Goal: Task Accomplishment & Management: Complete application form

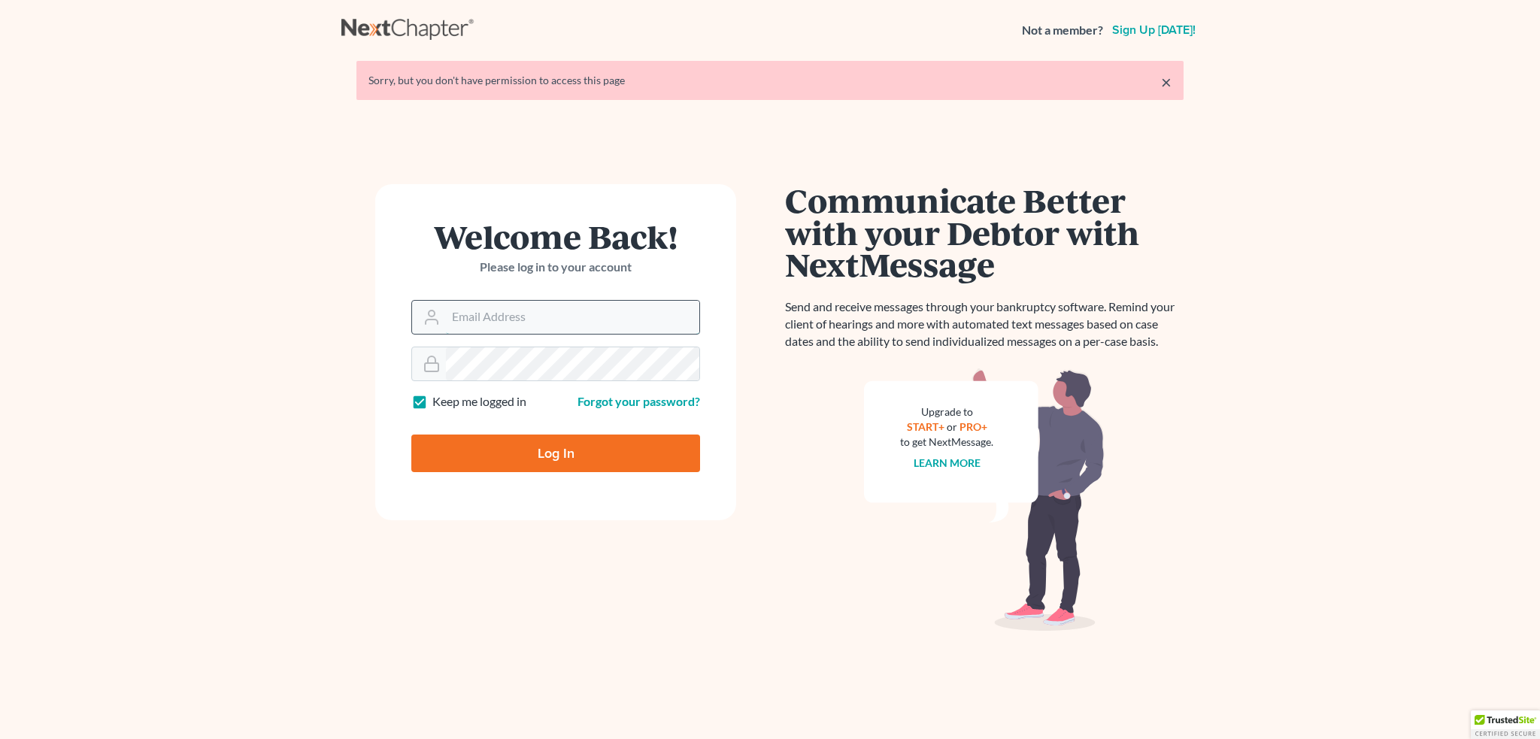
click at [552, 305] on input "Email Address" at bounding box center [572, 317] width 253 height 33
click at [610, 306] on input "Email Address" at bounding box center [572, 317] width 253 height 33
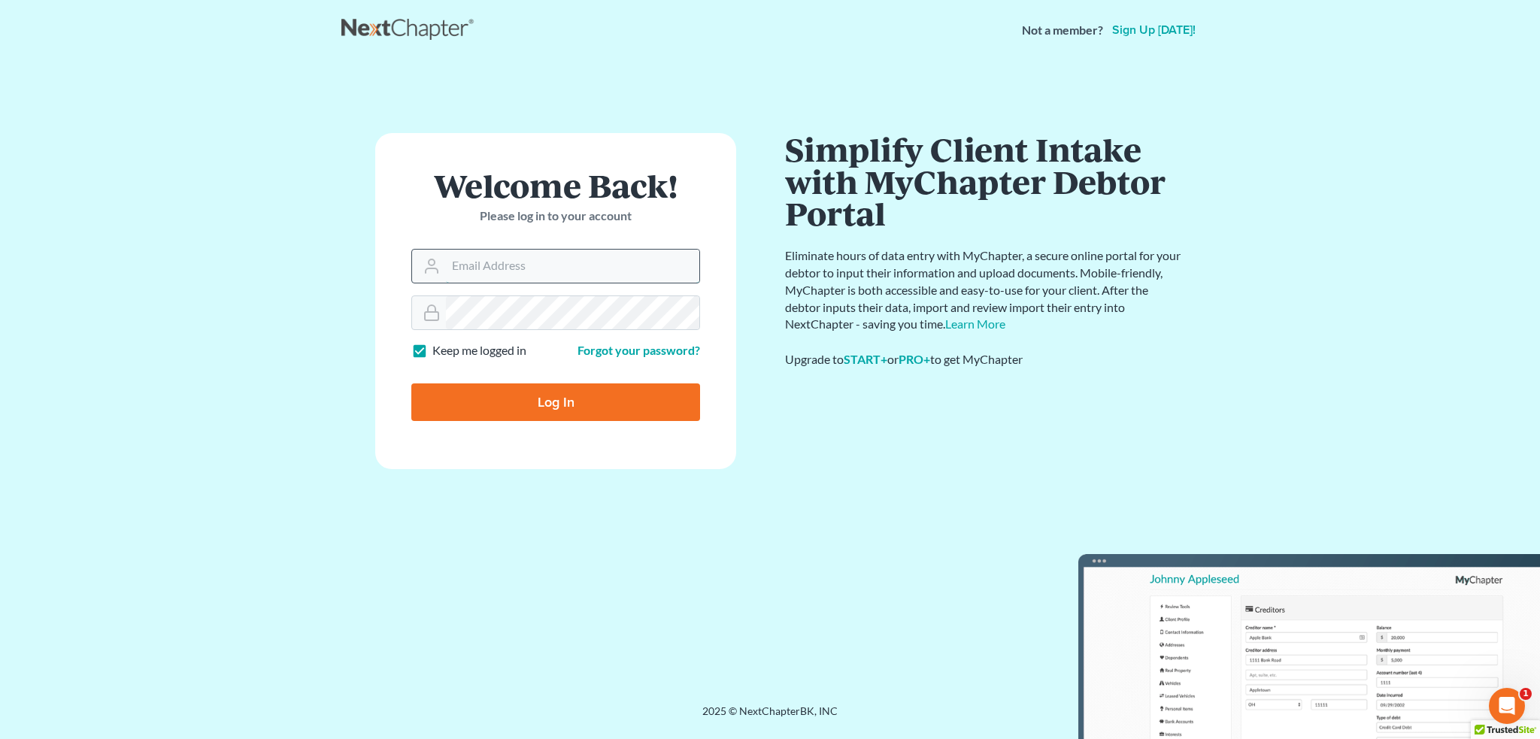
type input "[PERSON_NAME][DOMAIN_NAME][EMAIL_ADDRESS][PERSON_NAME][DOMAIN_NAME]"
drag, startPoint x: 579, startPoint y: 402, endPoint x: 588, endPoint y: 399, distance: 9.5
click at [582, 400] on input "Log In" at bounding box center [555, 403] width 289 height 38
type input "Thinking..."
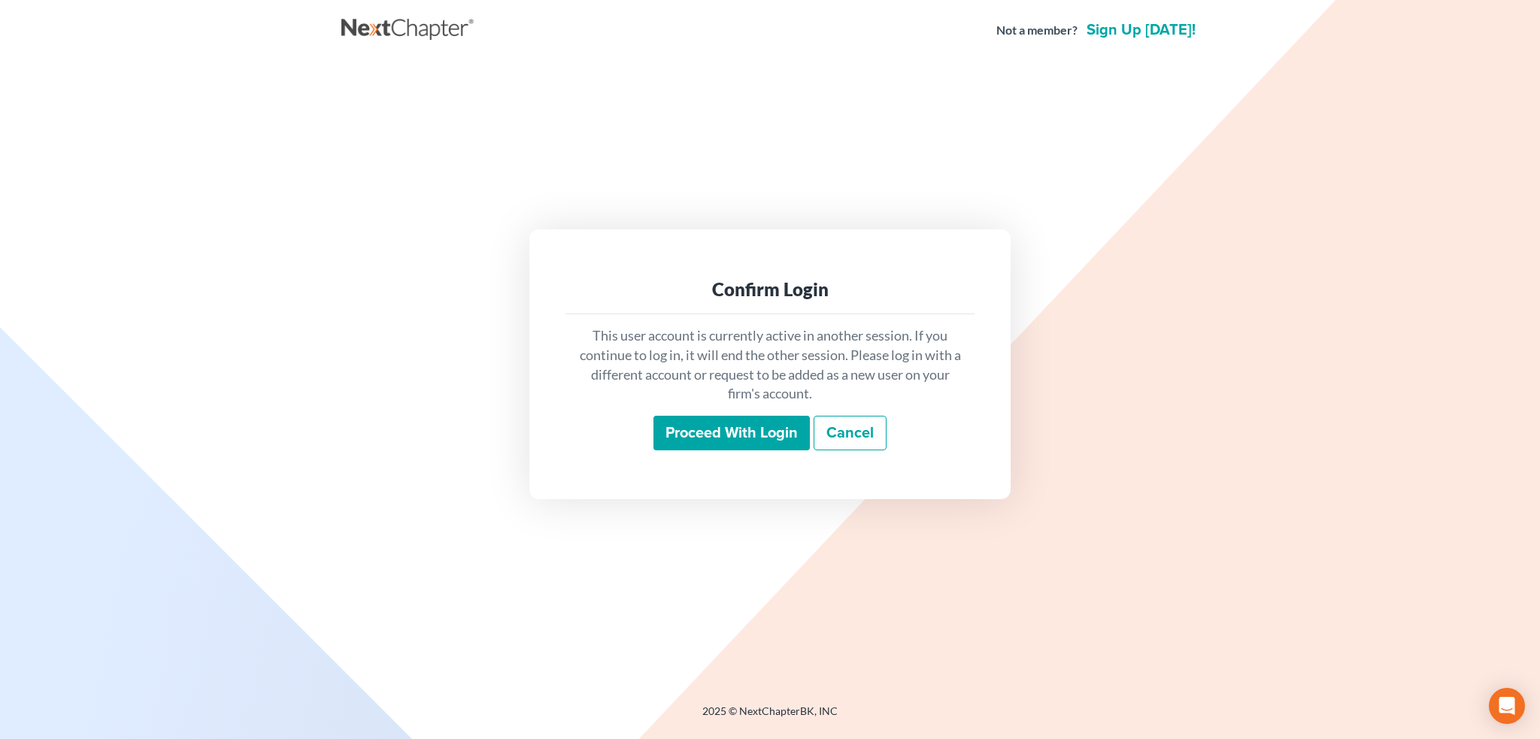
click at [718, 428] on input "Proceed with login" at bounding box center [732, 433] width 156 height 35
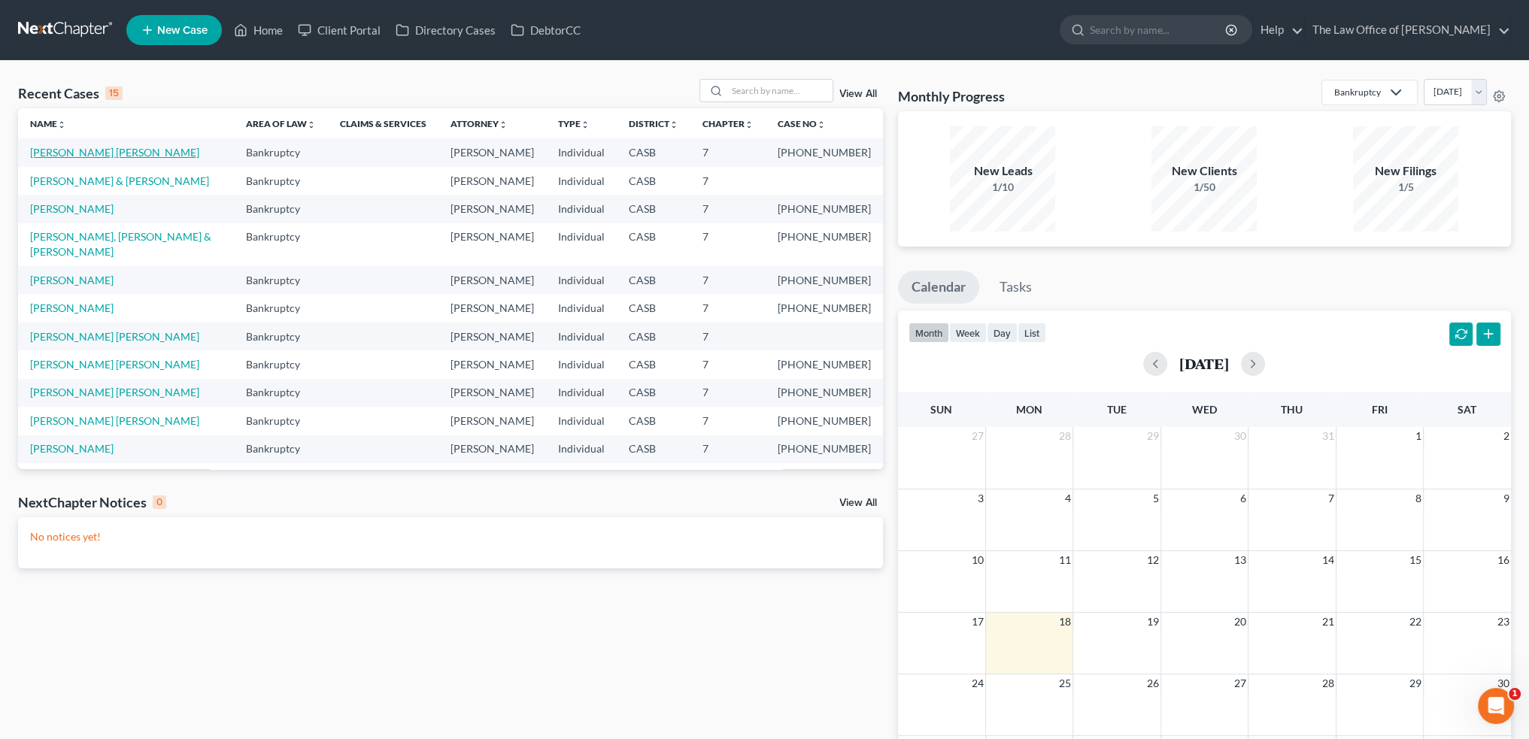
click at [90, 157] on link "Mendez Duarte, Nadia" at bounding box center [114, 152] width 169 height 13
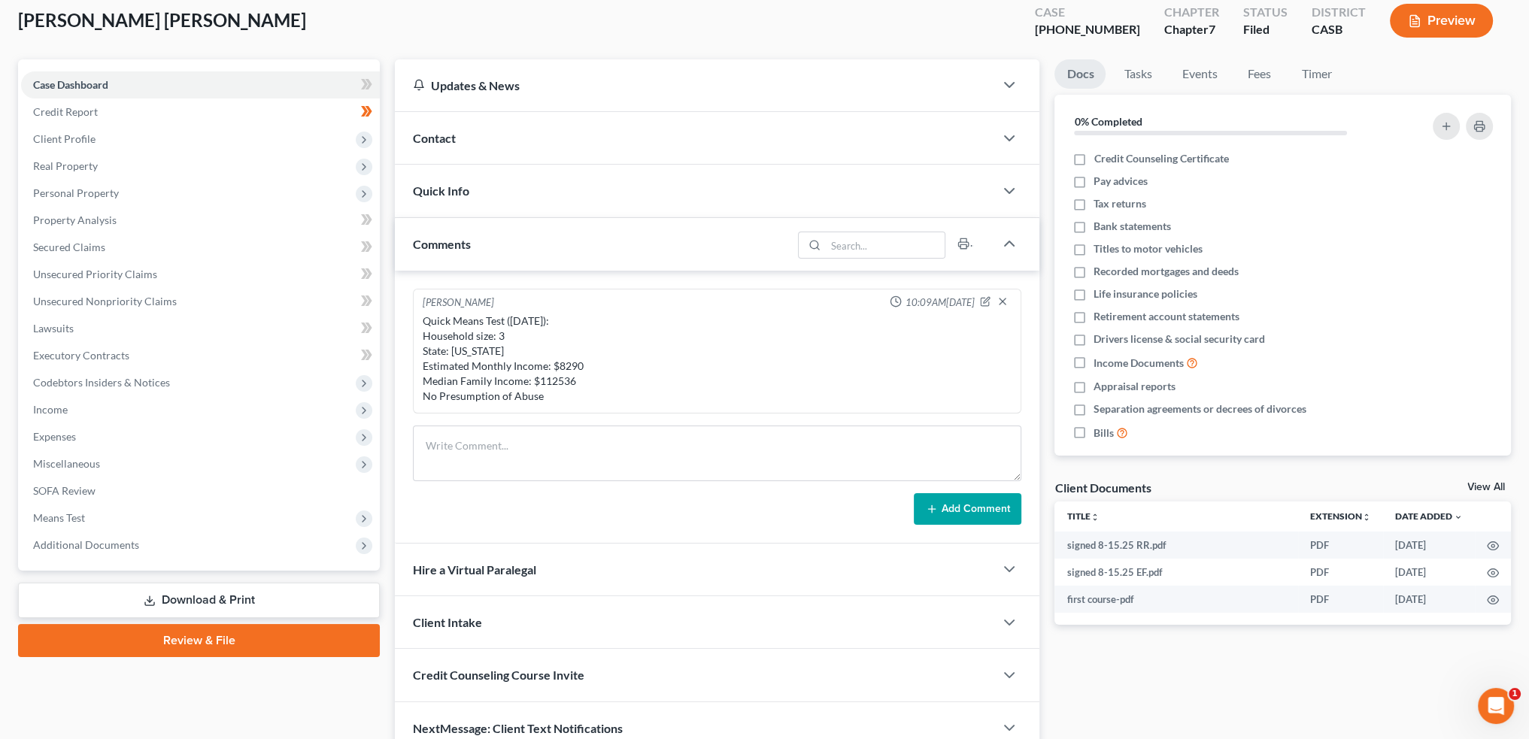
scroll to position [150, 0]
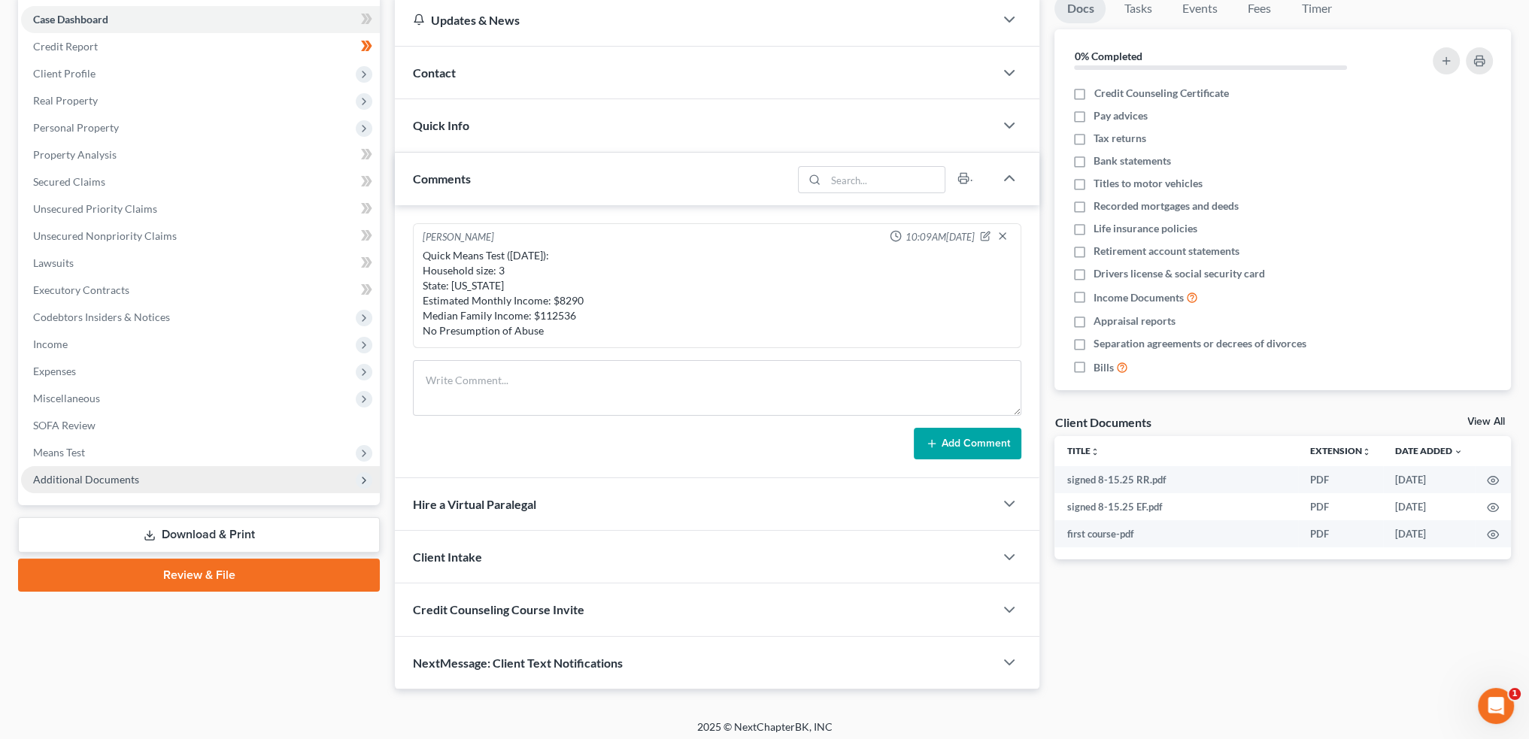
click at [103, 477] on span "Additional Documents" at bounding box center [86, 479] width 106 height 13
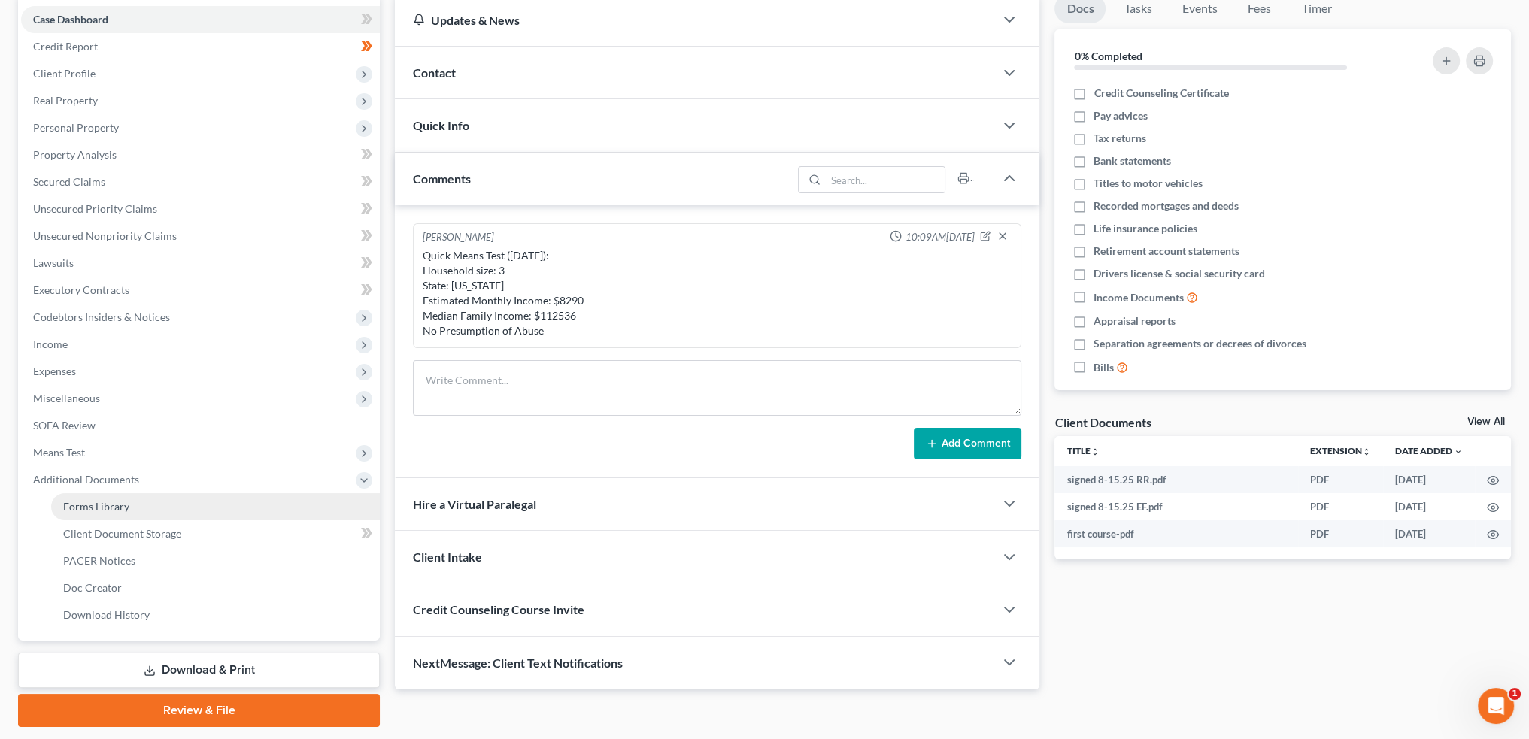
click at [111, 505] on span "Forms Library" at bounding box center [96, 506] width 66 height 13
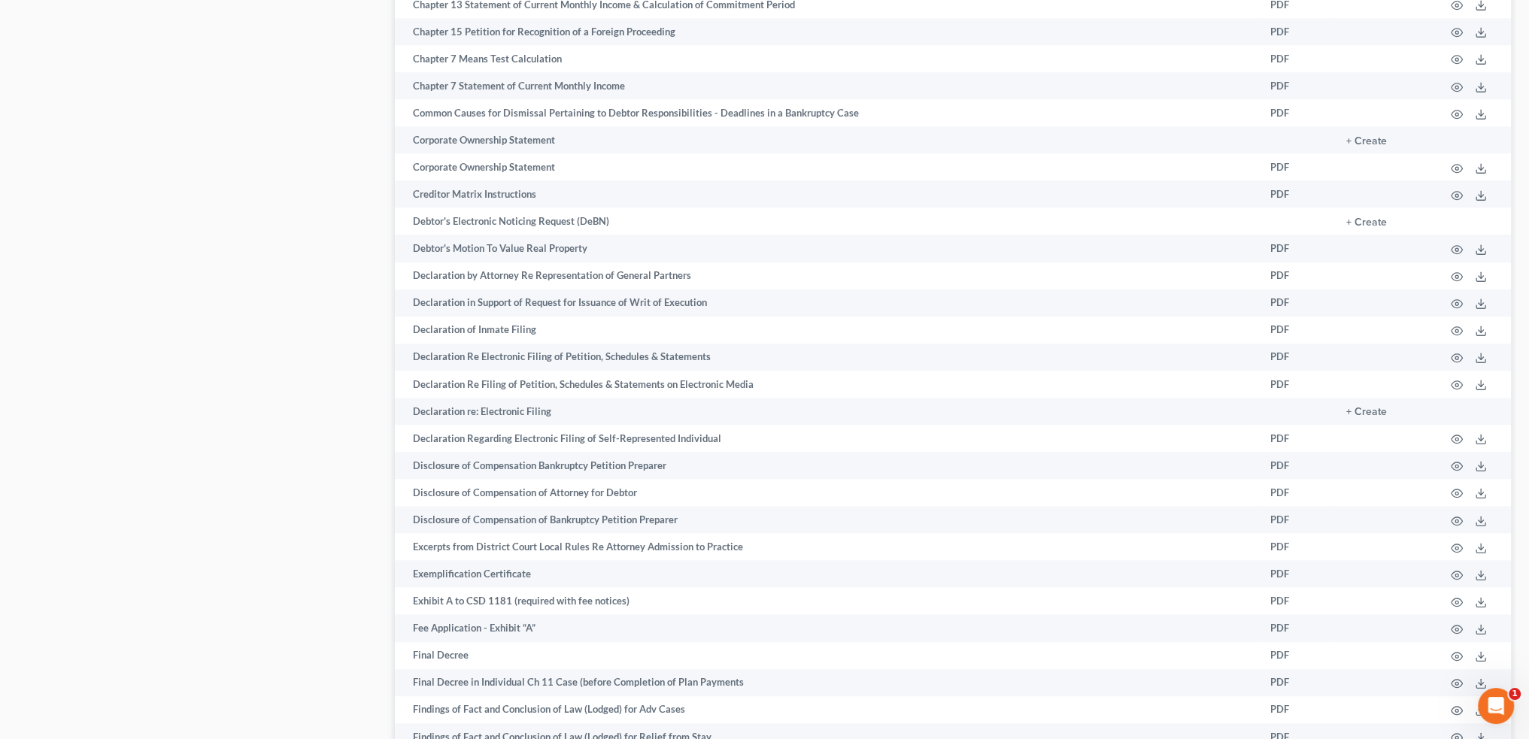
scroll to position [1863, 0]
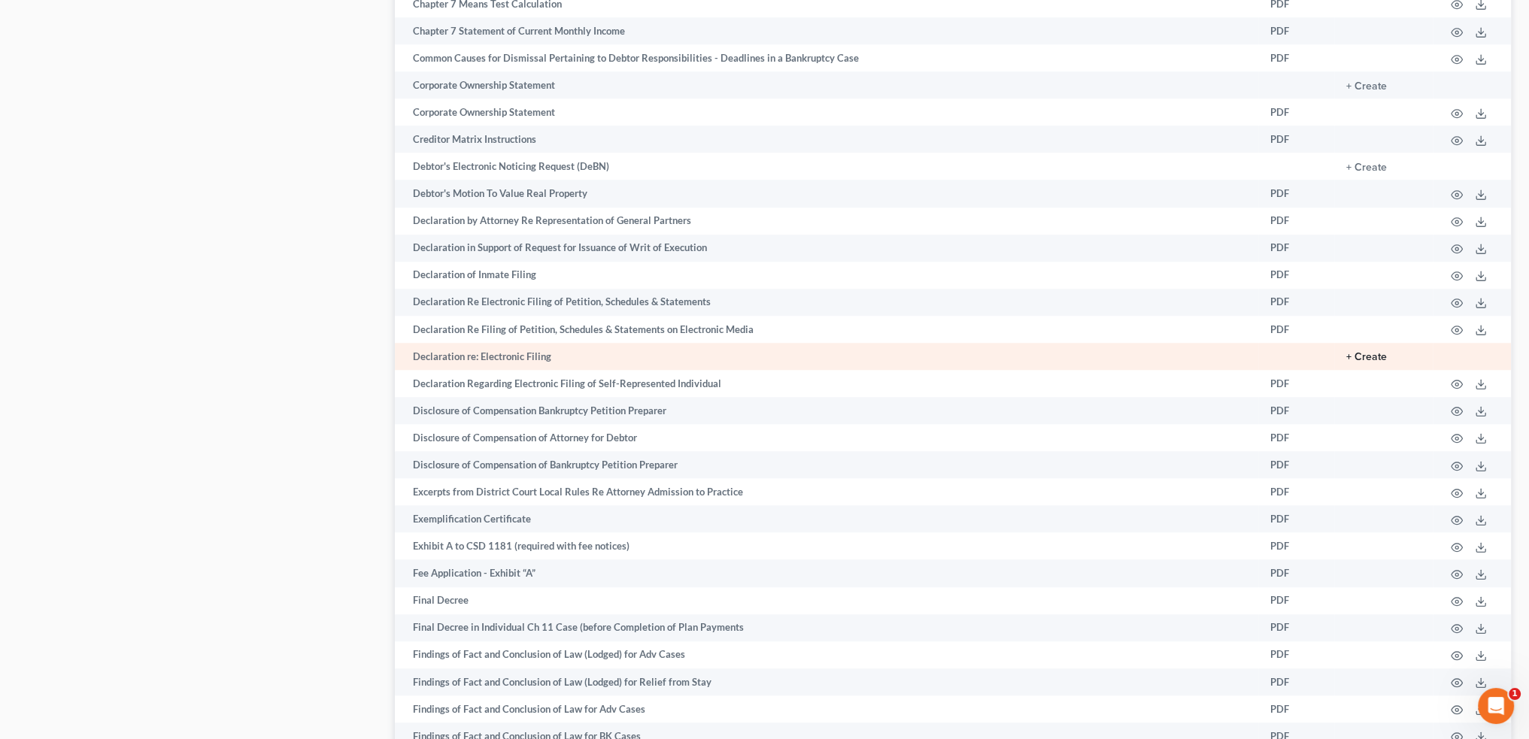
click at [1366, 363] on button "+ Create" at bounding box center [1366, 357] width 41 height 11
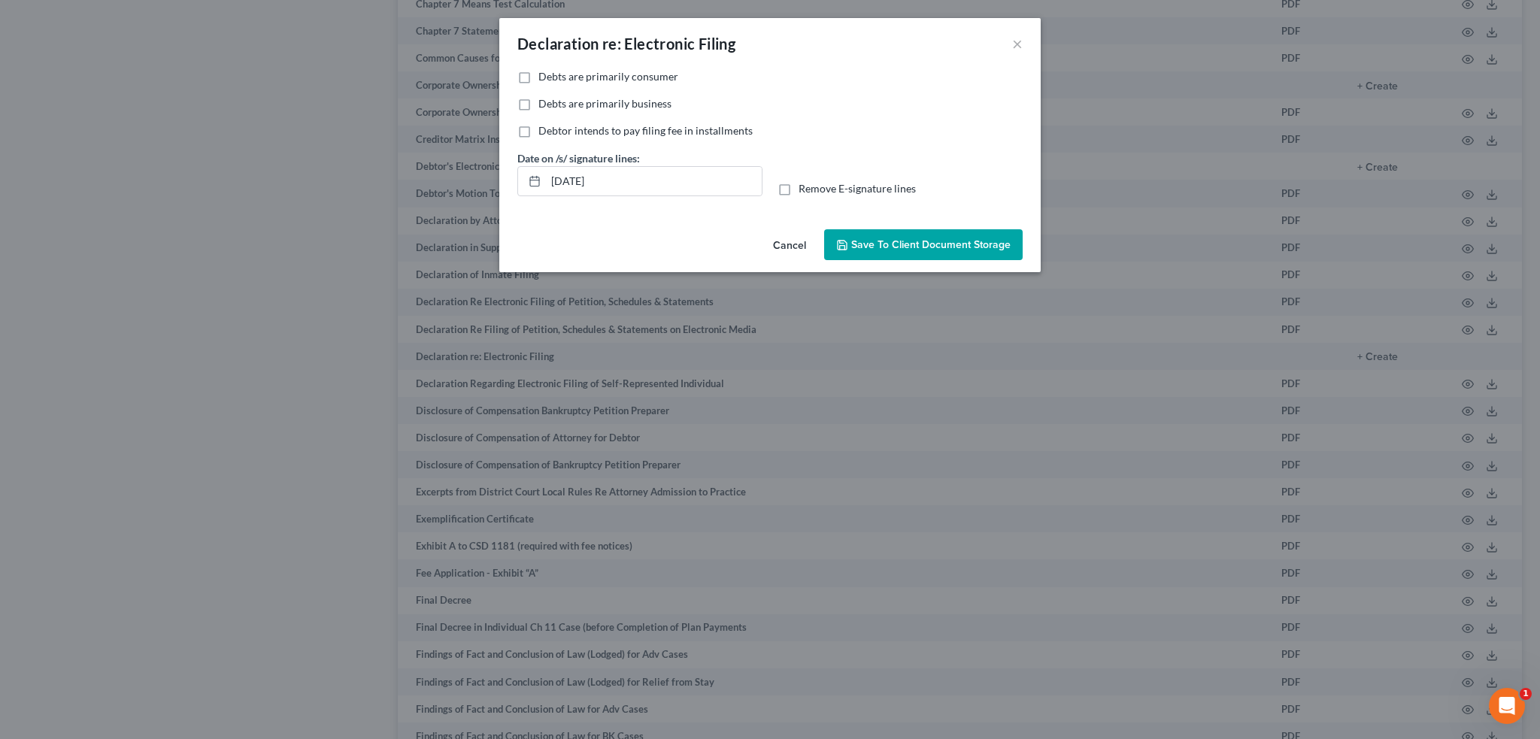
click at [590, 77] on span "Debts are primarily consumer" at bounding box center [609, 76] width 140 height 13
click at [554, 77] on input "Debts are primarily consumer" at bounding box center [550, 74] width 10 height 10
checkbox input "true"
click at [876, 187] on span "Remove E-signature lines" at bounding box center [857, 188] width 117 height 13
click at [815, 187] on input "Remove E-signature lines" at bounding box center [810, 186] width 10 height 10
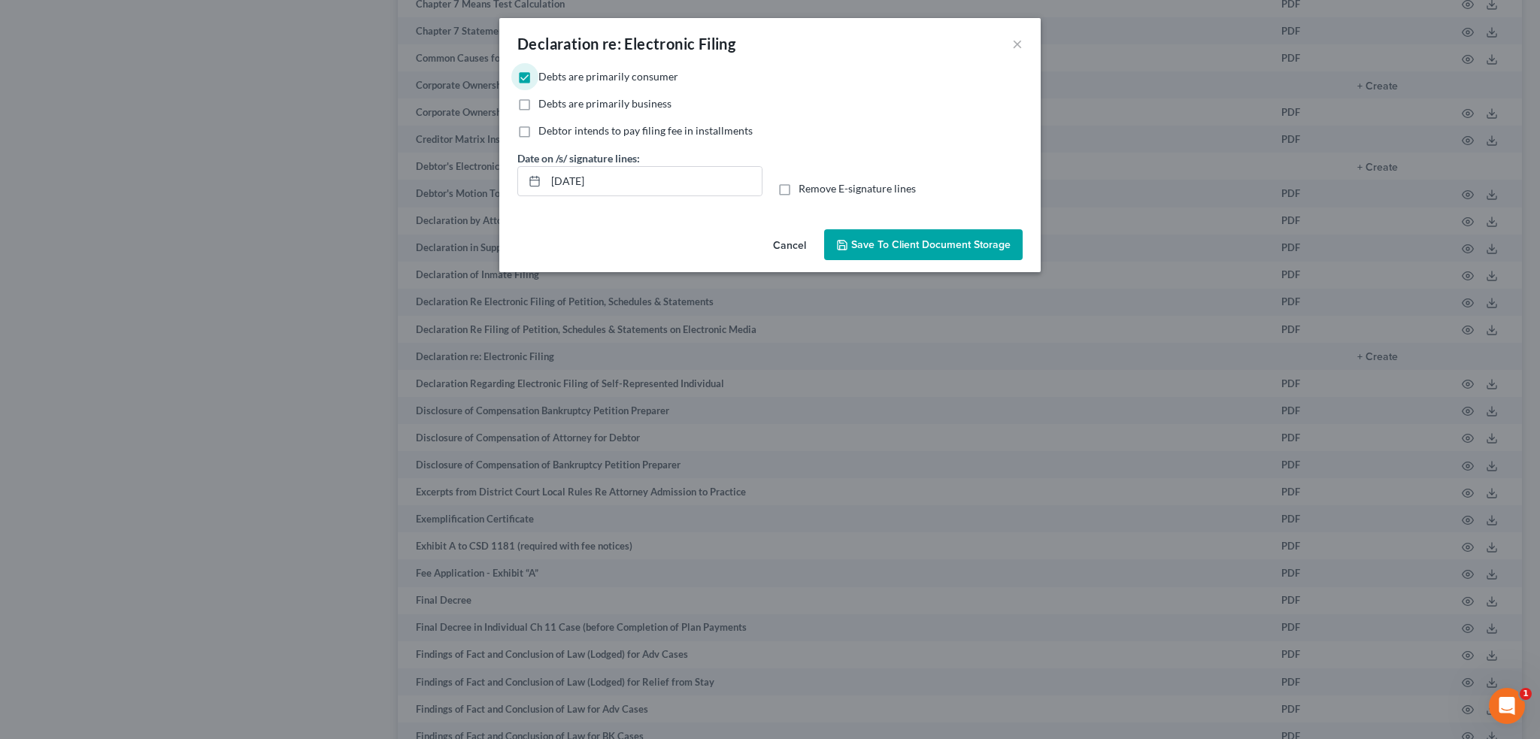
checkbox input "true"
click at [968, 243] on span "Save to Client Document Storage" at bounding box center [930, 244] width 159 height 13
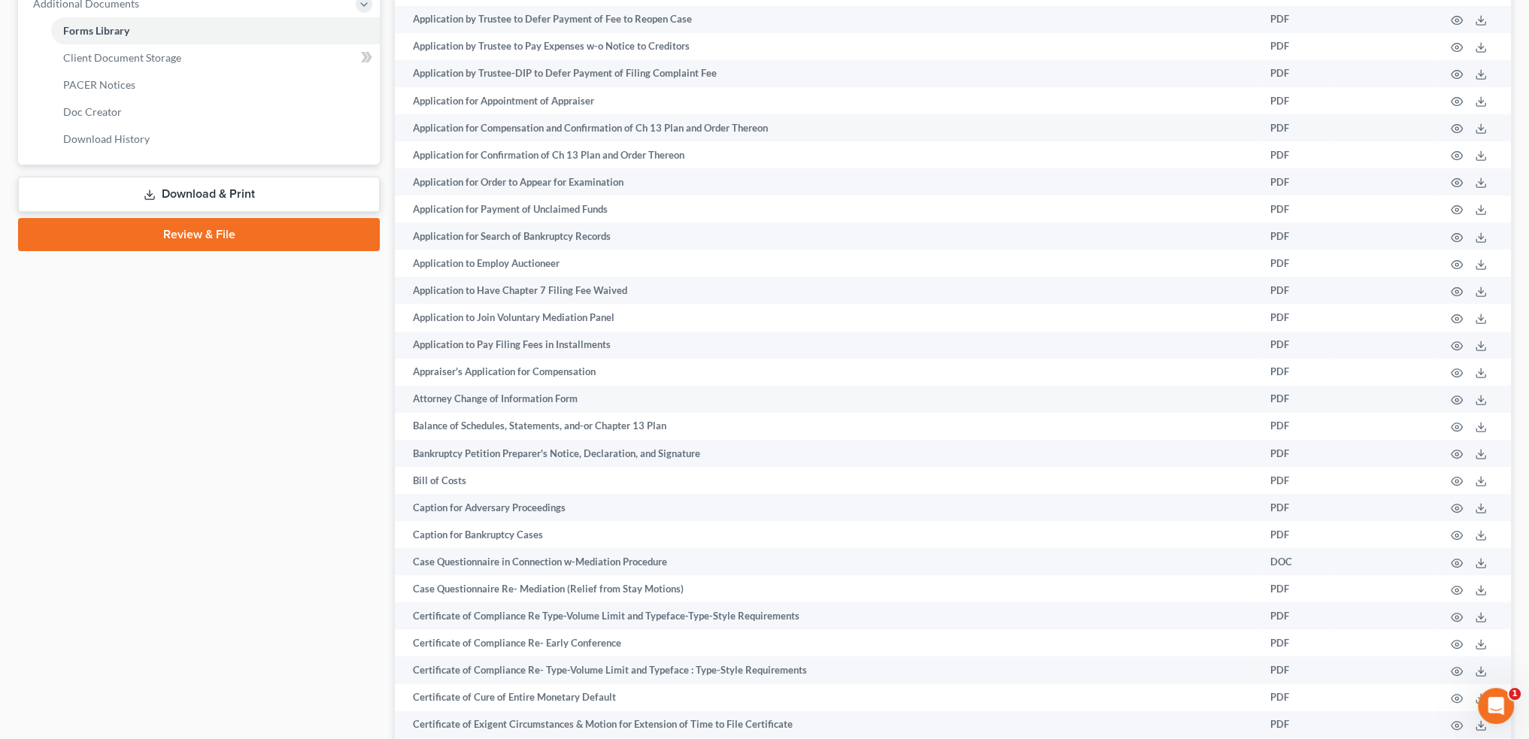
scroll to position [509, 0]
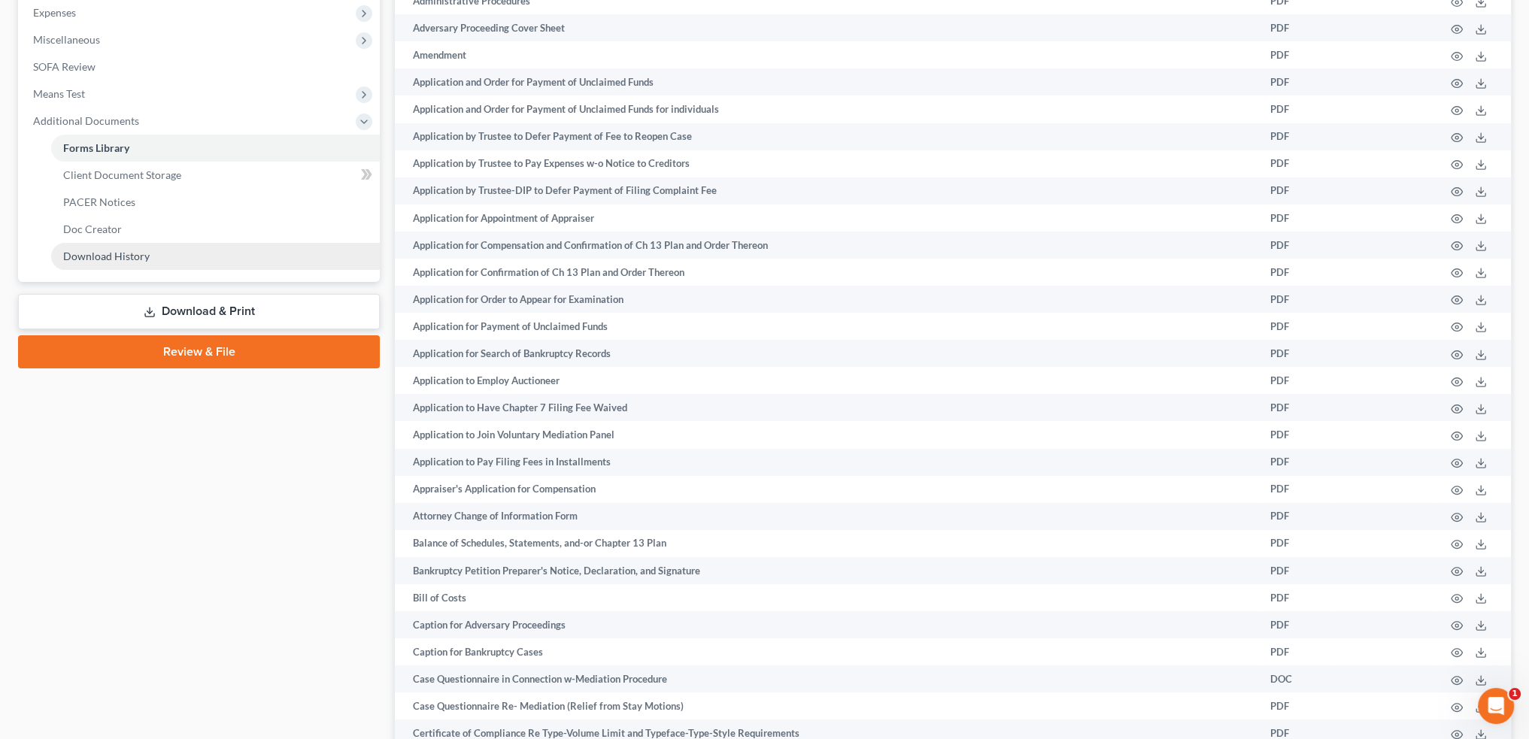
click at [99, 248] on link "Download History" at bounding box center [215, 256] width 329 height 27
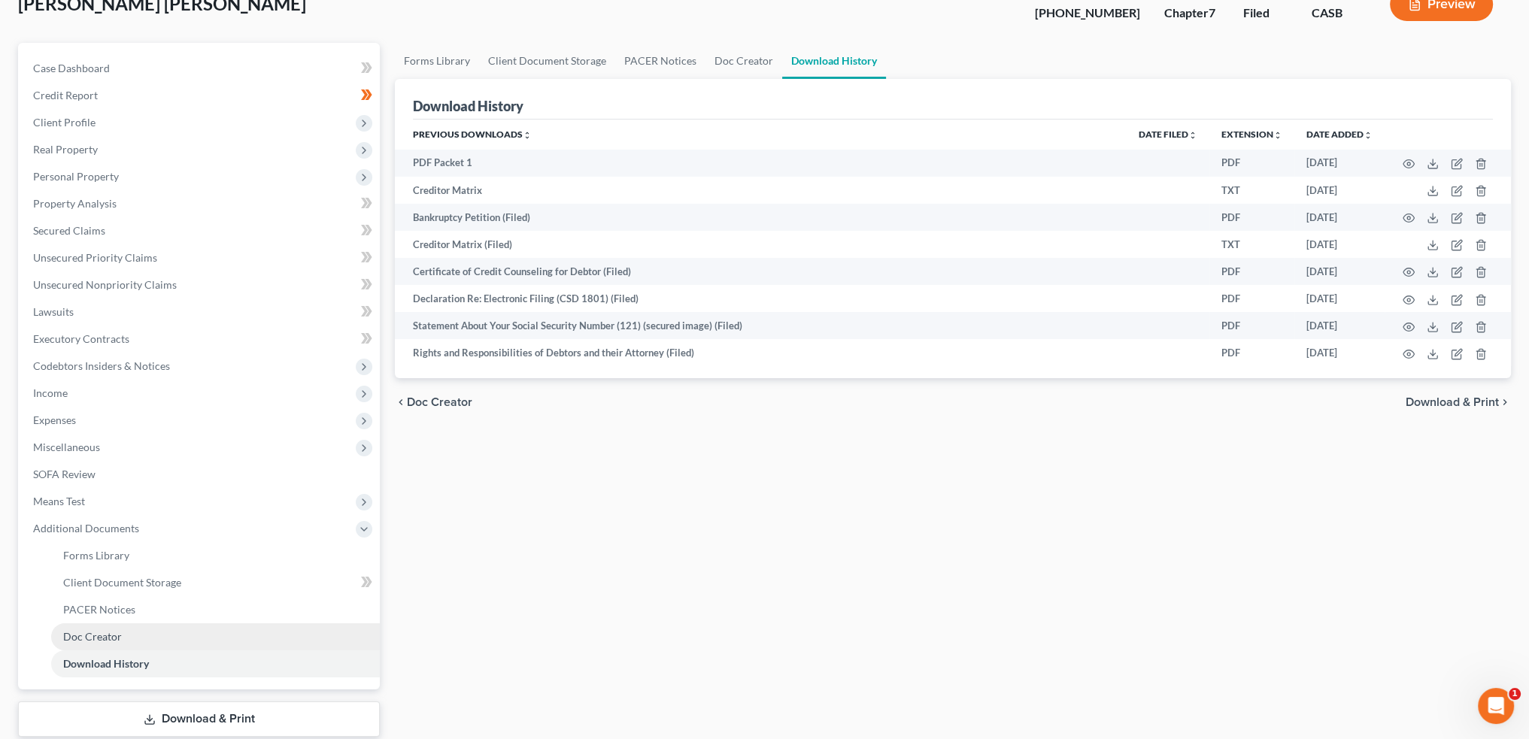
scroll to position [194, 0]
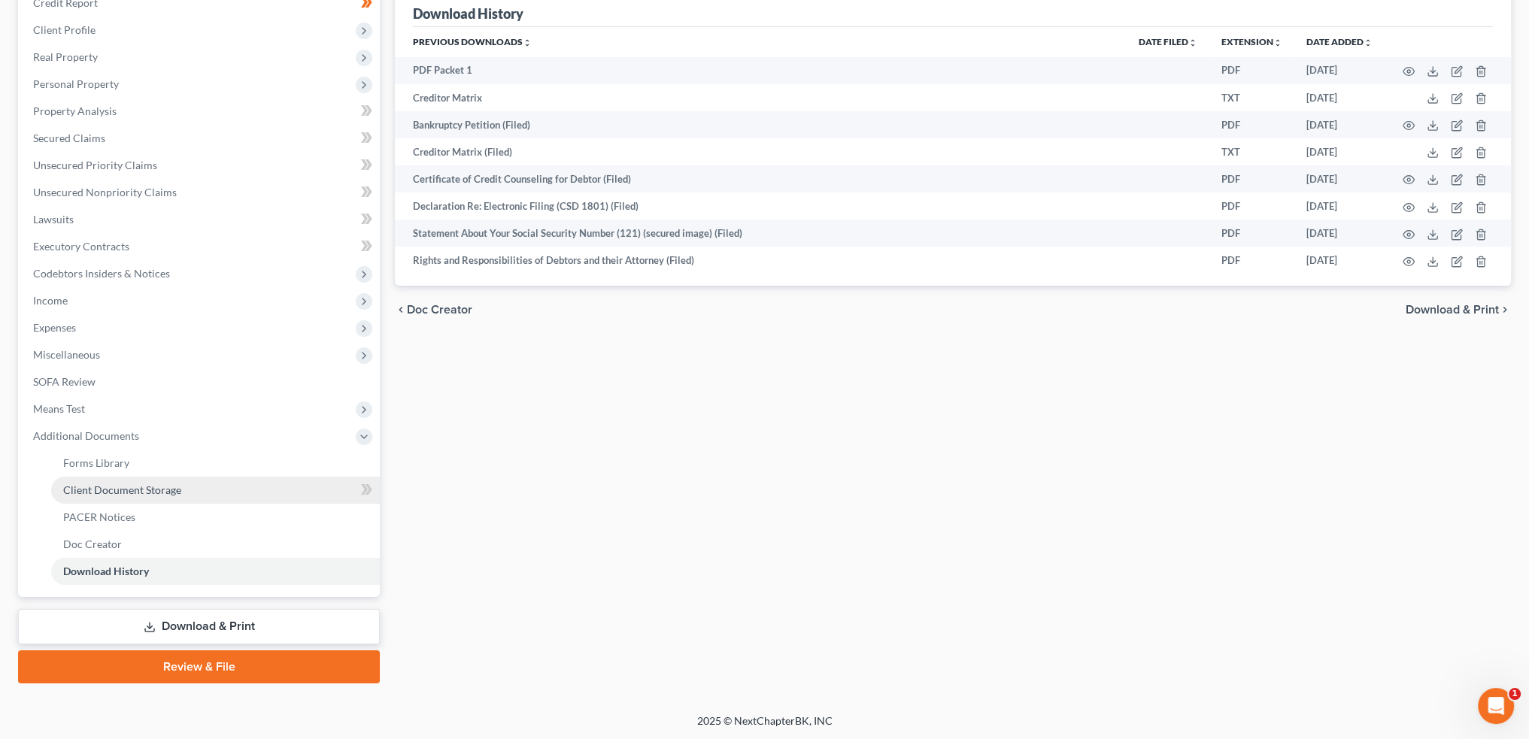
click at [153, 482] on link "Client Document Storage" at bounding box center [215, 490] width 329 height 27
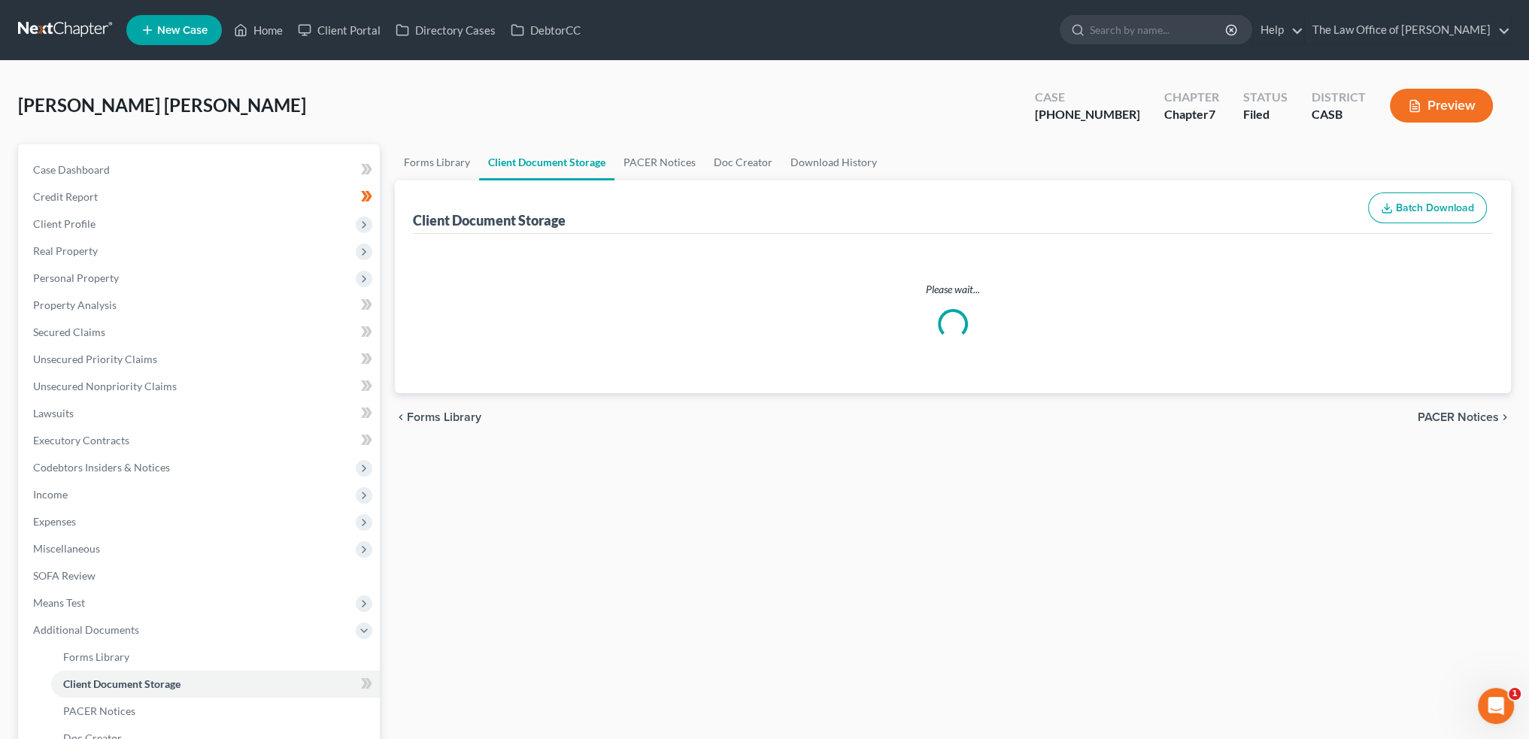
select select "0"
select select "3"
select select "5"
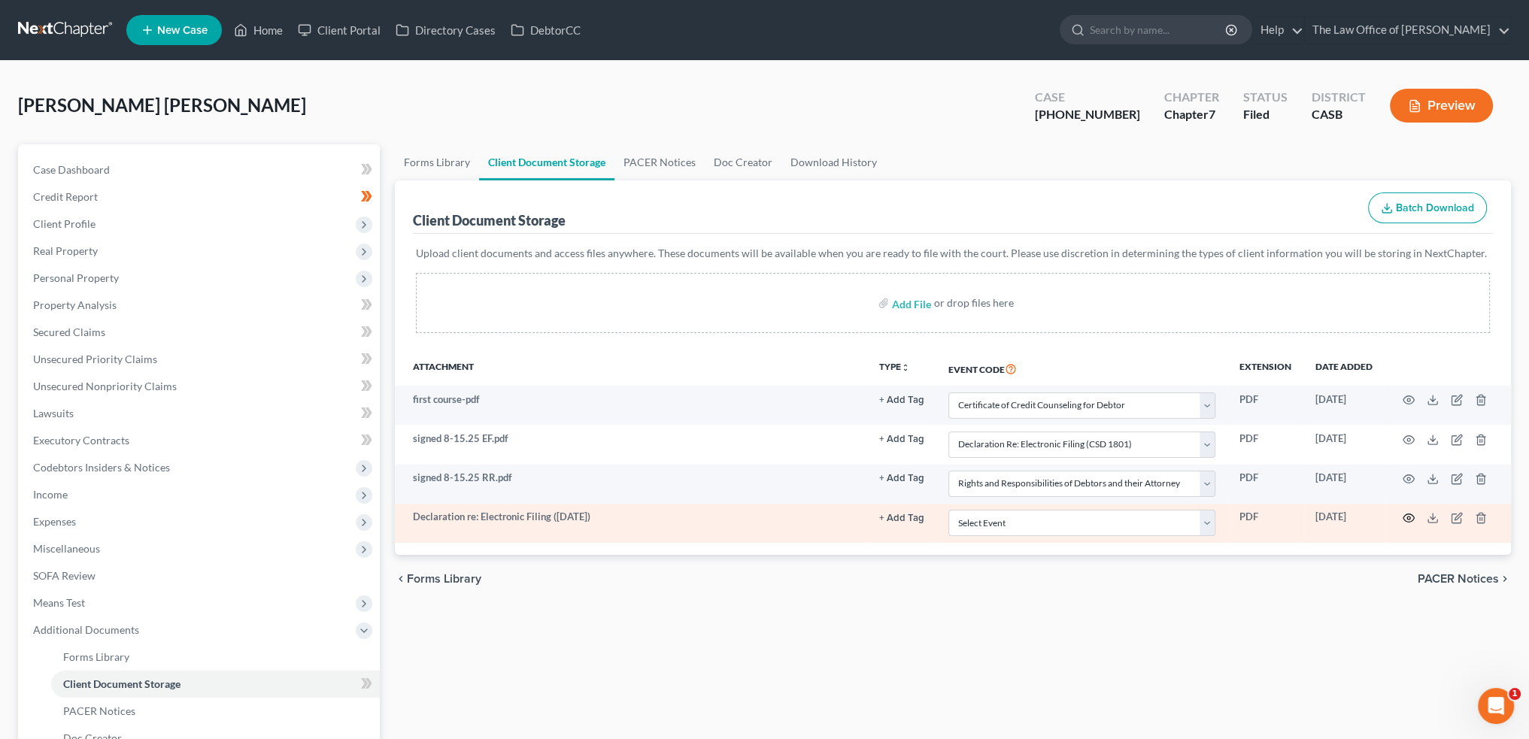
click at [1410, 517] on circle "button" at bounding box center [1408, 518] width 3 height 3
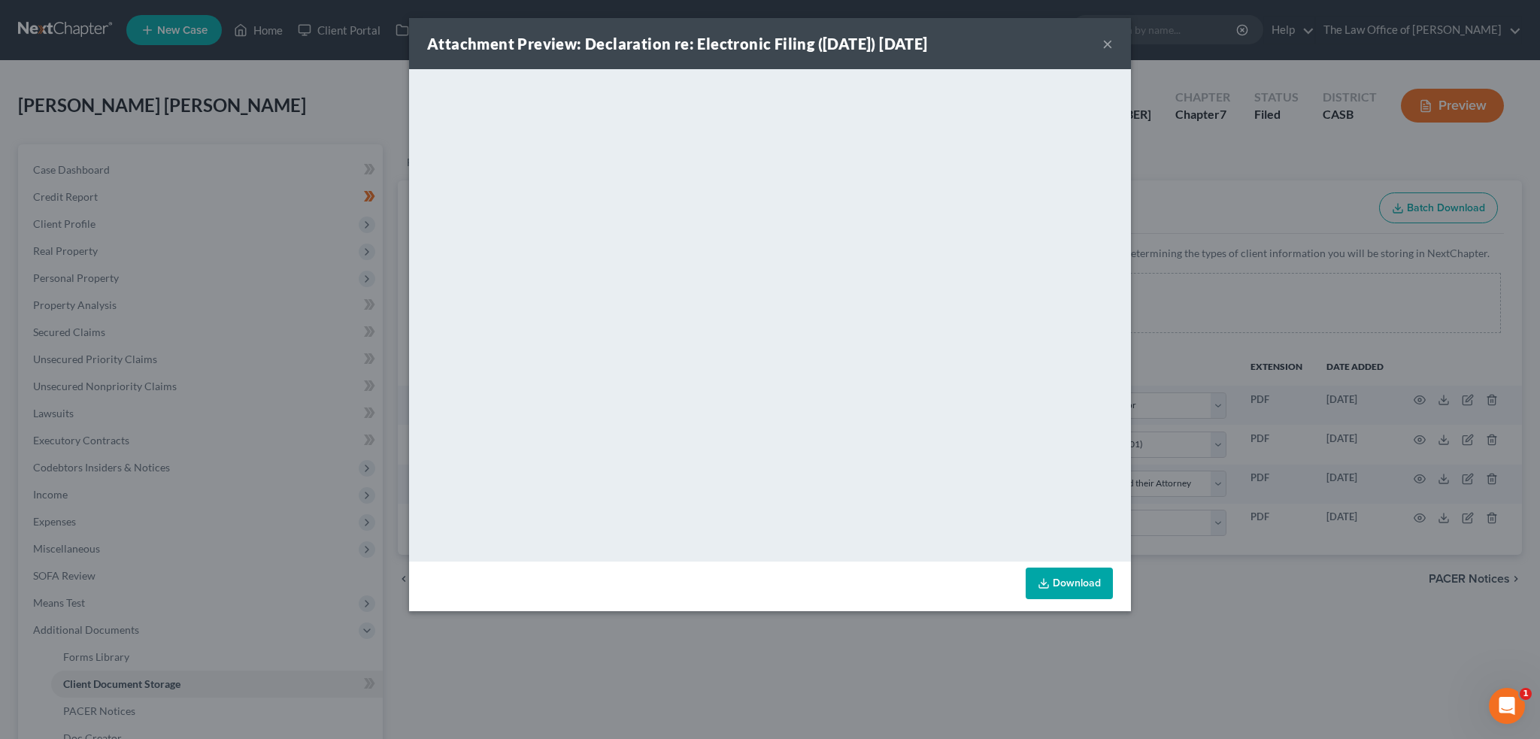
click at [1106, 43] on button "×" at bounding box center [1108, 44] width 11 height 18
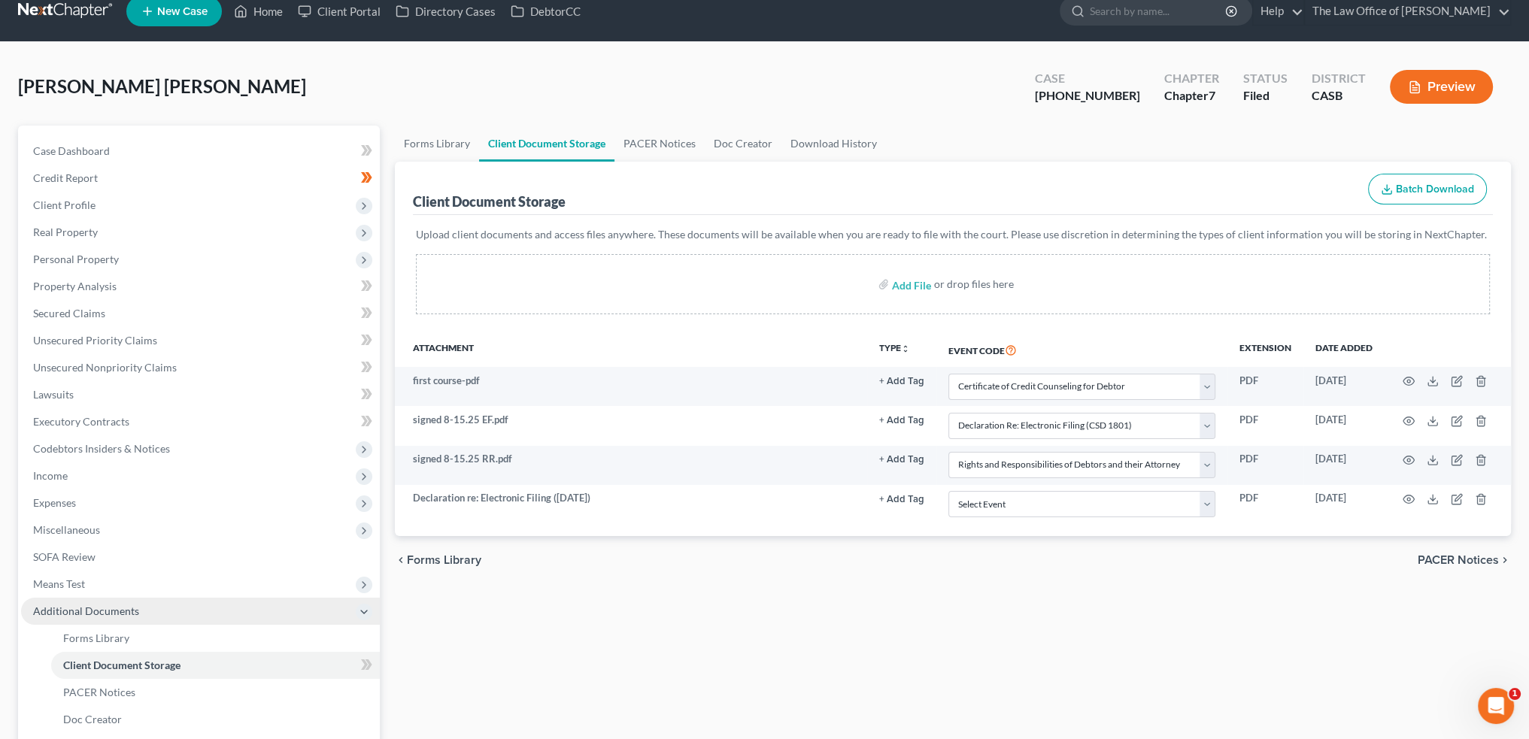
scroll to position [194, 0]
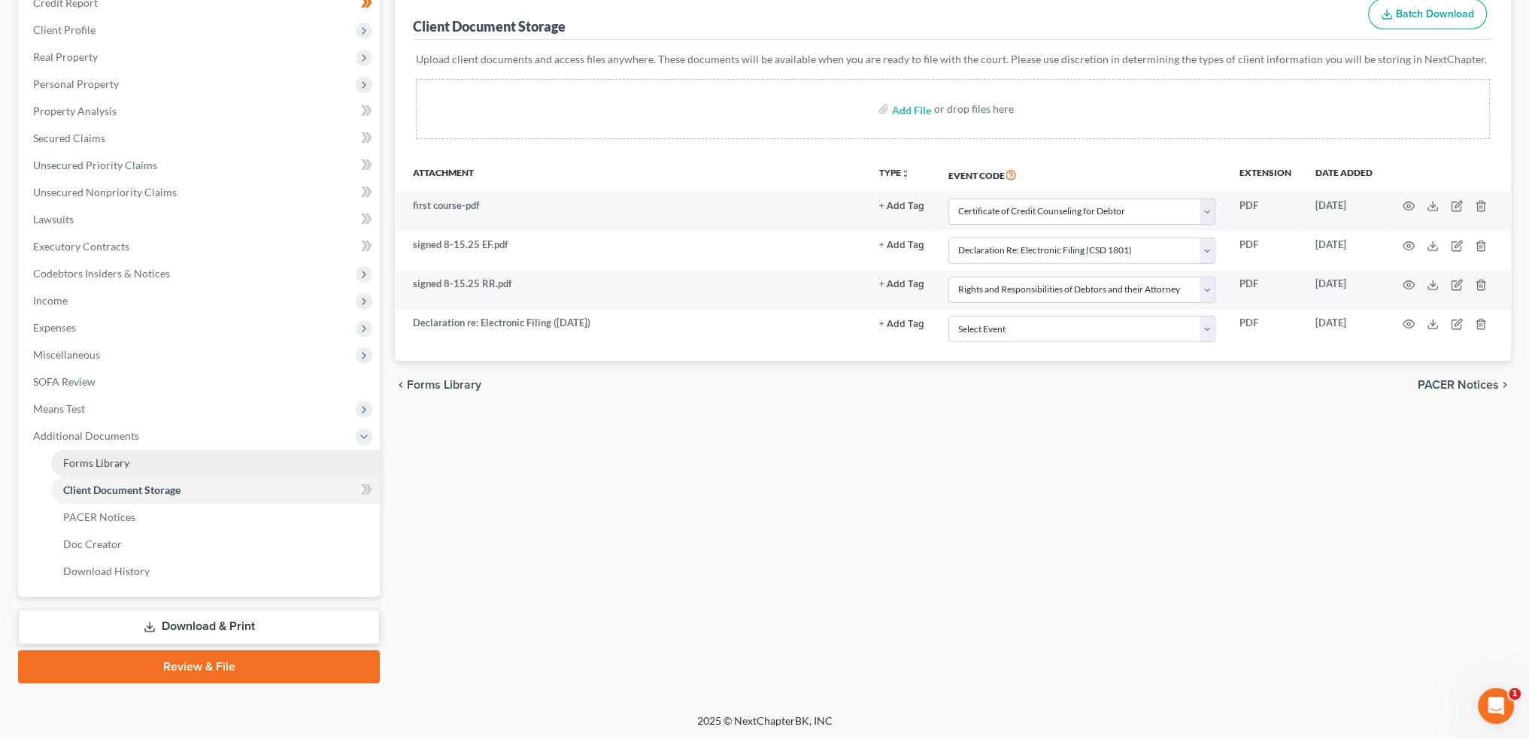
click at [114, 466] on span "Forms Library" at bounding box center [96, 463] width 66 height 13
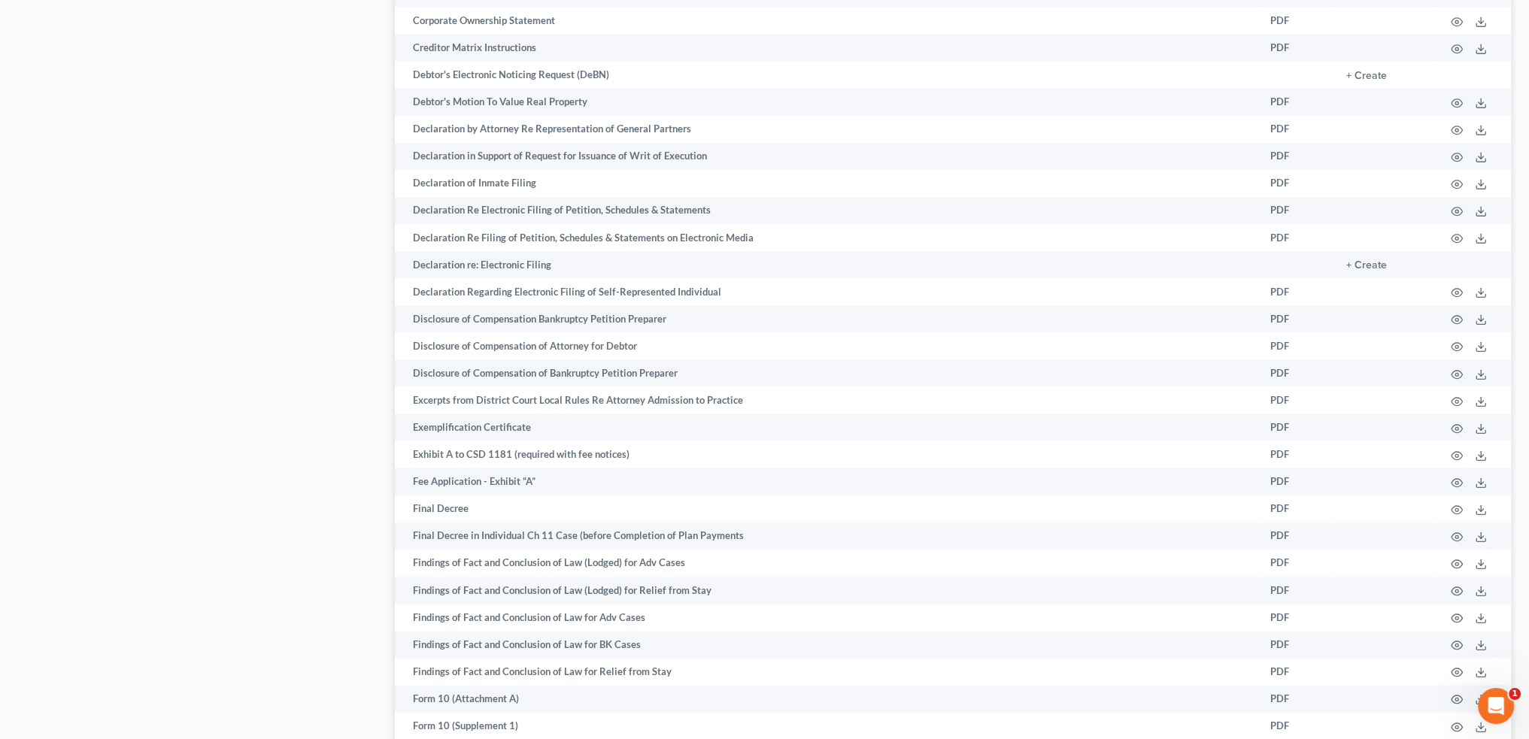
scroll to position [1968, 0]
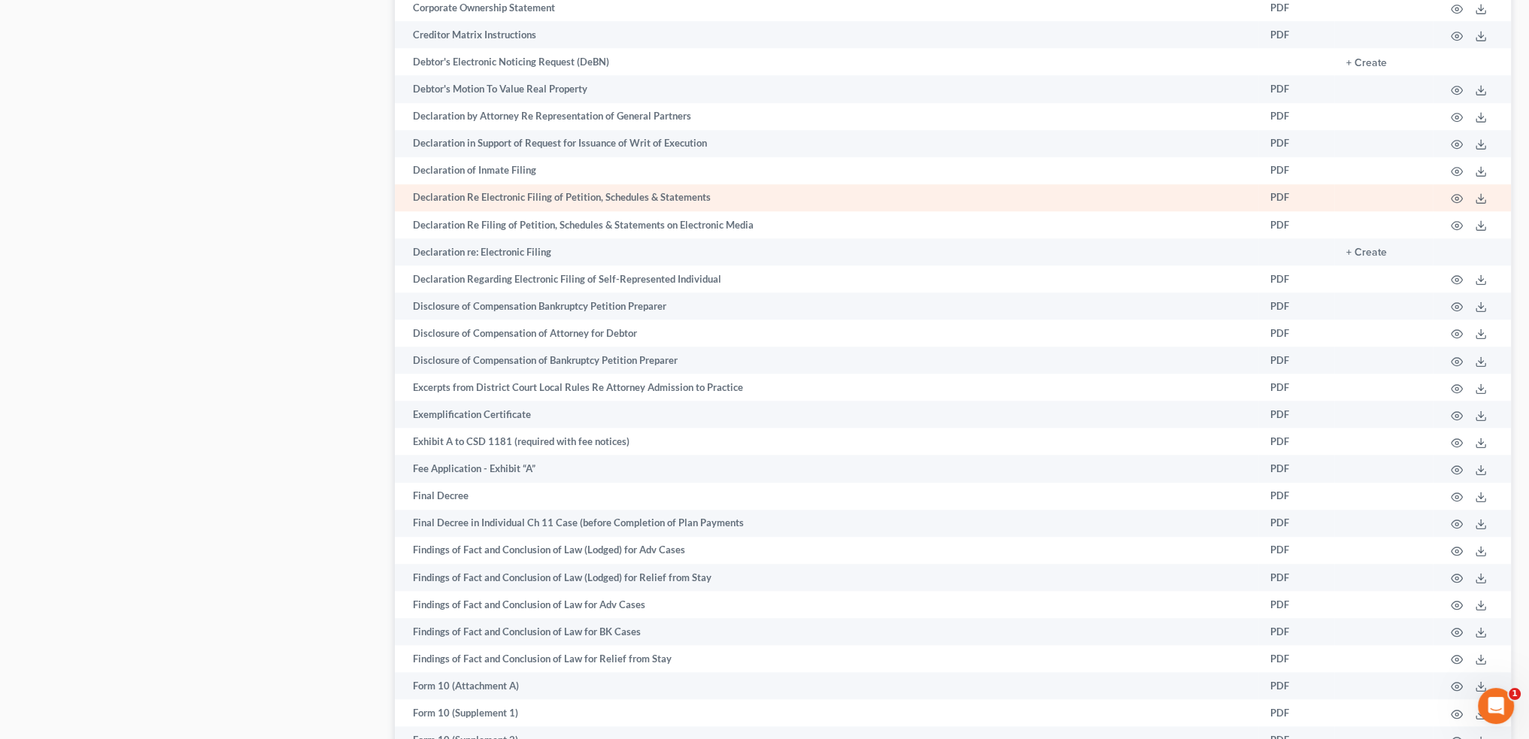
click at [1466, 211] on td at bounding box center [1472, 197] width 78 height 27
click at [1452, 205] on icon "button" at bounding box center [1457, 199] width 12 height 12
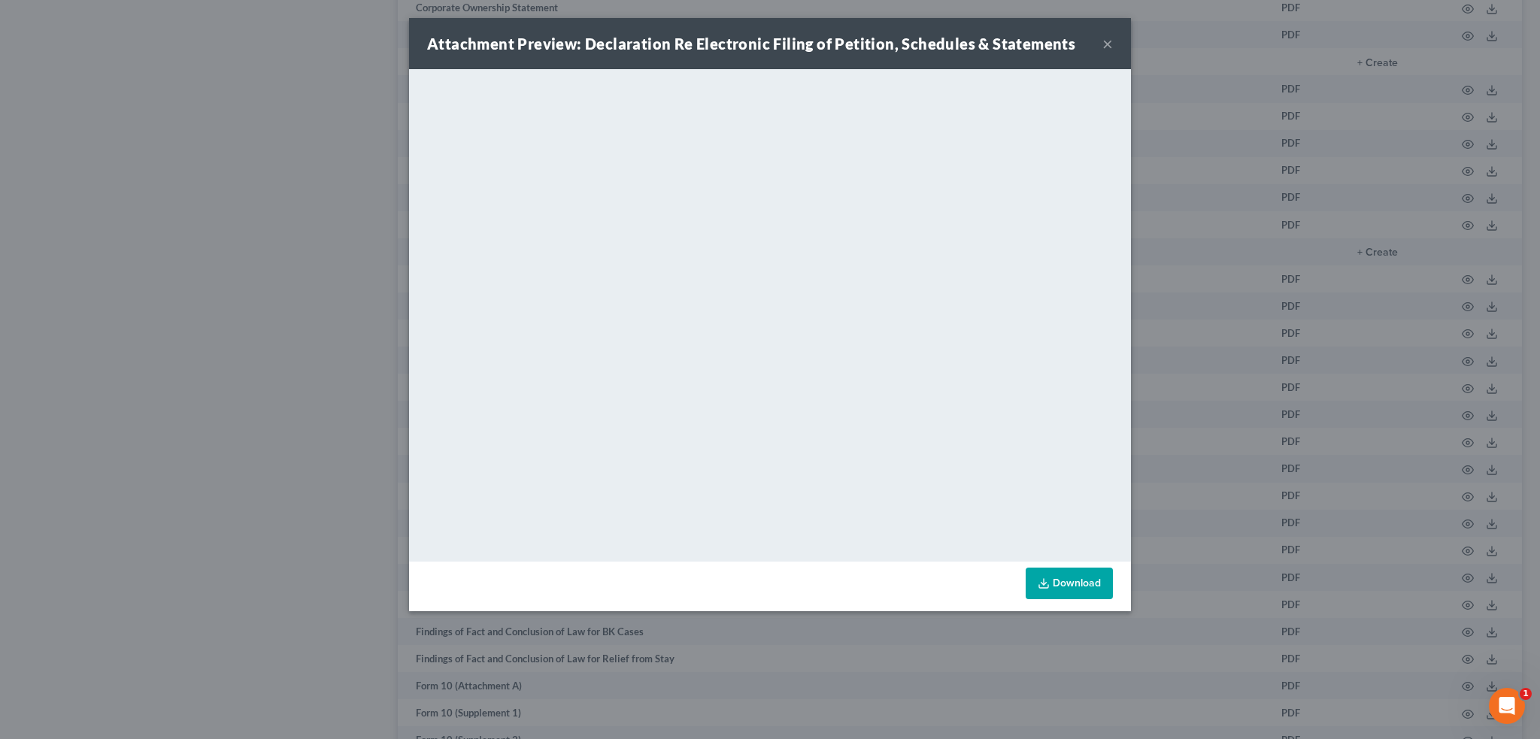
click at [1109, 42] on button "×" at bounding box center [1108, 44] width 11 height 18
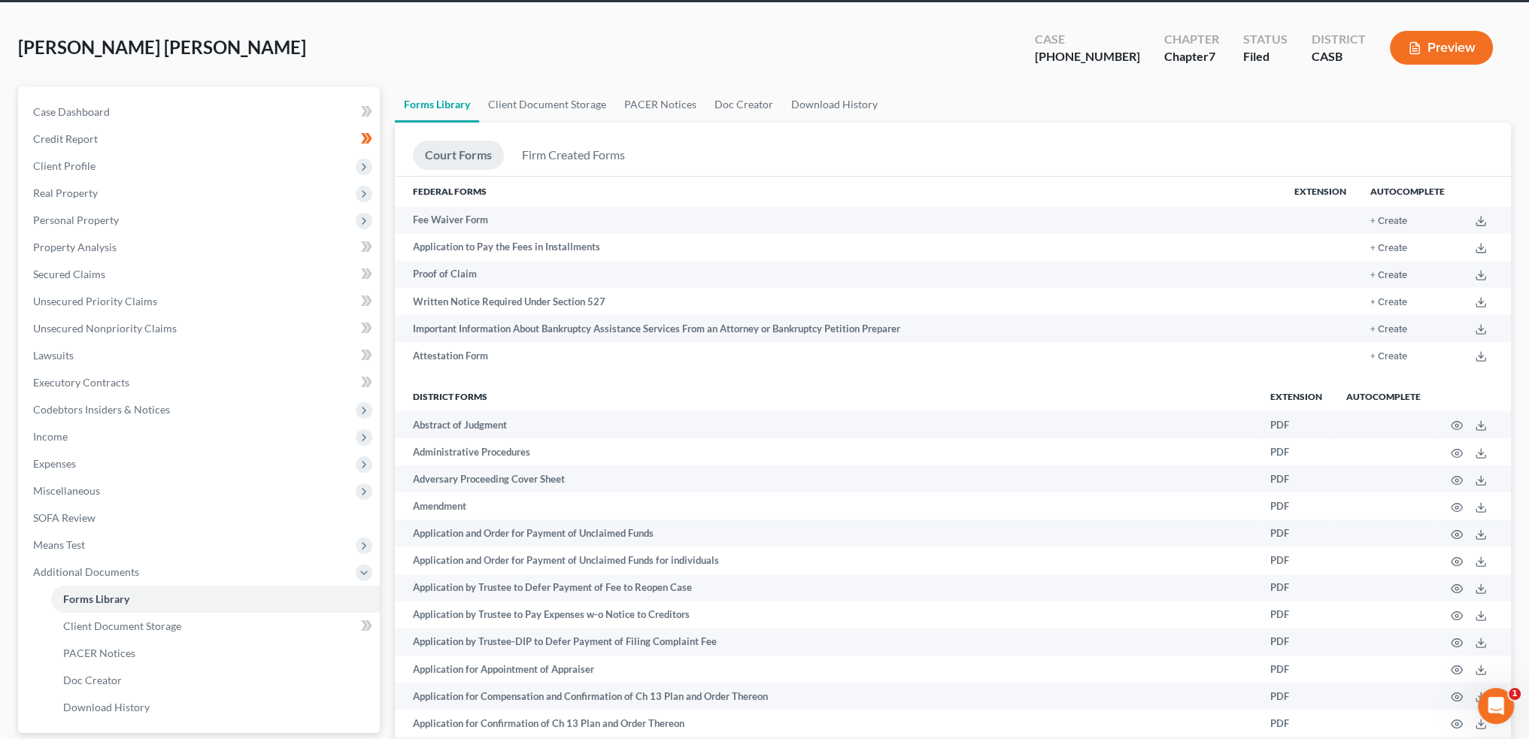
scroll to position [0, 0]
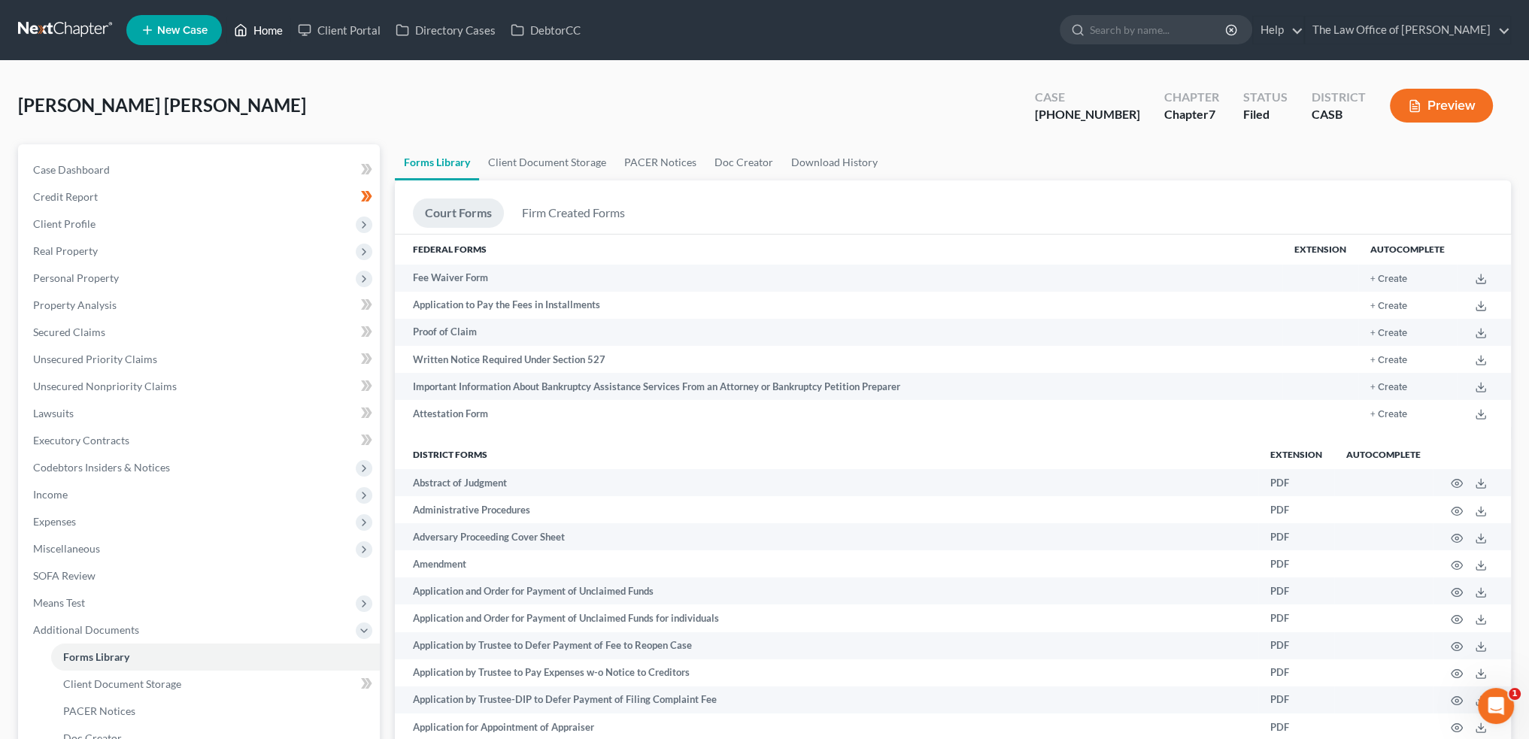
click at [272, 29] on link "Home" at bounding box center [258, 30] width 64 height 27
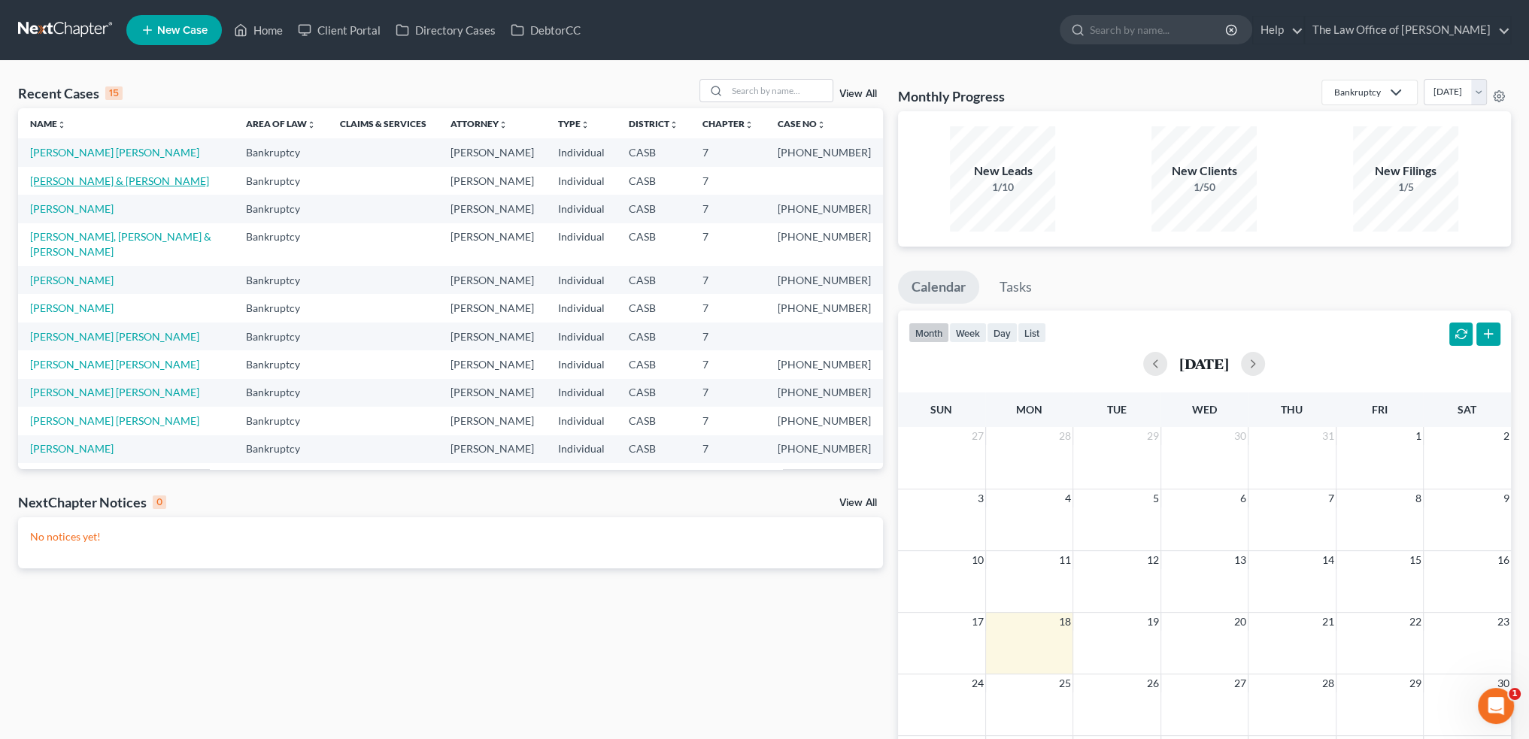
click at [123, 177] on link "[PERSON_NAME] & [PERSON_NAME]" at bounding box center [119, 181] width 179 height 13
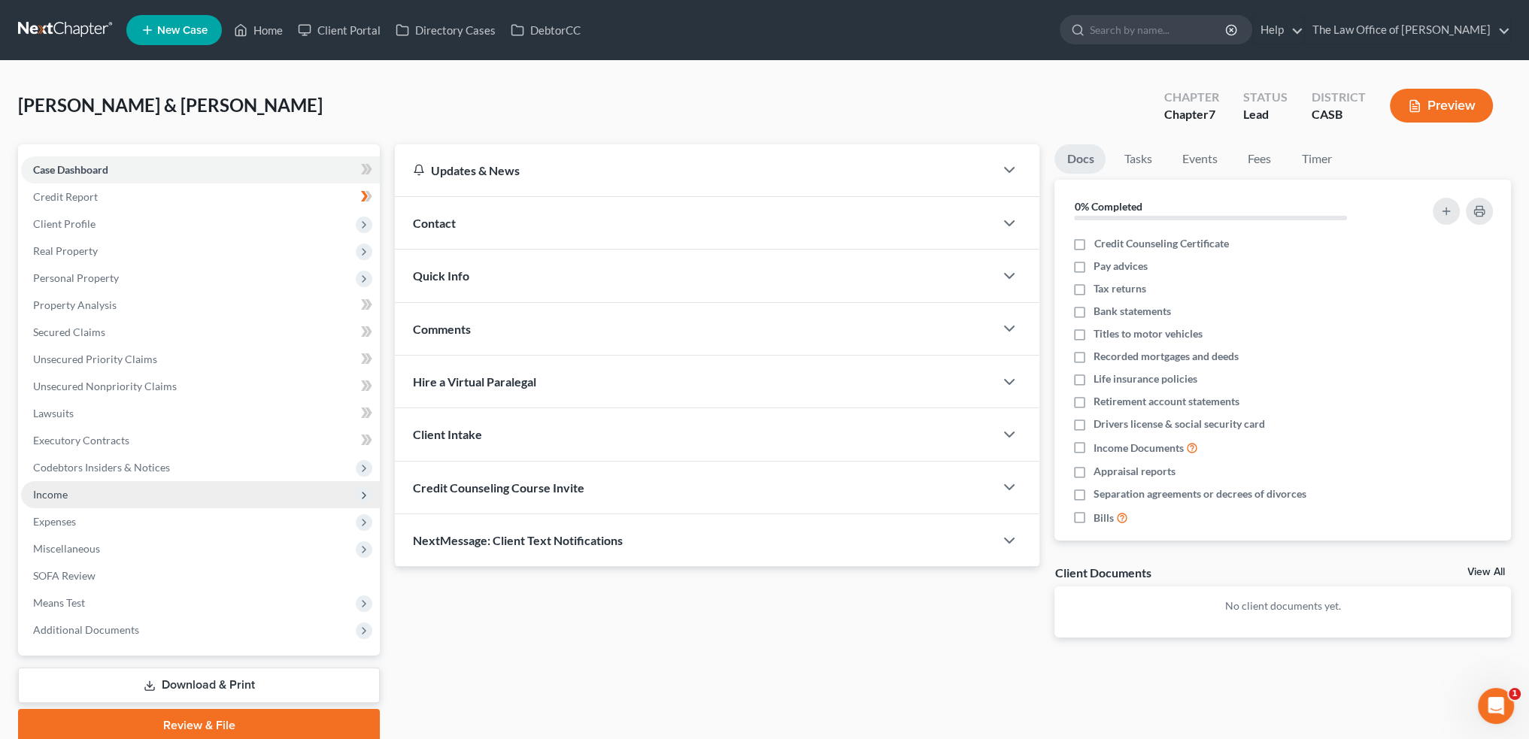
click at [47, 489] on span "Income" at bounding box center [50, 494] width 35 height 13
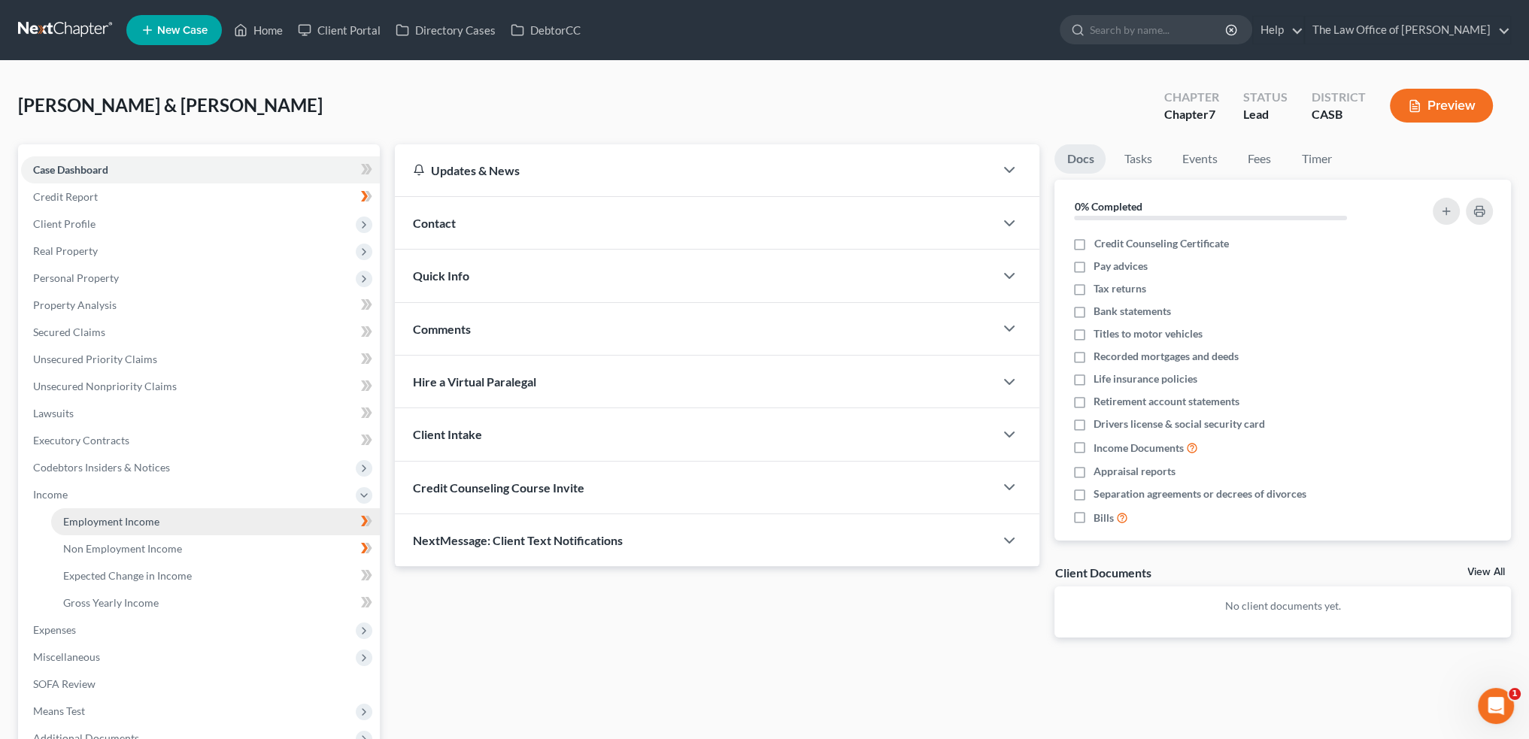
click at [129, 514] on link "Employment Income" at bounding box center [215, 521] width 329 height 27
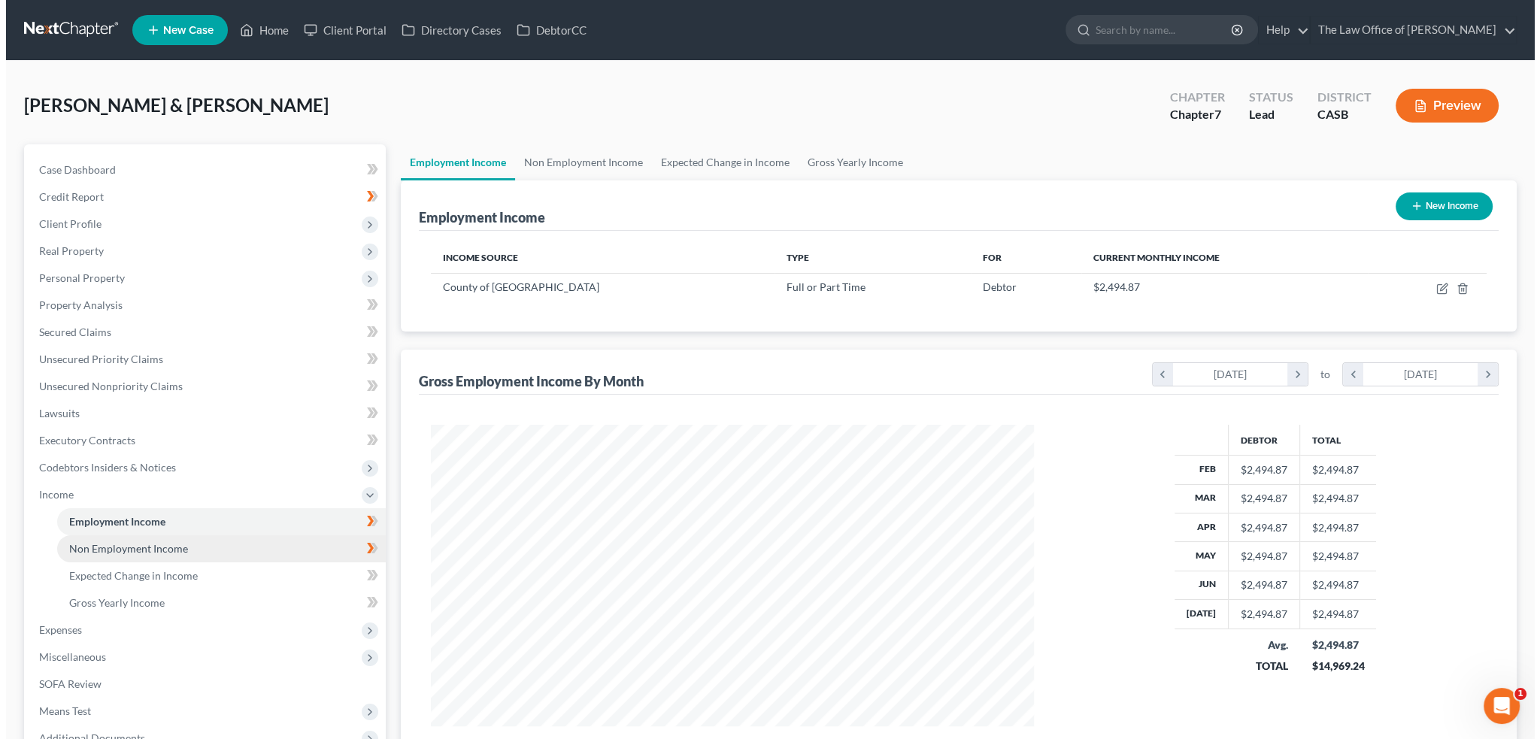
scroll to position [302, 633]
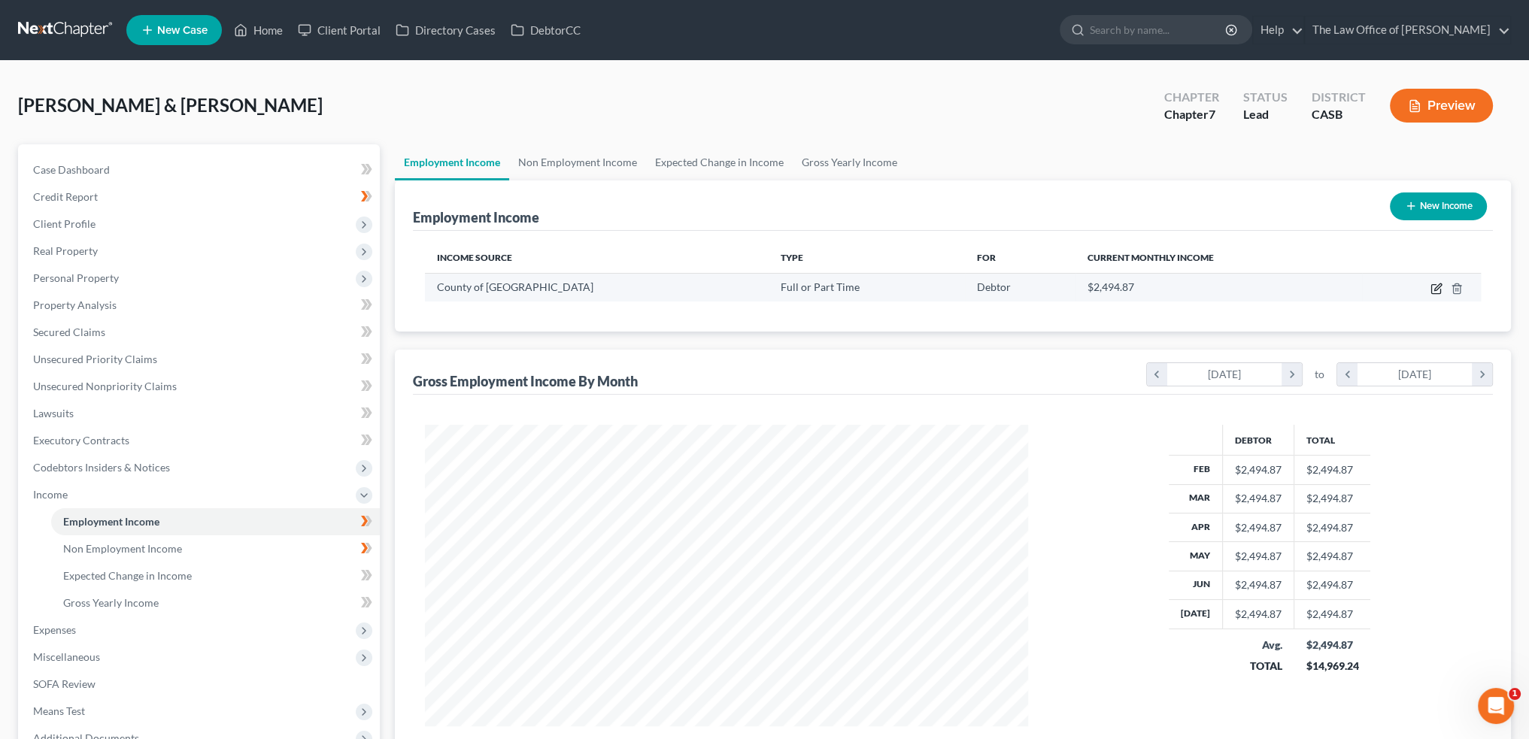
click at [1438, 290] on icon "button" at bounding box center [1437, 289] width 12 height 12
select select "0"
select select "4"
select select "2"
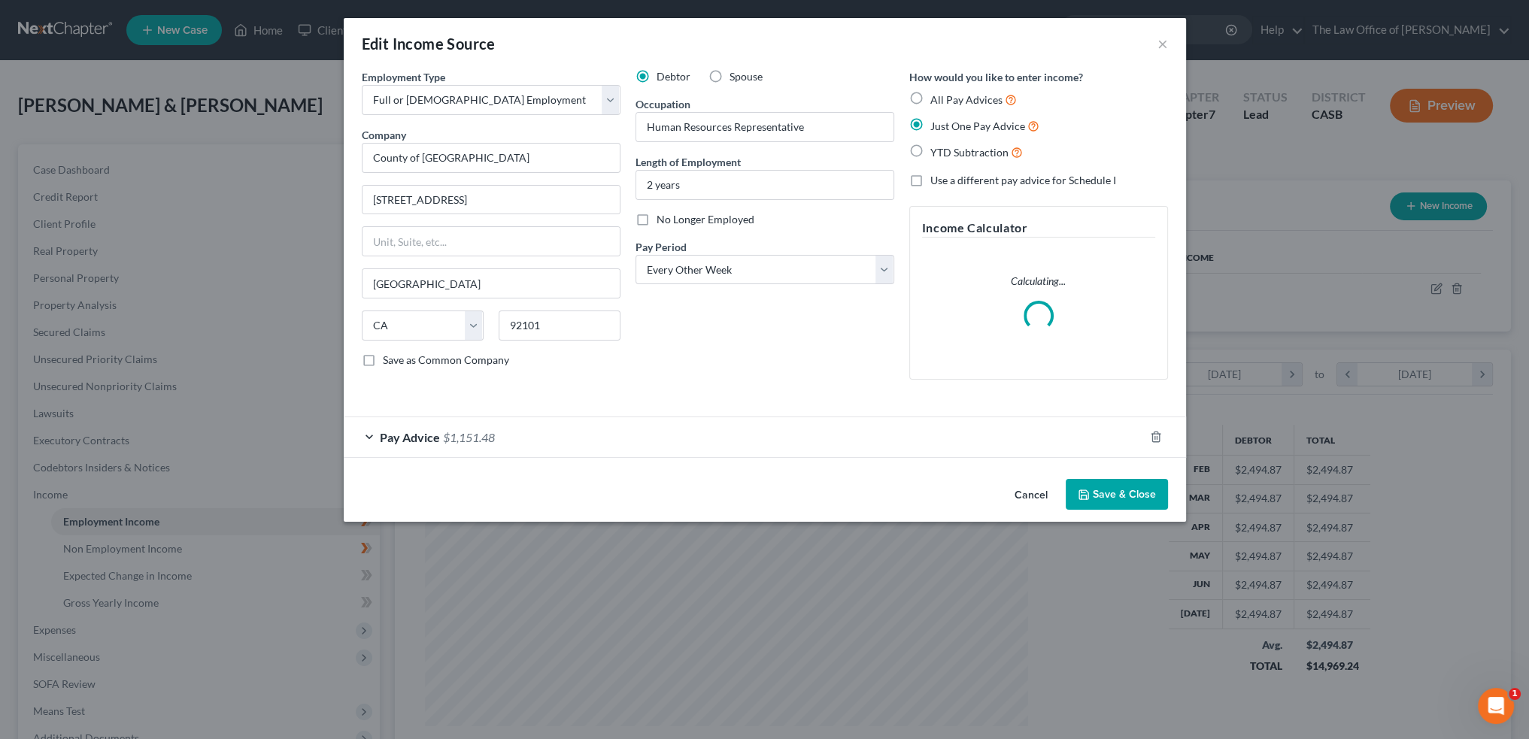
scroll to position [304, 638]
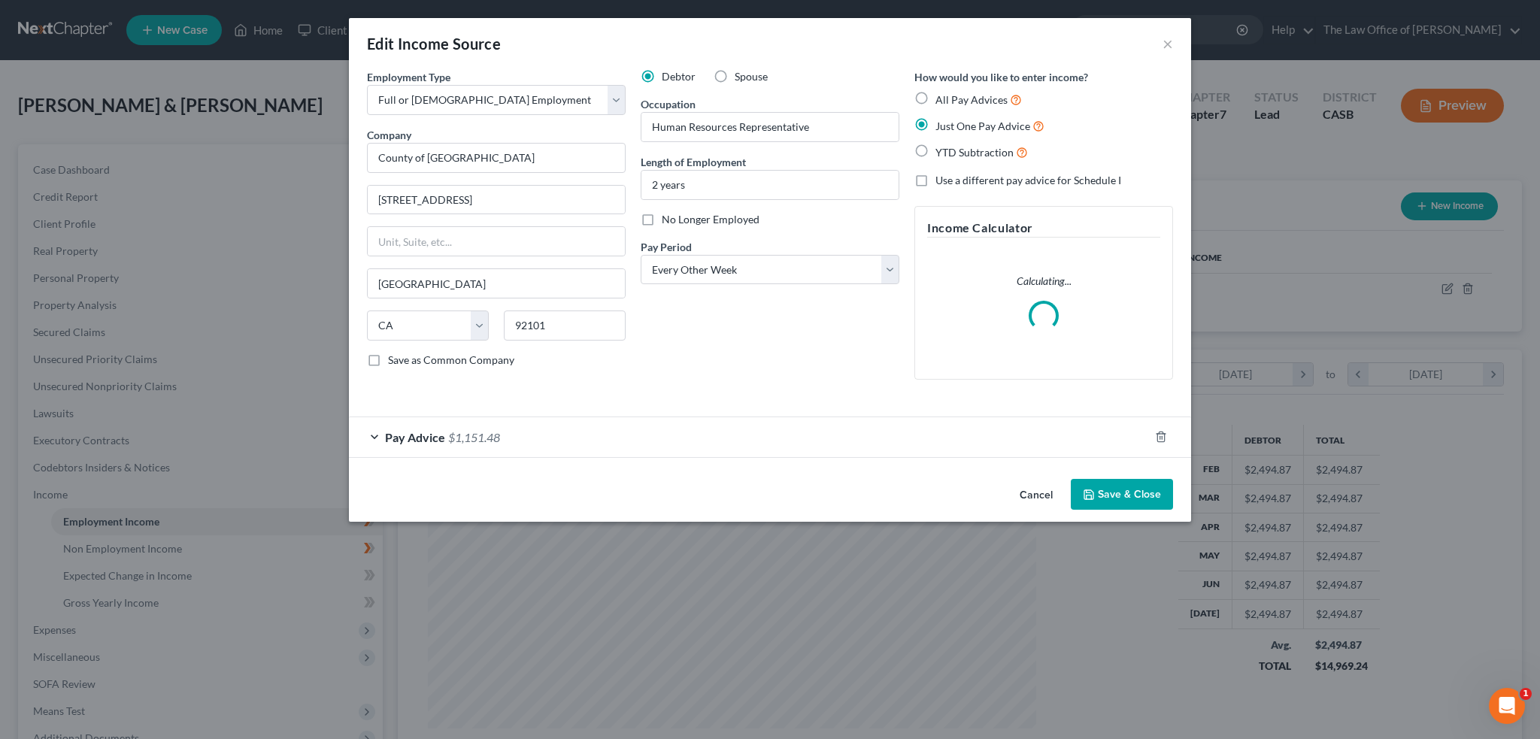
click at [427, 439] on span "Pay Advice" at bounding box center [415, 437] width 60 height 14
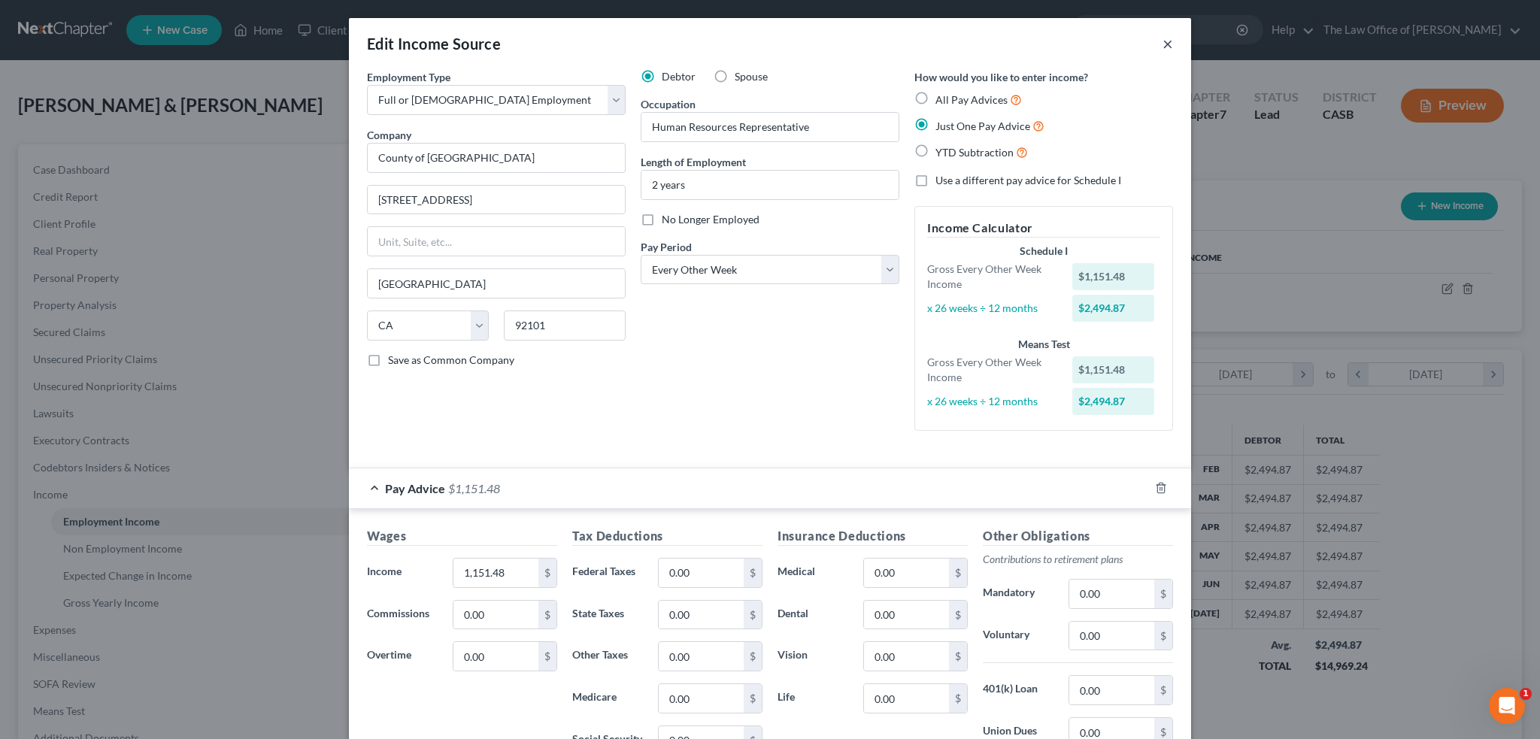
click at [1163, 41] on button "×" at bounding box center [1168, 44] width 11 height 18
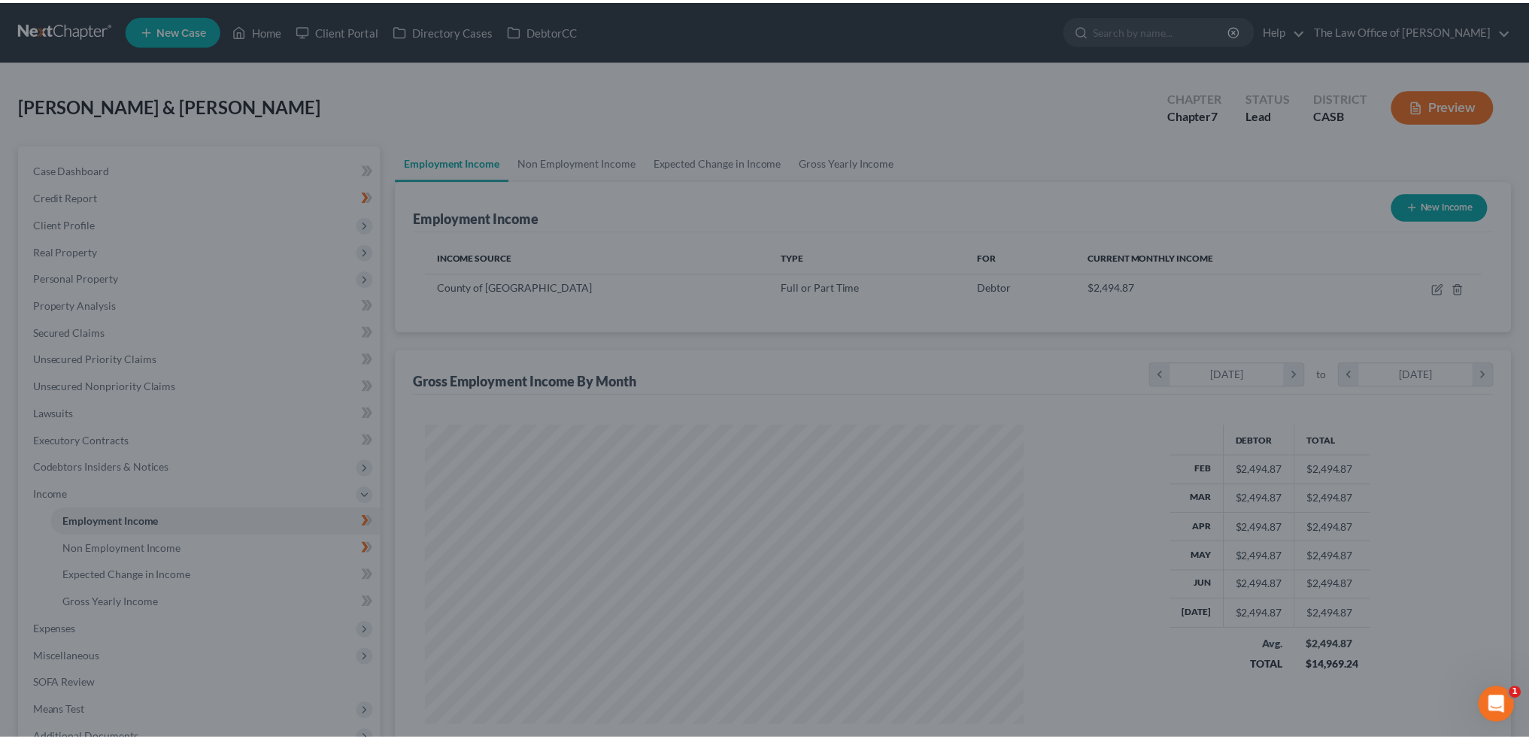
scroll to position [751877, 751545]
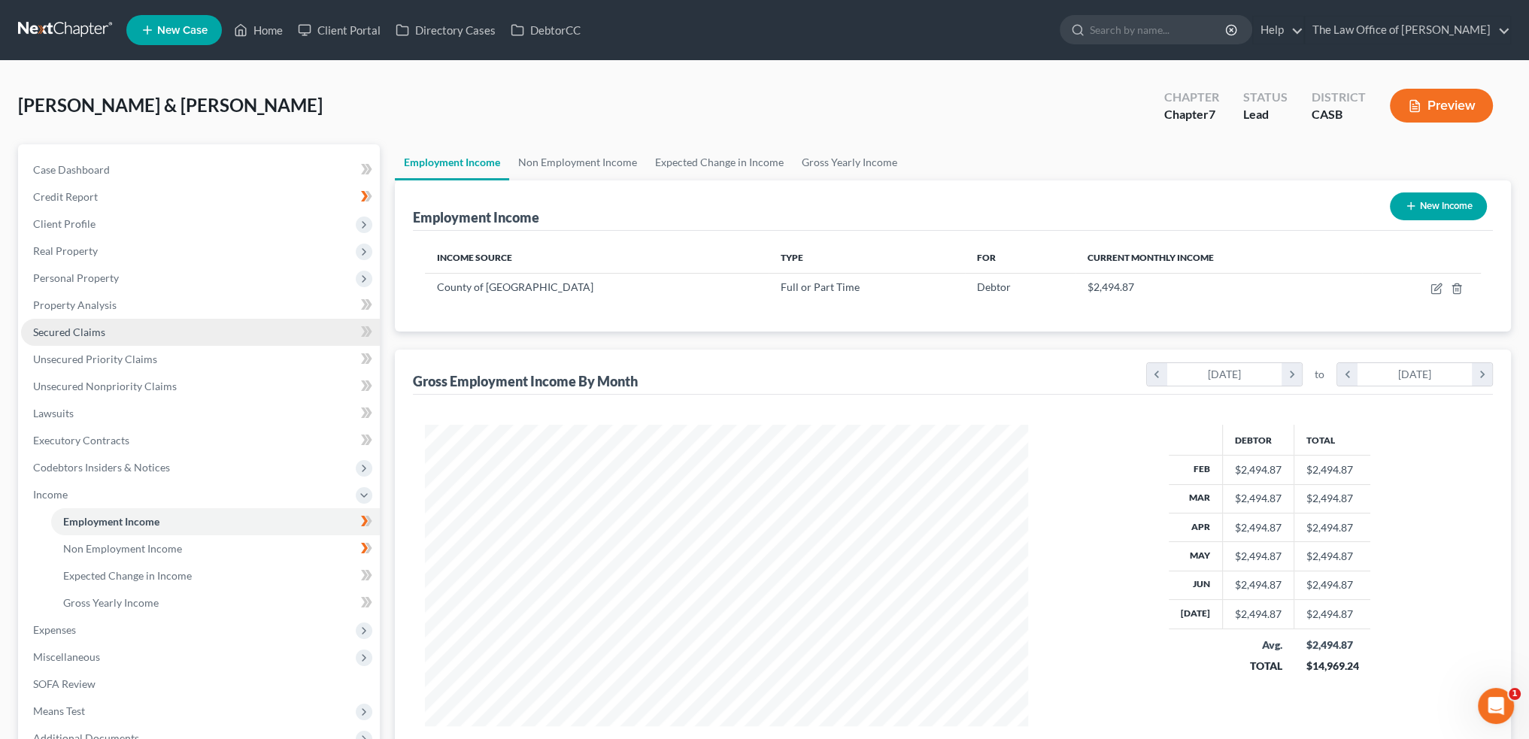
click at [59, 329] on span "Secured Claims" at bounding box center [69, 332] width 72 height 13
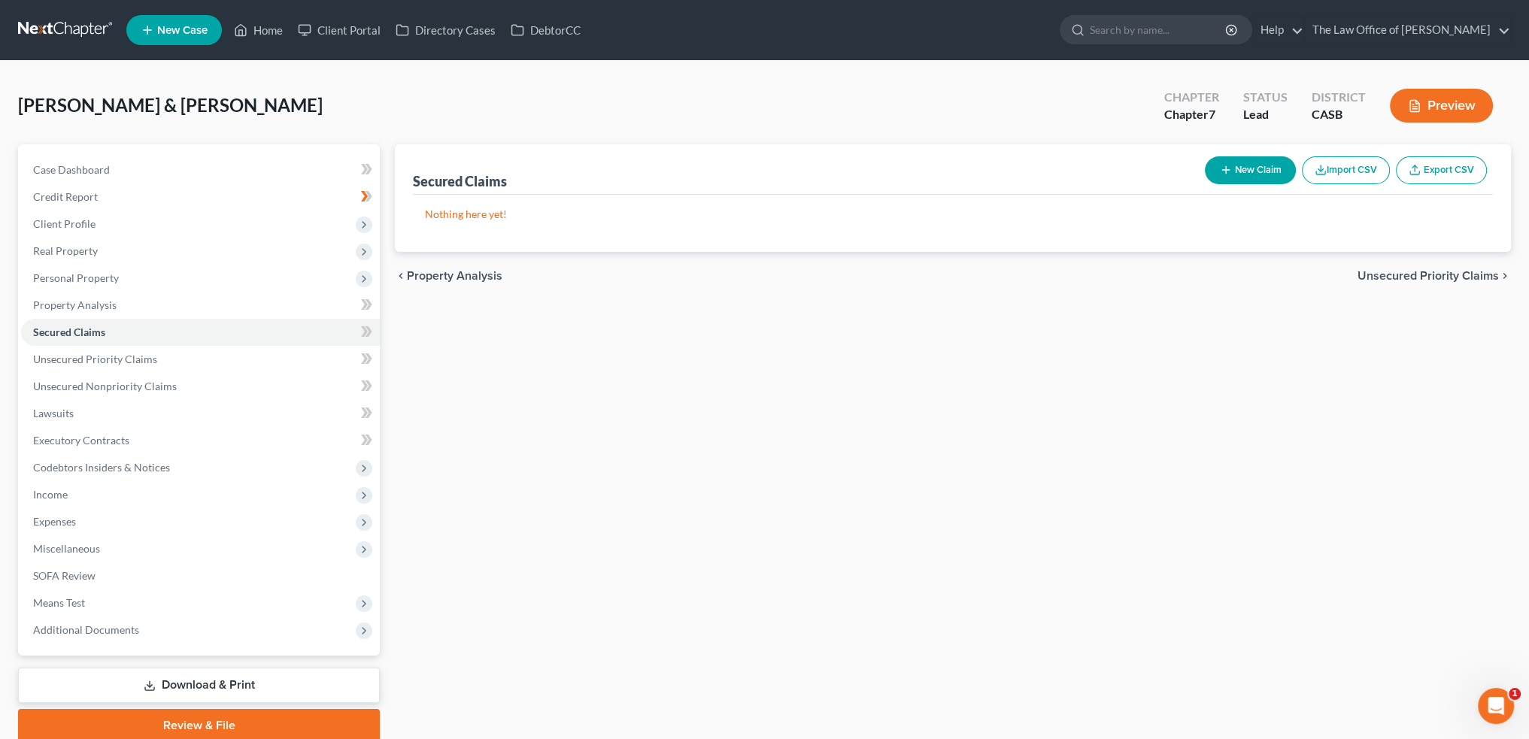
click at [1258, 171] on button "New Claim" at bounding box center [1250, 170] width 91 height 28
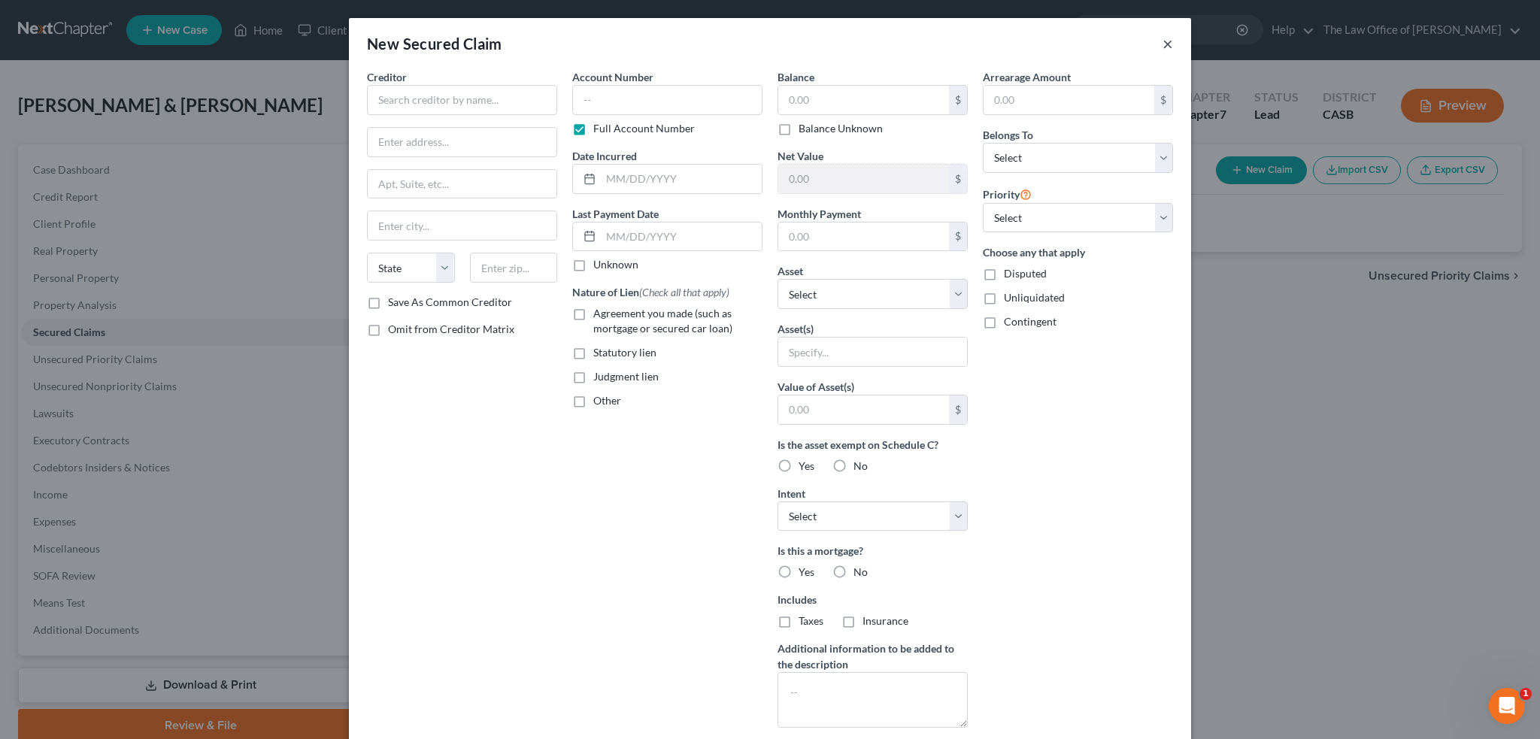
click at [1163, 45] on button "×" at bounding box center [1168, 44] width 11 height 18
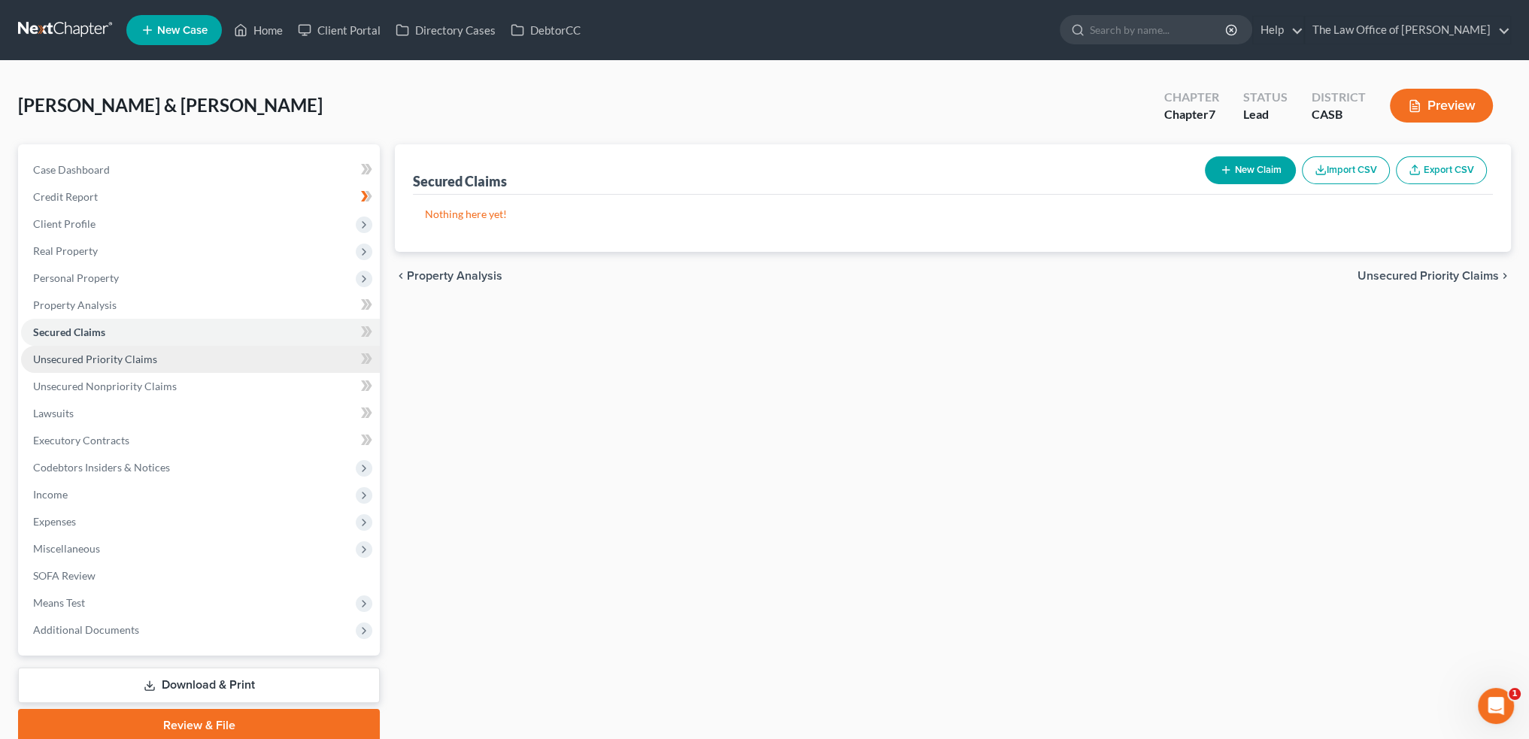
click at [100, 359] on span "Unsecured Priority Claims" at bounding box center [95, 359] width 124 height 13
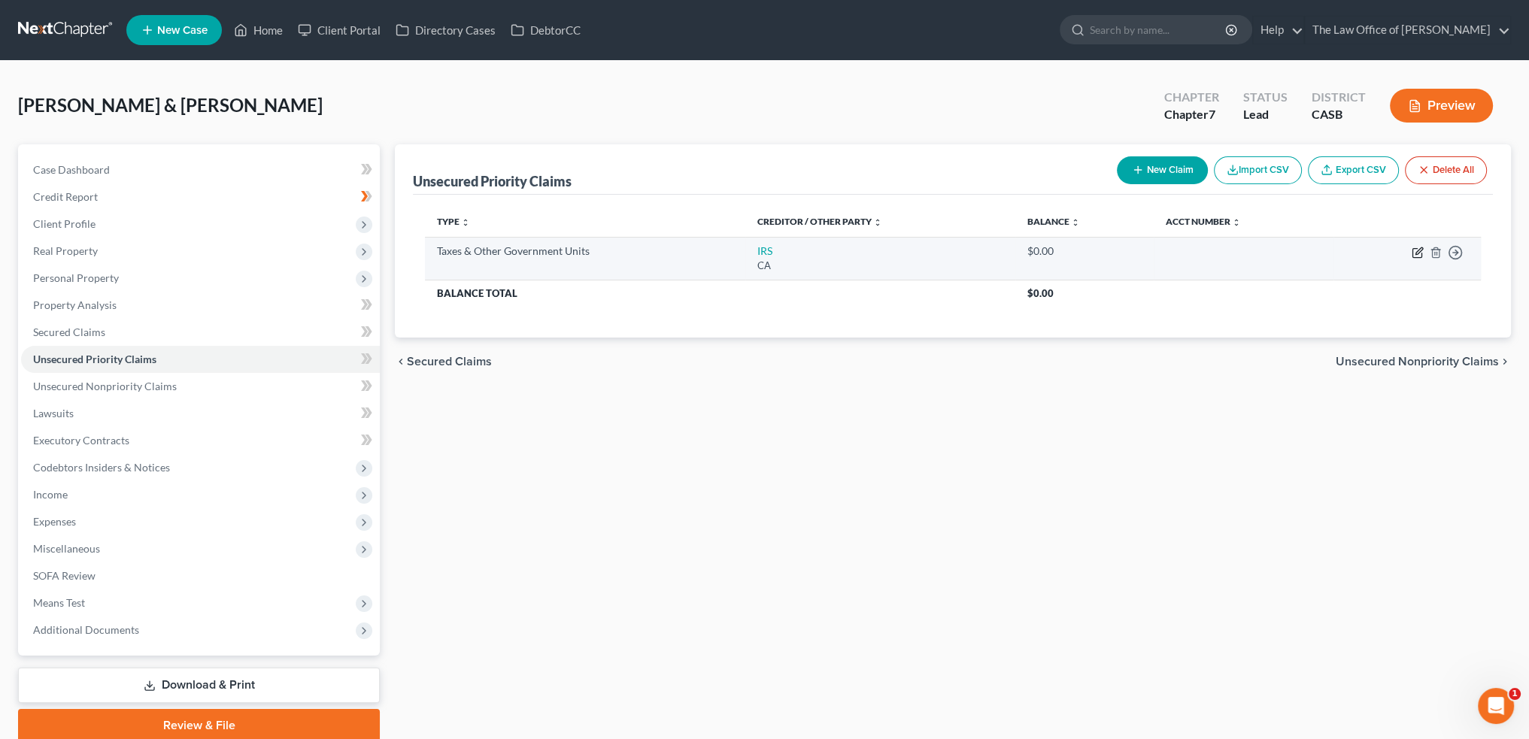
click at [1416, 247] on icon "button" at bounding box center [1418, 253] width 12 height 12
select select "0"
select select "4"
select select "2"
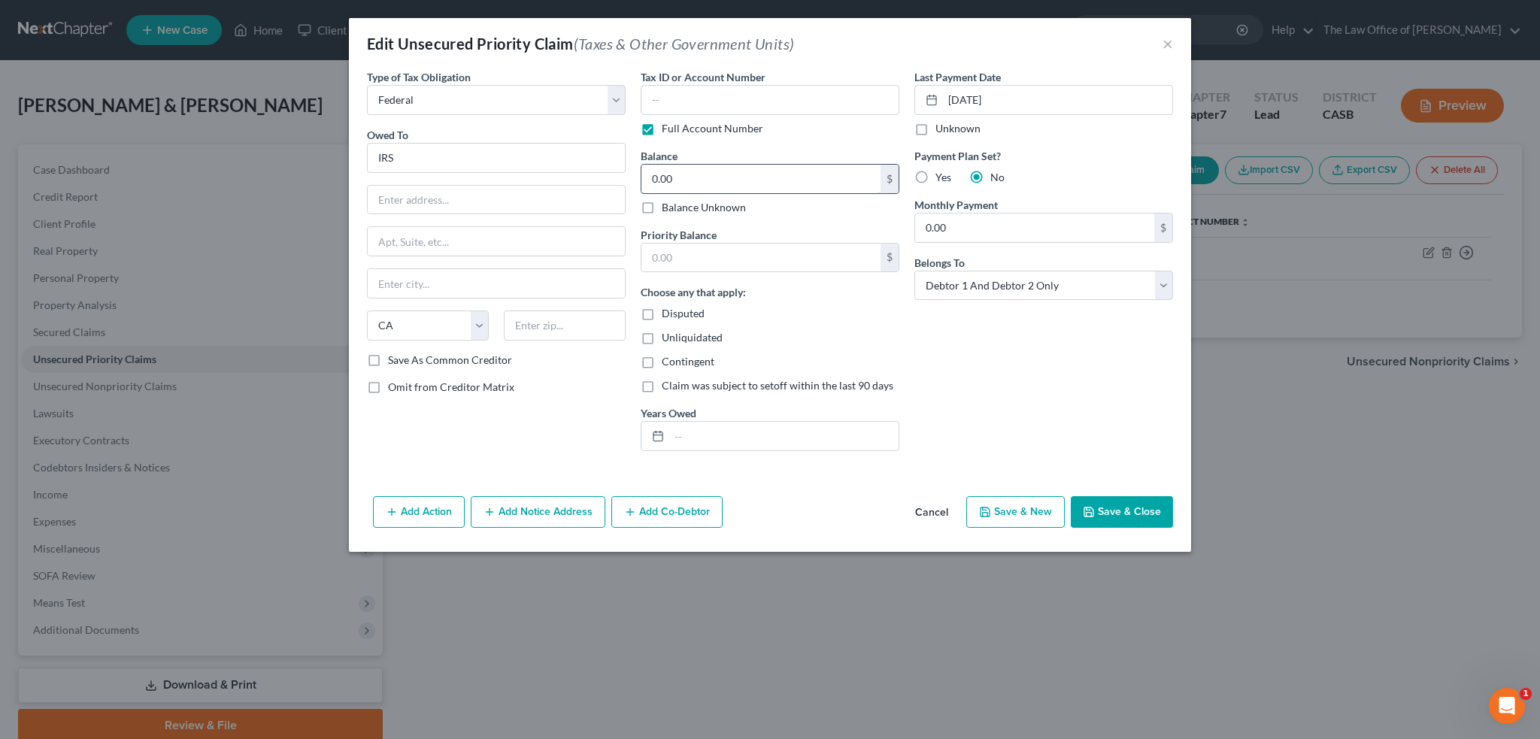
type textarea "0.00"
click at [686, 170] on input "0.00" at bounding box center [761, 179] width 239 height 29
type input "18,224.93"
click at [774, 487] on div "Type of Tax Obligation * Select Federal City State Franchise Tax Board Other Ow…" at bounding box center [770, 279] width 842 height 421
click at [387, 279] on input "text" at bounding box center [496, 283] width 257 height 29
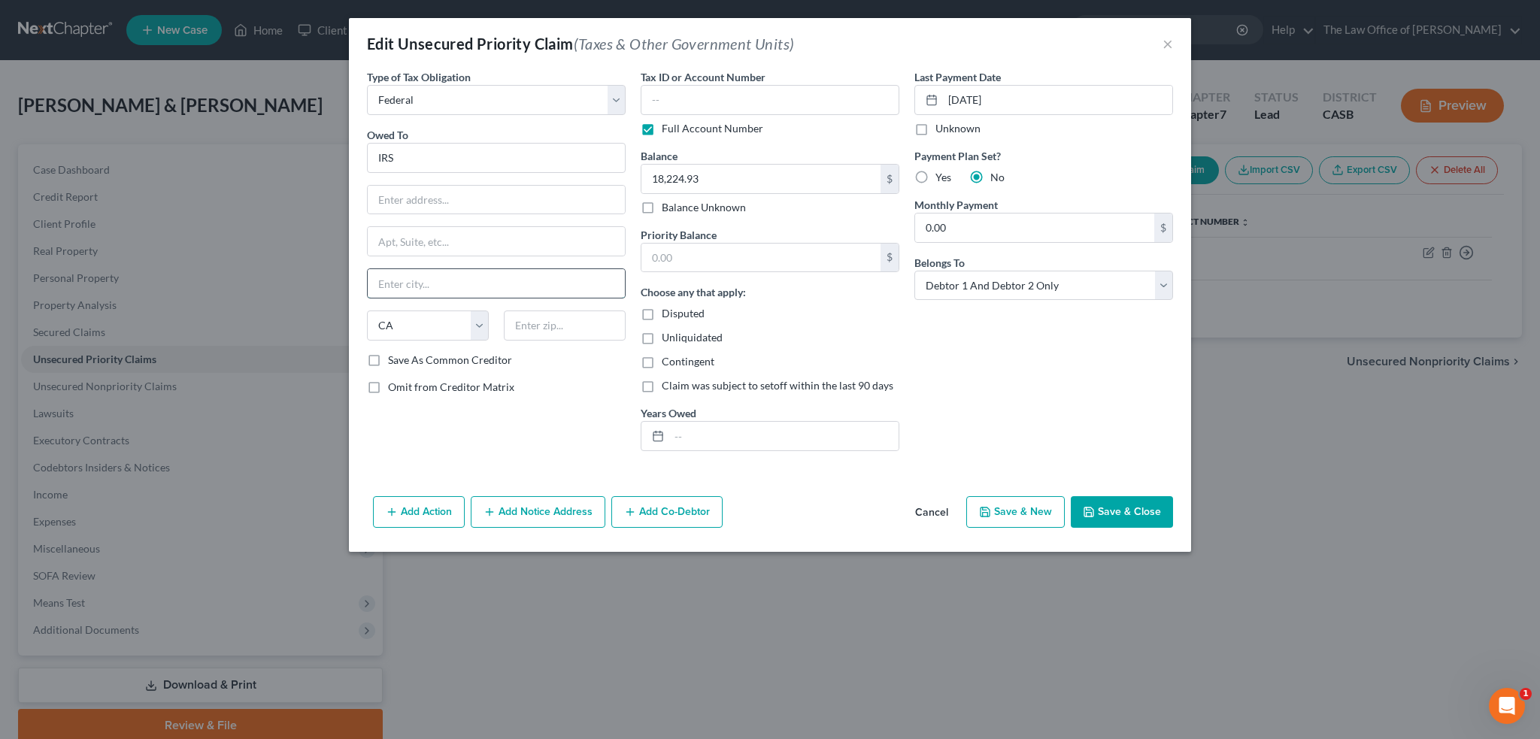
paste input "Ogden, UT 84201-0002"
type input "Ogden, UT 84201-0002"
click at [479, 327] on select "State [US_STATE] AK AR AZ CA CO CT DE DC [GEOGRAPHIC_DATA] [GEOGRAPHIC_DATA] GU…" at bounding box center [428, 326] width 122 height 30
select select "46"
click at [367, 311] on select "State [US_STATE] AK AR AZ CA CO CT DE DC [GEOGRAPHIC_DATA] [GEOGRAPHIC_DATA] GU…" at bounding box center [428, 326] width 122 height 30
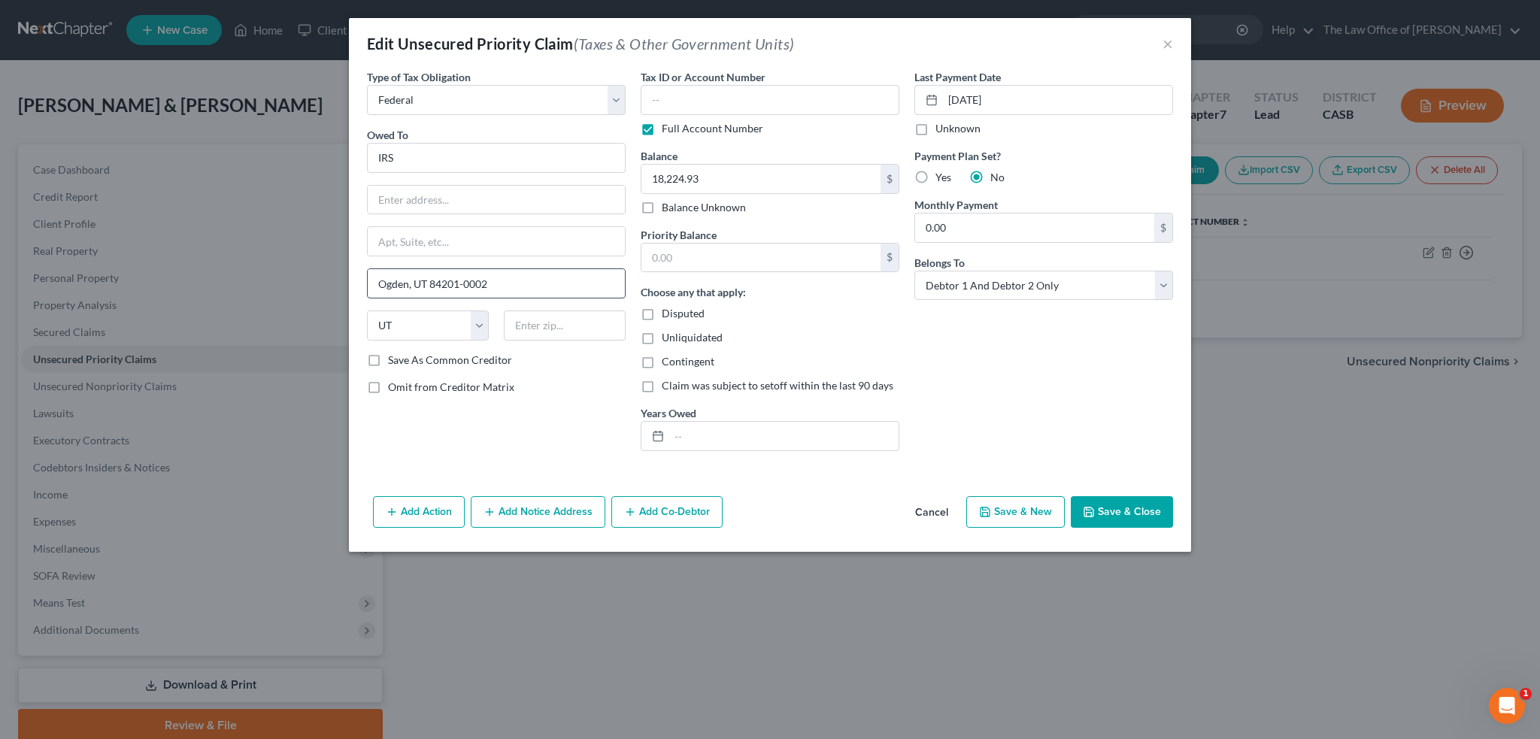
drag, startPoint x: 436, startPoint y: 278, endPoint x: 580, endPoint y: 278, distance: 144.4
click at [580, 278] on input "Ogden, UT 84201-0002" at bounding box center [496, 283] width 257 height 29
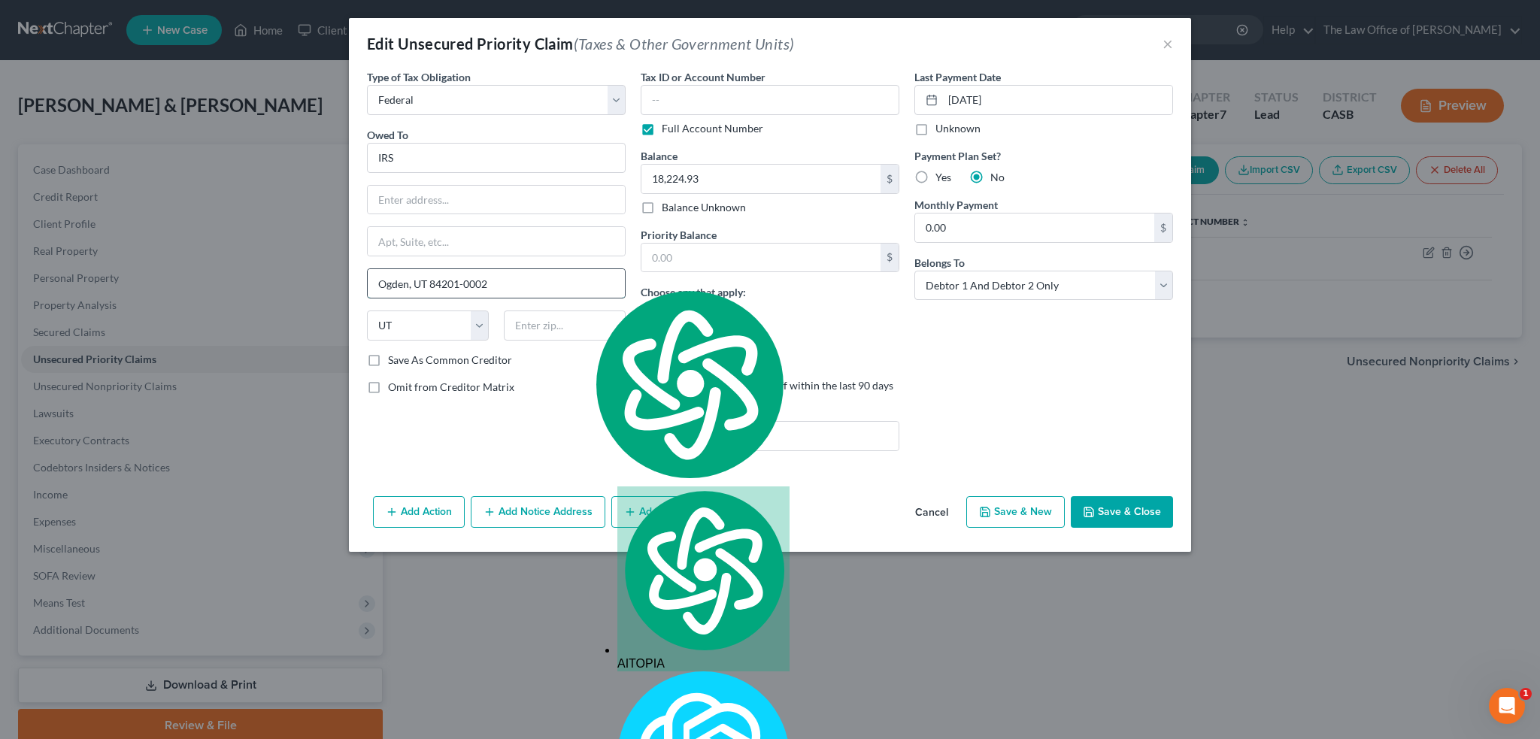
click at [575, 284] on input "Ogden, UT 84201-0002" at bounding box center [496, 283] width 257 height 29
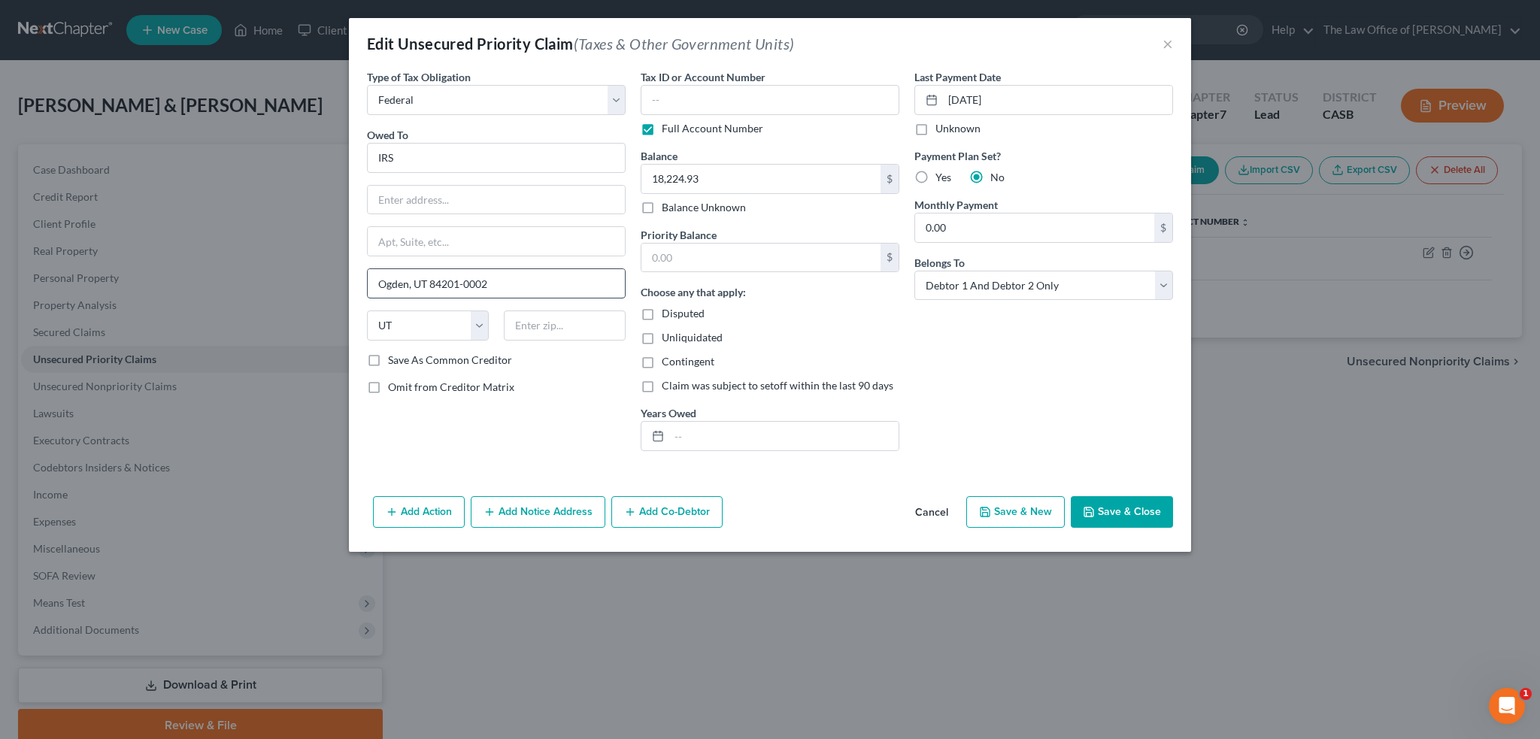
drag, startPoint x: 429, startPoint y: 282, endPoint x: 581, endPoint y: 283, distance: 152.7
click at [581, 283] on input "Ogden, UT 84201-0002" at bounding box center [496, 283] width 257 height 29
type input "Ogden, UT"
click at [578, 322] on input "text" at bounding box center [565, 326] width 122 height 30
paste input "84201-0002"
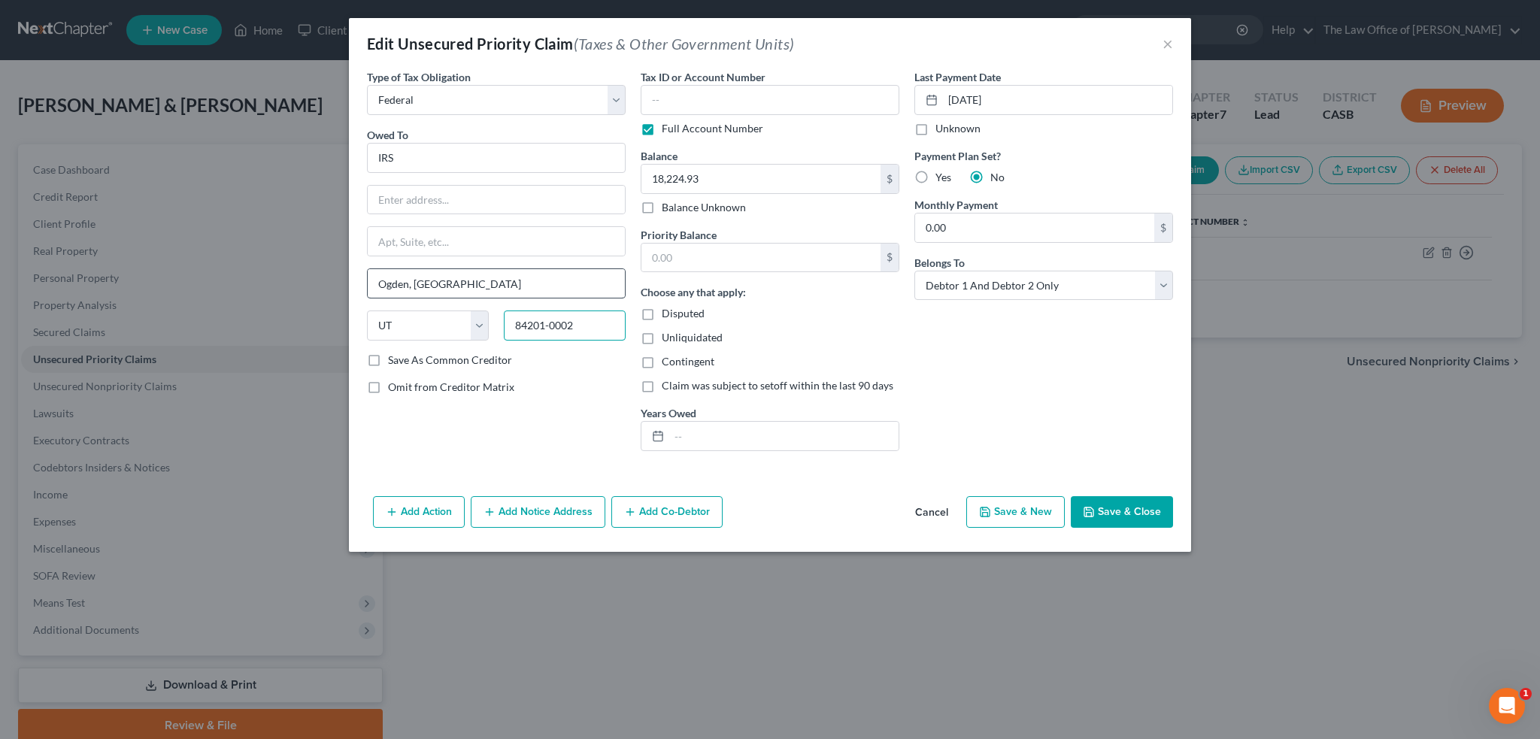
type input "84201-0002"
drag, startPoint x: 412, startPoint y: 285, endPoint x: 508, endPoint y: 279, distance: 95.7
click at [508, 279] on input "Ogden, UT" at bounding box center [496, 283] width 257 height 29
type input "Ogden"
drag, startPoint x: 499, startPoint y: 190, endPoint x: 527, endPoint y: 202, distance: 30.3
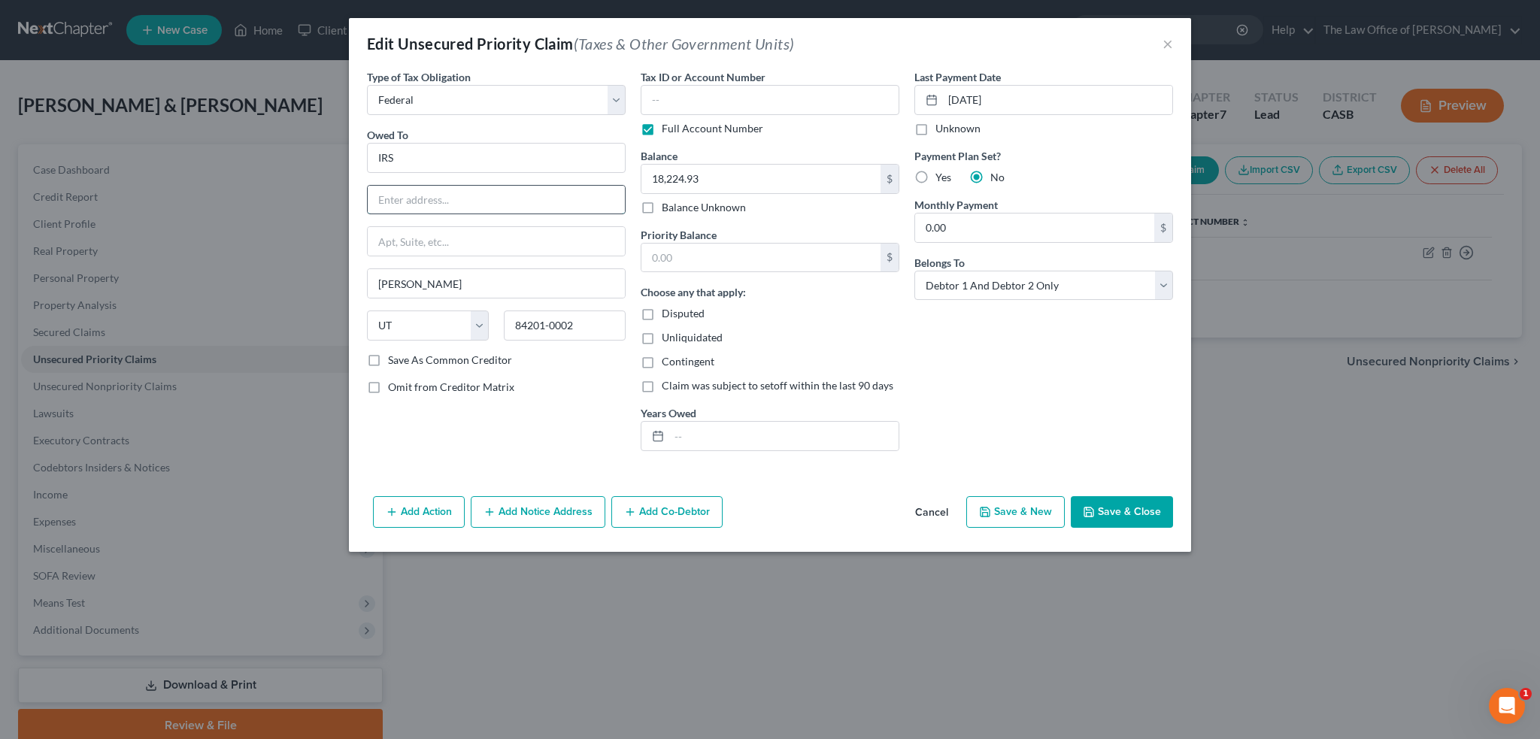
click at [499, 190] on input "text" at bounding box center [496, 200] width 257 height 29
drag, startPoint x: 424, startPoint y: 159, endPoint x: 279, endPoint y: 158, distance: 145.2
click at [279, 158] on div "Edit Unsecured Priority Claim (Taxes & Other Government Units) × Type of Tax Ob…" at bounding box center [770, 369] width 1540 height 739
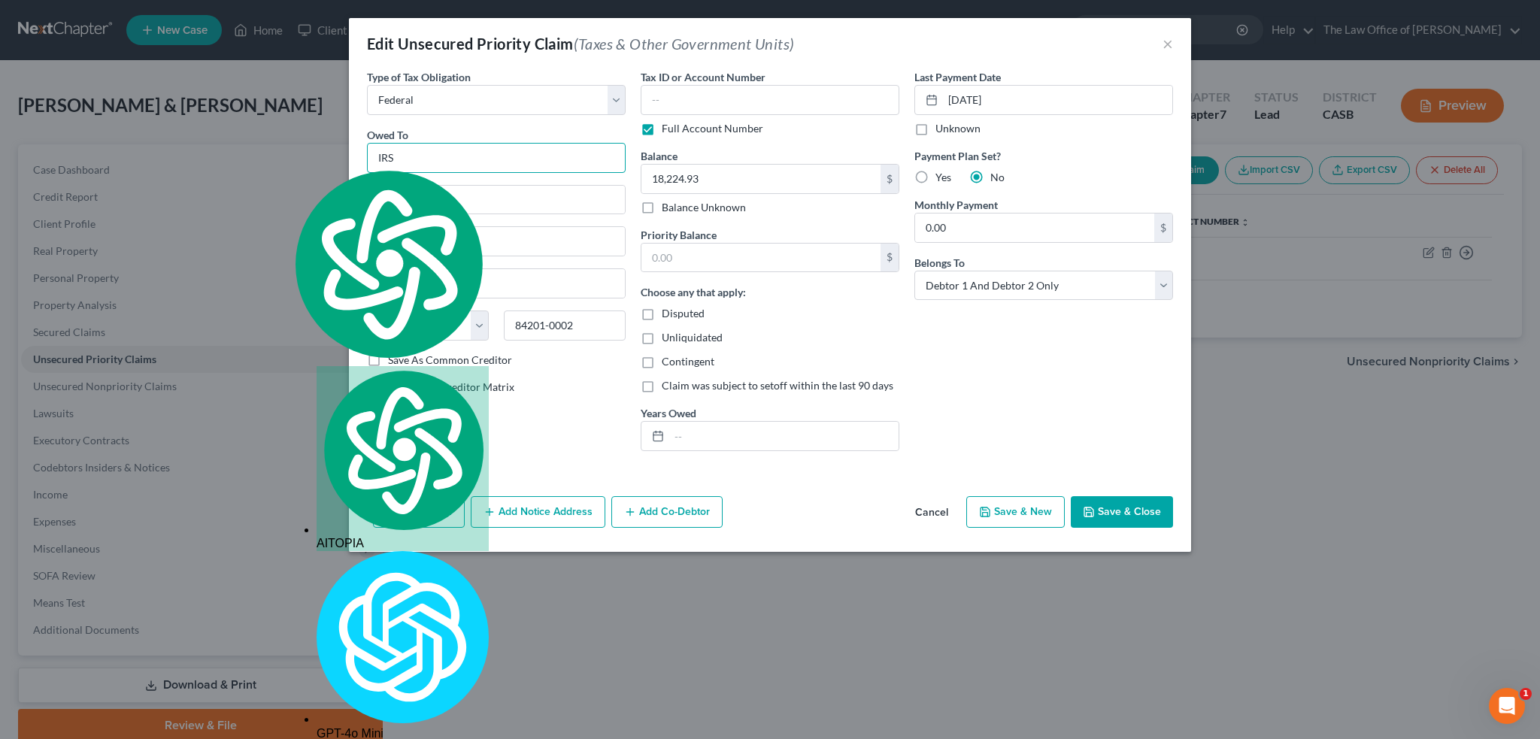
paste input "Department of the Treasury"
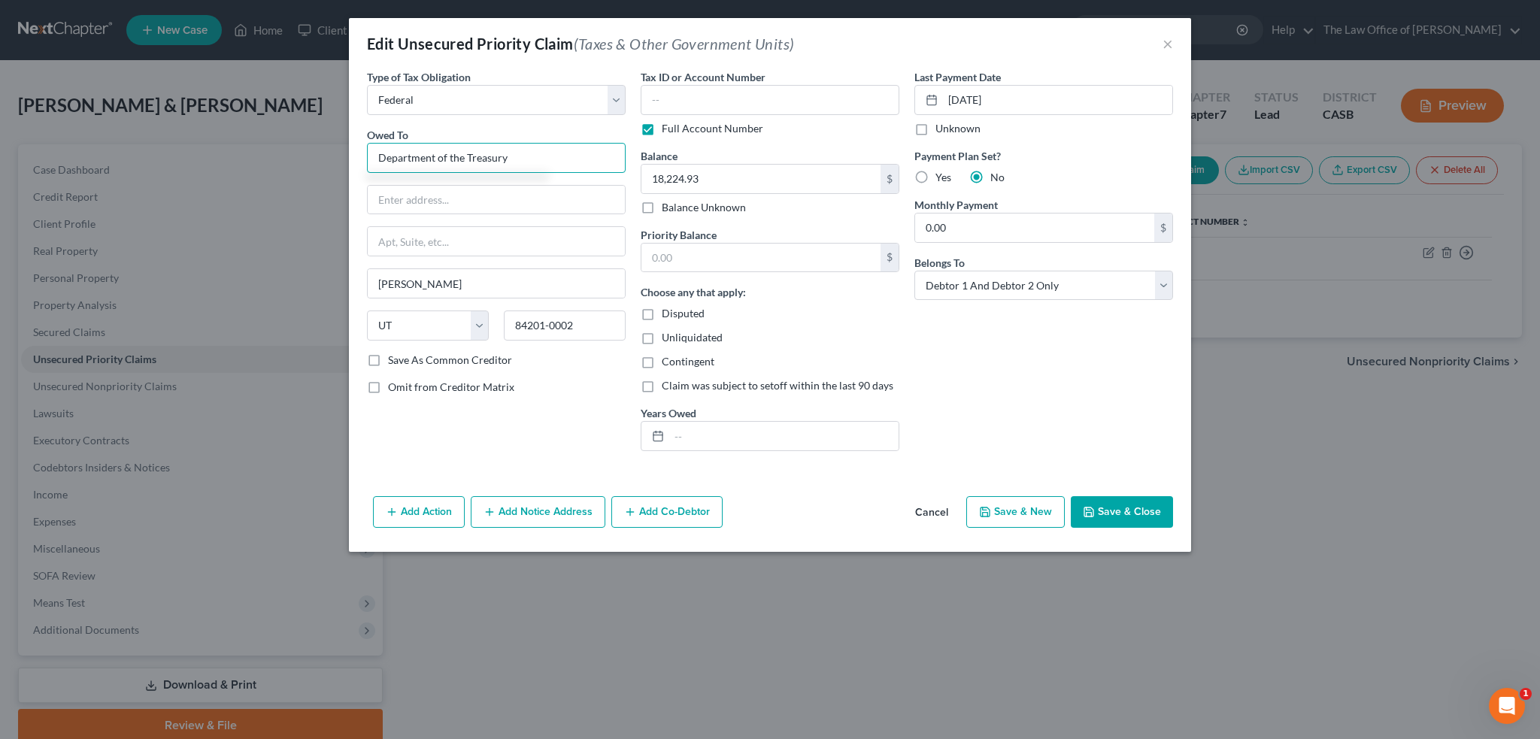
type input "Department of the Treasury"
click at [416, 189] on input "text" at bounding box center [496, 200] width 257 height 29
paste input "Internal Revenue Service"
click at [372, 193] on div "Internal Revenue Service" at bounding box center [496, 200] width 259 height 30
click at [379, 196] on input "Internal Revenue Service" at bounding box center [496, 200] width 257 height 29
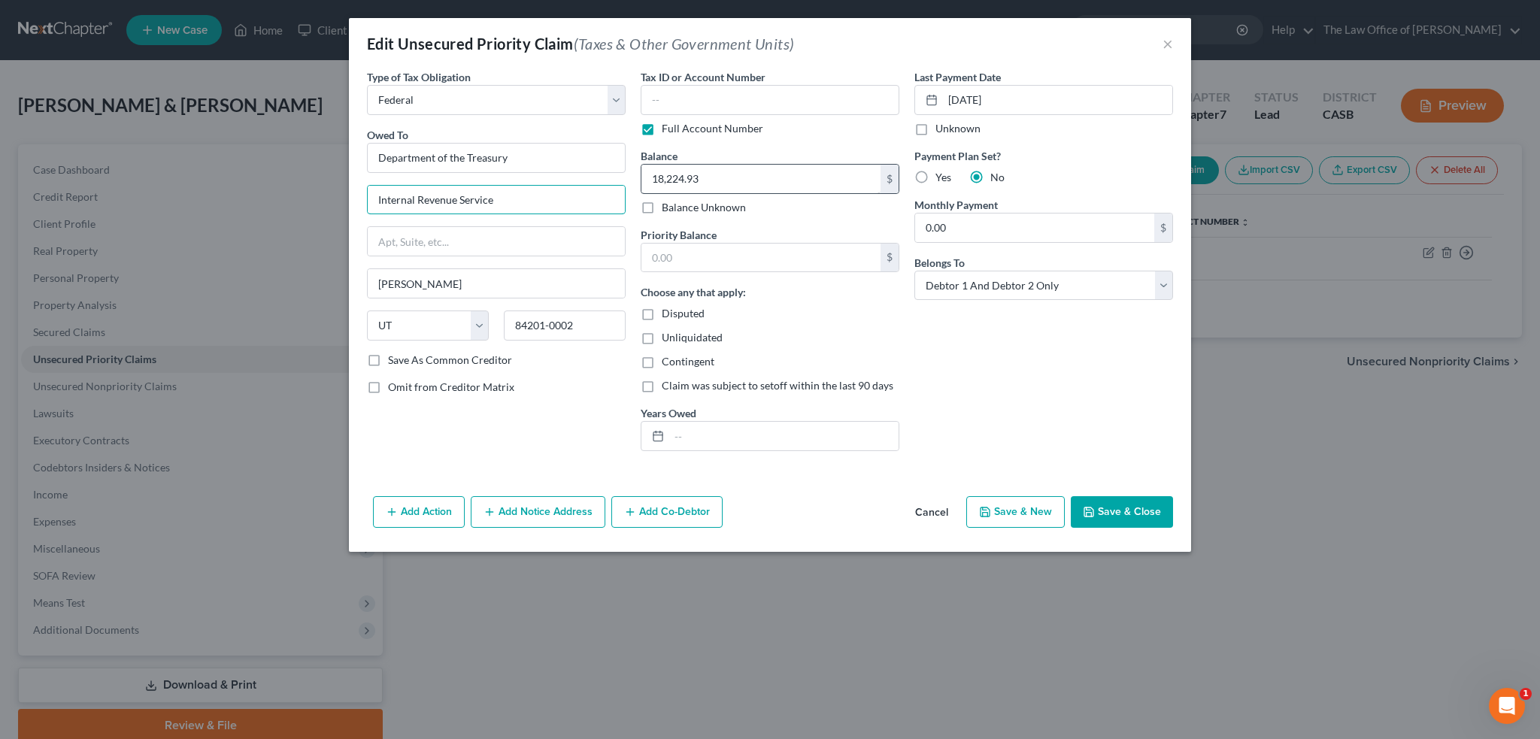
type input "Internal Revenue Service"
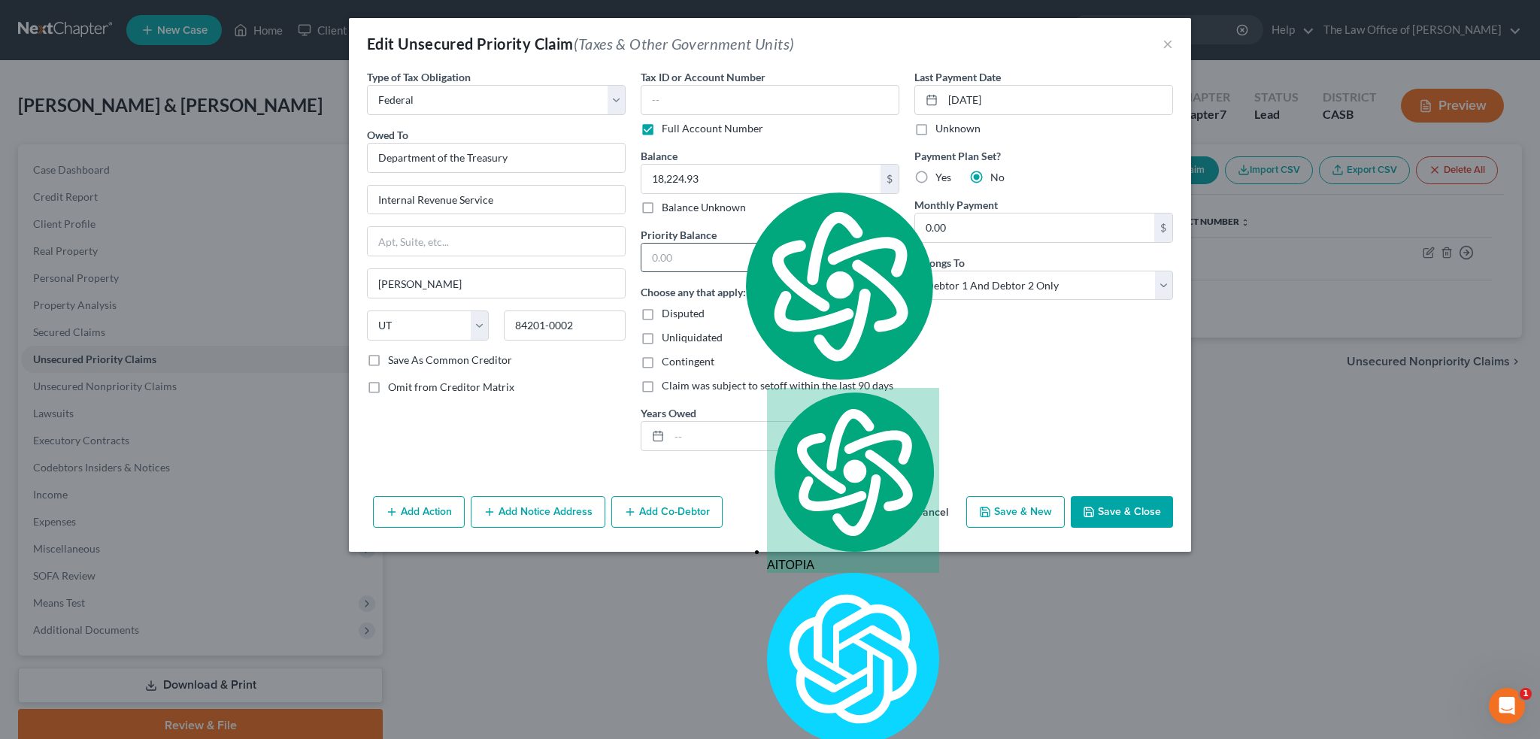
click at [686, 259] on input "text" at bounding box center [761, 258] width 239 height 29
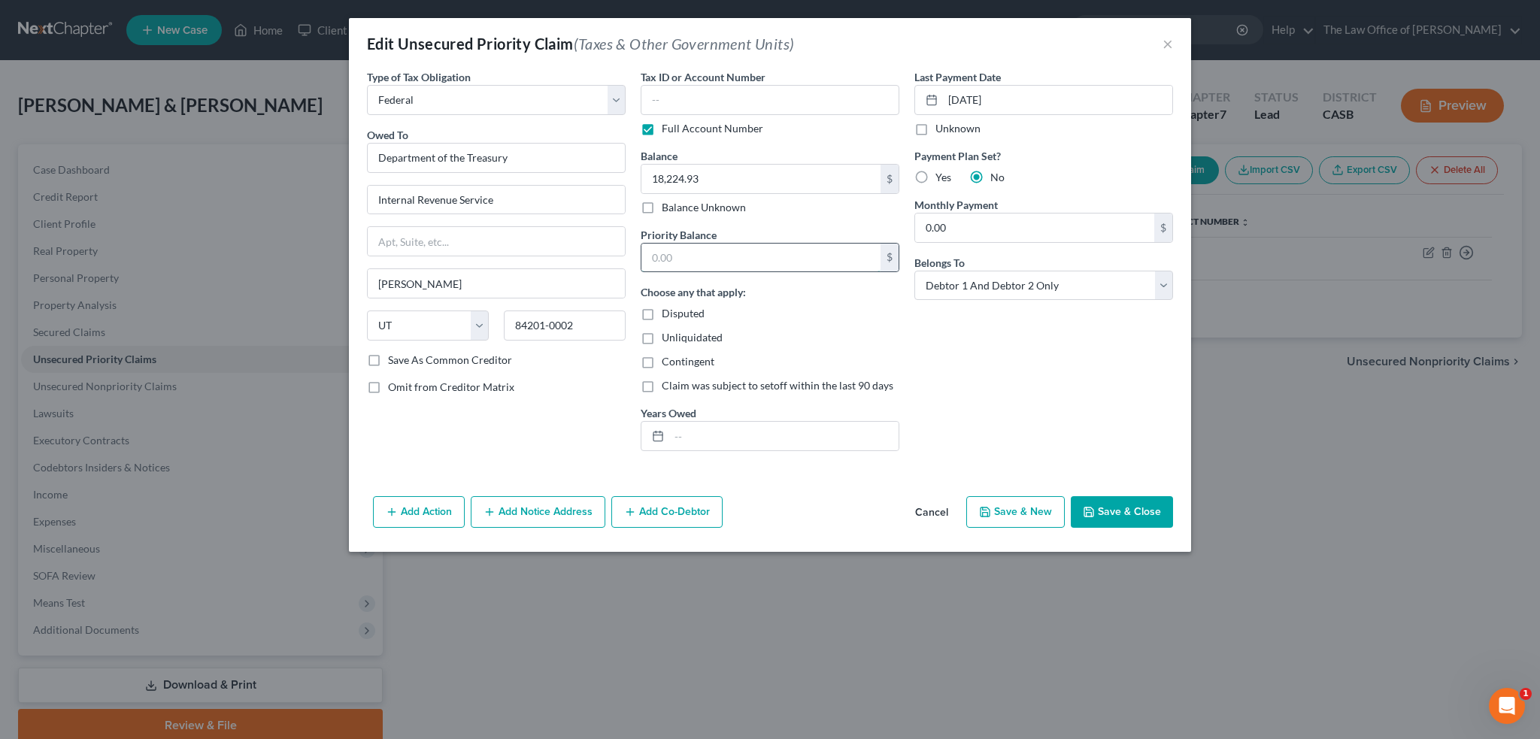
paste input "18,224.93"
type input "7,352.28"
click at [951, 338] on div "Last Payment Date 12/15/2023 Unknown Payment Plan Set? Yes No Monthly Payment 0…" at bounding box center [1044, 266] width 274 height 394
click at [693, 100] on input "text" at bounding box center [770, 100] width 259 height 30
type input "5"
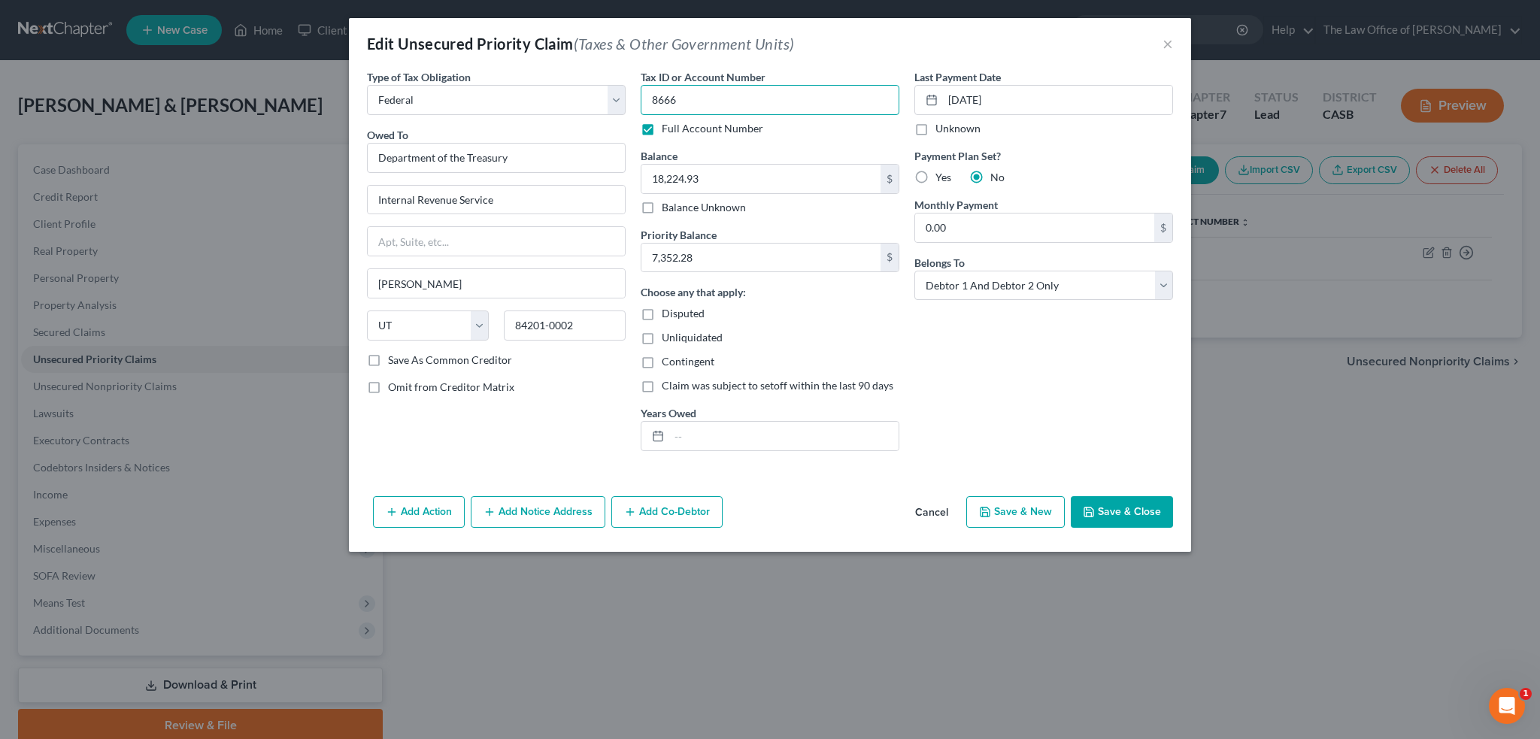
type input "8666"
click at [662, 129] on label "Full Account Number" at bounding box center [713, 128] width 102 height 15
click at [668, 129] on input "Full Account Number" at bounding box center [673, 126] width 10 height 10
click at [867, 441] on input "text" at bounding box center [783, 436] width 229 height 29
type input "5"
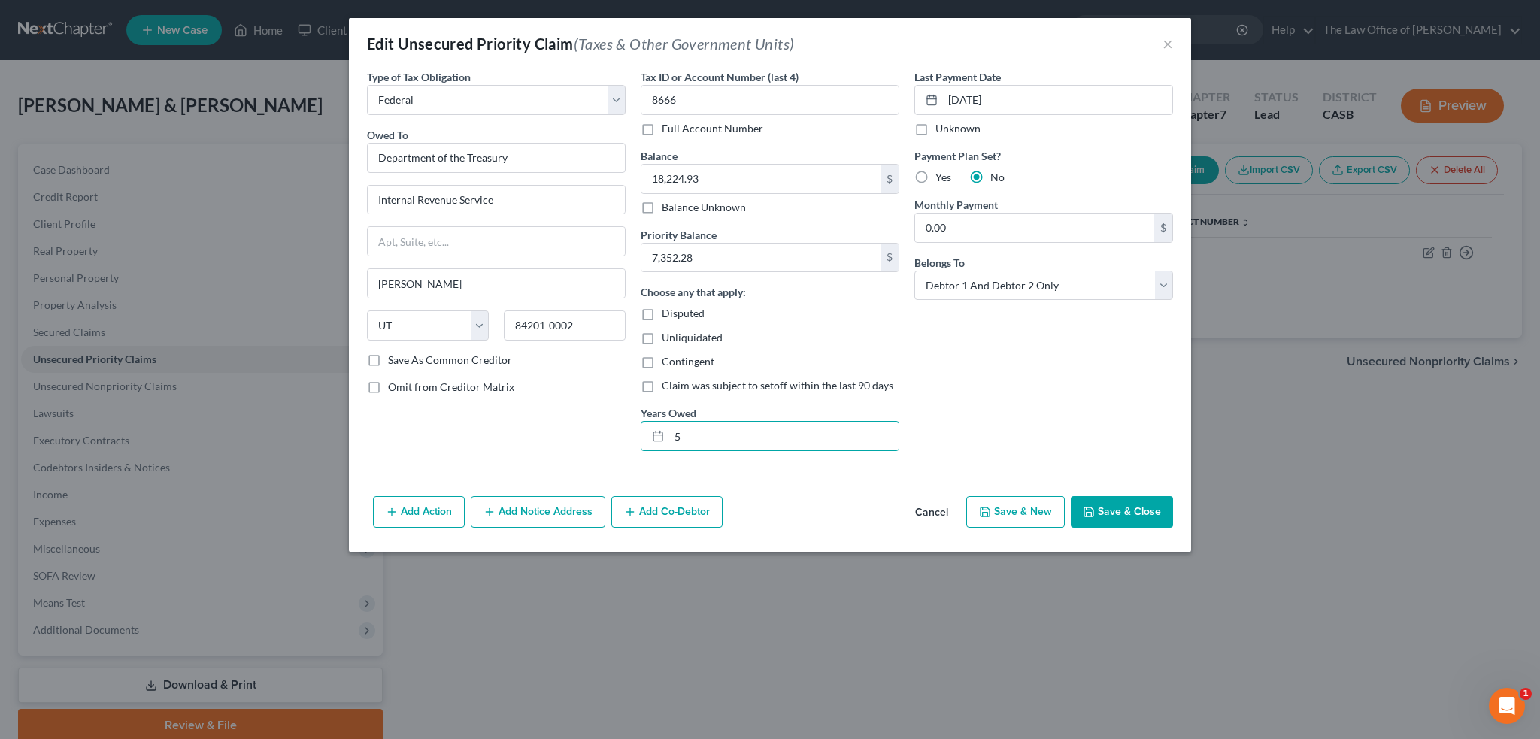
click at [1125, 514] on button "Save & Close" at bounding box center [1122, 512] width 102 height 32
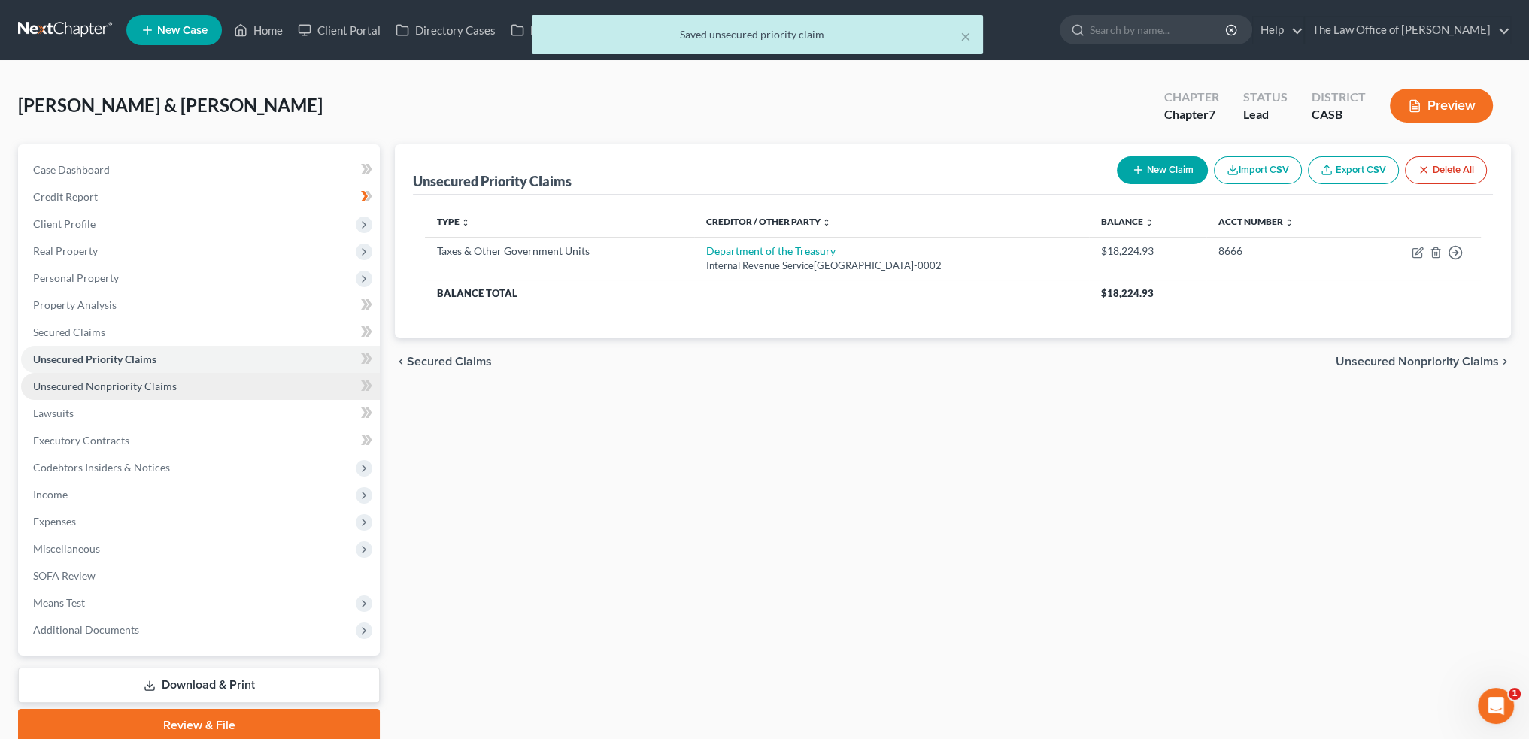
click at [84, 381] on span "Unsecured Nonpriority Claims" at bounding box center [105, 386] width 144 height 13
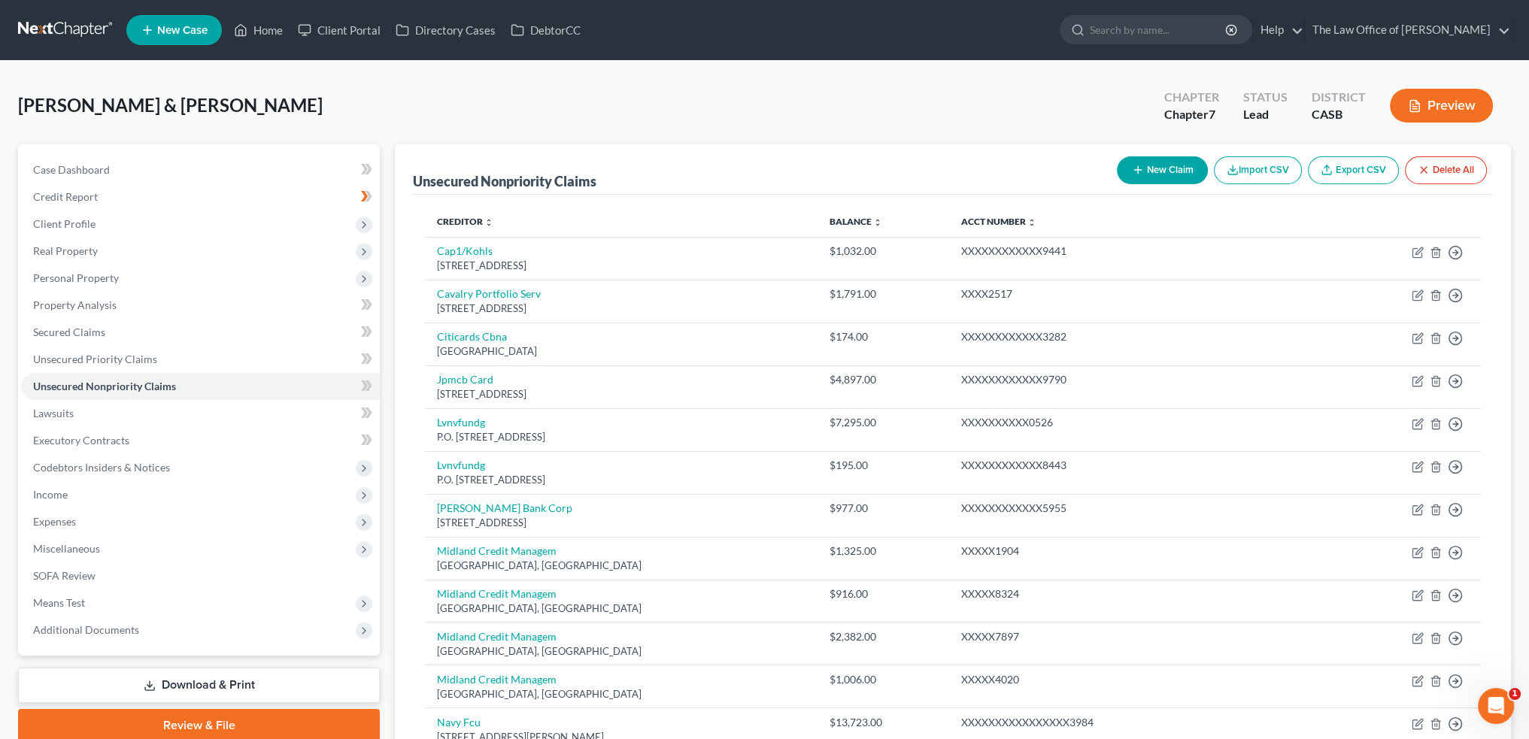
click at [1159, 168] on button "New Claim" at bounding box center [1162, 170] width 91 height 28
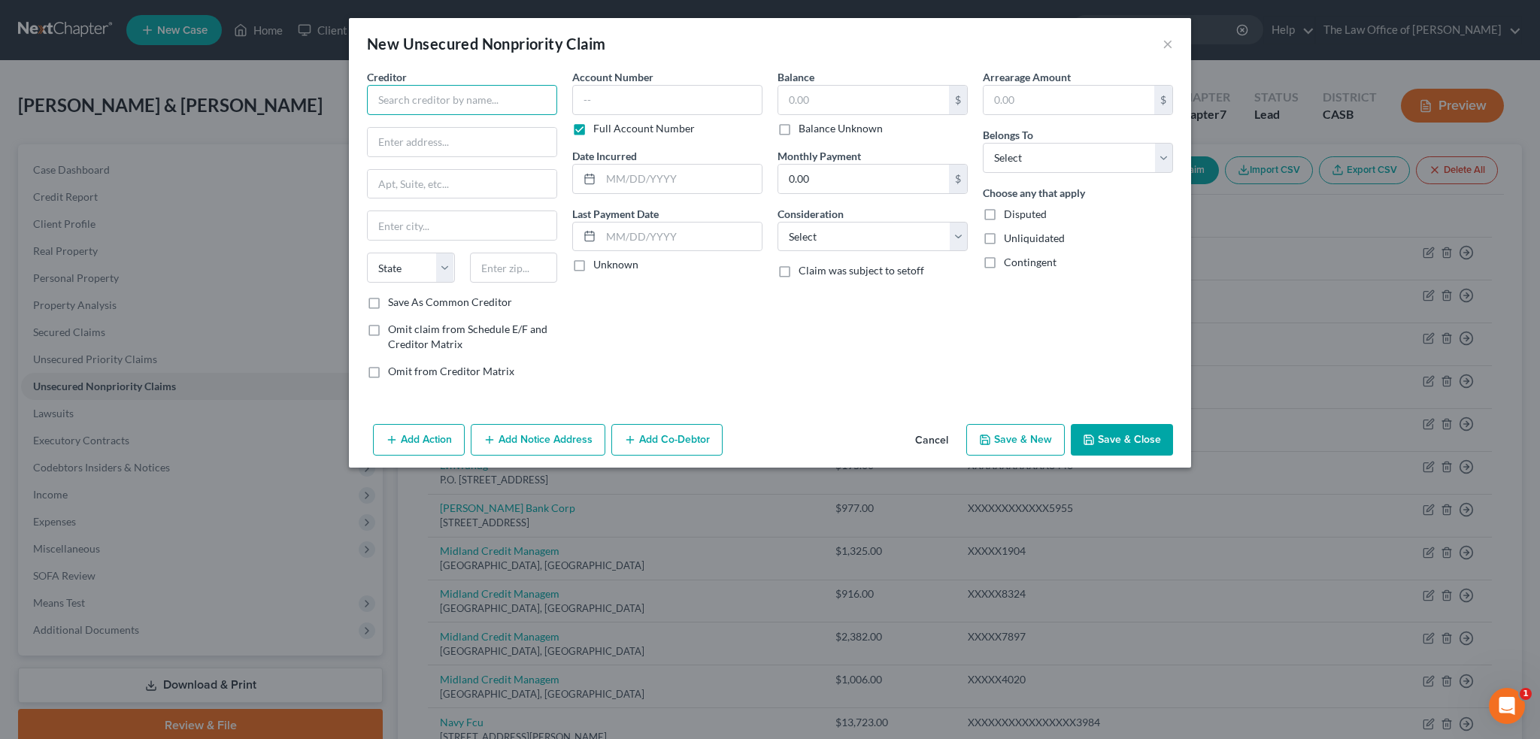
click at [460, 96] on input "text" at bounding box center [462, 100] width 190 height 30
type input "Internal Revenue Service"
click at [440, 225] on input "text" at bounding box center [462, 225] width 189 height 29
paste input "Ogden, UT 84201-0002."
drag, startPoint x: 437, startPoint y: 228, endPoint x: 527, endPoint y: 217, distance: 90.9
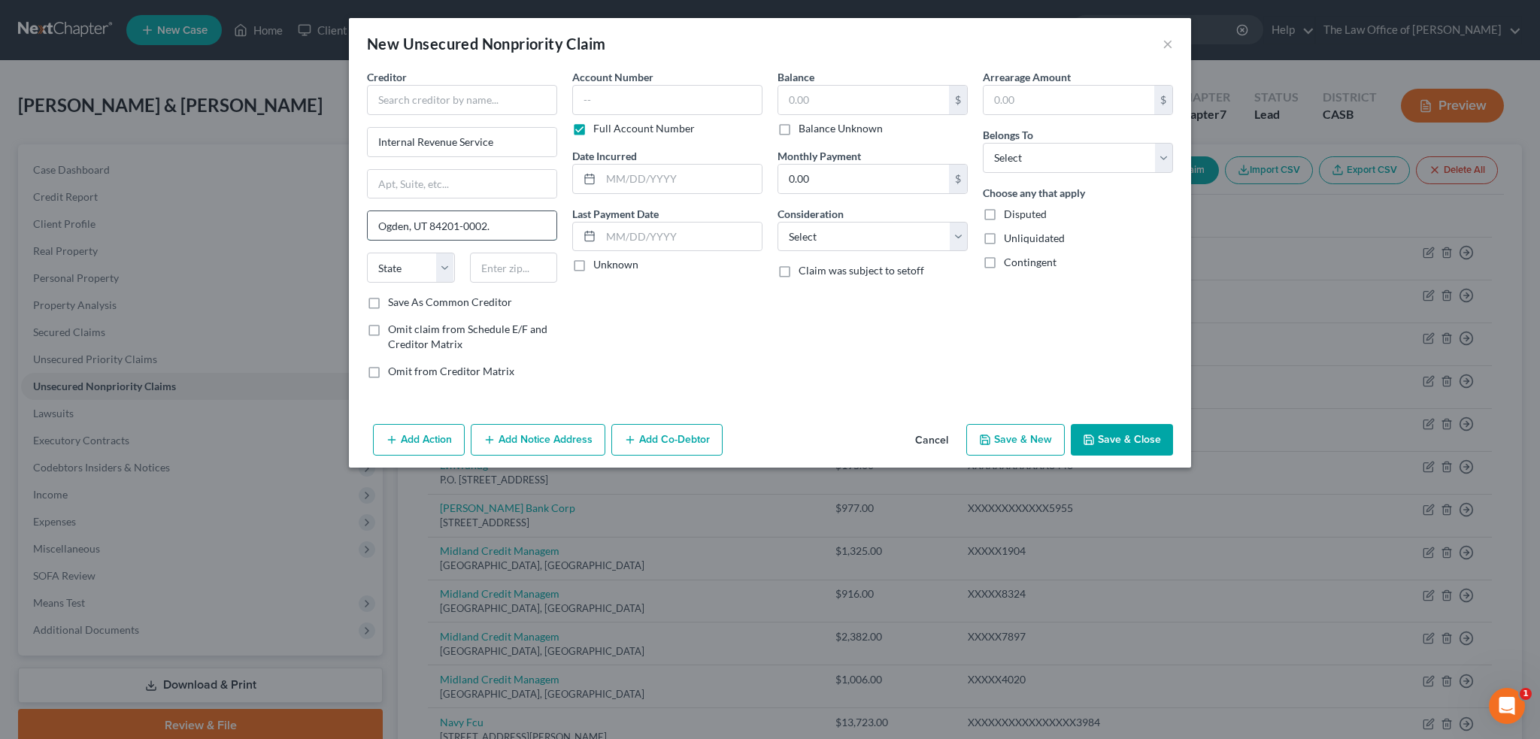
click at [527, 217] on input "Ogden, UT 84201-0002." at bounding box center [462, 225] width 189 height 29
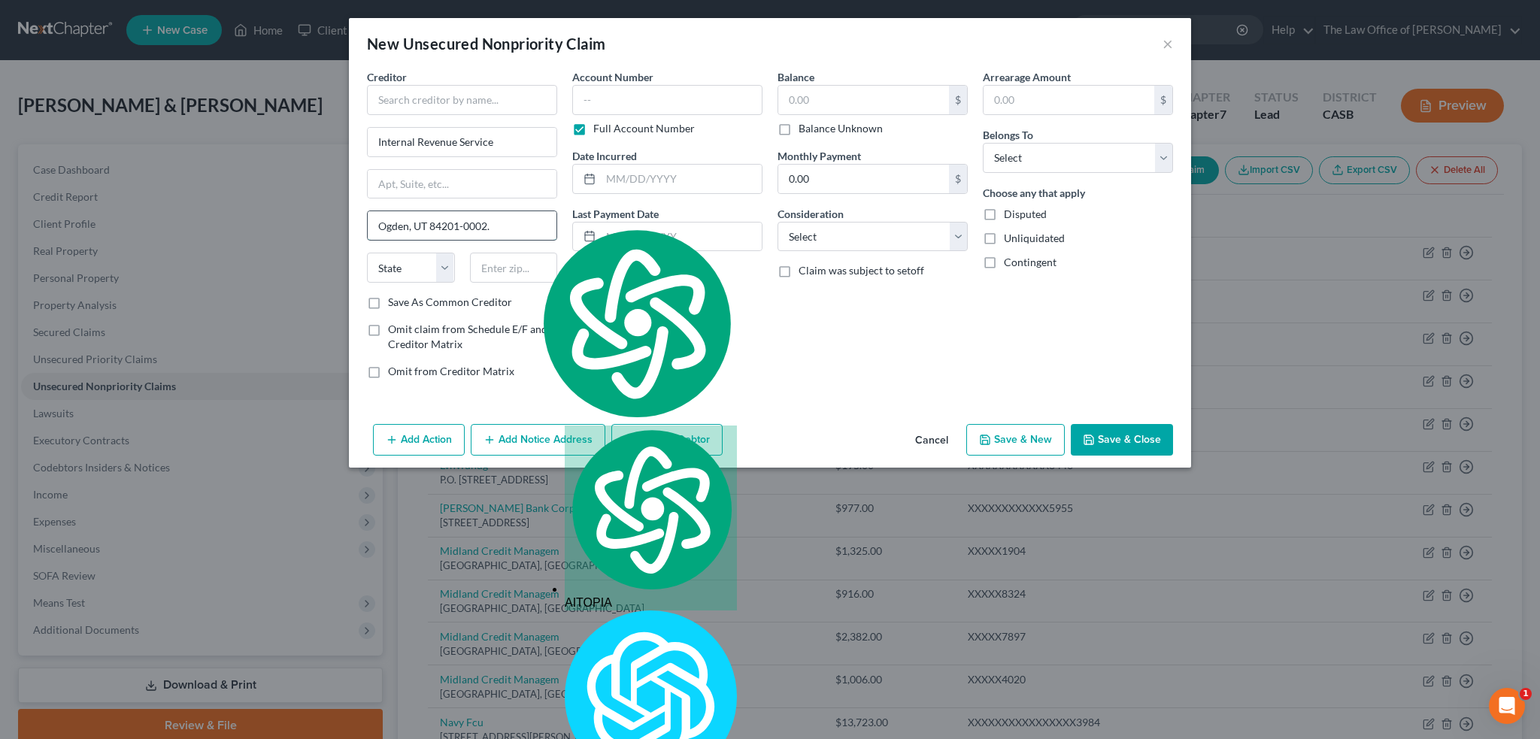
click at [529, 221] on input "Ogden, UT 84201-0002." at bounding box center [462, 225] width 189 height 29
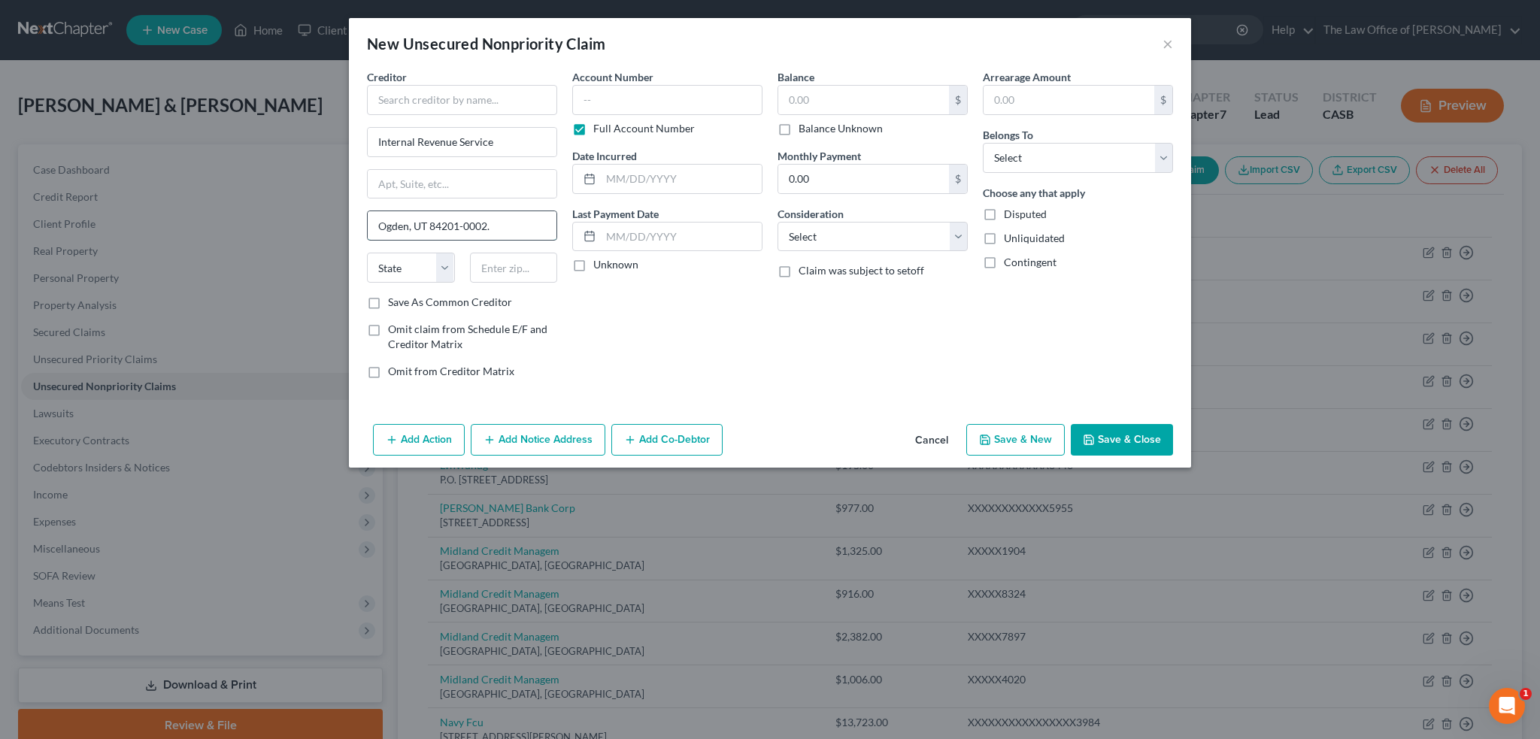
drag, startPoint x: 430, startPoint y: 223, endPoint x: 486, endPoint y: 222, distance: 55.7
click at [486, 222] on input "Ogden, UT 84201-0002." at bounding box center [462, 225] width 189 height 29
type input "Ogden, UT ."
click at [488, 264] on input "text" at bounding box center [514, 268] width 88 height 30
paste input "84201-0002"
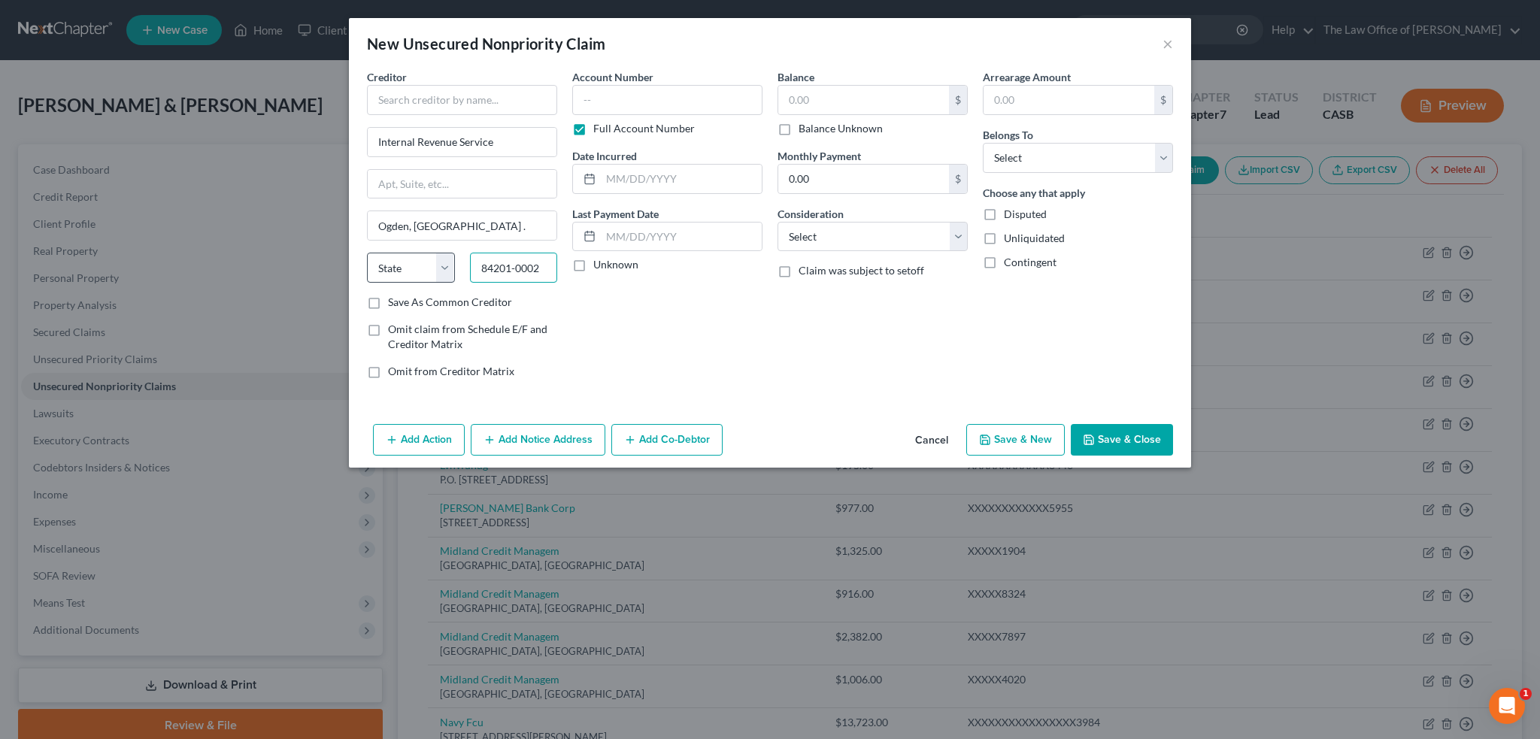
type input "84201-0002"
click at [439, 261] on select "State [US_STATE] AK AR AZ CA CO CT DE DC [GEOGRAPHIC_DATA] [GEOGRAPHIC_DATA] GU…" at bounding box center [411, 268] width 88 height 30
select select "46"
click at [367, 253] on select "State [US_STATE] AK AR AZ CA CO CT DE DC [GEOGRAPHIC_DATA] [GEOGRAPHIC_DATA] GU…" at bounding box center [411, 268] width 88 height 30
click at [409, 217] on input "Ogden, UT ." at bounding box center [462, 225] width 189 height 29
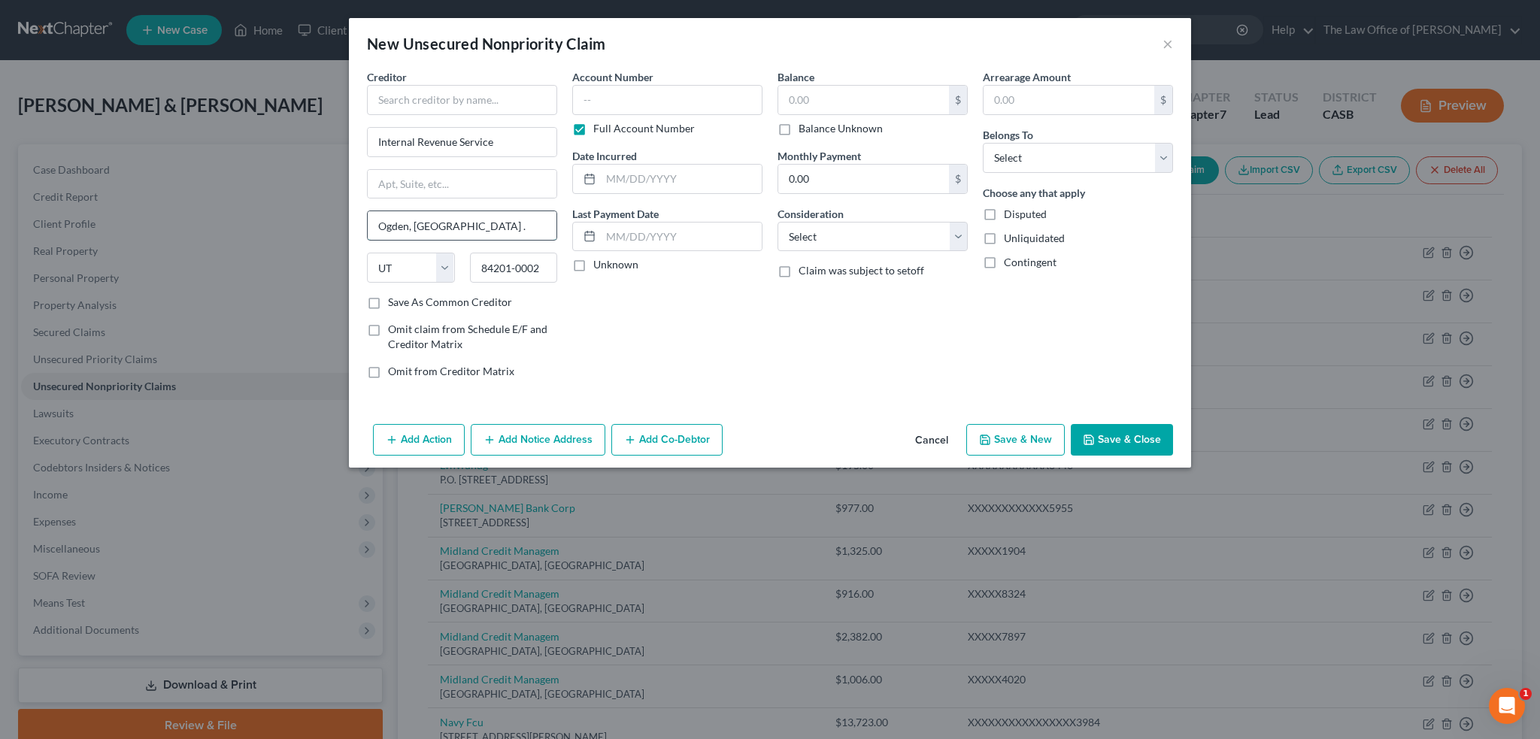
drag, startPoint x: 409, startPoint y: 221, endPoint x: 466, endPoint y: 214, distance: 56.8
click at [466, 214] on input "Ogden, UT ." at bounding box center [462, 225] width 189 height 29
type input "Ogden"
click at [446, 100] on input "text" at bounding box center [462, 100] width 190 height 30
click at [414, 92] on input "text" at bounding box center [462, 100] width 190 height 30
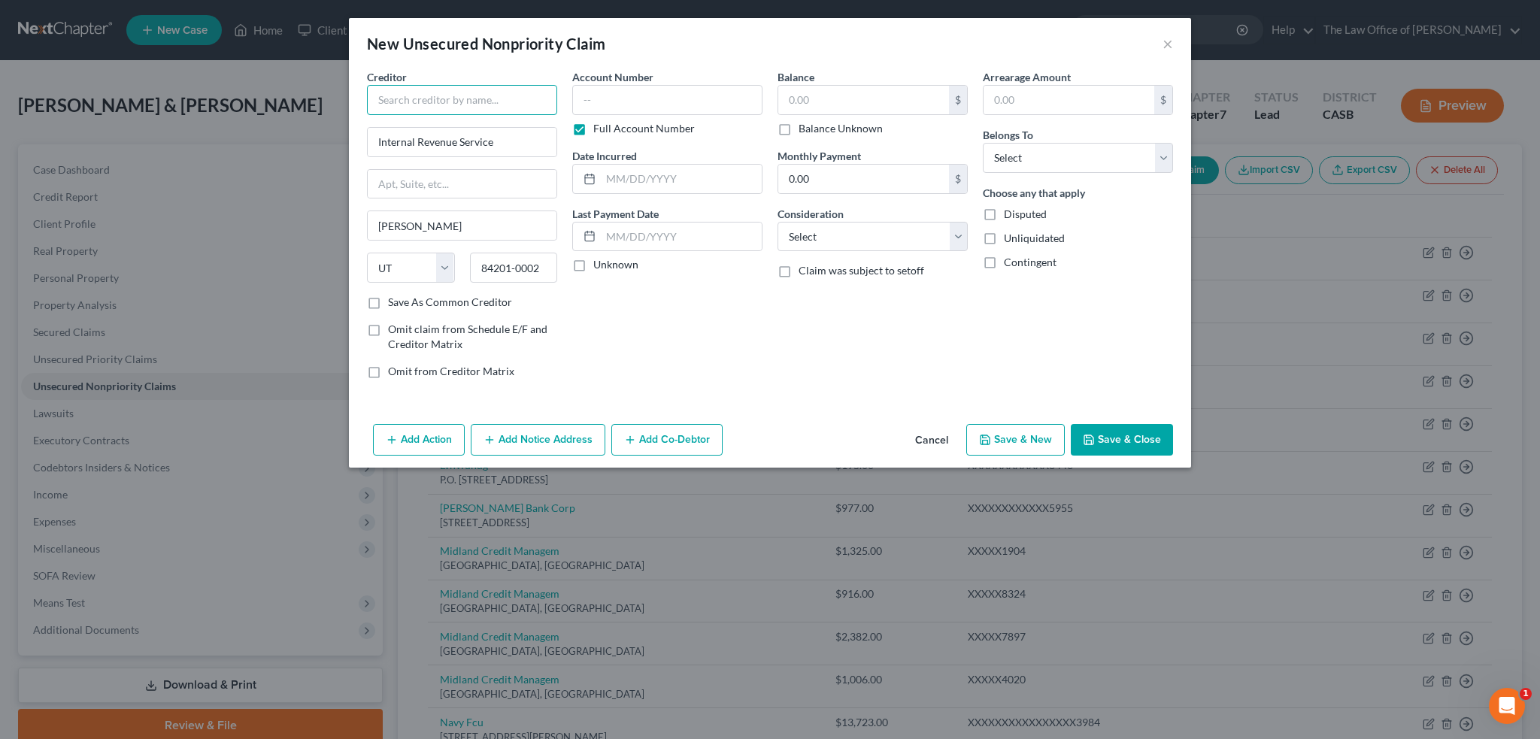
paste input "Department of the Treasury"
type input "Department of the Treasury"
click at [955, 231] on select "Select Cable / Satellite Services Collection Agency Credit Card Debt Debt Couns…" at bounding box center [873, 237] width 190 height 30
select select "7"
click at [778, 222] on select "Select Cable / Satellite Services Collection Agency Credit Card Debt Debt Couns…" at bounding box center [873, 237] width 190 height 30
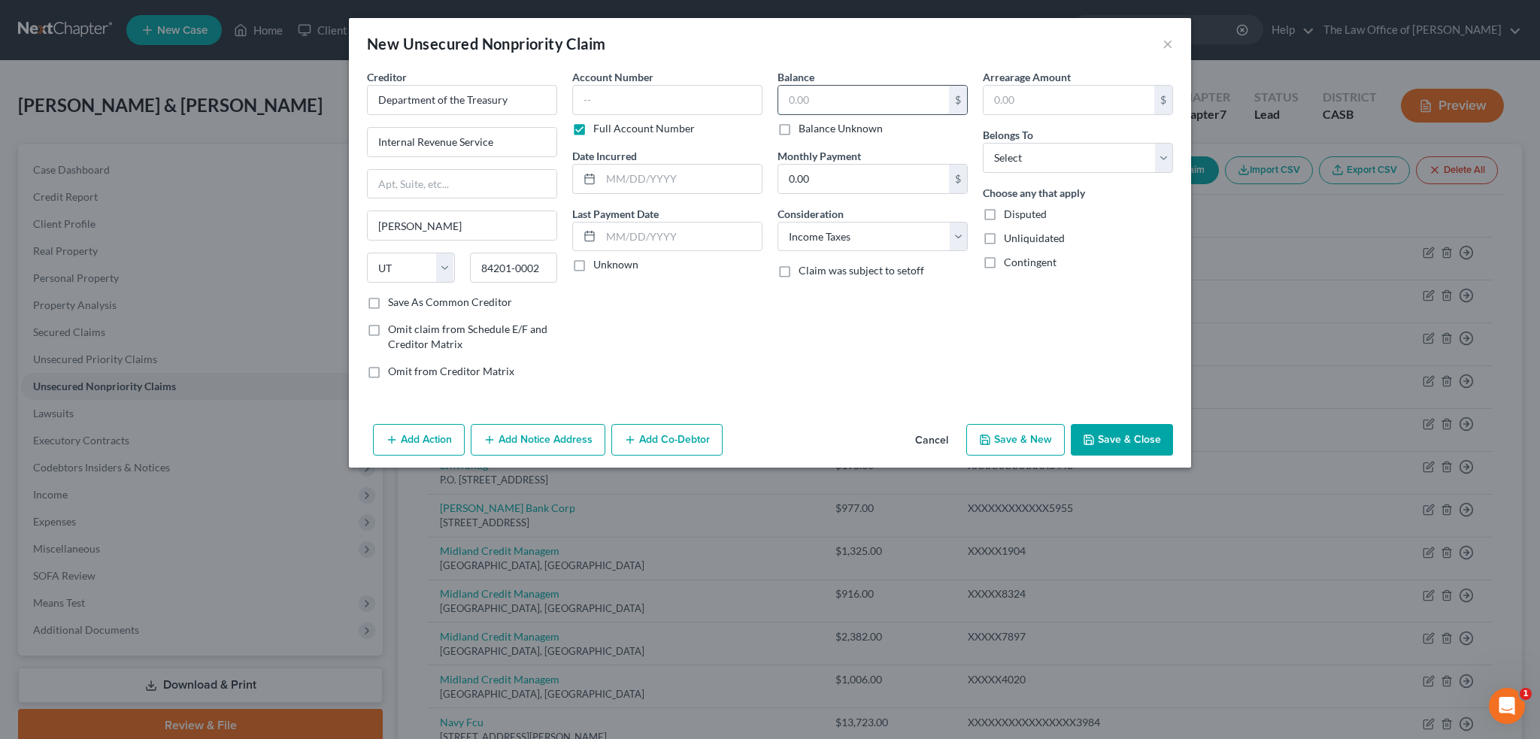
click at [811, 88] on input "text" at bounding box center [864, 100] width 171 height 29
drag, startPoint x: 824, startPoint y: 94, endPoint x: 867, endPoint y: 100, distance: 43.3
click at [824, 94] on input "text" at bounding box center [864, 100] width 171 height 29
type input "10,872.65"
click at [1077, 161] on select "Select Debtor 1 Only Debtor 2 Only Debtor 1 And Debtor 2 Only At Least One Of T…" at bounding box center [1078, 158] width 190 height 30
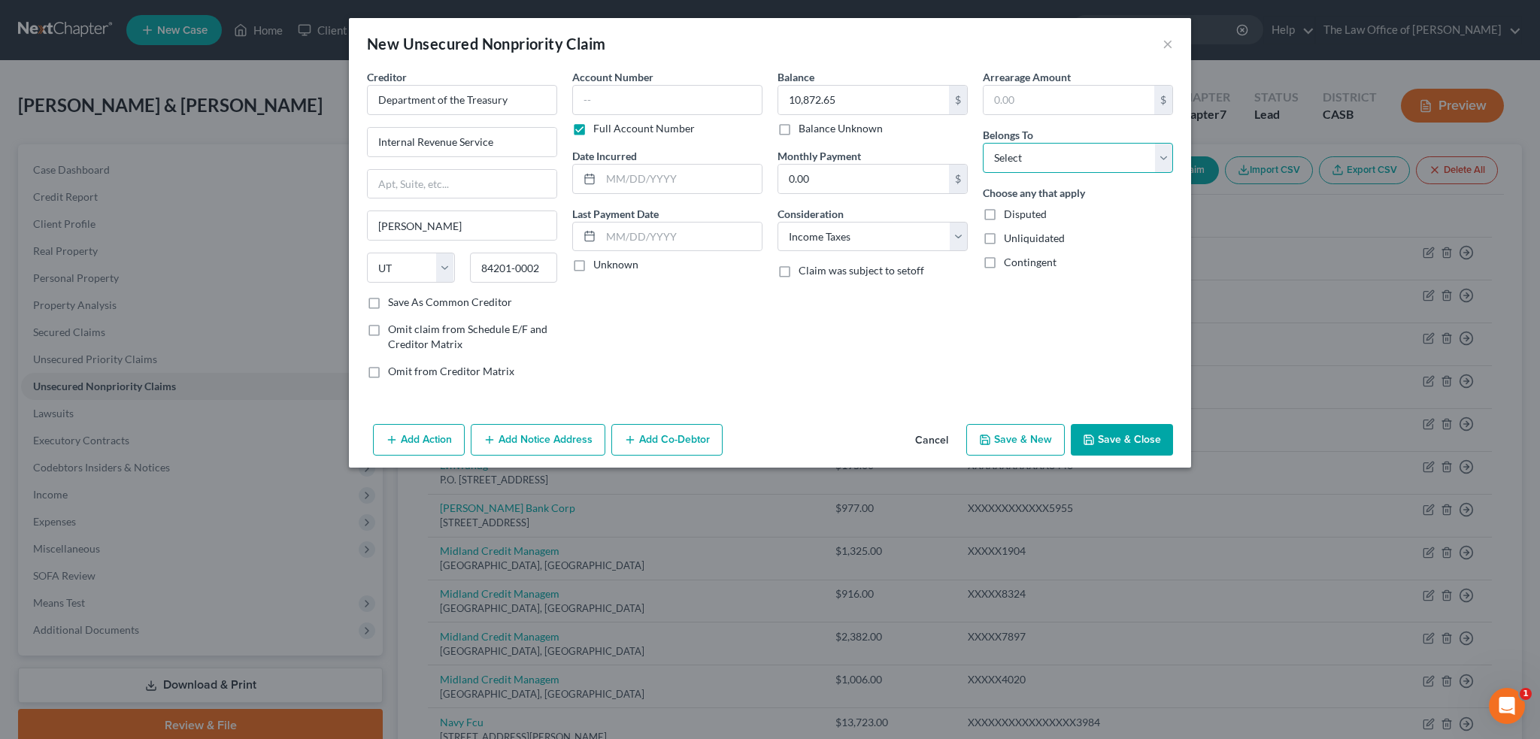
select select "2"
click at [983, 143] on select "Select Debtor 1 Only Debtor 2 Only Debtor 1 And Debtor 2 Only At Least One Of T…" at bounding box center [1078, 158] width 190 height 30
drag, startPoint x: 627, startPoint y: 171, endPoint x: 635, endPoint y: 170, distance: 7.7
click at [627, 171] on input "text" at bounding box center [681, 179] width 161 height 29
type input "12/31/2020"
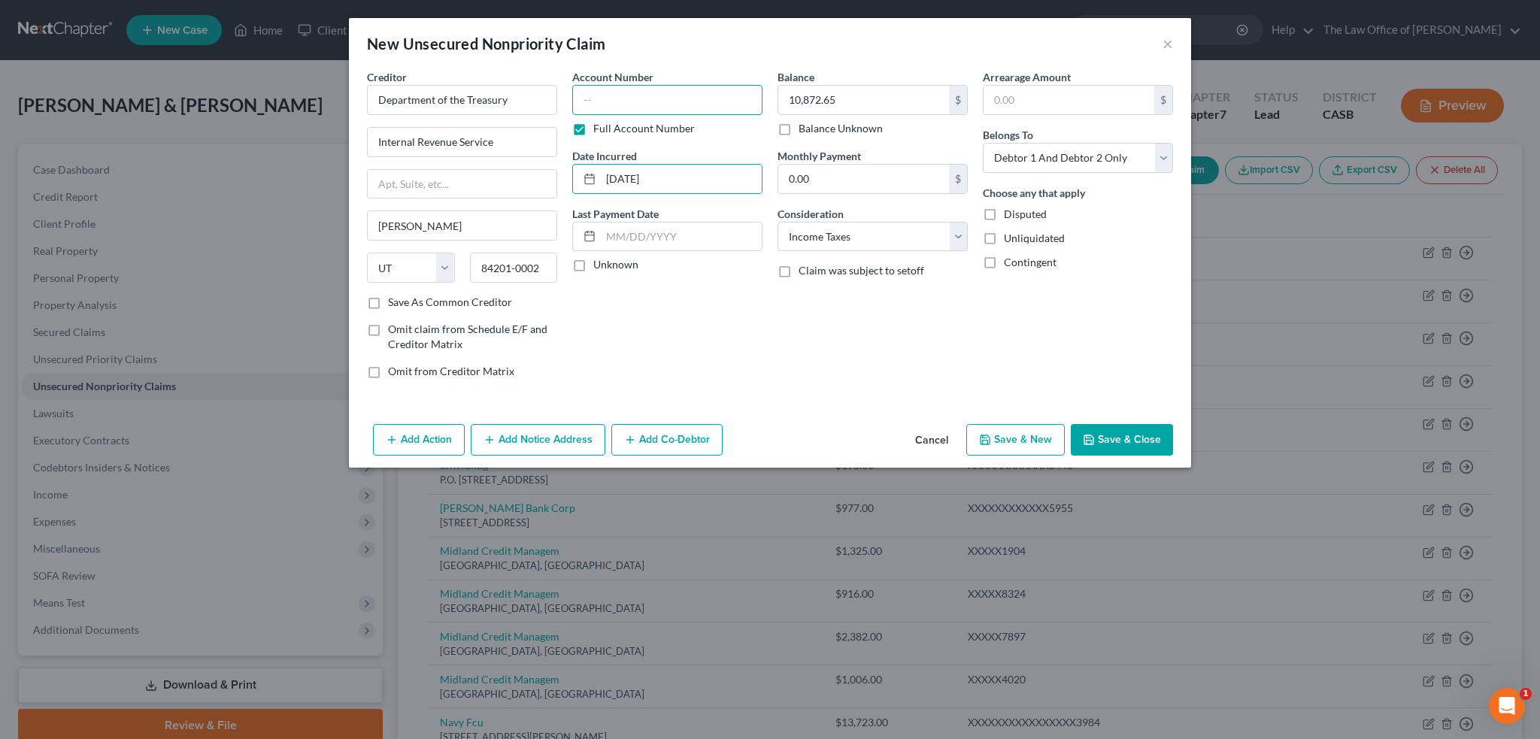
click at [600, 109] on input "text" at bounding box center [667, 100] width 190 height 30
type input "8666"
click at [657, 125] on label "Full Account Number" at bounding box center [644, 128] width 102 height 15
click at [609, 125] on input "Full Account Number" at bounding box center [604, 126] width 10 height 10
click at [1033, 102] on input "text" at bounding box center [1069, 100] width 171 height 29
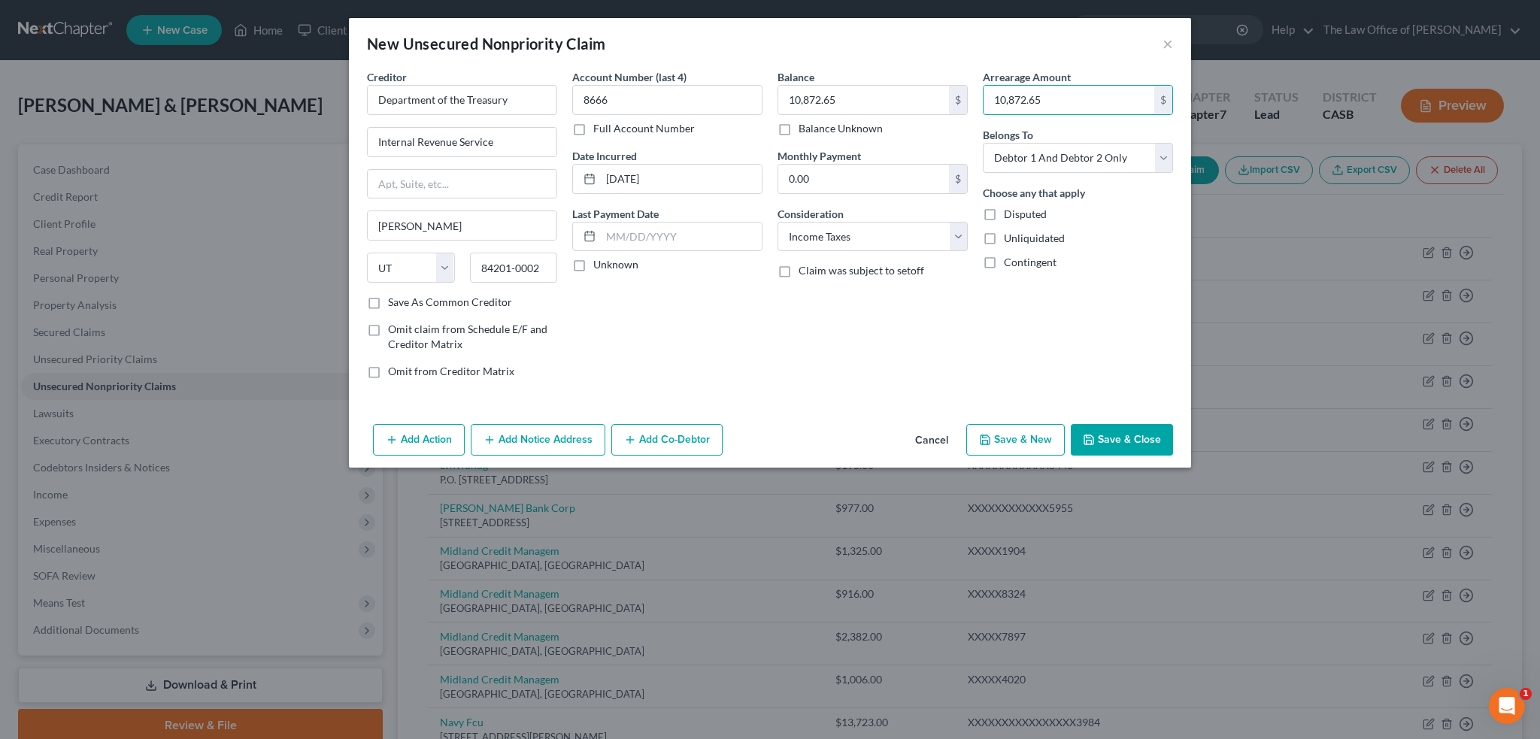
type input "10,872.65"
click at [980, 350] on div "Arrearage Amount 10,872.65 $ Belongs To * Select Debtor 1 Only Debtor 2 Only De…" at bounding box center [1078, 230] width 205 height 322
click at [1115, 444] on button "Save & Close" at bounding box center [1122, 440] width 102 height 32
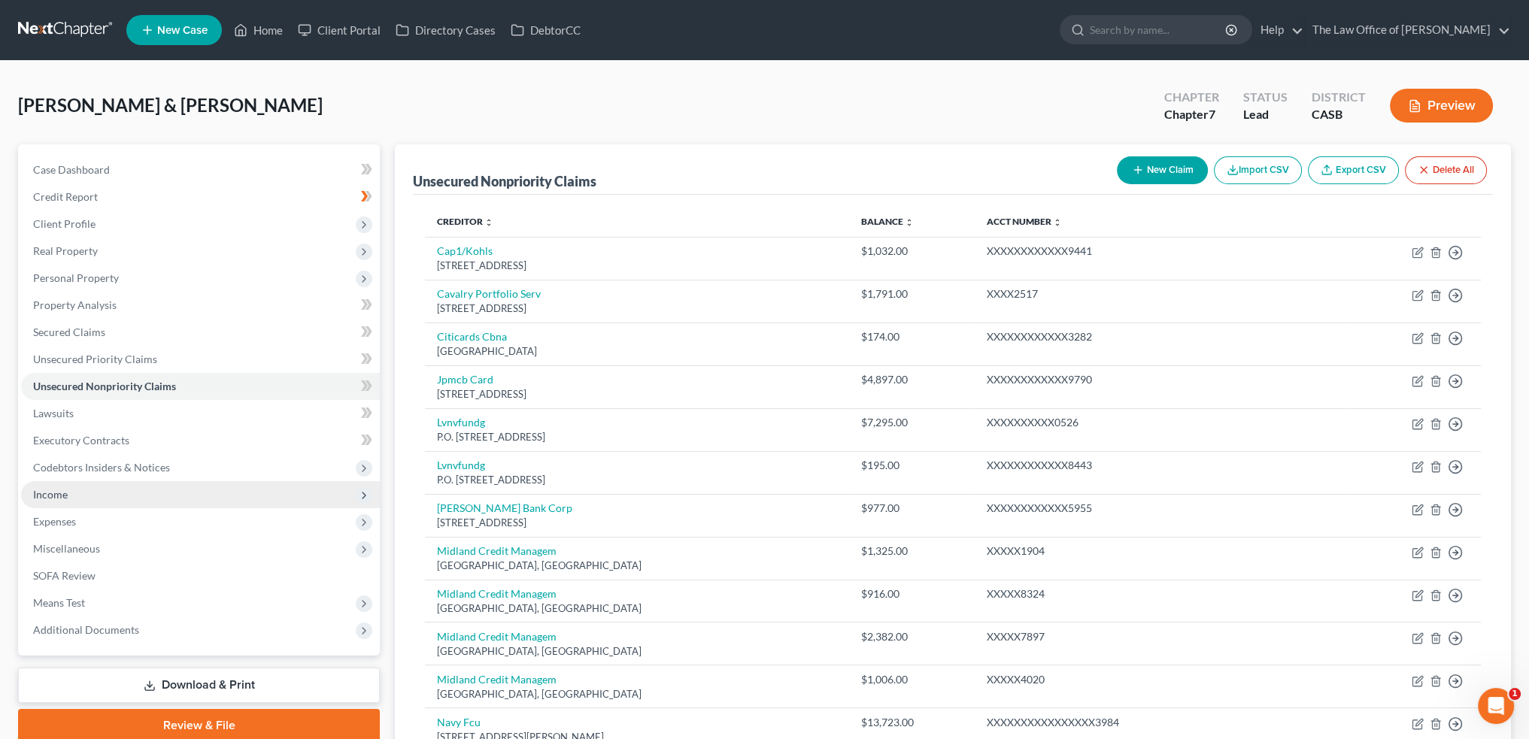
click at [67, 492] on span "Income" at bounding box center [200, 494] width 359 height 27
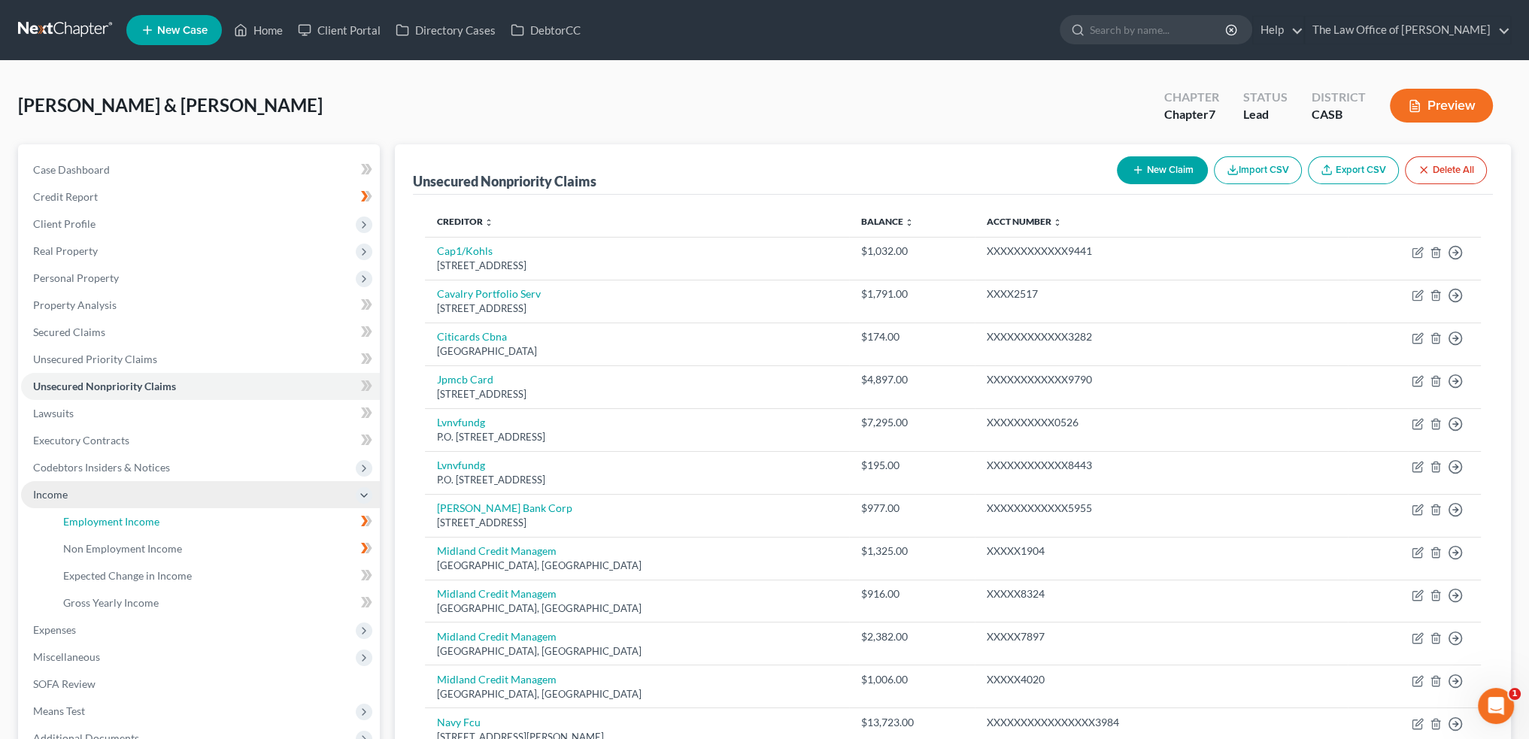
drag, startPoint x: 137, startPoint y: 514, endPoint x: 133, endPoint y: 505, distance: 9.8
click at [135, 513] on link "Employment Income" at bounding box center [215, 521] width 329 height 27
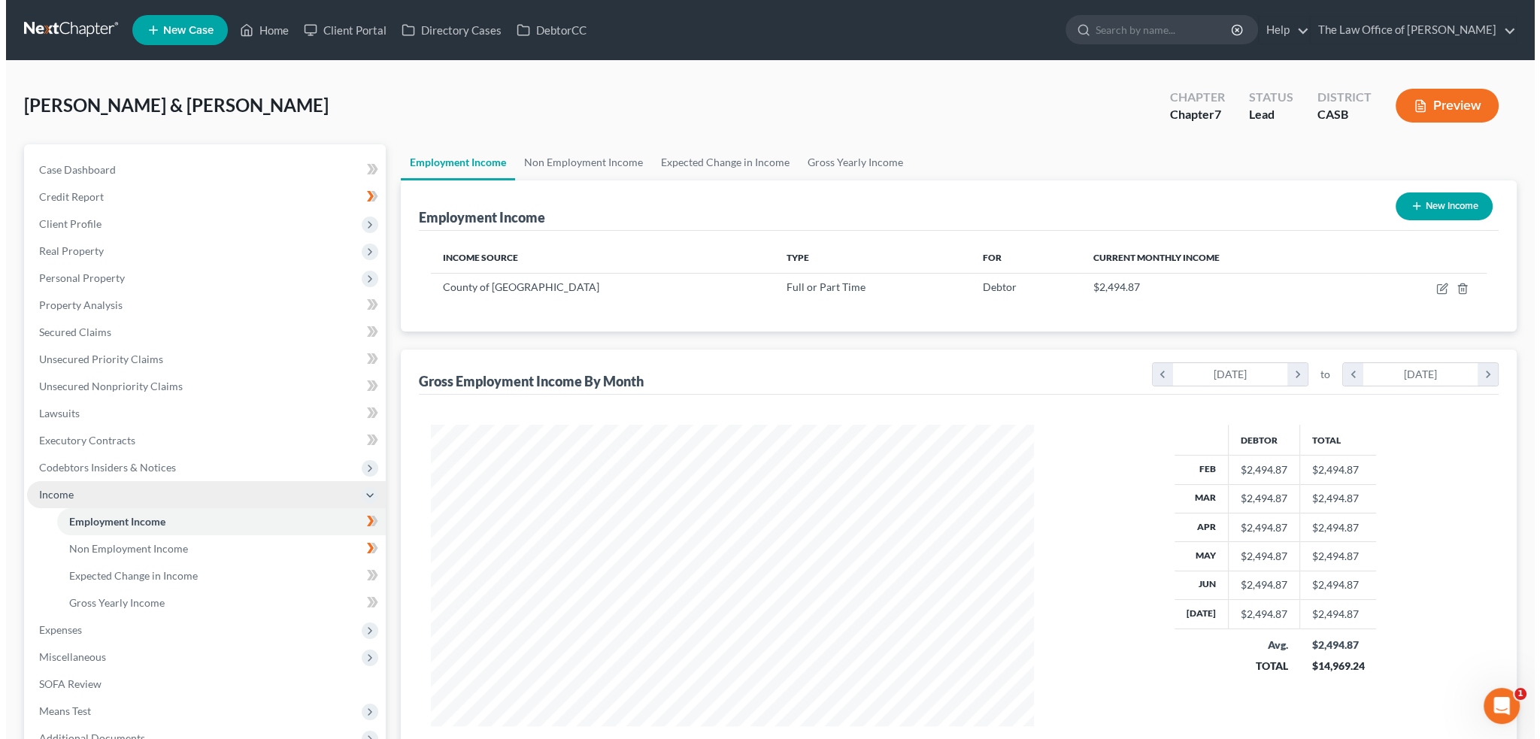
scroll to position [302, 633]
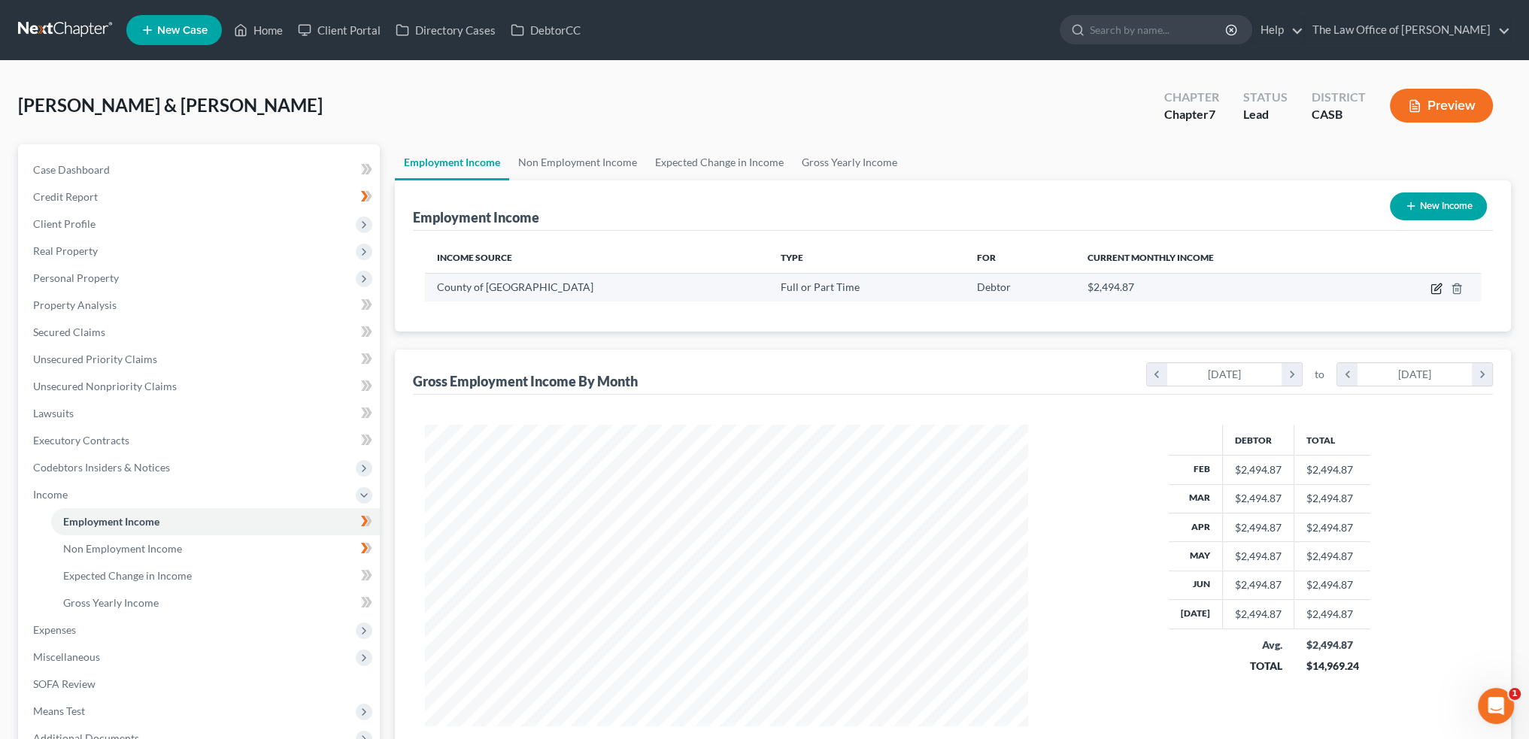
click at [1438, 288] on icon "button" at bounding box center [1437, 287] width 7 height 7
select select "0"
select select "4"
select select "2"
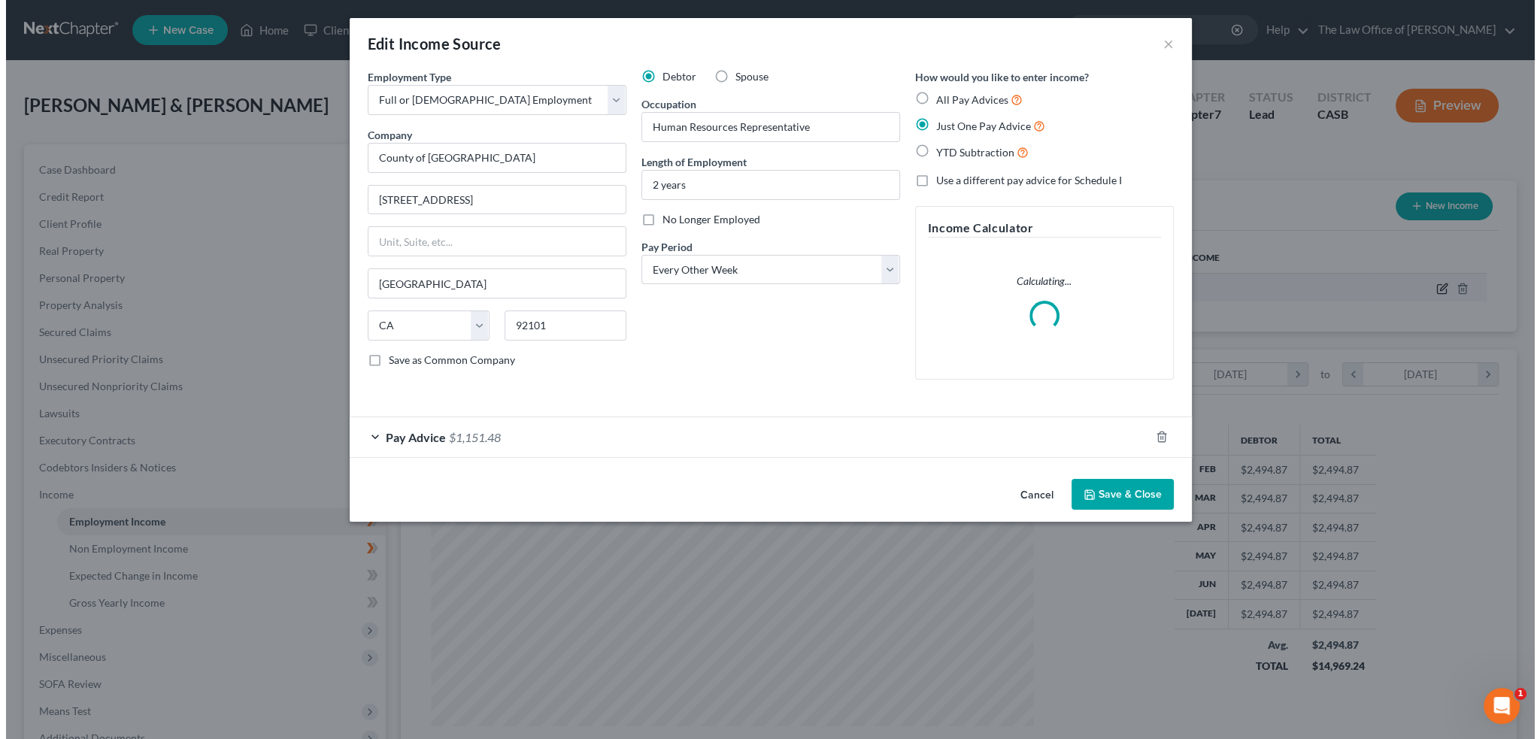
scroll to position [304, 638]
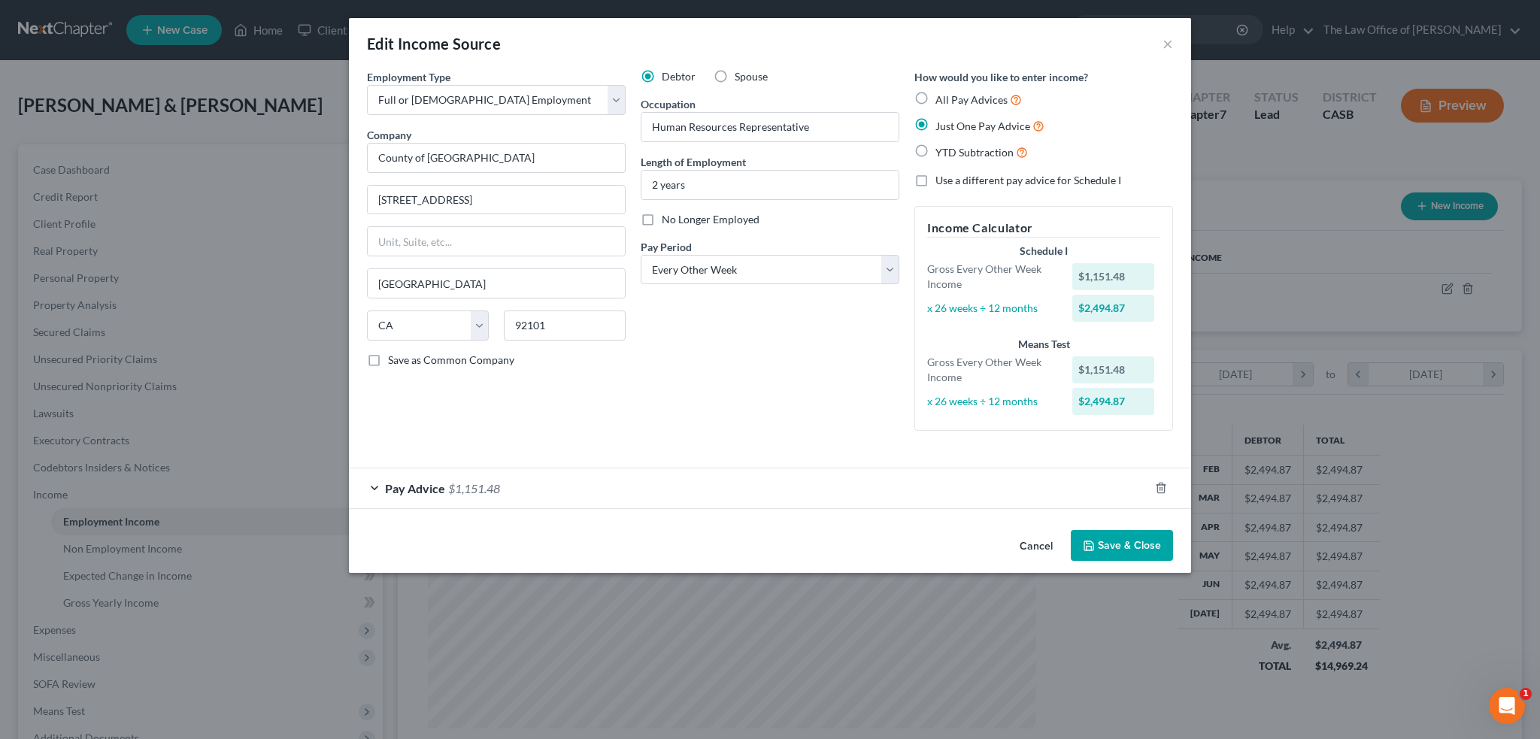
click at [385, 489] on span "Pay Advice" at bounding box center [415, 488] width 60 height 14
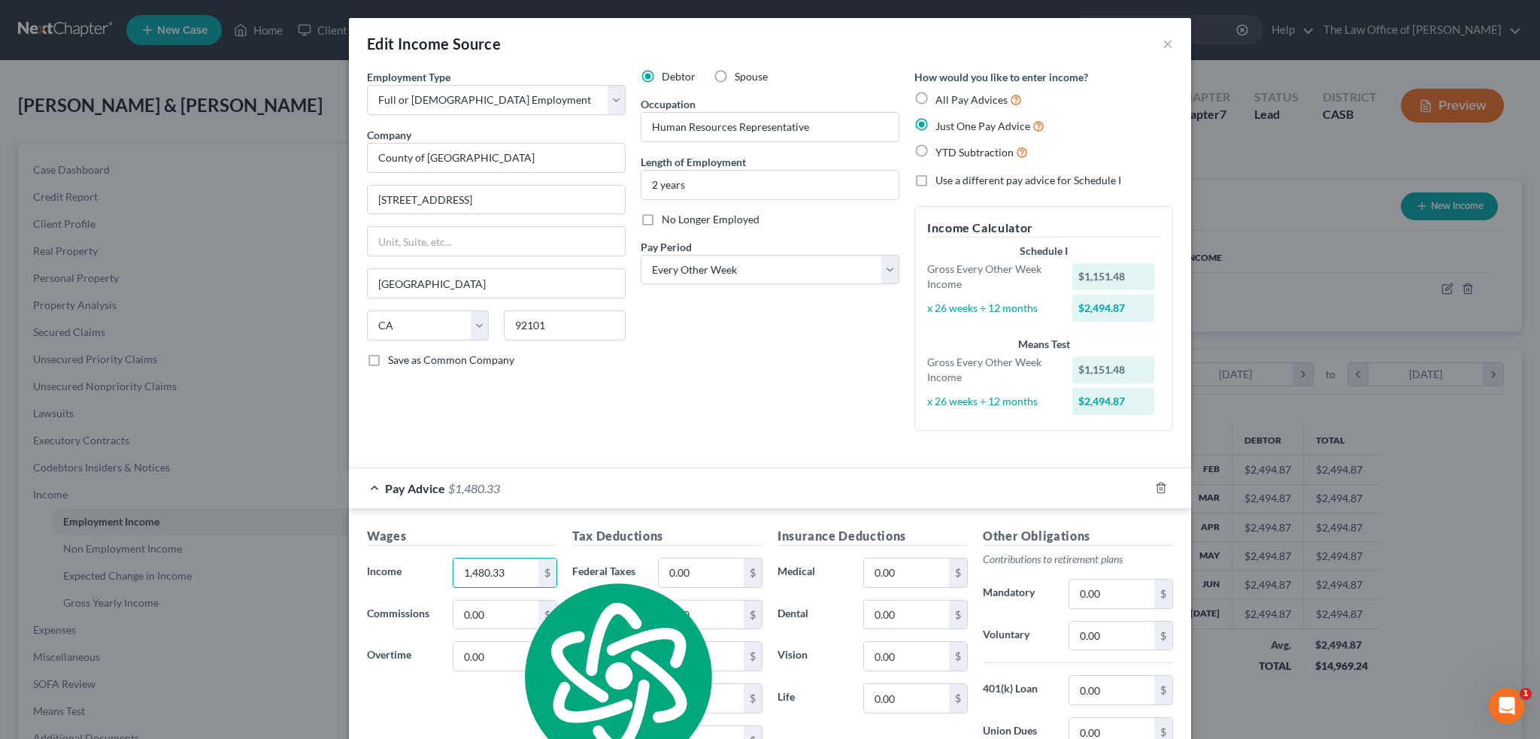
type input "1,480.33"
click at [717, 570] on input "0.00" at bounding box center [701, 573] width 85 height 29
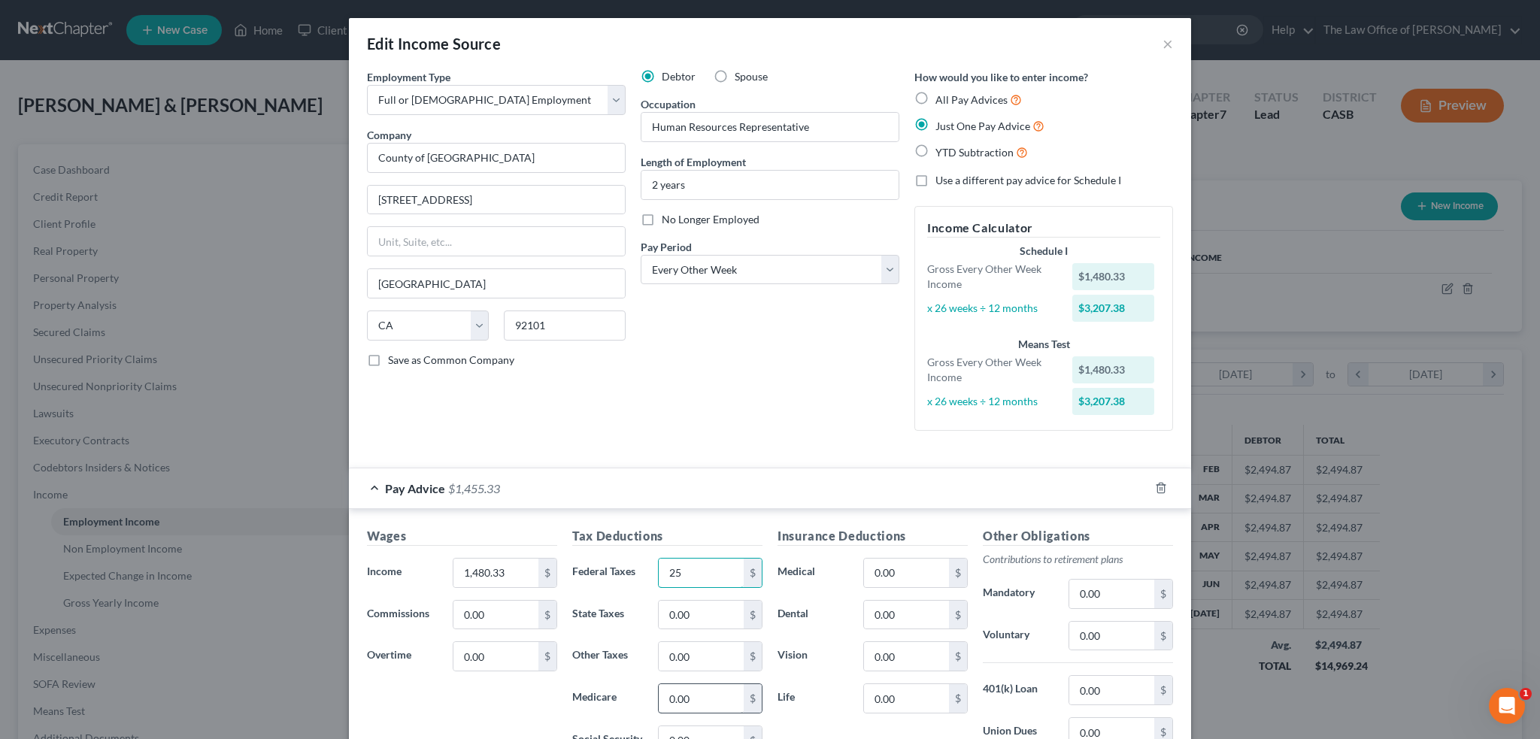
scroll to position [75, 0]
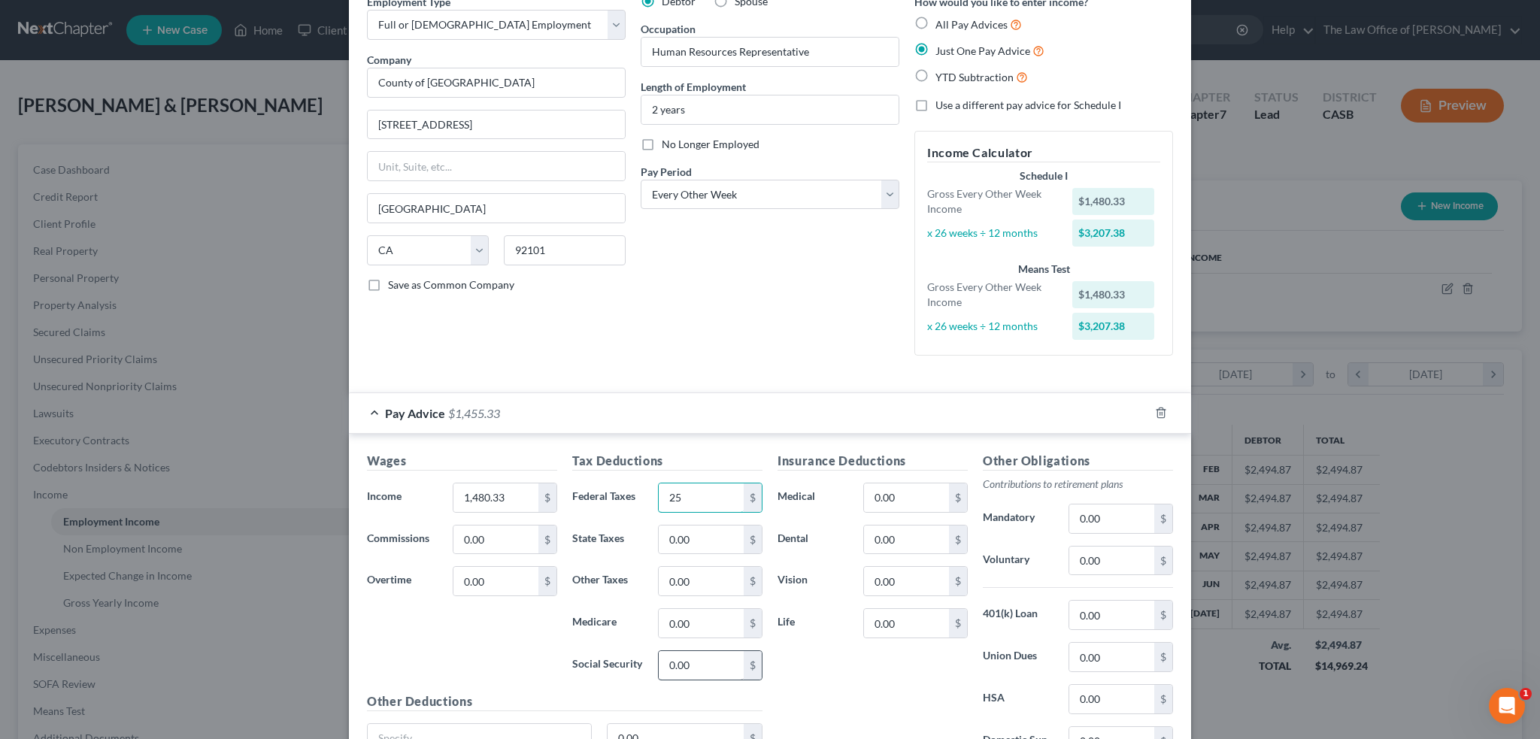
type input "25"
type input "91.78"
type input "21.47"
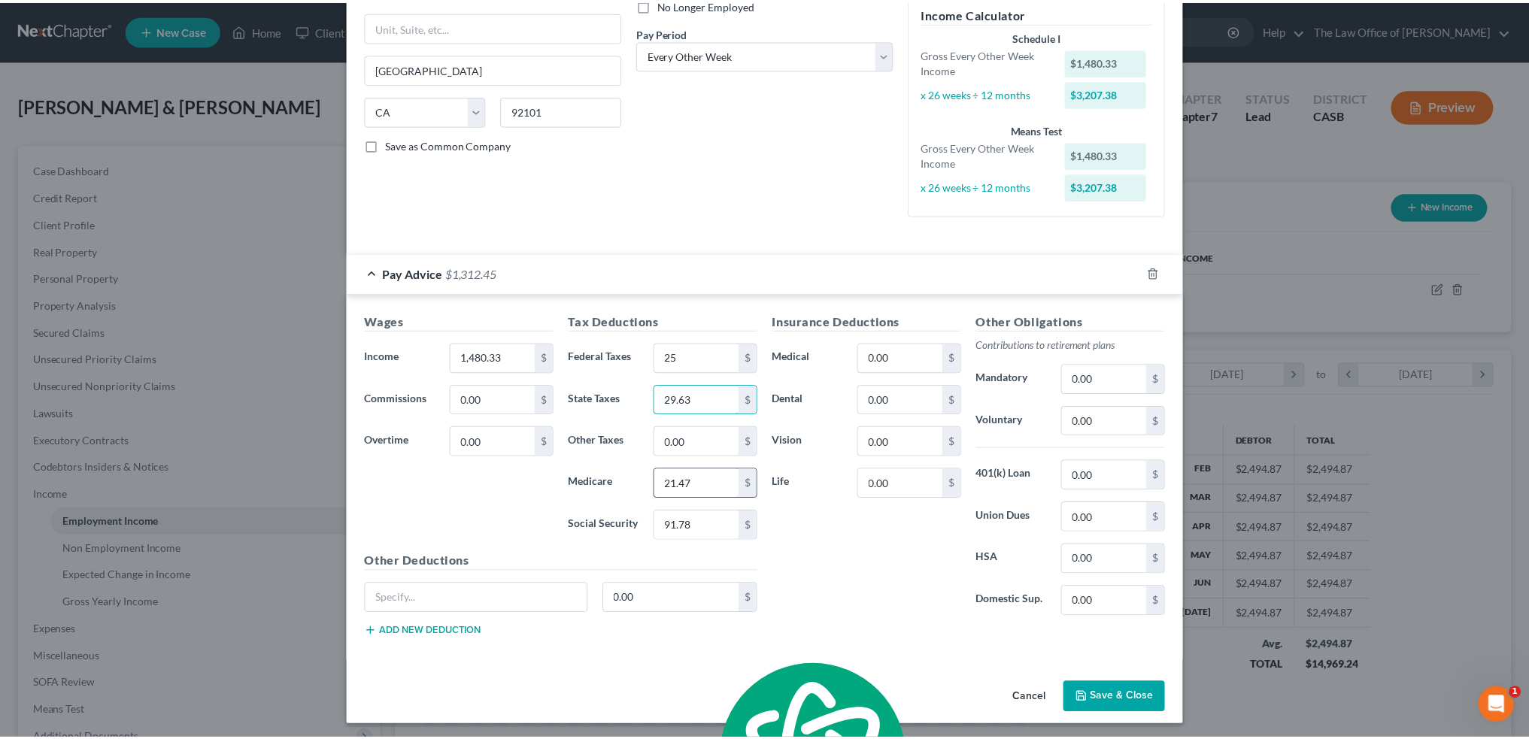
scroll to position [217, 0]
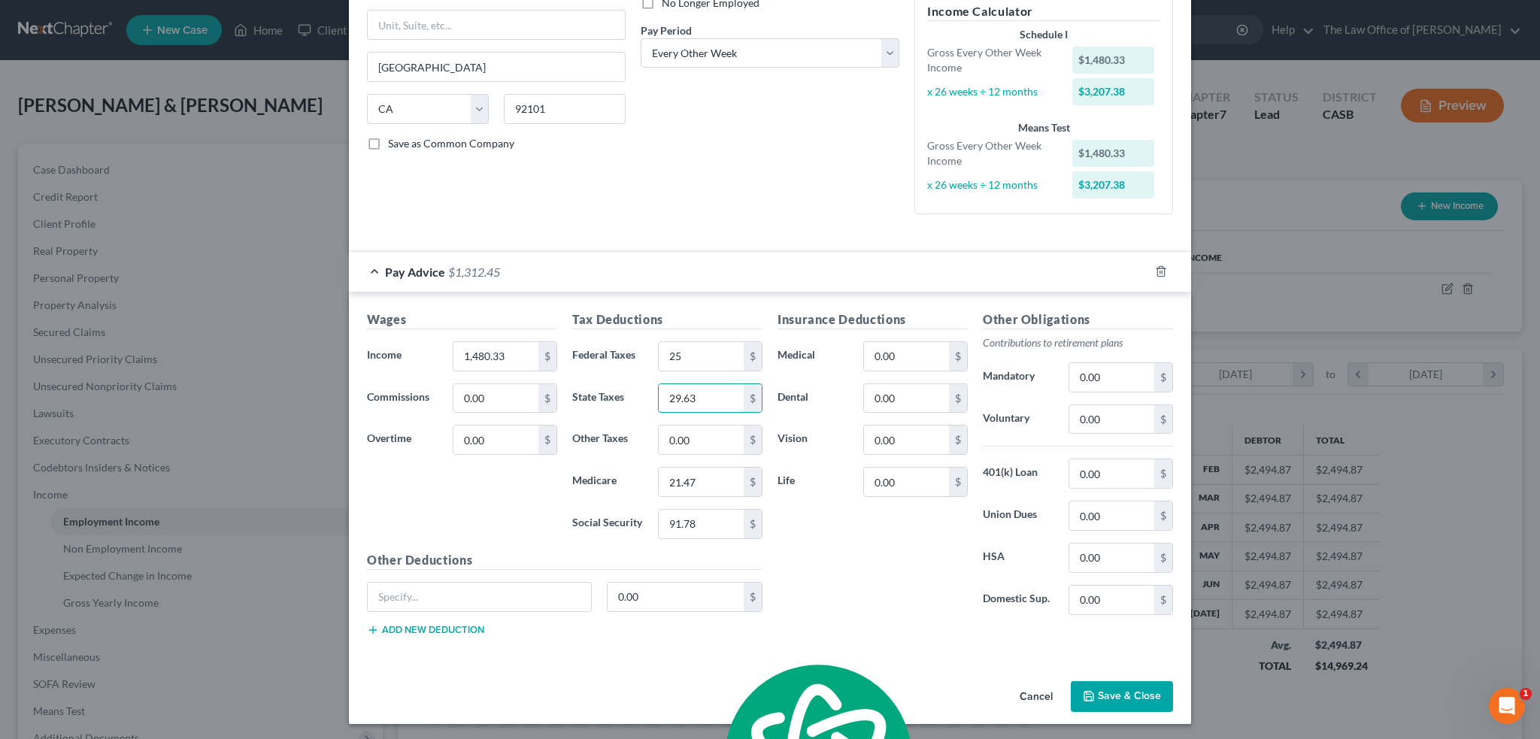
type input "29.63"
click at [1116, 697] on button "Save & Close" at bounding box center [1122, 697] width 102 height 32
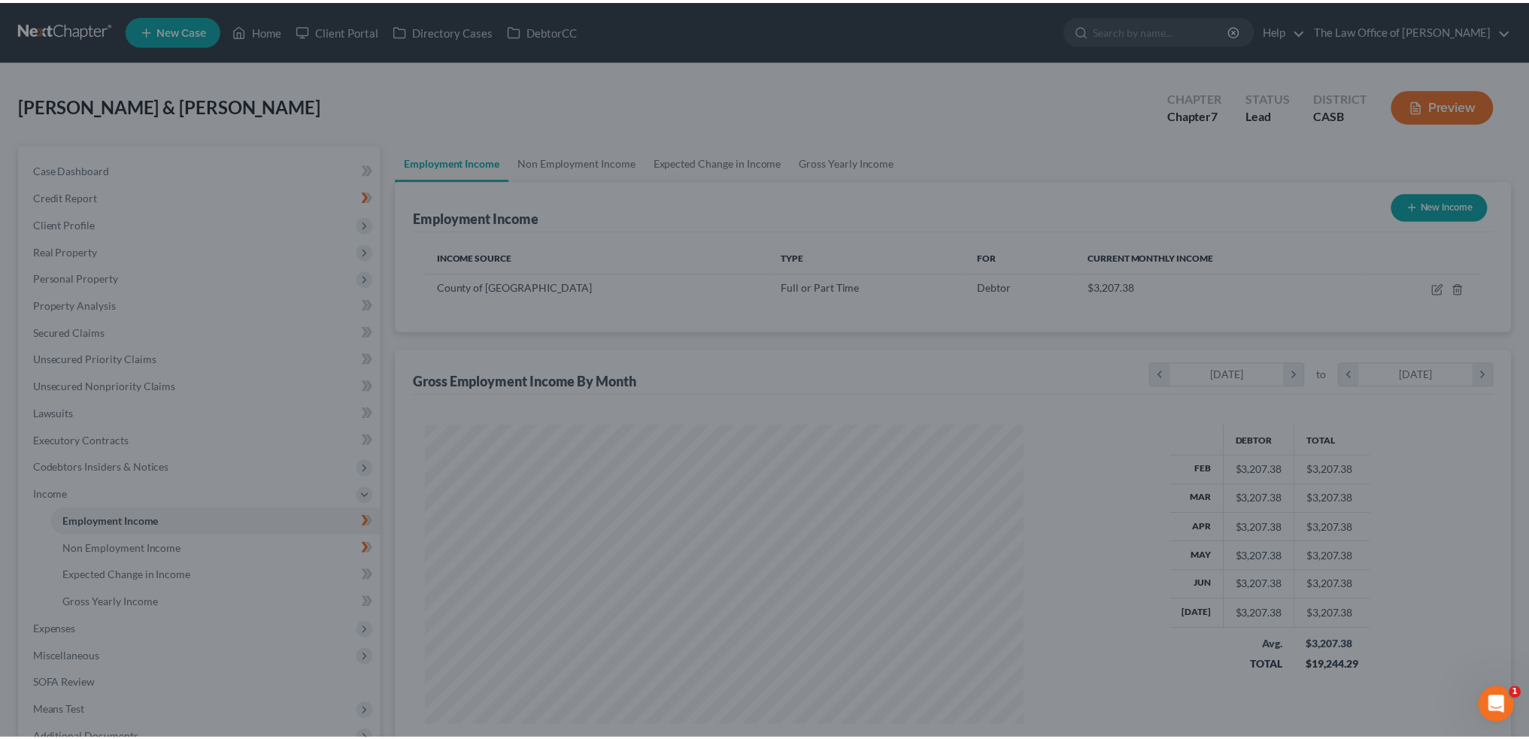
scroll to position [751877, 751545]
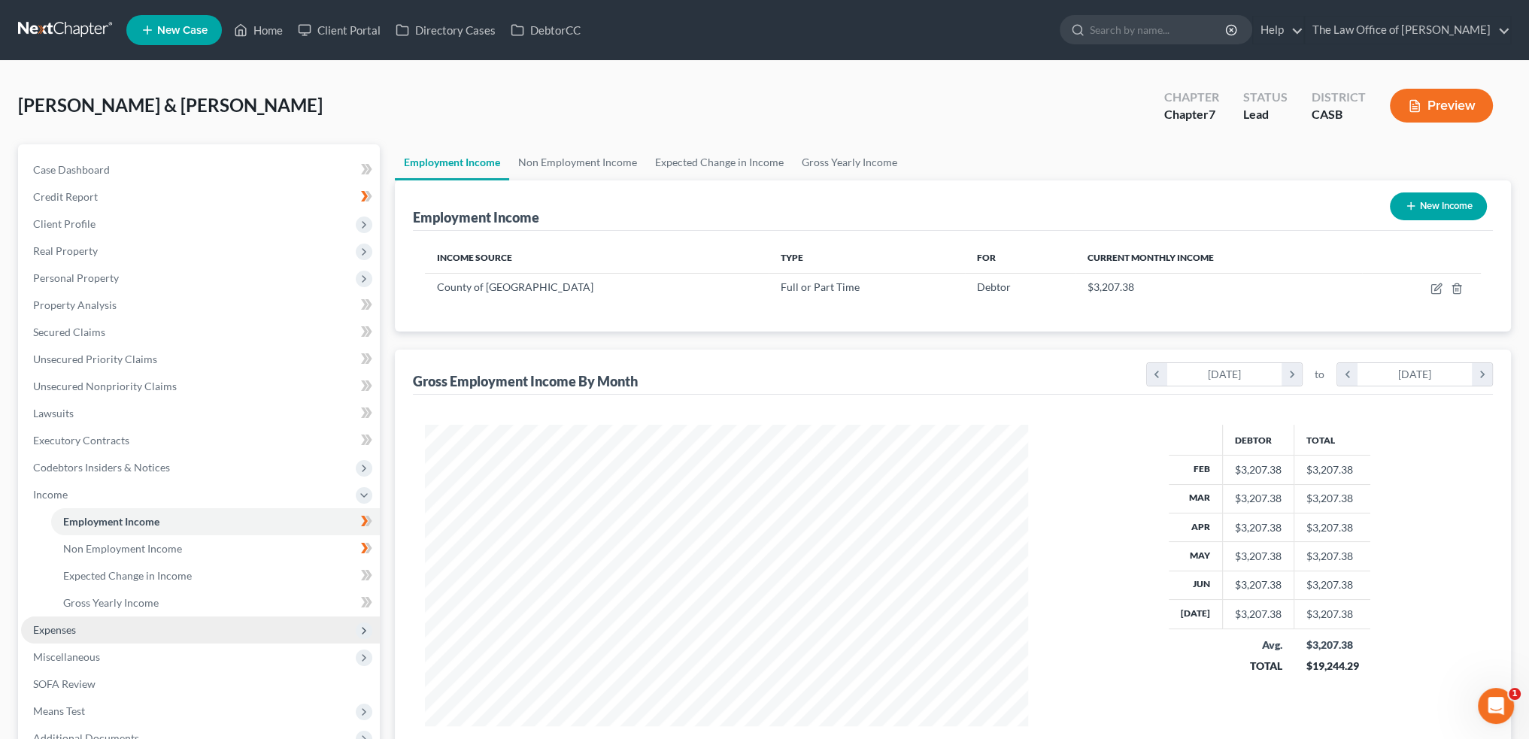
click at [84, 624] on span "Expenses" at bounding box center [200, 630] width 359 height 27
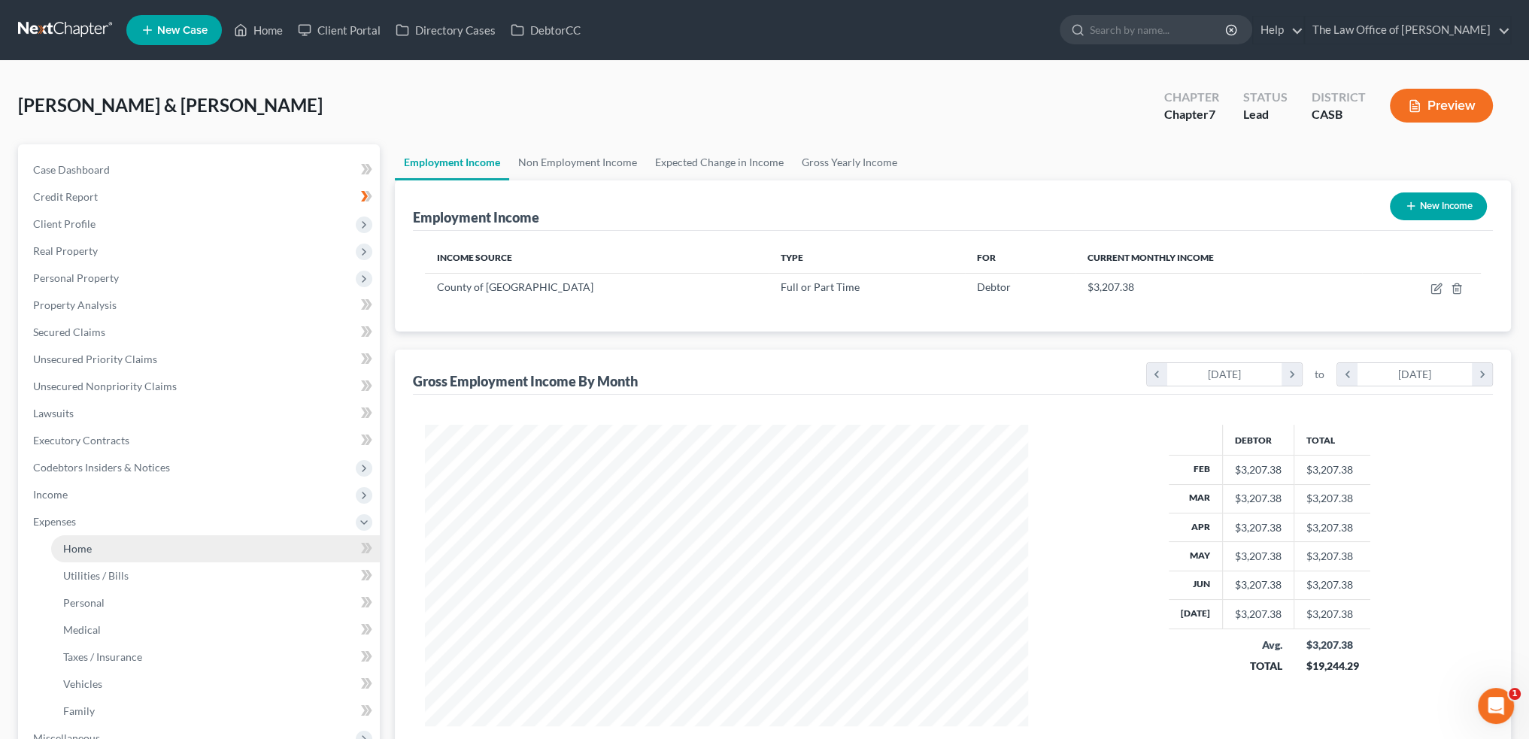
click at [113, 542] on link "Home" at bounding box center [215, 549] width 329 height 27
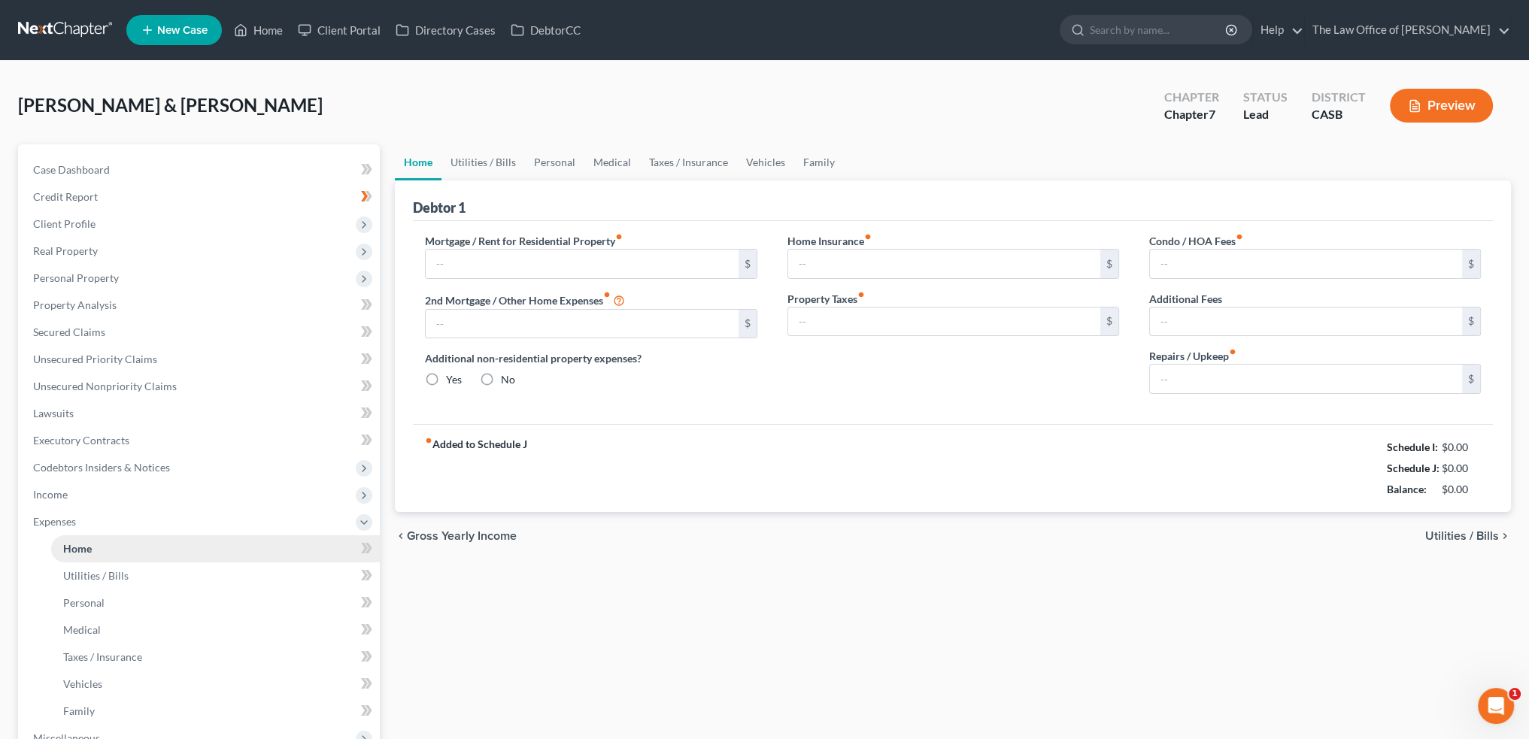
type input "3,600.00"
type input "0.00"
radio input "true"
type input "0.00"
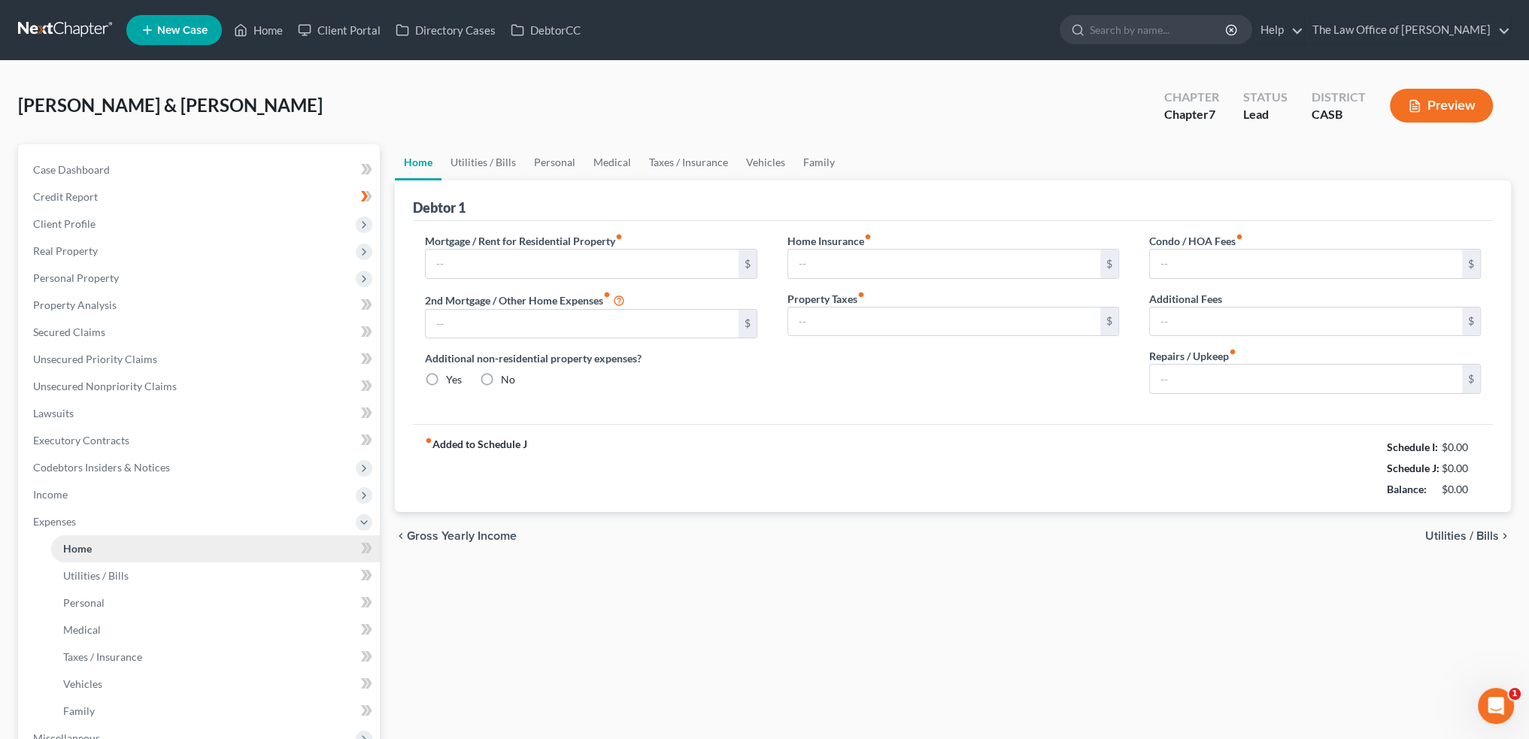
type input "0.00"
type input "100.00"
click at [1450, 530] on span "Utilities / Bills" at bounding box center [1462, 536] width 74 height 12
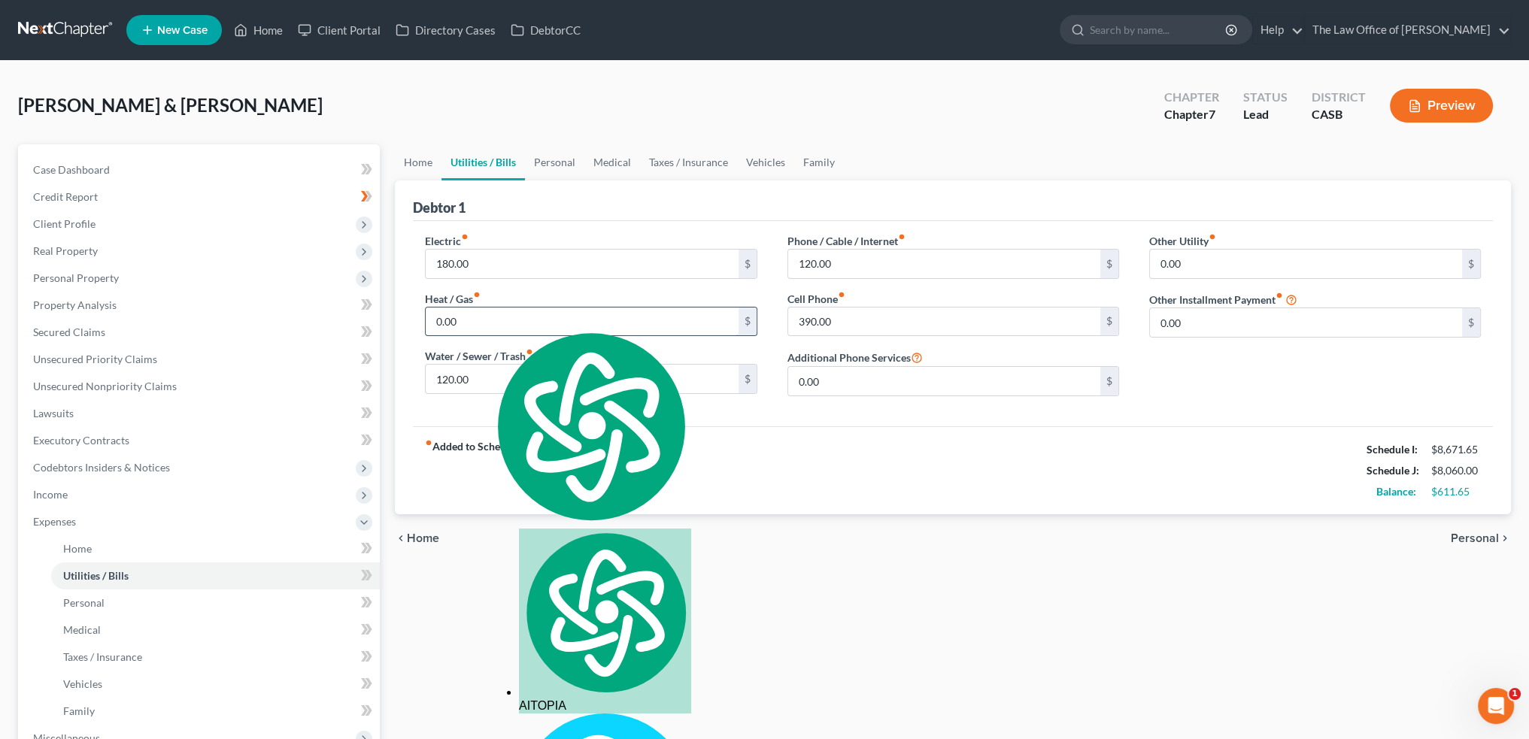
click at [481, 320] on input "0.00" at bounding box center [582, 322] width 312 height 29
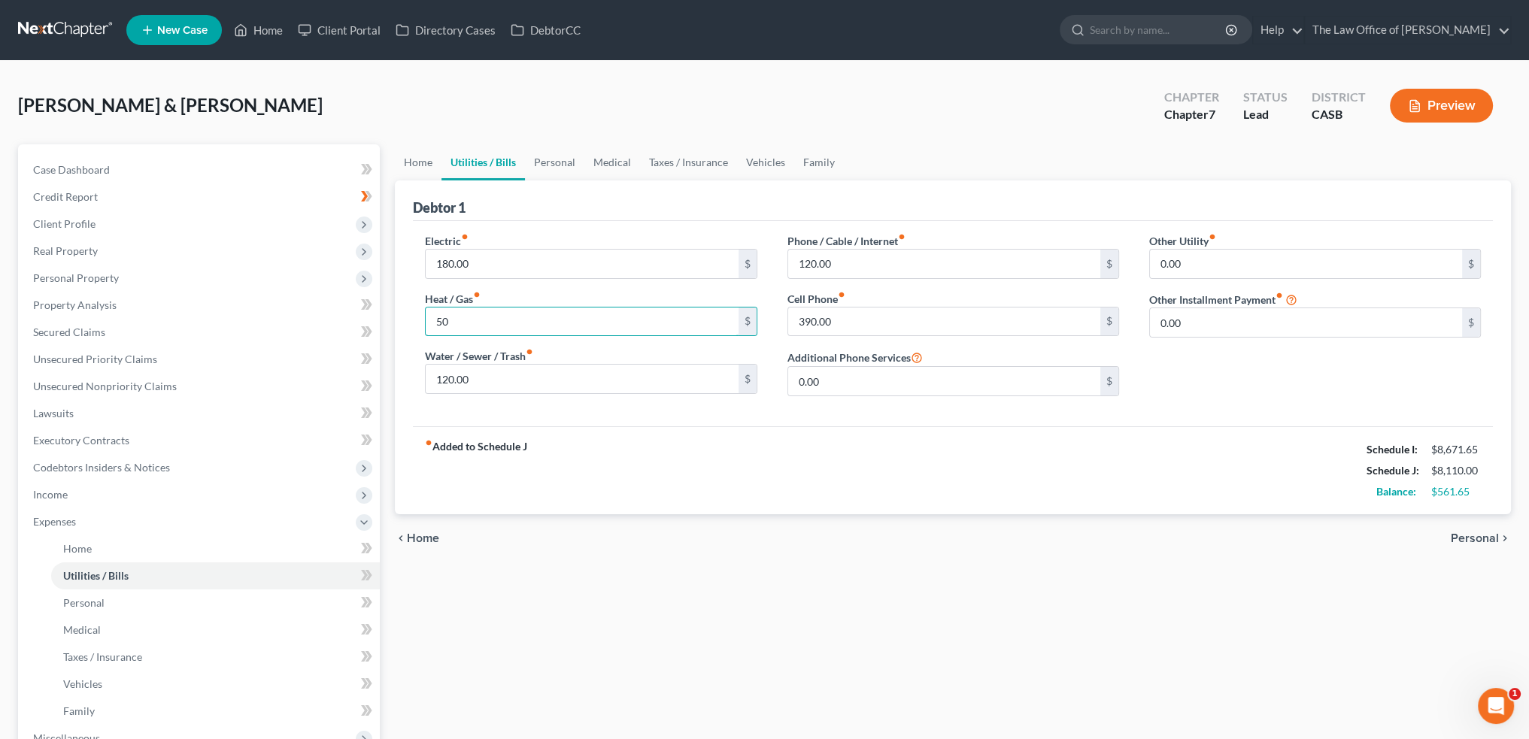
type input "5"
type input "40"
click at [1246, 532] on div "chevron_left Home Personal chevron_right" at bounding box center [953, 538] width 1116 height 48
click at [1500, 539] on icon "chevron_right" at bounding box center [1505, 539] width 12 height 12
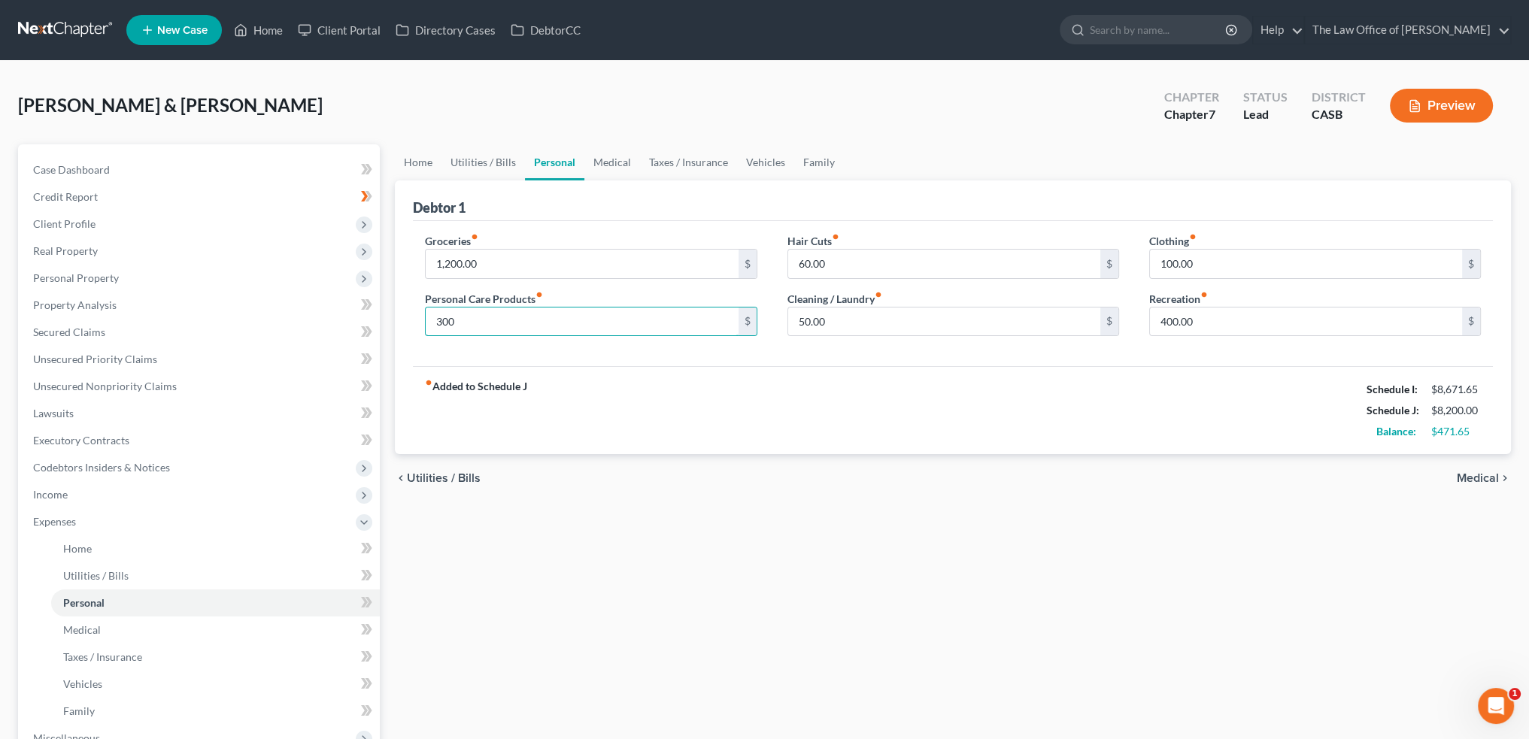
type input "300"
click at [840, 376] on div "fiber_manual_record Added to Schedule J Schedule I: $8,671.65 Schedule J: $8,20…" at bounding box center [953, 410] width 1080 height 88
type input "150"
click at [1290, 256] on input "text" at bounding box center [1306, 264] width 312 height 29
type input "150"
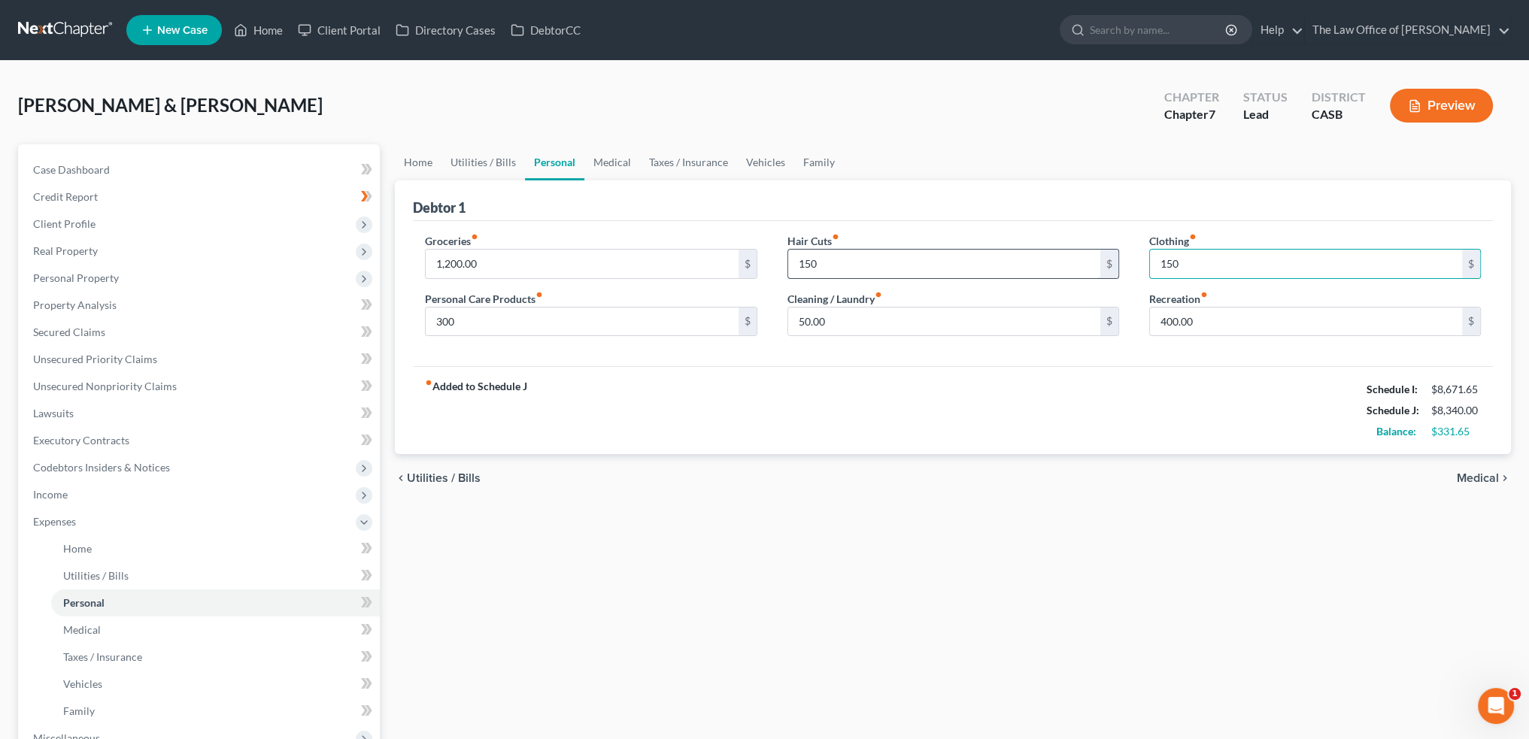
click at [879, 256] on input "150" at bounding box center [944, 264] width 312 height 29
type input "100"
click at [1219, 412] on div "fiber_manual_record Added to Schedule J Schedule I: $8,671.65 Schedule J: $8,29…" at bounding box center [953, 410] width 1080 height 88
click at [1487, 472] on span "Medical" at bounding box center [1478, 478] width 42 height 12
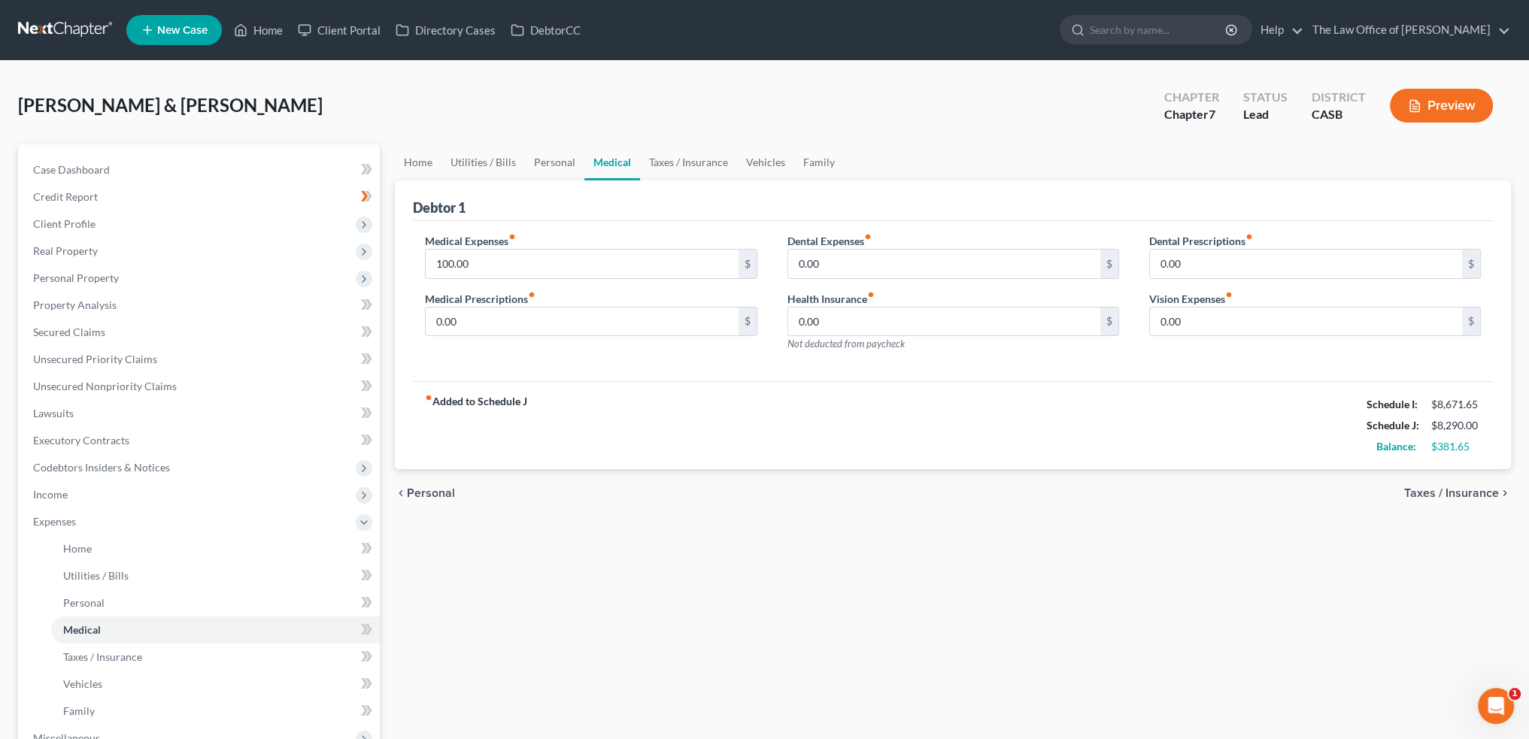
click at [1474, 493] on span "Taxes / Insurance" at bounding box center [1451, 493] width 95 height 12
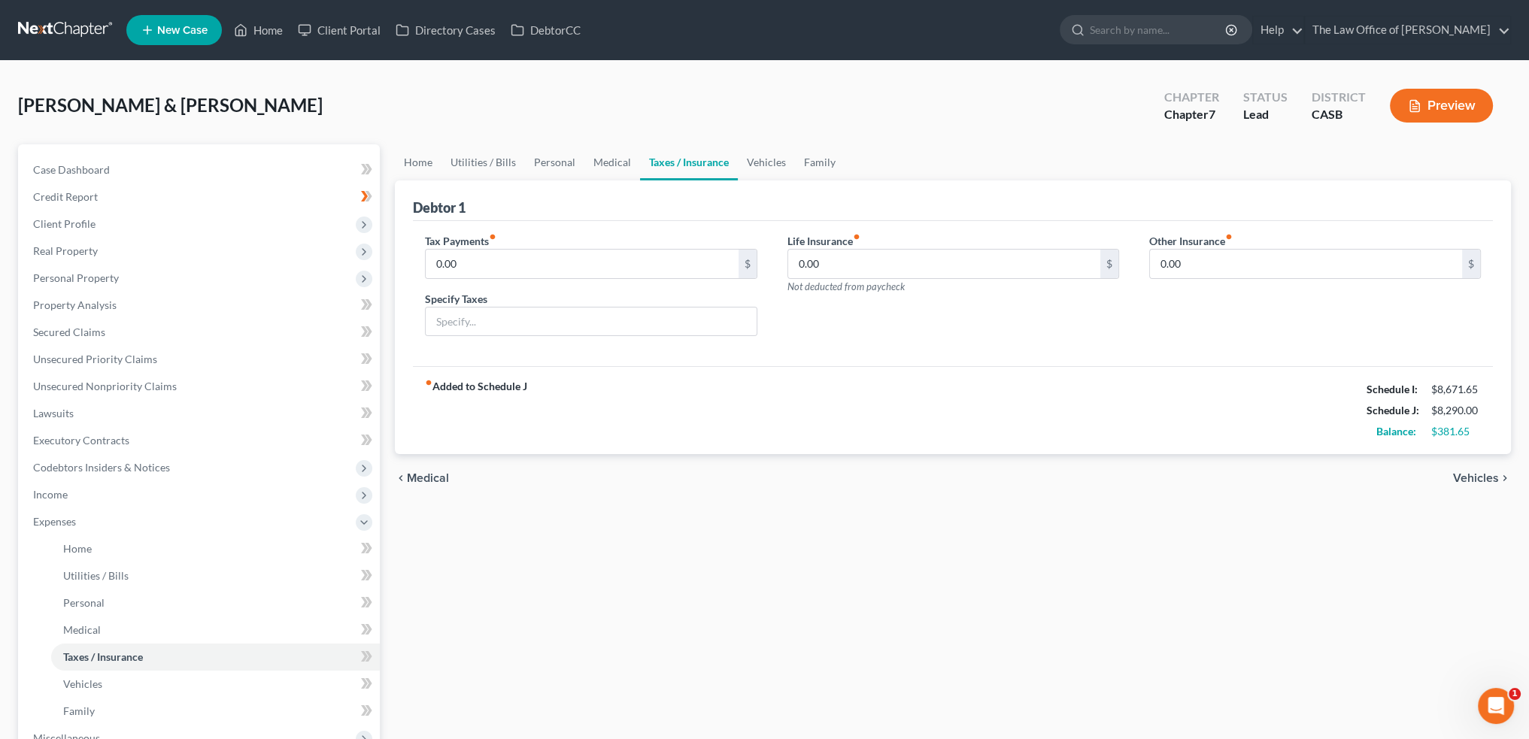
click at [1472, 472] on span "Vehicles" at bounding box center [1476, 478] width 46 height 12
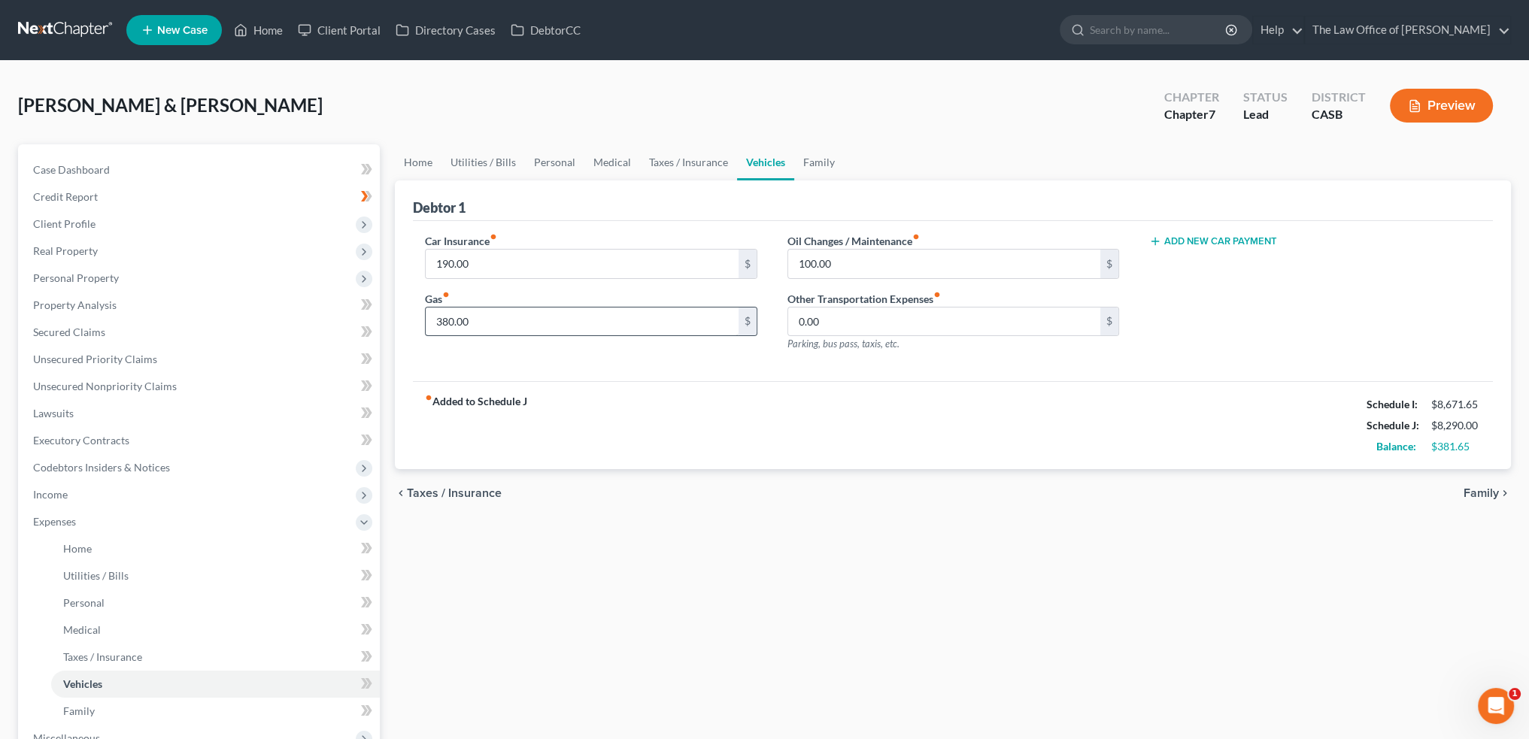
click at [514, 336] on div "Car Insurance fiber_manual_record 190.00 $ Gas fiber_manual_record 380.00 $" at bounding box center [591, 298] width 362 height 131
type input "400"
click at [1492, 493] on span "Family" at bounding box center [1481, 493] width 35 height 12
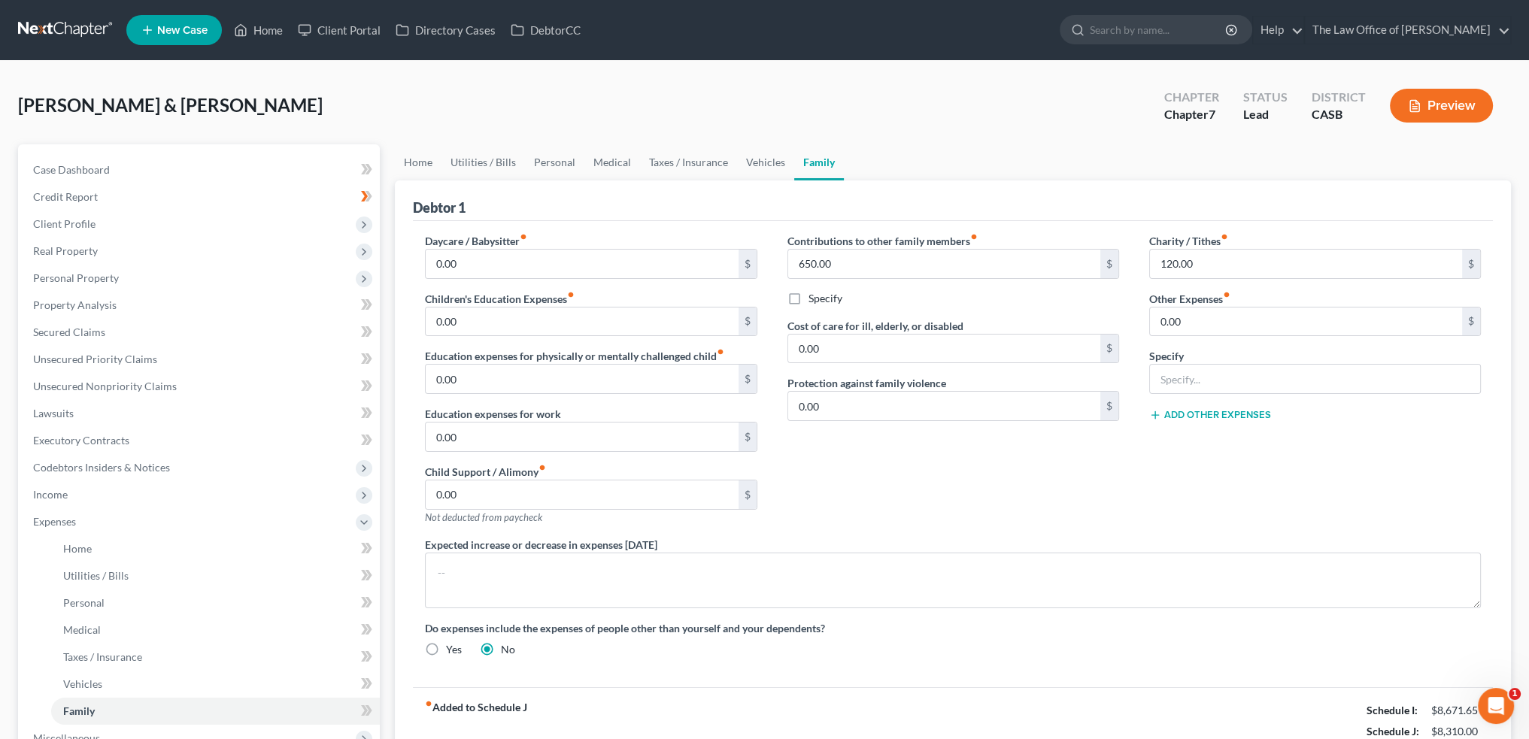
click at [832, 296] on label "Specify" at bounding box center [826, 298] width 34 height 15
click at [824, 296] on input "Specify" at bounding box center [820, 296] width 10 height 10
checkbox input "true"
click at [951, 341] on input "text" at bounding box center [953, 333] width 330 height 29
drag, startPoint x: 882, startPoint y: 329, endPoint x: 971, endPoint y: 314, distance: 90.9
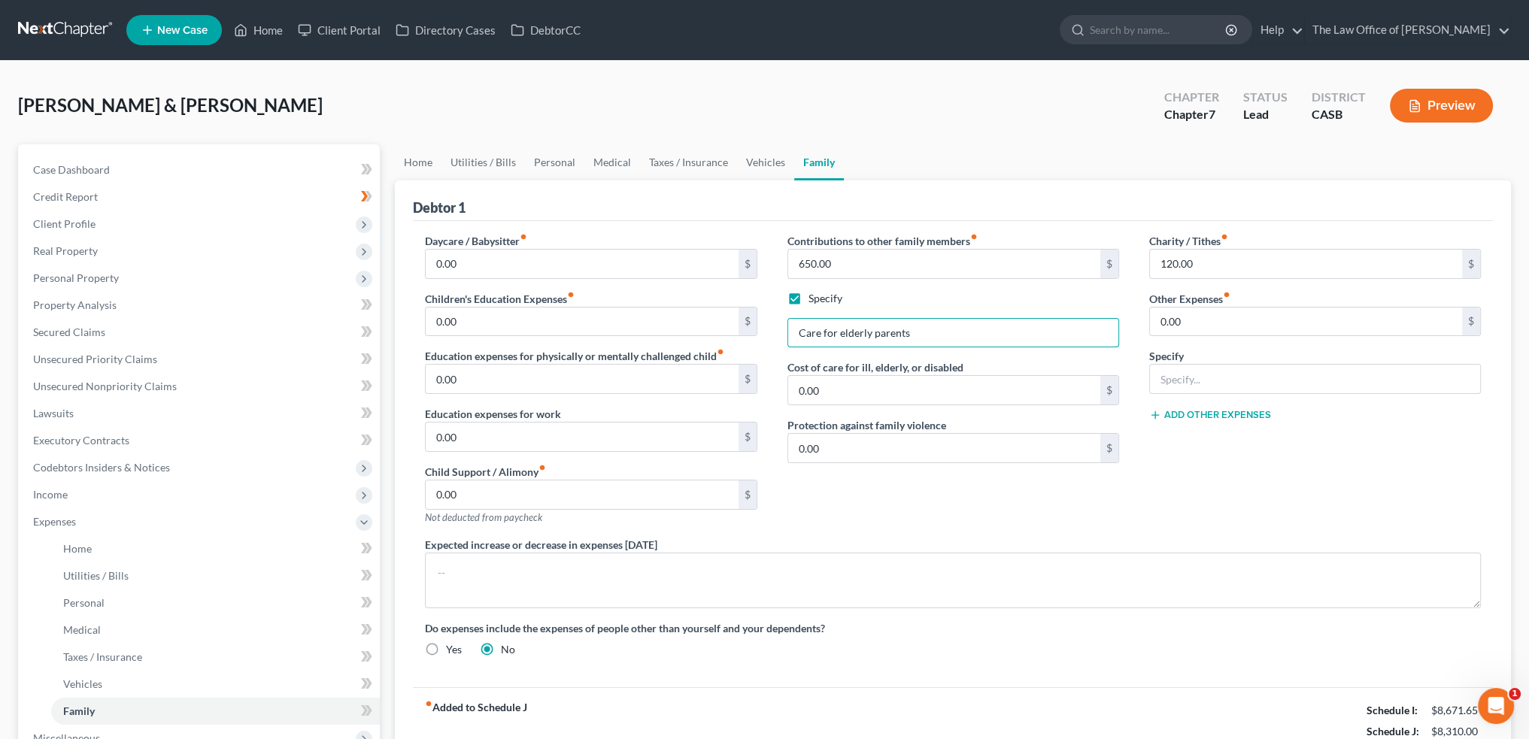
click at [973, 315] on div "Contributions to other family members fiber_manual_record 650.00 $ Specify Care…" at bounding box center [953, 385] width 362 height 304
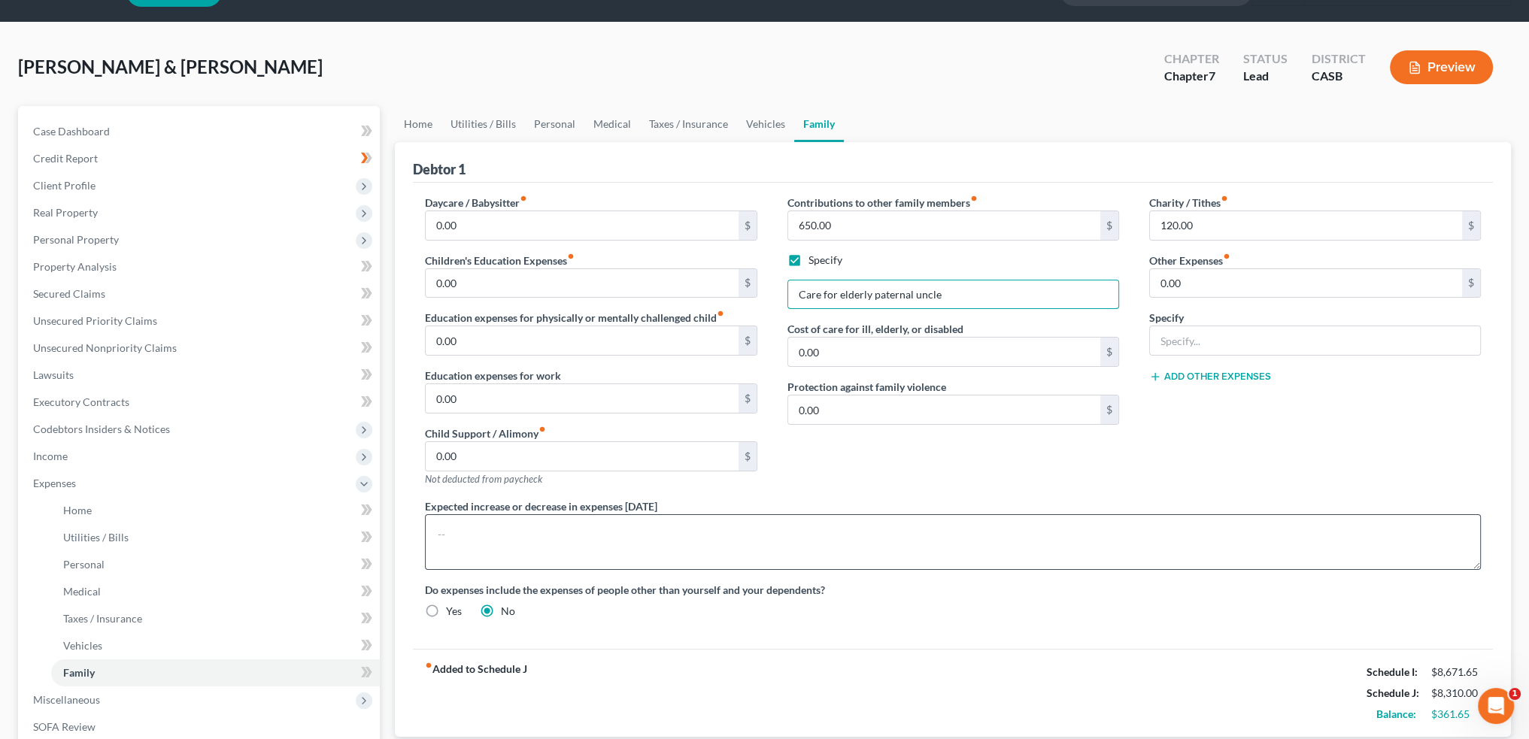
scroll to position [75, 0]
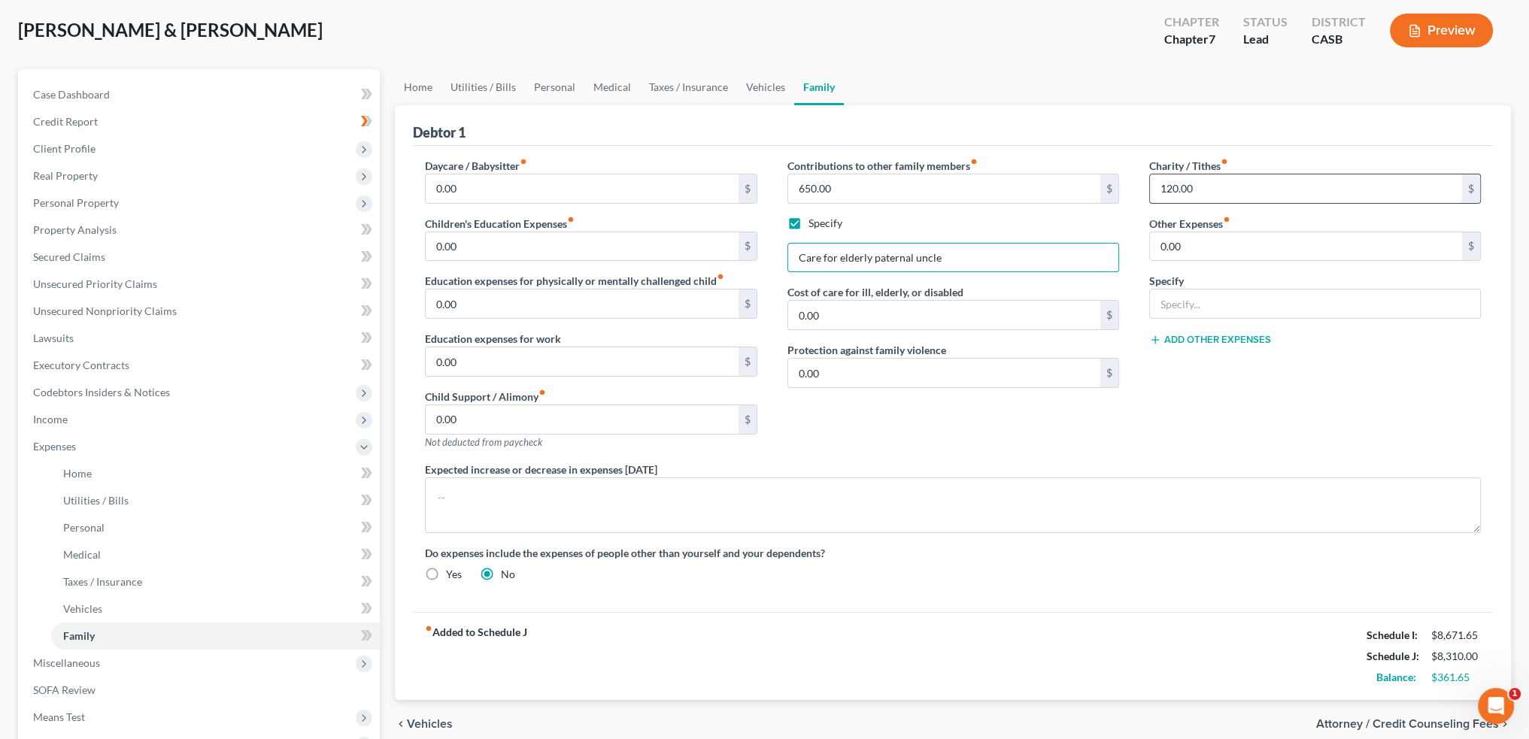
type input "Care for elderly paternal uncle"
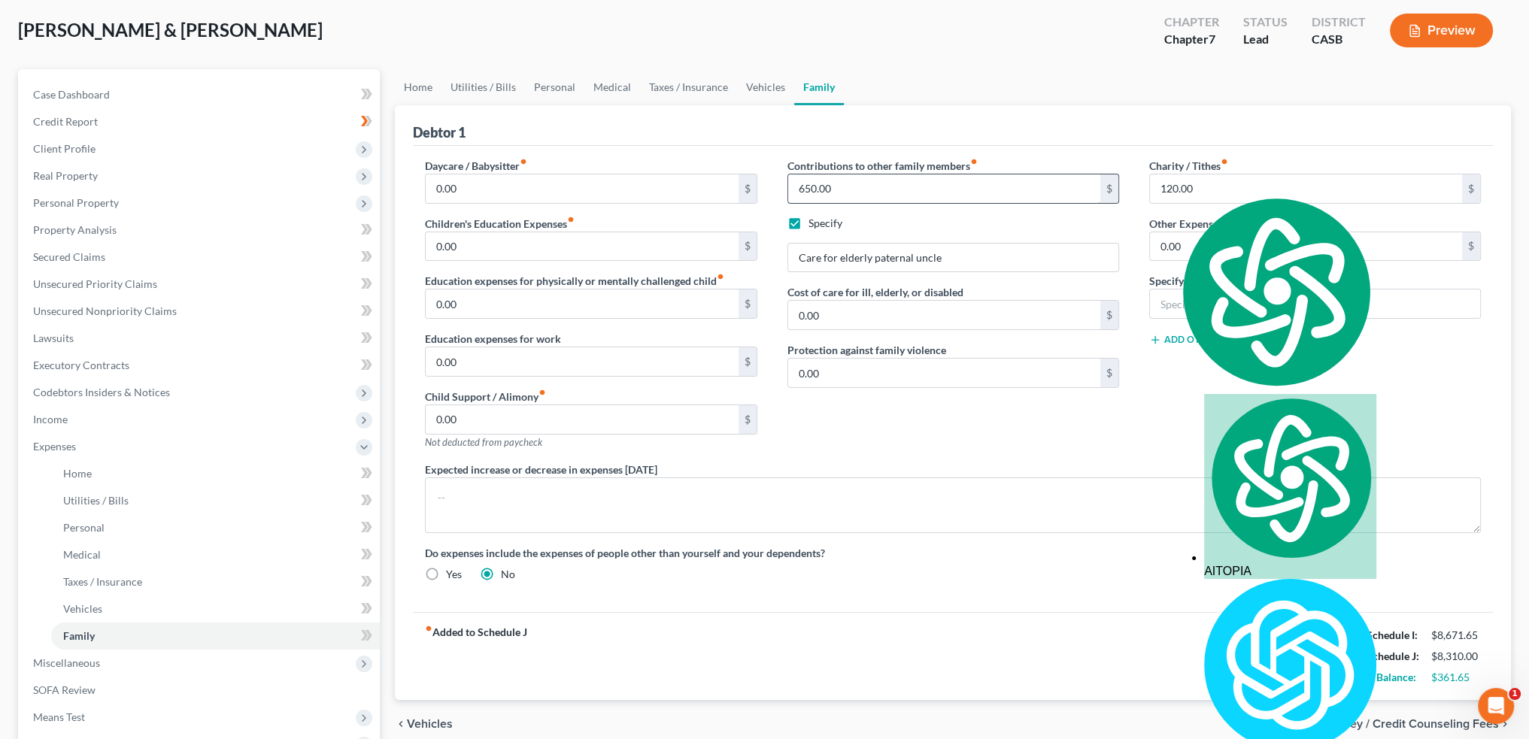
click at [960, 188] on input "650.00" at bounding box center [944, 189] width 312 height 29
click at [994, 441] on div "Contributions to other family members fiber_manual_record 650.00 $ Specify Care…" at bounding box center [953, 310] width 362 height 304
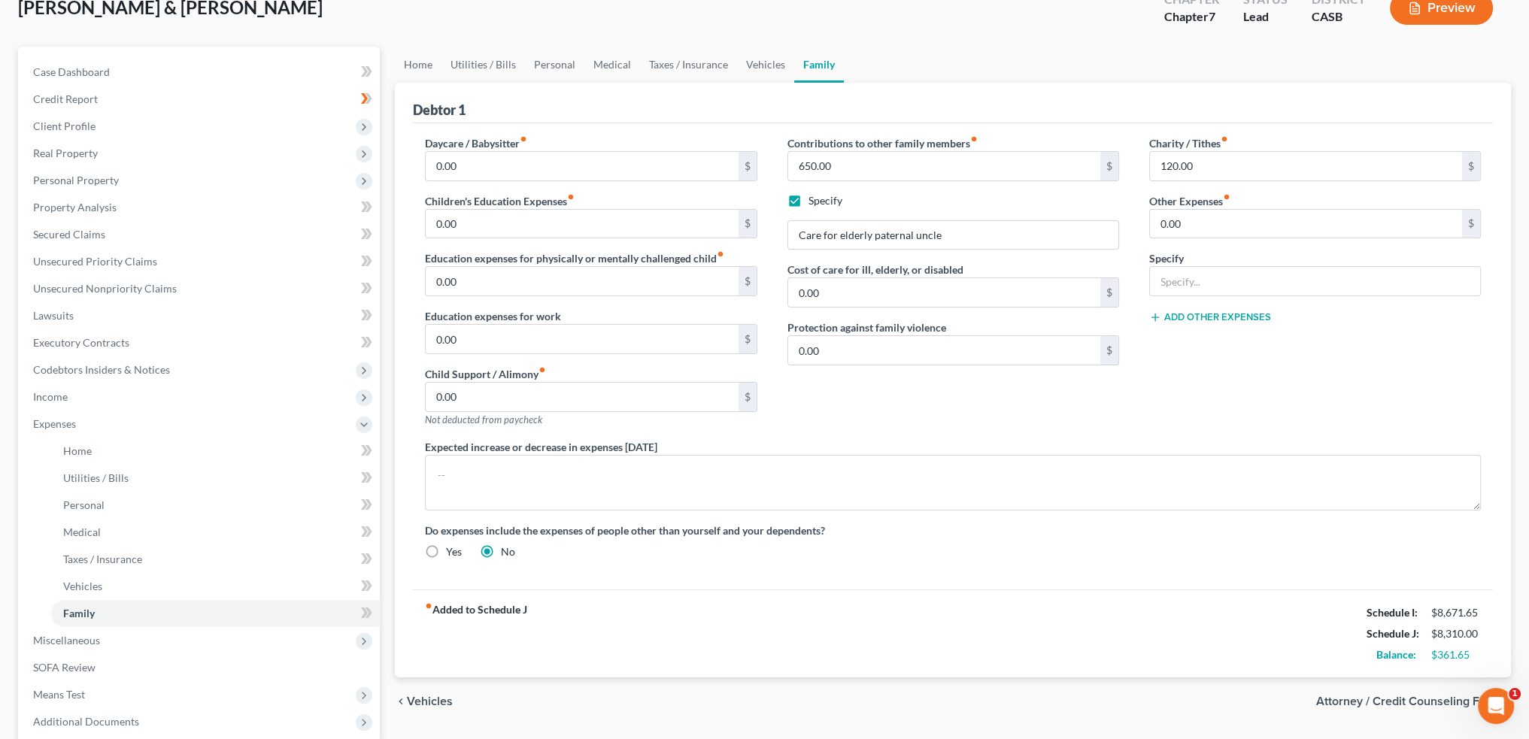
scroll to position [248, 0]
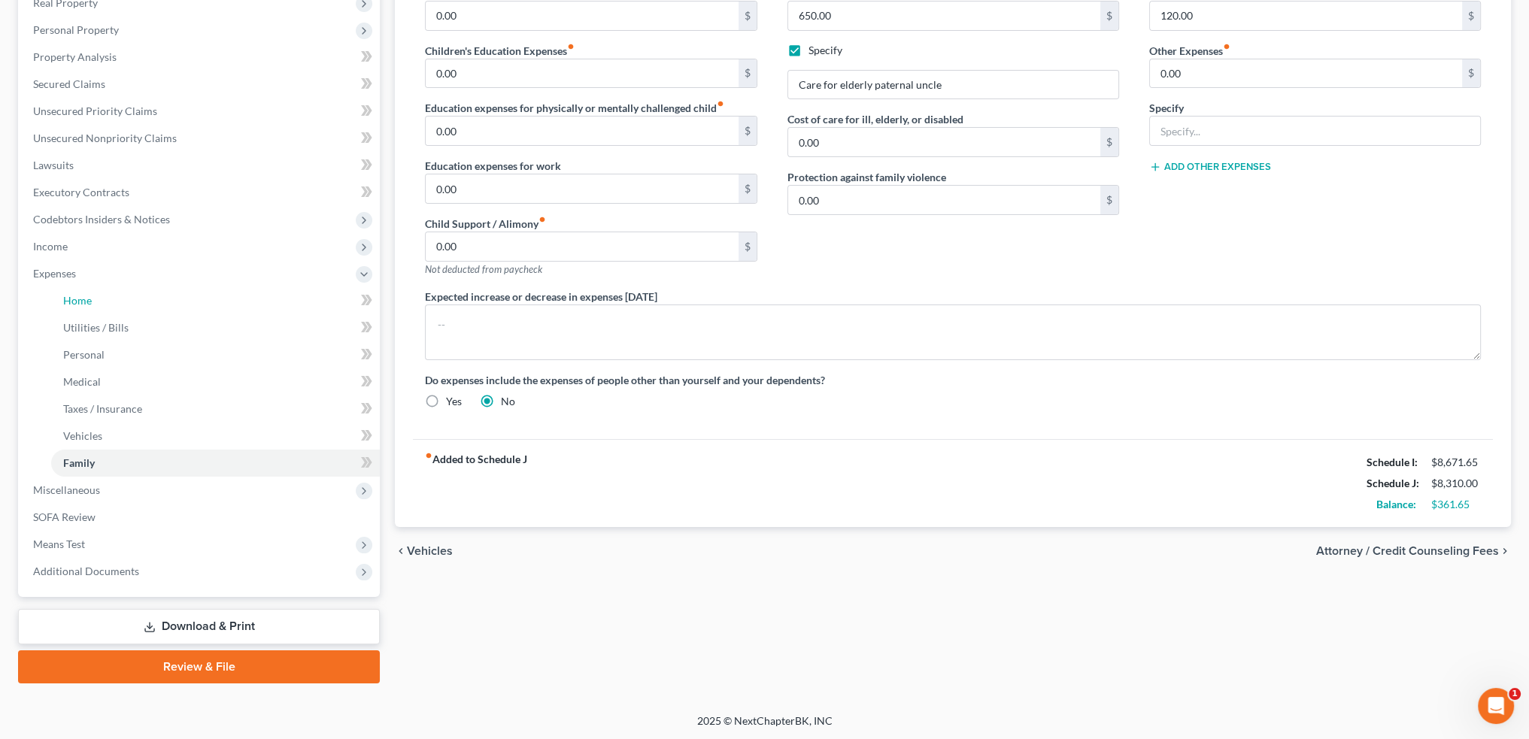
drag, startPoint x: 83, startPoint y: 299, endPoint x: 41, endPoint y: 291, distance: 43.5
click at [83, 299] on span "Home" at bounding box center [77, 300] width 29 height 13
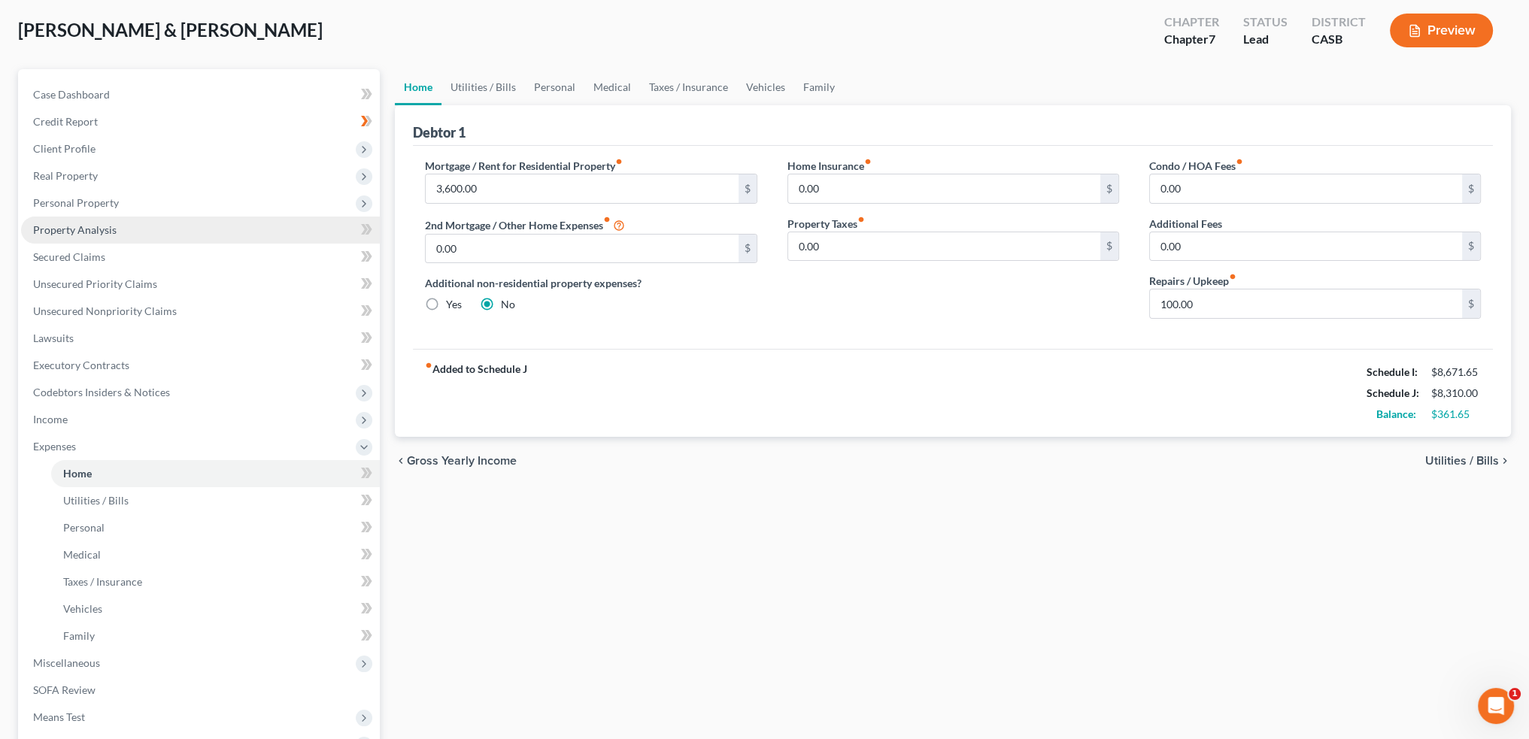
scroll to position [150, 0]
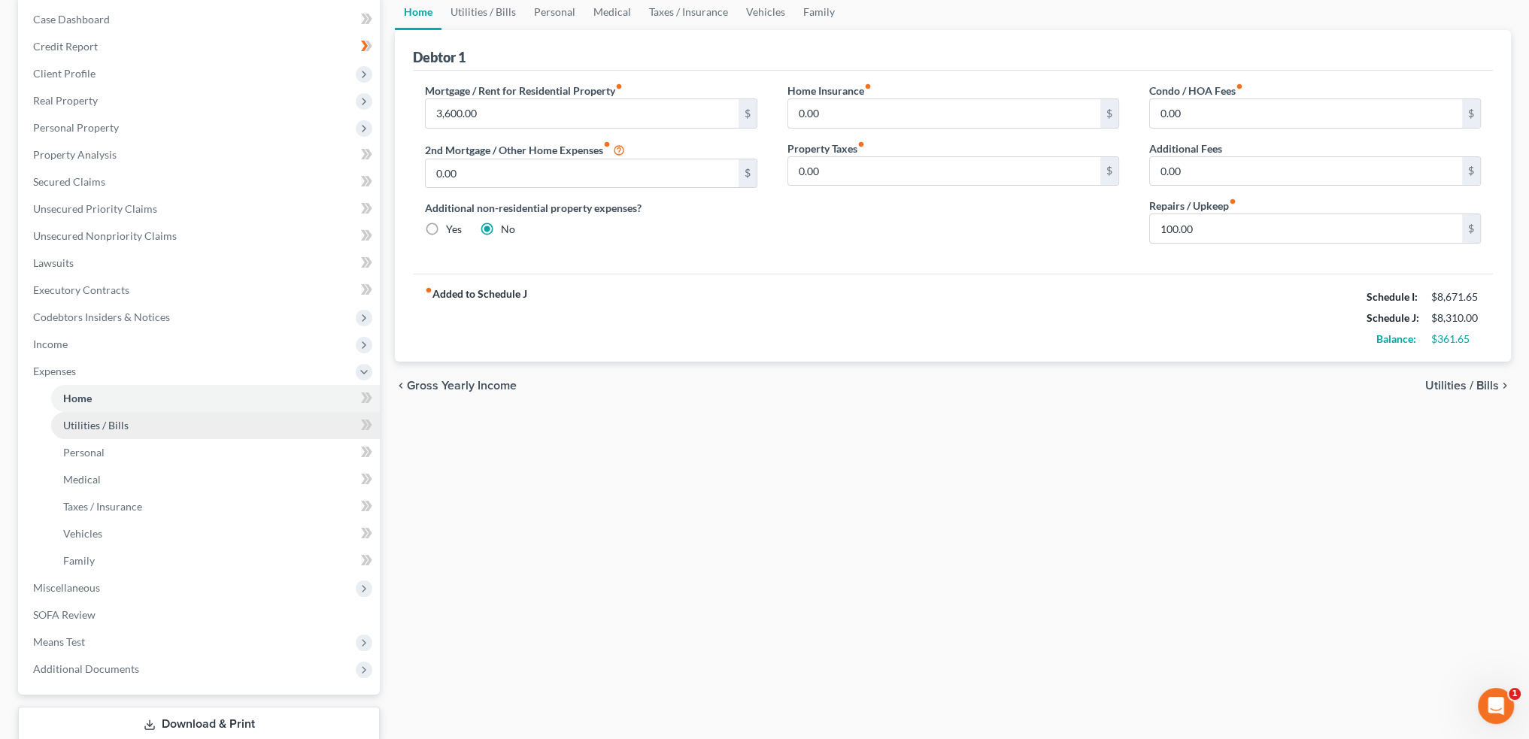
click at [111, 426] on span "Utilities / Bills" at bounding box center [95, 425] width 65 height 13
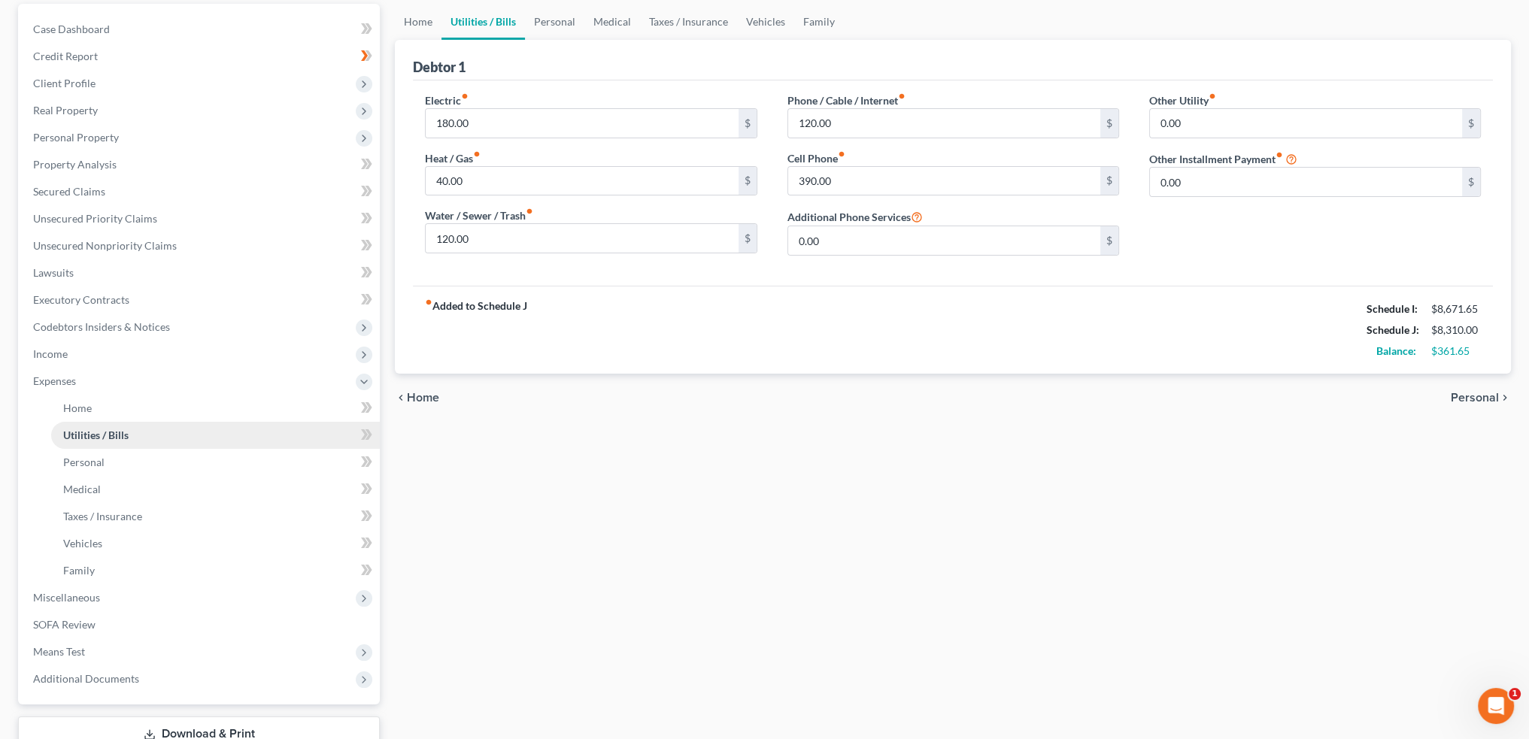
scroll to position [150, 0]
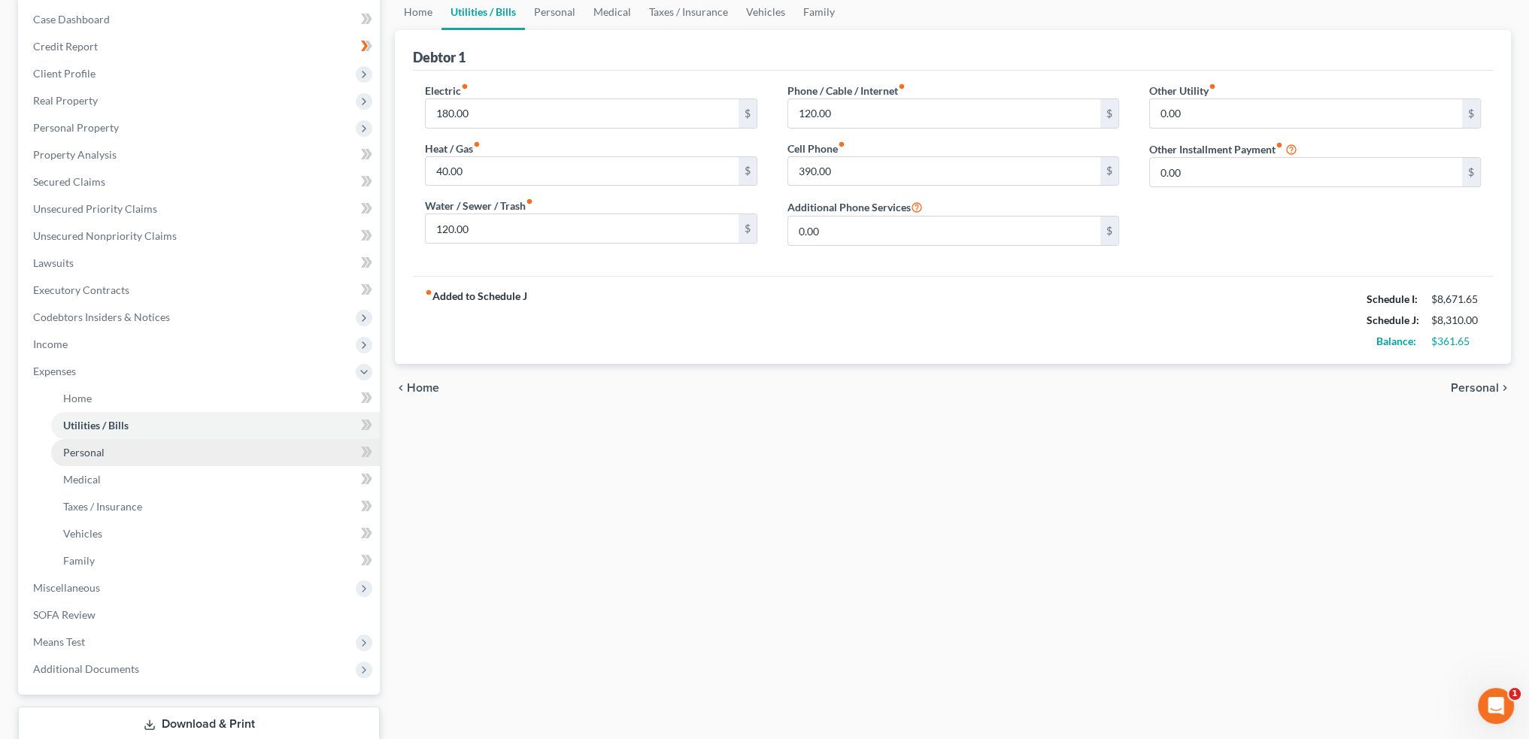
click at [96, 445] on link "Personal" at bounding box center [215, 452] width 329 height 27
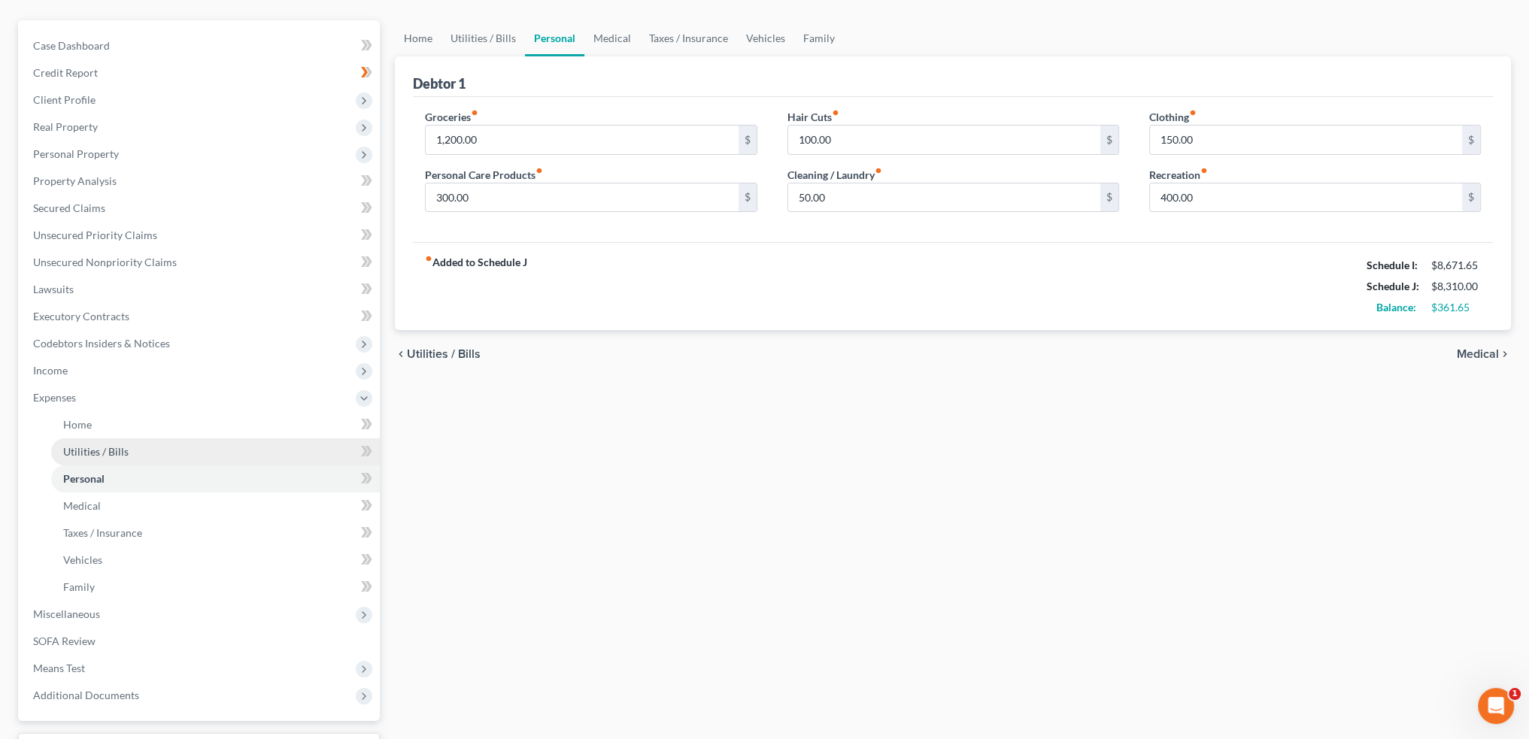
scroll to position [150, 0]
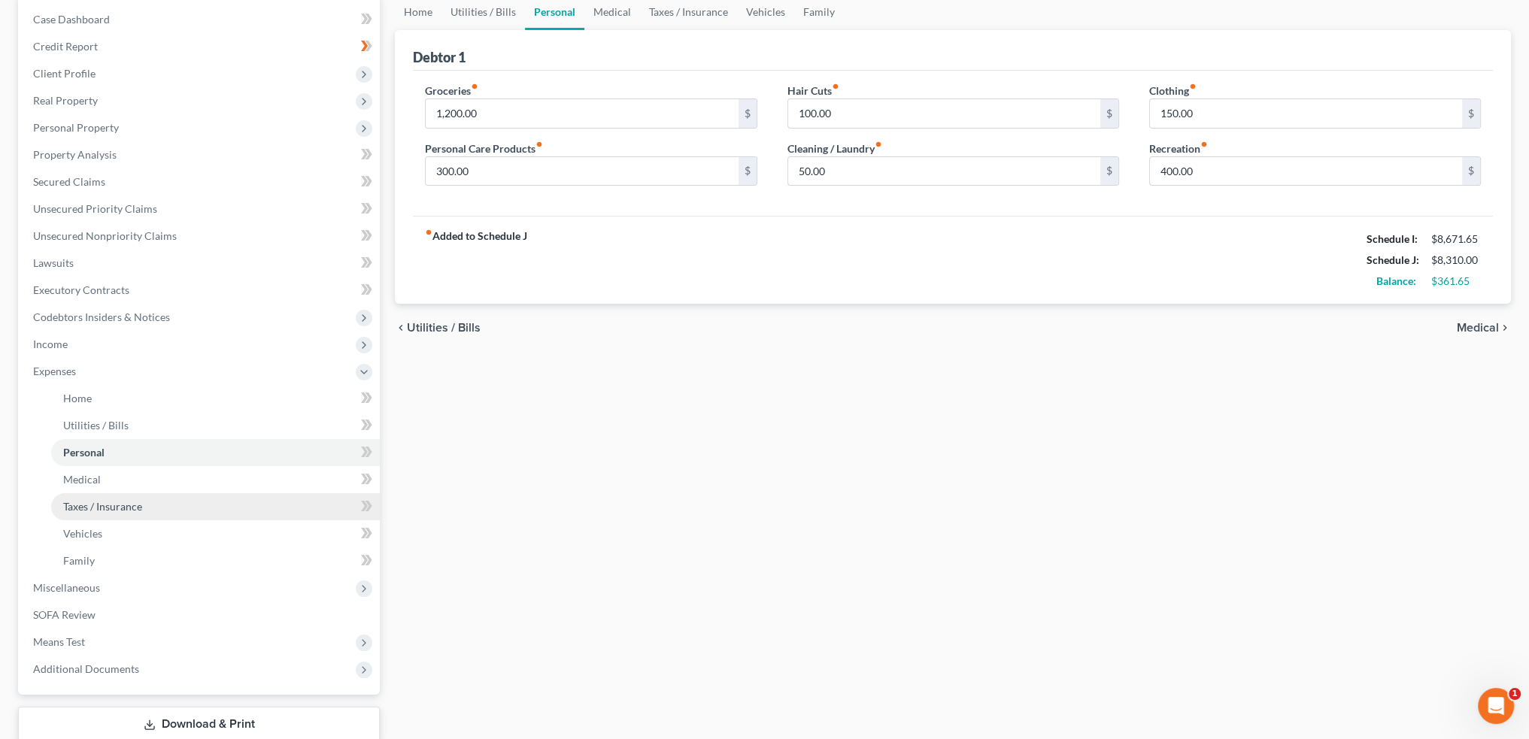
click at [111, 505] on span "Taxes / Insurance" at bounding box center [102, 506] width 79 height 13
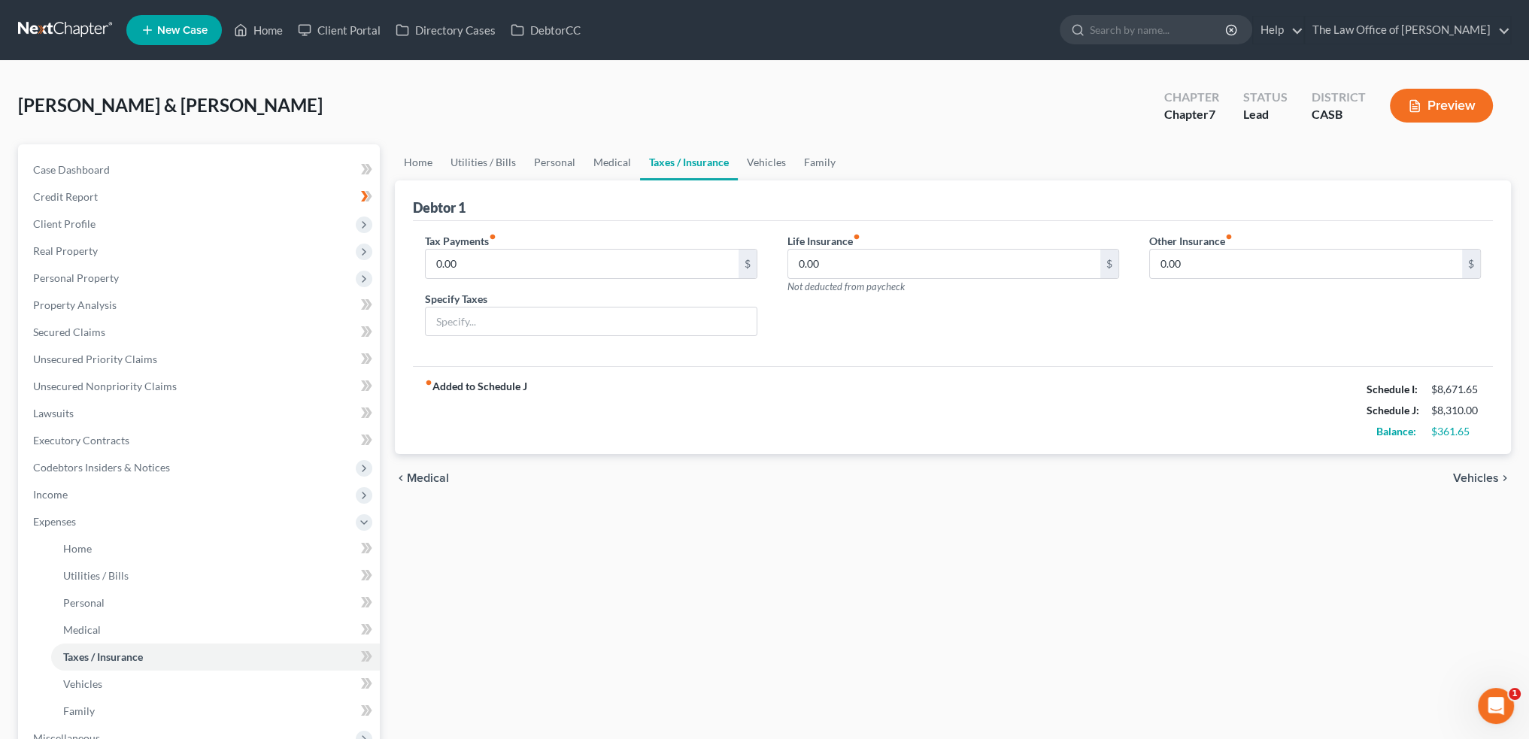
click at [1279, 499] on div "chevron_left Medical Vehicles chevron_right" at bounding box center [953, 478] width 1116 height 48
click at [414, 257] on div "Tax Payments fiber_manual_record 0.00 $ Specify Taxes" at bounding box center [591, 291] width 362 height 116
type input "200"
click at [1110, 399] on div "fiber_manual_record Added to Schedule J Schedule I: $8,671.65 Schedule J: $8,51…" at bounding box center [953, 410] width 1080 height 88
click at [548, 320] on input "text" at bounding box center [591, 322] width 330 height 29
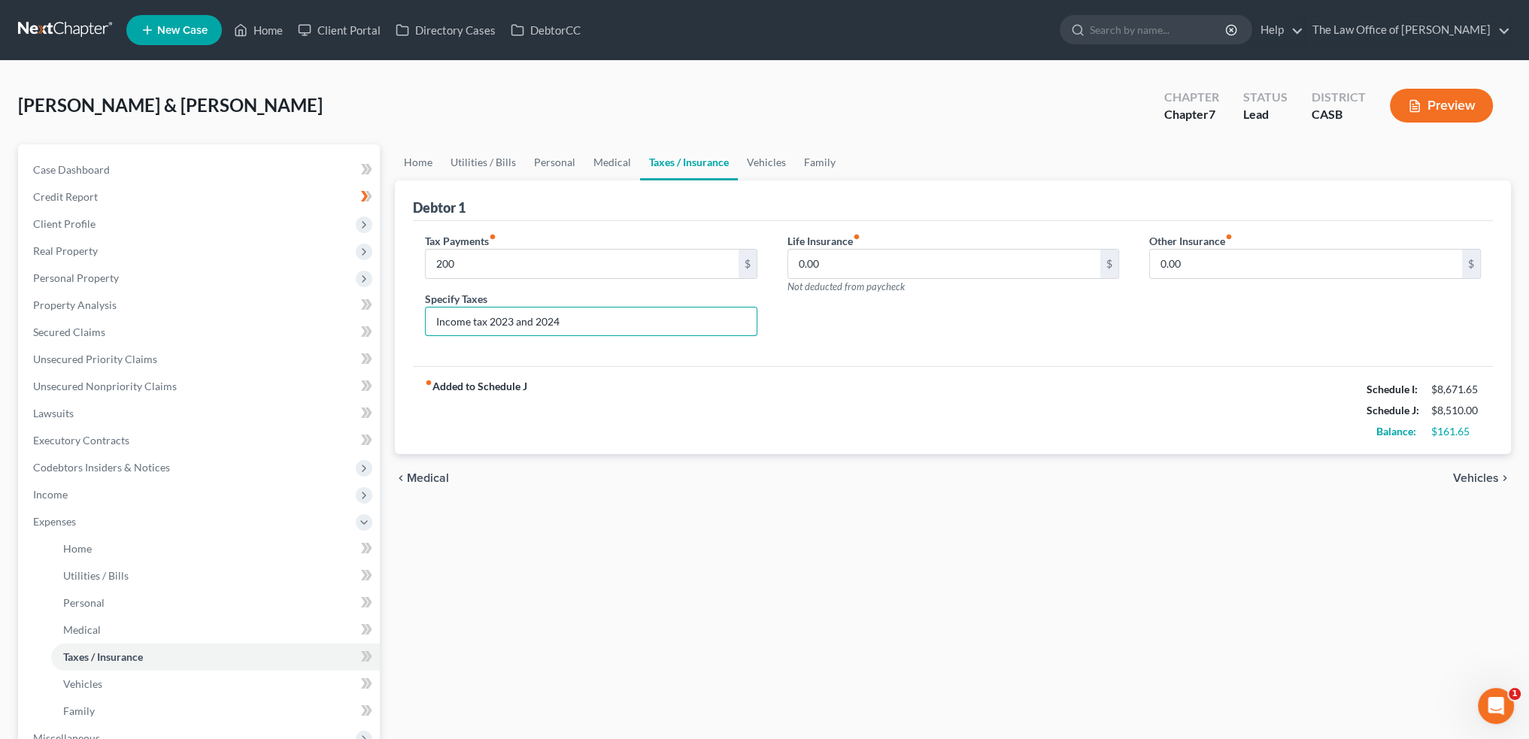
type input "Income tax 2023 and 2024"
click at [1121, 426] on div "fiber_manual_record Added to Schedule J Schedule I: $8,671.65 Schedule J: $8,51…" at bounding box center [953, 410] width 1080 height 88
click at [1479, 476] on span "Vehicles" at bounding box center [1476, 478] width 46 height 12
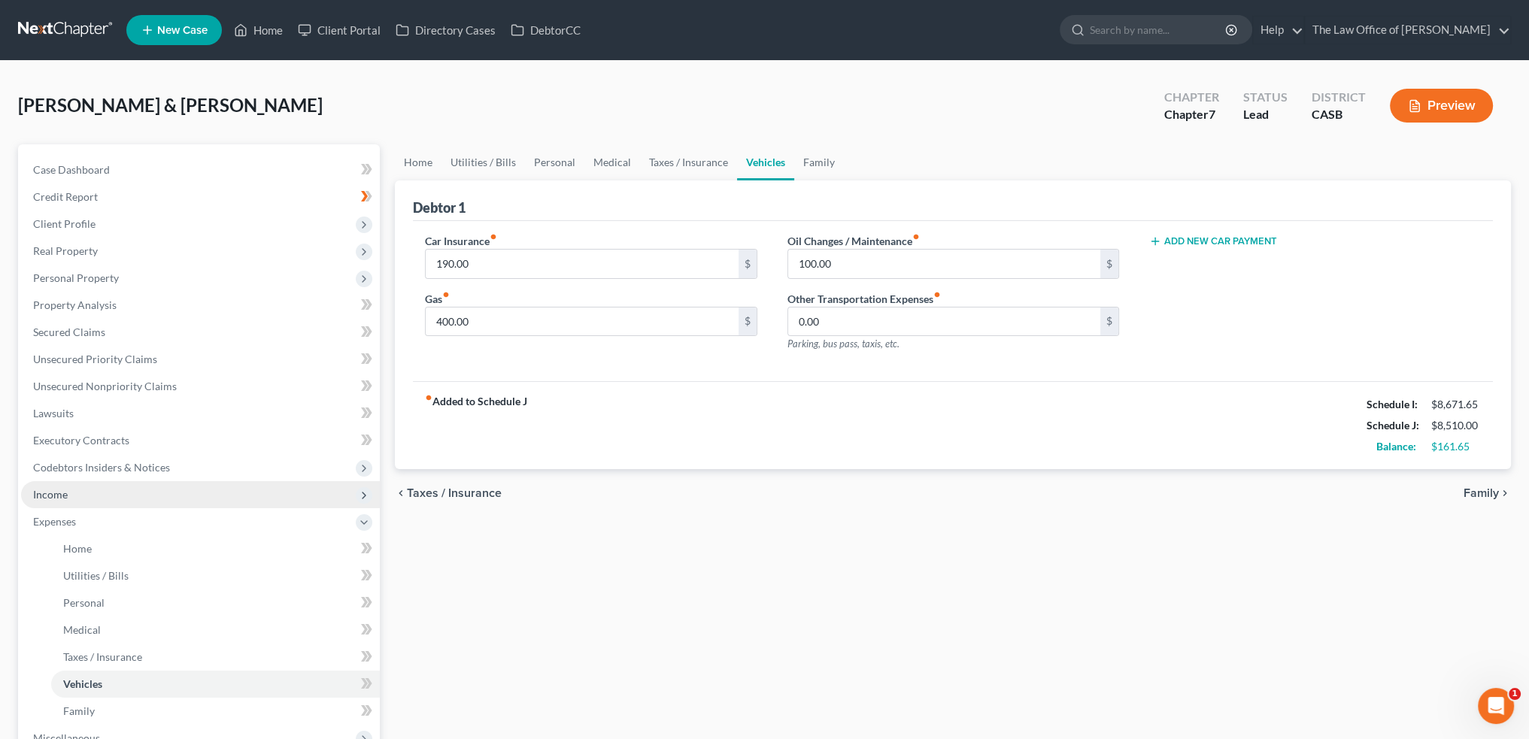
drag, startPoint x: 60, startPoint y: 496, endPoint x: 232, endPoint y: 490, distance: 171.6
click at [65, 493] on span "Income" at bounding box center [50, 494] width 35 height 13
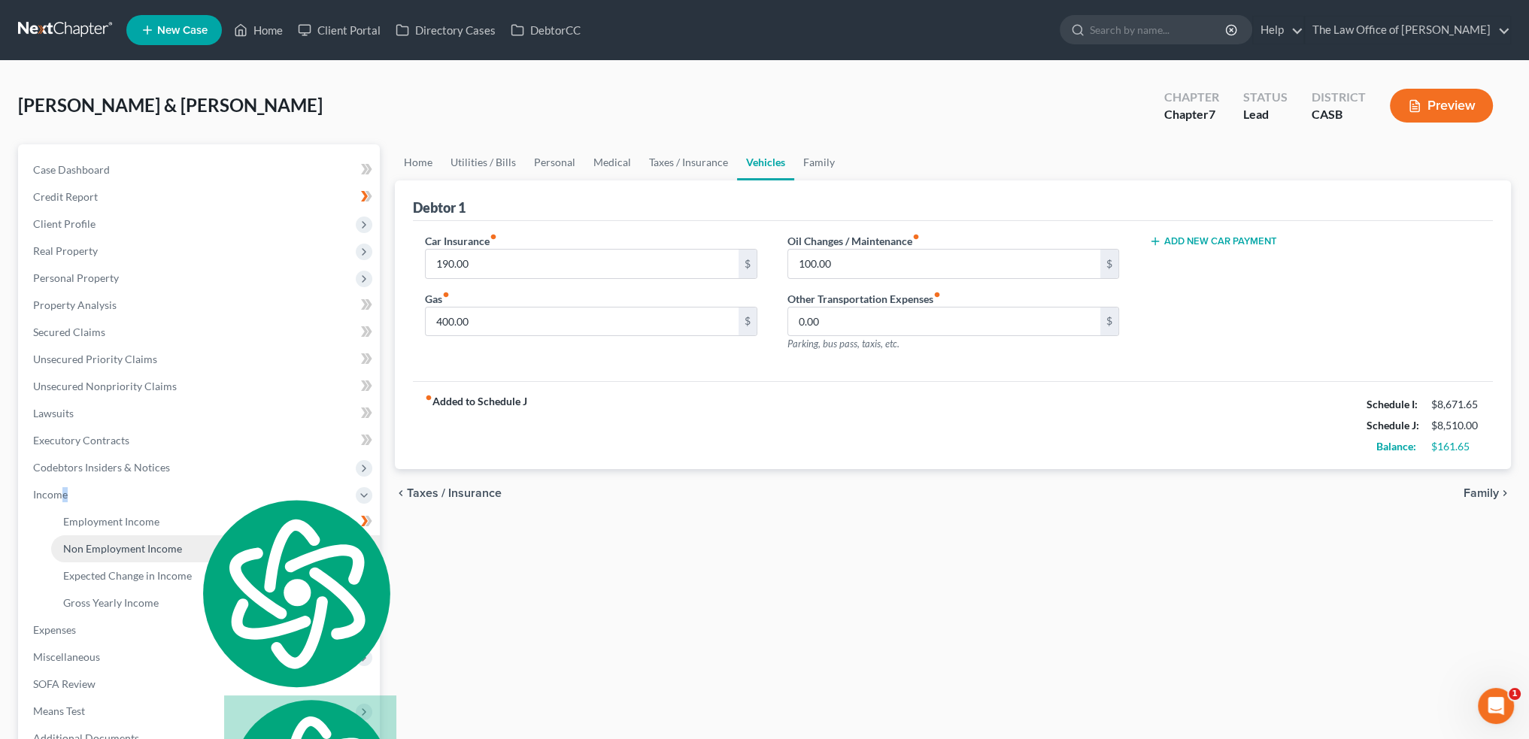
click at [143, 549] on span "Non Employment Income" at bounding box center [122, 548] width 119 height 13
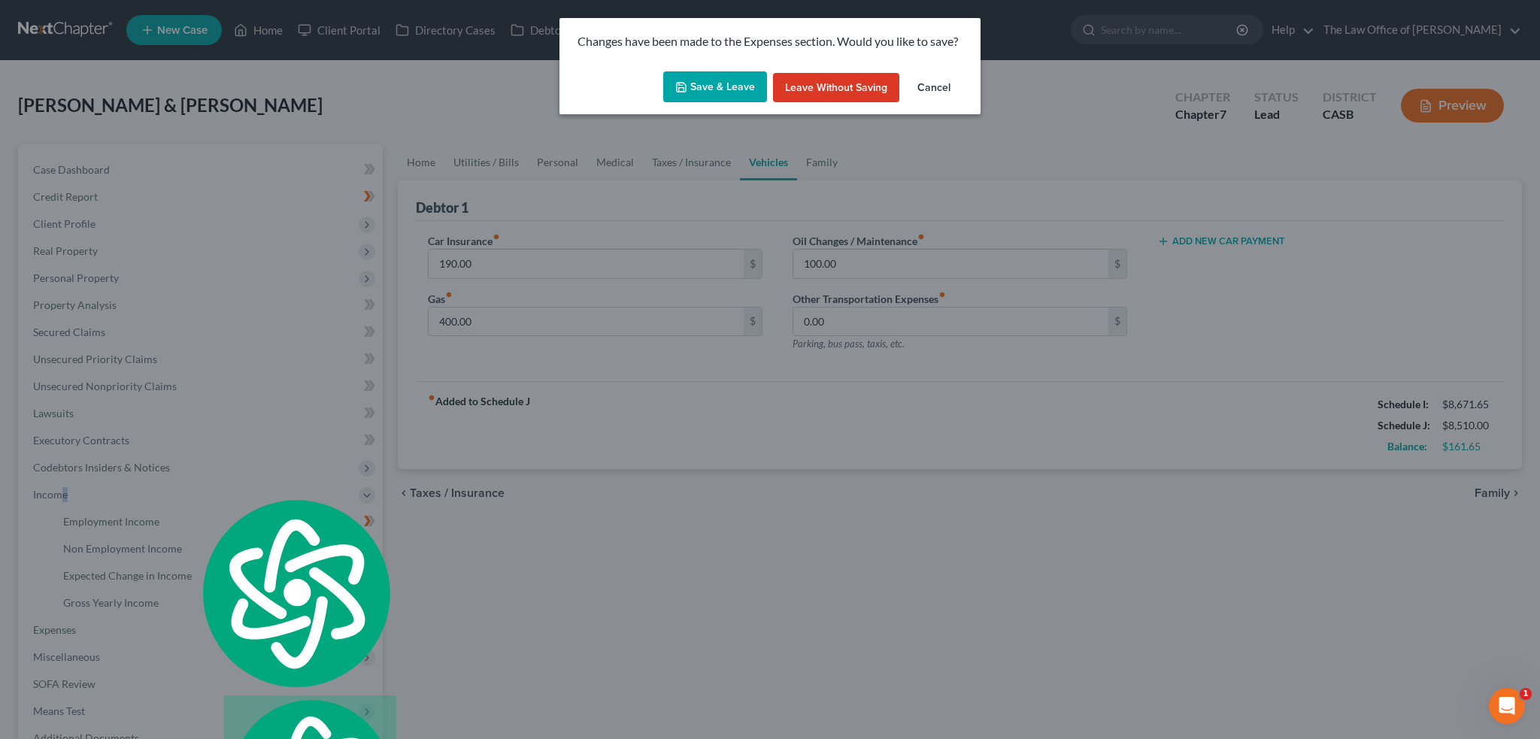
click at [725, 96] on button "Save & Leave" at bounding box center [715, 87] width 104 height 32
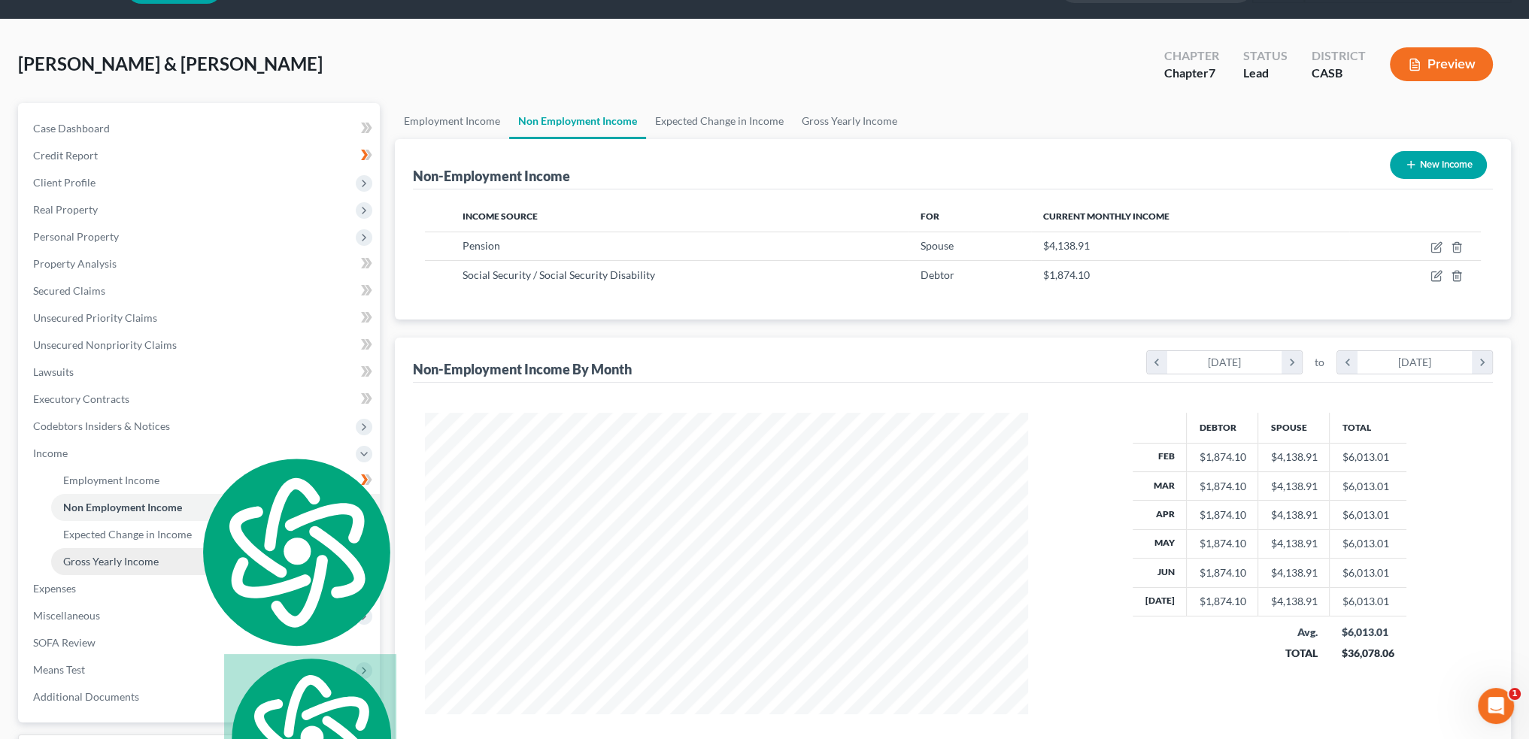
scroll to position [75, 0]
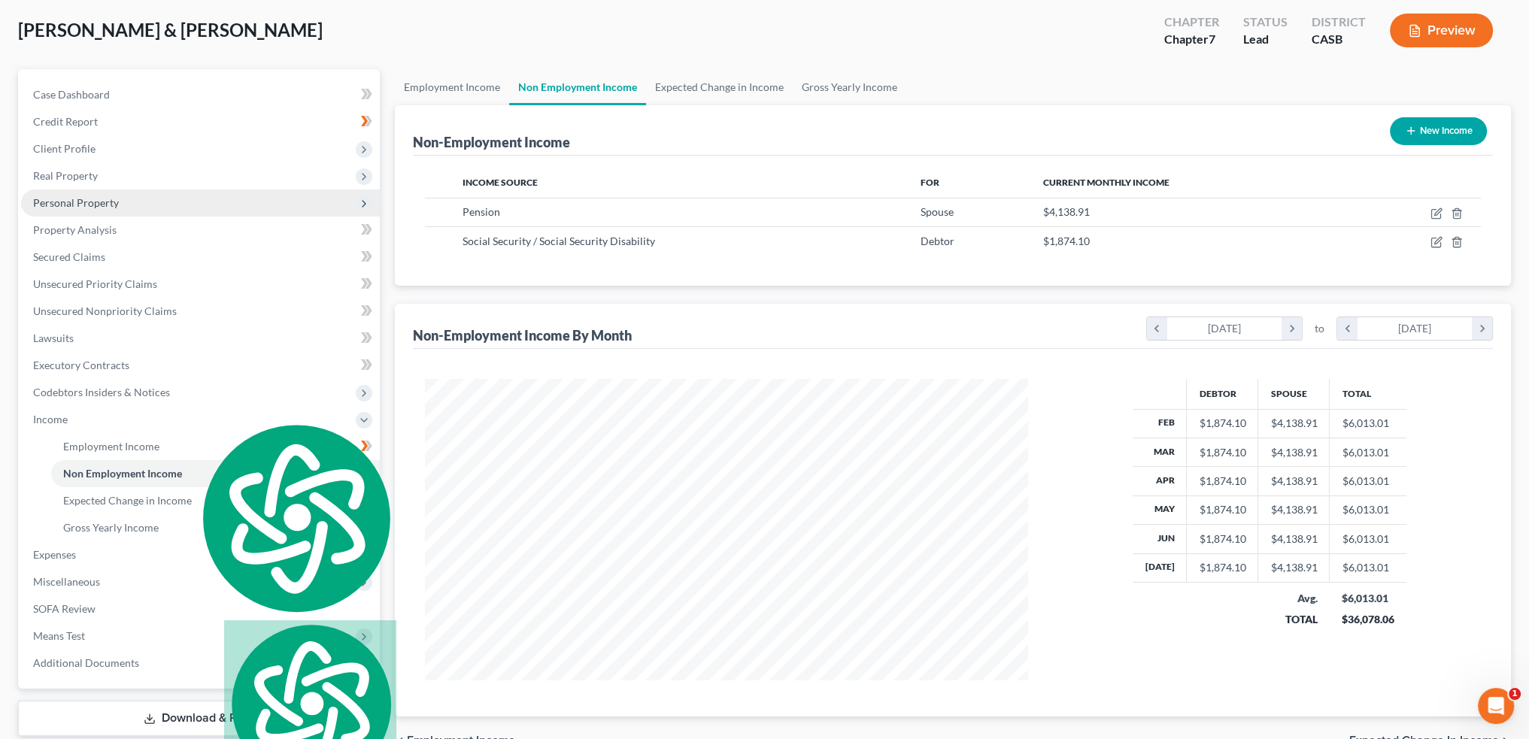
drag, startPoint x: 77, startPoint y: 202, endPoint x: 73, endPoint y: 210, distance: 8.4
click at [77, 202] on span "Personal Property" at bounding box center [76, 202] width 86 height 13
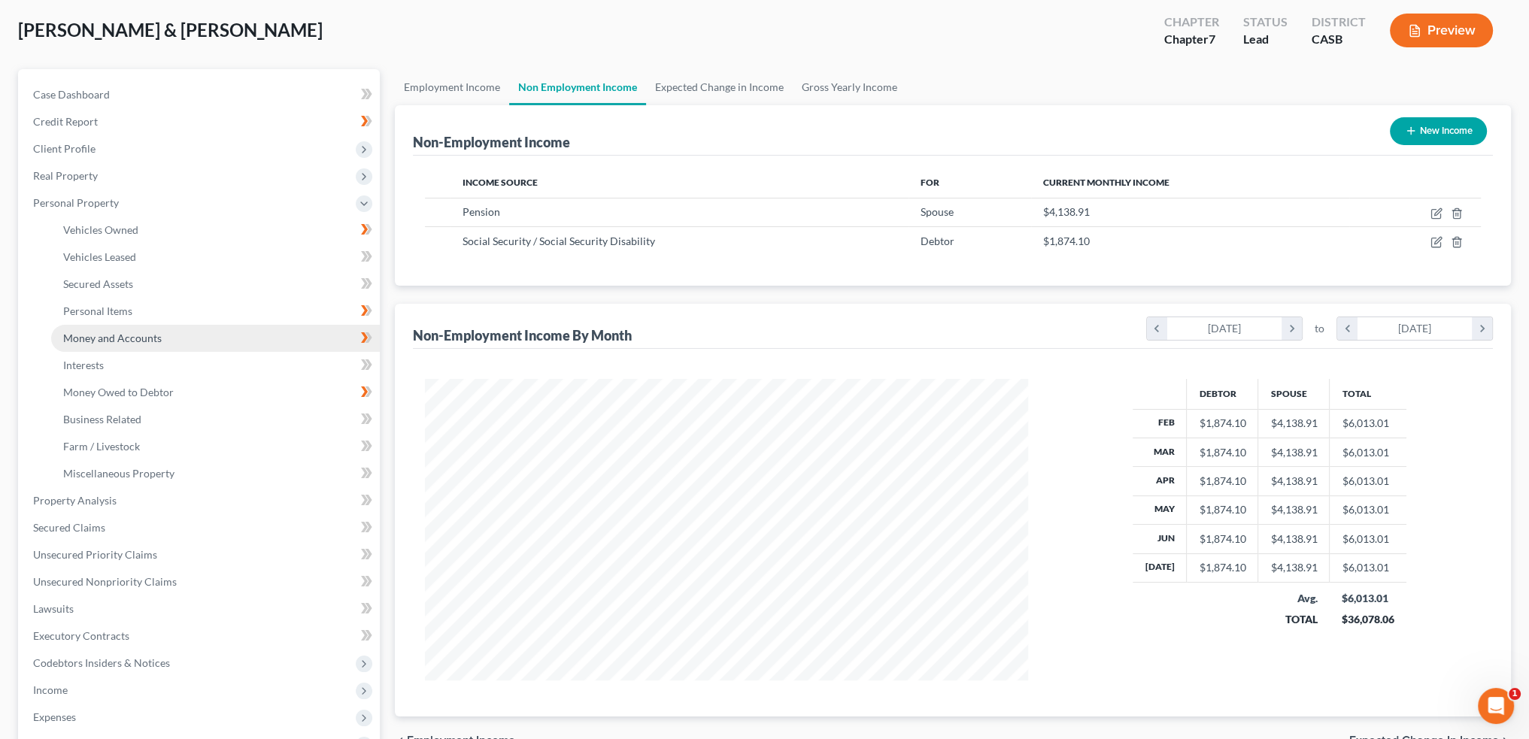
click at [181, 336] on link "Money and Accounts" at bounding box center [215, 338] width 329 height 27
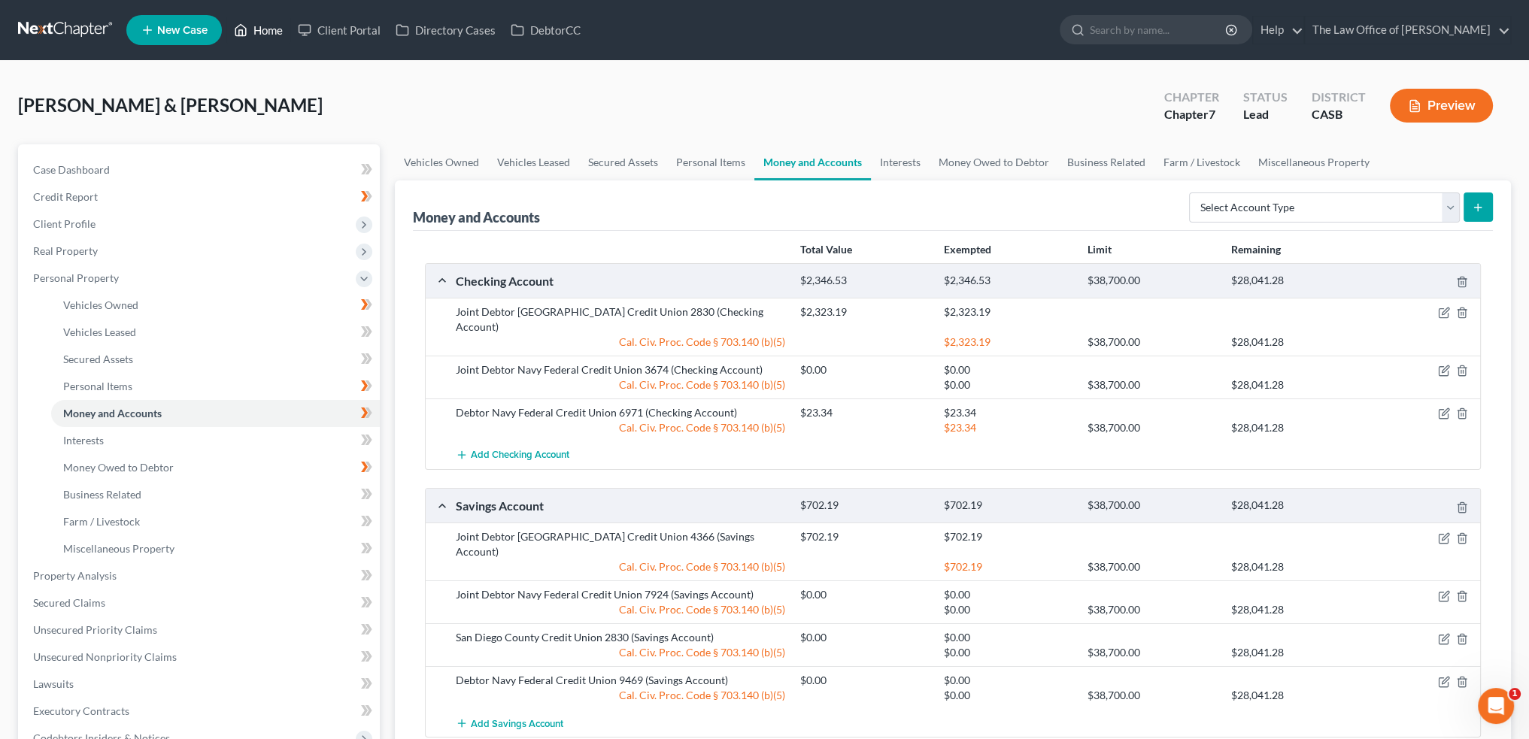
click at [266, 28] on link "Home" at bounding box center [258, 30] width 64 height 27
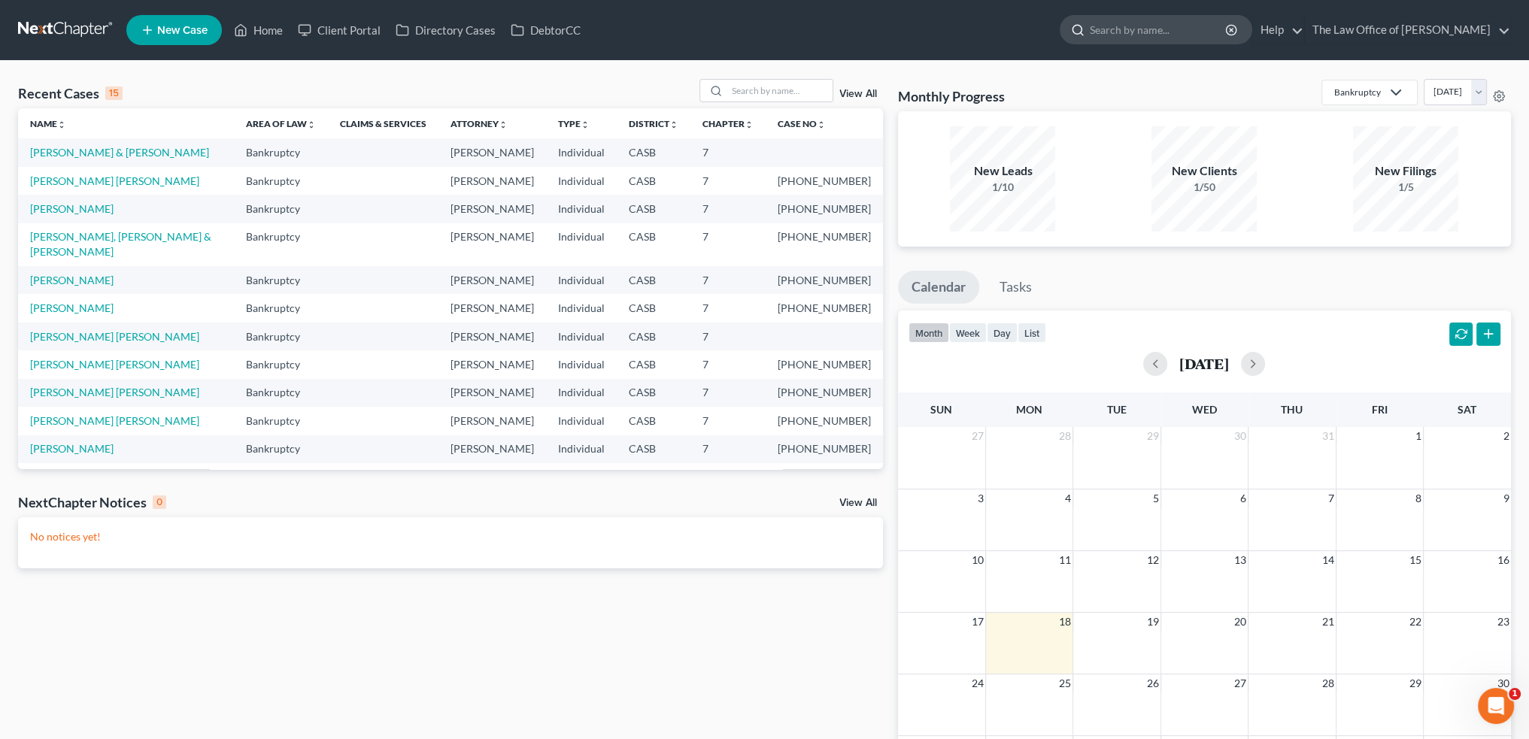
click at [1162, 35] on input "search" at bounding box center [1159, 30] width 138 height 28
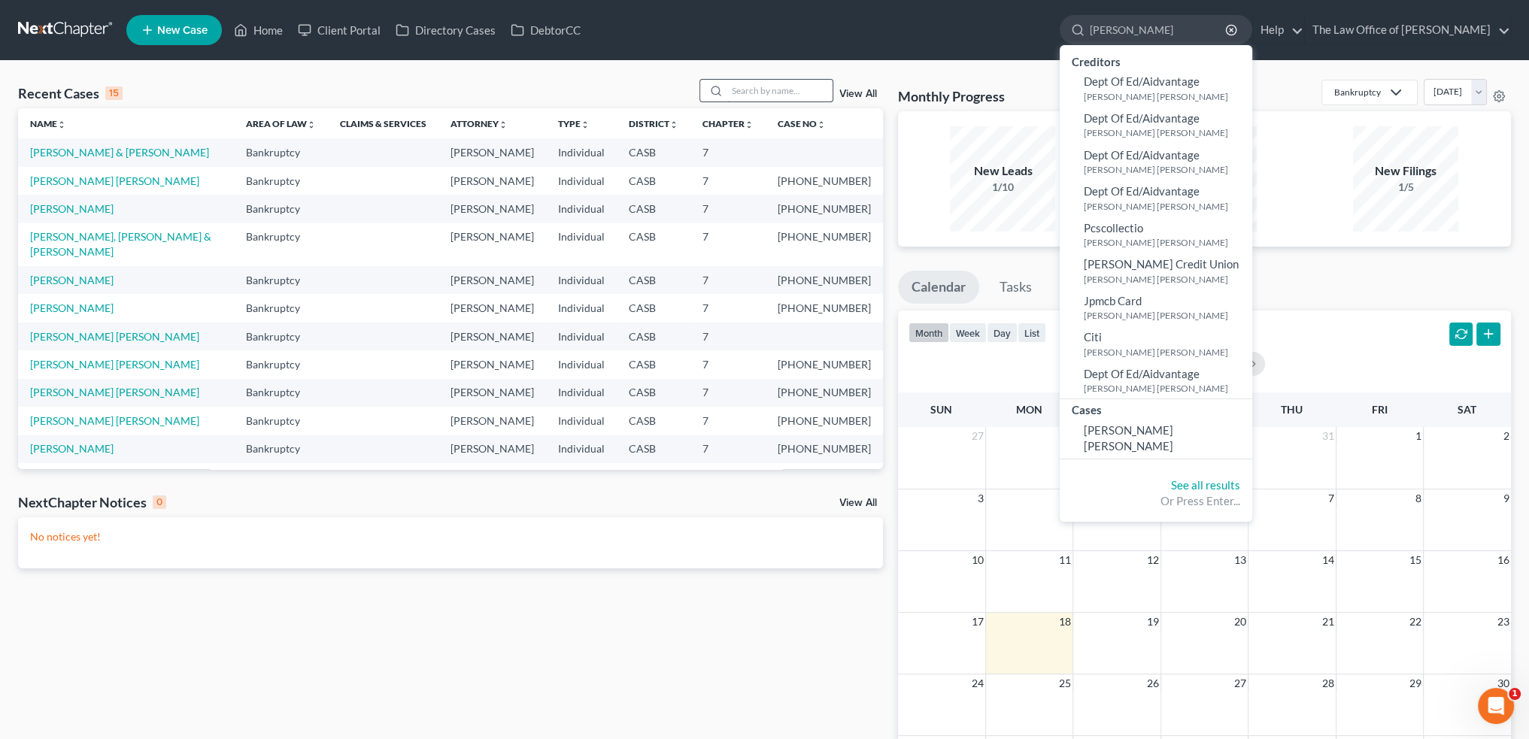
type input "pineda"
click at [757, 80] on input "search" at bounding box center [779, 91] width 105 height 22
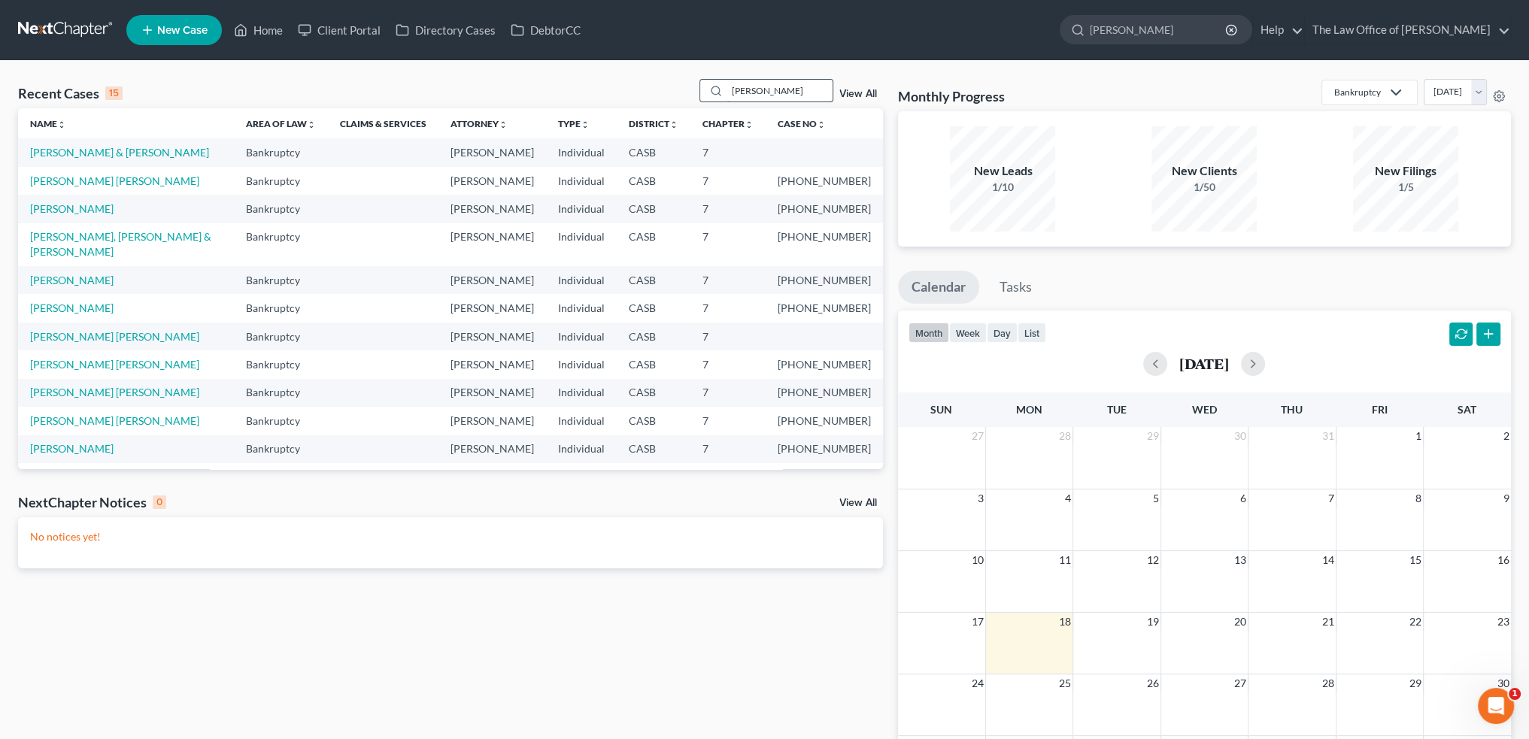
type input "pineda"
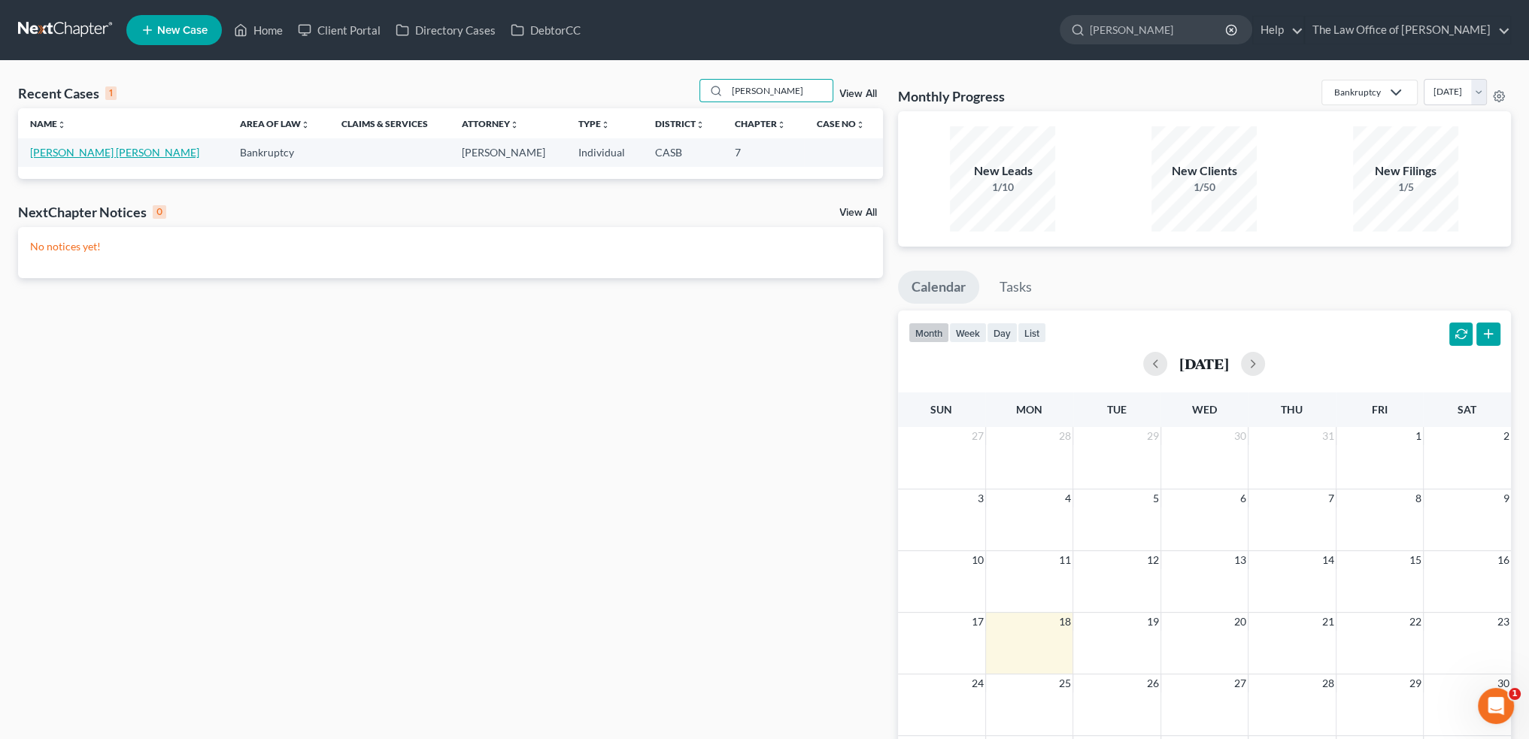
click at [75, 147] on link "[PERSON_NAME] [PERSON_NAME]" at bounding box center [114, 152] width 169 height 13
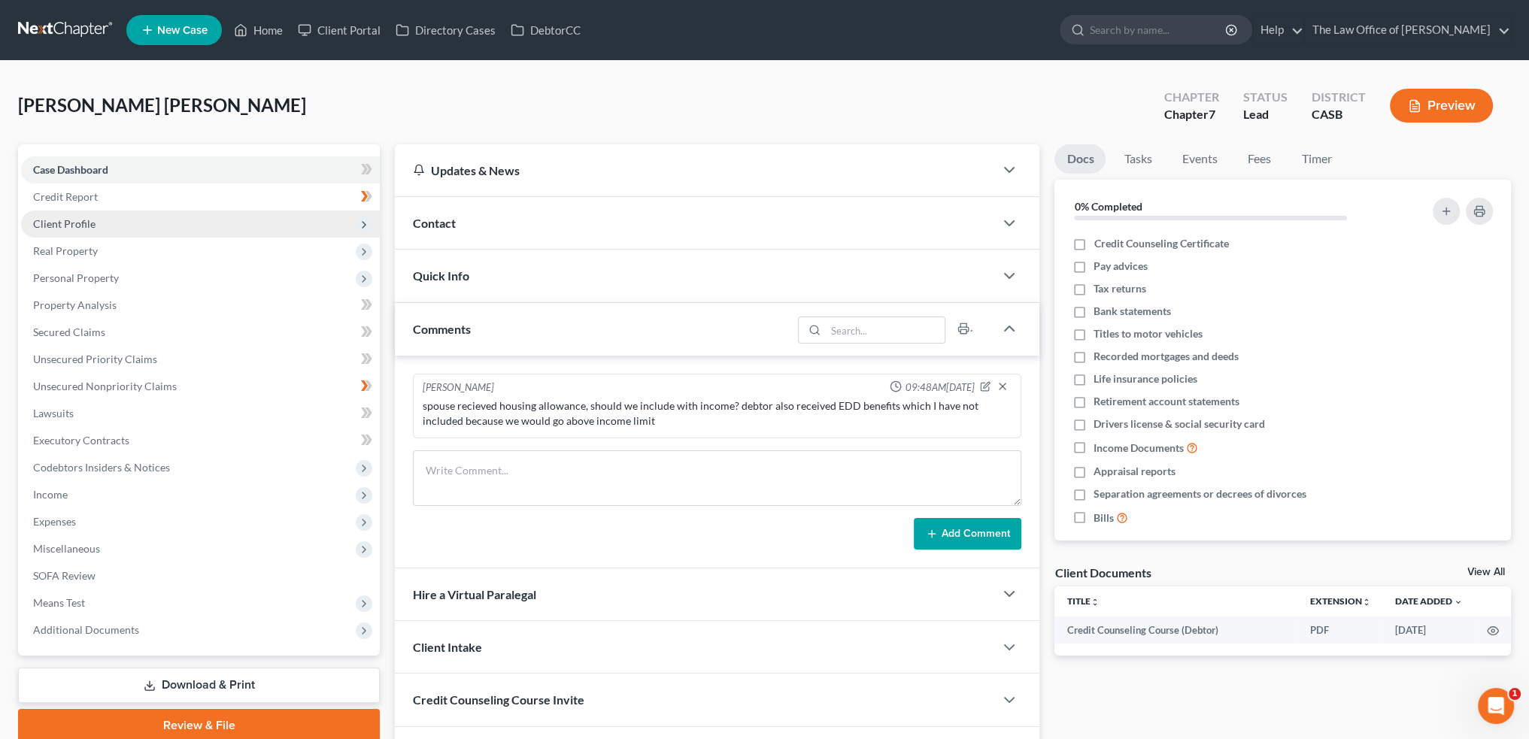
click at [82, 223] on span "Client Profile" at bounding box center [64, 223] width 62 height 13
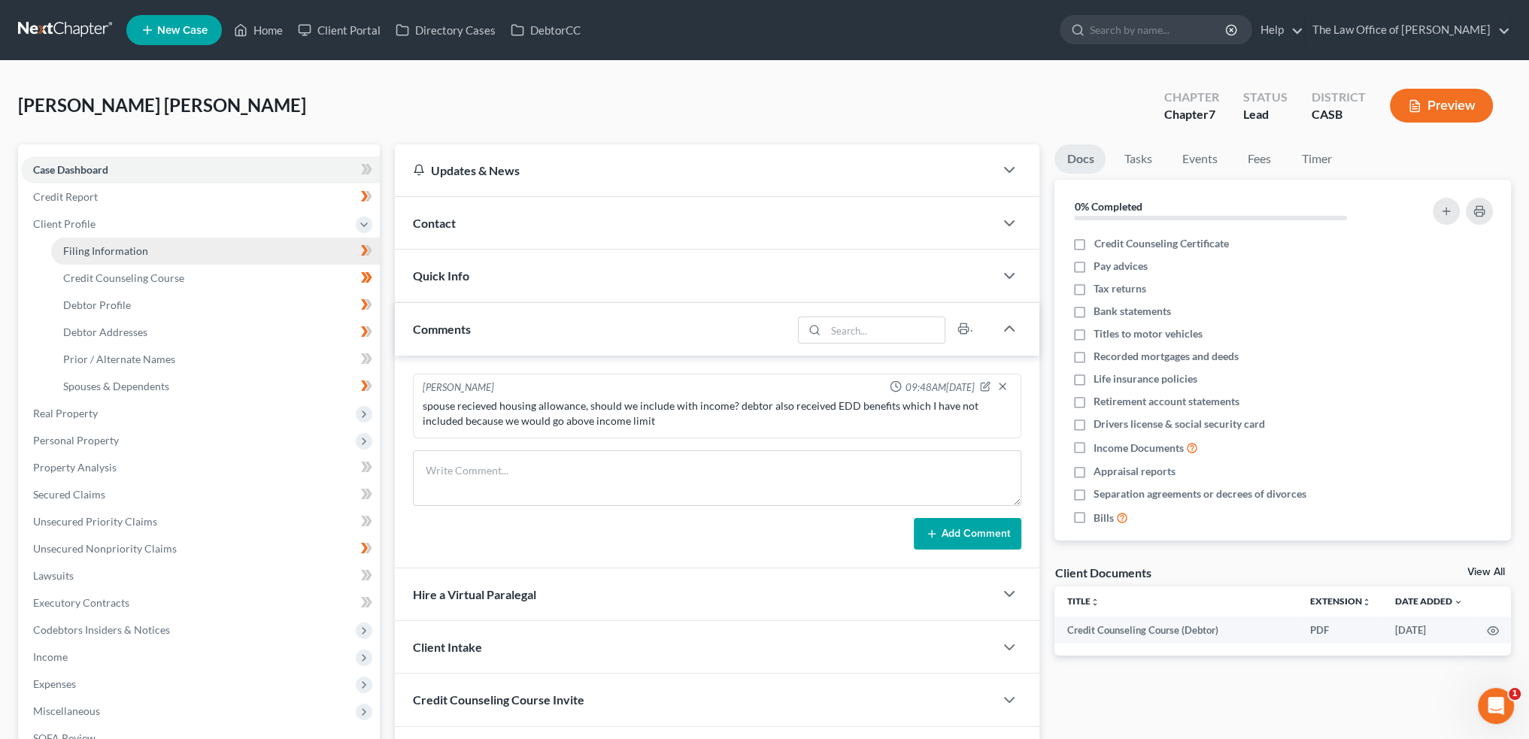
click at [100, 251] on span "Filing Information" at bounding box center [105, 250] width 85 height 13
select select "1"
select select "0"
select select "4"
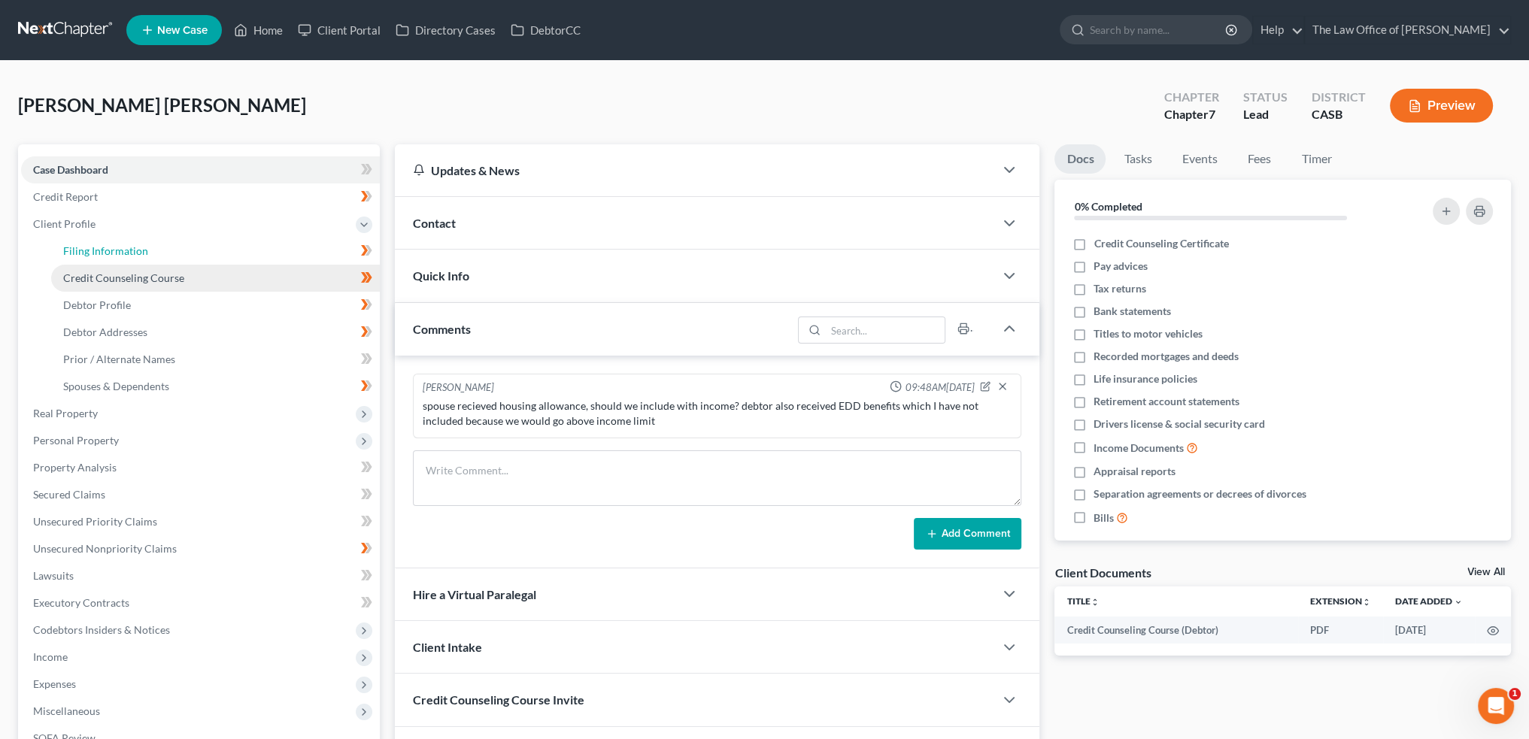
select select "0"
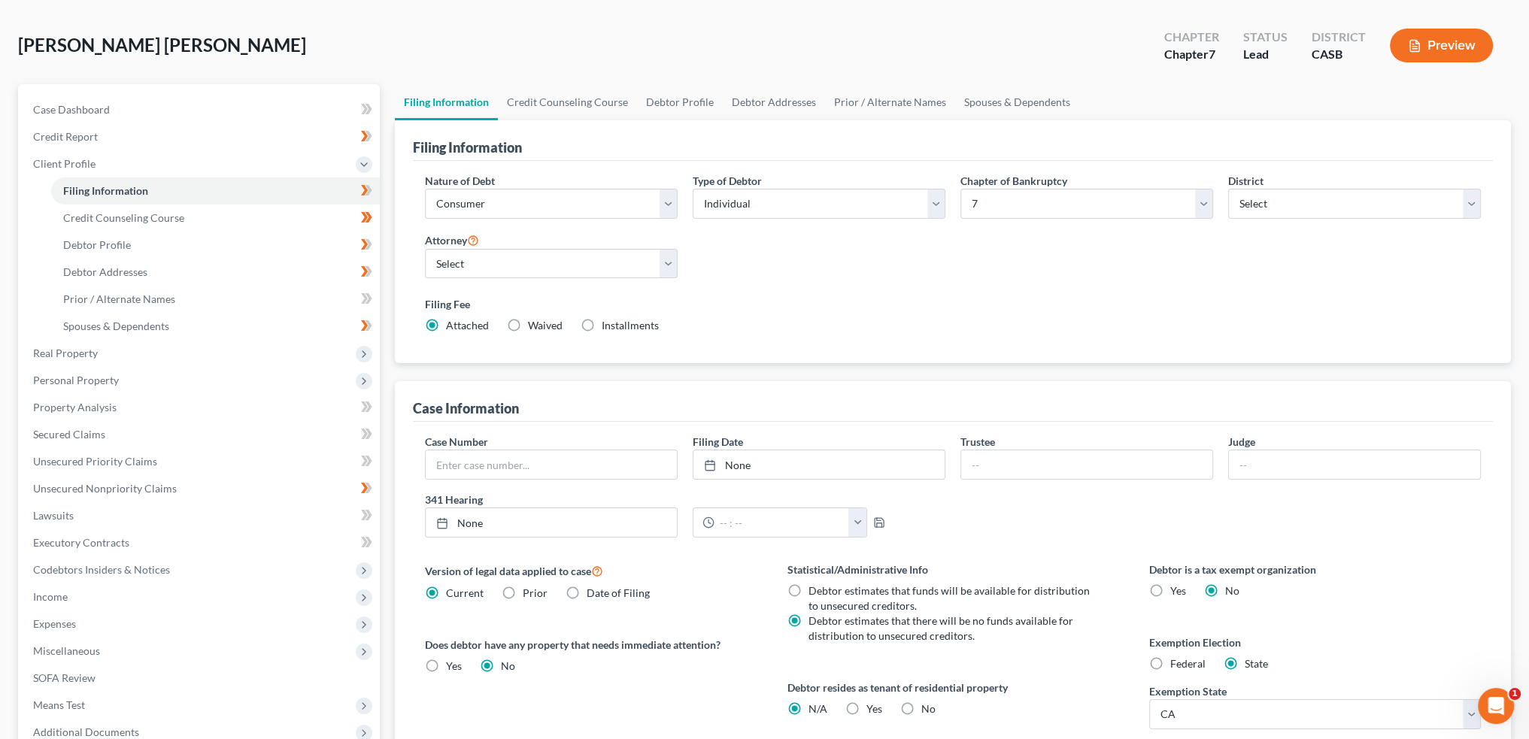
scroll to position [250, 0]
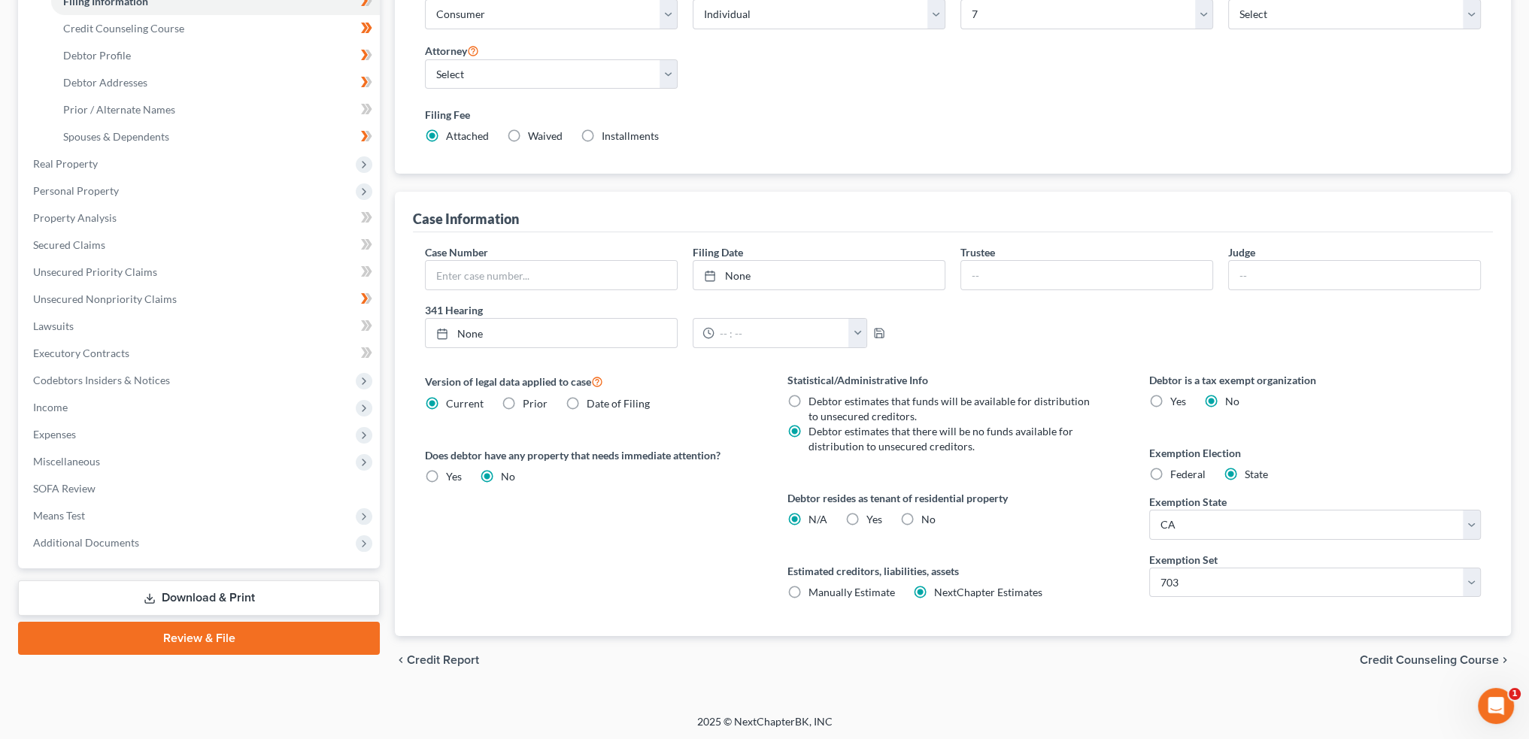
click at [1155, 126] on div "Filing Fee Attached Waived Waived Installments Installments" at bounding box center [953, 125] width 1056 height 37
click at [1456, 660] on span "Credit Counseling Course" at bounding box center [1429, 660] width 139 height 12
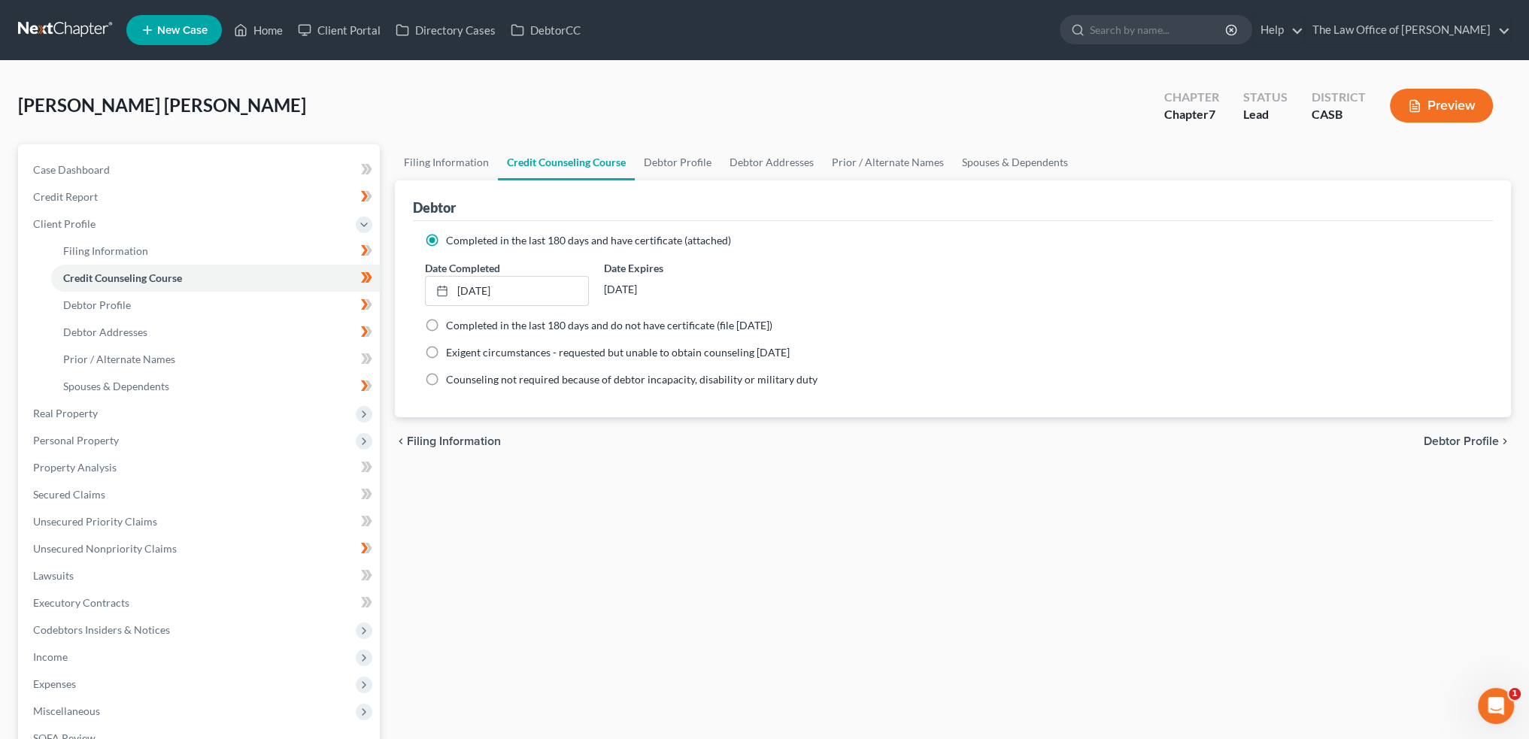
click at [1437, 442] on span "Debtor Profile" at bounding box center [1461, 442] width 75 height 12
select select "1"
select select "4"
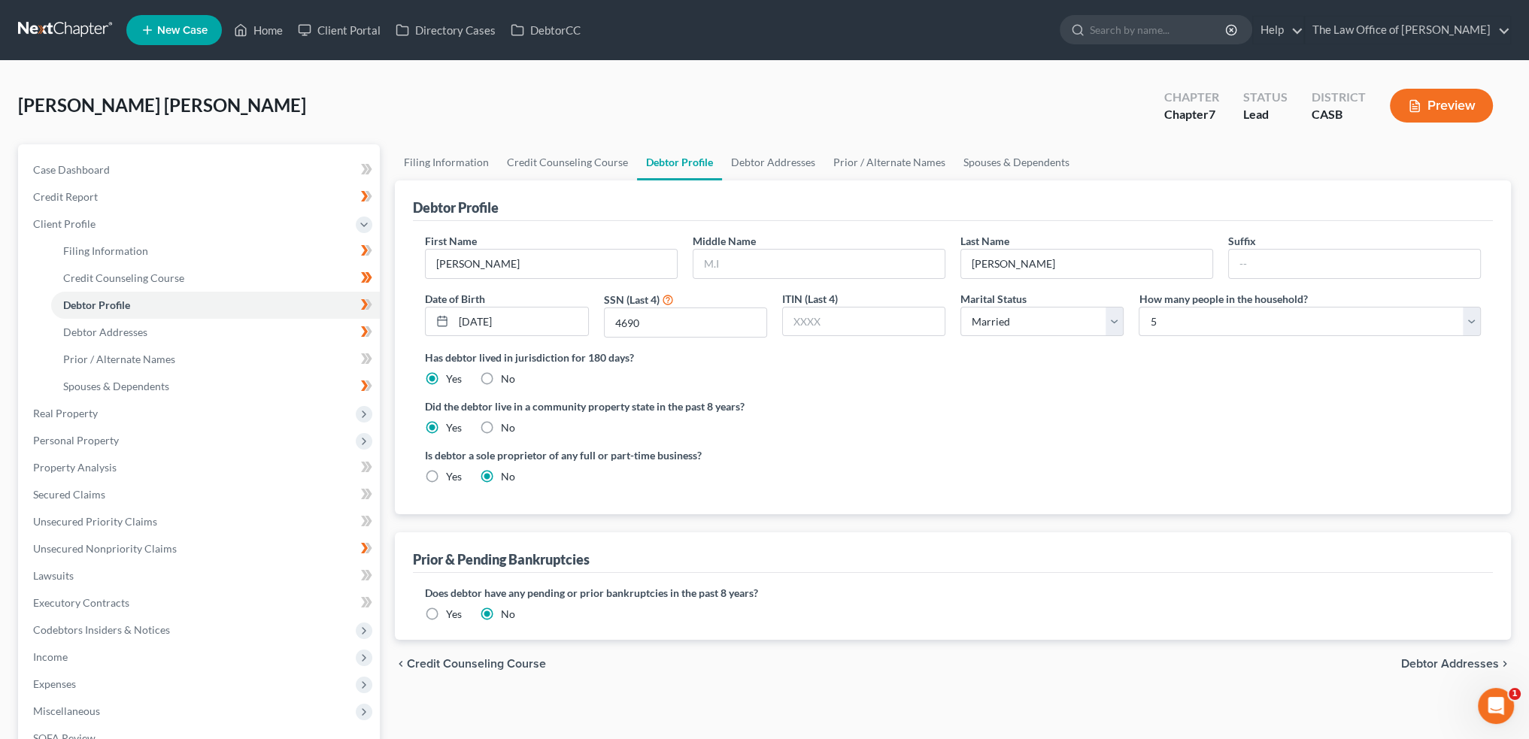
click at [1456, 658] on span "Debtor Addresses" at bounding box center [1450, 664] width 98 height 12
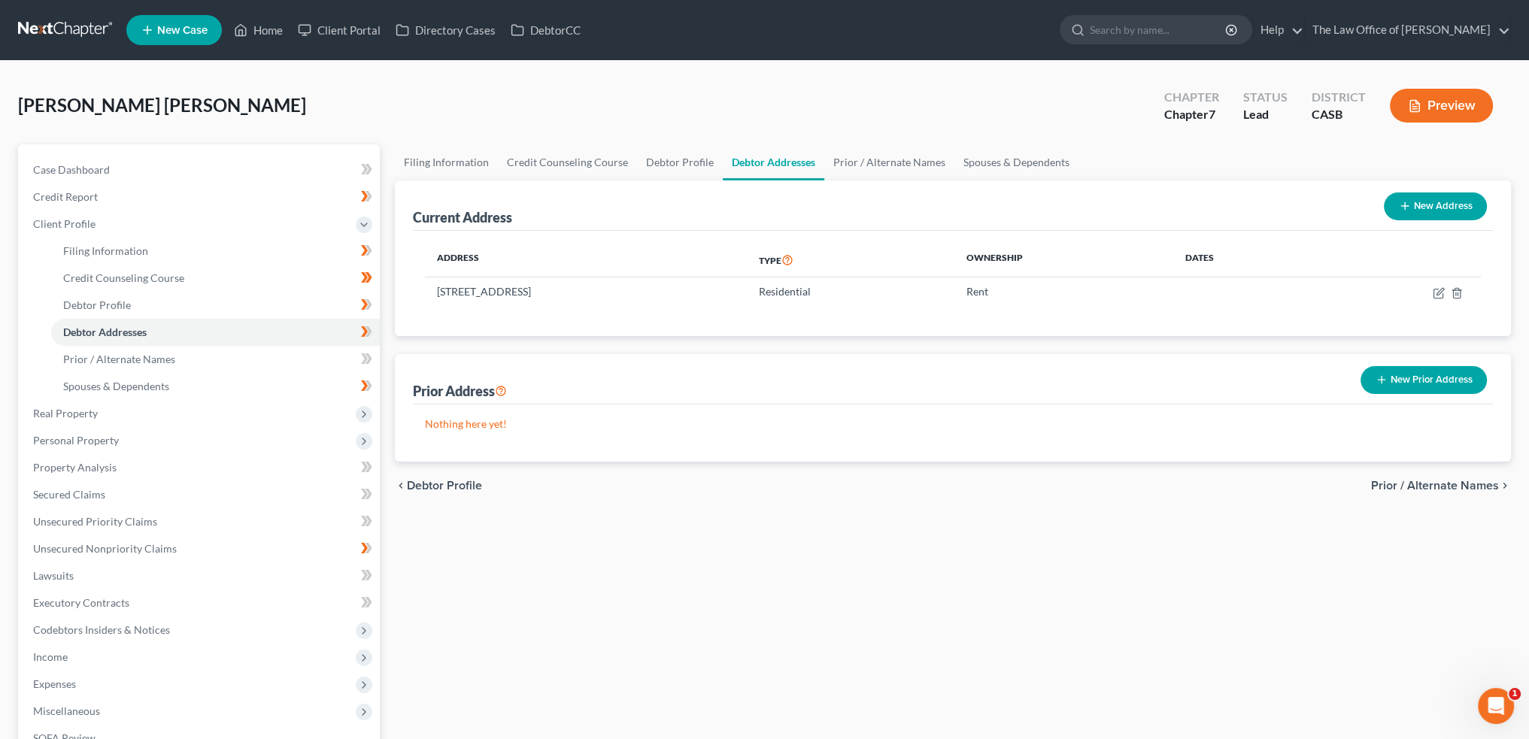
click at [1452, 484] on span "Prior / Alternate Names" at bounding box center [1435, 486] width 128 height 12
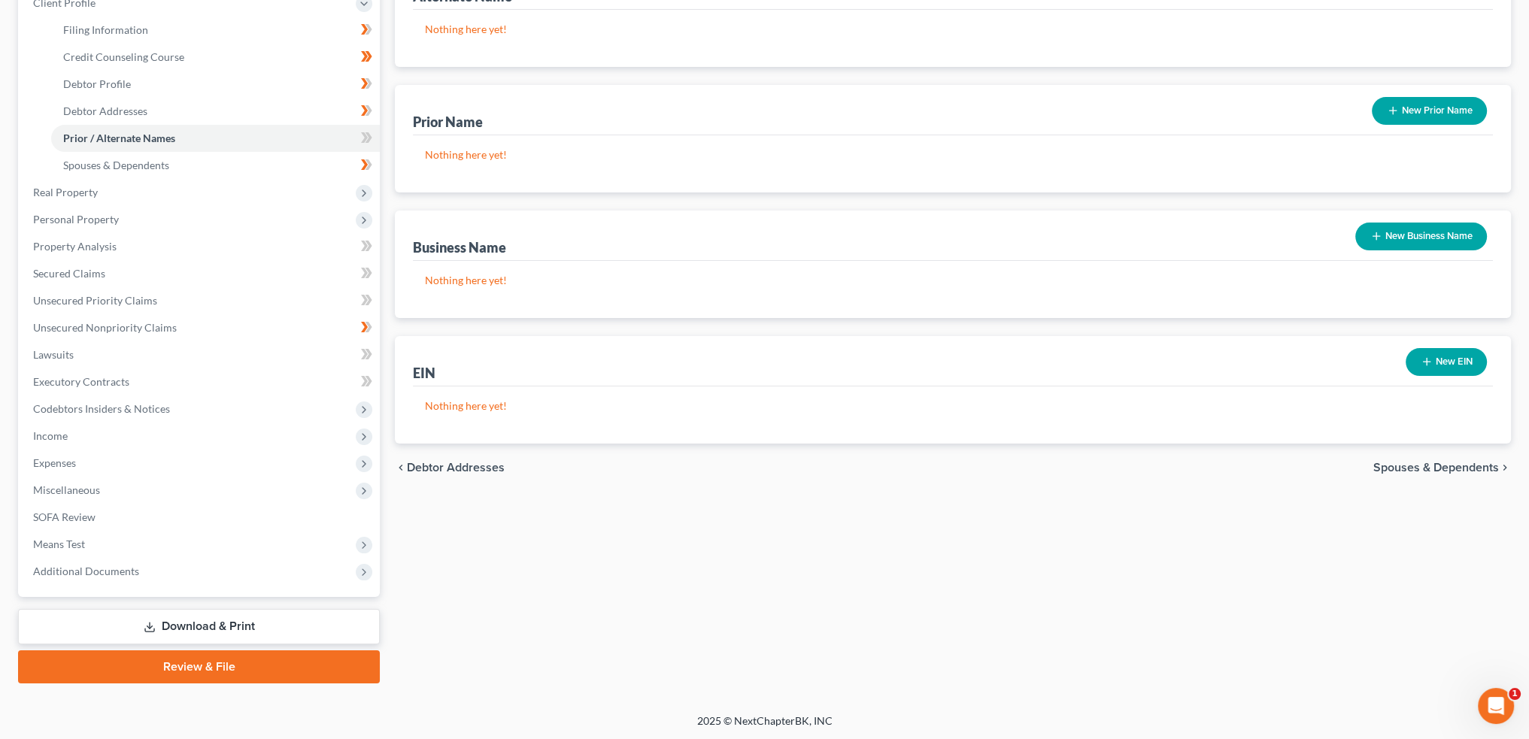
click at [1468, 462] on span "Spouses & Dependents" at bounding box center [1436, 468] width 126 height 12
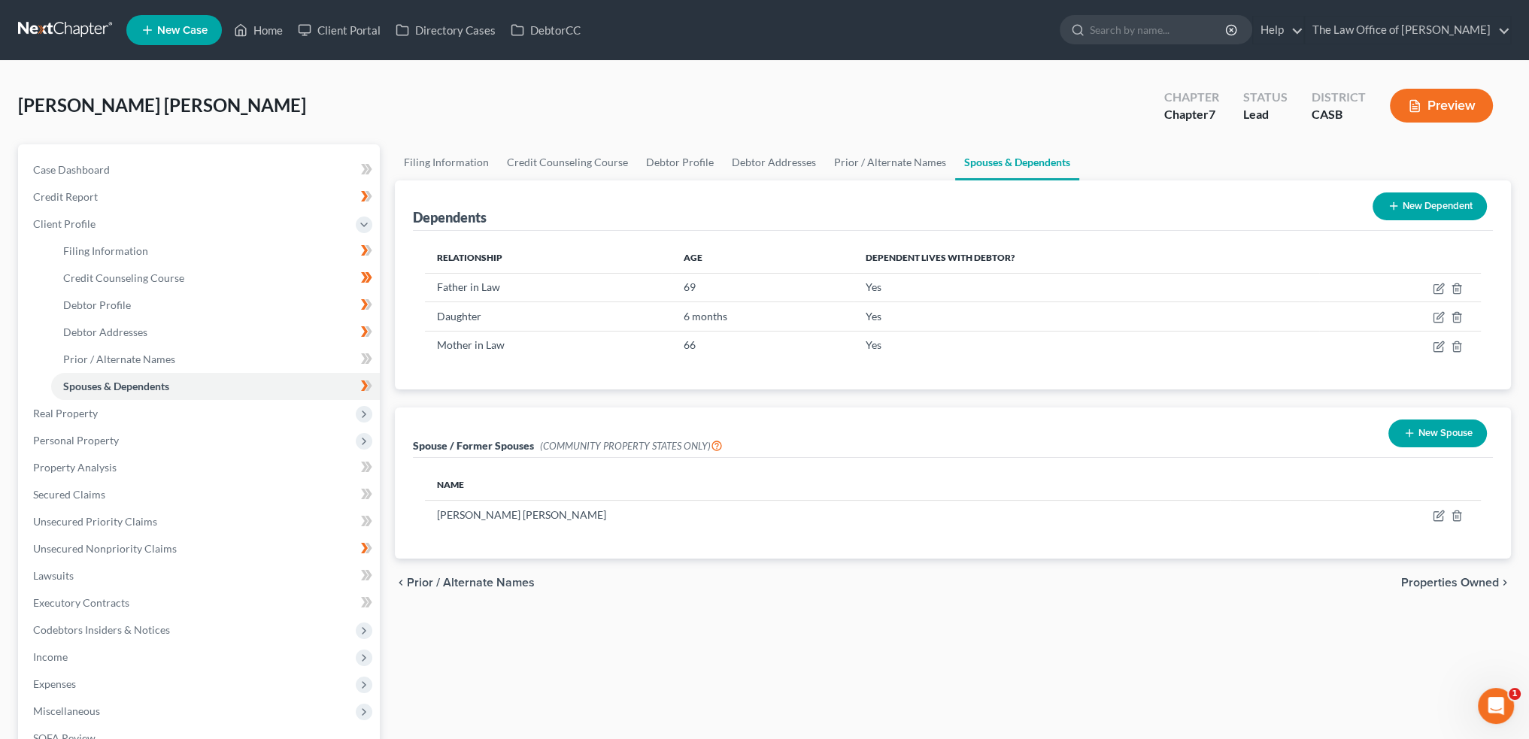
click at [1480, 579] on span "Properties Owned" at bounding box center [1450, 583] width 98 height 12
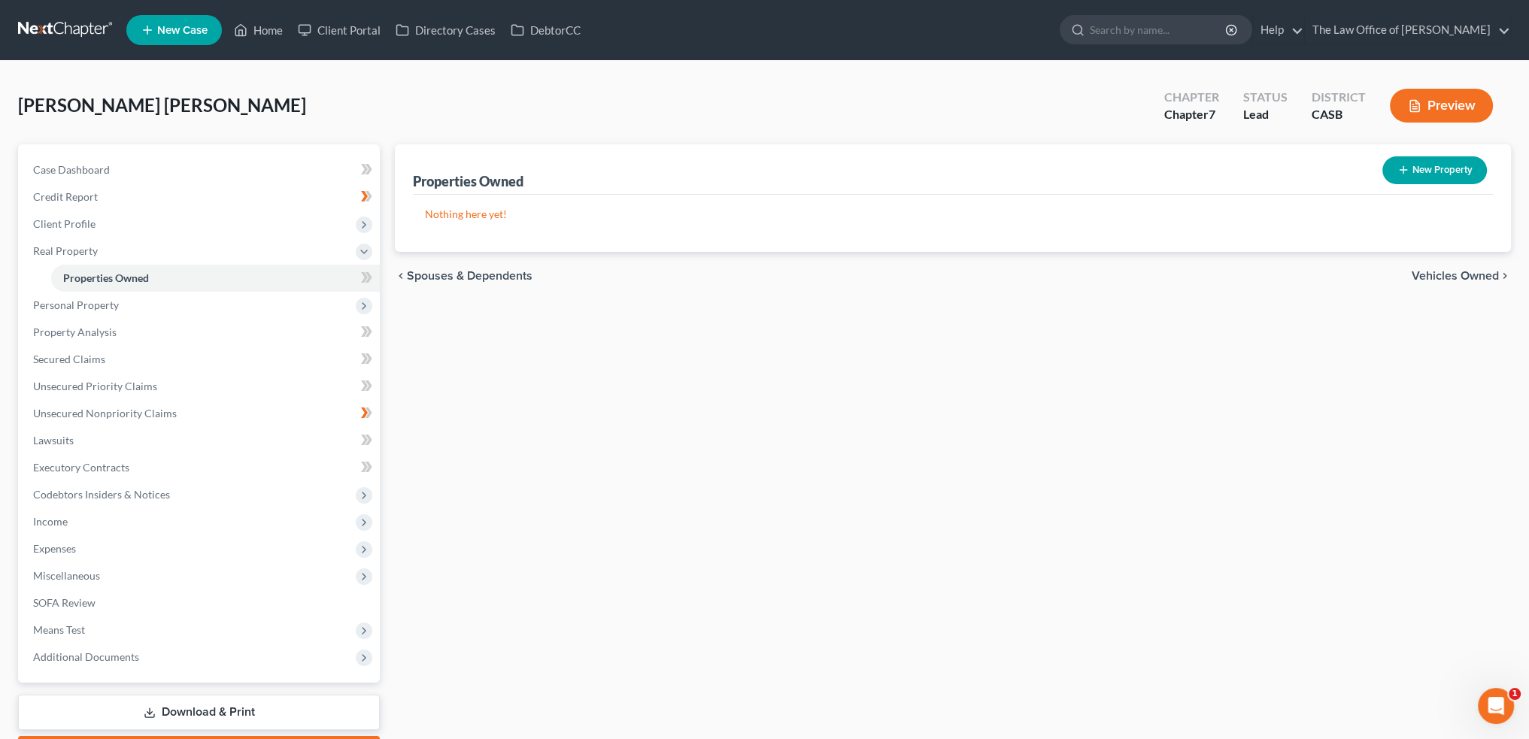
click at [1452, 272] on span "Vehicles Owned" at bounding box center [1455, 276] width 87 height 12
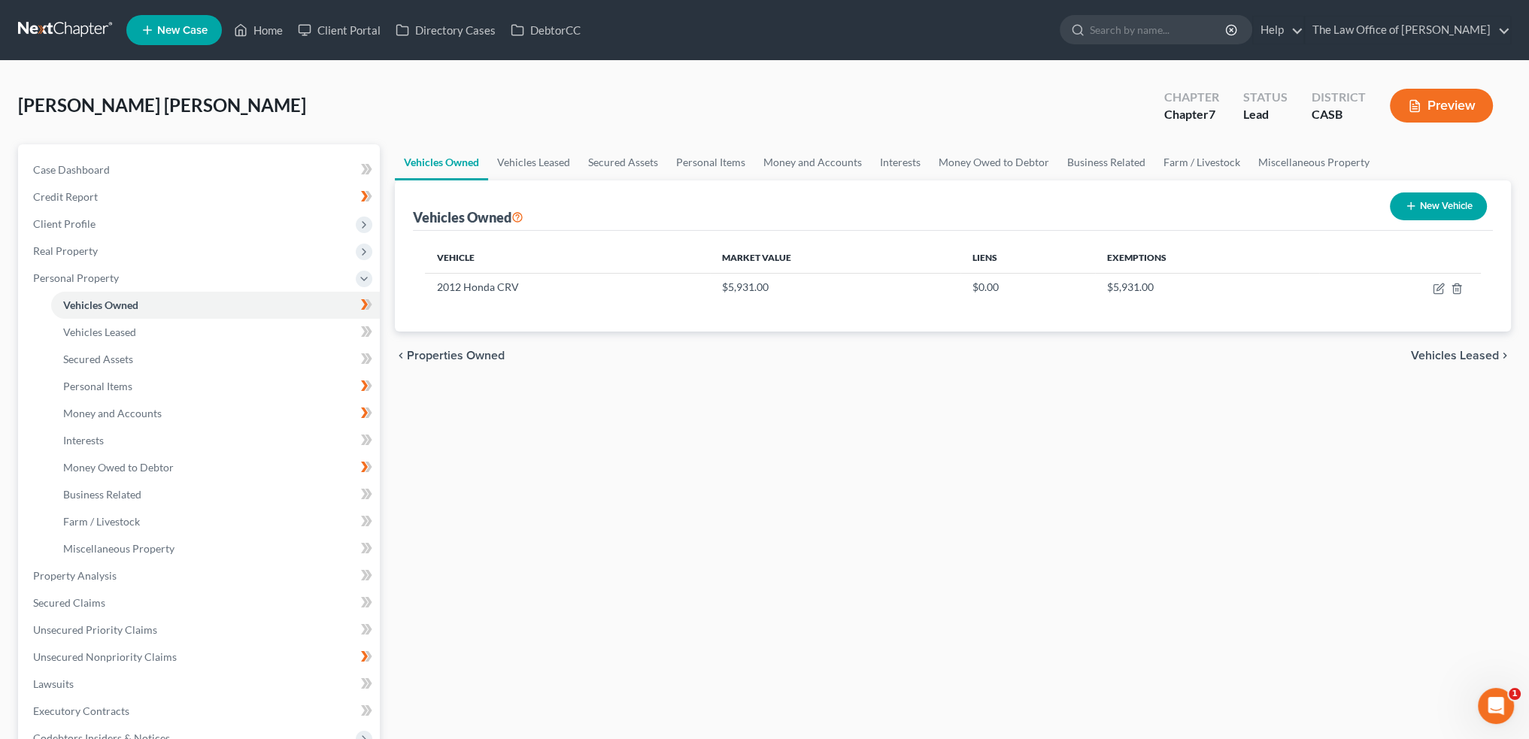
click at [1458, 345] on div "chevron_left Properties Owned Vehicles Leased chevron_right" at bounding box center [953, 356] width 1116 height 48
click at [1462, 354] on span "Vehicles Leased" at bounding box center [1455, 356] width 88 height 12
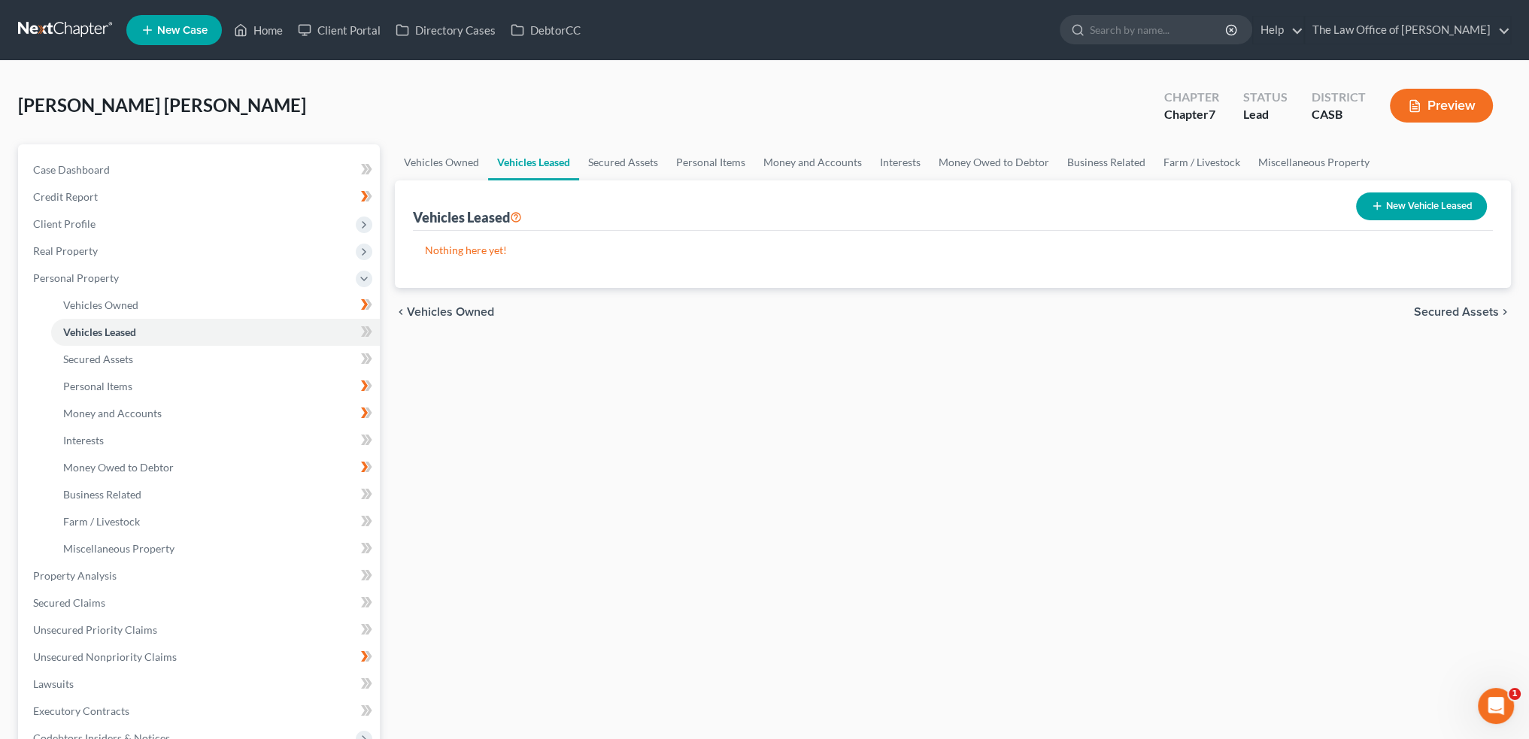
click at [1468, 311] on span "Secured Assets" at bounding box center [1456, 312] width 85 height 12
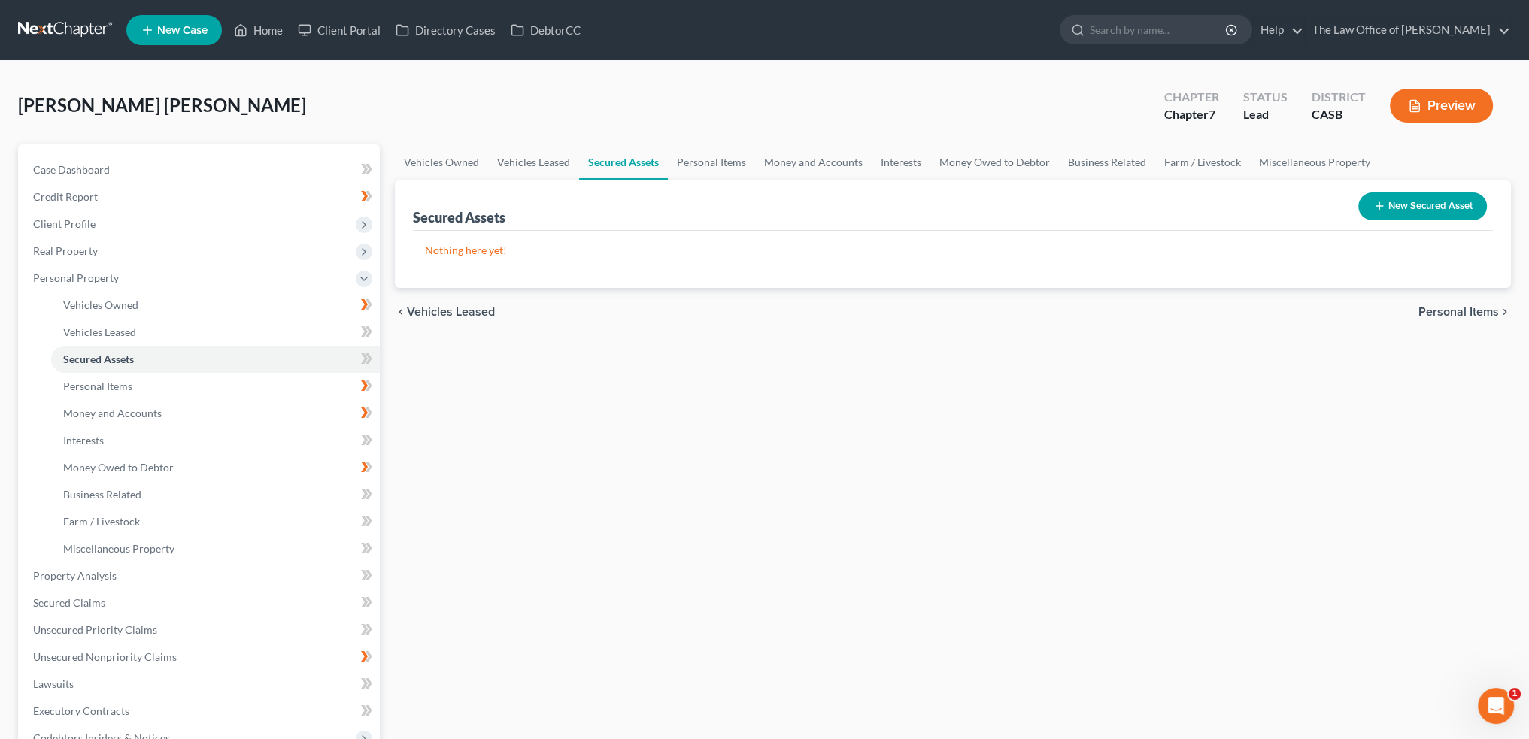
click at [1468, 308] on span "Personal Items" at bounding box center [1459, 312] width 80 height 12
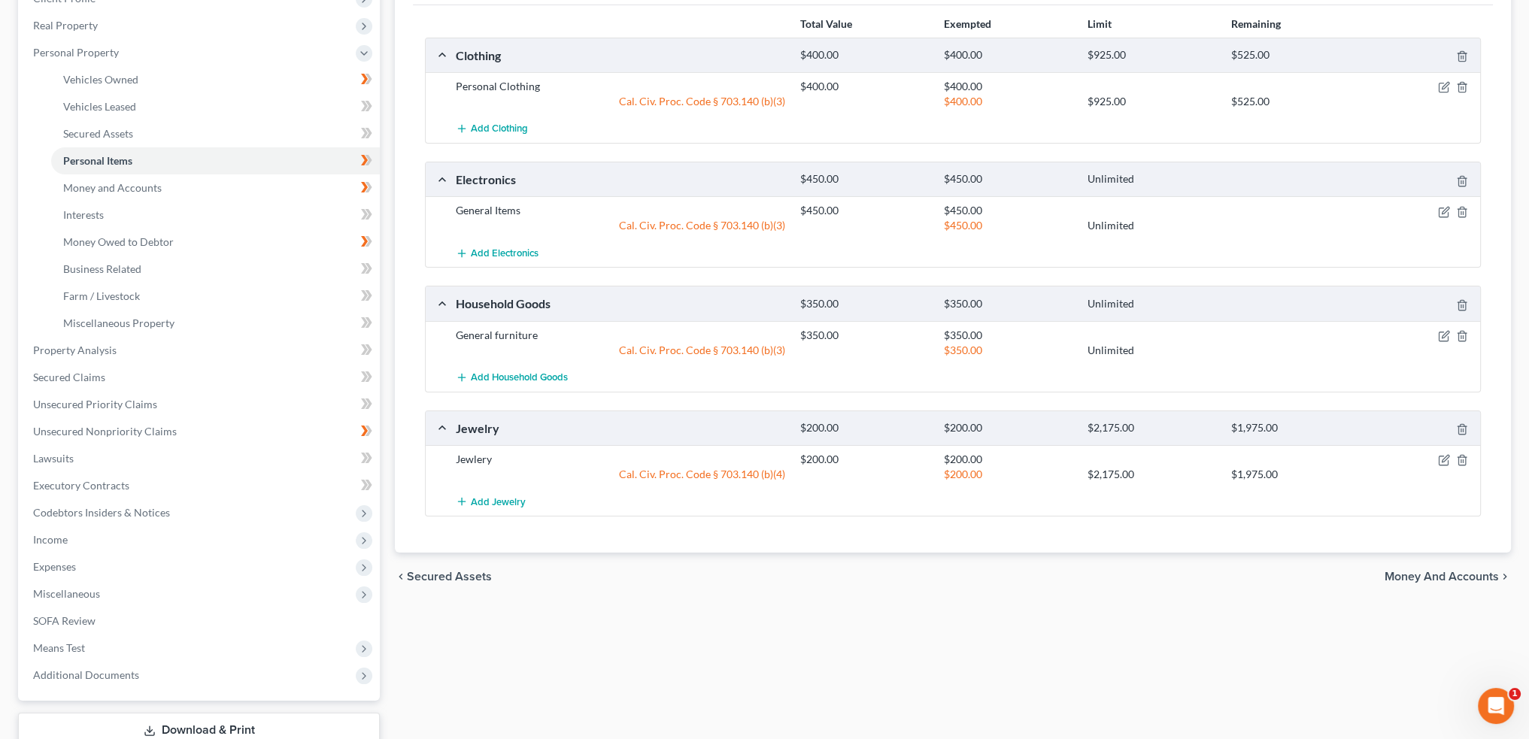
click at [1477, 573] on span "Money and Accounts" at bounding box center [1442, 577] width 114 height 12
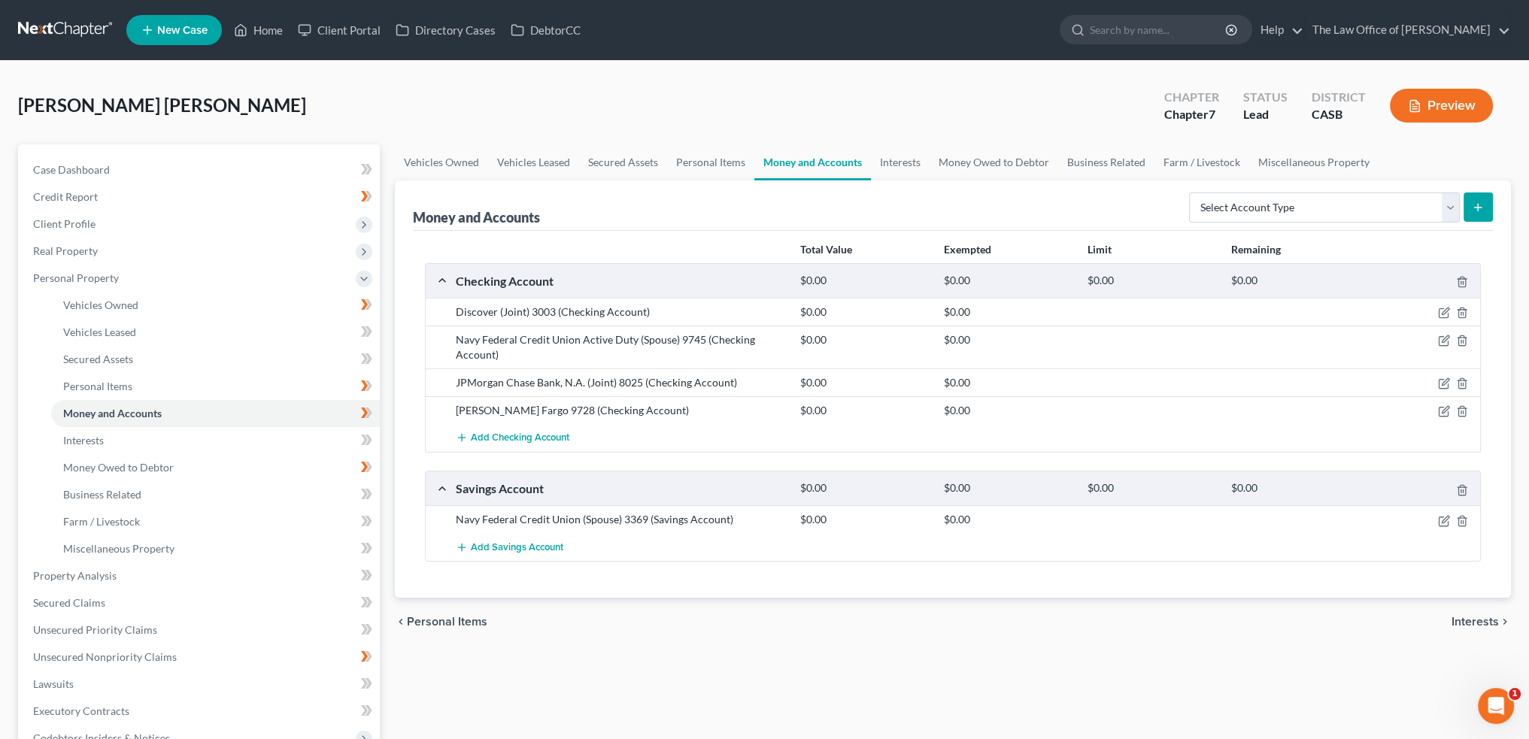
click at [1469, 618] on span "Interests" at bounding box center [1475, 622] width 47 height 12
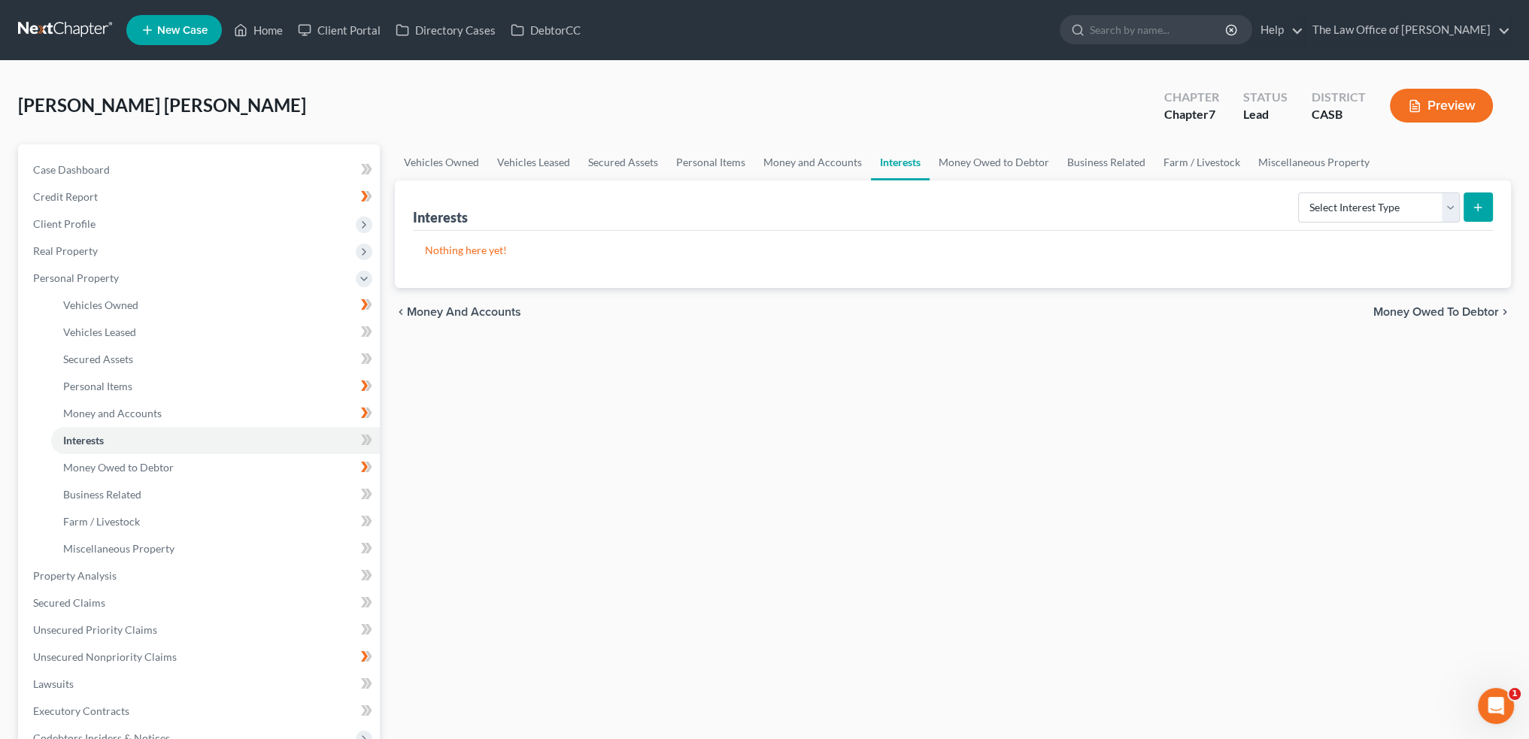
click at [1405, 313] on span "Money Owed to Debtor" at bounding box center [1436, 312] width 126 height 12
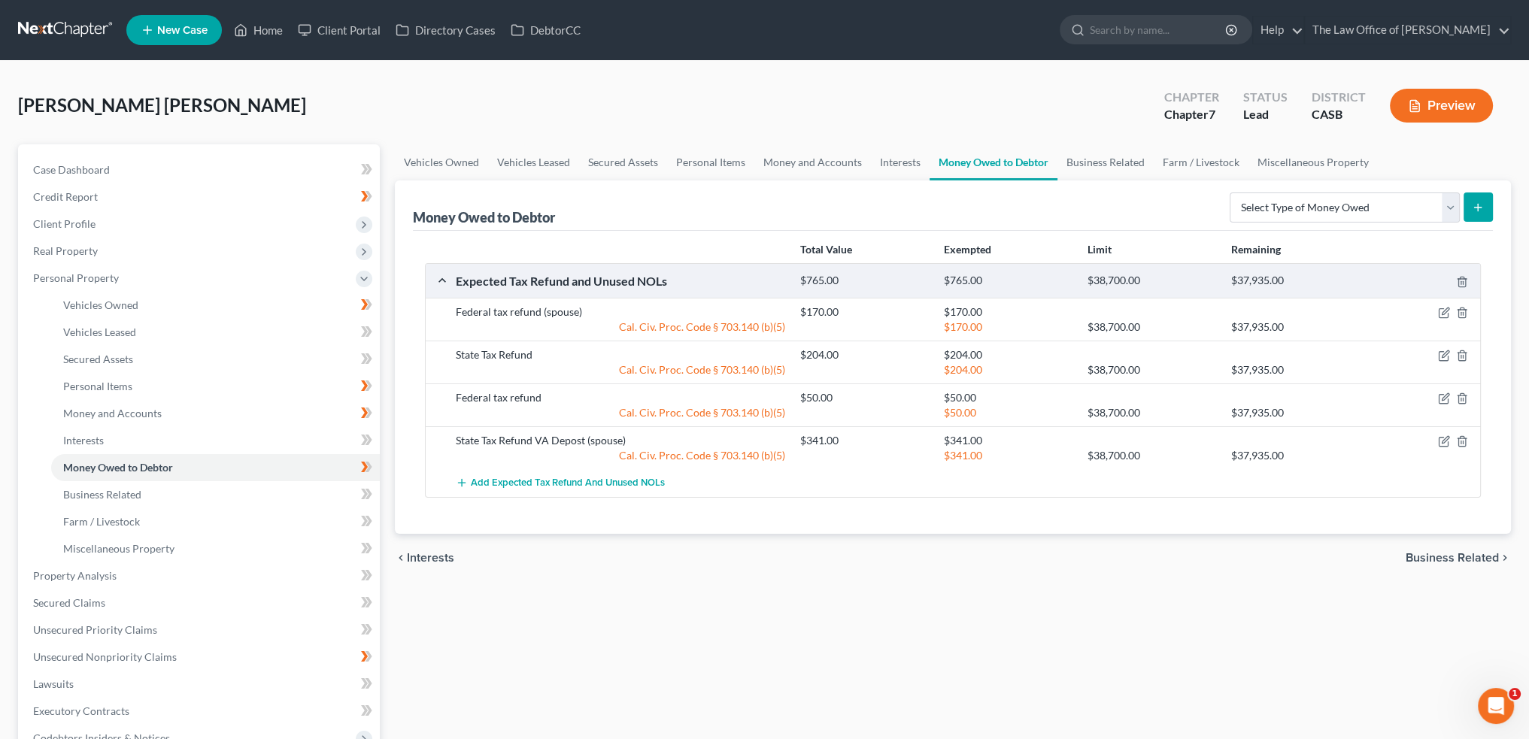
click at [1455, 552] on span "Business Related" at bounding box center [1452, 558] width 93 height 12
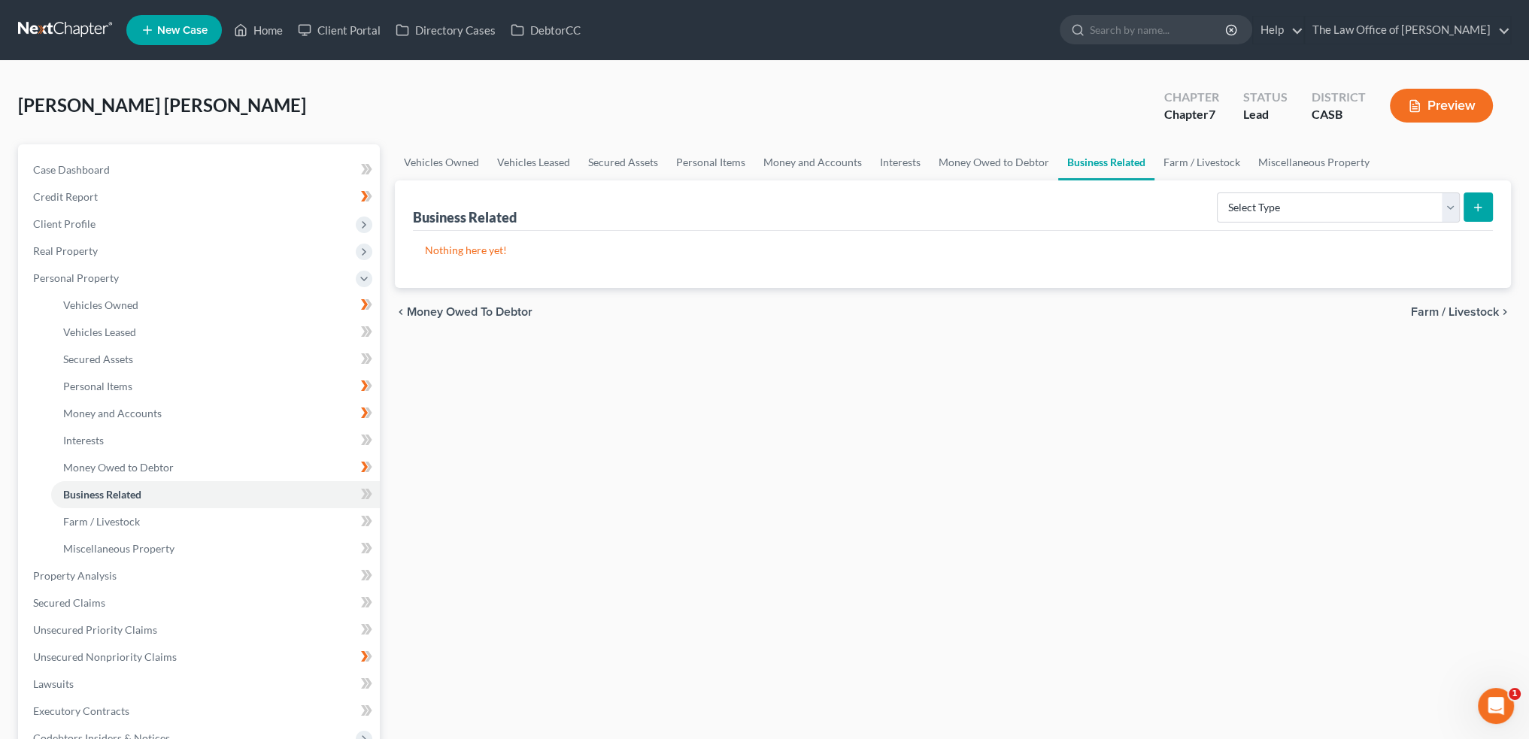
click at [1442, 308] on span "Farm / Livestock" at bounding box center [1455, 312] width 88 height 12
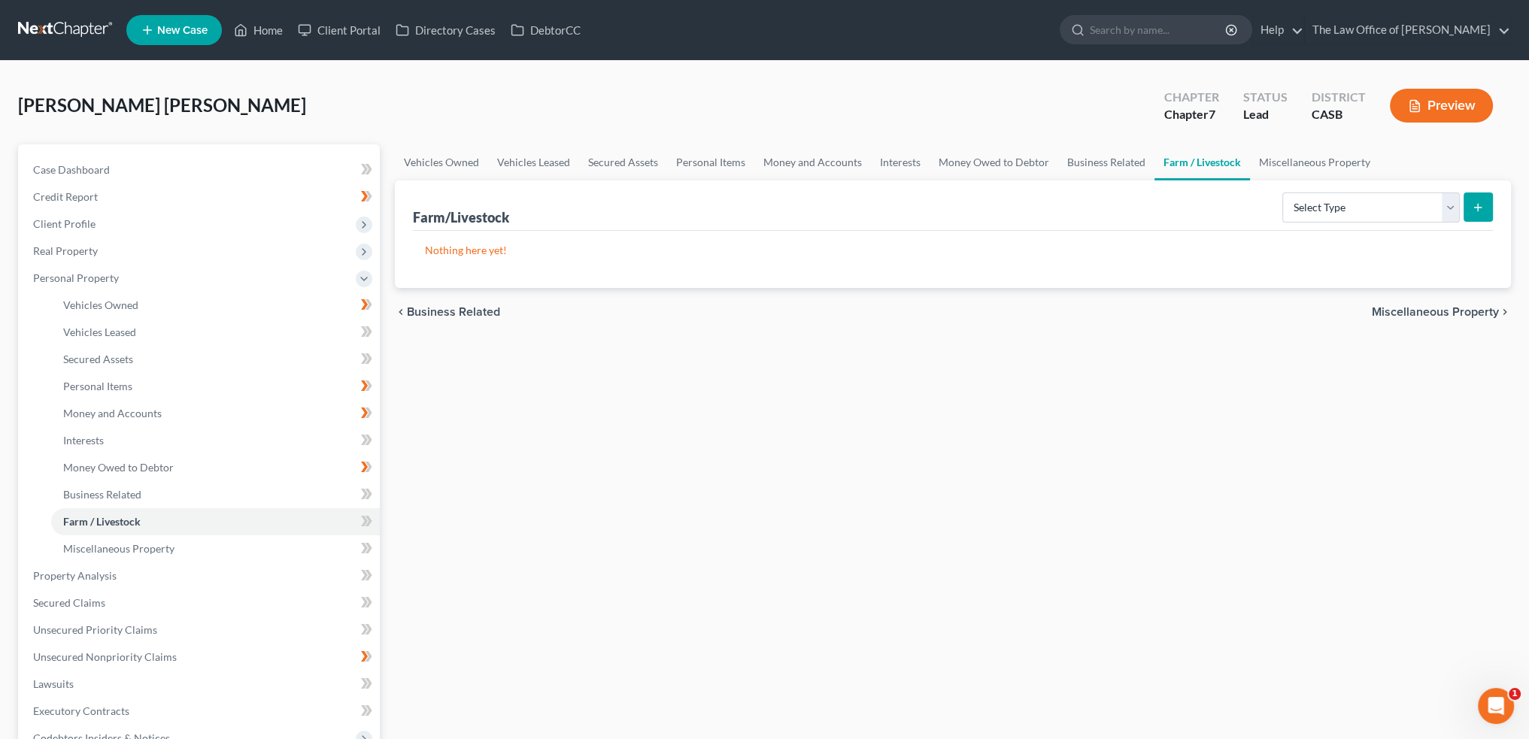
click at [1426, 308] on span "Miscellaneous Property" at bounding box center [1435, 312] width 127 height 12
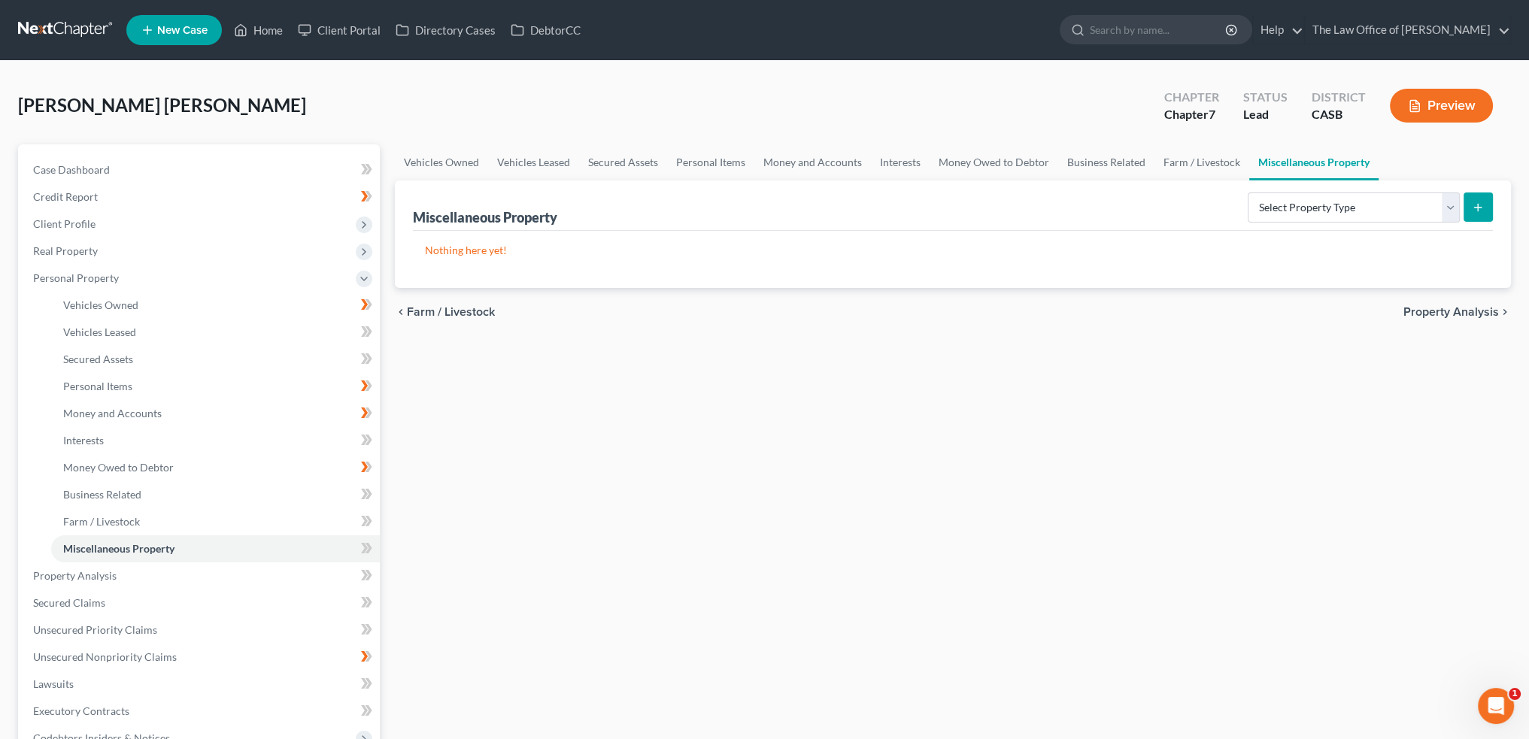
click at [1457, 303] on div "chevron_left Farm / Livestock Property Analysis chevron_right" at bounding box center [953, 312] width 1116 height 48
click at [1457, 311] on span "Property Analysis" at bounding box center [1452, 312] width 96 height 12
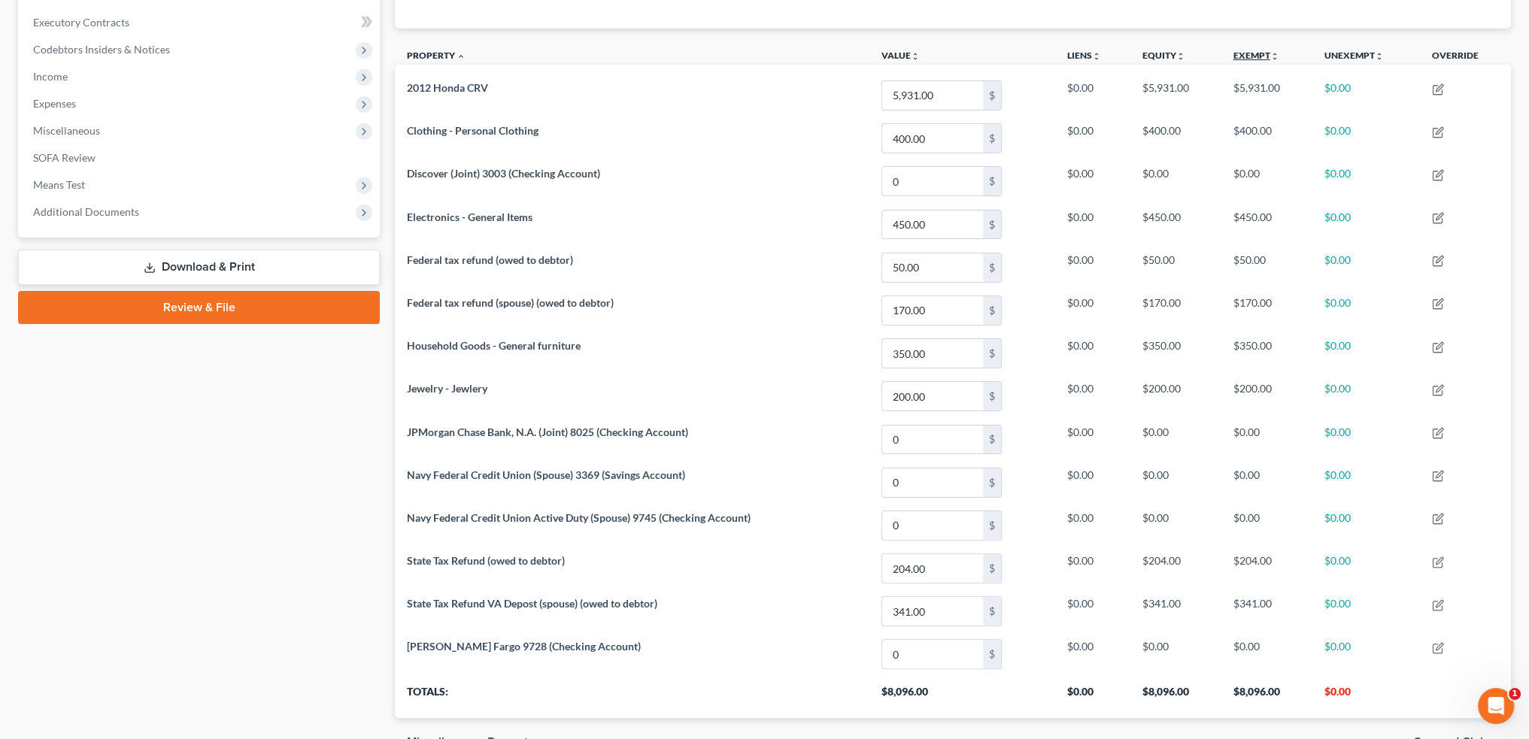
scroll to position [497, 0]
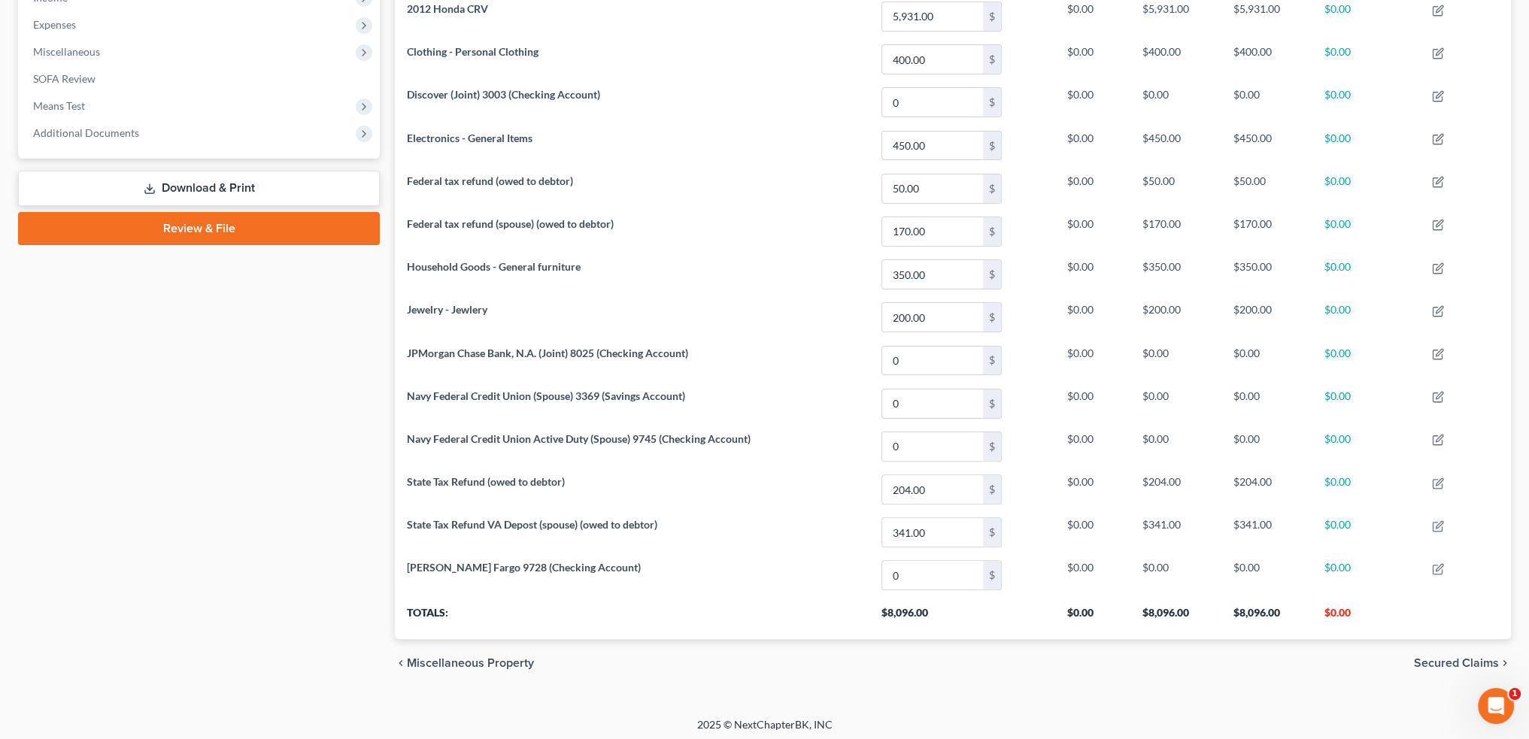
click at [1469, 660] on span "Secured Claims" at bounding box center [1456, 663] width 85 height 12
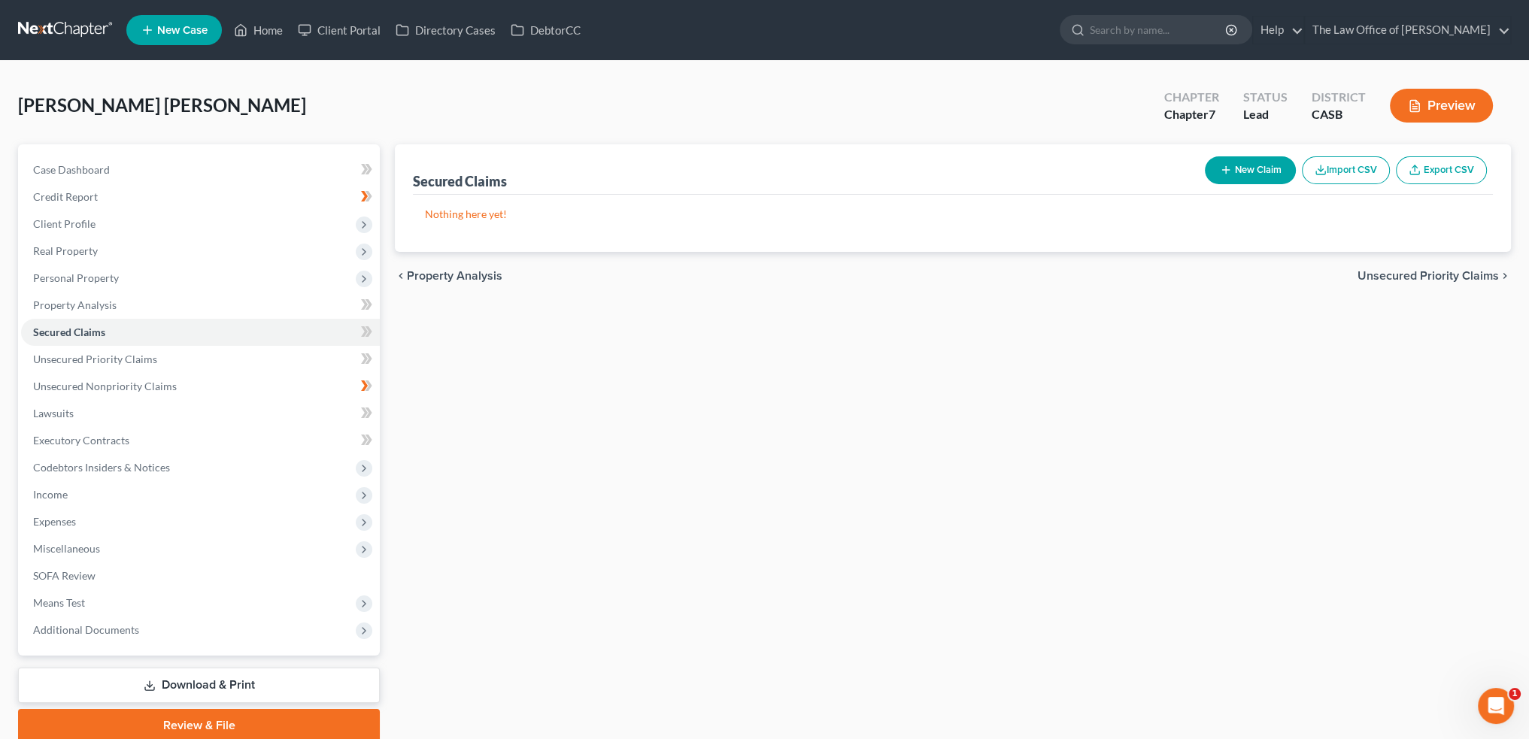
click at [1430, 270] on span "Unsecured Priority Claims" at bounding box center [1428, 276] width 141 height 12
click at [1376, 273] on span "Unsecured Nonpriority Claims" at bounding box center [1417, 276] width 163 height 12
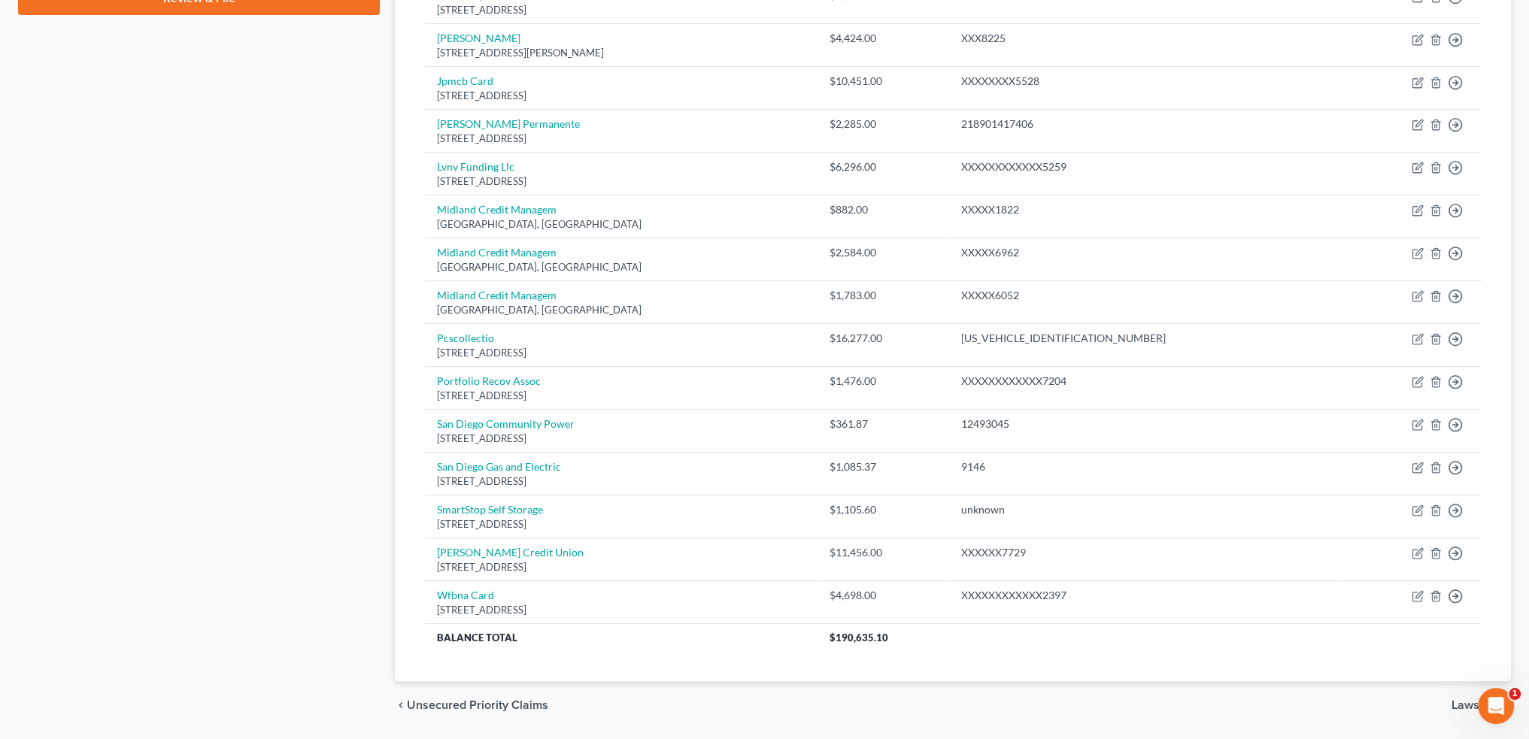
scroll to position [770, 0]
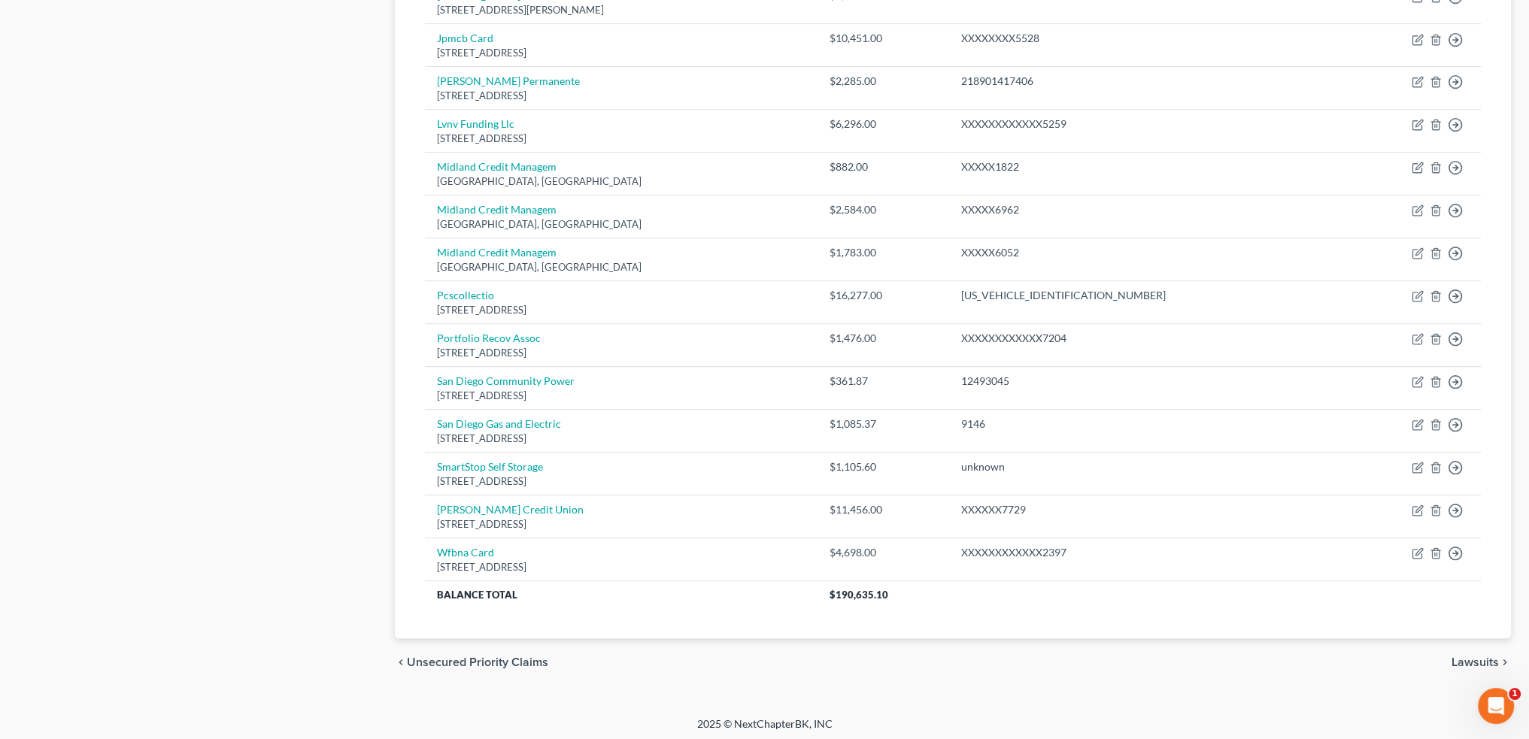
click at [1464, 659] on span "Lawsuits" at bounding box center [1475, 663] width 47 height 12
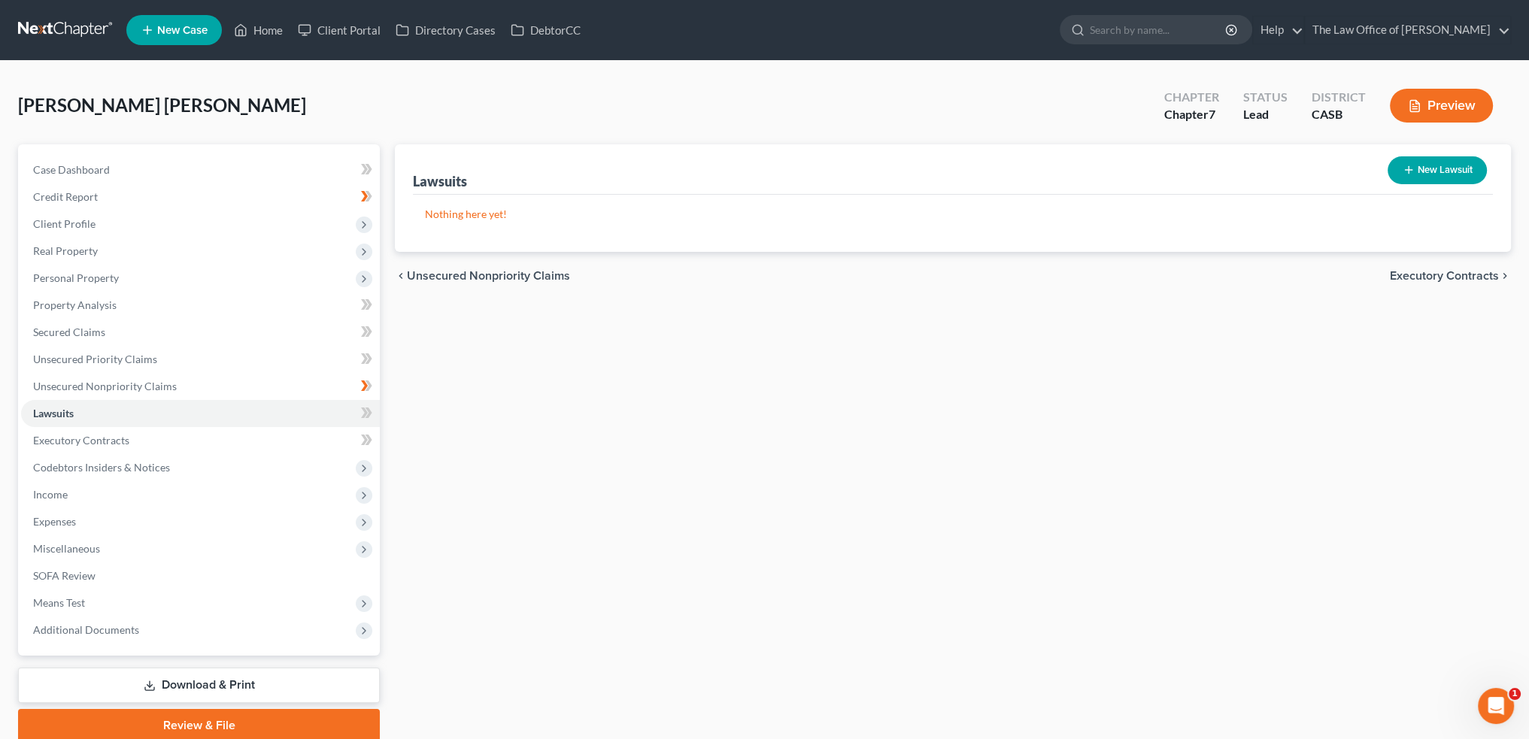
click at [1447, 274] on span "Executory Contracts" at bounding box center [1444, 276] width 109 height 12
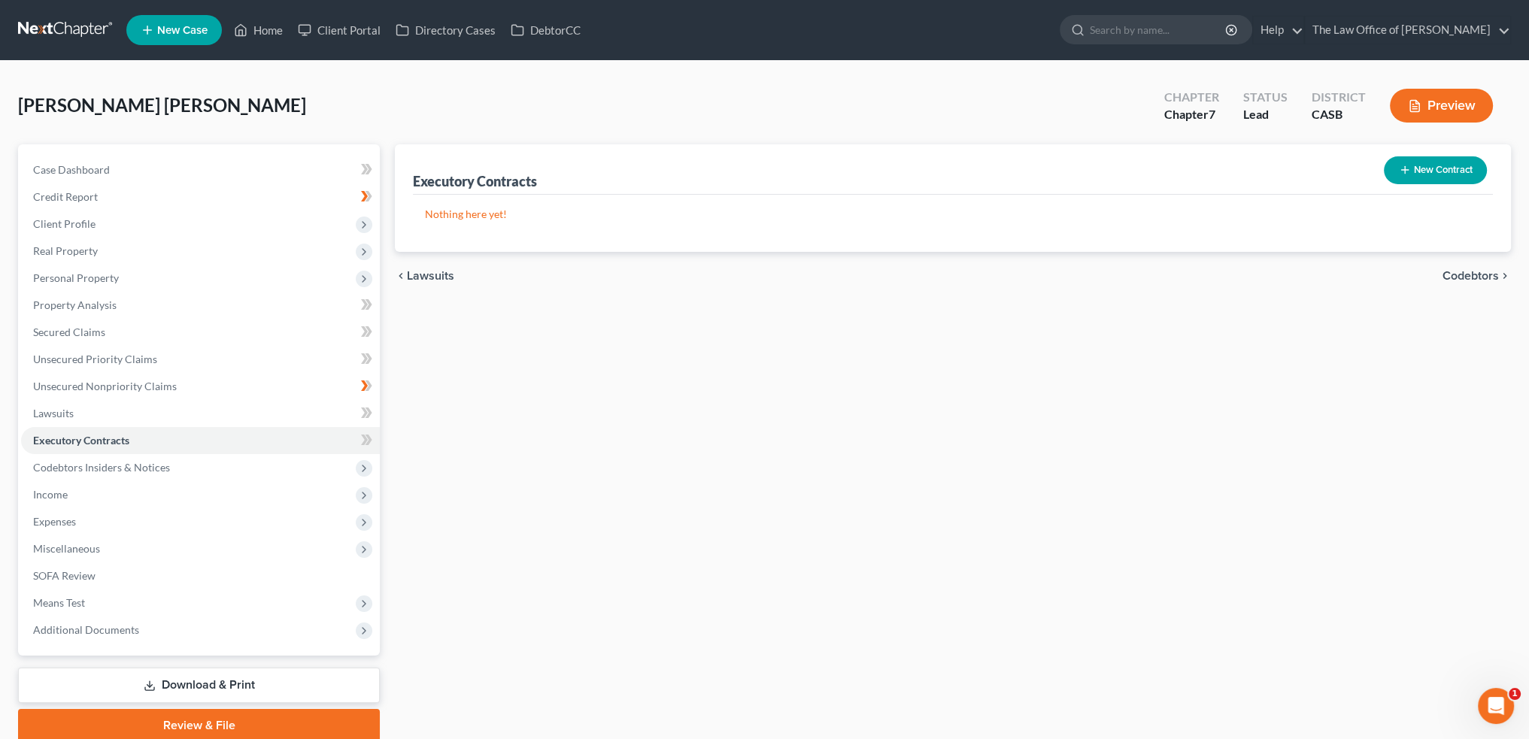
click at [1447, 274] on span "Codebtors" at bounding box center [1471, 276] width 56 height 12
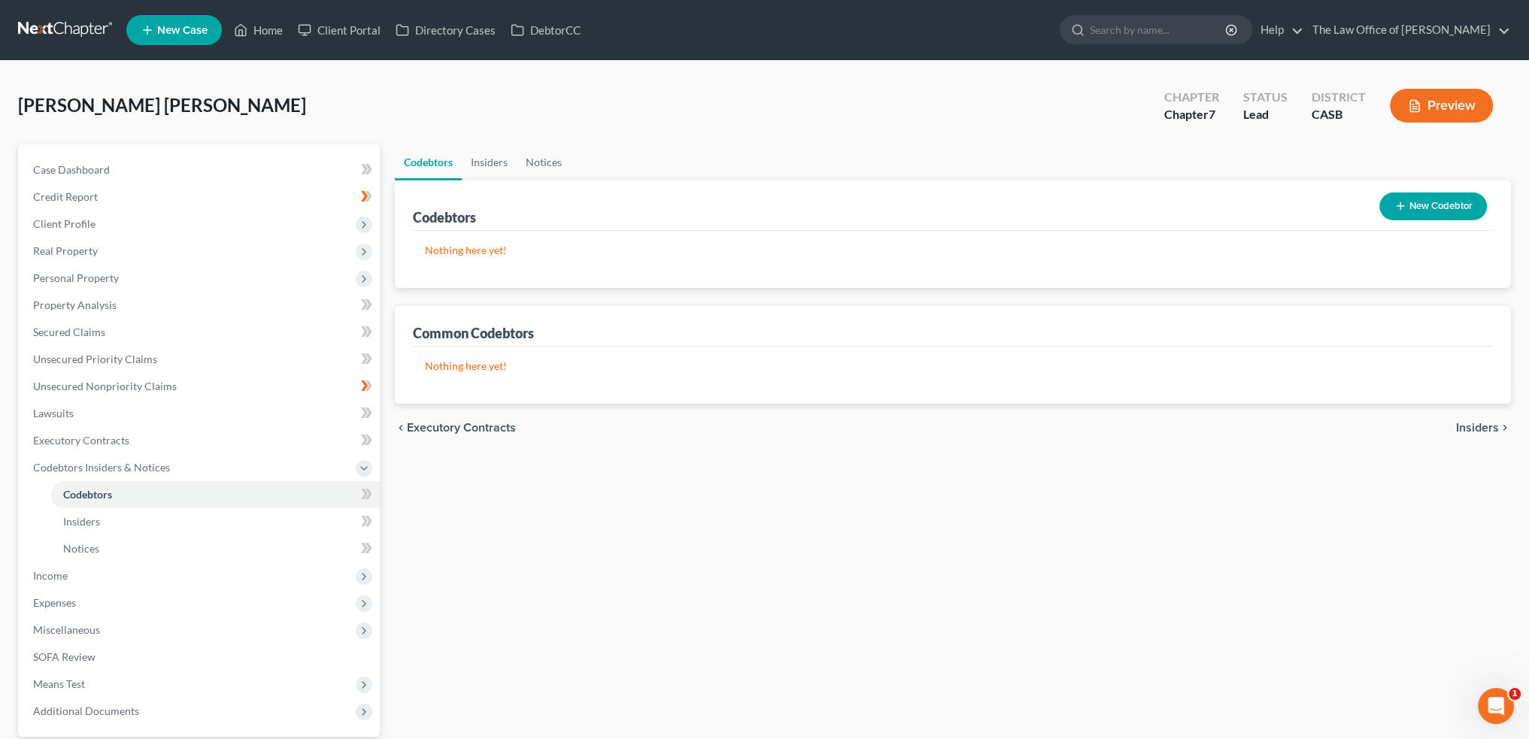
scroll to position [140, 0]
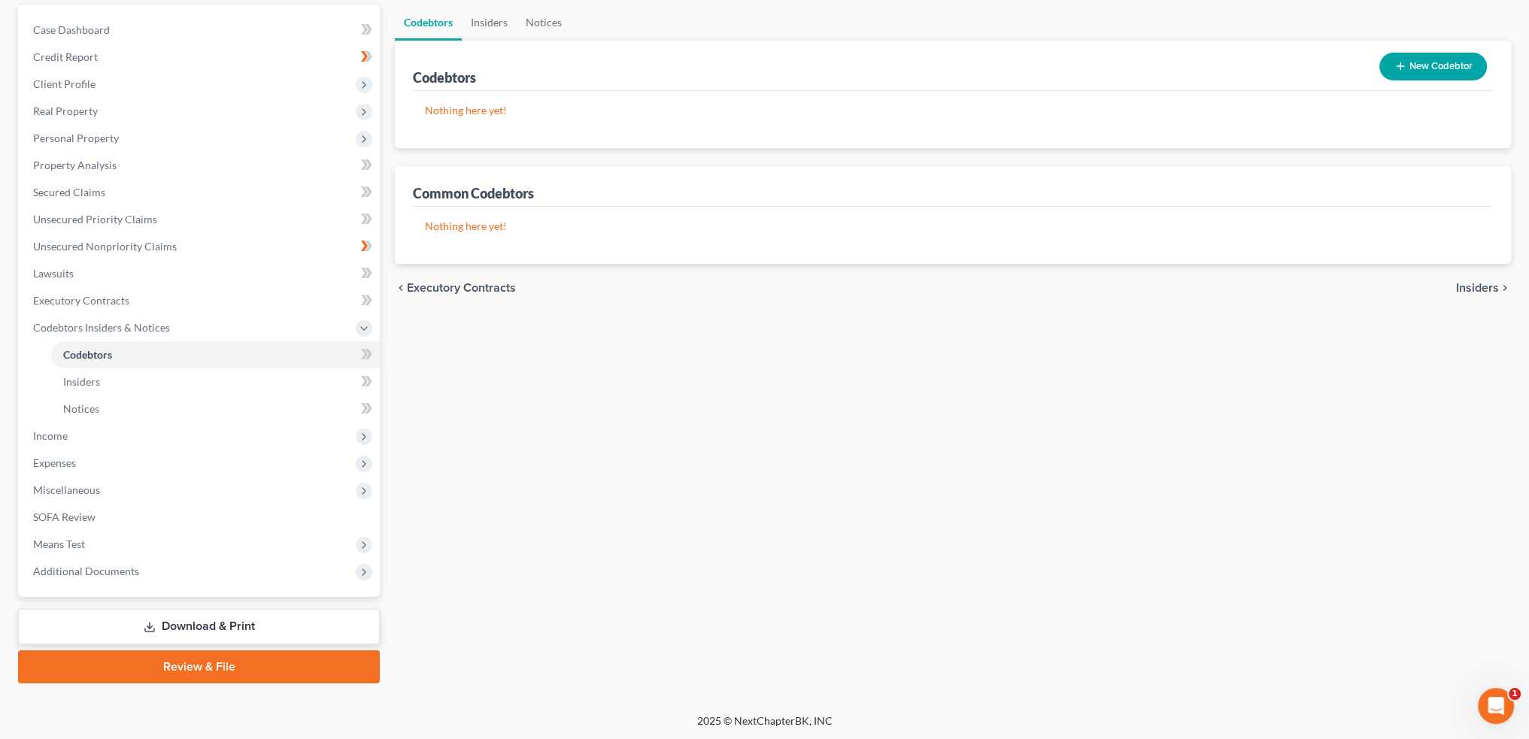
click at [1492, 277] on div "chevron_left Executory Contracts Insiders chevron_right" at bounding box center [953, 288] width 1116 height 48
click at [1489, 284] on span "Insiders" at bounding box center [1477, 288] width 43 height 12
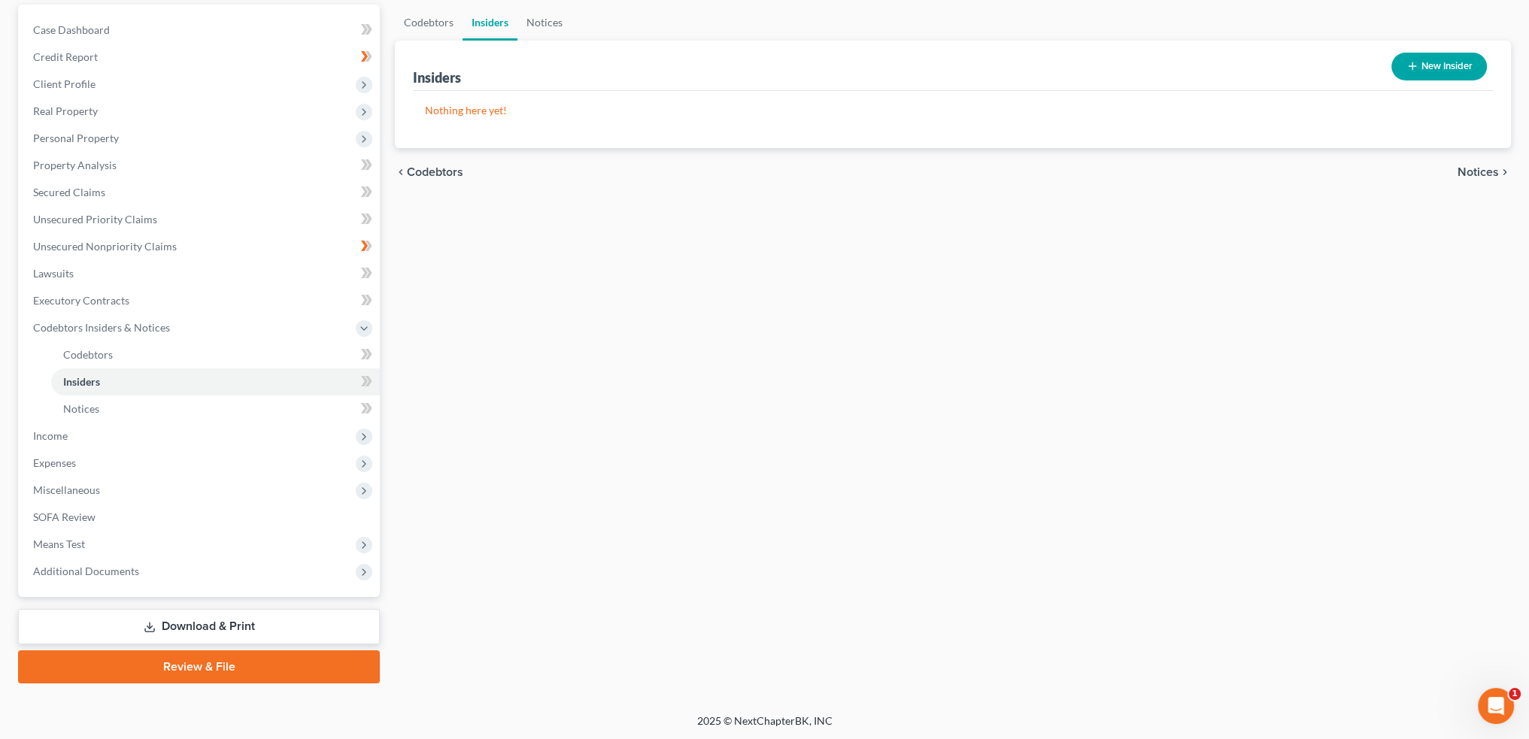
click at [1499, 168] on icon "chevron_right" at bounding box center [1505, 172] width 12 height 12
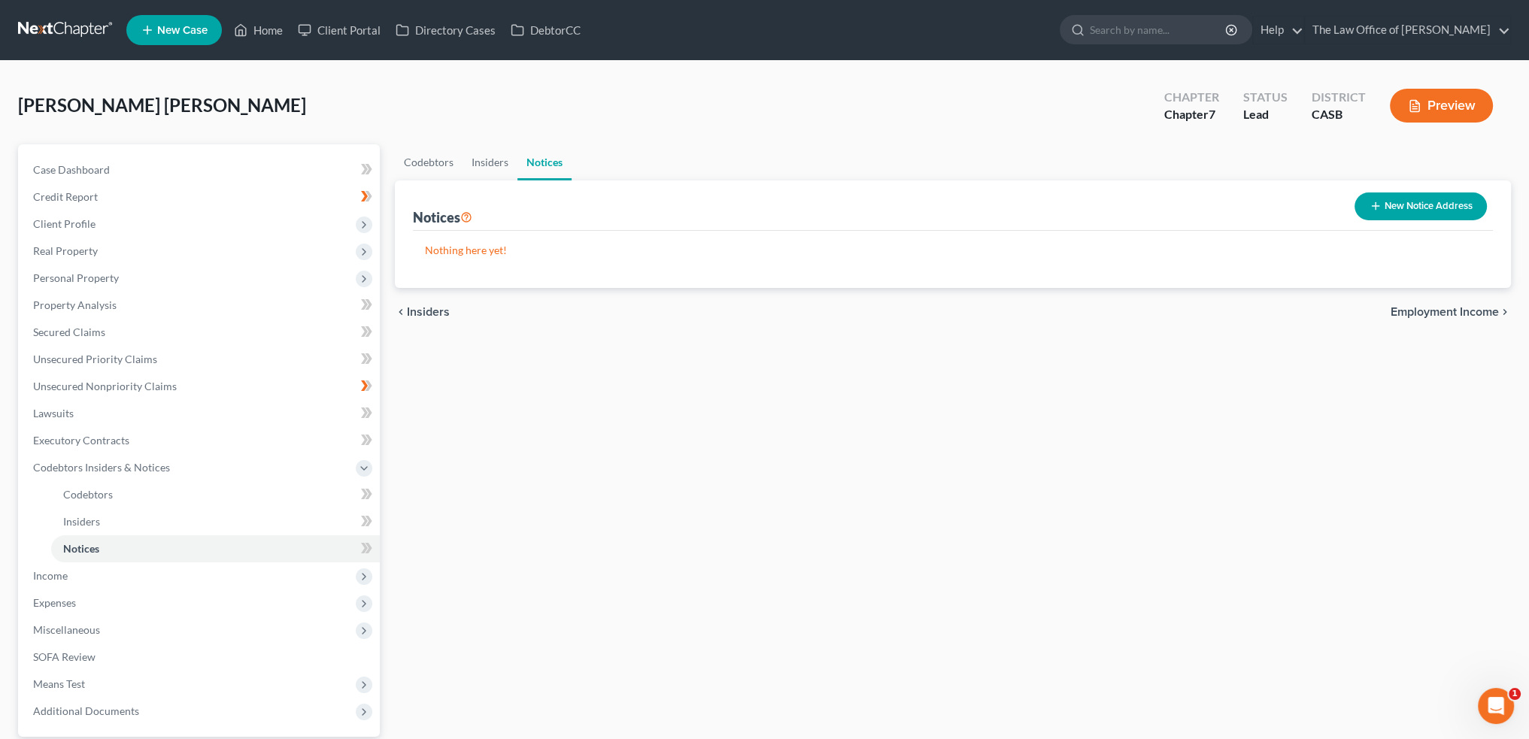
click at [1444, 309] on span "Employment Income" at bounding box center [1445, 312] width 108 height 12
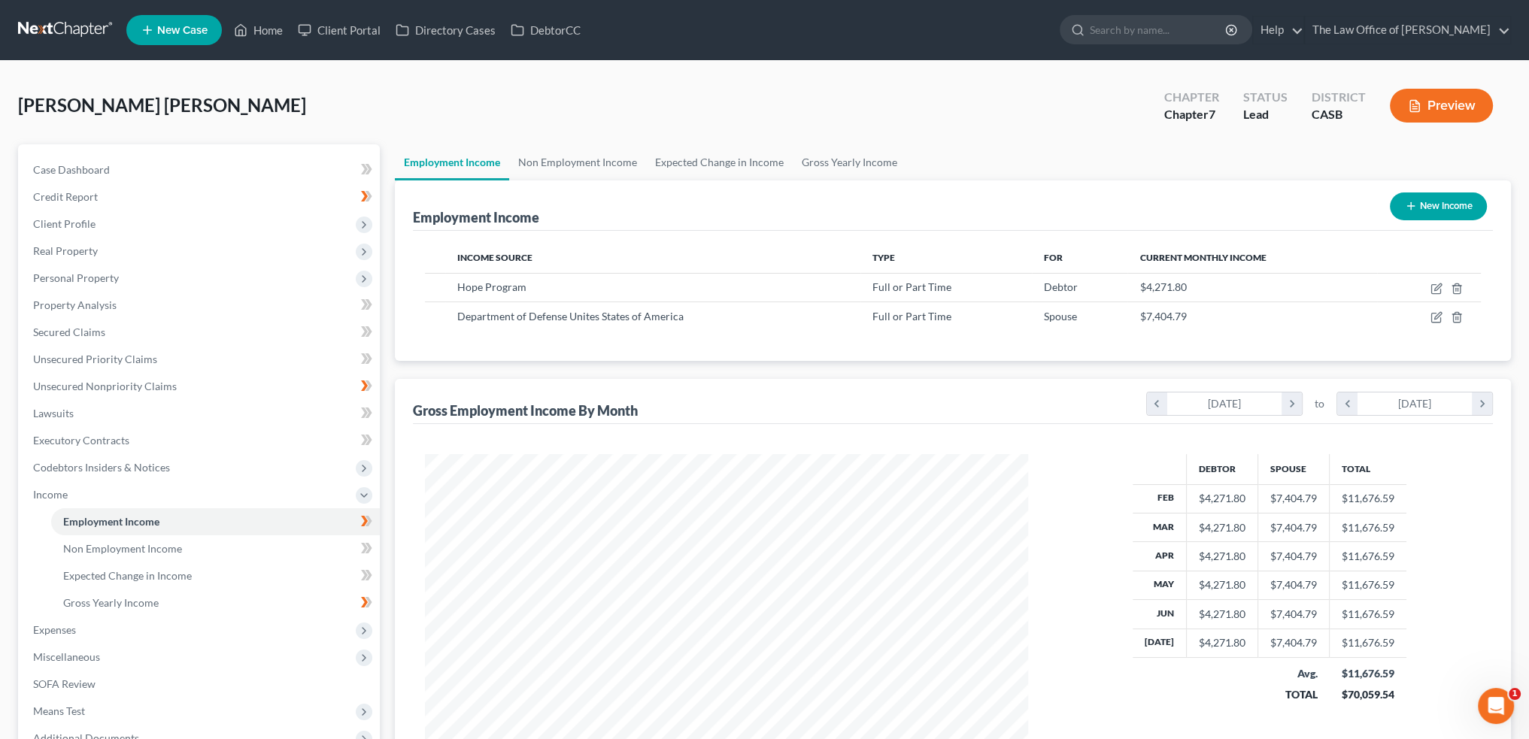
scroll to position [302, 633]
click at [107, 384] on span "Unsecured Nonpriority Claims" at bounding box center [105, 386] width 144 height 13
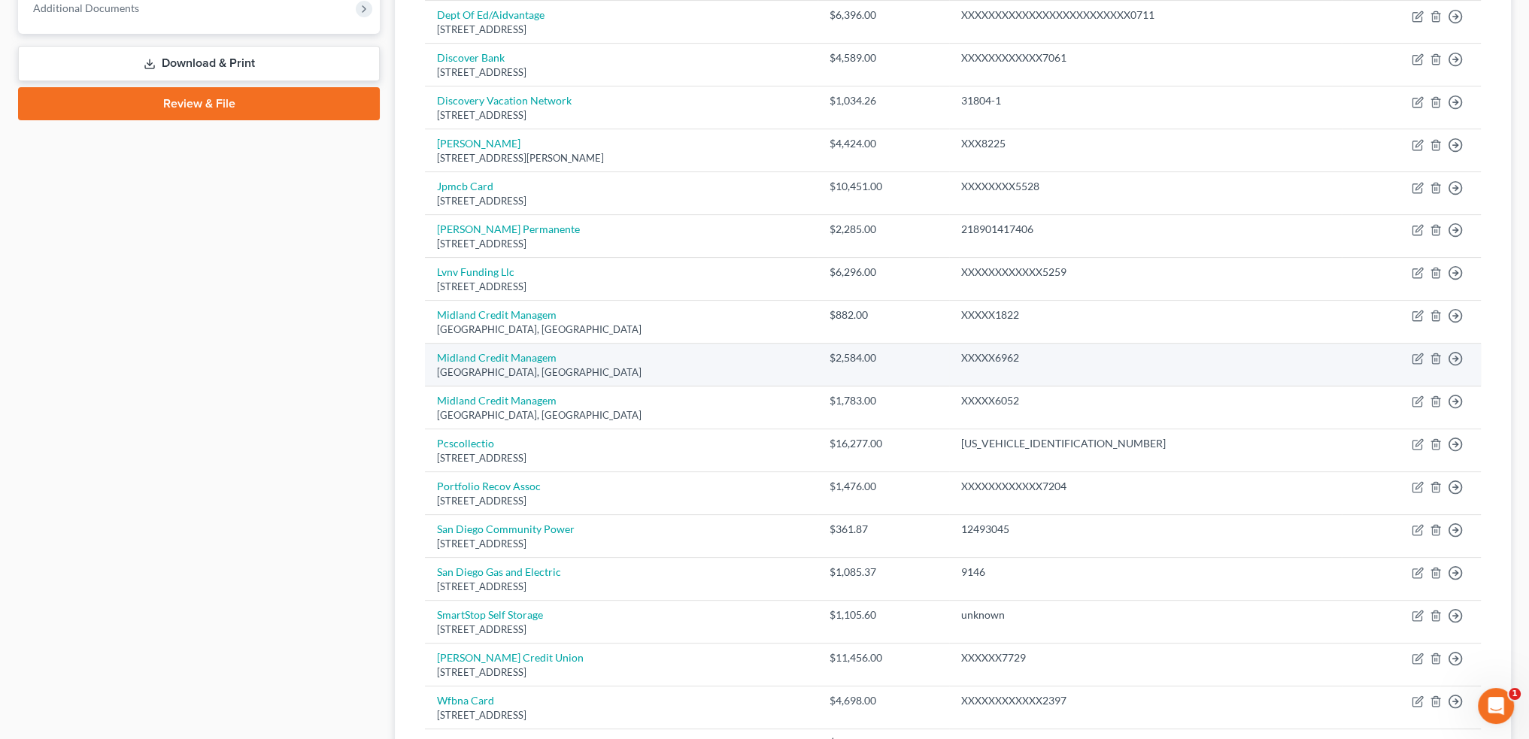
scroll to position [620, 0]
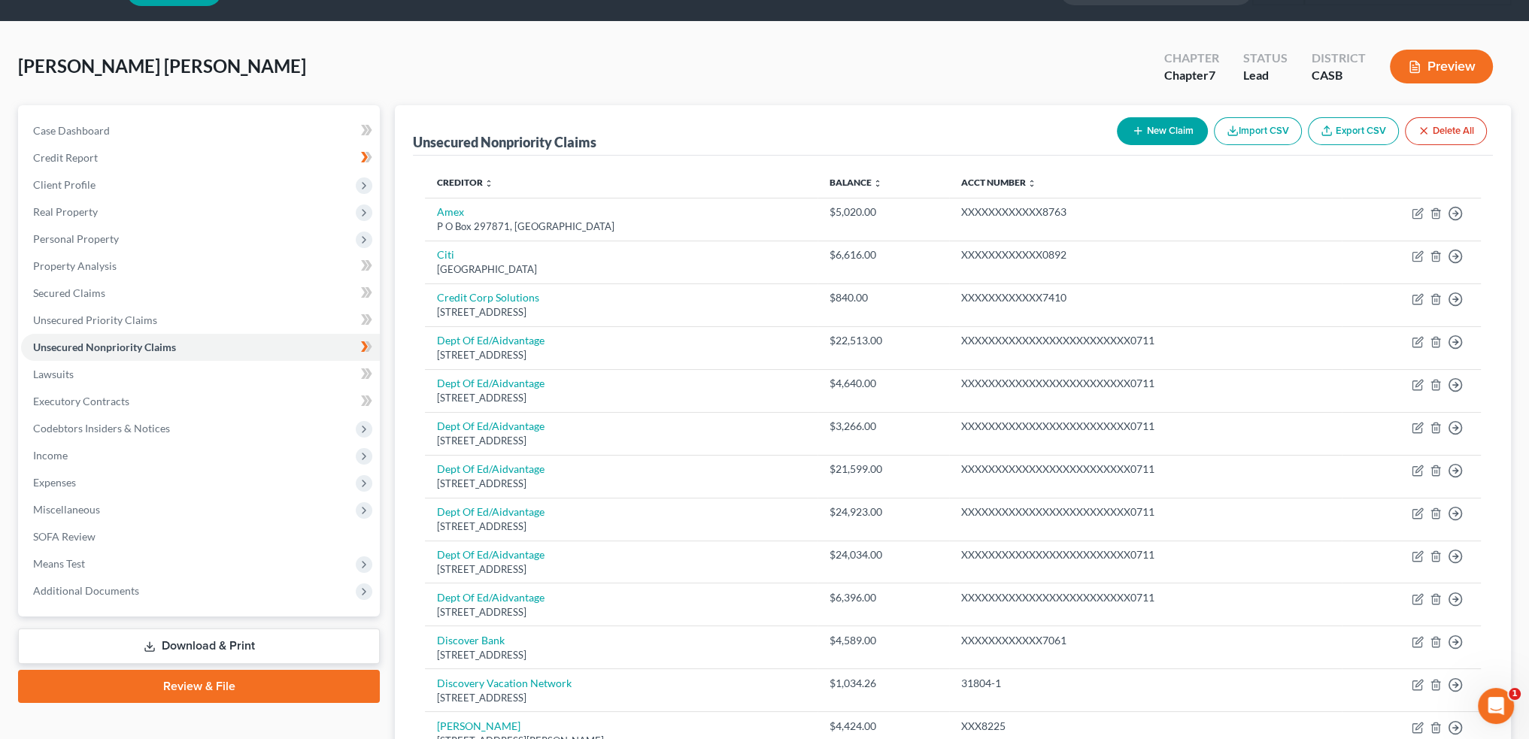
scroll to position [0, 0]
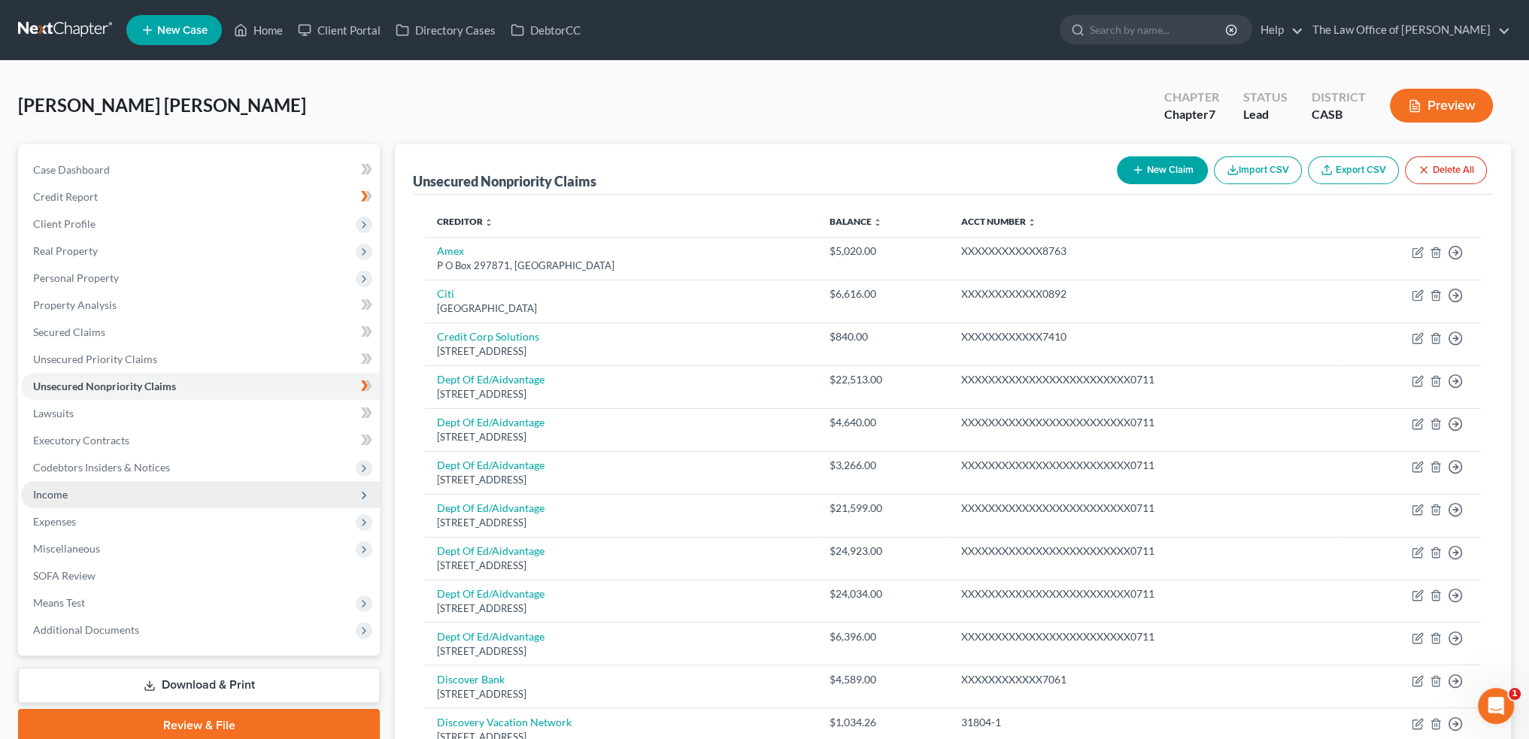
click at [63, 493] on span "Income" at bounding box center [50, 494] width 35 height 13
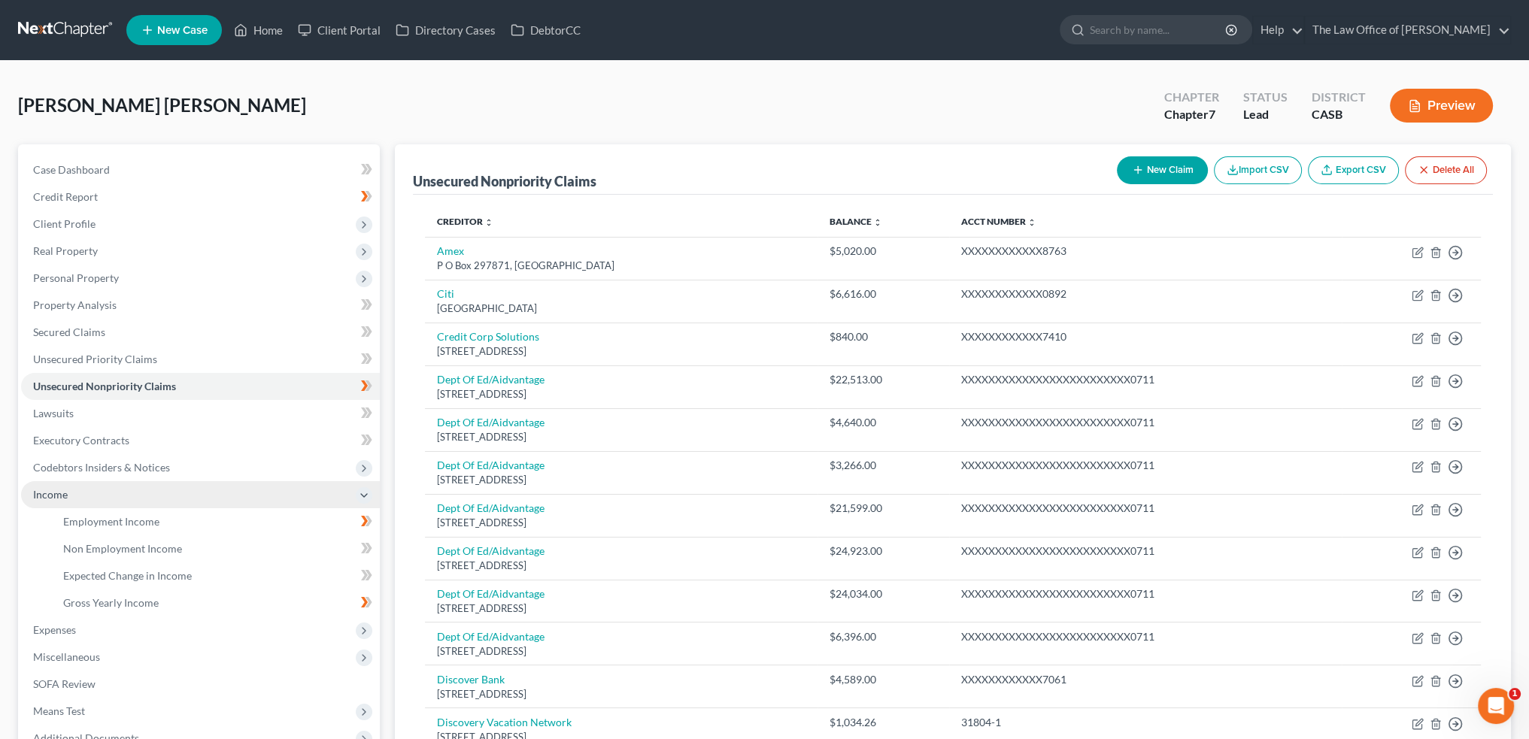
click at [48, 496] on span "Income" at bounding box center [50, 494] width 35 height 13
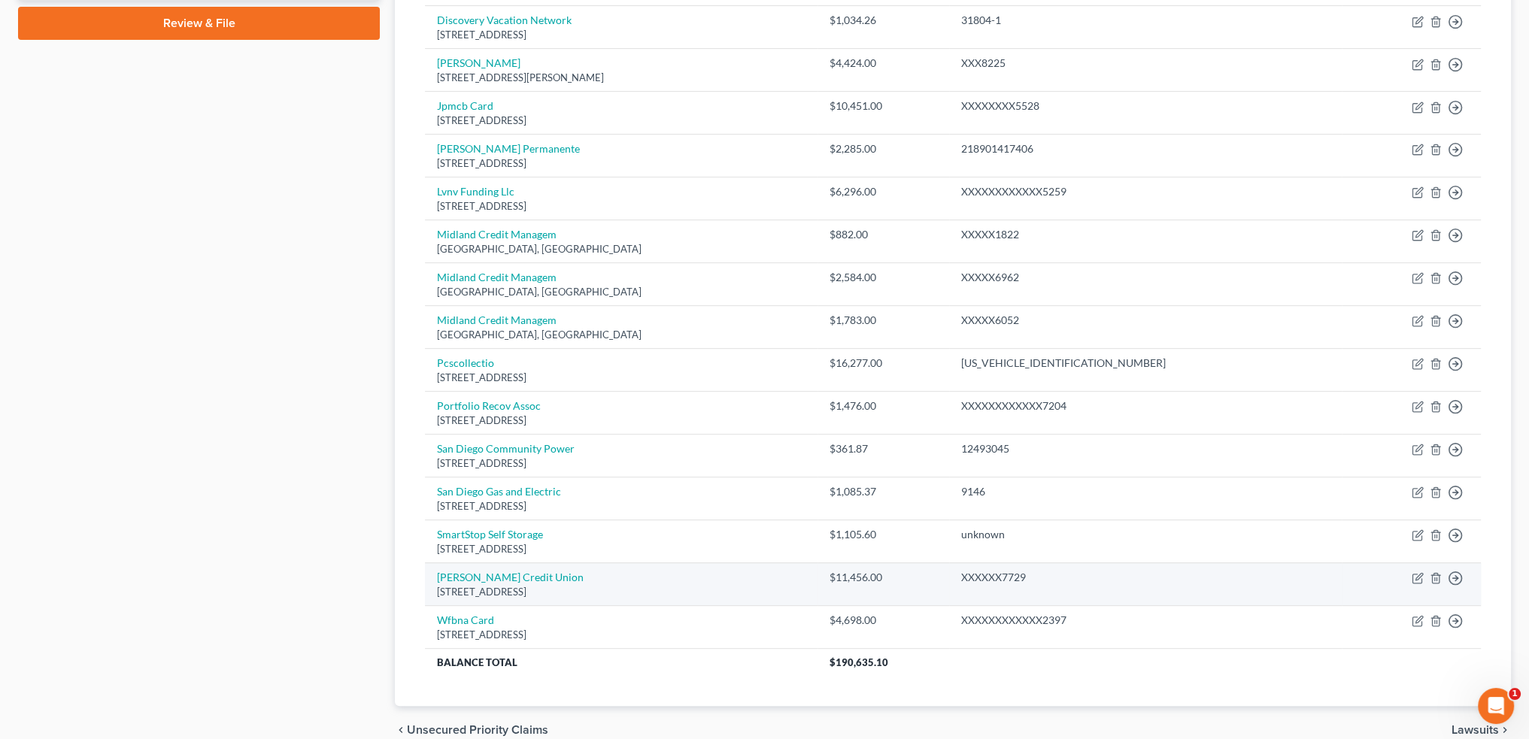
scroll to position [677, 0]
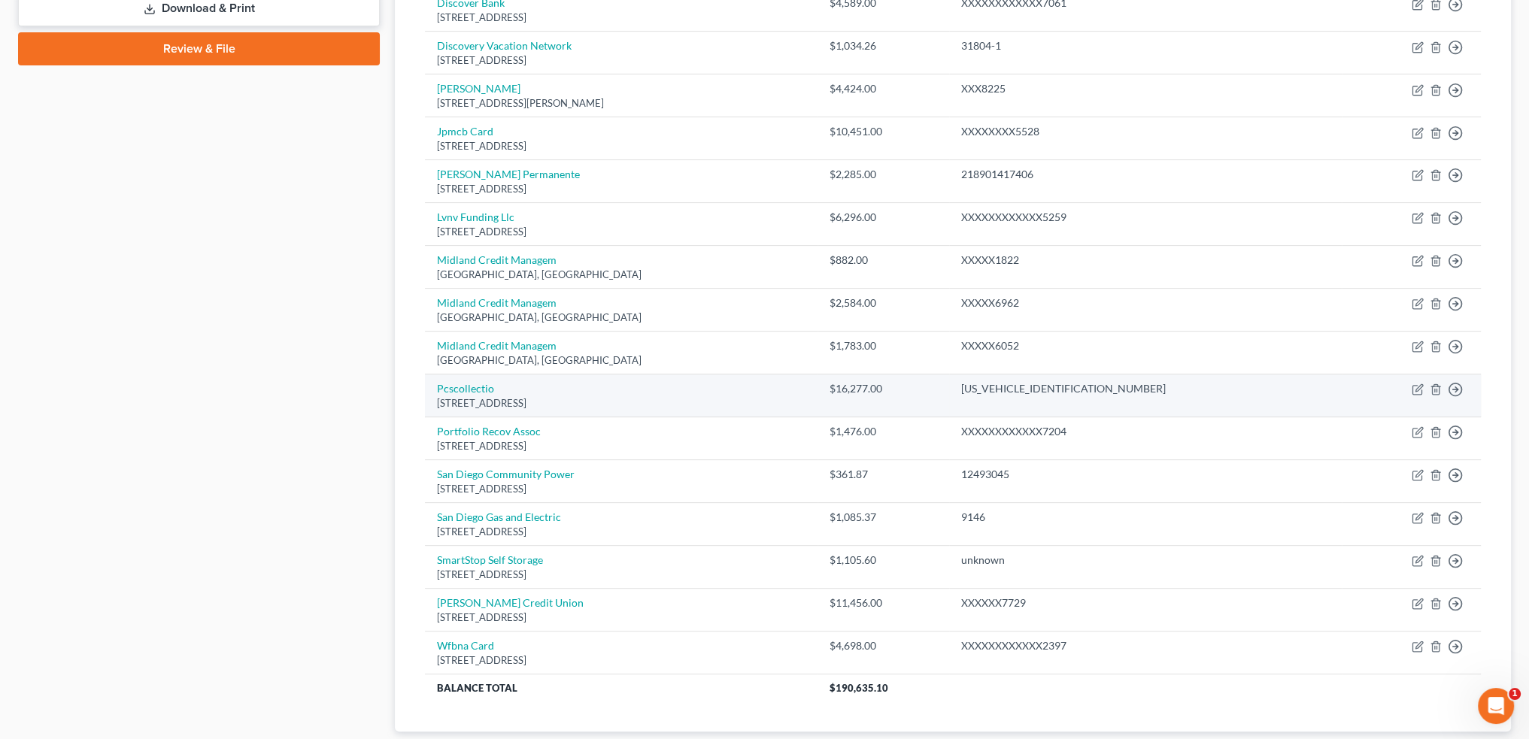
click at [764, 403] on div "[STREET_ADDRESS]" at bounding box center [621, 403] width 369 height 14
click at [785, 409] on td "Pcscollectio P. O Box 150, Fairfield, CA 94533" at bounding box center [621, 396] width 393 height 43
click at [471, 387] on link "Pcscollectio" at bounding box center [465, 388] width 57 height 13
select select "4"
select select "0"
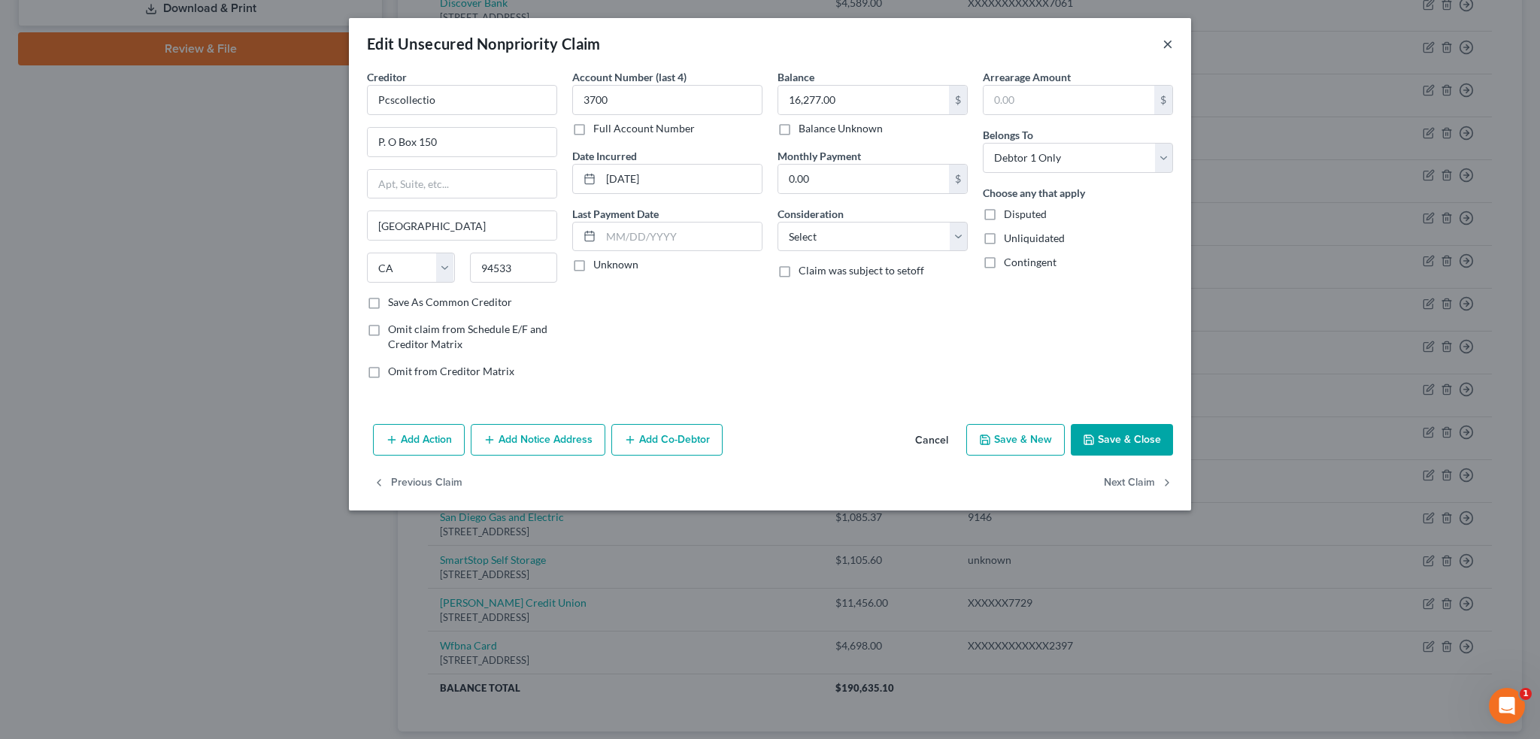
click at [1168, 42] on button "×" at bounding box center [1168, 44] width 11 height 18
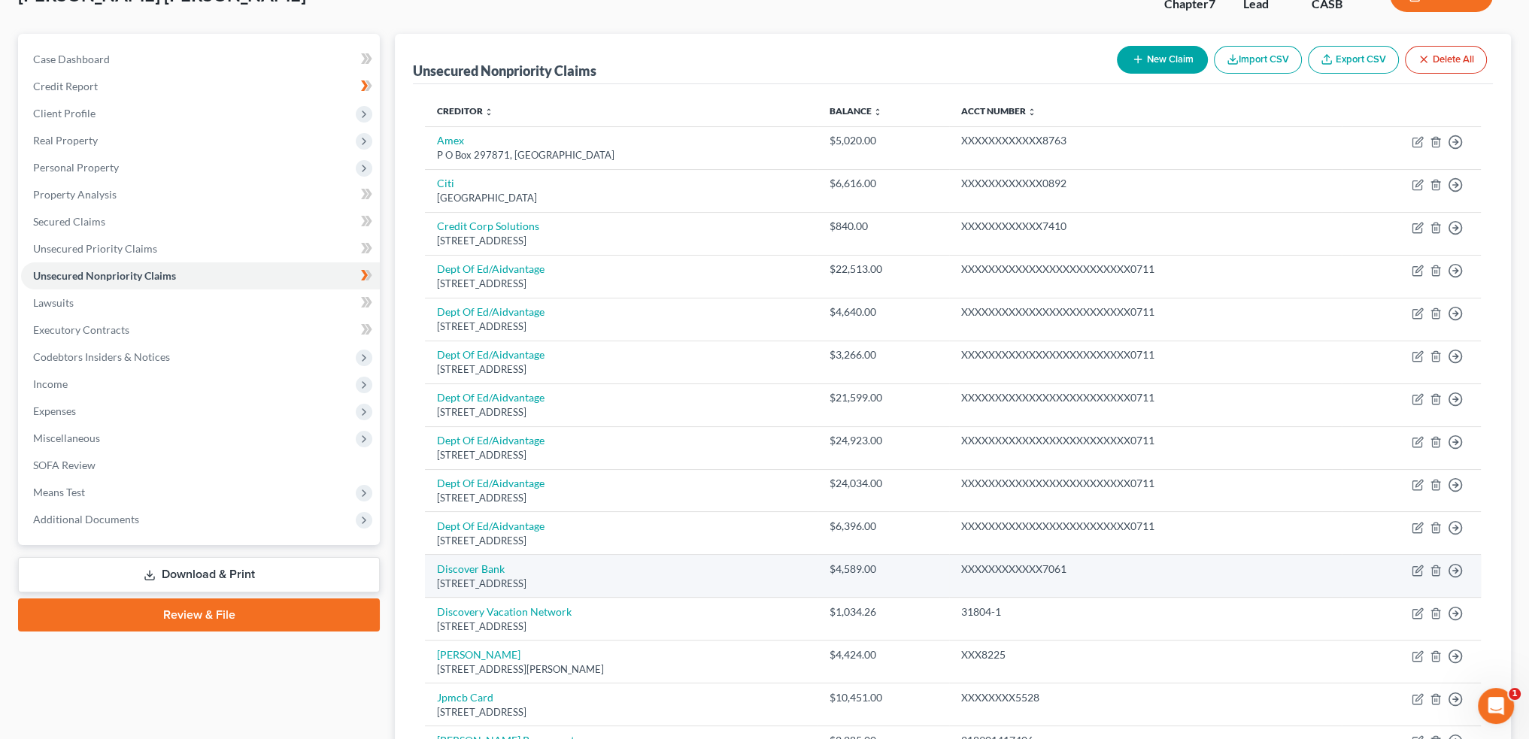
scroll to position [75, 0]
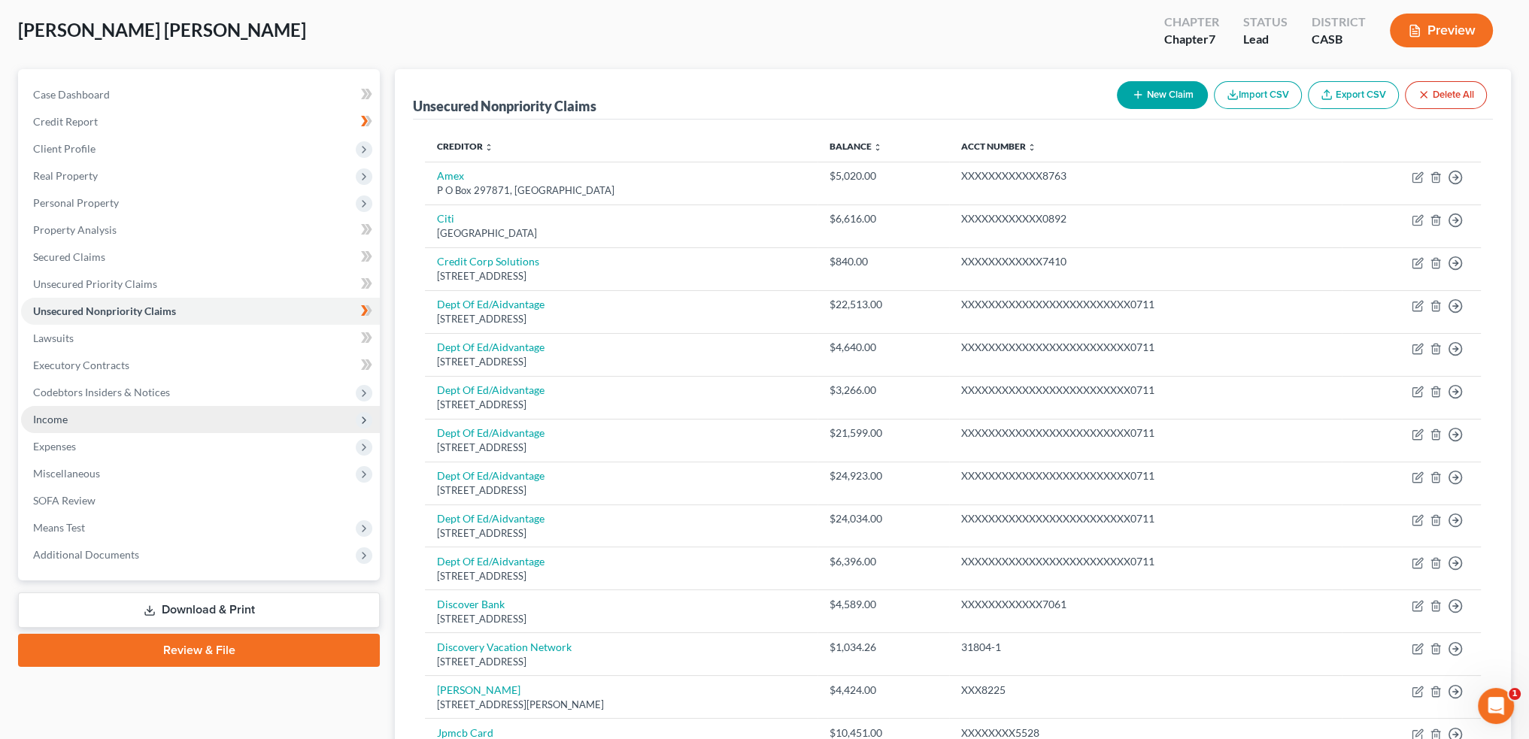
click at [138, 420] on span "Income" at bounding box center [200, 419] width 359 height 27
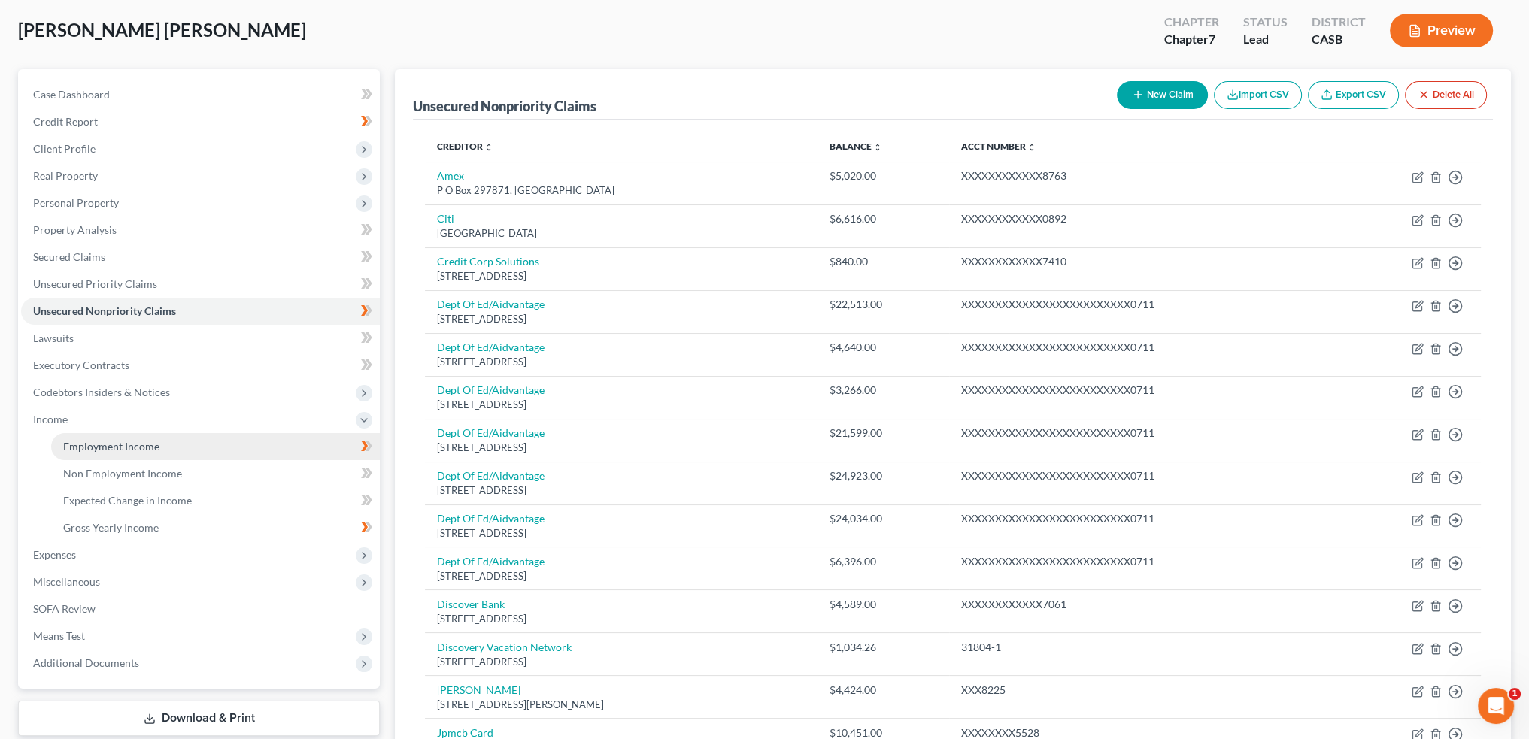
click at [141, 448] on span "Employment Income" at bounding box center [111, 446] width 96 height 13
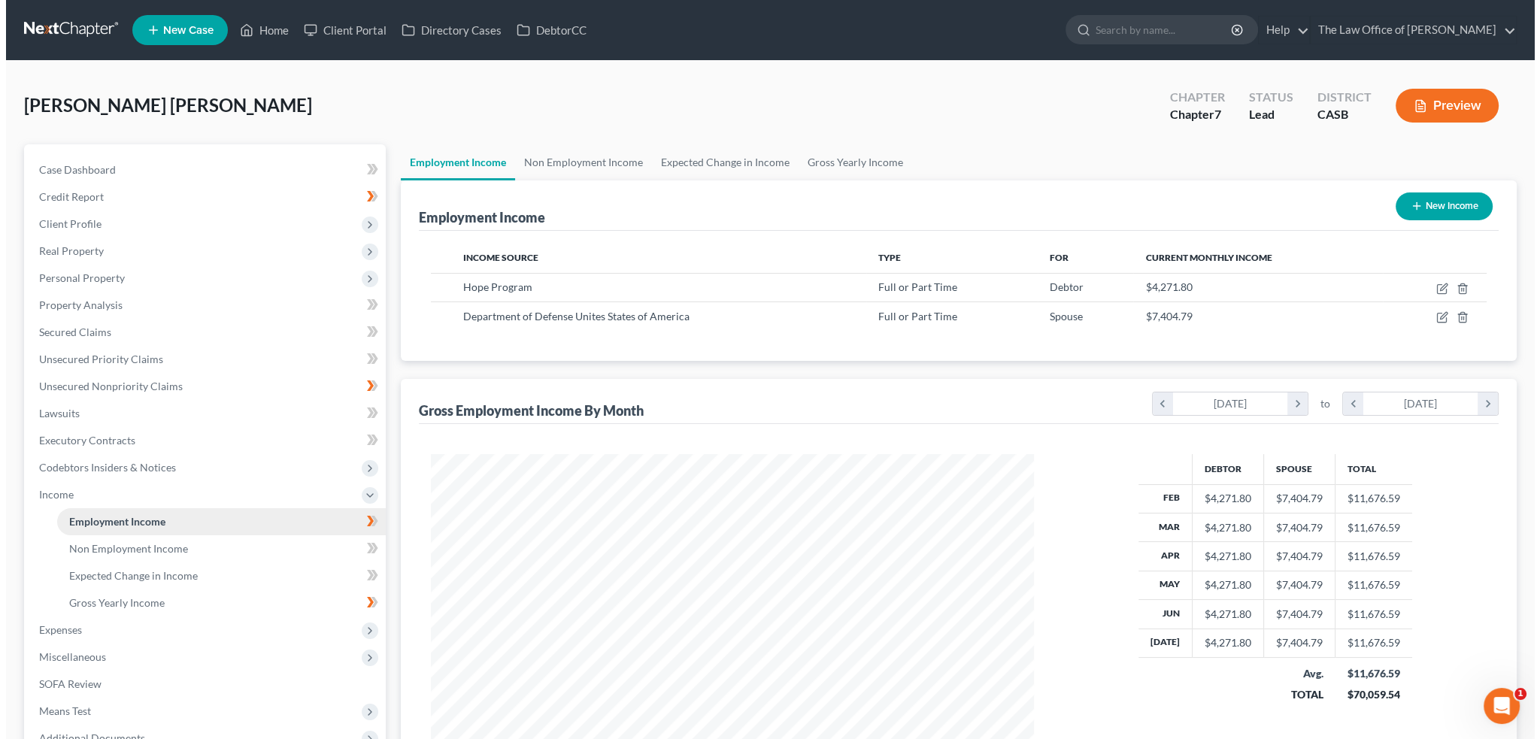
scroll to position [302, 633]
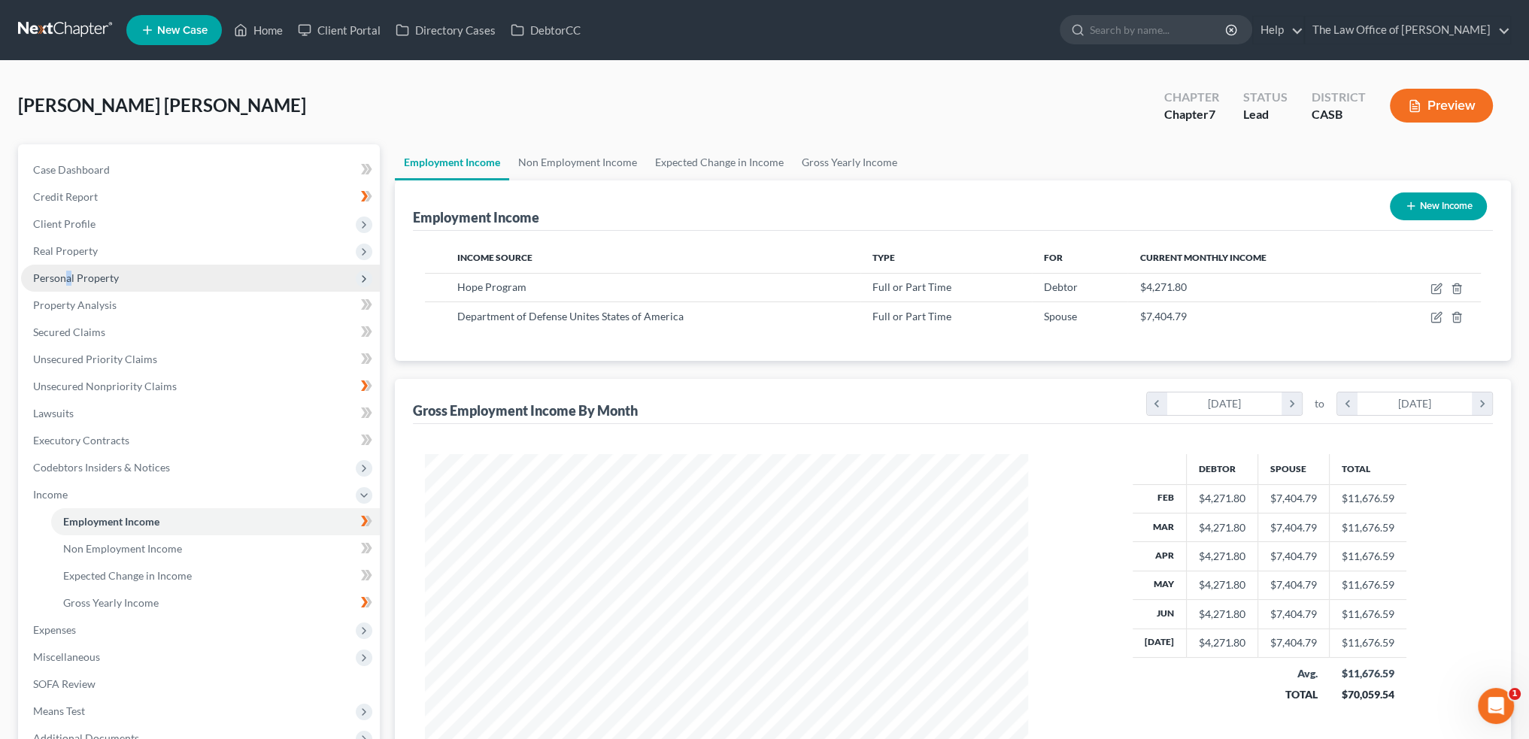
drag, startPoint x: 66, startPoint y: 272, endPoint x: 72, endPoint y: 283, distance: 12.1
click at [69, 272] on span "Personal Property" at bounding box center [76, 278] width 86 height 13
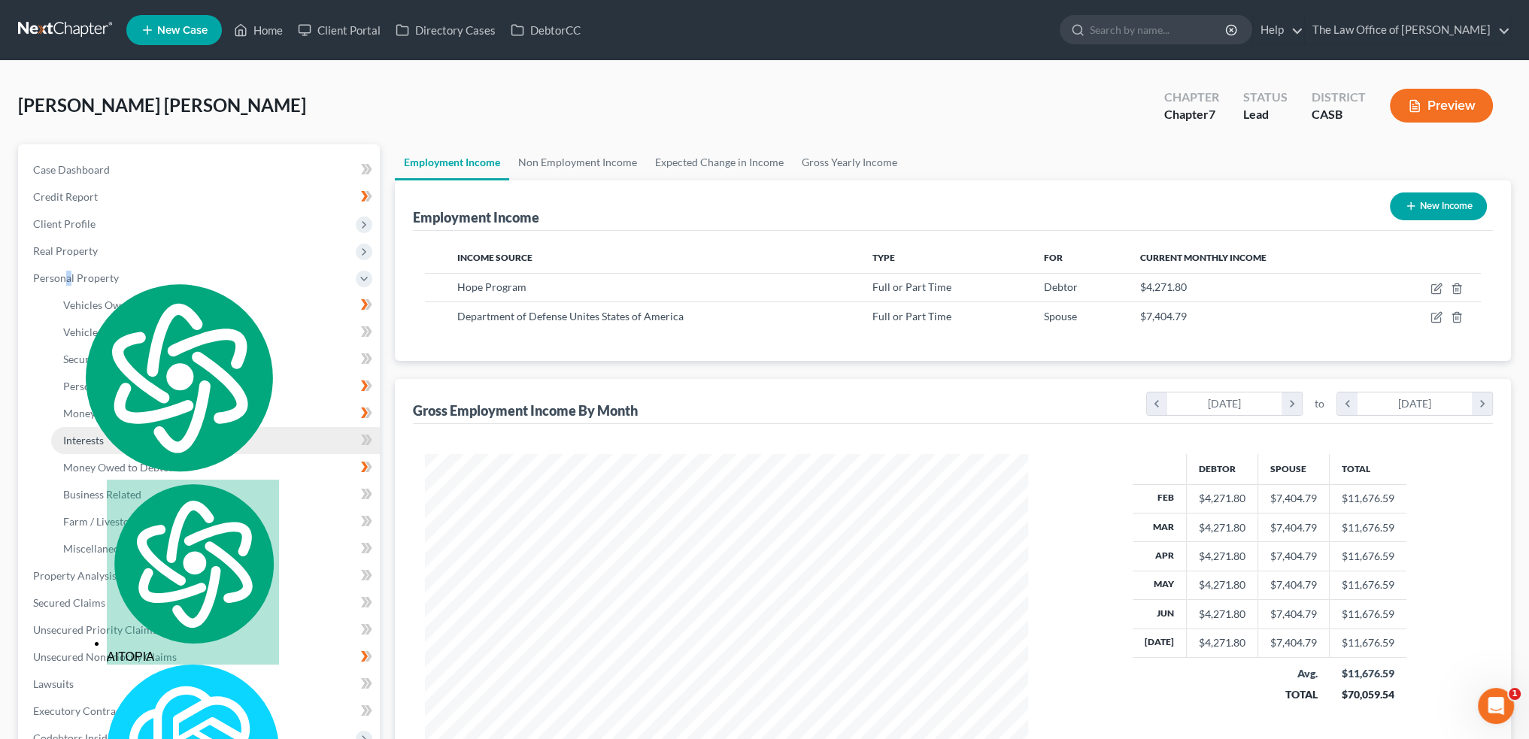
click at [86, 432] on link "Interests" at bounding box center [215, 440] width 329 height 27
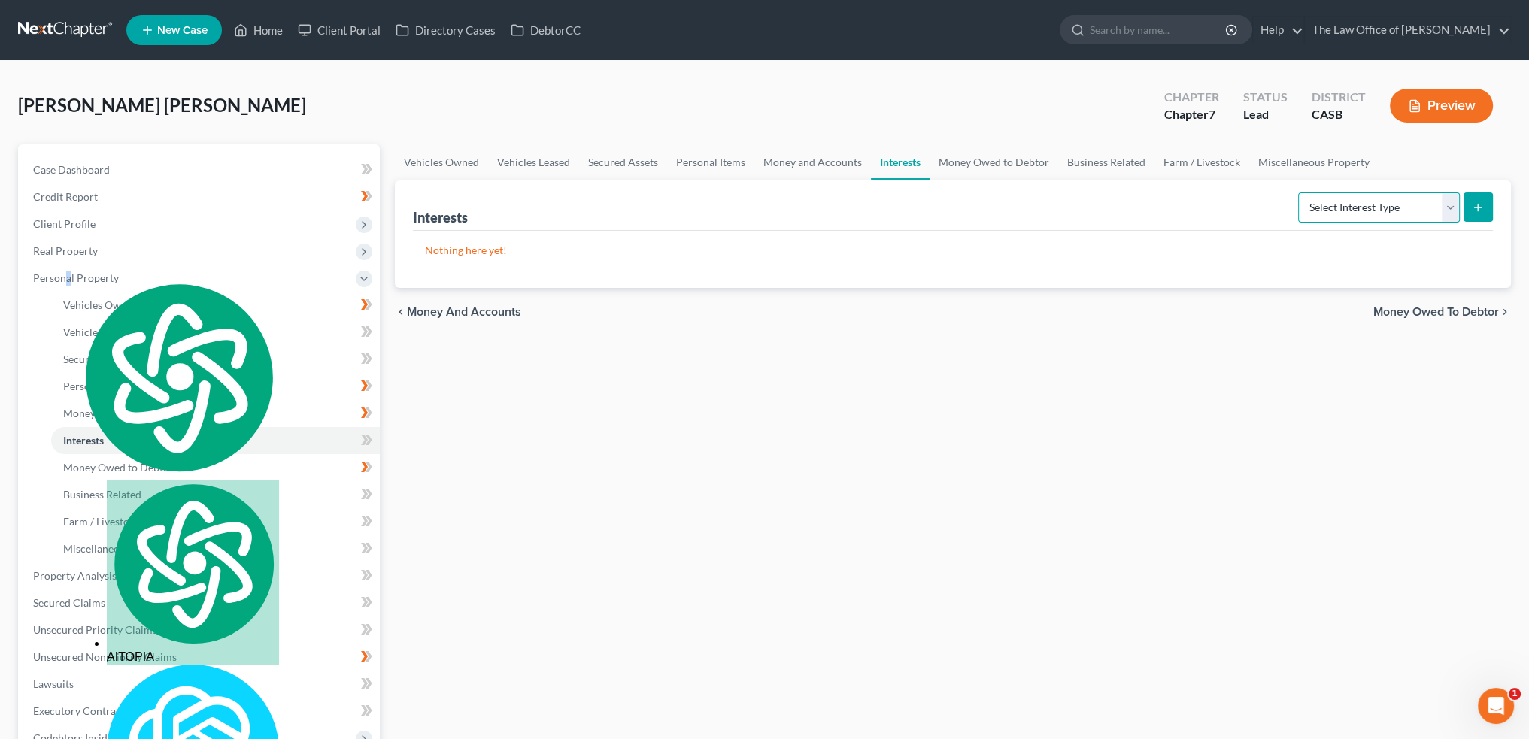
drag, startPoint x: 1444, startPoint y: 202, endPoint x: 1431, endPoint y: 218, distance: 20.3
click at [1444, 202] on select "Select Interest Type 401K Annuity Bond Education IRA Government Bond Government…" at bounding box center [1379, 208] width 162 height 30
click at [1300, 193] on select "Select Interest Type 401K Annuity Bond Education IRA Government Bond Government…" at bounding box center [1379, 208] width 162 height 30
click at [1482, 202] on icon "submit" at bounding box center [1478, 208] width 12 height 12
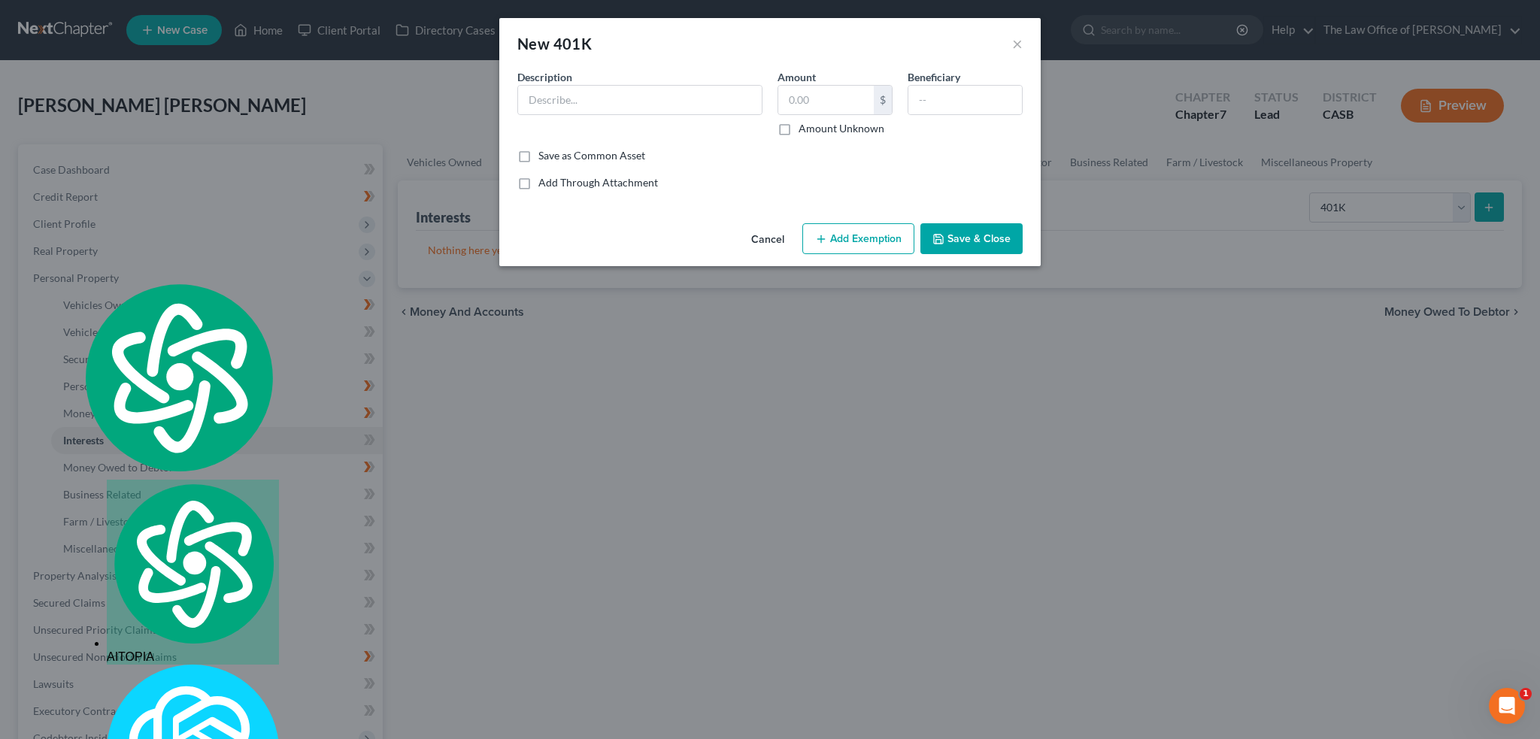
click at [1024, 45] on div "New 401K ×" at bounding box center [770, 43] width 542 height 51
click at [1015, 47] on button "×" at bounding box center [1017, 44] width 11 height 18
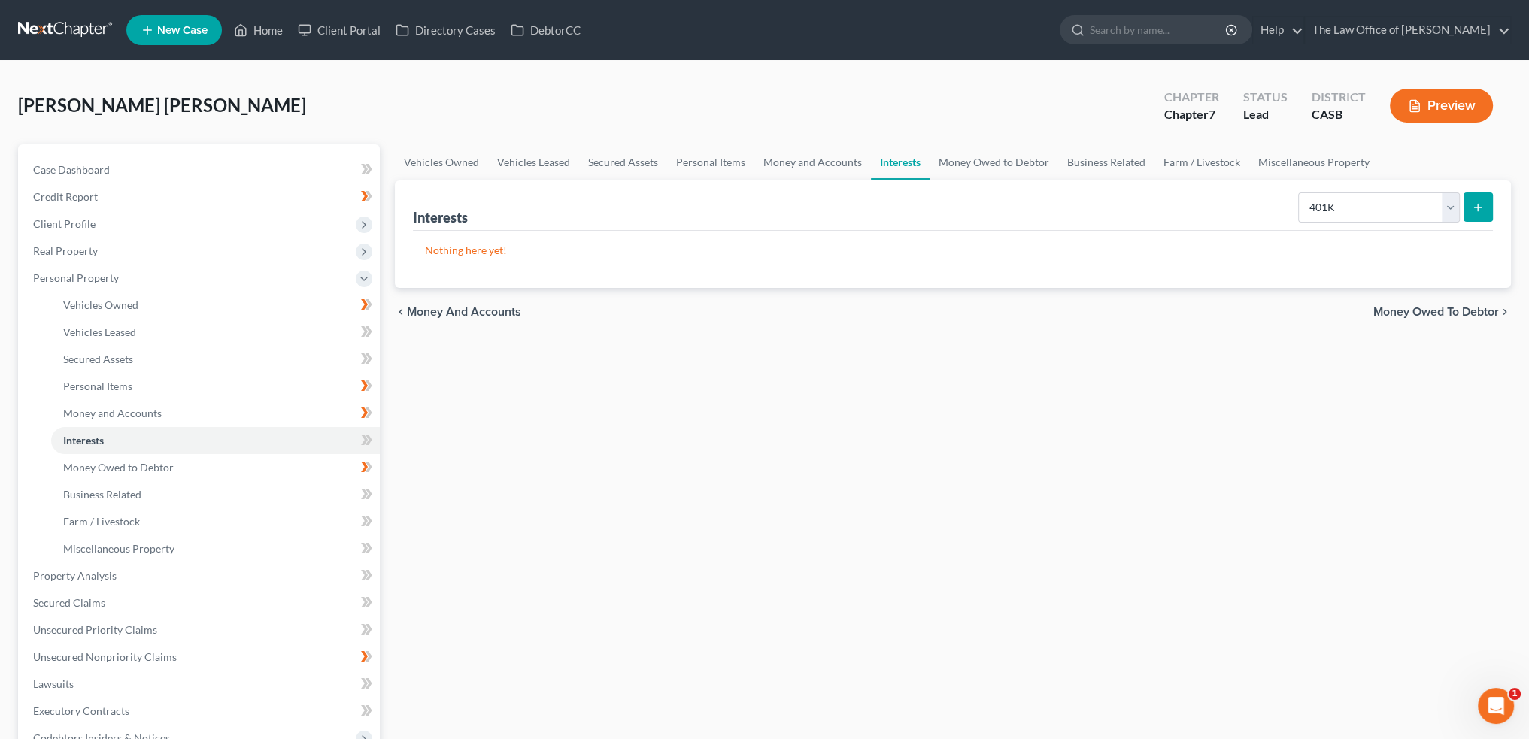
drag, startPoint x: 936, startPoint y: 305, endPoint x: 959, endPoint y: 303, distance: 23.4
click at [936, 305] on div "chevron_left Money and Accounts Money Owed to Debtor chevron_right" at bounding box center [953, 312] width 1116 height 48
click at [1450, 202] on select "Select Interest Type 401K Annuity Bond Education IRA Government Bond Government…" at bounding box center [1379, 208] width 162 height 30
click at [1364, 205] on select "Select Interest Type 401K Annuity Bond Education IRA Government Bond Government…" at bounding box center [1379, 208] width 162 height 30
click at [1479, 205] on icon "submit" at bounding box center [1478, 208] width 12 height 12
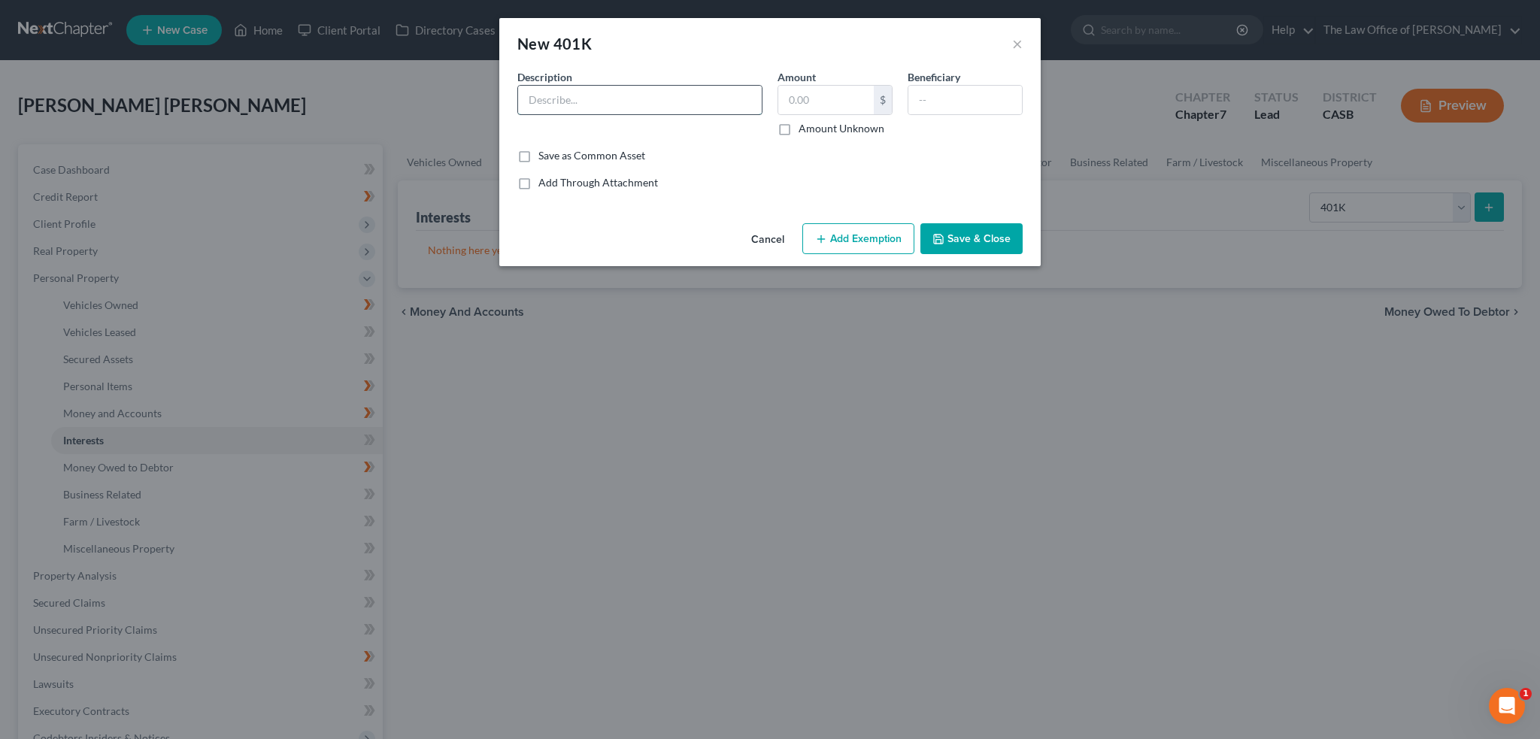
click at [698, 95] on input "text" at bounding box center [640, 100] width 244 height 29
click at [1034, 41] on div "New 401K ×" at bounding box center [770, 43] width 542 height 51
click at [1020, 42] on button "×" at bounding box center [1017, 44] width 11 height 18
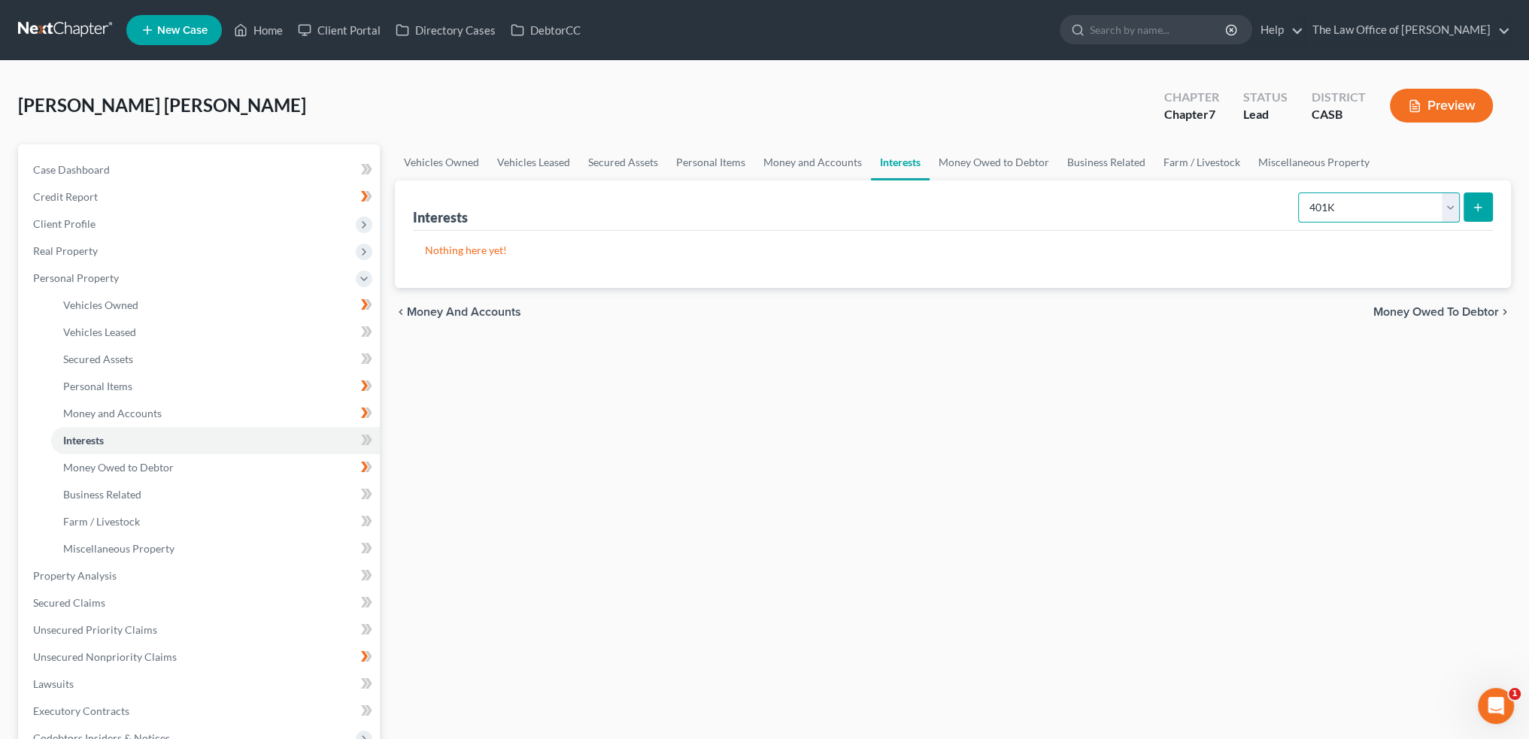
drag, startPoint x: 1438, startPoint y: 196, endPoint x: 1450, endPoint y: 204, distance: 14.2
click at [1444, 198] on select "Select Interest Type 401K Annuity Bond Education IRA Government Bond Government…" at bounding box center [1379, 208] width 162 height 30
click at [1300, 193] on select "Select Interest Type 401K Annuity Bond Education IRA Government Bond Government…" at bounding box center [1379, 208] width 162 height 30
click at [1480, 202] on icon "submit" at bounding box center [1478, 208] width 12 height 12
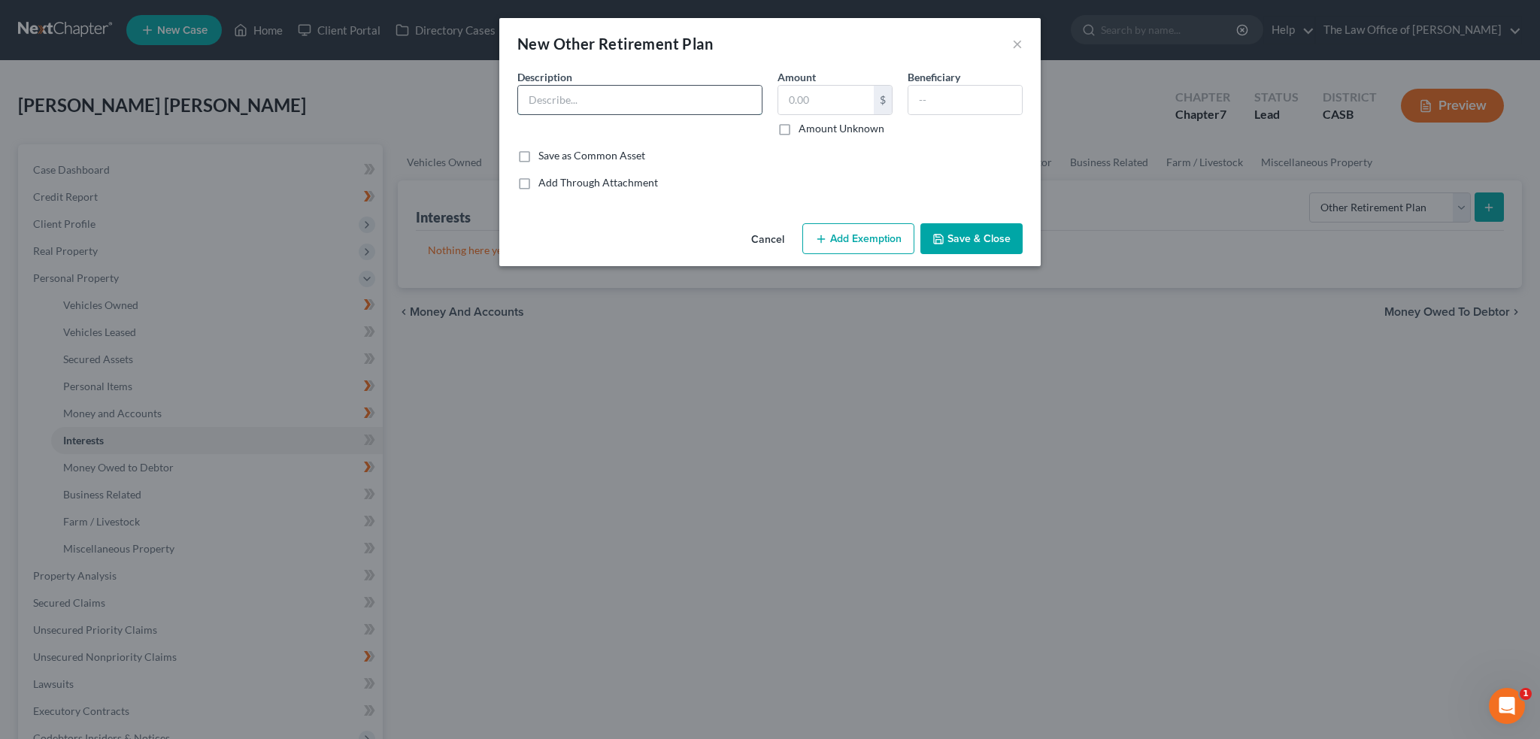
click at [563, 93] on input "text" at bounding box center [640, 100] width 244 height 29
click at [1017, 39] on button "×" at bounding box center [1017, 44] width 11 height 18
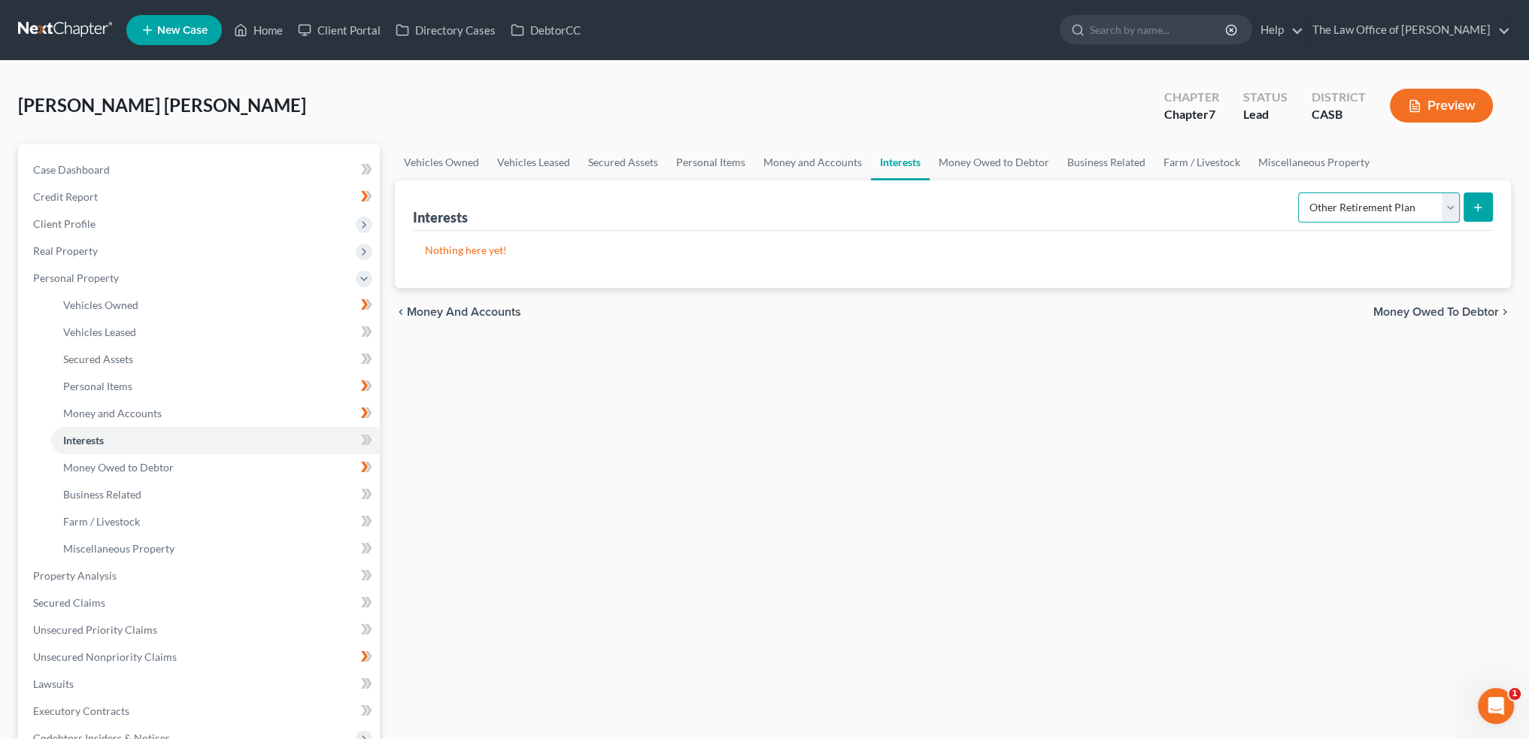
drag, startPoint x: 1445, startPoint y: 204, endPoint x: 1455, endPoint y: 219, distance: 18.4
click at [1445, 204] on select "Select Interest Type 401K Annuity Bond Education IRA Government Bond Government…" at bounding box center [1379, 208] width 162 height 30
select select "401k"
click at [1300, 193] on select "Select Interest Type 401K Annuity Bond Education IRA Government Bond Government…" at bounding box center [1379, 208] width 162 height 30
click at [1480, 198] on button "submit" at bounding box center [1478, 207] width 29 height 29
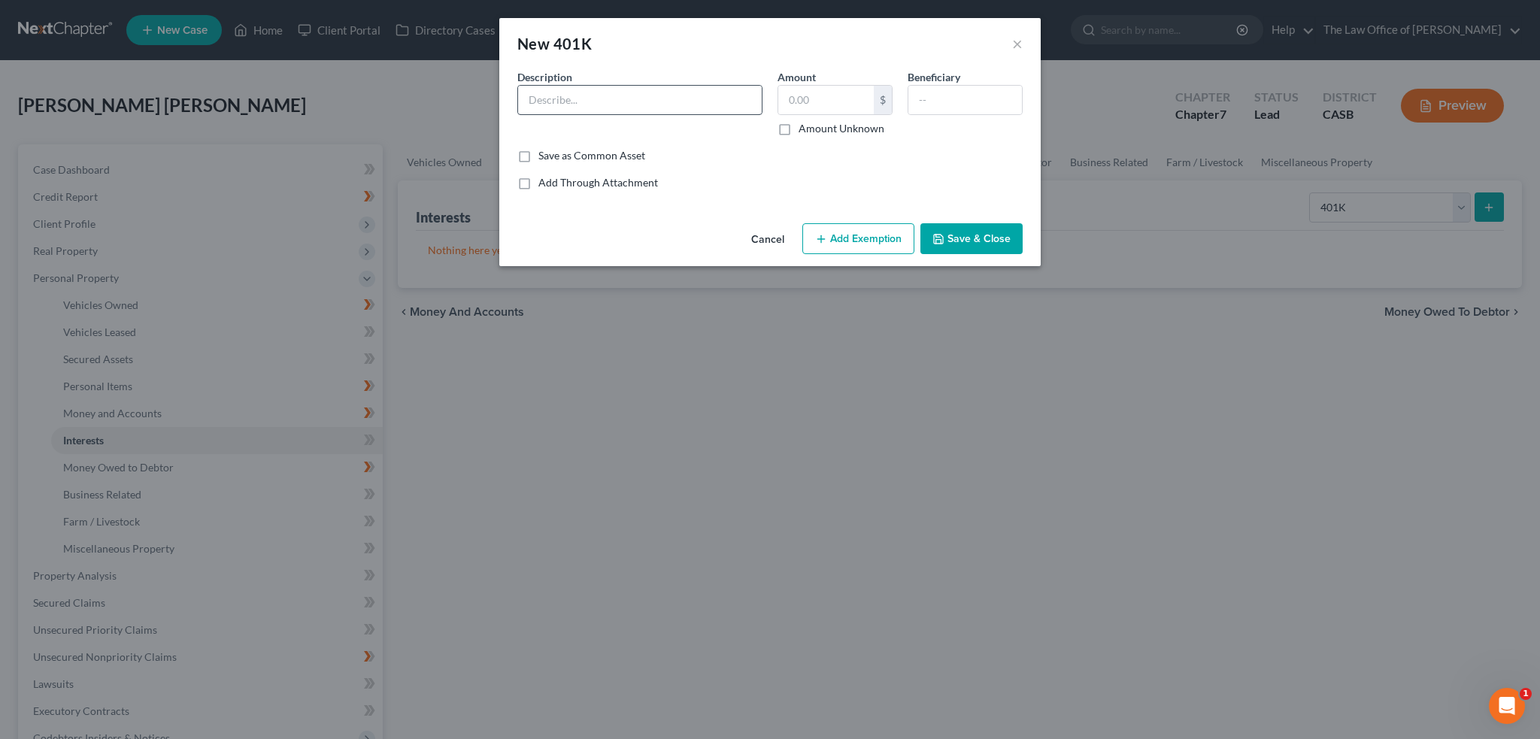
drag, startPoint x: 651, startPoint y: 83, endPoint x: 653, endPoint y: 91, distance: 8.6
click at [651, 83] on div "Description *" at bounding box center [640, 102] width 260 height 67
click at [669, 87] on input "text" at bounding box center [640, 100] width 244 height 29
click at [783, 99] on input "text" at bounding box center [827, 100] width 96 height 29
drag, startPoint x: 842, startPoint y: 105, endPoint x: 1208, endPoint y: 65, distance: 367.7
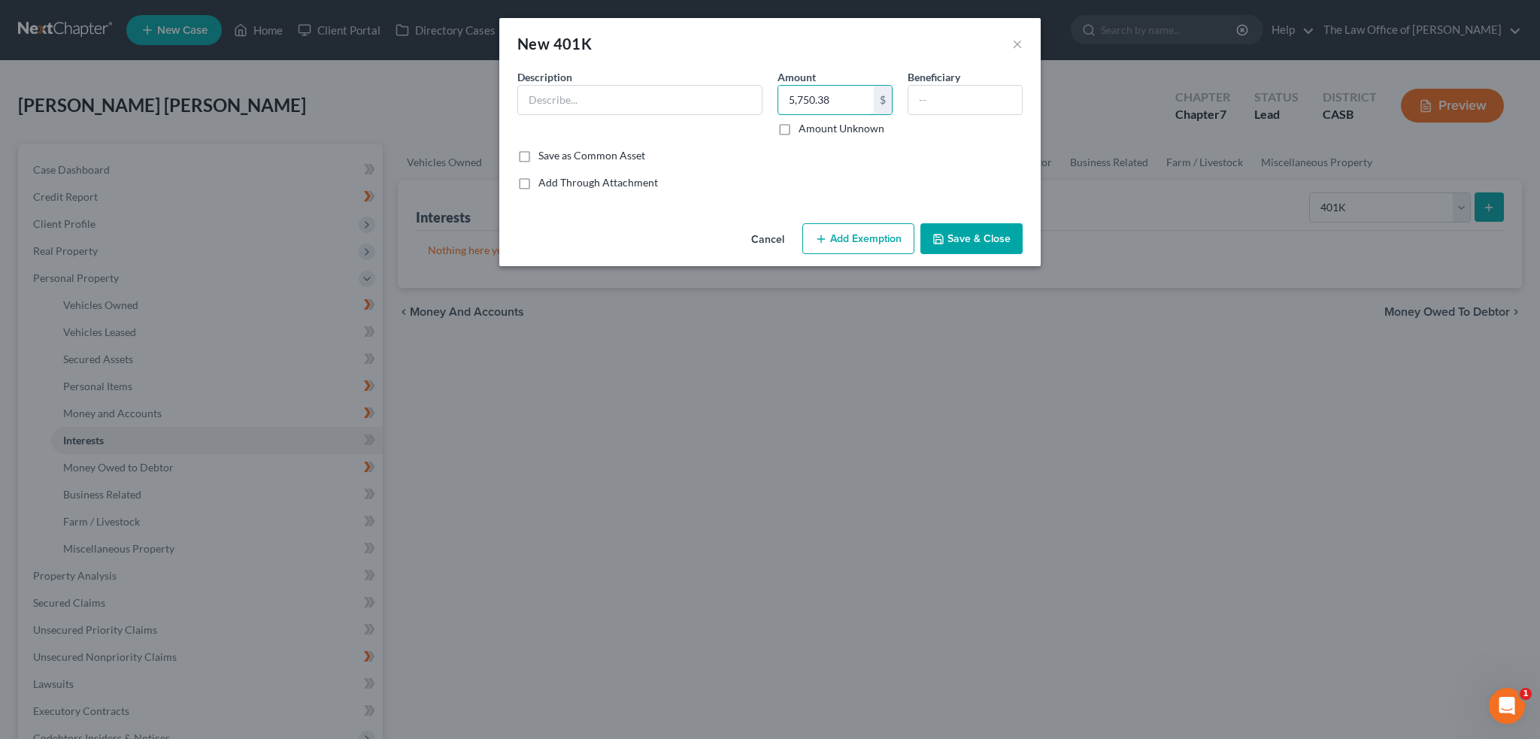
click at [447, 59] on div "New 401K × An exemption set must first be selected from the Filing Information …" at bounding box center [770, 369] width 1540 height 739
type input "10,687.59"
drag, startPoint x: 860, startPoint y: 96, endPoint x: 678, endPoint y: 96, distance: 182.0
click at [678, 96] on div "Description * Amount 10,687.59 $ Amount Unknown Beneficiary" at bounding box center [770, 108] width 521 height 79
click at [1009, 44] on div "New 401K ×" at bounding box center [770, 43] width 542 height 51
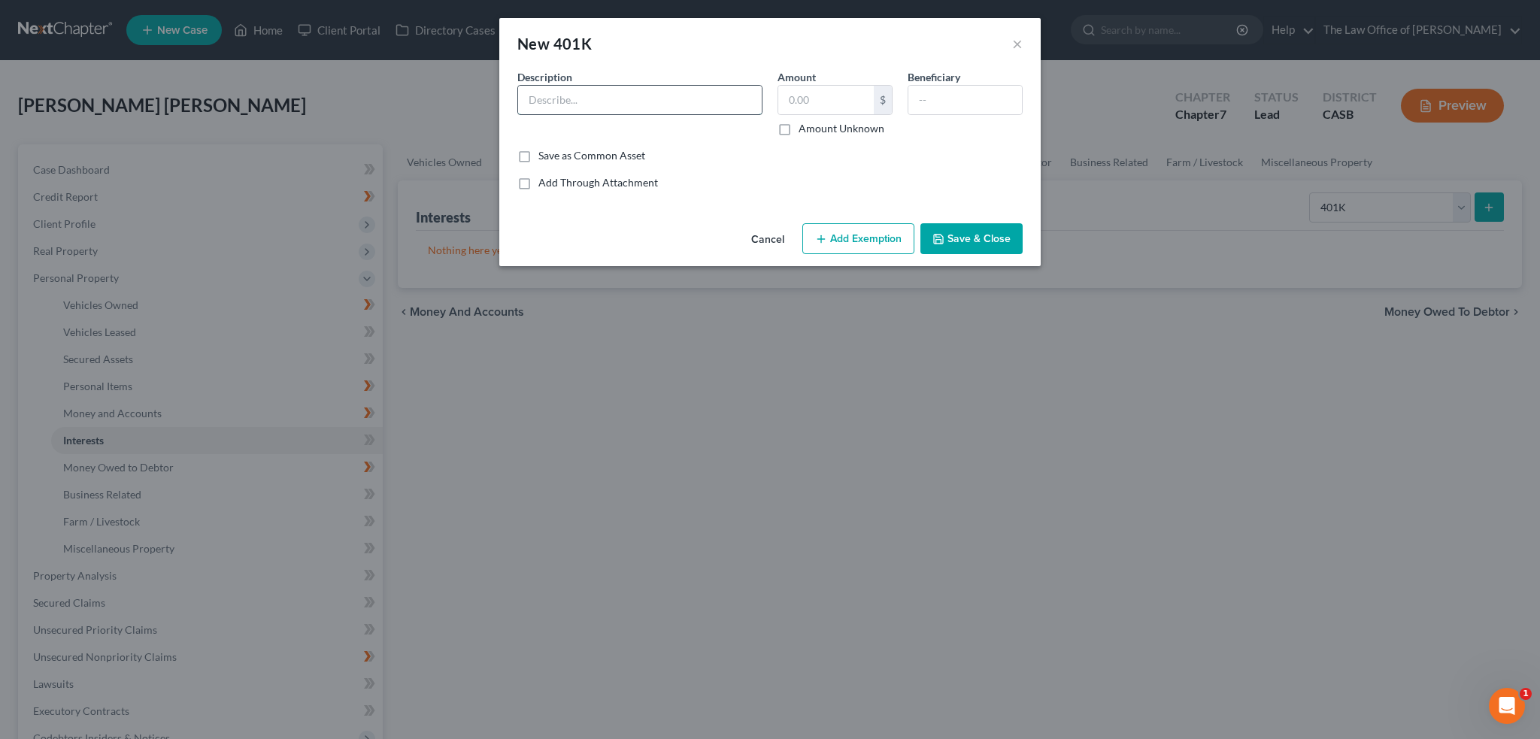
click at [599, 101] on input "text" at bounding box center [640, 100] width 244 height 29
type input "401K retirement Plan"
drag, startPoint x: 791, startPoint y: 103, endPoint x: 800, endPoint y: 105, distance: 9.2
click at [791, 103] on input "text" at bounding box center [827, 100] width 96 height 29
paste input "10,687.59"
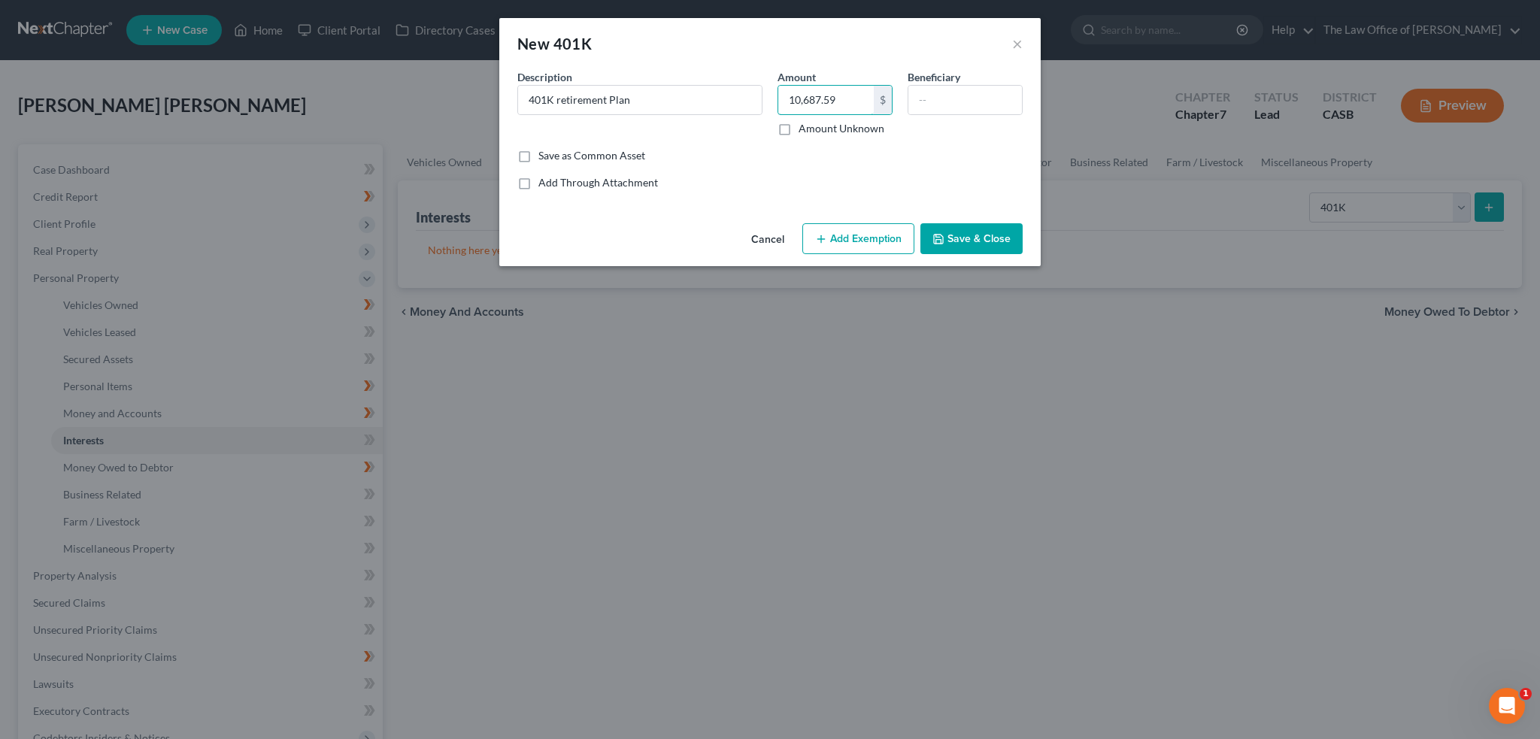
type input "10,687.59"
click at [845, 230] on button "Add Exemption" at bounding box center [859, 239] width 112 height 32
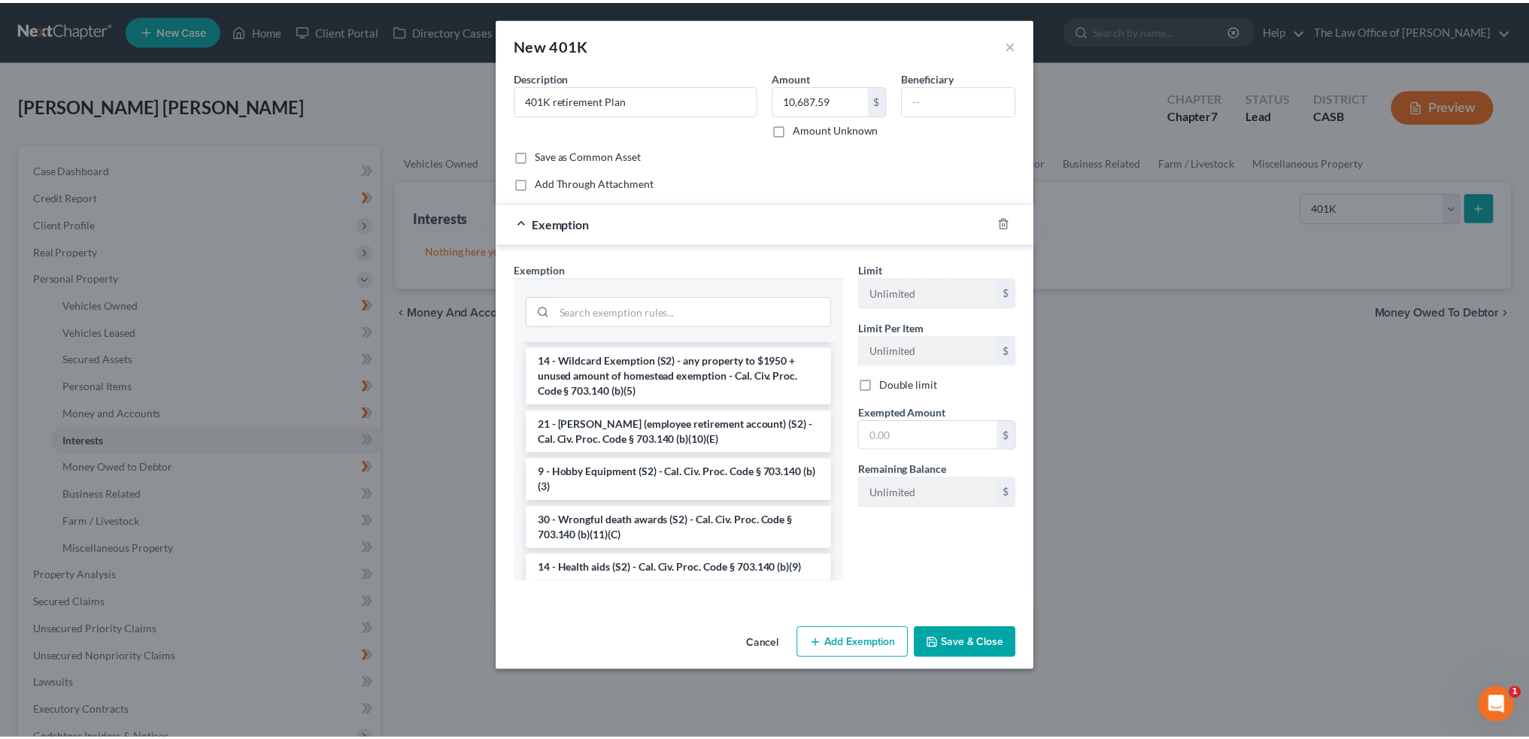
scroll to position [978, 0]
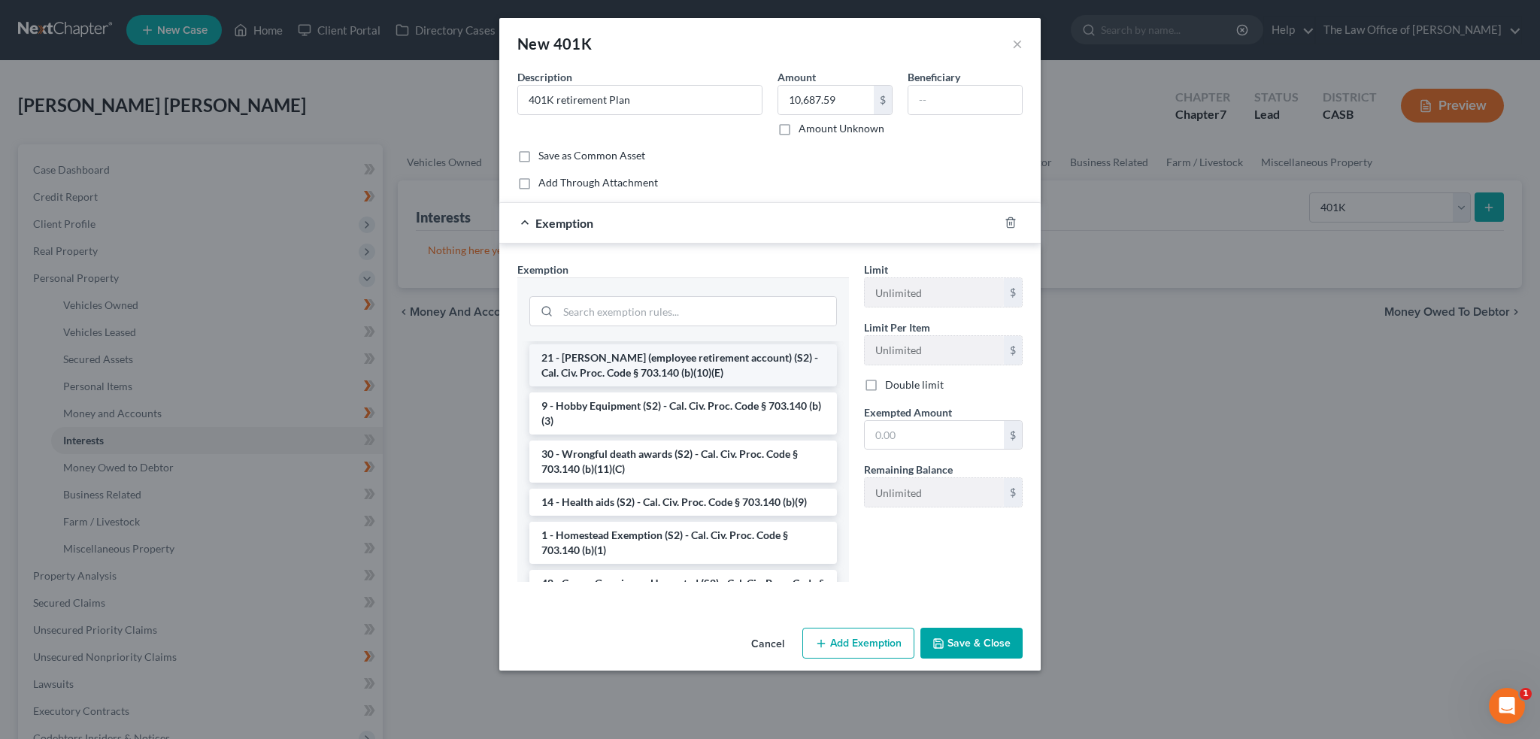
click at [759, 387] on li "21 - ERISA (employee retirement account) (S2) - Cal. Civ. Proc. Code § 703.140 …" at bounding box center [684, 365] width 308 height 42
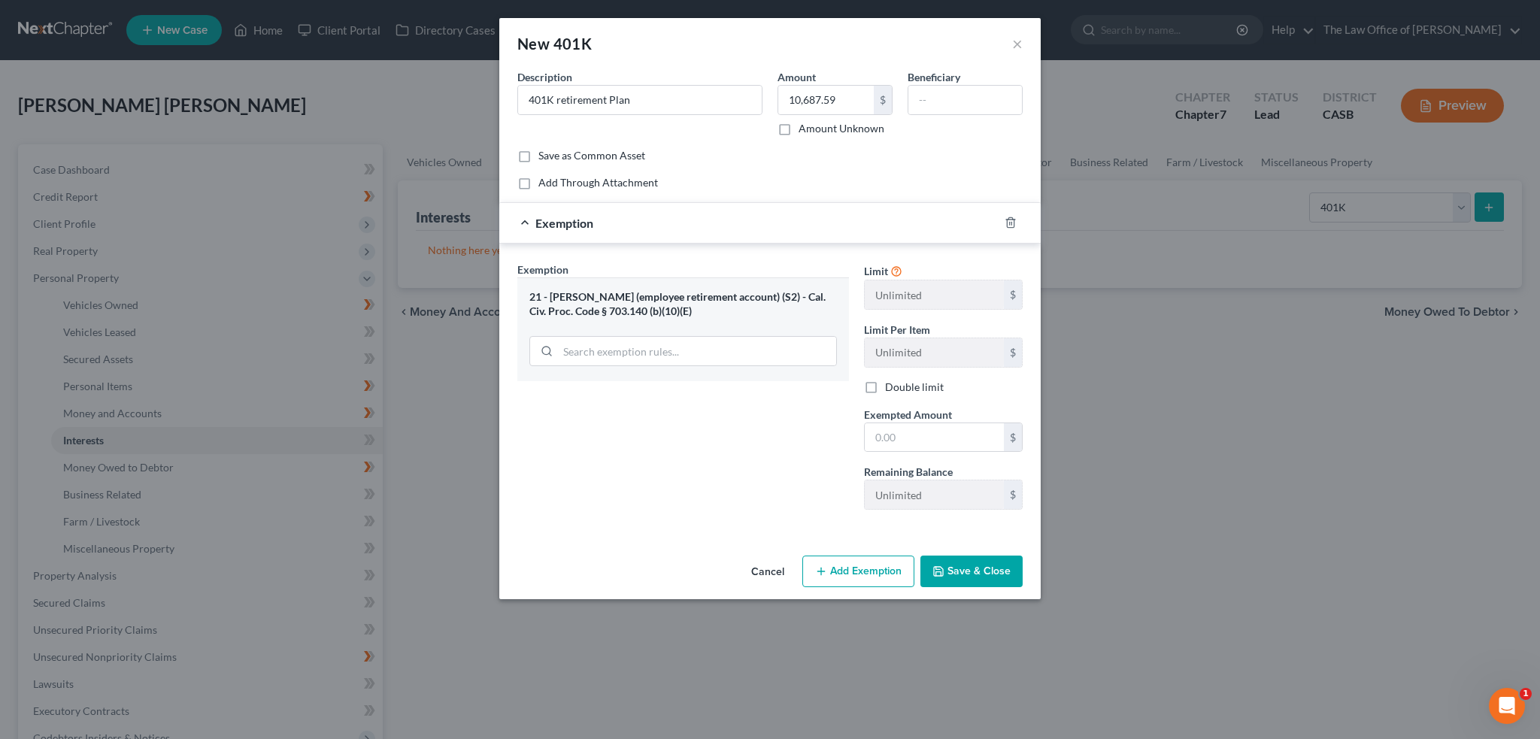
drag, startPoint x: 964, startPoint y: 574, endPoint x: 931, endPoint y: 381, distance: 195.3
click at [620, 572] on div "Cancel Add Exemption Save & Close" at bounding box center [770, 575] width 542 height 50
click at [927, 435] on input "text" at bounding box center [934, 437] width 139 height 29
type input "10,687.59"
click at [990, 562] on button "Save & Close" at bounding box center [972, 572] width 102 height 32
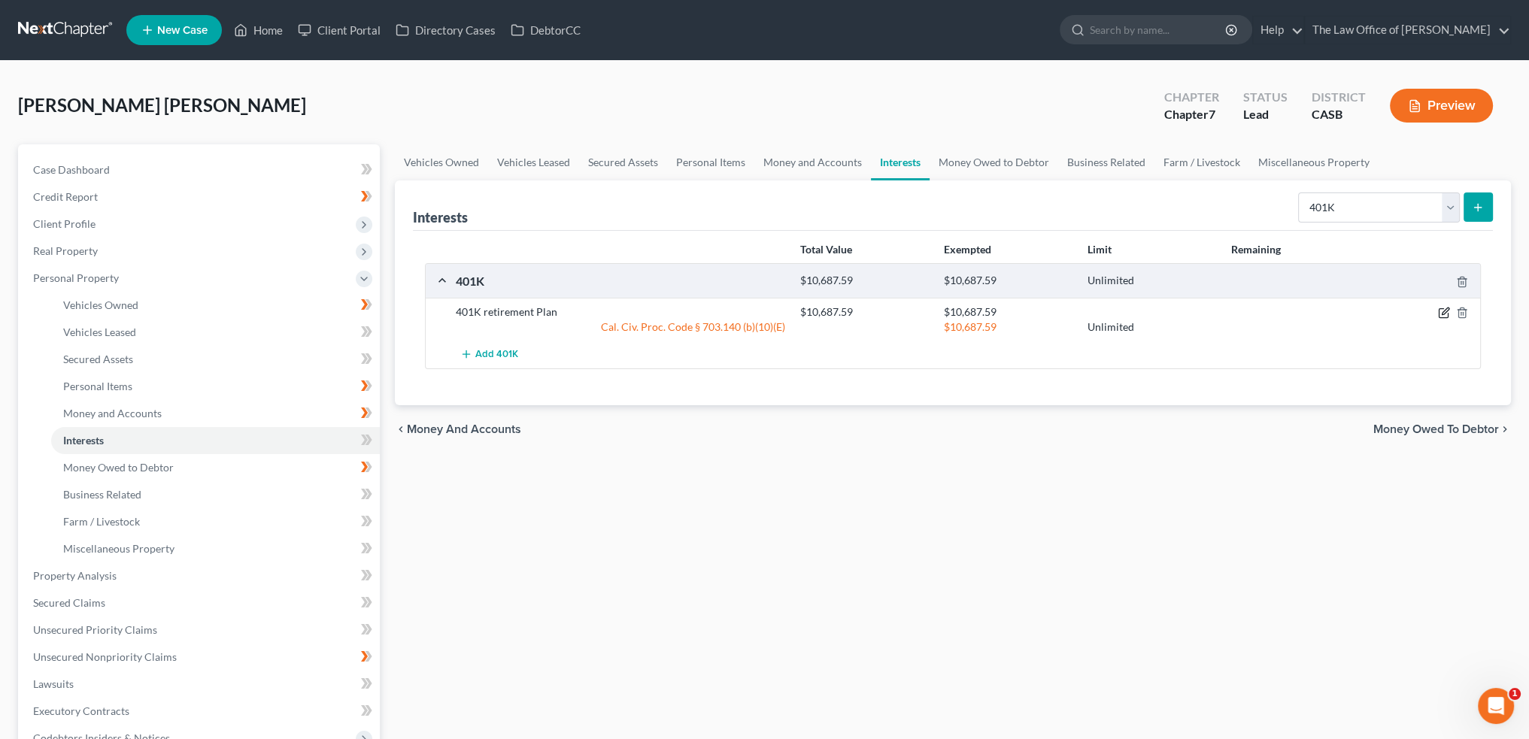
click at [1443, 313] on icon "button" at bounding box center [1445, 311] width 7 height 7
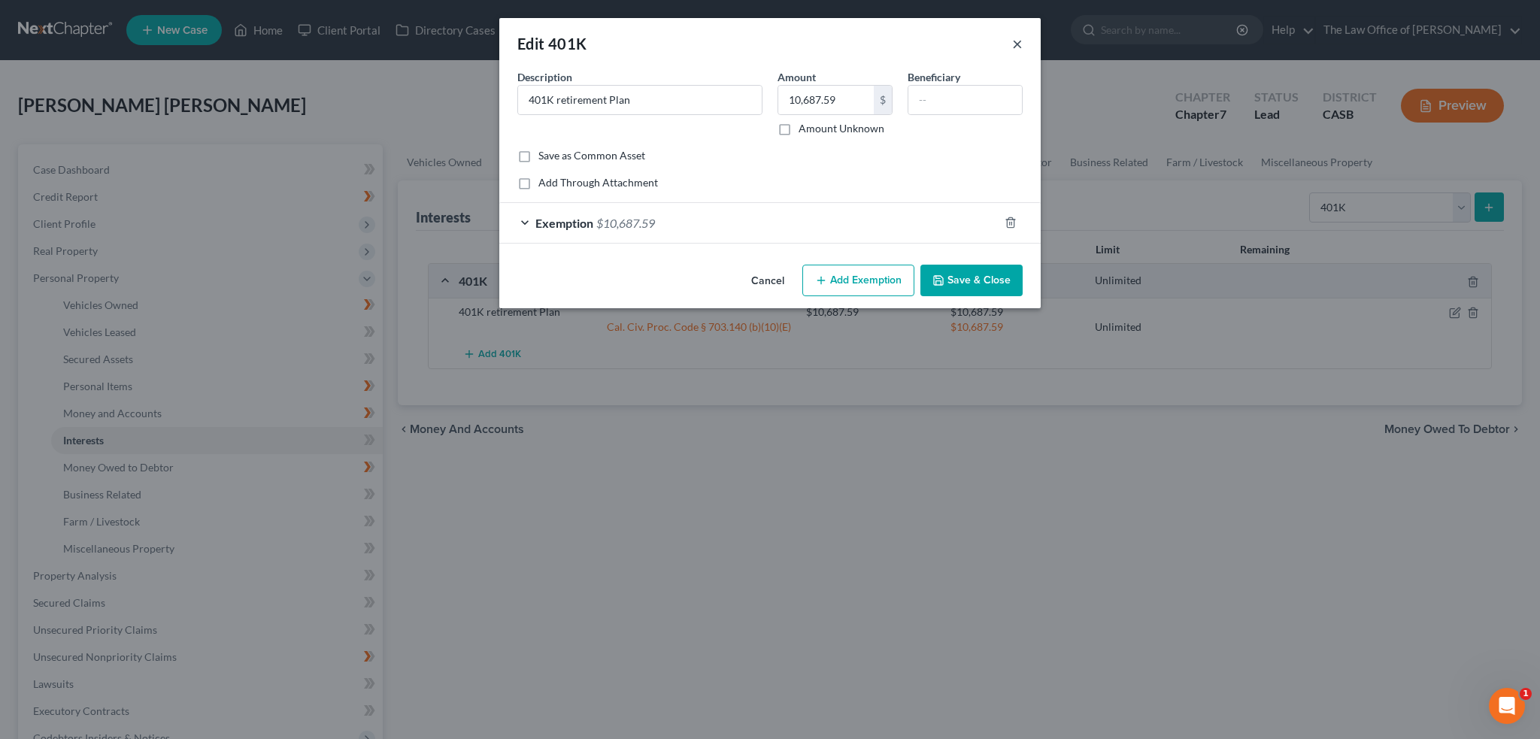
click at [1020, 44] on button "×" at bounding box center [1017, 44] width 11 height 18
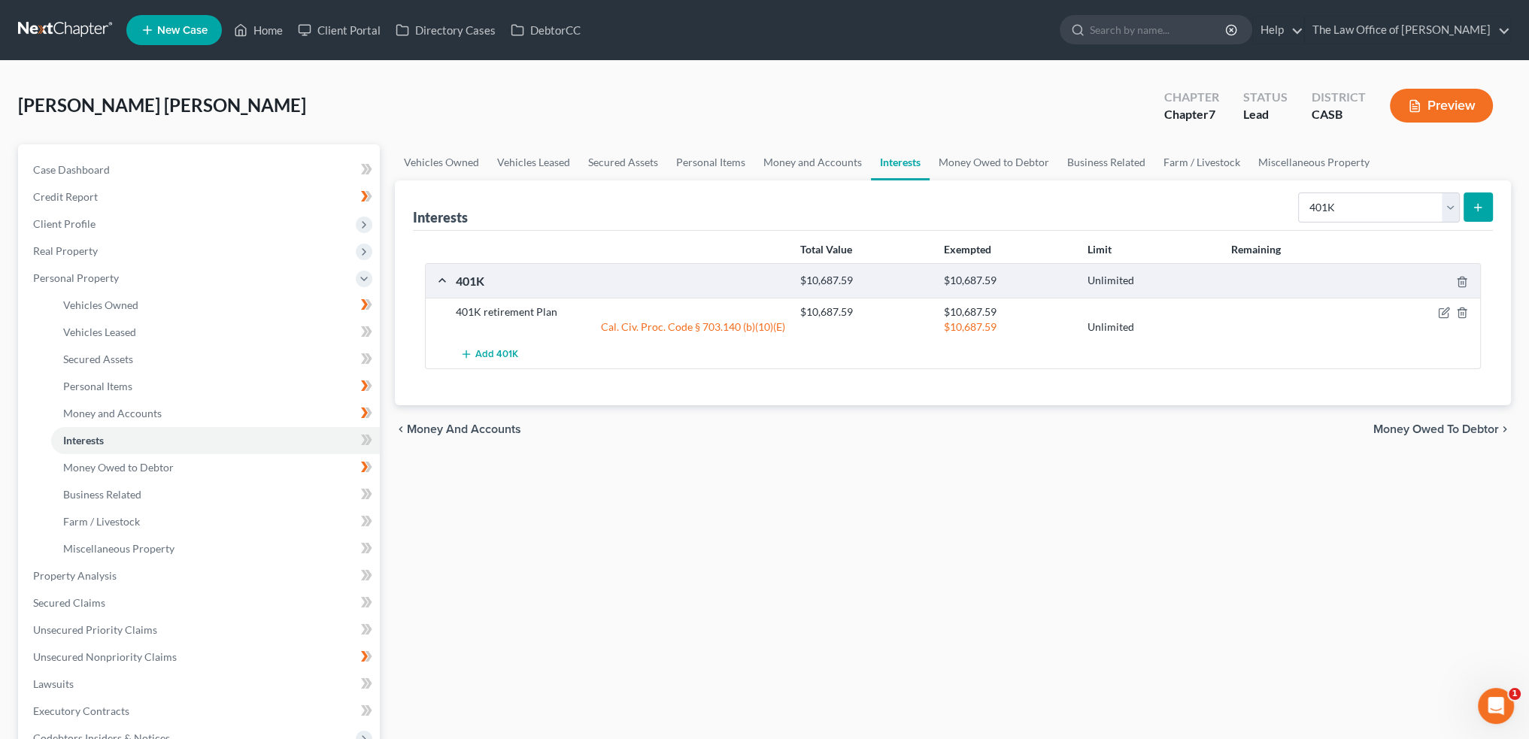
click at [1487, 199] on button "submit" at bounding box center [1478, 207] width 29 height 29
click at [1480, 205] on icon "submit" at bounding box center [1478, 208] width 12 height 12
click at [1472, 205] on icon "submit" at bounding box center [1478, 208] width 12 height 12
click at [1252, 475] on div "Vehicles Owned Vehicles Leased Secured Assets Personal Items Money and Accounts…" at bounding box center [952, 578] width 1131 height 869
click at [1442, 311] on icon "button" at bounding box center [1444, 313] width 12 height 12
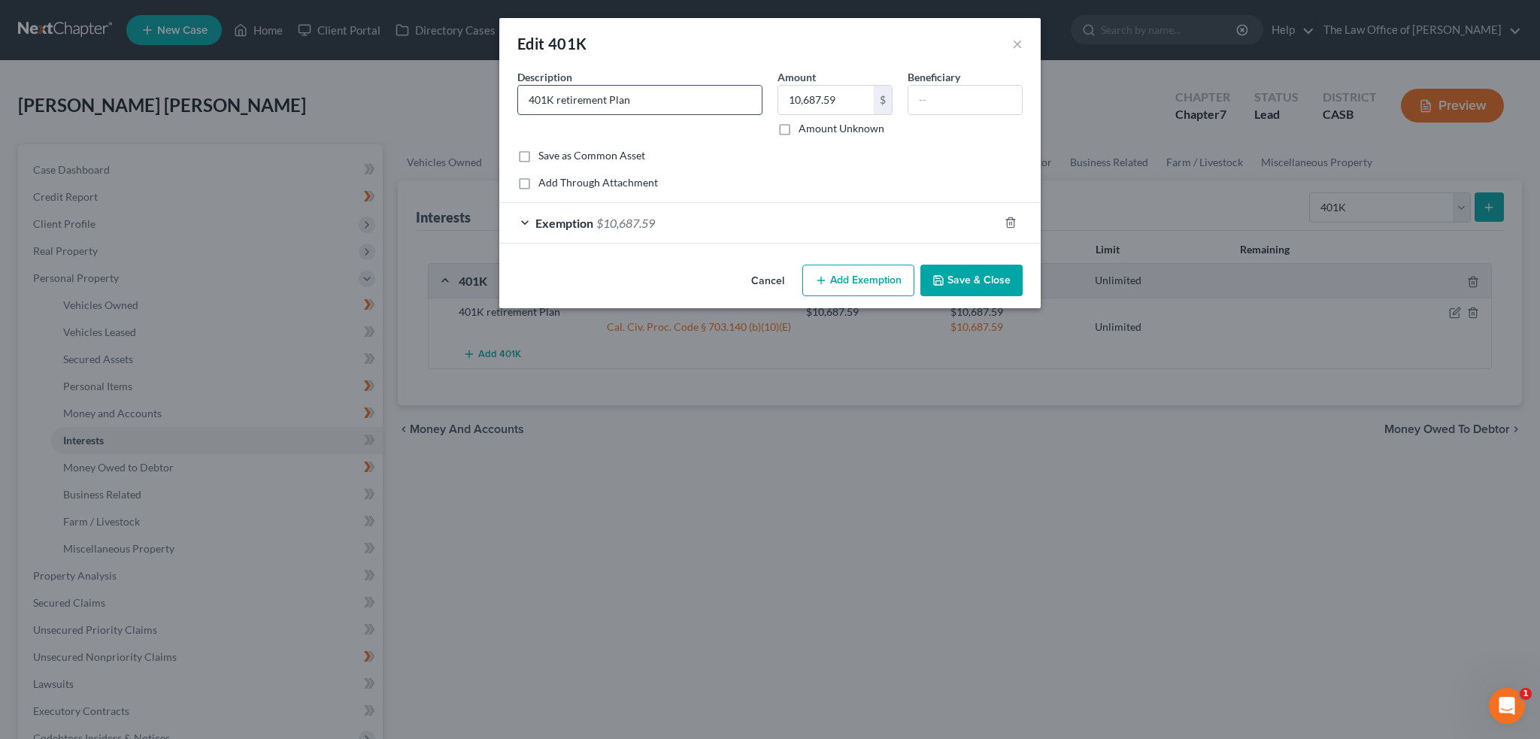
drag, startPoint x: 527, startPoint y: 103, endPoint x: 629, endPoint y: 114, distance: 102.1
click at [527, 103] on input "401K retirement Plan" at bounding box center [640, 100] width 244 height 29
type input "Debtor 401K retirement Plan"
click at [960, 261] on div "Cancel Add Exemption Save & Close" at bounding box center [770, 284] width 542 height 50
click at [958, 270] on button "Save & Close" at bounding box center [972, 281] width 102 height 32
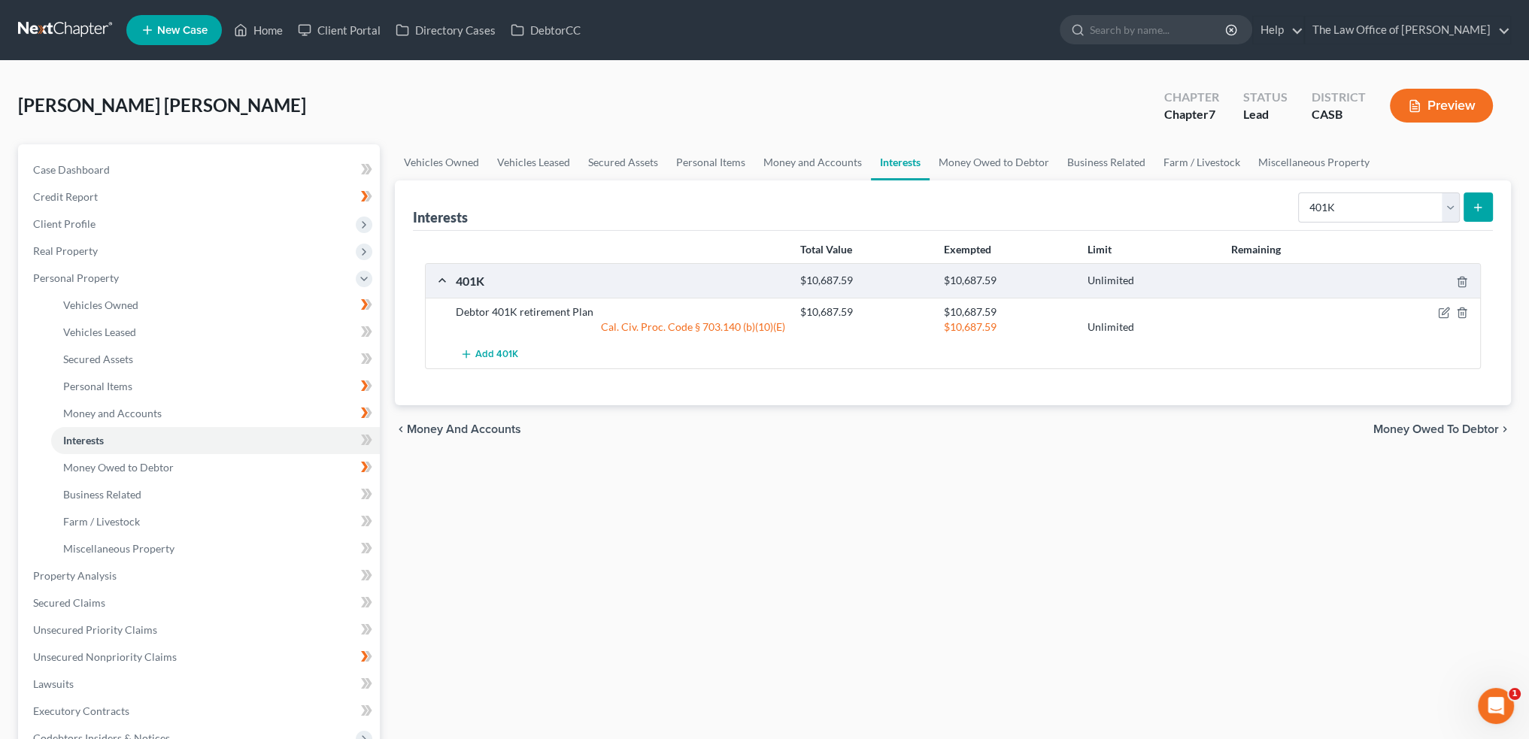
click at [1474, 202] on icon "submit" at bounding box center [1478, 208] width 12 height 12
click at [1480, 208] on line "submit" at bounding box center [1478, 208] width 7 height 0
drag, startPoint x: 1403, startPoint y: 208, endPoint x: 1379, endPoint y: 217, distance: 25.7
click at [1403, 208] on select "Select Interest Type 401K Annuity Bond Education IRA Government Bond Government…" at bounding box center [1379, 208] width 162 height 30
select select "401k"
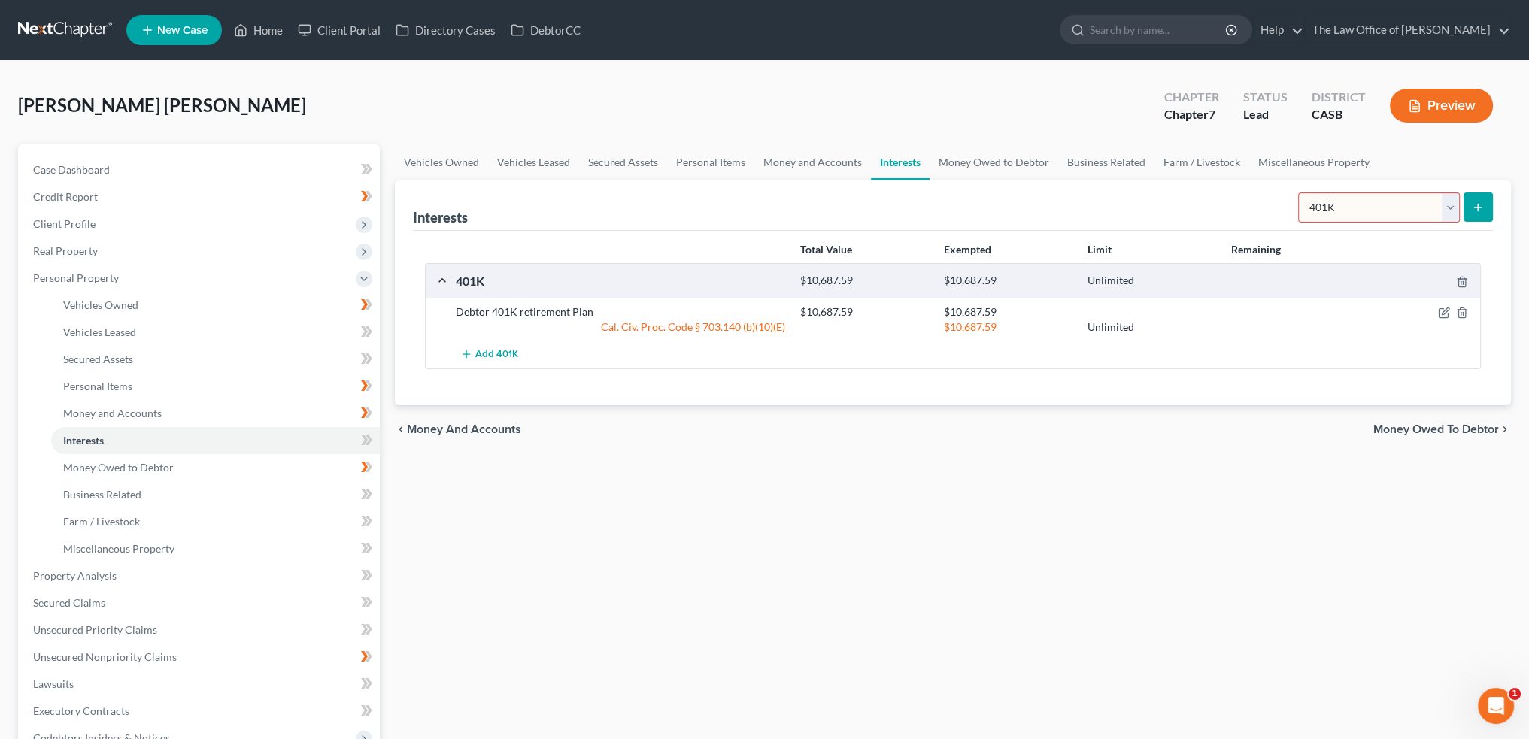
click at [1300, 193] on select "Select Interest Type 401K Annuity Bond Education IRA Government Bond Government…" at bounding box center [1379, 208] width 162 height 30
click at [1458, 197] on select "Select Interest Type 401K Annuity Bond Education IRA Government Bond Government…" at bounding box center [1379, 208] width 162 height 30
click at [1480, 199] on button "submit" at bounding box center [1478, 207] width 29 height 29
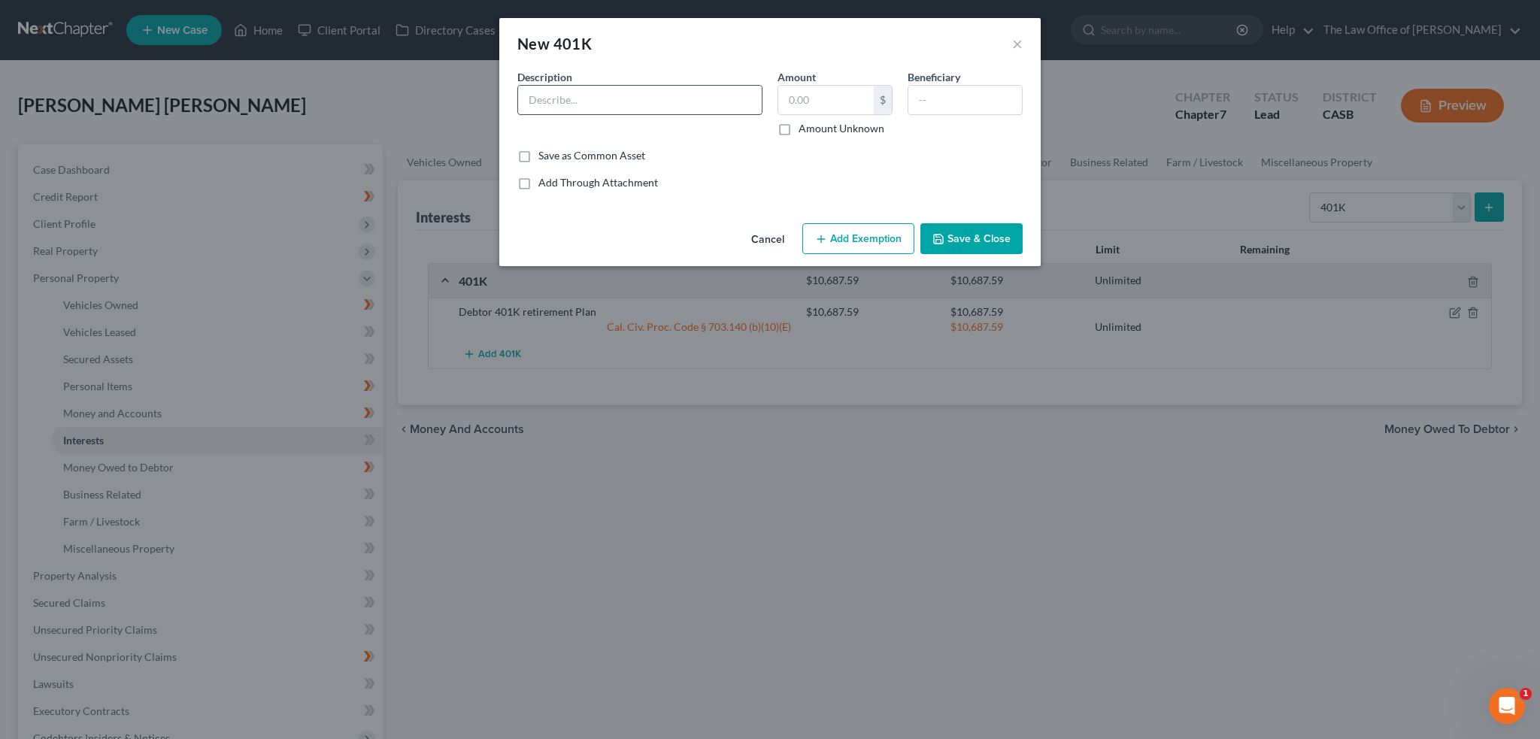
click at [639, 93] on input "text" at bounding box center [640, 100] width 244 height 29
drag, startPoint x: 566, startPoint y: 98, endPoint x: 619, endPoint y: 97, distance: 53.4
click at [619, 97] on input "Spouse Retirement Plan" at bounding box center [640, 100] width 244 height 29
type input "Spouse Thrift Savings Plan"
click at [806, 86] on input "text" at bounding box center [827, 100] width 96 height 29
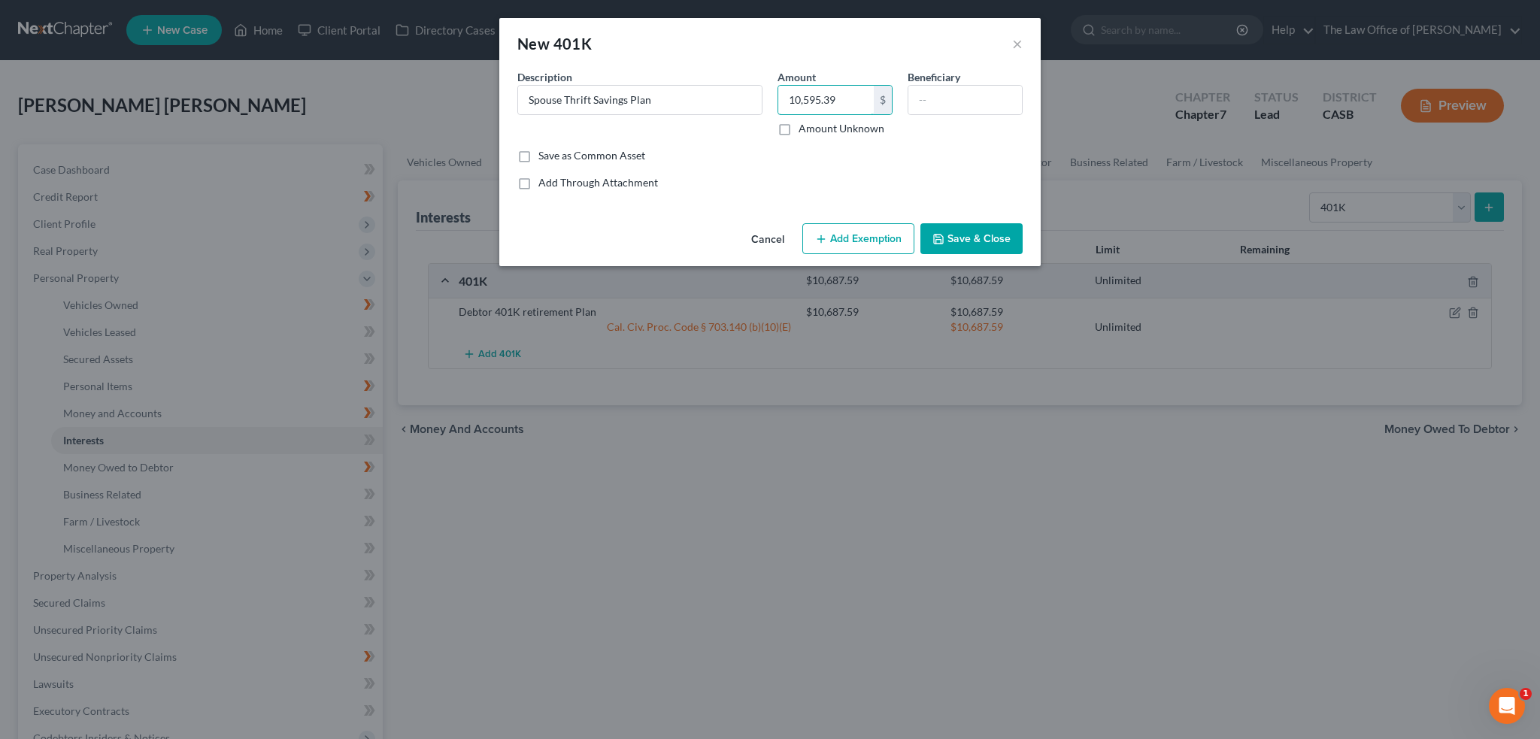
type input "10,595.39"
click at [830, 232] on button "Add Exemption" at bounding box center [859, 239] width 112 height 32
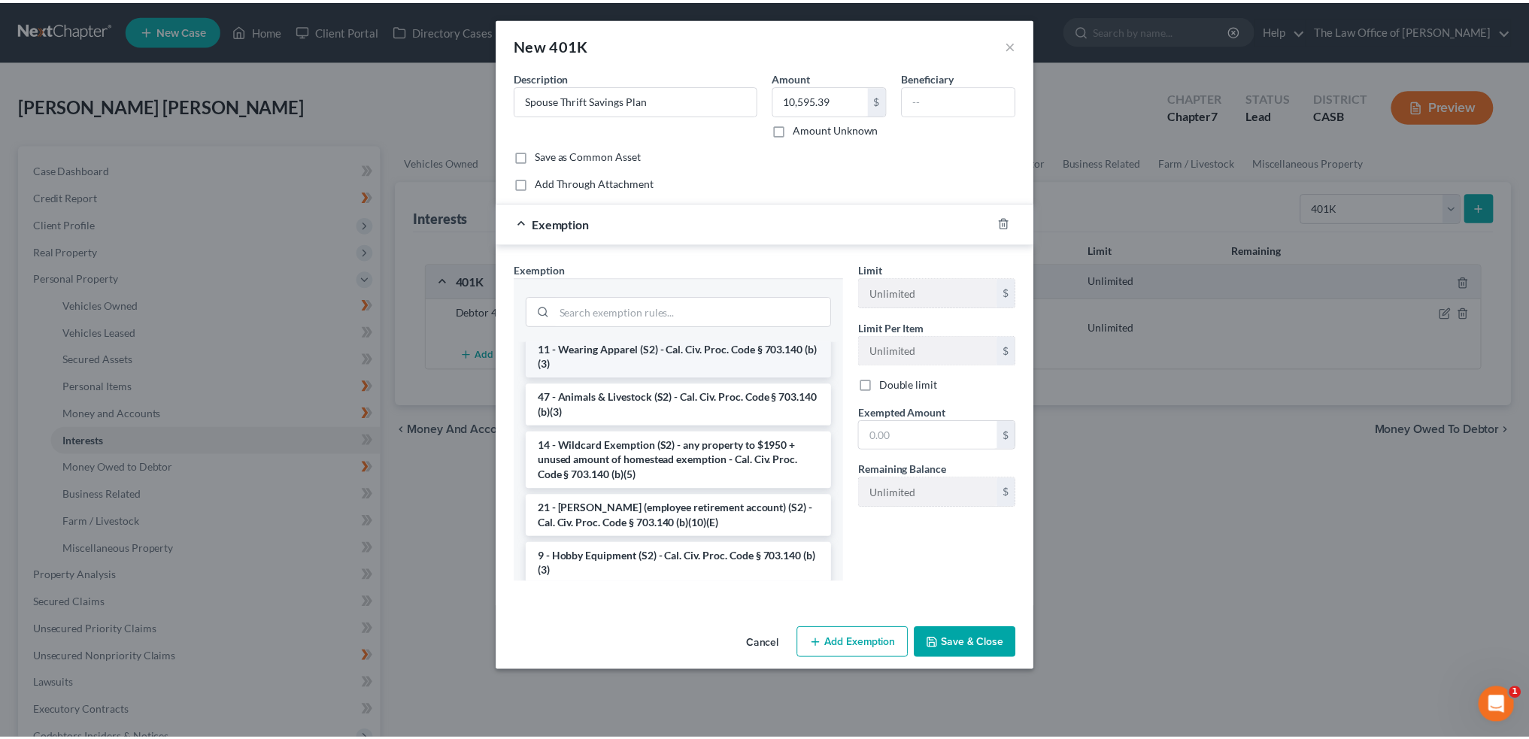
scroll to position [903, 0]
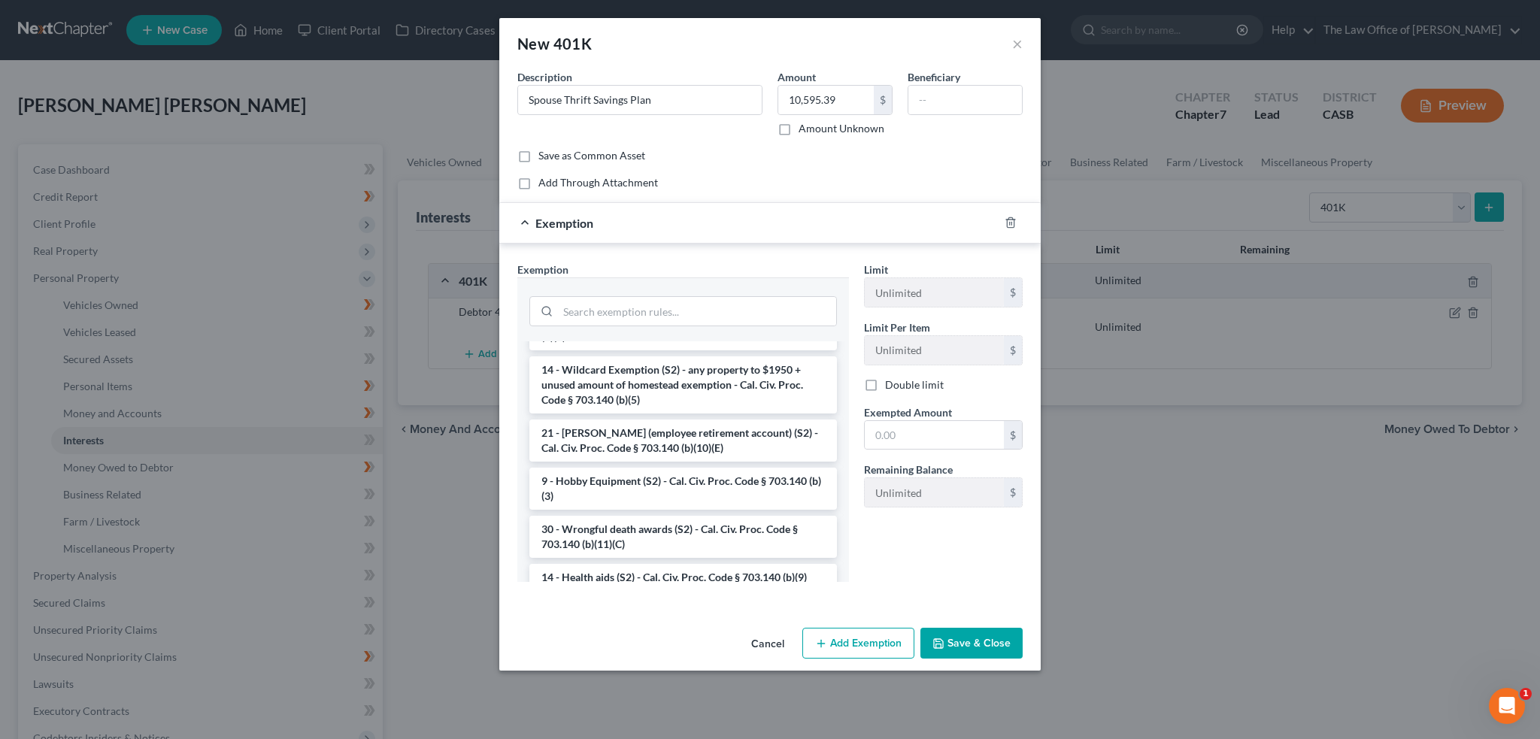
type textarea "n"
click at [688, 460] on li "21 - ERISA (employee retirement account) (S2) - Cal. Civ. Proc. Code § 703.140 …" at bounding box center [684, 441] width 308 height 42
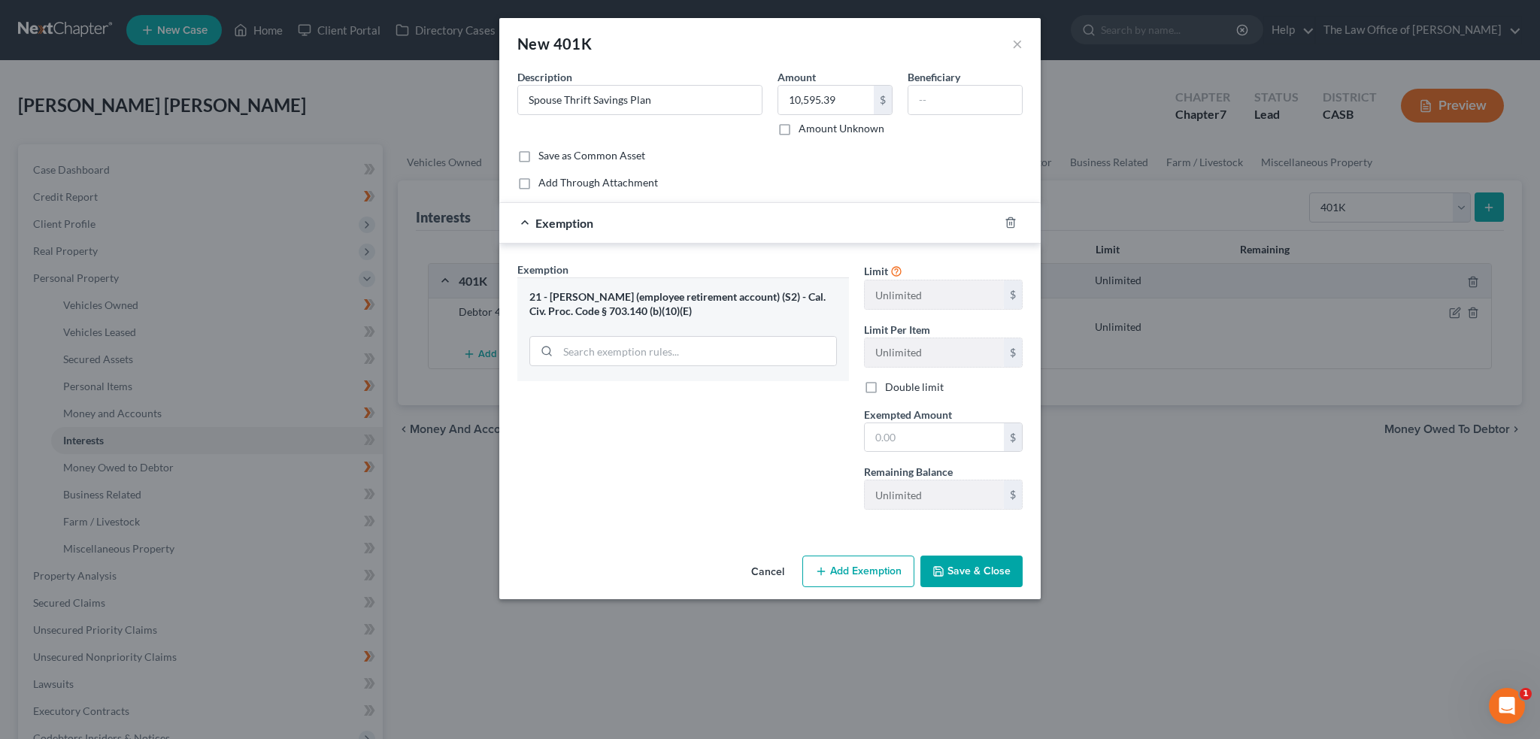
click at [960, 566] on button "Save & Close" at bounding box center [972, 572] width 102 height 32
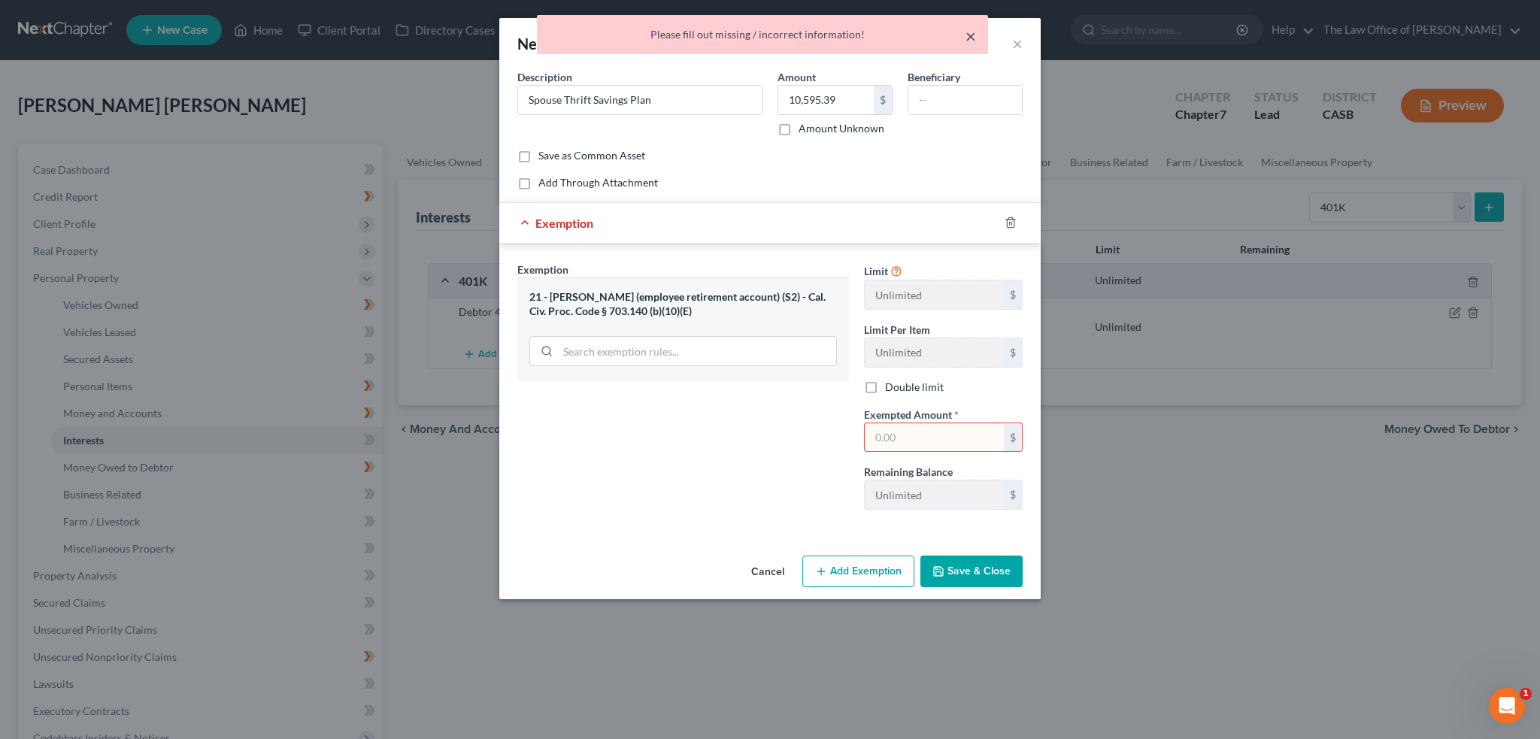
click at [970, 38] on button "×" at bounding box center [971, 36] width 11 height 18
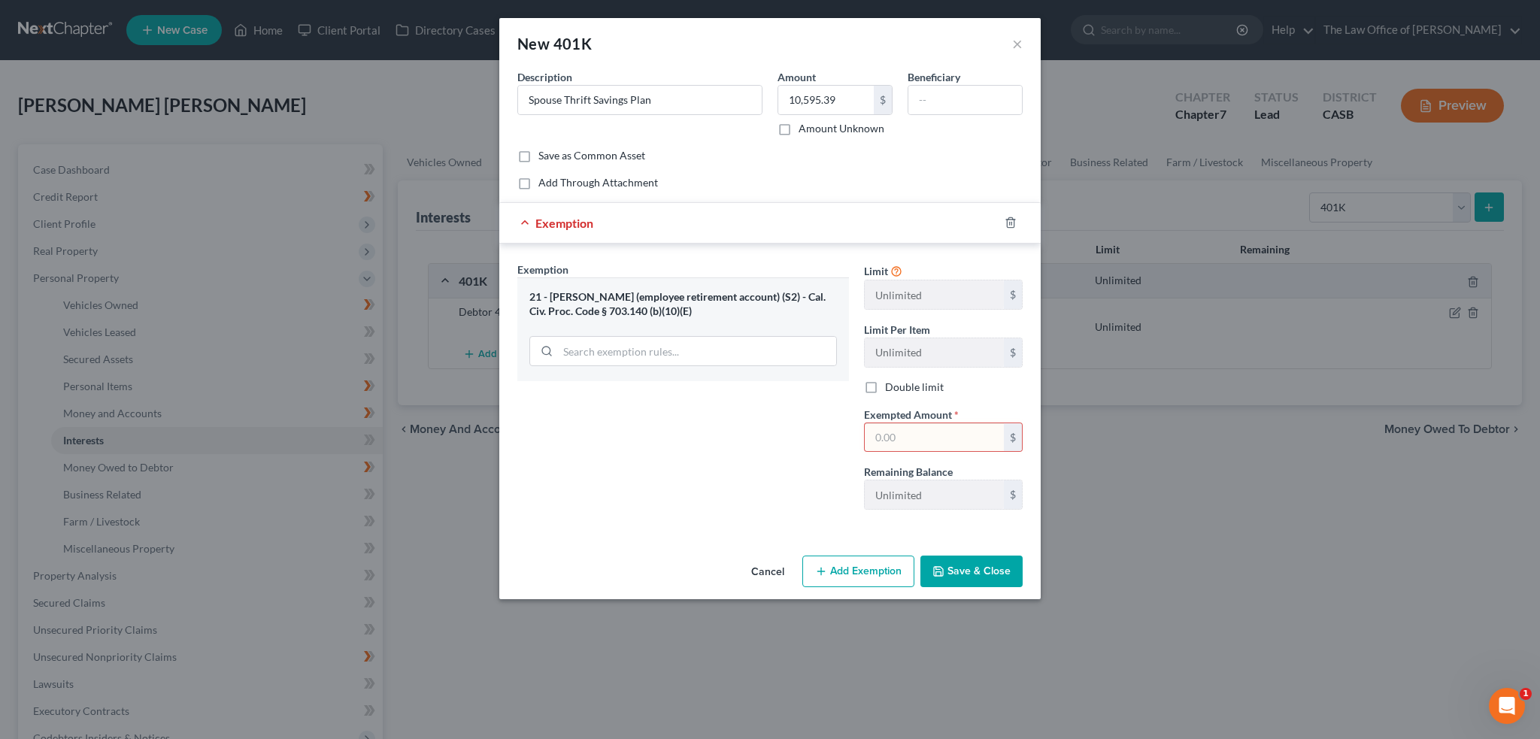
click at [936, 441] on input "text" at bounding box center [934, 437] width 139 height 29
type input "10,595.39"
drag, startPoint x: 925, startPoint y: 553, endPoint x: 997, endPoint y: 581, distance: 77.7
click at [927, 553] on div "Cancel Add Exemption Save & Close" at bounding box center [770, 575] width 542 height 50
click at [997, 581] on button "Save & Close" at bounding box center [972, 572] width 102 height 32
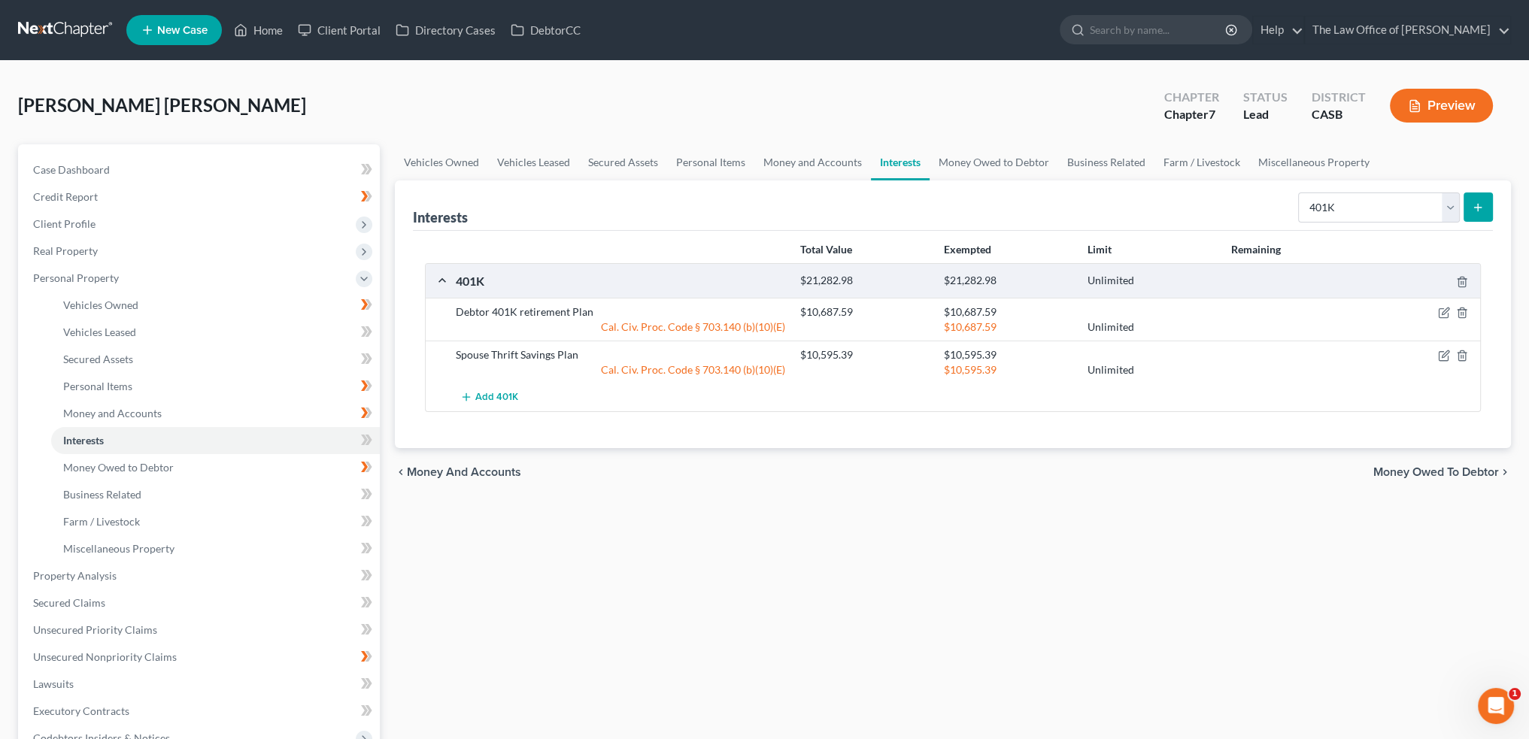
click at [997, 581] on div "Vehicles Owned Vehicles Leased Secured Assets Personal Items Money and Accounts…" at bounding box center [952, 578] width 1131 height 869
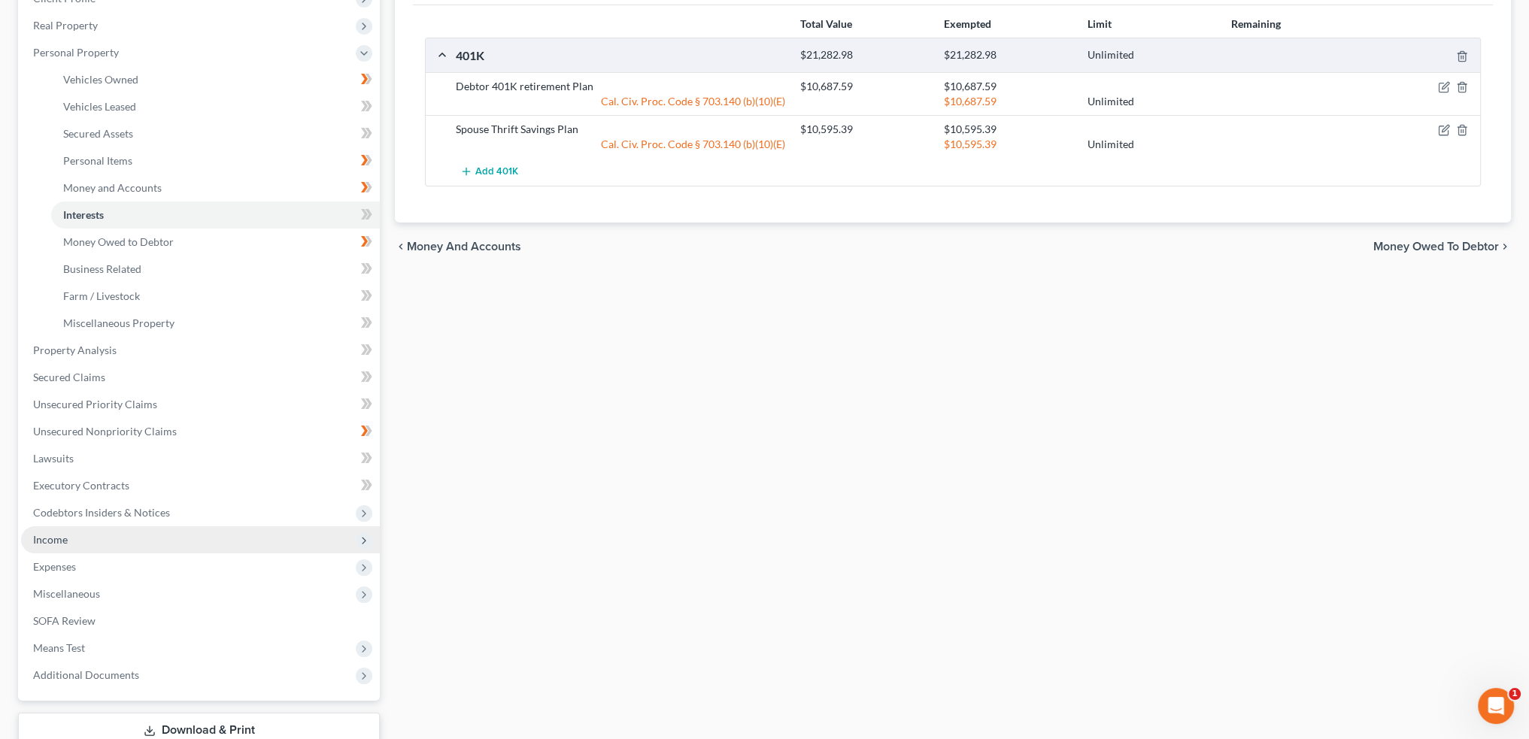
click at [100, 540] on span "Income" at bounding box center [200, 540] width 359 height 27
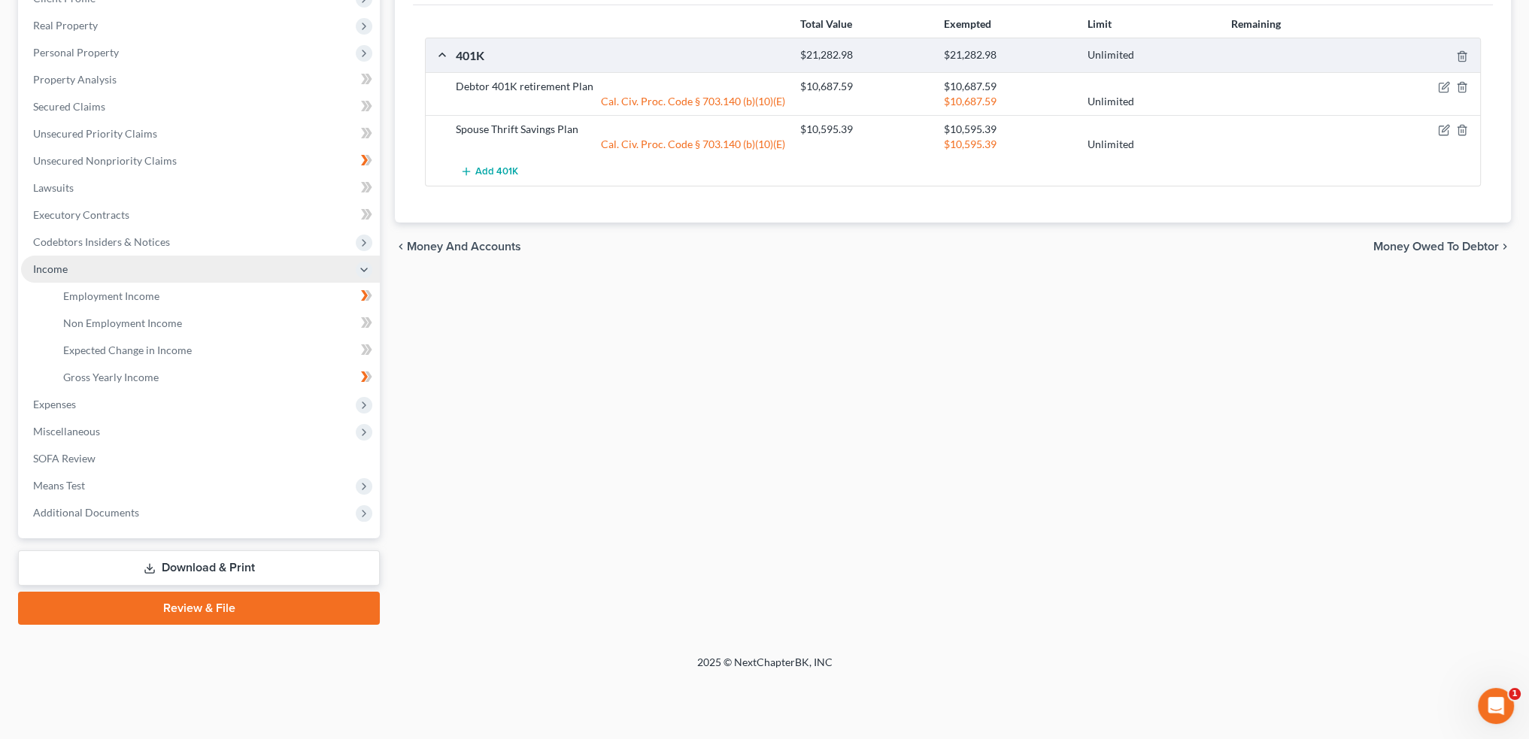
scroll to position [167, 0]
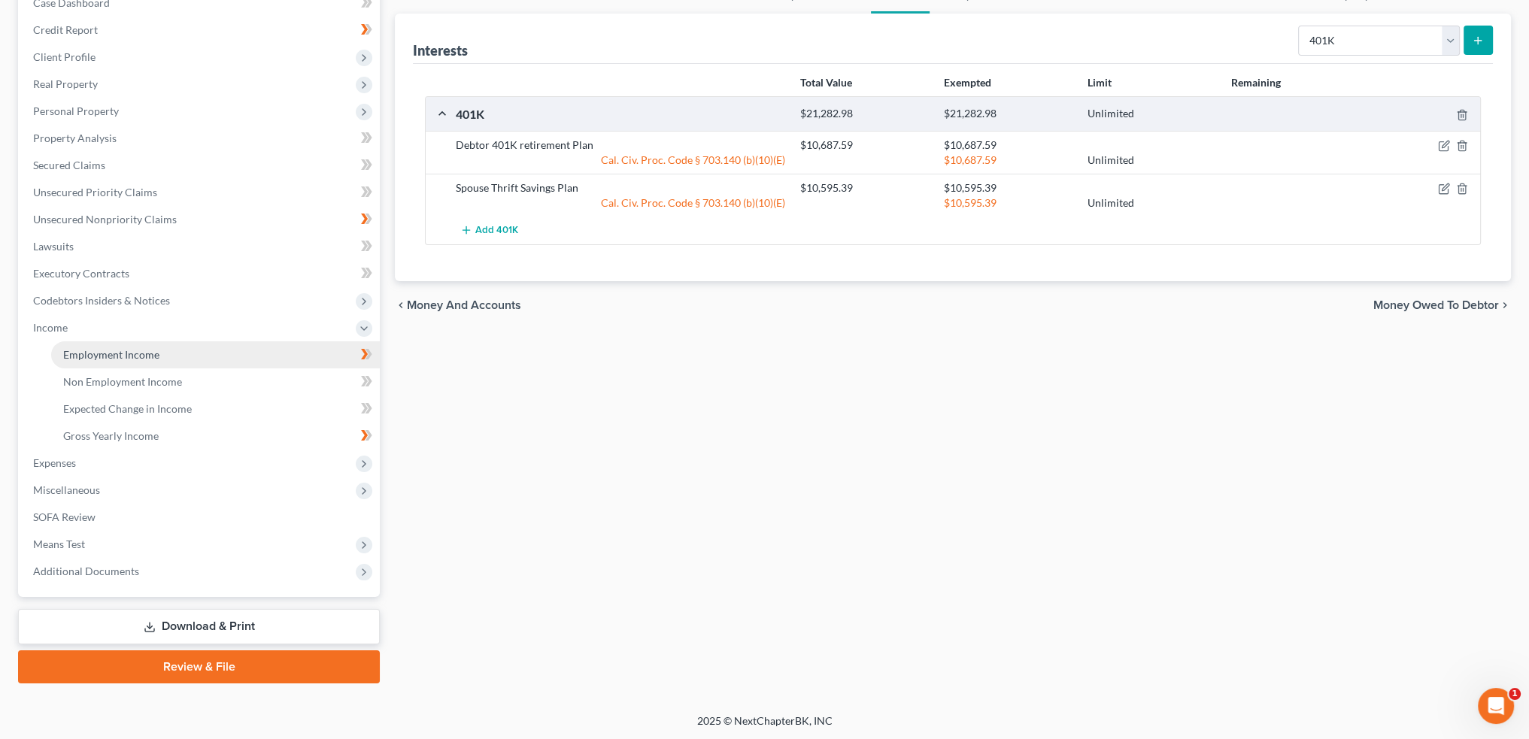
click at [119, 352] on span "Employment Income" at bounding box center [111, 354] width 96 height 13
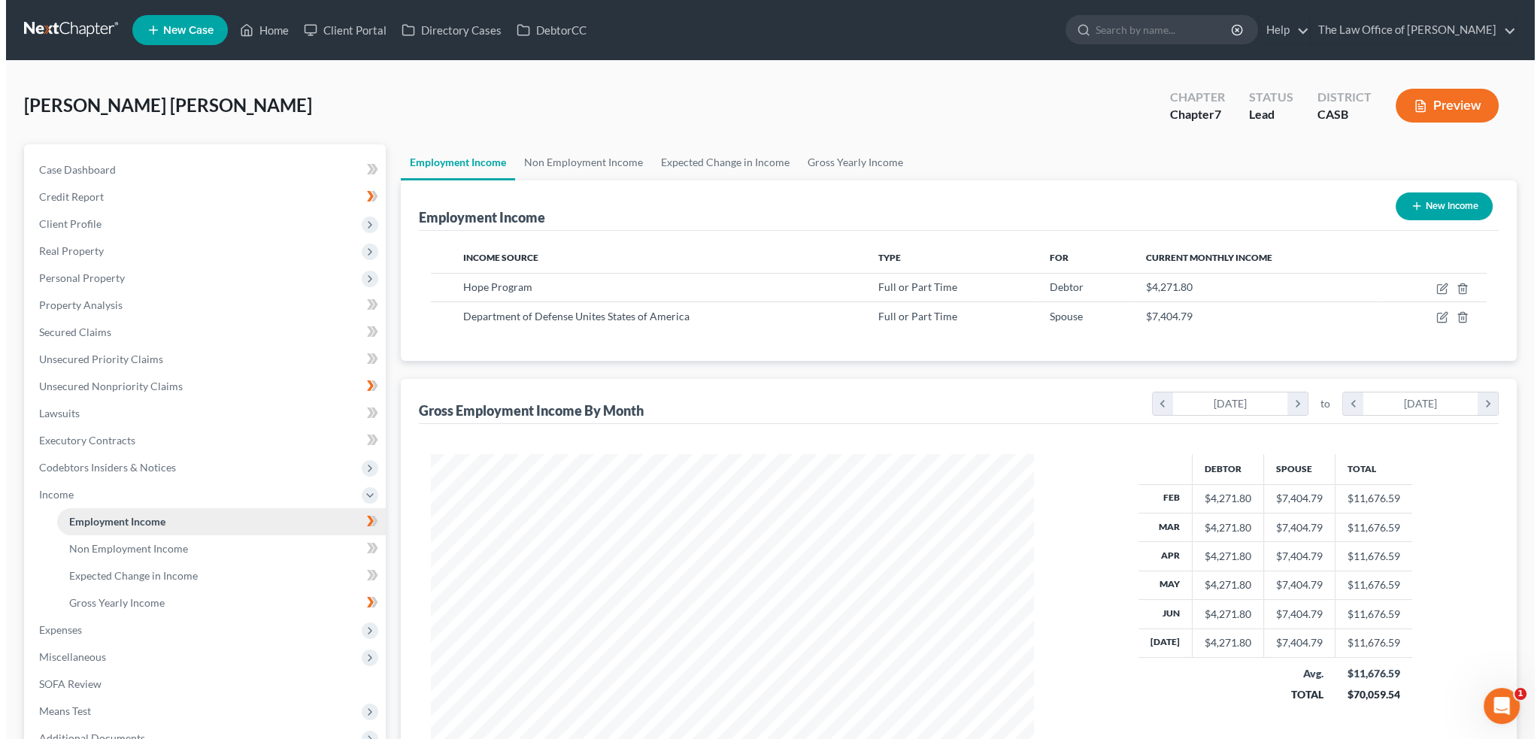
scroll to position [302, 633]
click at [1434, 285] on icon "button" at bounding box center [1437, 289] width 12 height 12
select select "0"
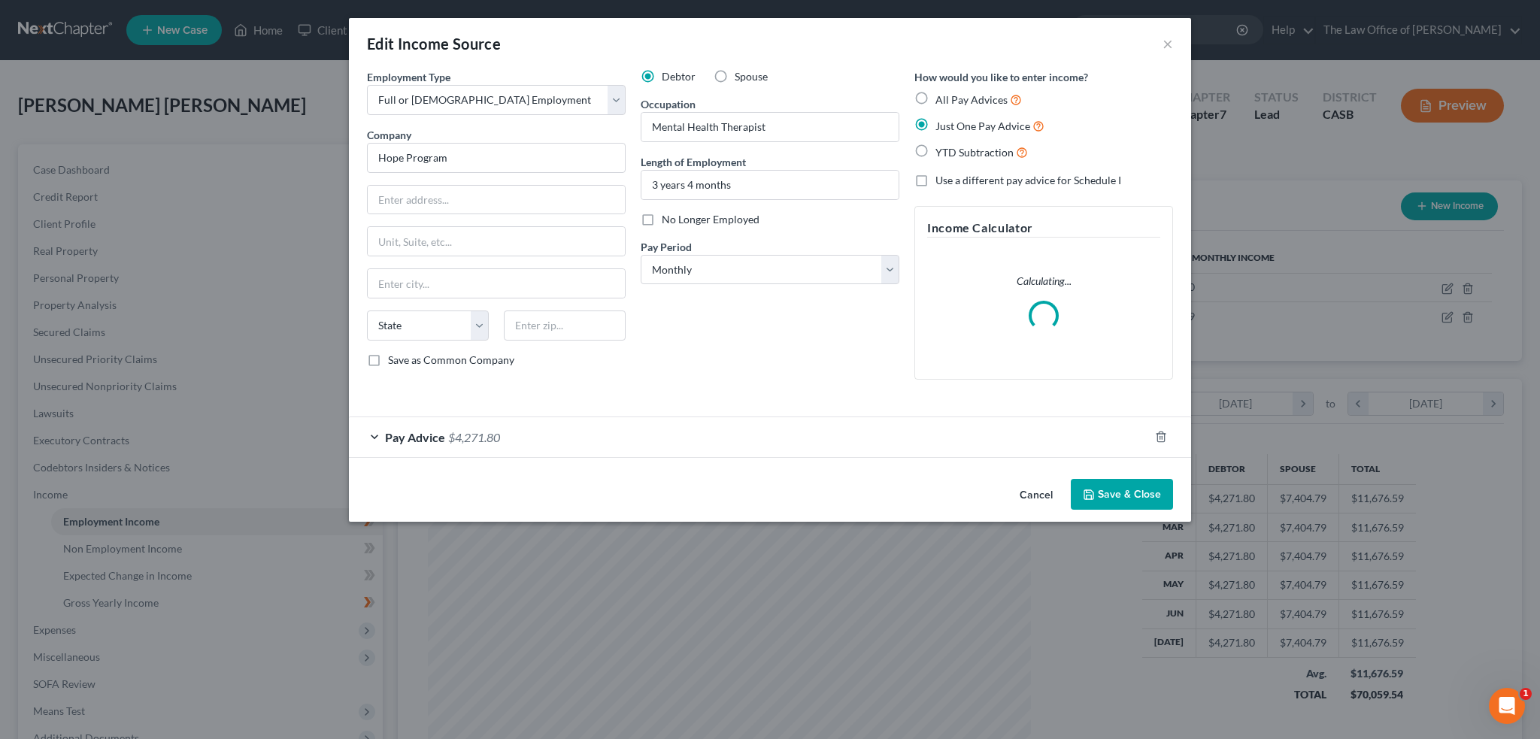
scroll to position [304, 638]
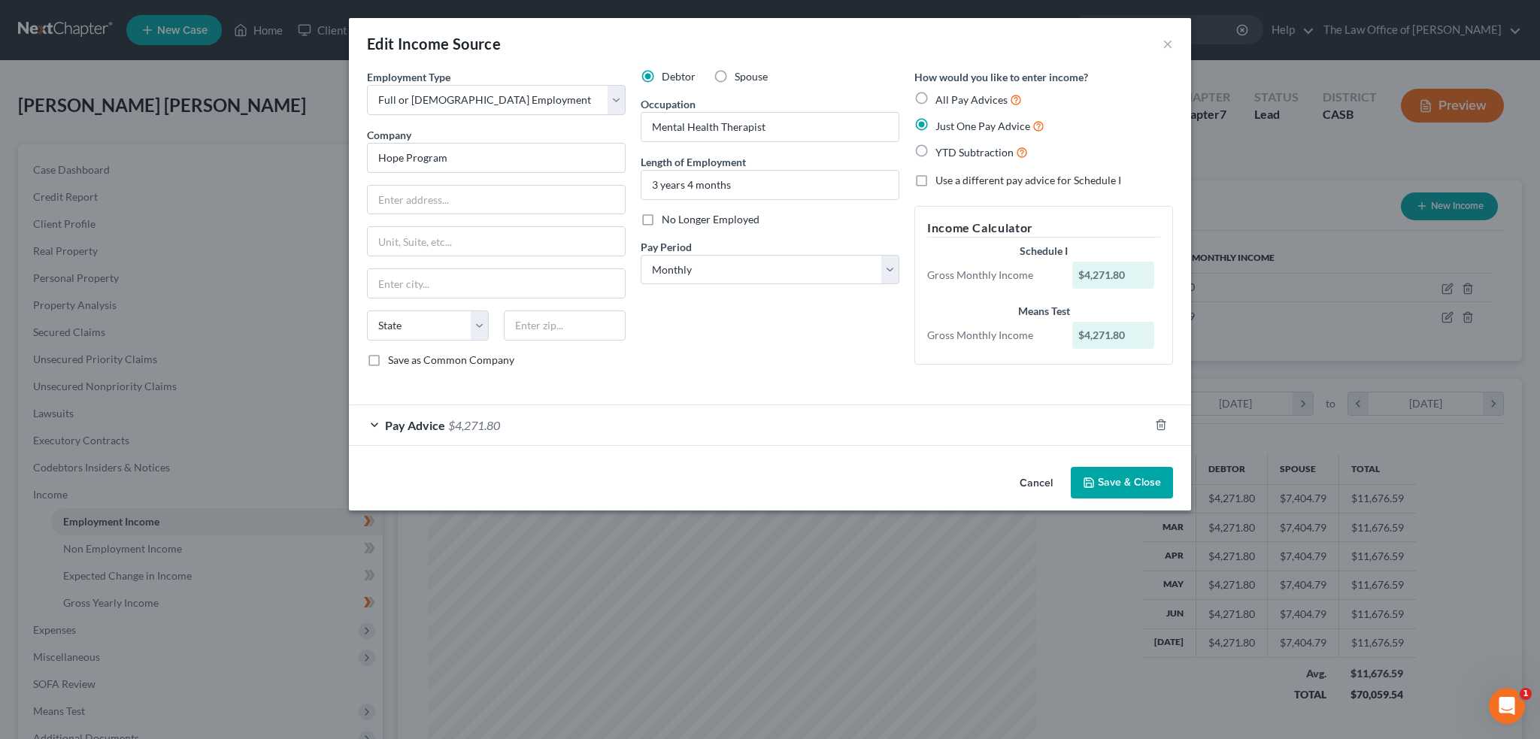
click at [413, 420] on span "Pay Advice" at bounding box center [415, 425] width 60 height 14
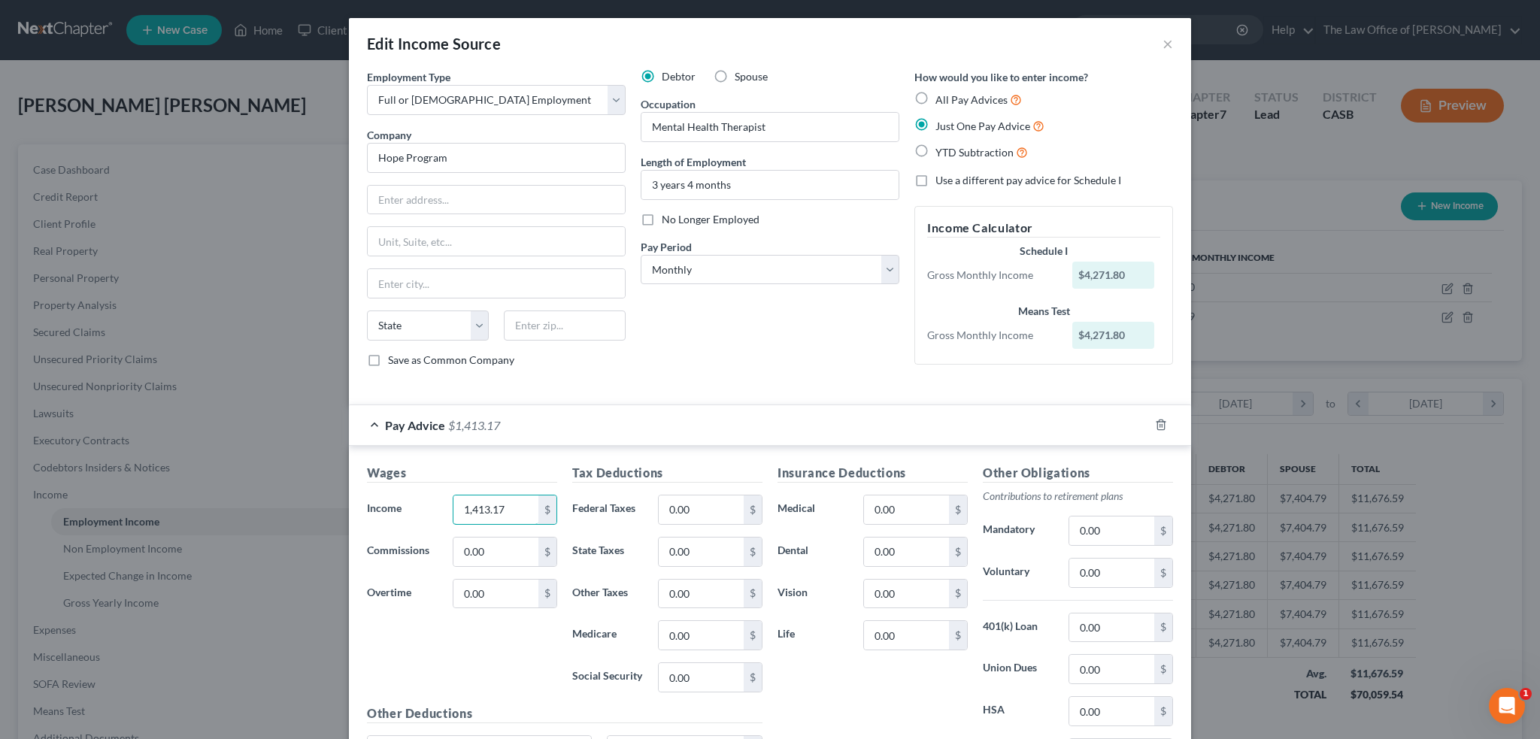
type input "1,413.17"
type input "63.88"
type input "32.68"
click at [700, 628] on input "0.00" at bounding box center [701, 635] width 85 height 29
type input "18.61"
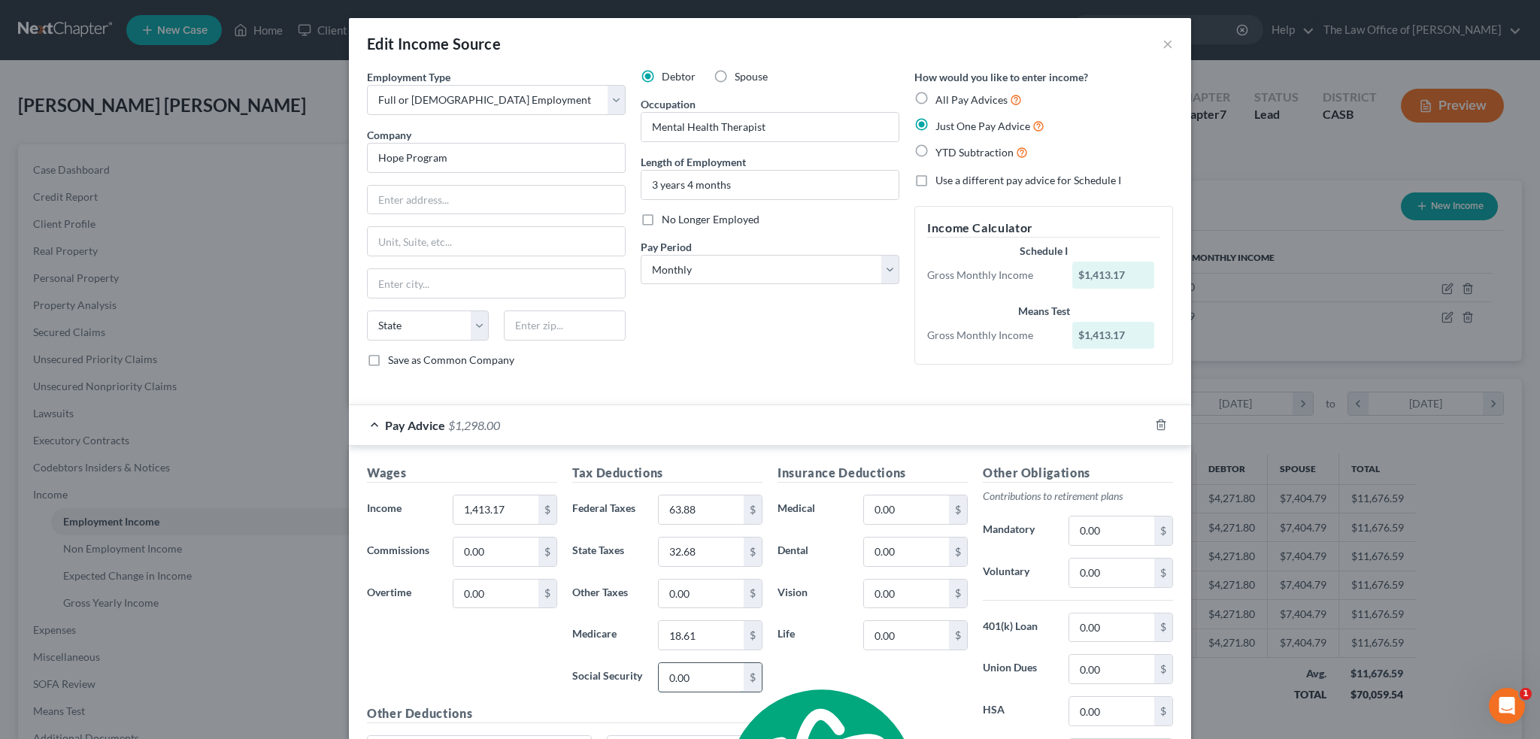
click at [712, 677] on input "0.00" at bounding box center [701, 677] width 85 height 29
type input "79.58"
click at [827, 690] on div "Insurance Deductions Medical 0.00 $ Dental 0.00 $ Vision 0.00 $ Life 0.00 $" at bounding box center [872, 622] width 205 height 317
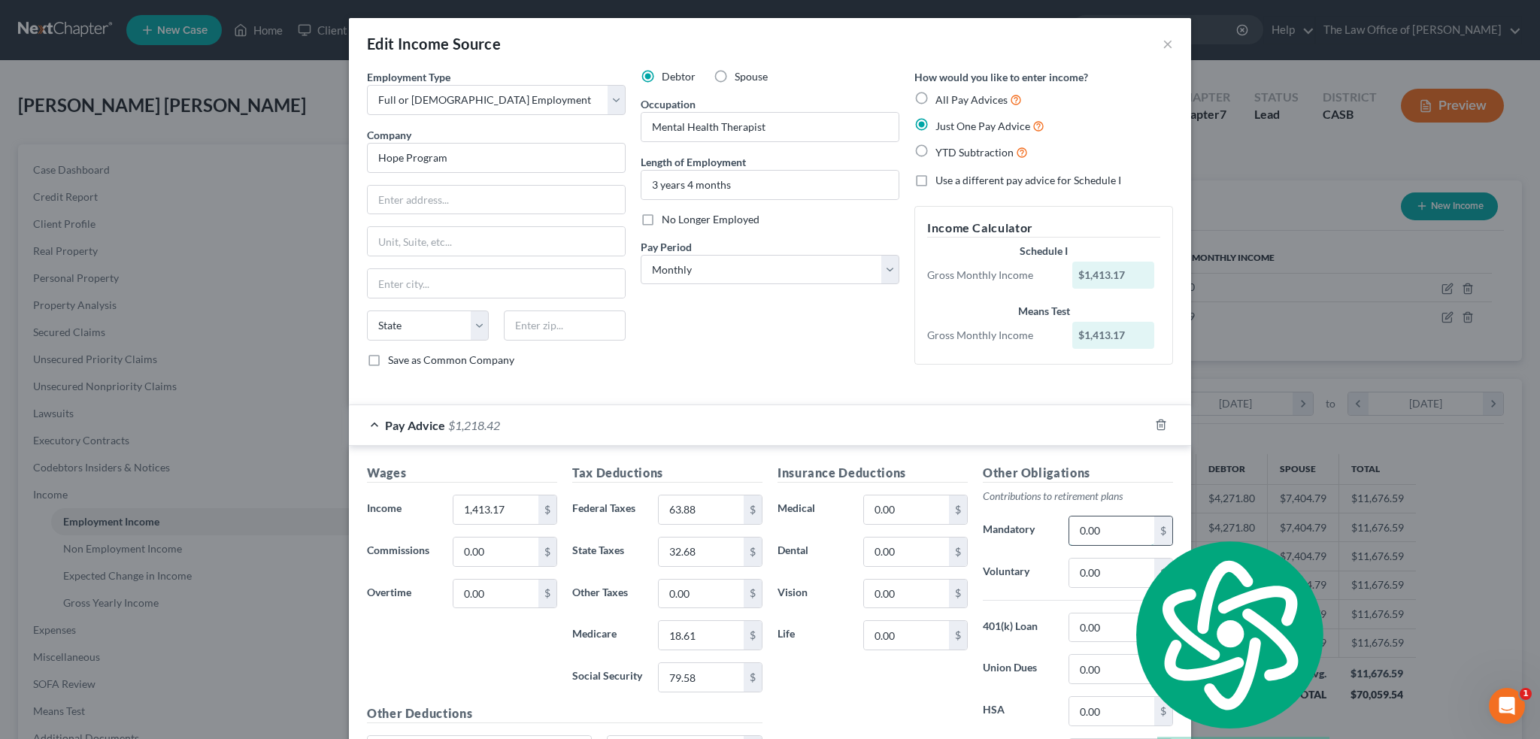
click at [1120, 529] on input "0.00" at bounding box center [1112, 531] width 85 height 29
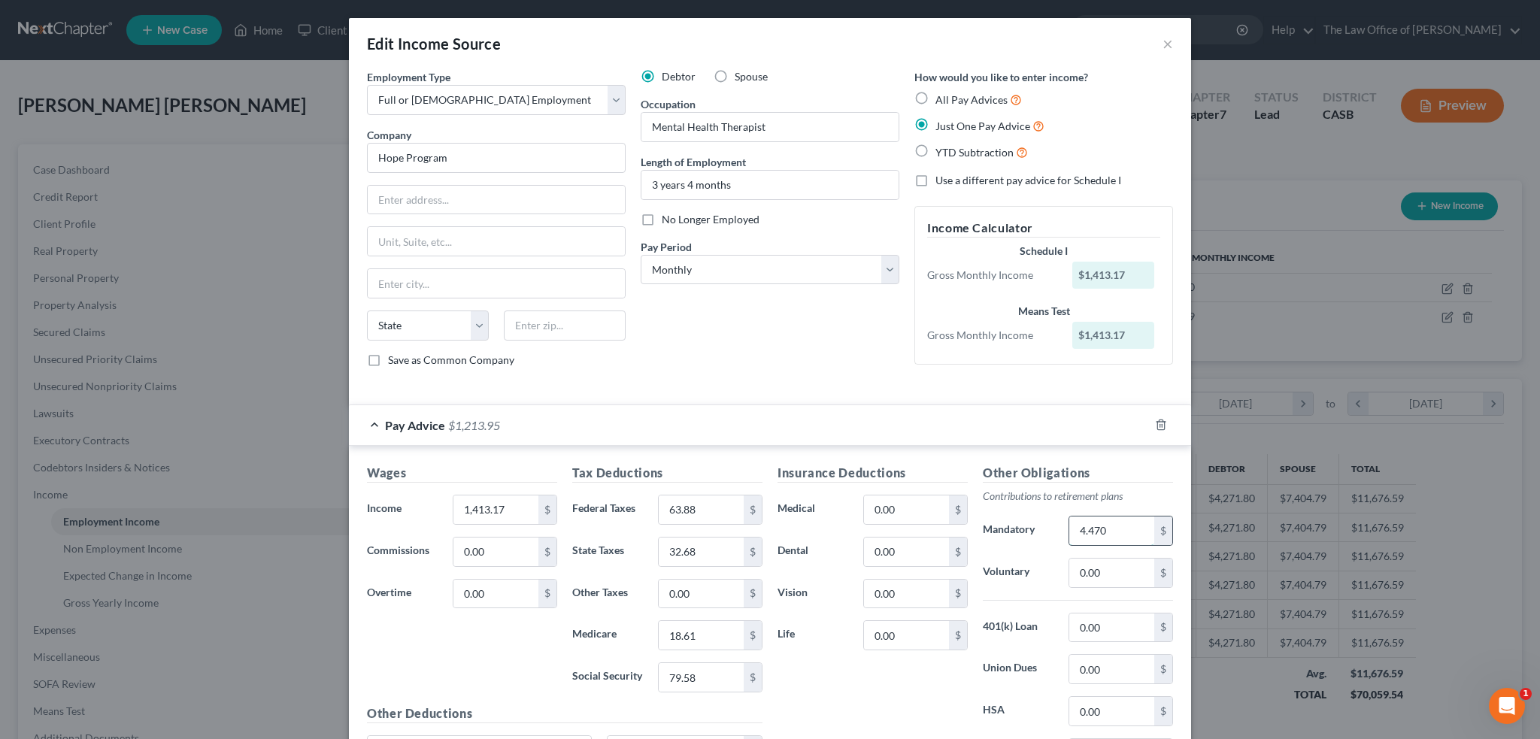
type input "4.47"
drag, startPoint x: 1118, startPoint y: 524, endPoint x: 924, endPoint y: 527, distance: 194.8
click at [924, 527] on div "Insurance Deductions Medical 0.00 $ Dental 0.00 $ Vision 0.00 $ Life 0.00 $ Oth…" at bounding box center [975, 622] width 411 height 317
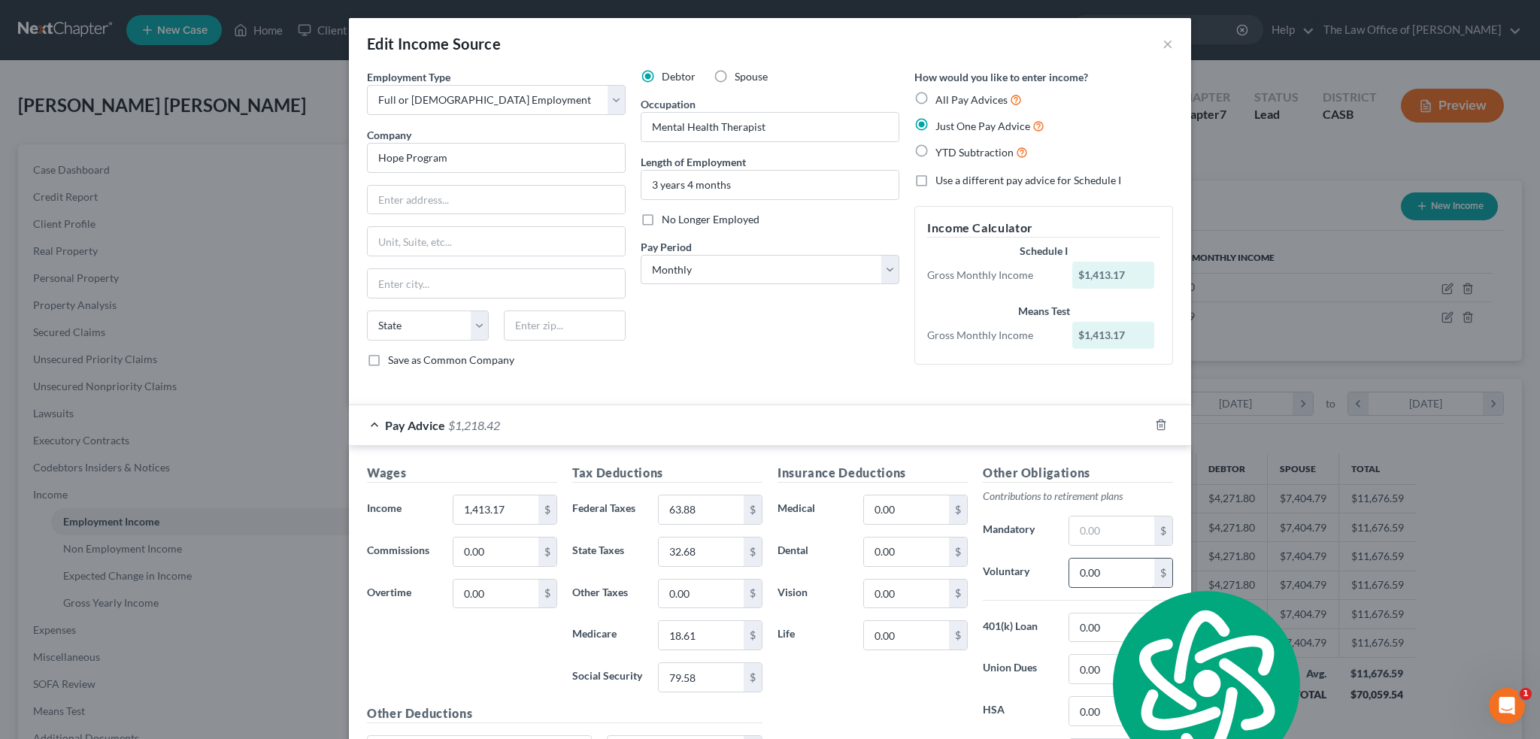
click at [1097, 578] on input "0.00" at bounding box center [1112, 573] width 85 height 29
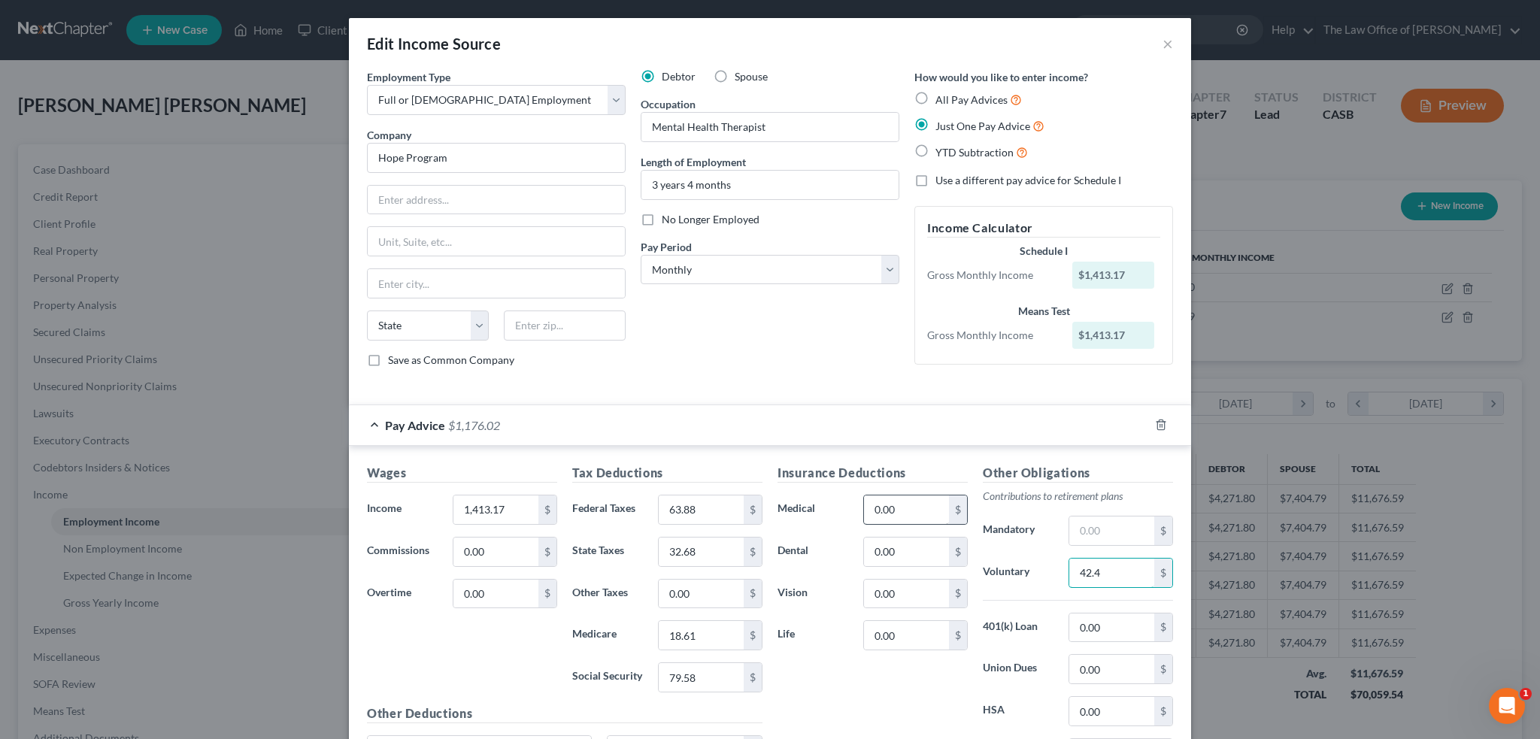
type input "42.4"
click at [918, 511] on input "0.00" at bounding box center [906, 510] width 85 height 29
type input "118.24"
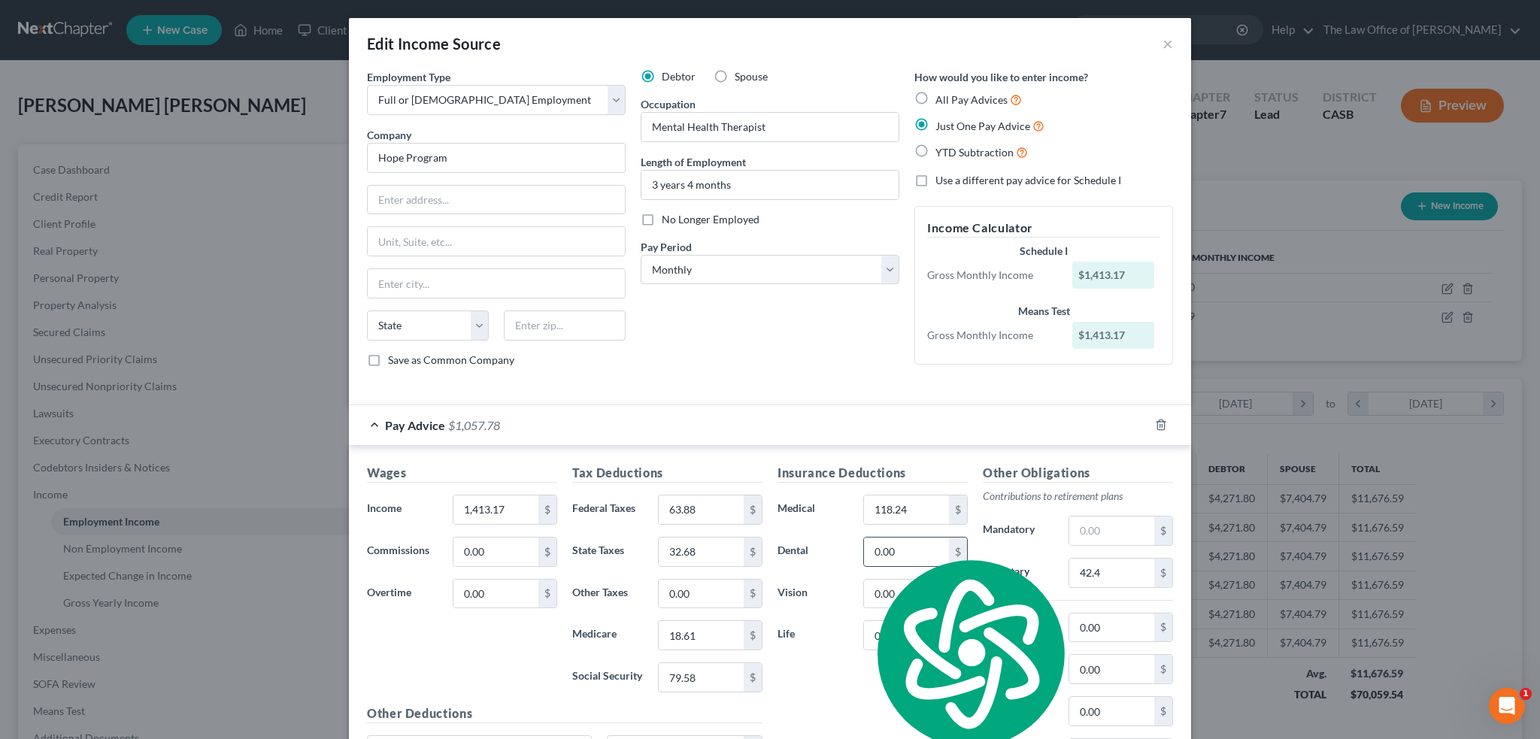
click at [864, 548] on input "0.00" at bounding box center [906, 552] width 85 height 29
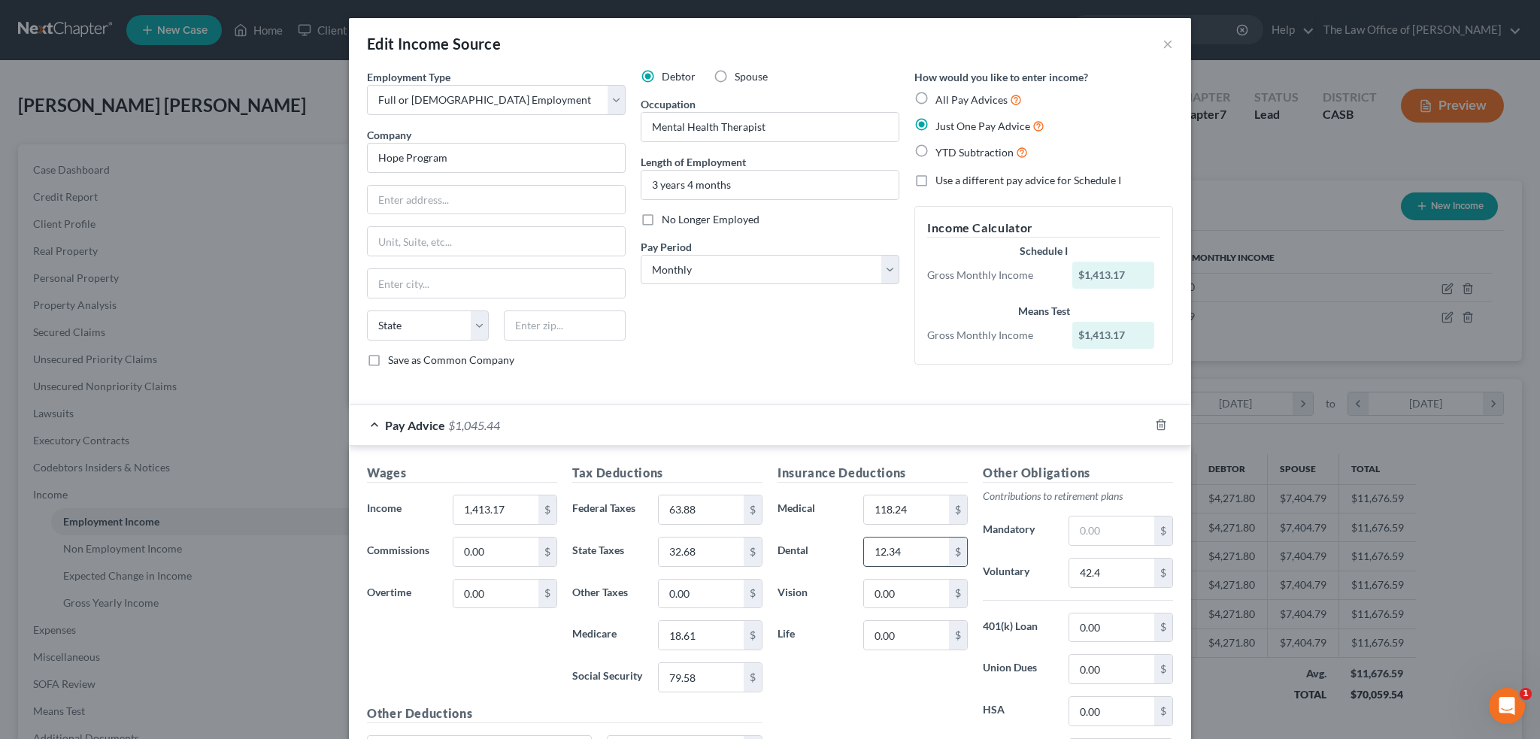
type input "12.34"
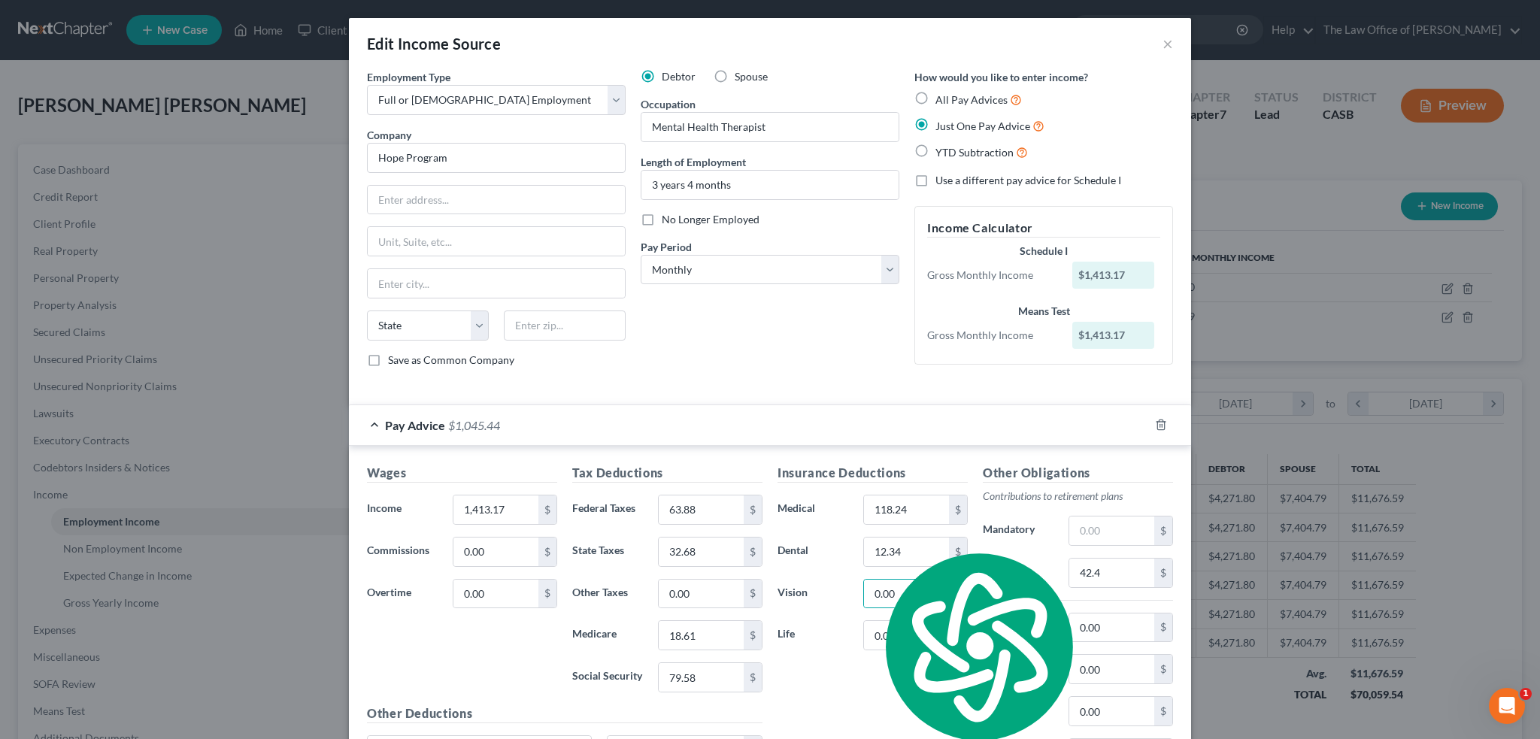
click at [924, 724] on div "Insurance Deductions Medical 118.24 $ Dental 12.34 $ Vision 0.00 $ Life 0.00 $" at bounding box center [872, 622] width 205 height 317
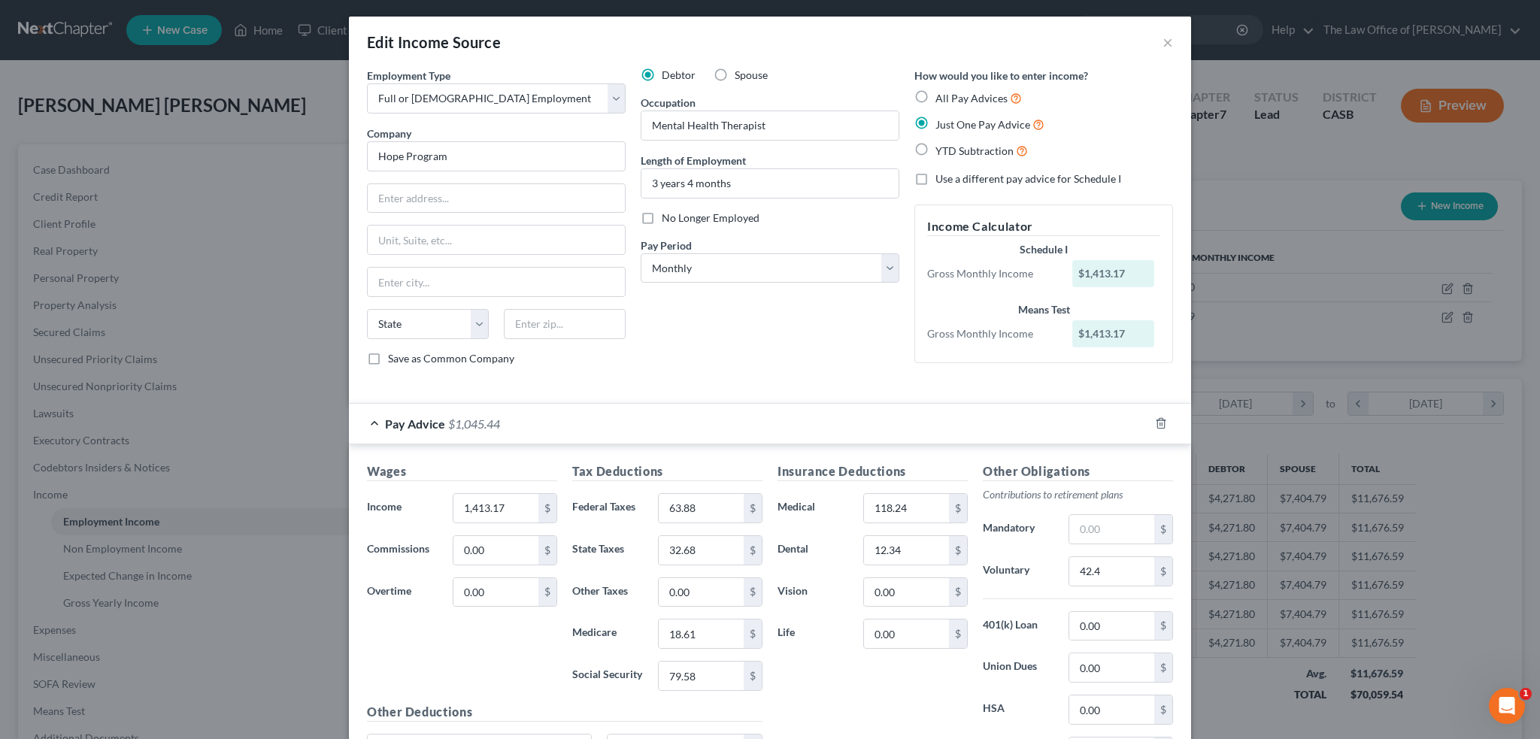
scroll to position [0, 0]
click at [437, 201] on input "text" at bounding box center [496, 200] width 257 height 29
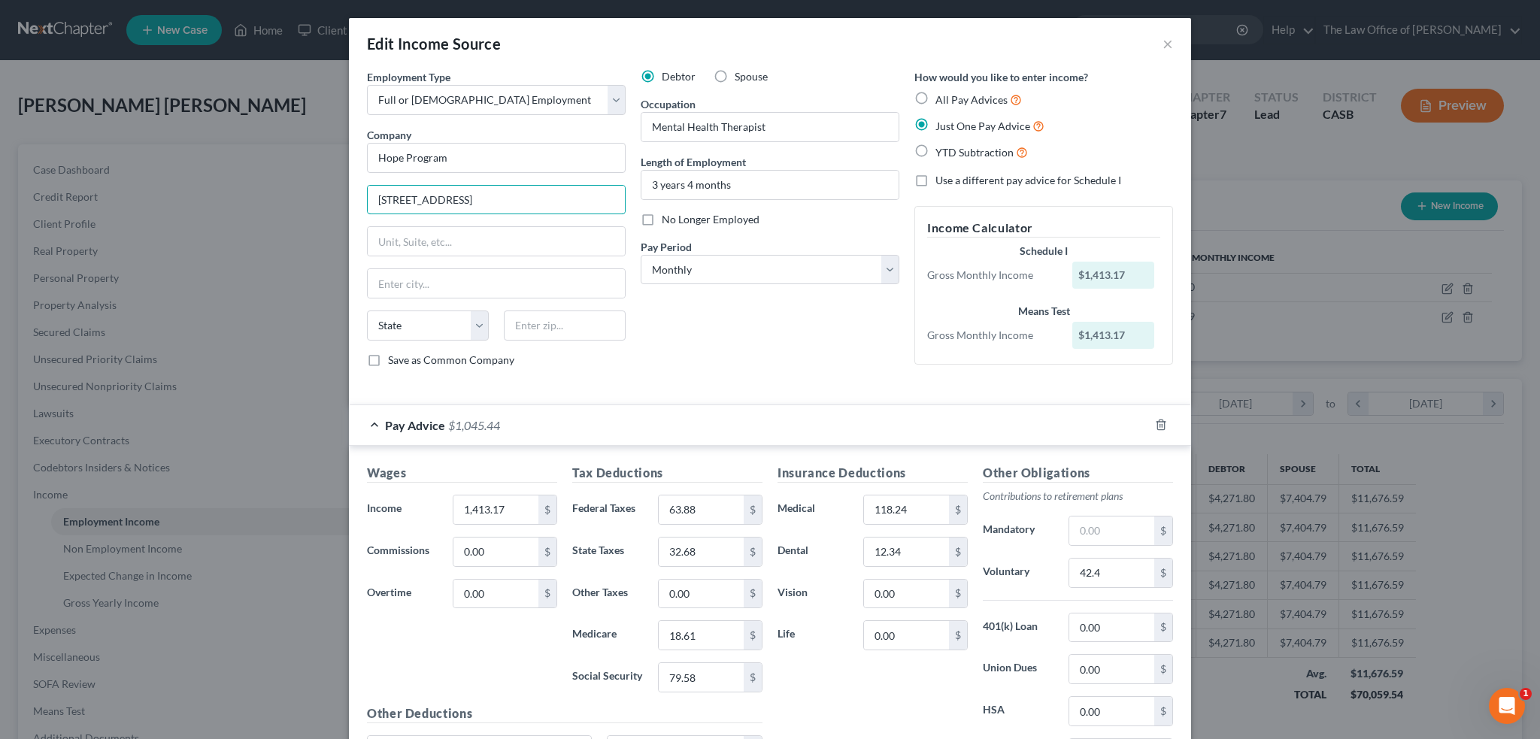
type input "3170 Crow Canyon Place"
type input "Suite 135"
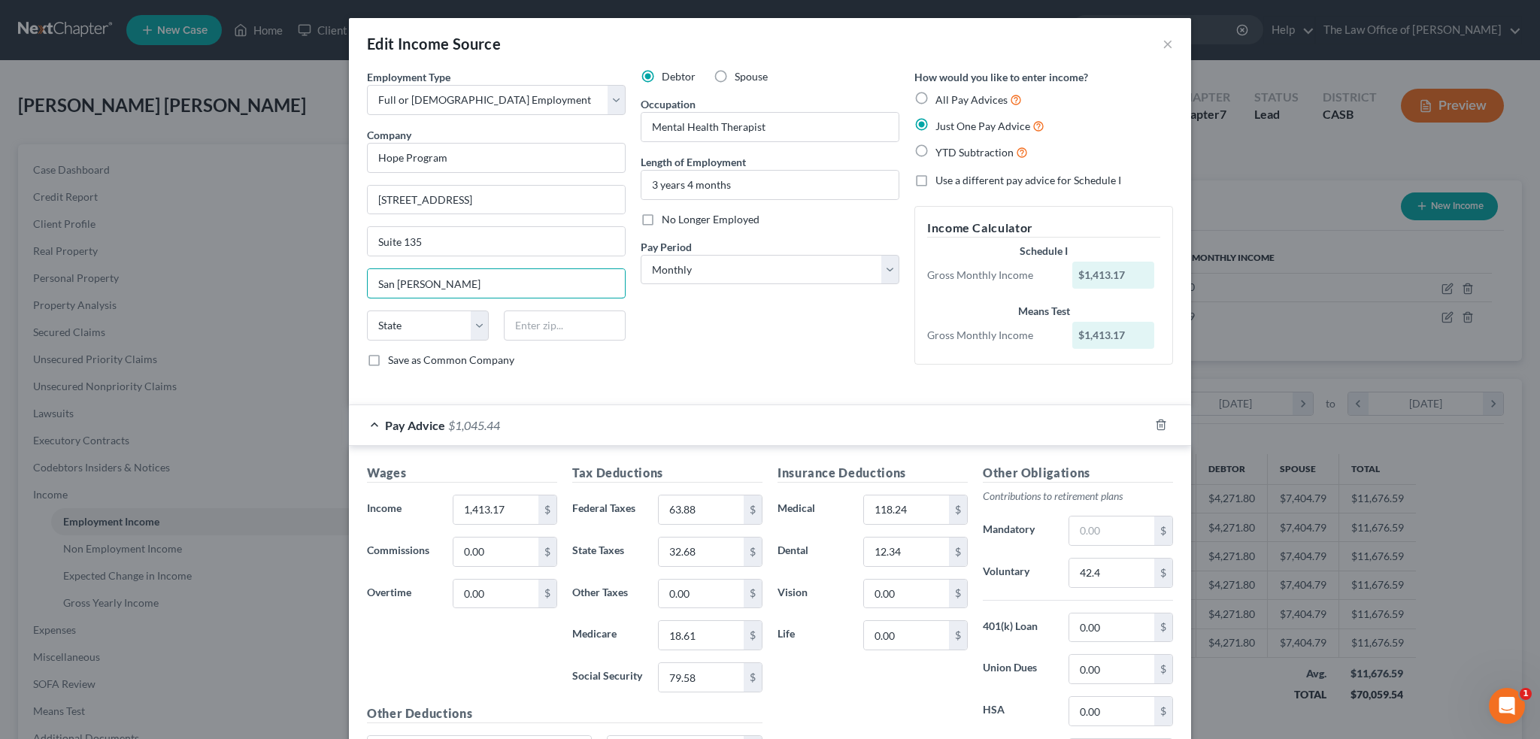
type input "San Ramon"
select select "4"
type input "94583"
drag, startPoint x: 806, startPoint y: 261, endPoint x: 770, endPoint y: 270, distance: 36.5
click at [794, 252] on div "Pay Period * Select Monthly Twice Monthly Every Other Week Weekly" at bounding box center [770, 262] width 259 height 46
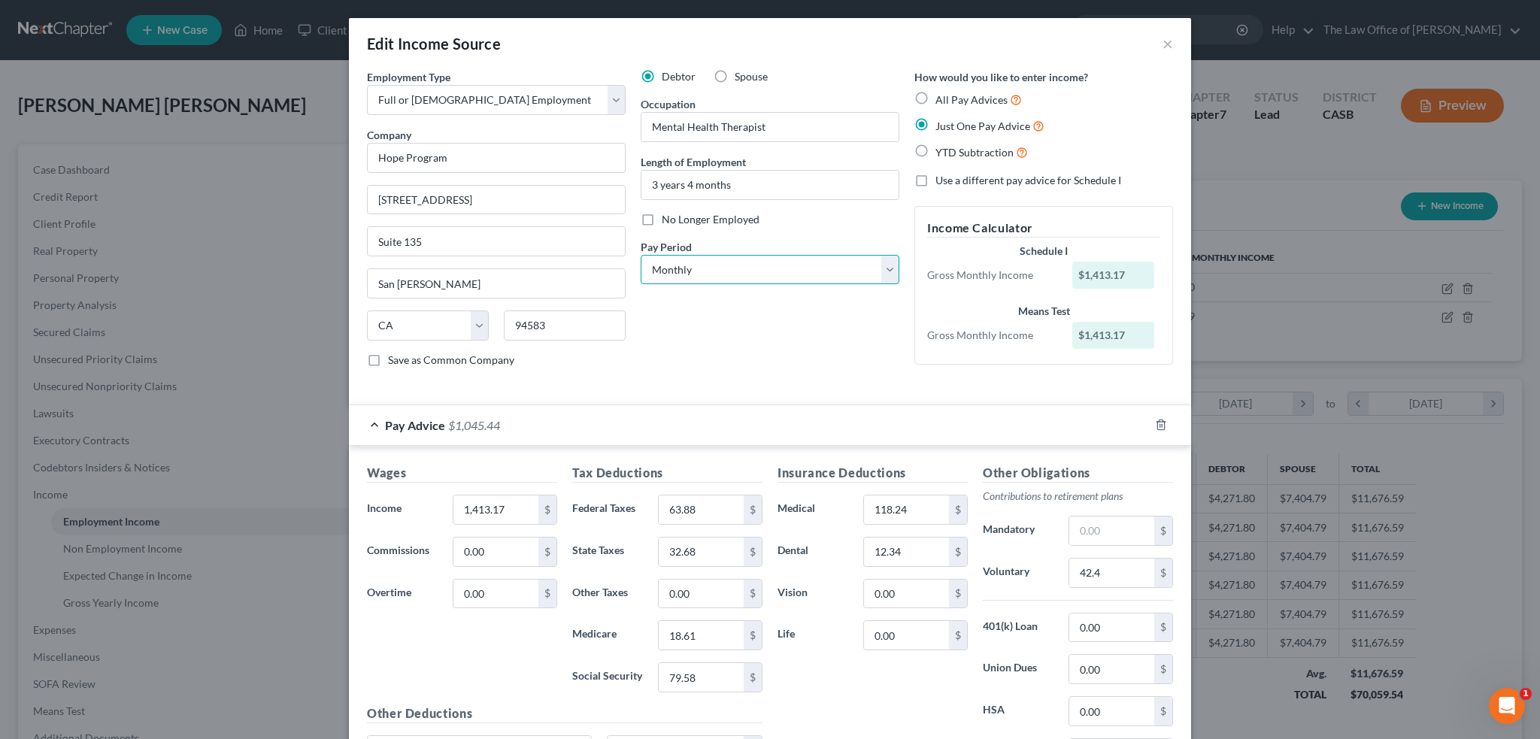
select select "2"
click at [641, 255] on select "Select Monthly Twice Monthly Every Other Week Weekly" at bounding box center [770, 270] width 259 height 30
click at [776, 327] on div "Debtor Spouse Occupation Mental Health Therapist Length of Employment 3 years 4…" at bounding box center [770, 224] width 274 height 311
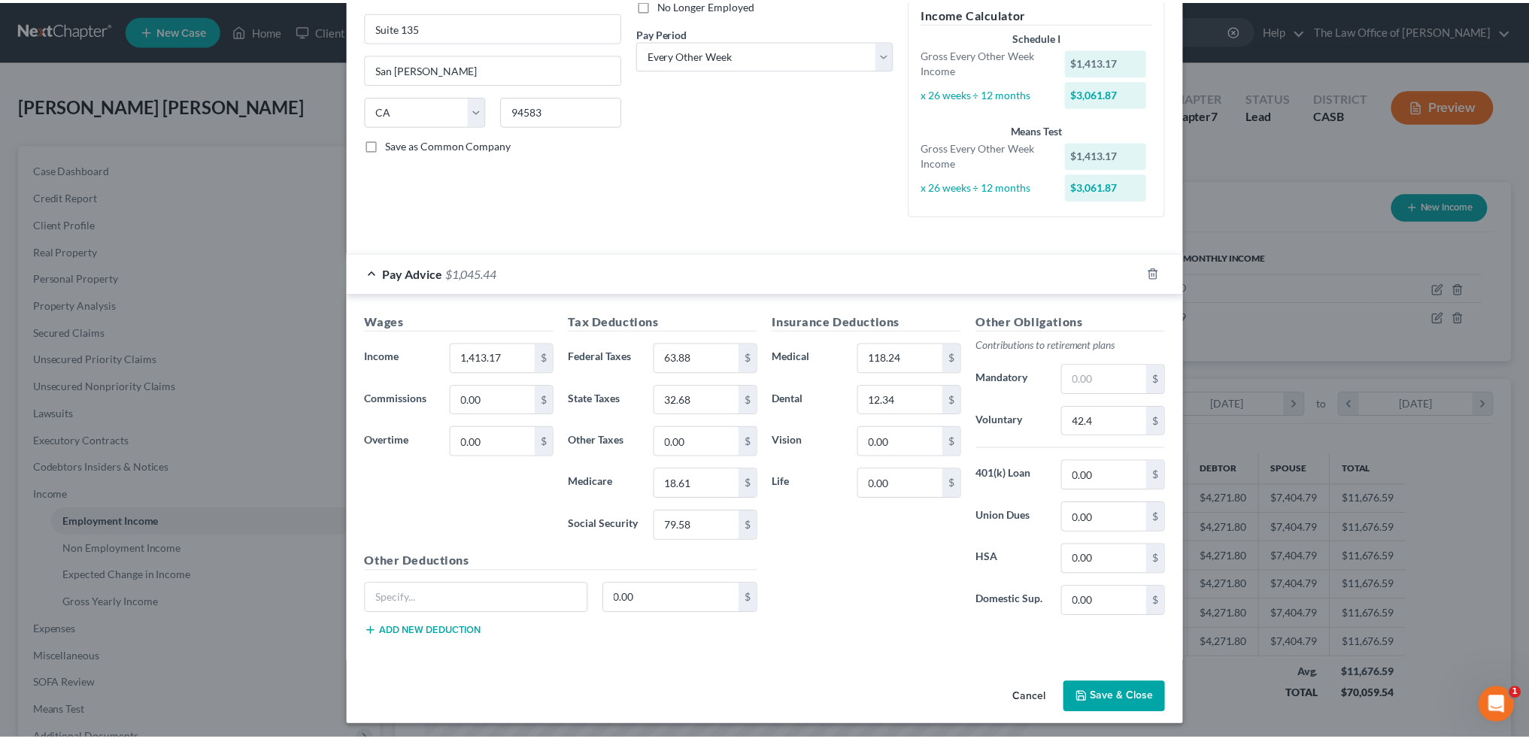
scroll to position [217, 0]
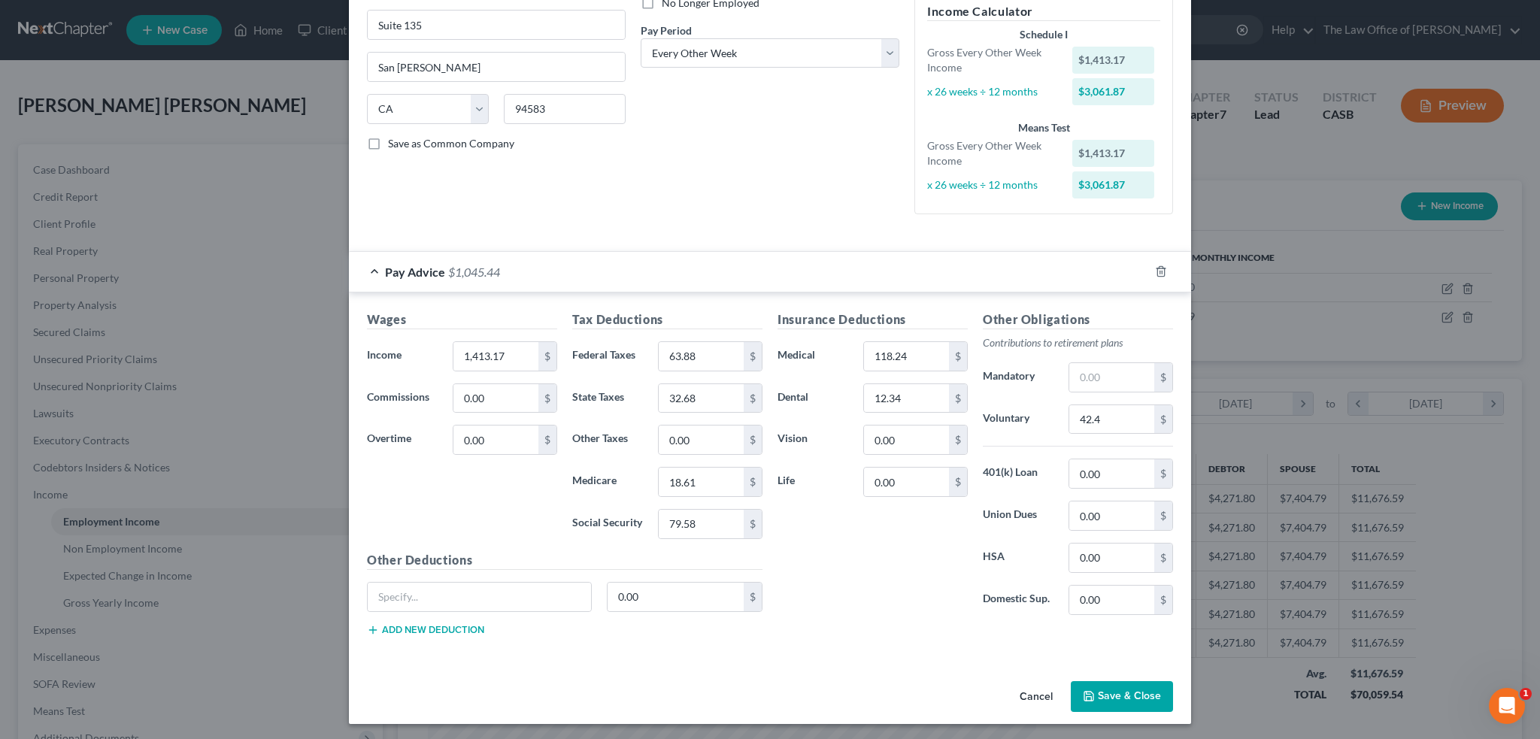
click at [1098, 685] on button "Save & Close" at bounding box center [1122, 697] width 102 height 32
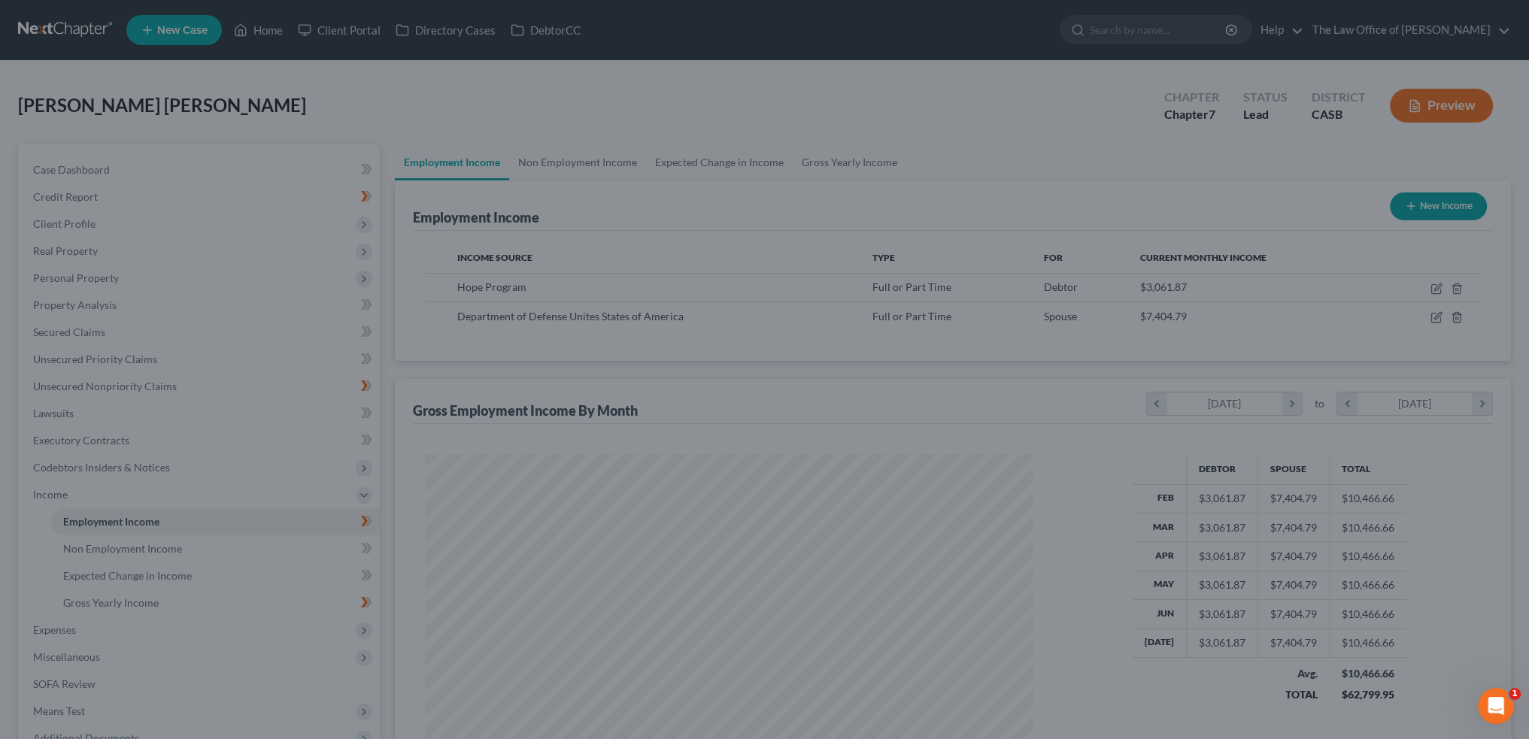
scroll to position [751877, 751545]
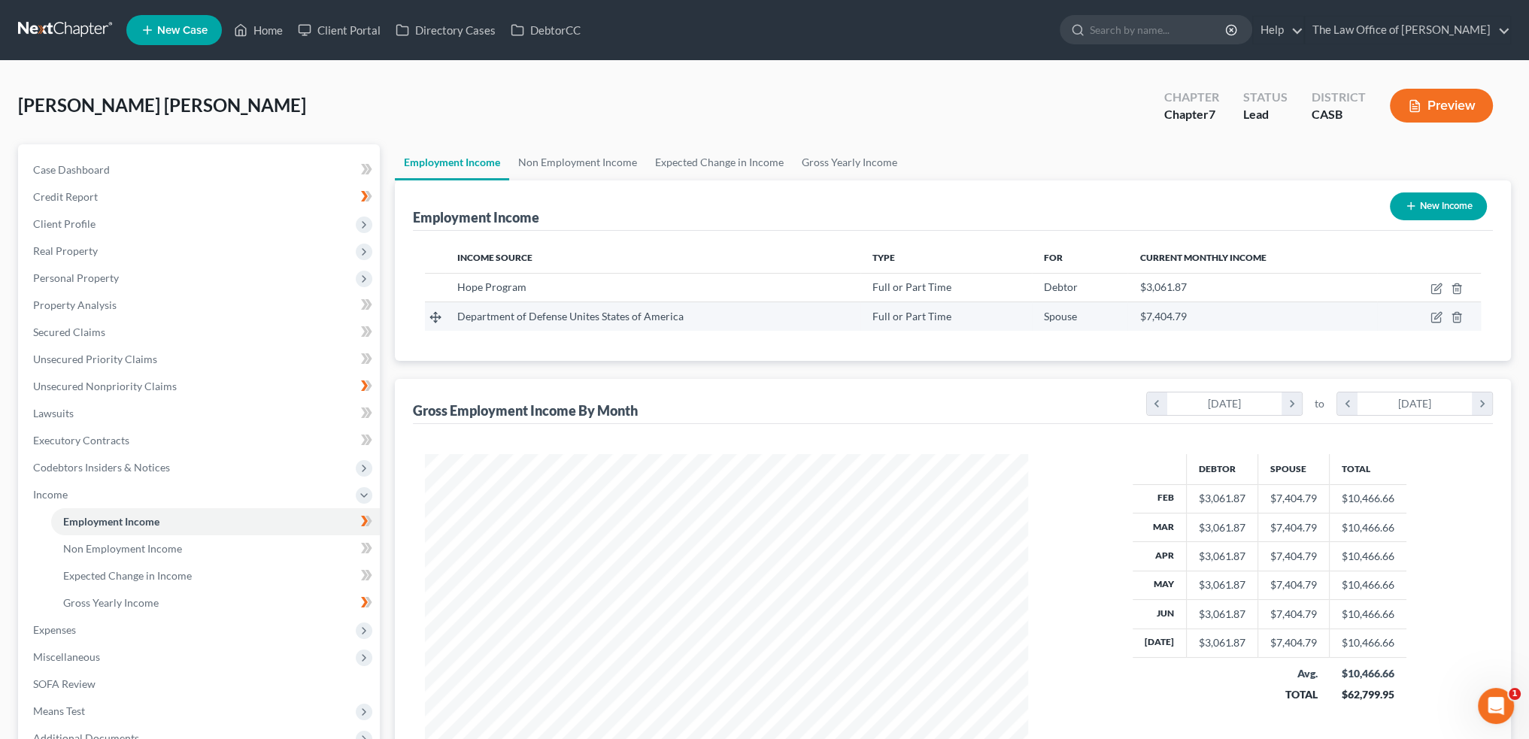
click at [828, 325] on td "Department of Defense Unites States of America" at bounding box center [653, 316] width 416 height 29
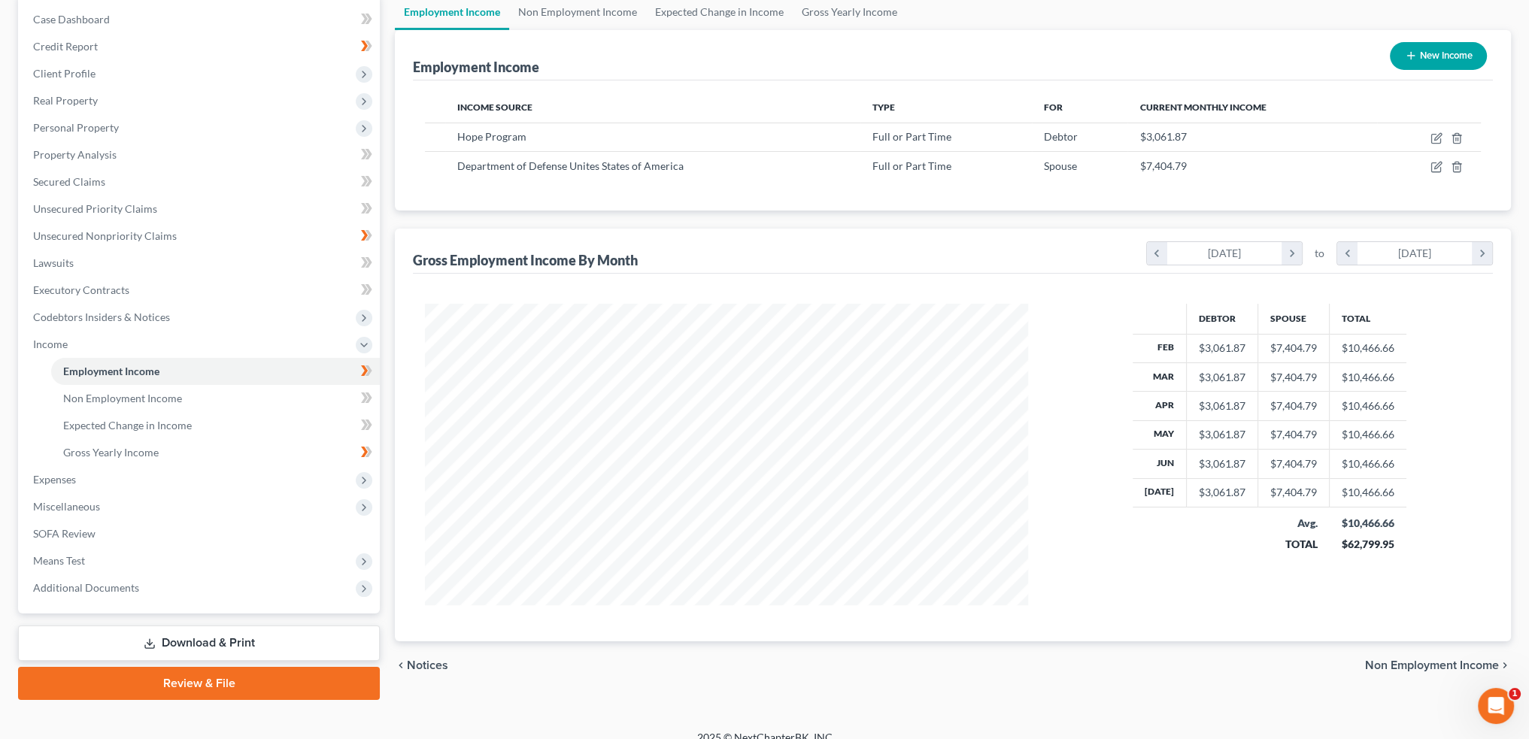
scroll to position [167, 0]
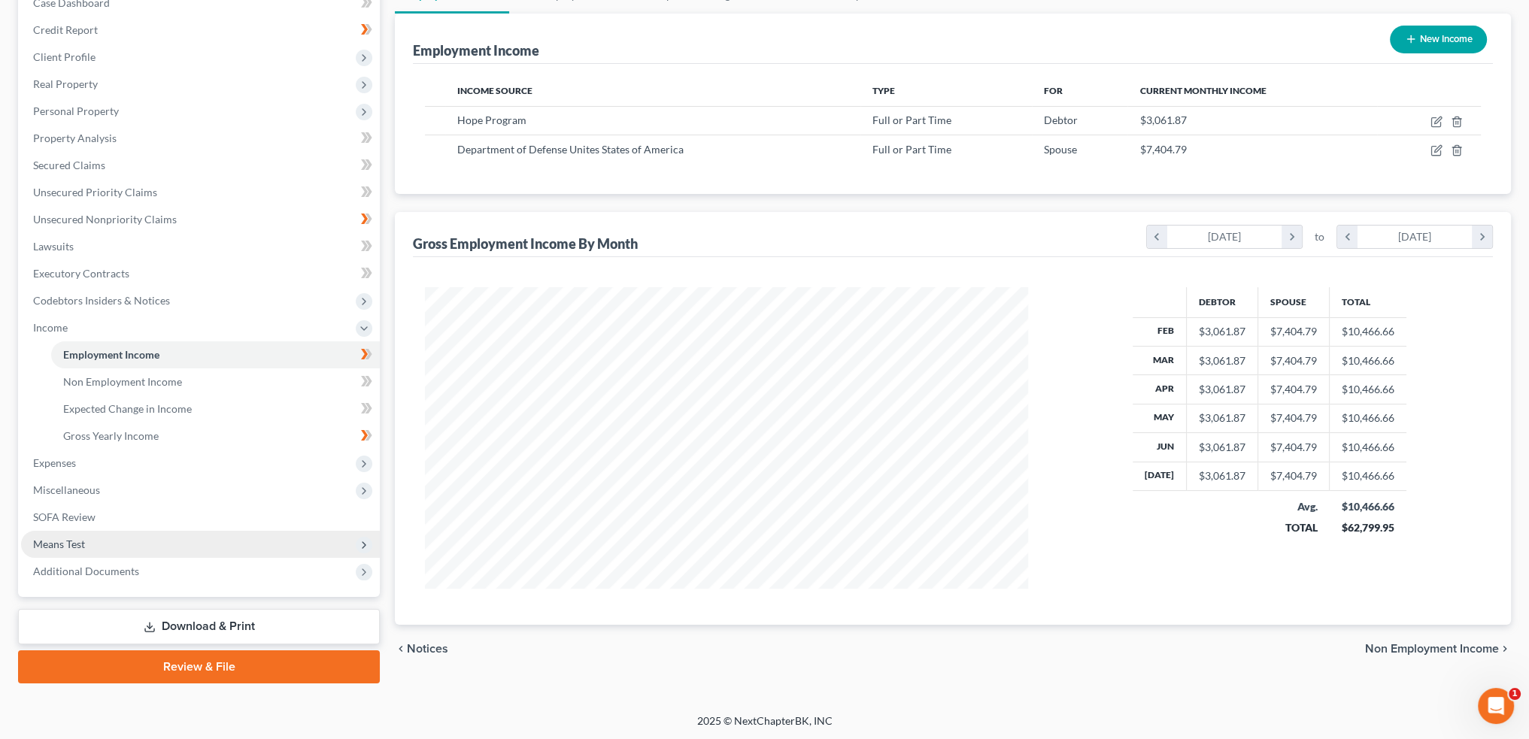
click at [78, 541] on span "Means Test" at bounding box center [59, 544] width 52 height 13
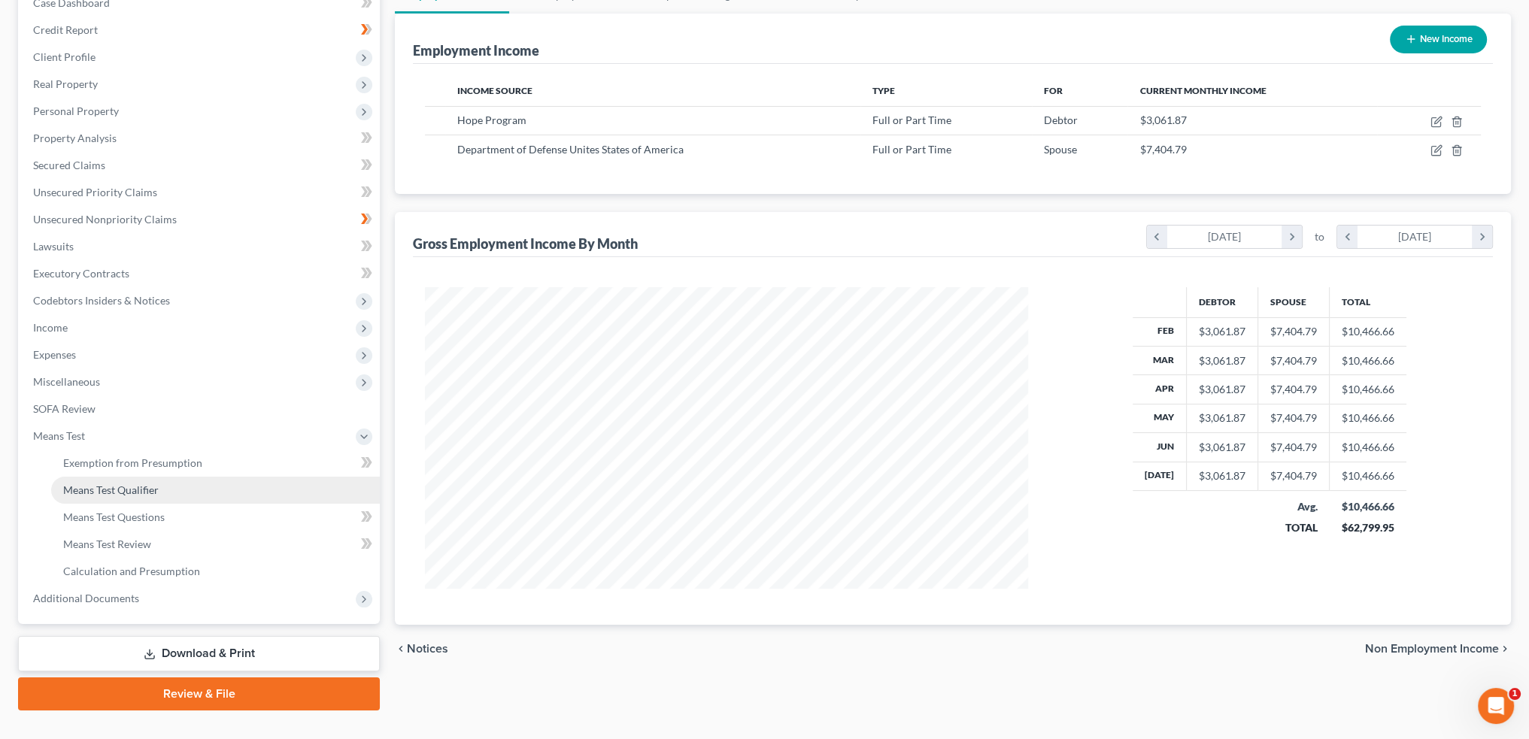
click at [135, 490] on span "Means Test Qualifier" at bounding box center [111, 490] width 96 height 13
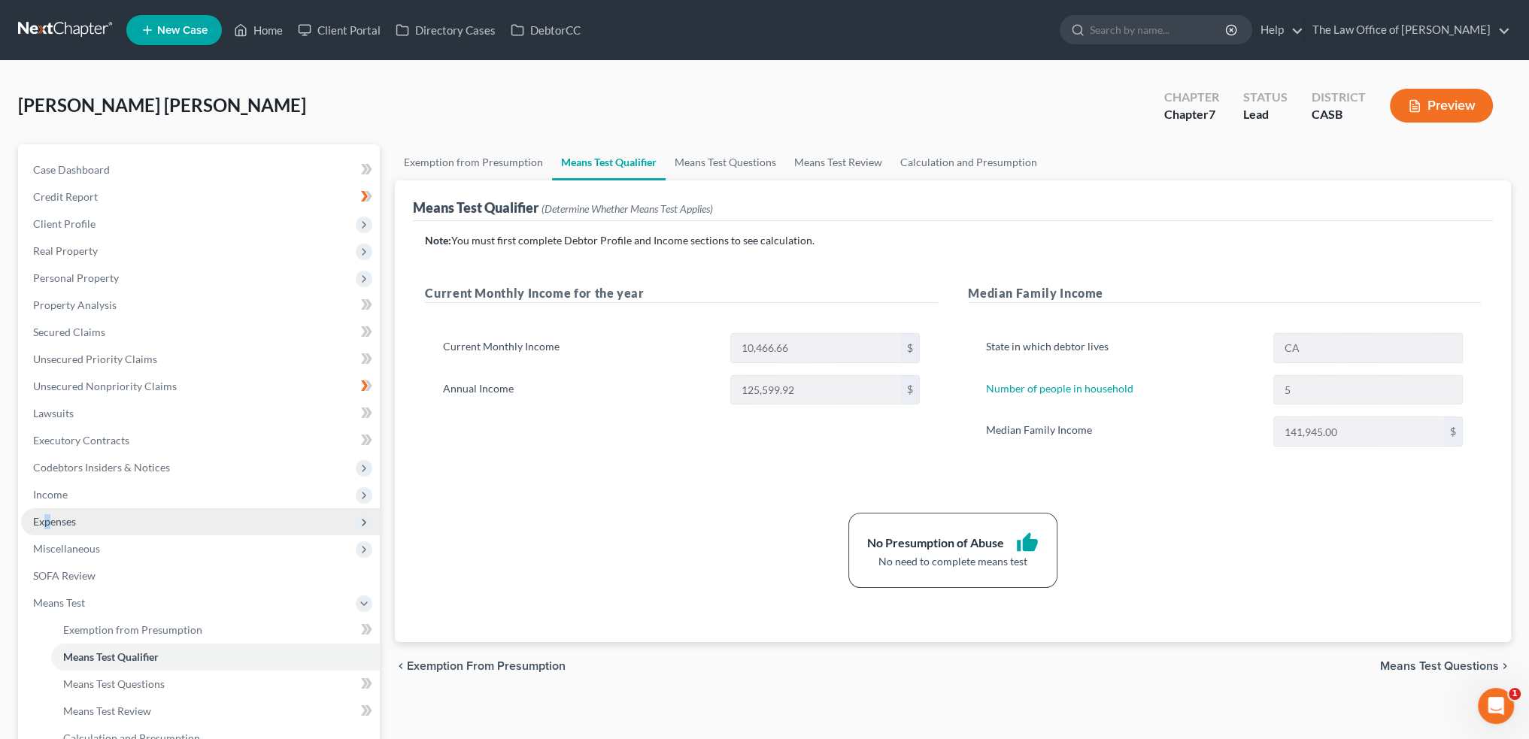
click at [47, 511] on span "Expenses" at bounding box center [200, 521] width 359 height 27
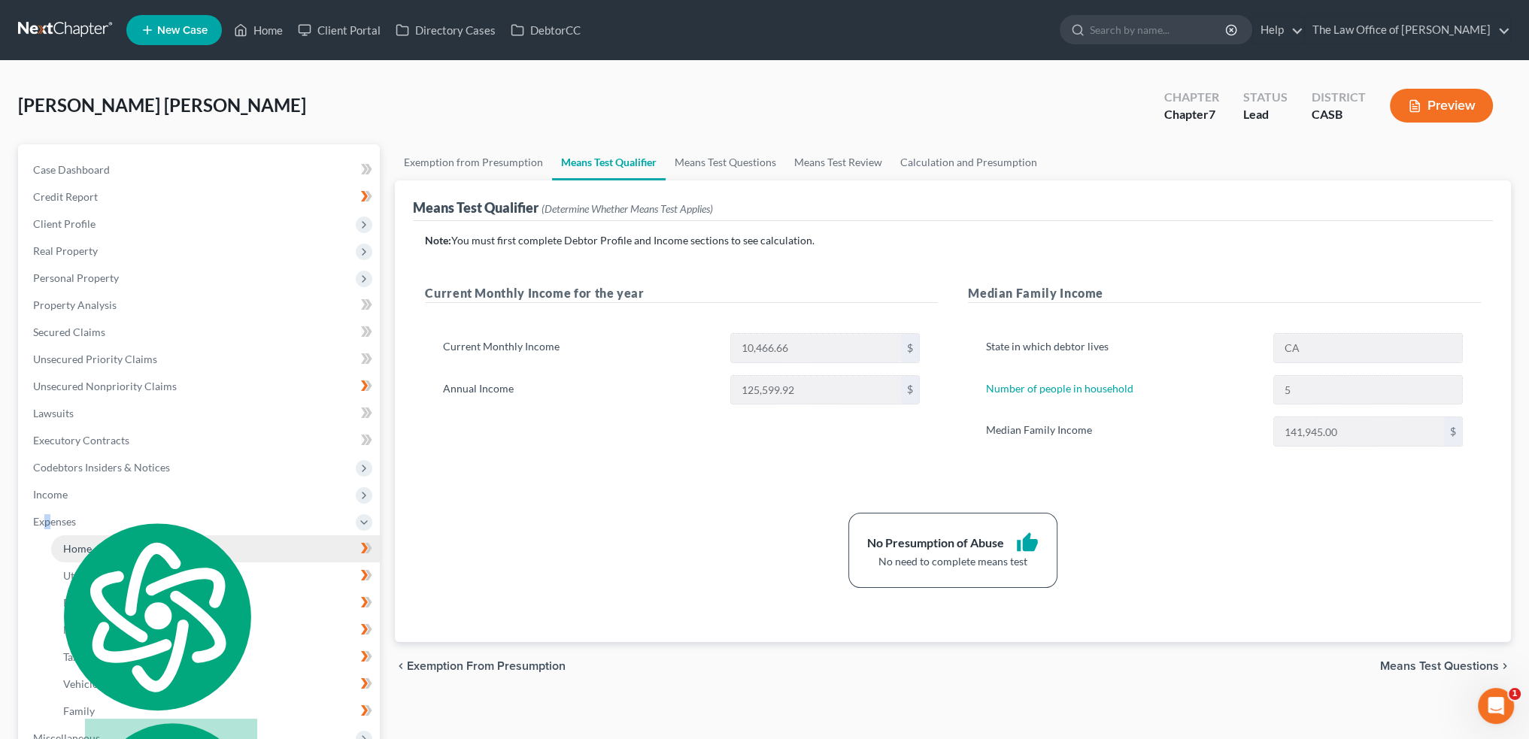
click at [80, 548] on span "Home" at bounding box center [77, 548] width 29 height 13
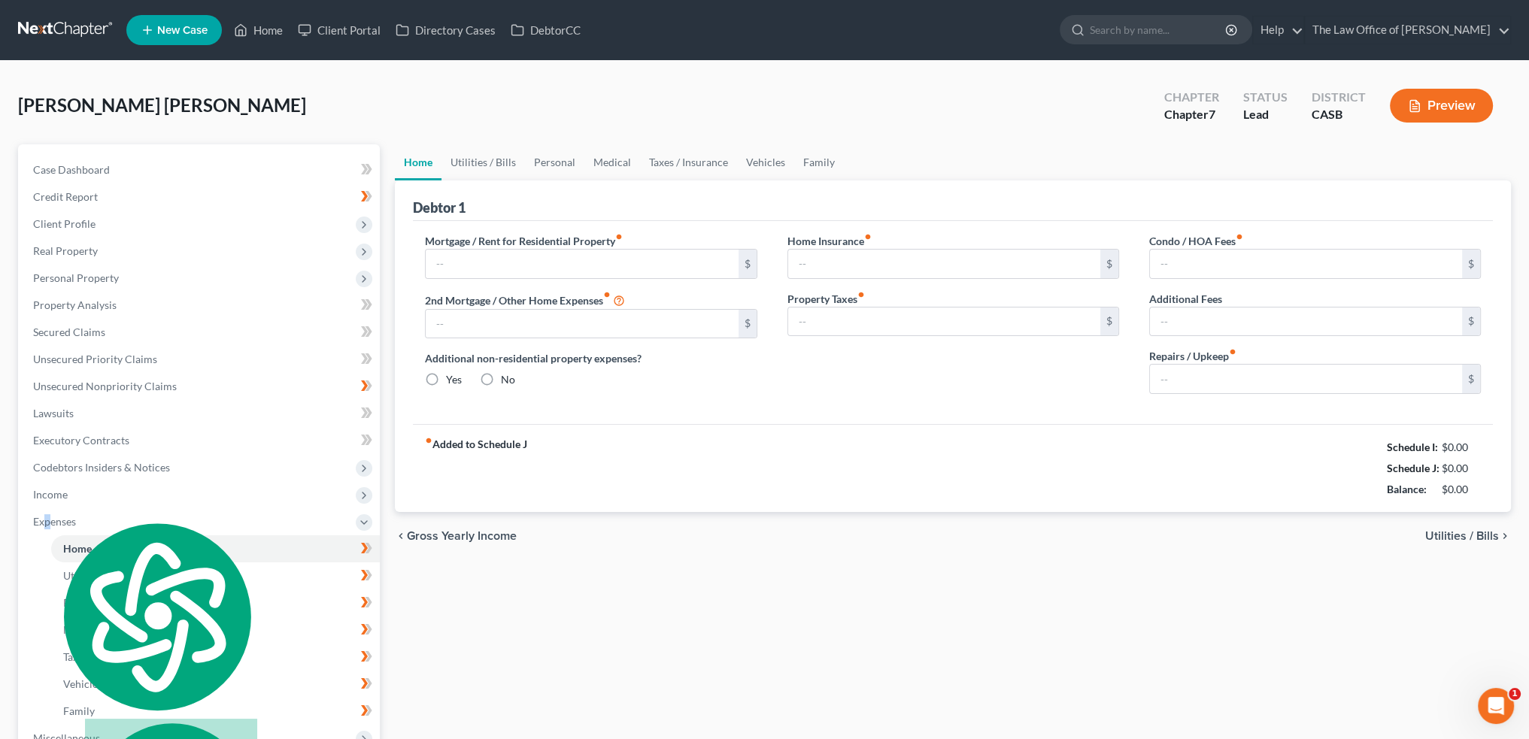
type input "4,000.00"
type input "0.00"
radio input "true"
type input "0.00"
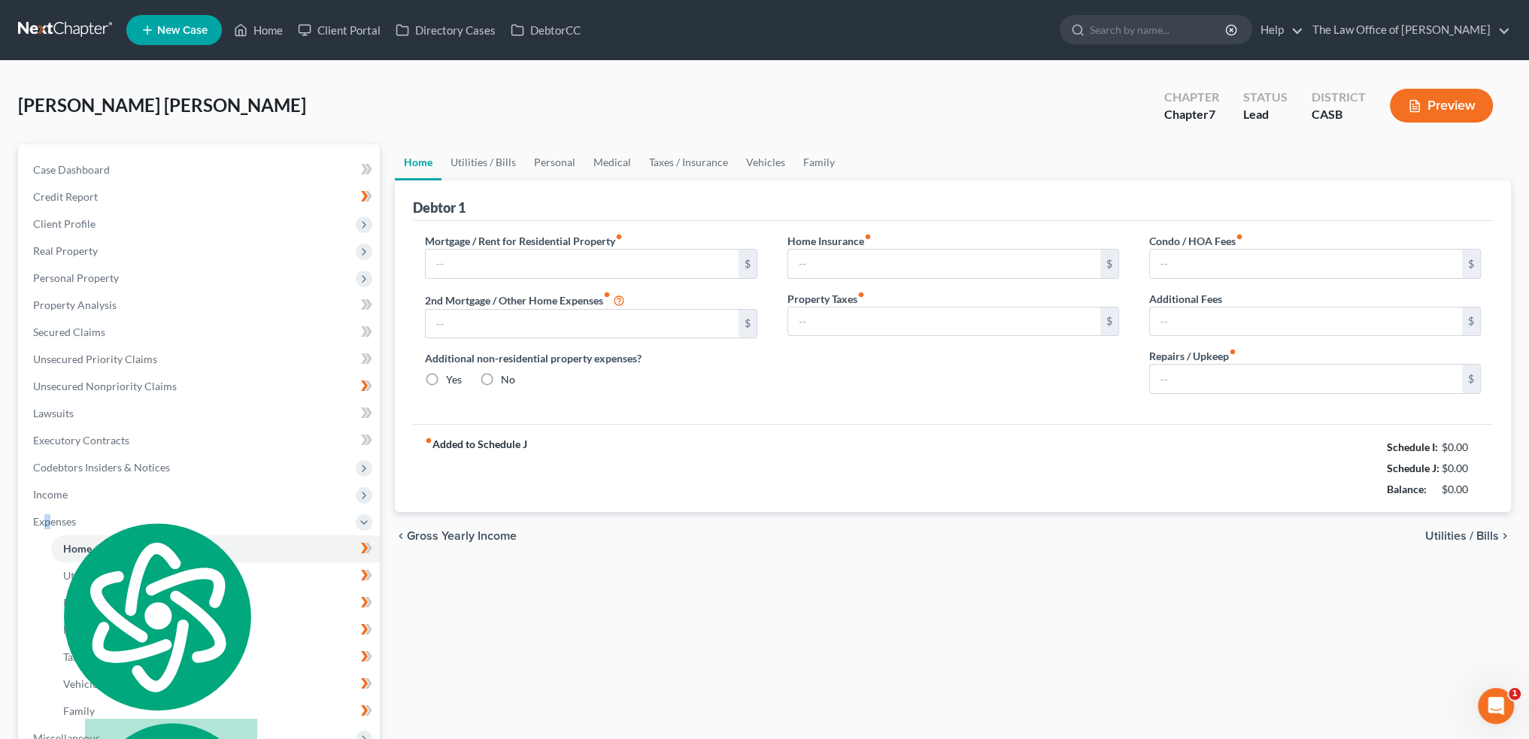
type input "500.00"
type input "0.00"
type input "300.00"
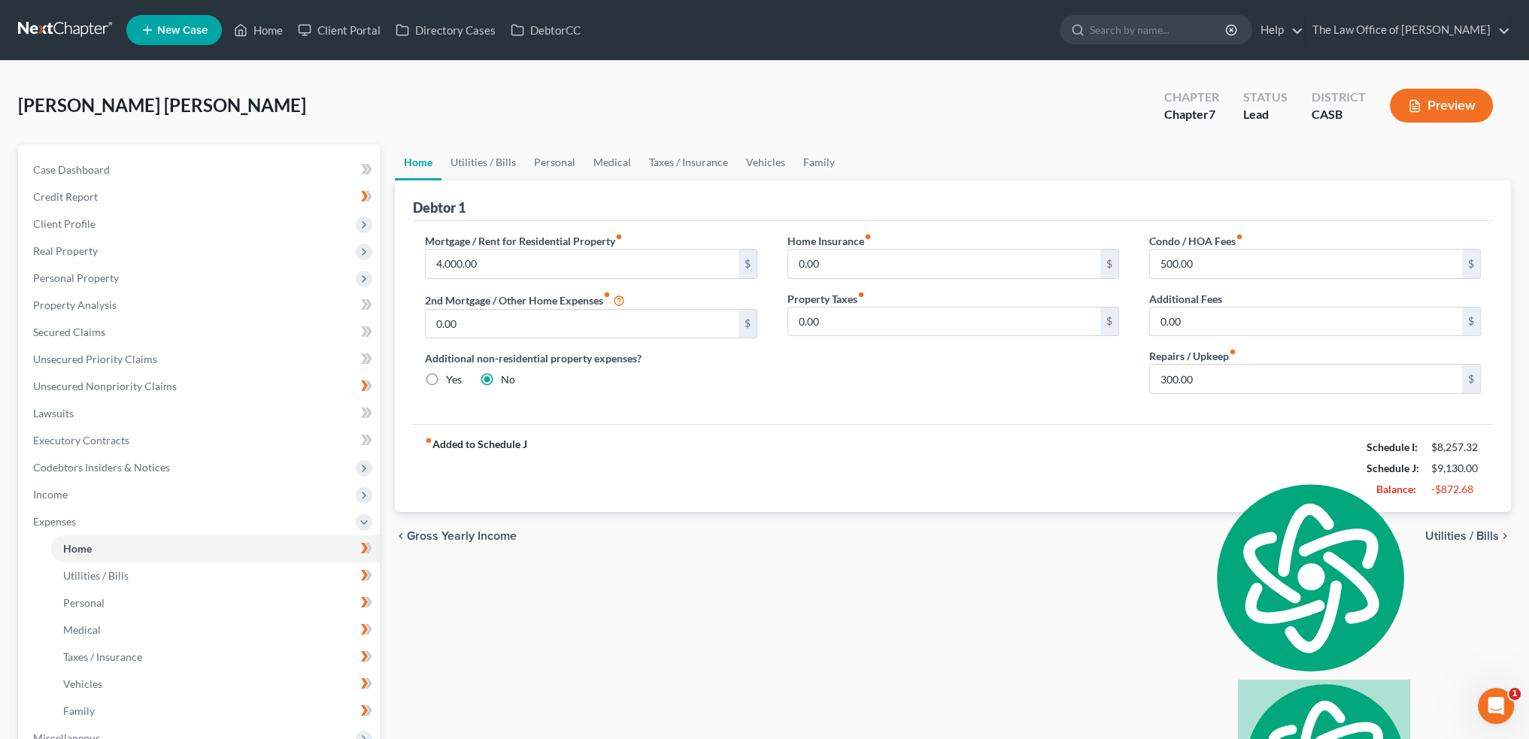
click at [901, 463] on div "fiber_manual_record Added to Schedule J Schedule I: $8,257.32 Schedule J: $9,13…" at bounding box center [953, 468] width 1080 height 88
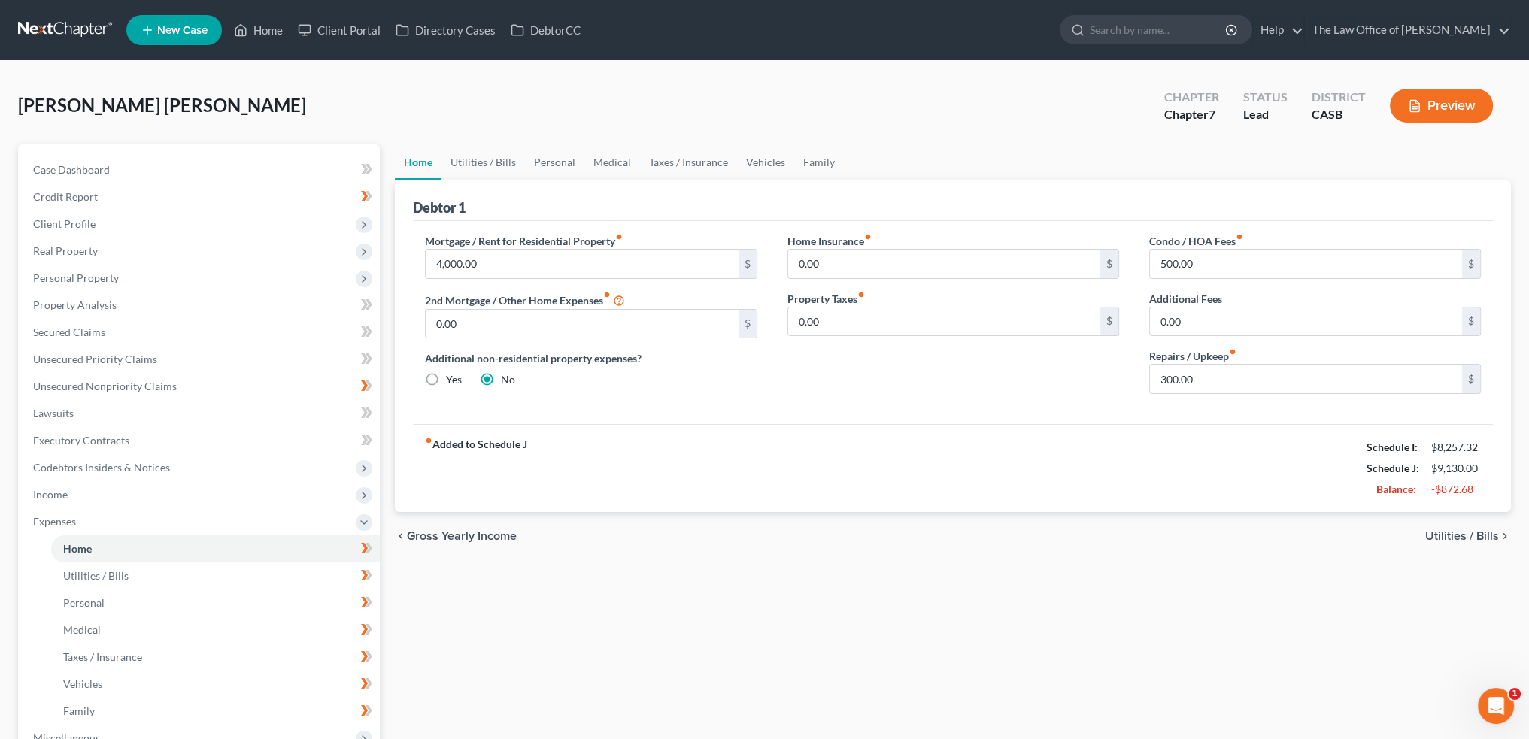
click at [1457, 535] on span "Utilities / Bills" at bounding box center [1462, 536] width 74 height 12
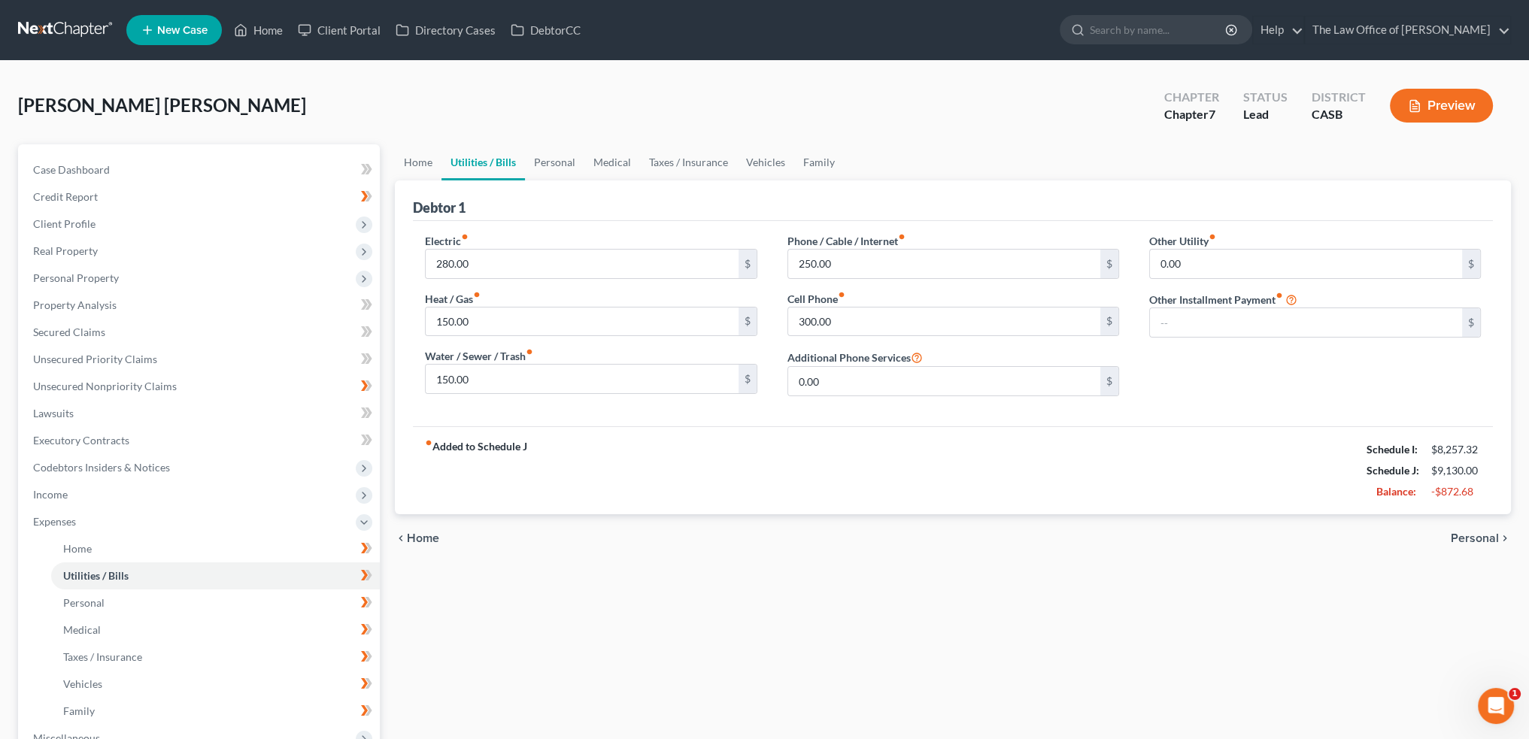
click at [1457, 535] on span "Personal" at bounding box center [1475, 539] width 48 height 12
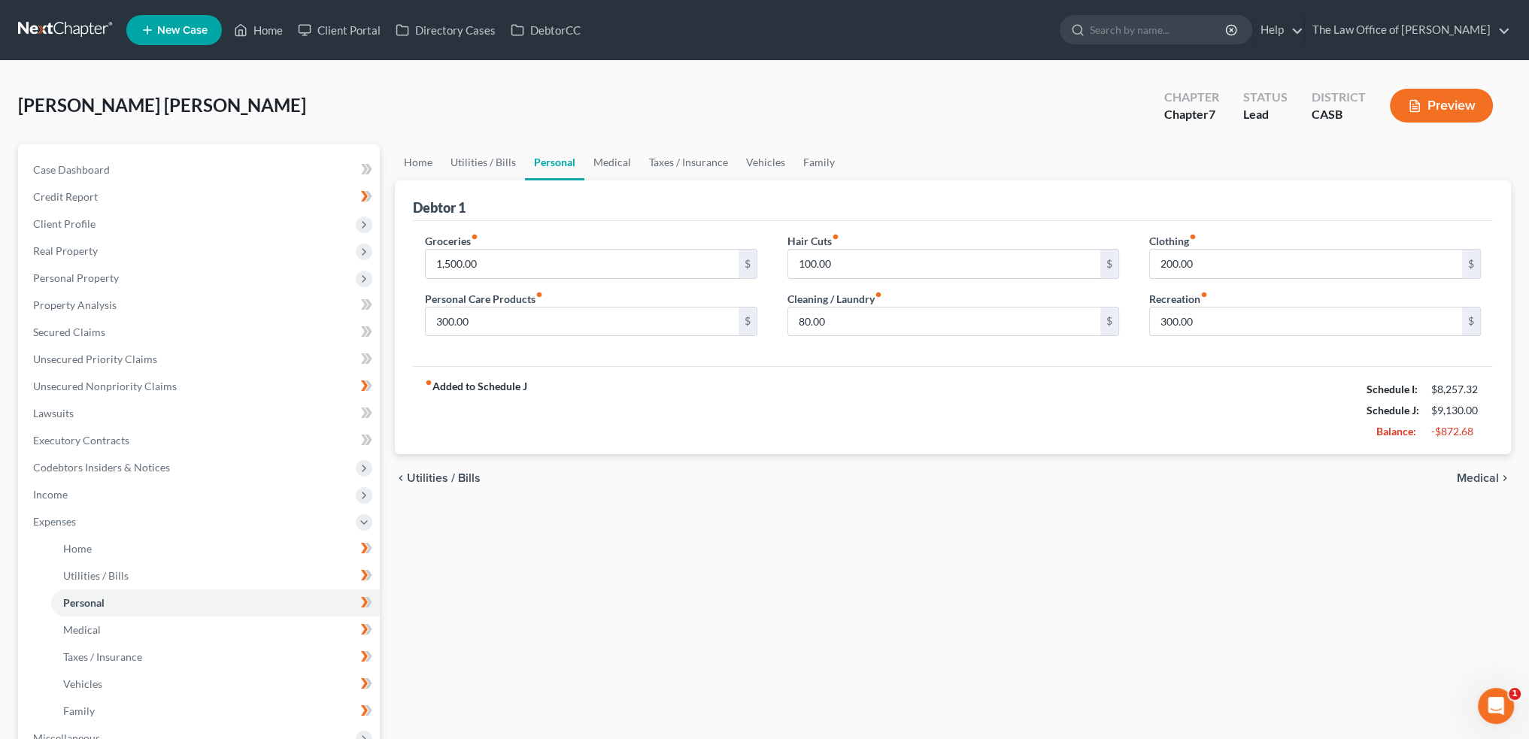
click at [1471, 472] on span "Medical" at bounding box center [1478, 478] width 42 height 12
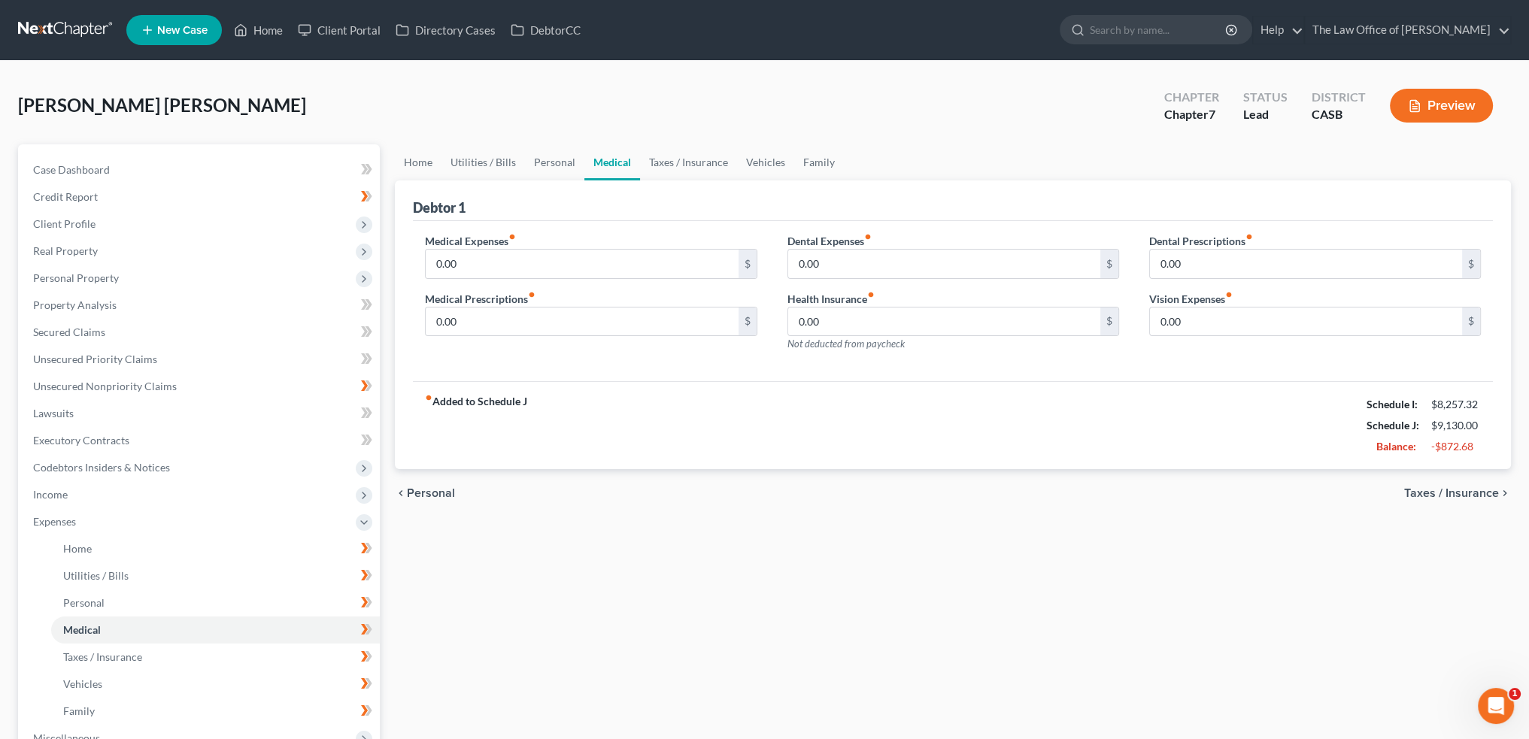
click at [1471, 472] on div "chevron_left Personal Taxes / Insurance chevron_right" at bounding box center [953, 493] width 1116 height 48
click at [1462, 484] on div "chevron_left Personal Taxes / Insurance chevron_right" at bounding box center [953, 493] width 1116 height 48
click at [1461, 496] on span "Taxes / Insurance" at bounding box center [1451, 493] width 95 height 12
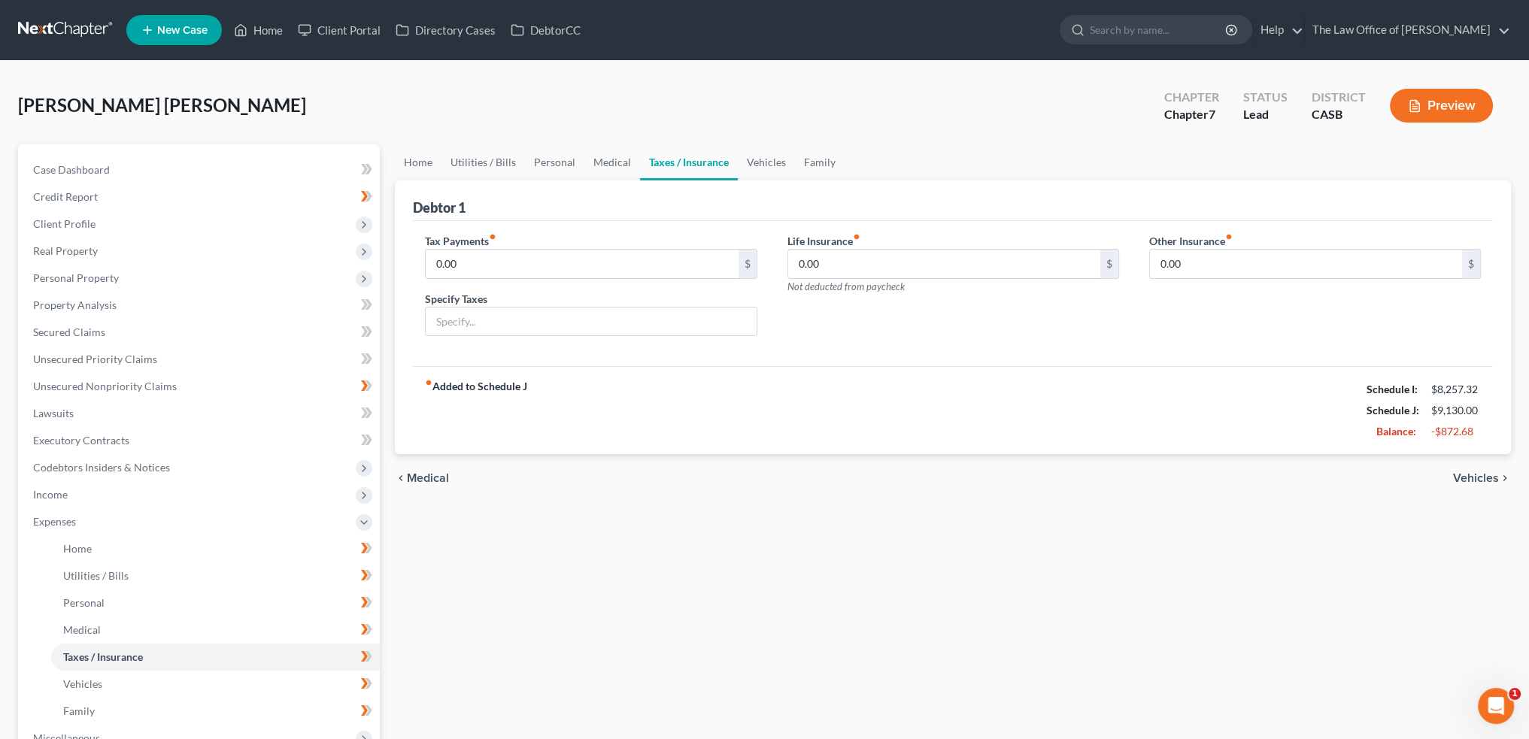
click at [1471, 477] on span "Vehicles" at bounding box center [1476, 478] width 46 height 12
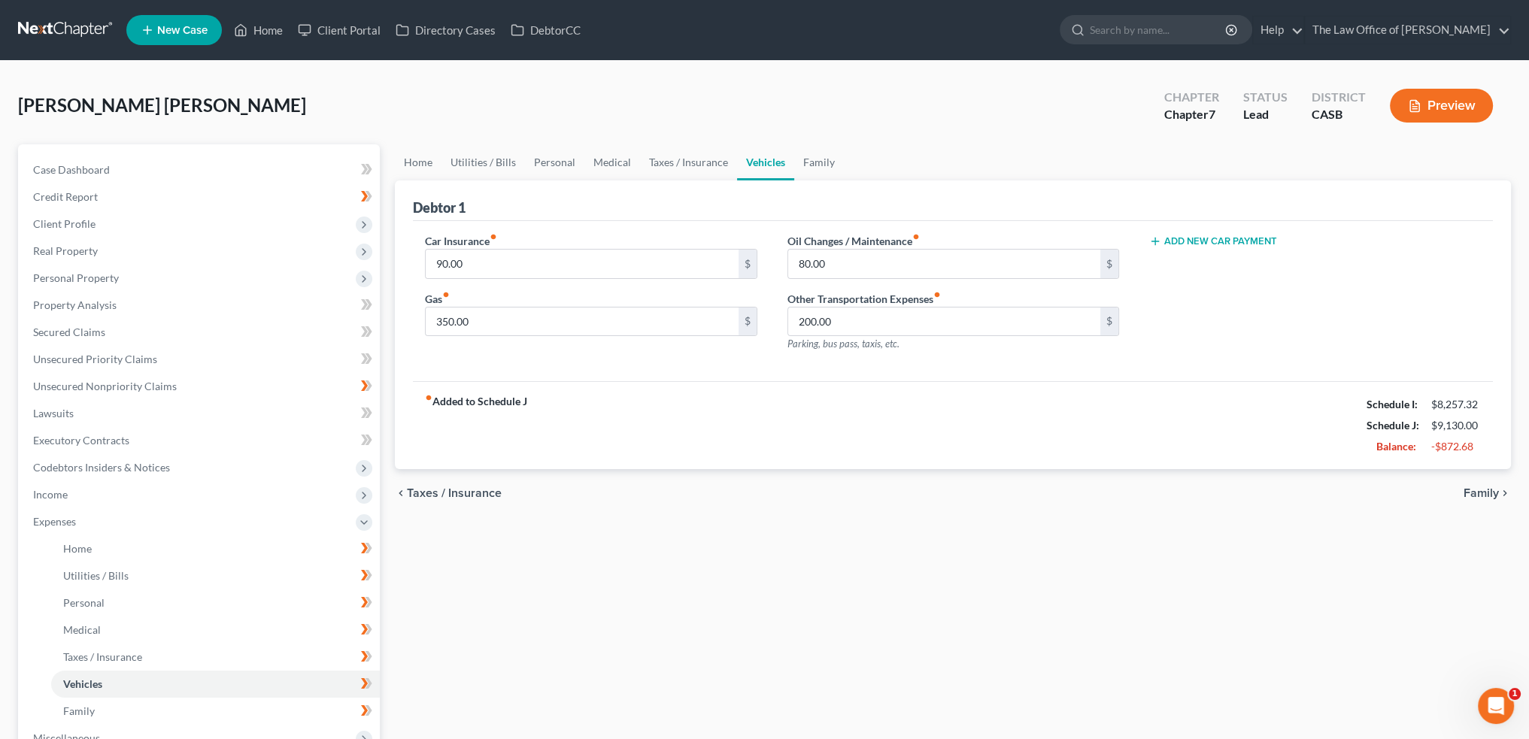
click at [1476, 487] on span "Family" at bounding box center [1481, 493] width 35 height 12
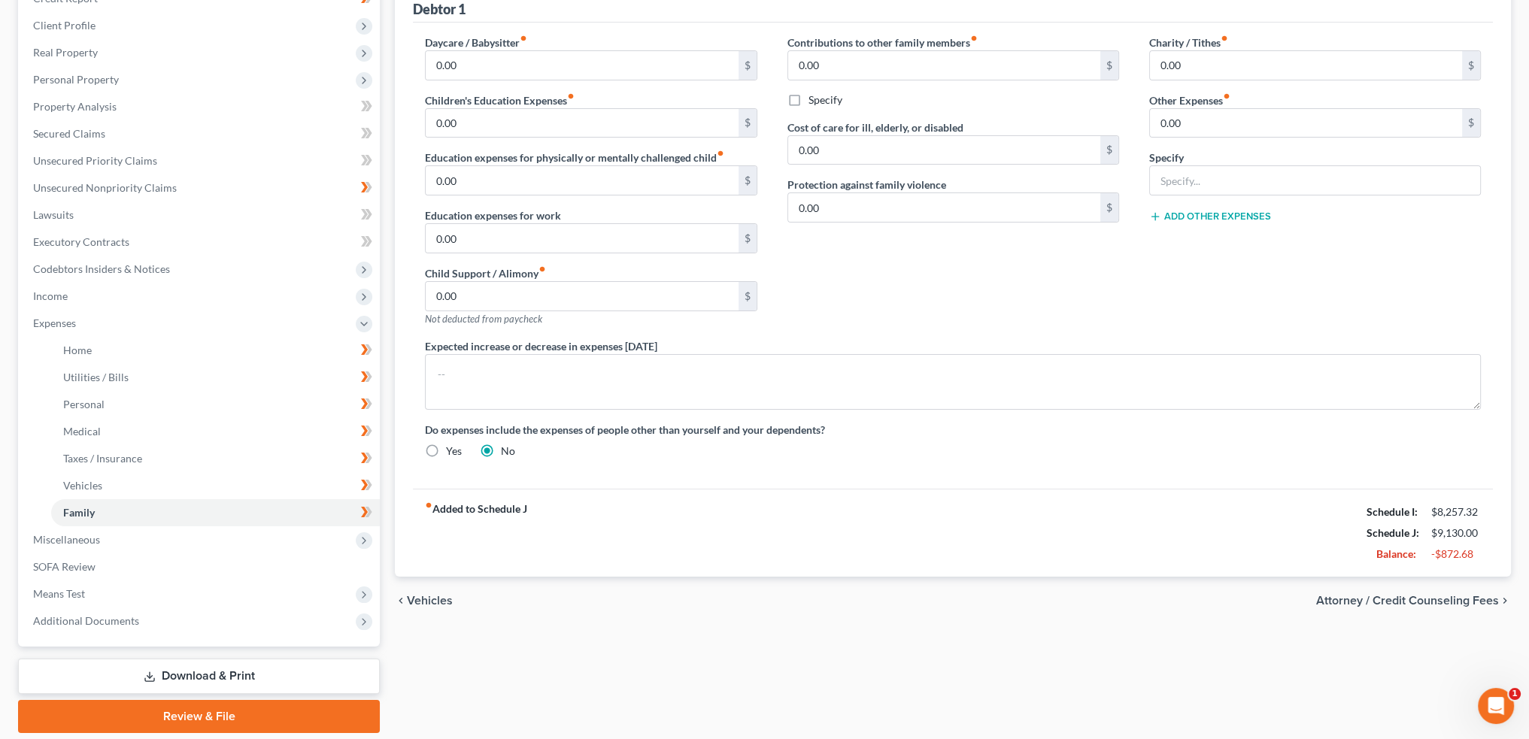
scroll to position [226, 0]
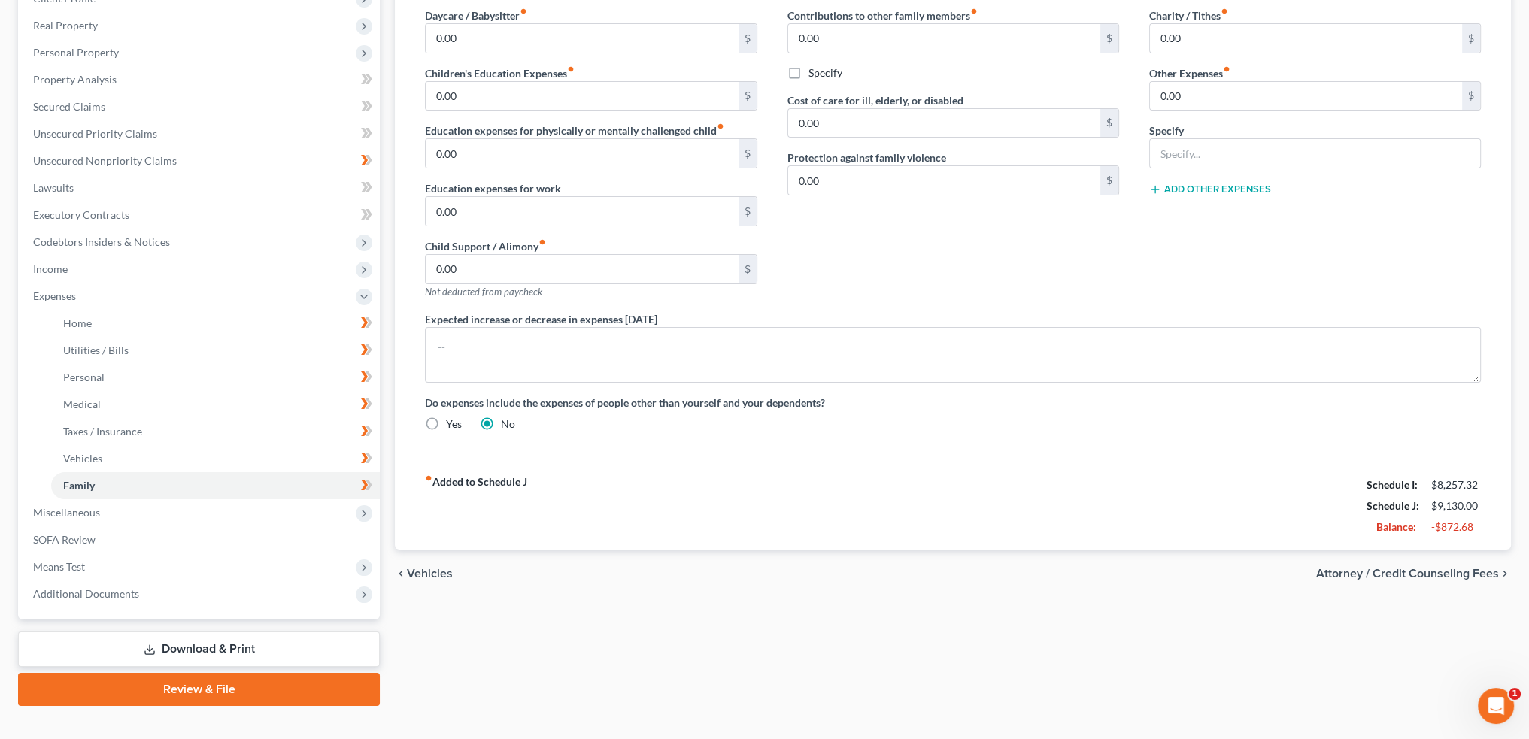
click at [1451, 568] on span "Attorney / Credit Counseling Fees" at bounding box center [1407, 574] width 183 height 12
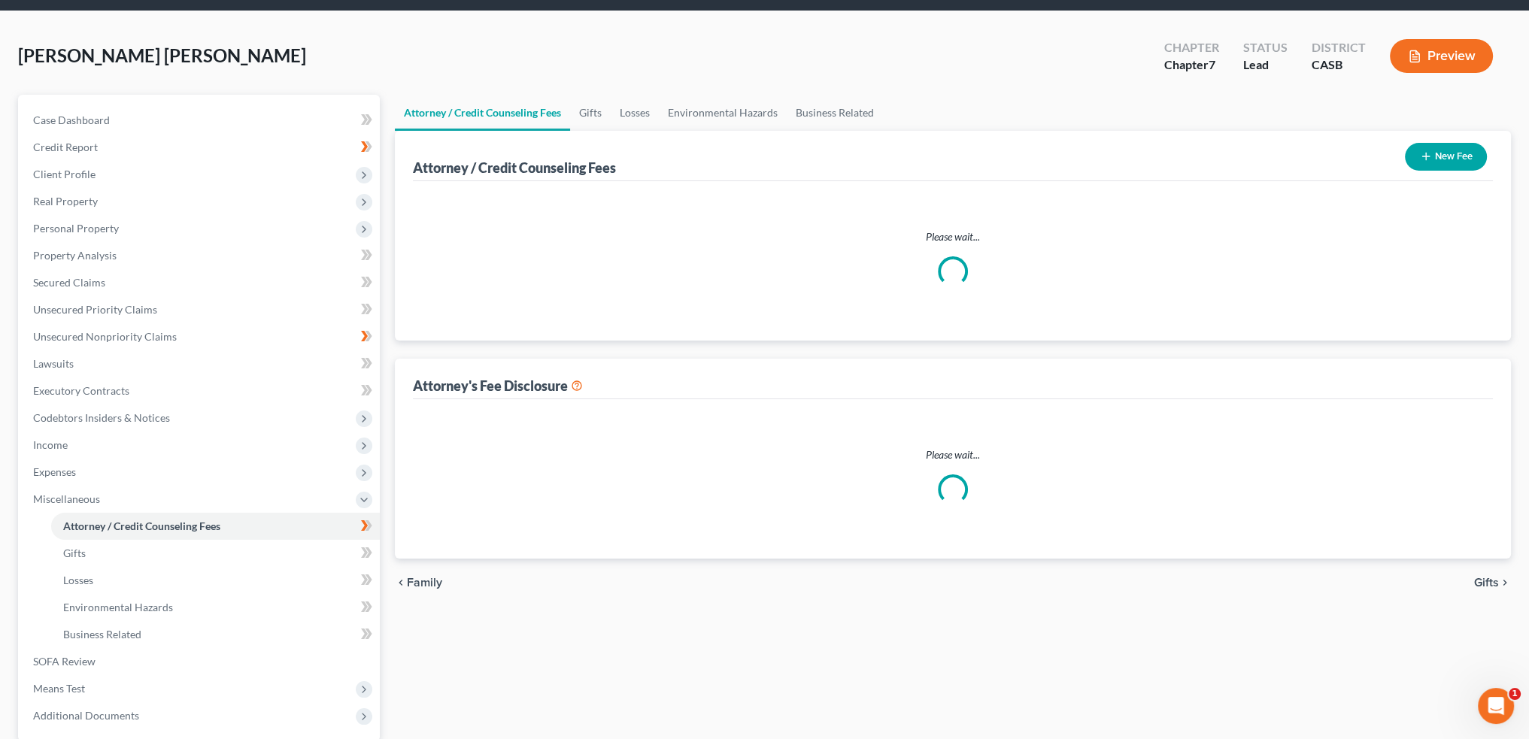
scroll to position [5, 0]
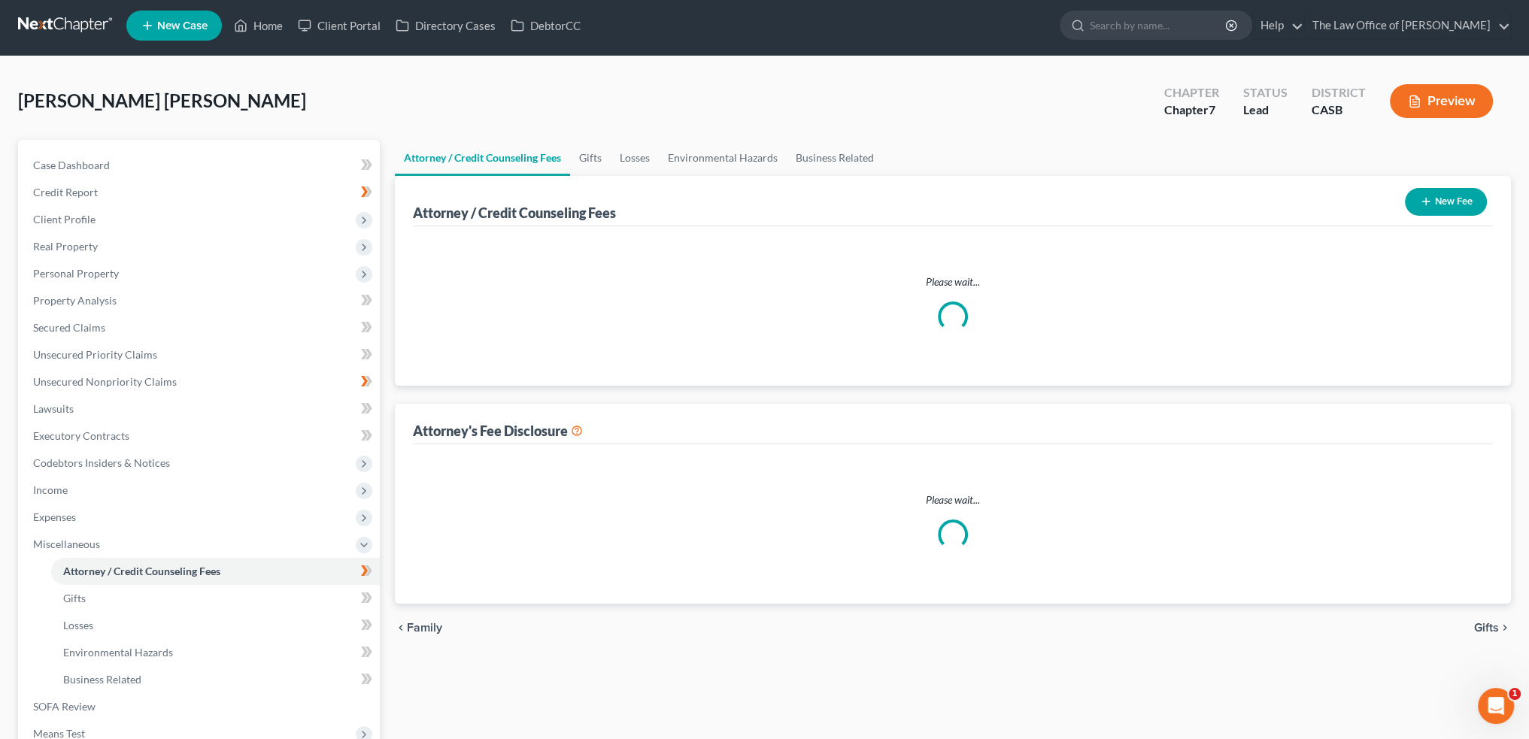
select select "0"
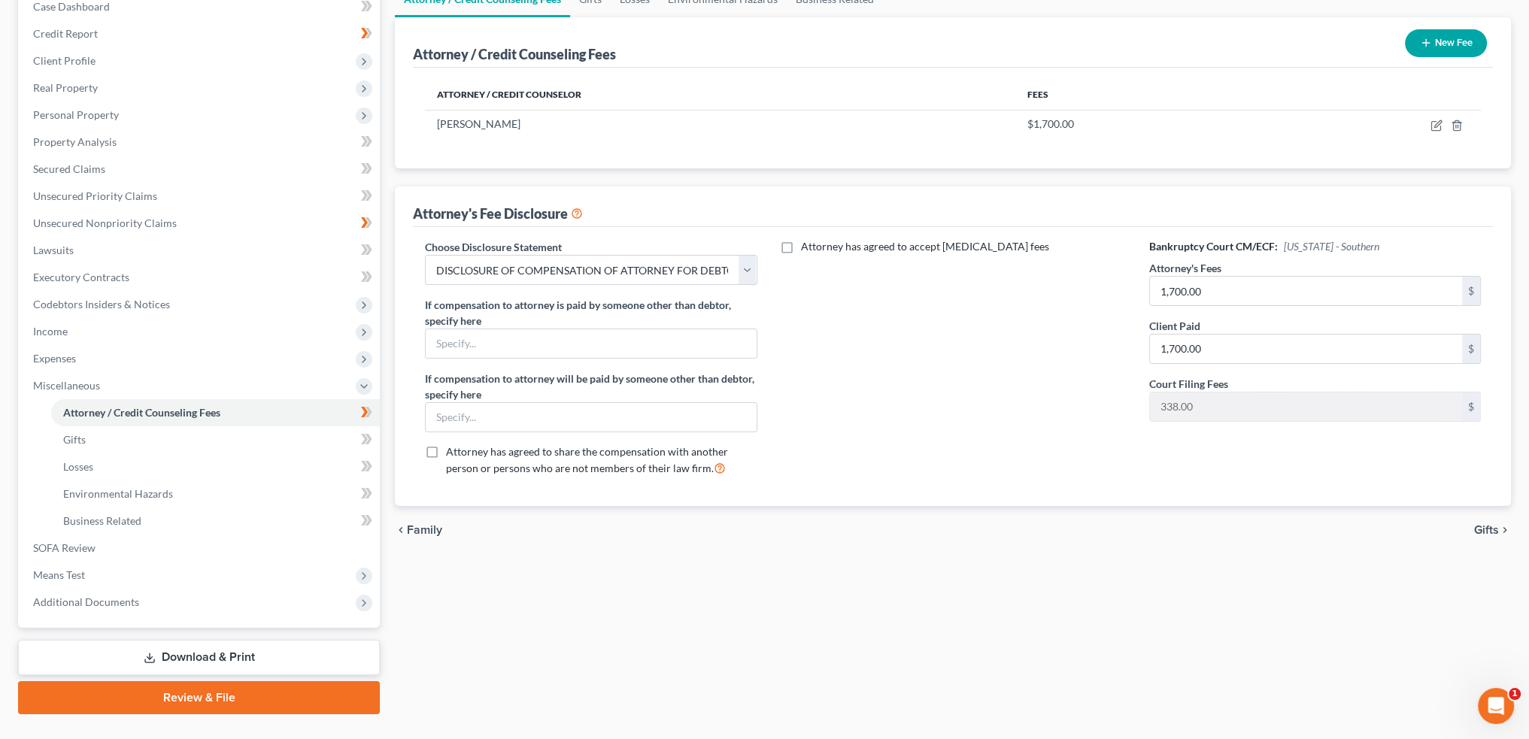
scroll to position [194, 0]
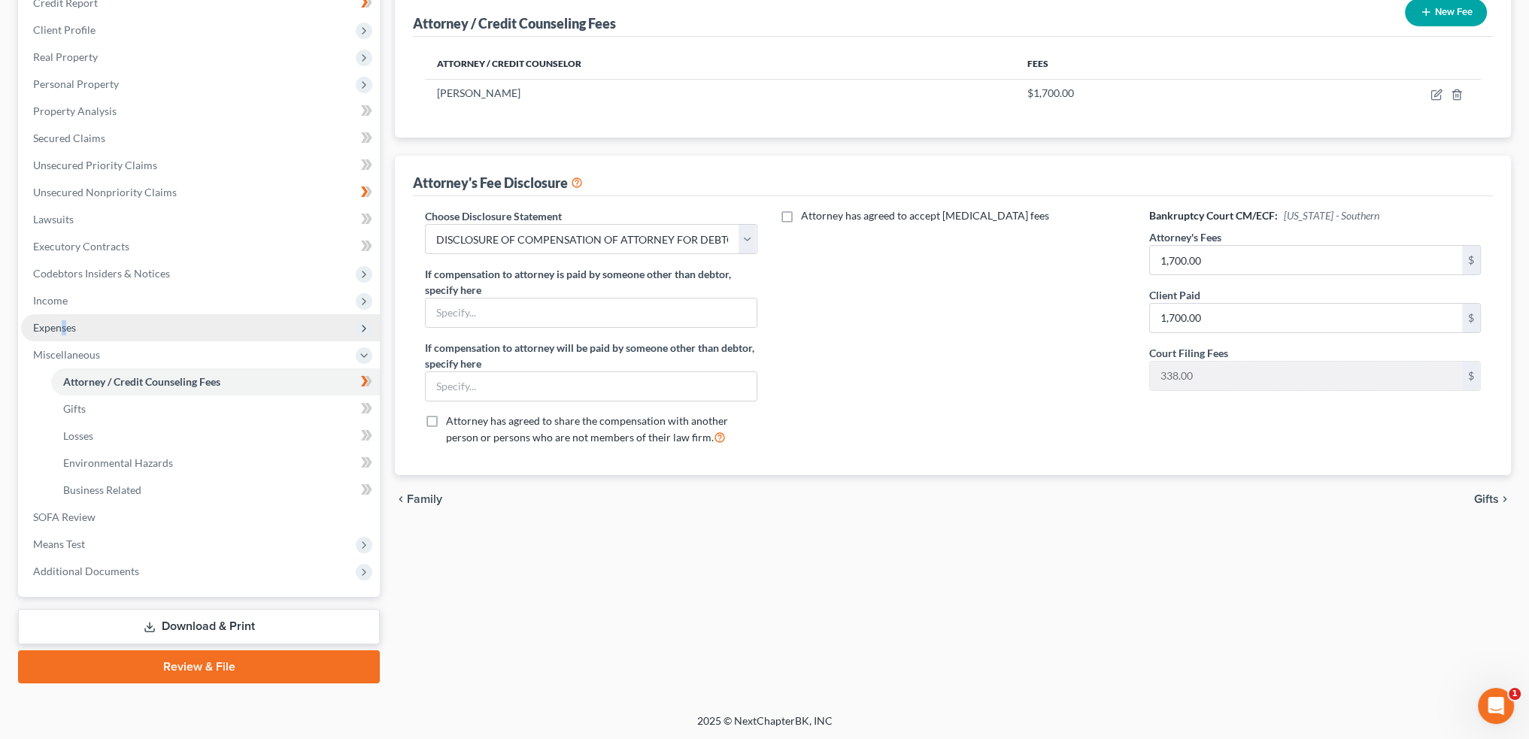
drag, startPoint x: 62, startPoint y: 330, endPoint x: 74, endPoint y: 334, distance: 12.6
click at [65, 330] on span "Expenses" at bounding box center [54, 327] width 43 height 13
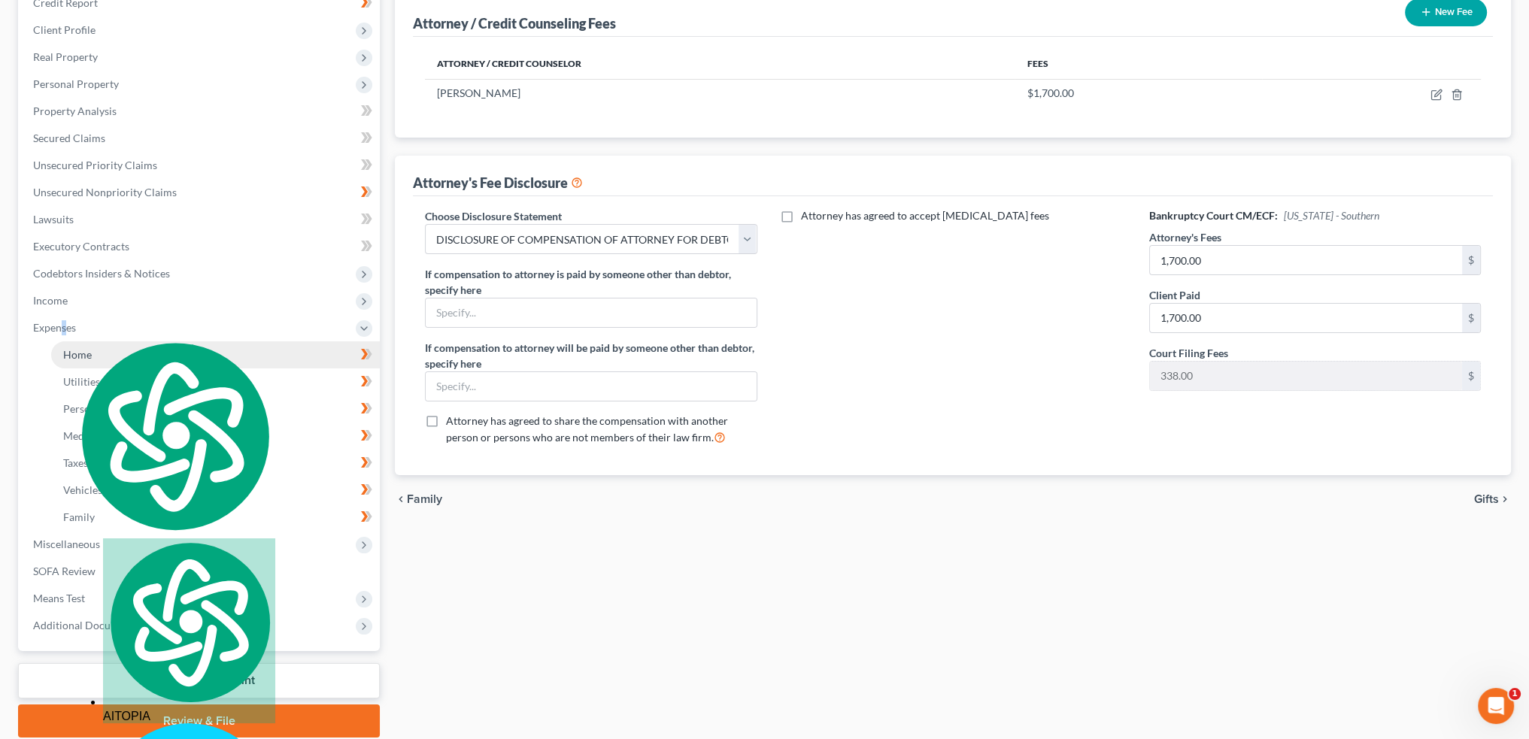
click at [63, 352] on span "Home" at bounding box center [77, 354] width 29 height 13
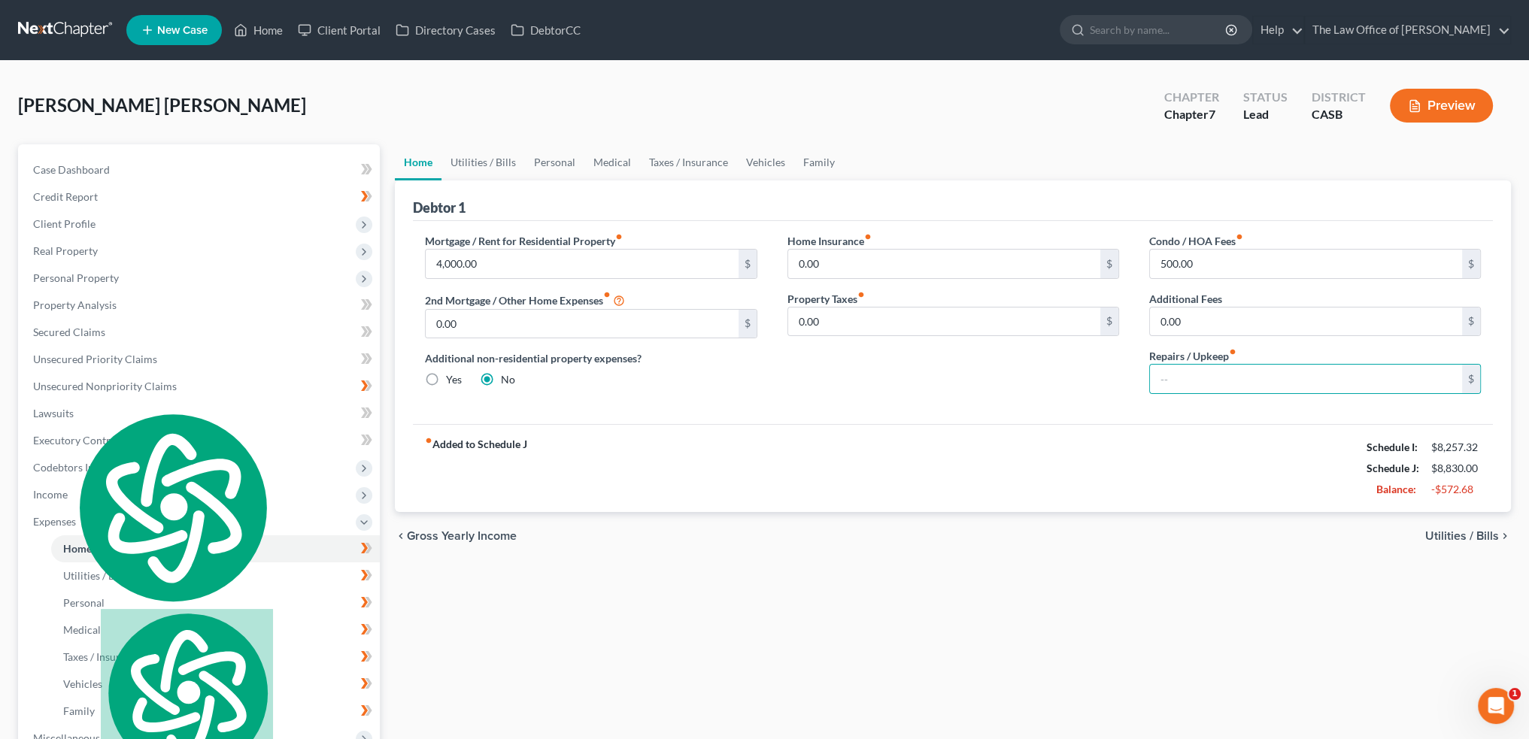
click at [1441, 530] on span "Utilities / Bills" at bounding box center [1462, 536] width 74 height 12
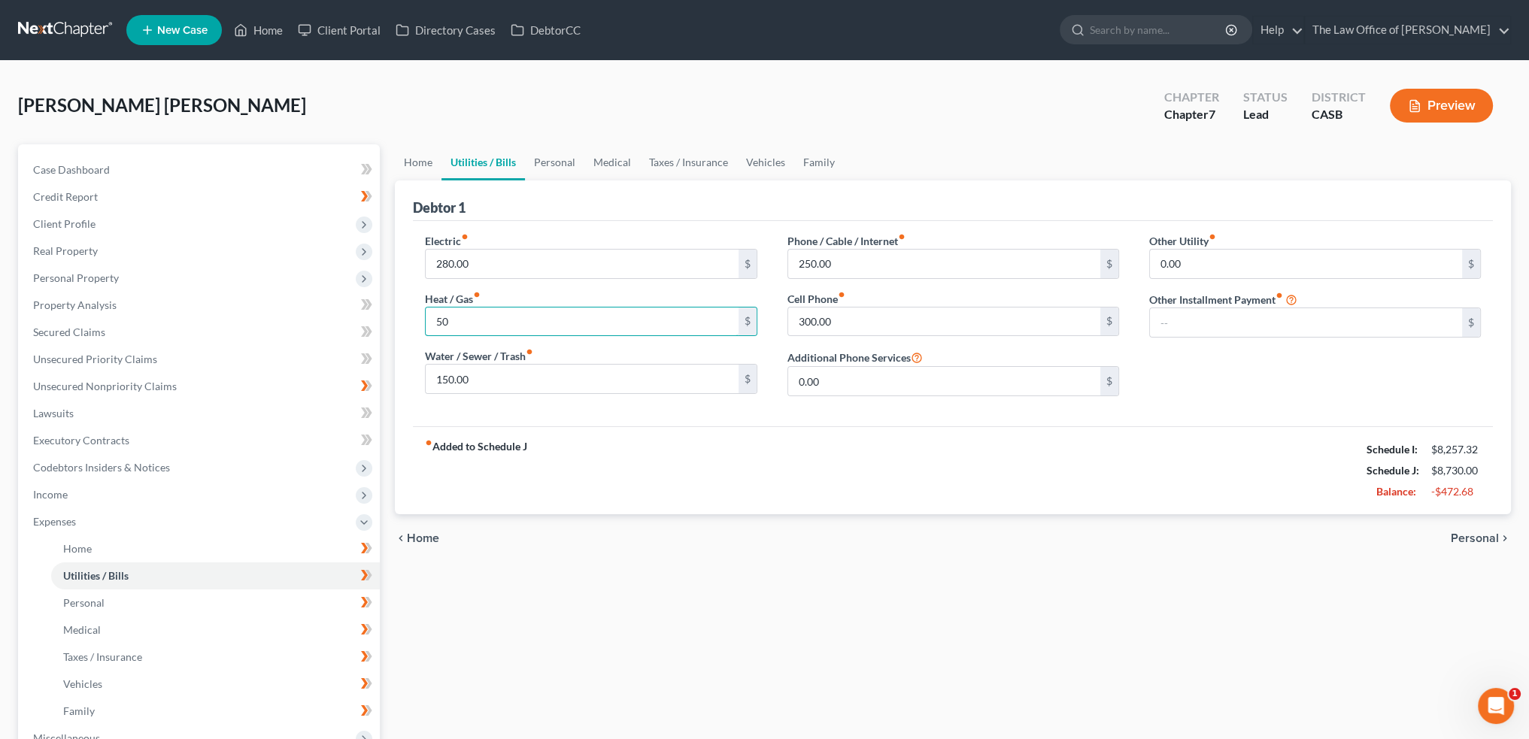
type input "50"
click at [903, 508] on div "fiber_manual_record Added to Schedule J Schedule I: $8,257.32 Schedule J: $8,73…" at bounding box center [953, 470] width 1080 height 88
click at [1488, 535] on span "Personal" at bounding box center [1475, 539] width 48 height 12
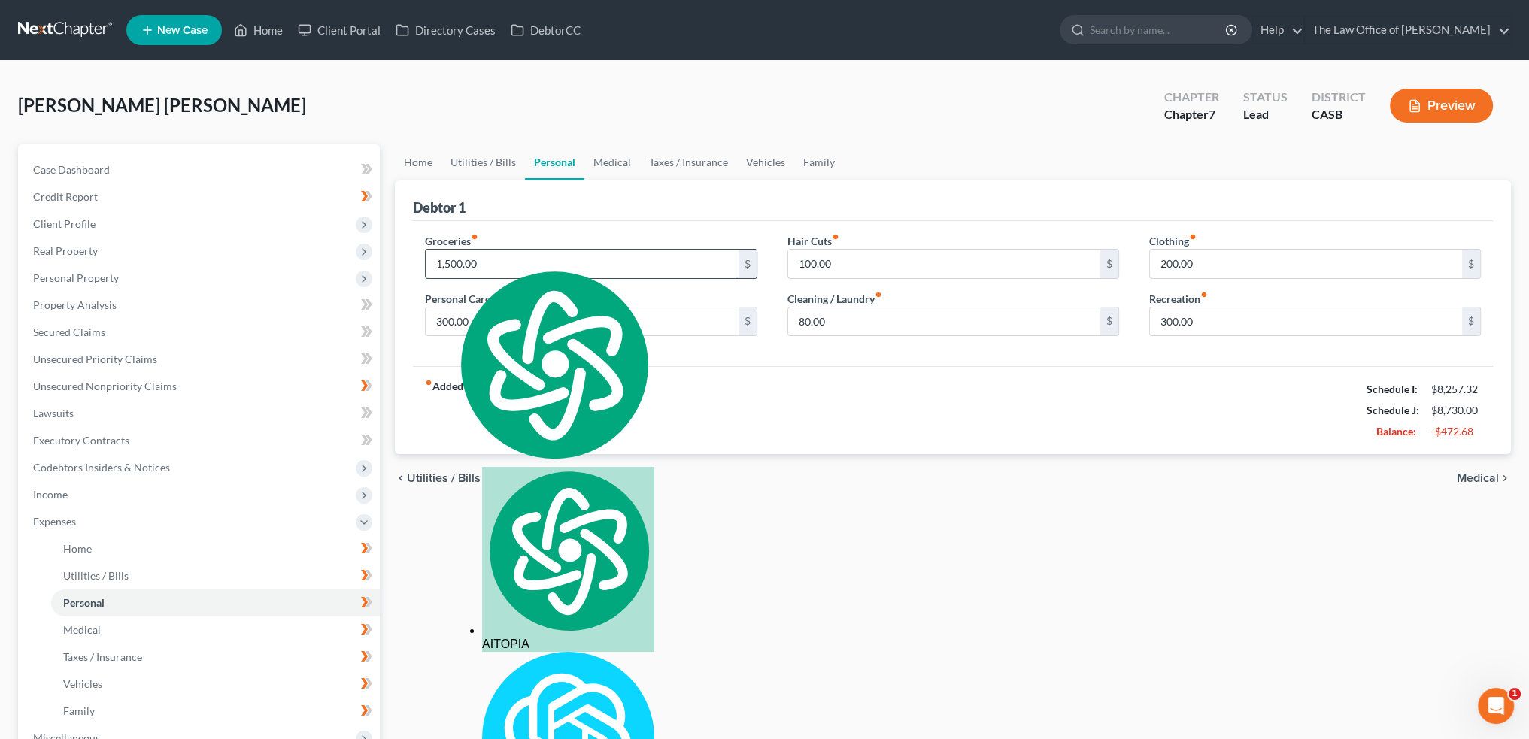
click at [512, 252] on input "1,500.00" at bounding box center [582, 264] width 312 height 29
click at [542, 255] on input "1,500.00" at bounding box center [582, 264] width 312 height 29
click at [572, 259] on input "1,500.00" at bounding box center [582, 264] width 312 height 29
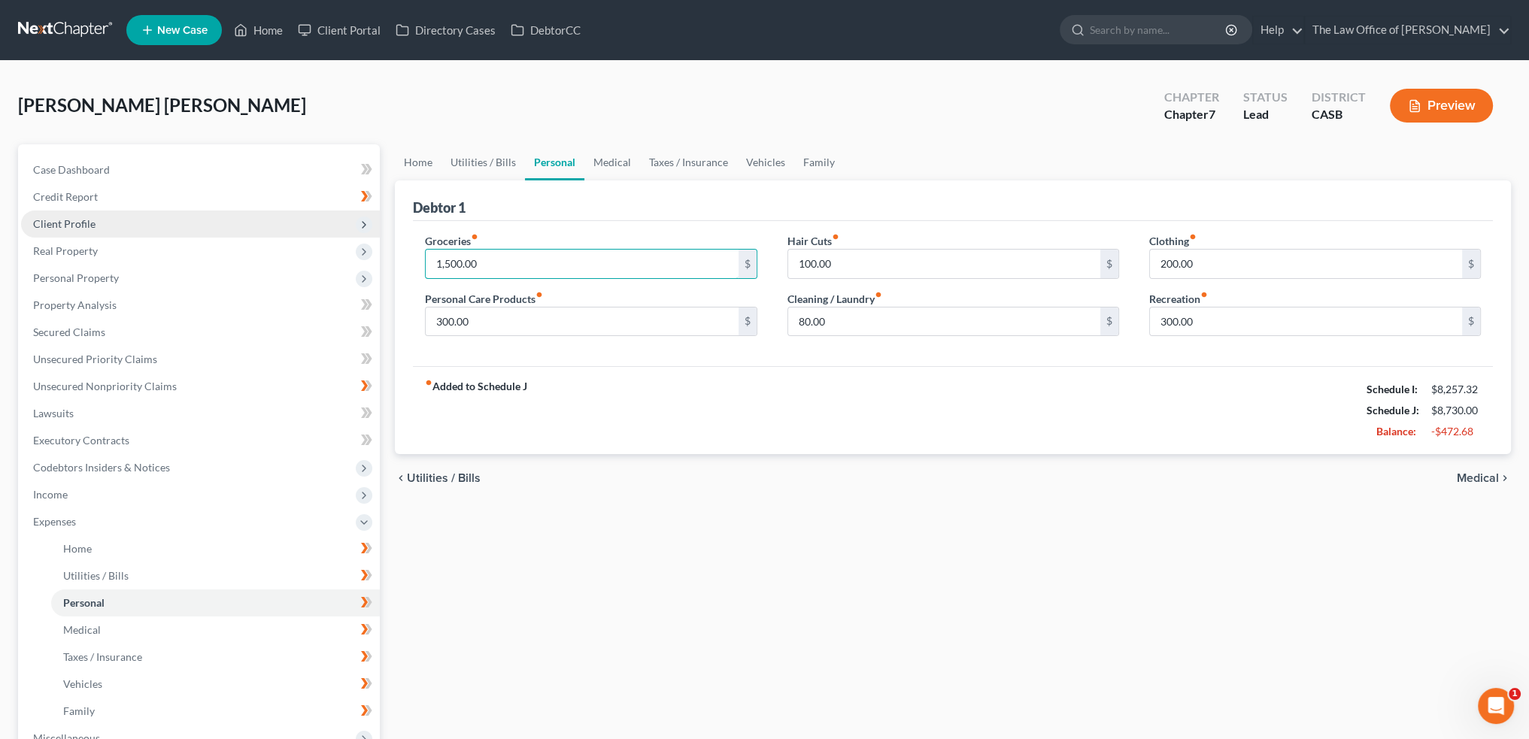
drag, startPoint x: 521, startPoint y: 257, endPoint x: 165, endPoint y: 232, distance: 355.9
click at [392, 252] on div "Home Utilities / Bills Personal Medical Taxes / Insurance Vehicles Family Debto…" at bounding box center [952, 538] width 1131 height 788
type input "1,200"
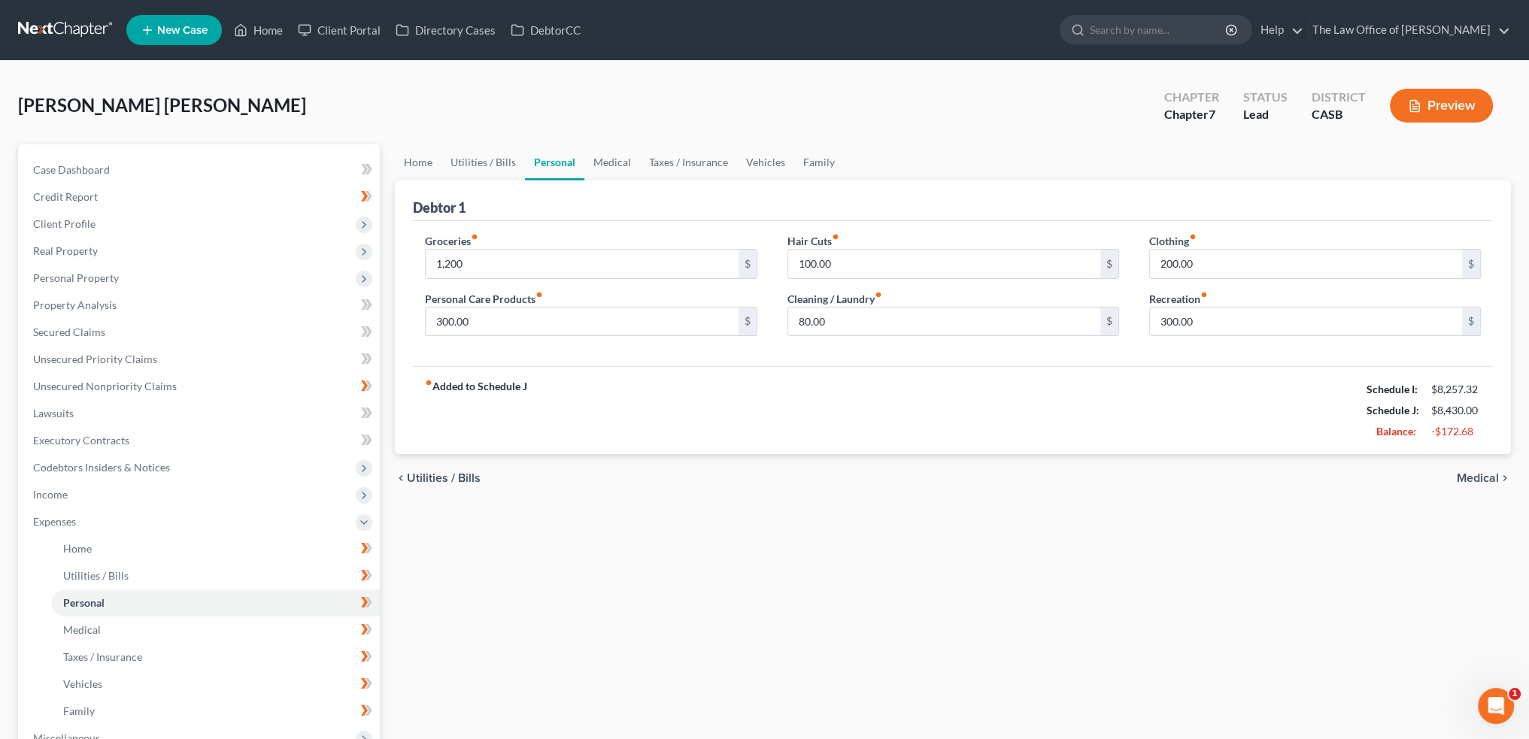
click at [1203, 408] on div "fiber_manual_record Added to Schedule J Schedule I: $8,257.32 Schedule J: $8,43…" at bounding box center [953, 410] width 1080 height 88
click at [1481, 467] on div "chevron_left Utilities / Bills Medical chevron_right" at bounding box center [953, 478] width 1116 height 48
click at [1481, 481] on span "Medical" at bounding box center [1478, 478] width 42 height 12
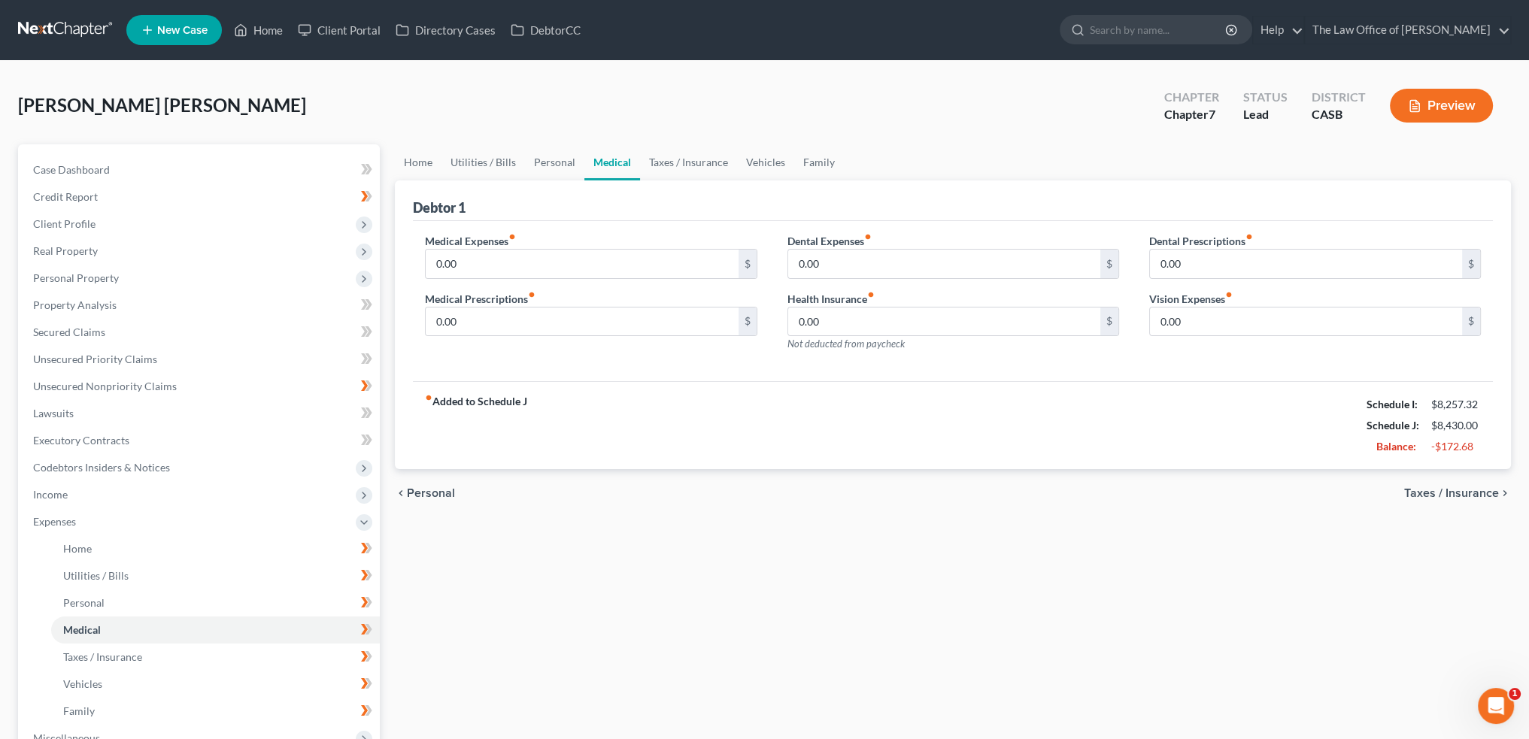
click at [1484, 481] on div "chevron_left Personal Taxes / Insurance chevron_right" at bounding box center [953, 493] width 1116 height 48
click at [1486, 487] on span "Taxes / Insurance" at bounding box center [1451, 493] width 95 height 12
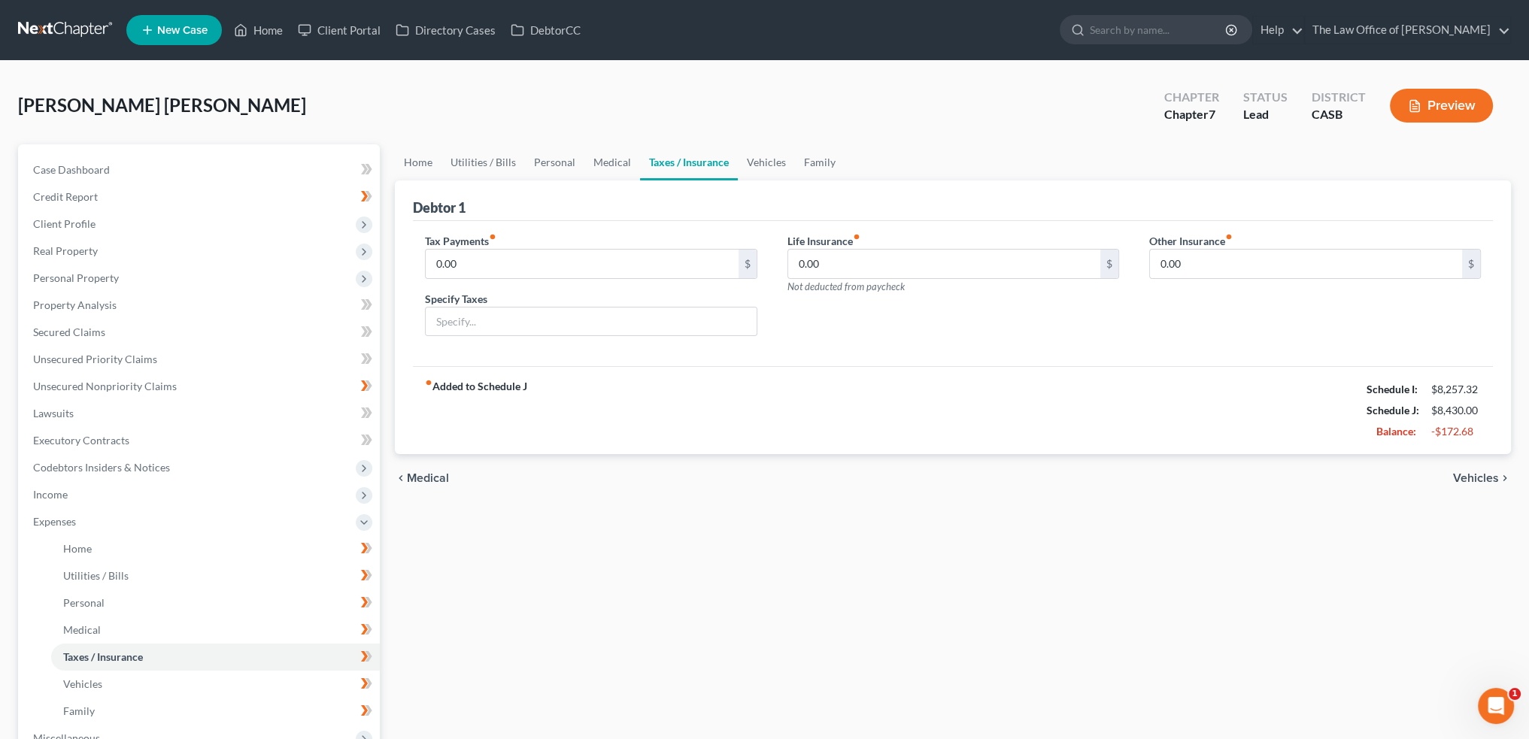
click at [1480, 473] on span "Vehicles" at bounding box center [1476, 478] width 46 height 12
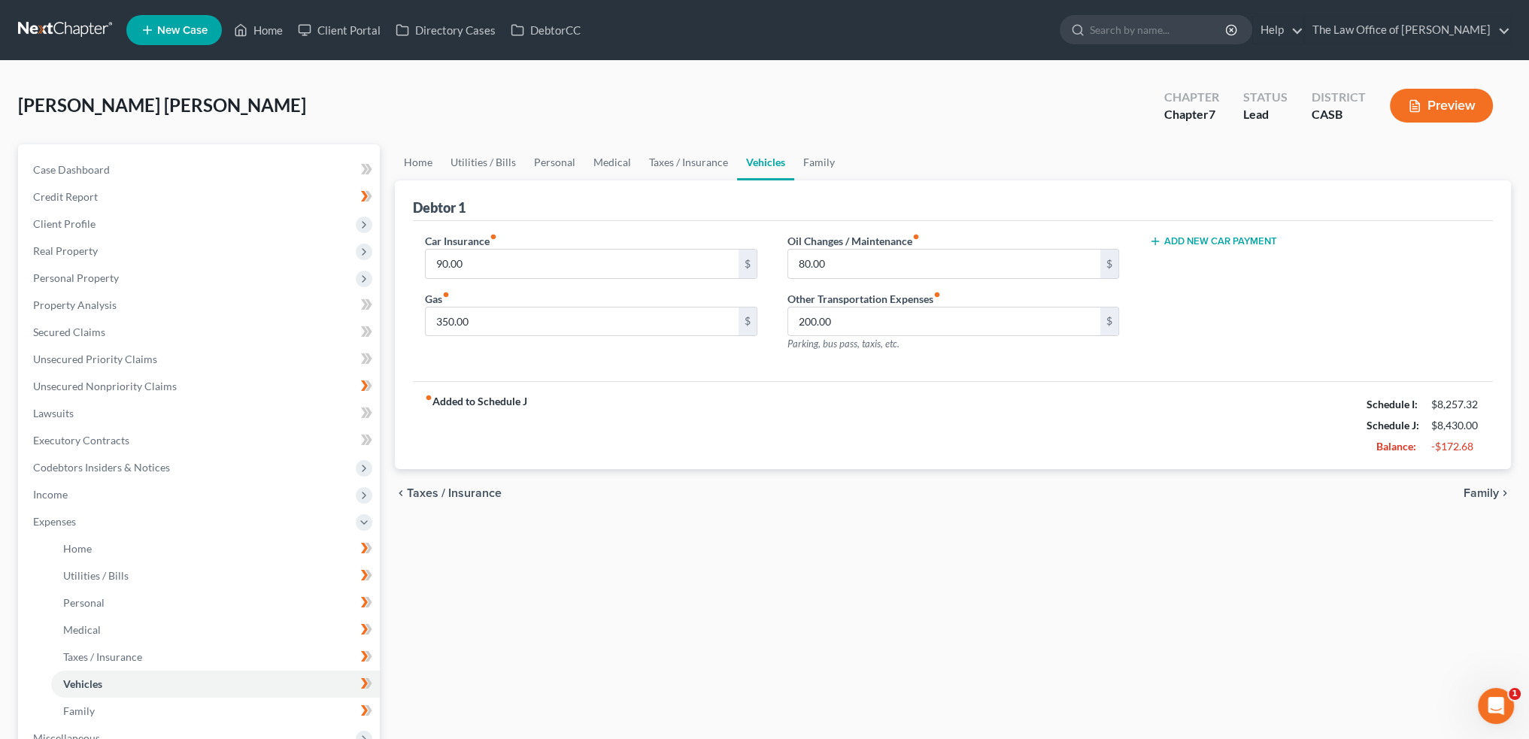
click at [1478, 488] on span "Family" at bounding box center [1481, 493] width 35 height 12
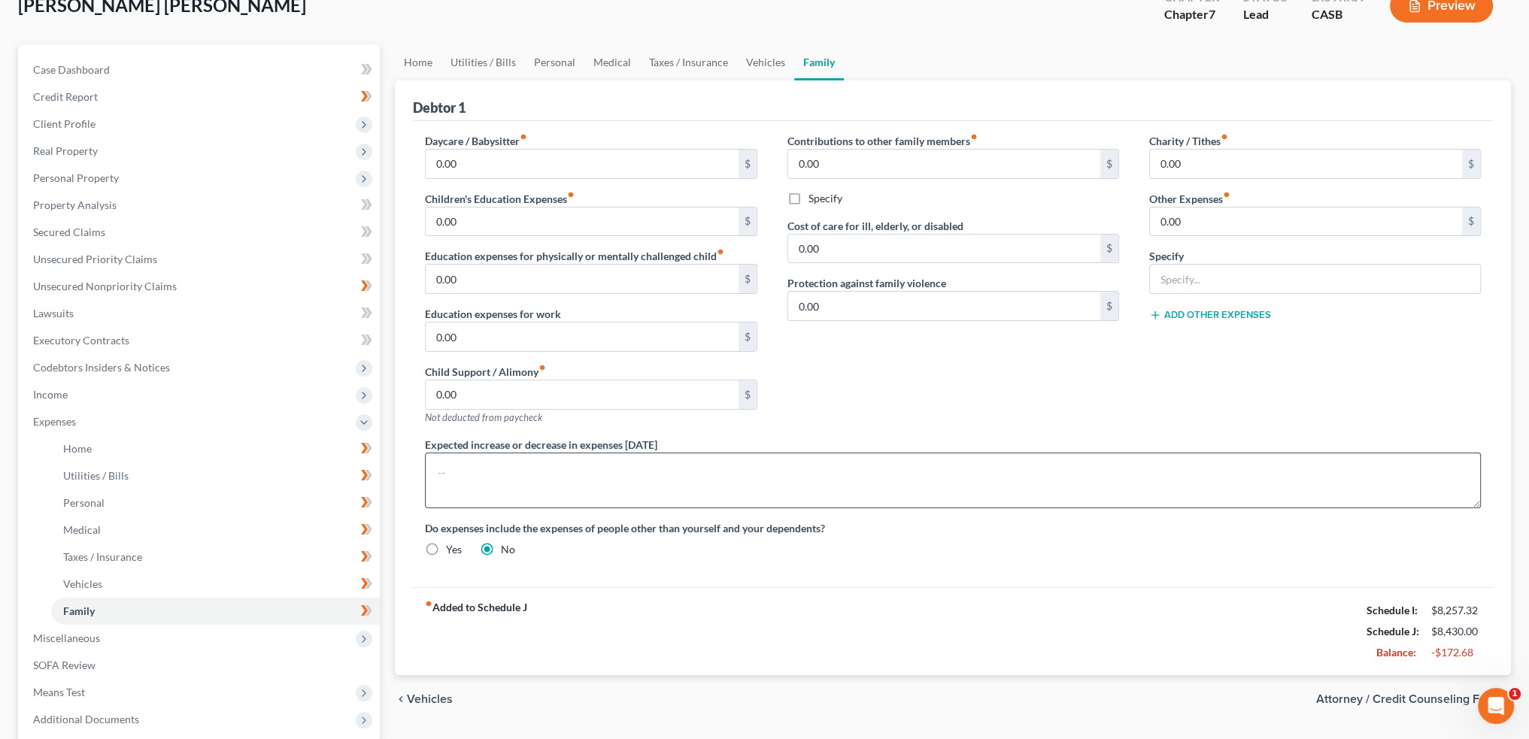
scroll to position [226, 0]
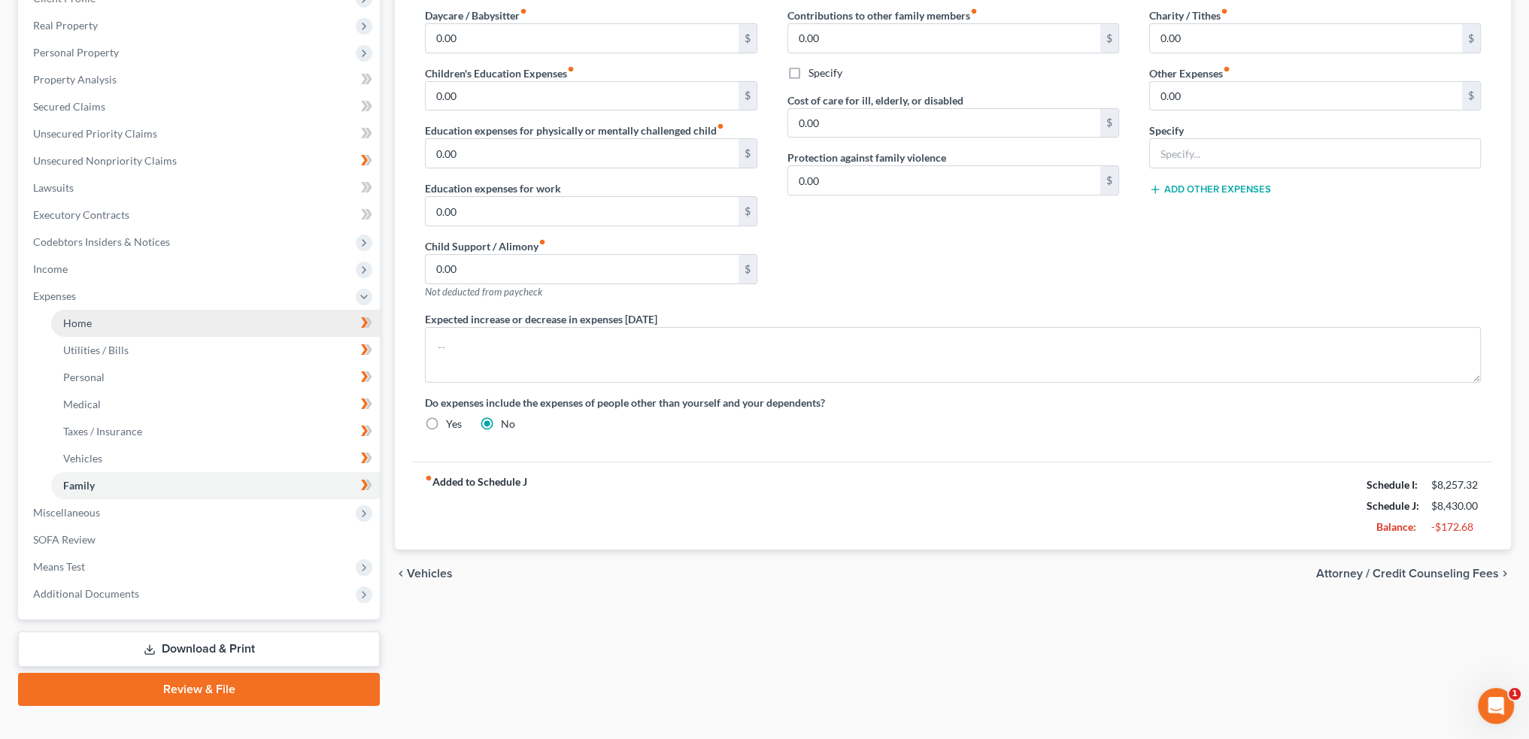
click at [138, 322] on link "Home" at bounding box center [215, 323] width 329 height 27
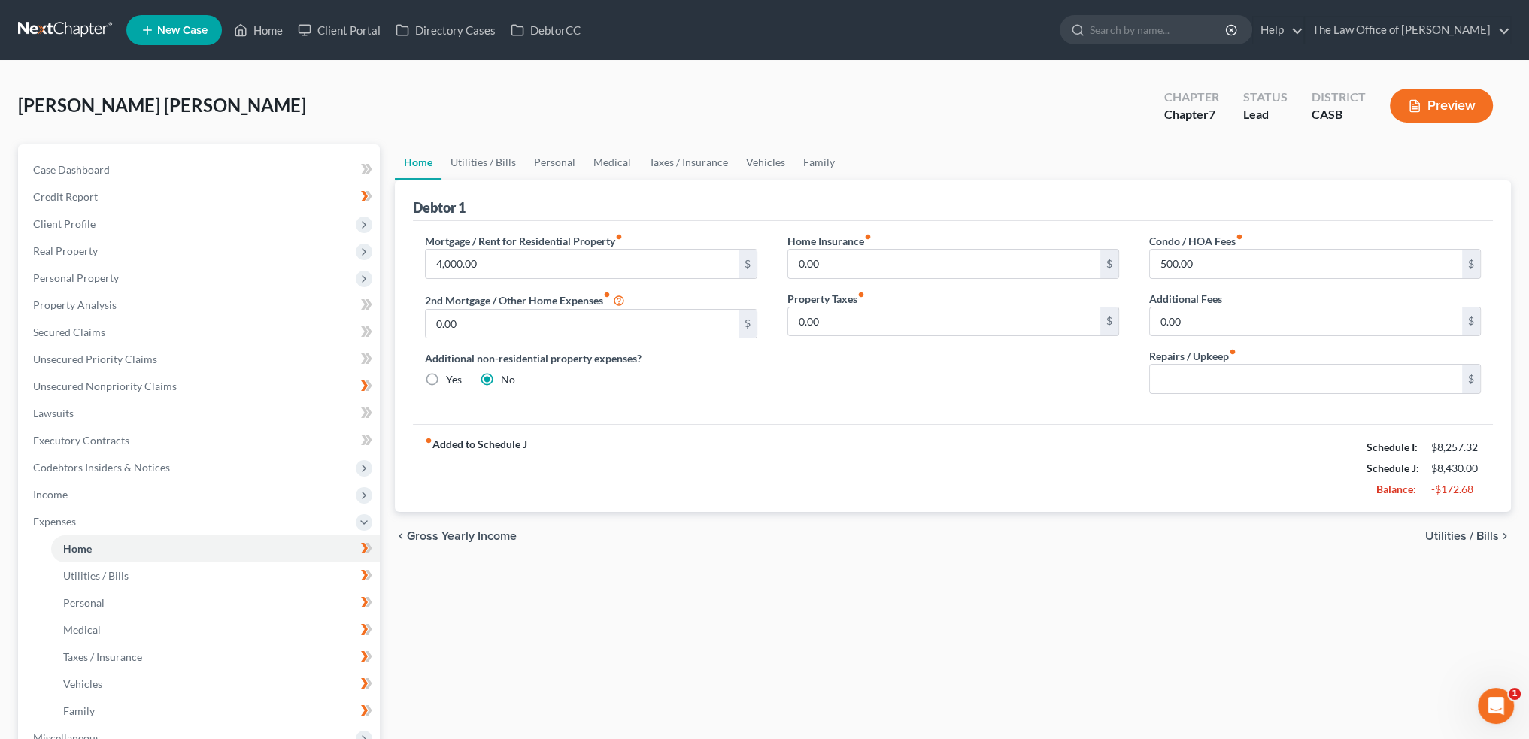
click at [1437, 535] on span "Utilities / Bills" at bounding box center [1462, 536] width 74 height 12
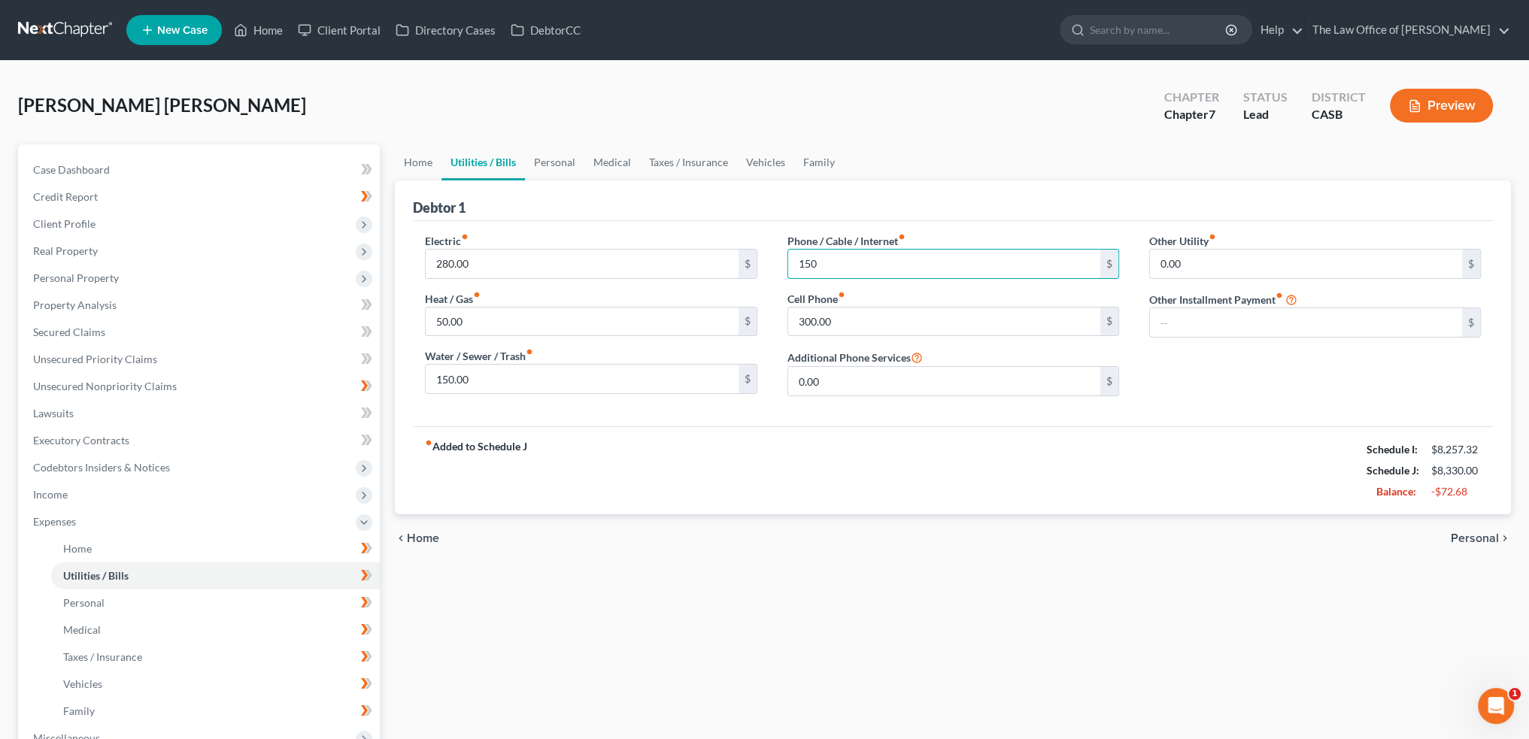
type input "150"
click at [907, 480] on div "fiber_manual_record Added to Schedule J Schedule I: $8,257.32 Schedule J: $8,33…" at bounding box center [953, 470] width 1080 height 88
click at [1479, 536] on span "Personal" at bounding box center [1475, 539] width 48 height 12
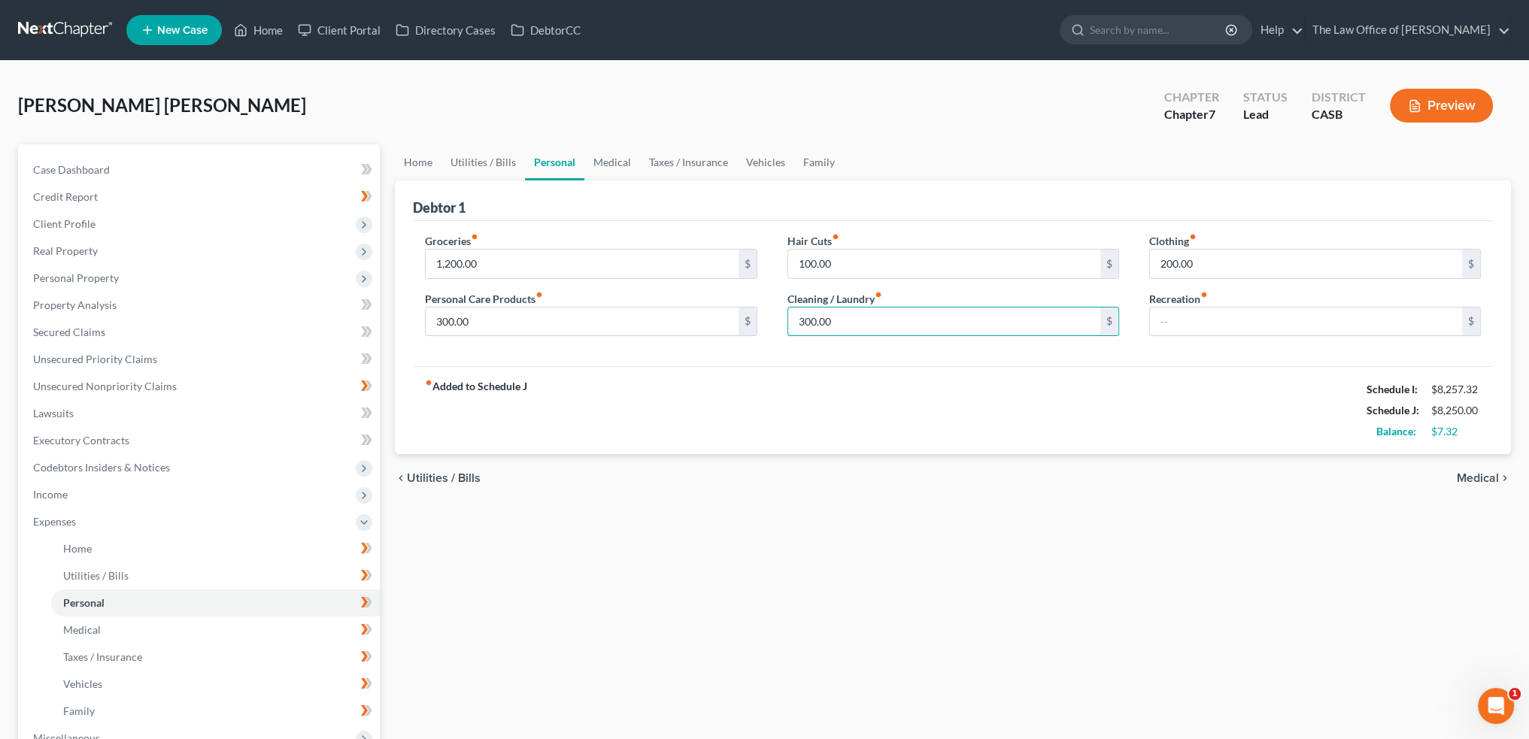
type input "300.00"
click at [1167, 587] on div "Home Utilities / Bills Personal Medical Taxes / Insurance Vehicles Family Debto…" at bounding box center [952, 538] width 1131 height 788
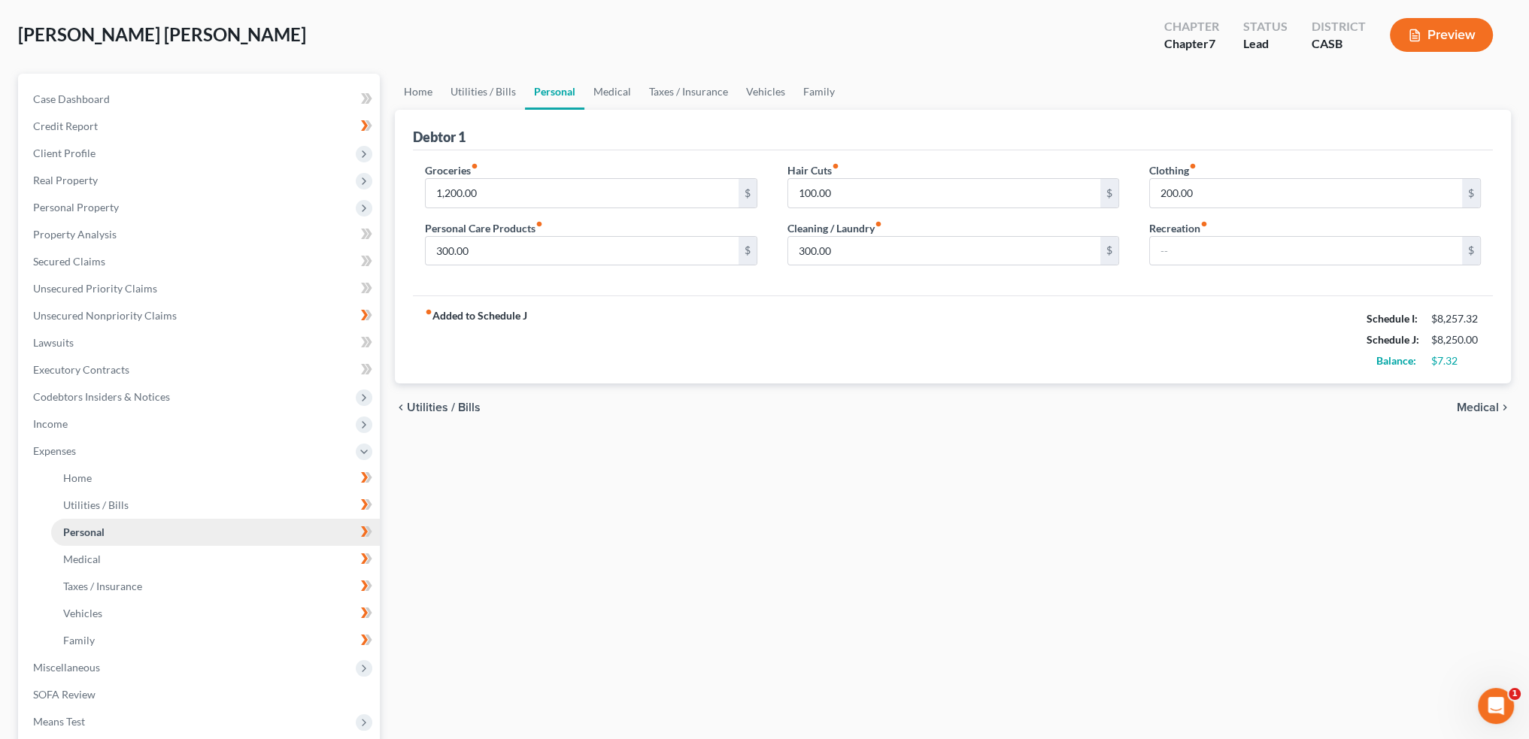
scroll to position [226, 0]
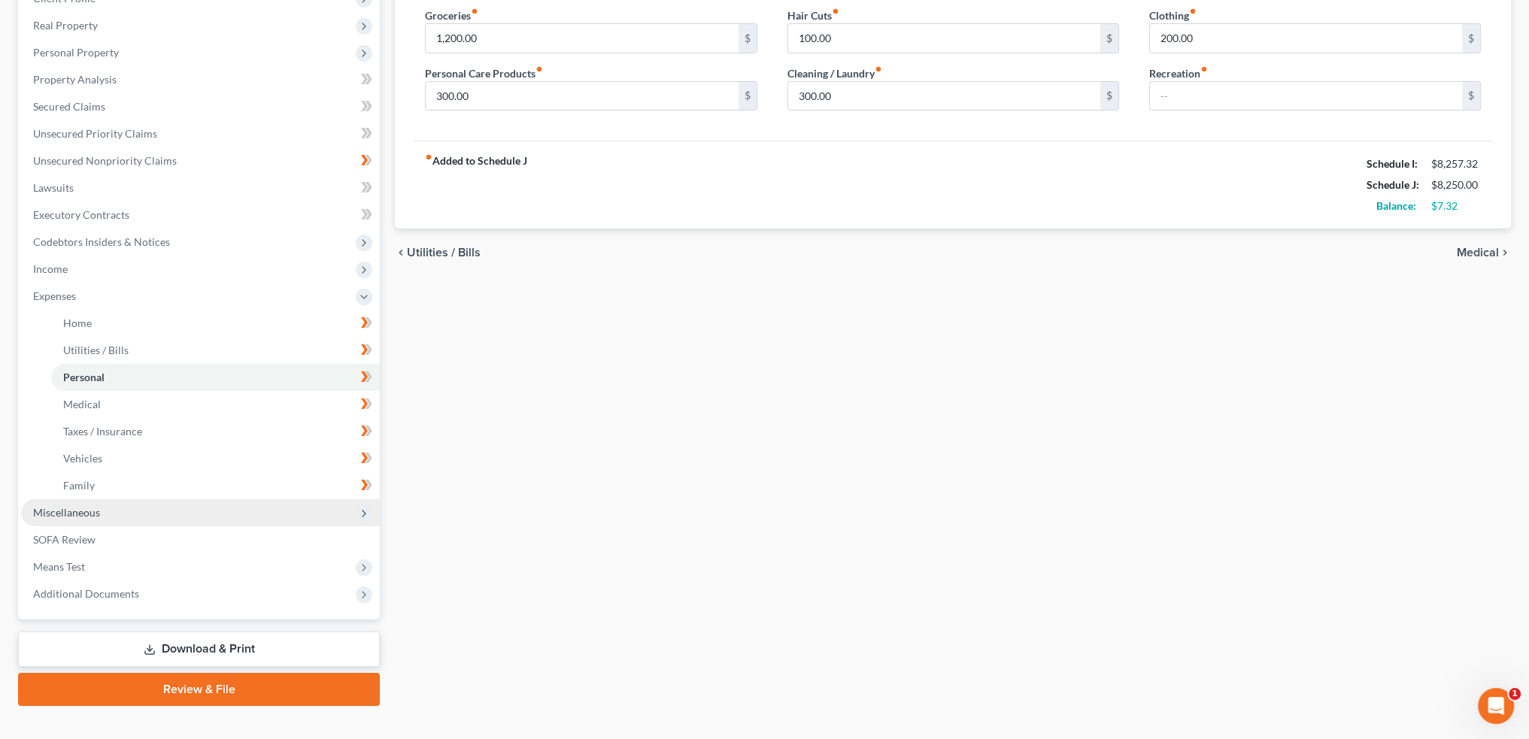
drag, startPoint x: 126, startPoint y: 507, endPoint x: 162, endPoint y: 505, distance: 36.1
click at [126, 506] on span "Miscellaneous" at bounding box center [200, 512] width 359 height 27
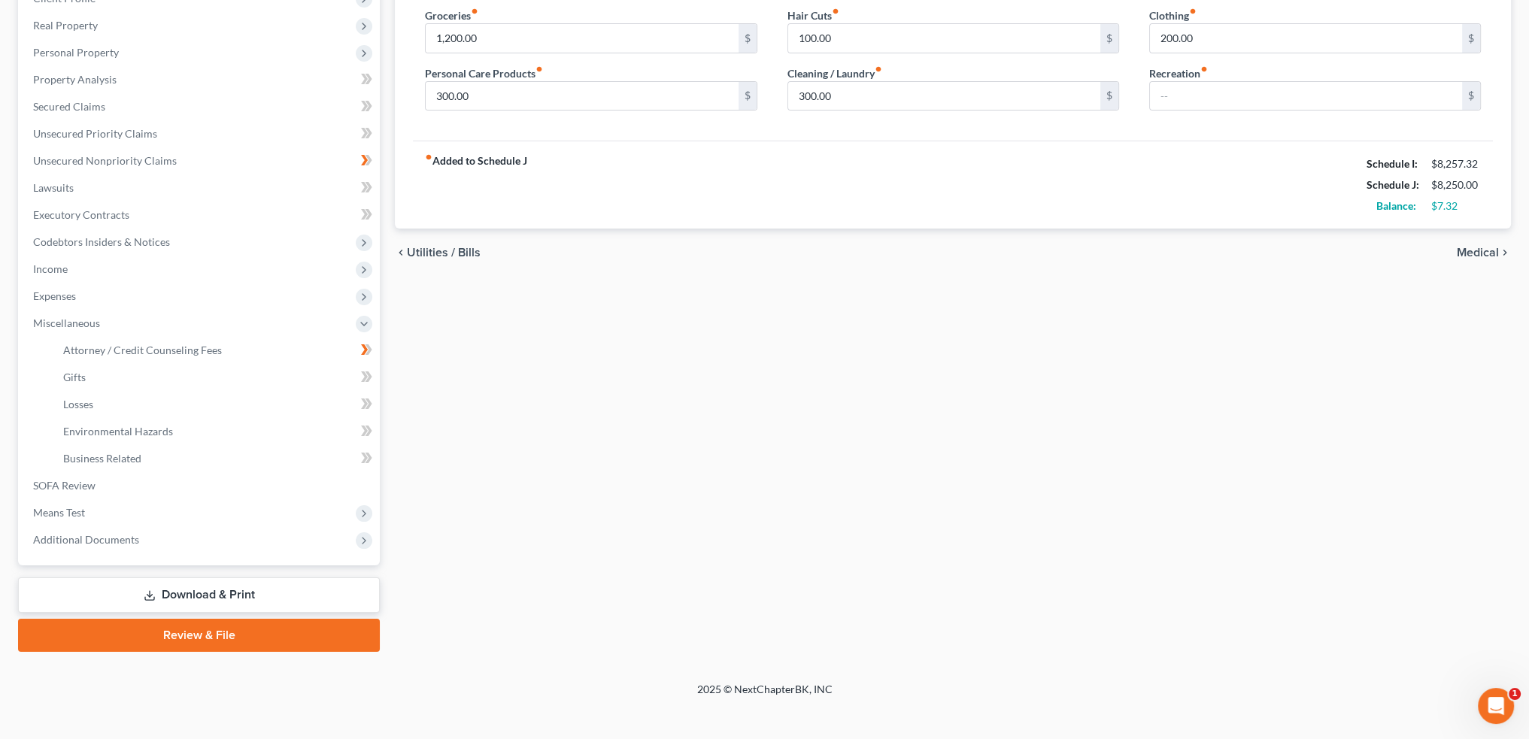
scroll to position [194, 0]
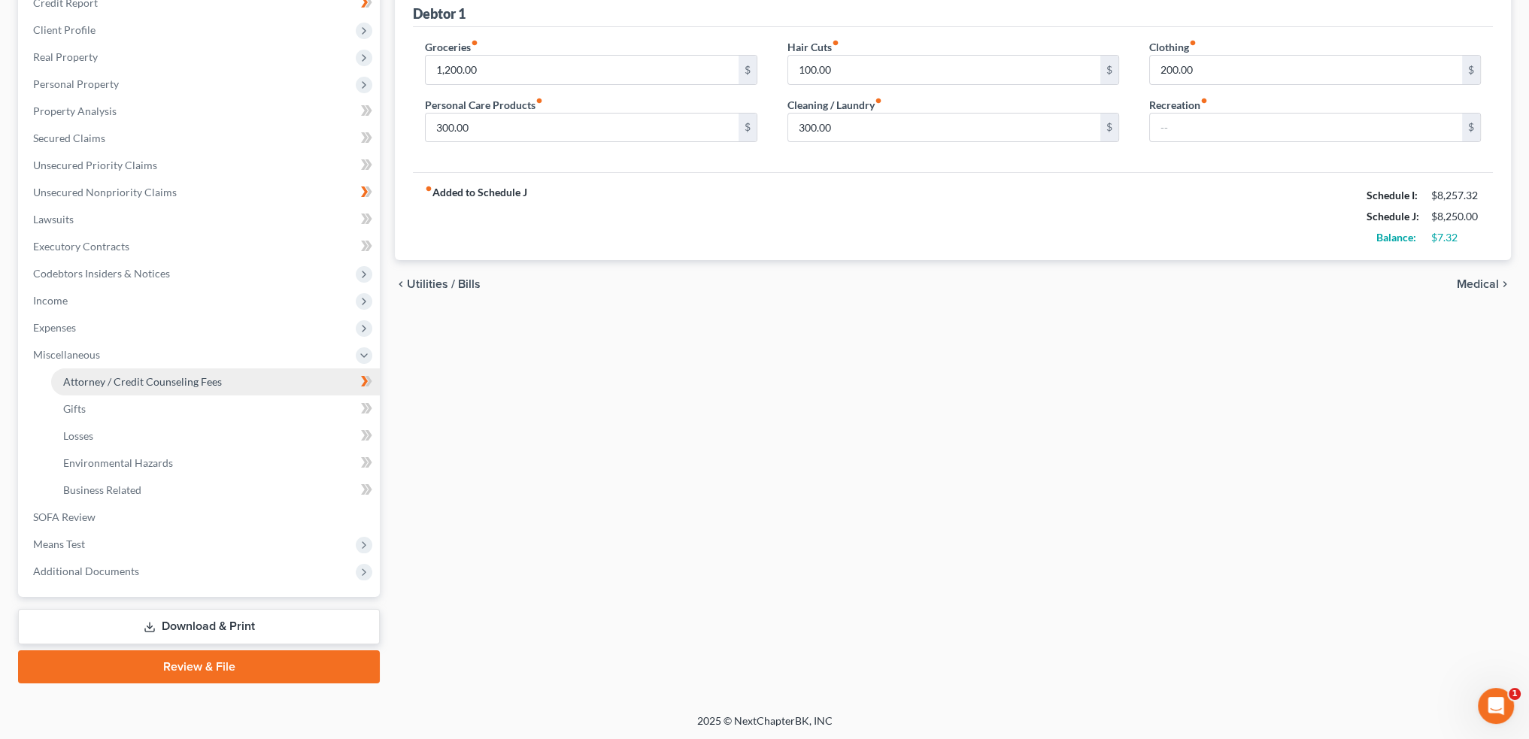
click at [132, 381] on span "Attorney / Credit Counseling Fees" at bounding box center [142, 381] width 159 height 13
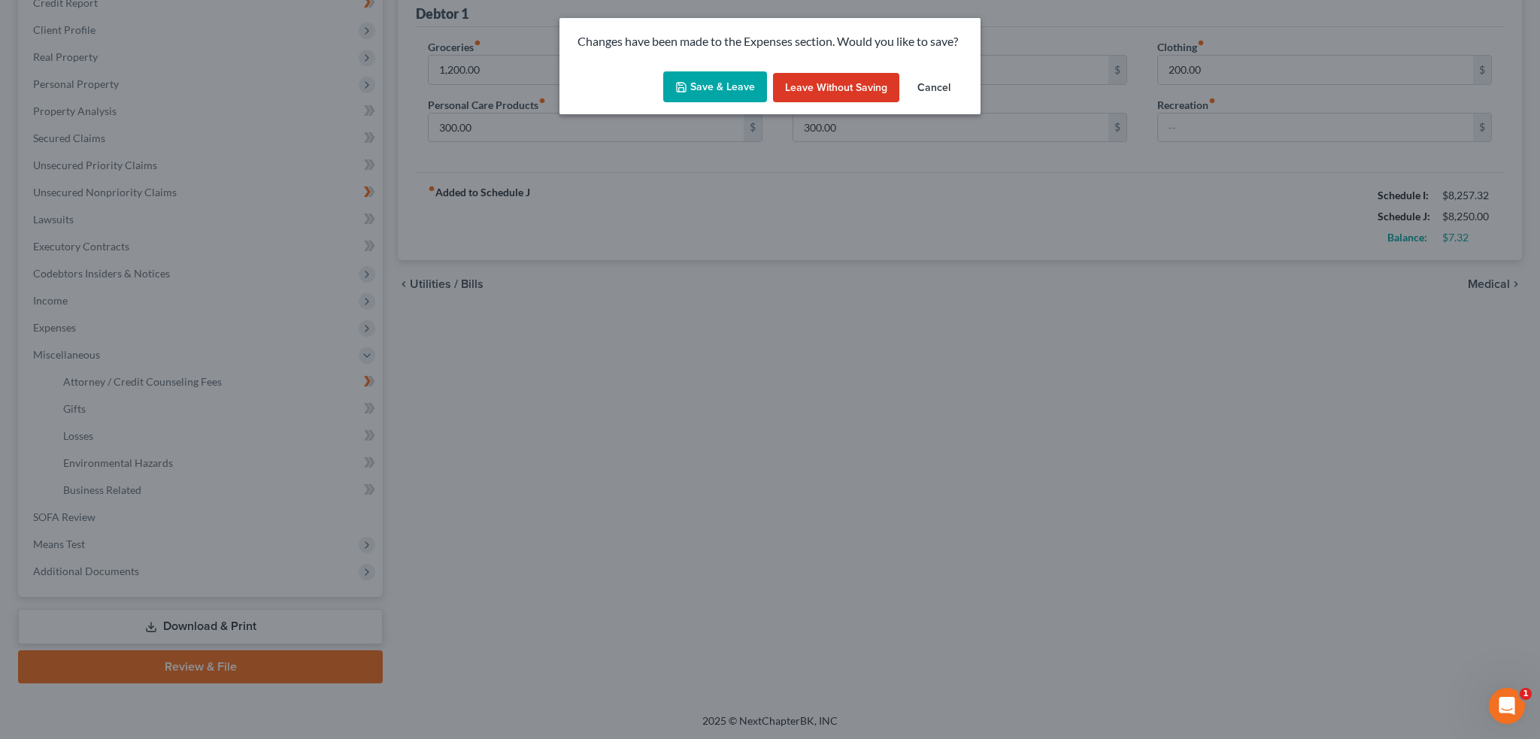
drag, startPoint x: 707, startPoint y: 87, endPoint x: 735, endPoint y: 96, distance: 29.3
click at [708, 87] on button "Save & Leave" at bounding box center [715, 87] width 104 height 32
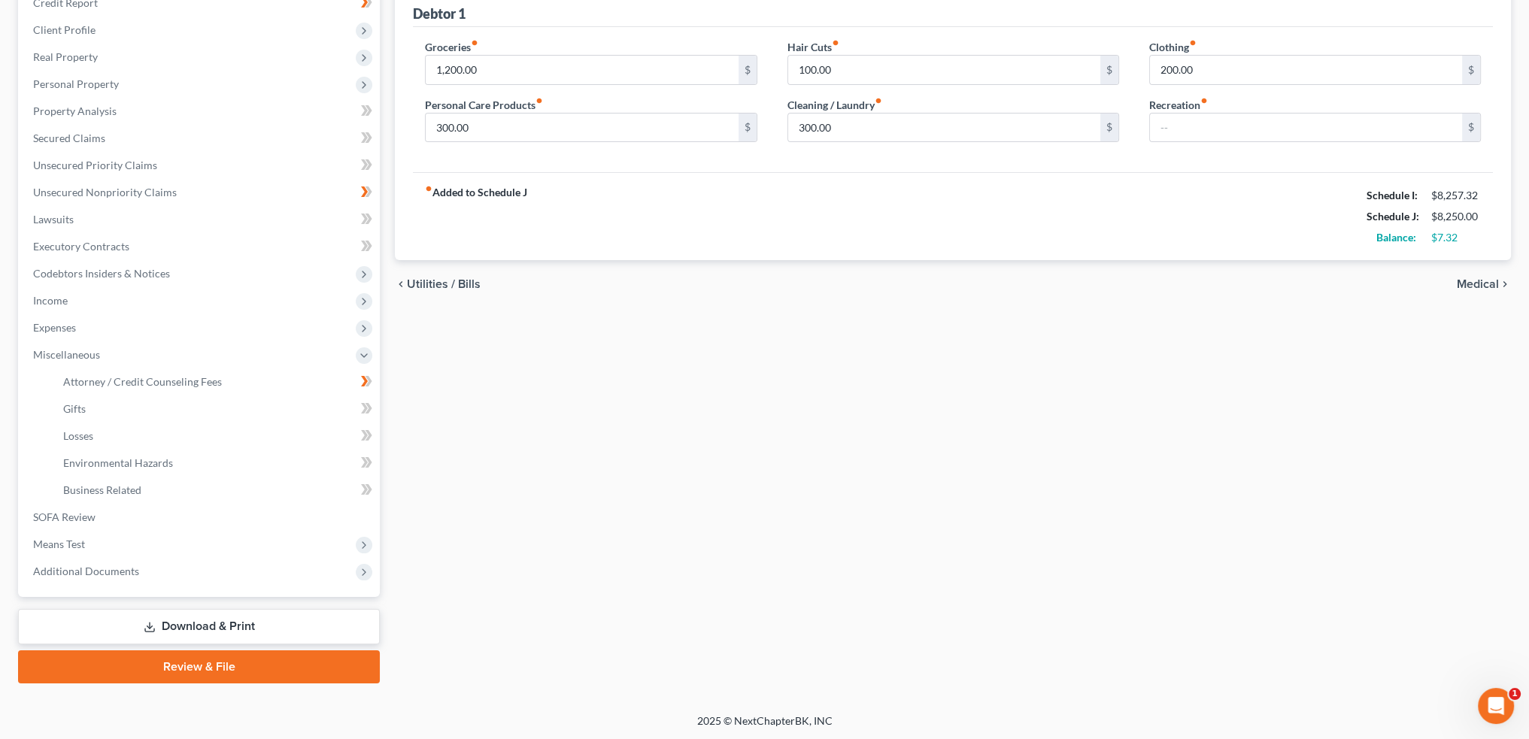
select select "0"
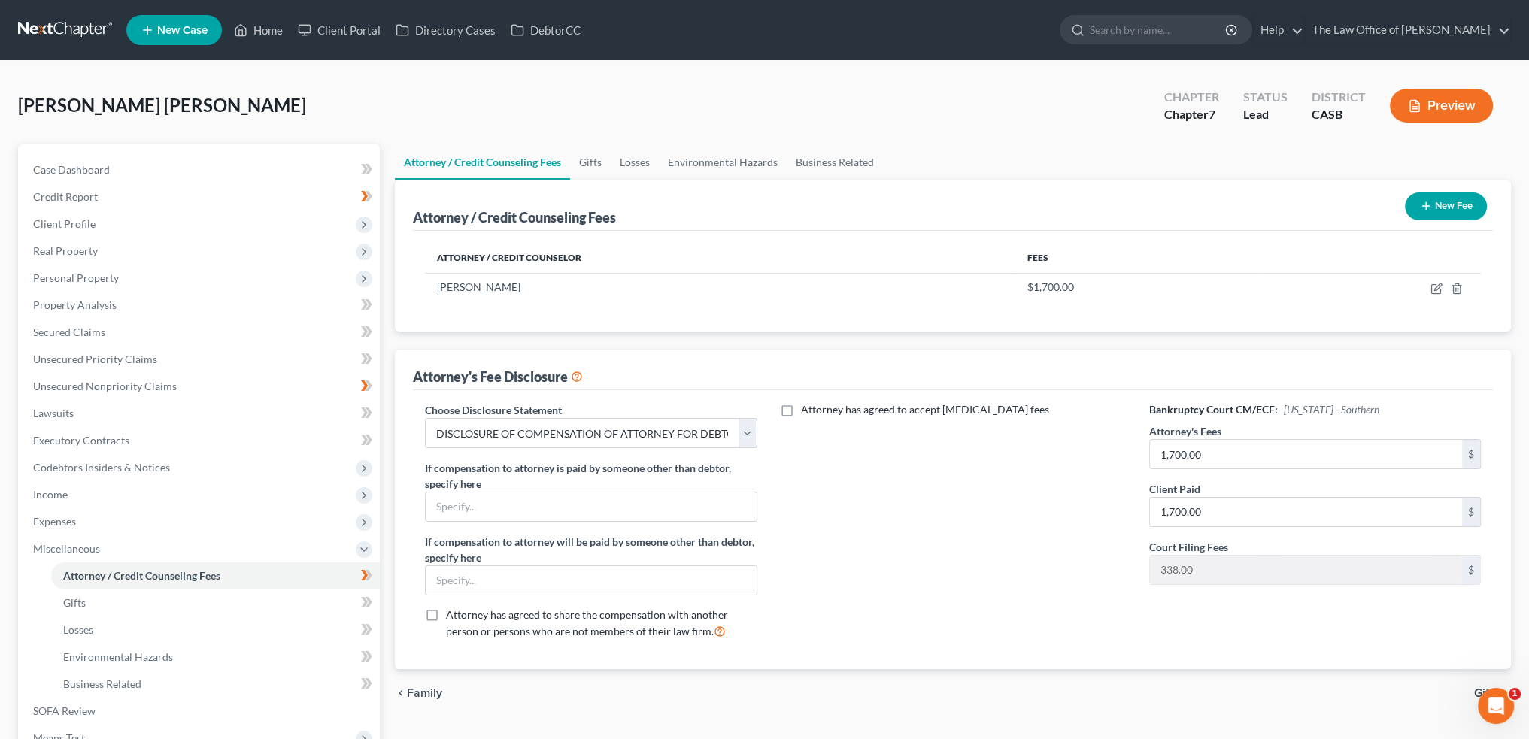
click at [1182, 642] on div "Bankruptcy Court CM/ECF: California - Southern Attorney's Fees 1,700.00 $ Clien…" at bounding box center [1315, 526] width 362 height 249
click at [60, 487] on span "Income" at bounding box center [200, 494] width 359 height 27
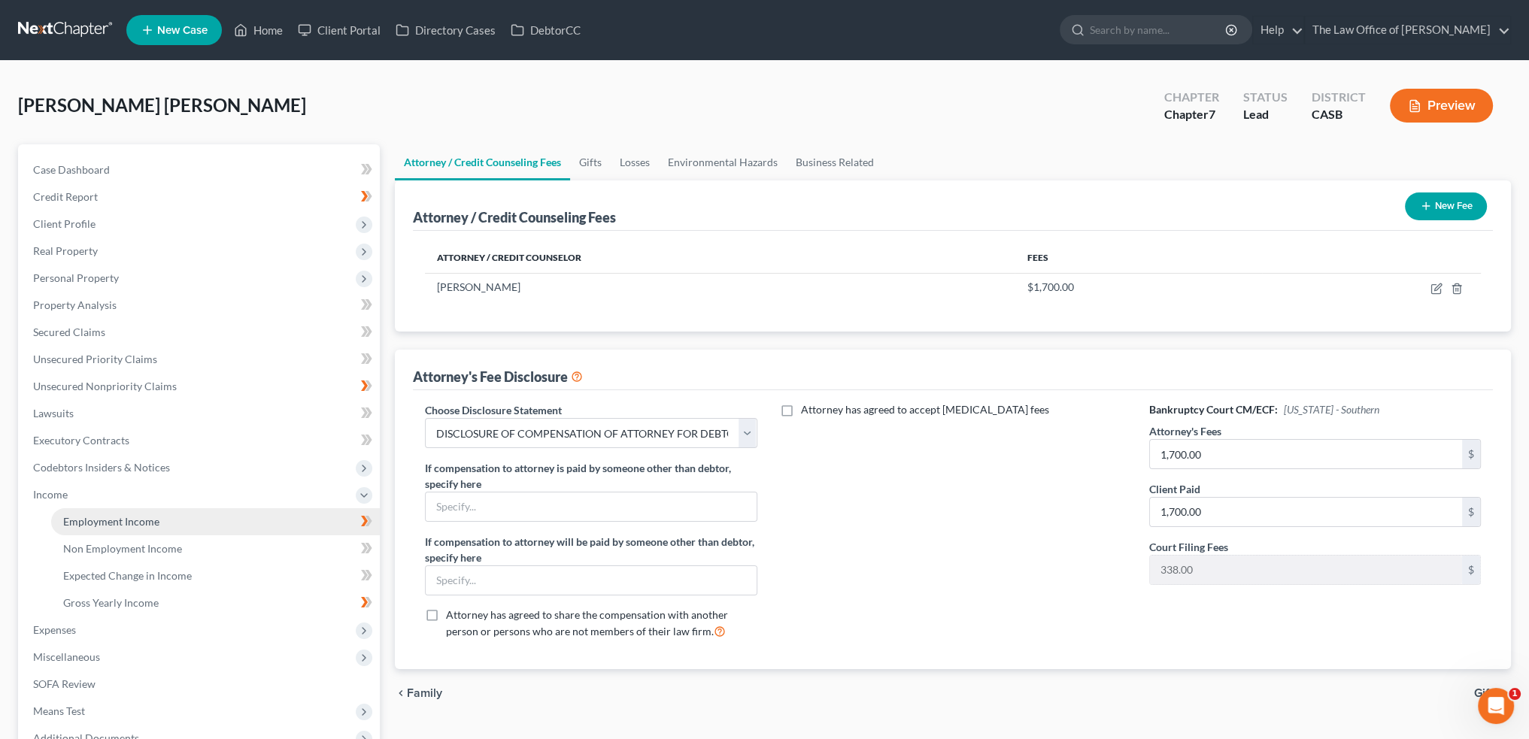
click at [132, 513] on link "Employment Income" at bounding box center [215, 521] width 329 height 27
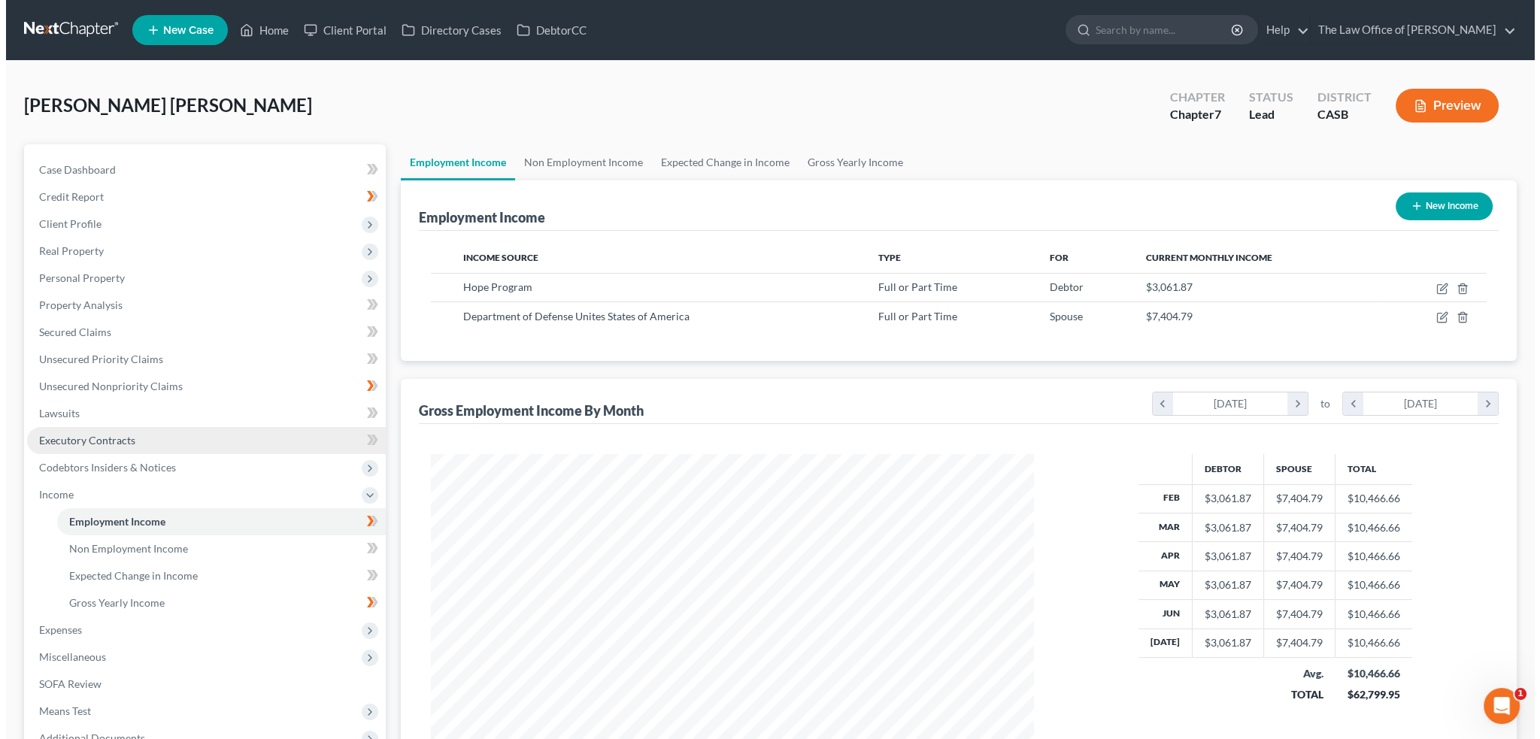
scroll to position [302, 633]
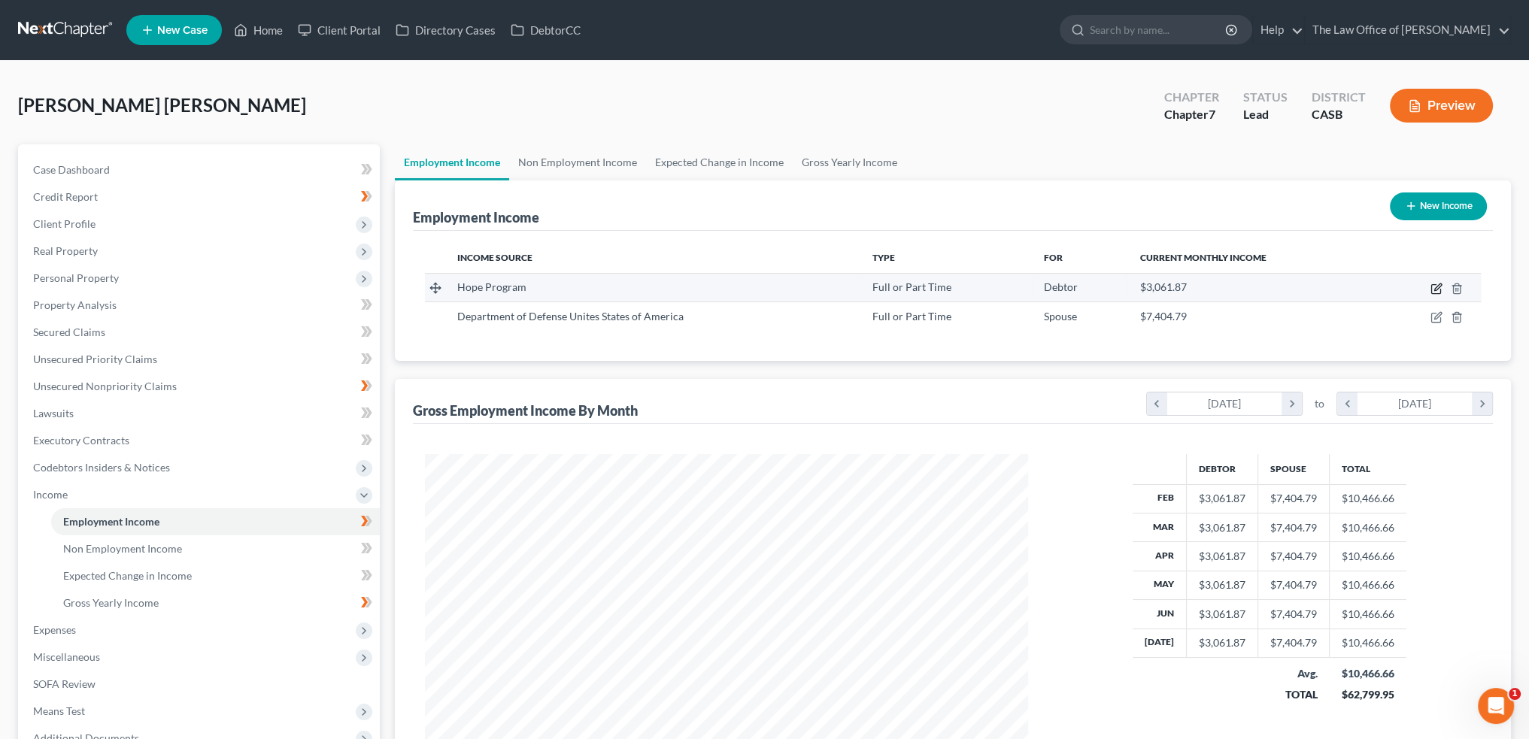
click at [1442, 285] on icon "button" at bounding box center [1437, 289] width 12 height 12
select select "0"
select select "4"
select select "2"
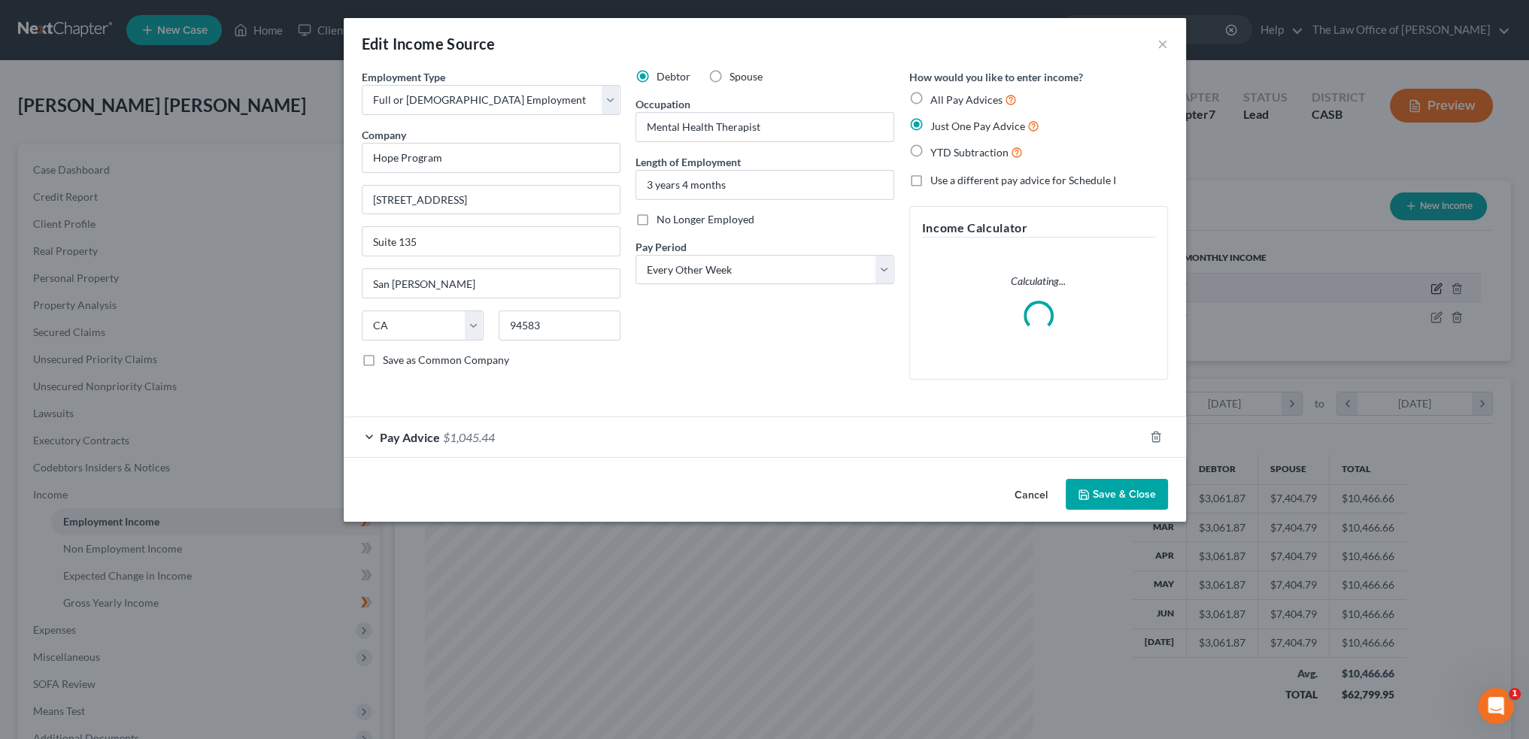
scroll to position [304, 638]
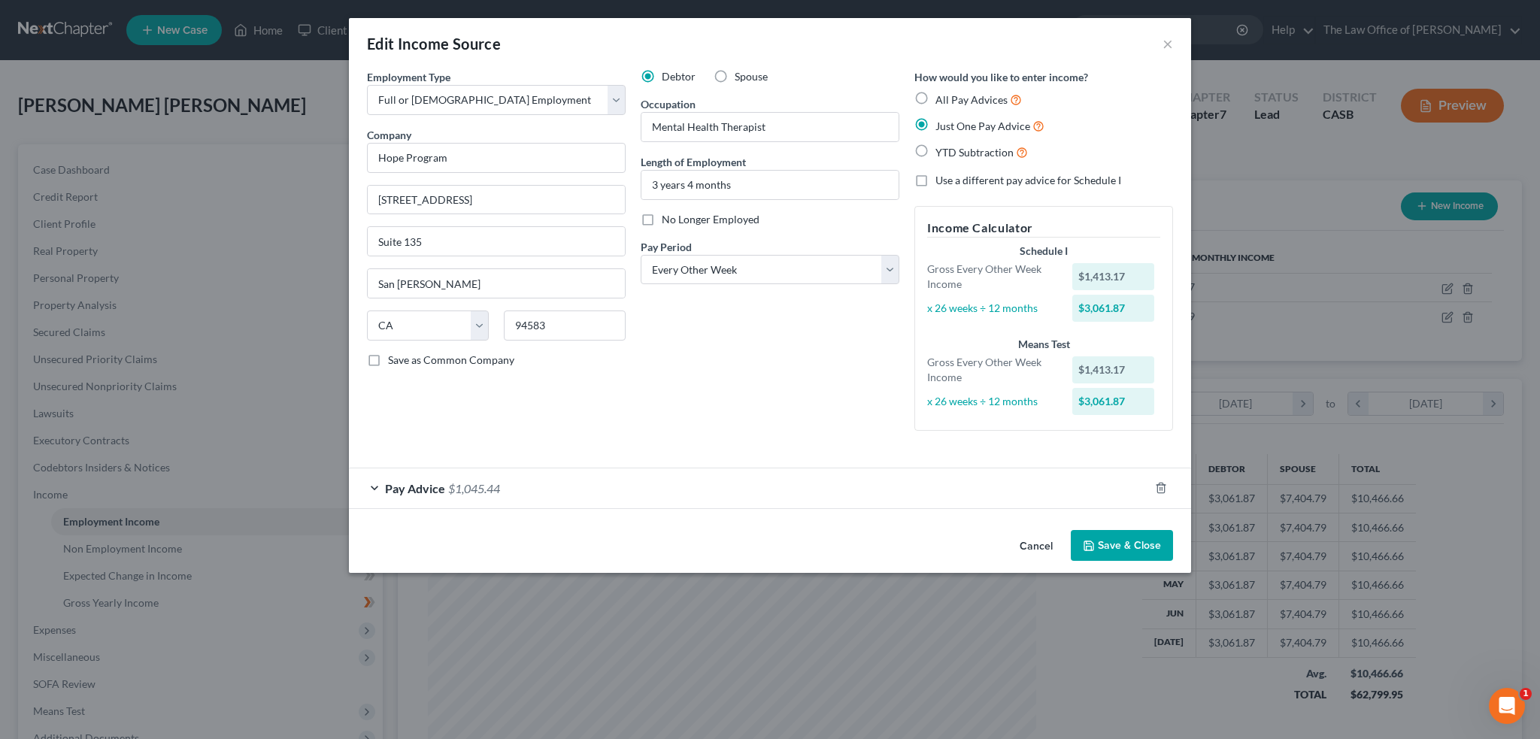
click at [1034, 540] on button "Cancel" at bounding box center [1036, 547] width 57 height 30
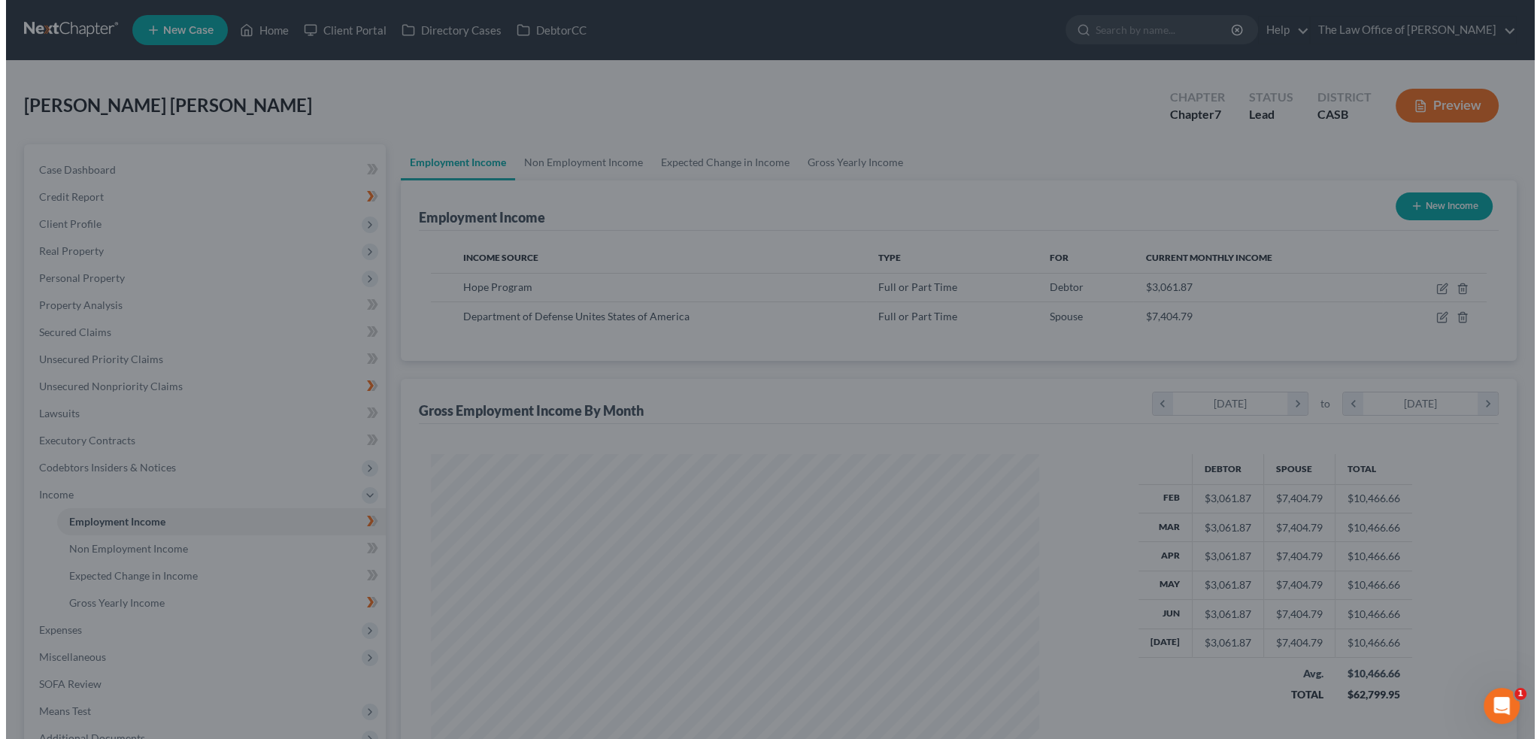
scroll to position [751877, 751545]
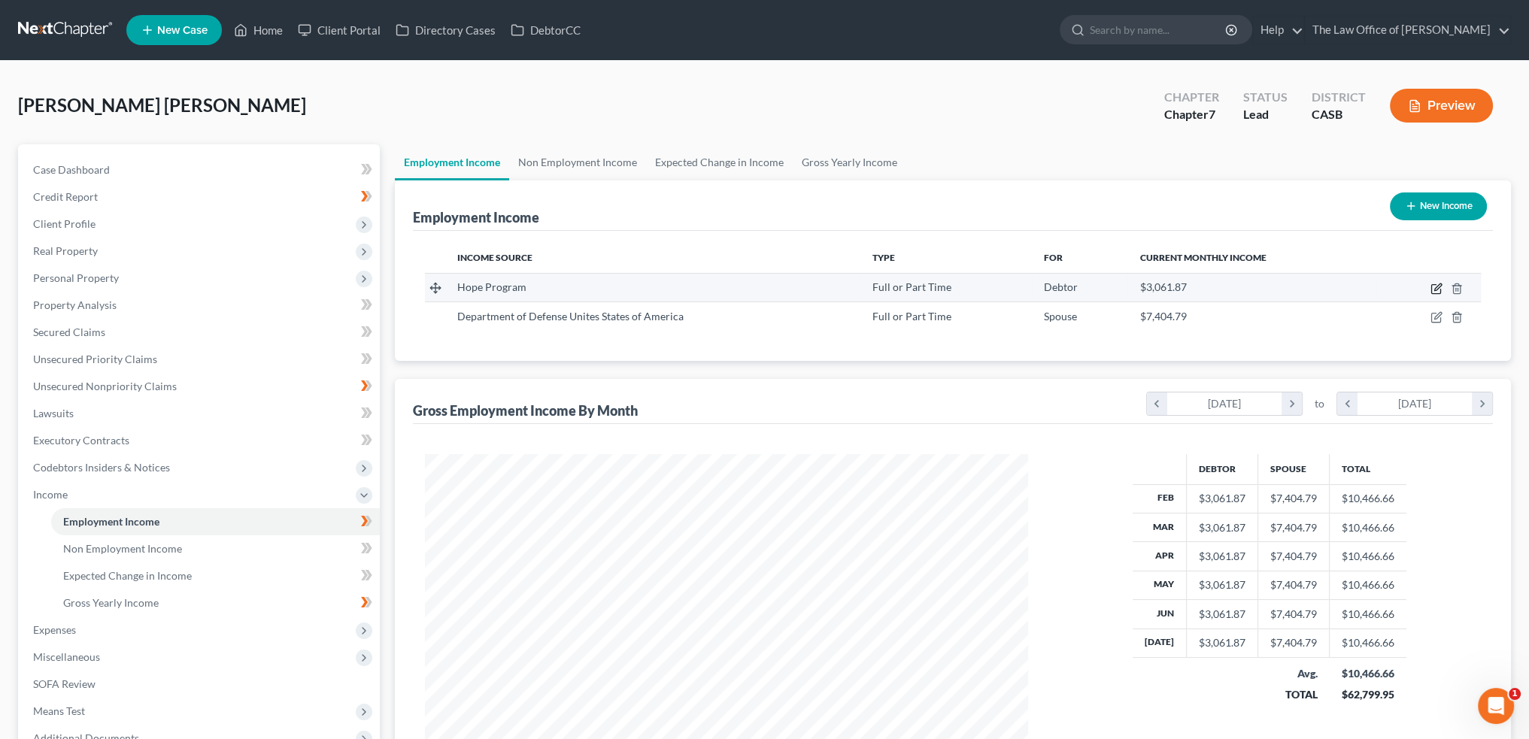
click at [1437, 283] on icon "button" at bounding box center [1437, 289] width 12 height 12
select select "0"
select select "4"
select select "2"
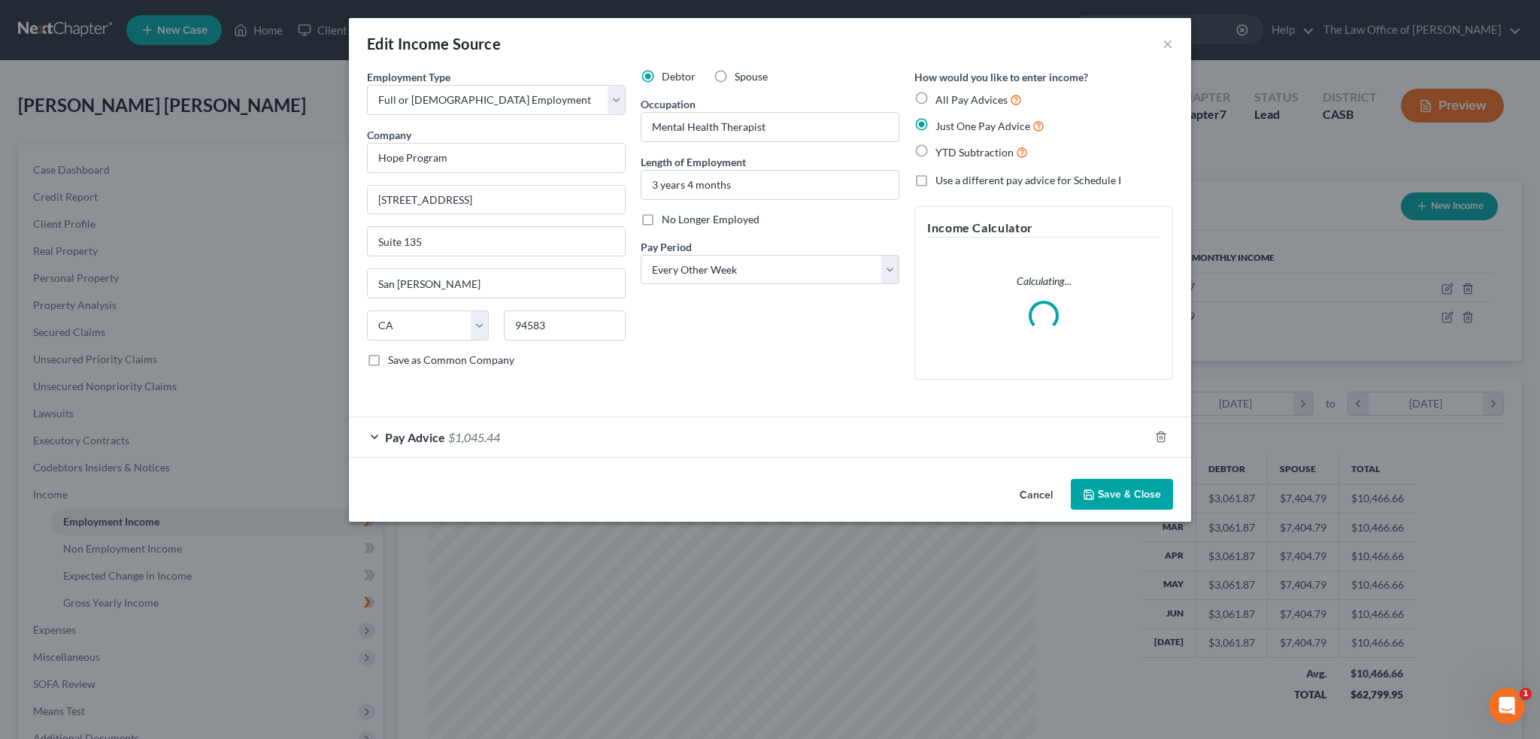
click at [414, 442] on span "Pay Advice" at bounding box center [415, 437] width 60 height 14
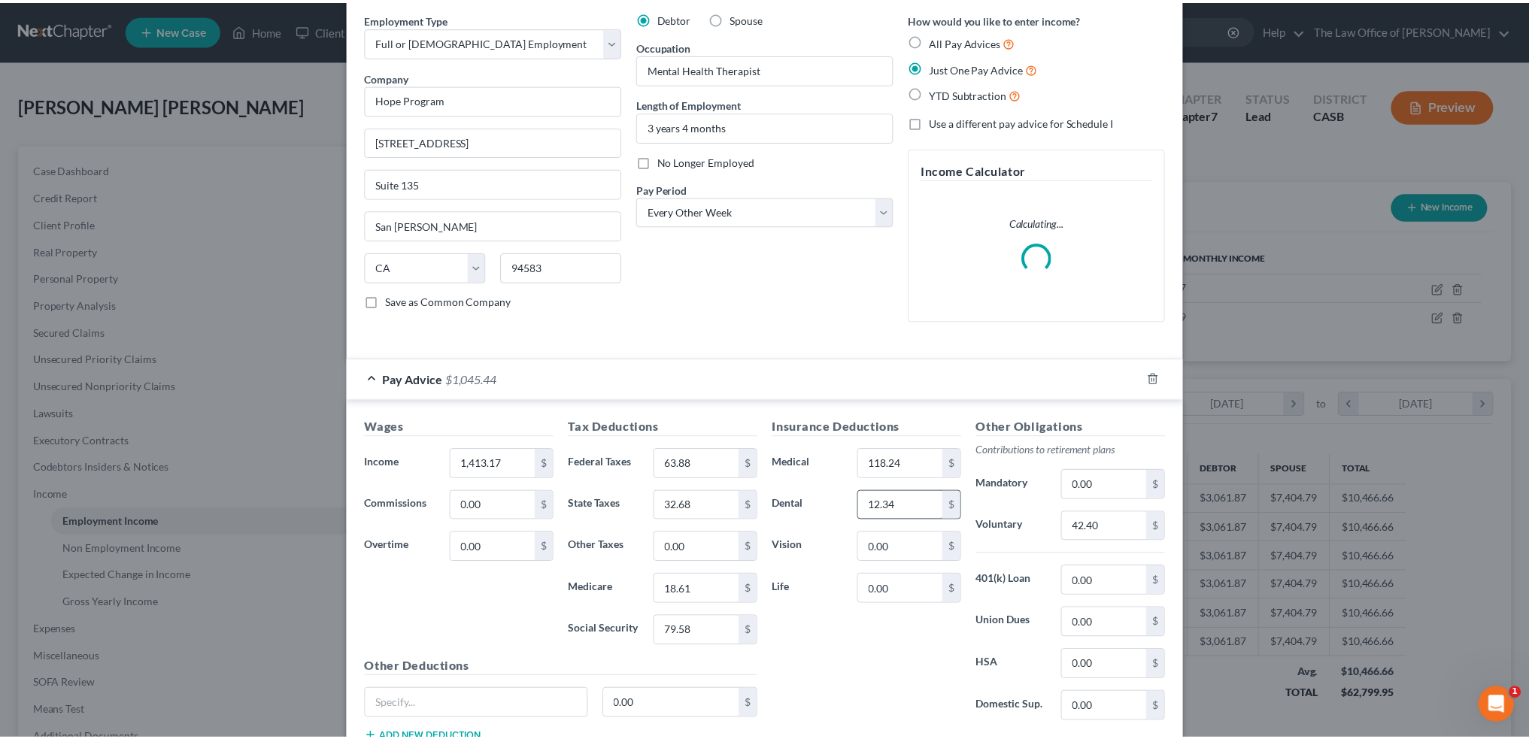
scroll to position [0, 0]
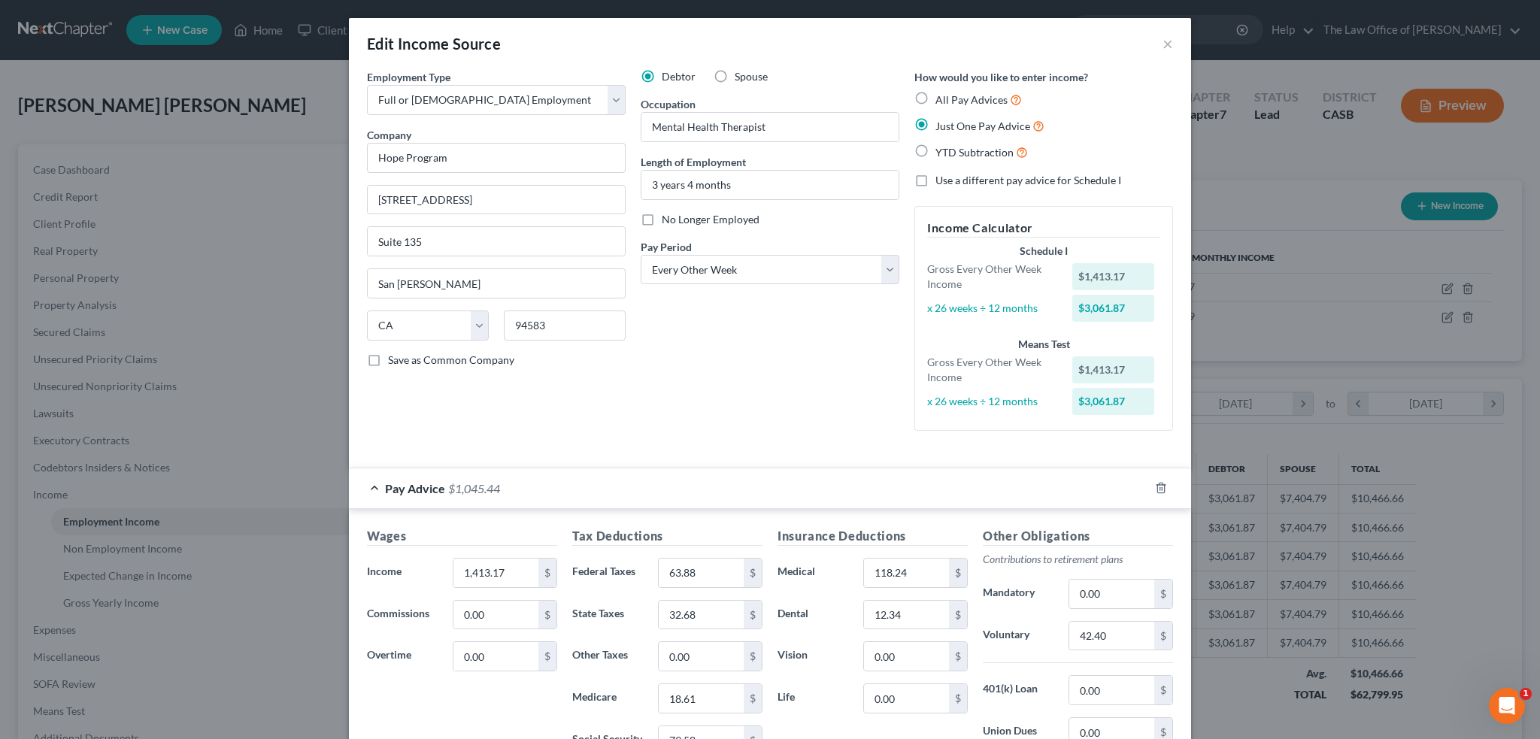
click at [734, 402] on div "Debtor Spouse Occupation Mental Health Therapist Length of Employment 3 years 4…" at bounding box center [770, 256] width 274 height 374
click at [1164, 42] on button "×" at bounding box center [1168, 44] width 11 height 18
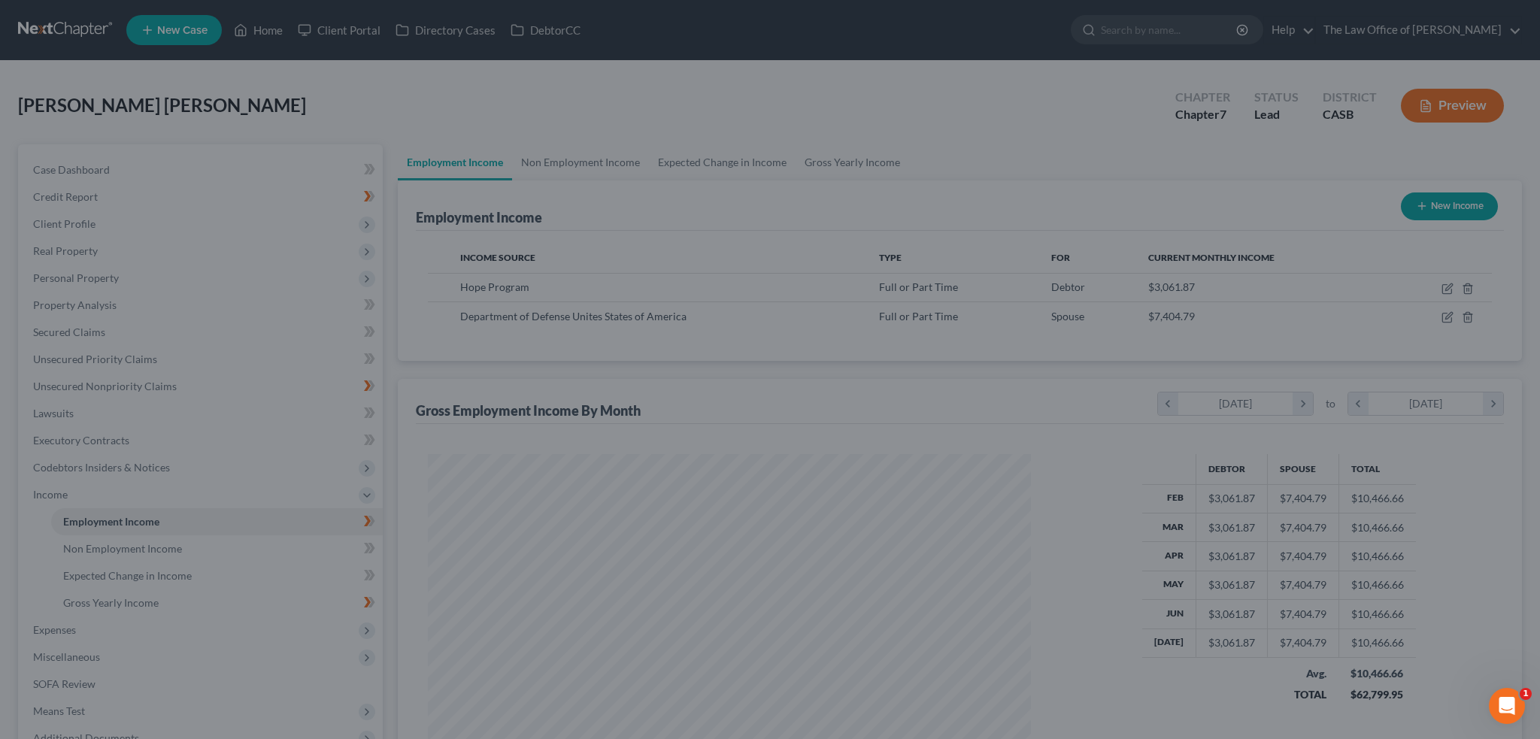
scroll to position [751877, 751545]
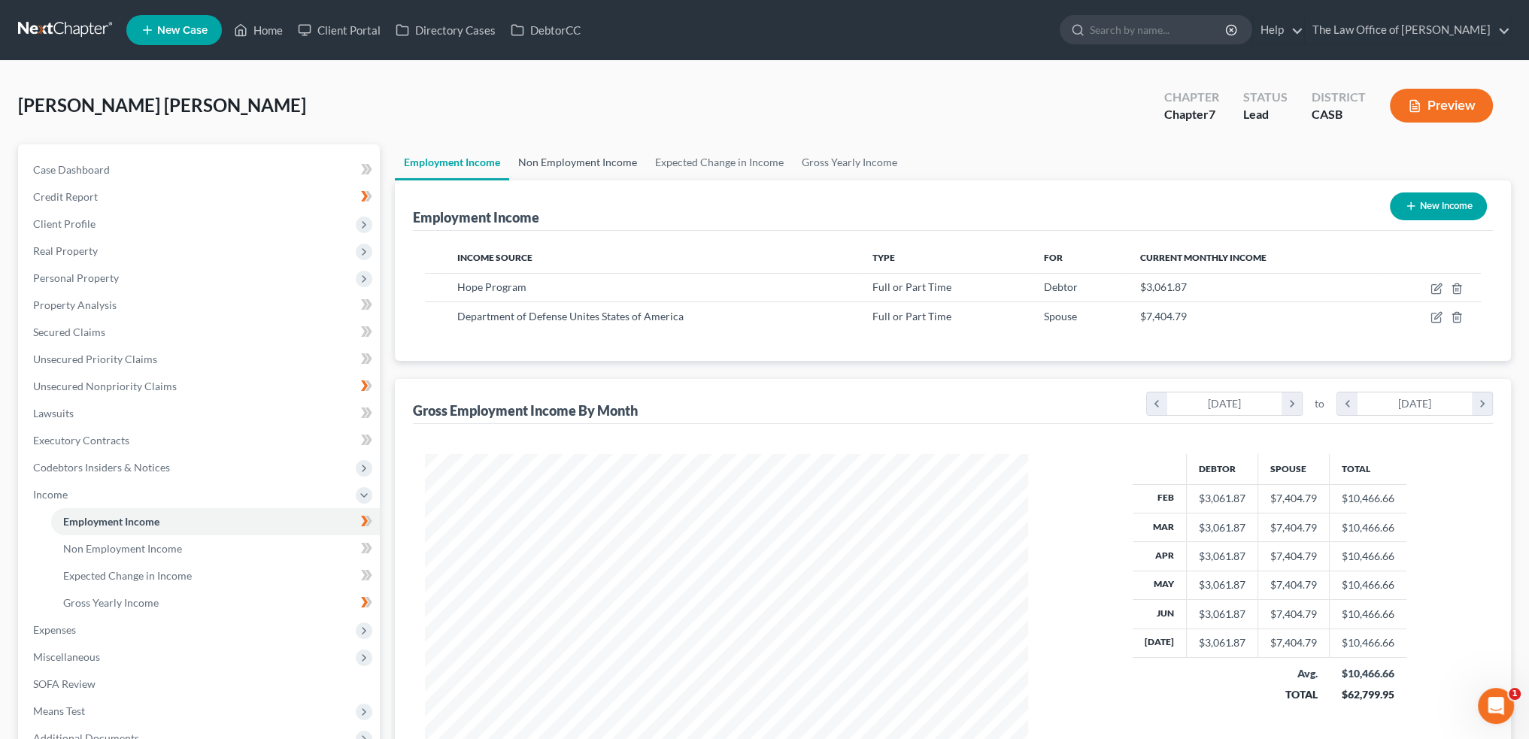
click at [581, 153] on link "Non Employment Income" at bounding box center [577, 162] width 137 height 36
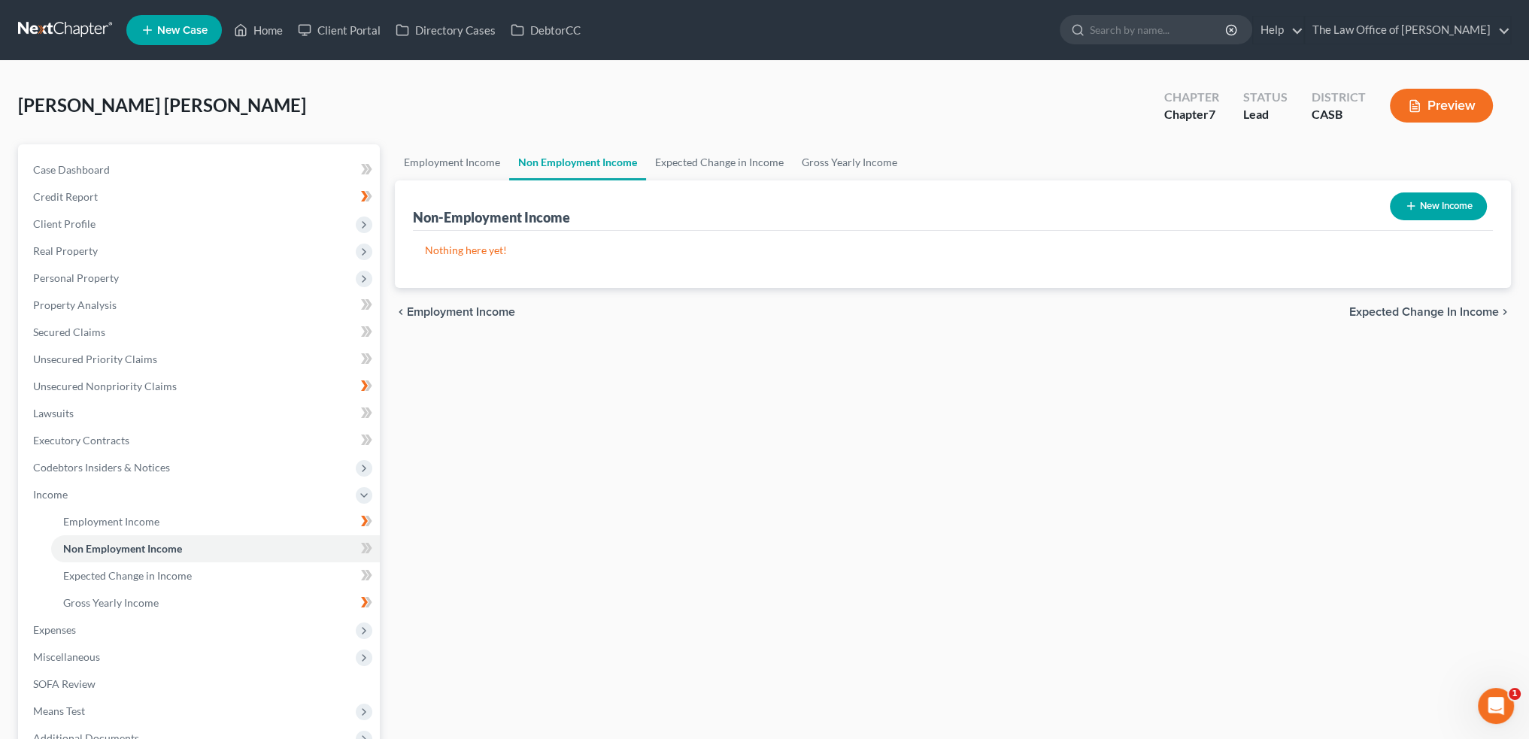
click at [1428, 199] on button "New Income" at bounding box center [1438, 207] width 97 height 28
select select "0"
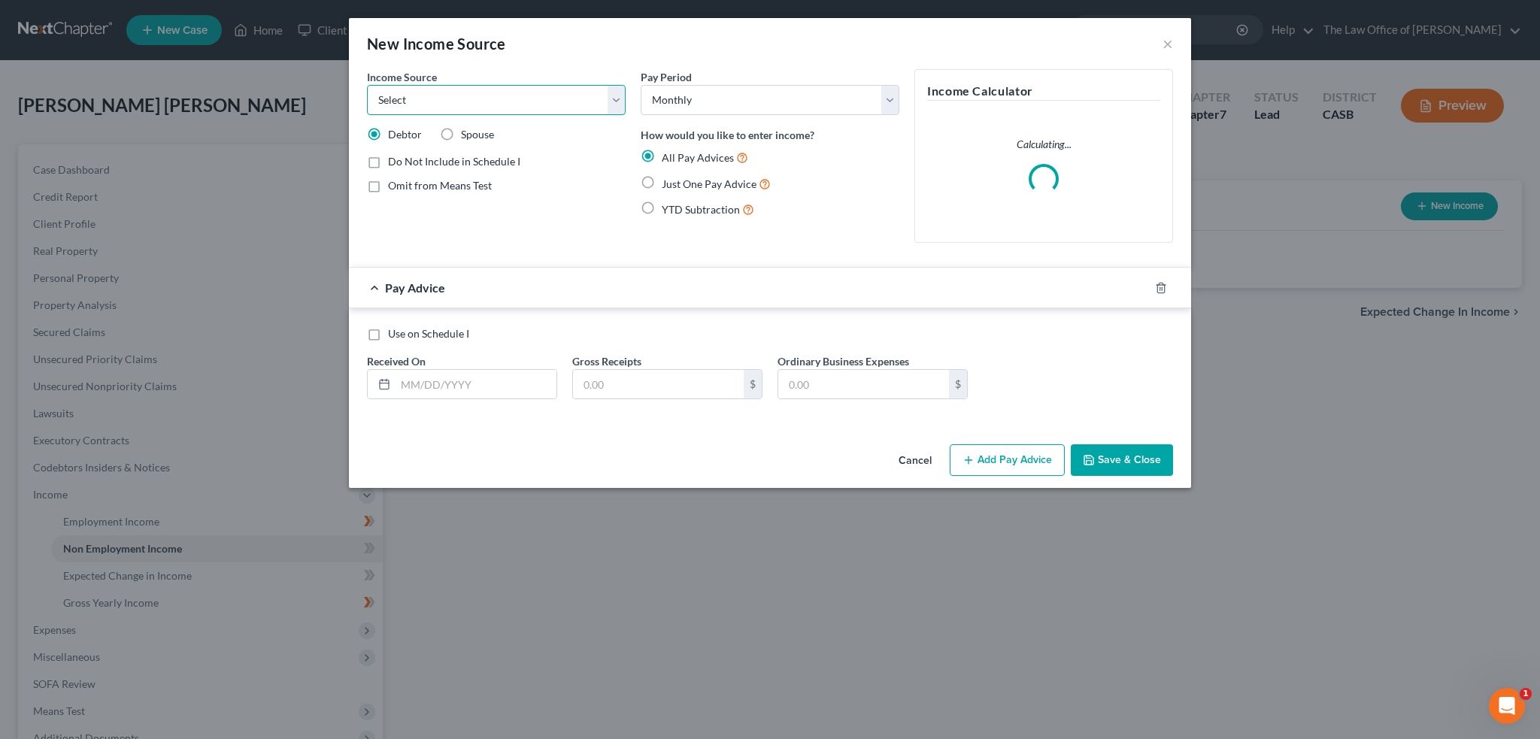
click at [478, 92] on select "Select Unemployment Disability (from employer) Pension Retirement Social Securi…" at bounding box center [496, 100] width 259 height 30
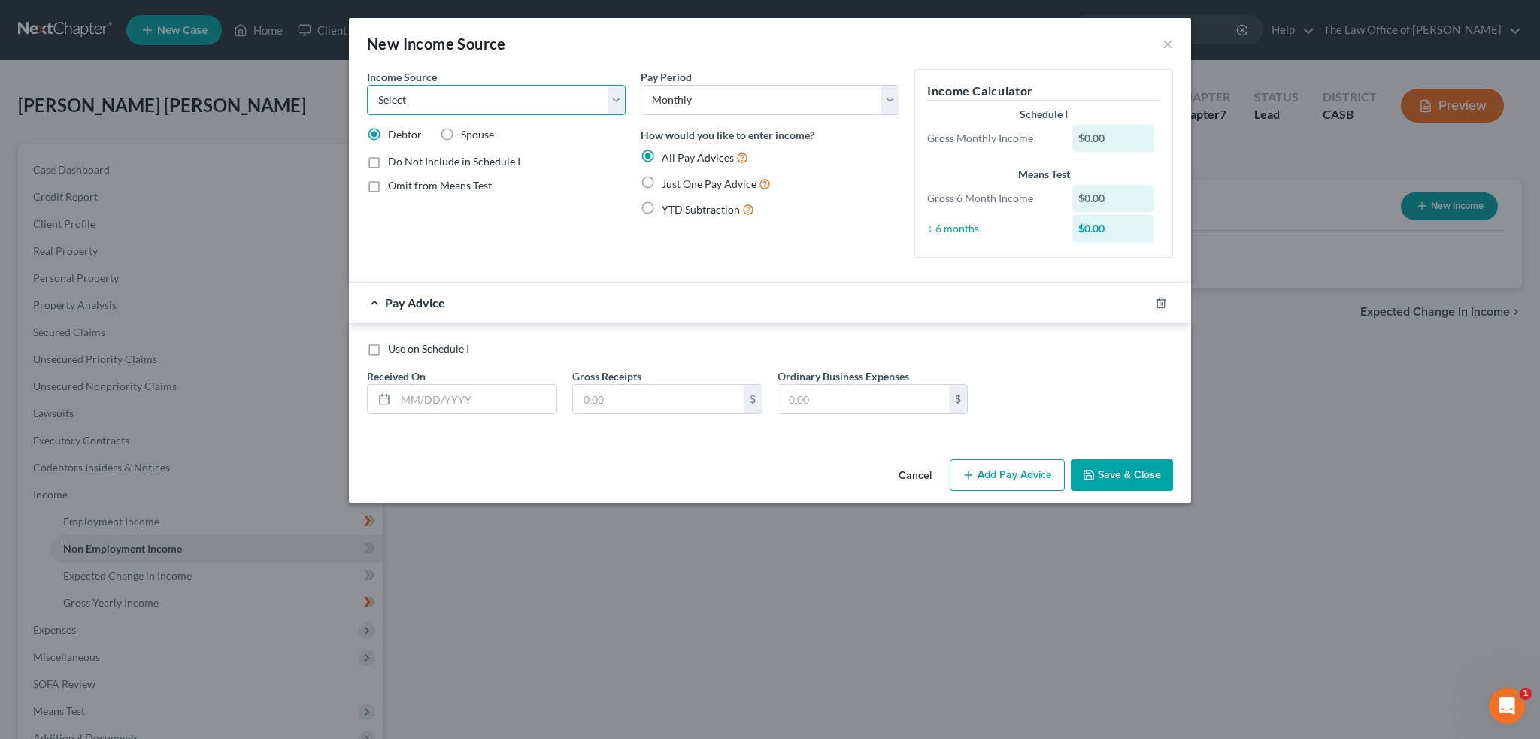
select select "0"
click at [367, 85] on select "Select Unemployment Disability (from employer) Pension Retirement Social Securi…" at bounding box center [496, 100] width 259 height 30
drag, startPoint x: 714, startPoint y: 292, endPoint x: 712, endPoint y: 282, distance: 10.0
click at [714, 292] on div "Pay Advice" at bounding box center [749, 303] width 800 height 40
click at [617, 96] on select "Select Unemployment Disability (from employer) Pension Retirement Social Securi…" at bounding box center [496, 100] width 259 height 30
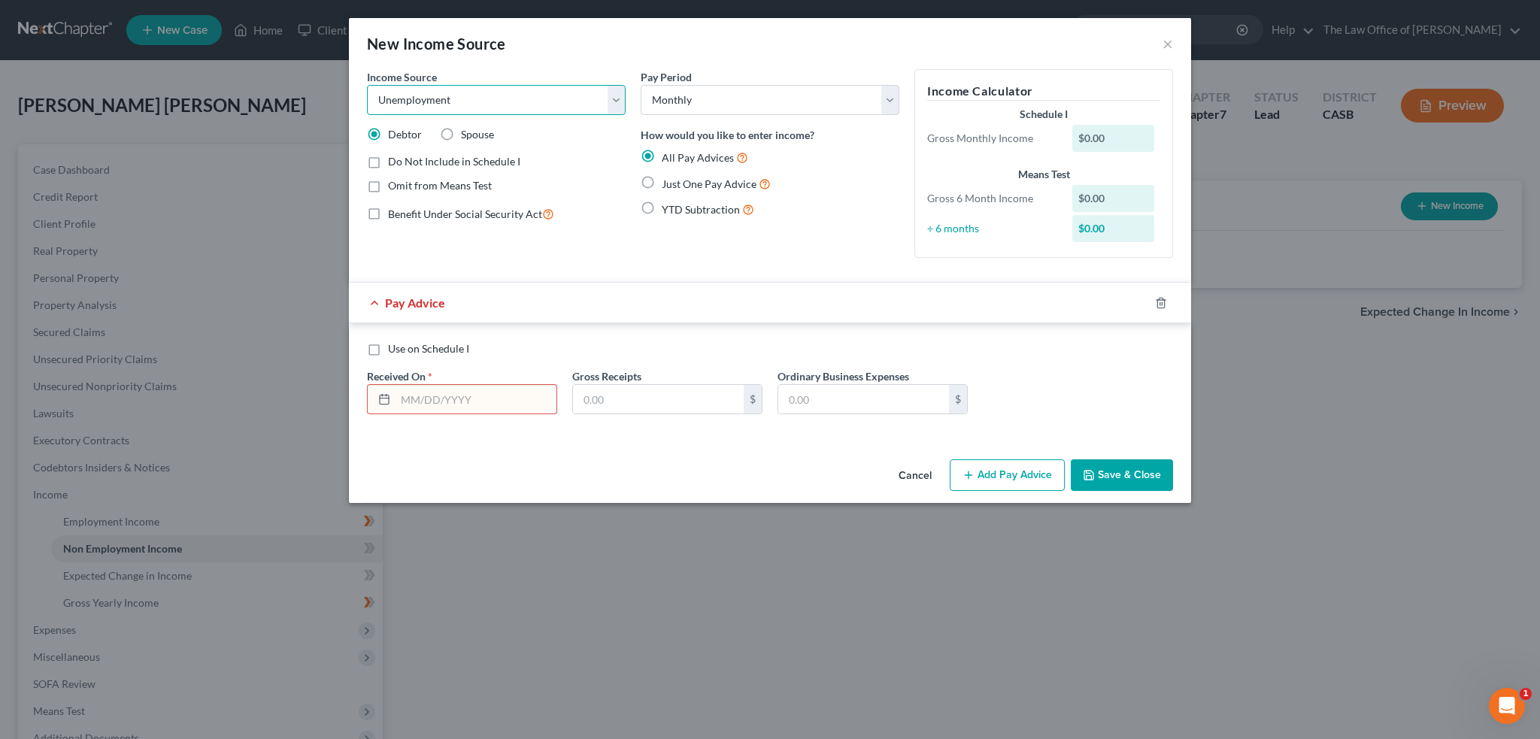
click at [367, 85] on select "Select Unemployment Disability (from employer) Pension Retirement Social Securi…" at bounding box center [496, 100] width 259 height 30
drag, startPoint x: 719, startPoint y: 183, endPoint x: 707, endPoint y: 192, distance: 15.0
click at [719, 183] on span "Just One Pay Advice" at bounding box center [709, 184] width 95 height 13
click at [678, 183] on input "Just One Pay Advice" at bounding box center [673, 180] width 10 height 10
radio input "true"
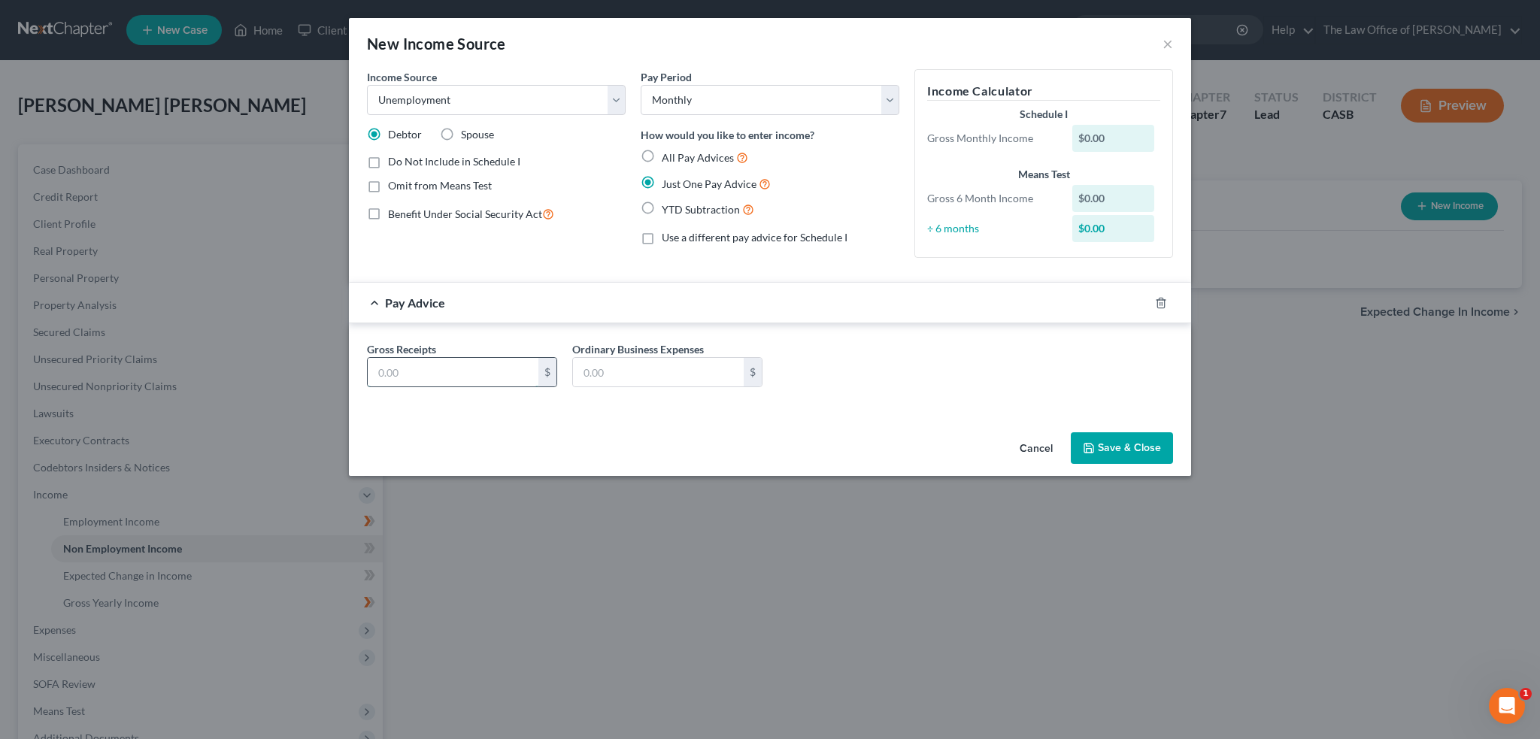
click at [409, 368] on input "text" at bounding box center [453, 372] width 171 height 29
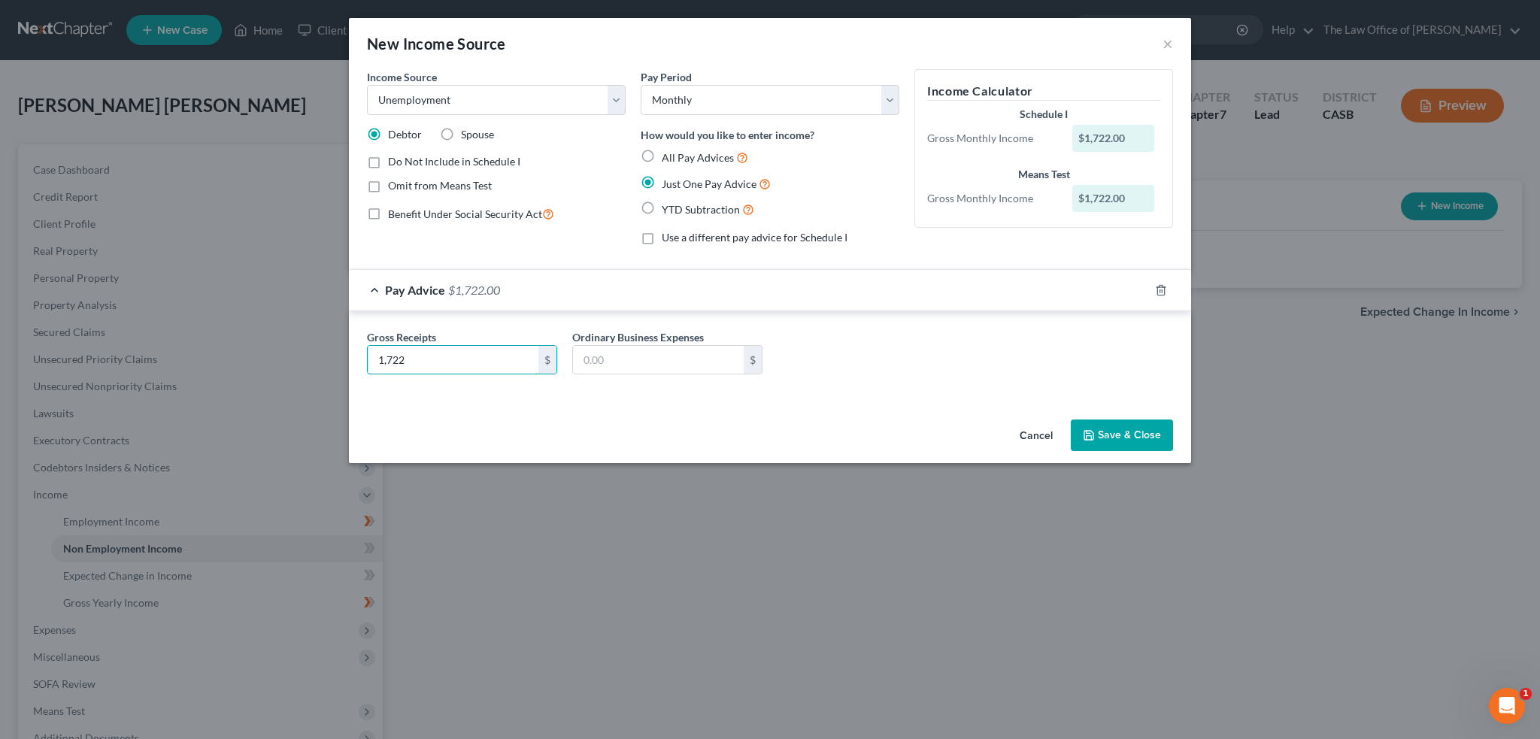
type input "1,722"
click at [434, 290] on span "Pay Advice" at bounding box center [415, 290] width 60 height 14
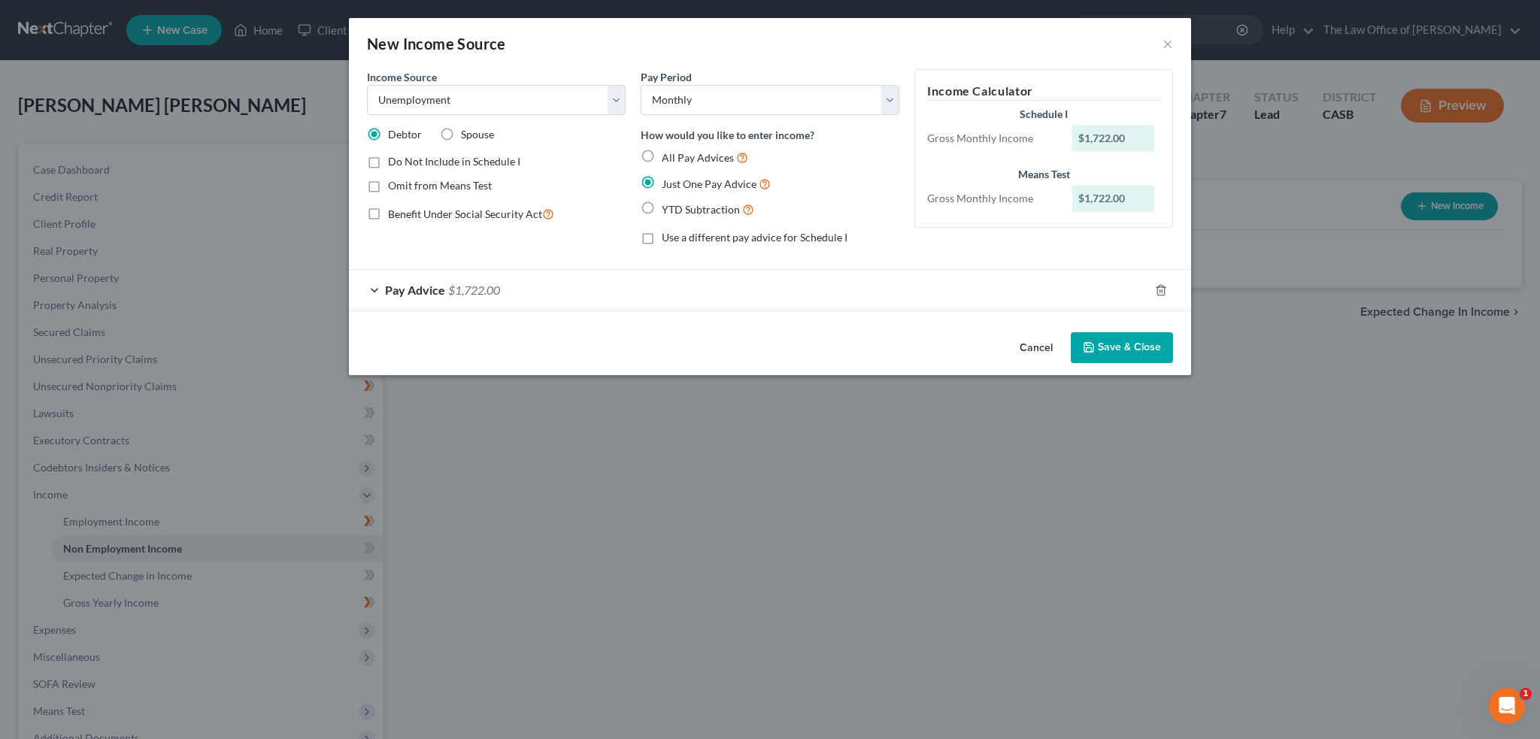
click at [432, 281] on div "Pay Advice $1,722.00" at bounding box center [749, 290] width 800 height 40
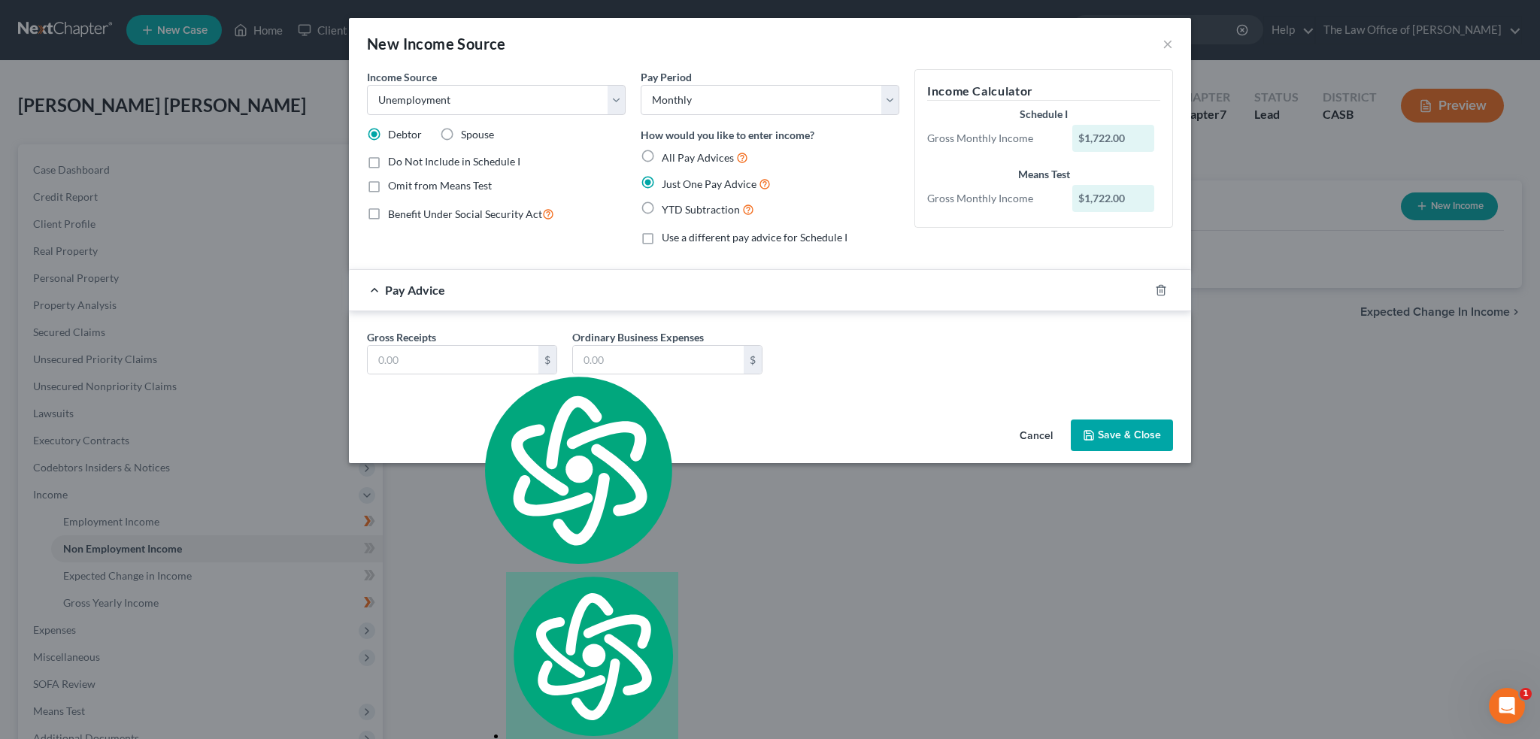
click at [997, 365] on div "Gross Receipts $ Ordinary Business Expenses $" at bounding box center [770, 358] width 821 height 58
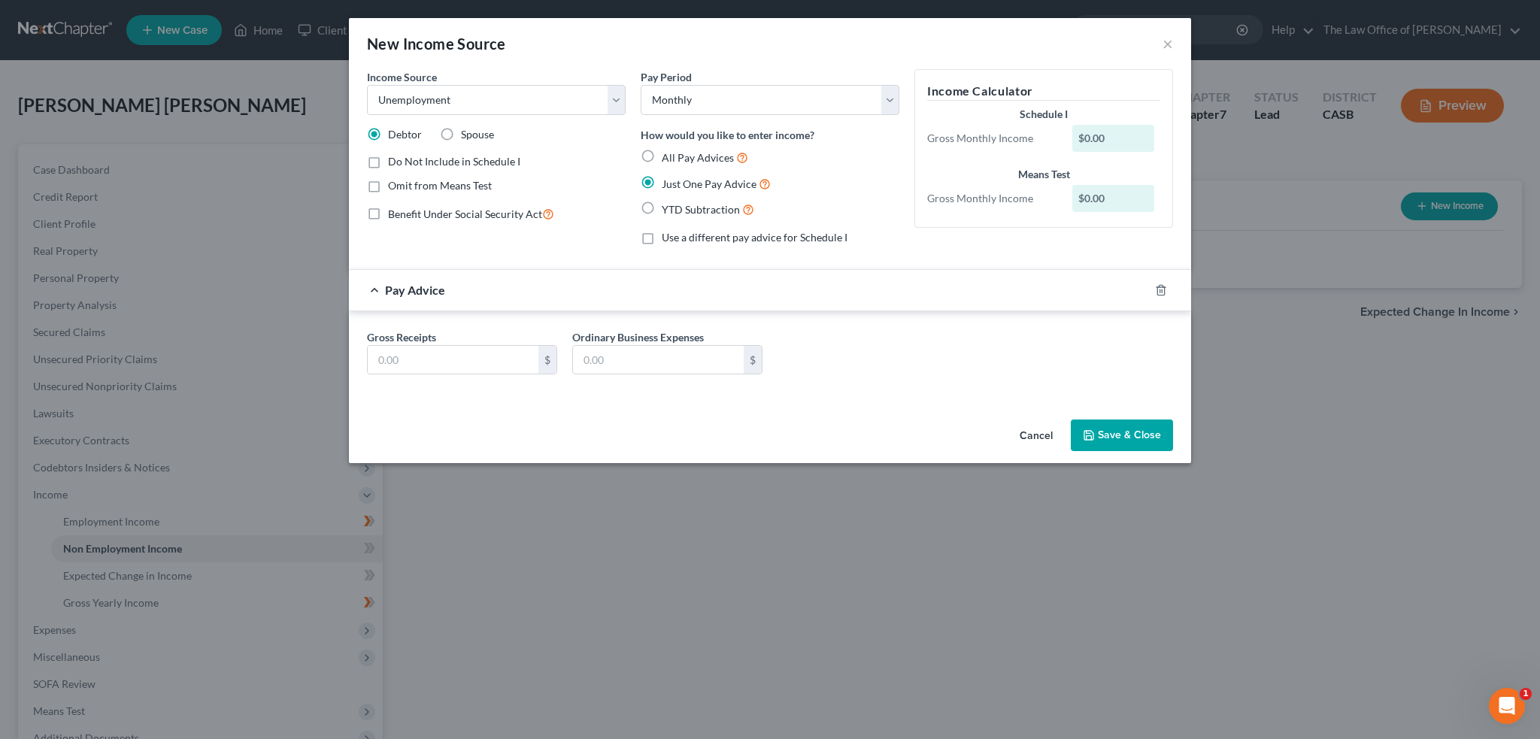
click at [691, 158] on span "All Pay Advices" at bounding box center [698, 157] width 72 height 13
click at [678, 158] on input "All Pay Advices" at bounding box center [673, 154] width 10 height 10
radio input "true"
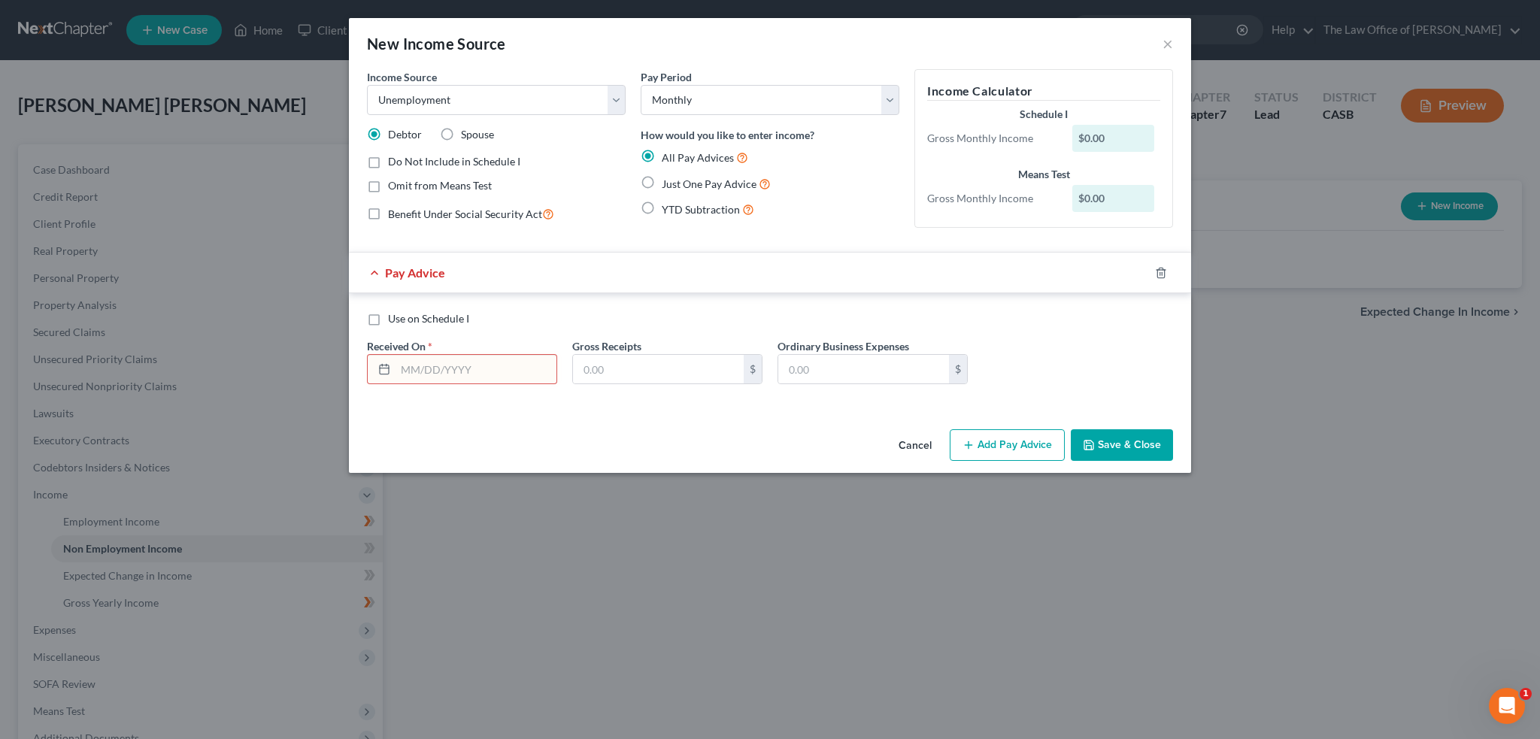
click at [418, 365] on input "text" at bounding box center [476, 369] width 161 height 29
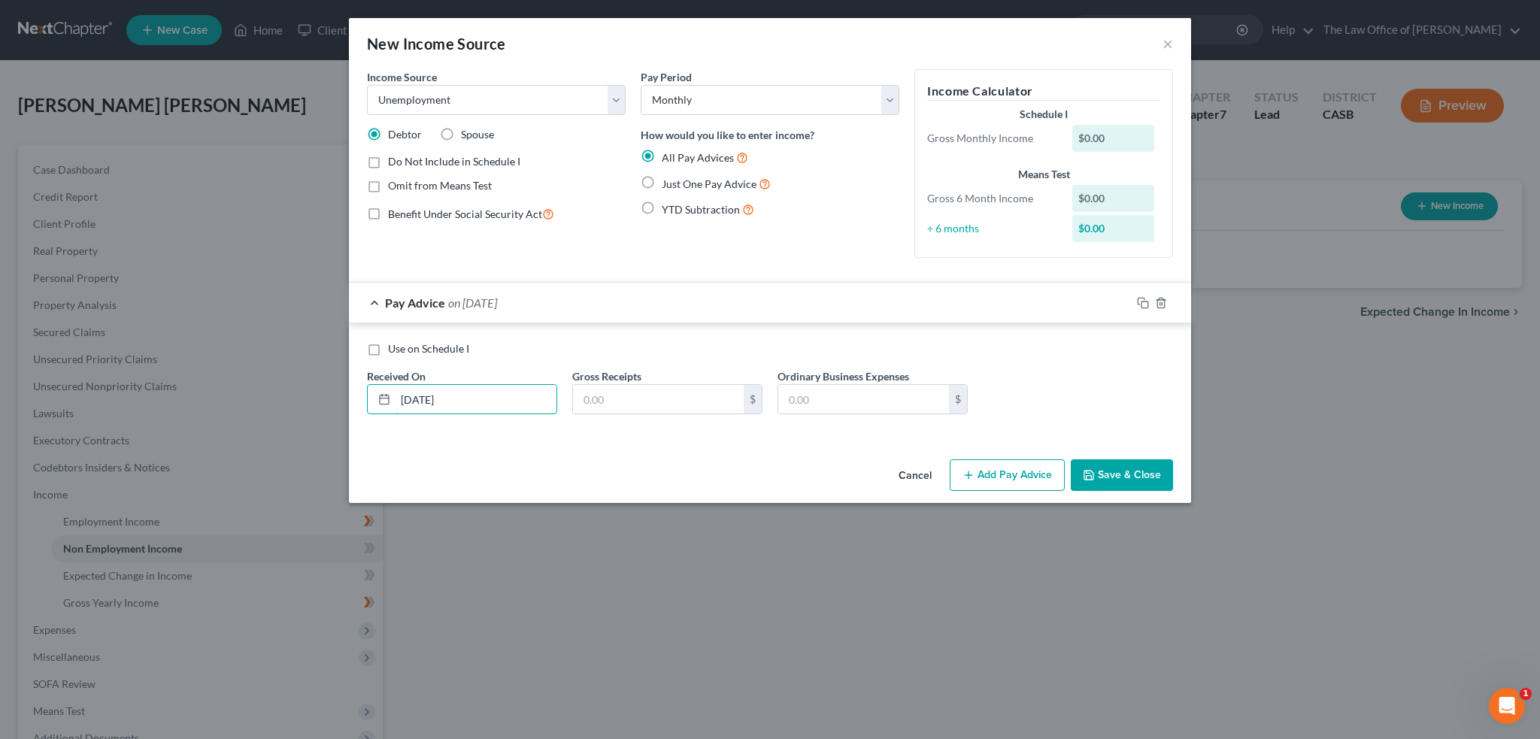
drag, startPoint x: 493, startPoint y: 396, endPoint x: 370, endPoint y: 381, distance: 123.4
click at [447, 401] on input "05/01/2025" at bounding box center [476, 399] width 161 height 29
type input "0"
type input "[DATE]"
type input "1,722"
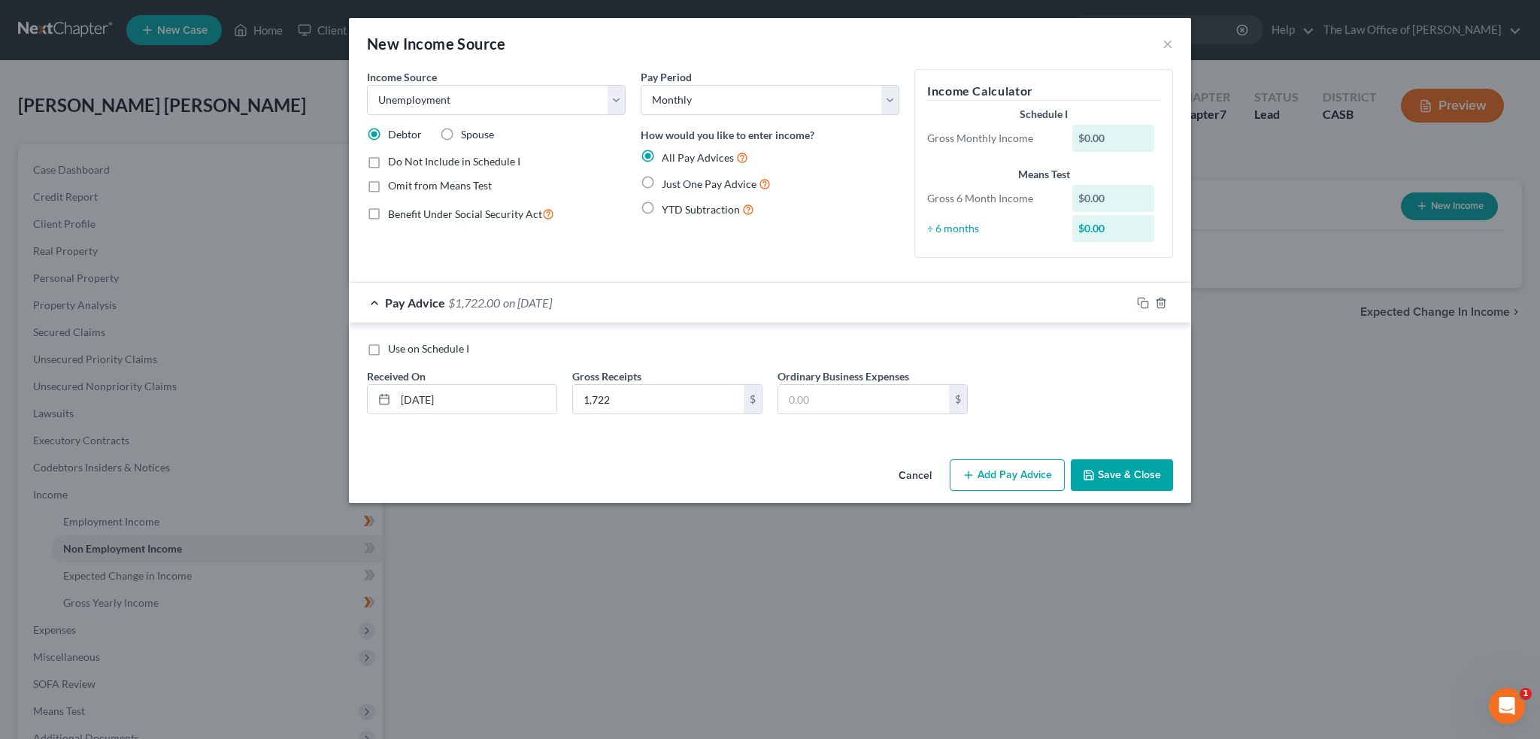
click at [999, 478] on button "Add Pay Advice" at bounding box center [1007, 476] width 115 height 32
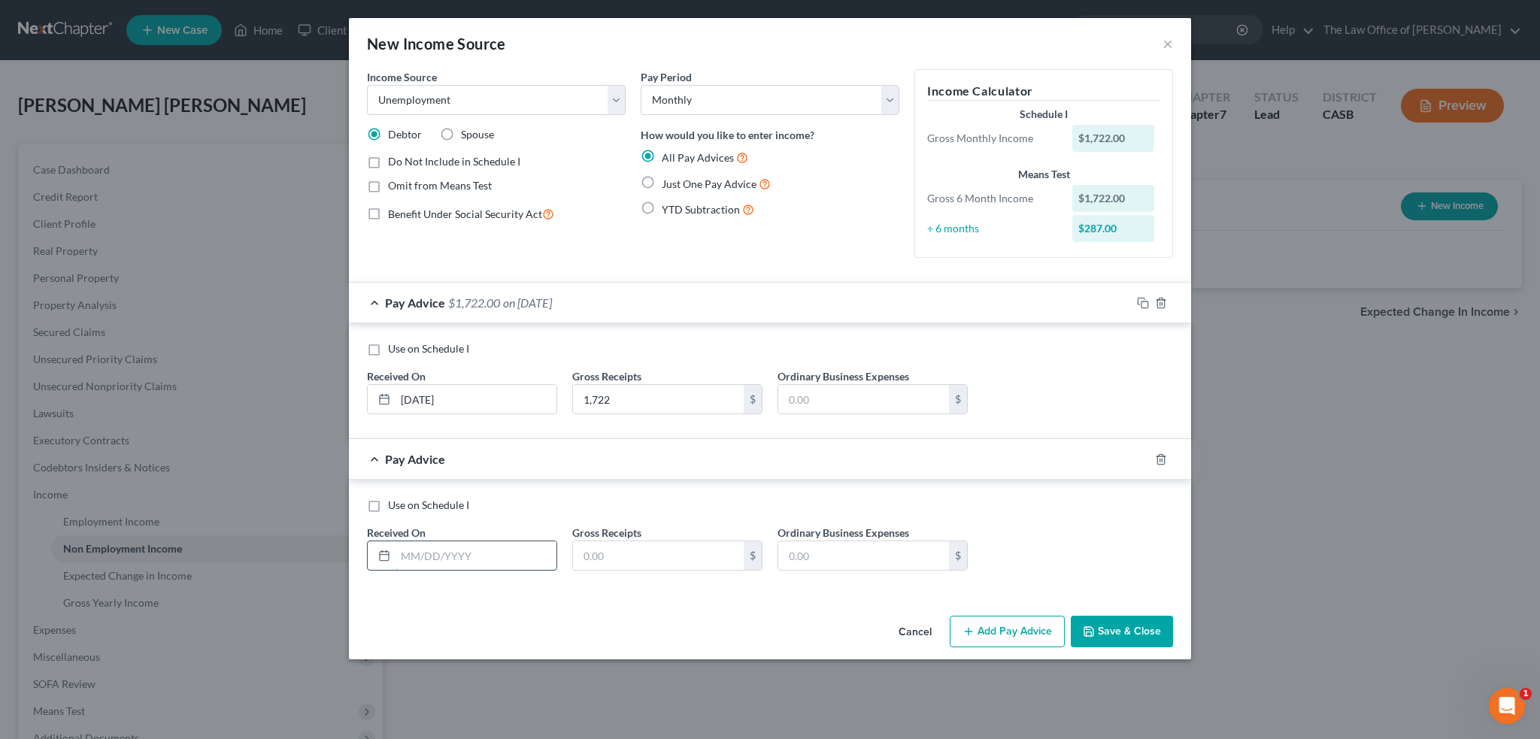
click at [509, 556] on input "text" at bounding box center [476, 556] width 161 height 29
type input "[DATE]"
type input "1,722"
click at [1003, 633] on button "Add Pay Advice" at bounding box center [1007, 632] width 115 height 32
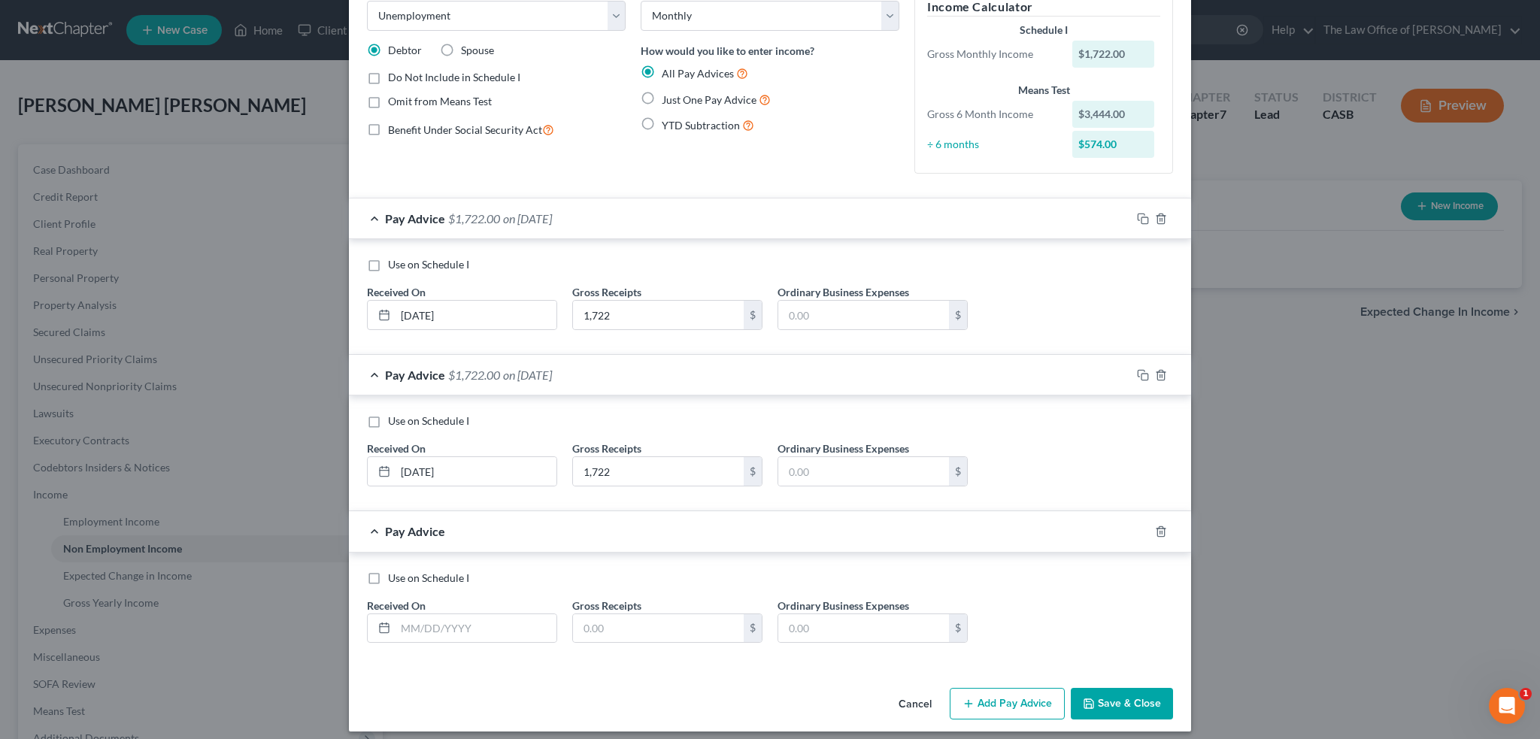
scroll to position [92, 0]
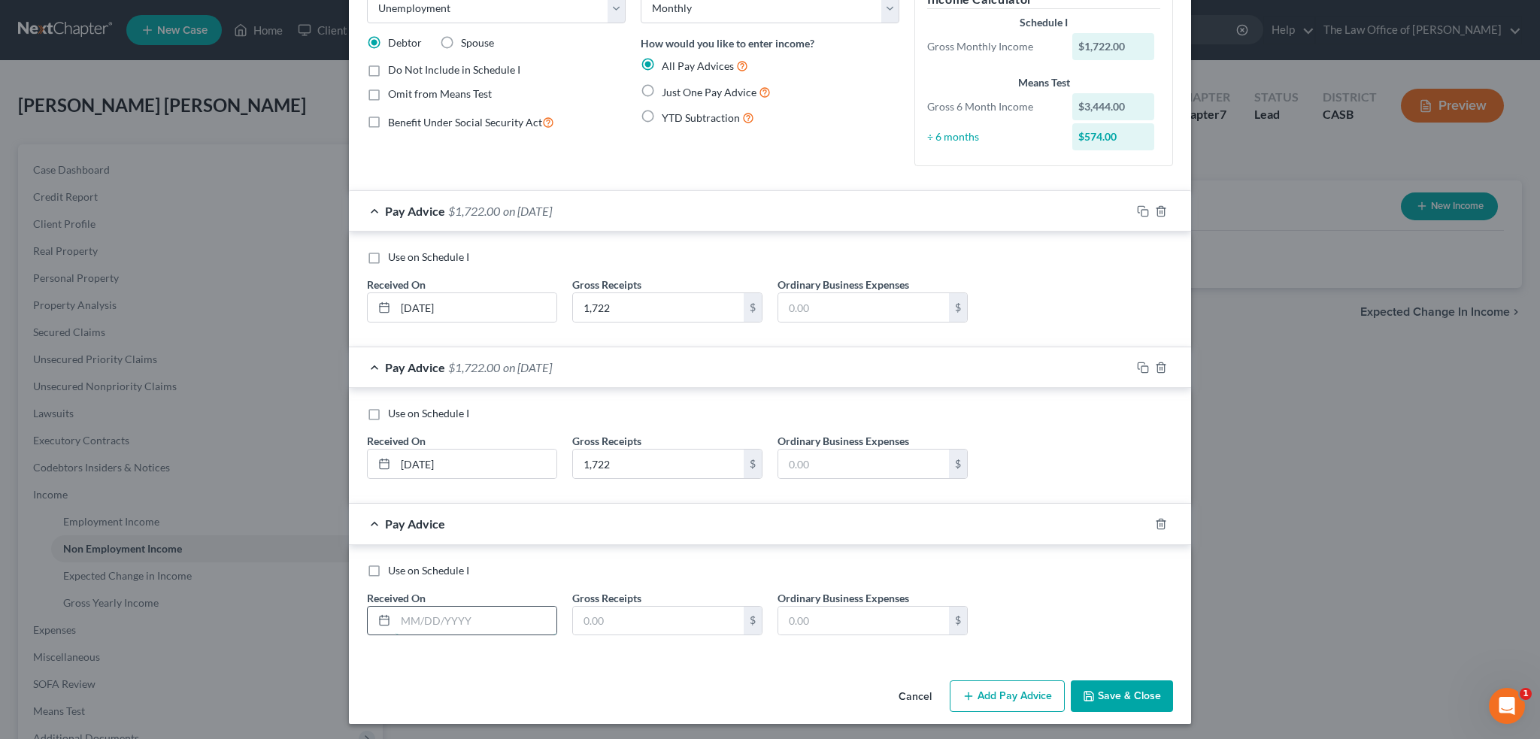
drag, startPoint x: 434, startPoint y: 616, endPoint x: 484, endPoint y: 624, distance: 50.2
click at [436, 616] on input "text" at bounding box center [476, 621] width 161 height 29
type input "[DATE]"
type input "1,722"
click at [991, 693] on button "Add Pay Advice" at bounding box center [1007, 697] width 115 height 32
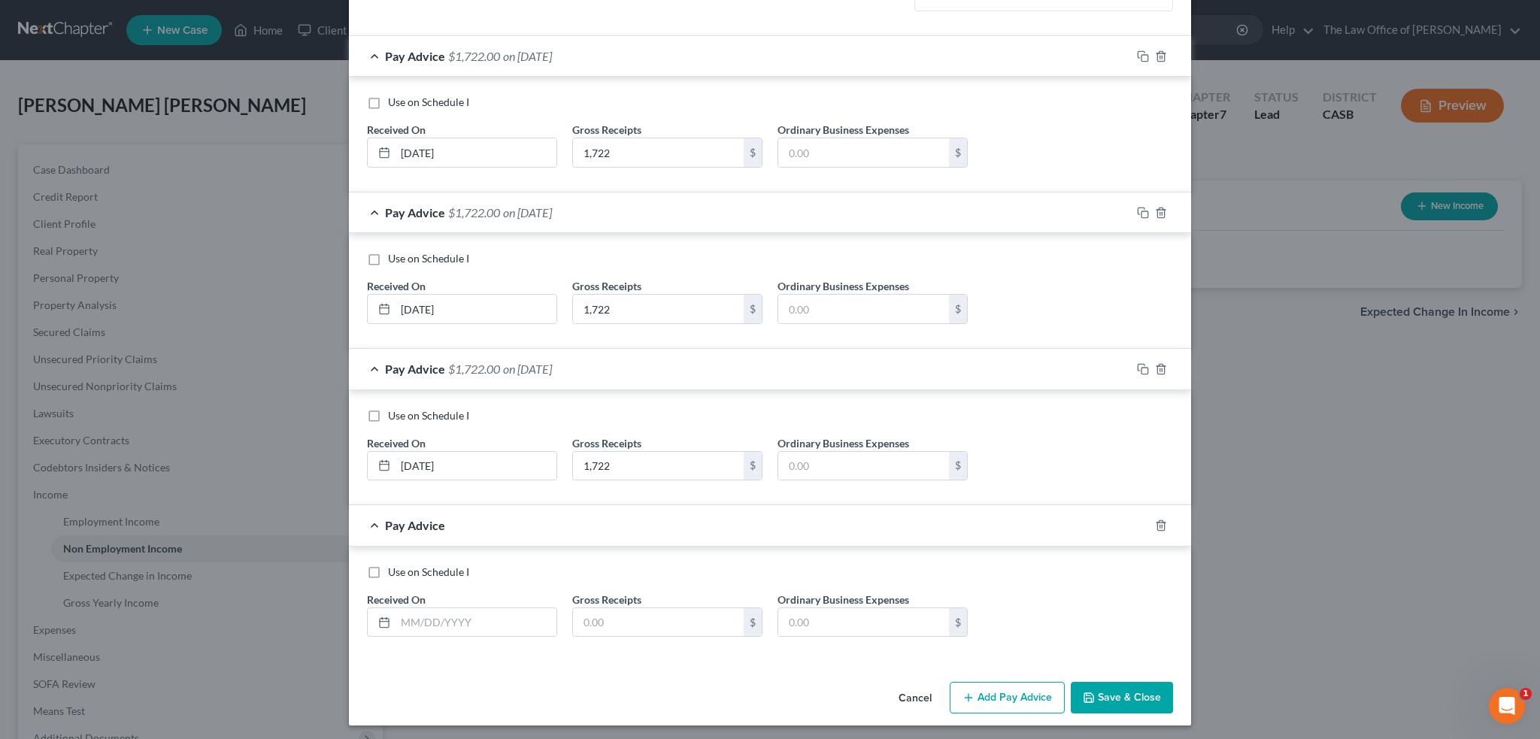
scroll to position [248, 0]
drag, startPoint x: 1112, startPoint y: 694, endPoint x: 1261, endPoint y: 672, distance: 149.9
click at [1113, 693] on button "Save & Close" at bounding box center [1122, 697] width 102 height 32
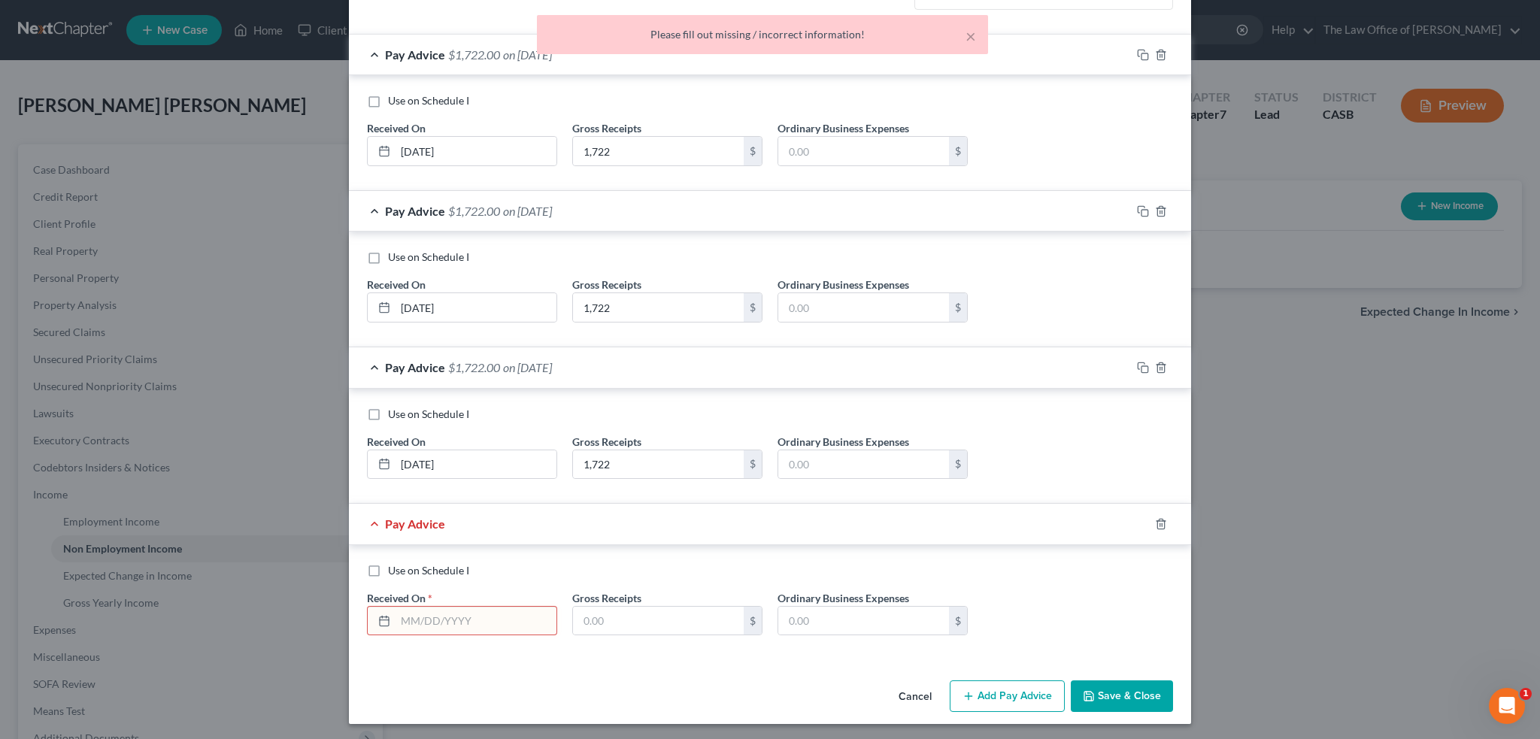
drag, startPoint x: 815, startPoint y: 29, endPoint x: 830, endPoint y: 54, distance: 29.0
click at [815, 29] on div "Please fill out missing / incorrect information!" at bounding box center [762, 34] width 427 height 15
click at [1155, 518] on icon "button" at bounding box center [1161, 524] width 12 height 12
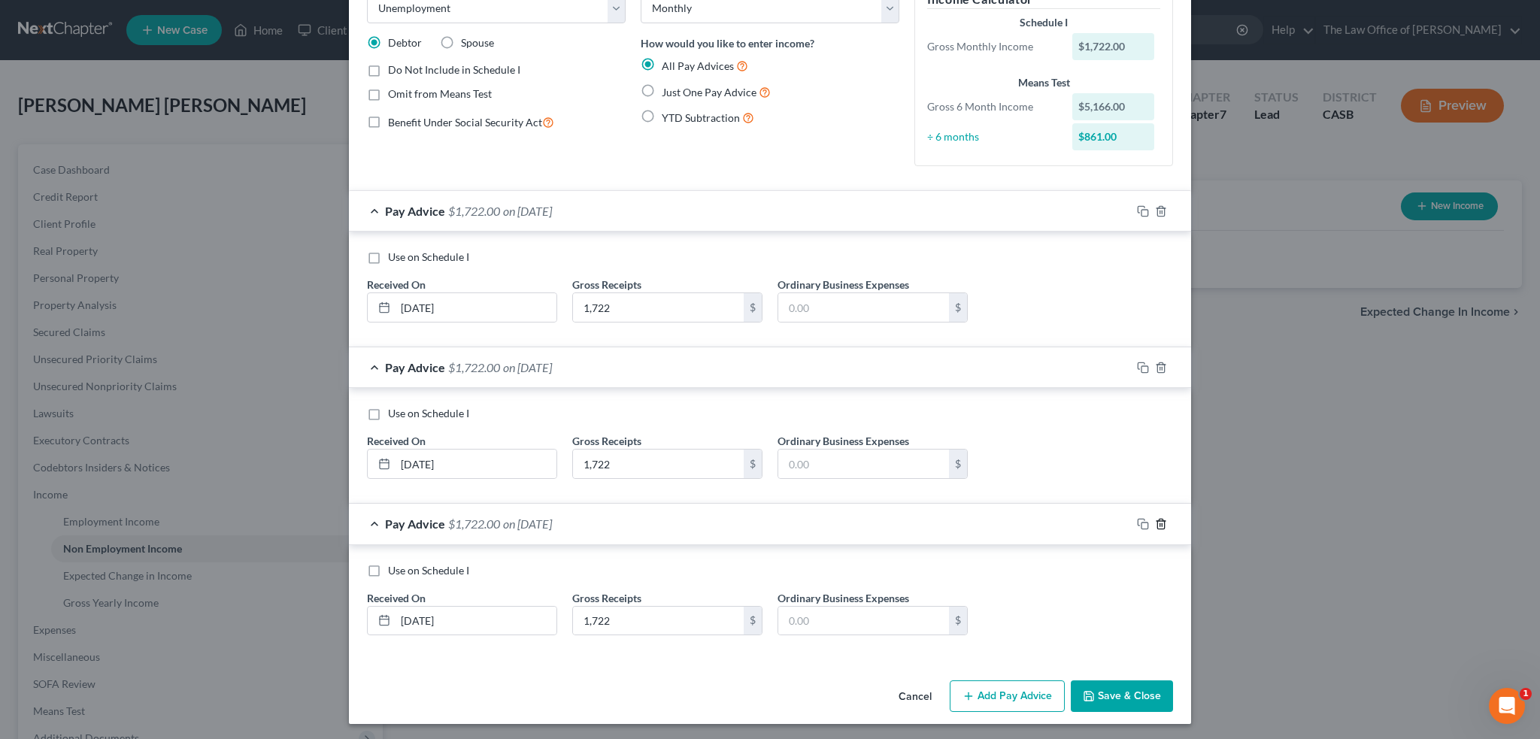
click at [1157, 521] on icon "button" at bounding box center [1161, 524] width 12 height 12
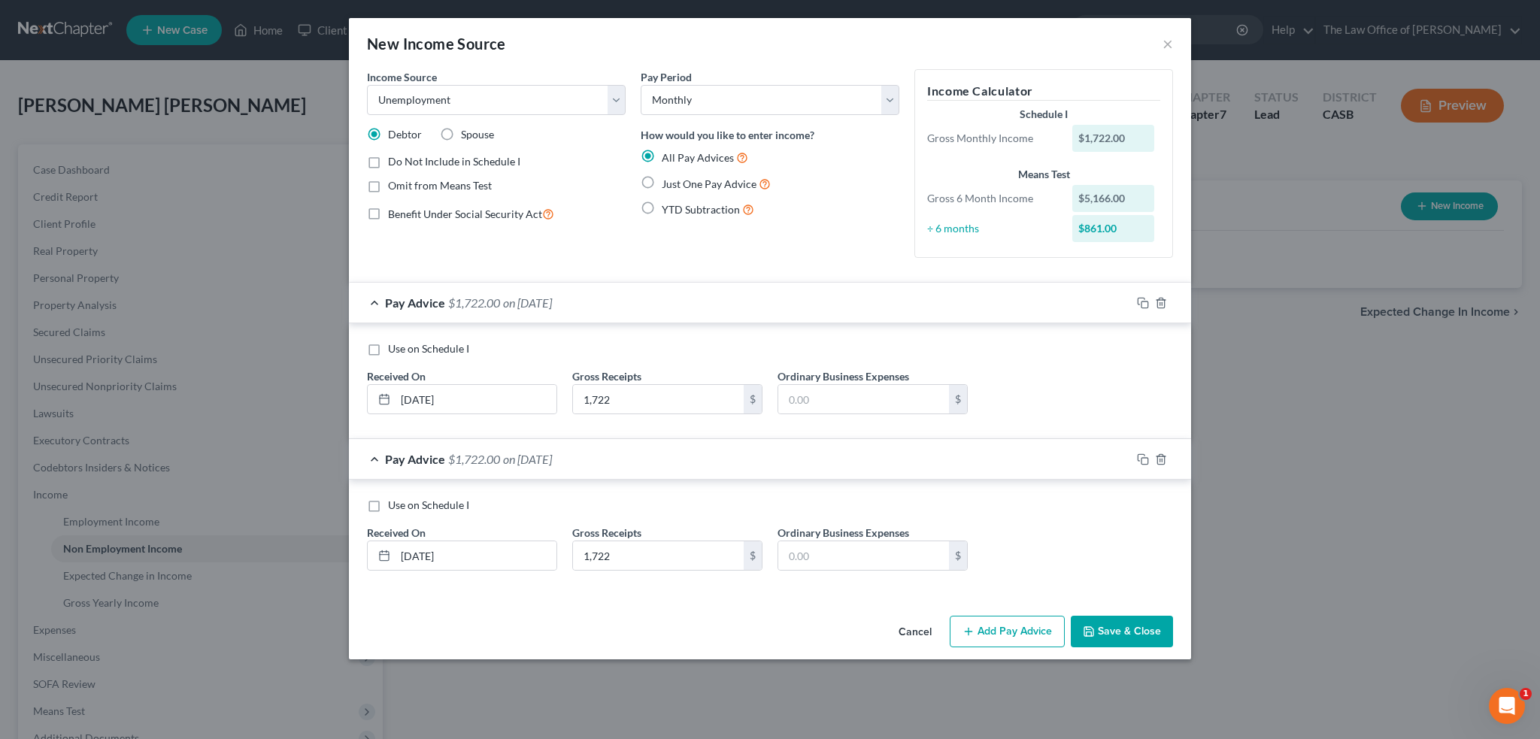
click at [1003, 639] on button "Add Pay Advice" at bounding box center [1007, 632] width 115 height 32
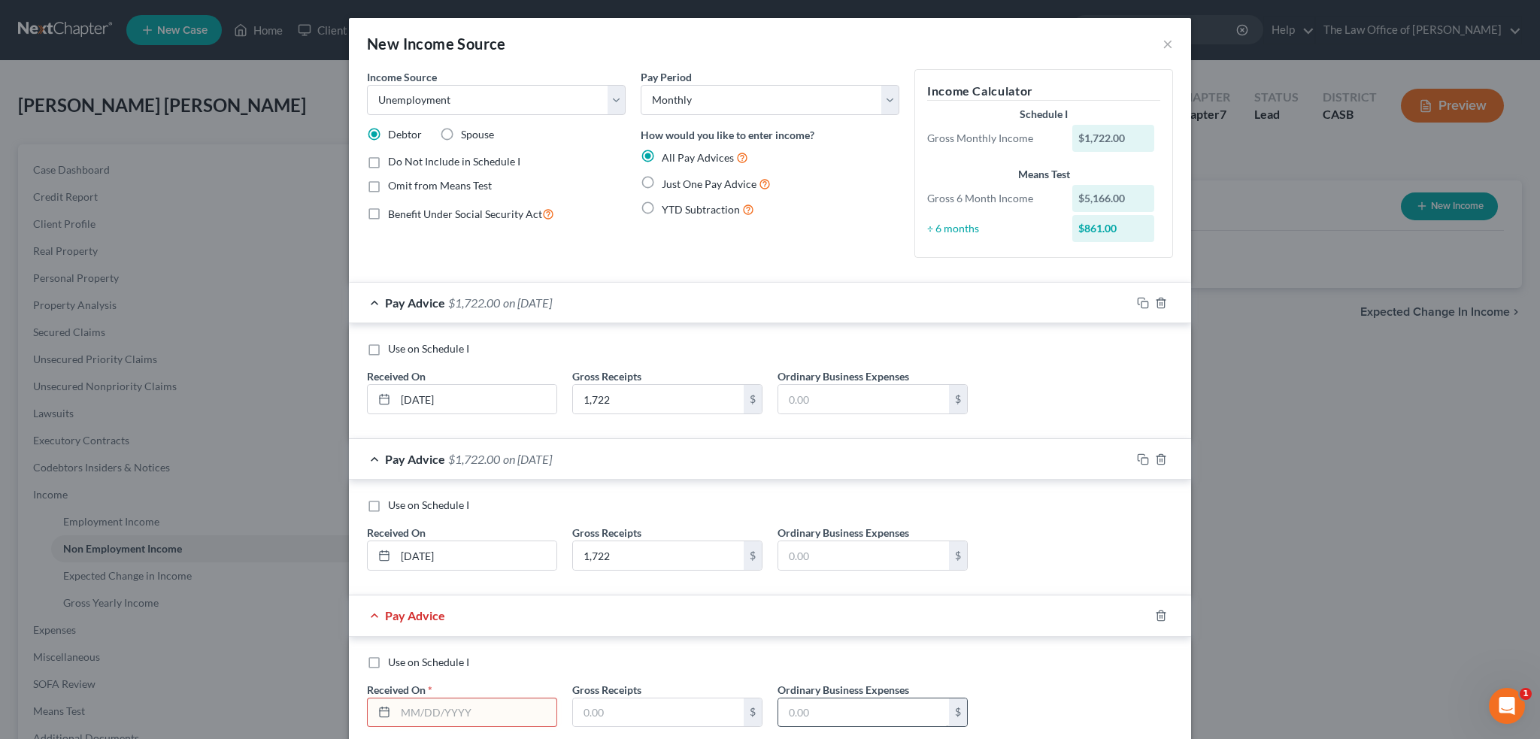
drag, startPoint x: 462, startPoint y: 716, endPoint x: 779, endPoint y: 715, distance: 317.4
click at [463, 716] on input "text" at bounding box center [476, 713] width 161 height 29
type input "[DATE]"
type input "1,722"
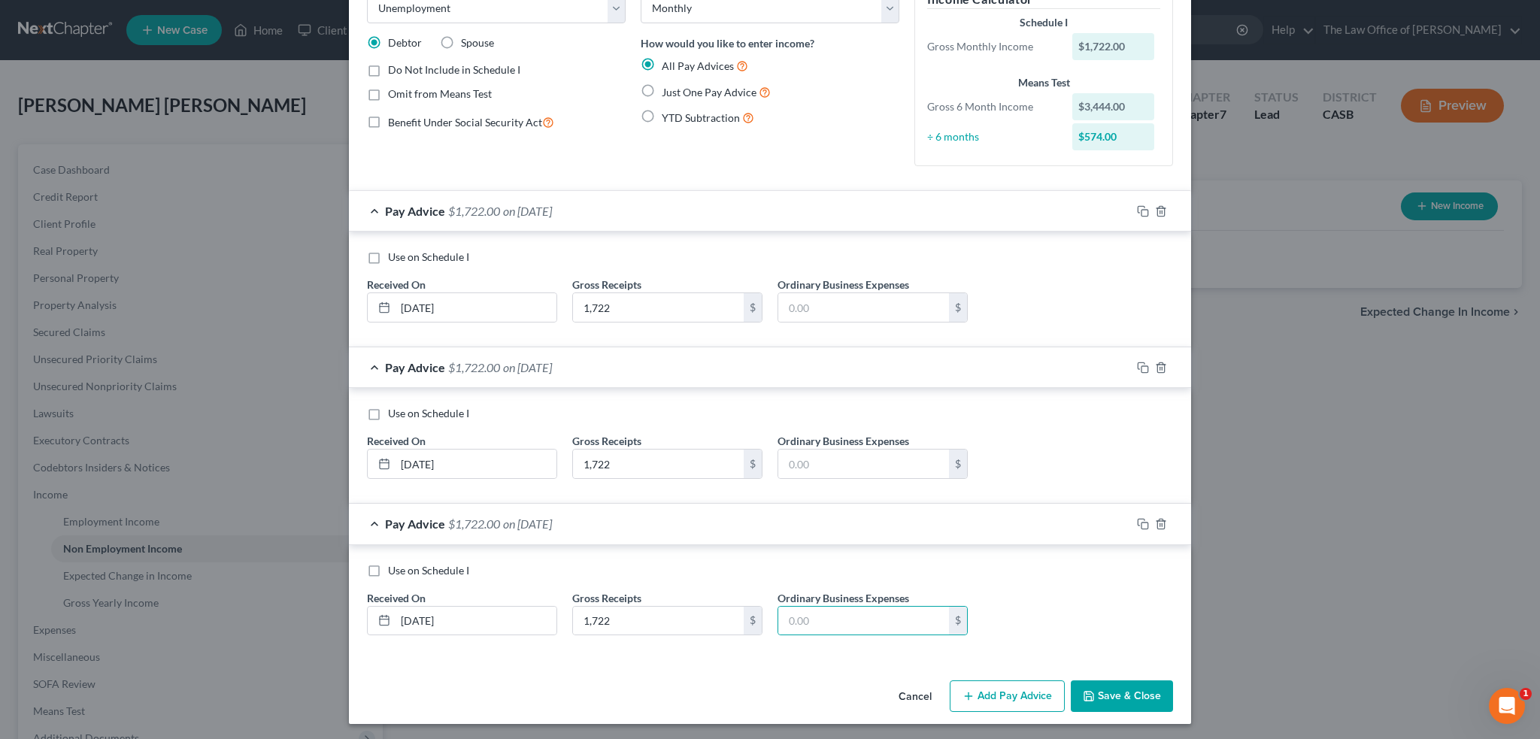
click at [1125, 691] on button "Save & Close" at bounding box center [1122, 697] width 102 height 32
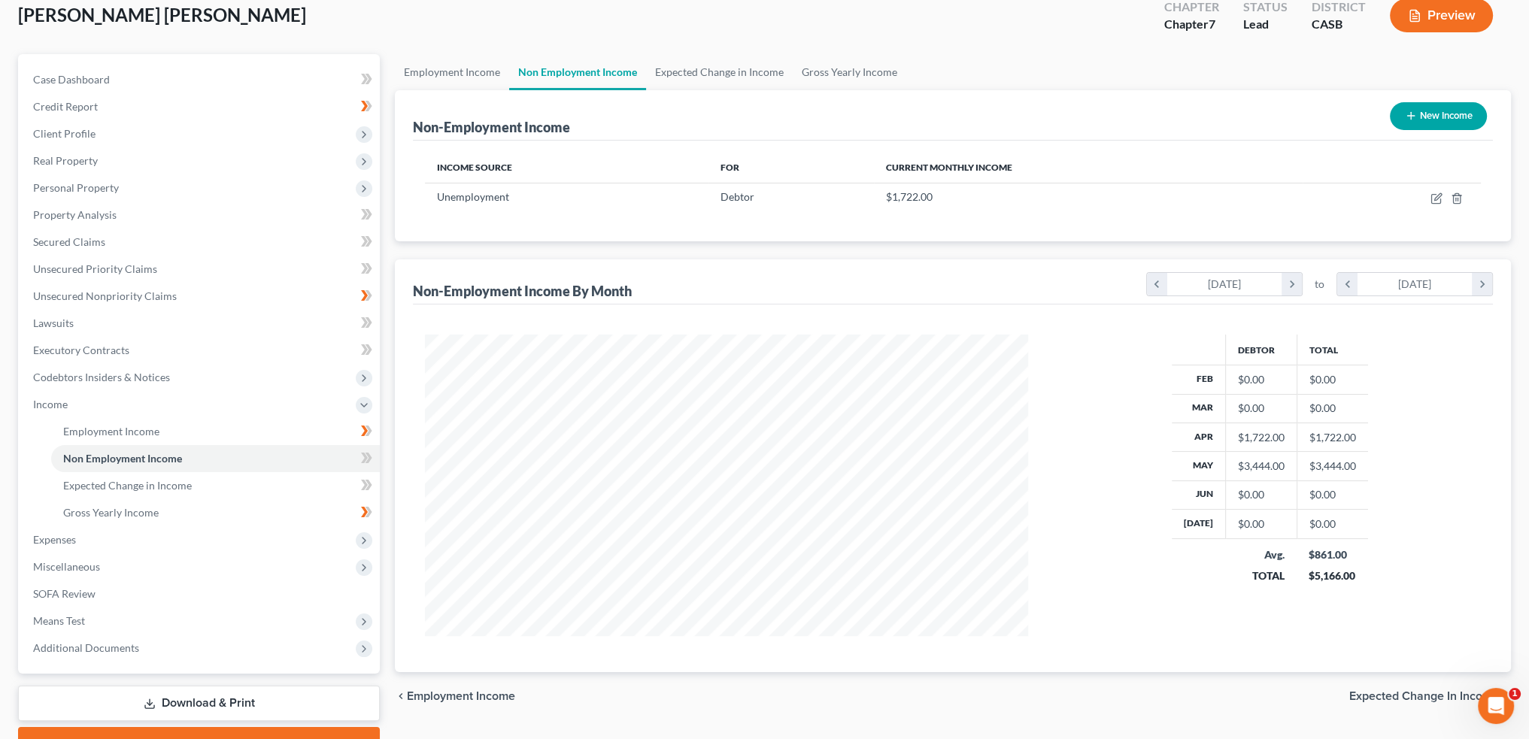
scroll to position [0, 0]
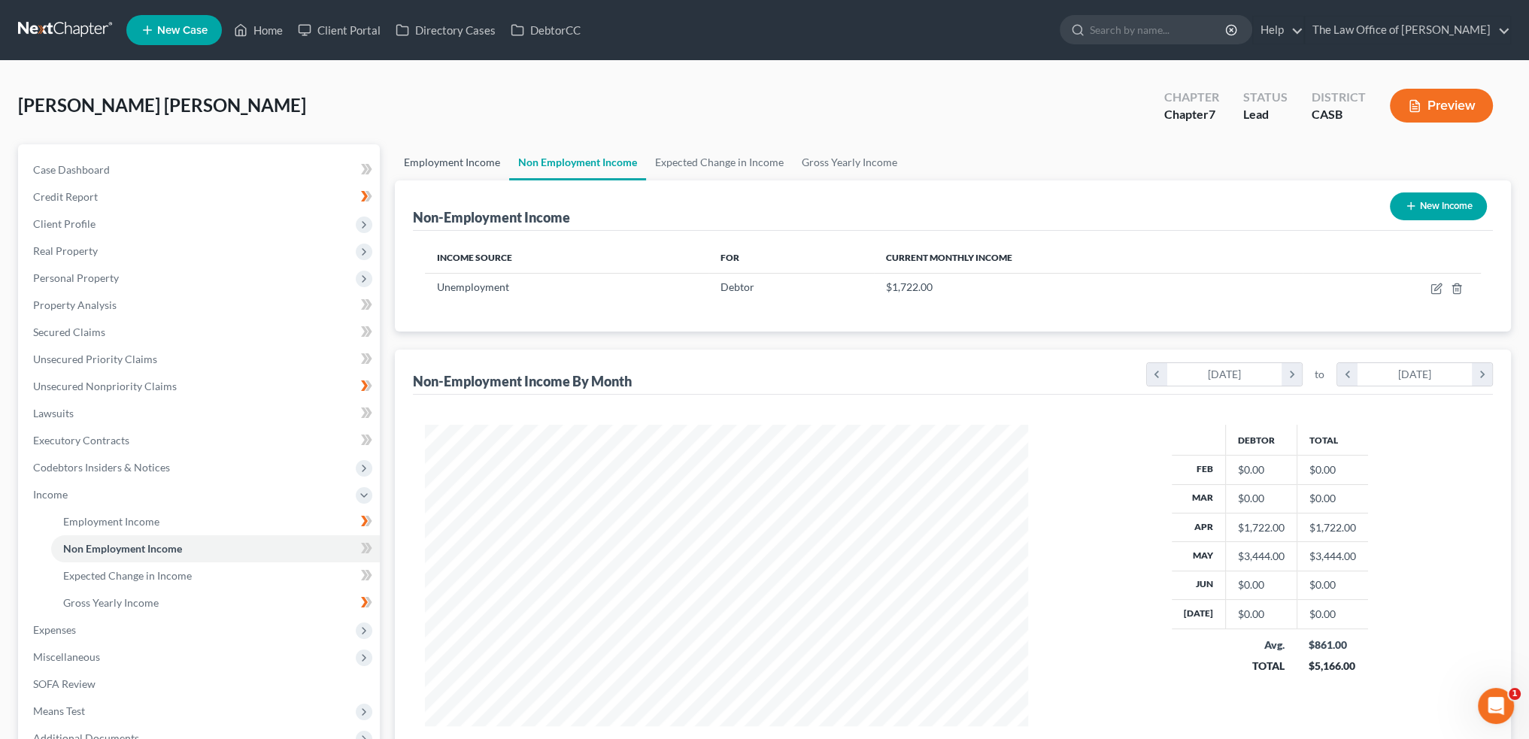
click at [445, 163] on link "Employment Income" at bounding box center [452, 162] width 114 height 36
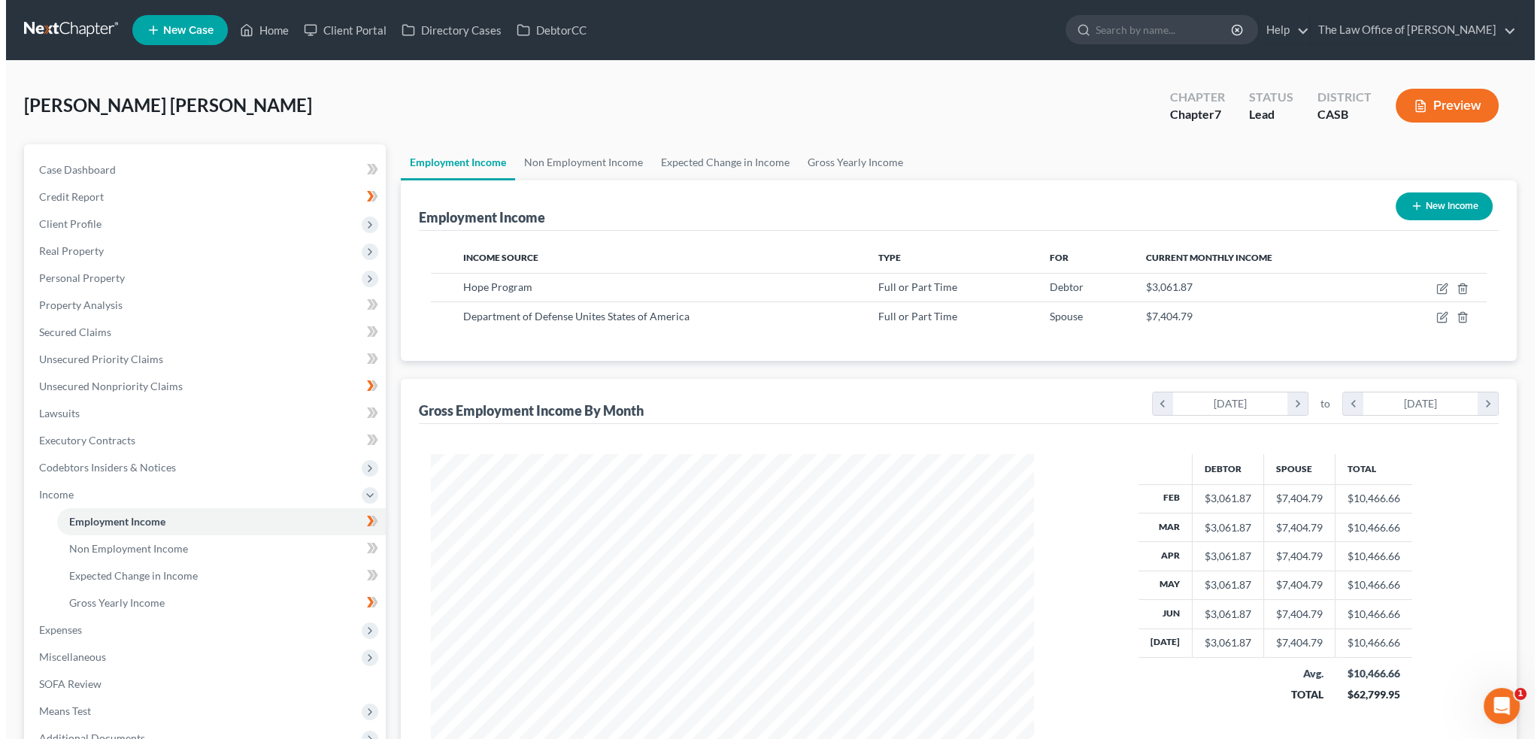
scroll to position [302, 633]
click at [1438, 288] on icon "button" at bounding box center [1437, 287] width 7 height 7
select select "0"
select select "4"
select select "2"
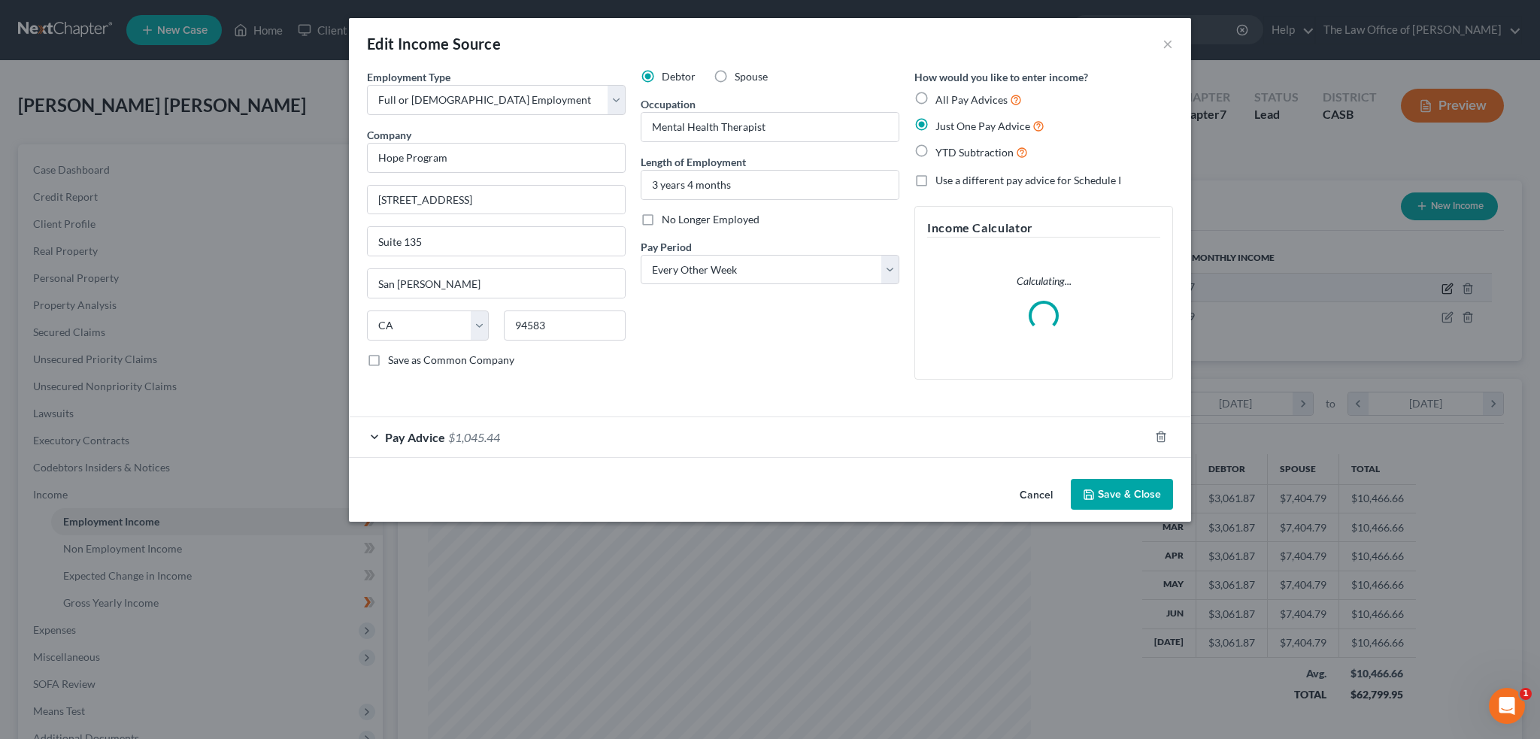
scroll to position [304, 638]
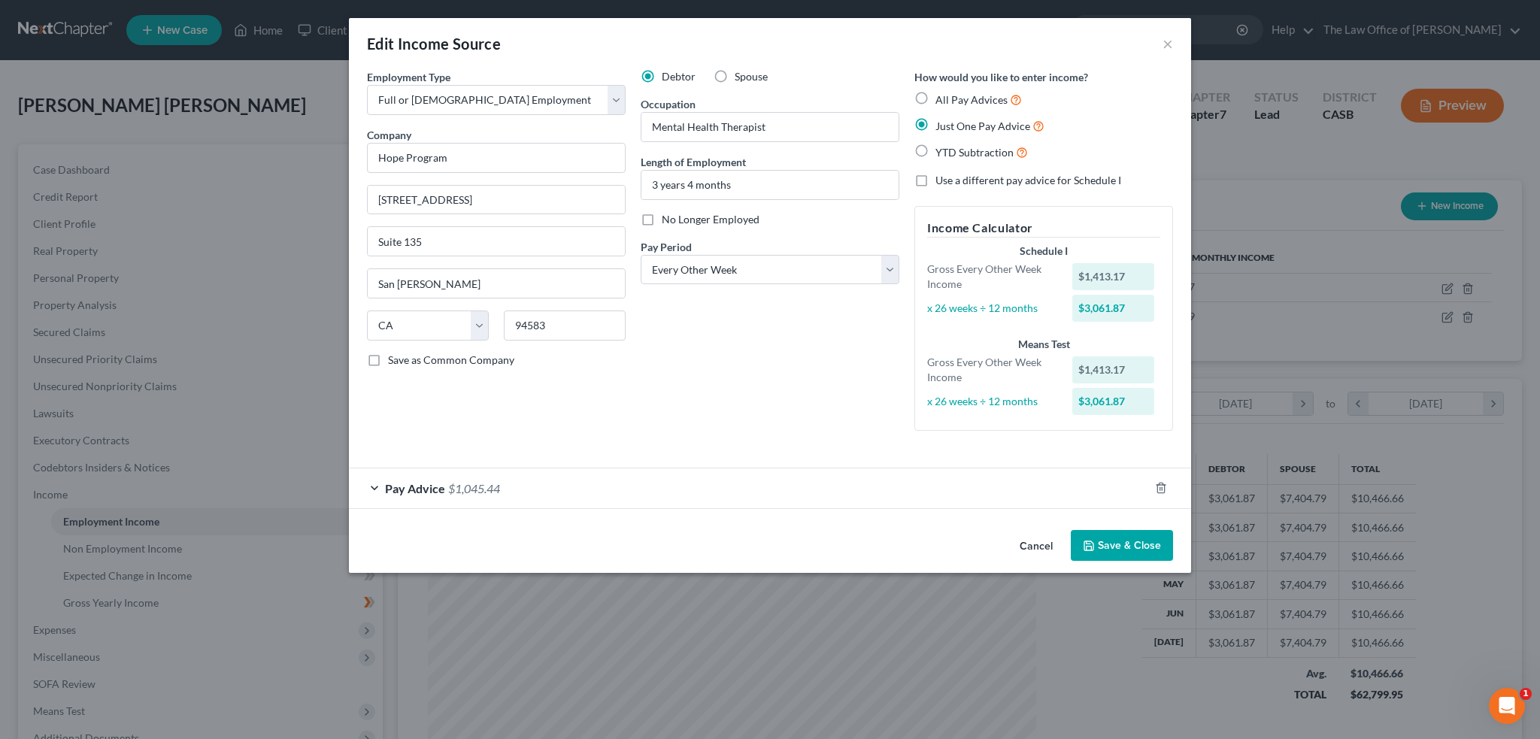
click at [979, 99] on span "All Pay Advices" at bounding box center [972, 99] width 72 height 13
click at [952, 99] on input "All Pay Advices" at bounding box center [947, 96] width 10 height 10
radio input "true"
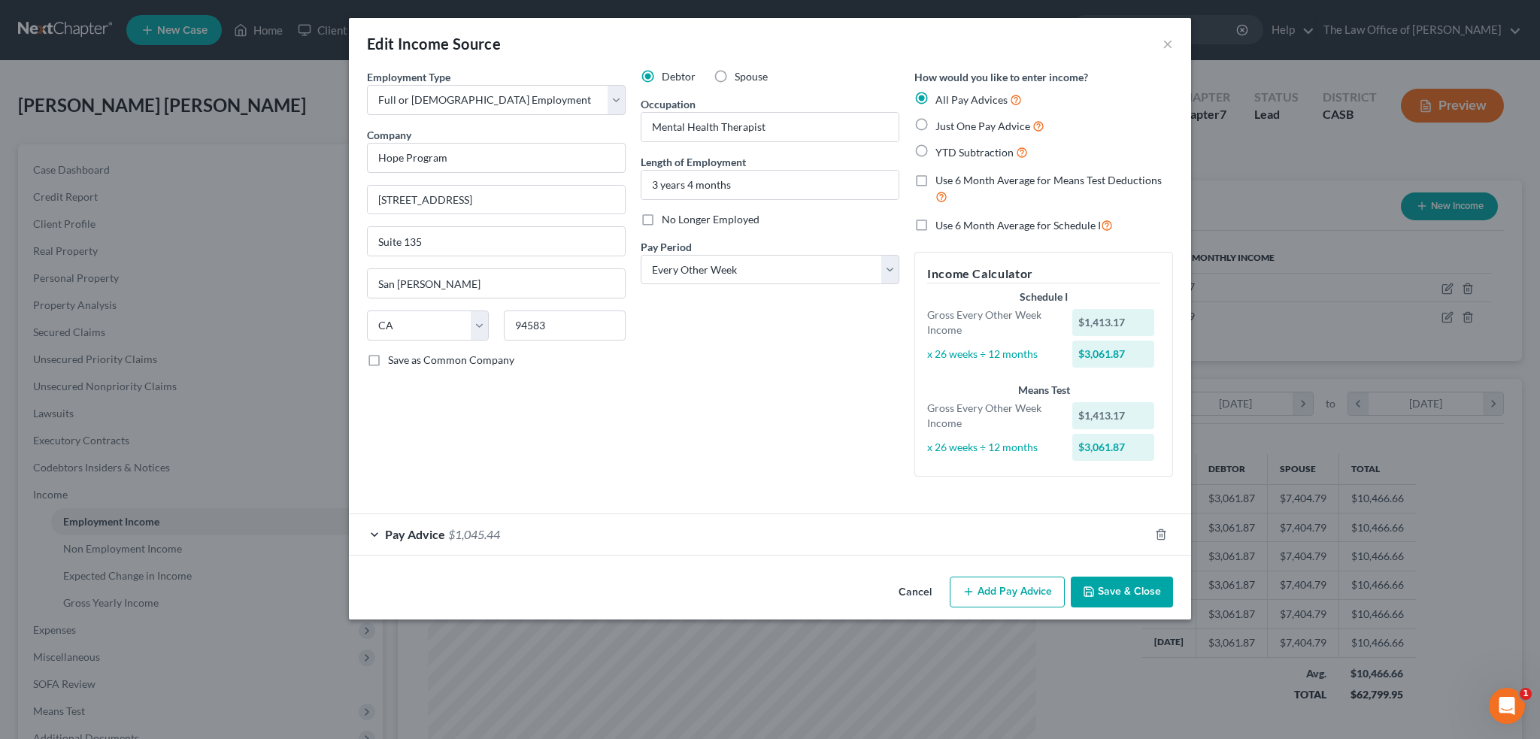
click at [490, 535] on span "$1,045.44" at bounding box center [474, 534] width 52 height 14
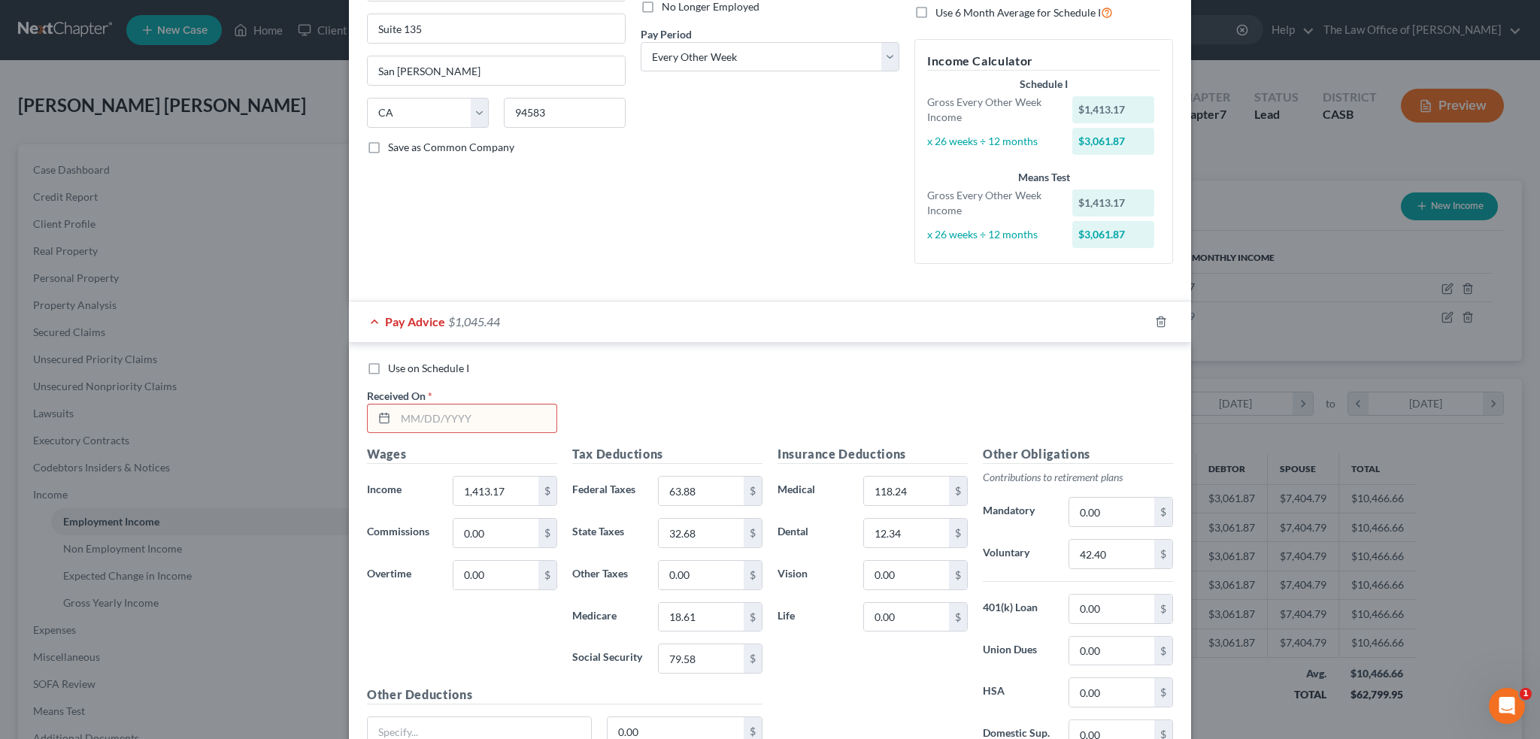
scroll to position [301, 0]
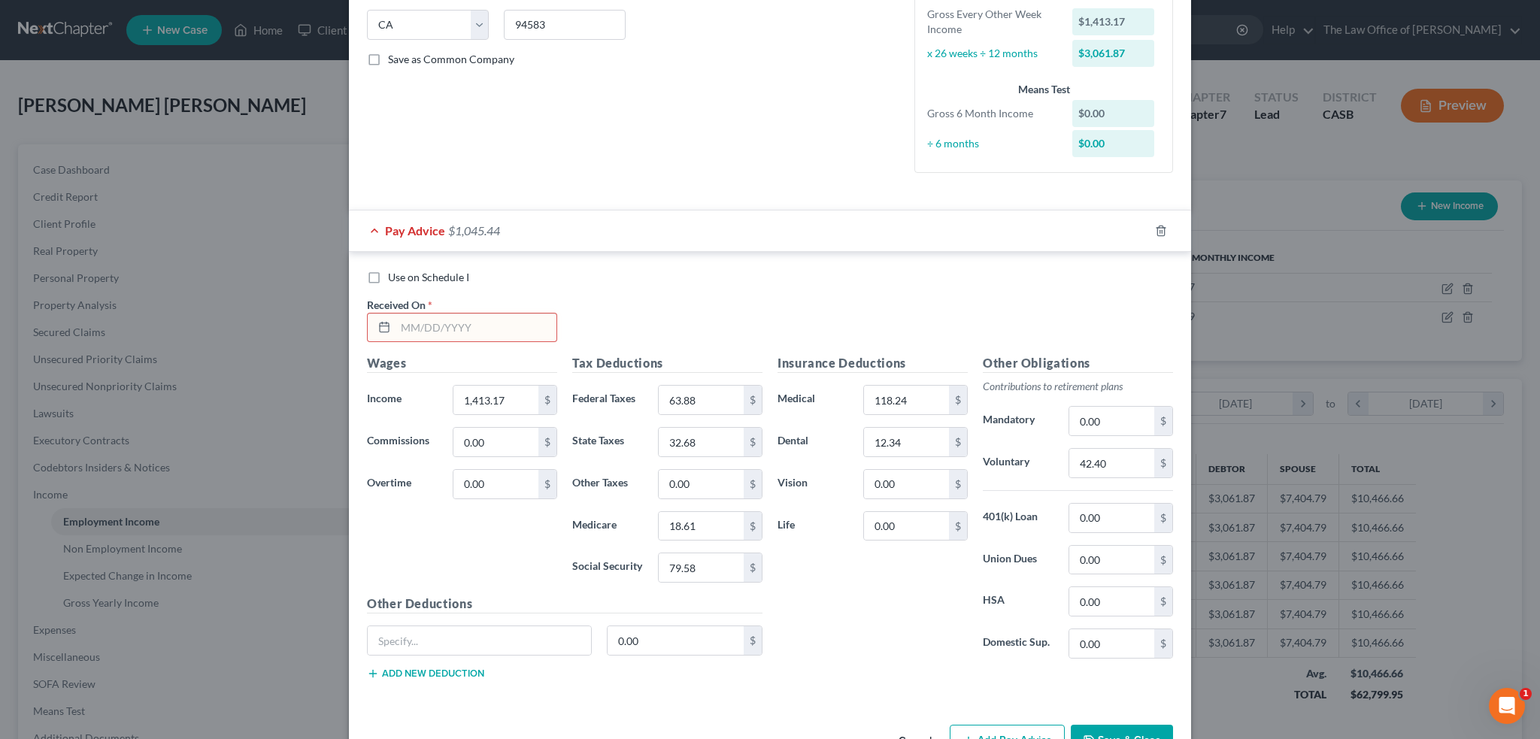
click at [414, 322] on input "text" at bounding box center [476, 328] width 161 height 29
type input "[DATE]"
click at [678, 272] on div "Use on Schedule I" at bounding box center [770, 277] width 806 height 15
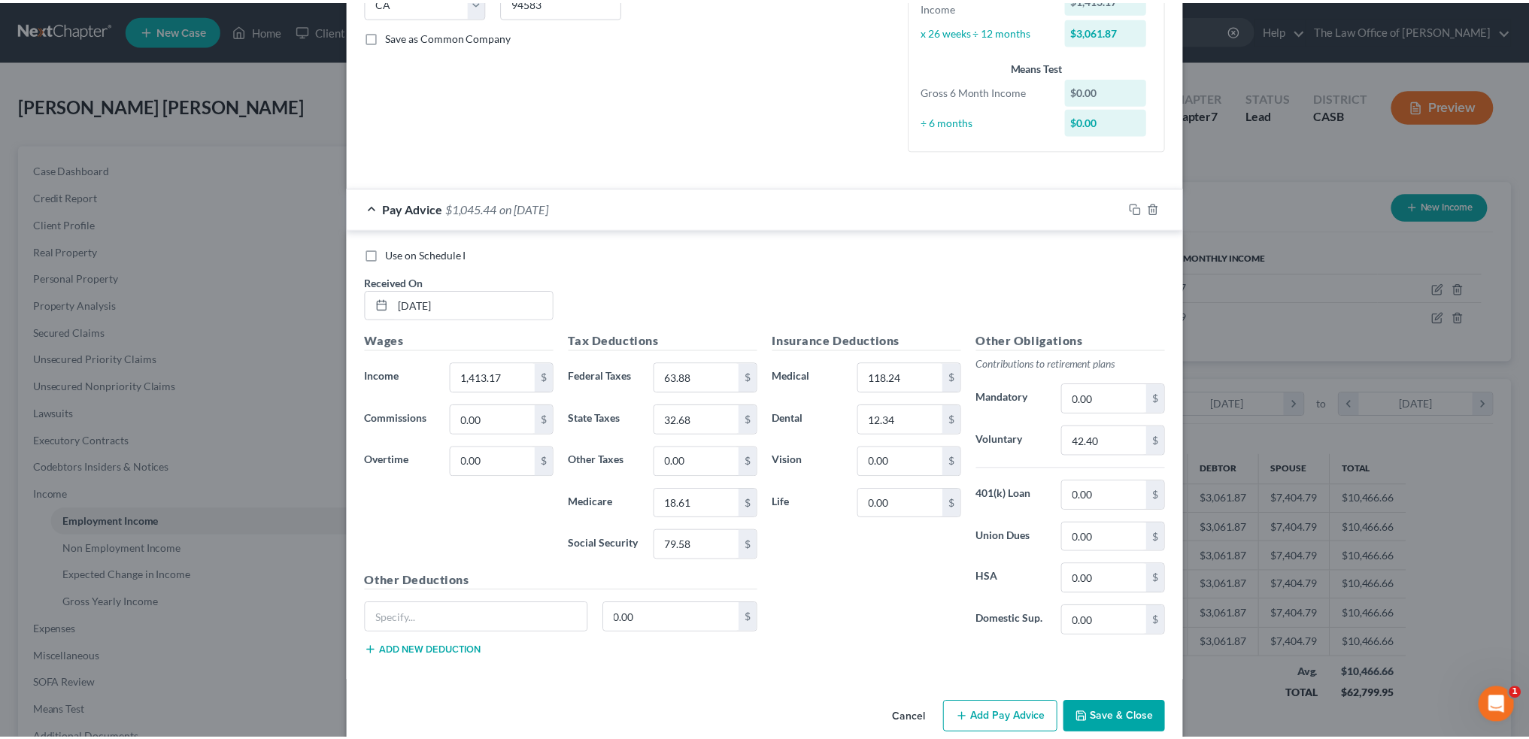
scroll to position [344, 0]
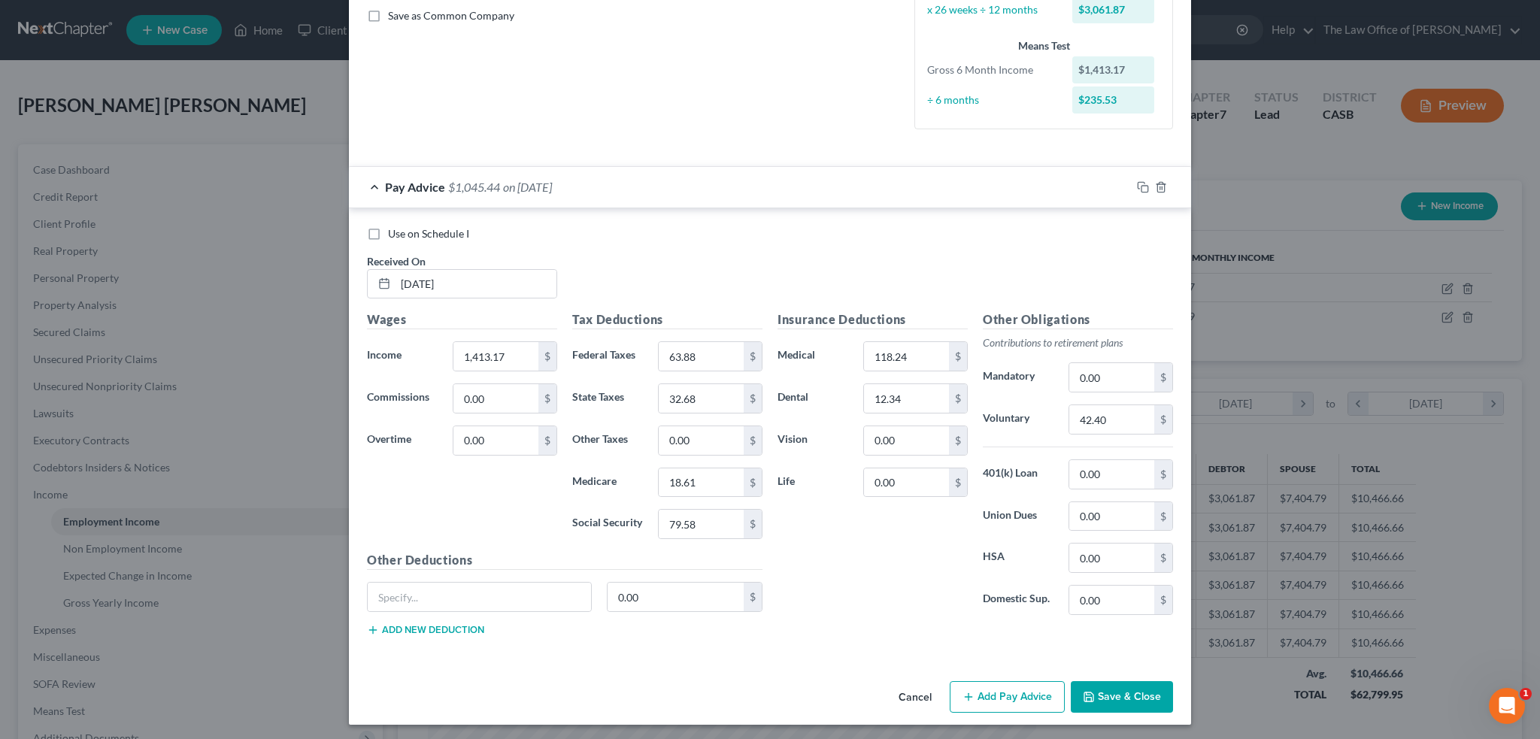
click at [1122, 690] on button "Save & Close" at bounding box center [1122, 697] width 102 height 32
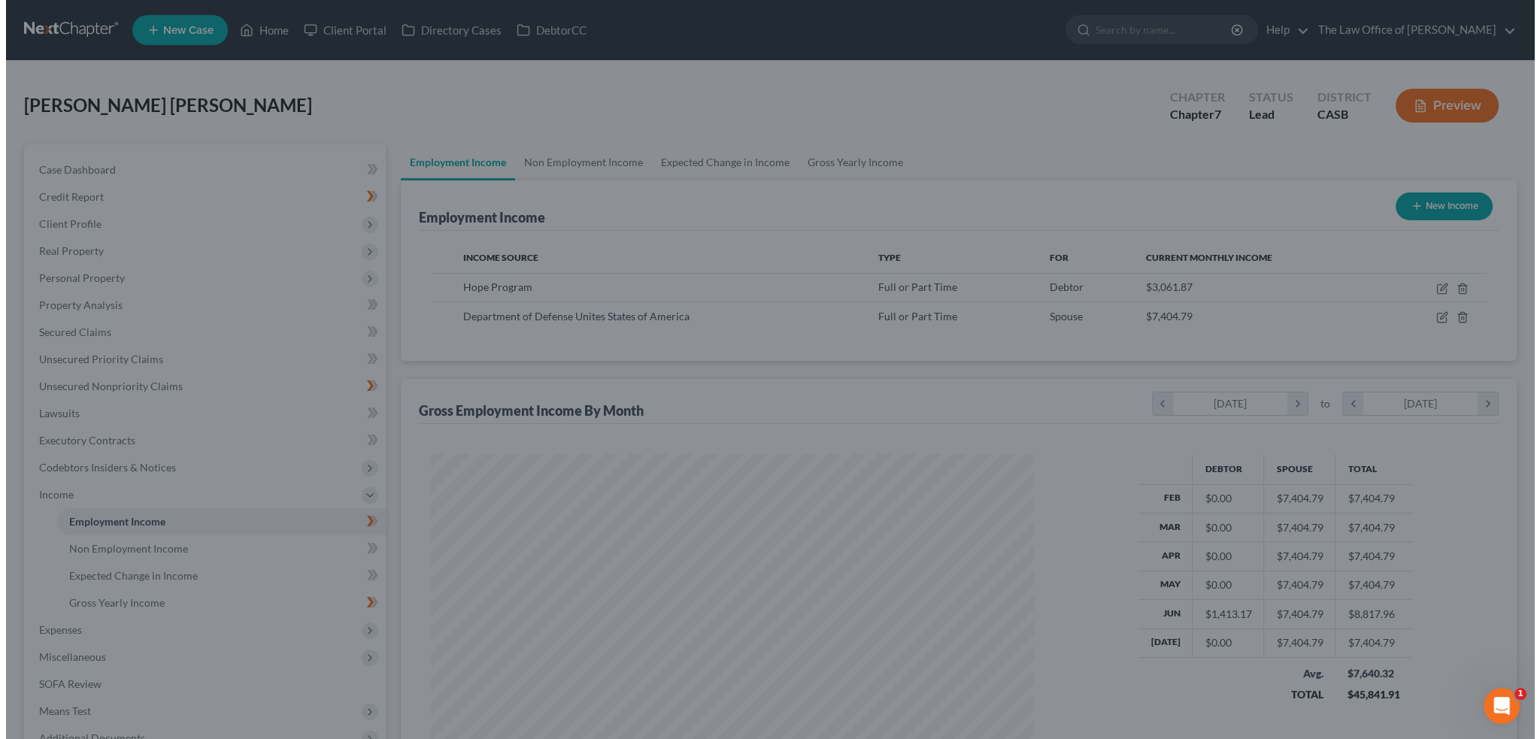
scroll to position [751877, 751545]
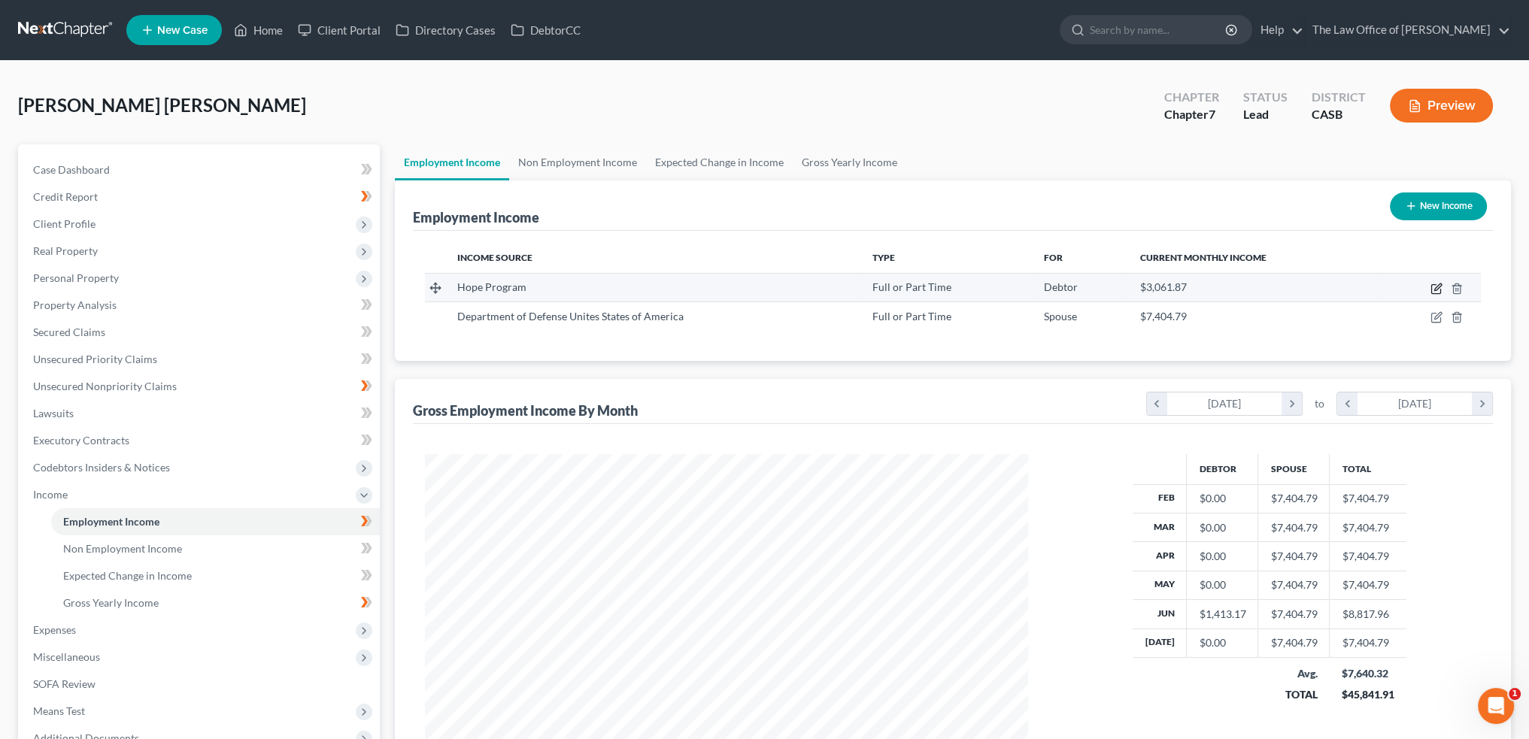
click at [1439, 284] on icon "button" at bounding box center [1437, 287] width 7 height 7
select select "0"
select select "4"
select select "2"
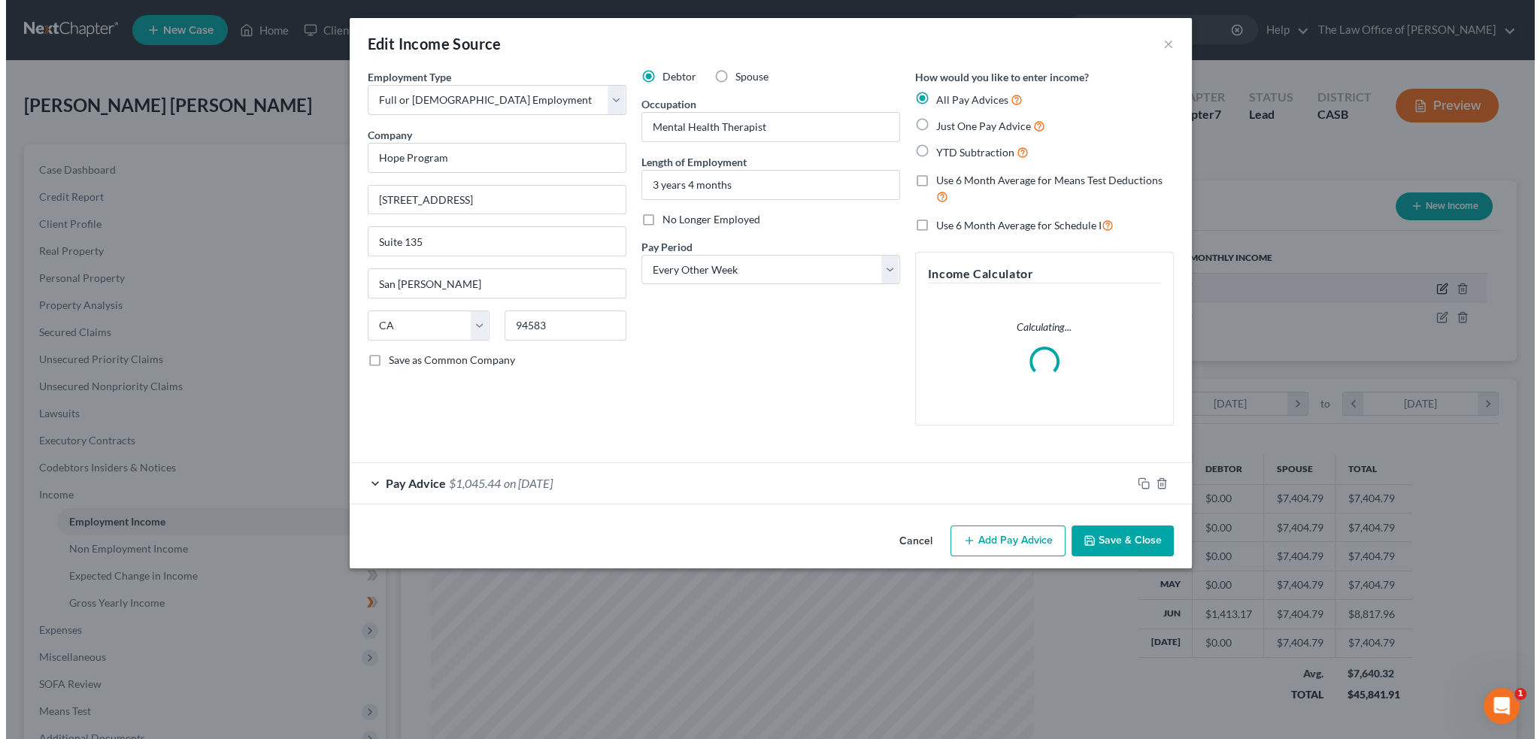
scroll to position [304, 638]
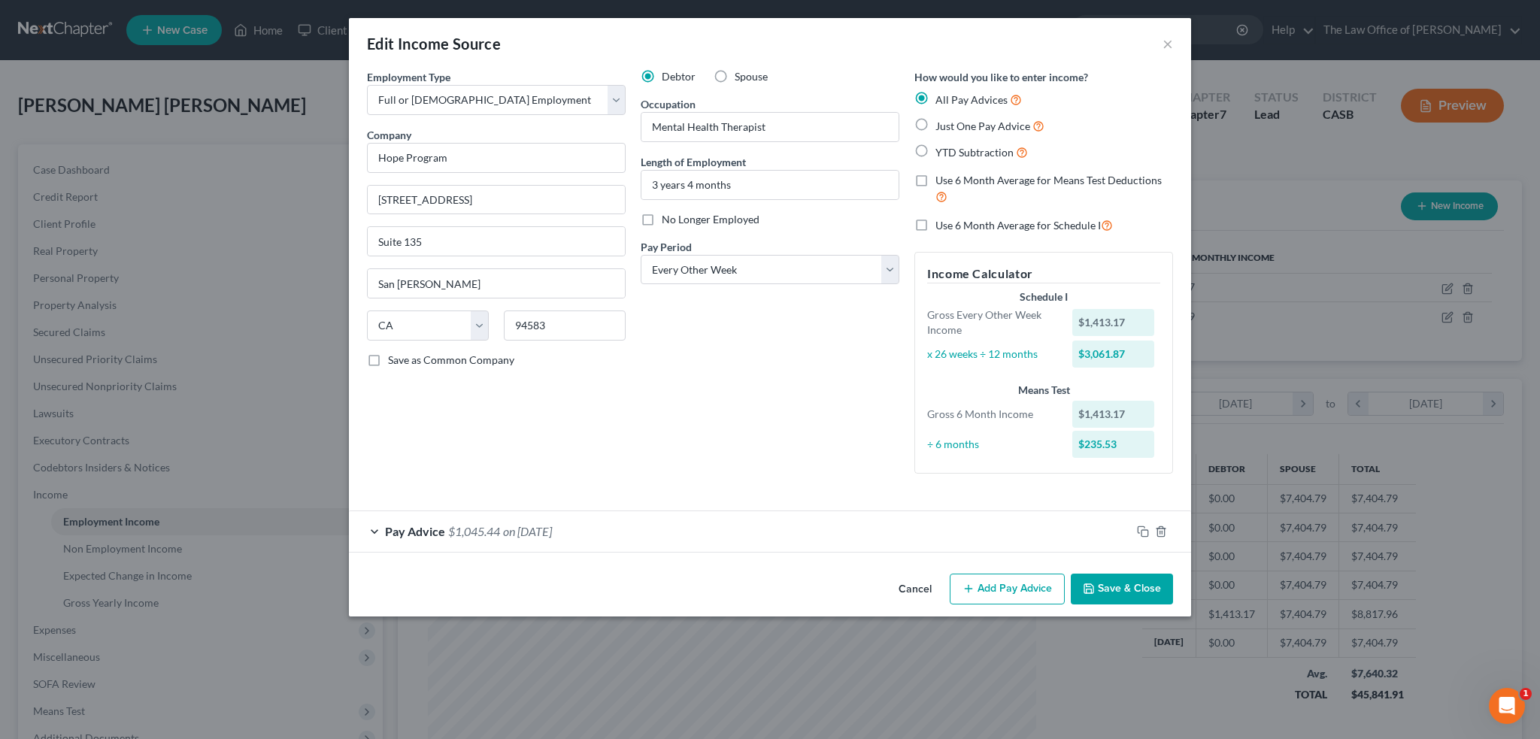
click at [1015, 131] on span "Just One Pay Advice" at bounding box center [983, 126] width 95 height 13
click at [952, 127] on input "Just One Pay Advice" at bounding box center [947, 122] width 10 height 10
radio input "true"
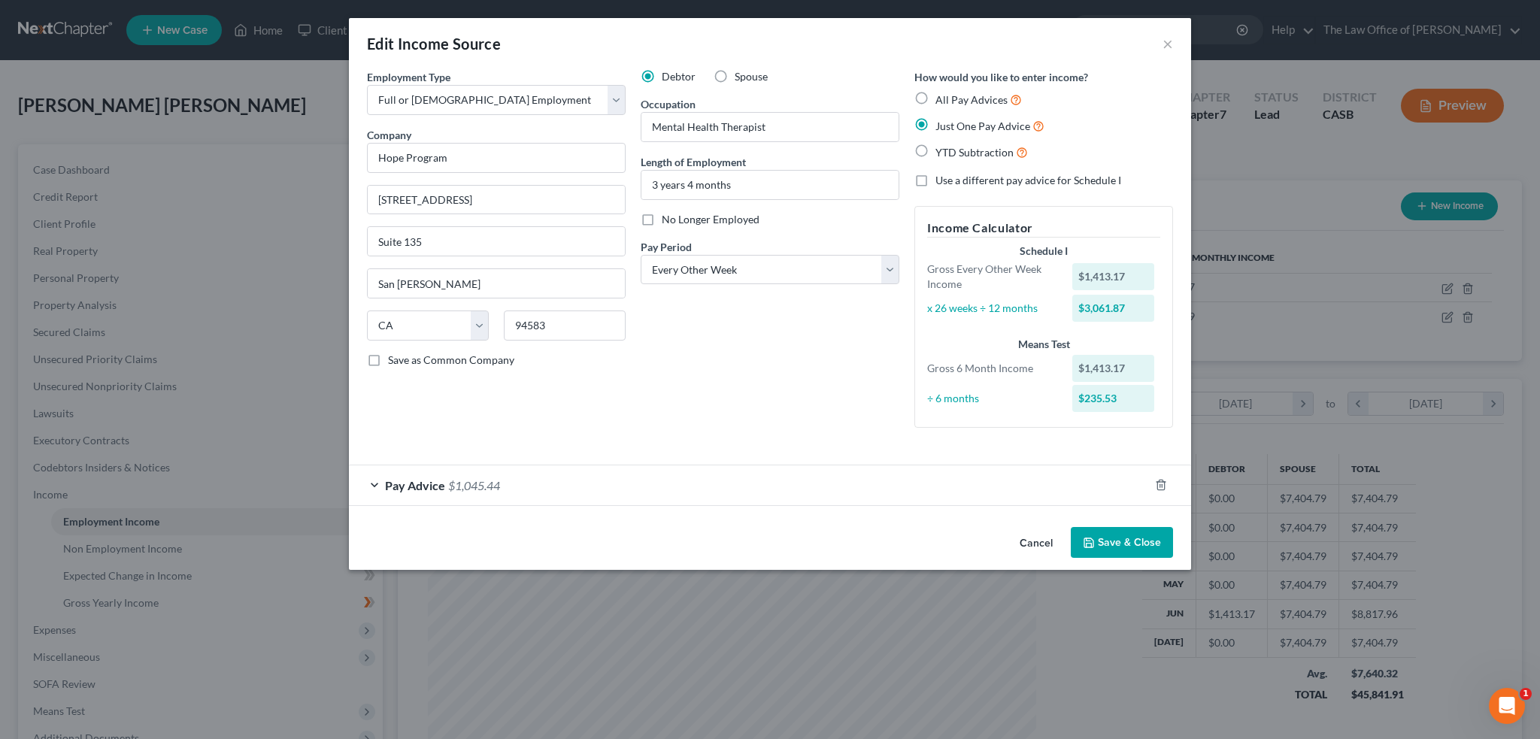
click at [842, 475] on div "Pay Advice $1,045.44" at bounding box center [749, 486] width 800 height 40
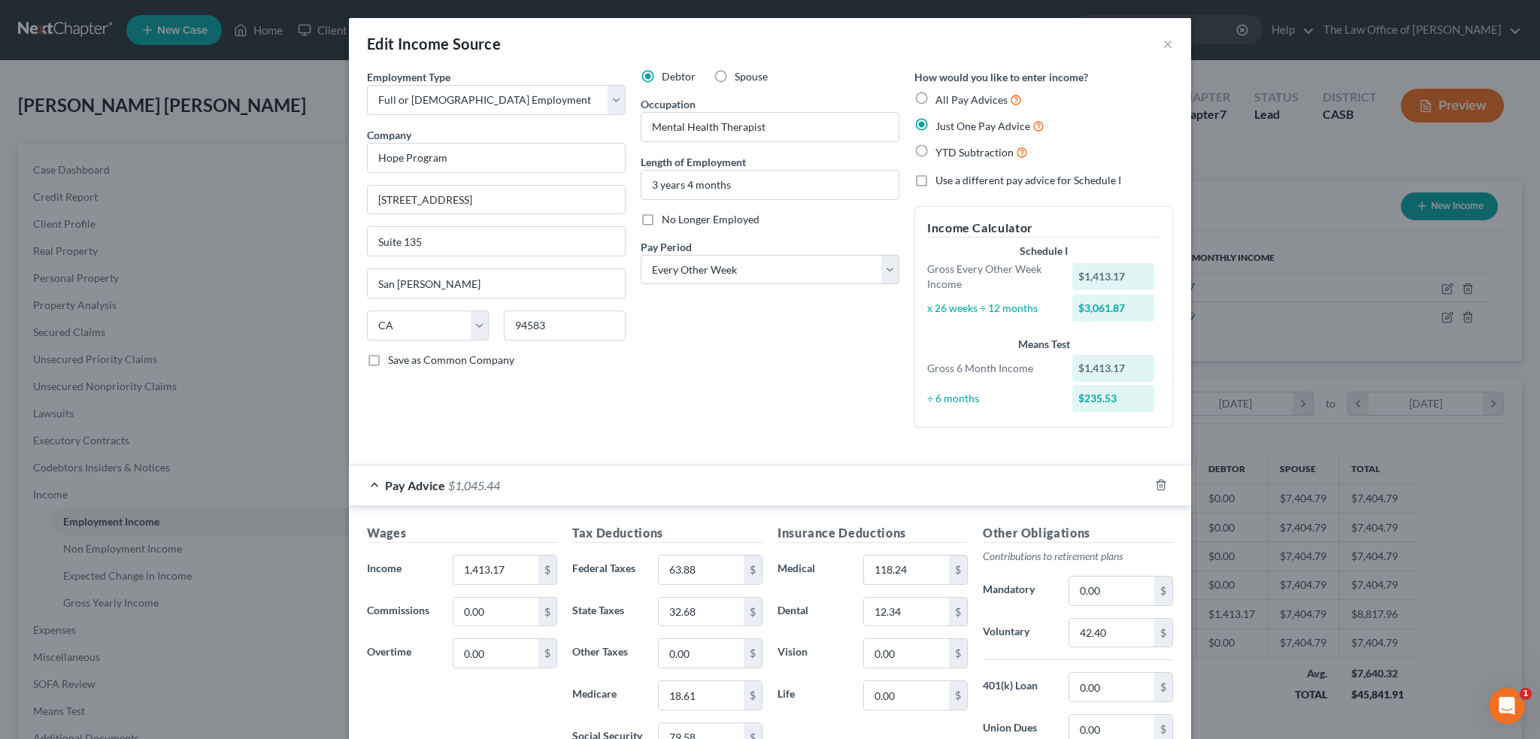
scroll to position [75, 0]
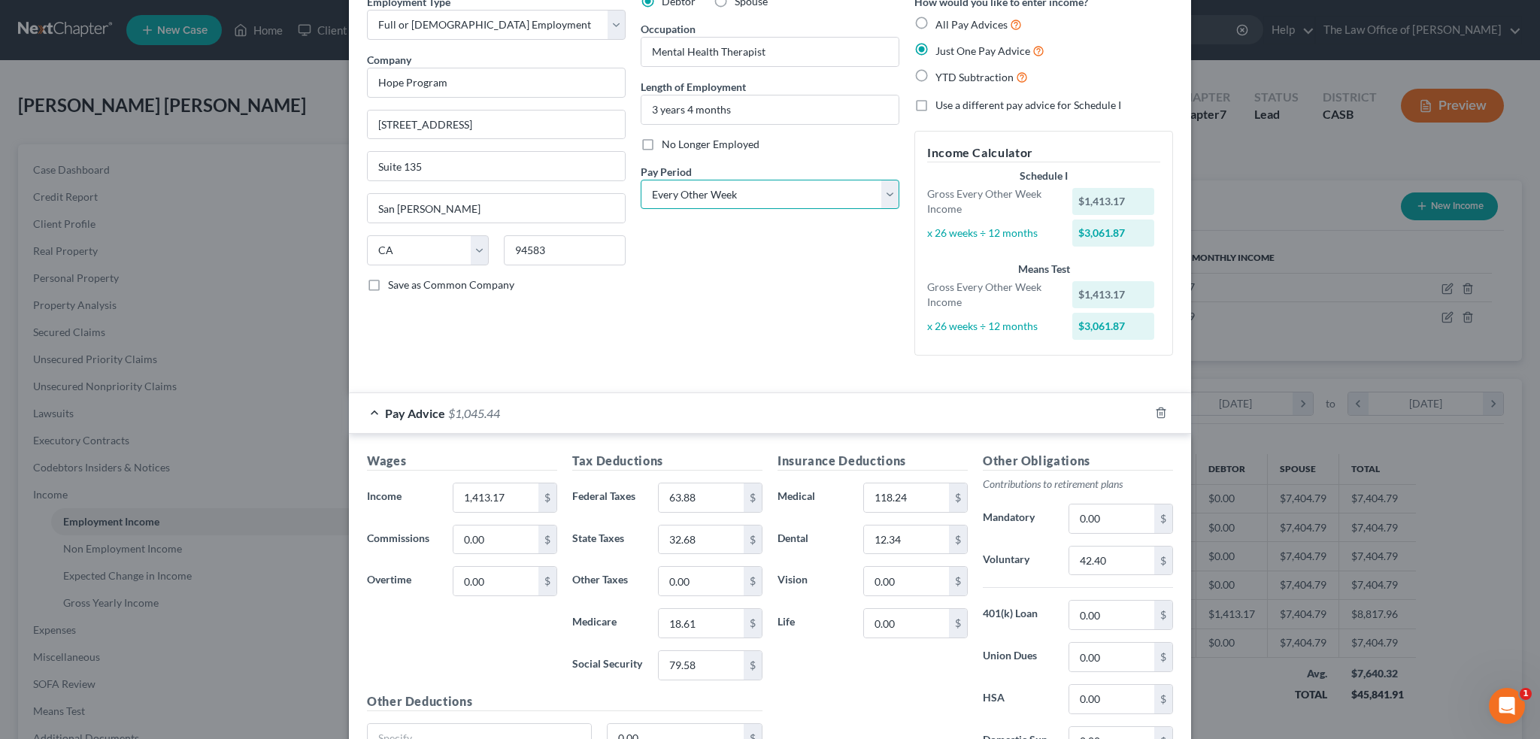
click at [884, 193] on select "Select Monthly Twice Monthly Every Other Week Weekly" at bounding box center [770, 195] width 259 height 30
click at [641, 180] on select "Select Monthly Twice Monthly Every Other Week Weekly" at bounding box center [770, 195] width 259 height 30
click at [740, 335] on div "Debtor Spouse Occupation Mental Health Therapist Length of Employment 3 years 4…" at bounding box center [770, 181] width 274 height 374
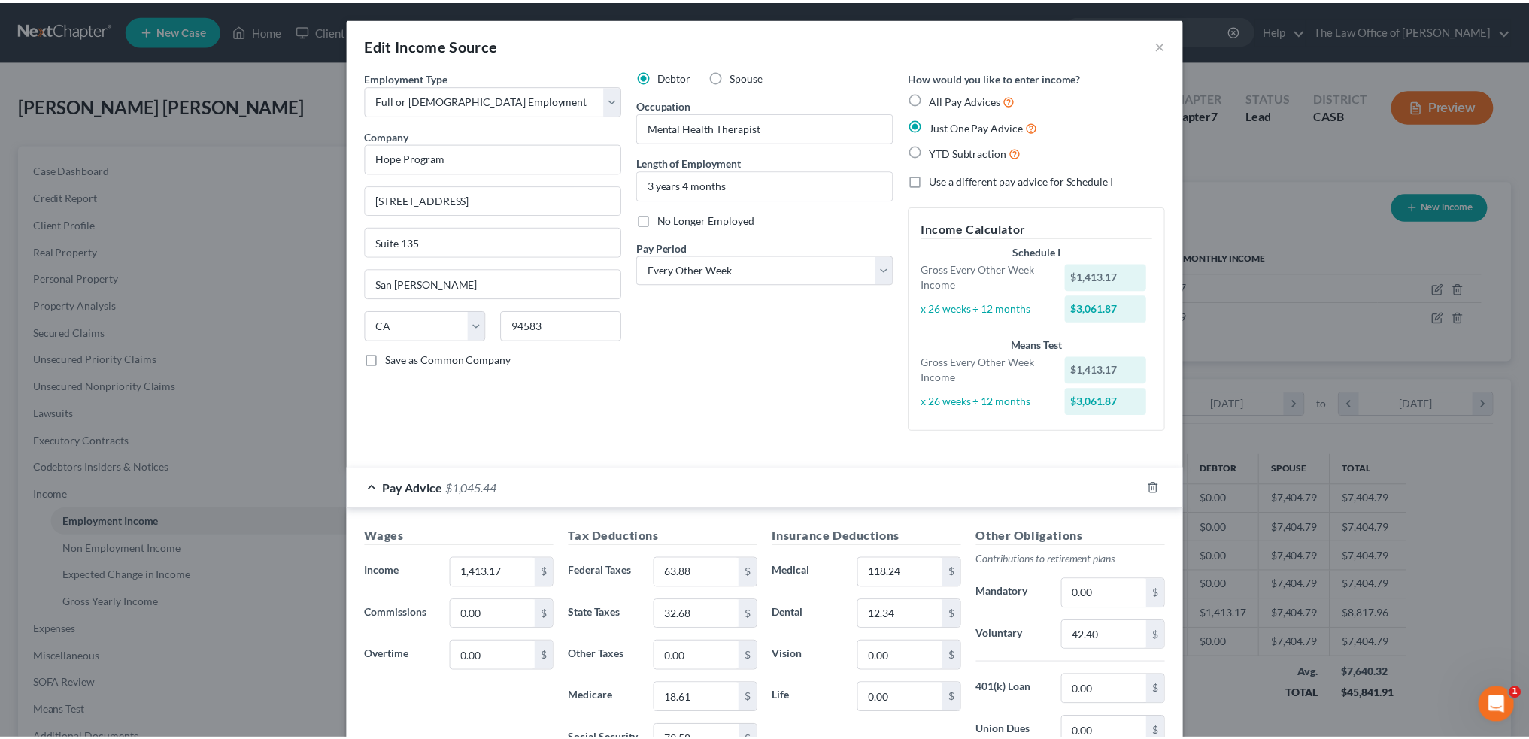
scroll to position [217, 0]
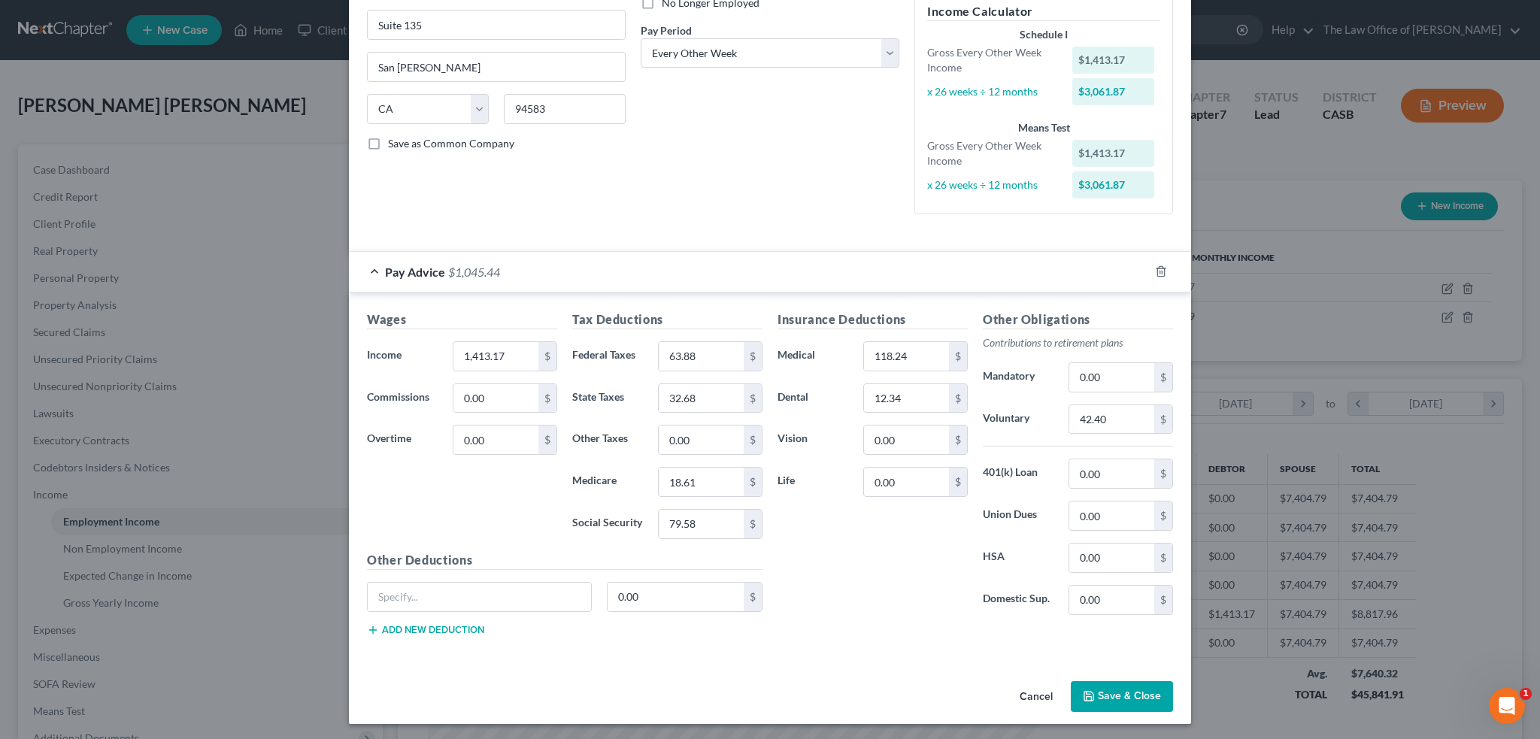
click at [1119, 691] on button "Save & Close" at bounding box center [1122, 697] width 102 height 32
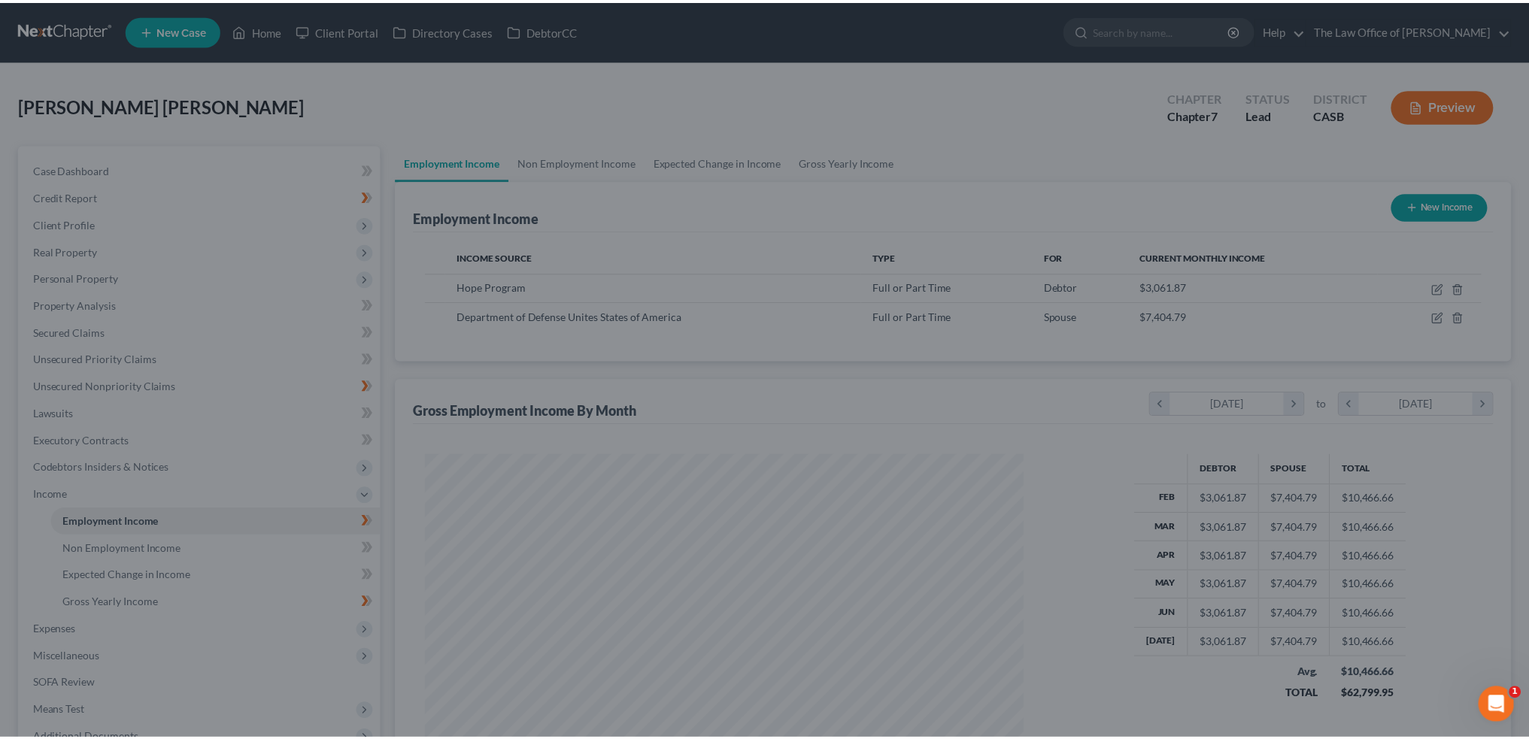
scroll to position [751877, 751545]
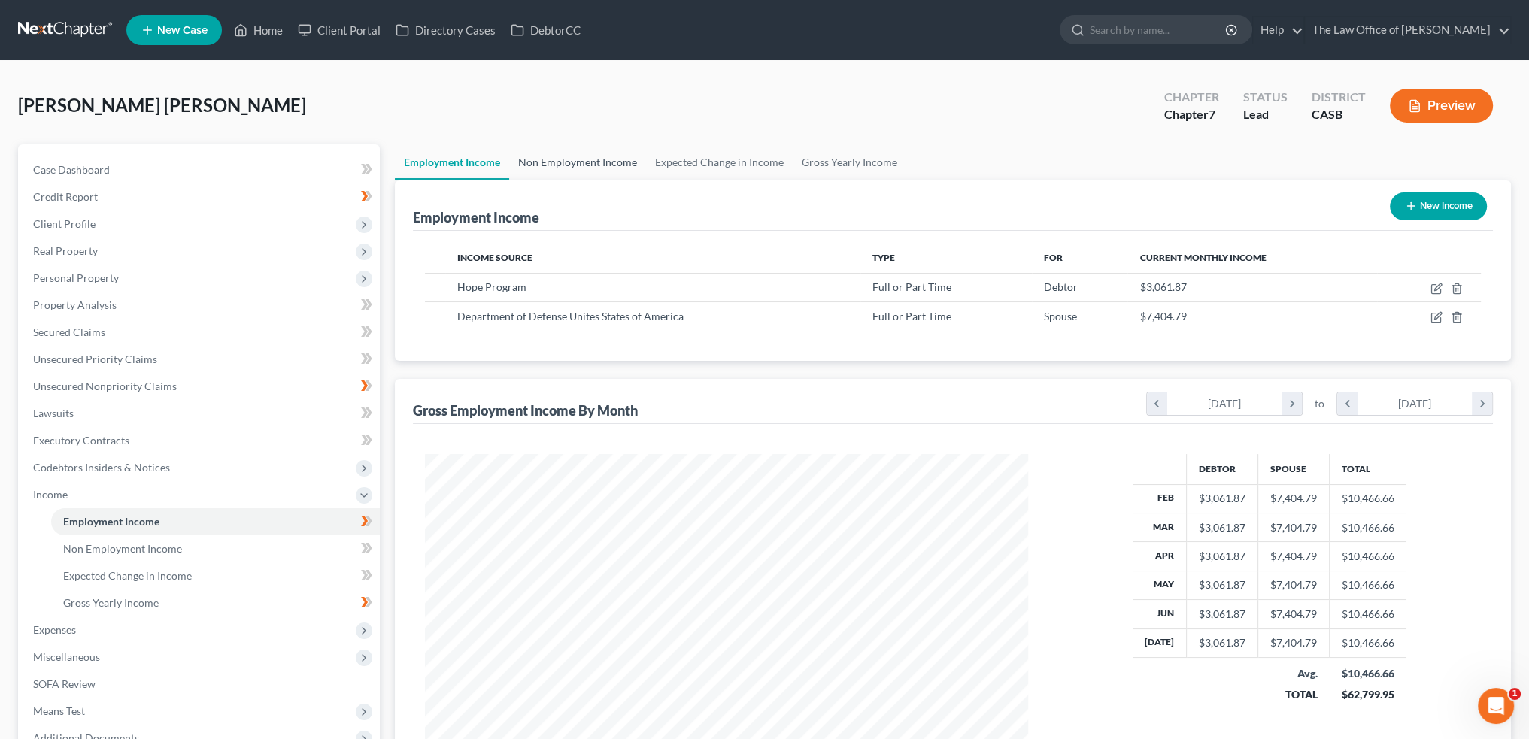
drag, startPoint x: 568, startPoint y: 154, endPoint x: 603, endPoint y: 184, distance: 45.9
click at [568, 154] on link "Non Employment Income" at bounding box center [577, 162] width 137 height 36
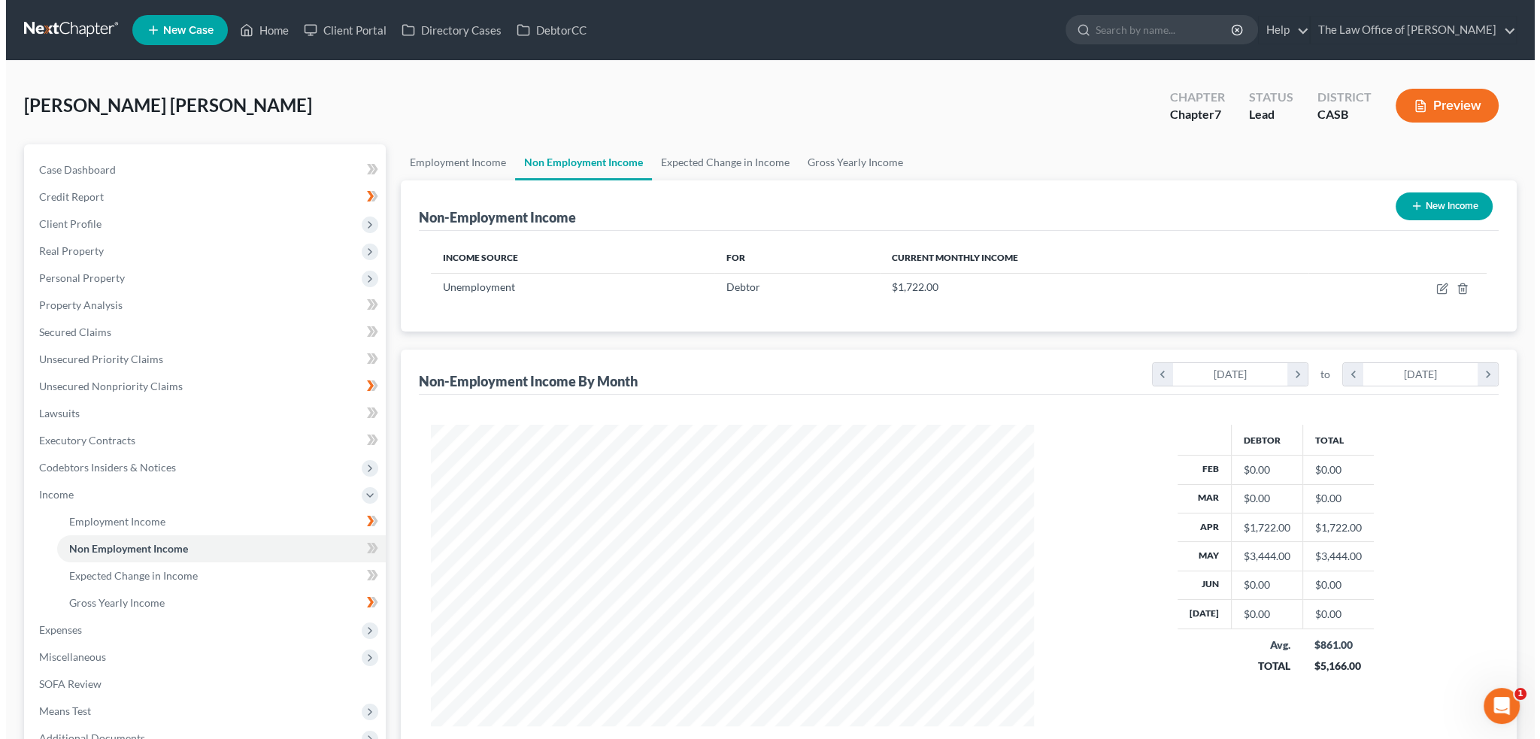
scroll to position [302, 633]
click at [1435, 283] on icon "button" at bounding box center [1437, 289] width 12 height 12
select select "0"
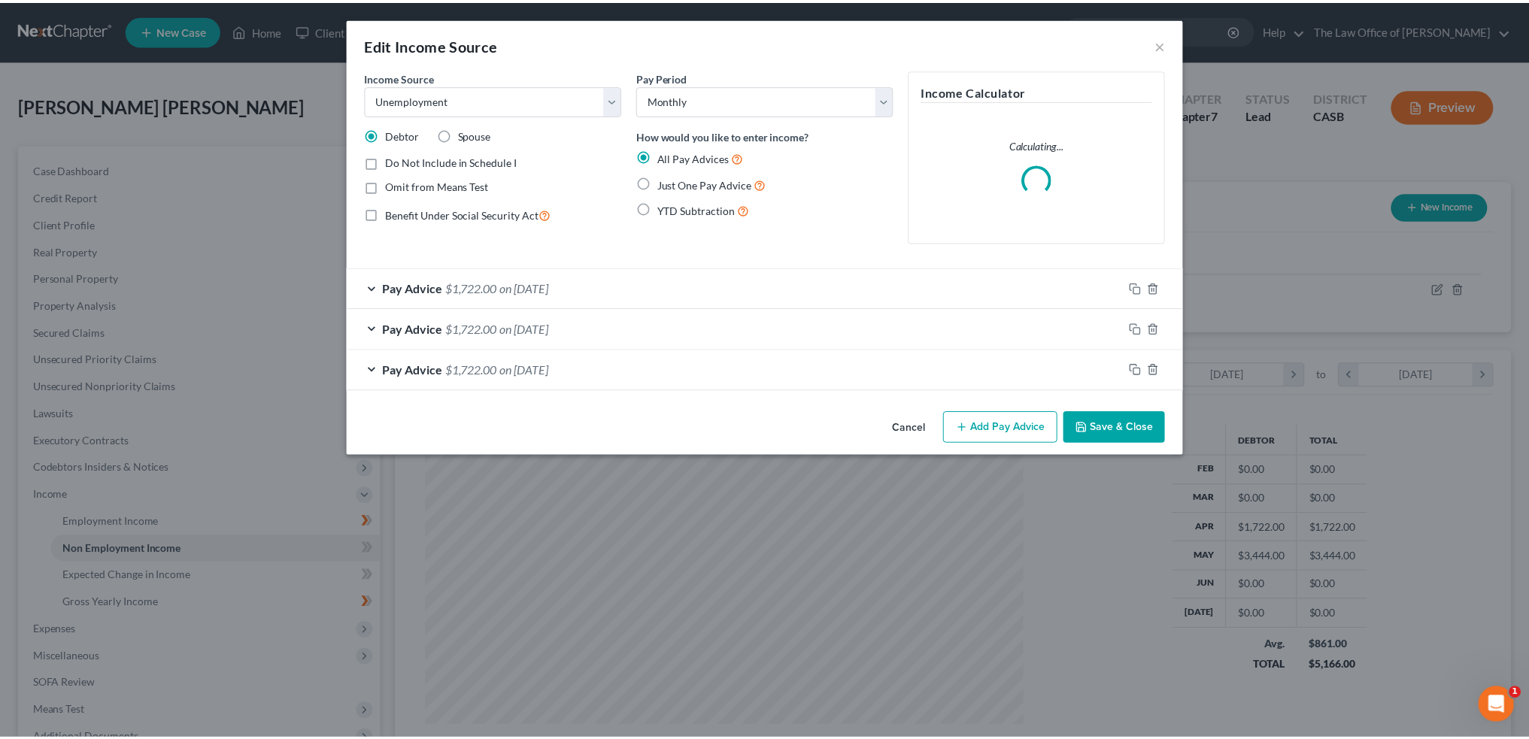
scroll to position [304, 638]
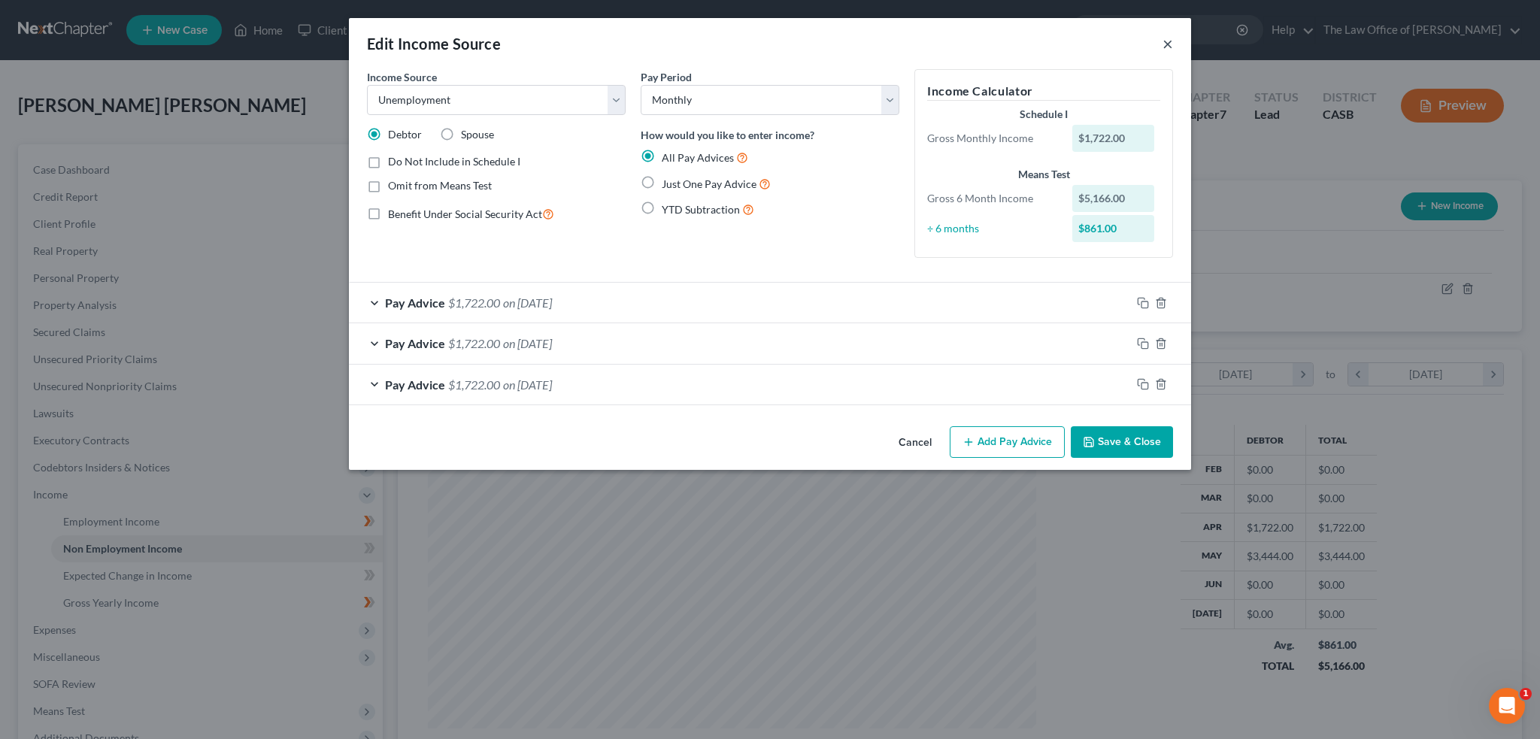
click at [1168, 40] on button "×" at bounding box center [1168, 44] width 11 height 18
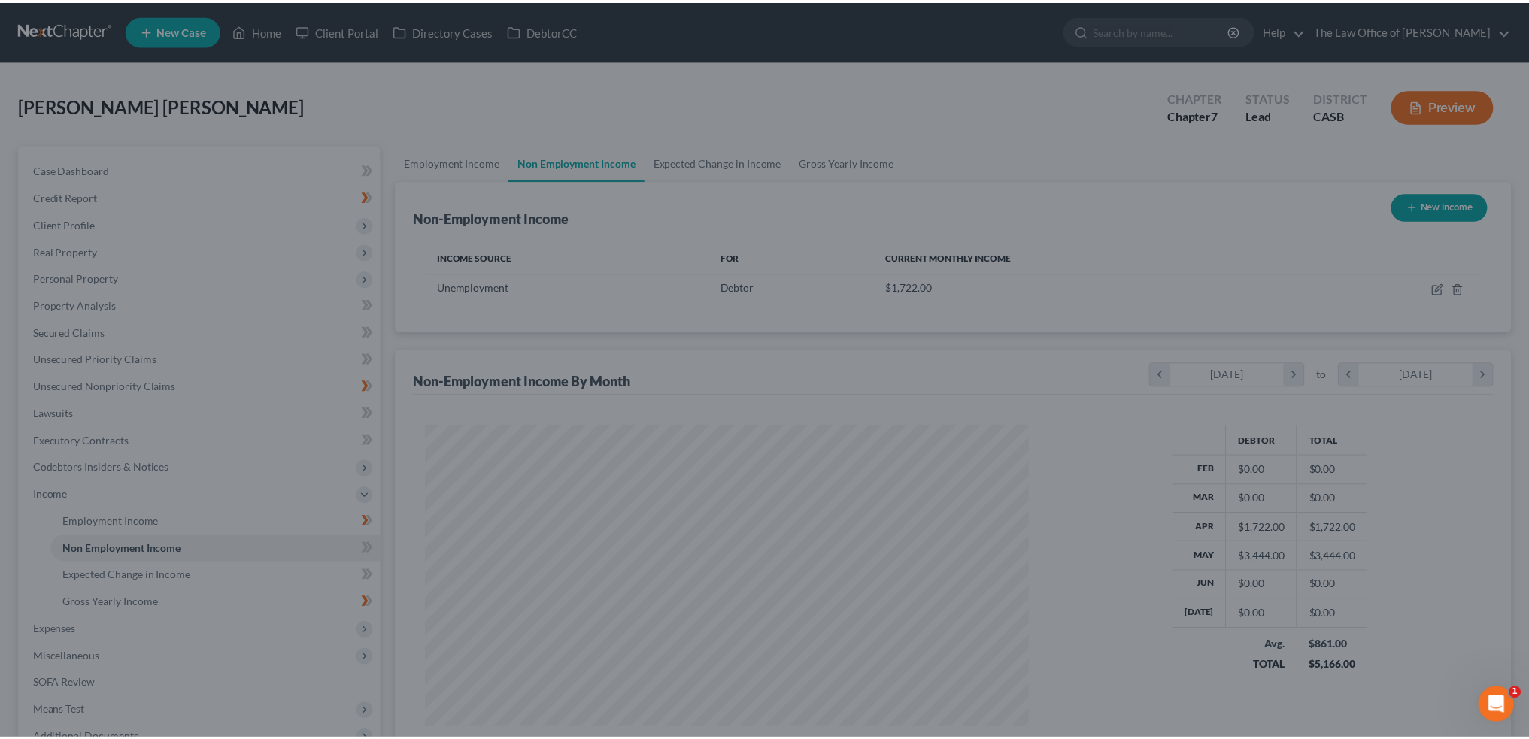
scroll to position [751877, 751545]
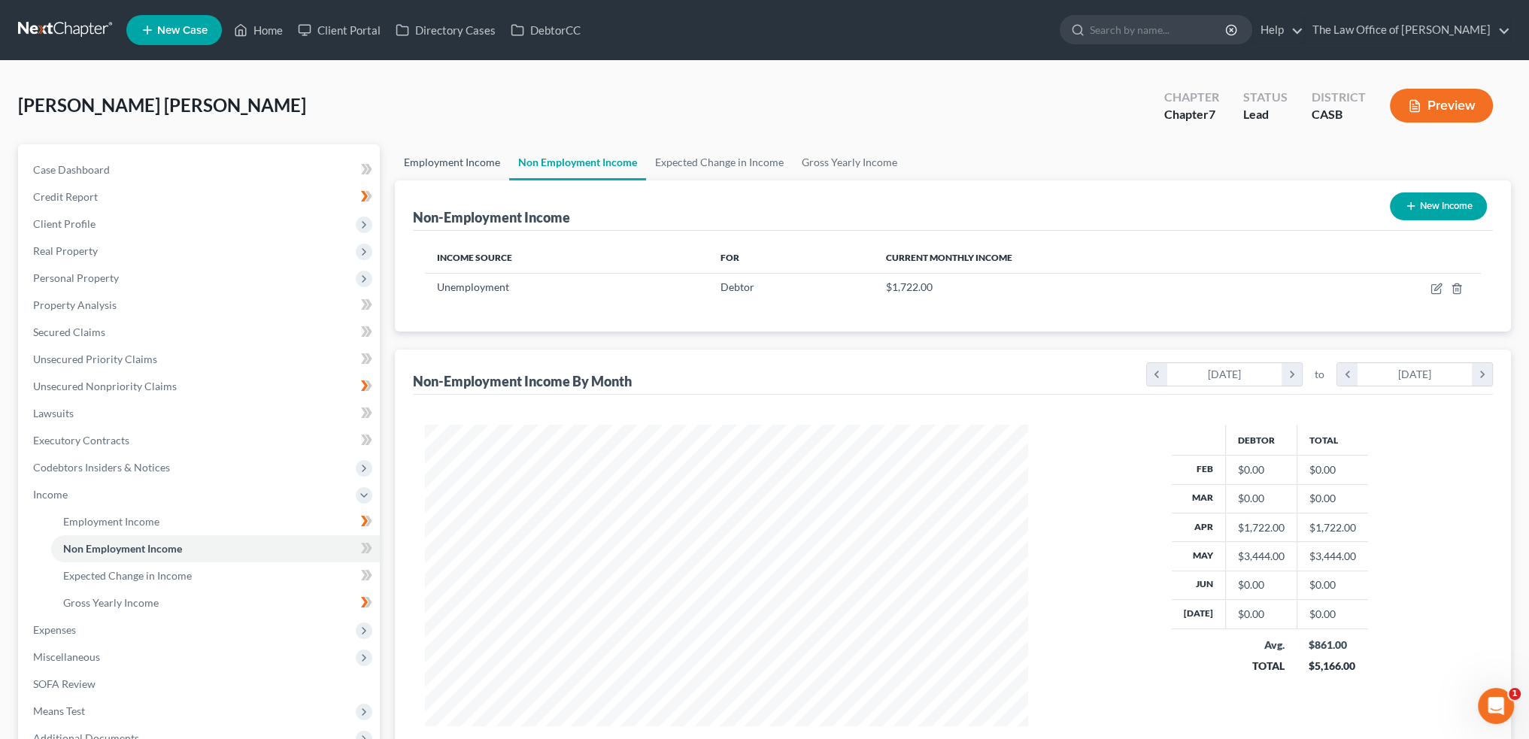
drag, startPoint x: 469, startPoint y: 153, endPoint x: 504, endPoint y: 163, distance: 36.9
click at [469, 153] on link "Employment Income" at bounding box center [452, 162] width 114 height 36
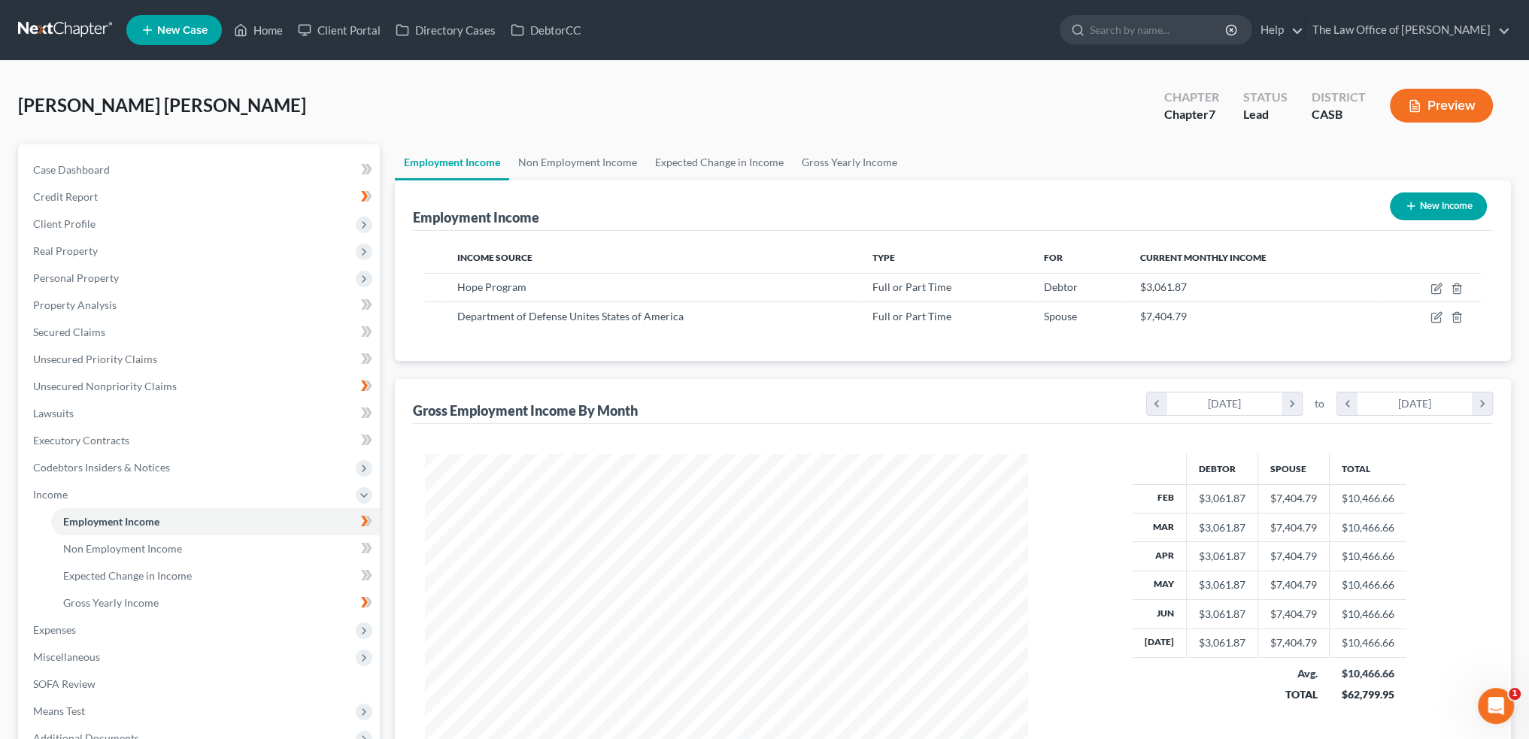
scroll to position [302, 633]
click at [1295, 387] on div "chevron_left February 2025 chevron_right to chevron_left July 2025 chevron_right" at bounding box center [1316, 402] width 353 height 35
click at [1294, 396] on icon "chevron_right" at bounding box center [1292, 404] width 20 height 23
click at [1294, 405] on icon "chevron_right" at bounding box center [1292, 404] width 20 height 23
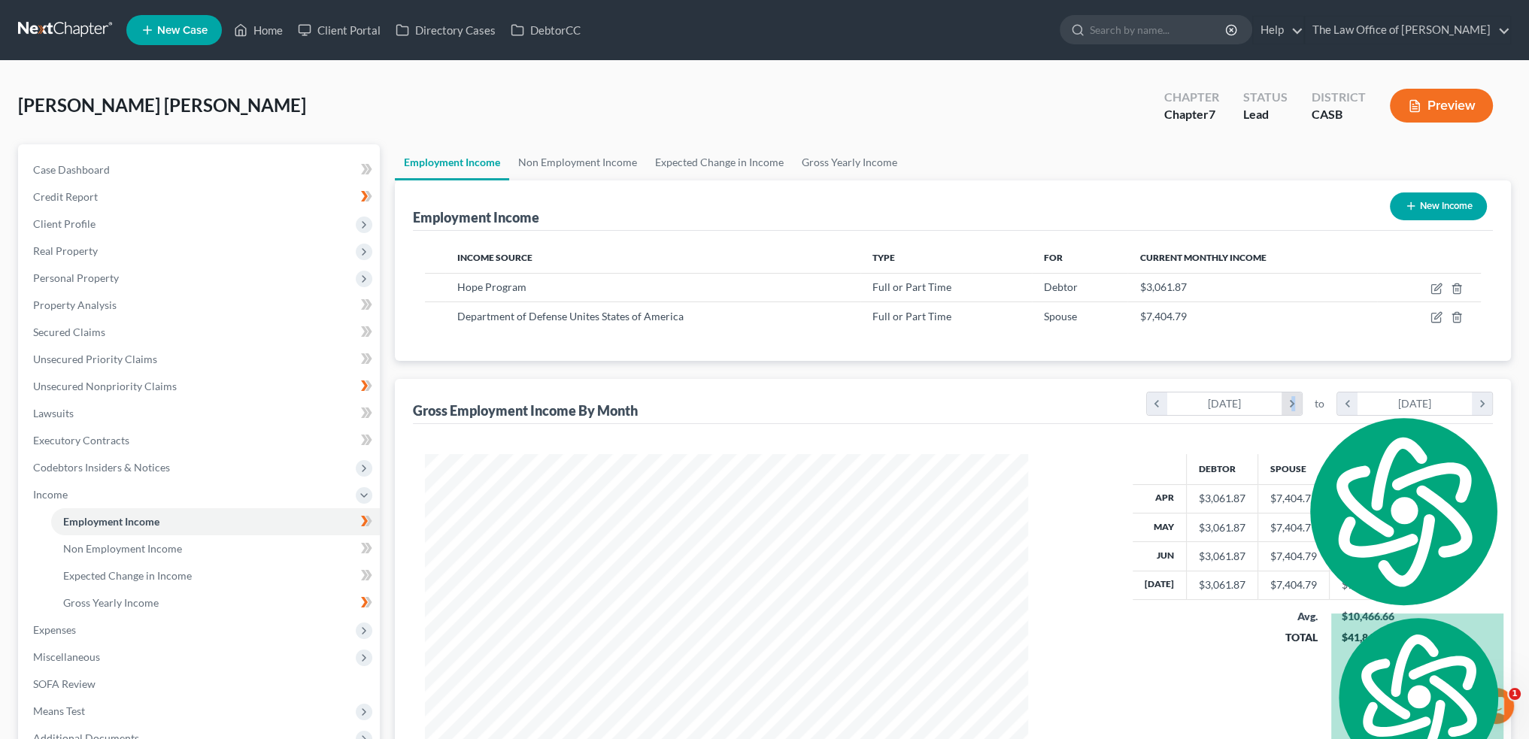
click at [1294, 405] on icon "chevron_right" at bounding box center [1292, 404] width 20 height 23
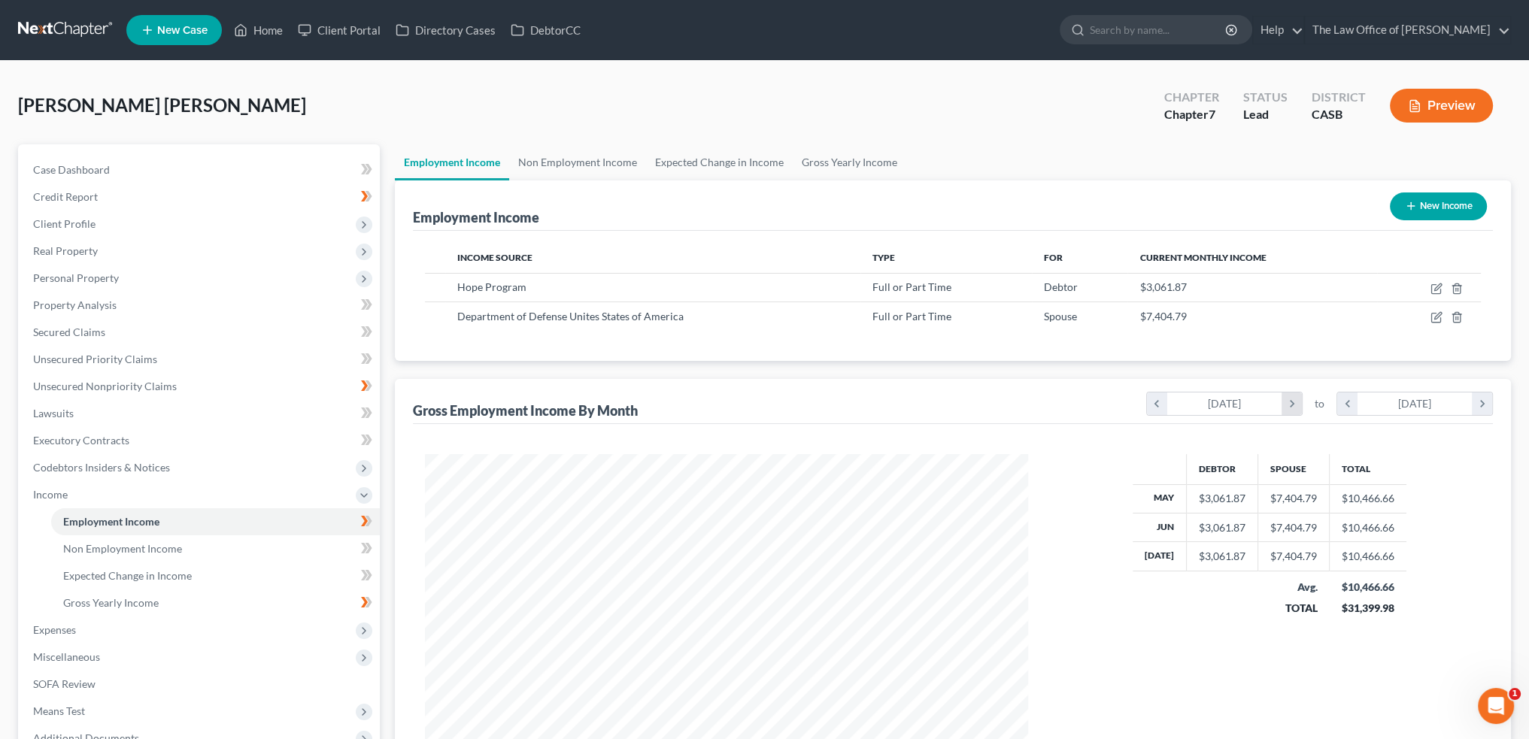
click at [1294, 404] on icon "chevron_right" at bounding box center [1292, 404] width 20 height 23
click at [1260, 701] on div "Debtor Spouse Total Jun $3,061.87 $7,404.79 $10,466.66 Jul $3,061.87 $7,404.79 …" at bounding box center [1270, 605] width 274 height 302
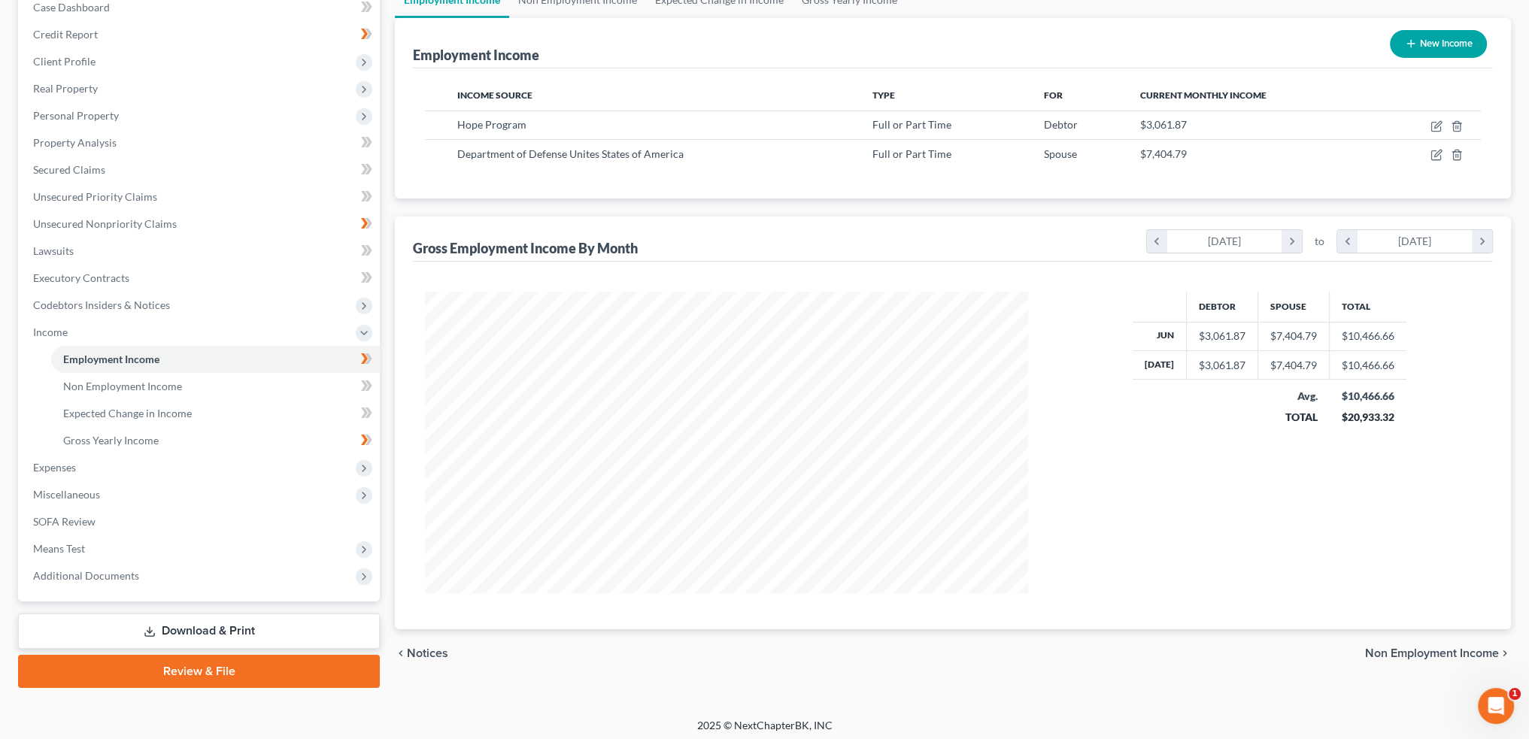
scroll to position [167, 0]
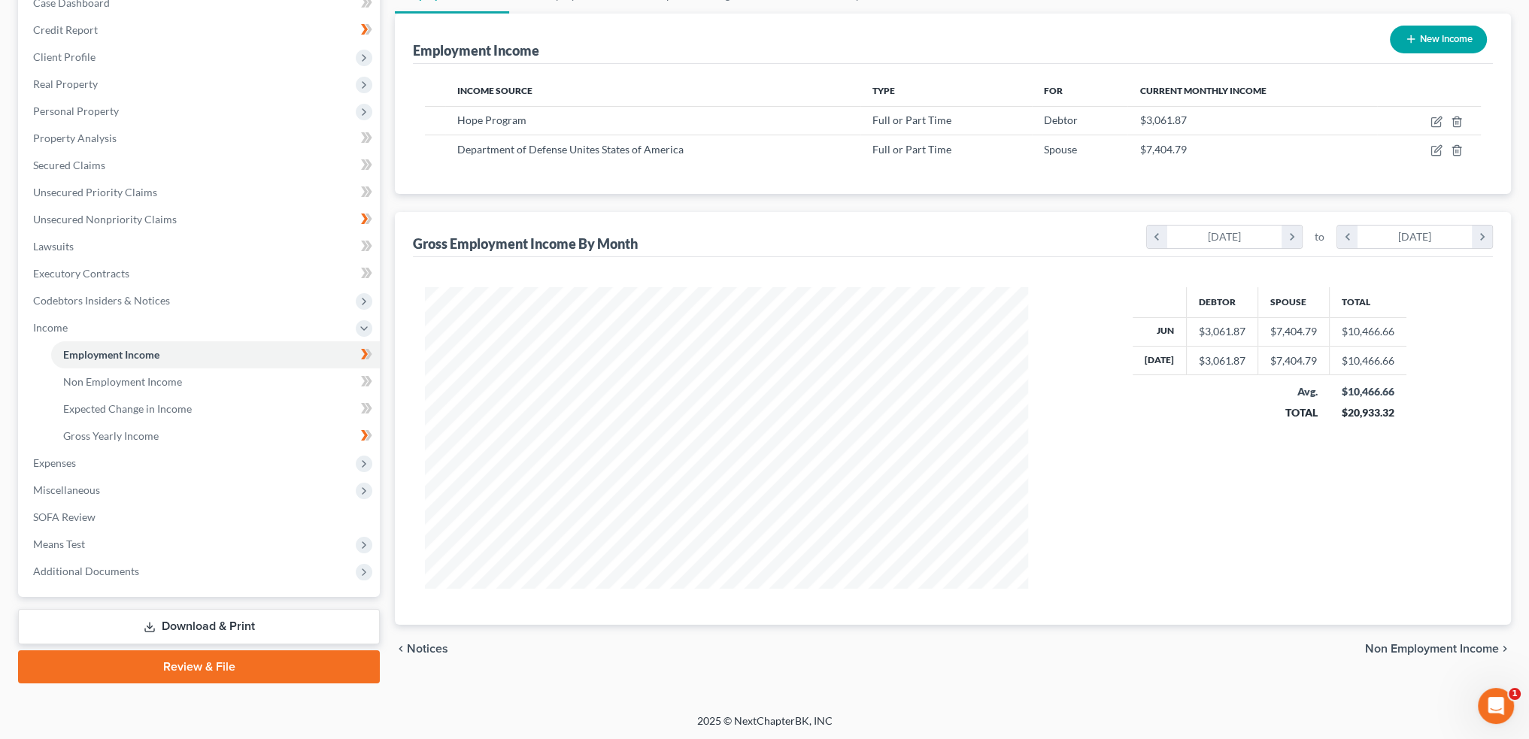
click at [1416, 643] on span "Non Employment Income" at bounding box center [1432, 649] width 134 height 12
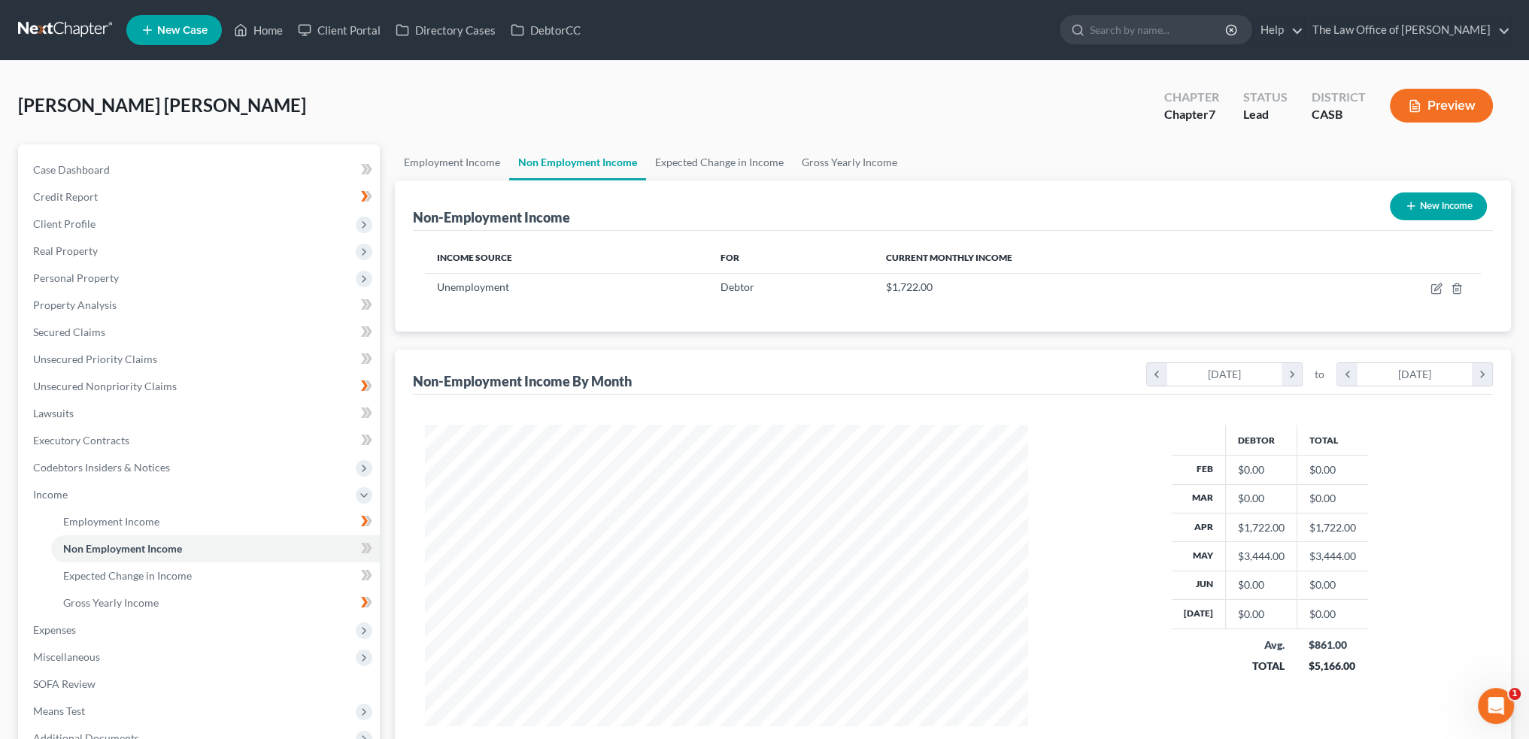
scroll to position [302, 633]
click at [457, 156] on link "Employment Income" at bounding box center [452, 162] width 114 height 36
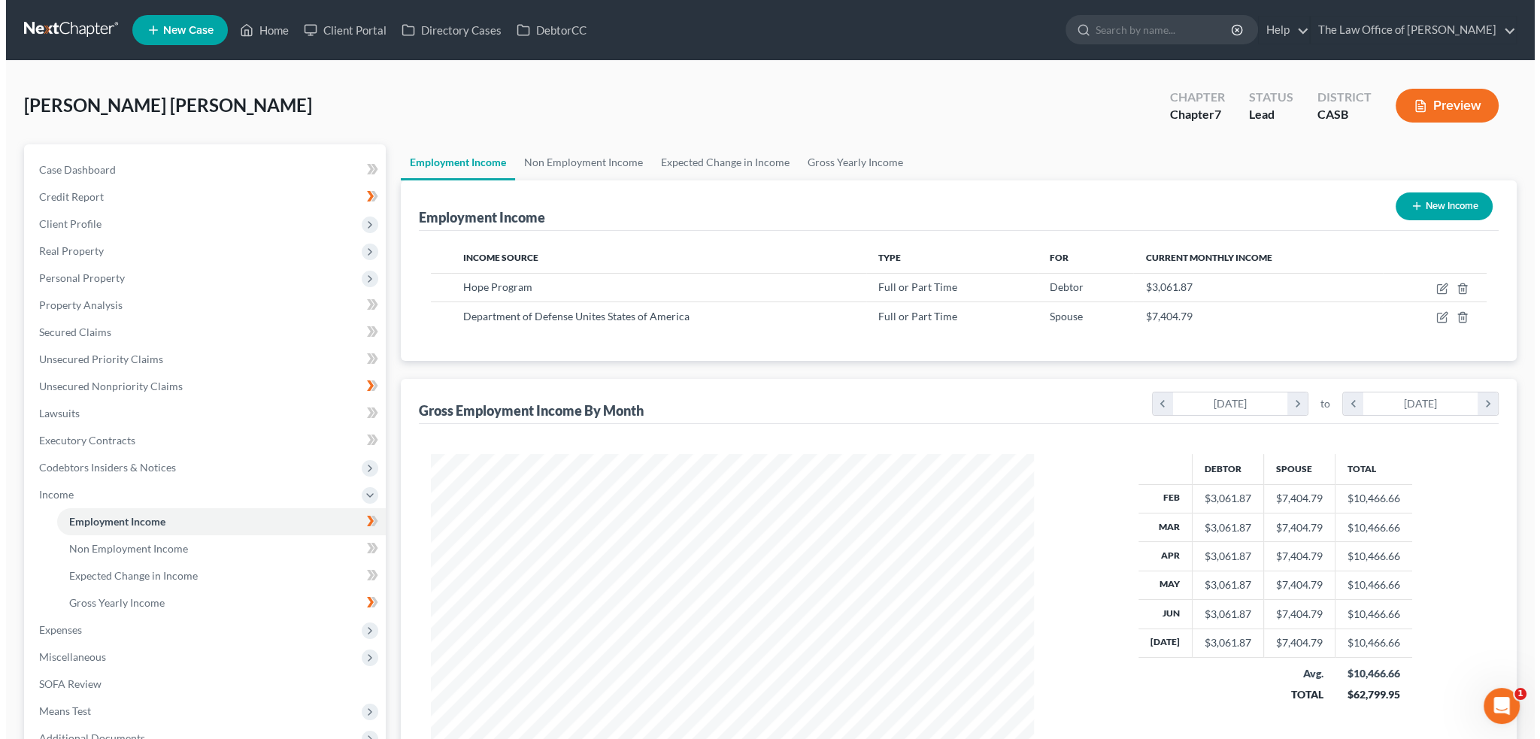
scroll to position [302, 633]
click at [1441, 284] on icon "button" at bounding box center [1437, 287] width 7 height 7
select select "0"
select select "4"
select select "2"
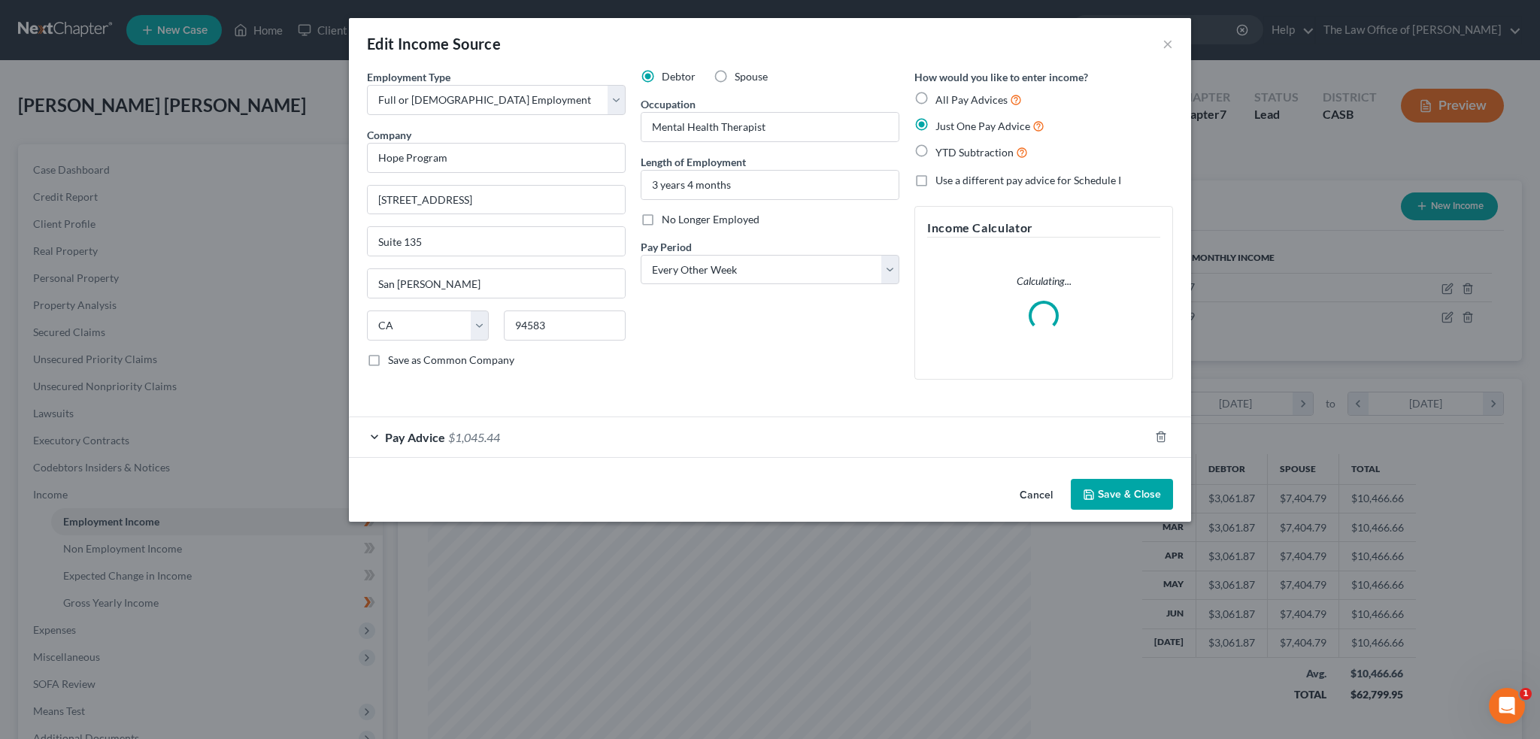
scroll to position [304, 638]
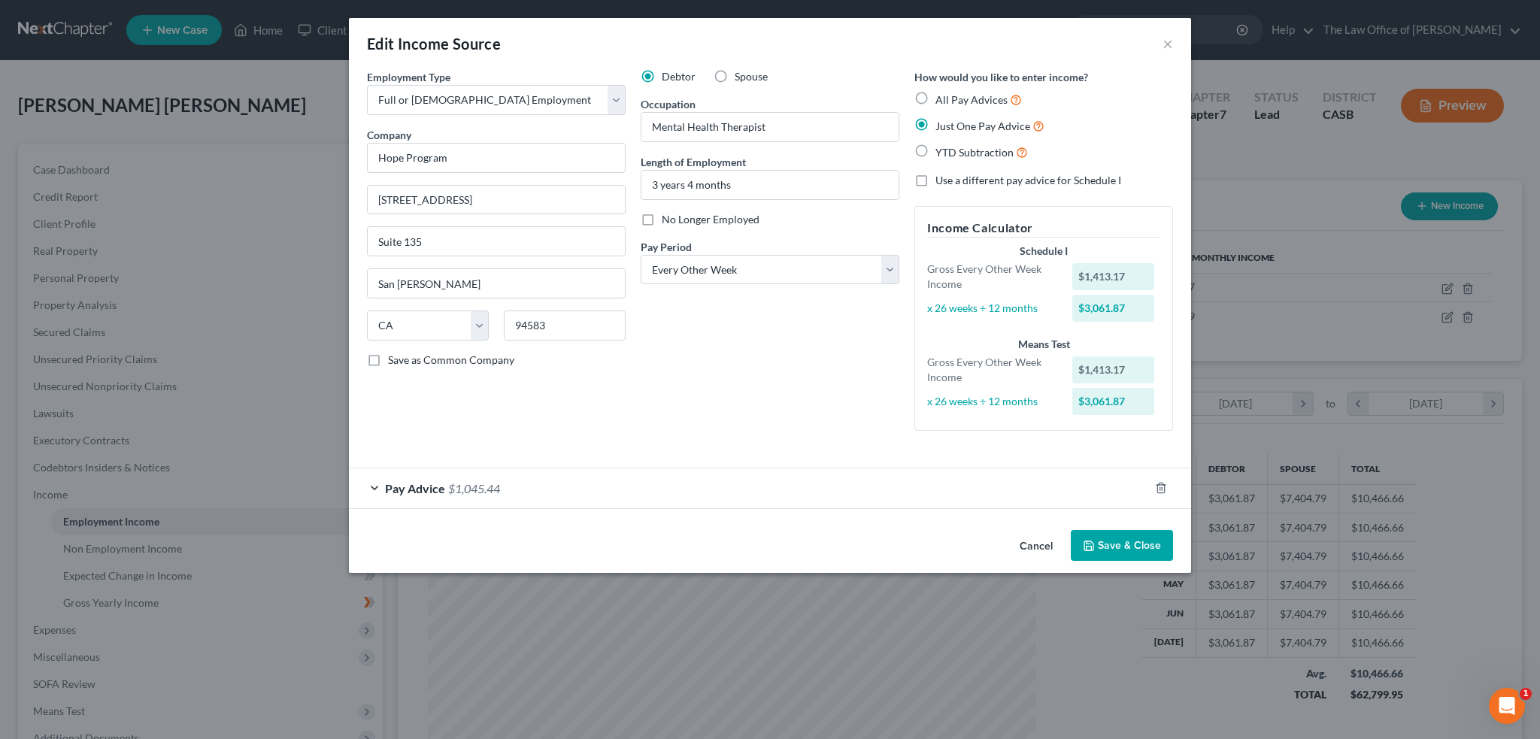
click at [482, 494] on span "$1,045.44" at bounding box center [474, 488] width 52 height 14
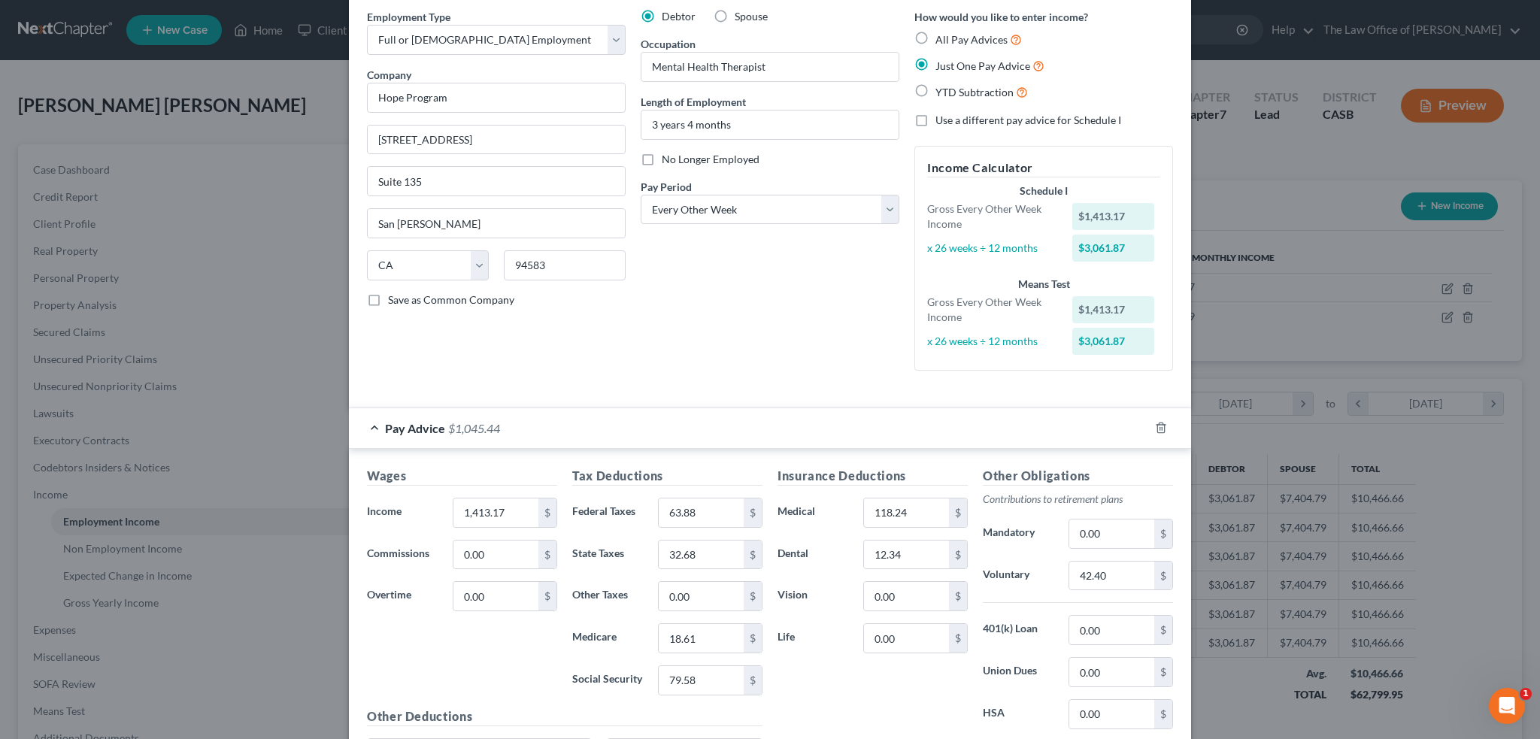
scroll to position [0, 0]
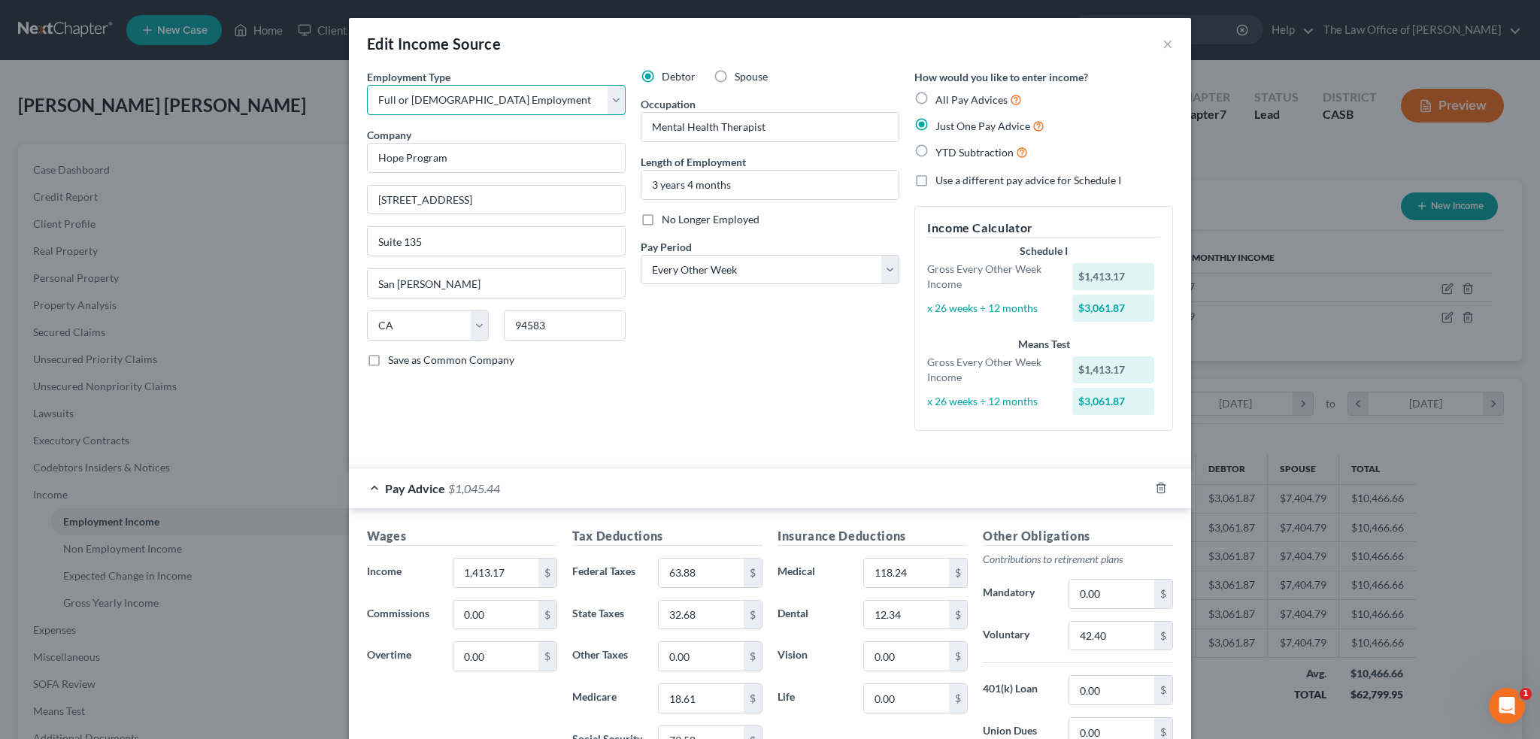
click at [506, 99] on select "Select Full or Part Time Employment Self Employment" at bounding box center [496, 100] width 259 height 30
click at [639, 60] on div "Edit Income Source ×" at bounding box center [770, 43] width 842 height 51
click at [724, 218] on span "No Longer Employed" at bounding box center [711, 219] width 98 height 13
click at [678, 218] on input "No Longer Employed" at bounding box center [673, 217] width 10 height 10
click at [724, 218] on span "No Longer Employed" at bounding box center [711, 219] width 98 height 13
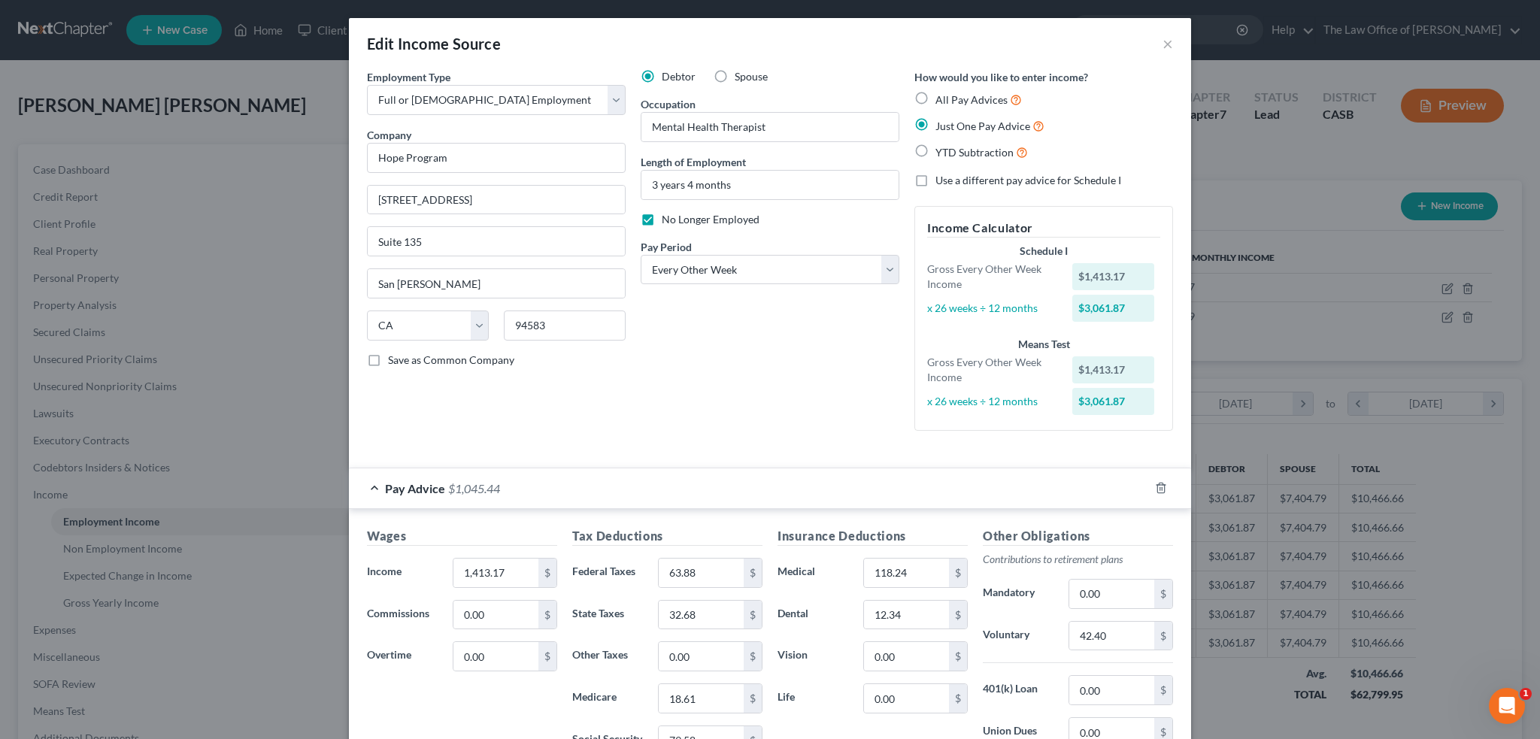
click at [678, 218] on input "No Longer Employed" at bounding box center [673, 217] width 10 height 10
checkbox input "false"
click at [1164, 45] on button "×" at bounding box center [1168, 44] width 11 height 18
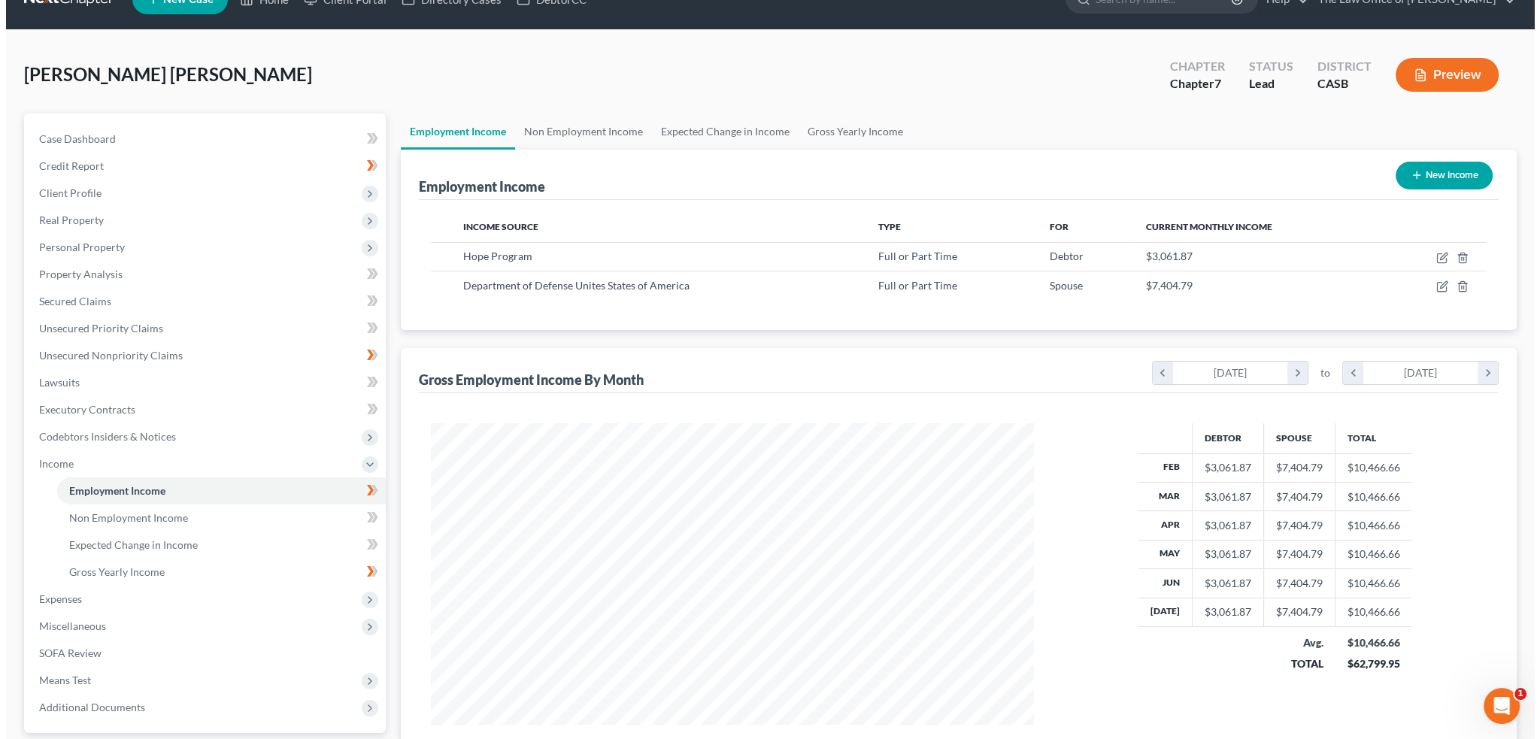
scroll to position [17, 0]
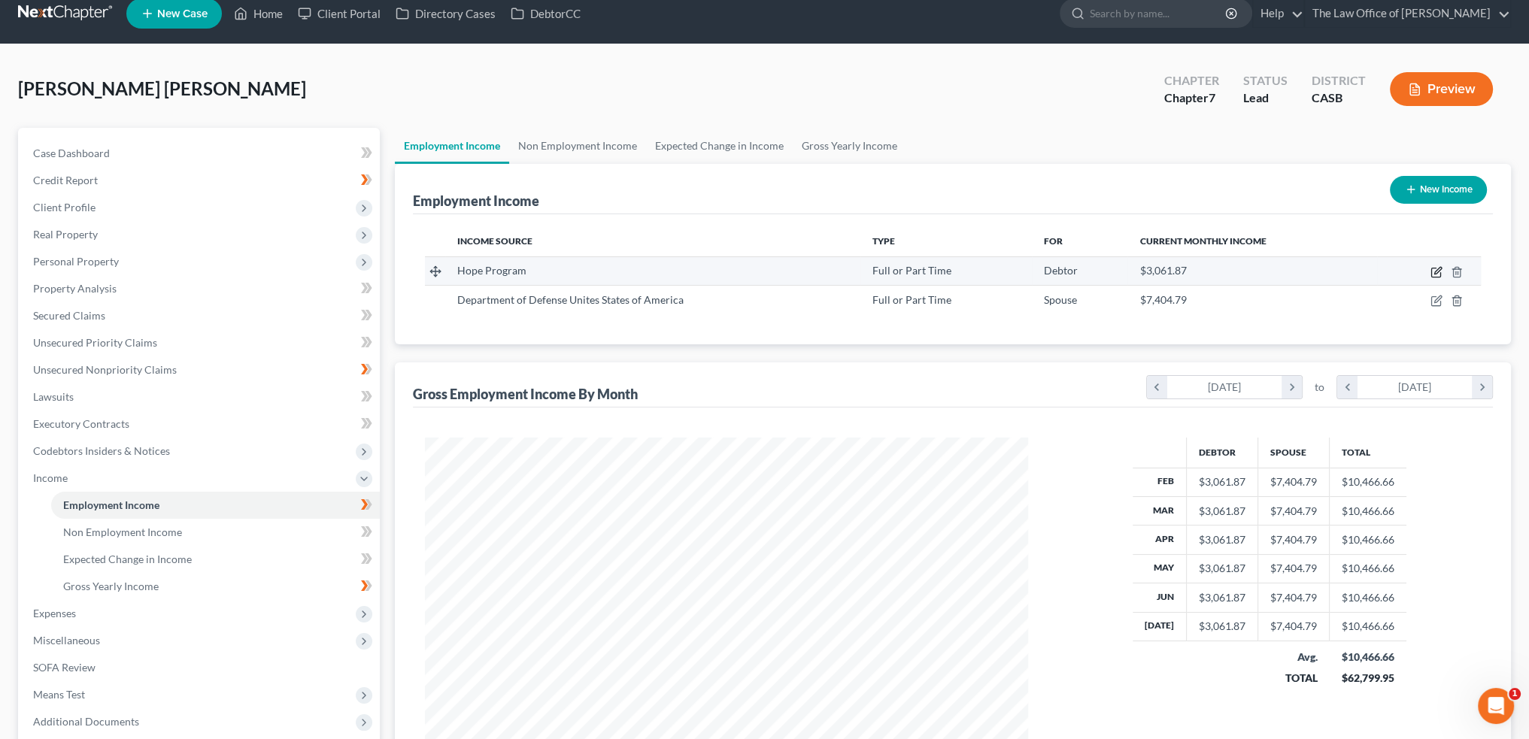
click at [1437, 272] on icon "button" at bounding box center [1437, 270] width 7 height 7
select select "0"
select select "4"
select select "2"
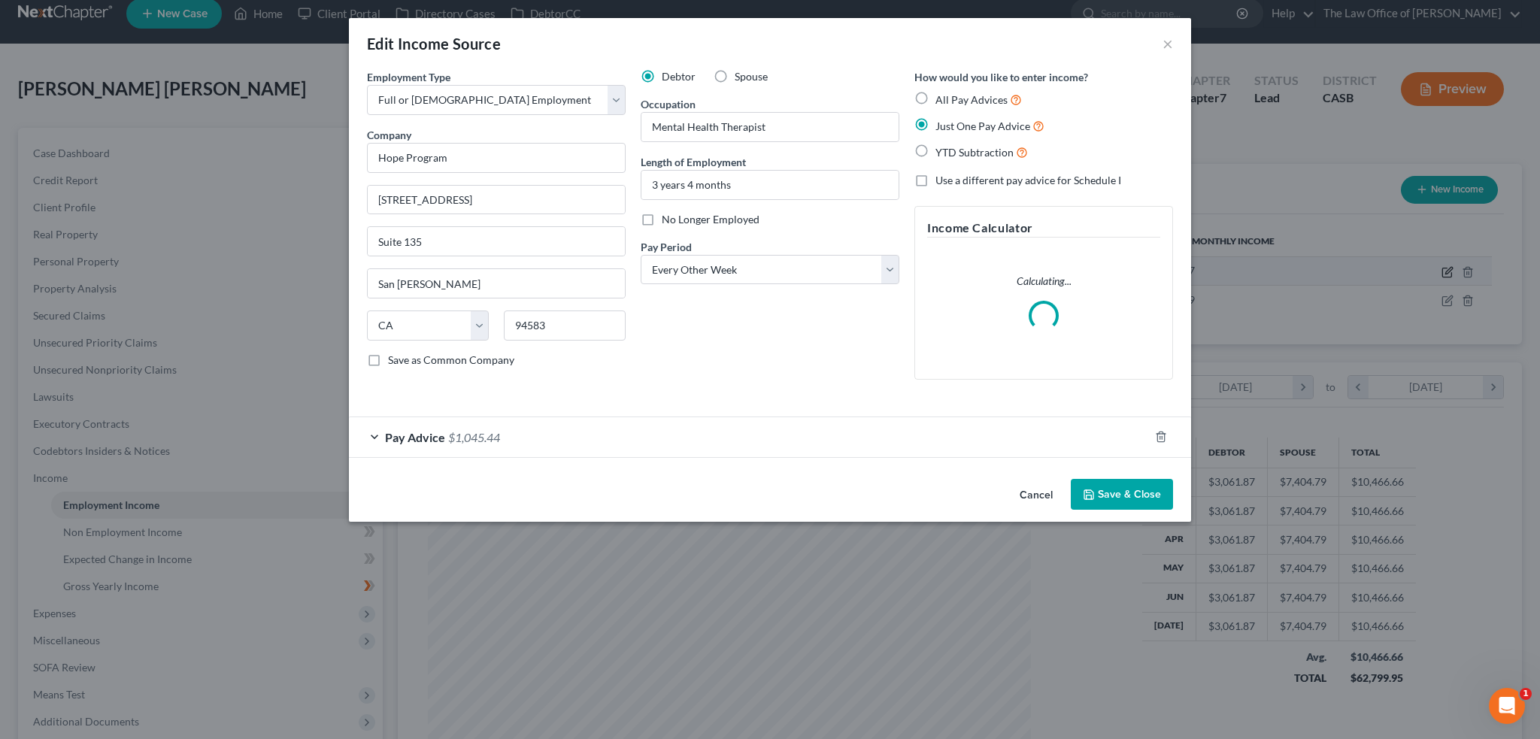
scroll to position [304, 638]
click at [441, 448] on div "Pay Advice $1,045.44" at bounding box center [749, 437] width 800 height 40
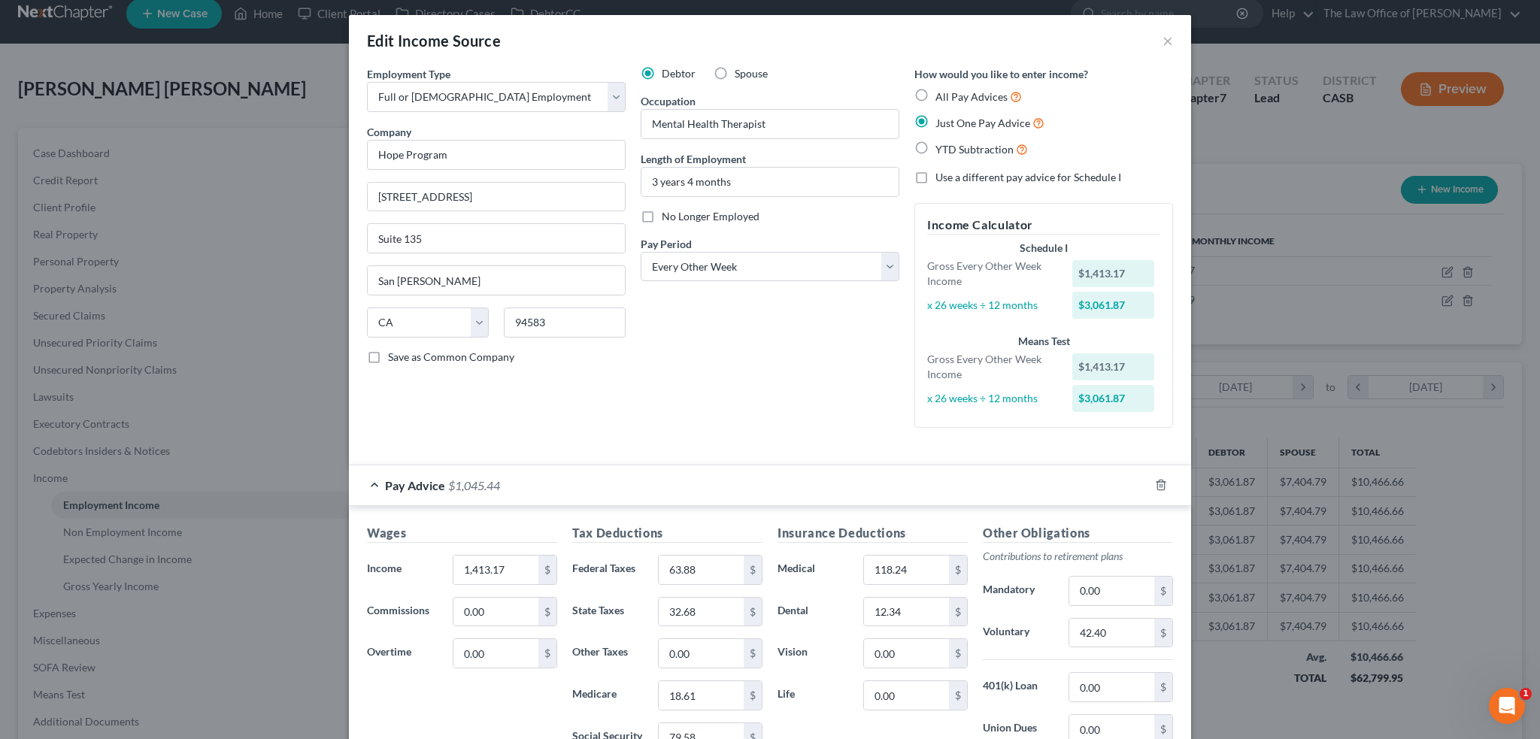
scroll to position [0, 0]
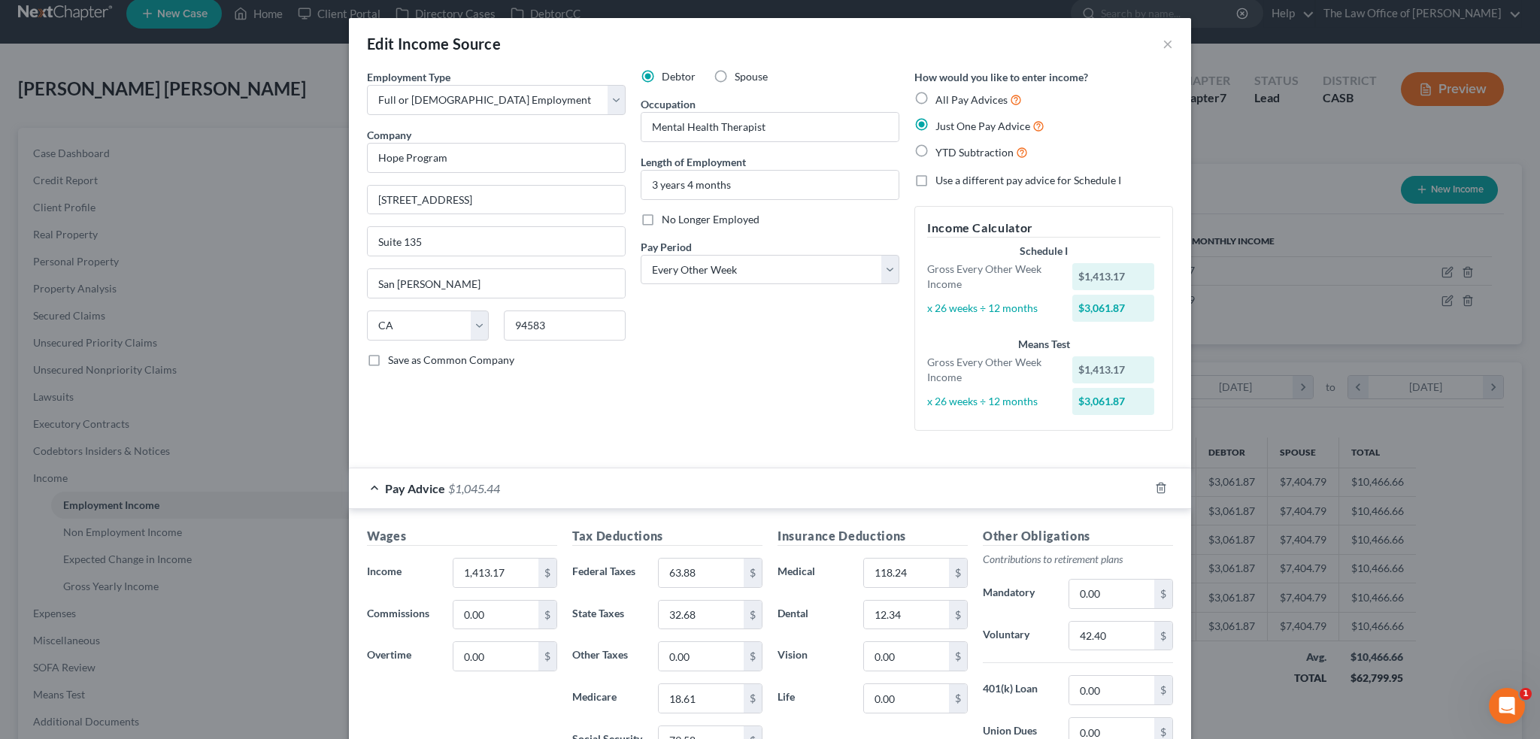
drag, startPoint x: 963, startPoint y: 96, endPoint x: 969, endPoint y: 142, distance: 46.3
click at [964, 96] on span "All Pay Advices" at bounding box center [972, 99] width 72 height 13
click at [952, 96] on input "All Pay Advices" at bounding box center [947, 96] width 10 height 10
radio input "true"
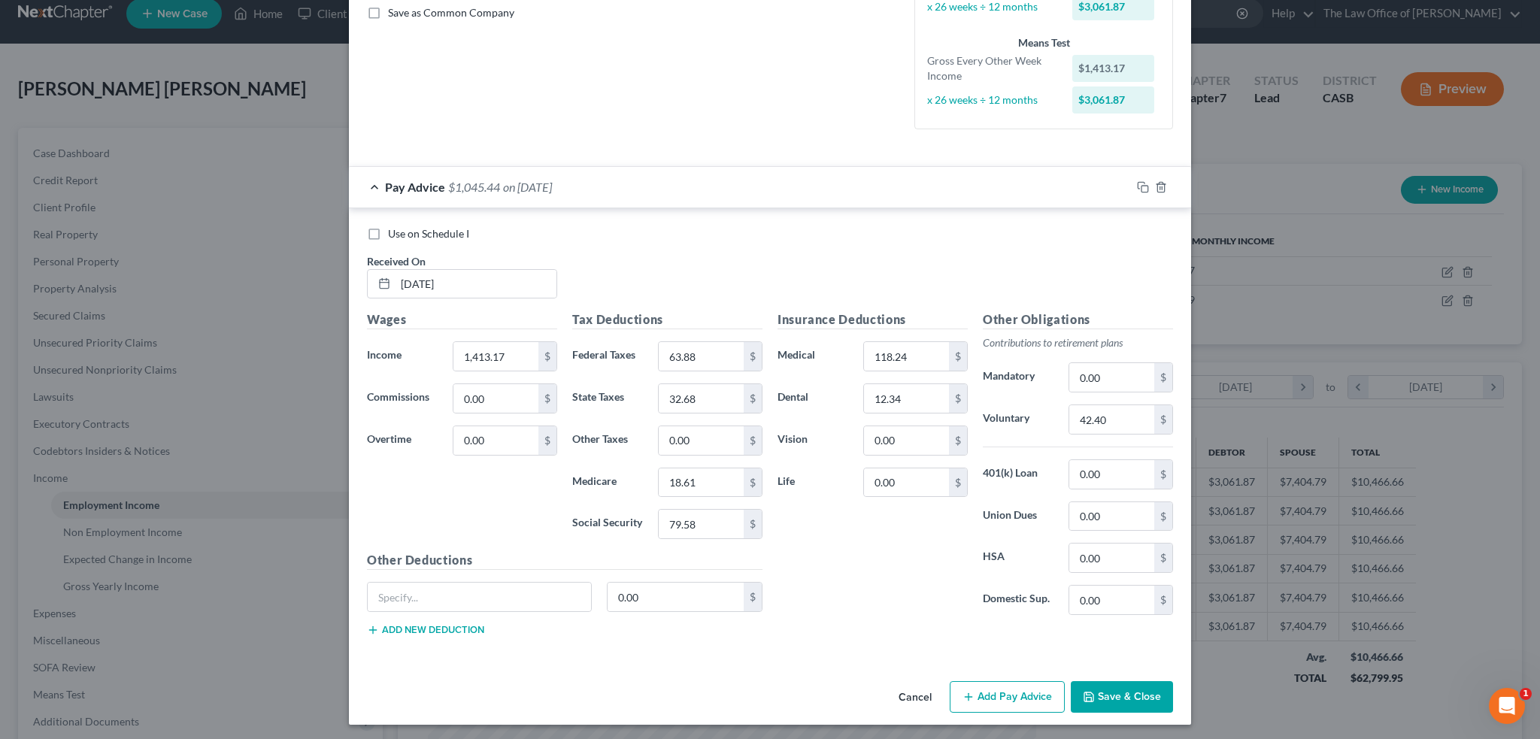
scroll to position [344, 0]
click at [478, 586] on input "text" at bounding box center [479, 597] width 223 height 29
click at [875, 567] on div "Insurance Deductions Medical 118.24 $ Dental 12.34 $ Vision 0.00 $ Life 0.00 $" at bounding box center [872, 469] width 205 height 317
click at [1002, 695] on button "Add Pay Advice" at bounding box center [1007, 697] width 115 height 32
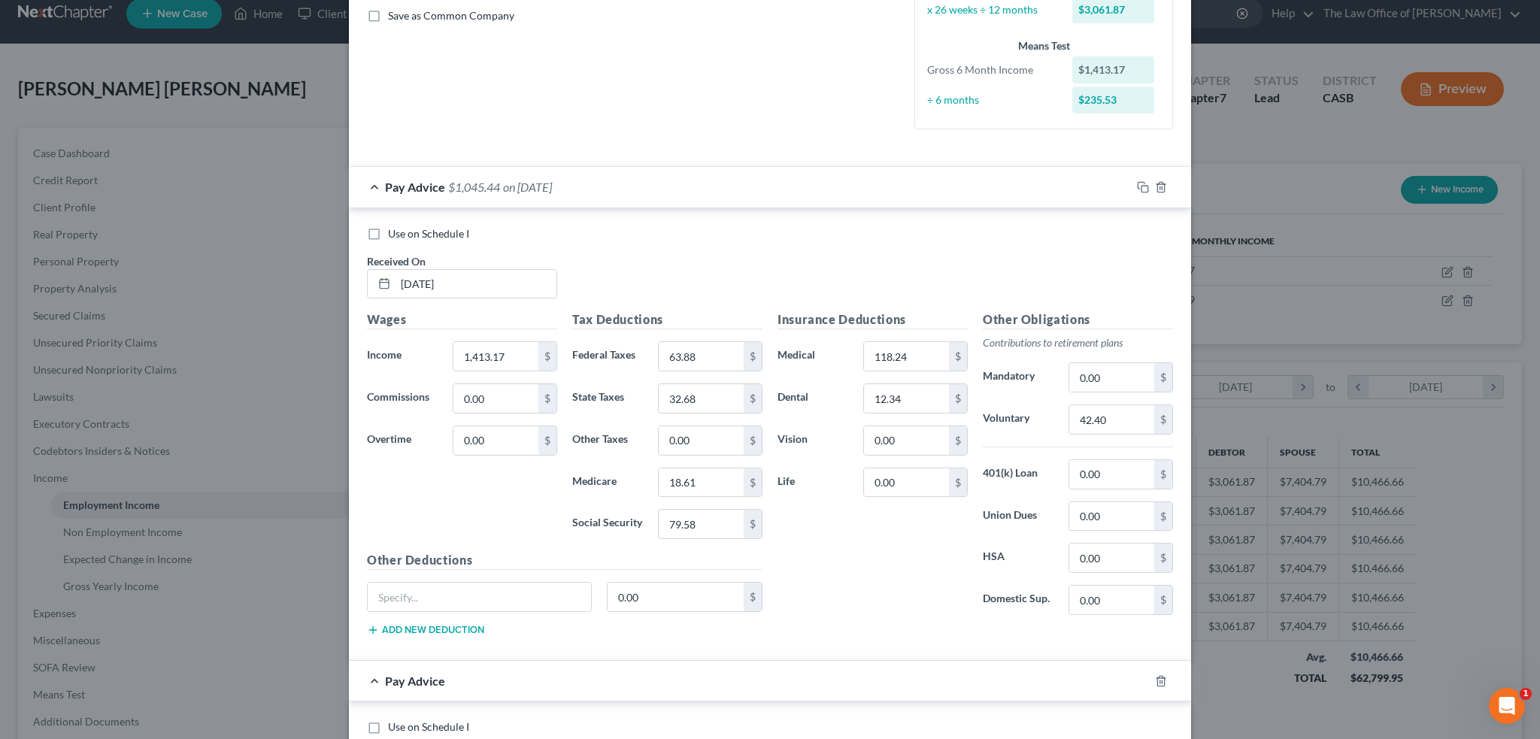
click at [818, 559] on div "Insurance Deductions Medical 118.24 $ Dental 12.34 $ Vision 0.00 $ Life 0.00 $" at bounding box center [872, 469] width 205 height 317
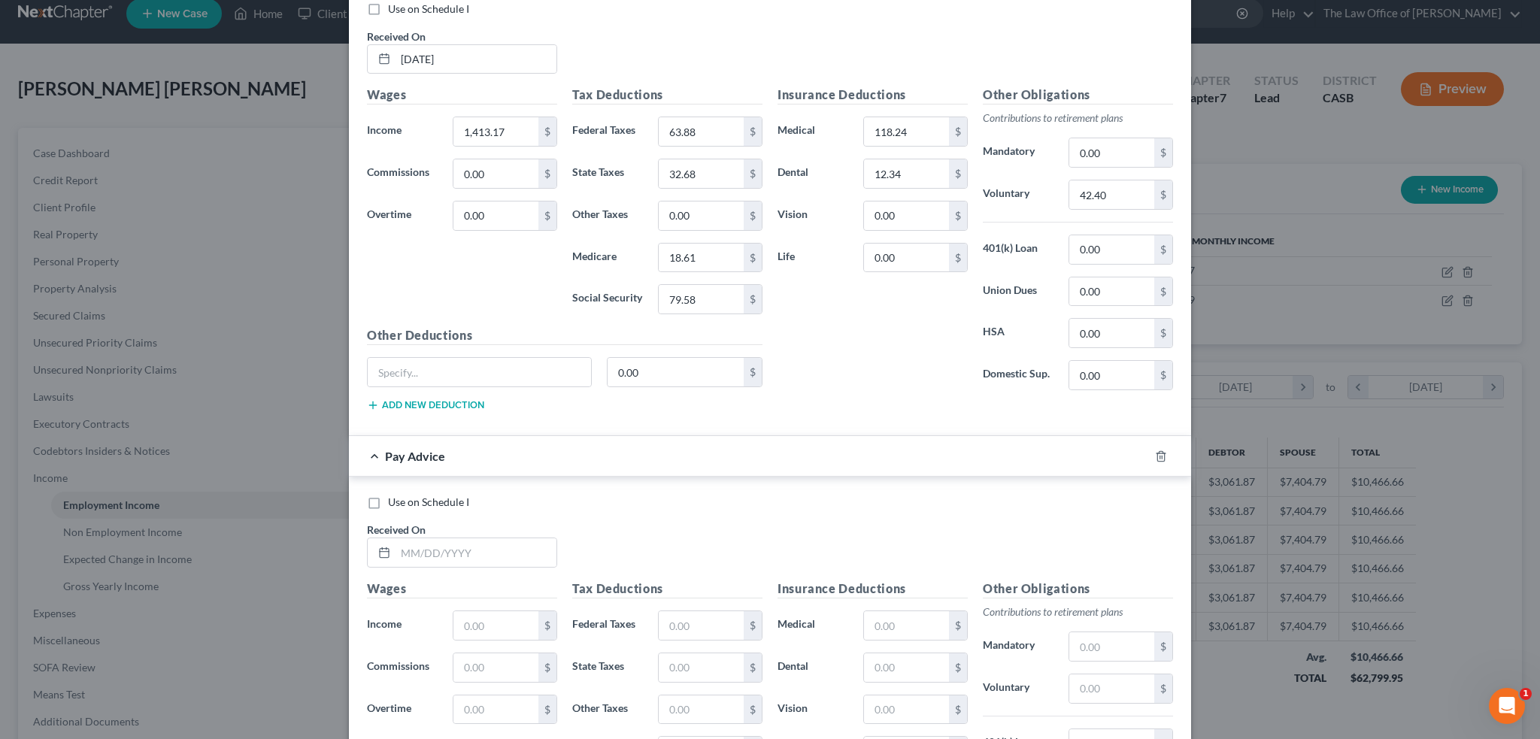
scroll to position [570, 0]
drag, startPoint x: 484, startPoint y: 57, endPoint x: 322, endPoint y: 54, distance: 161.7
click at [322, 54] on div "Edit Income Source × Employment Type * Select Full or Part Time Employment Self…" at bounding box center [770, 369] width 1540 height 739
drag, startPoint x: 427, startPoint y: 57, endPoint x: 1466, endPoint y: 42, distance: 1038.9
click at [436, 57] on input "06/2025" at bounding box center [476, 58] width 161 height 29
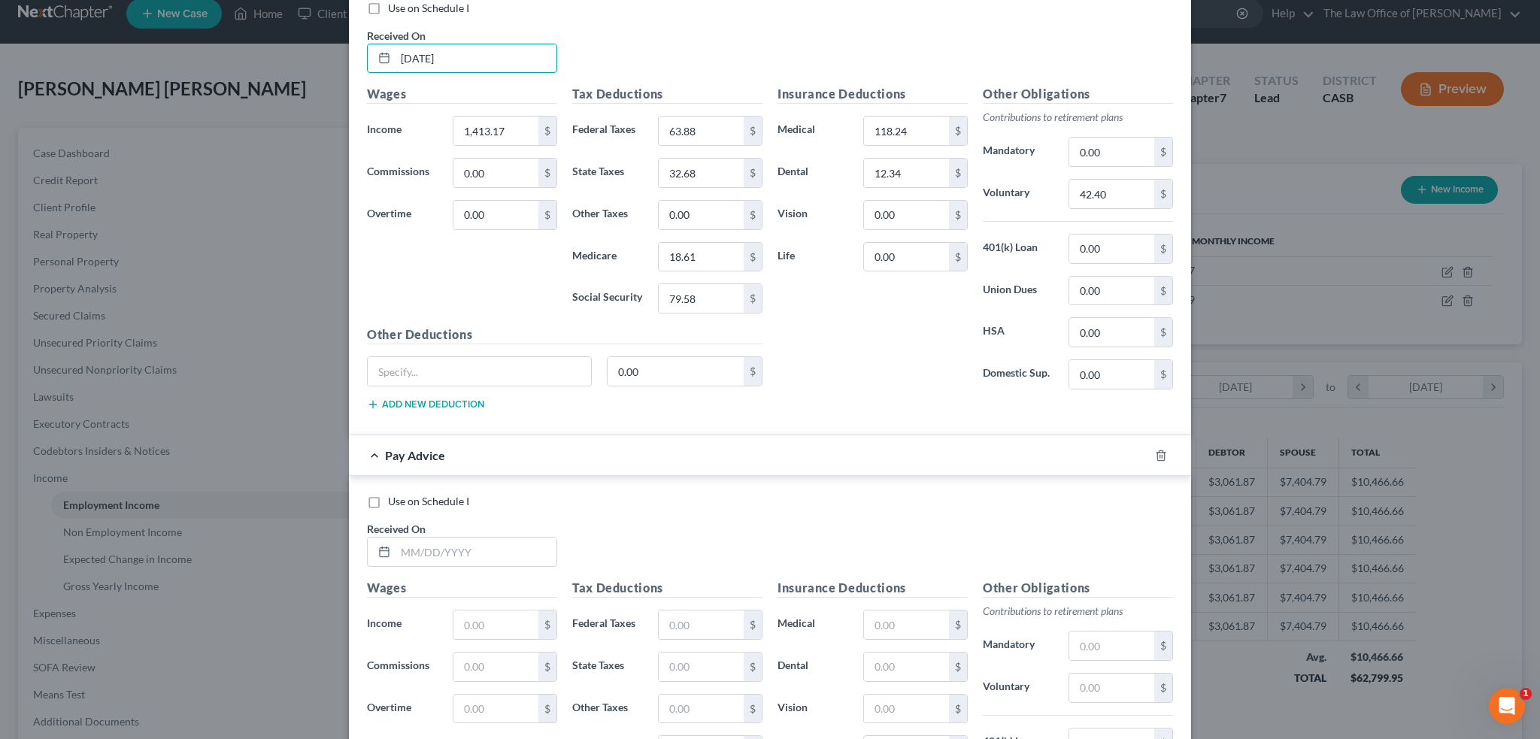
type input "06/20/2025"
click at [505, 123] on input "1,413.17" at bounding box center [496, 131] width 85 height 29
type input "461.24"
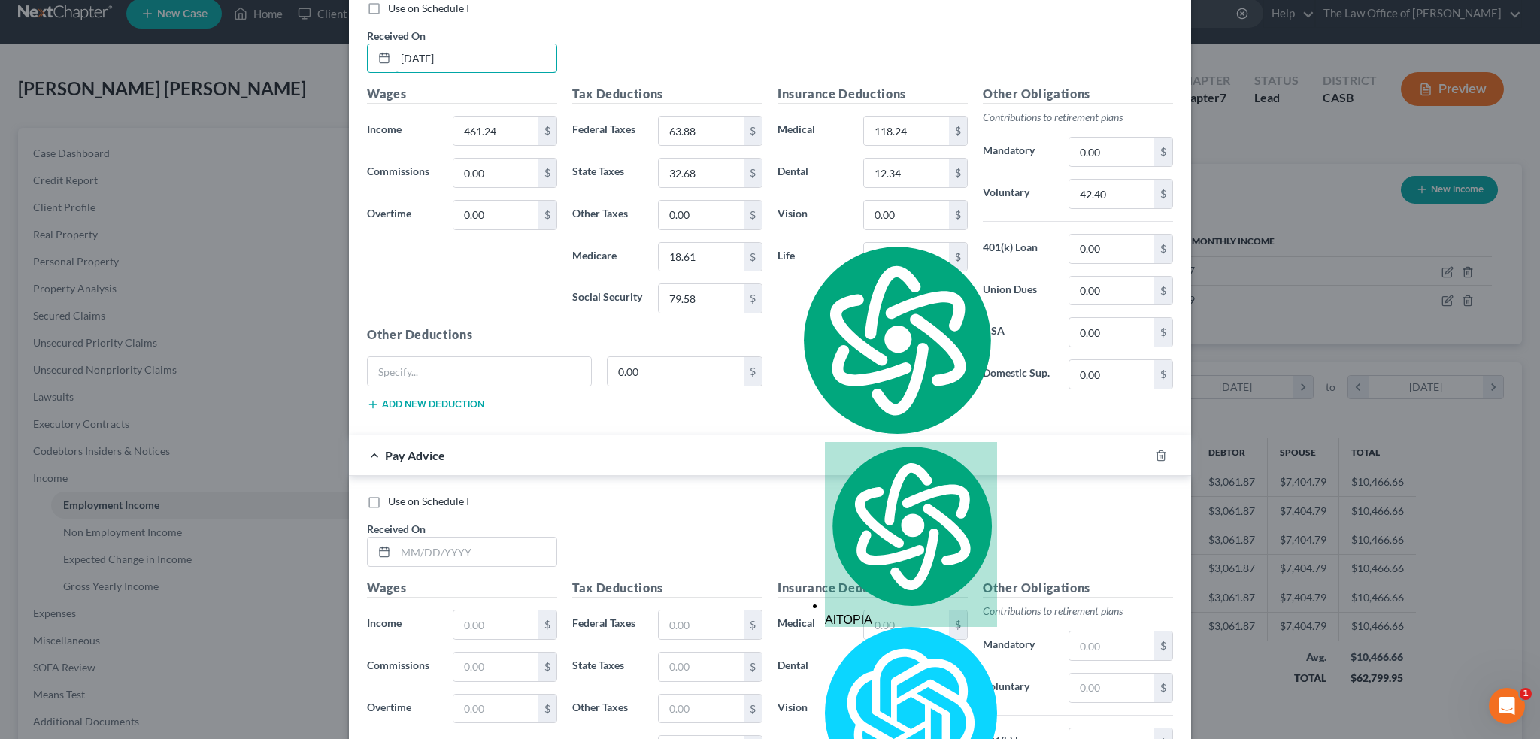
drag, startPoint x: 484, startPoint y: 57, endPoint x: 155, endPoint y: 34, distance: 330.3
click at [155, 34] on div "Edit Income Source × Employment Type * Select Full or Part Time Employment Self…" at bounding box center [770, 369] width 1540 height 739
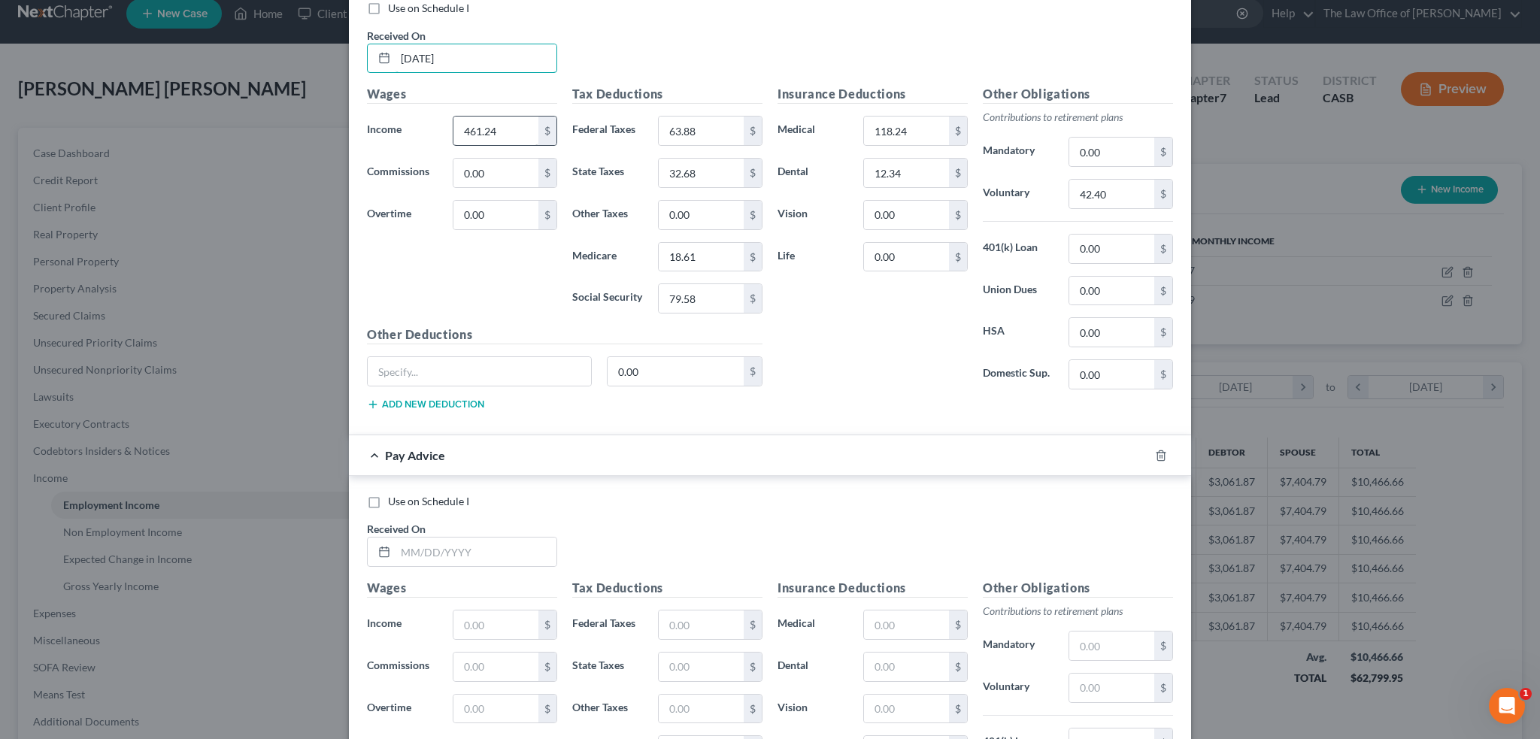
type input "08/08/2025"
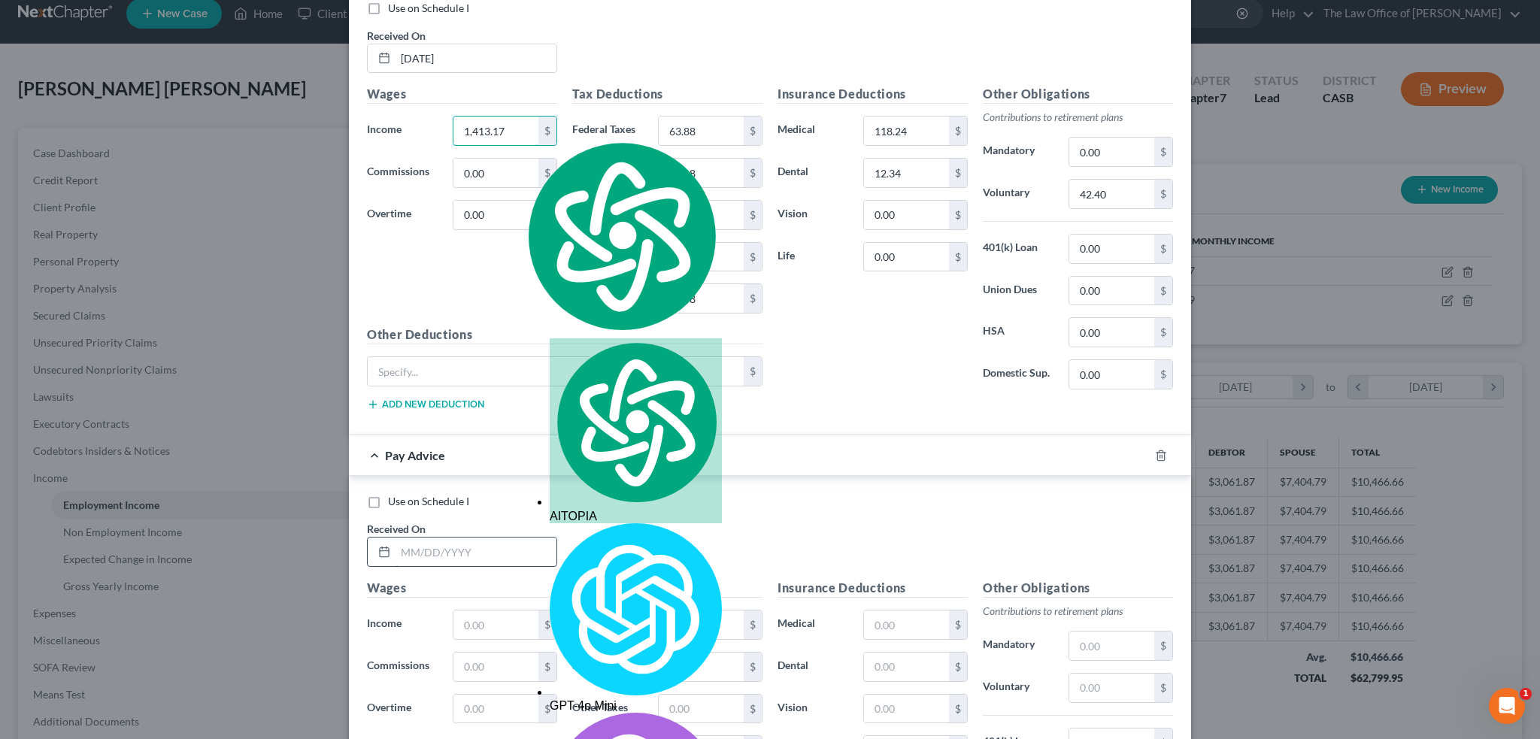
type input "1,413.17"
click at [431, 538] on input "text" at bounding box center [476, 552] width 161 height 29
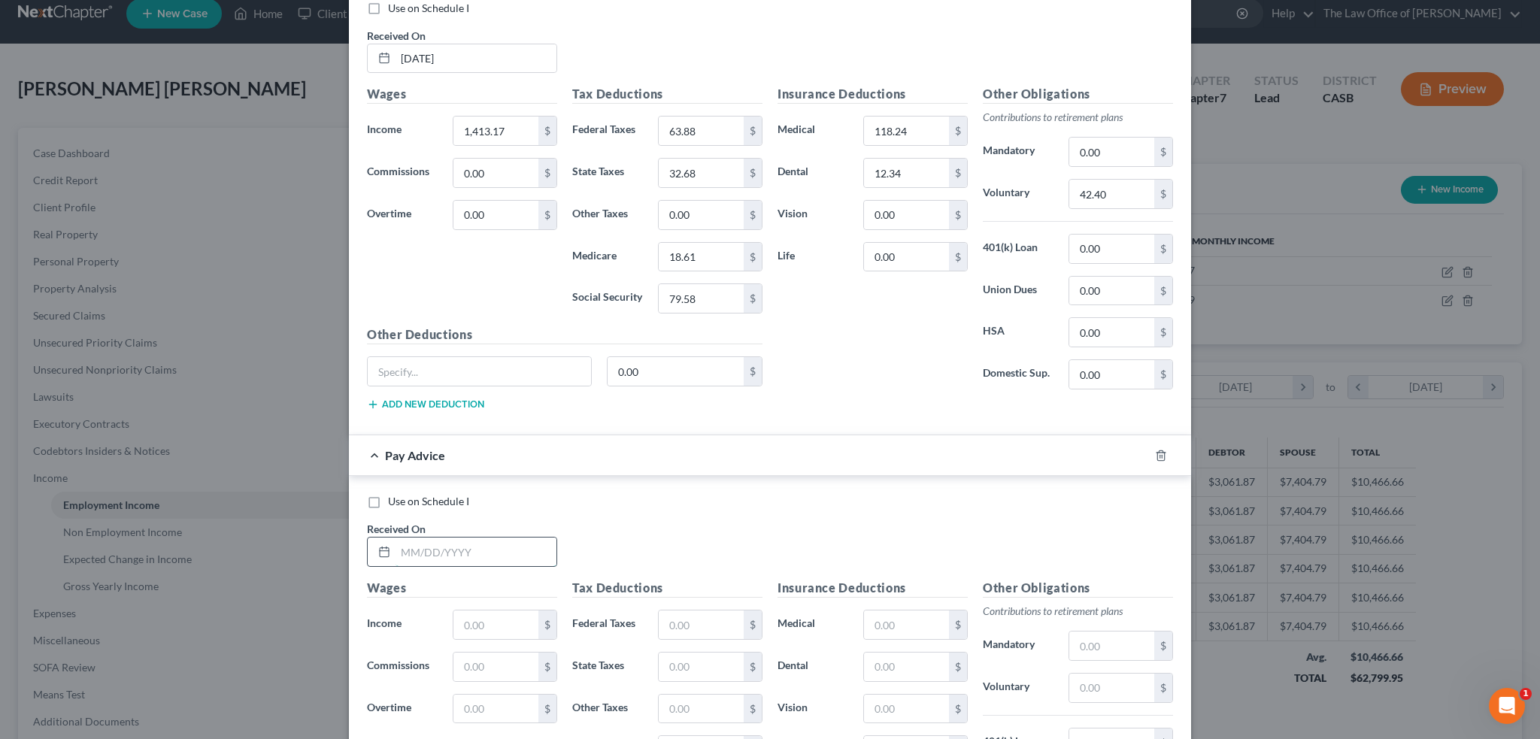
click at [457, 544] on input "text" at bounding box center [476, 552] width 161 height 29
type input "06/20/2025"
type input "461.24"
type input "2"
type input "4"
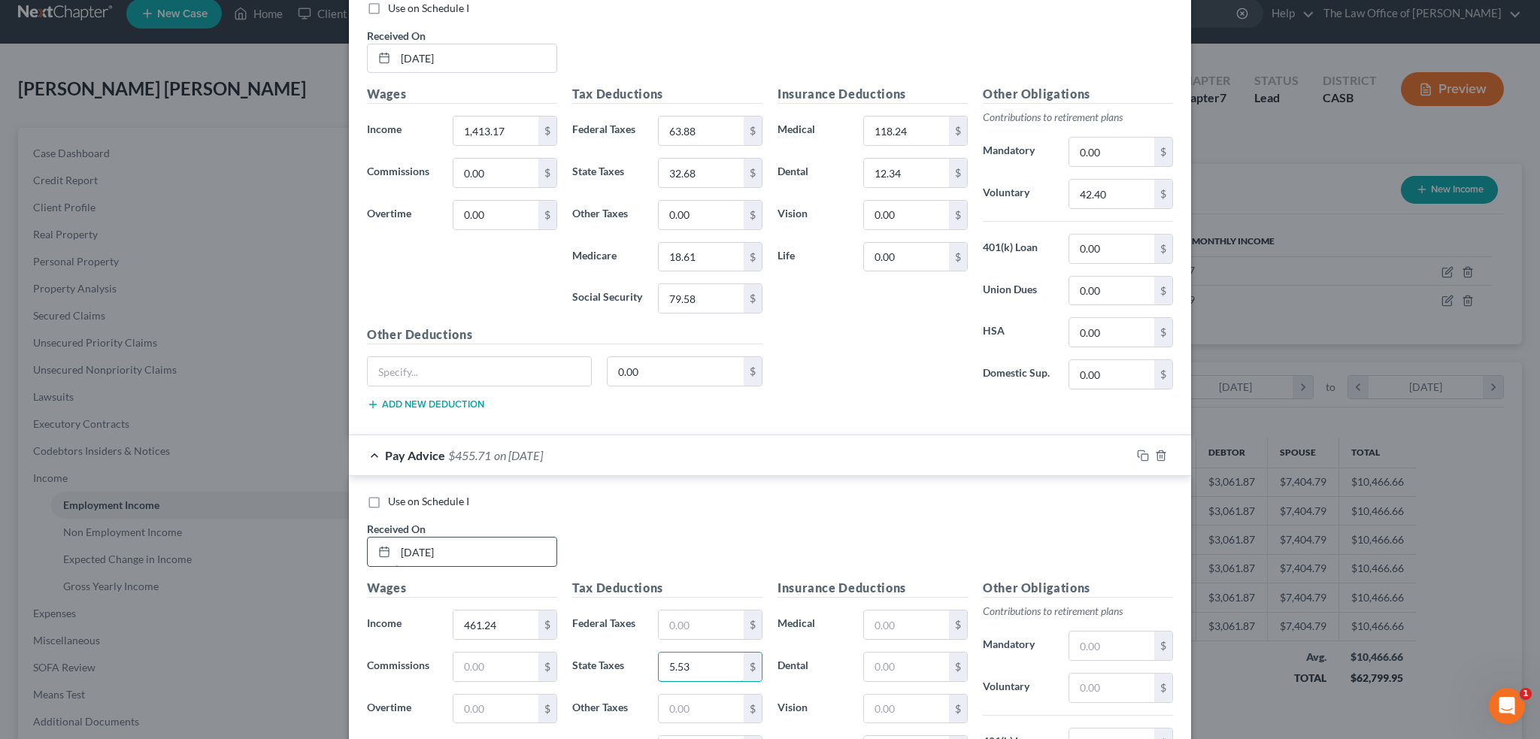
type input "5.53"
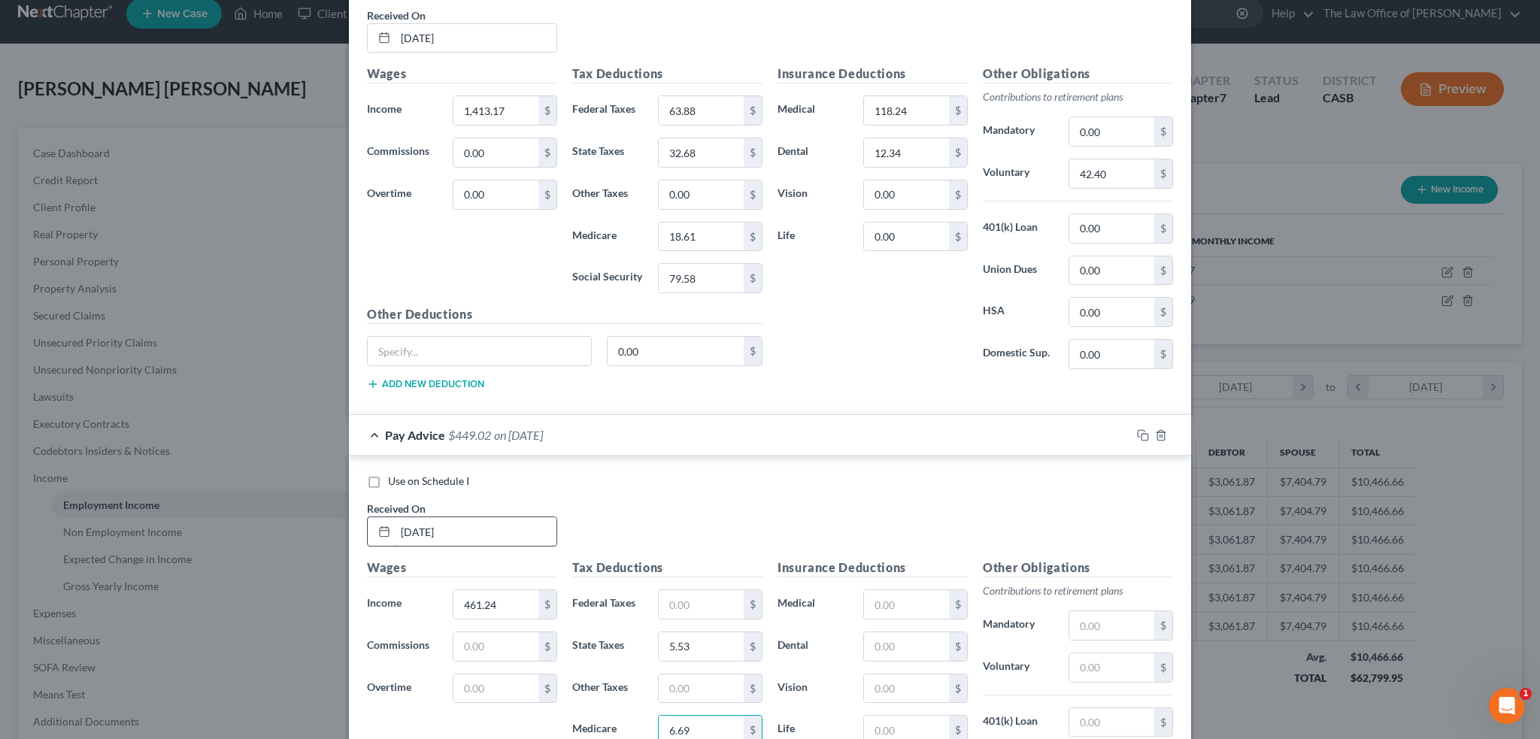
type input "6.69"
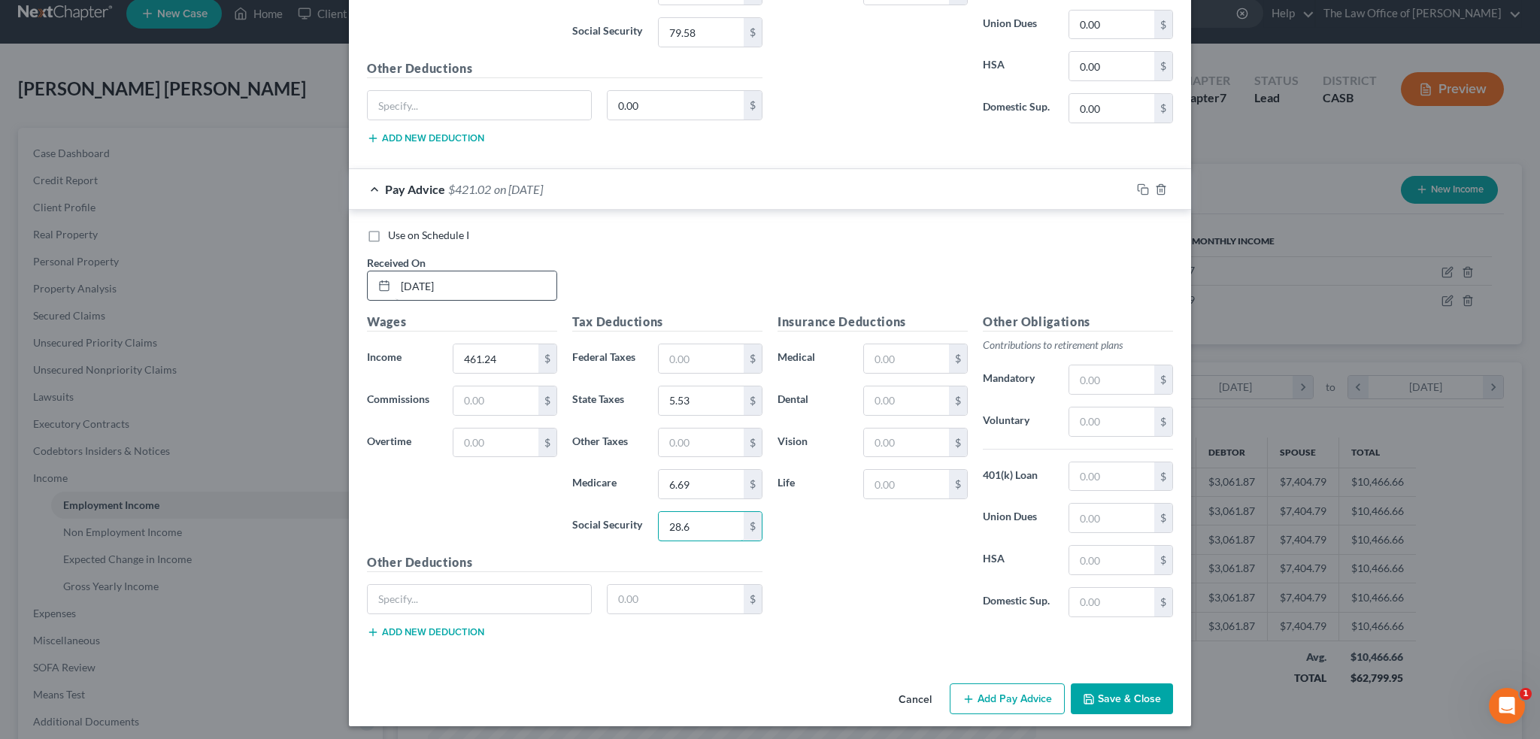
type input "28.6"
click at [1022, 694] on button "Add Pay Advice" at bounding box center [1007, 700] width 115 height 32
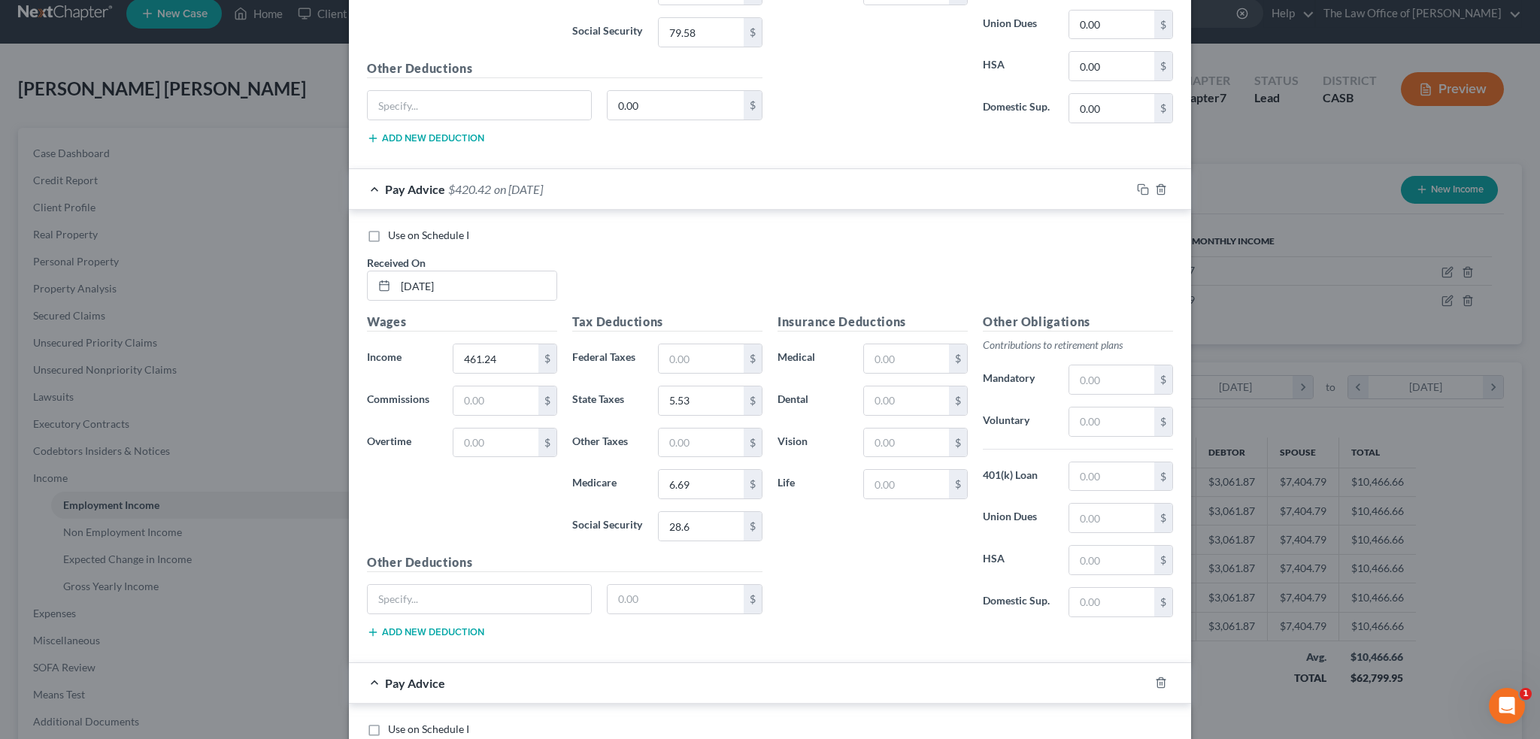
click at [870, 602] on div "Insurance Deductions Medical $ Dental $ Vision $ Life $" at bounding box center [872, 471] width 205 height 317
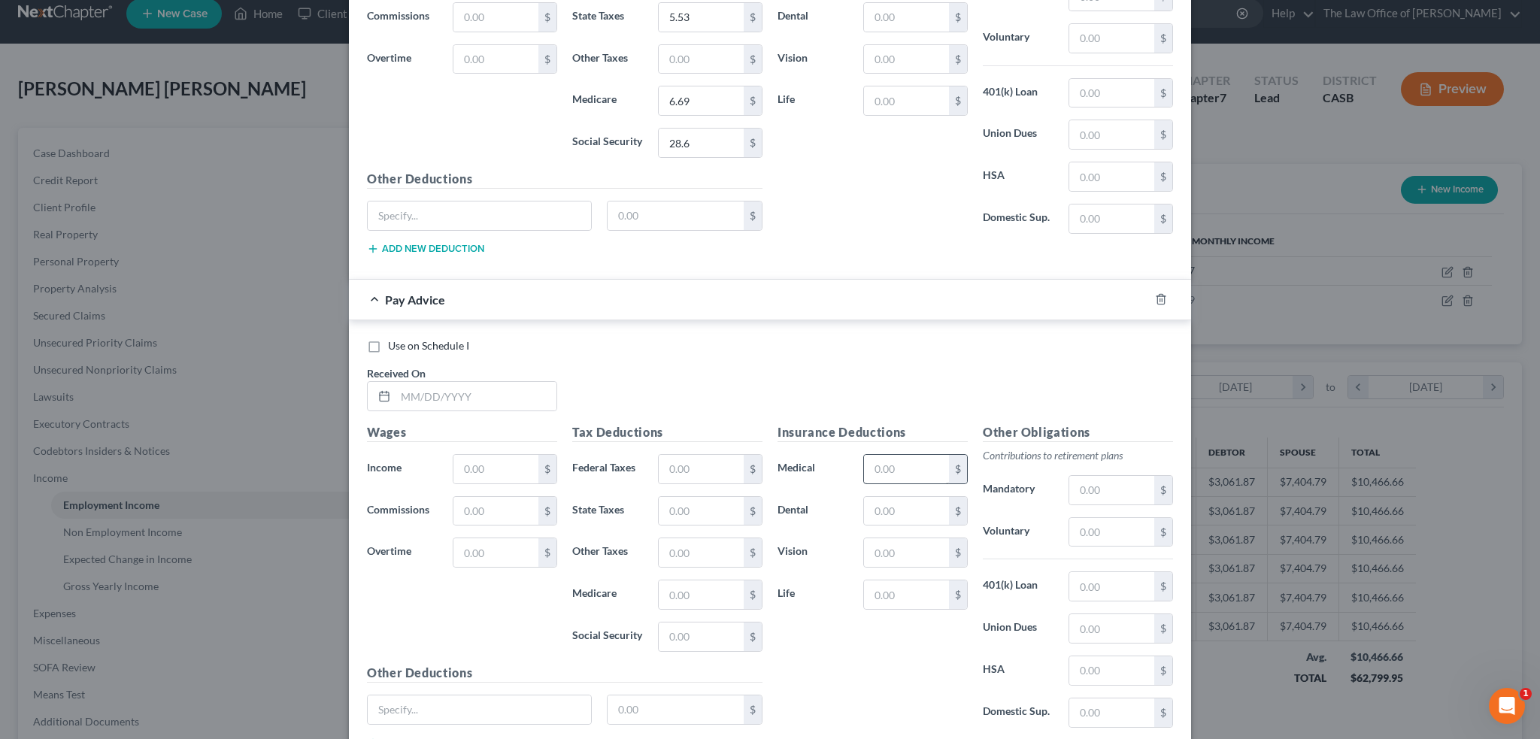
scroll to position [1327, 0]
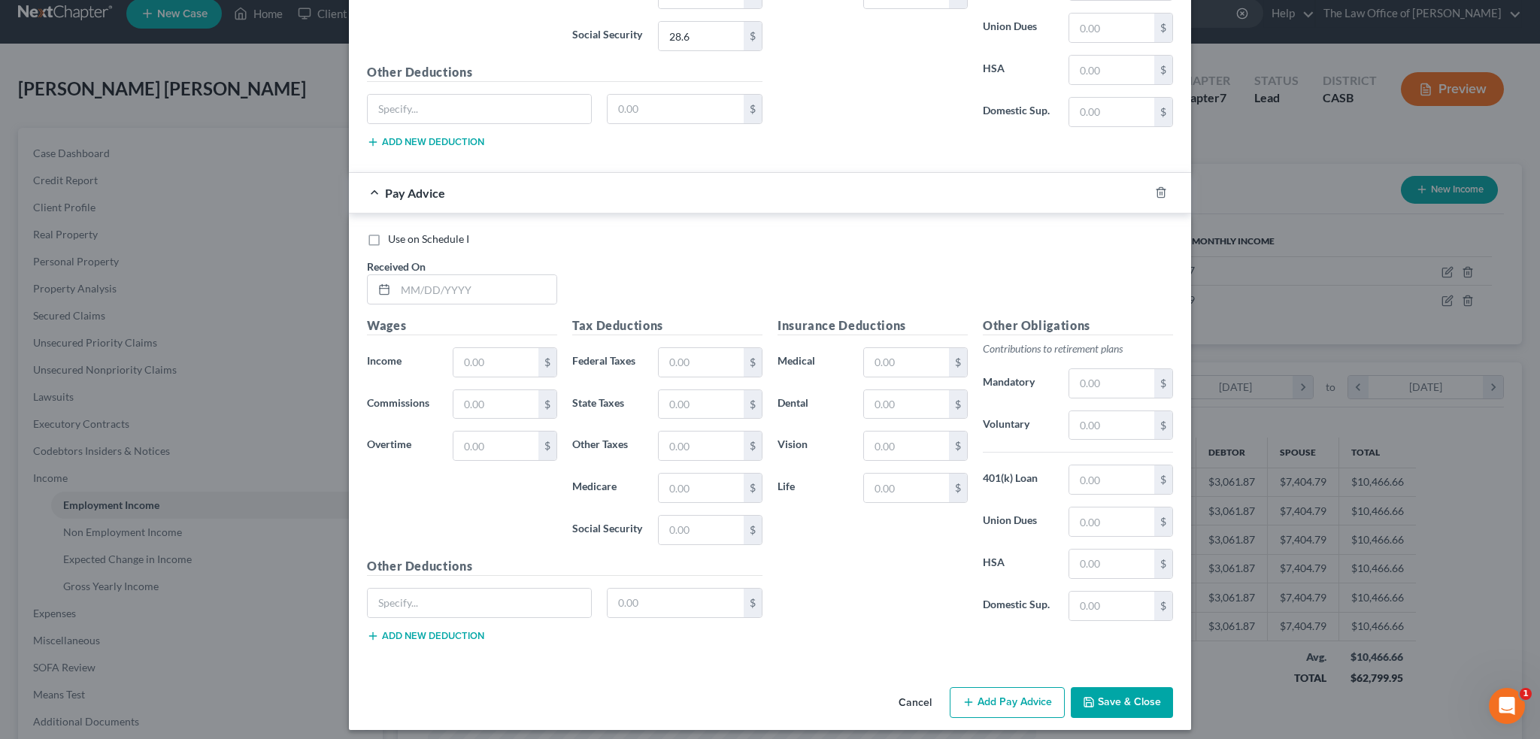
click at [1501, 478] on div "Edit Income Source × Employment Type * Select Full or Part Time Employment Self…" at bounding box center [770, 369] width 1540 height 739
click at [1100, 694] on button "Save & Close" at bounding box center [1122, 703] width 102 height 32
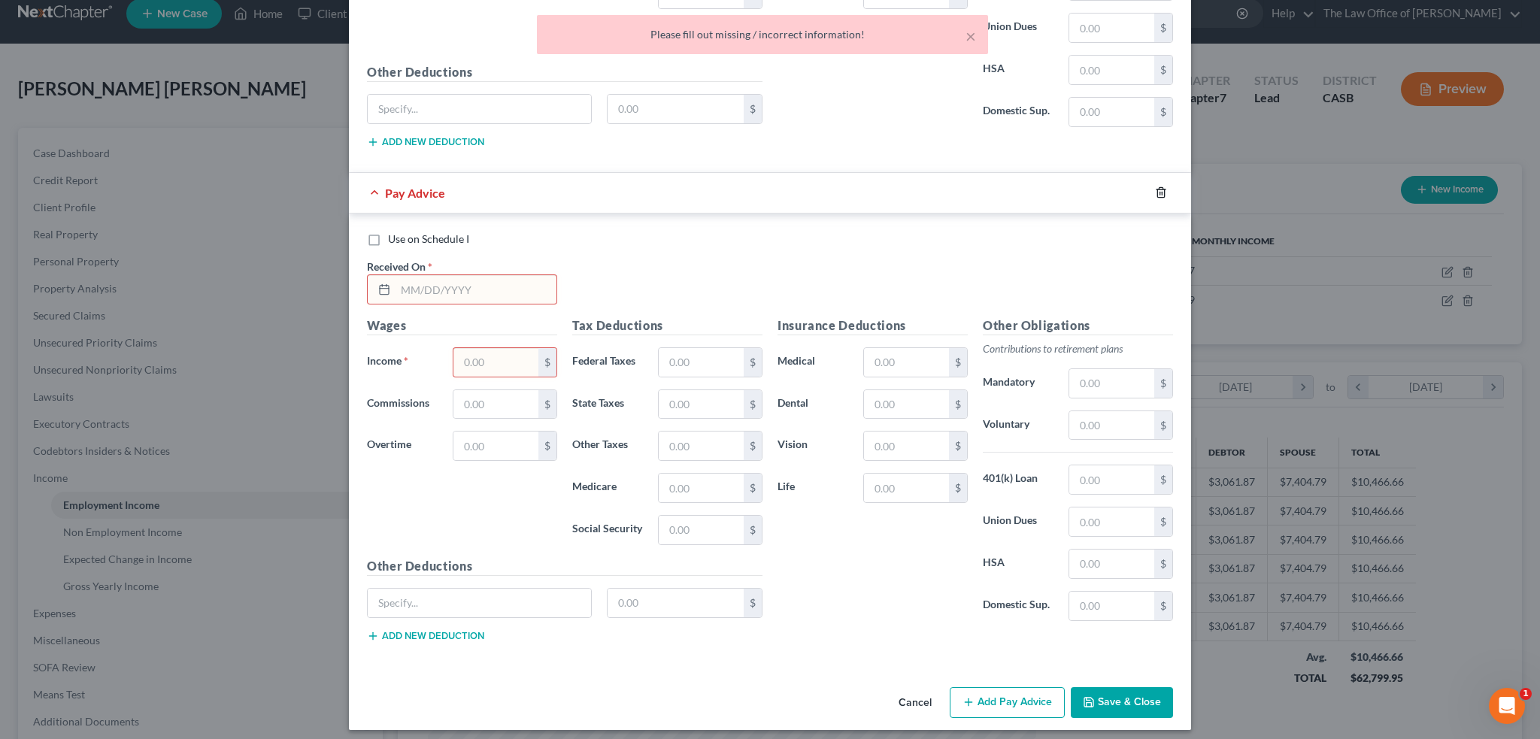
click at [1155, 187] on icon "button" at bounding box center [1161, 193] width 12 height 12
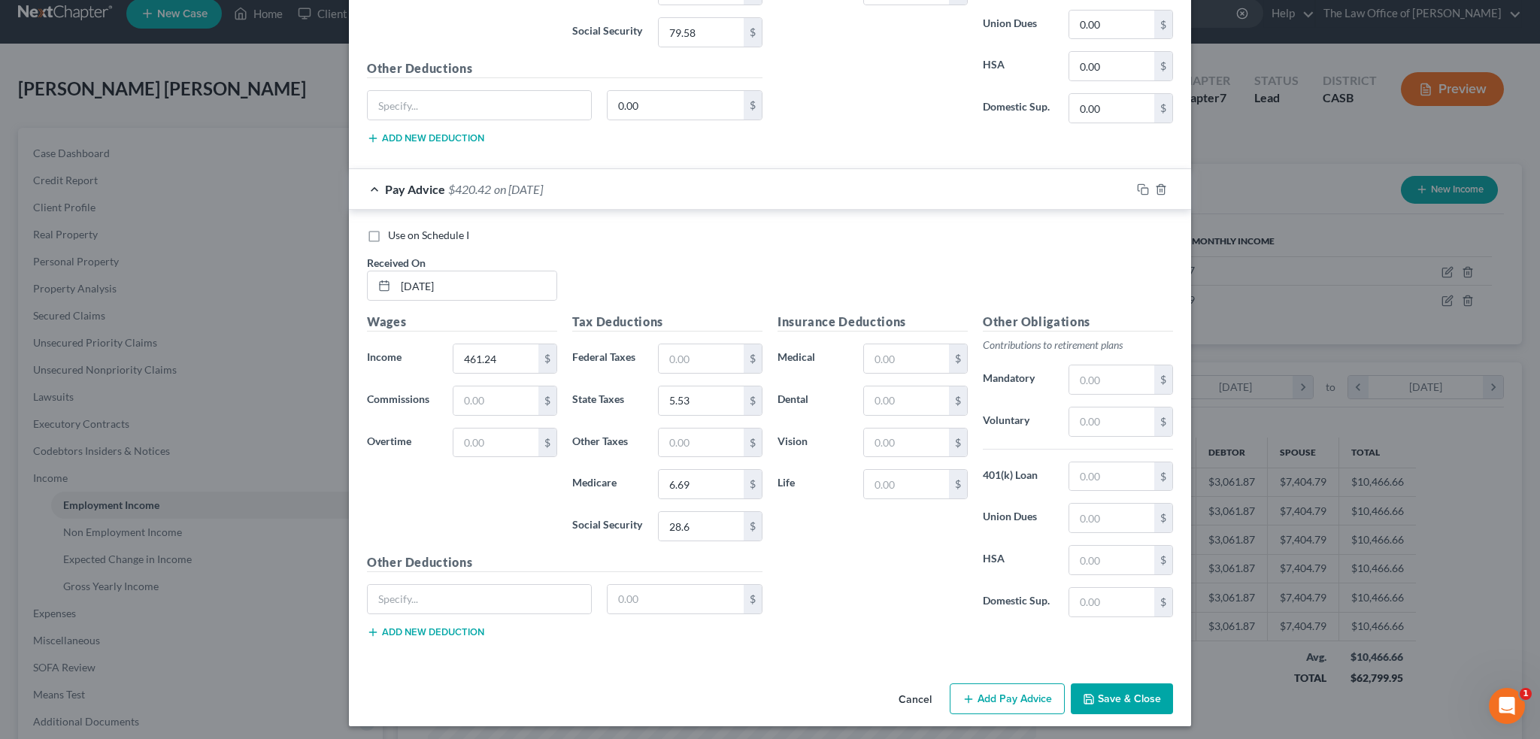
click at [1479, 466] on div "Edit Income Source × Employment Type * Select Full or Part Time Employment Self…" at bounding box center [770, 369] width 1540 height 739
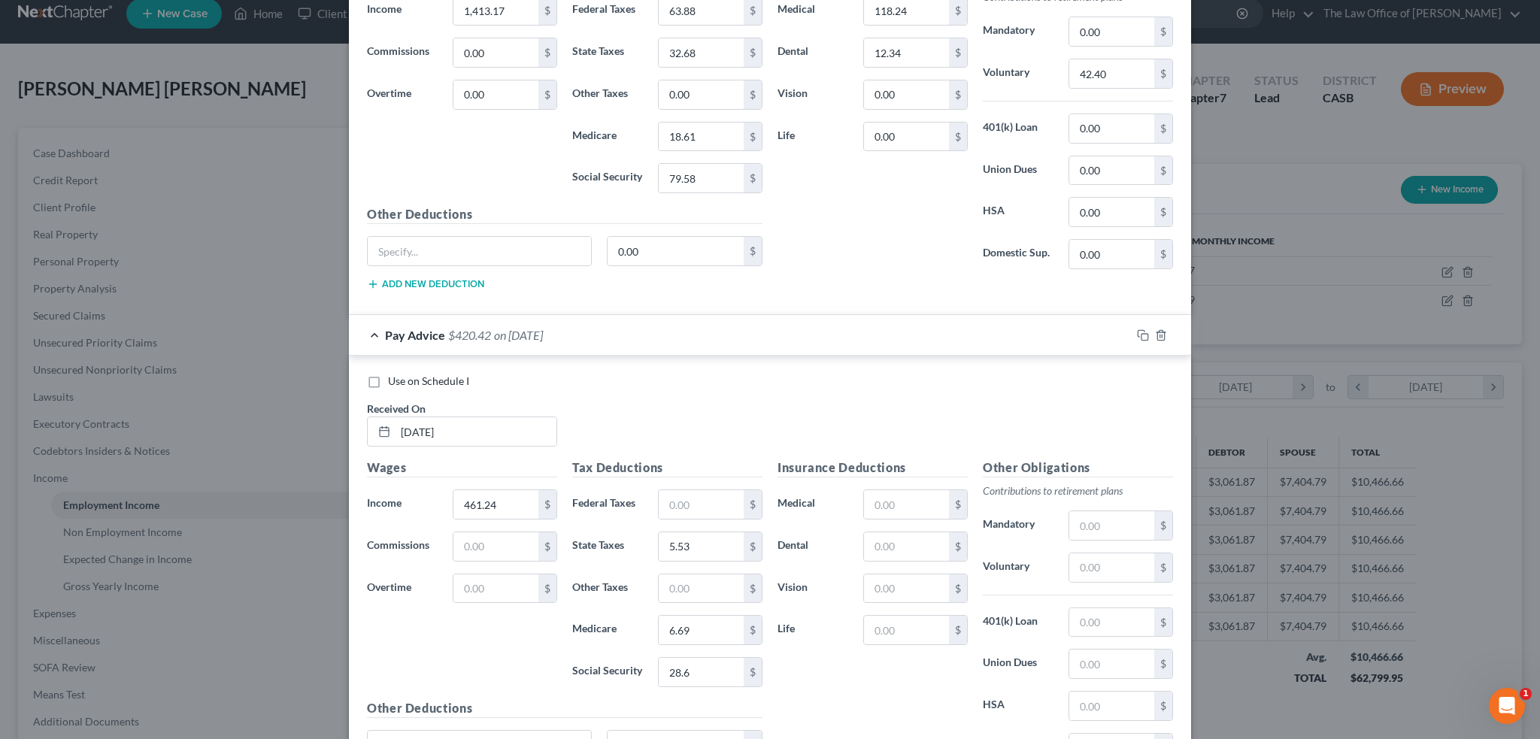
scroll to position [686, 0]
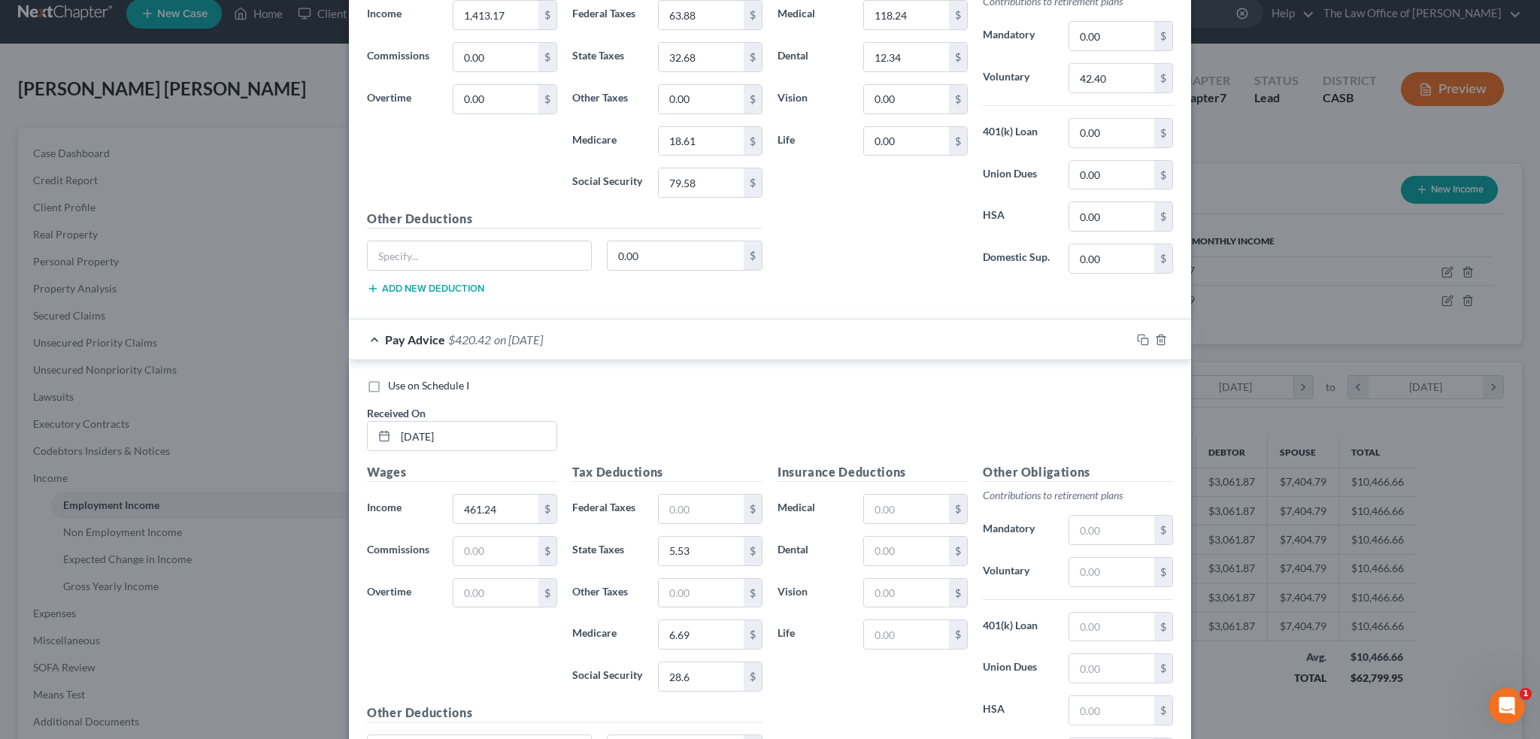
click at [791, 399] on div "Use on Schedule I Received On * 06/20/2025" at bounding box center [770, 420] width 821 height 85
click at [939, 351] on div "Pay Advice $420.42 on 06/20/2025" at bounding box center [740, 340] width 782 height 40
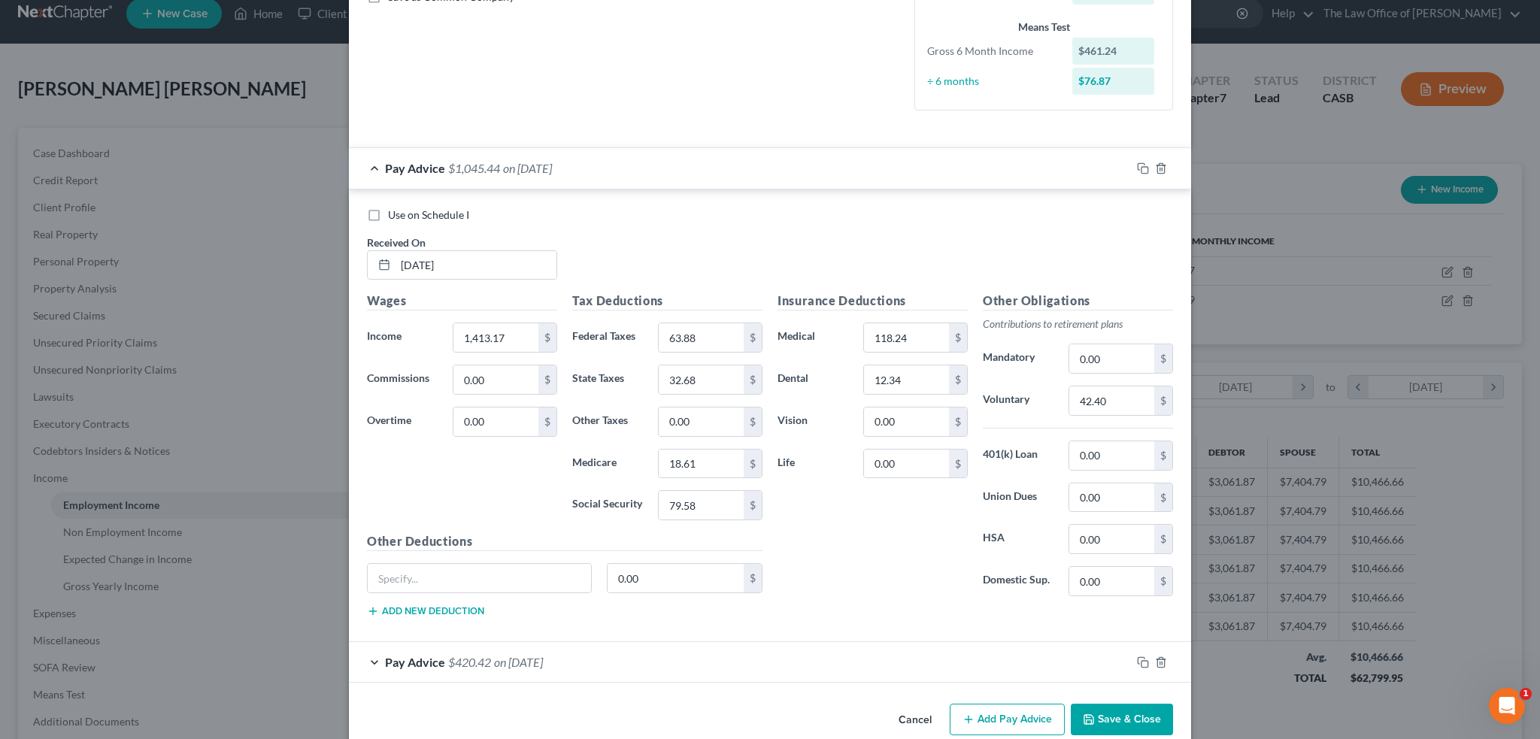
scroll to position [386, 0]
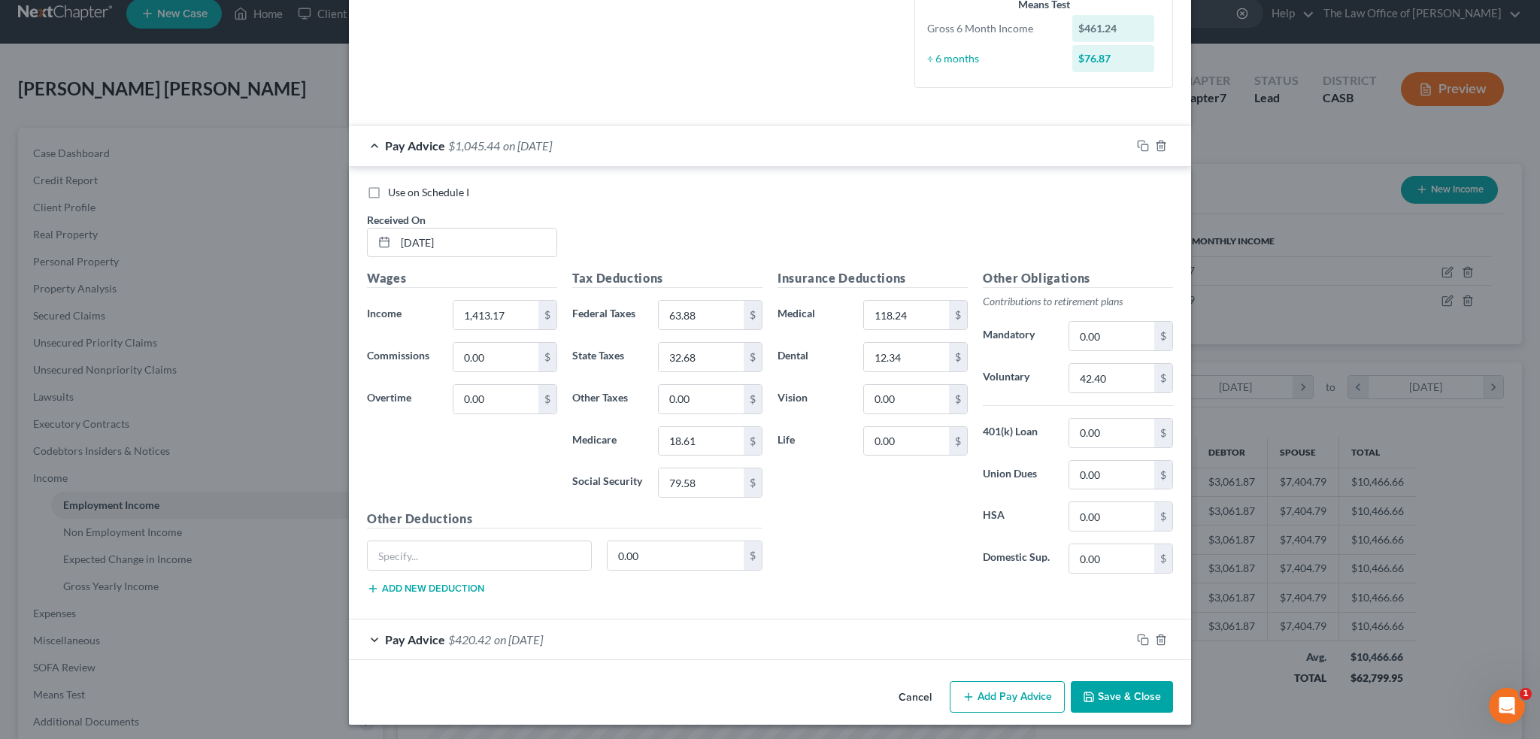
click at [785, 681] on div "Cancel Add Pay Advice Save & Close" at bounding box center [770, 700] width 842 height 50
click at [546, 141] on span "on 08/08/2025" at bounding box center [527, 145] width 49 height 14
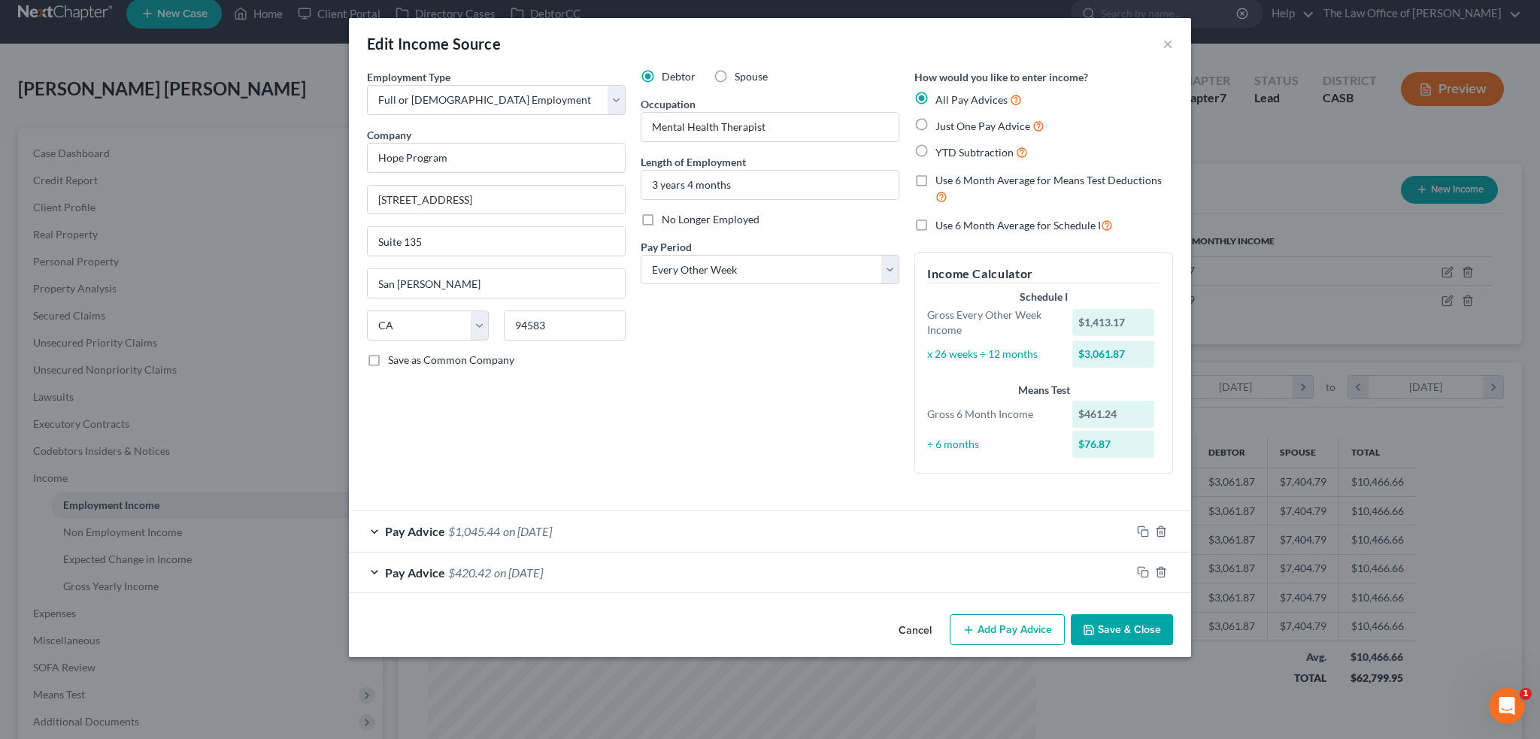
scroll to position [0, 0]
click at [535, 528] on span "on 08/08/2025" at bounding box center [527, 531] width 49 height 14
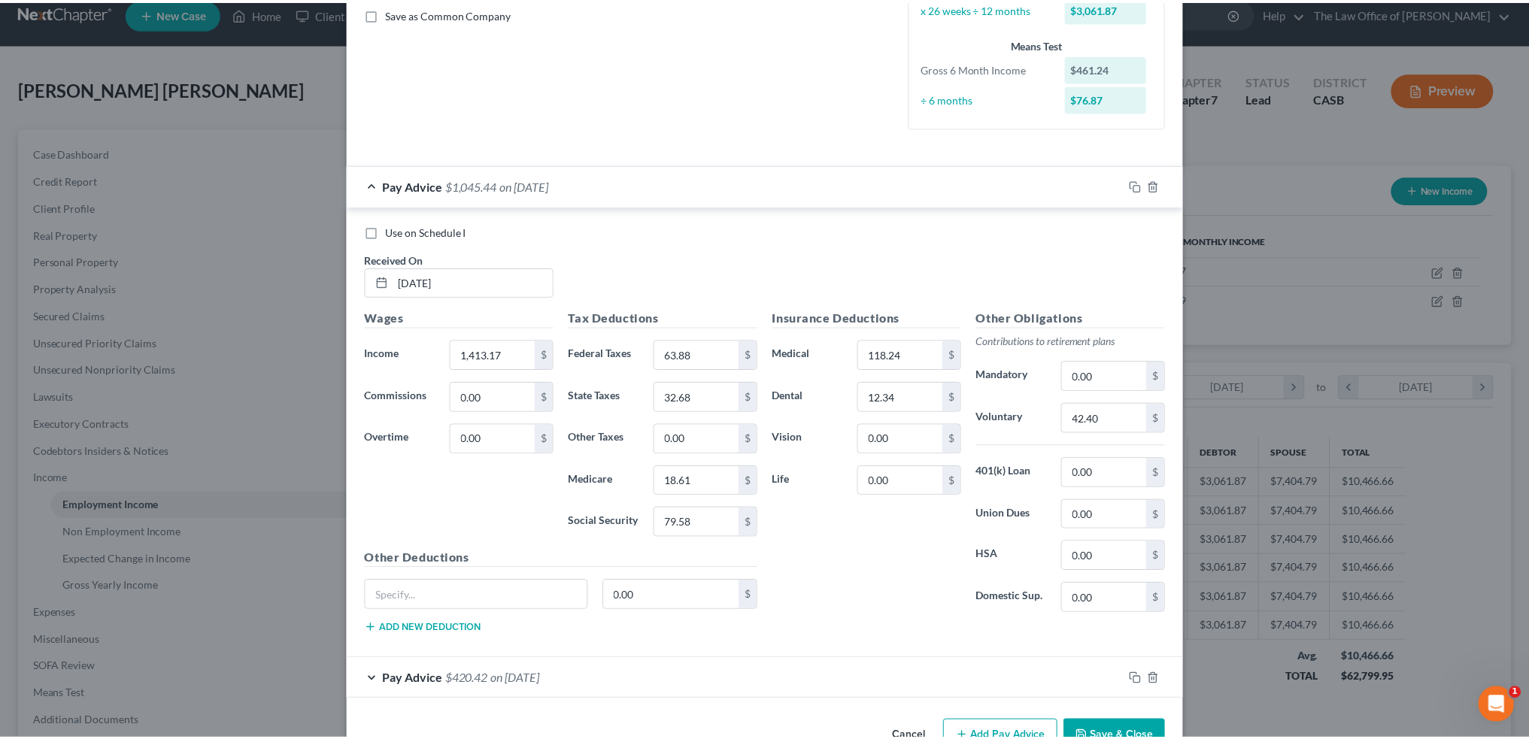
scroll to position [386, 0]
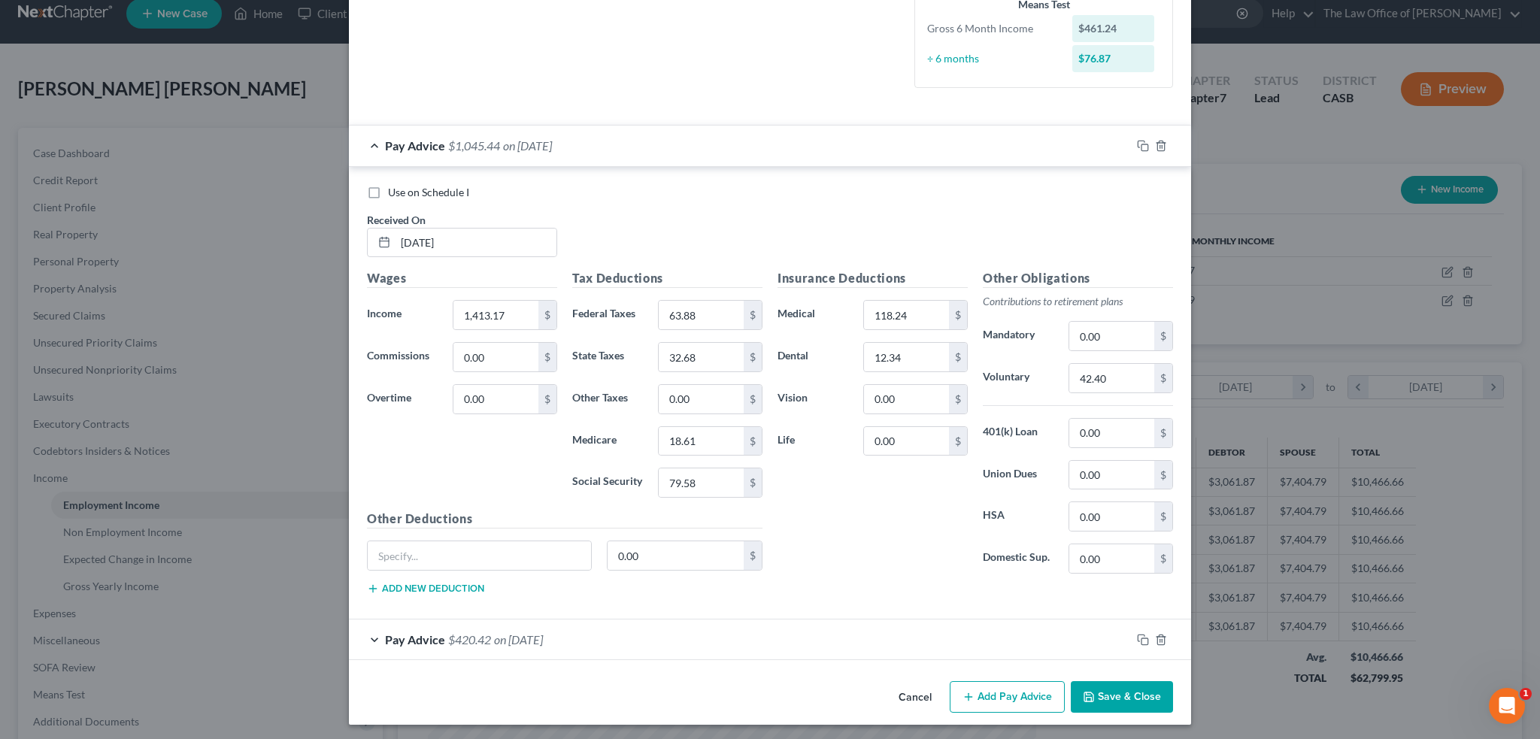
click at [1112, 688] on button "Save & Close" at bounding box center [1122, 697] width 102 height 32
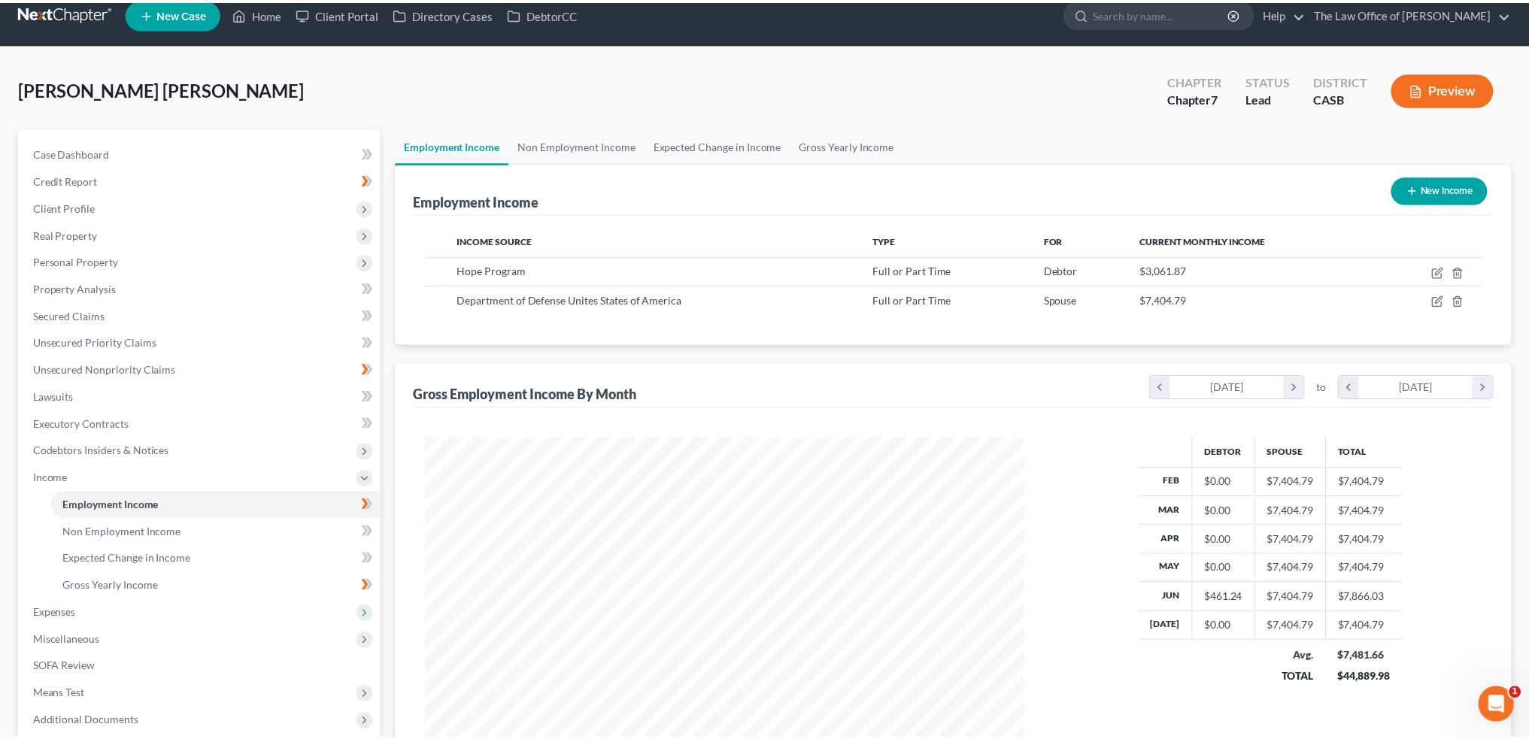
scroll to position [751877, 751545]
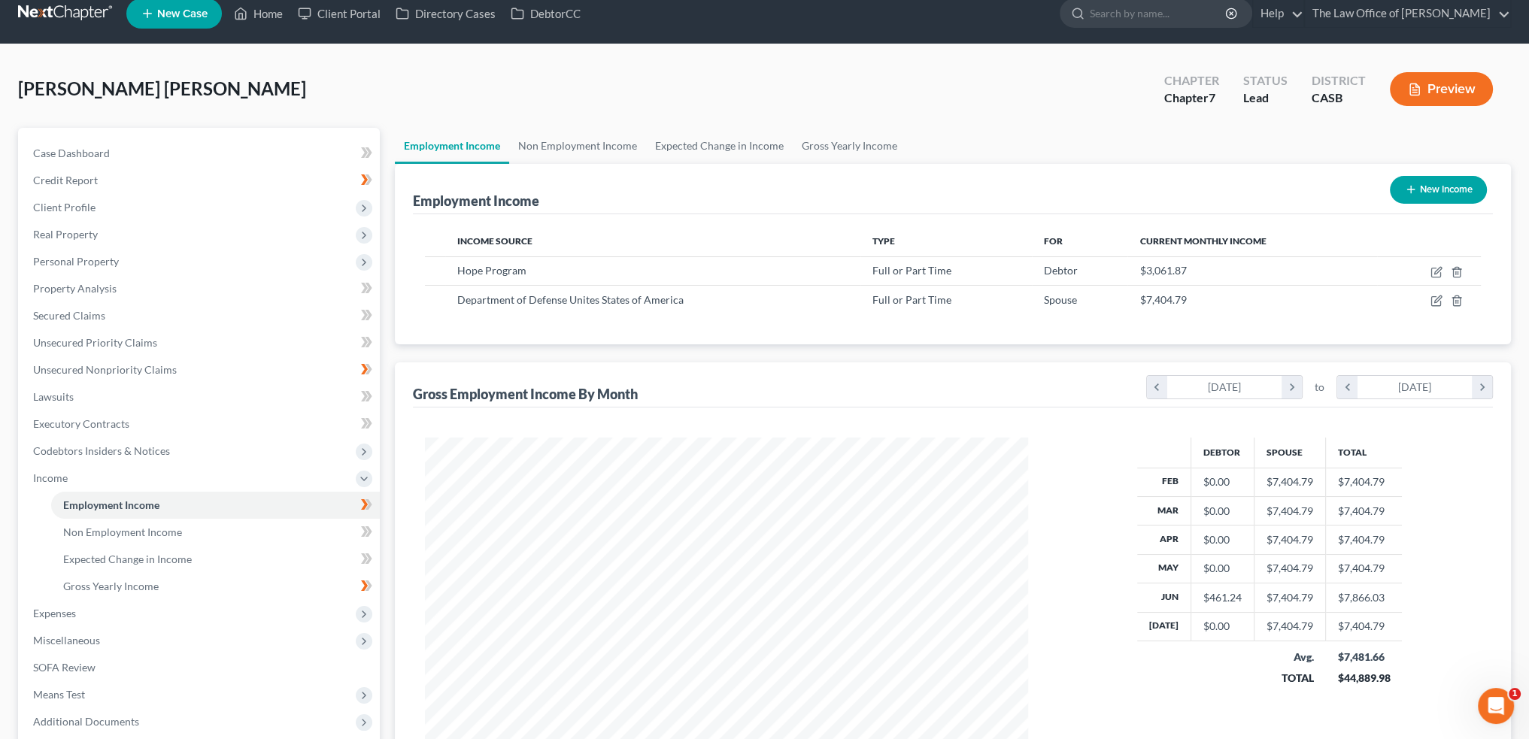
click at [1196, 691] on td at bounding box center [1195, 668] width 117 height 53
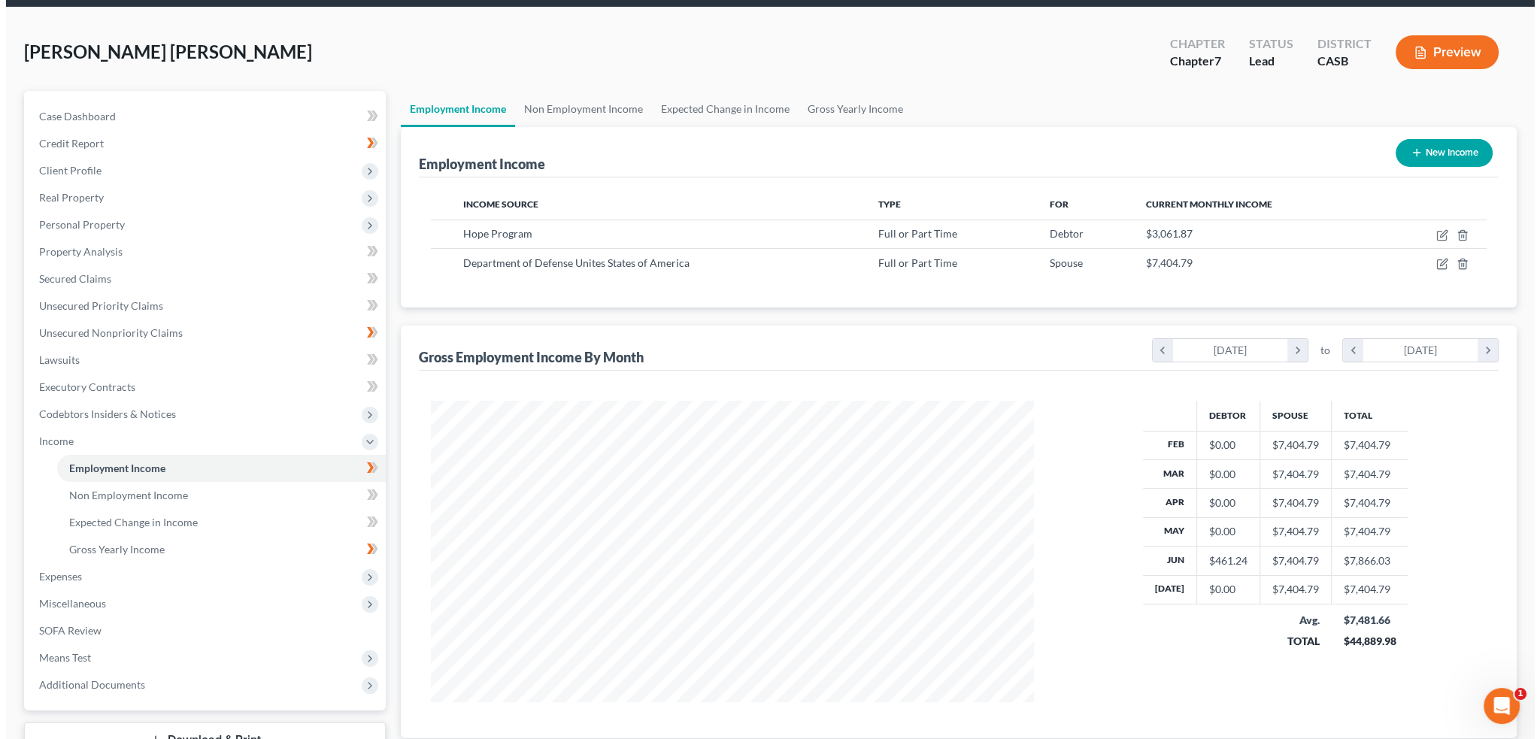
scroll to position [17, 0]
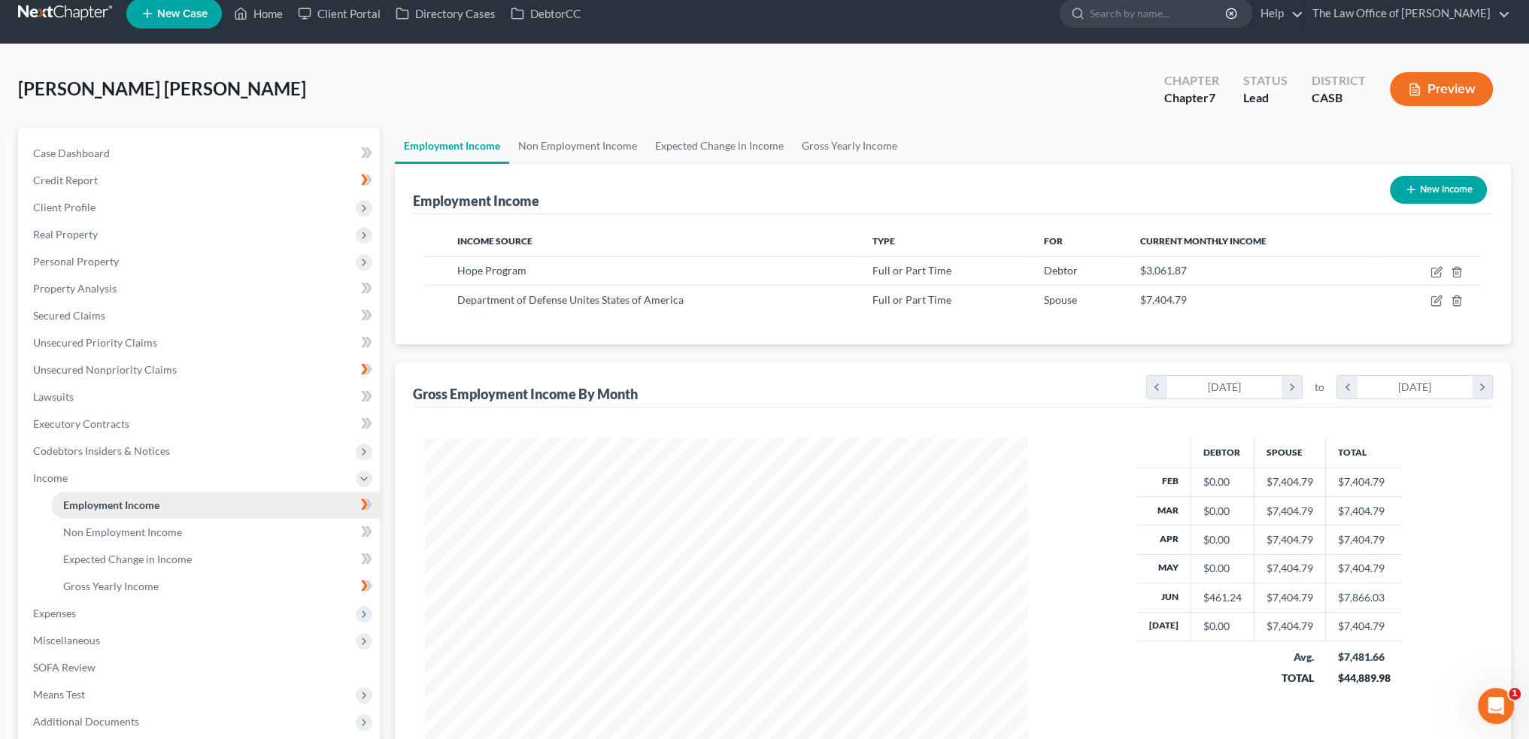
click at [136, 494] on link "Employment Income" at bounding box center [215, 505] width 329 height 27
click at [1434, 273] on icon "button" at bounding box center [1437, 270] width 7 height 7
select select "0"
select select "4"
select select "2"
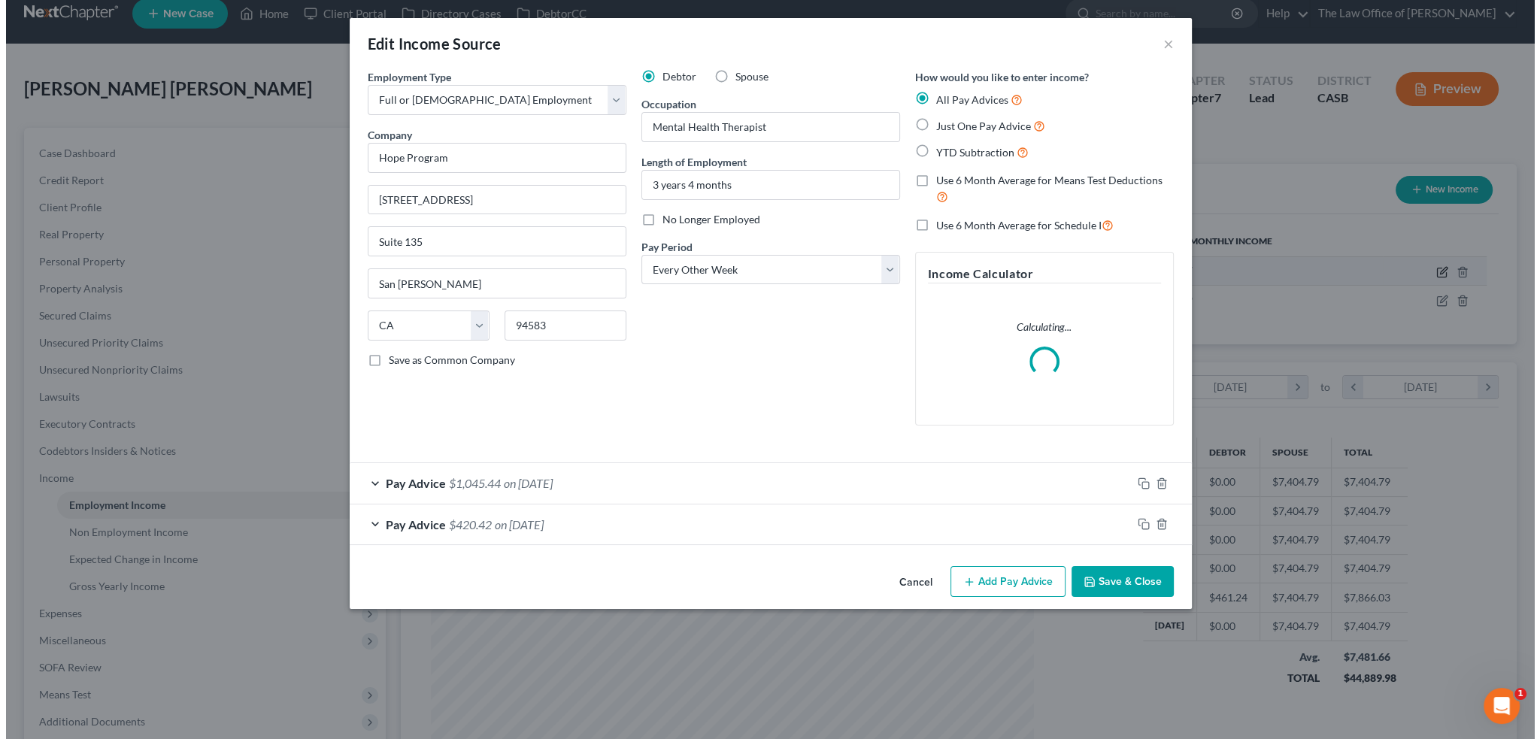
scroll to position [304, 638]
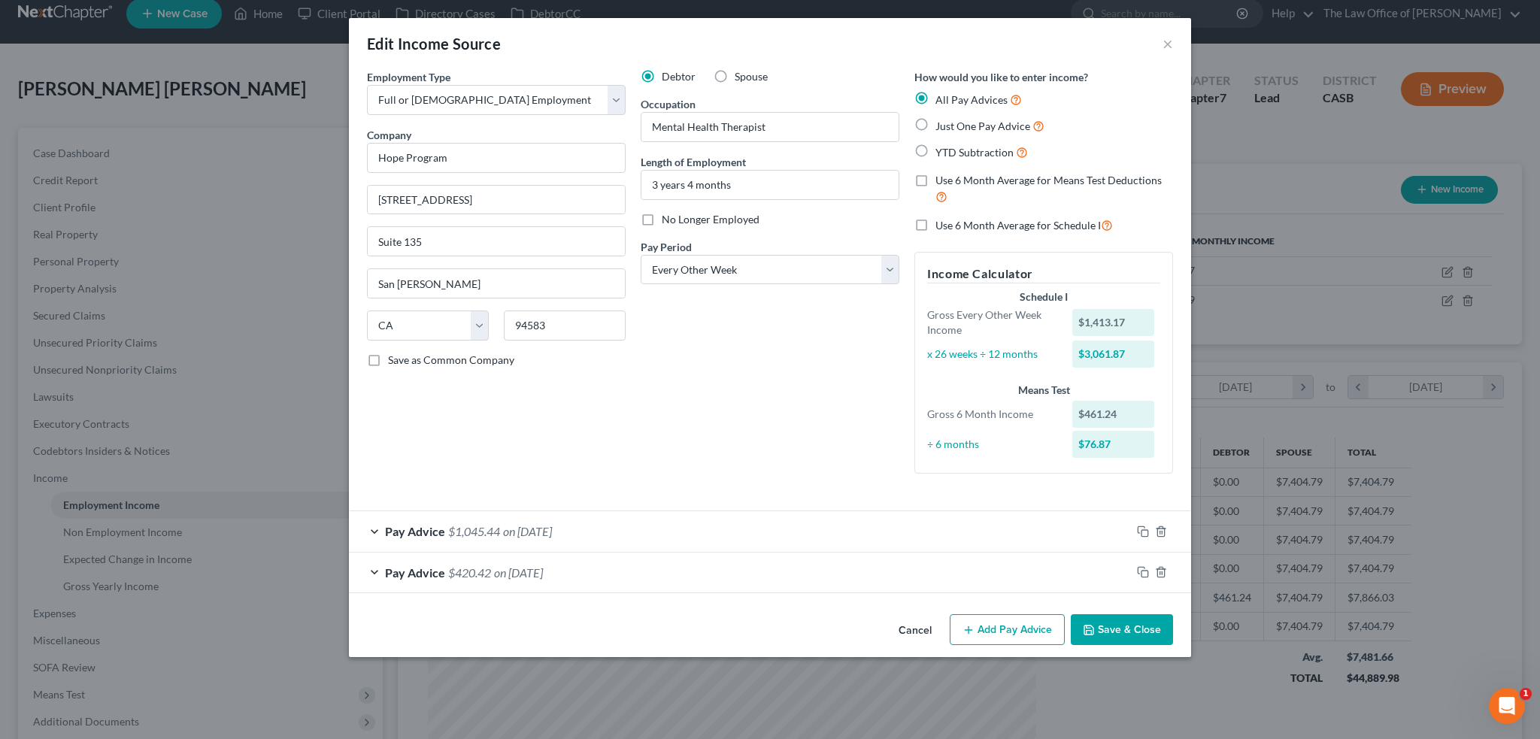
click at [731, 454] on div "Debtor Spouse Occupation Mental Health Therapist Length of Employment 3 years 4…" at bounding box center [770, 277] width 274 height 417
click at [1012, 634] on button "Add Pay Advice" at bounding box center [1007, 631] width 115 height 32
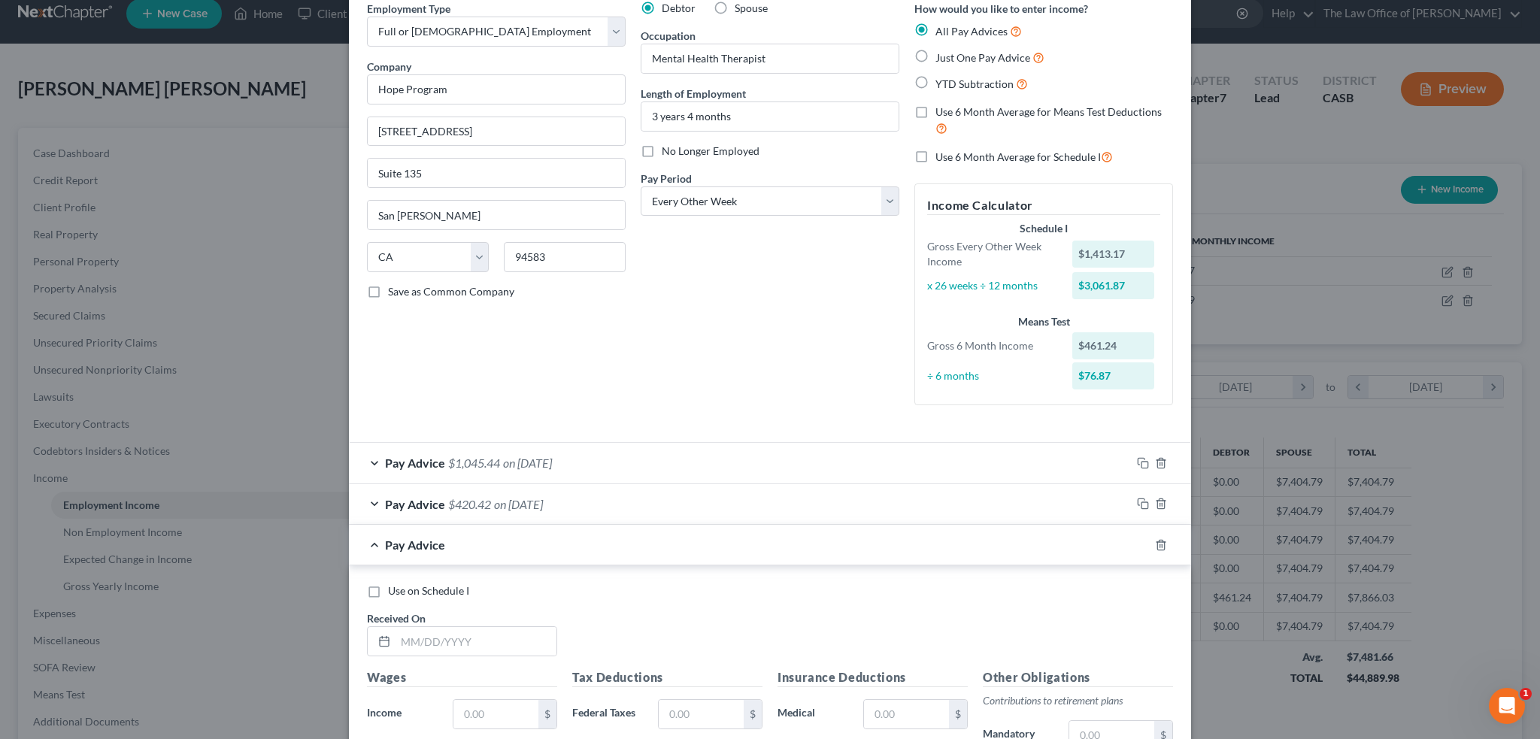
scroll to position [226, 0]
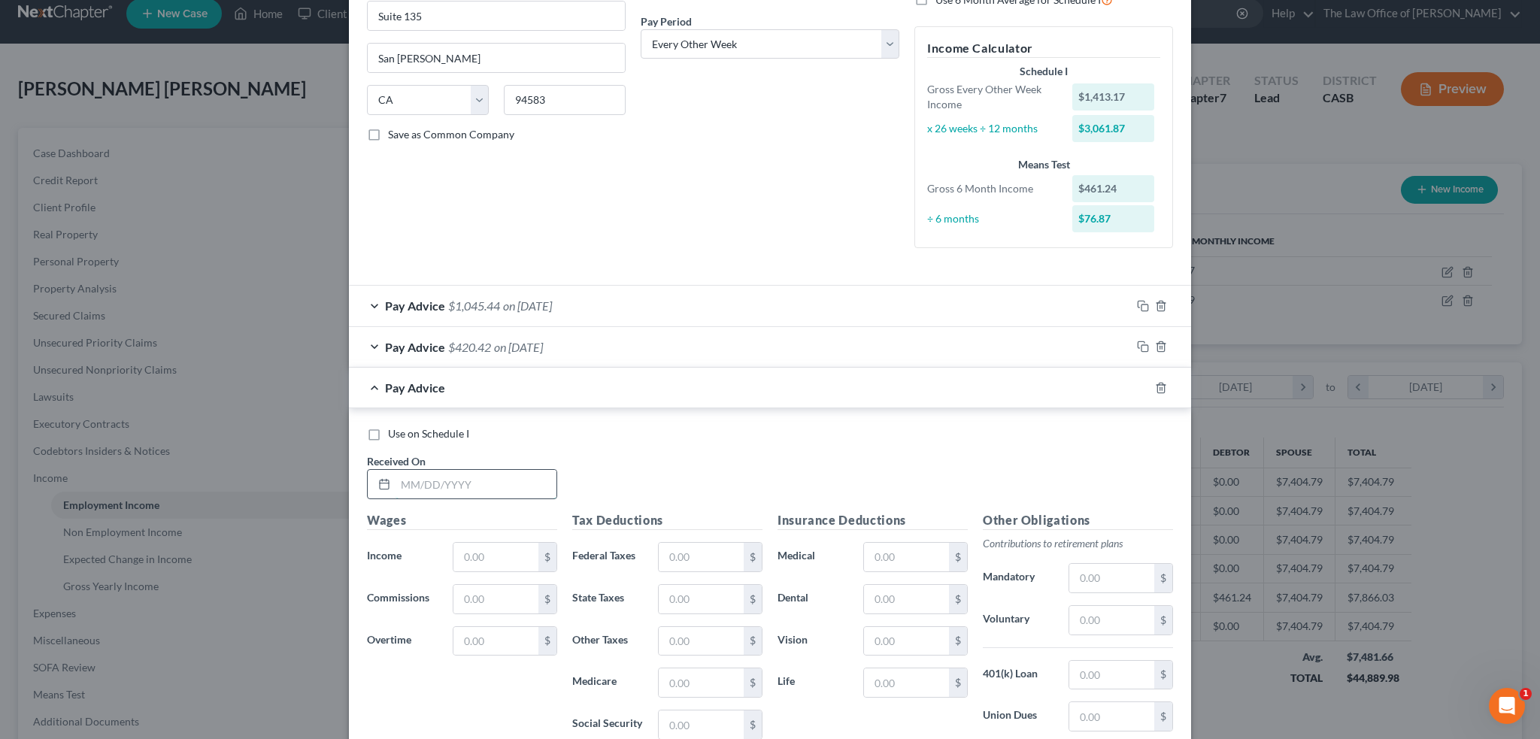
click at [469, 479] on input "text" at bounding box center [476, 484] width 161 height 29
type input "07/22/2025"
click at [481, 571] on div "Wages Income * $ Commissions $ Overtime $" at bounding box center [462, 631] width 205 height 241
click at [514, 556] on input "text" at bounding box center [496, 557] width 85 height 29
click at [484, 552] on input "text" at bounding box center [496, 557] width 85 height 29
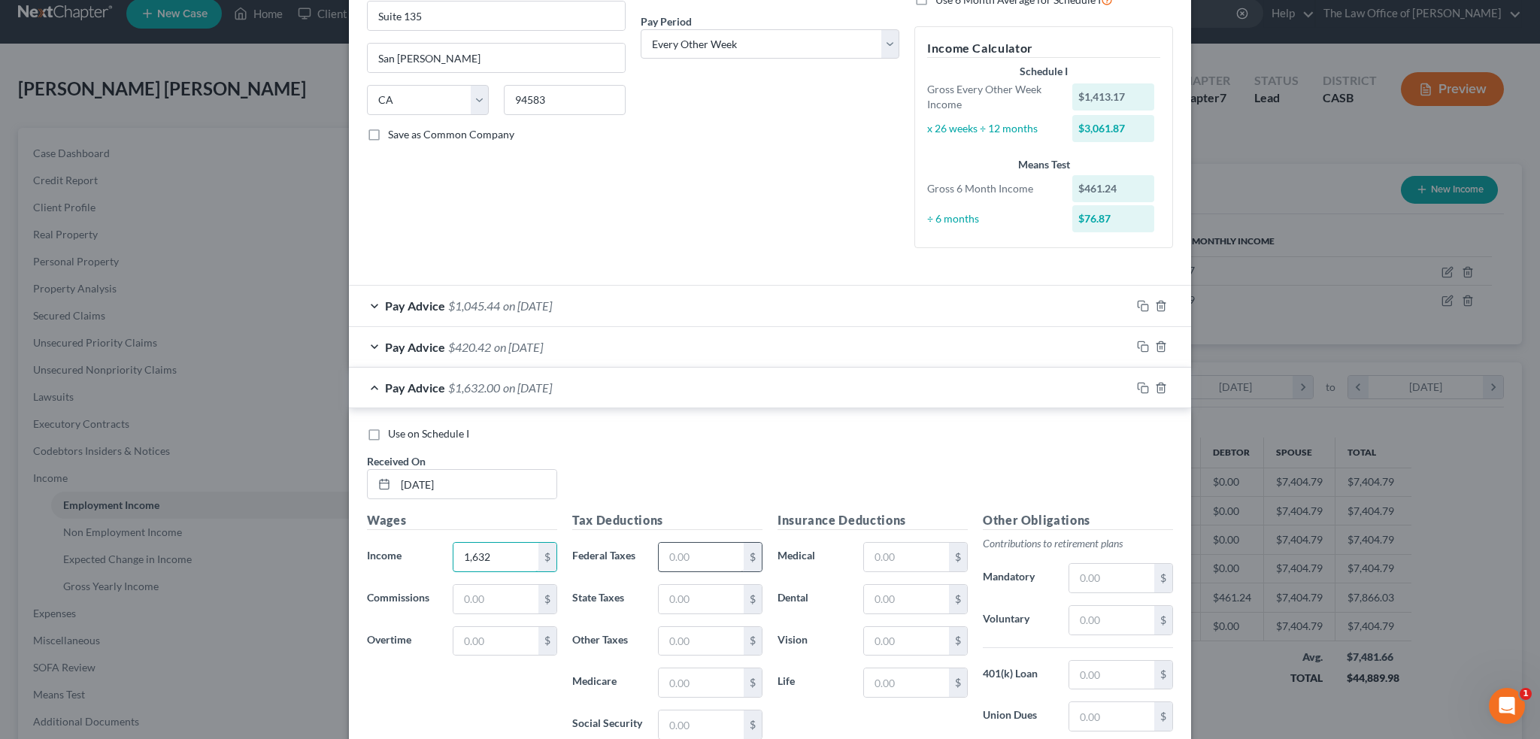
type input "1,632"
click at [702, 562] on input "text" at bounding box center [701, 557] width 85 height 29
type input "89.37"
click at [701, 601] on input "text" at bounding box center [701, 599] width 85 height 29
type input "43.47"
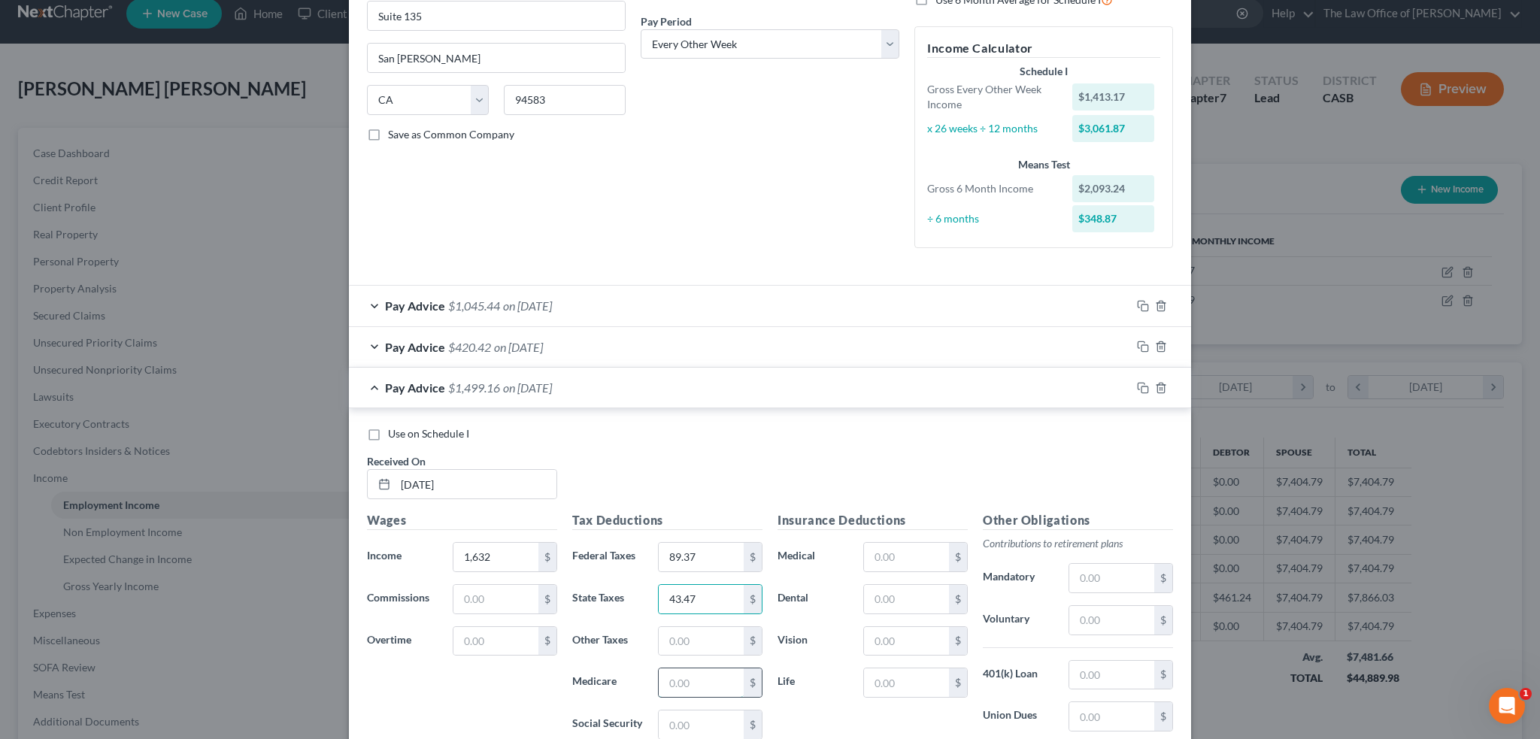
click at [716, 677] on input "text" at bounding box center [701, 683] width 85 height 29
type input "21.78"
click at [722, 721] on input "text" at bounding box center [701, 725] width 85 height 29
type input "93.16"
click at [941, 562] on input "text" at bounding box center [906, 557] width 85 height 29
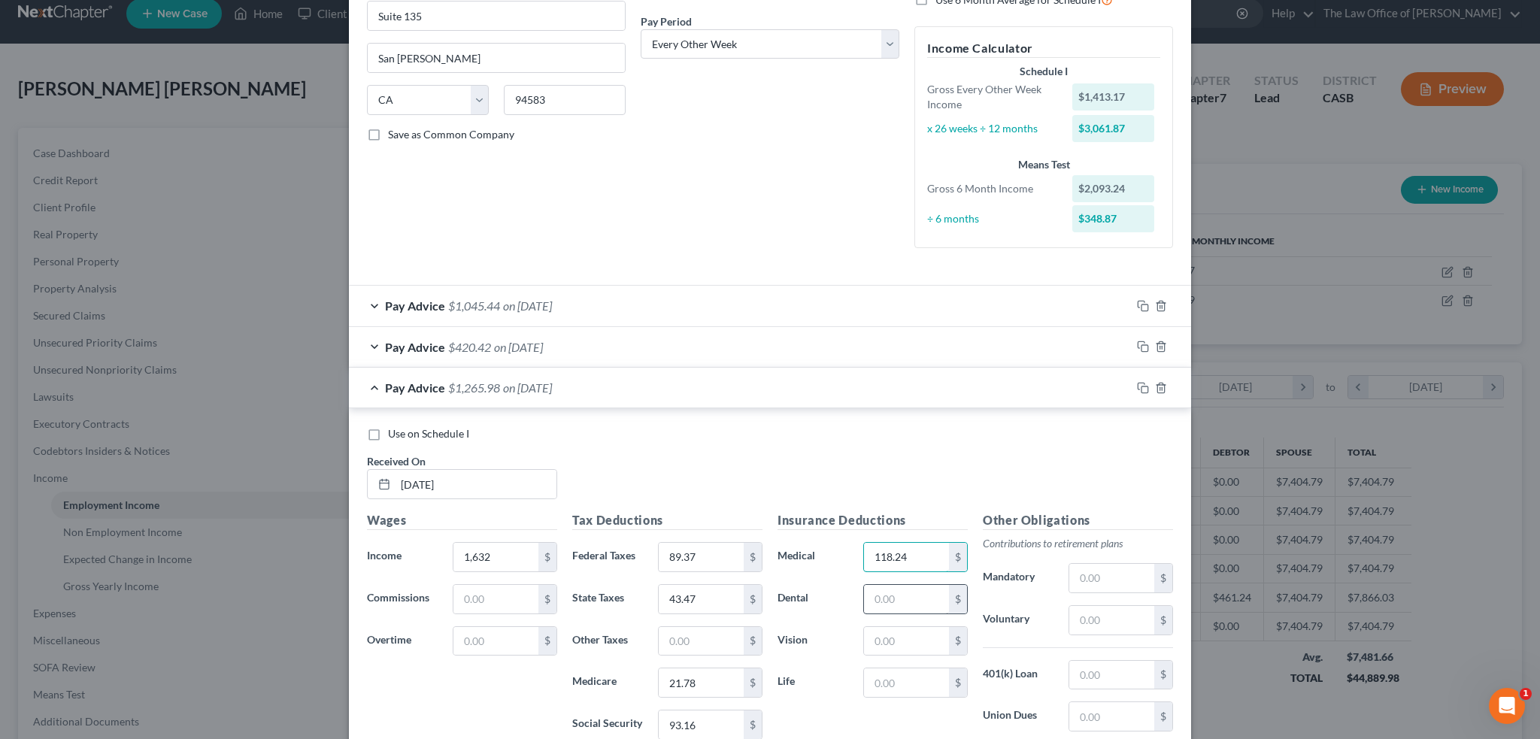
type input "118.24"
click at [900, 586] on input "text" at bounding box center [906, 599] width 85 height 29
type input "12.34"
click at [1089, 619] on input "text" at bounding box center [1112, 620] width 85 height 29
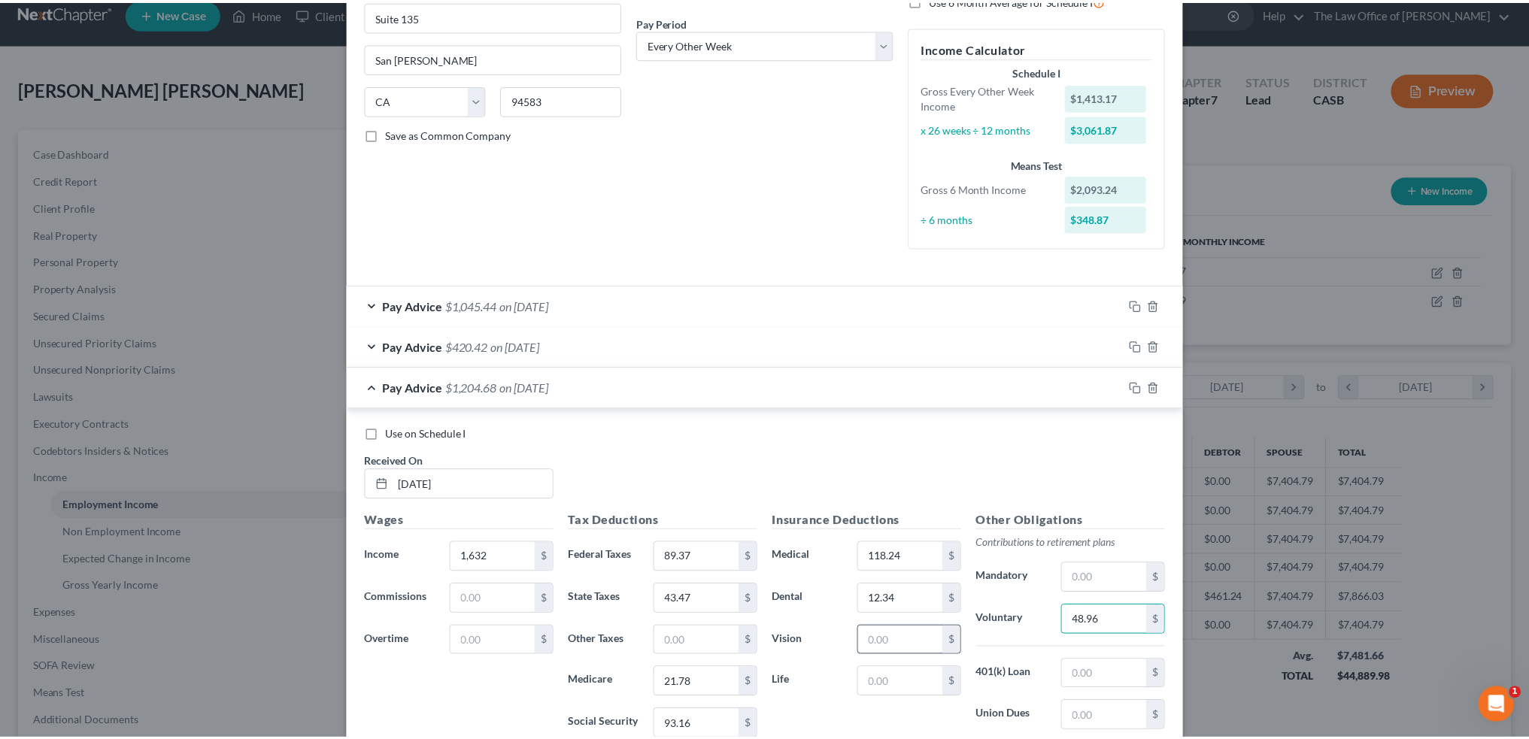
scroll to position [426, 0]
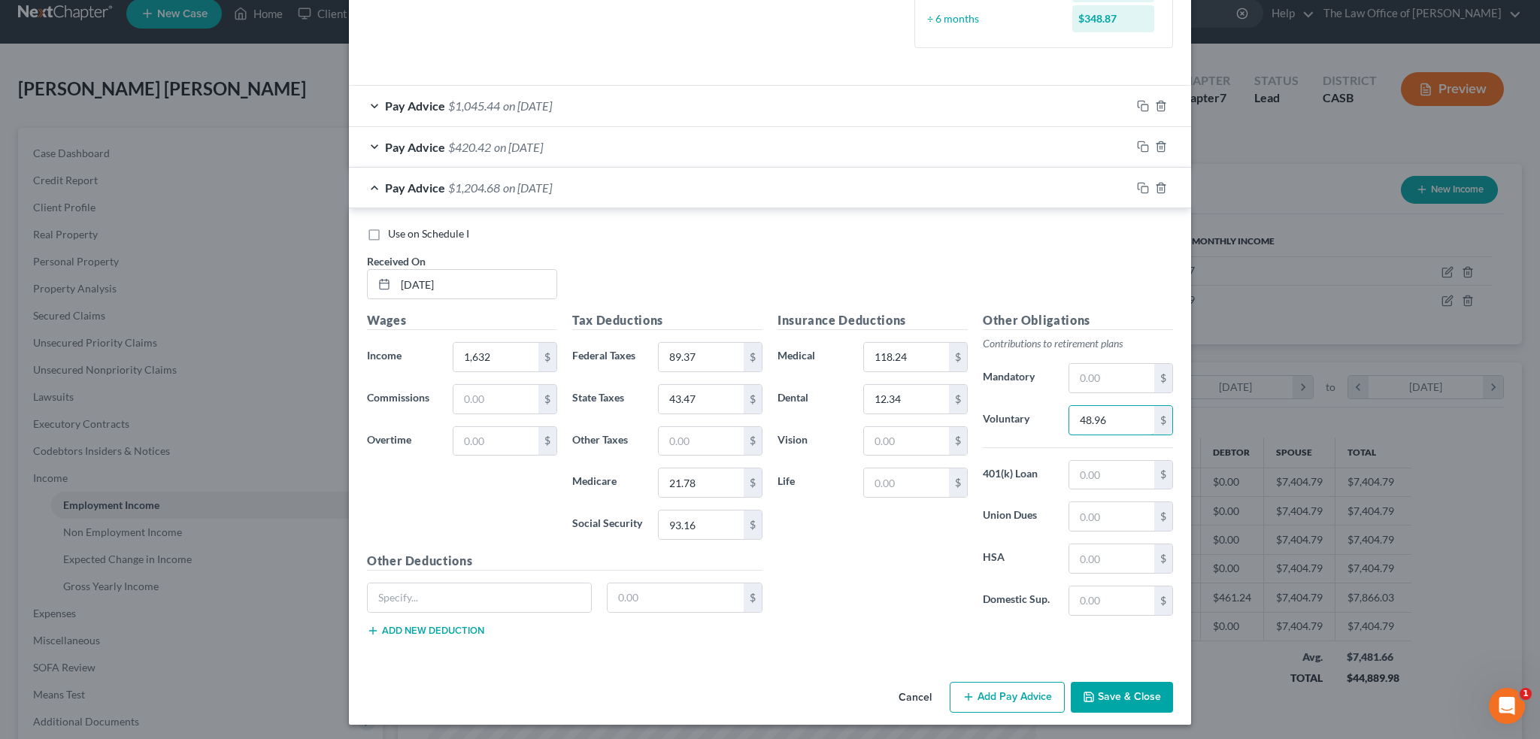
type input "48.96"
click at [1095, 686] on button "Save & Close" at bounding box center [1122, 698] width 102 height 32
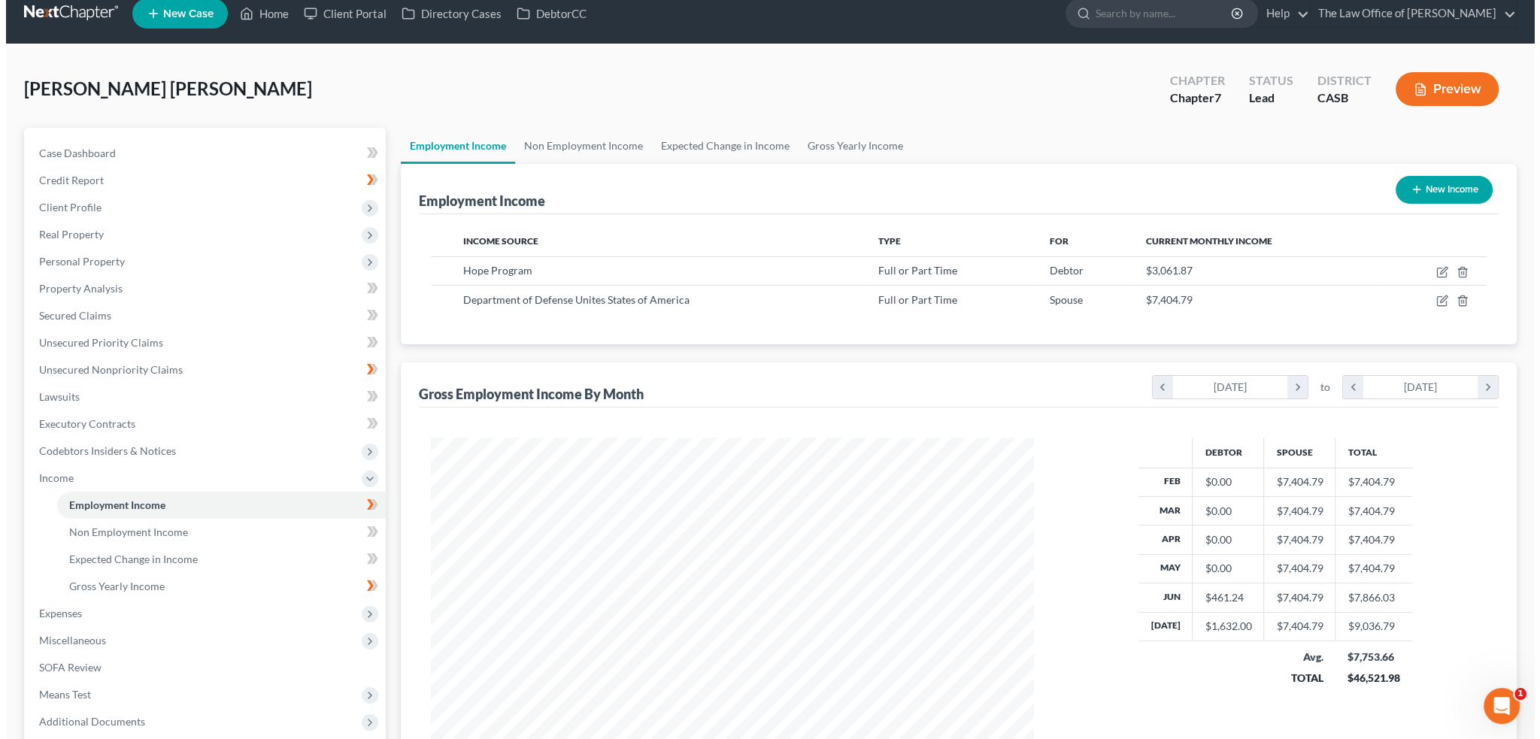
scroll to position [92, 0]
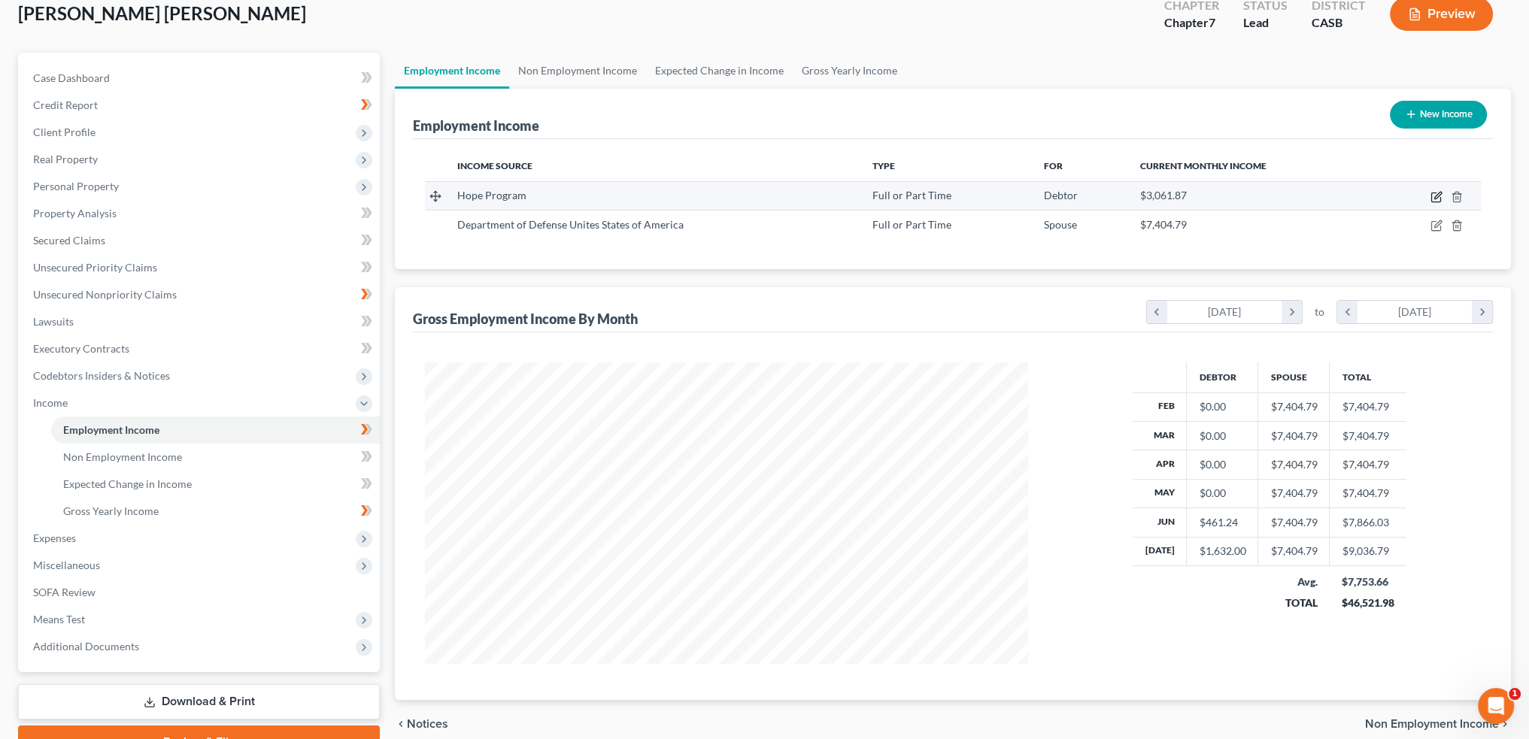
click at [1438, 196] on icon "button" at bounding box center [1437, 195] width 7 height 7
select select "0"
select select "4"
select select "2"
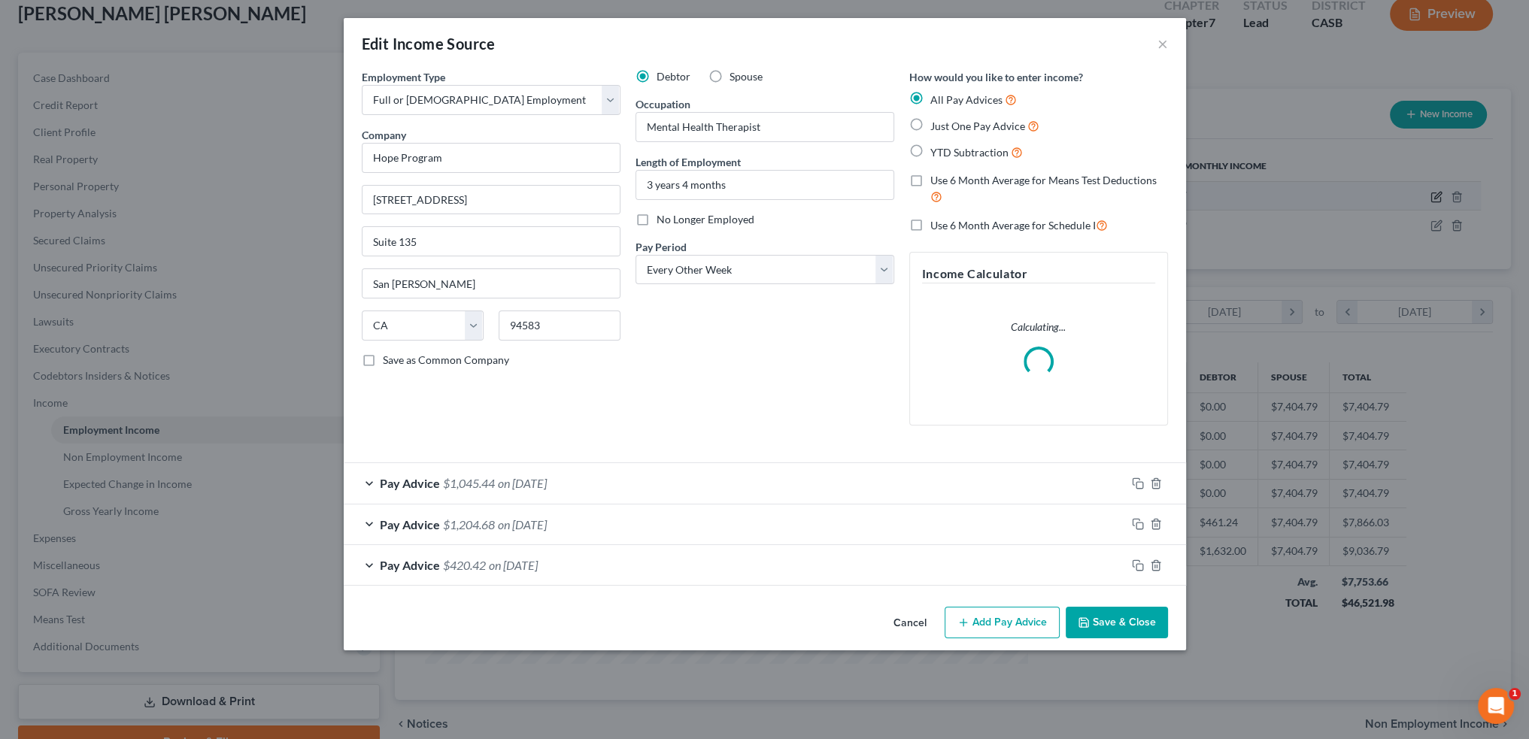
scroll to position [304, 638]
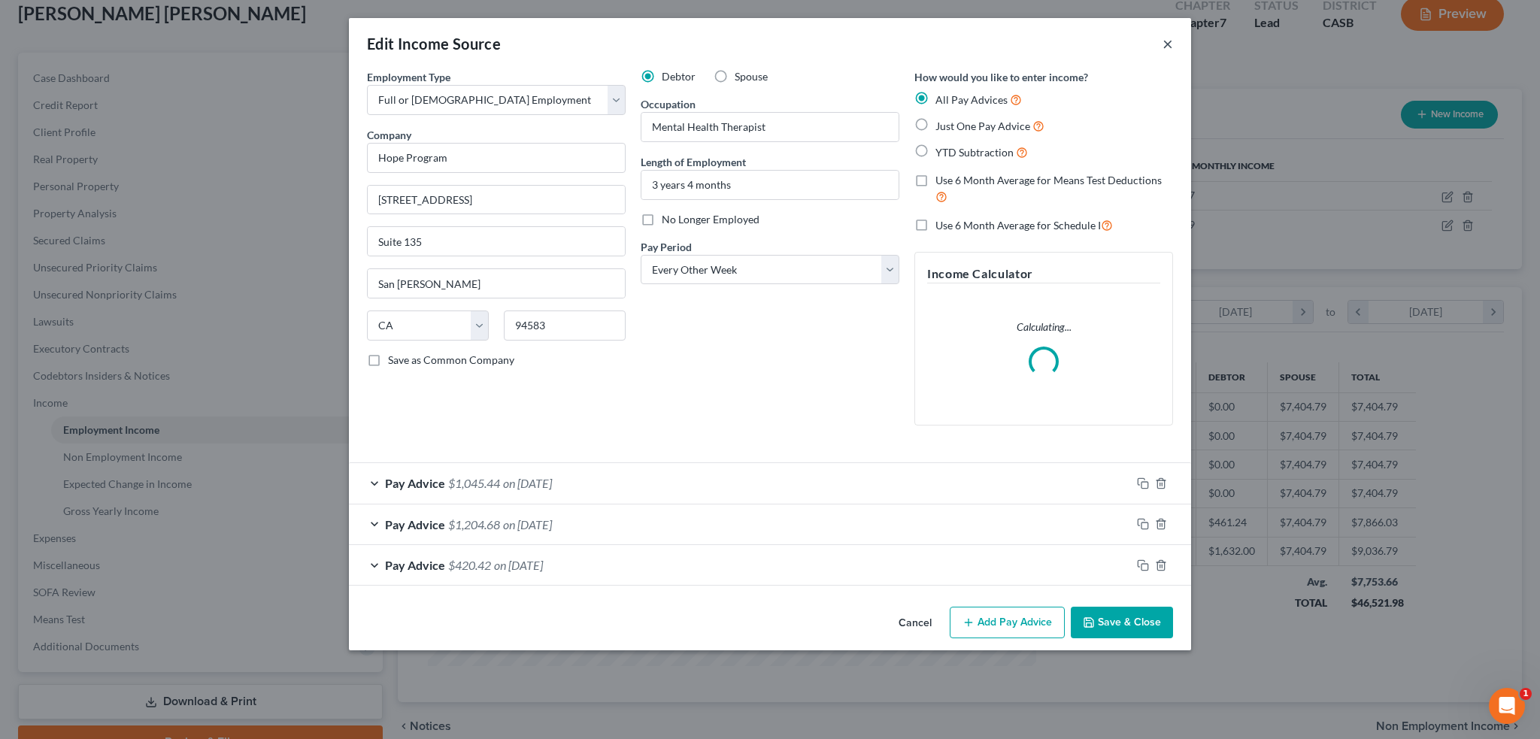
click at [1170, 43] on button "×" at bounding box center [1168, 44] width 11 height 18
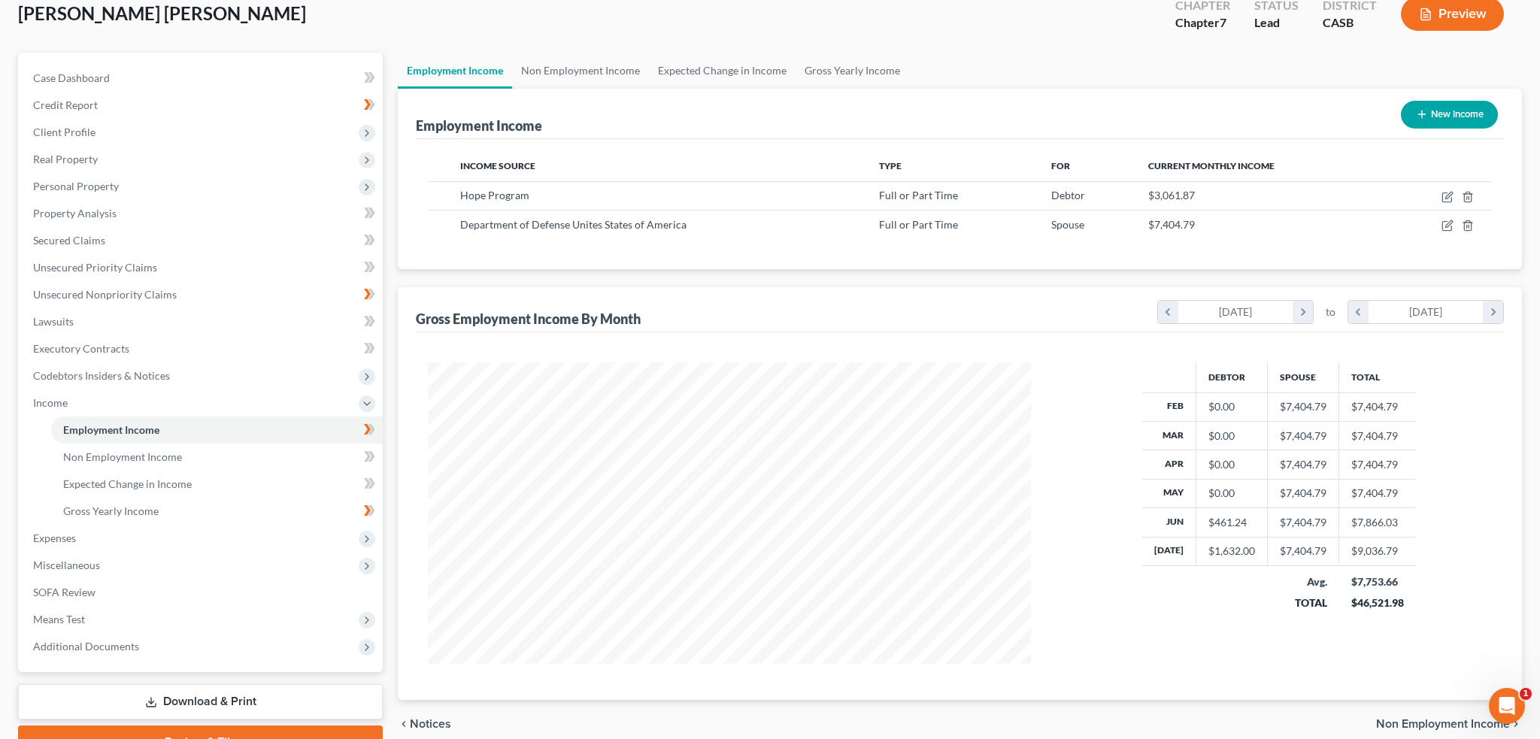
scroll to position [751877, 751545]
click at [783, 198] on div "Hope Program" at bounding box center [653, 195] width 392 height 15
click at [908, 193] on span "Full or Part Time" at bounding box center [912, 195] width 79 height 13
click at [1438, 195] on icon "button" at bounding box center [1437, 195] width 7 height 7
select select "0"
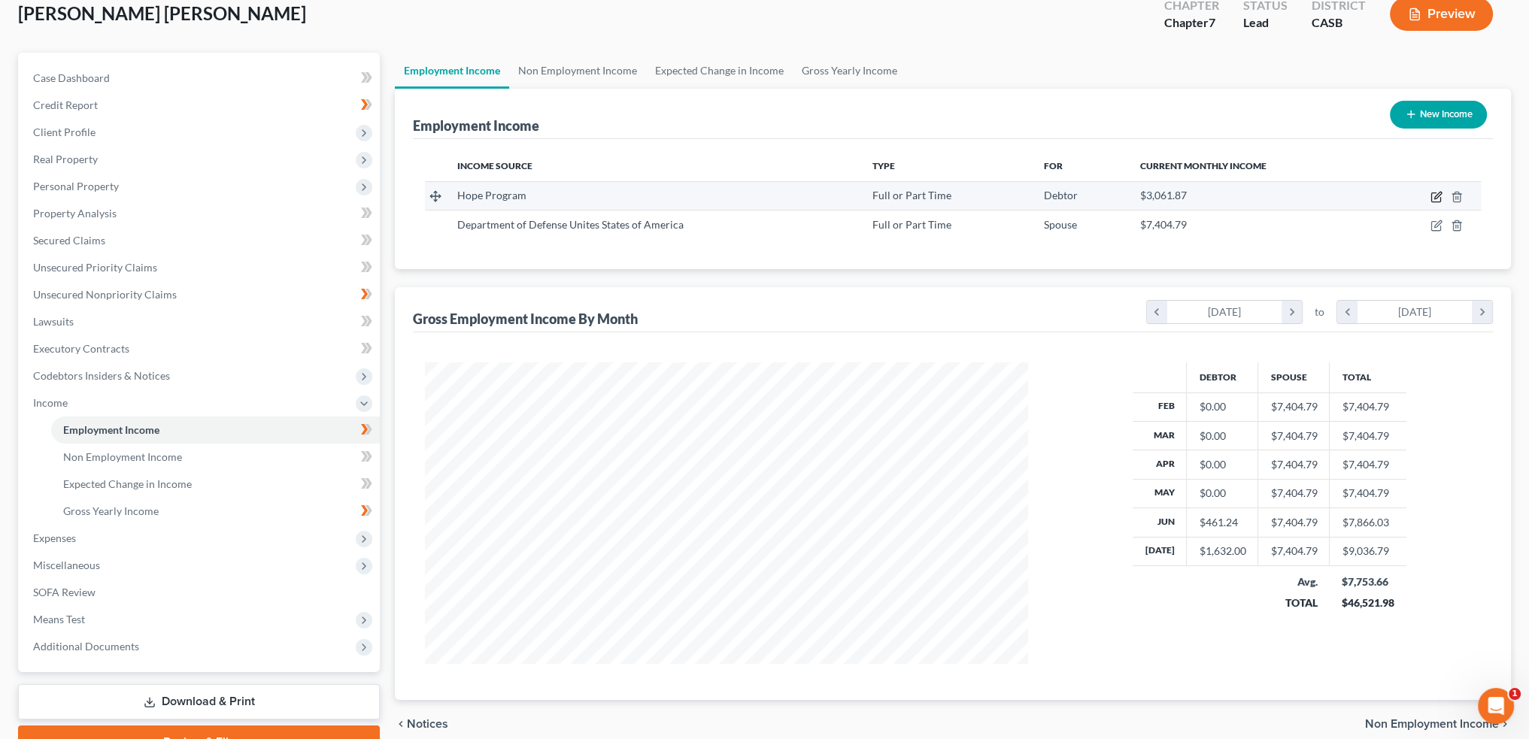
select select "4"
select select "2"
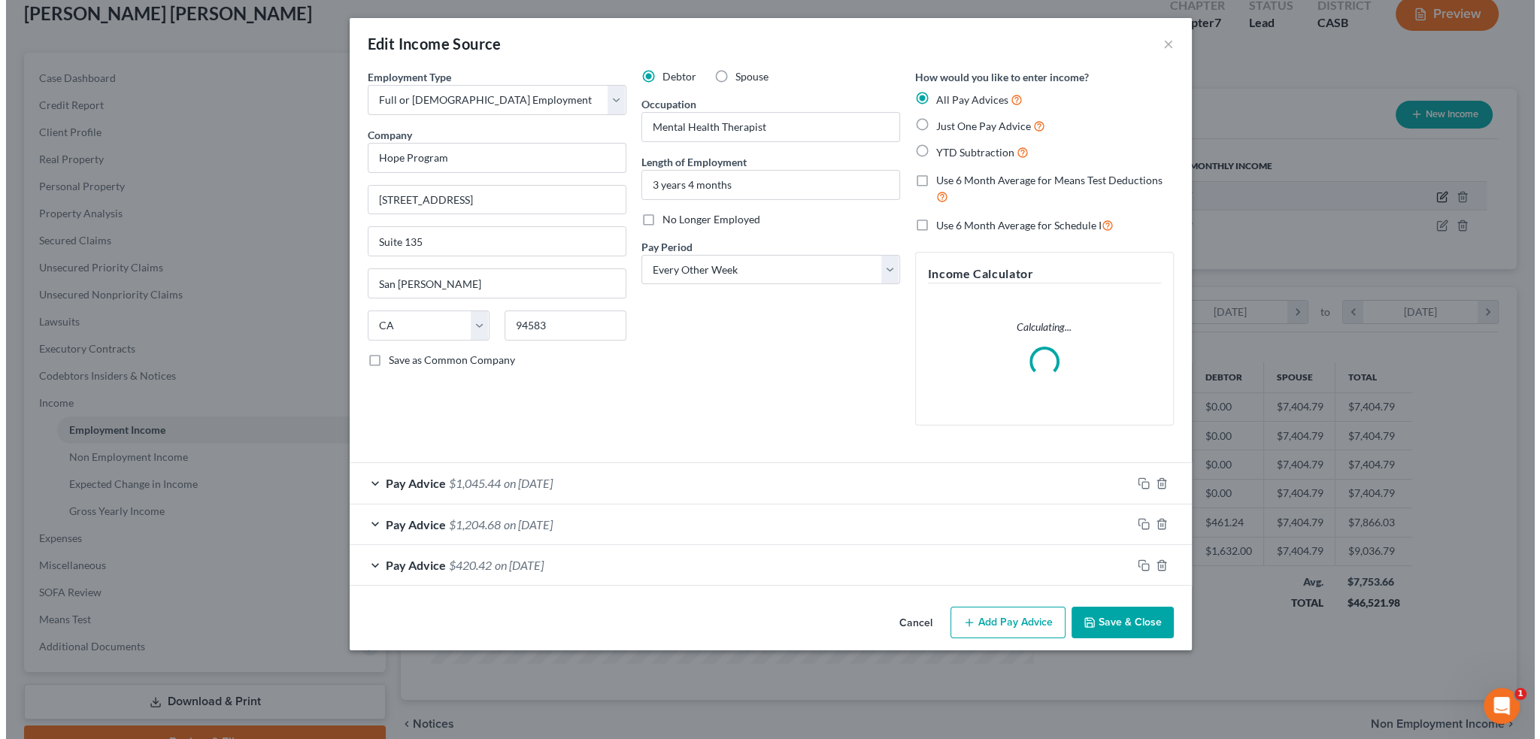
scroll to position [304, 638]
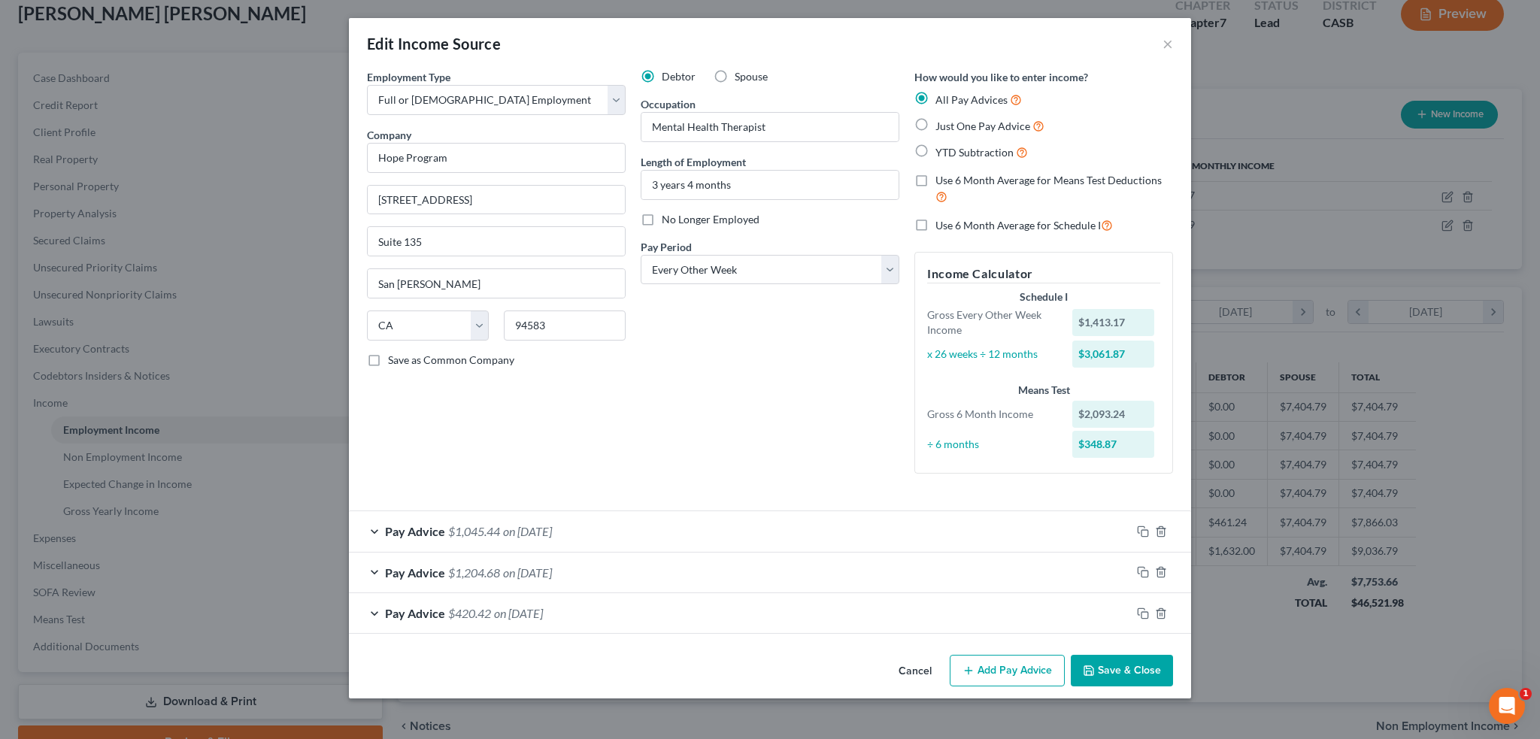
click at [981, 668] on button "Add Pay Advice" at bounding box center [1007, 671] width 115 height 32
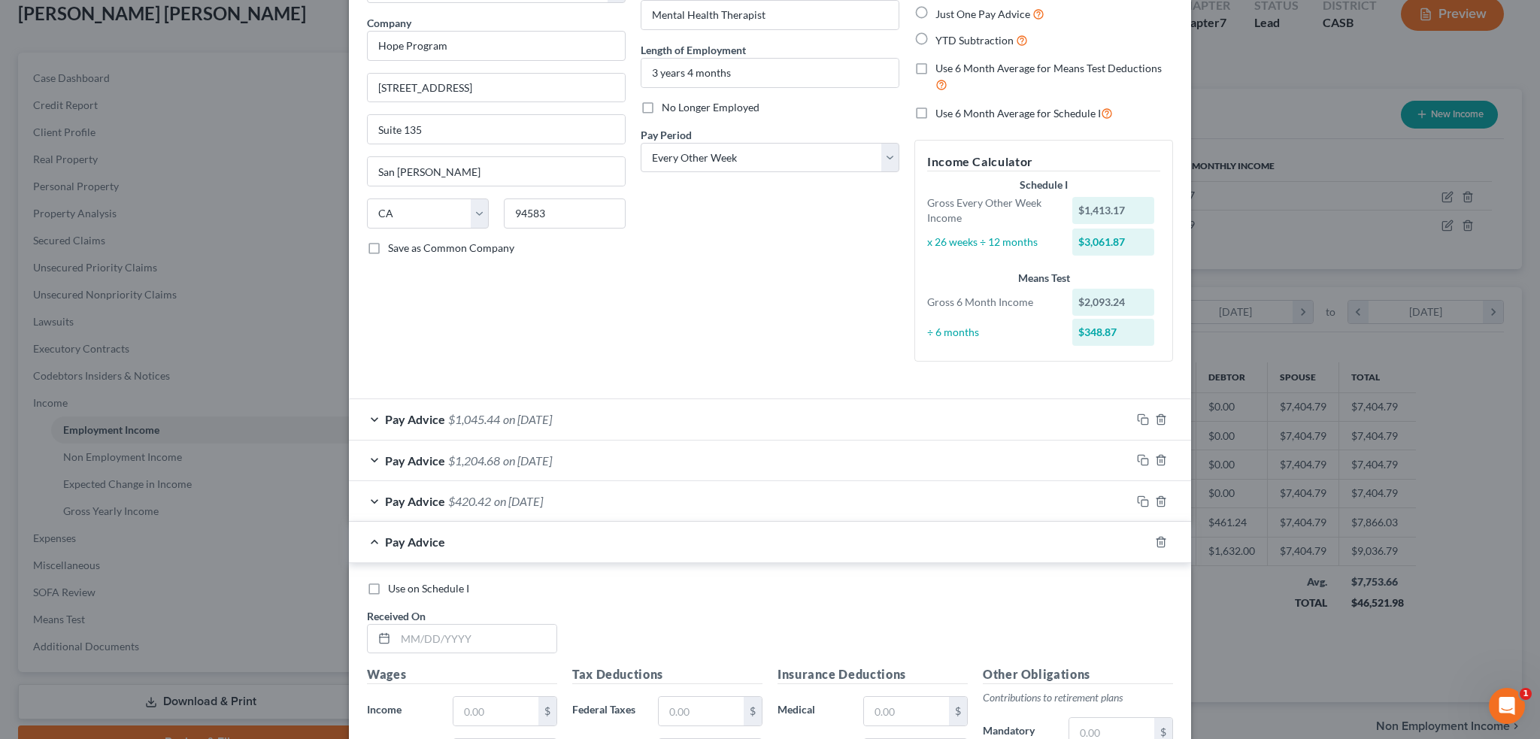
scroll to position [226, 0]
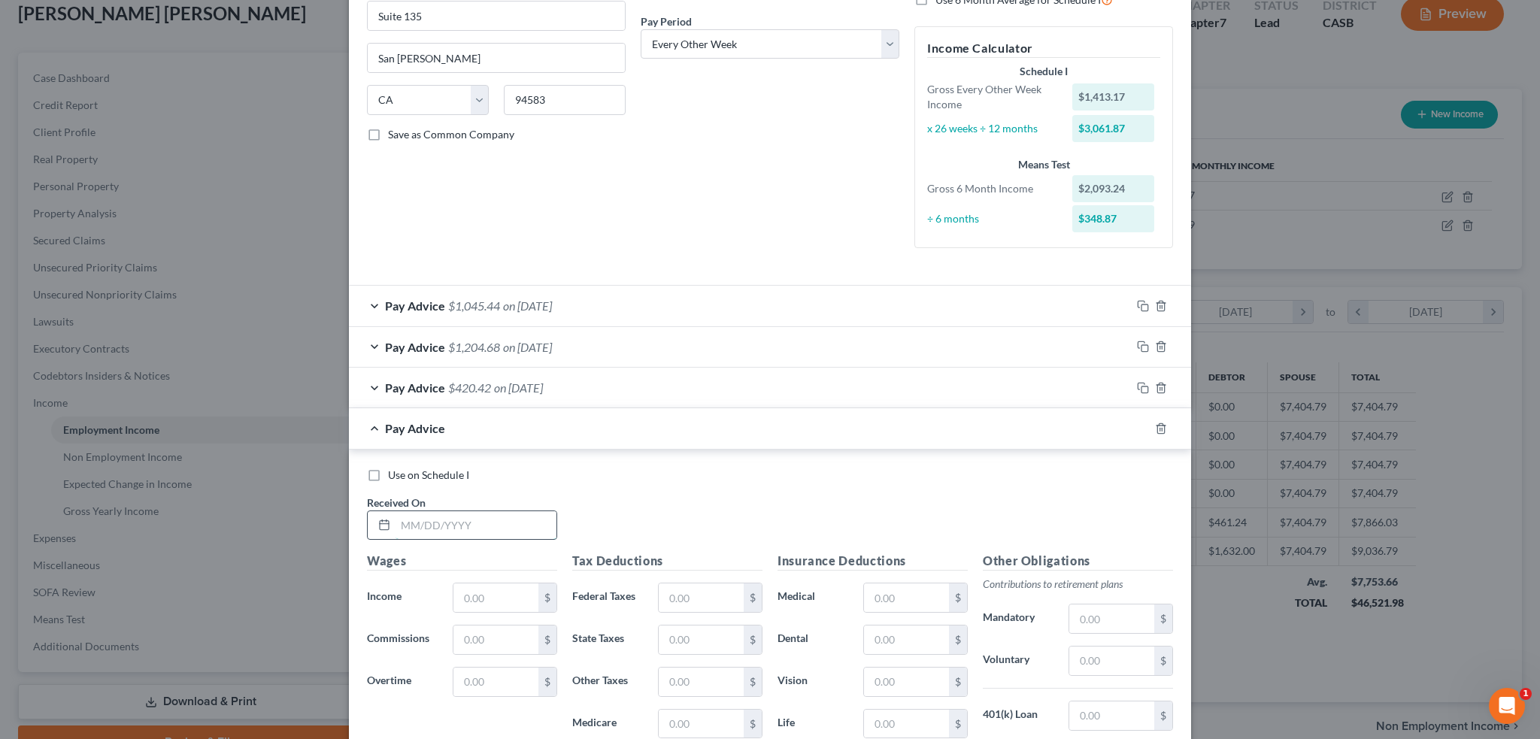
click at [466, 521] on input "text" at bounding box center [476, 525] width 161 height 29
type input "07/08/2025"
click at [481, 598] on input "text" at bounding box center [496, 598] width 85 height 29
type input "952.26"
drag, startPoint x: 672, startPoint y: 605, endPoint x: 698, endPoint y: 590, distance: 30.3
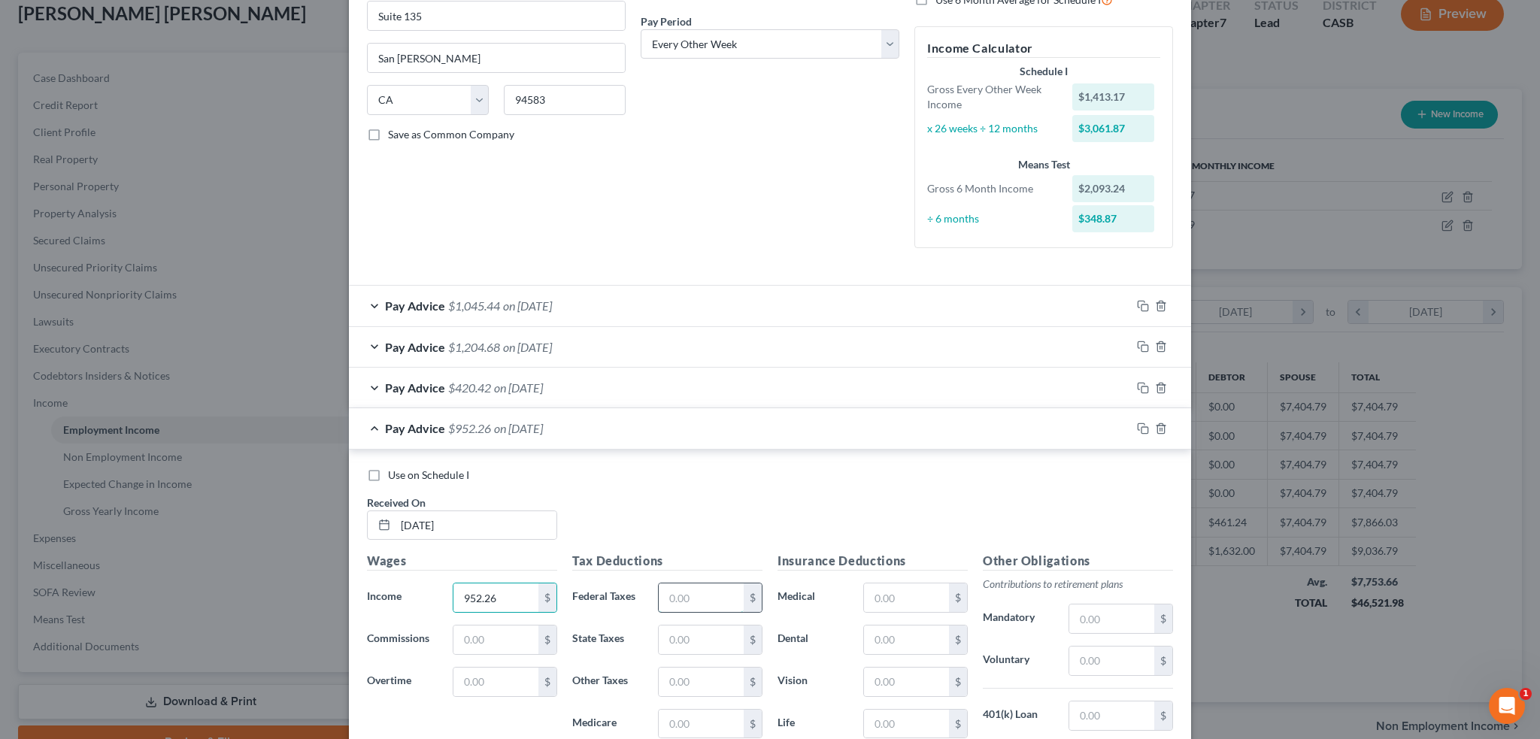
click at [672, 605] on input "text" at bounding box center [701, 598] width 85 height 29
type input "29.87"
click at [686, 664] on div "Tax Deductions Federal Taxes 29.87 $ State Taxes $ Other Taxes $ Medicare $ Soc…" at bounding box center [667, 672] width 205 height 241
click at [687, 639] on input "text" at bounding box center [701, 640] width 85 height 29
type input "21.76"
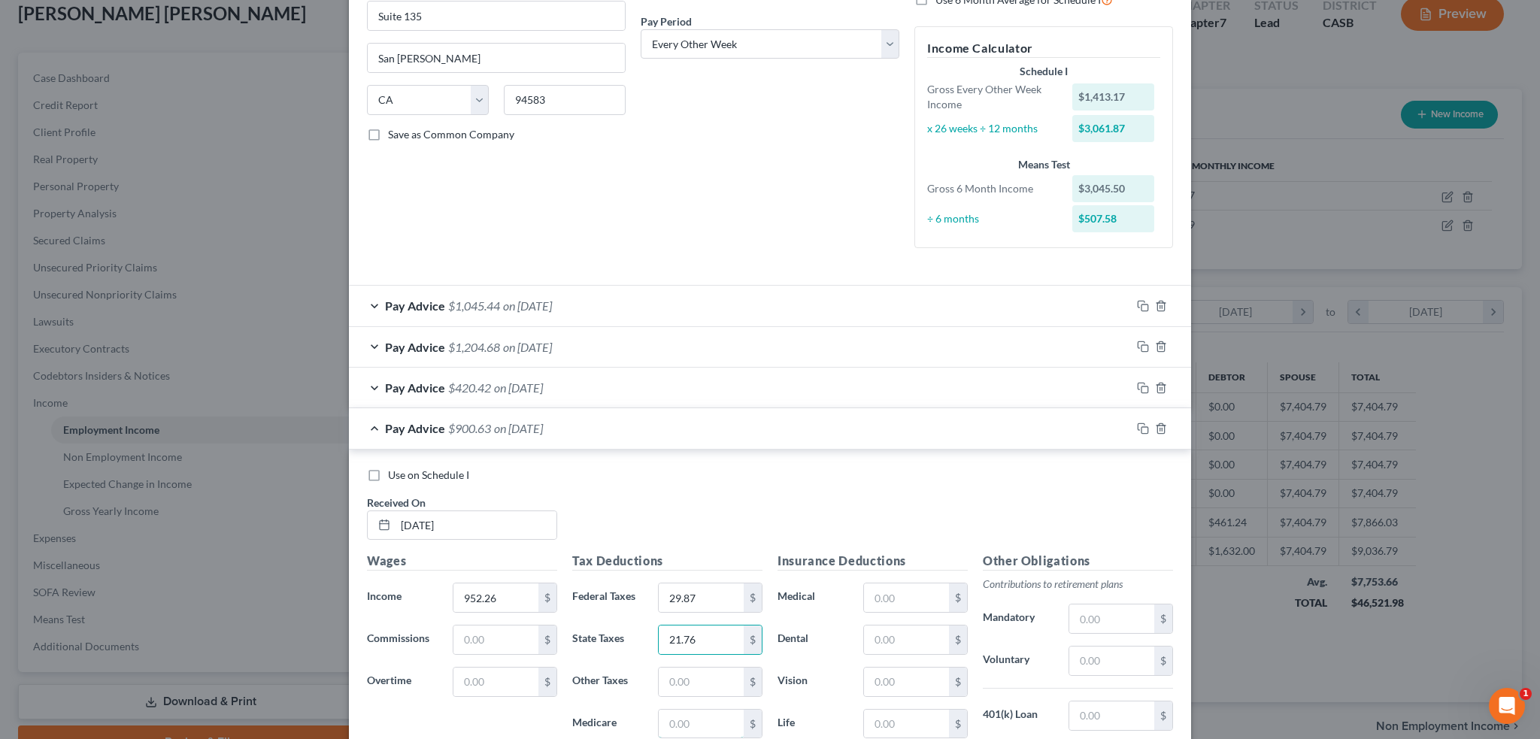
drag, startPoint x: 681, startPoint y: 727, endPoint x: 788, endPoint y: 733, distance: 107.8
click at [681, 727] on input "text" at bounding box center [701, 724] width 85 height 29
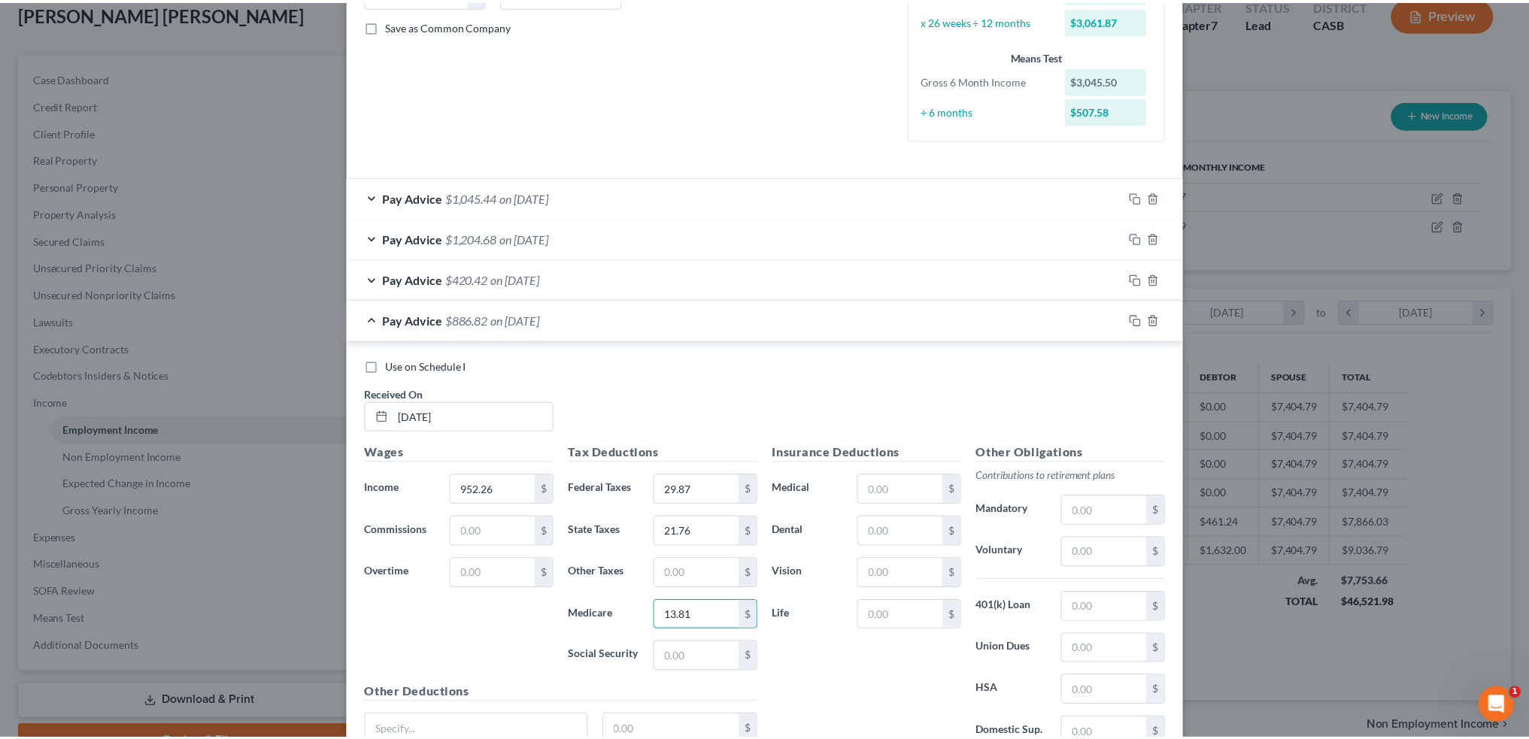
scroll to position [451, 0]
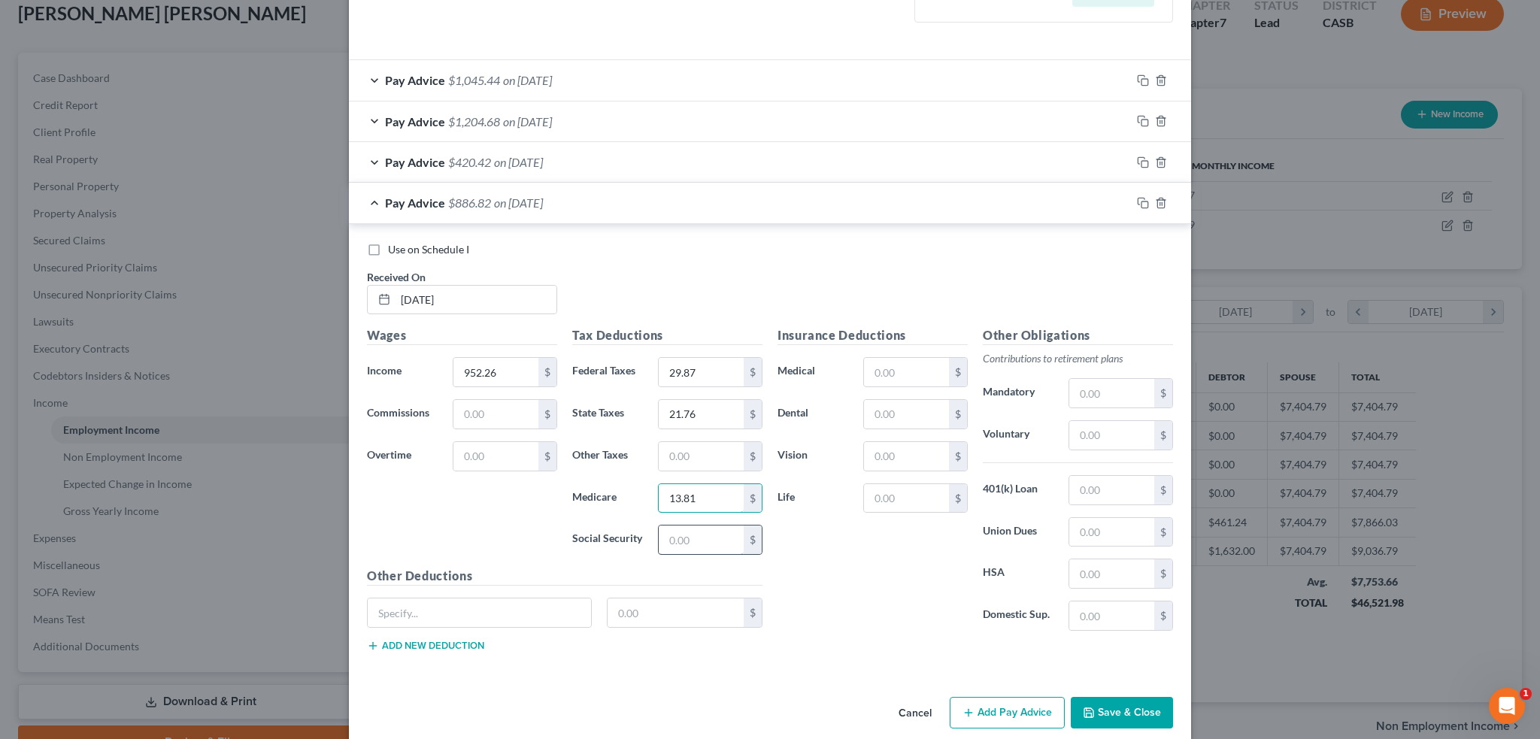
type input "13.81"
click at [691, 544] on input "text" at bounding box center [701, 540] width 85 height 29
type input "59.04"
click at [1114, 430] on input "text" at bounding box center [1112, 435] width 85 height 29
type input "28.57"
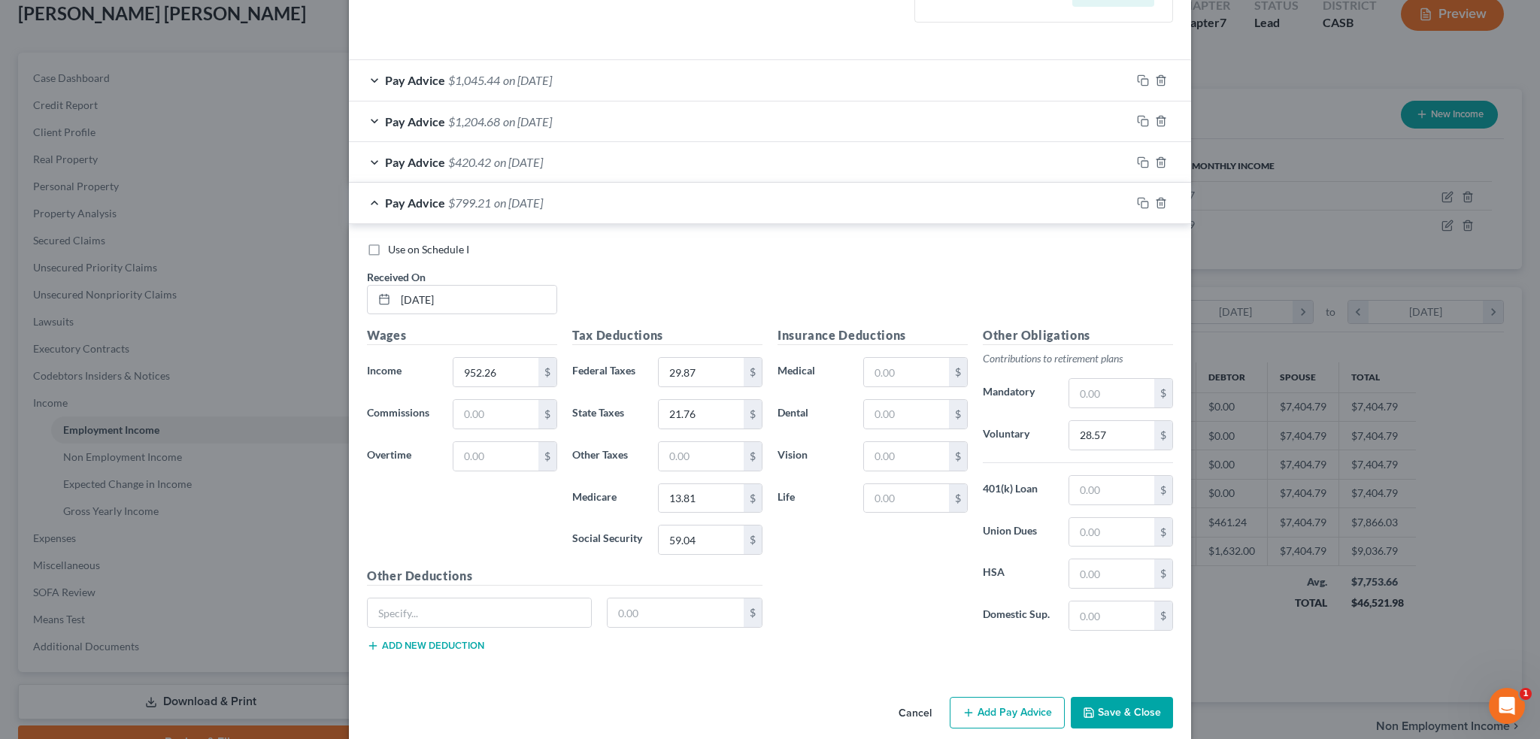
click at [882, 627] on div "Insurance Deductions Medical $ Dental $ Vision $ Life $" at bounding box center [872, 484] width 205 height 317
click at [1125, 700] on button "Save & Close" at bounding box center [1122, 713] width 102 height 32
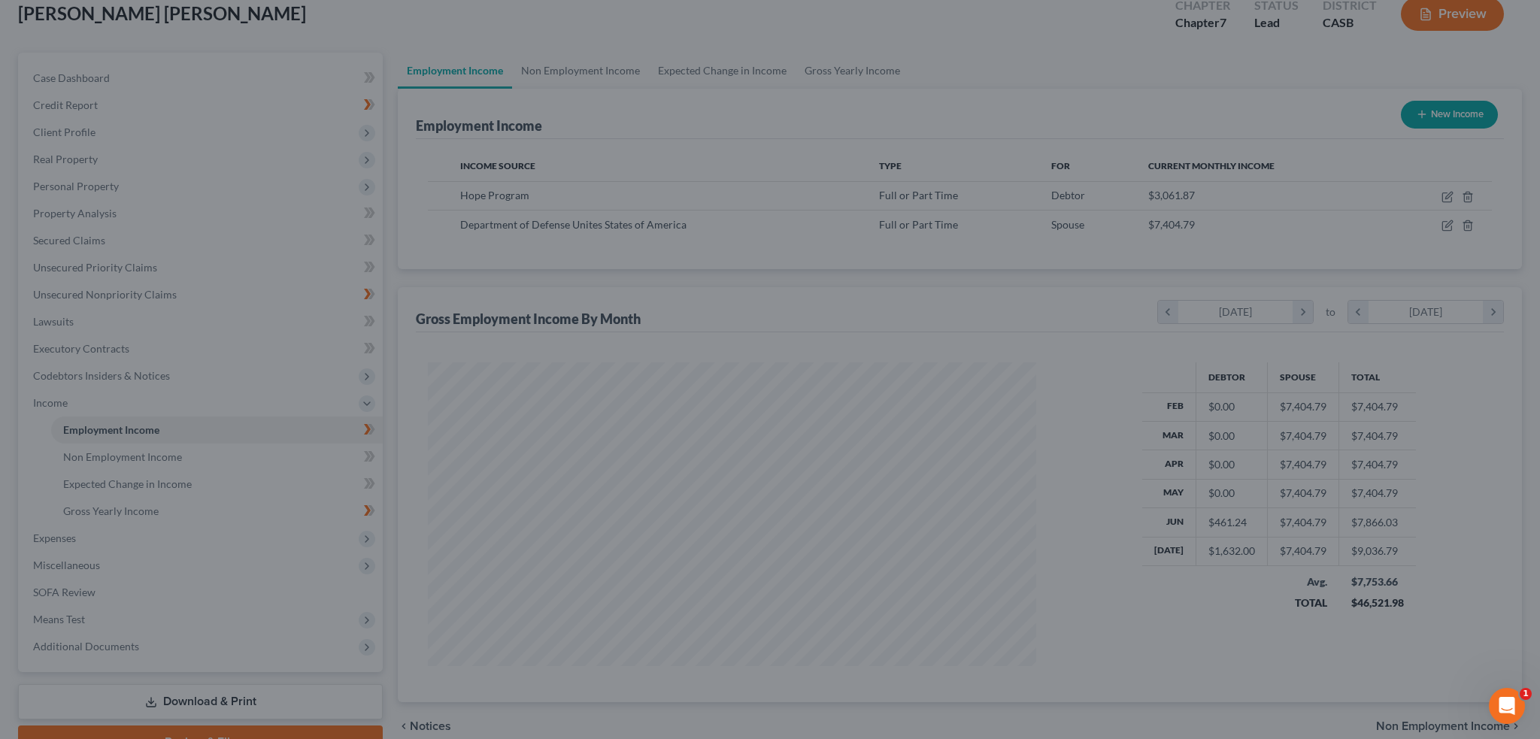
scroll to position [751877, 751545]
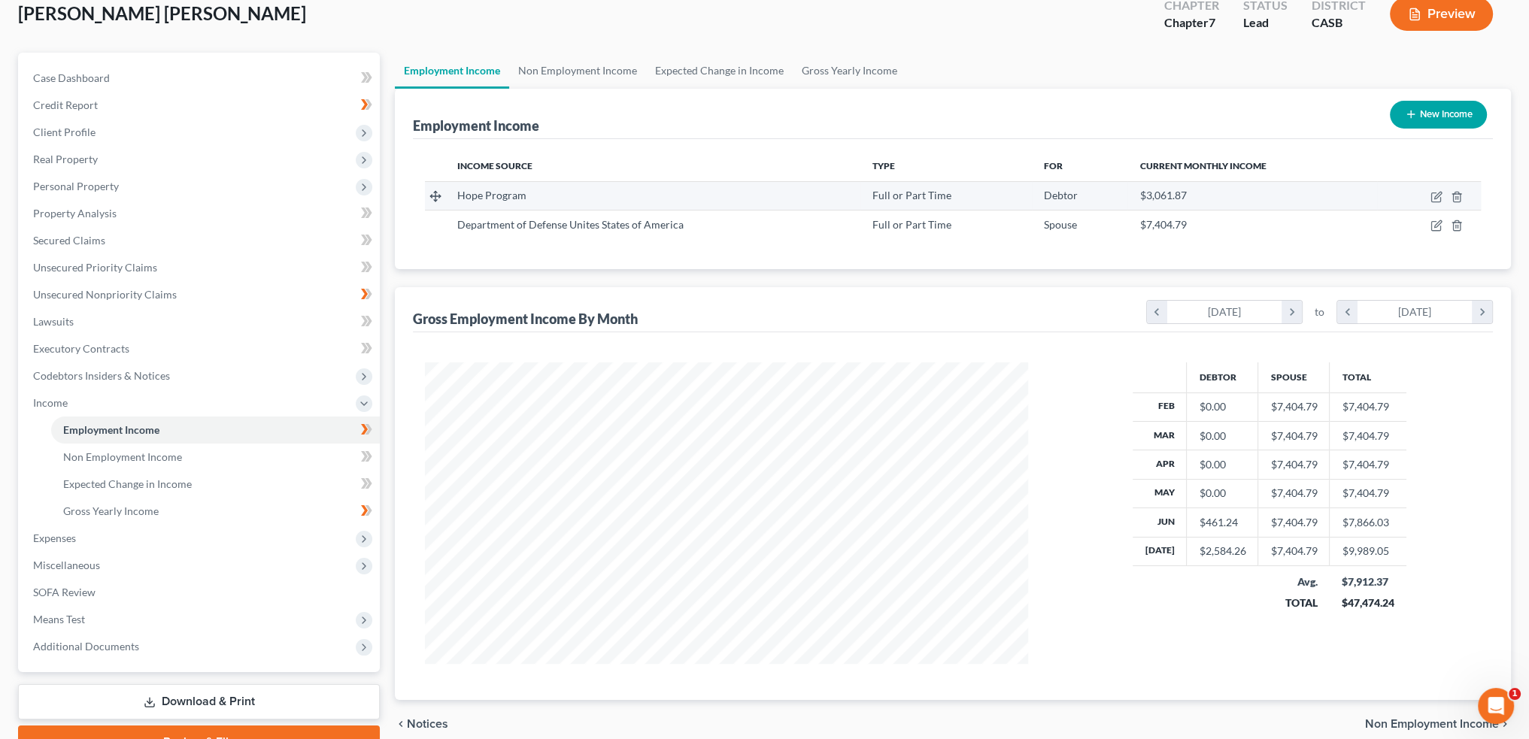
click at [1176, 205] on td "$3,061.87" at bounding box center [1253, 195] width 250 height 29
click at [1176, 196] on span "$3,061.87" at bounding box center [1163, 195] width 47 height 13
click at [1440, 194] on icon "button" at bounding box center [1437, 195] width 7 height 7
select select "0"
select select "4"
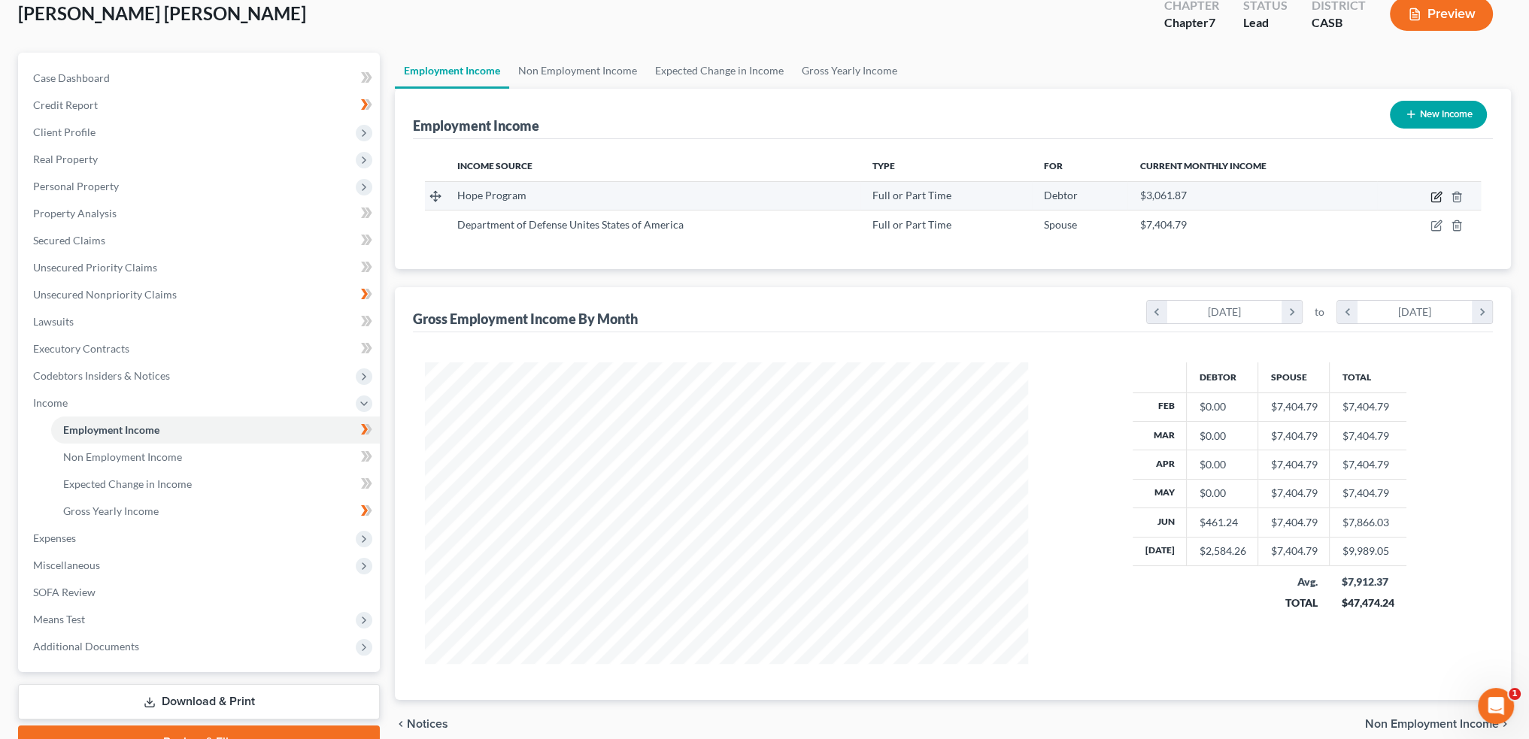
select select "2"
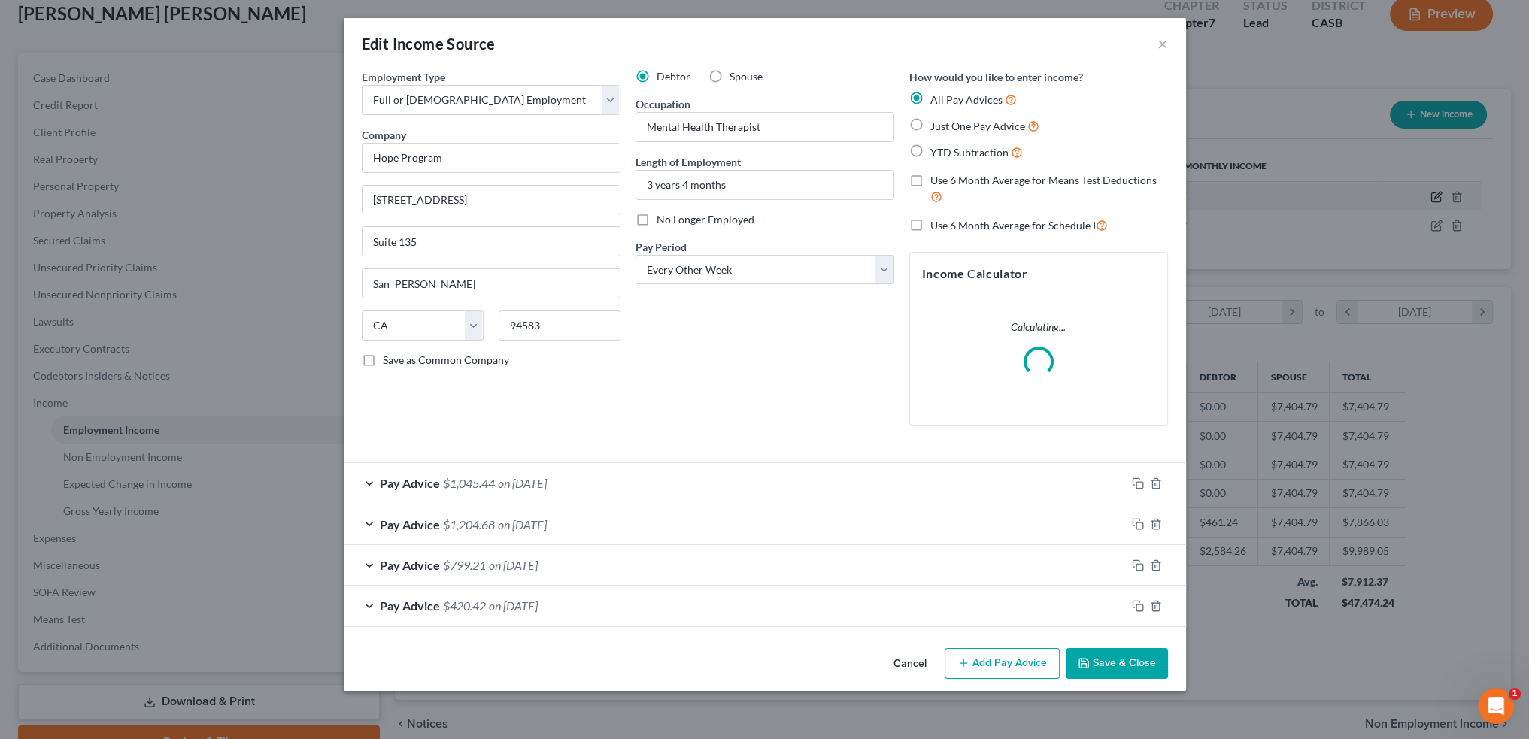
scroll to position [304, 638]
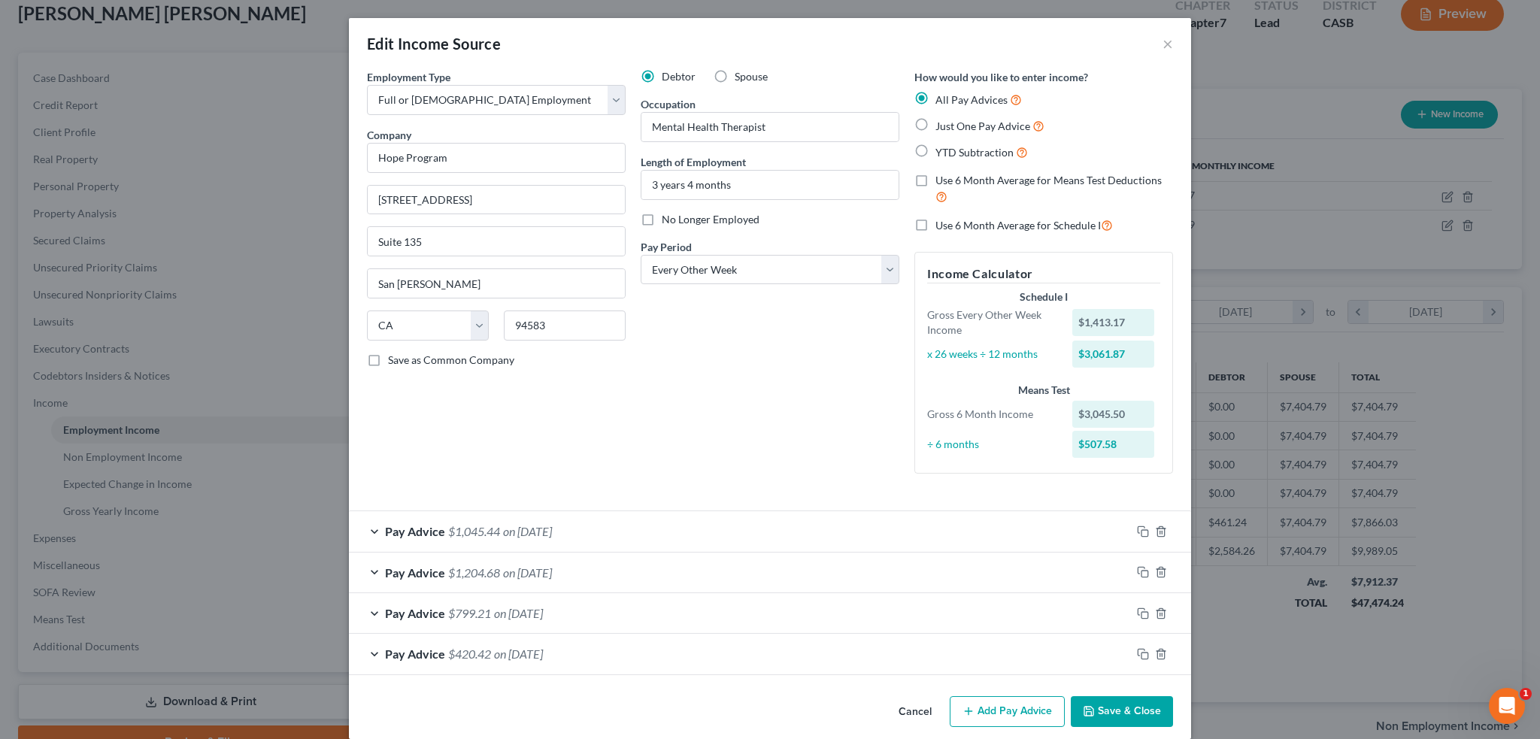
click at [1118, 179] on span "Use 6 Month Average for Means Test Deductions" at bounding box center [1049, 180] width 226 height 13
click at [952, 179] on input "Use 6 Month Average for Means Test Deductions" at bounding box center [947, 178] width 10 height 10
checkbox input "true"
click at [1131, 710] on button "Save & Close" at bounding box center [1122, 713] width 102 height 32
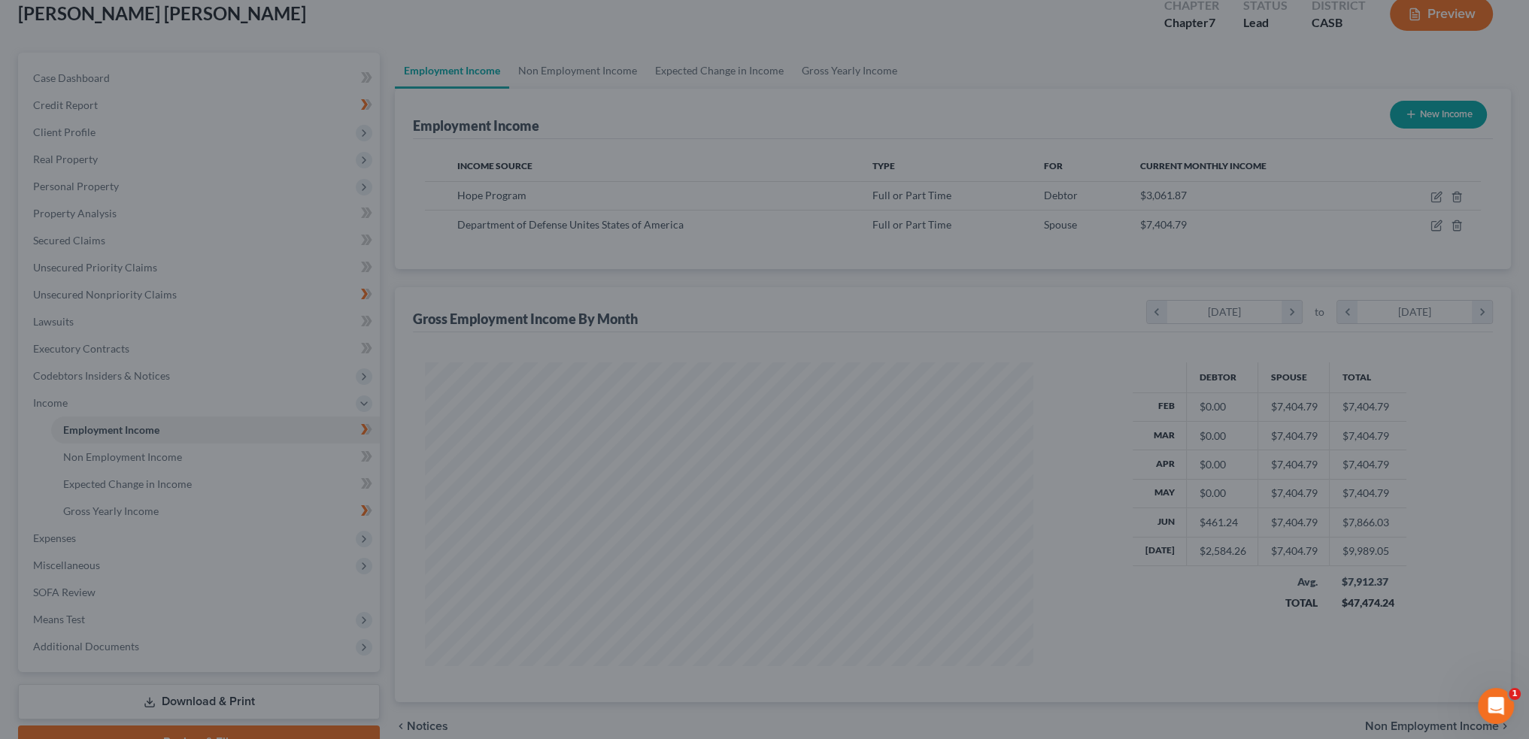
scroll to position [751877, 751545]
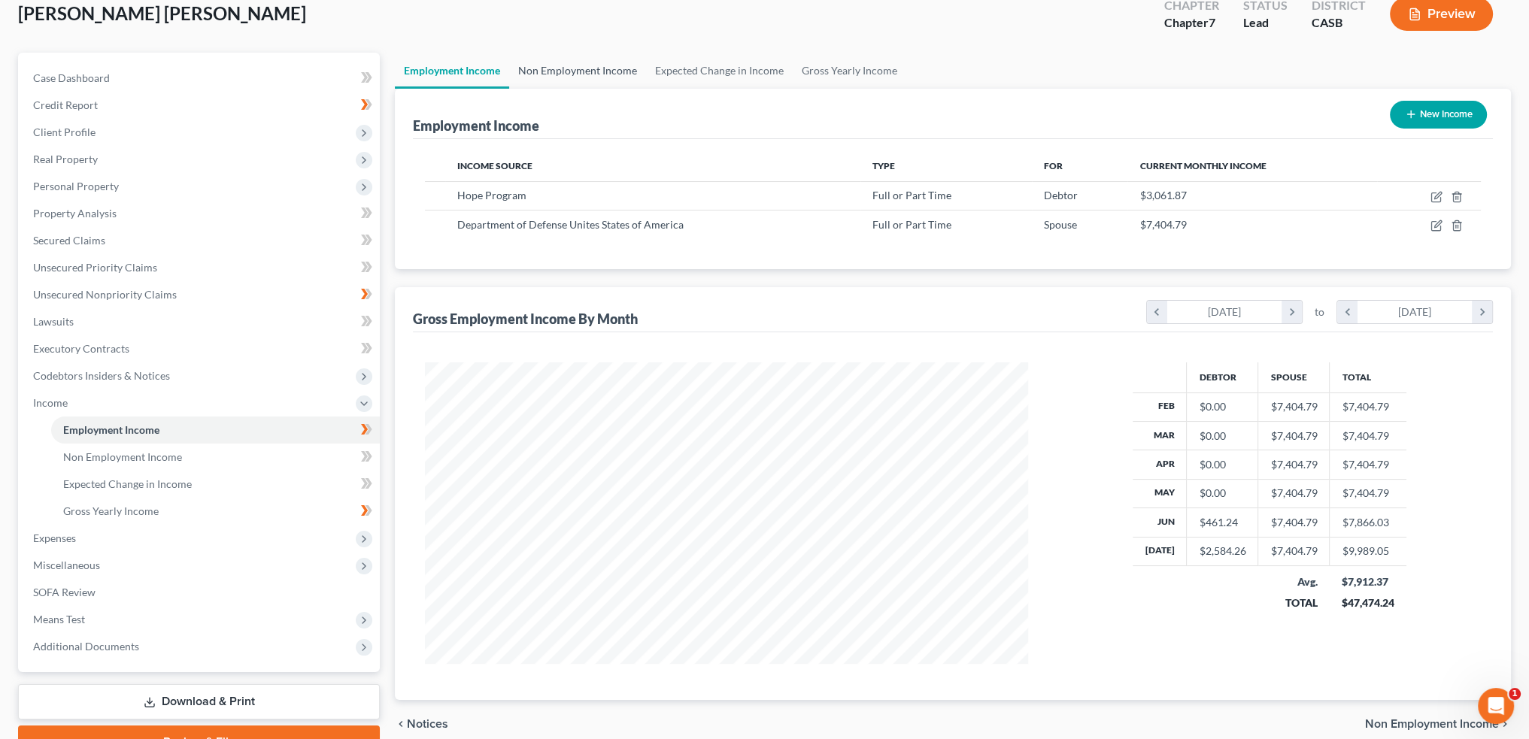
click at [569, 68] on link "Non Employment Income" at bounding box center [577, 71] width 137 height 36
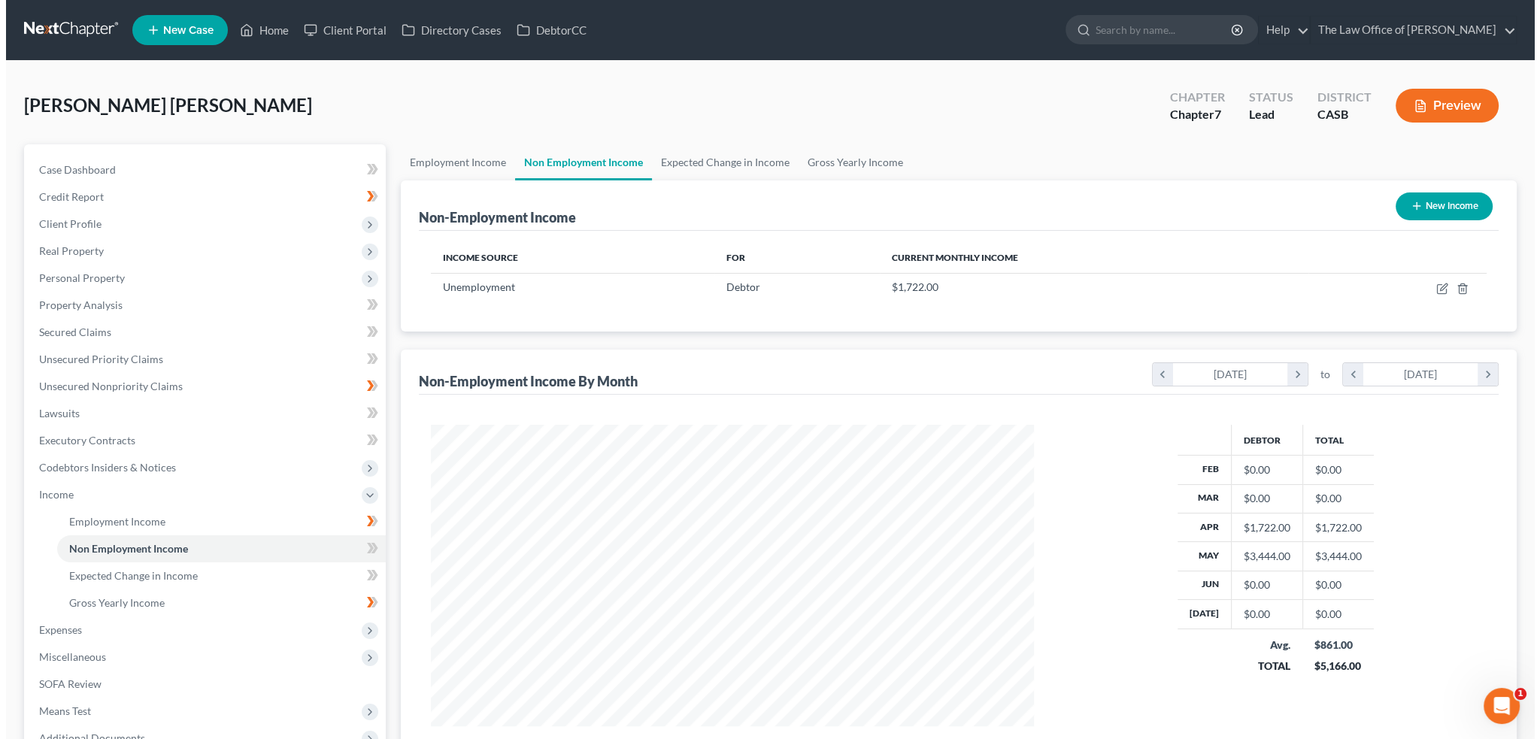
scroll to position [302, 633]
click at [1431, 283] on icon "button" at bounding box center [1437, 289] width 12 height 12
select select "0"
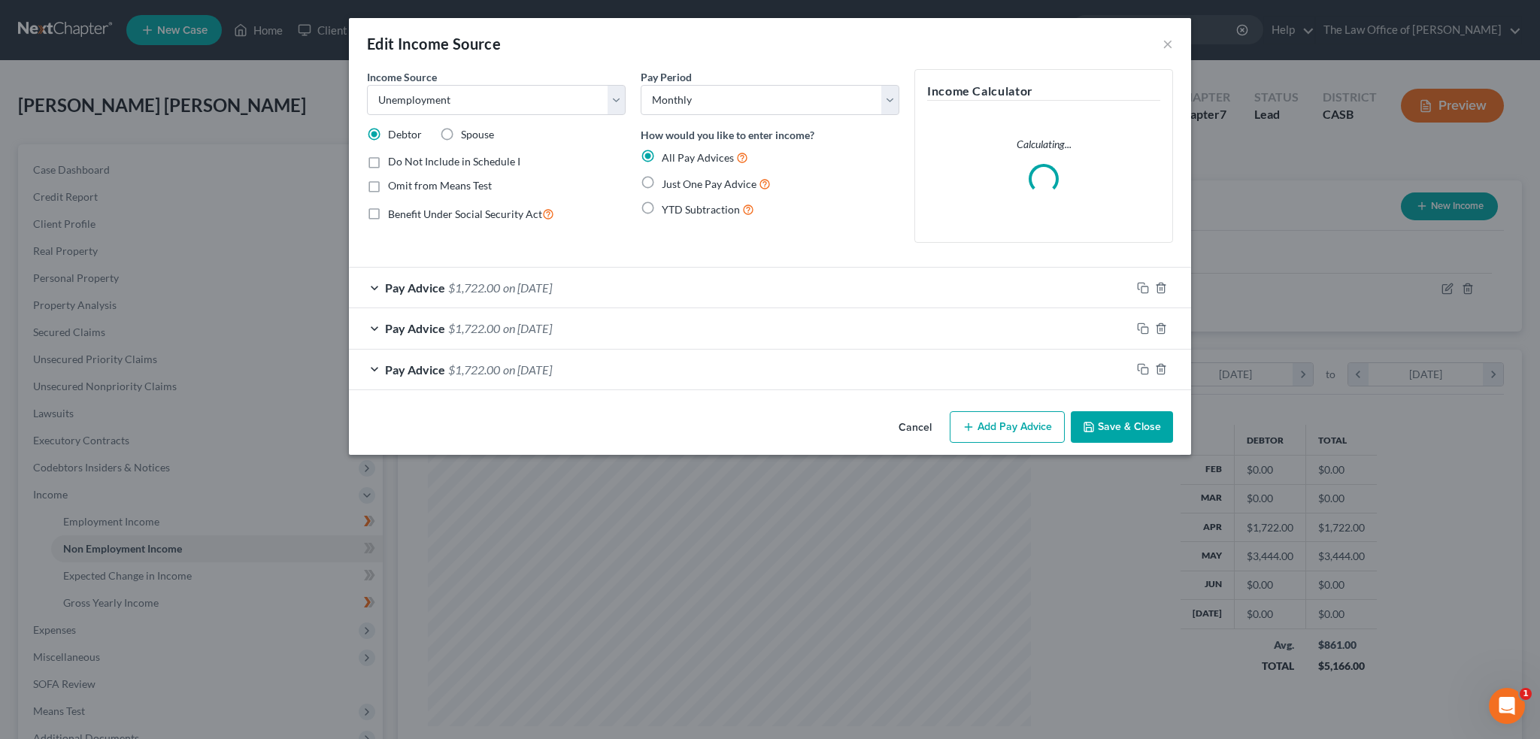
scroll to position [304, 638]
click at [1017, 426] on button "Add Pay Advice" at bounding box center [1007, 427] width 115 height 32
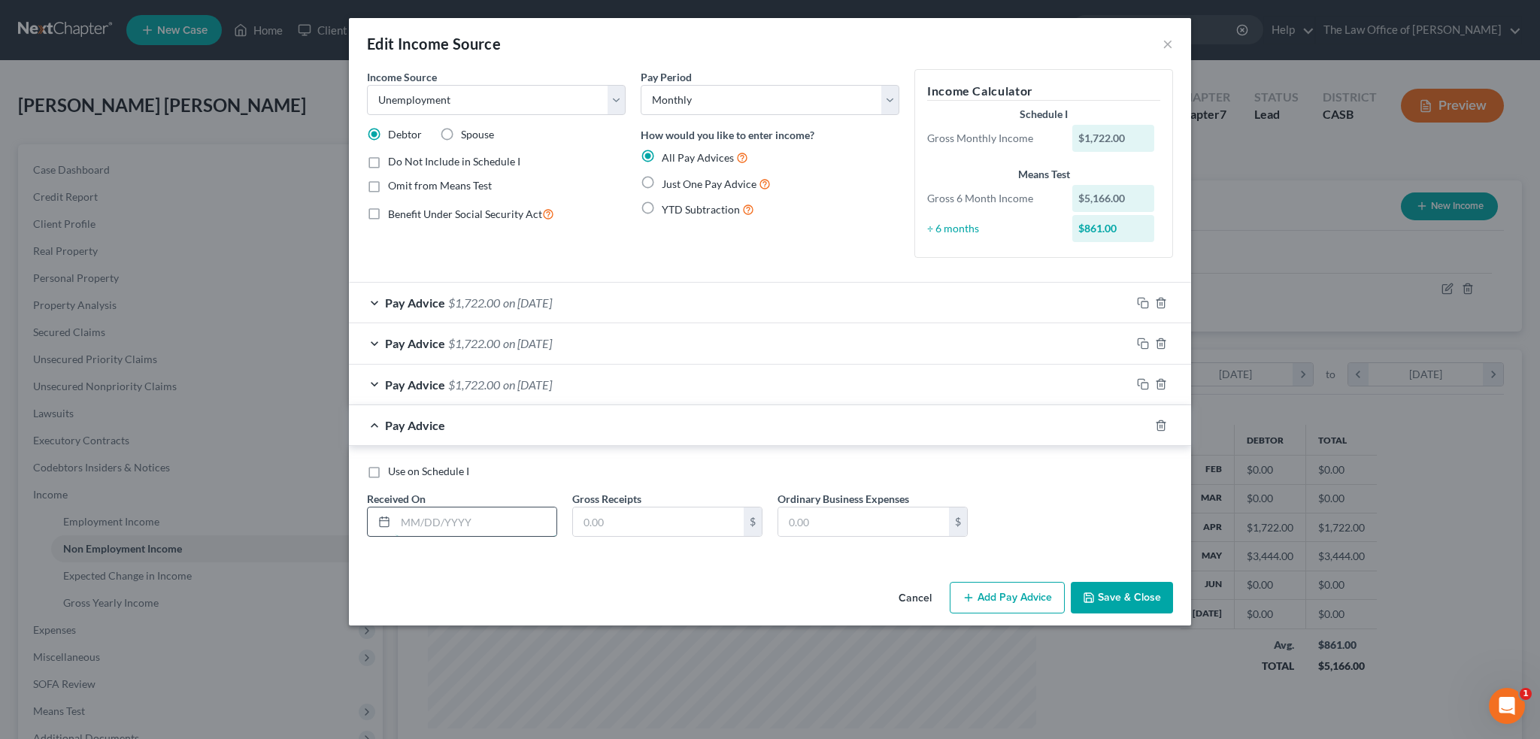
click at [427, 518] on input "text" at bounding box center [476, 522] width 161 height 29
type input "[DATE]"
type input "1,722"
click at [1000, 591] on button "Add Pay Advice" at bounding box center [1007, 598] width 115 height 32
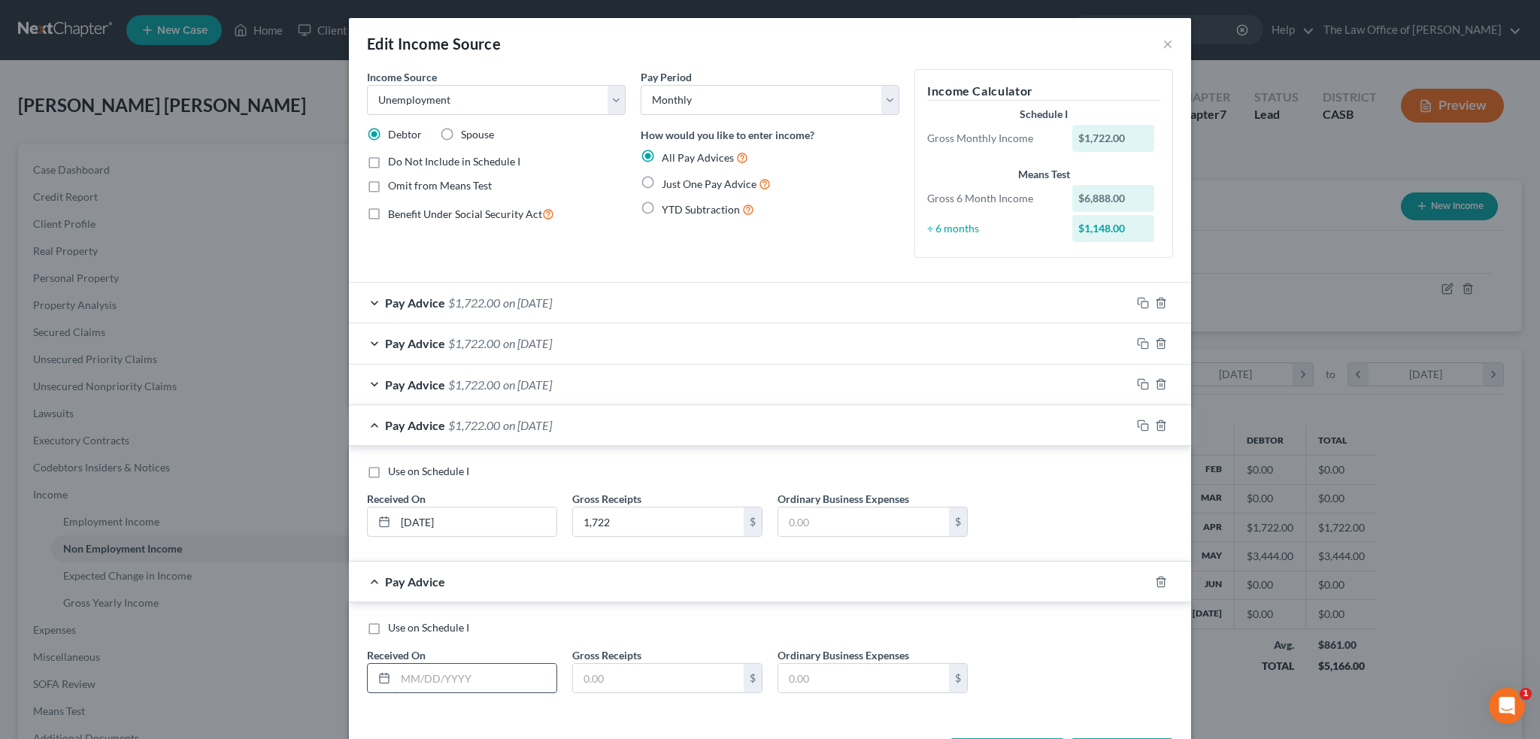
click at [411, 676] on input "text" at bounding box center [476, 678] width 161 height 29
type input "[DATE]"
type input "1,722"
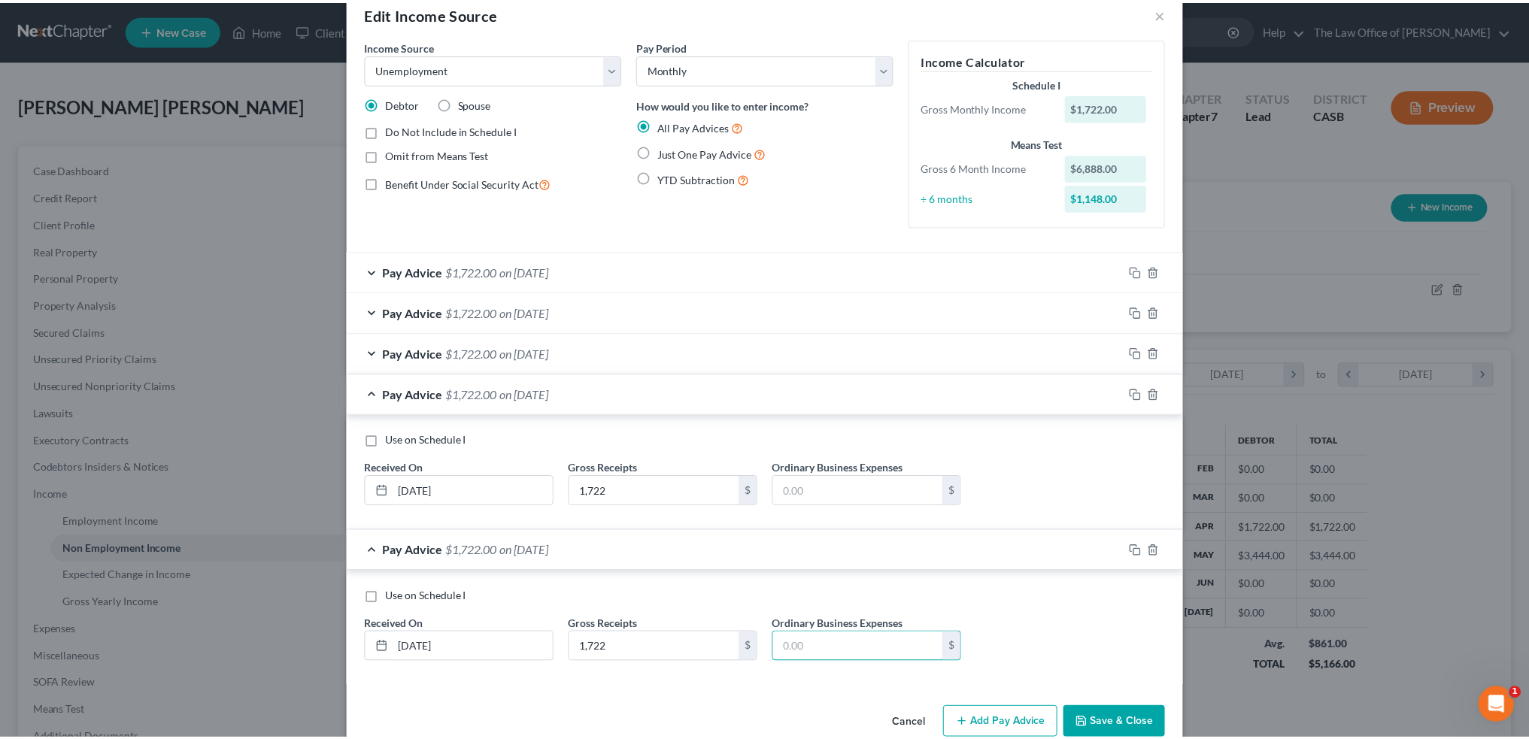
scroll to position [58, 0]
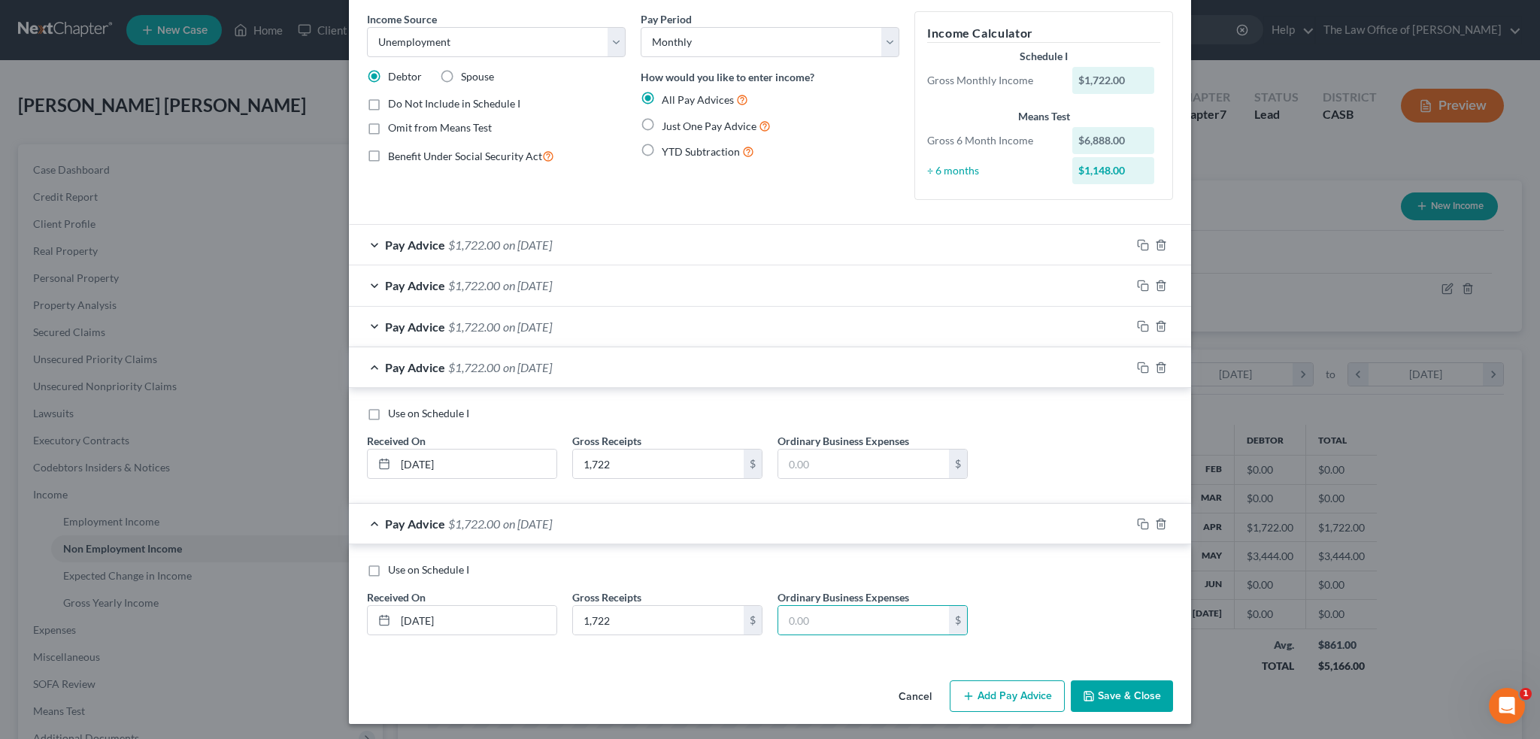
click at [1119, 696] on button "Save & Close" at bounding box center [1122, 697] width 102 height 32
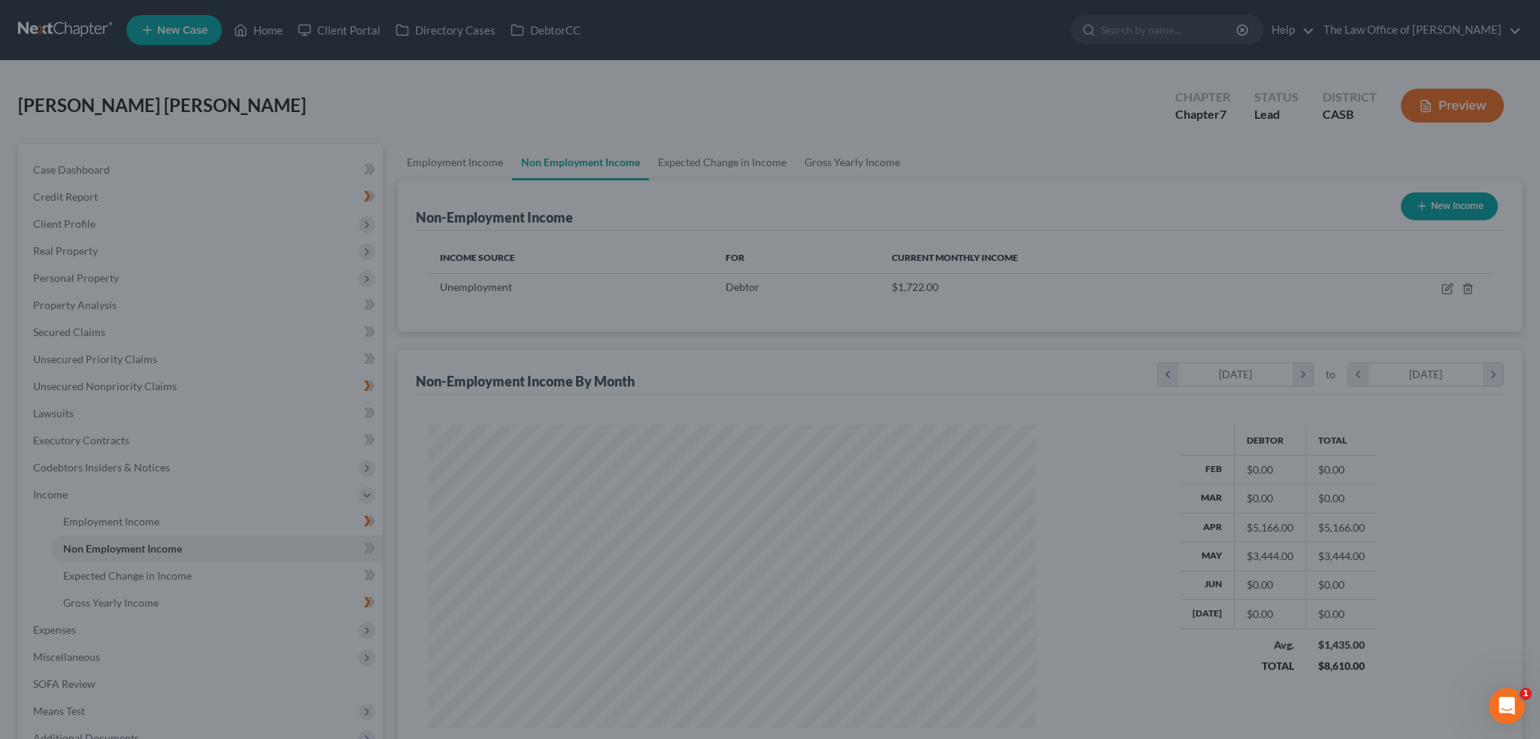
scroll to position [751877, 751545]
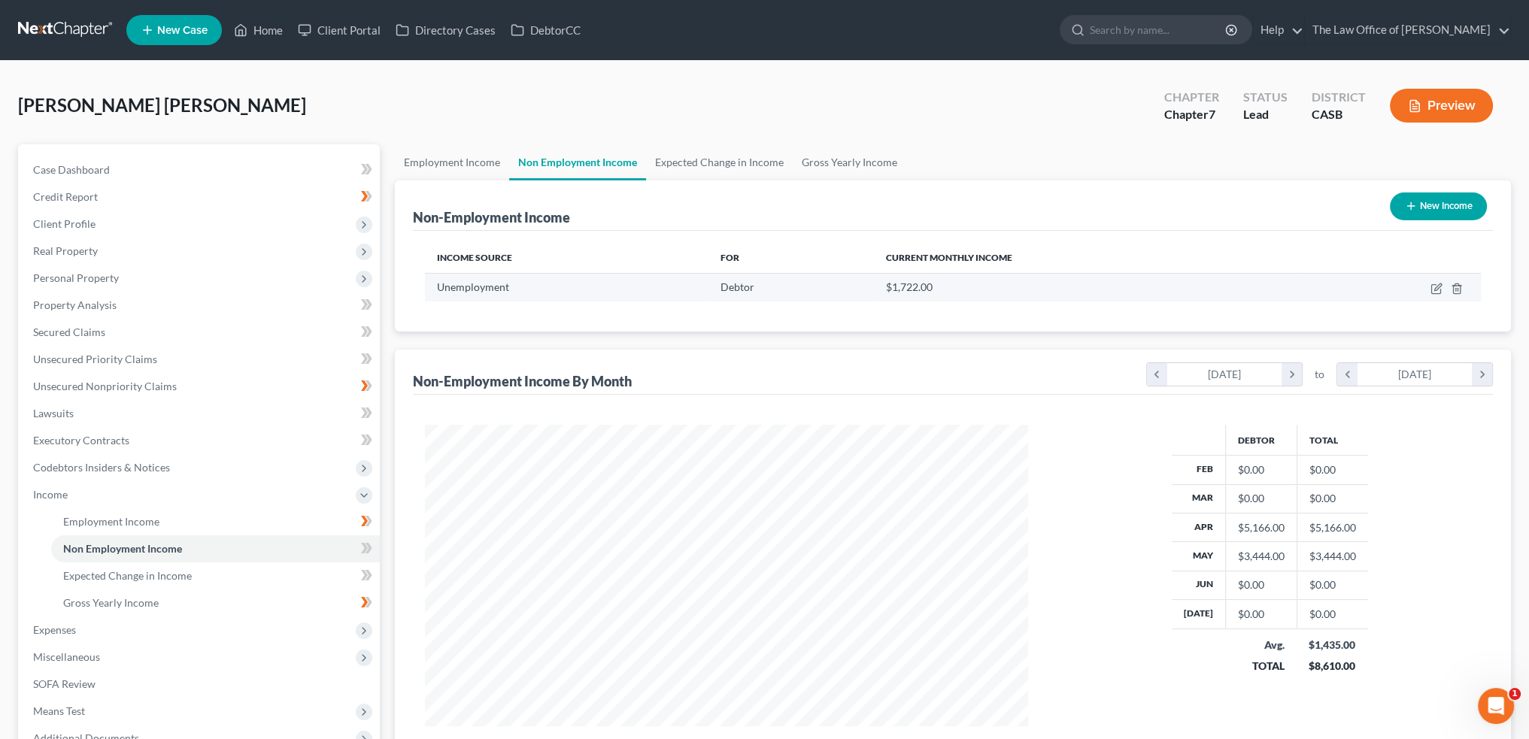
click at [1111, 296] on td "$1,722.00" at bounding box center [1088, 287] width 429 height 29
click at [1437, 286] on icon "button" at bounding box center [1437, 287] width 7 height 7
select select "0"
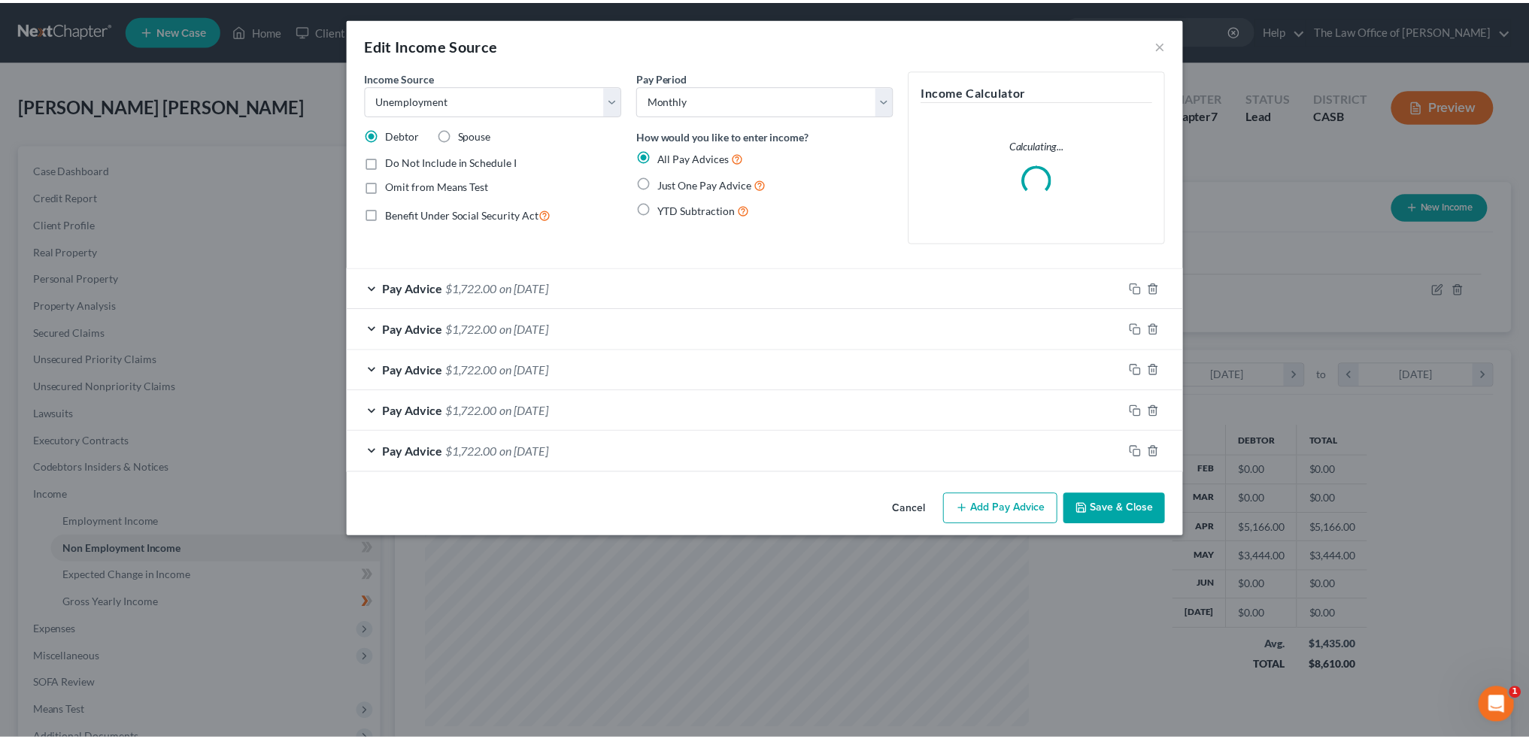
scroll to position [304, 638]
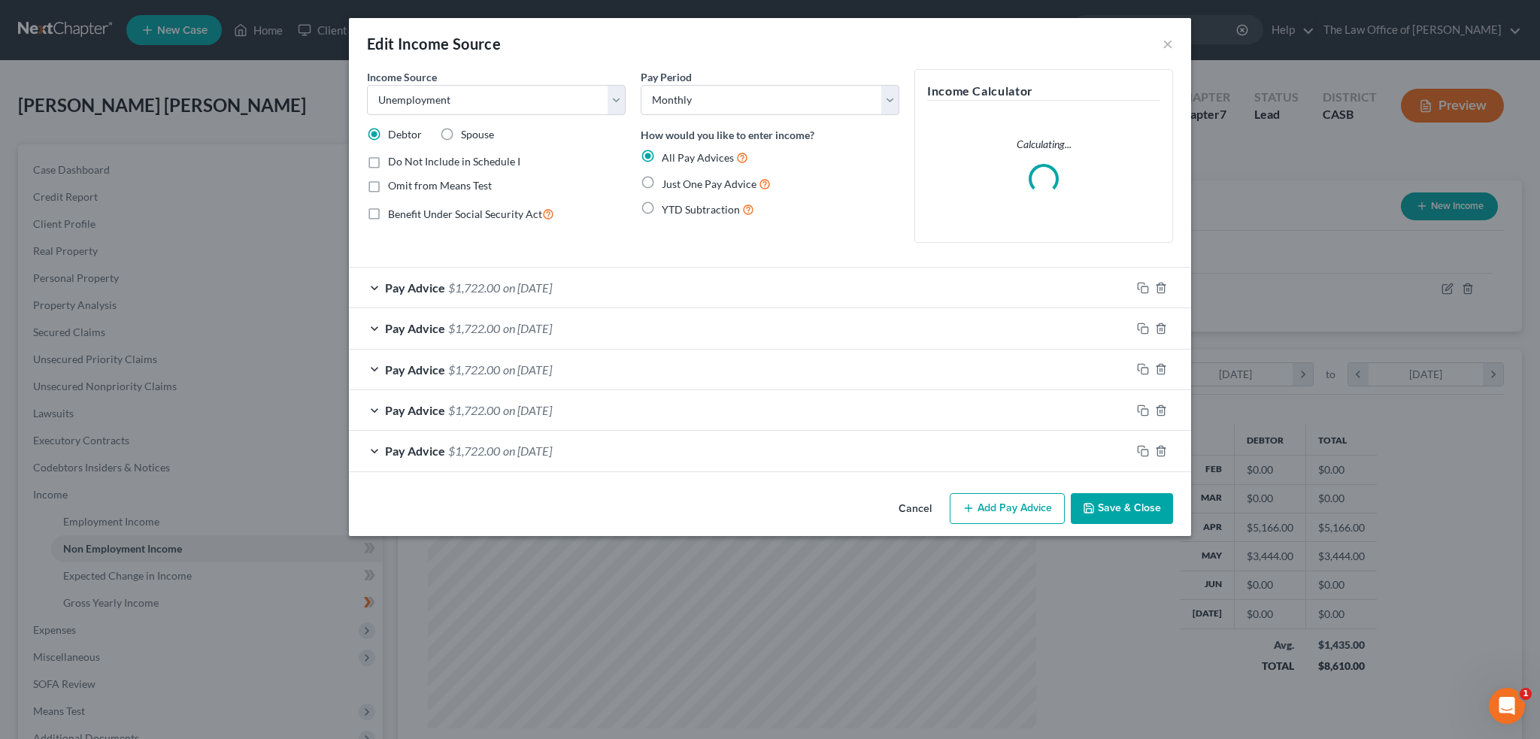
click at [1029, 512] on button "Add Pay Advice" at bounding box center [1007, 509] width 115 height 32
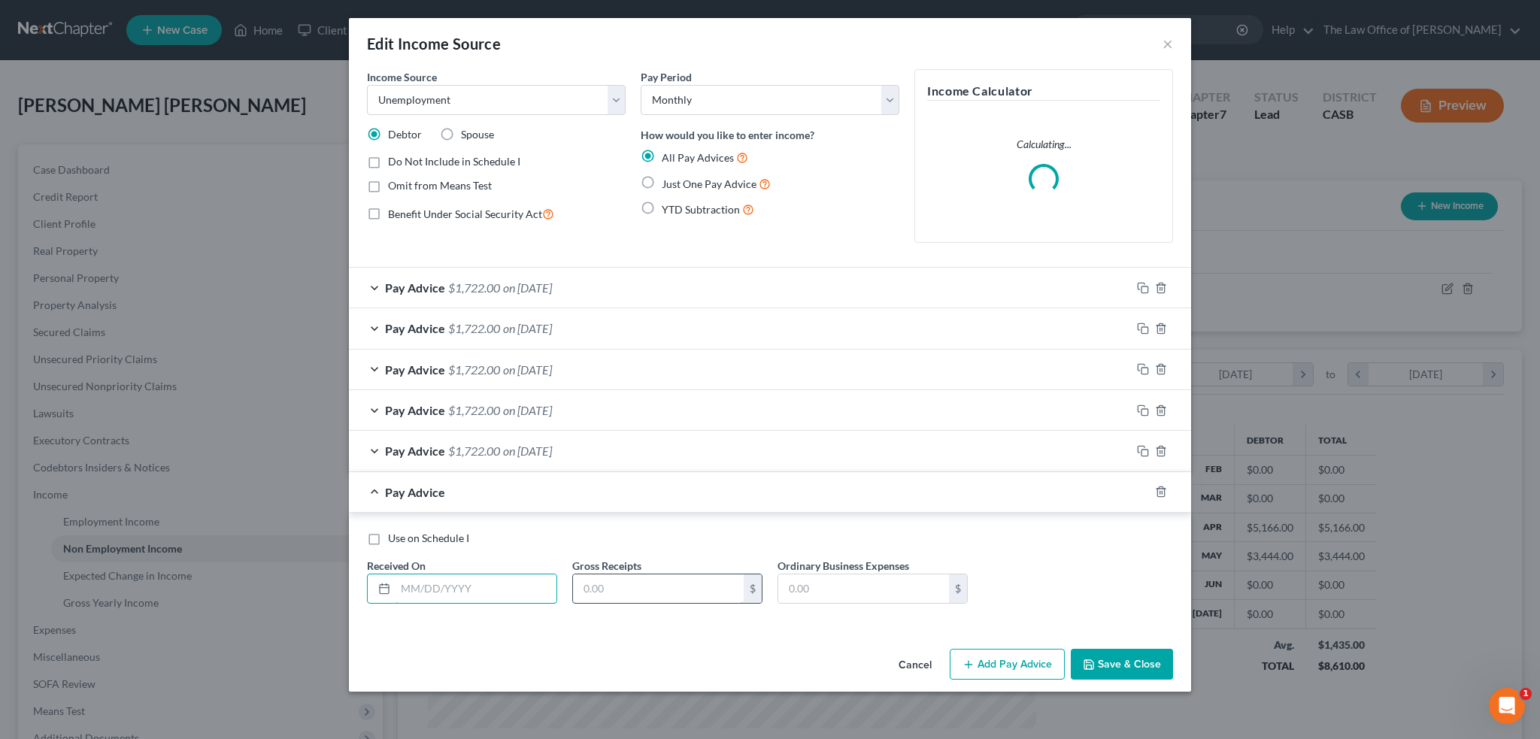
drag, startPoint x: 460, startPoint y: 591, endPoint x: 692, endPoint y: 589, distance: 231.7
click at [460, 591] on input "text" at bounding box center [476, 589] width 161 height 29
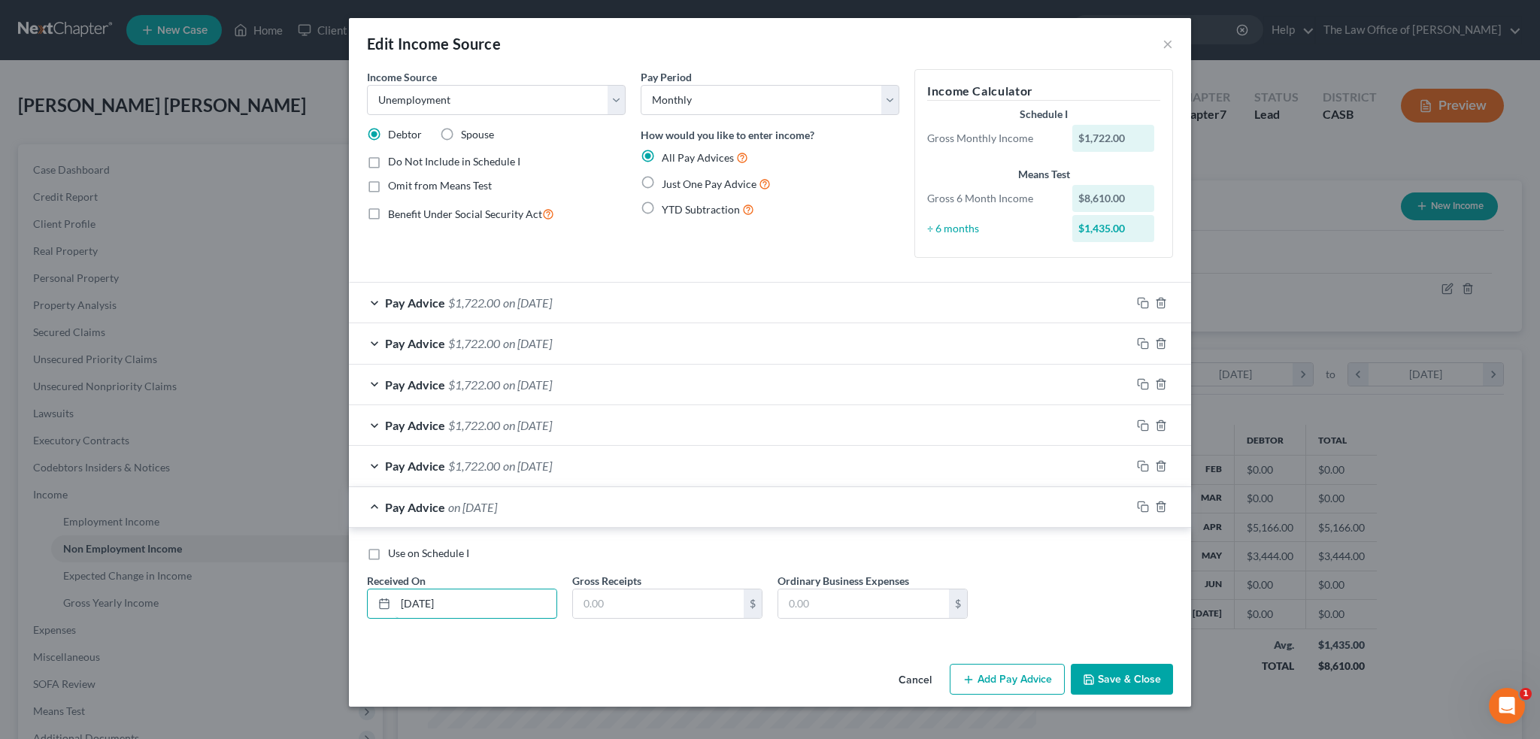
type input "[DATE]"
type input "1,722"
click at [1119, 678] on button "Save & Close" at bounding box center [1122, 680] width 102 height 32
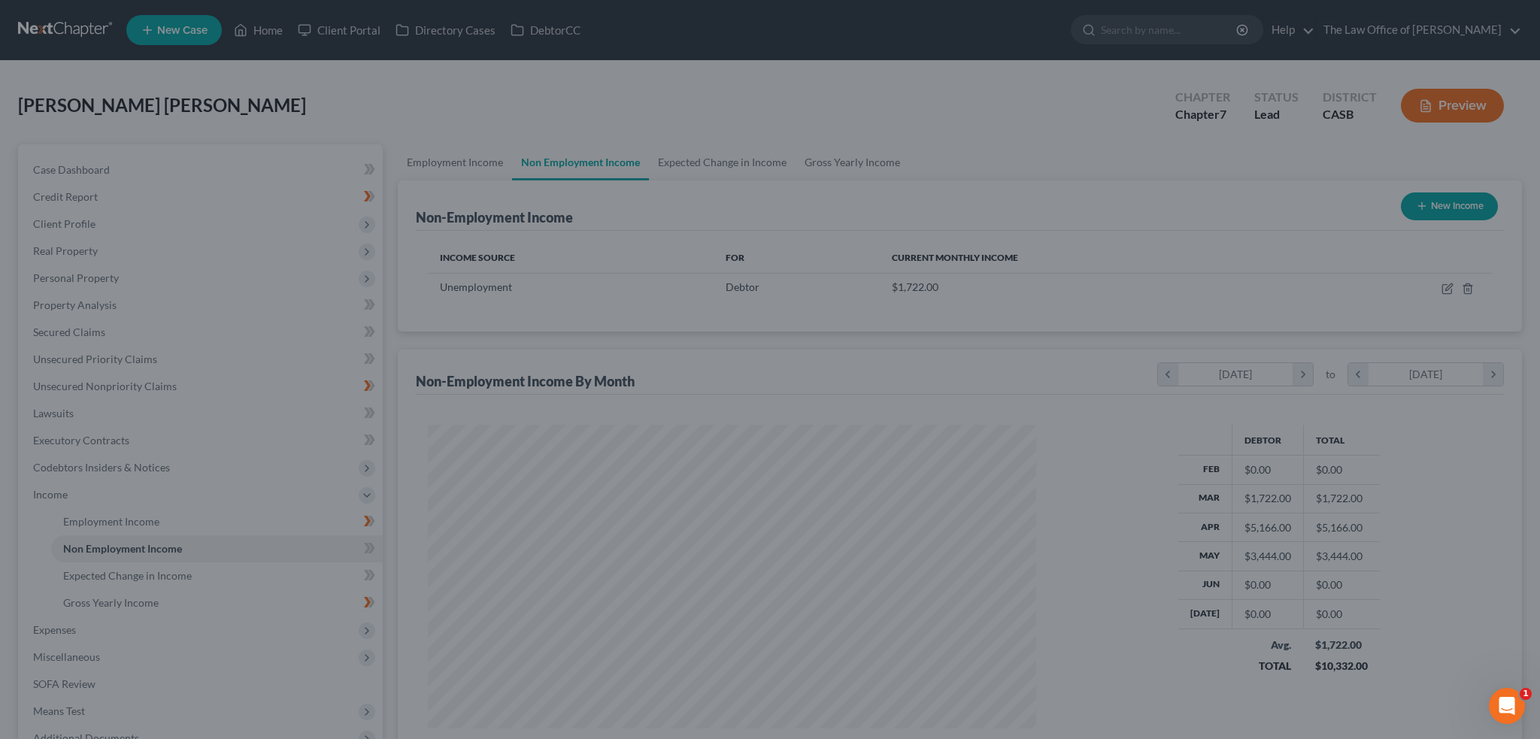
scroll to position [751877, 751545]
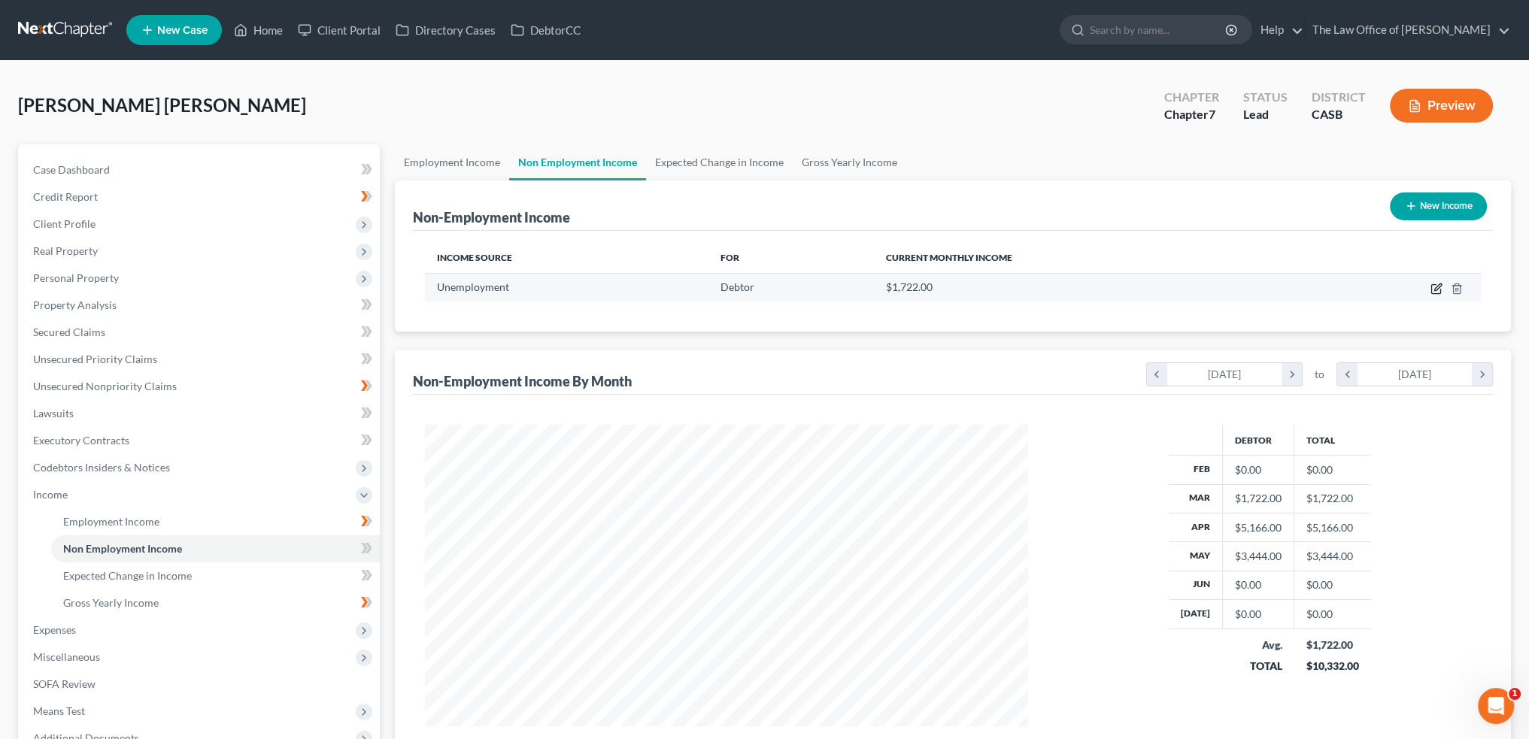
click at [1433, 288] on icon "button" at bounding box center [1437, 289] width 12 height 12
select select "0"
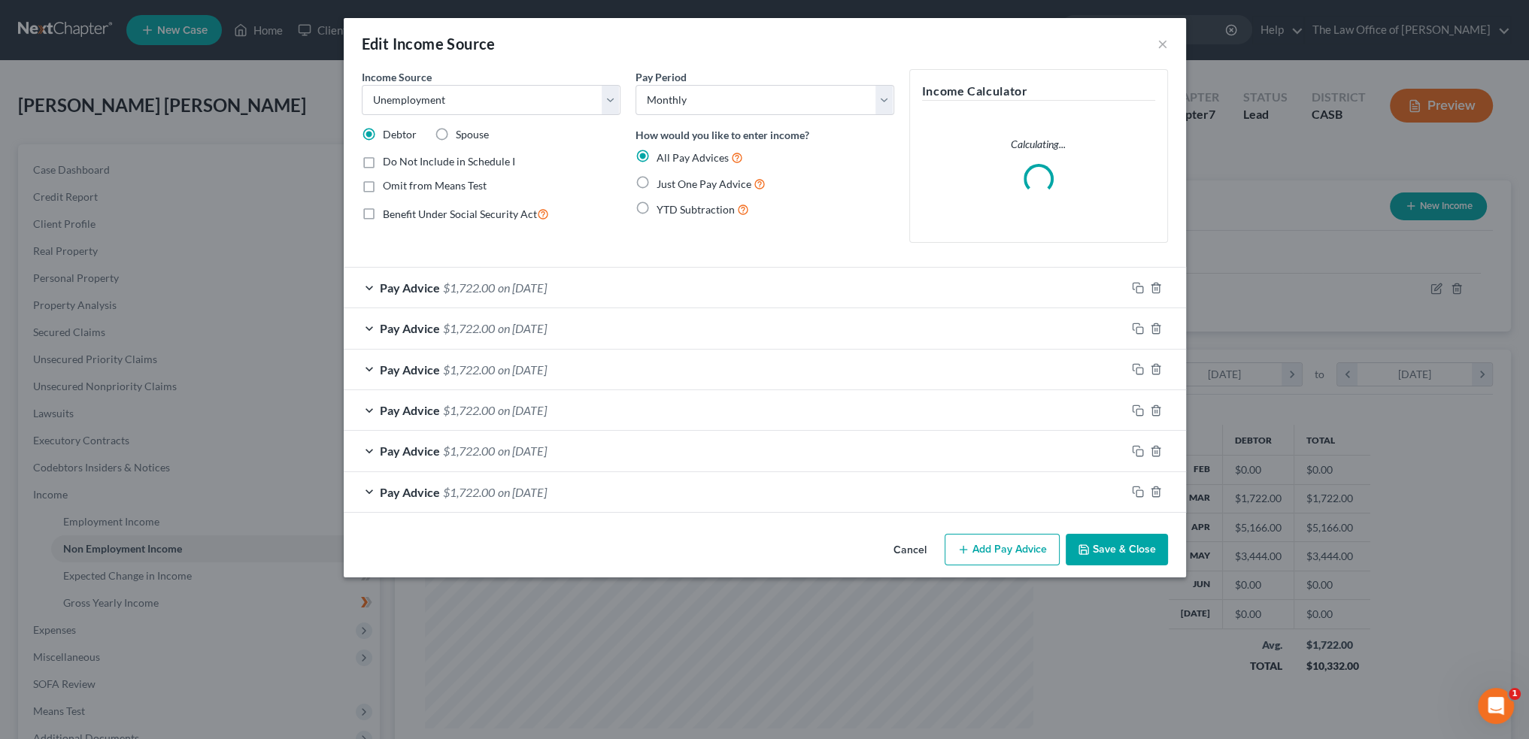
scroll to position [304, 638]
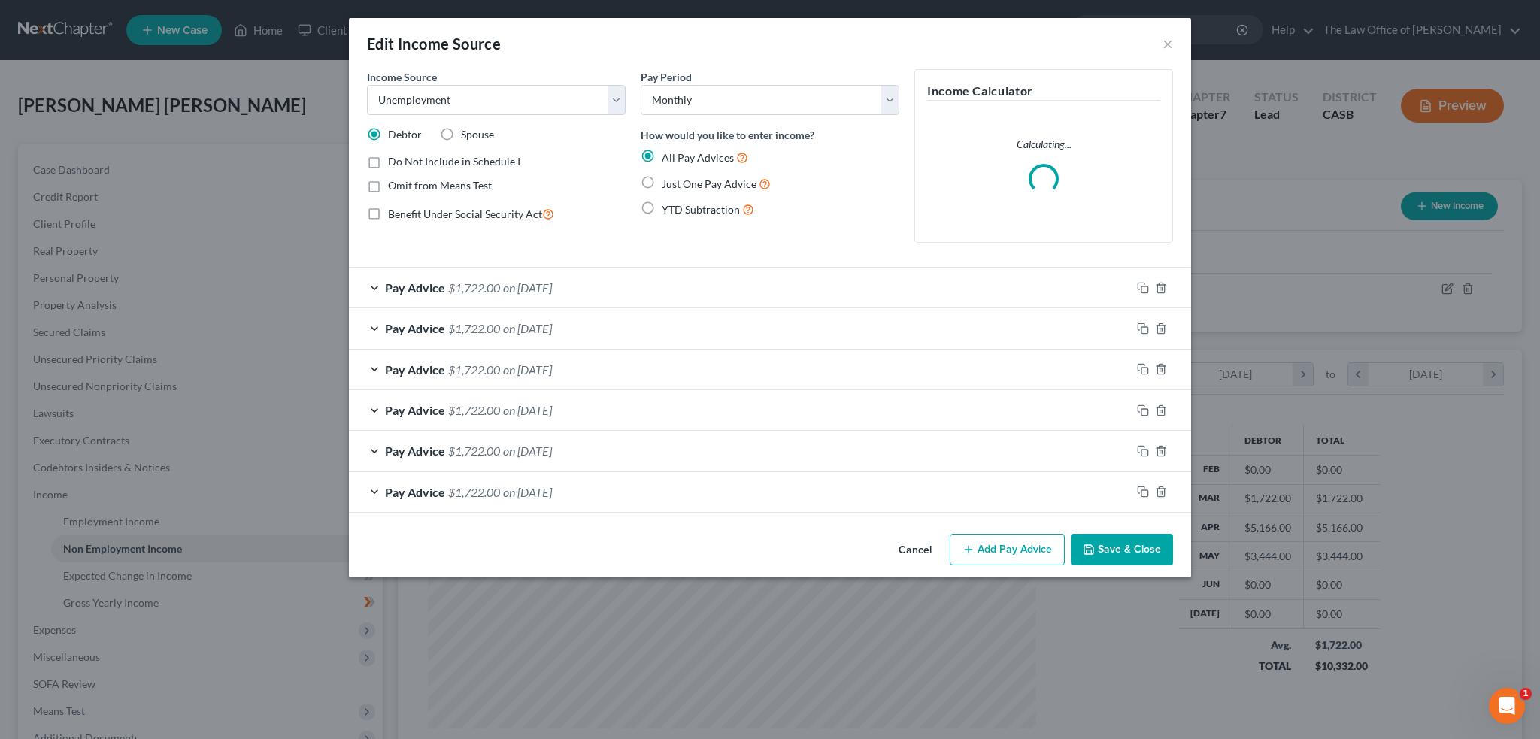
click at [1037, 558] on button "Add Pay Advice" at bounding box center [1007, 550] width 115 height 32
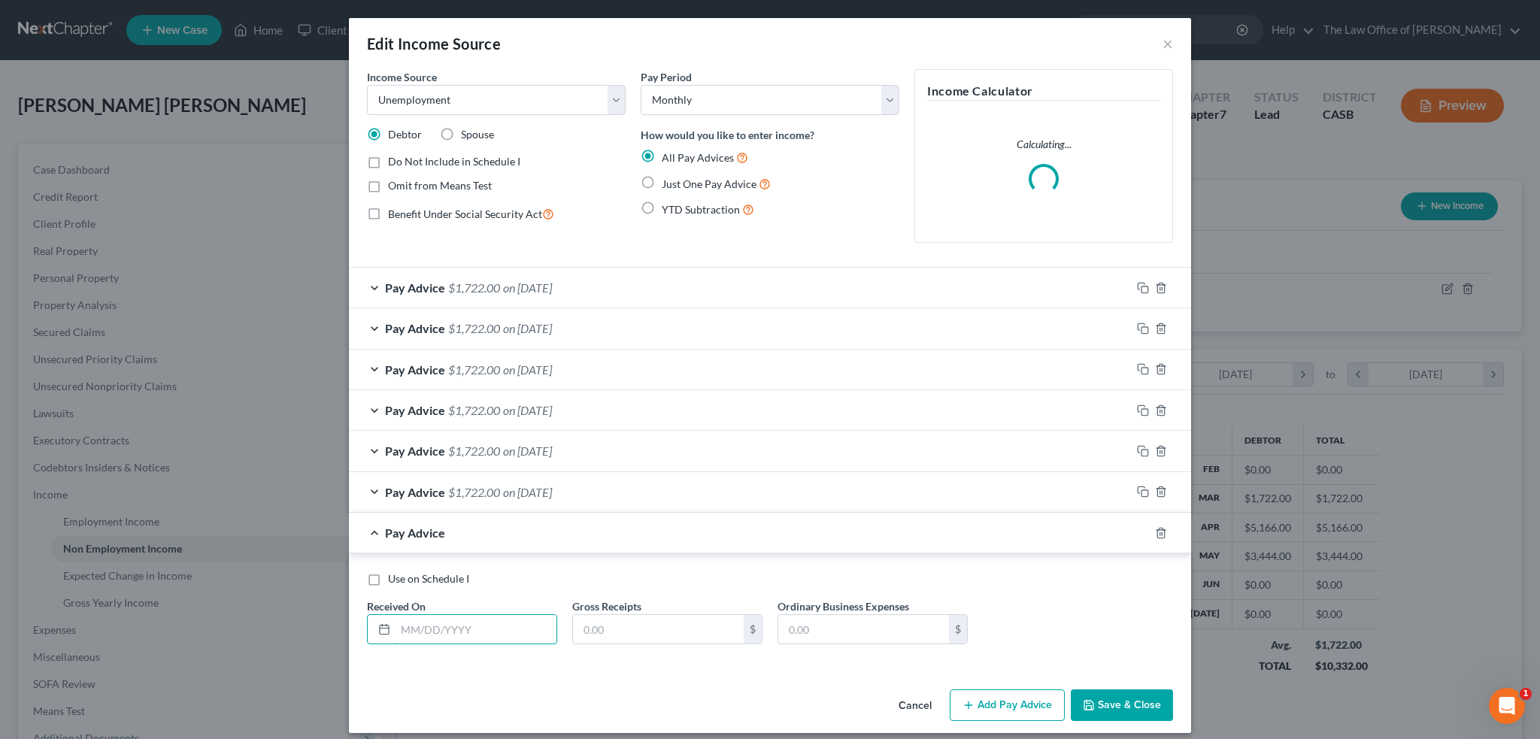
drag, startPoint x: 428, startPoint y: 632, endPoint x: 632, endPoint y: 653, distance: 204.9
click at [428, 632] on input "text" at bounding box center [476, 629] width 161 height 29
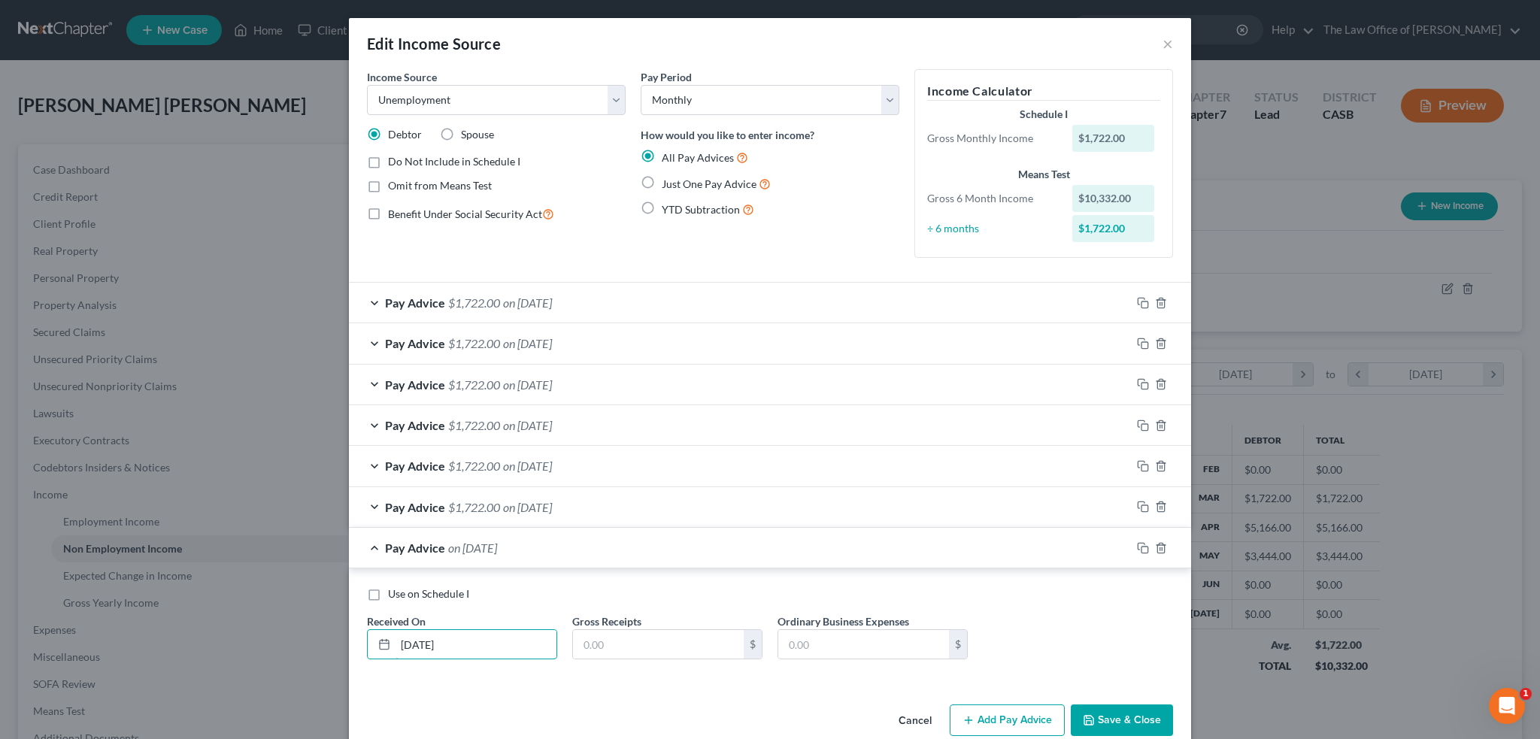
type input "[DATE]"
type input "1,722"
click at [1132, 715] on button "Save & Close" at bounding box center [1122, 721] width 102 height 32
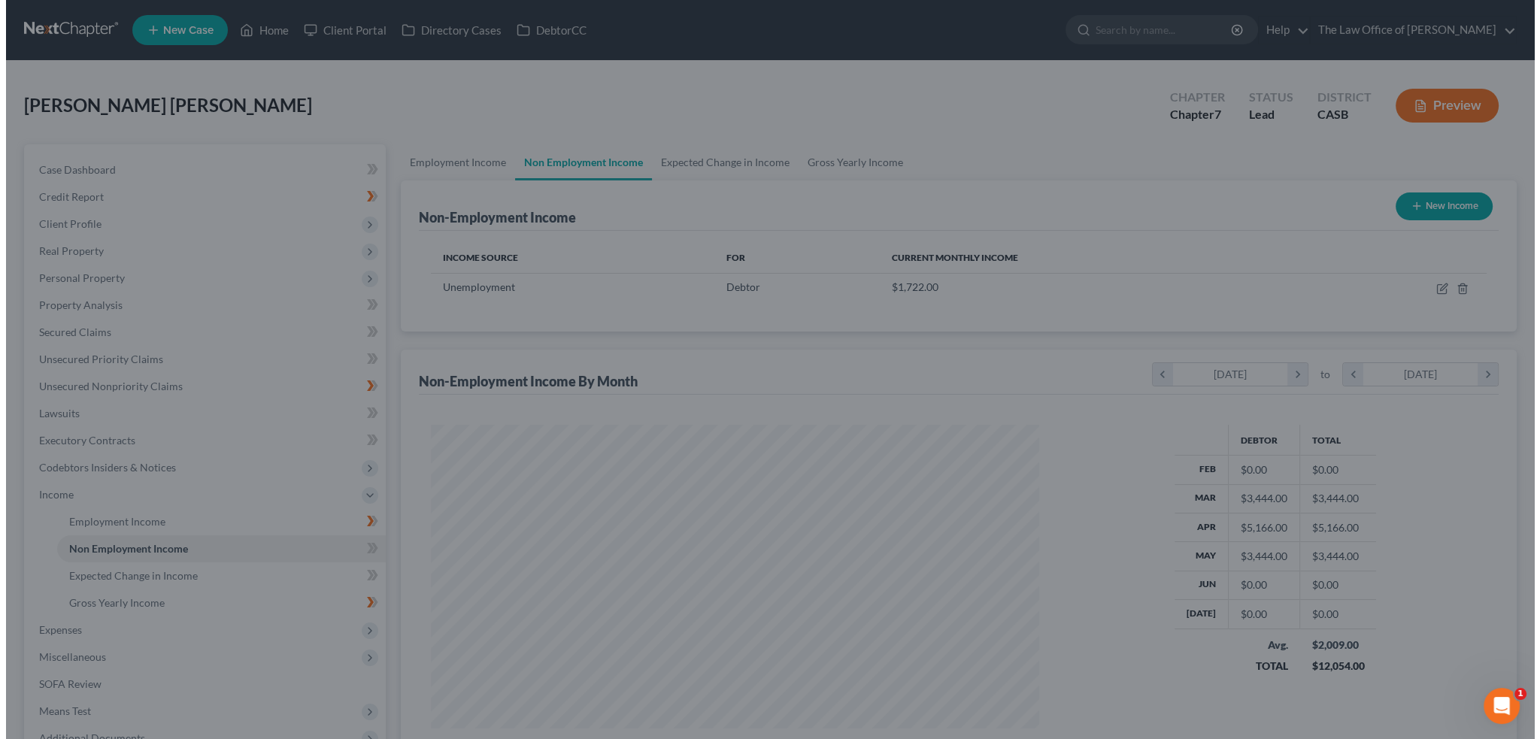
scroll to position [751877, 751545]
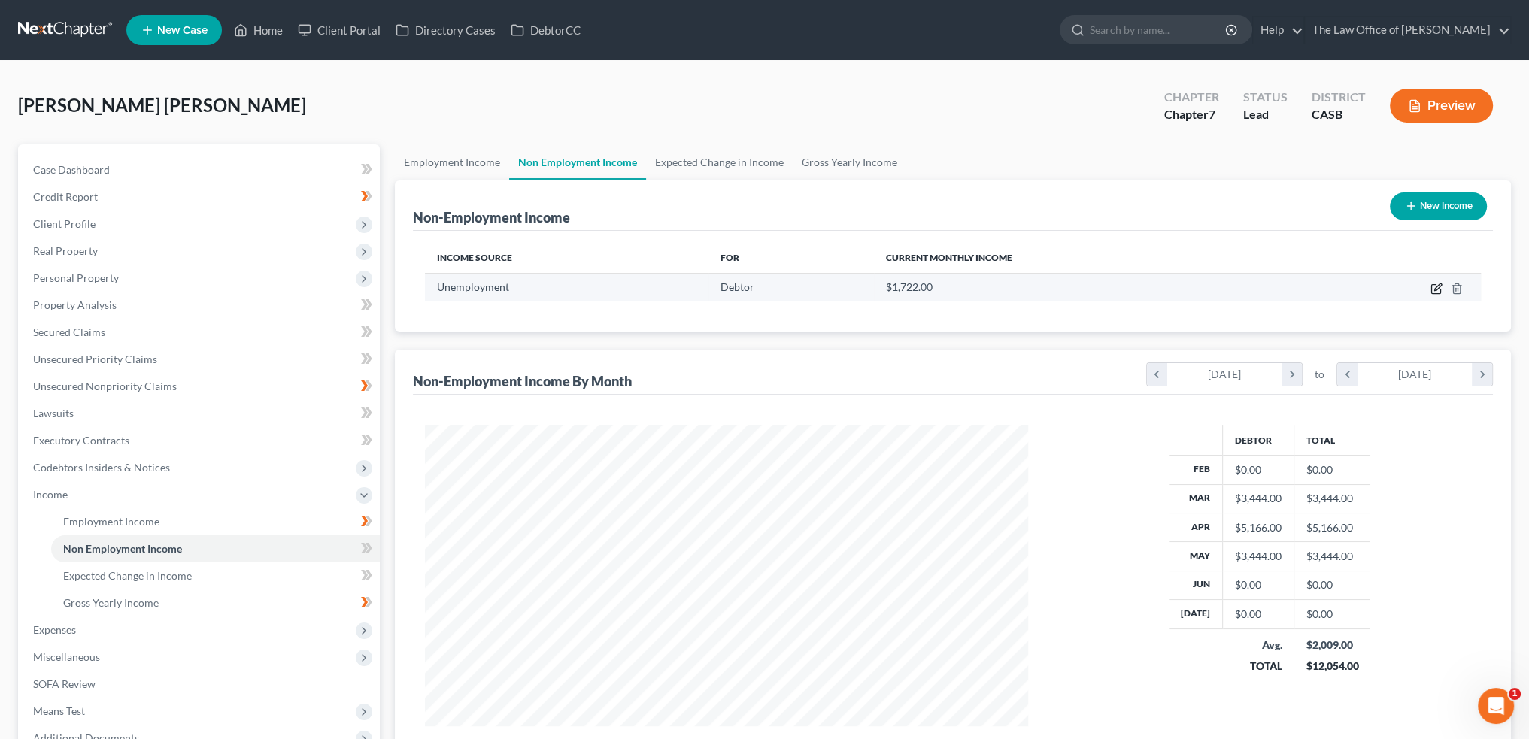
click at [1440, 290] on icon "button" at bounding box center [1437, 289] width 12 height 12
select select "0"
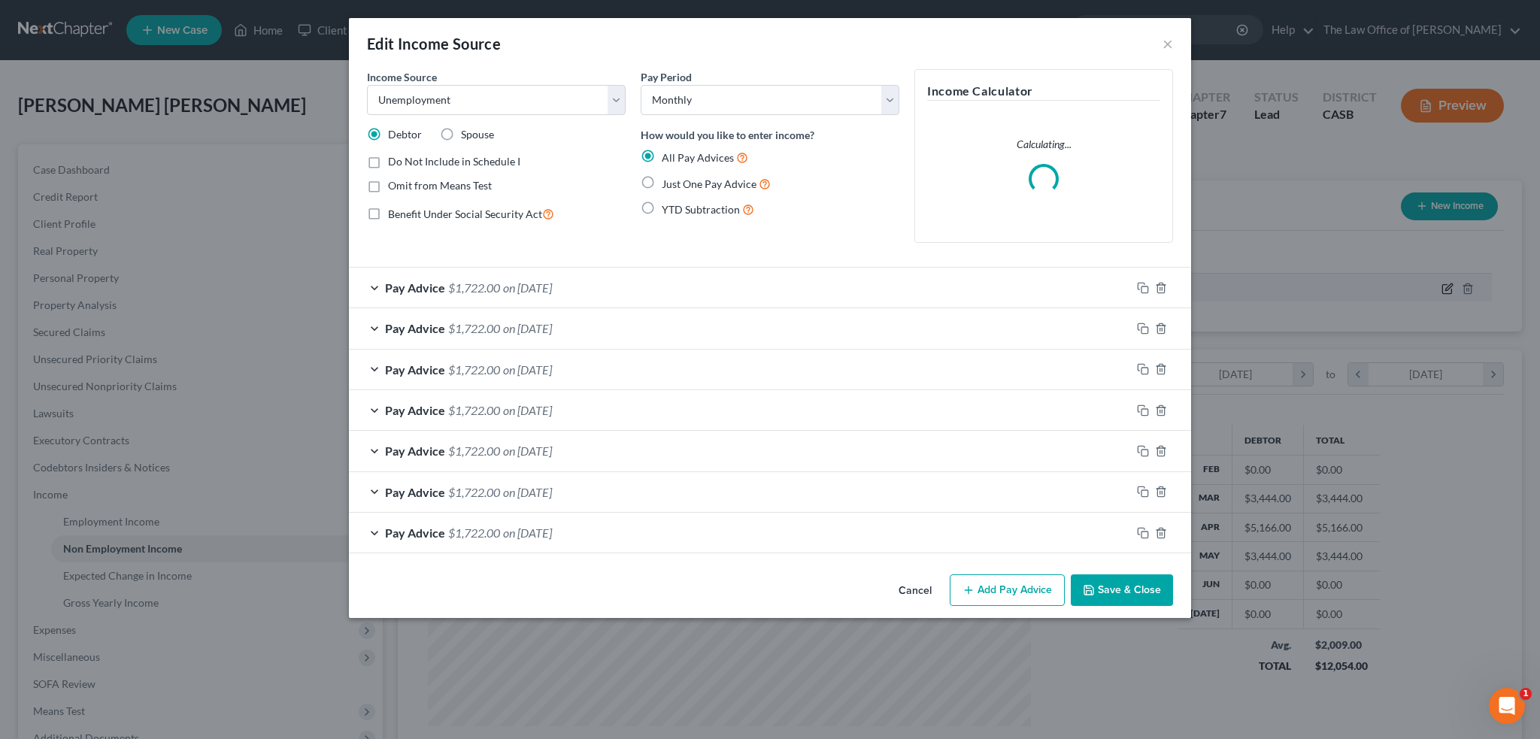
scroll to position [304, 638]
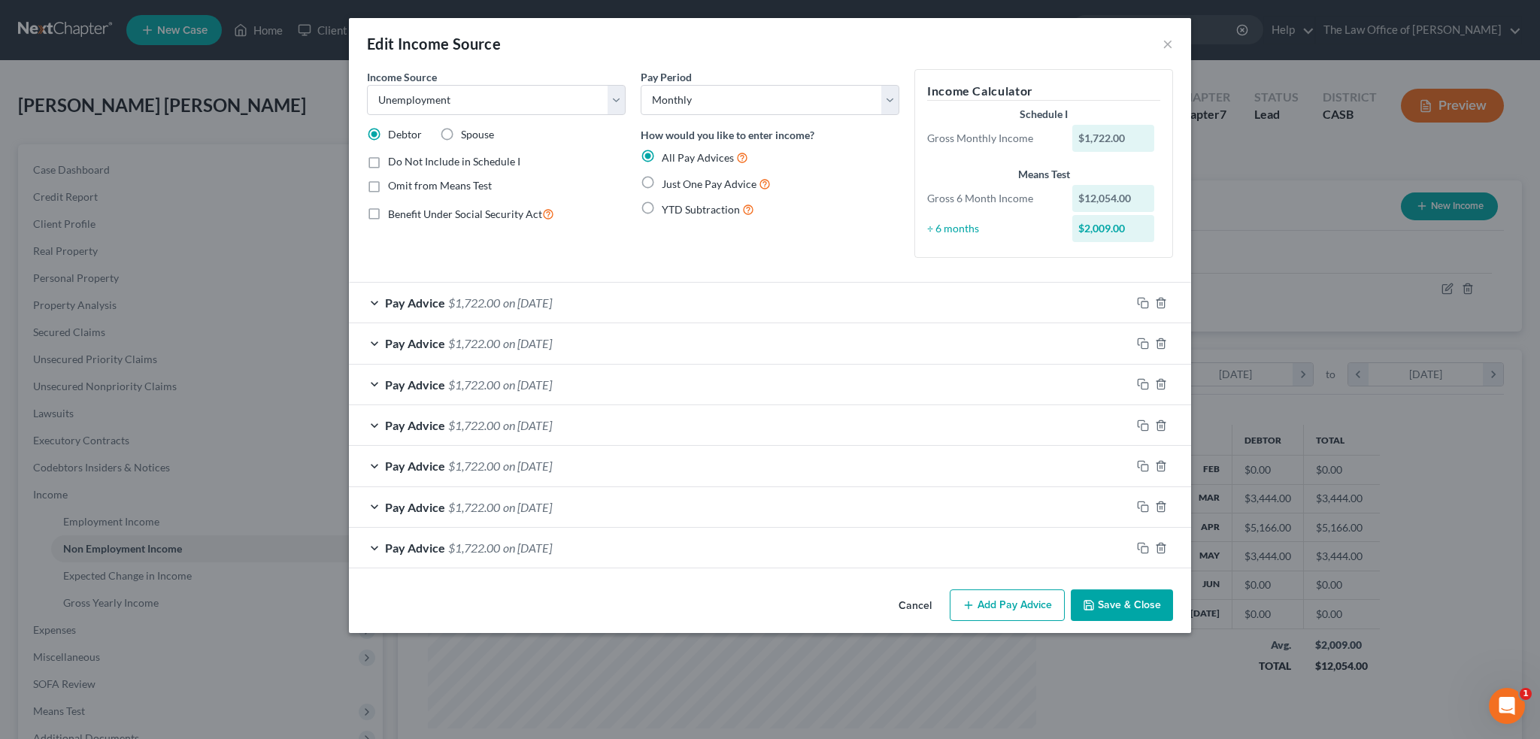
click at [994, 608] on button "Add Pay Advice" at bounding box center [1007, 606] width 115 height 32
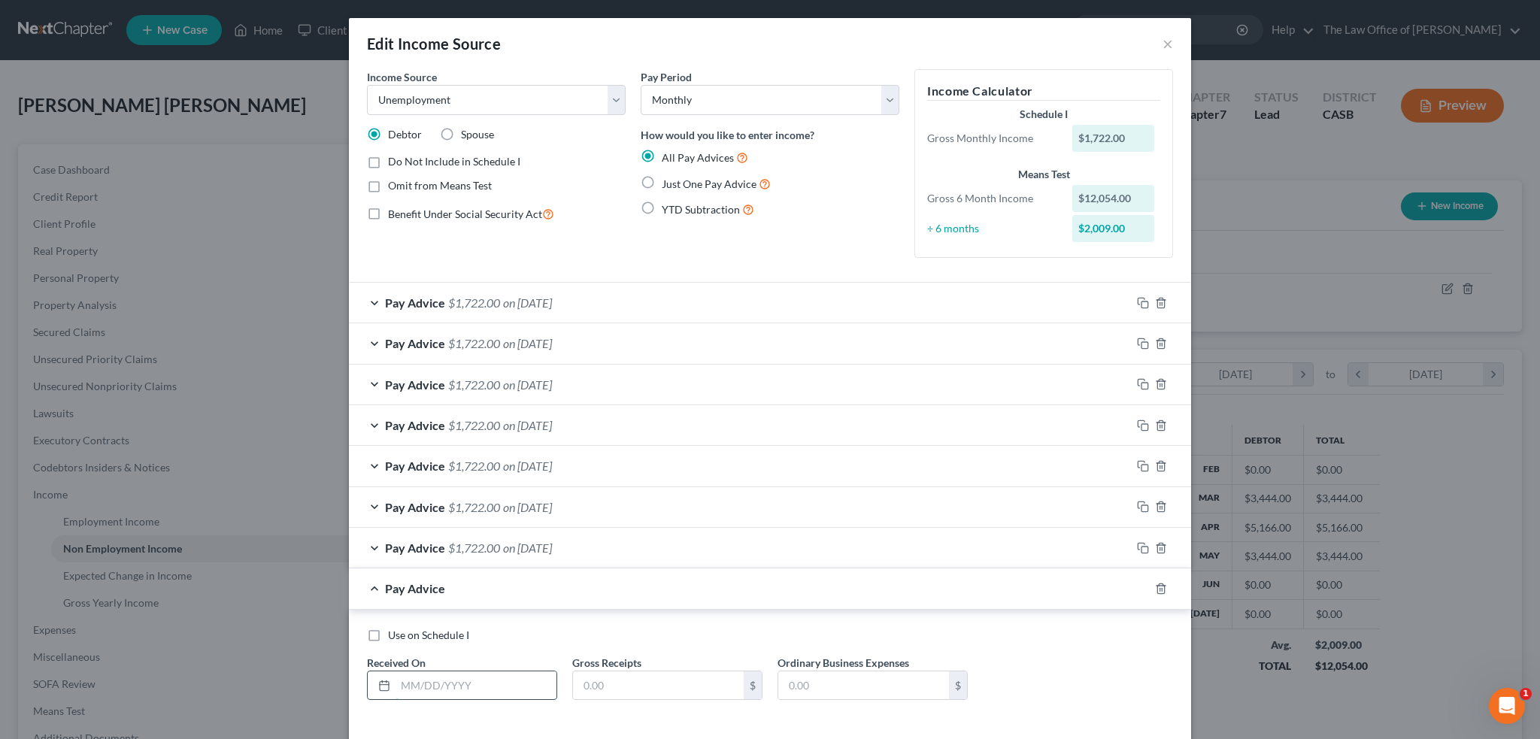
click at [478, 682] on input "text" at bounding box center [476, 686] width 161 height 29
type input "[DATE]"
type input "1,722"
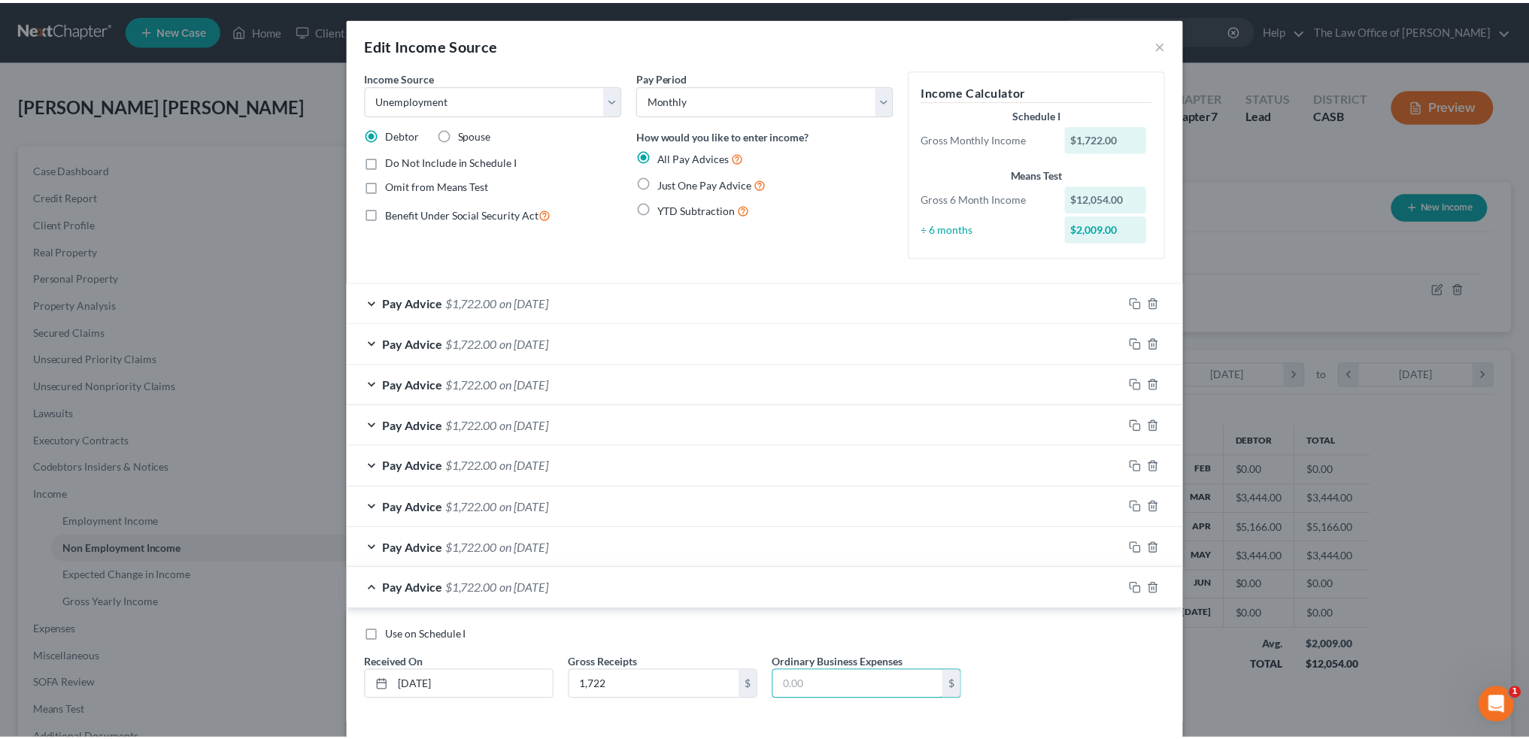
scroll to position [65, 0]
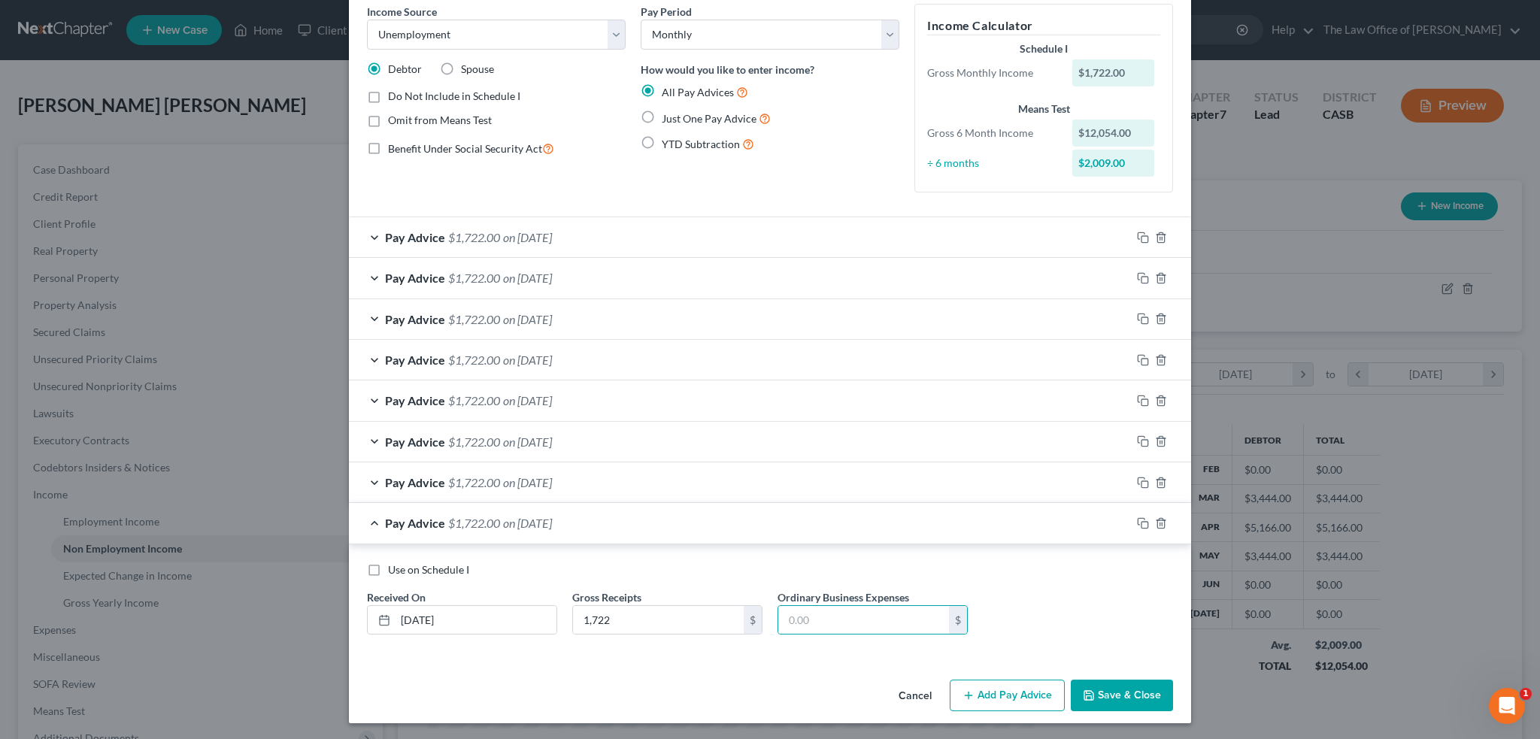
click at [1126, 706] on button "Save & Close" at bounding box center [1122, 696] width 102 height 32
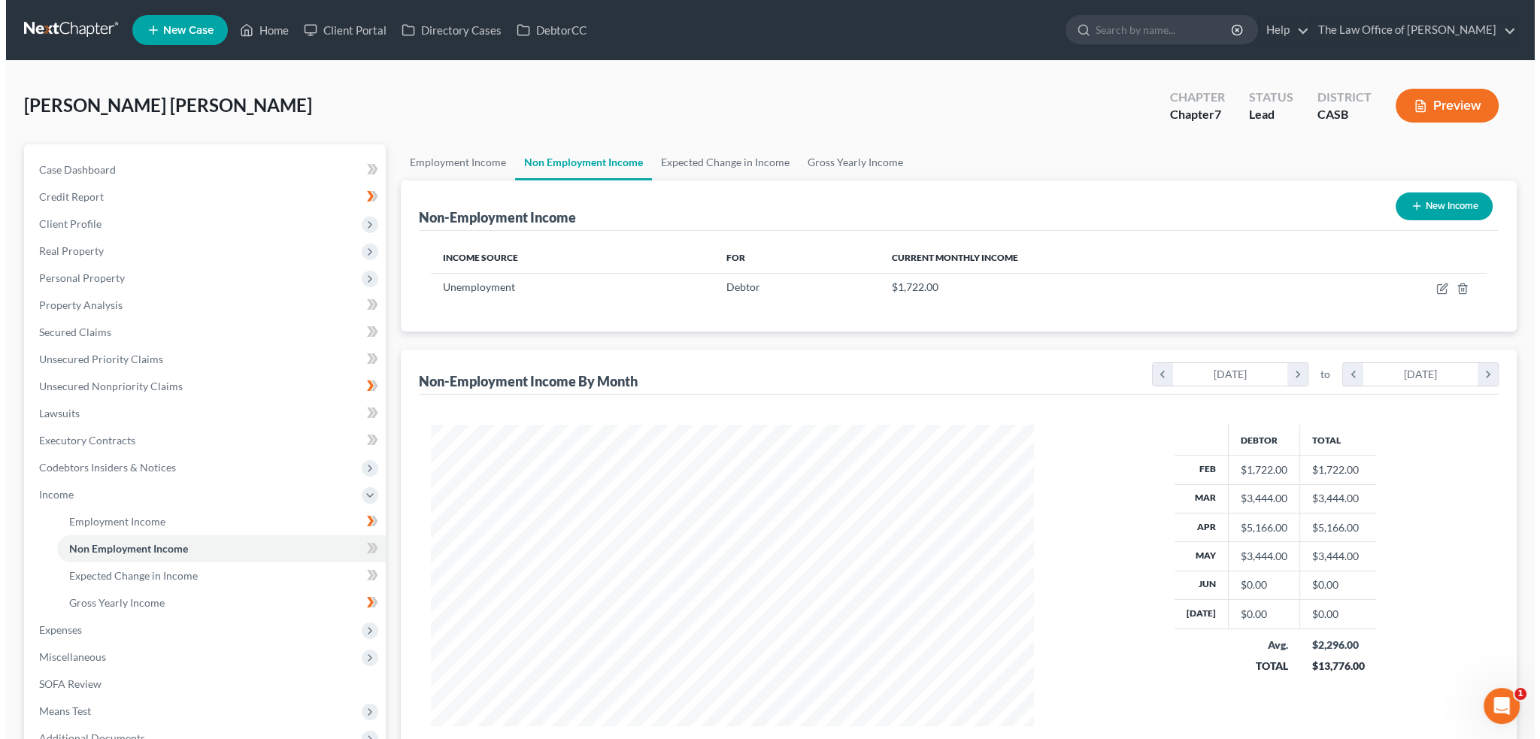
scroll to position [167, 0]
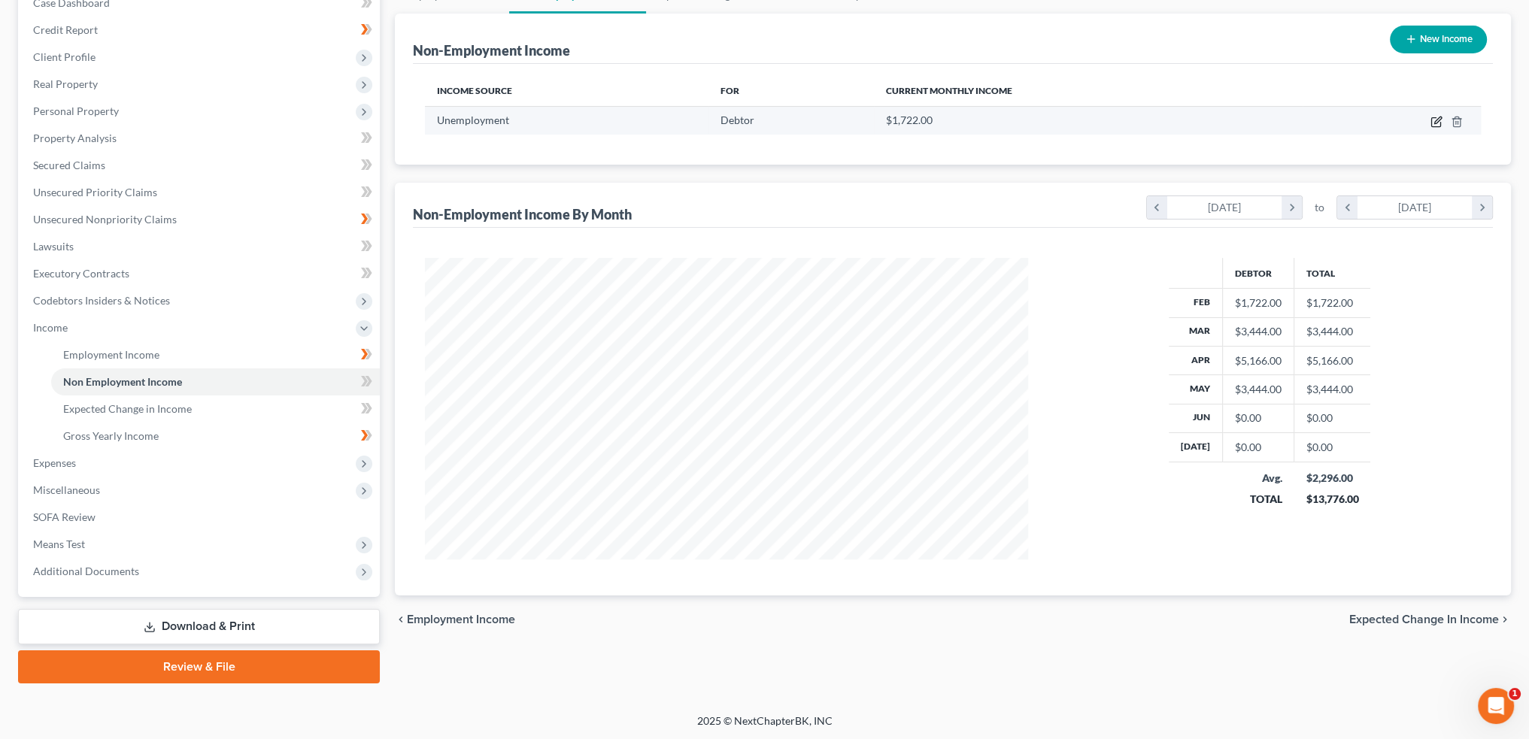
click at [1439, 123] on icon "button" at bounding box center [1437, 122] width 12 height 12
select select "0"
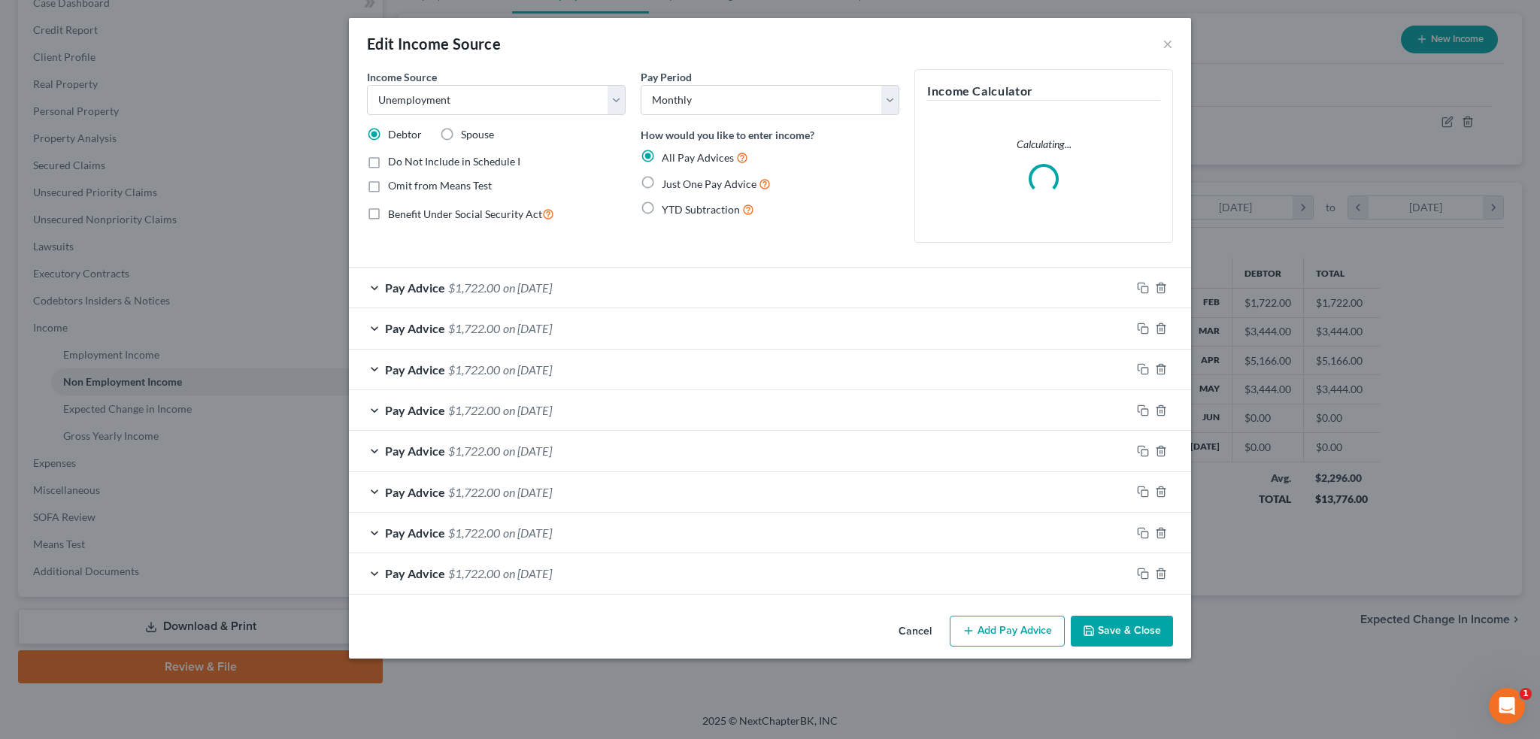
scroll to position [304, 638]
click at [1025, 634] on button "Add Pay Advice" at bounding box center [1007, 632] width 115 height 32
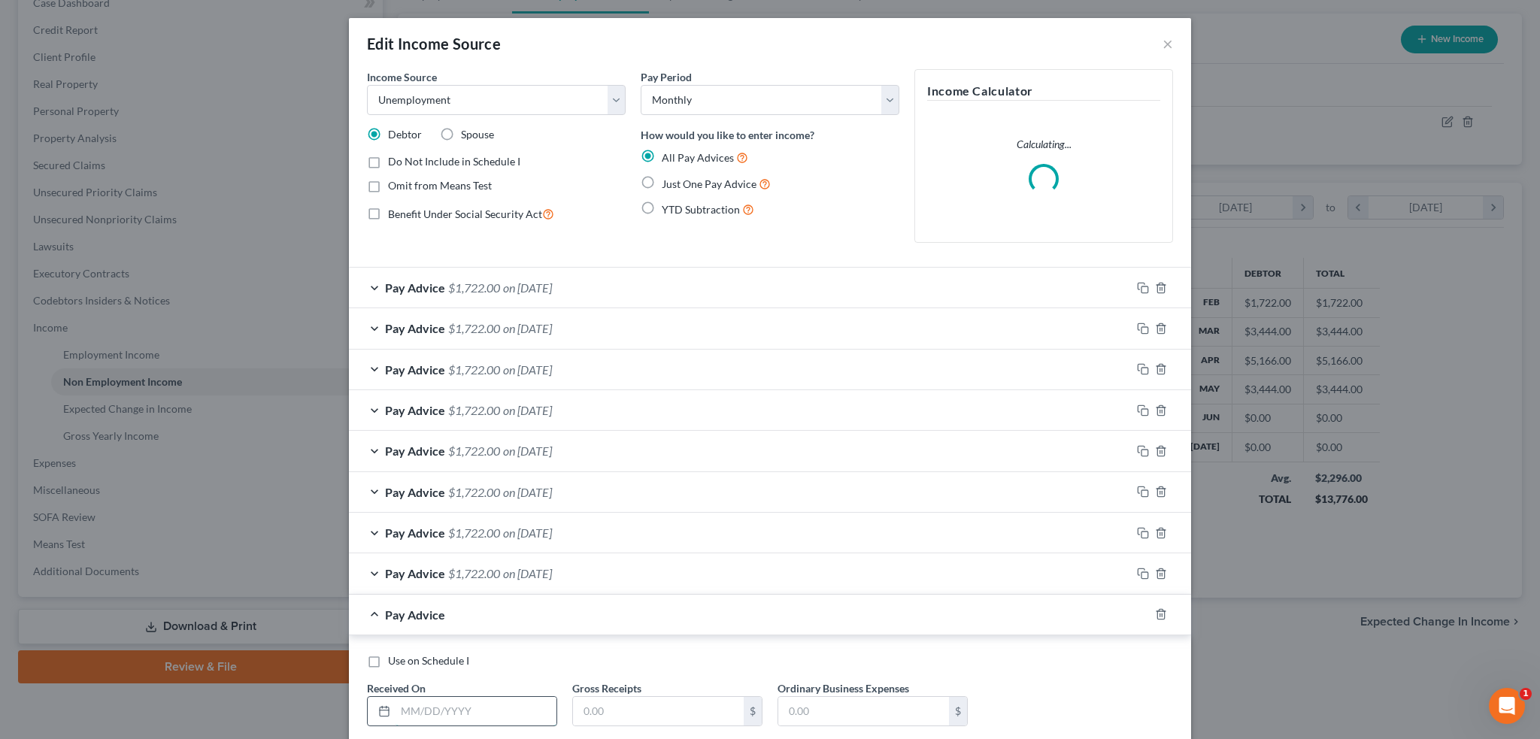
drag, startPoint x: 508, startPoint y: 721, endPoint x: 514, endPoint y: 715, distance: 9.1
click at [508, 721] on input "text" at bounding box center [476, 711] width 161 height 29
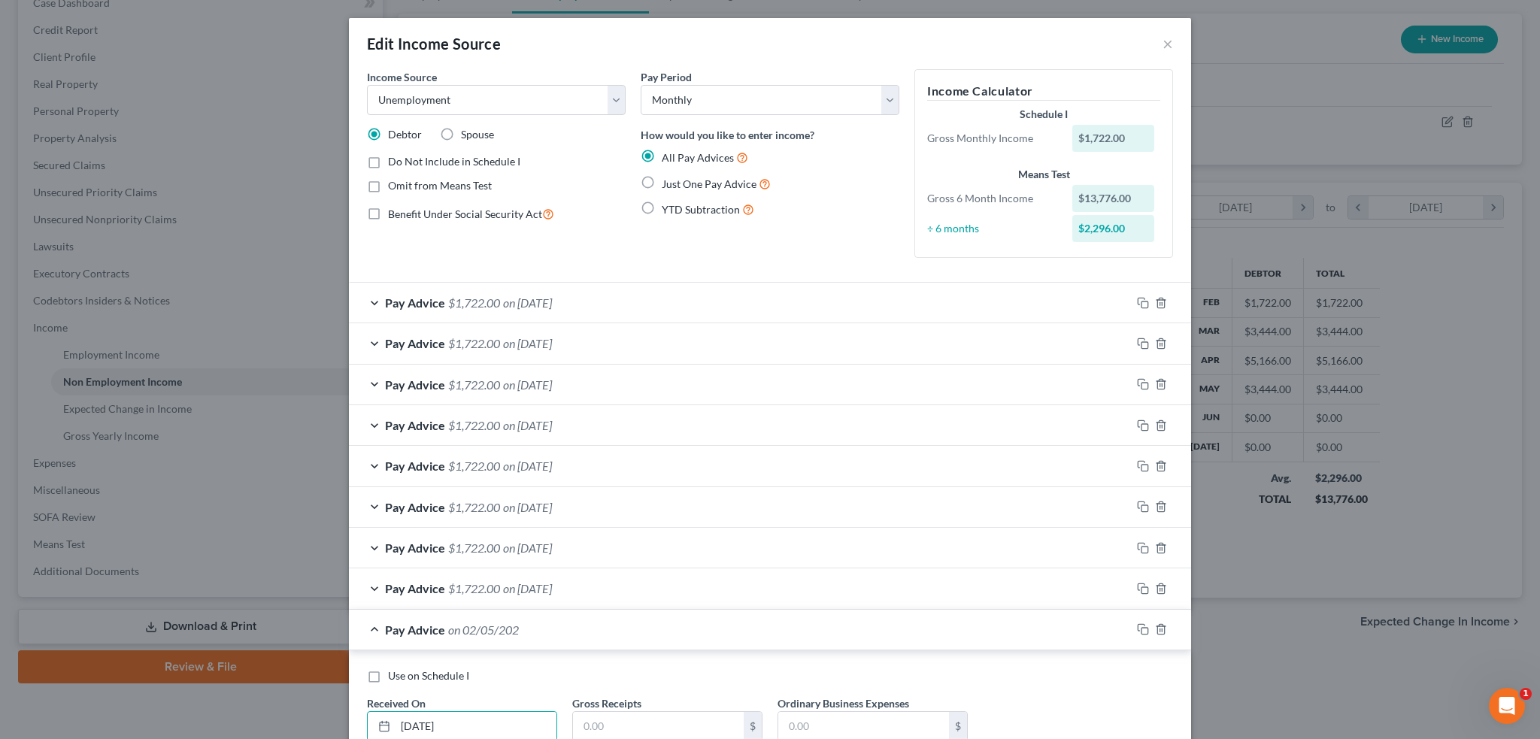
type input "[DATE]"
type input "1722"
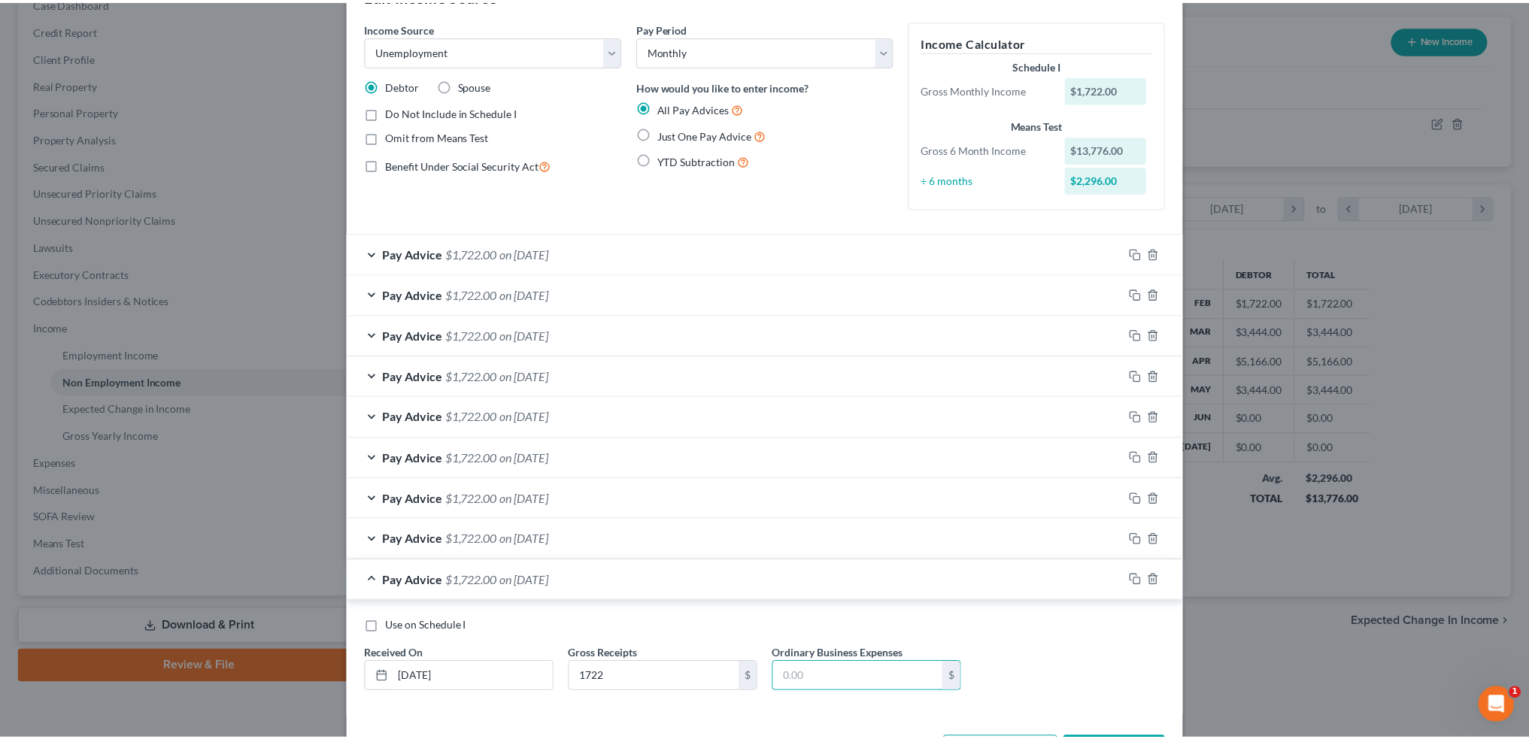
scroll to position [105, 0]
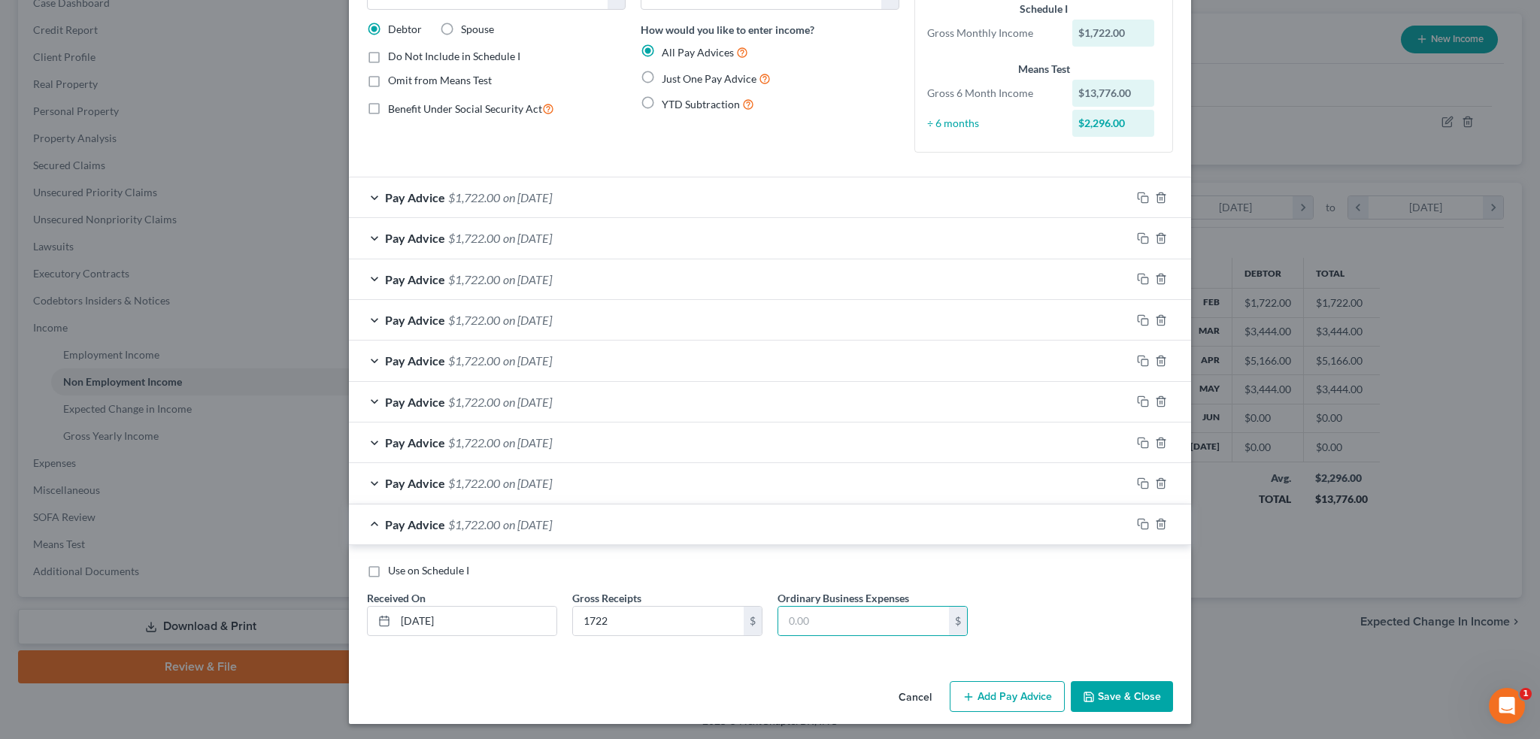
click at [1128, 689] on button "Save & Close" at bounding box center [1122, 697] width 102 height 32
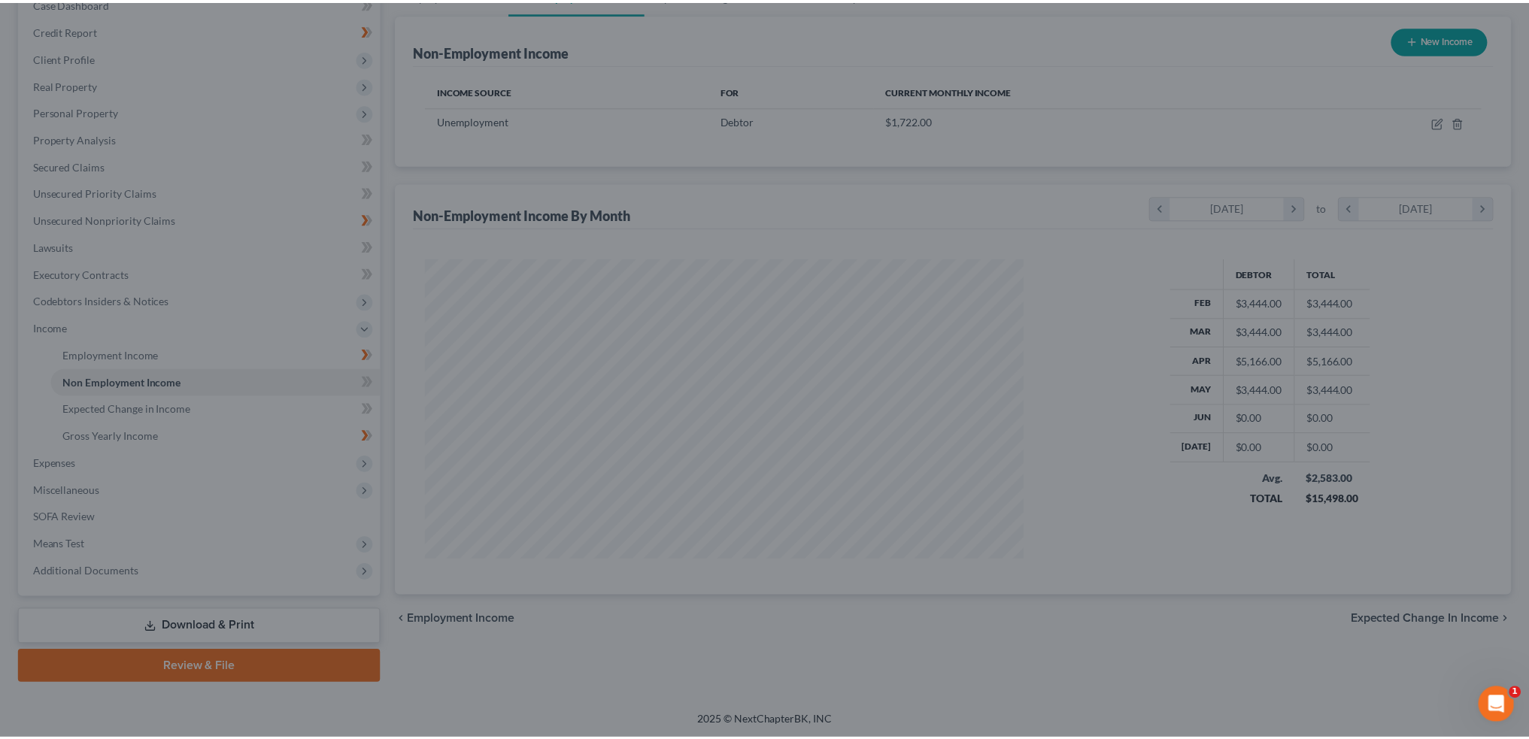
scroll to position [751877, 751545]
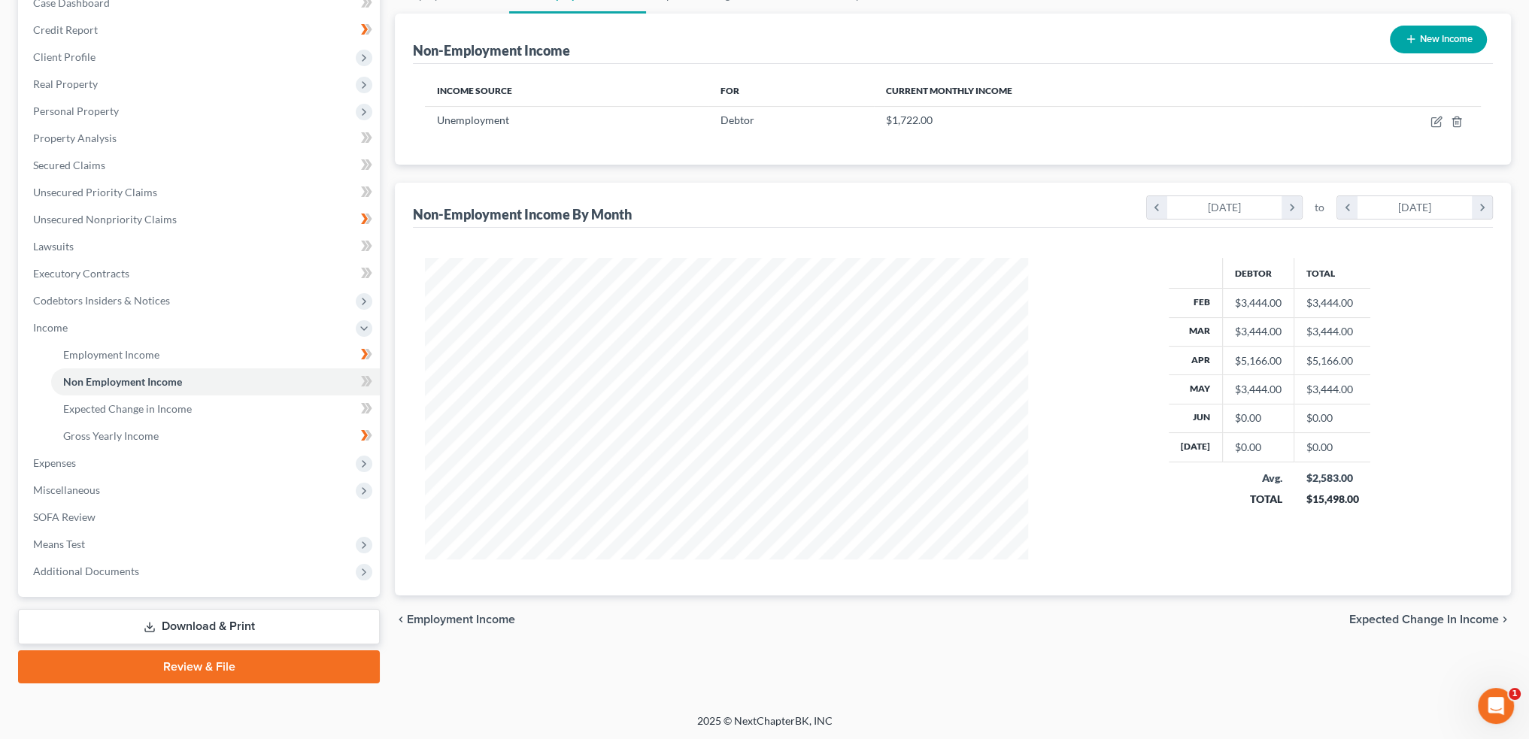
click at [1387, 627] on div "chevron_left Employment Income Expected Change in Income chevron_right" at bounding box center [953, 620] width 1116 height 48
click at [1403, 607] on div "chevron_left Employment Income Expected Change in Income chevron_right" at bounding box center [953, 620] width 1116 height 48
click at [1406, 619] on span "Expected Change in Income" at bounding box center [1424, 620] width 150 height 12
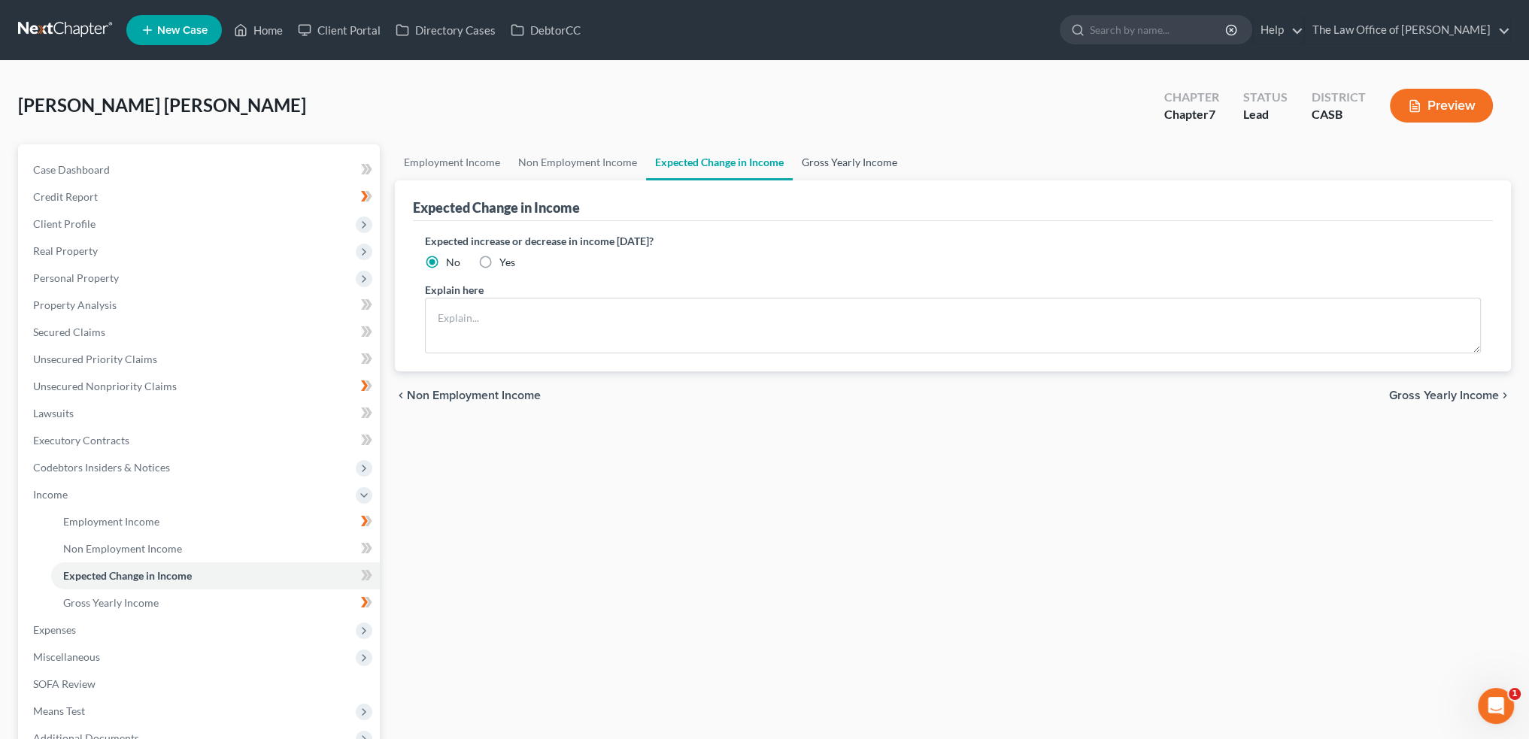
click at [879, 148] on link "Gross Yearly Income" at bounding box center [850, 162] width 114 height 36
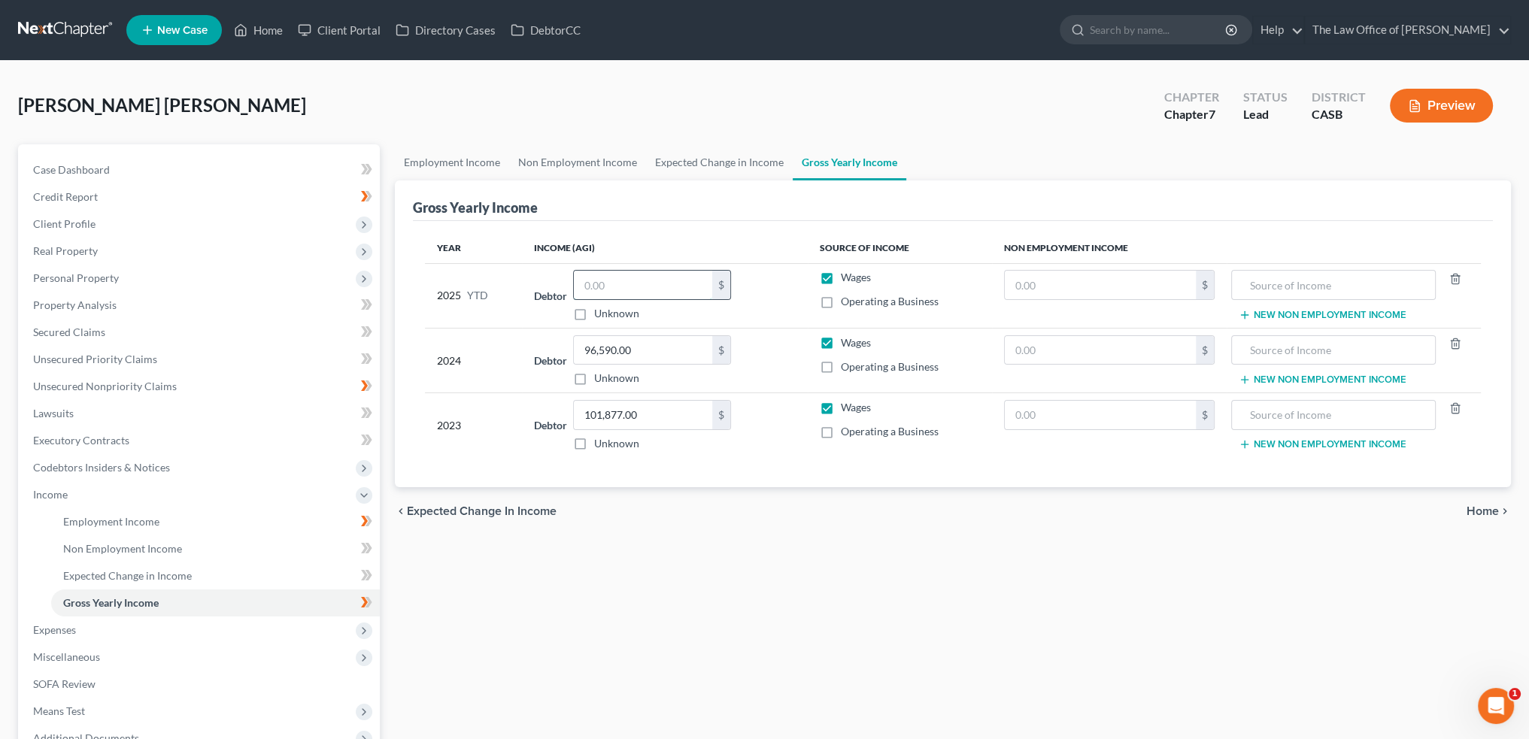
click at [639, 293] on input "text" at bounding box center [643, 285] width 138 height 29
click at [442, 162] on link "Employment Income" at bounding box center [452, 162] width 114 height 36
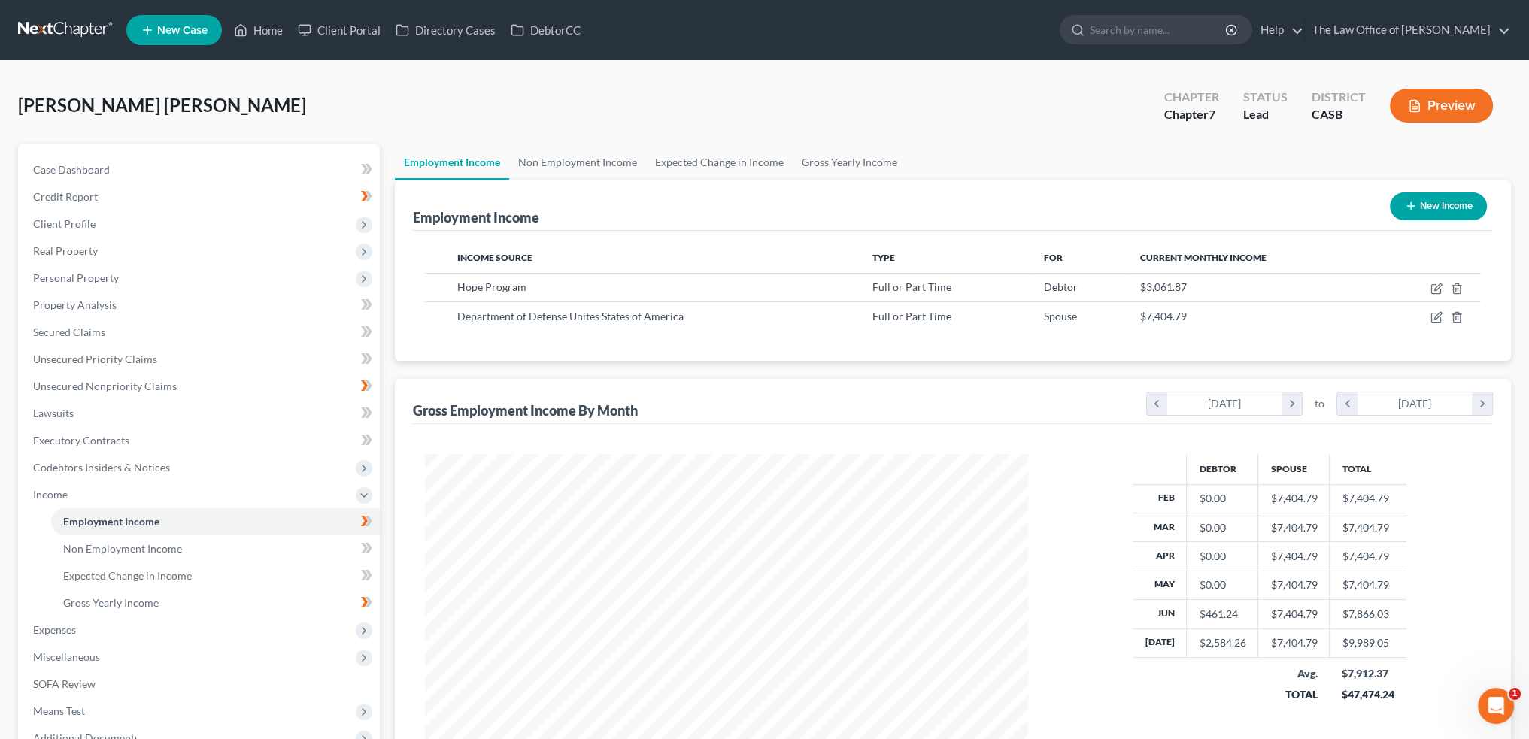
scroll to position [302, 633]
click at [839, 159] on link "Gross Yearly Income" at bounding box center [850, 162] width 114 height 36
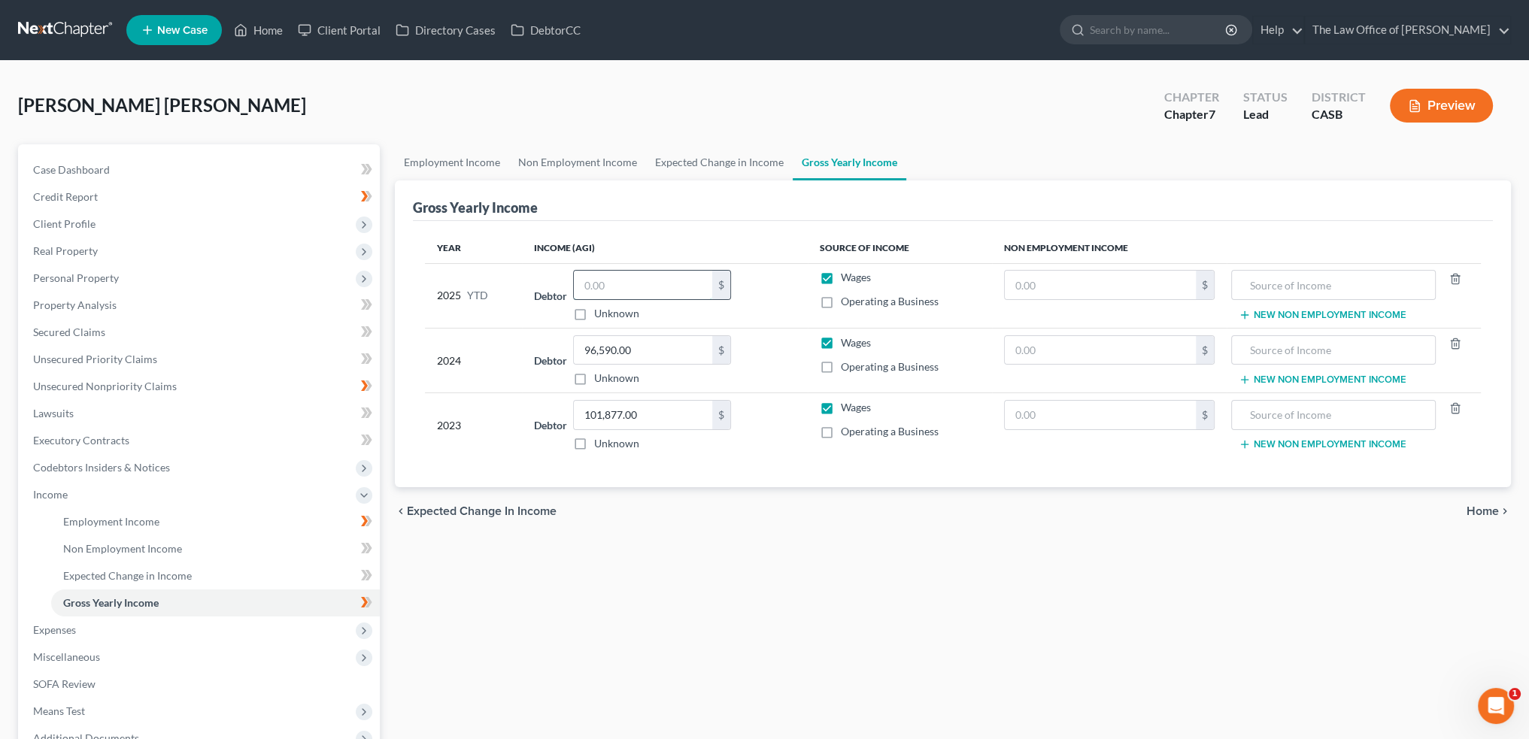
click at [654, 278] on input "text" at bounding box center [643, 285] width 138 height 29
type input "6,200"
click at [1107, 279] on input "text" at bounding box center [1100, 285] width 191 height 29
click at [576, 163] on link "Non Employment Income" at bounding box center [577, 162] width 137 height 36
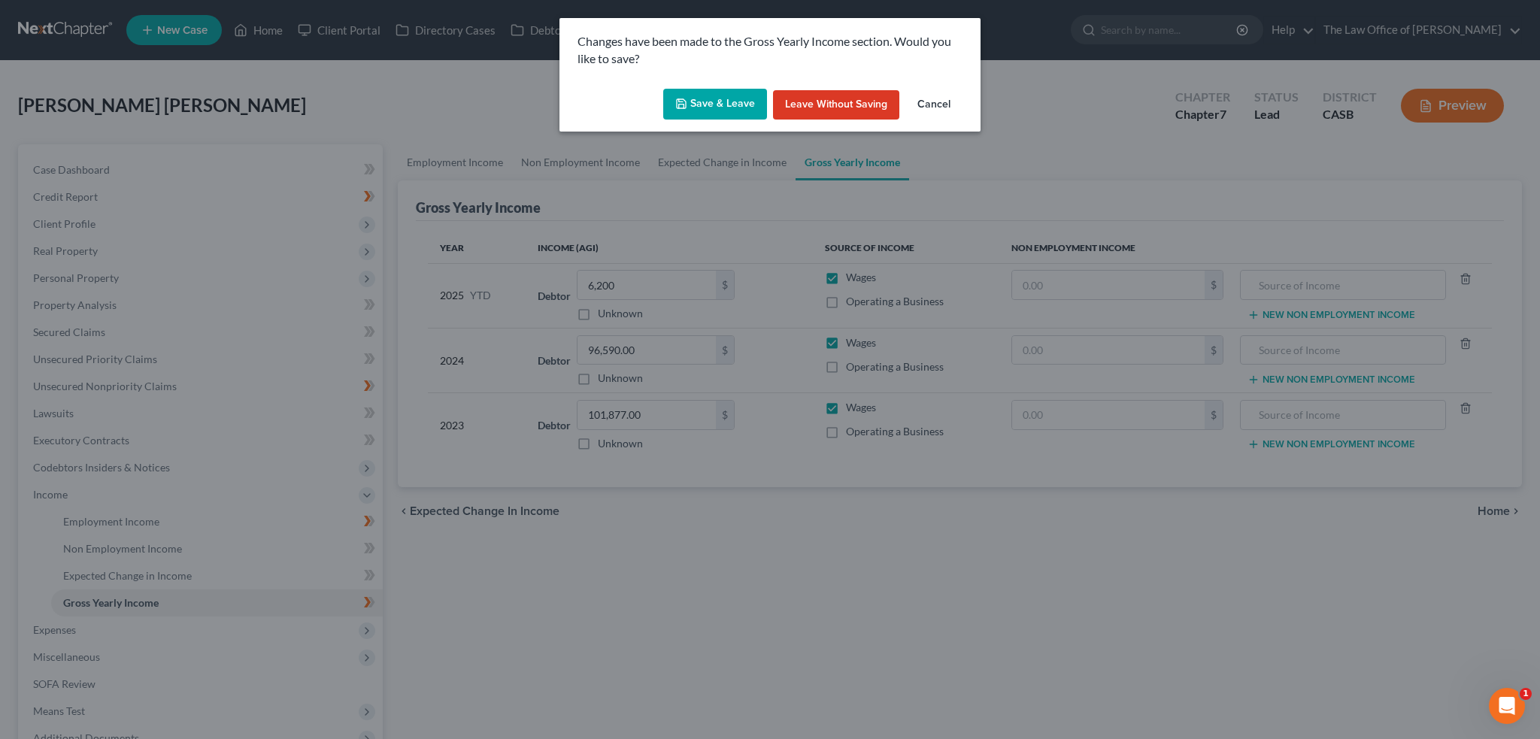
click at [715, 105] on button "Save & Leave" at bounding box center [715, 105] width 104 height 32
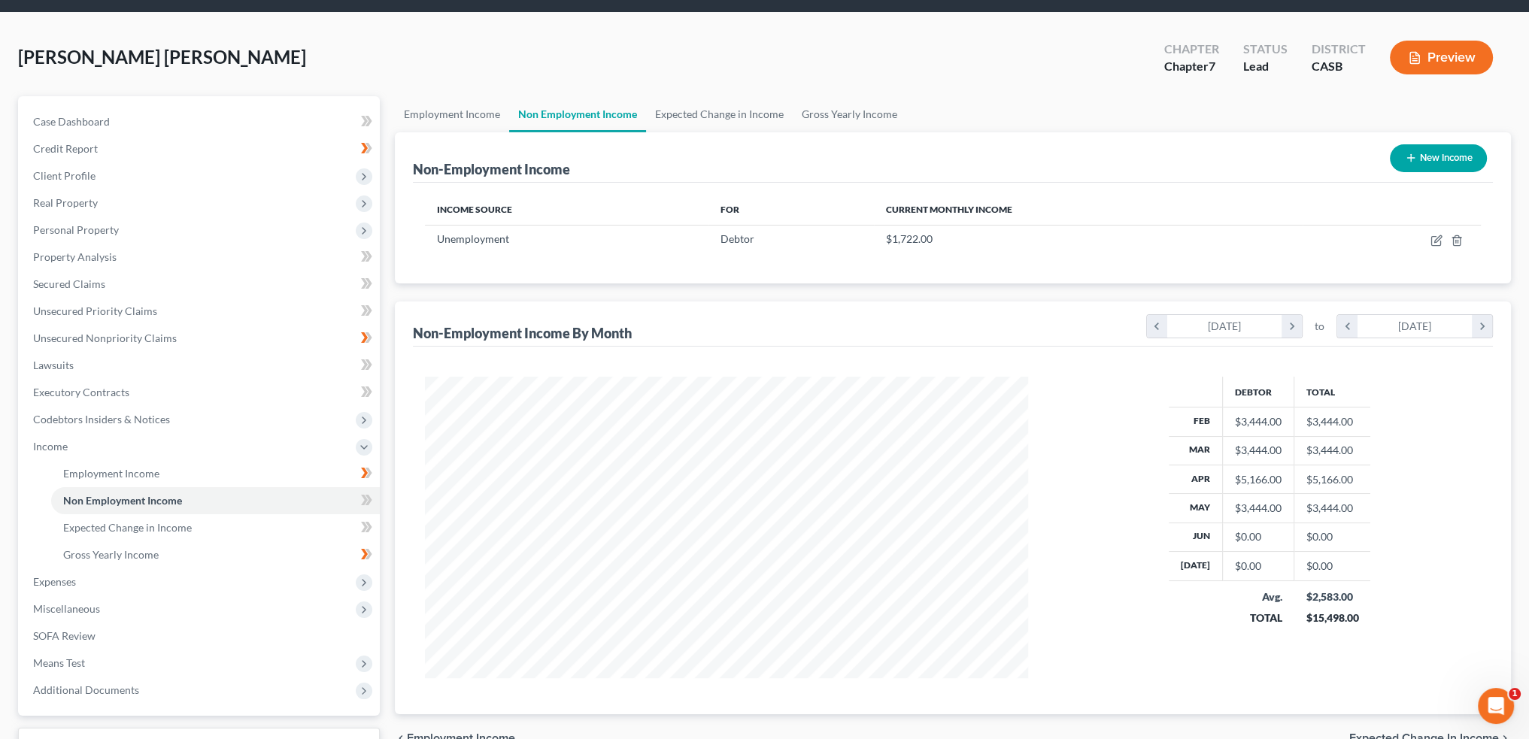
scroll to position [75, 0]
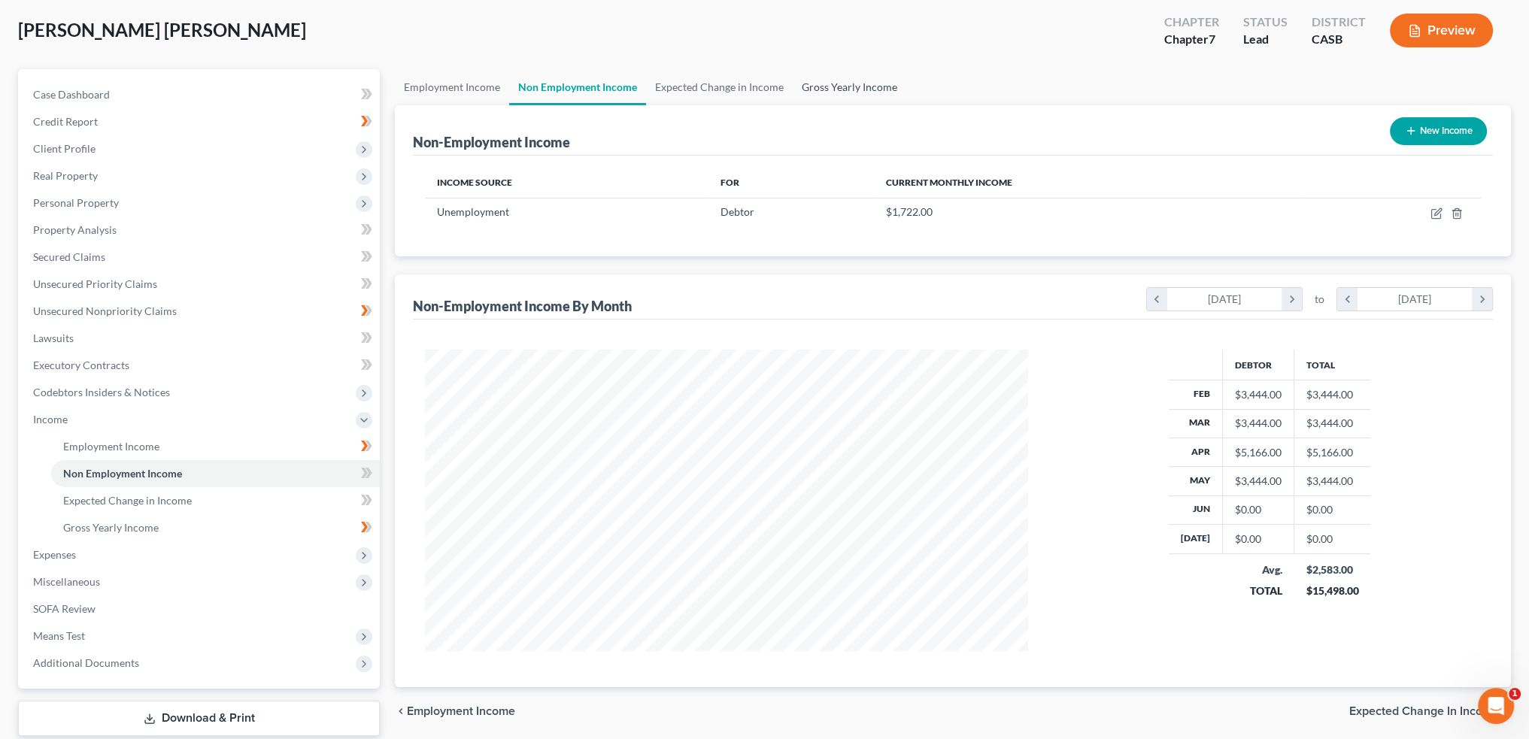
click at [837, 90] on link "Gross Yearly Income" at bounding box center [850, 87] width 114 height 36
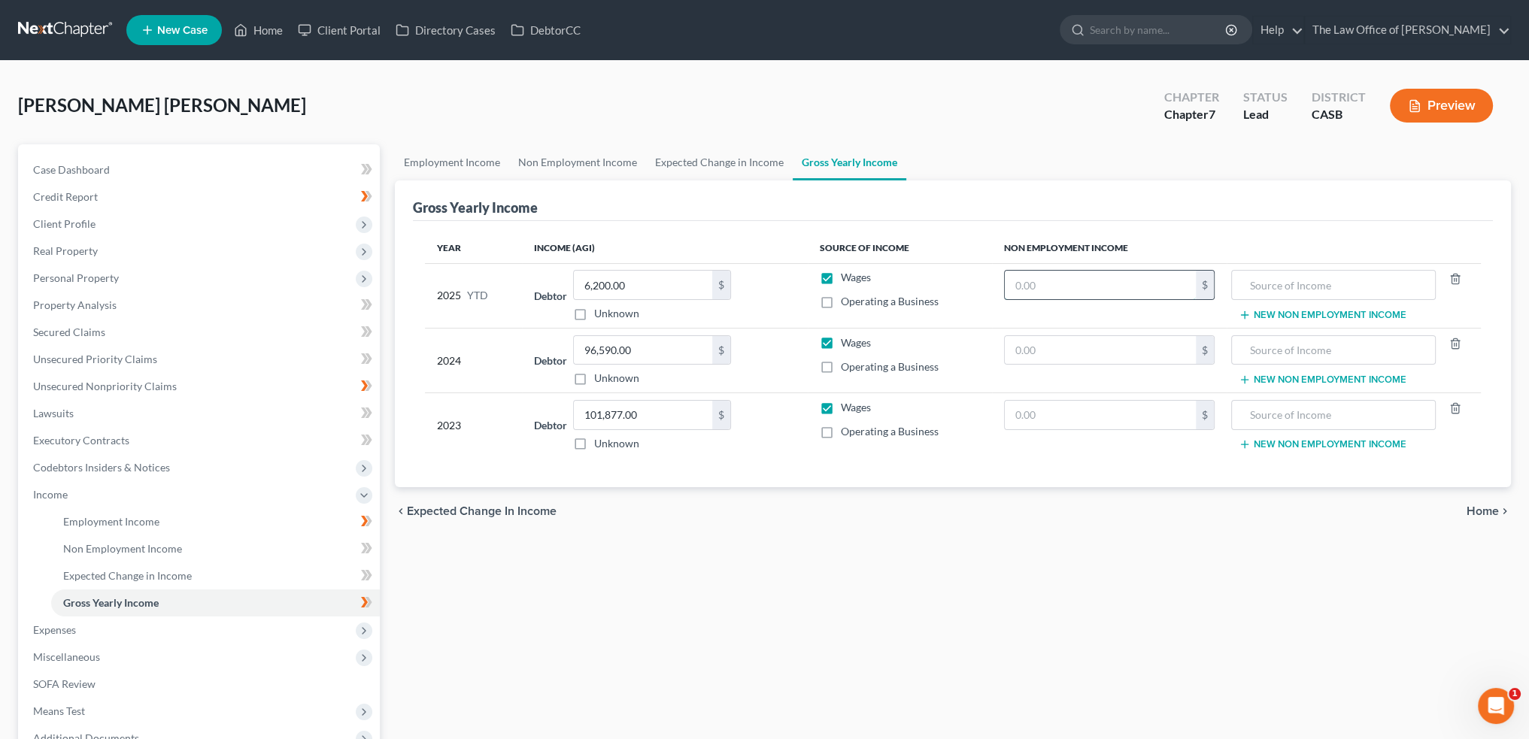
click at [1066, 290] on input "text" at bounding box center [1100, 285] width 191 height 29
type input "15,498"
type input "d"
type input "Dissability"
click at [958, 619] on div "Employment Income Non Employment Income Expected Change in Income Gross Yearly …" at bounding box center [952, 497] width 1131 height 706
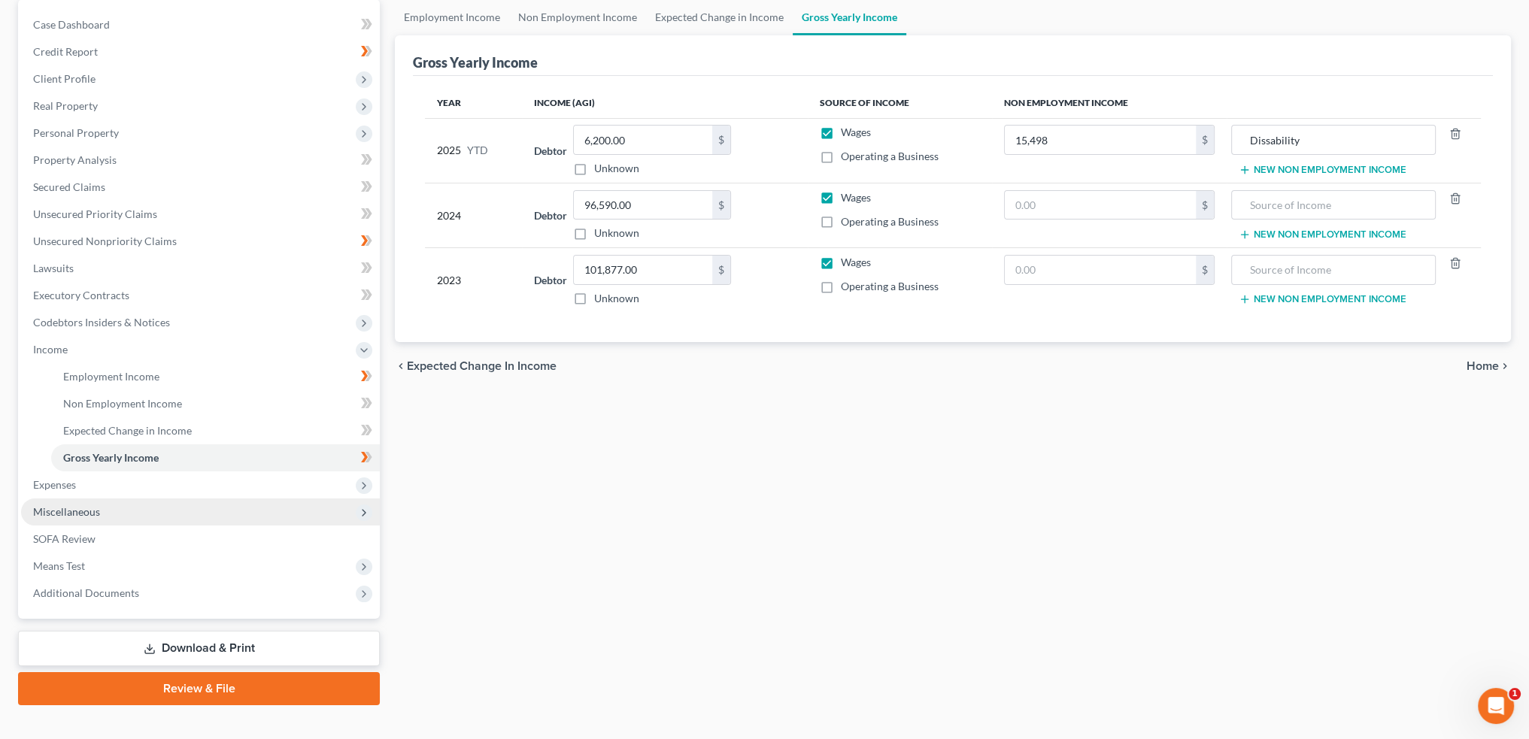
scroll to position [167, 0]
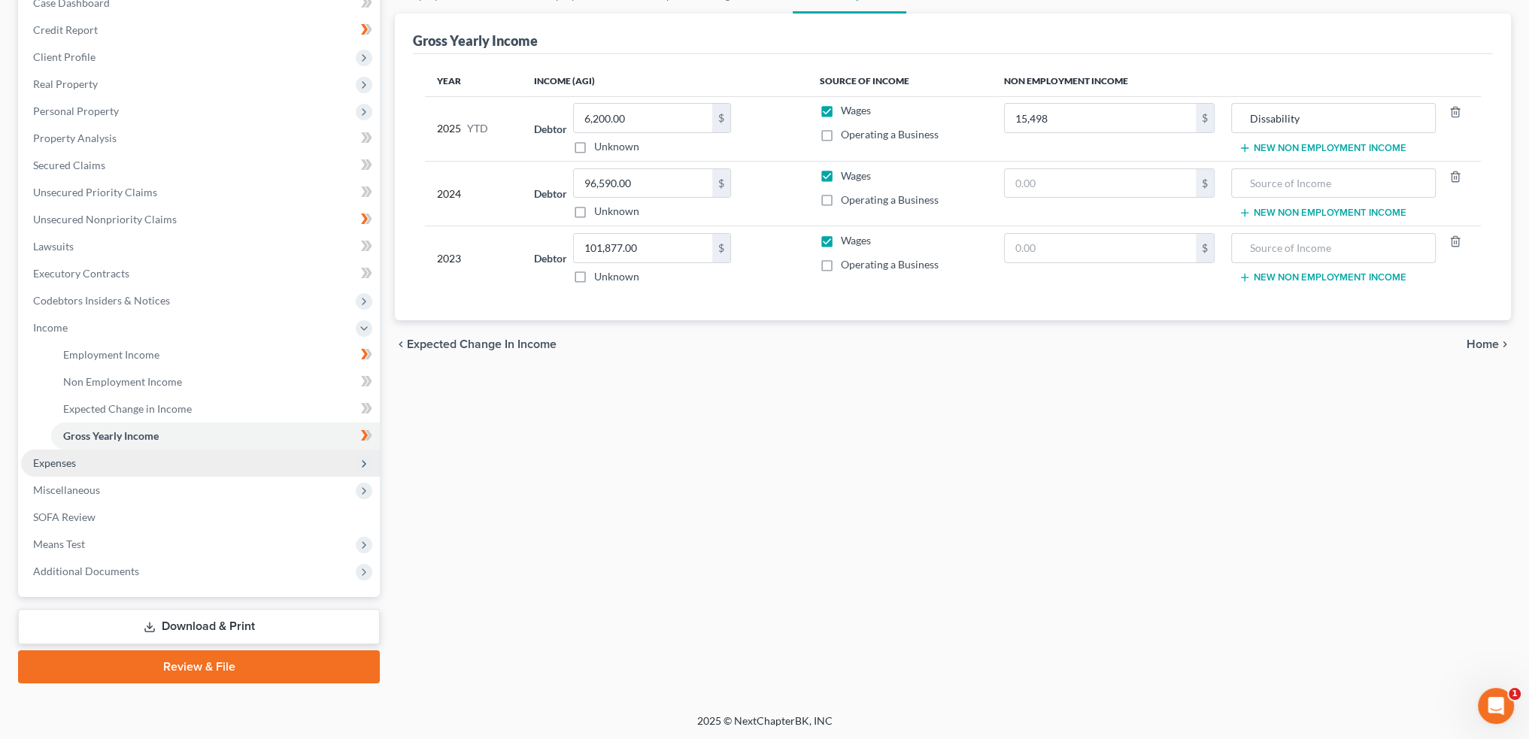
click at [65, 462] on span "Expenses" at bounding box center [54, 463] width 43 height 13
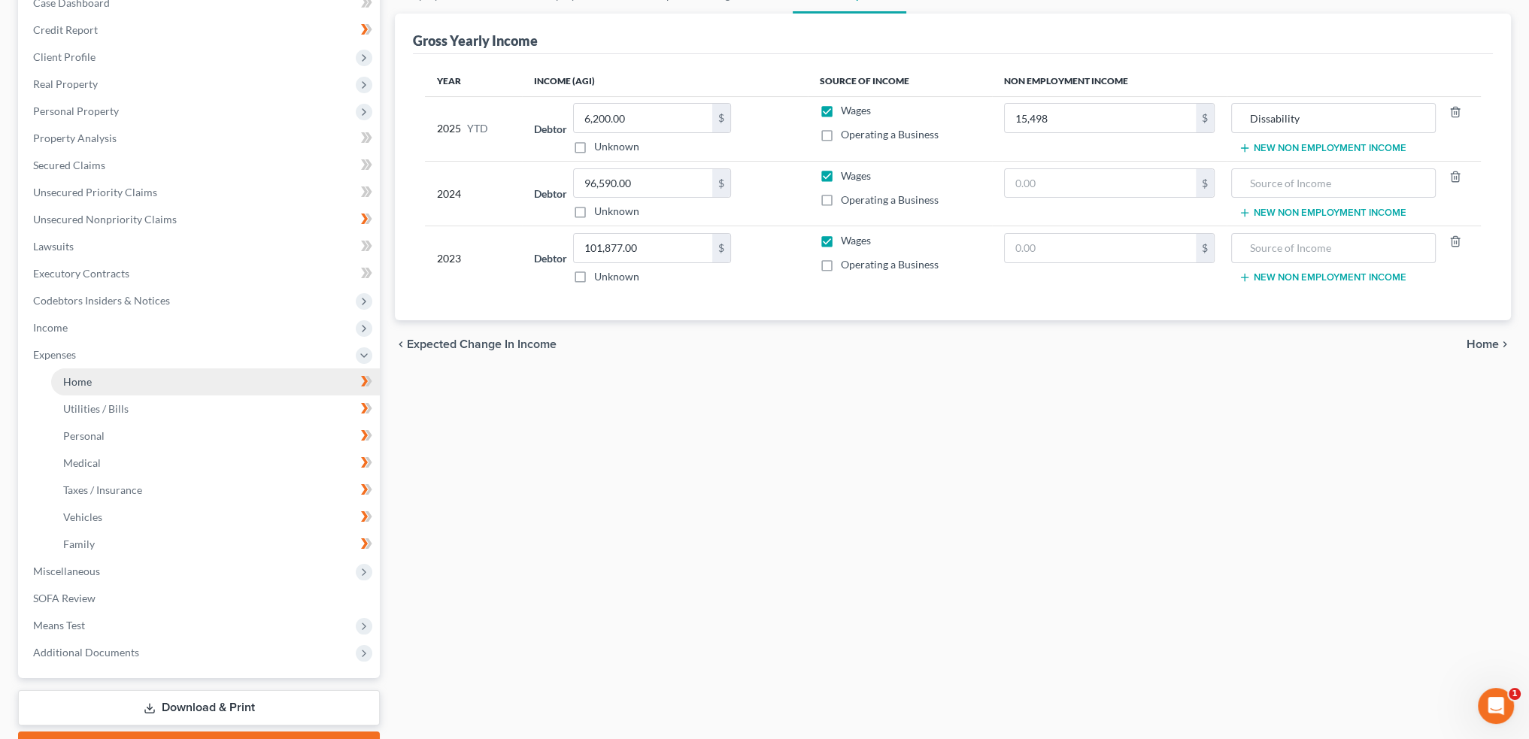
click at [217, 384] on link "Home" at bounding box center [215, 382] width 329 height 27
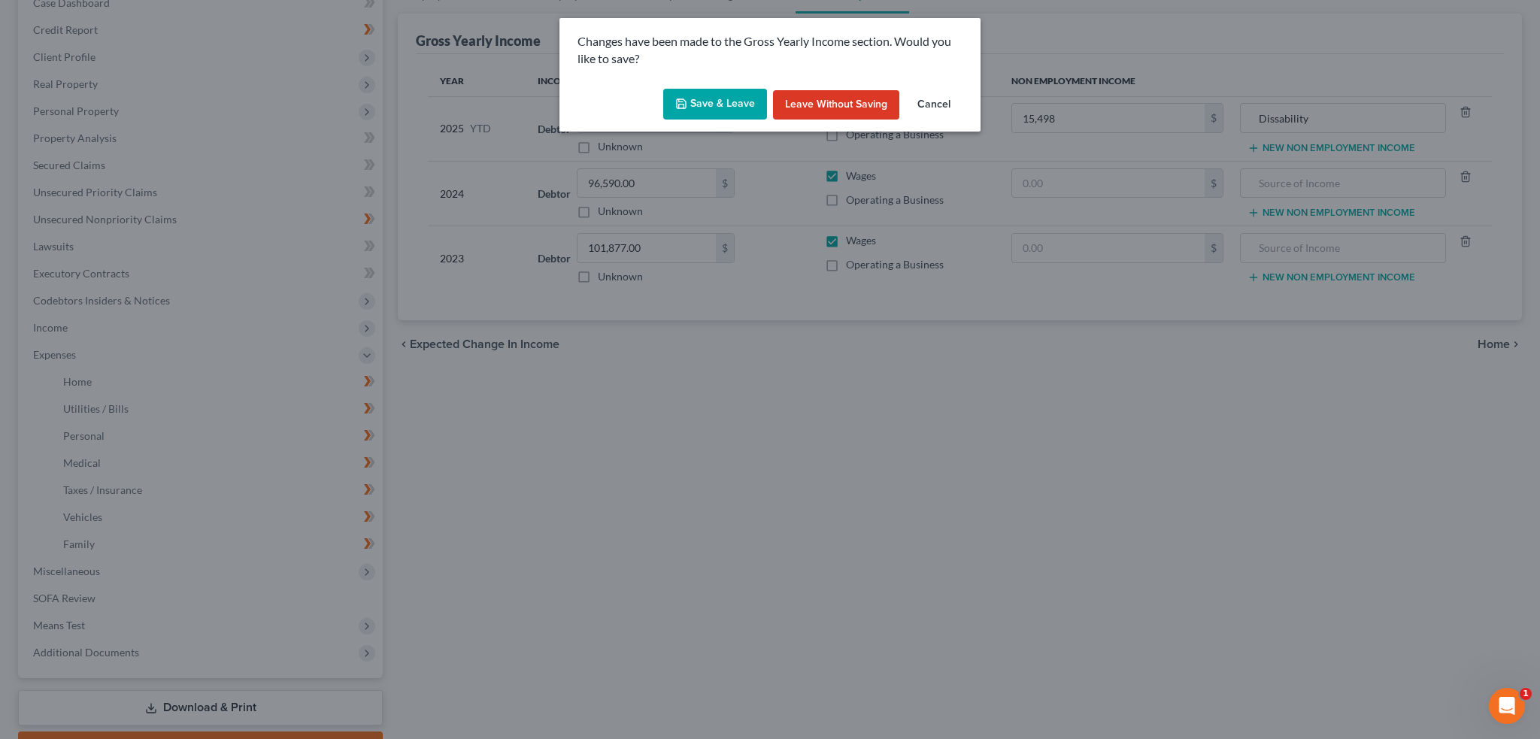
click at [697, 111] on button "Save & Leave" at bounding box center [715, 105] width 104 height 32
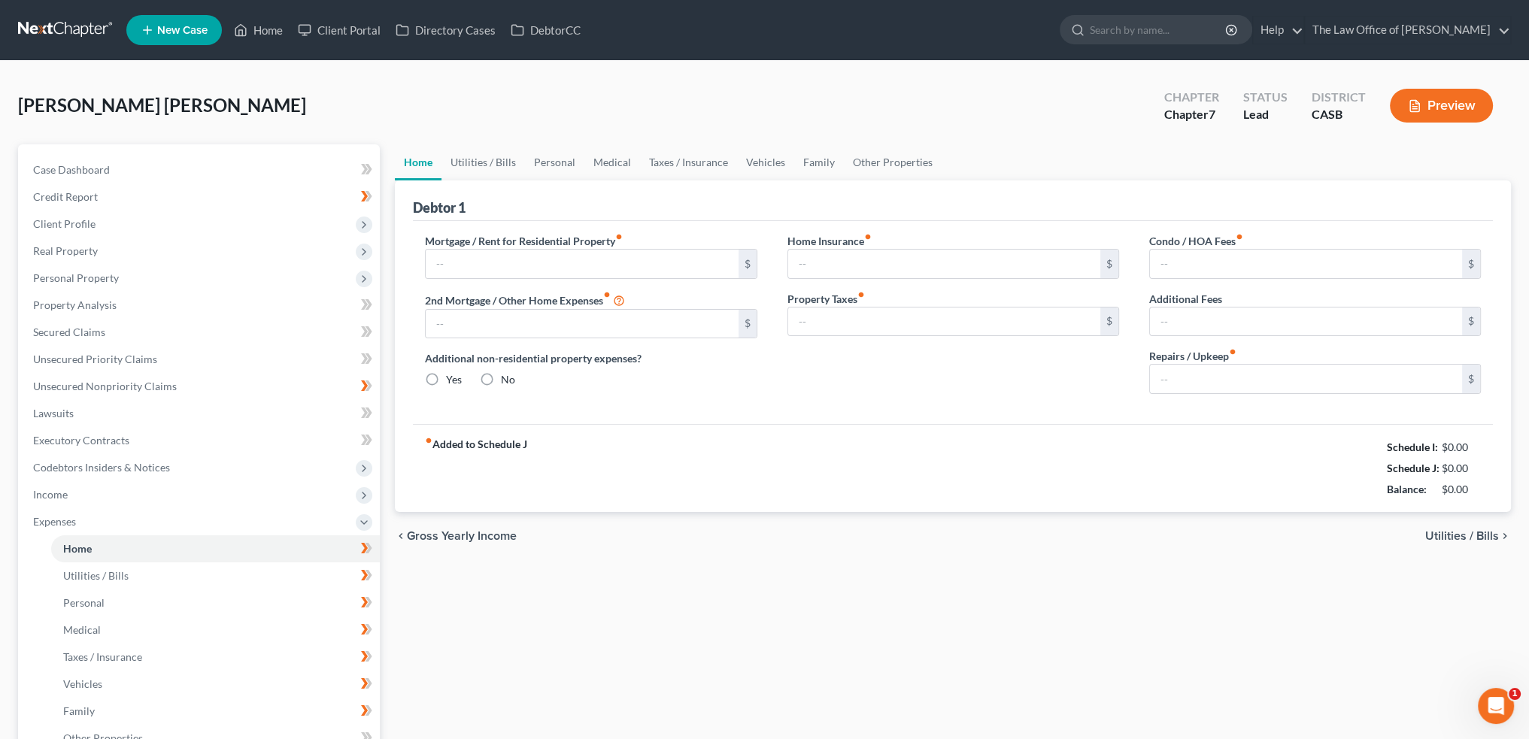
type input "4,000.00"
type input "0.00"
radio input "true"
type input "0.00"
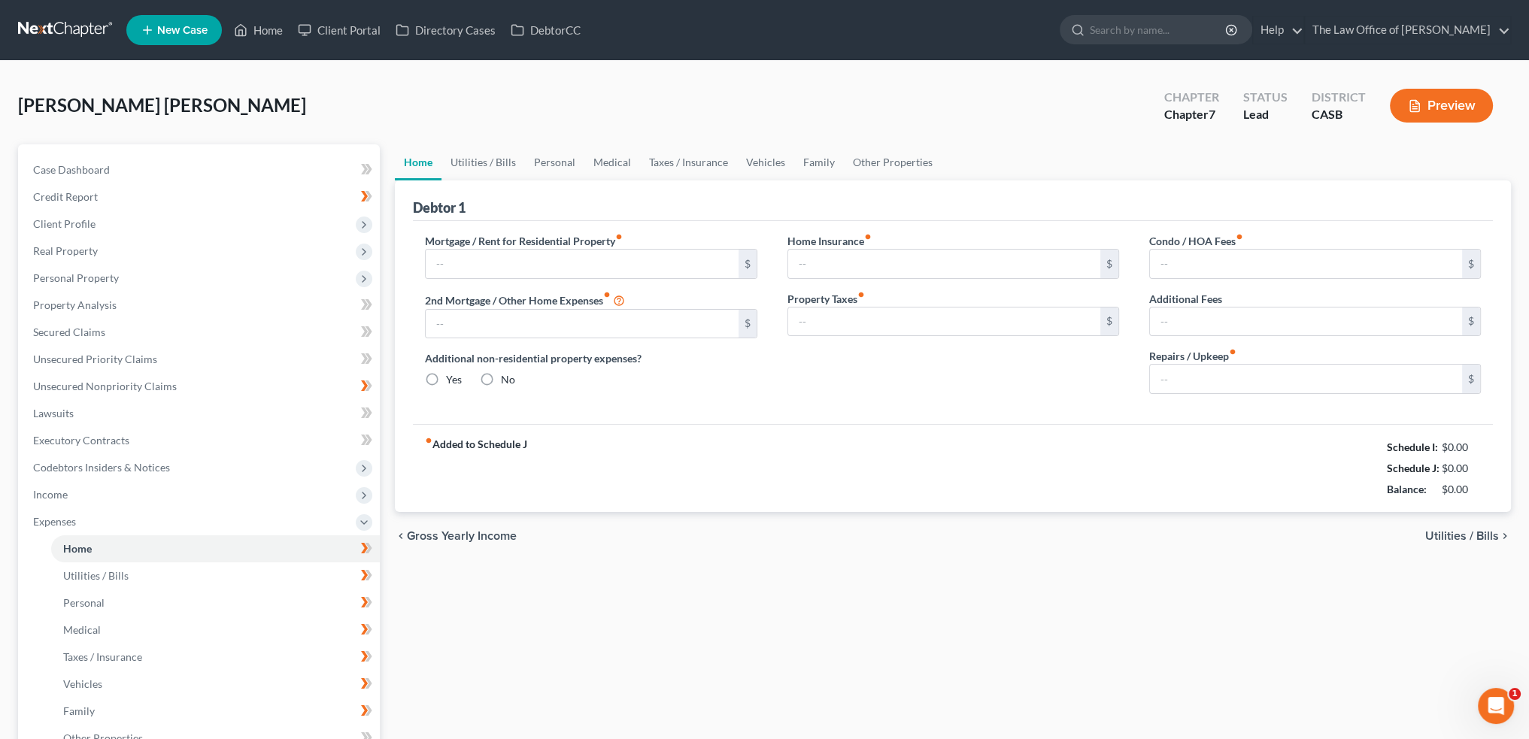
type input "500.00"
type input "0.00"
click at [1248, 384] on input "text" at bounding box center [1306, 379] width 312 height 29
type input "200"
click at [1446, 530] on span "Utilities / Bills" at bounding box center [1462, 536] width 74 height 12
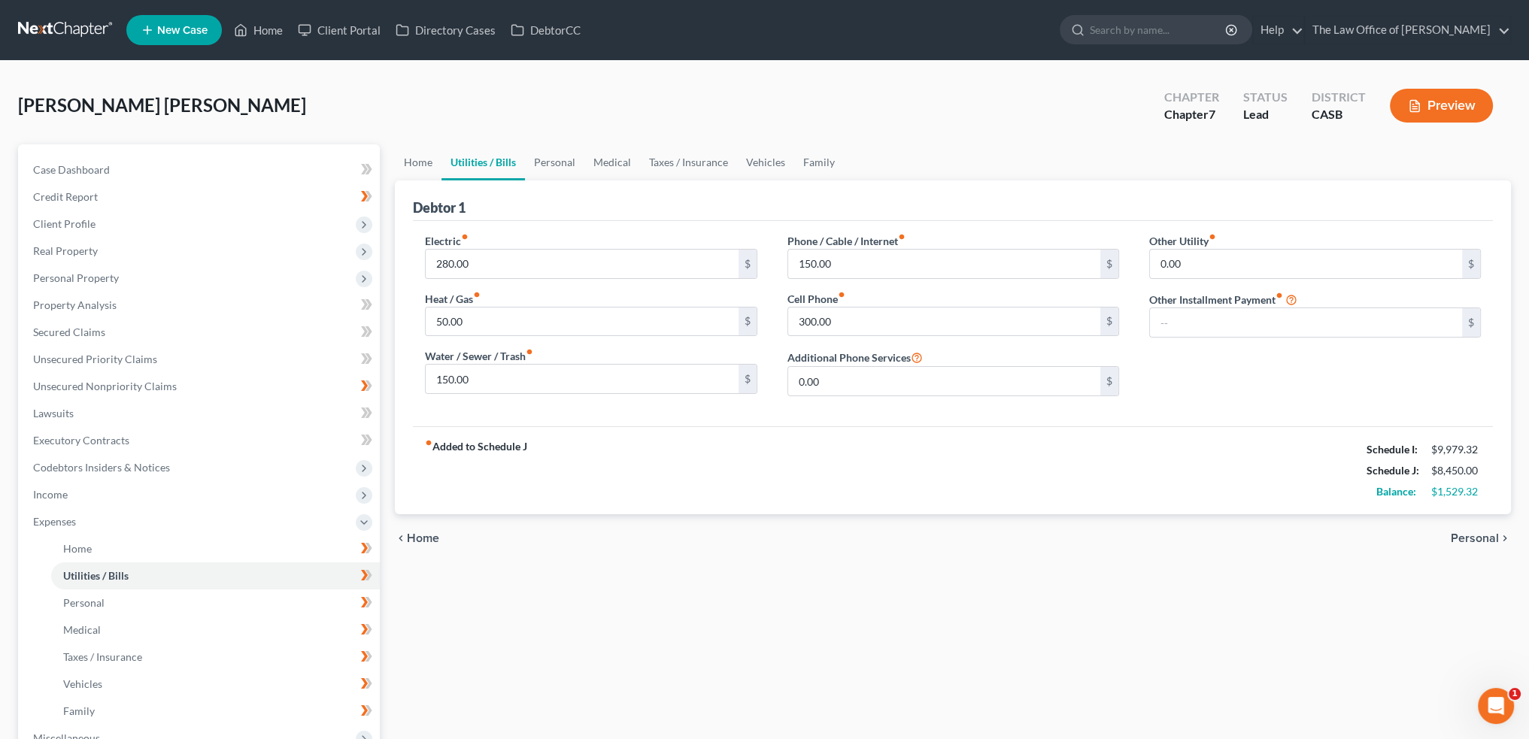
click at [1477, 538] on span "Personal" at bounding box center [1475, 539] width 48 height 12
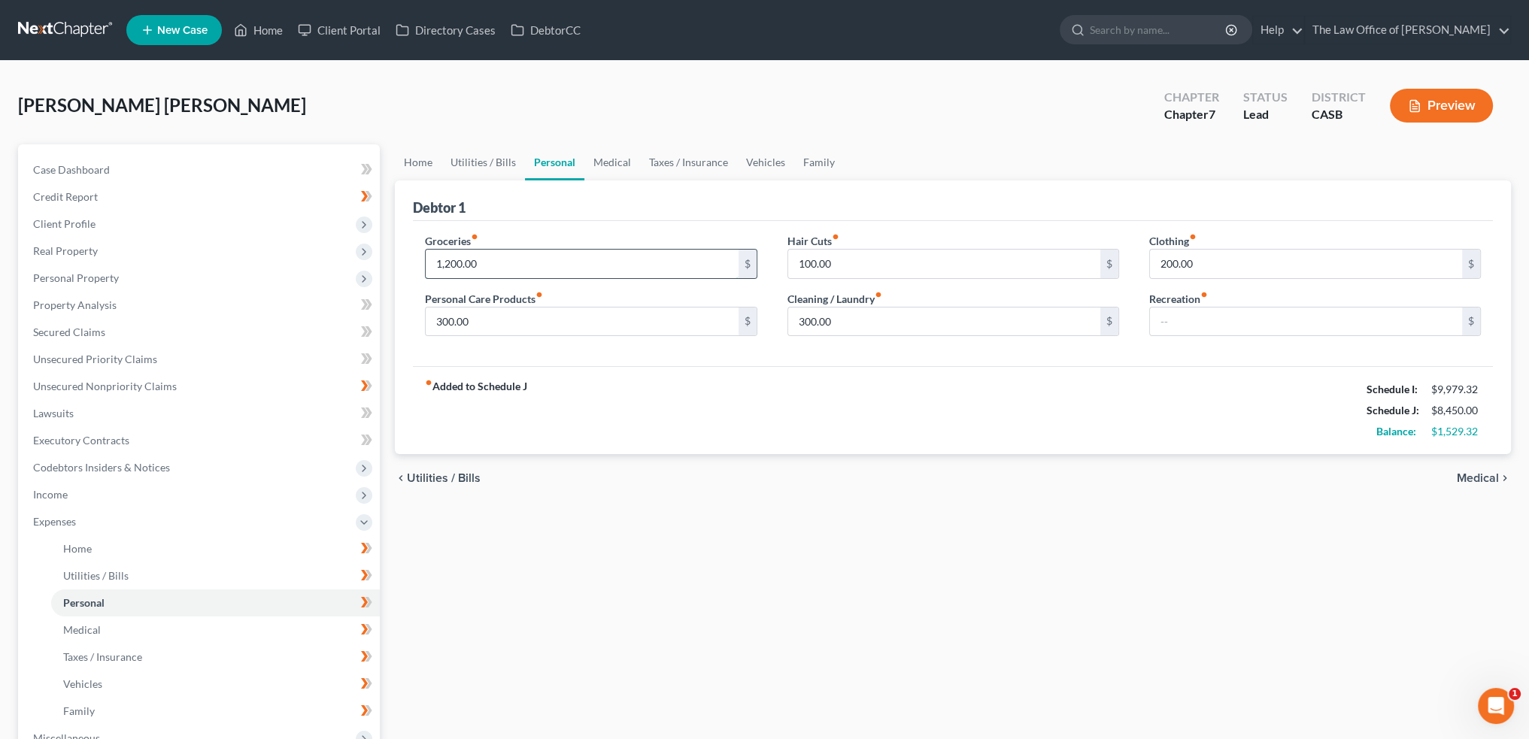
type textarea "1,200.00"
click at [114, 223] on span "Client Profile" at bounding box center [200, 224] width 359 height 27
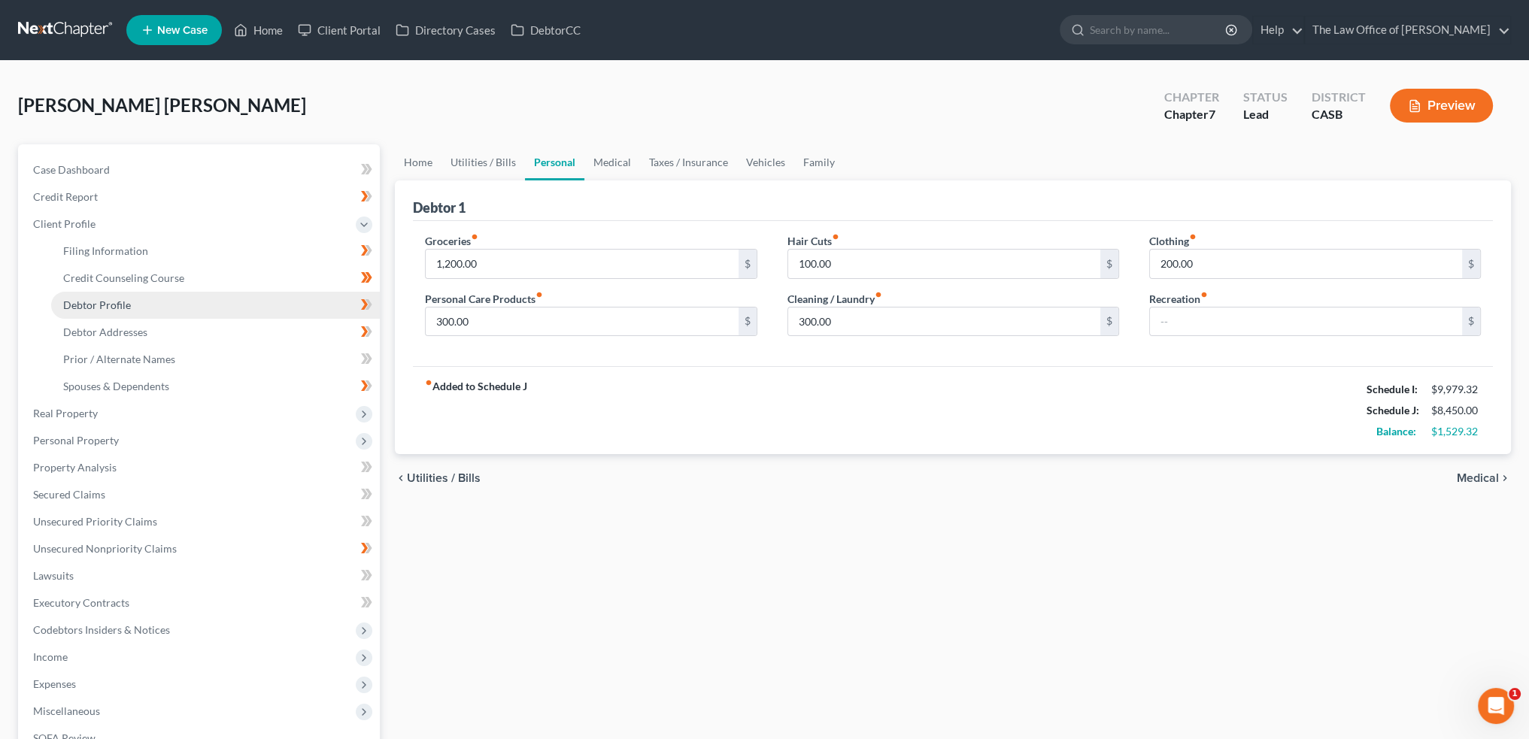
click at [114, 301] on span "Debtor Profile" at bounding box center [97, 305] width 68 height 13
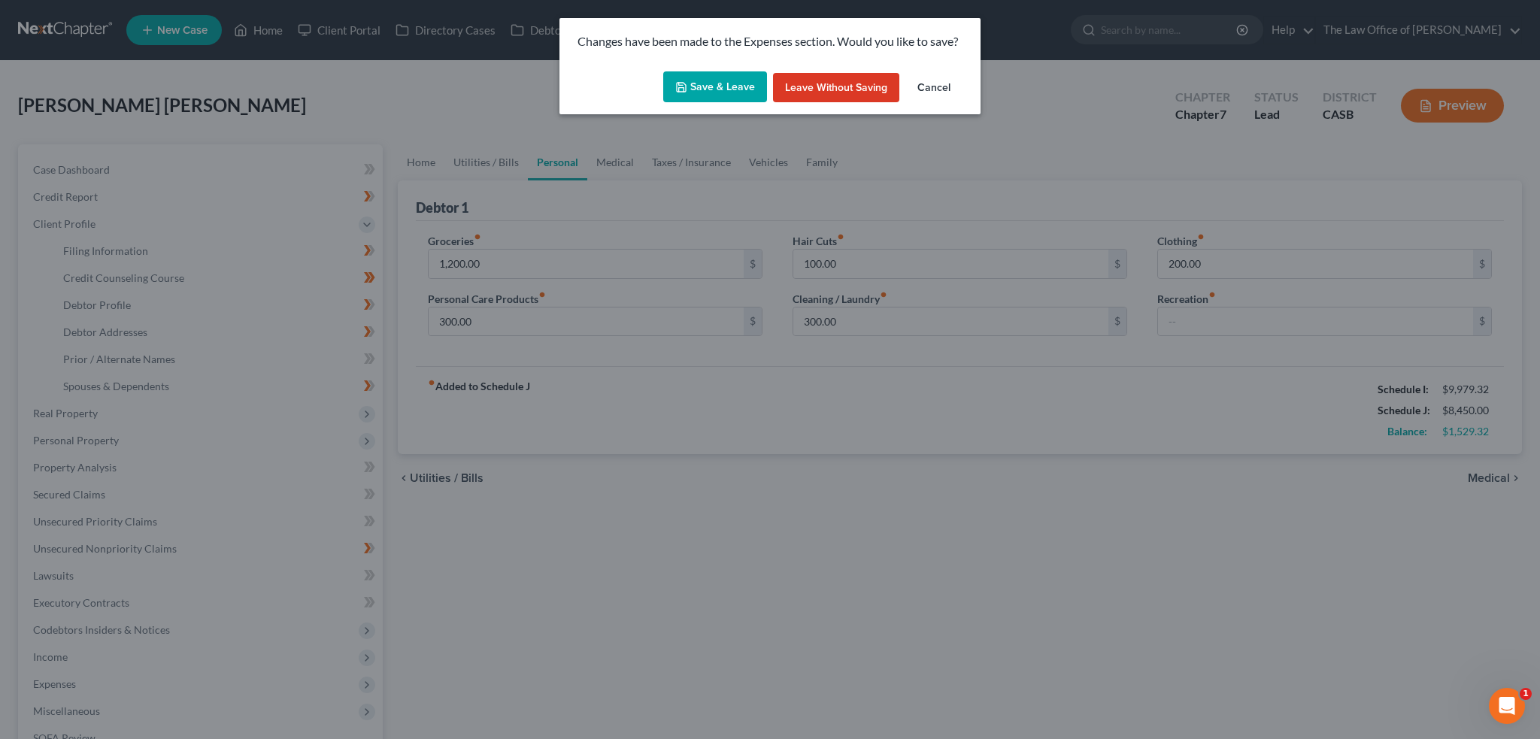
click at [730, 88] on button "Save & Leave" at bounding box center [715, 87] width 104 height 32
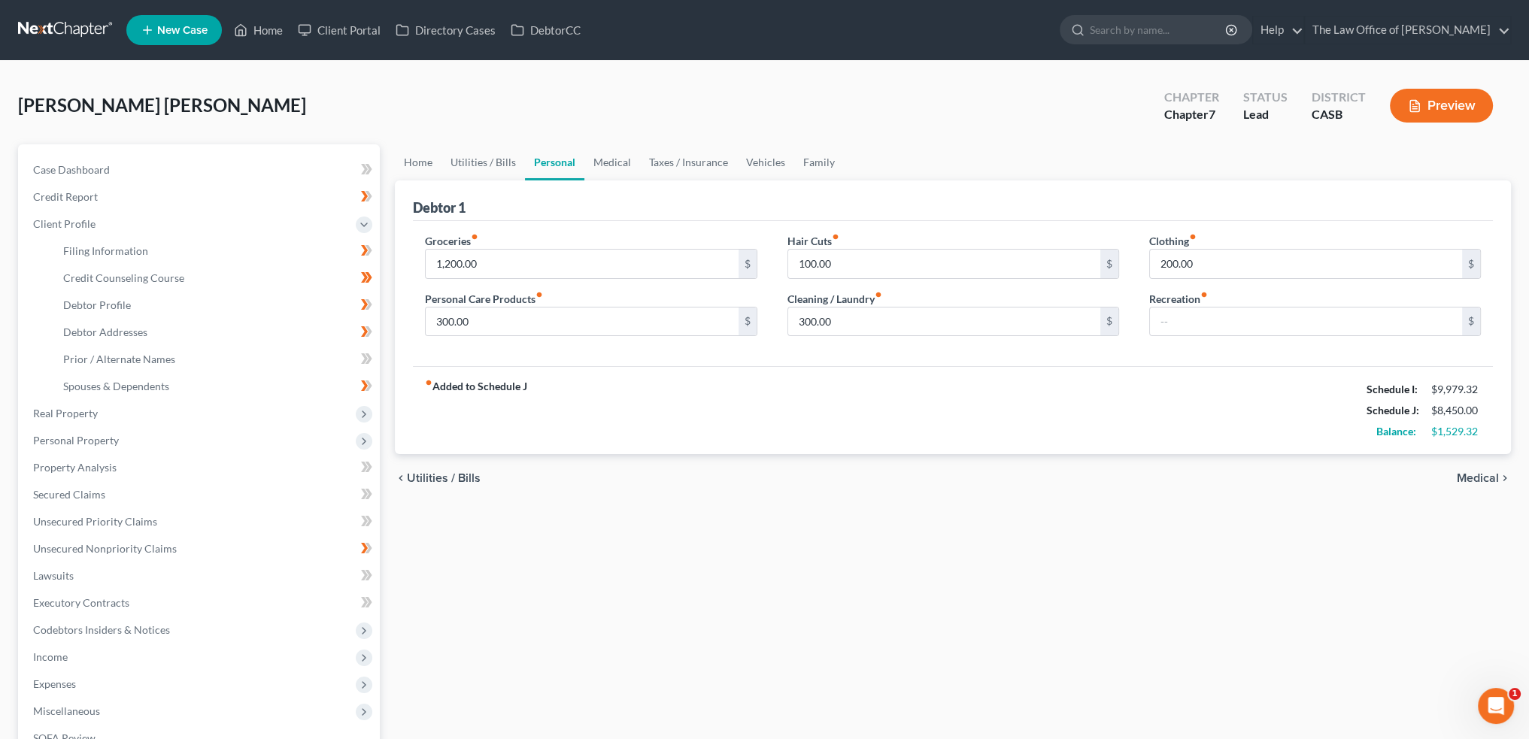
select select "1"
select select "4"
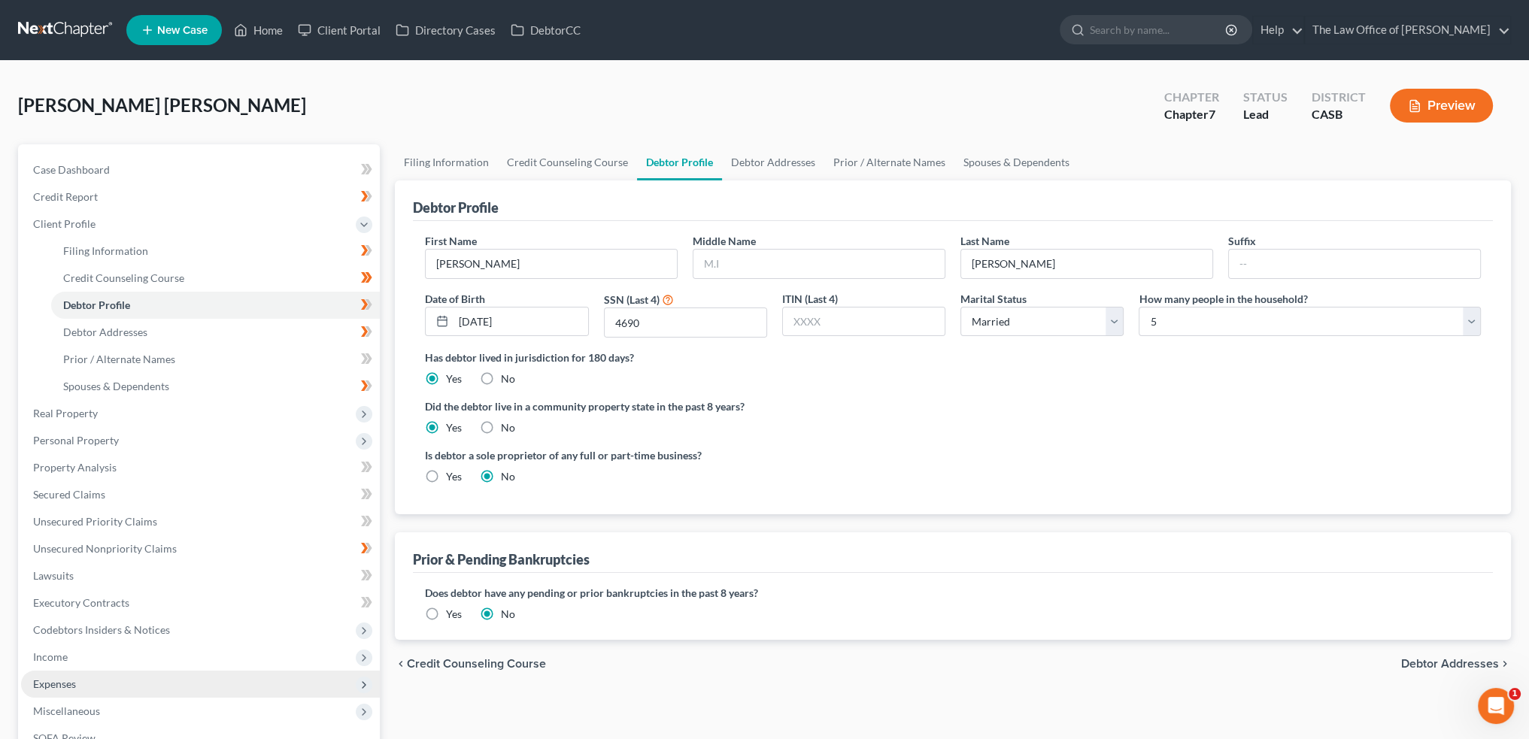
click at [59, 686] on span "Expenses" at bounding box center [54, 684] width 43 height 13
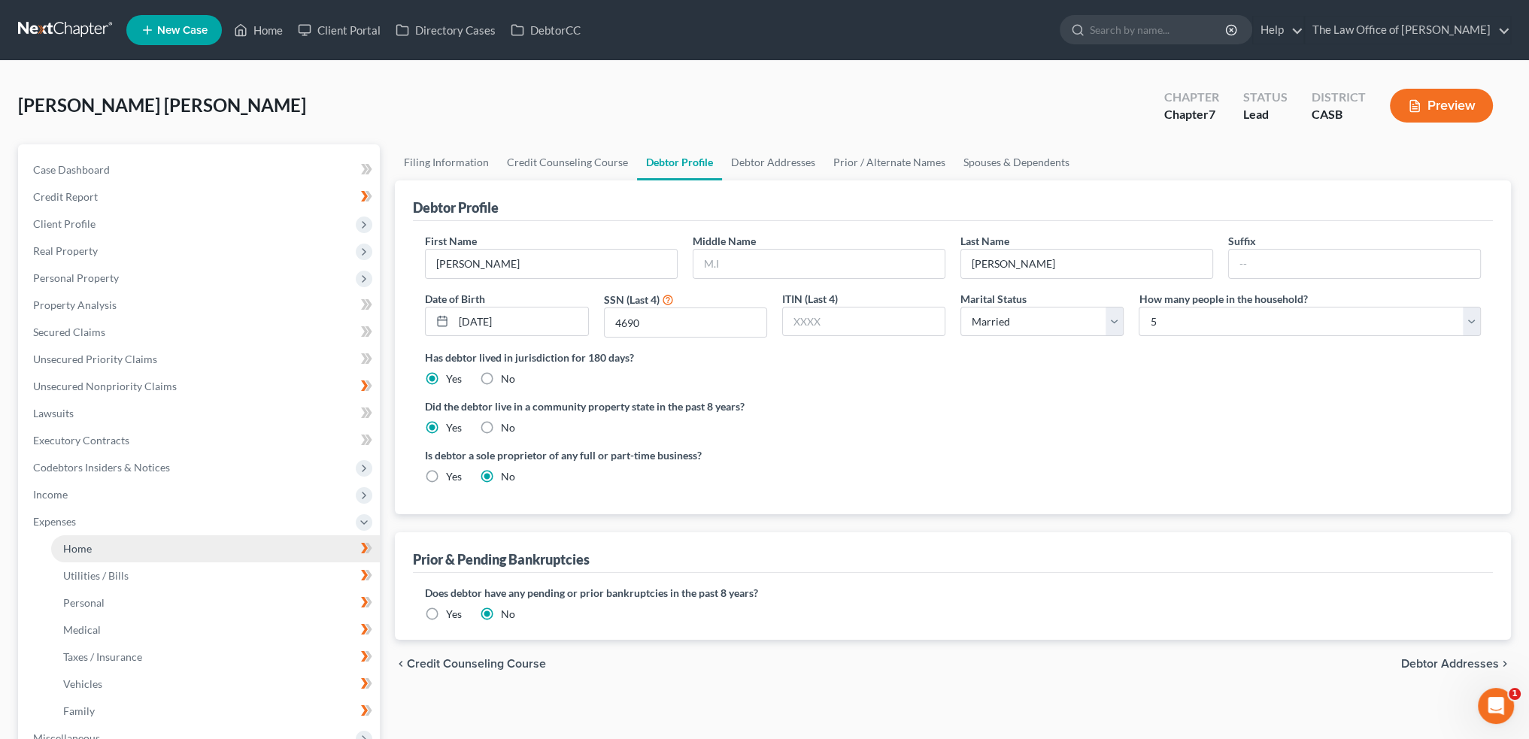
click at [128, 550] on link "Home" at bounding box center [215, 549] width 329 height 27
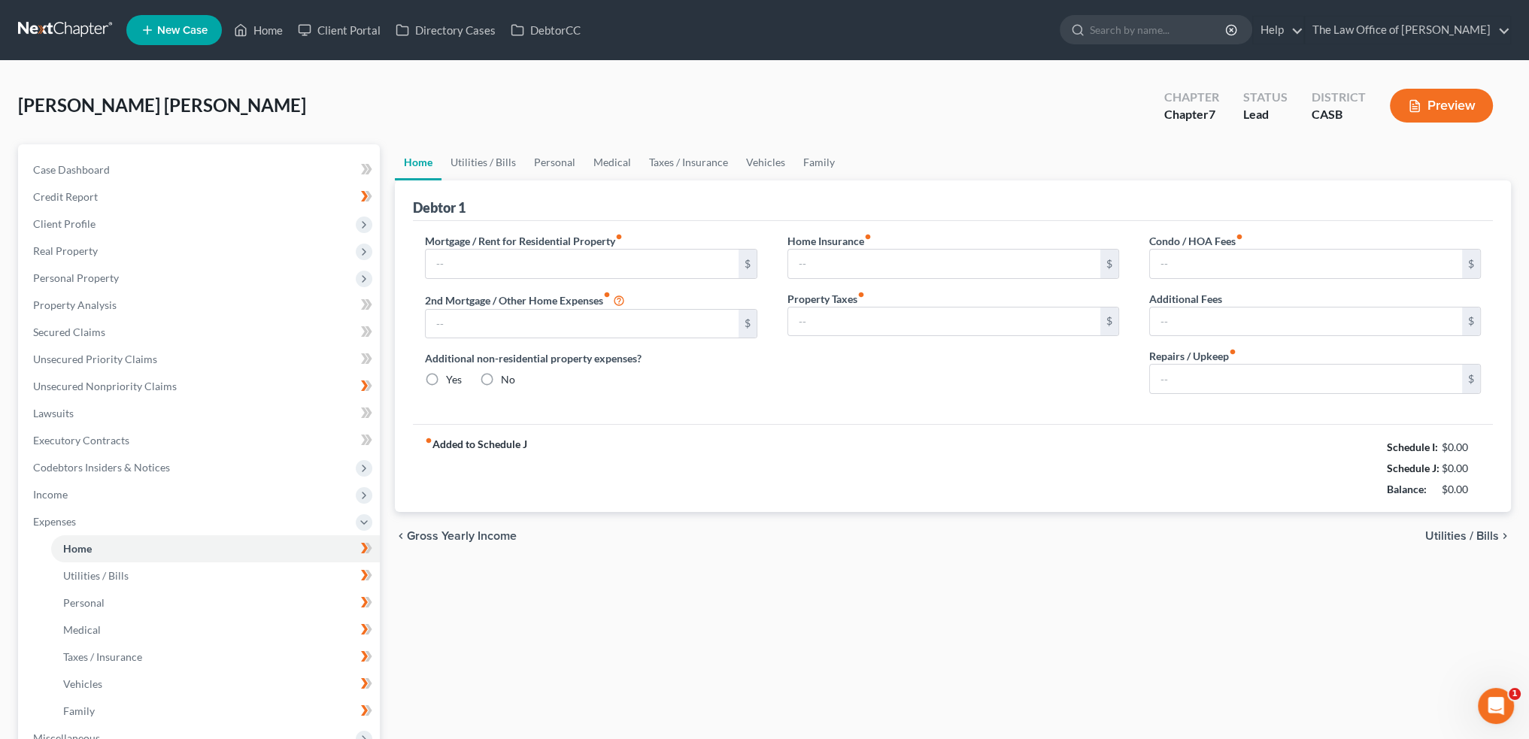
type input "4,000.00"
type input "0.00"
radio input "true"
type input "0.00"
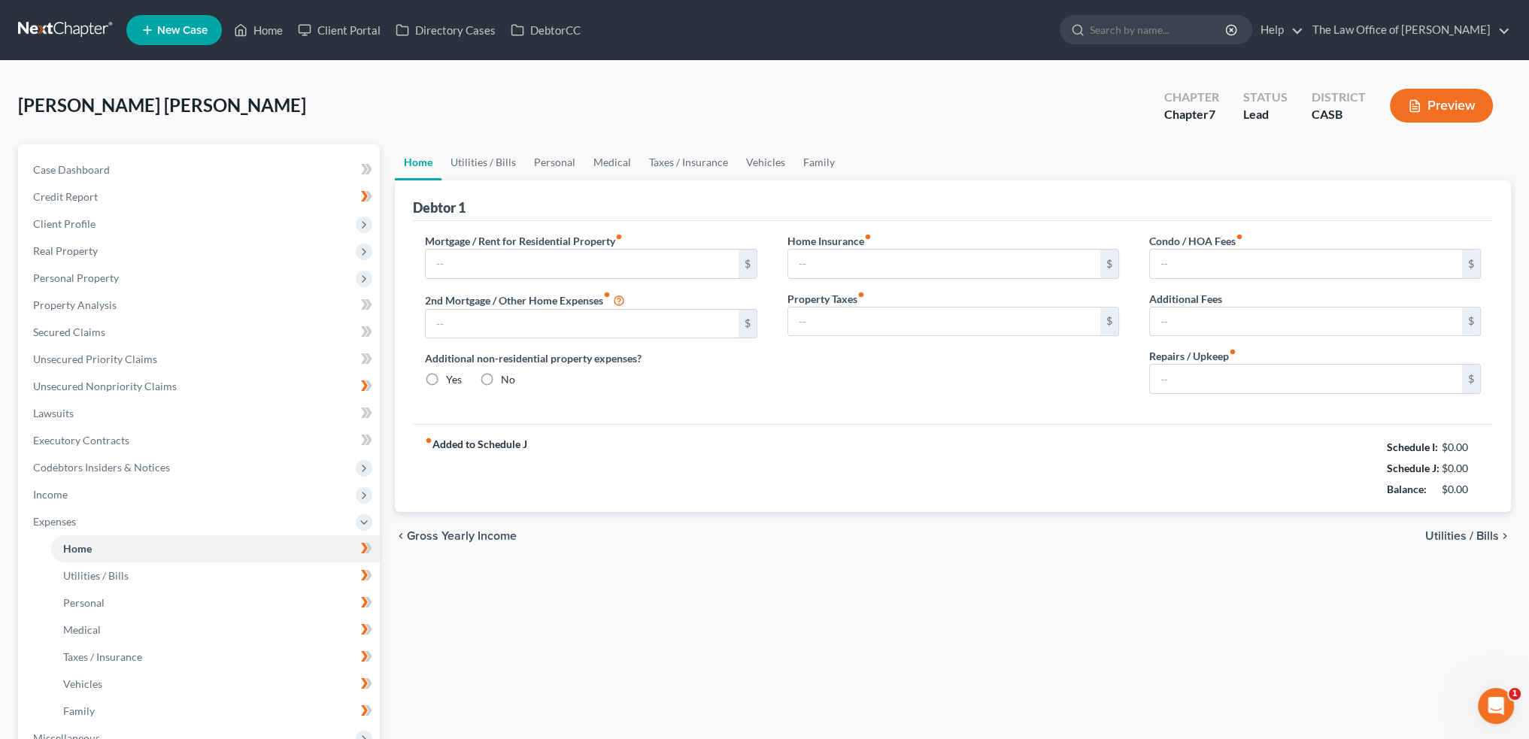
type input "500.00"
type input "0.00"
type input "200.00"
click at [1474, 527] on div "chevron_left Gross Yearly Income Utilities / Bills chevron_right" at bounding box center [953, 536] width 1116 height 48
click at [1459, 530] on span "Utilities / Bills" at bounding box center [1462, 536] width 74 height 12
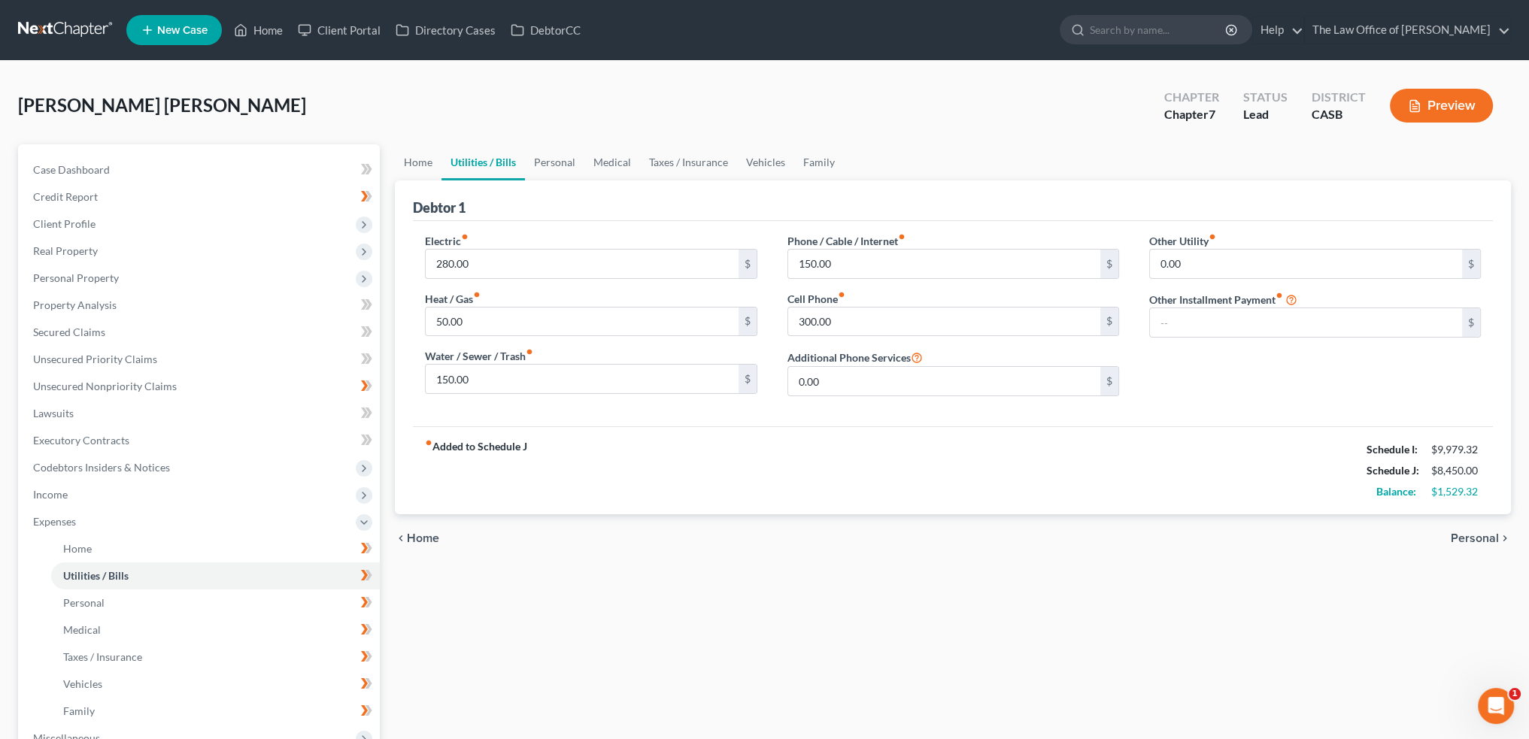
click at [1470, 538] on span "Personal" at bounding box center [1475, 539] width 48 height 12
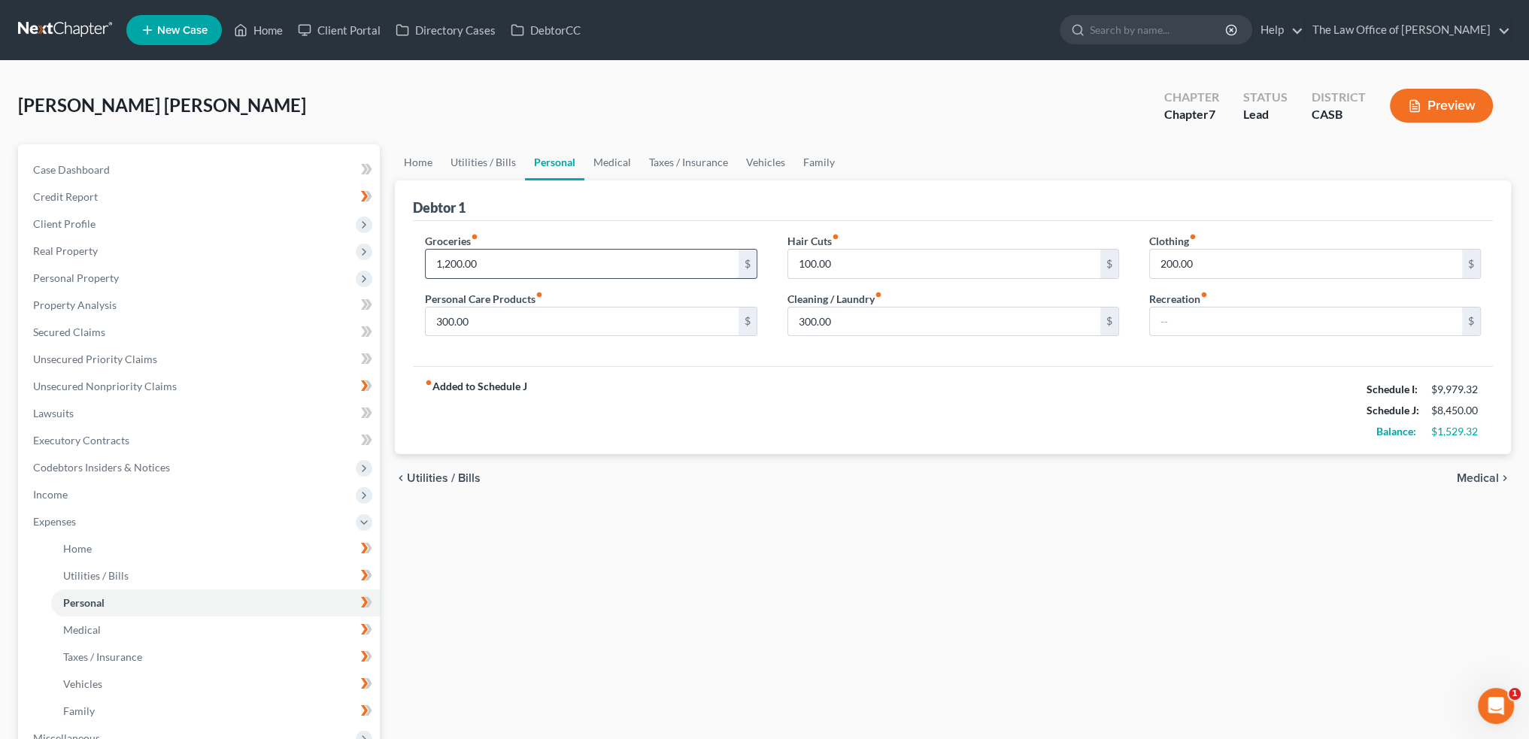
click at [552, 262] on input "1,200.00" at bounding box center [582, 264] width 312 height 29
type input "1,550"
click at [584, 315] on input "300.00" at bounding box center [582, 322] width 312 height 29
type input "605"
click at [993, 366] on div "fiber_manual_record Added to Schedule J Schedule I: $9,979.32 Schedule J: $9,10…" at bounding box center [953, 410] width 1080 height 88
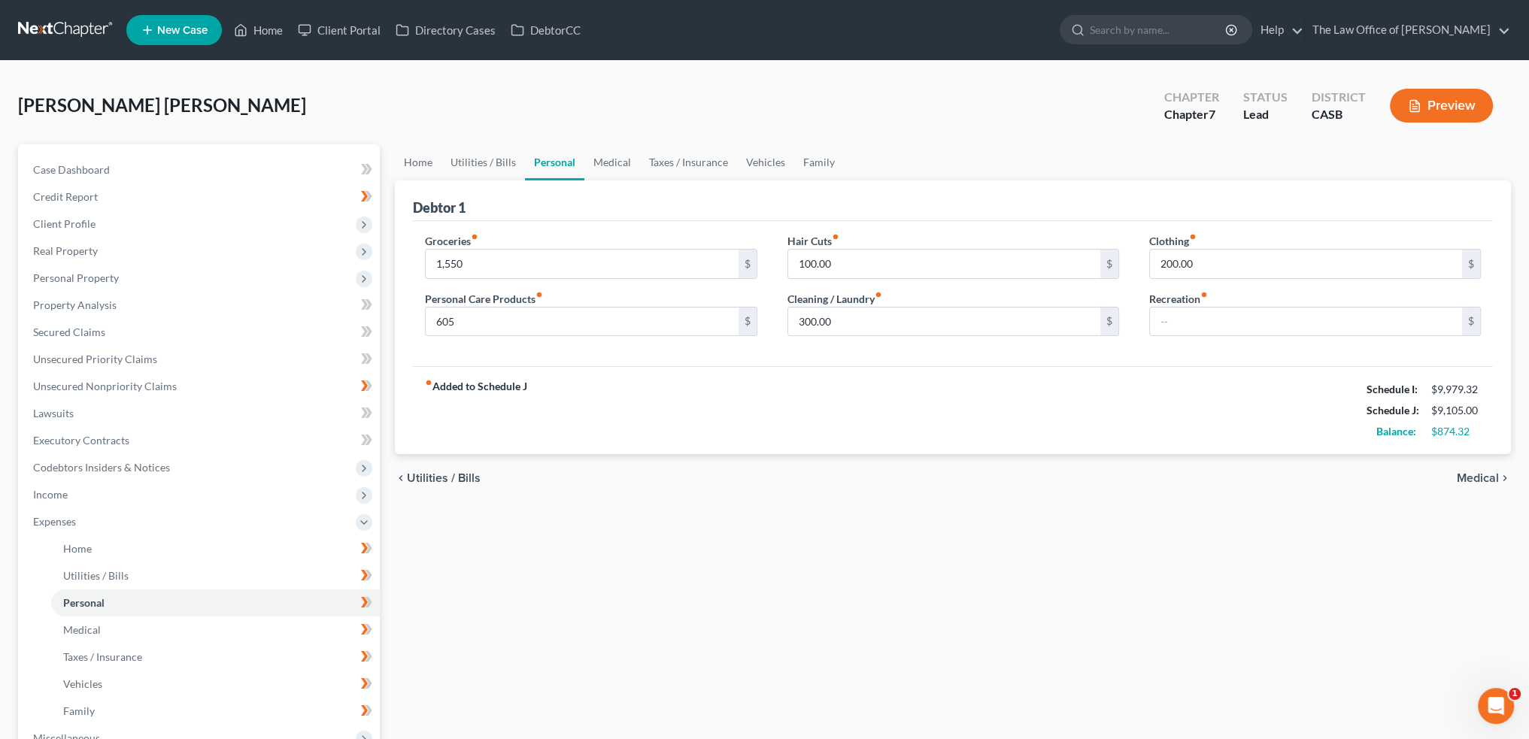
click at [1498, 475] on span "Medical" at bounding box center [1478, 478] width 42 height 12
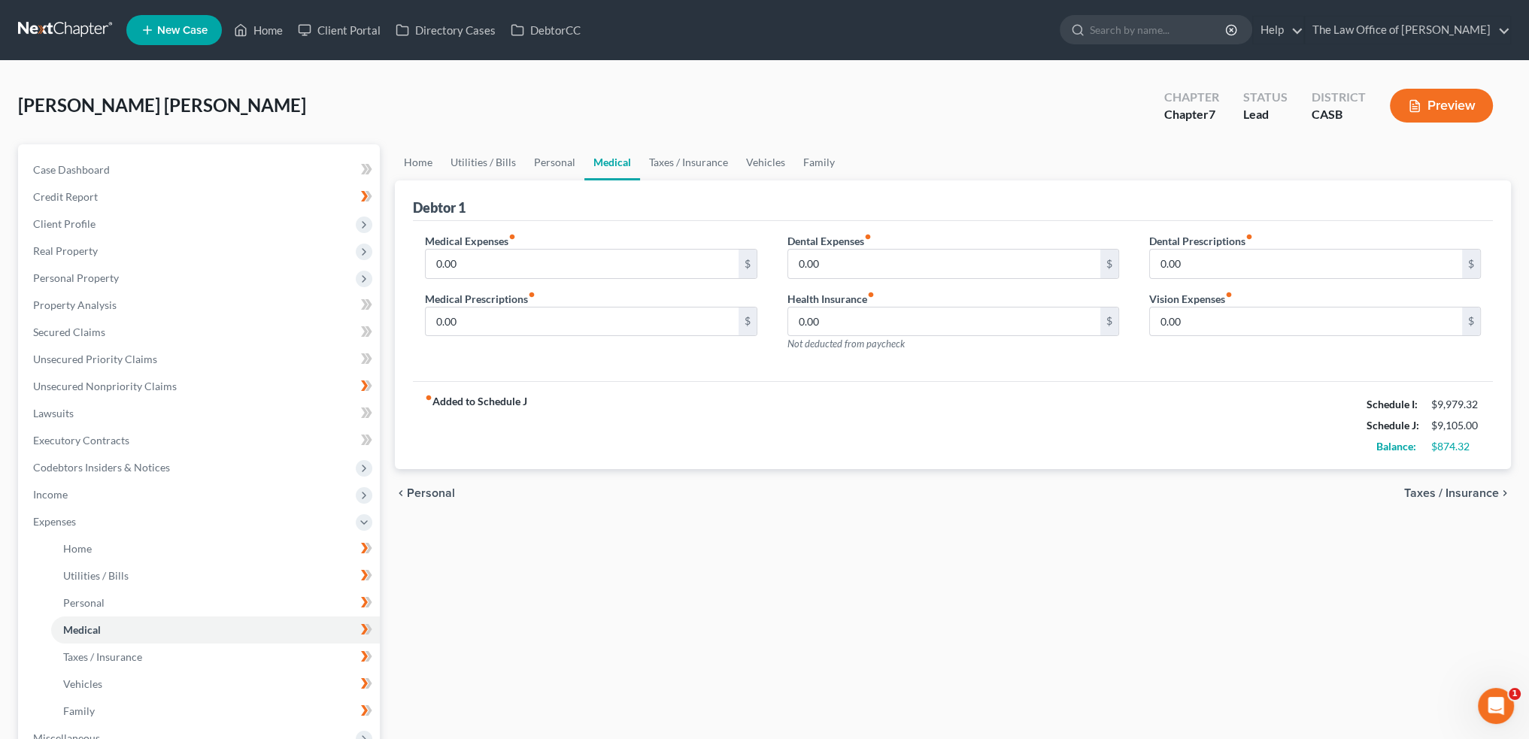
click at [1474, 496] on span "Taxes / Insurance" at bounding box center [1451, 493] width 95 height 12
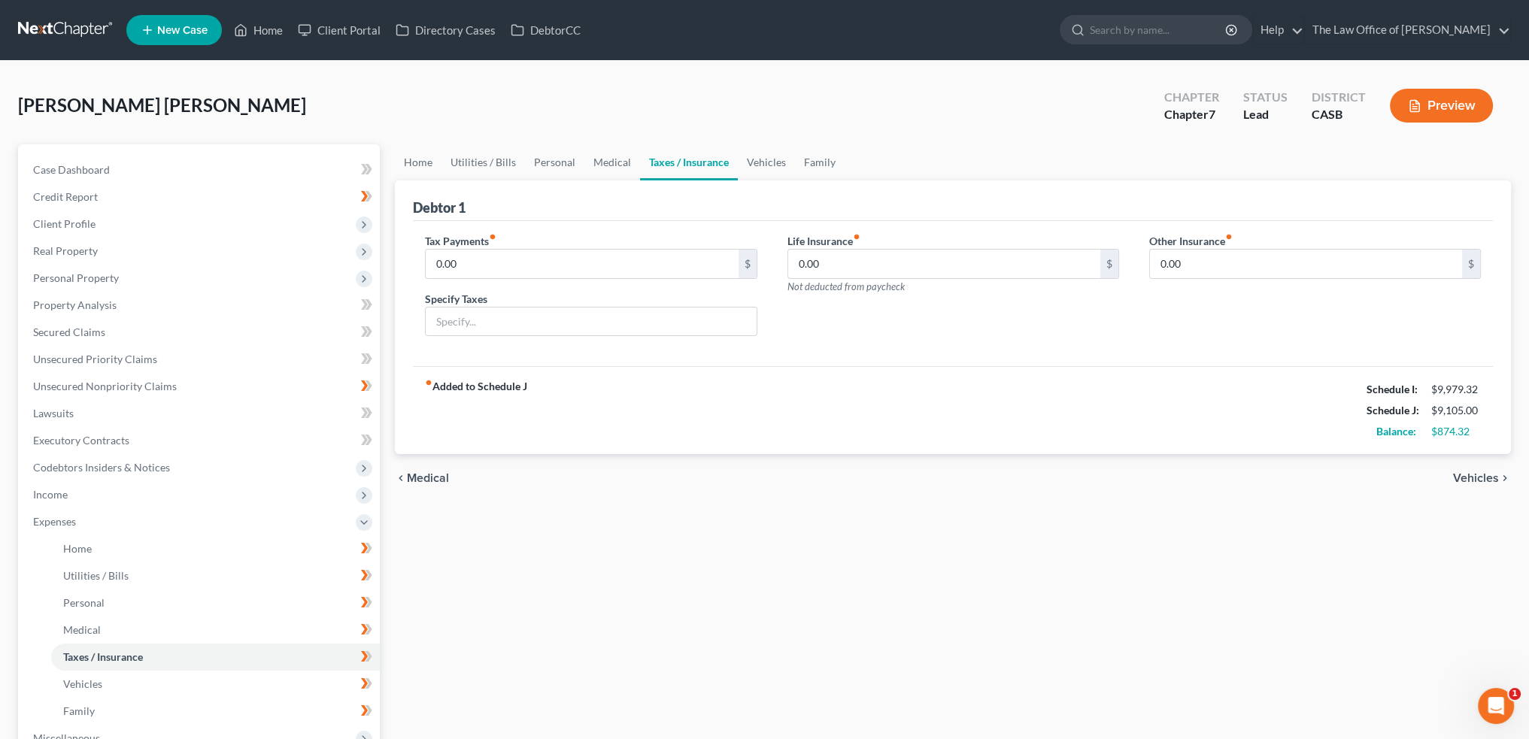
click at [1484, 473] on span "Vehicles" at bounding box center [1476, 478] width 46 height 12
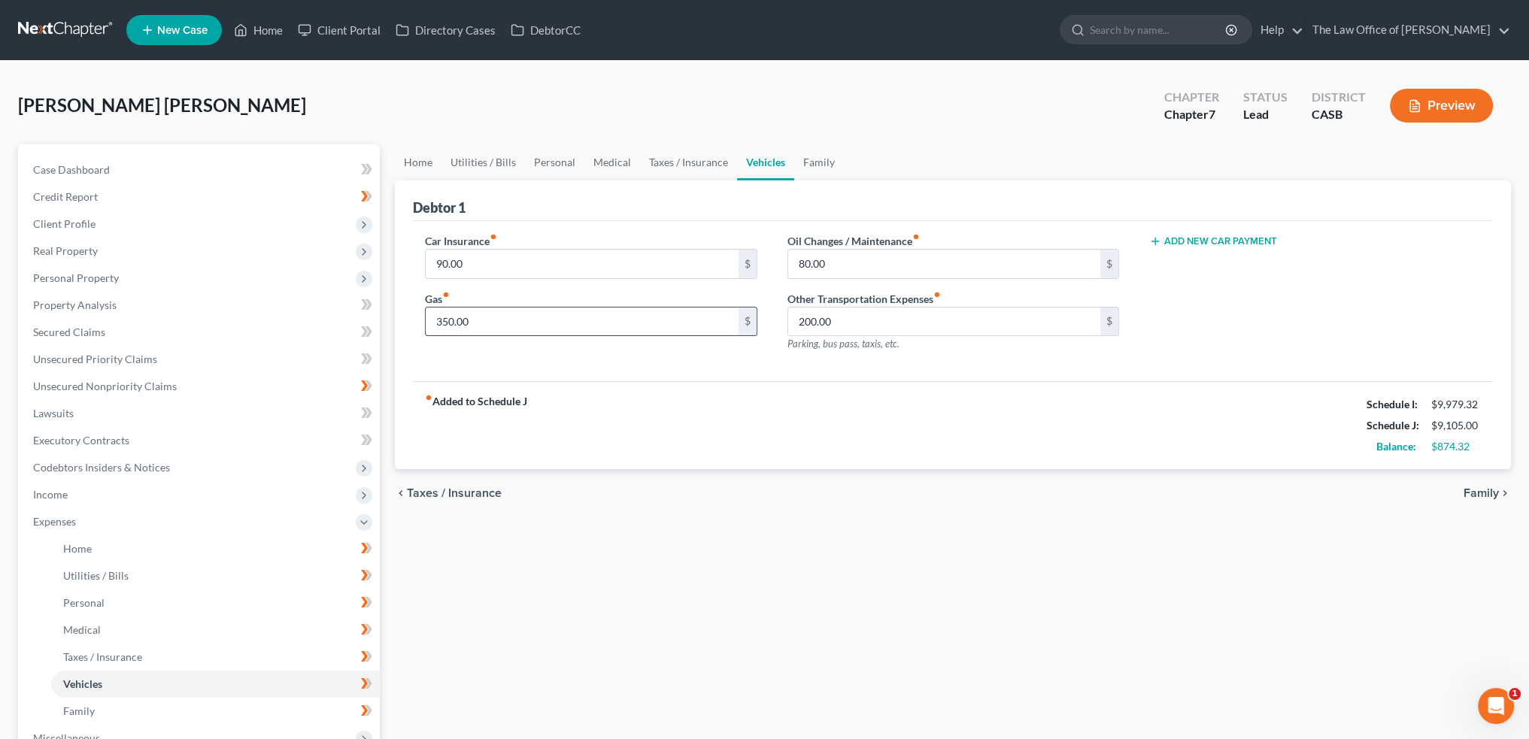
click at [535, 309] on input "350.00" at bounding box center [582, 322] width 312 height 29
type input "254"
click at [1499, 490] on icon "chevron_right" at bounding box center [1505, 493] width 12 height 12
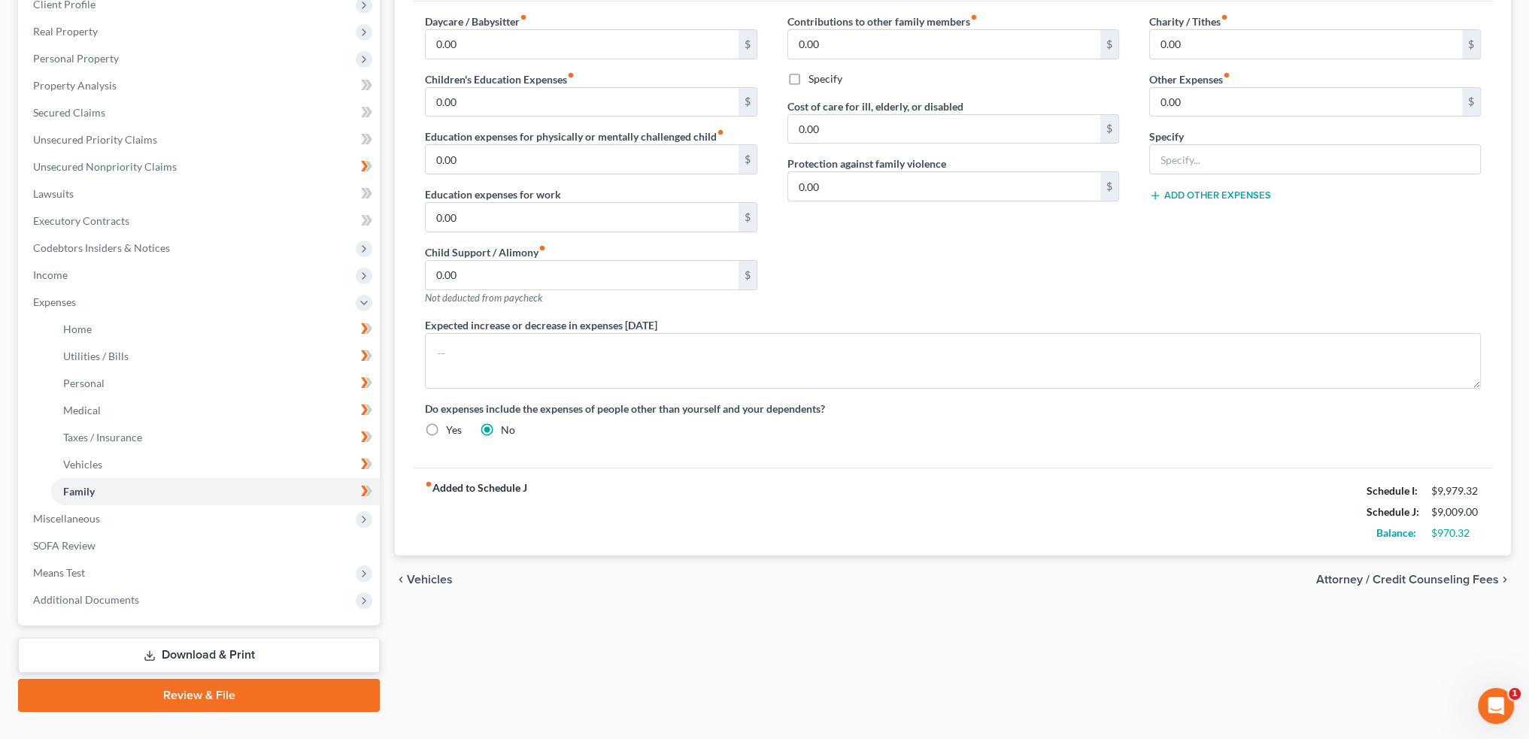
scroll to position [226, 0]
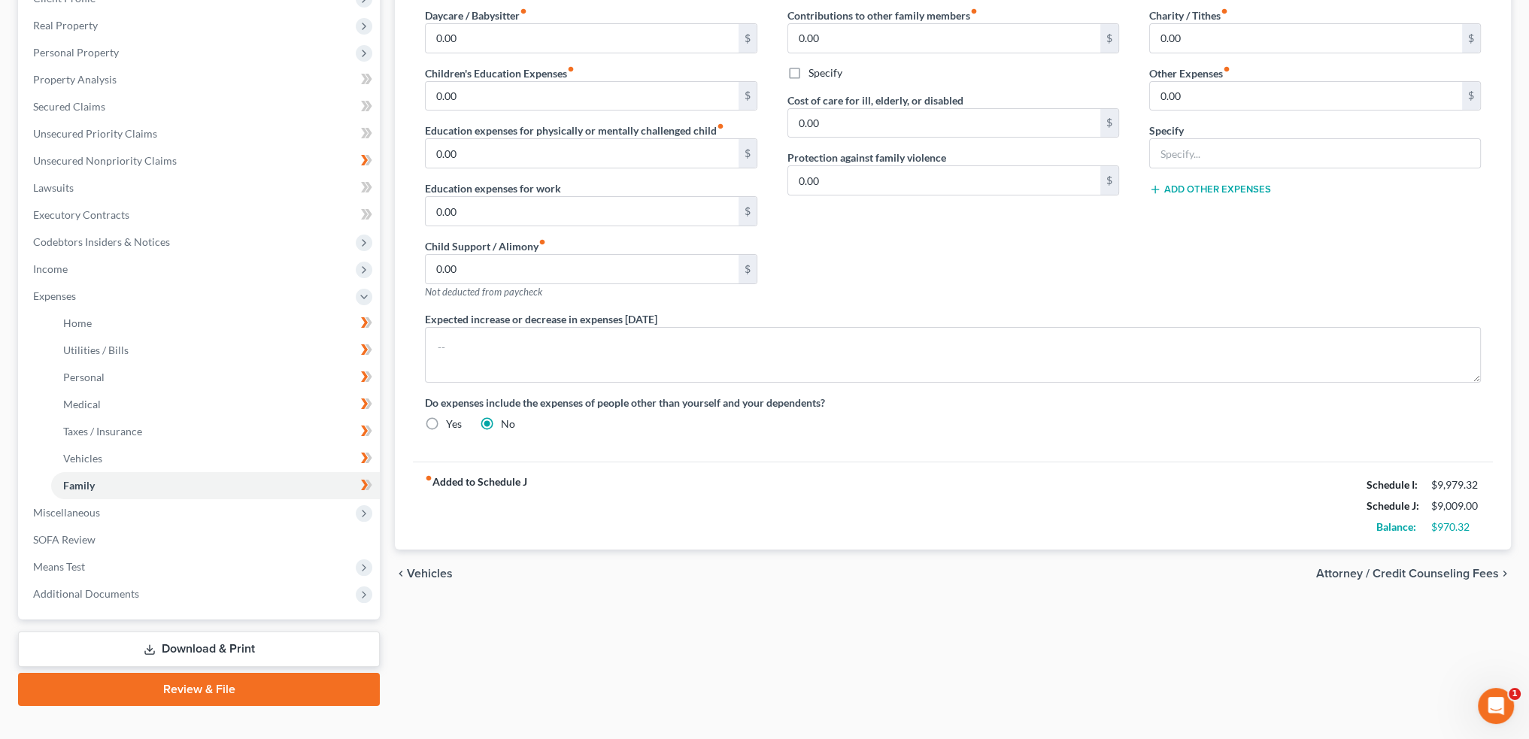
click at [441, 579] on div "chevron_left Vehicles Attorney / Credit Counseling Fees chevron_right" at bounding box center [953, 574] width 1116 height 48
click at [442, 573] on span "Vehicles" at bounding box center [430, 574] width 46 height 12
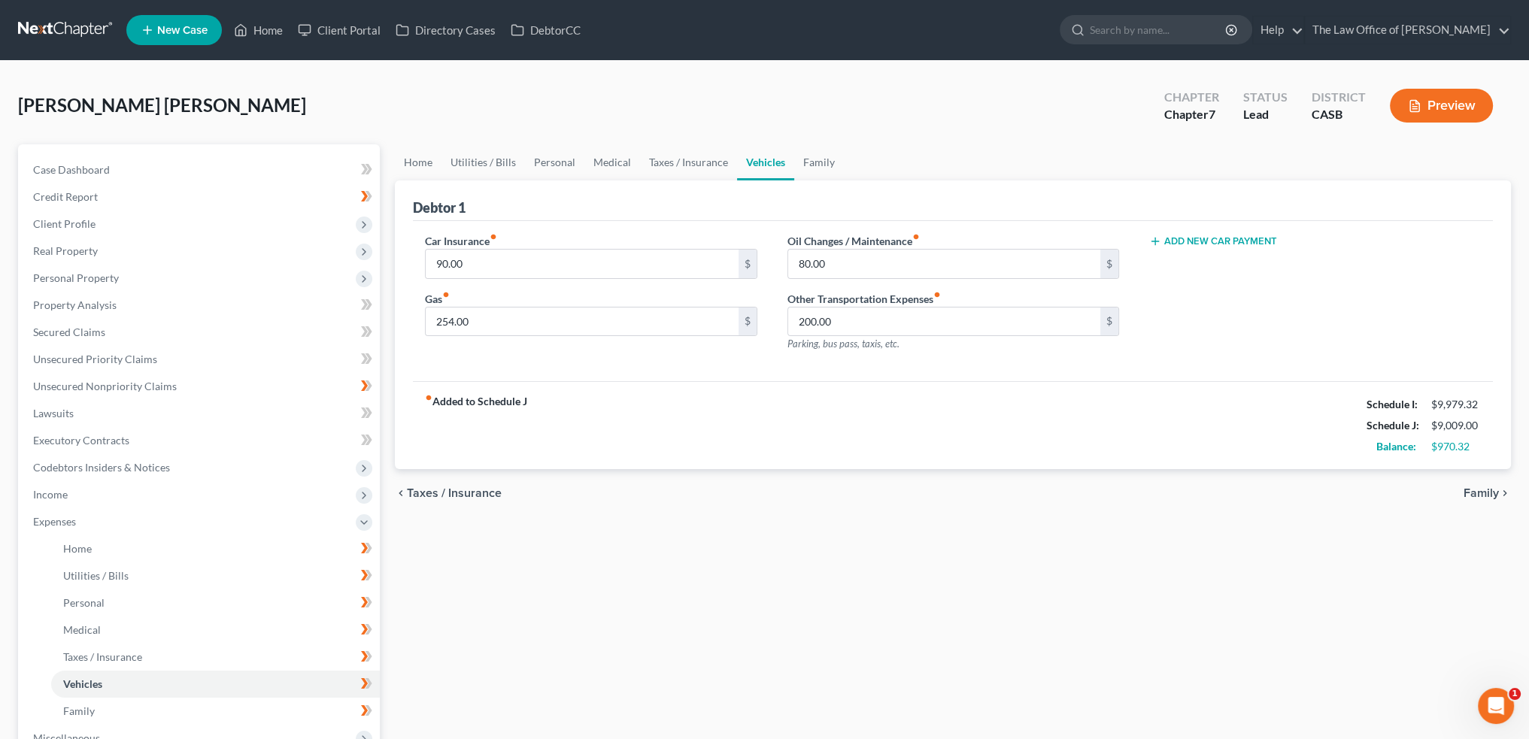
click at [485, 494] on span "Taxes / Insurance" at bounding box center [454, 493] width 95 height 12
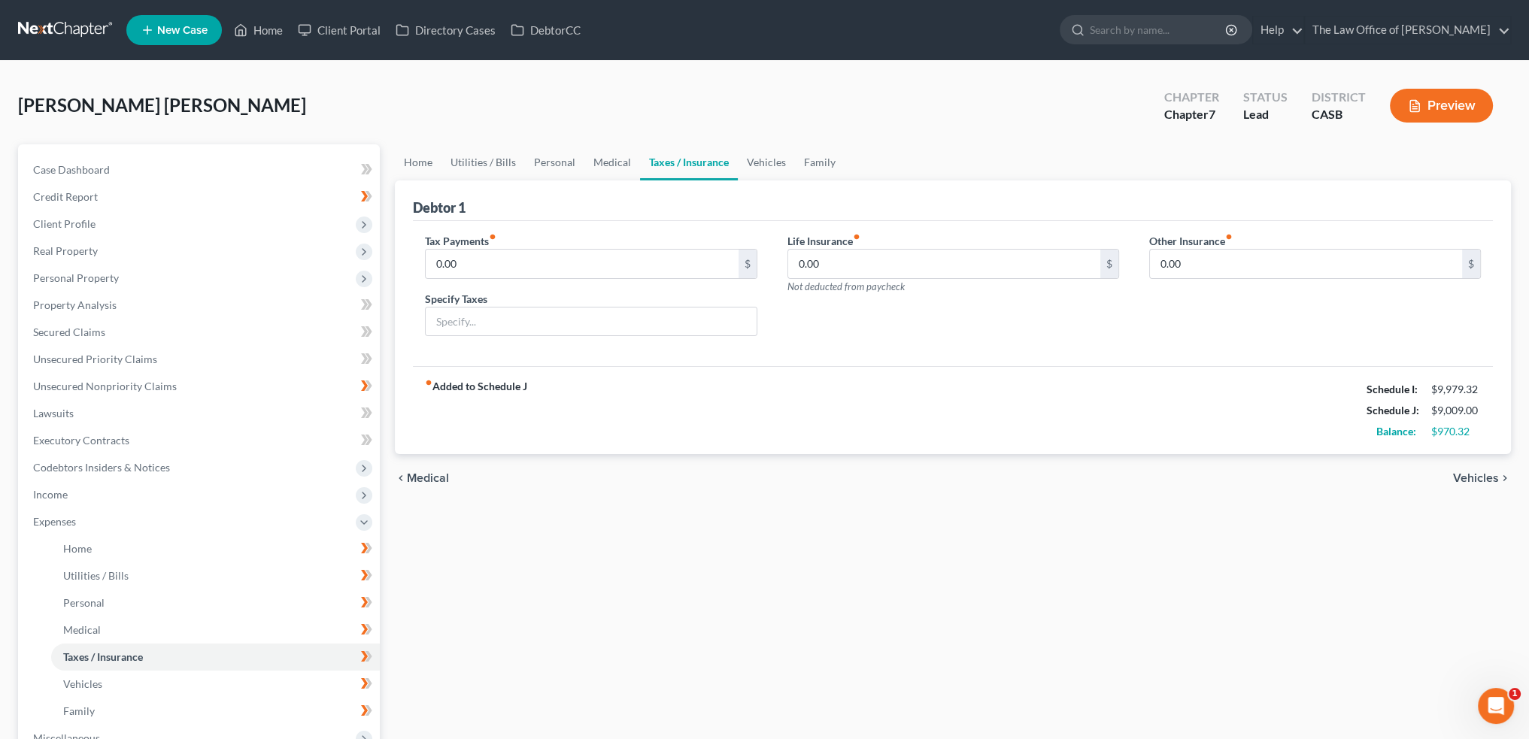
click at [421, 472] on span "Medical" at bounding box center [428, 478] width 42 height 12
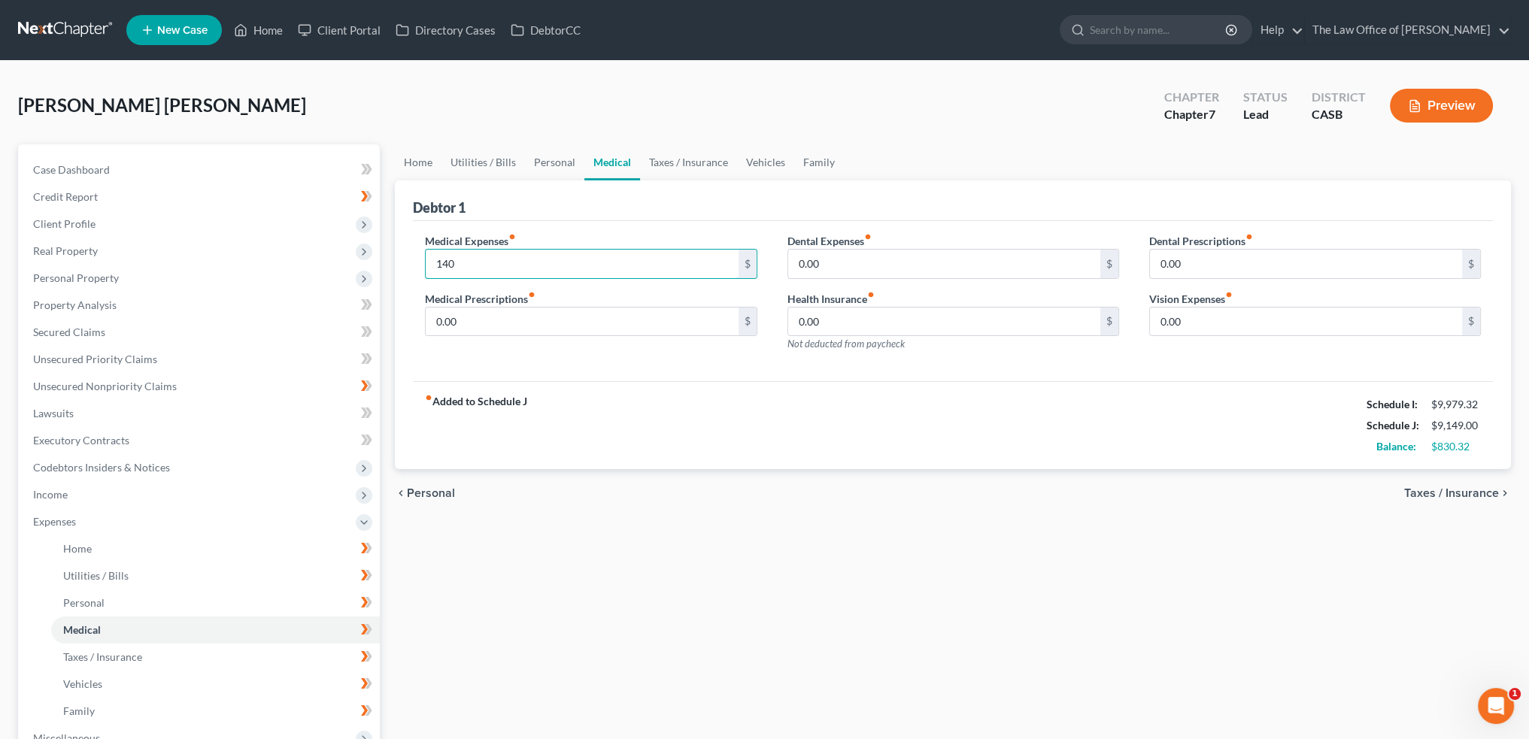
type input "140"
click at [432, 489] on span "Personal" at bounding box center [431, 493] width 48 height 12
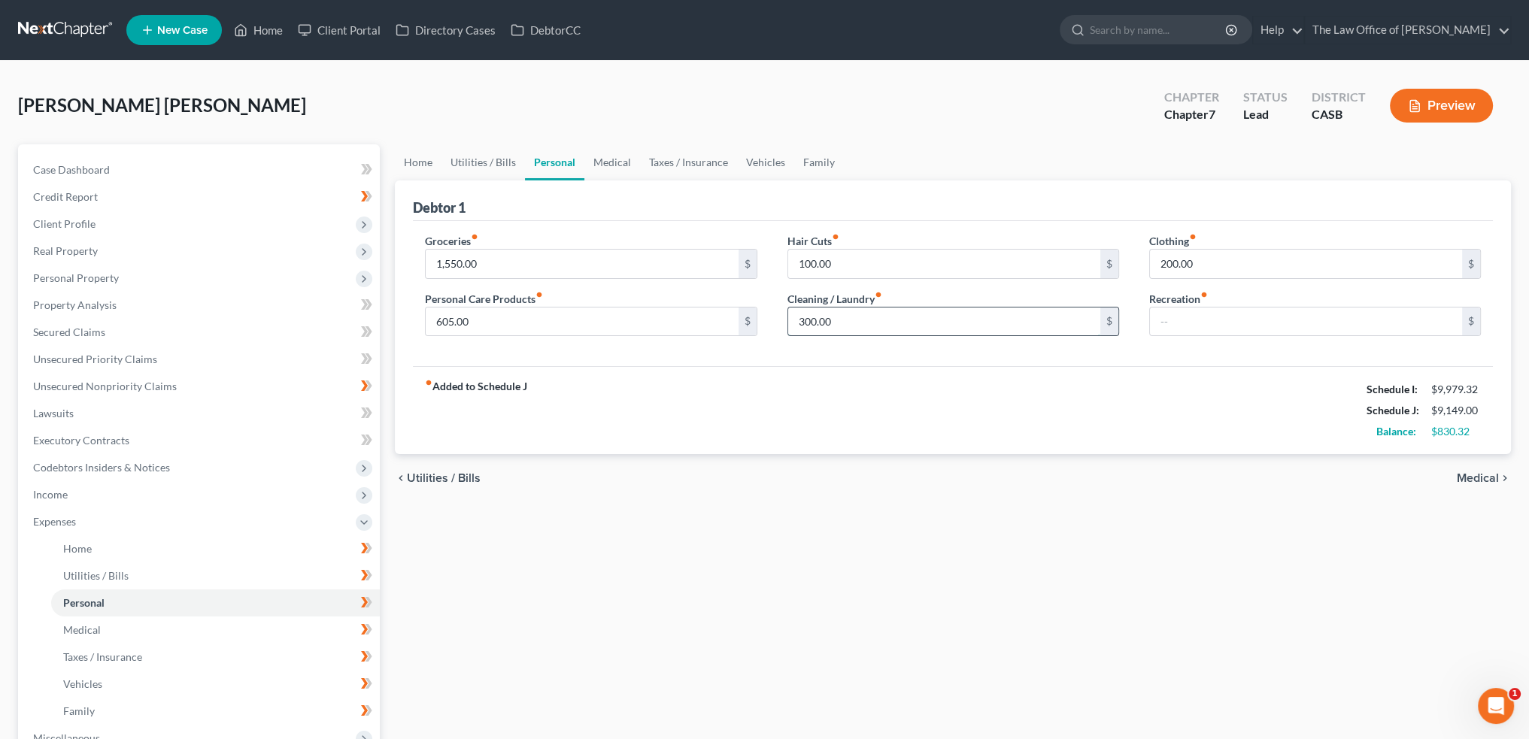
click at [930, 312] on input "300.00" at bounding box center [944, 322] width 312 height 29
type input "345"
type input "260"
type input "345"
click at [1219, 314] on input "text" at bounding box center [1306, 322] width 312 height 29
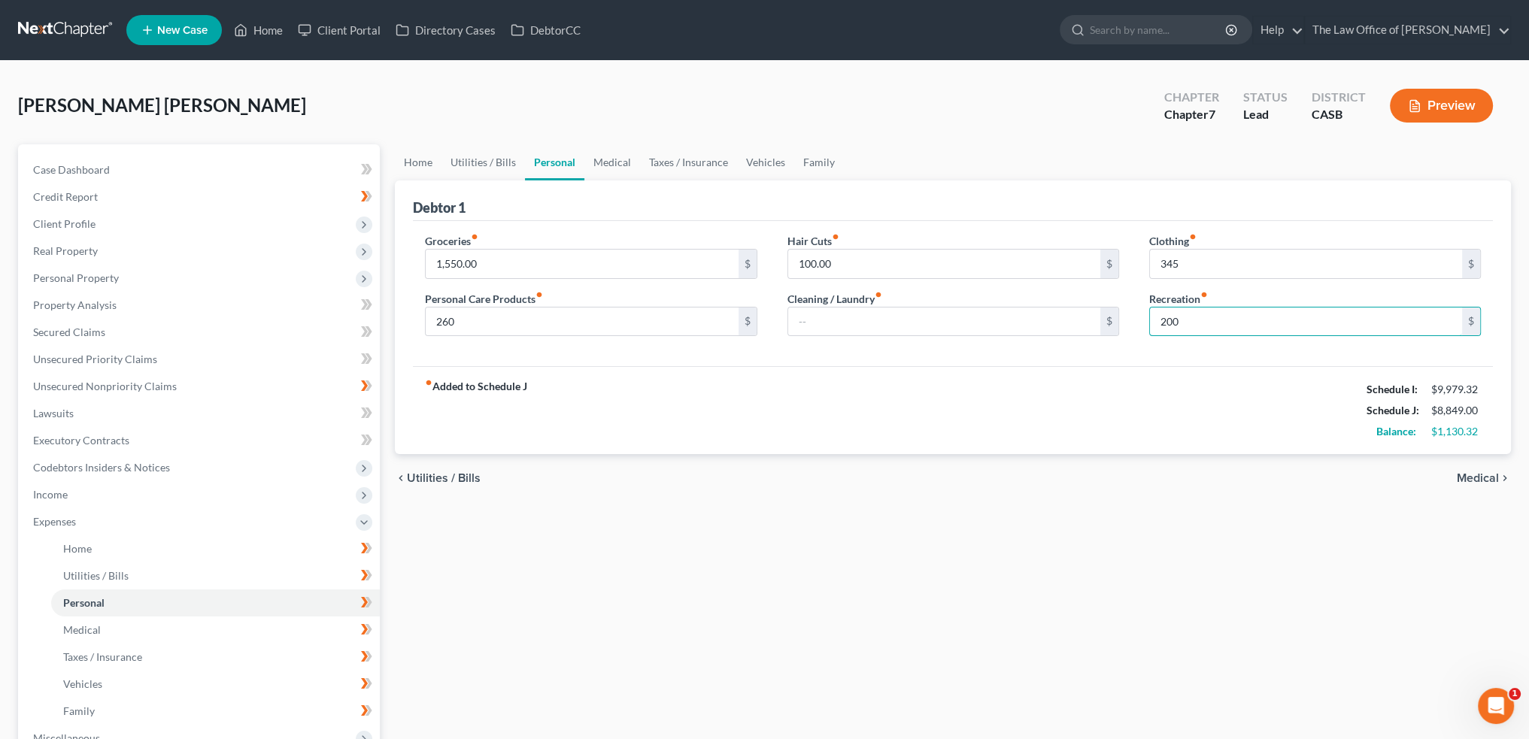
type input "200"
click at [909, 304] on div "Cleaning / Laundry fiber_manual_record $" at bounding box center [954, 314] width 332 height 46
click at [911, 321] on input "text" at bounding box center [944, 322] width 312 height 29
type input "50"
click at [923, 261] on input "100.00" at bounding box center [944, 264] width 312 height 29
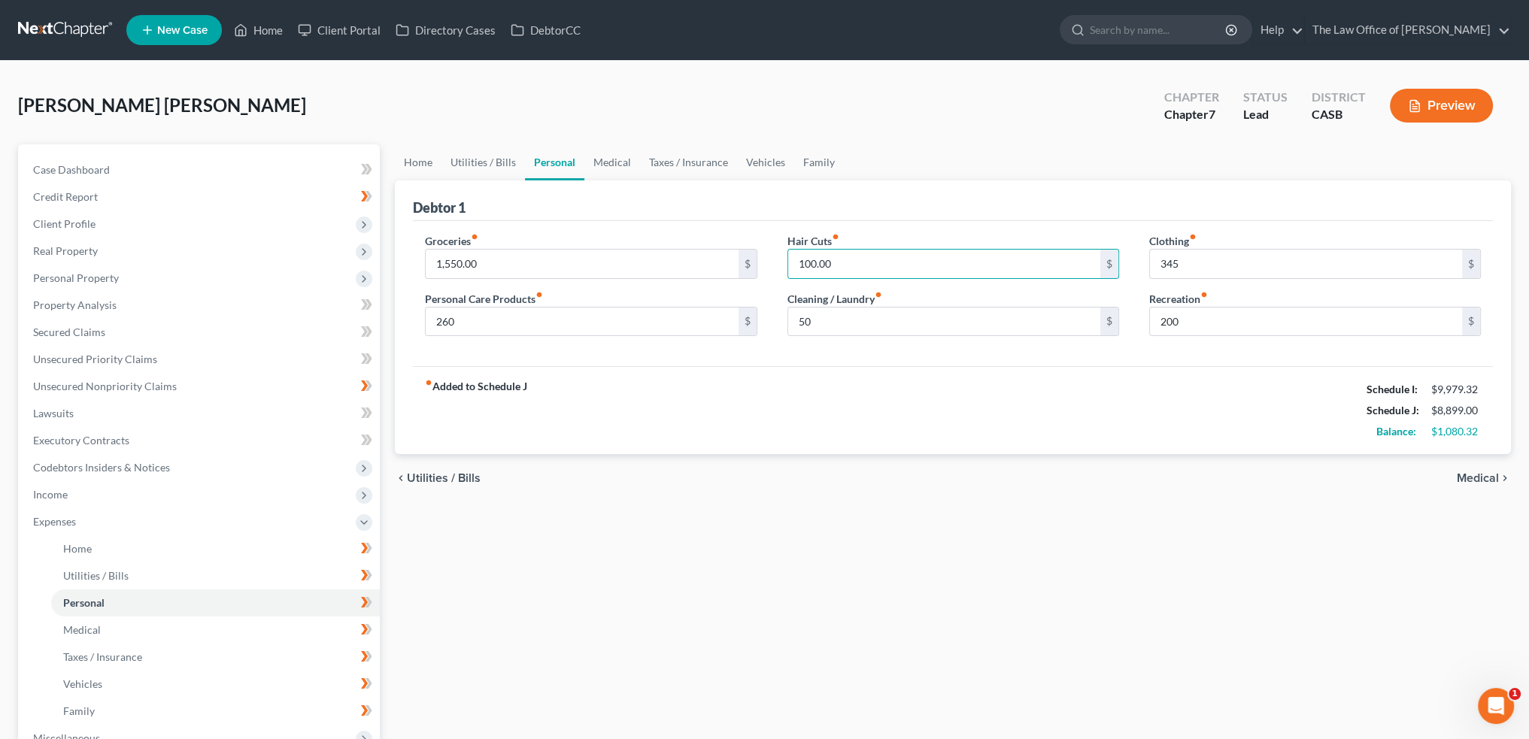
click at [454, 476] on span "Utilities / Bills" at bounding box center [444, 478] width 74 height 12
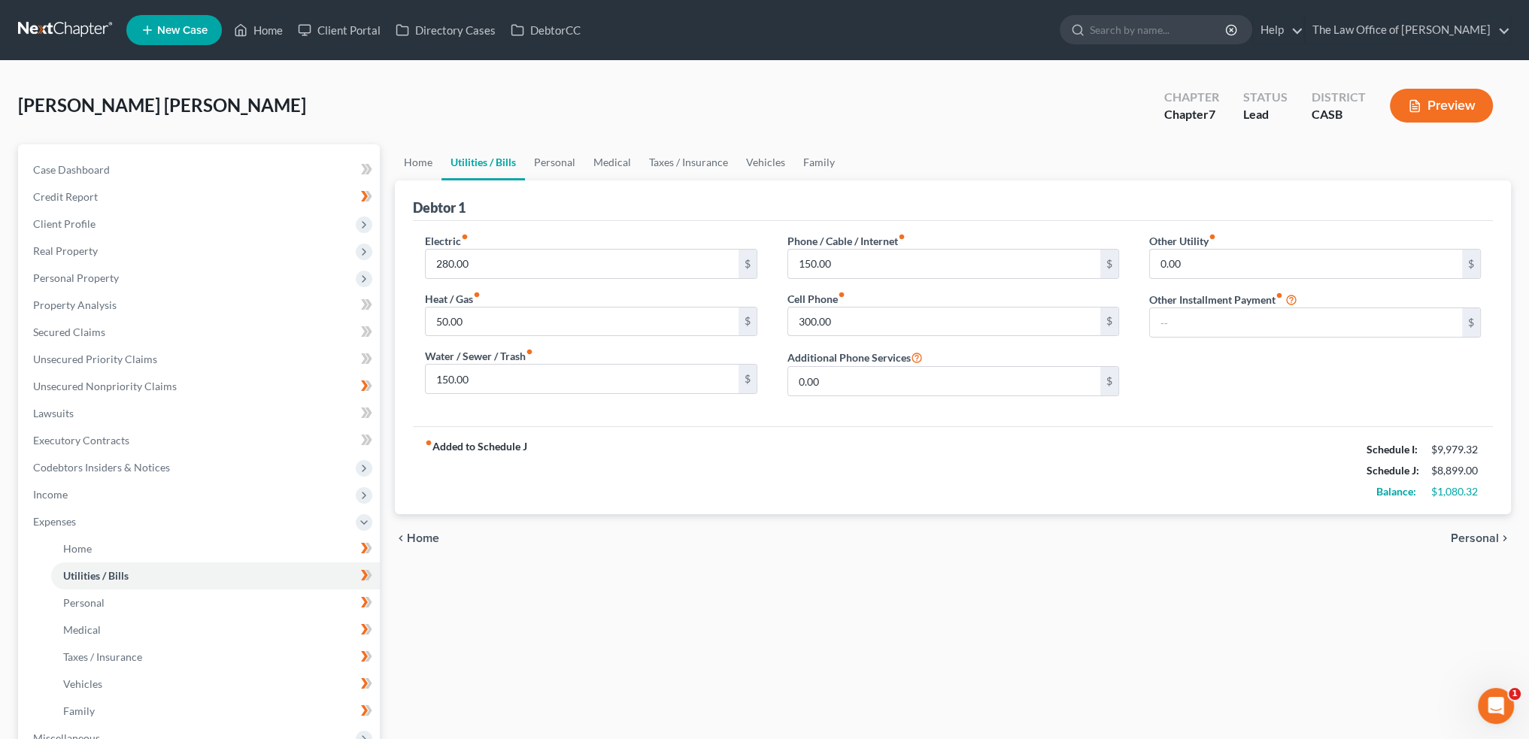
click at [424, 533] on span "Home" at bounding box center [423, 539] width 32 height 12
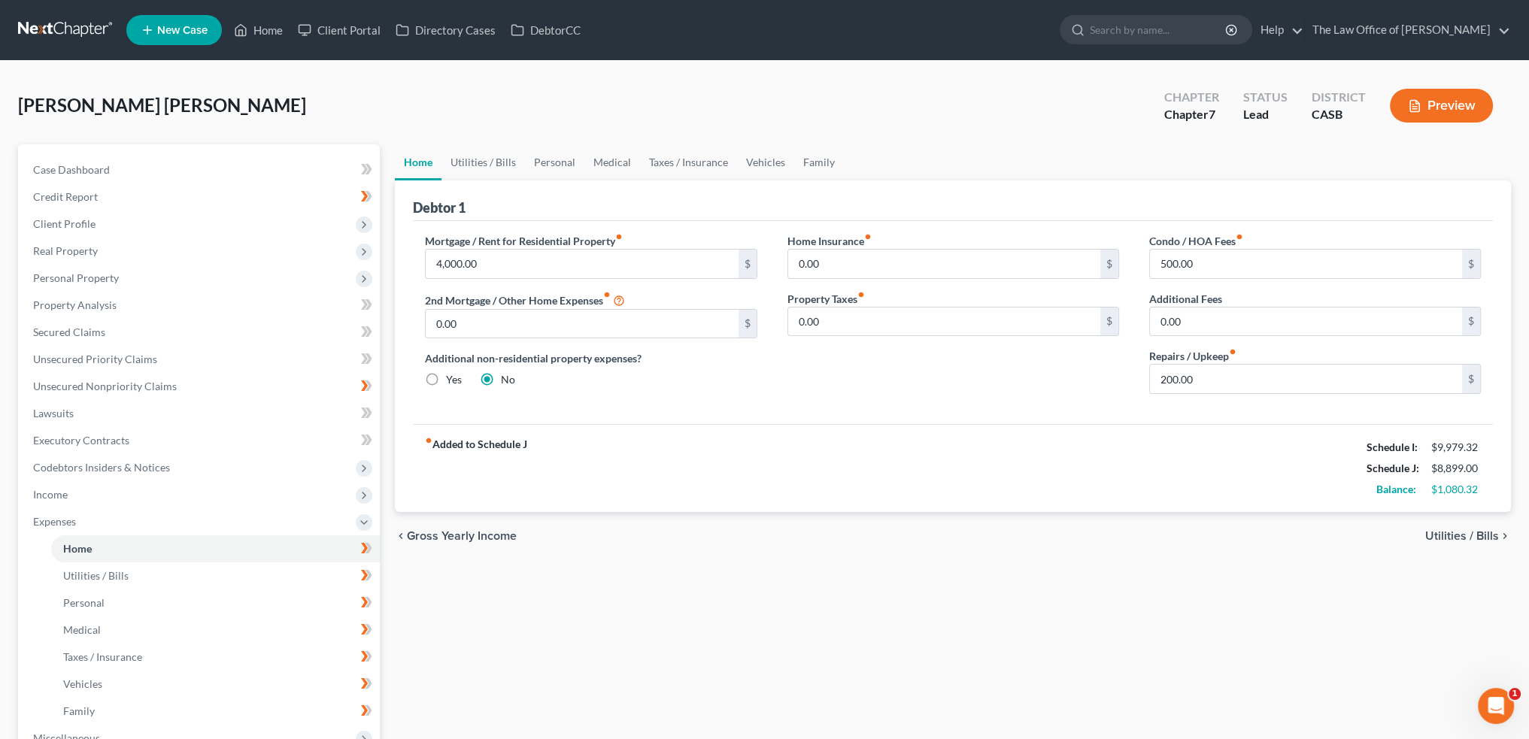
click at [1454, 534] on span "Utilities / Bills" at bounding box center [1462, 536] width 74 height 12
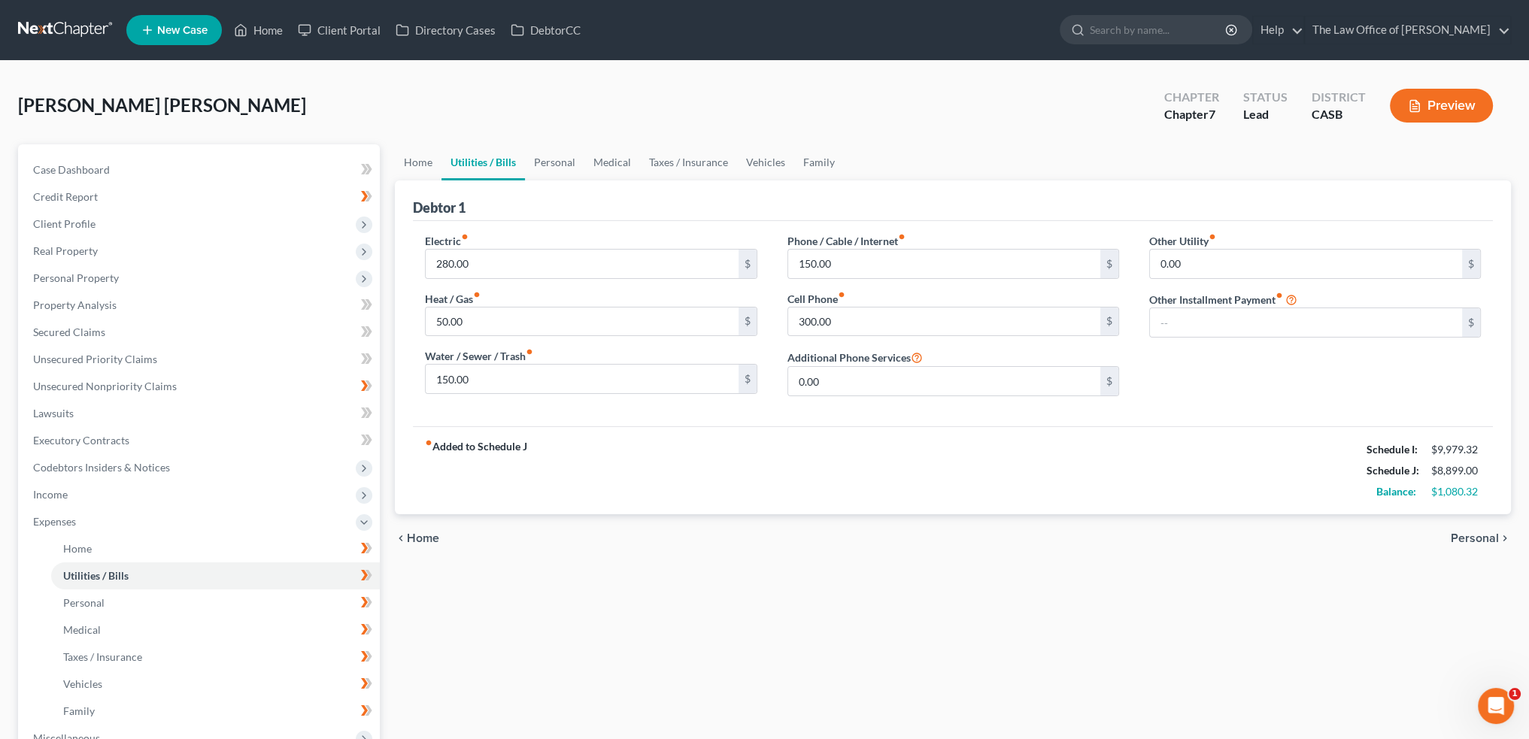
click at [897, 460] on div "fiber_manual_record Added to Schedule J Schedule I: $9,979.32 Schedule J: $8,89…" at bounding box center [953, 470] width 1080 height 88
click at [1472, 533] on span "Personal" at bounding box center [1475, 539] width 48 height 12
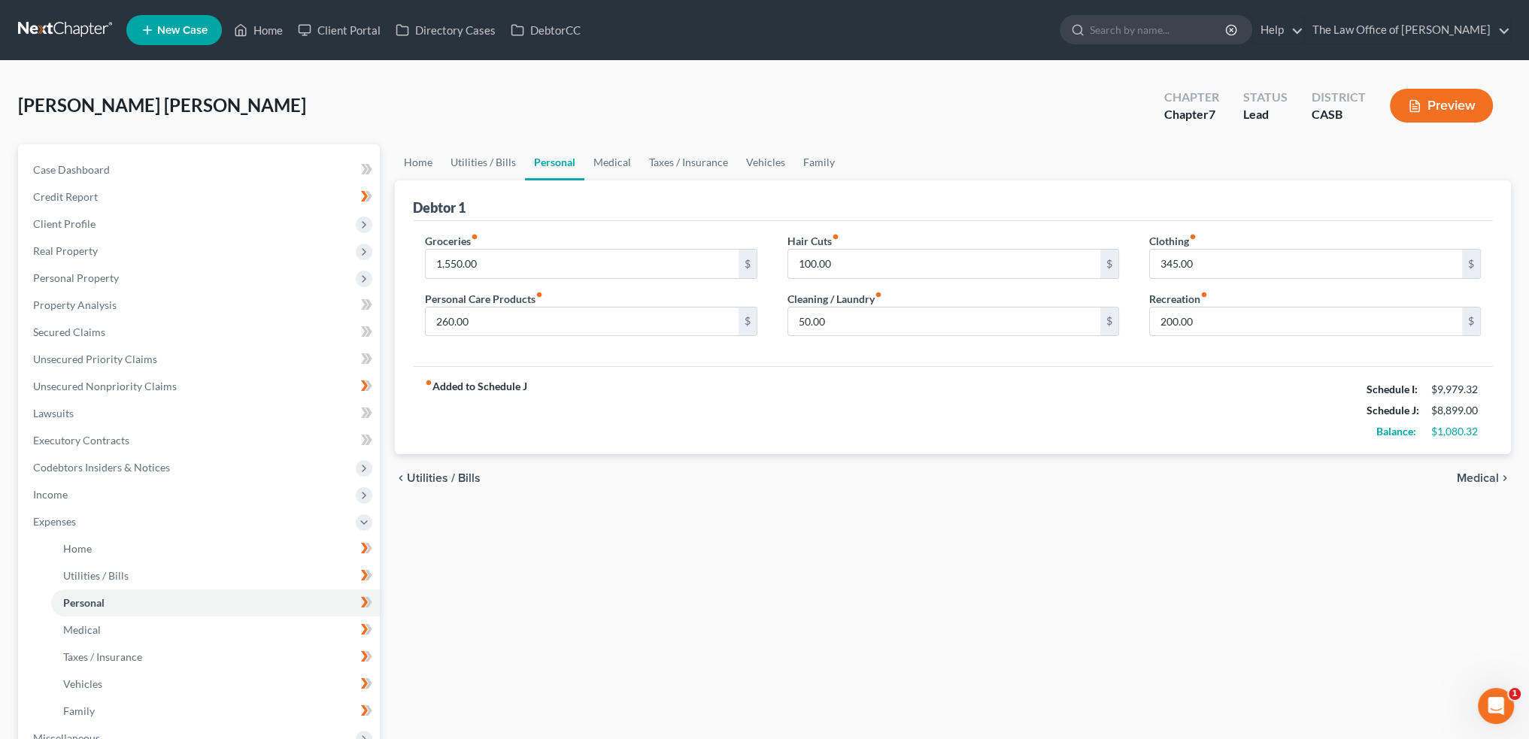
click at [1491, 476] on span "Medical" at bounding box center [1478, 478] width 42 height 12
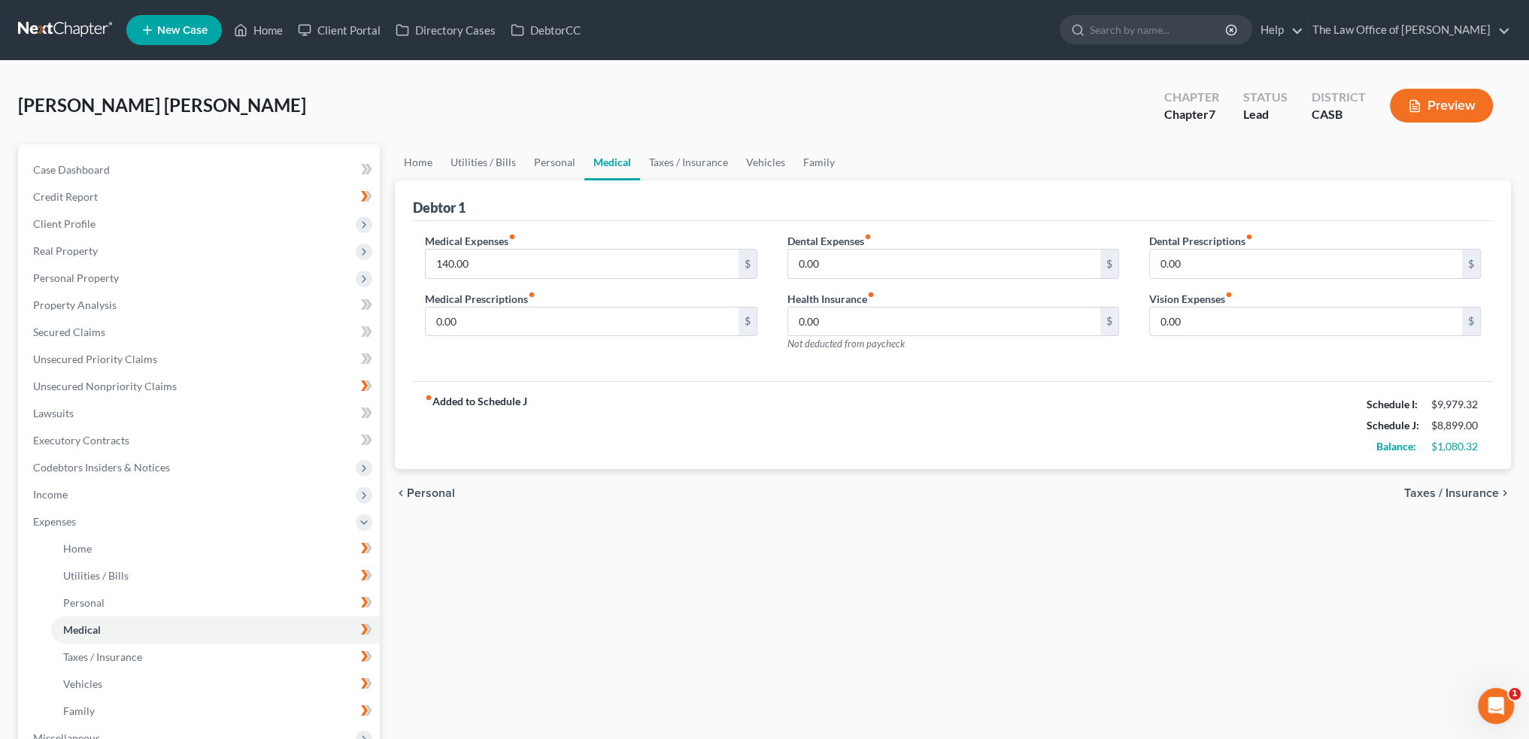
click at [1477, 496] on span "Taxes / Insurance" at bounding box center [1451, 493] width 95 height 12
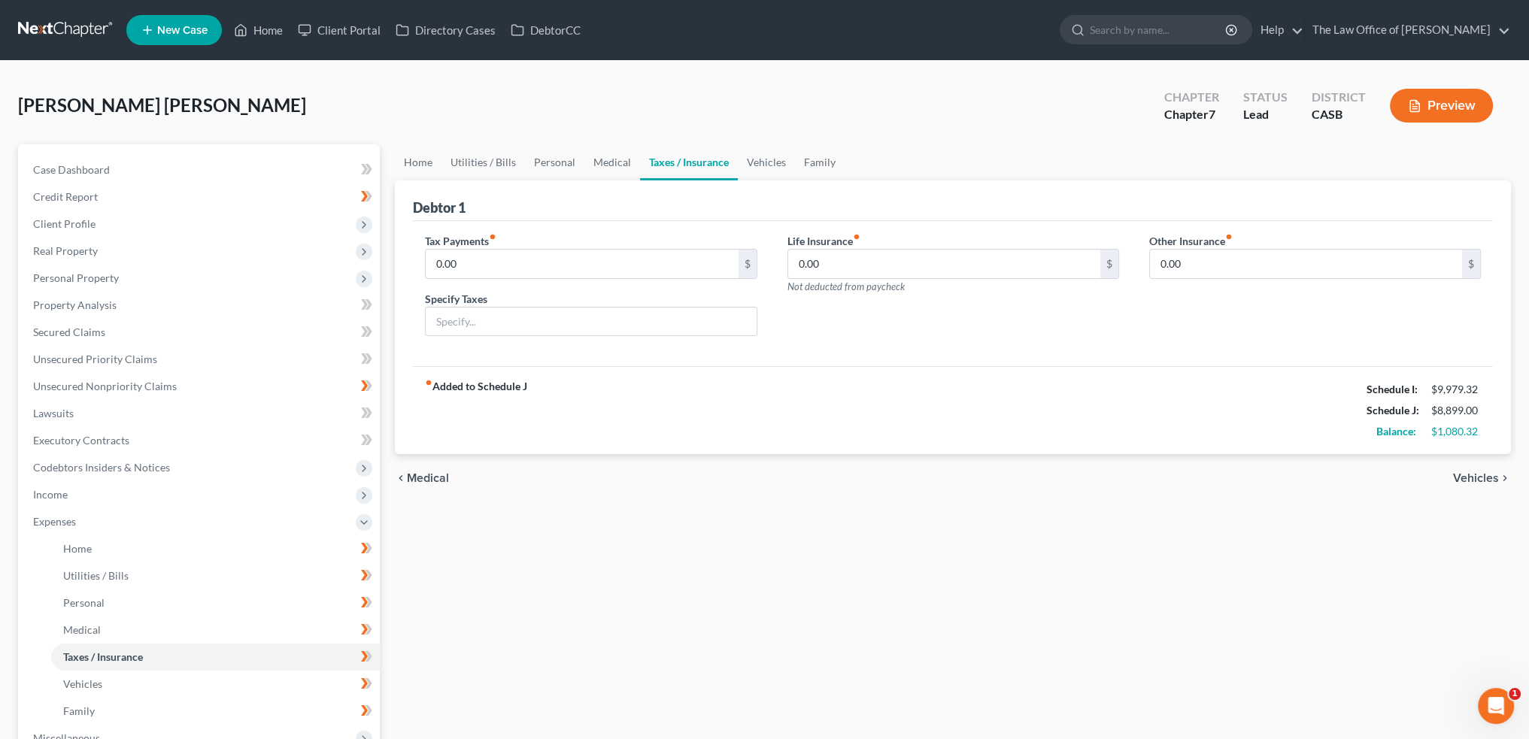
click at [938, 401] on div "fiber_manual_record Added to Schedule J Schedule I: $9,979.32 Schedule J: $8,89…" at bounding box center [953, 410] width 1080 height 88
click at [656, 254] on input "0.00" at bounding box center [582, 264] width 312 height 29
type input "200"
click at [999, 439] on div "fiber_manual_record Added to Schedule J Schedule I: $9,979.32 Schedule J: $9,09…" at bounding box center [953, 410] width 1080 height 88
click at [1507, 477] on icon "chevron_right" at bounding box center [1505, 478] width 12 height 12
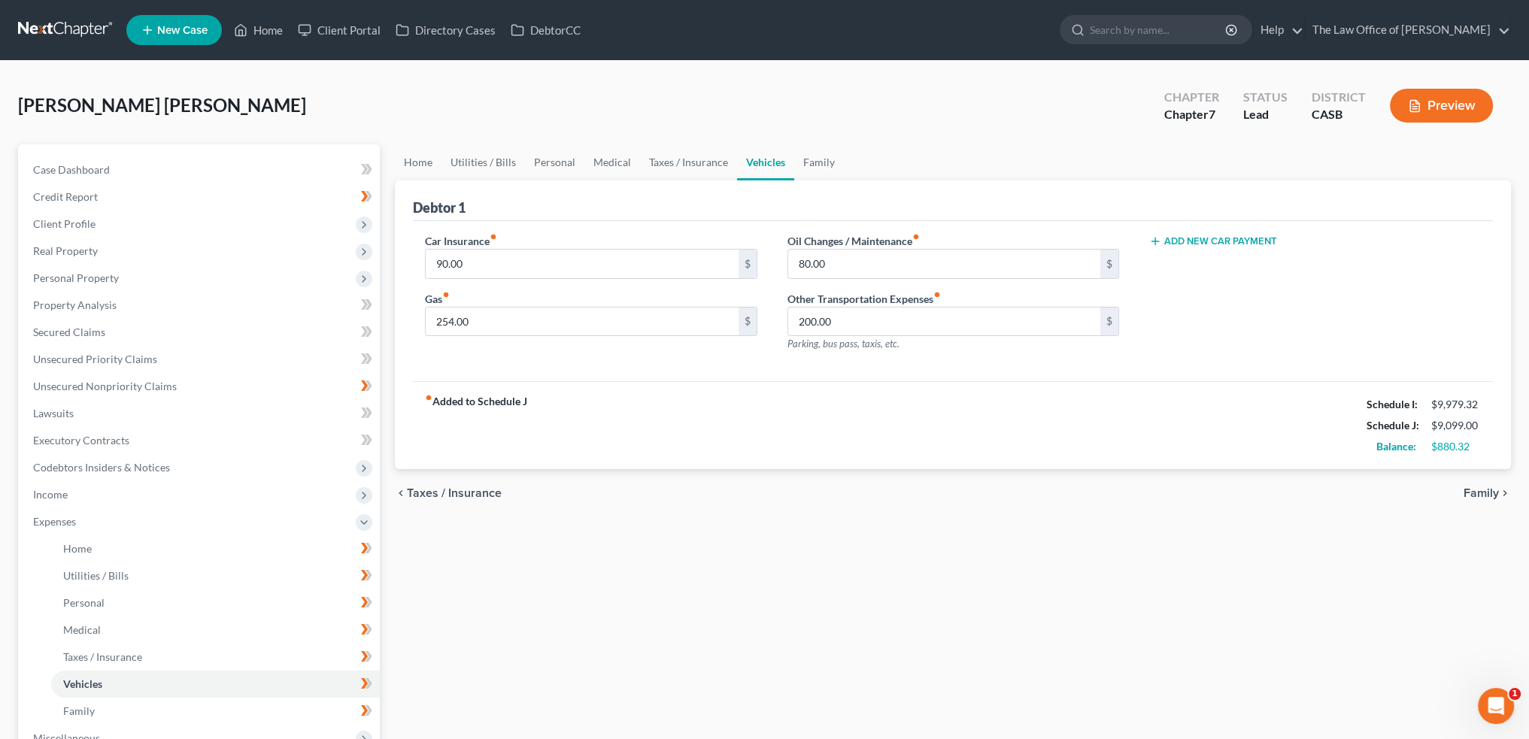
click at [1495, 491] on span "Family" at bounding box center [1481, 493] width 35 height 12
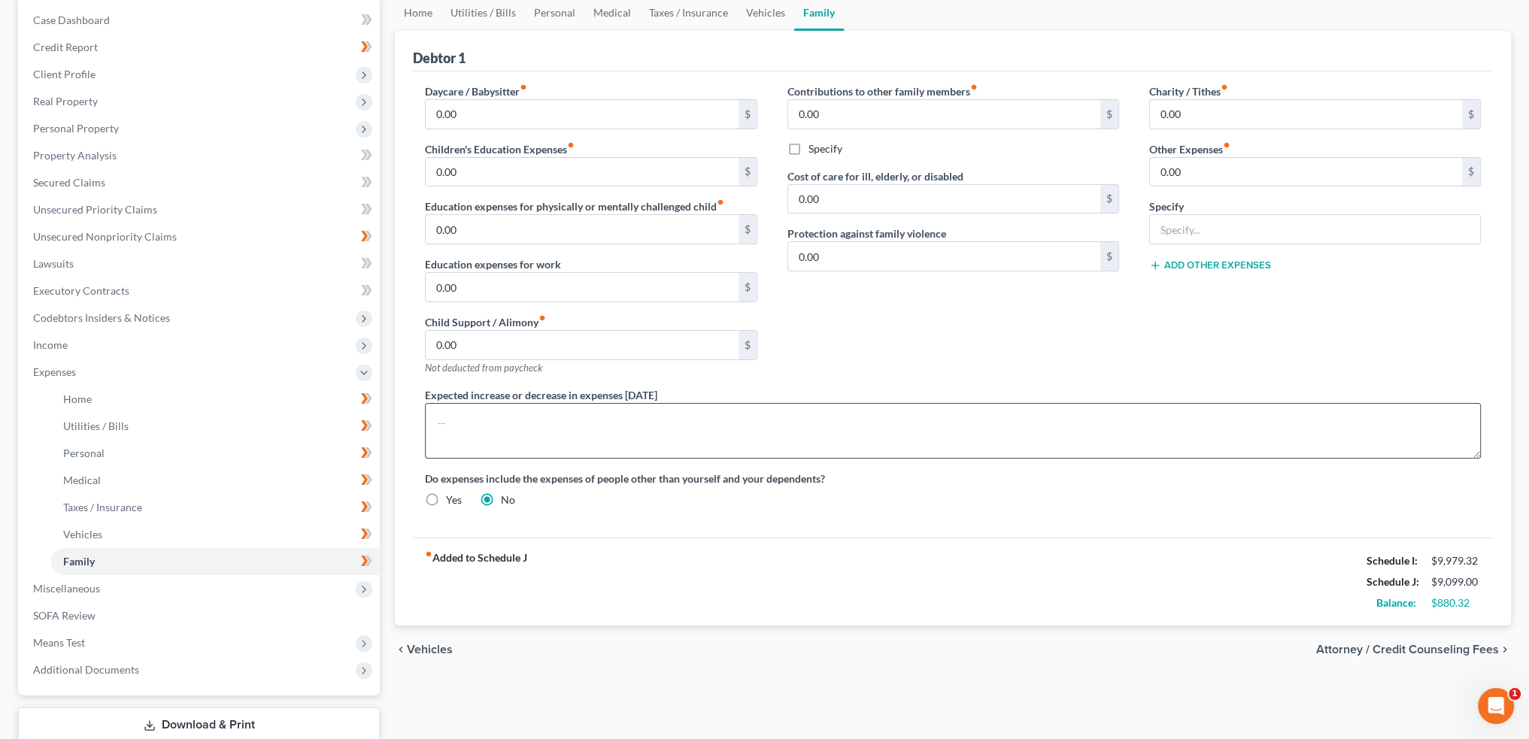
scroll to position [150, 0]
click at [1216, 108] on input "0.00" at bounding box center [1306, 113] width 312 height 29
type input "120"
drag, startPoint x: 1107, startPoint y: 396, endPoint x: 1095, endPoint y: 373, distance: 25.6
click at [1106, 393] on div "Expected increase or decrease in expenses [DATE]" at bounding box center [953, 422] width 1086 height 71
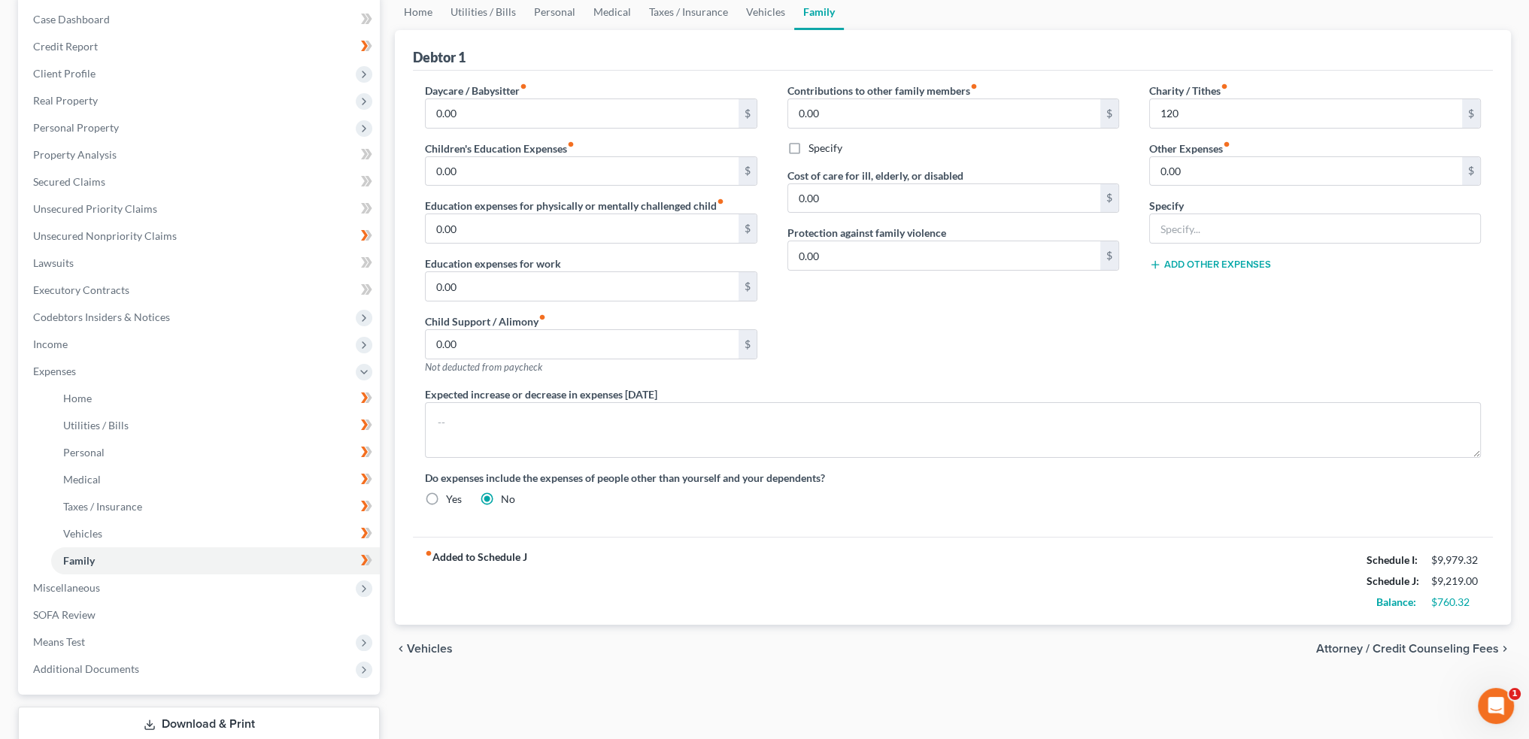
drag, startPoint x: 442, startPoint y: 646, endPoint x: 420, endPoint y: 631, distance: 27.1
click at [427, 634] on div "chevron_left Vehicles Attorney / Credit Counseling Fees chevron_right" at bounding box center [953, 649] width 1116 height 48
click at [420, 645] on span "Vehicles" at bounding box center [430, 649] width 46 height 12
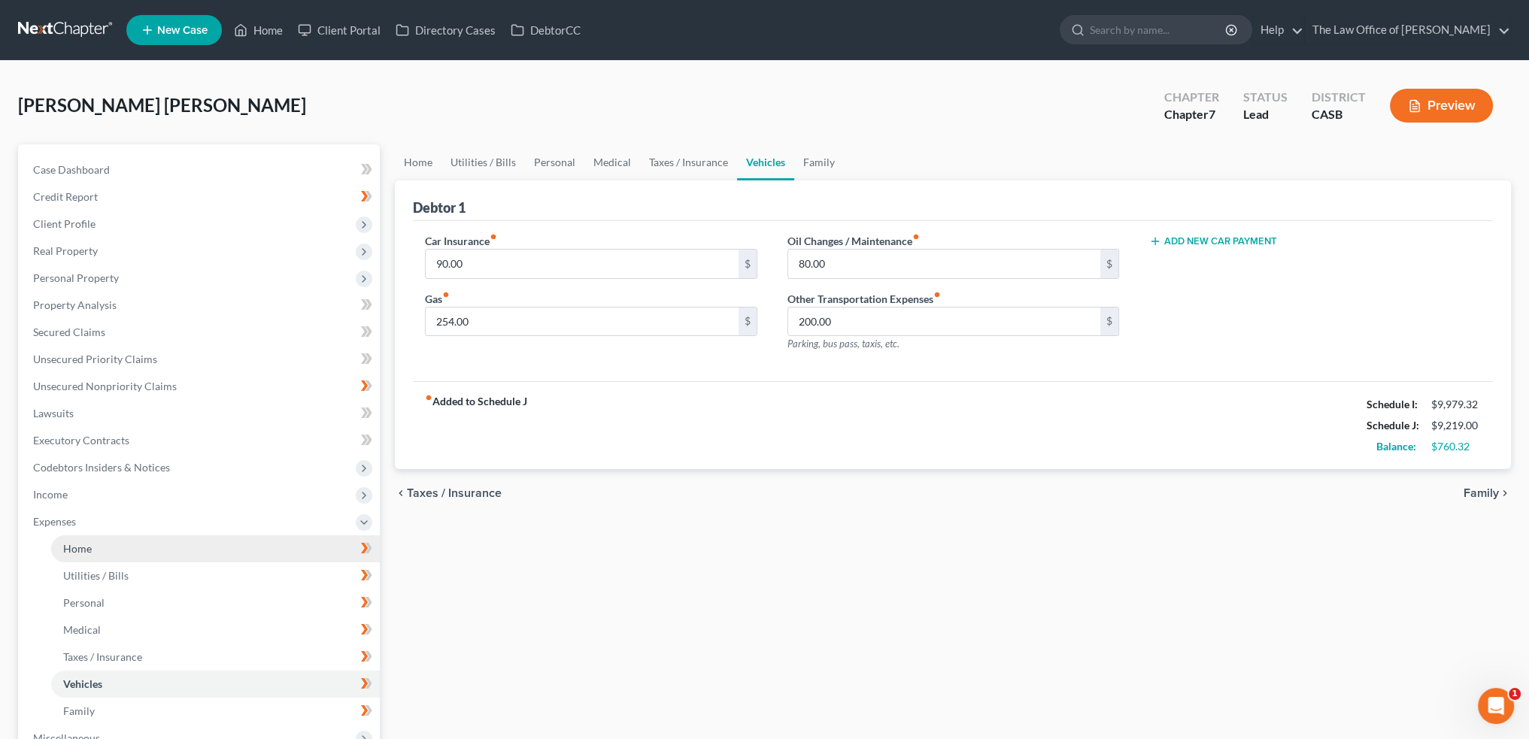
click at [144, 551] on link "Home" at bounding box center [215, 549] width 329 height 27
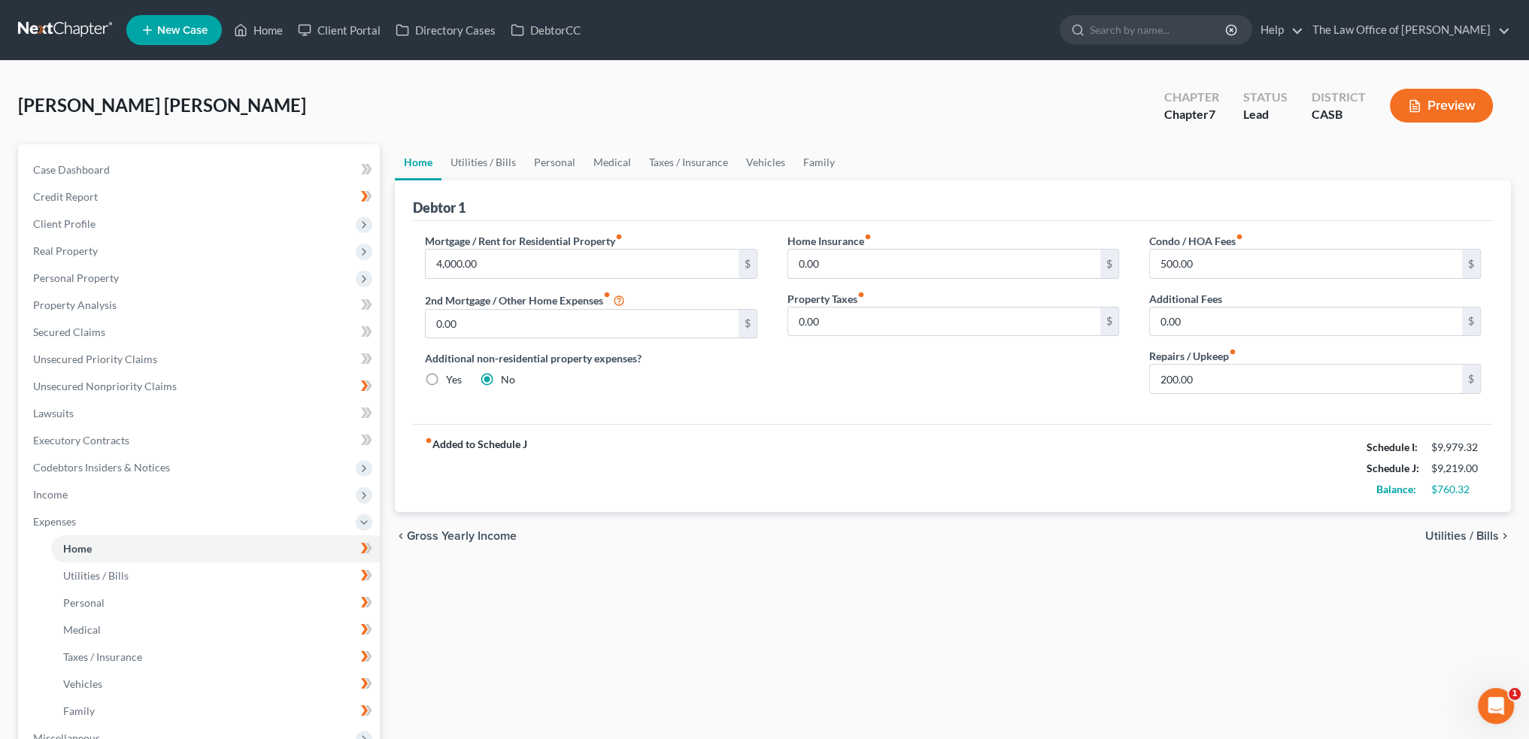
click at [1460, 530] on span "Utilities / Bills" at bounding box center [1462, 536] width 74 height 12
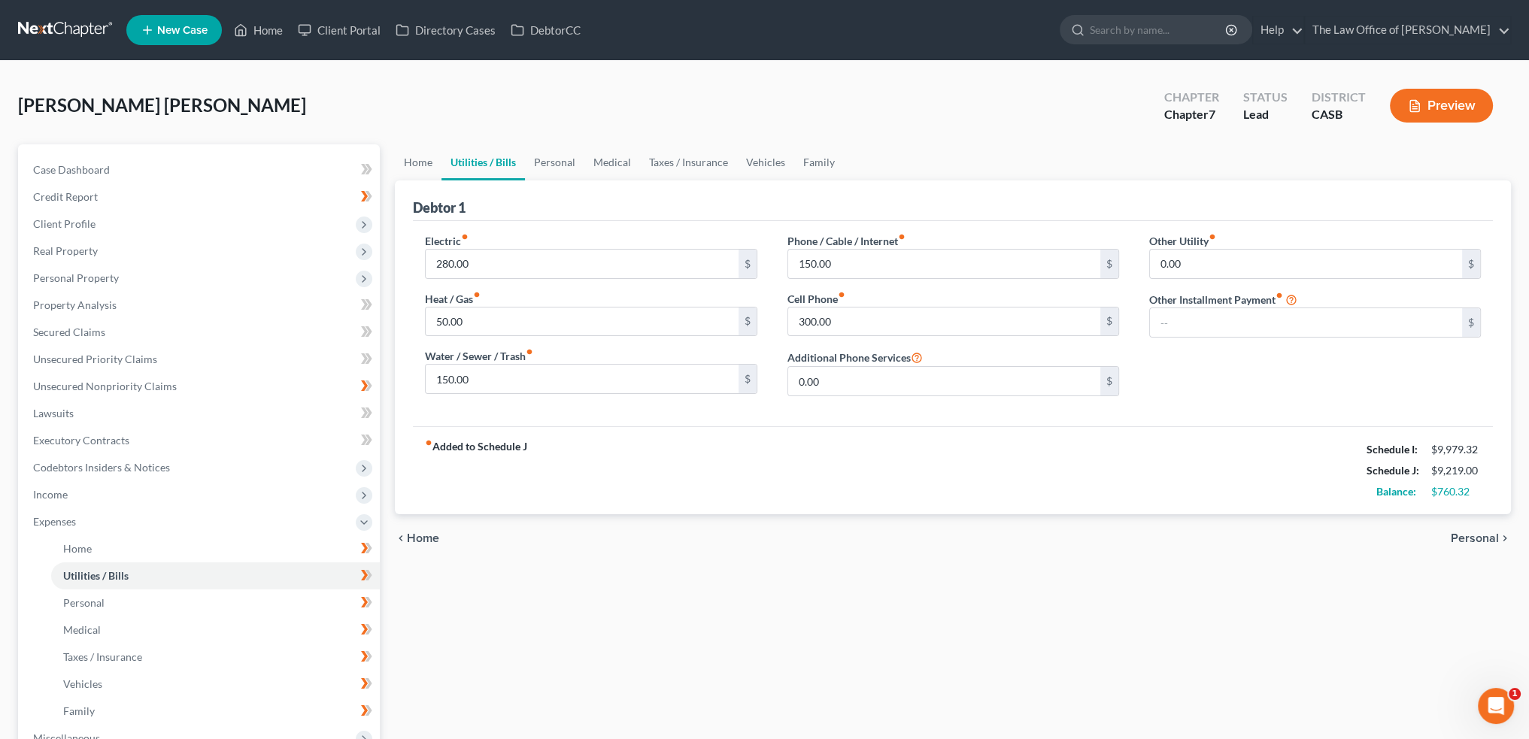
click at [1465, 538] on span "Personal" at bounding box center [1475, 539] width 48 height 12
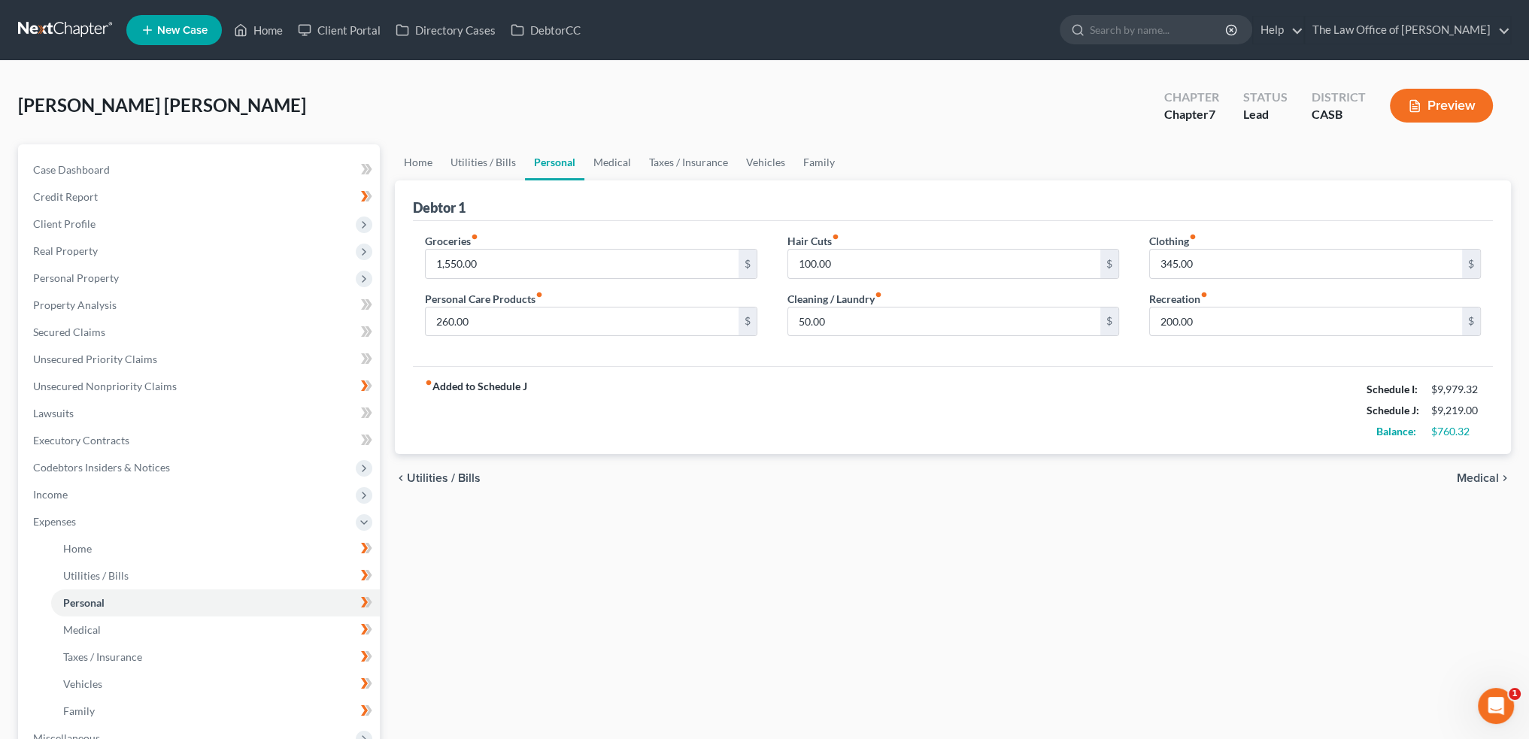
click at [1481, 475] on span "Medical" at bounding box center [1478, 478] width 42 height 12
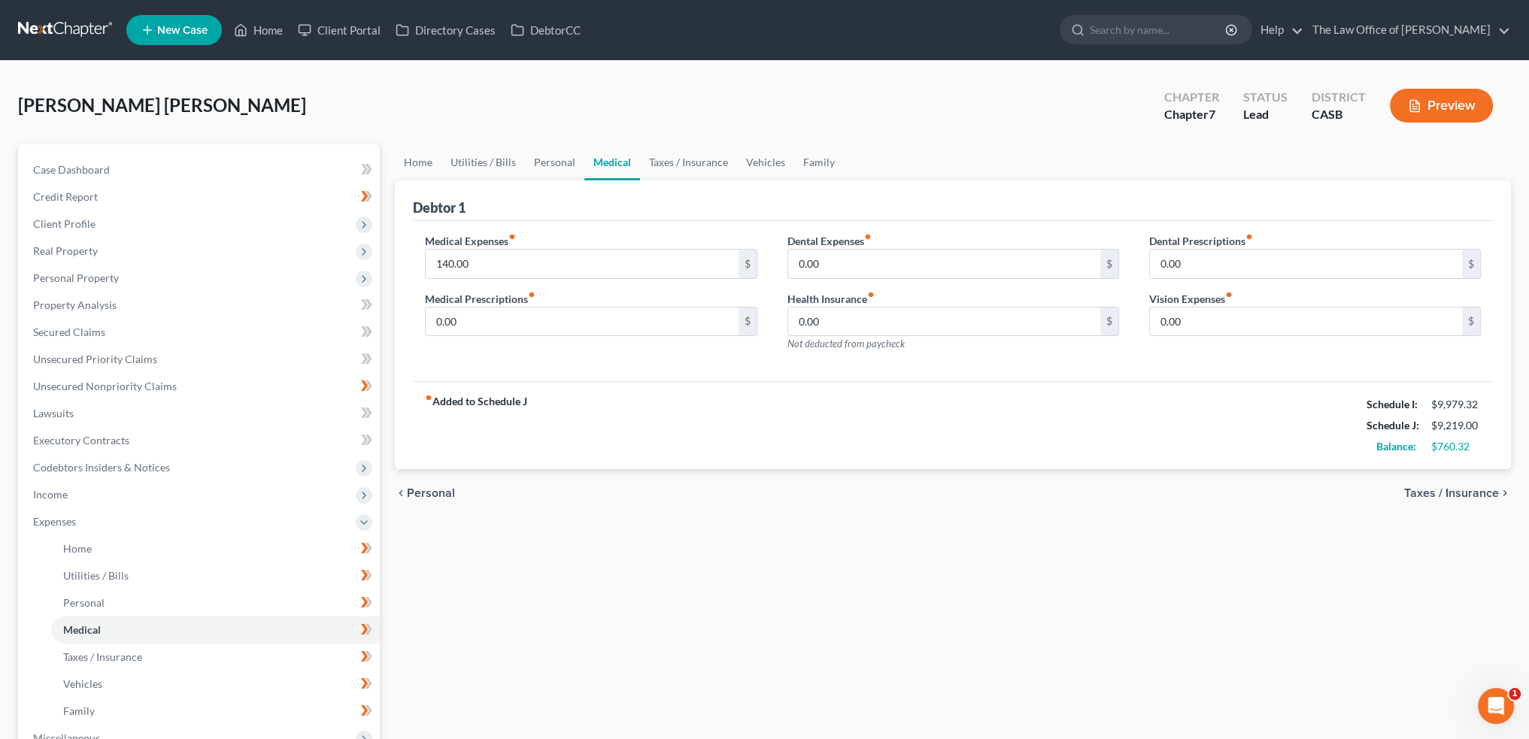
click at [1482, 490] on span "Taxes / Insurance" at bounding box center [1451, 493] width 95 height 12
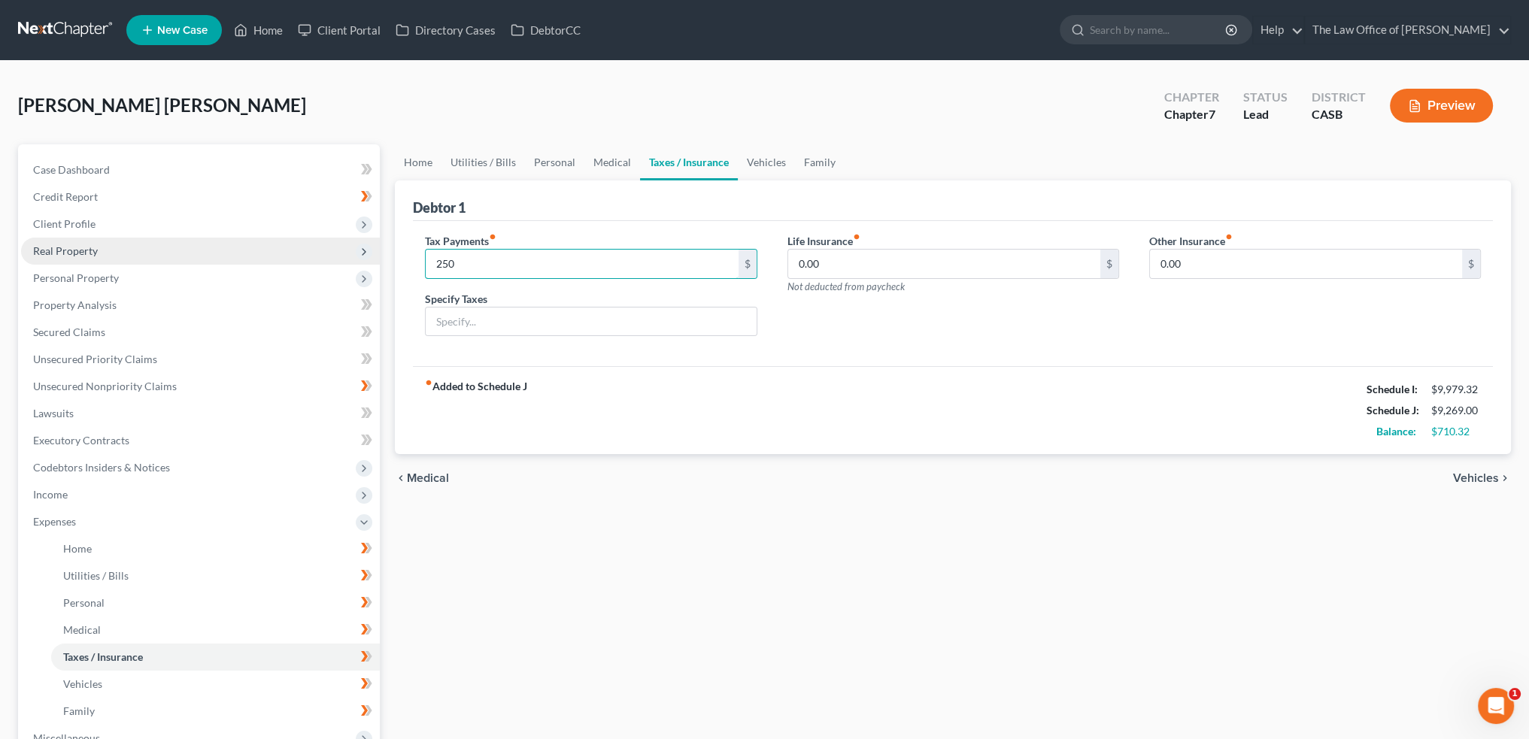
drag, startPoint x: 476, startPoint y: 258, endPoint x: 360, endPoint y: 252, distance: 116.0
click at [290, 264] on div "Petition Navigation Case Dashboard Payments Invoices Payments Payments Credit R…" at bounding box center [765, 538] width 1508 height 788
type input "200"
click at [1504, 474] on icon "chevron_right" at bounding box center [1505, 478] width 12 height 12
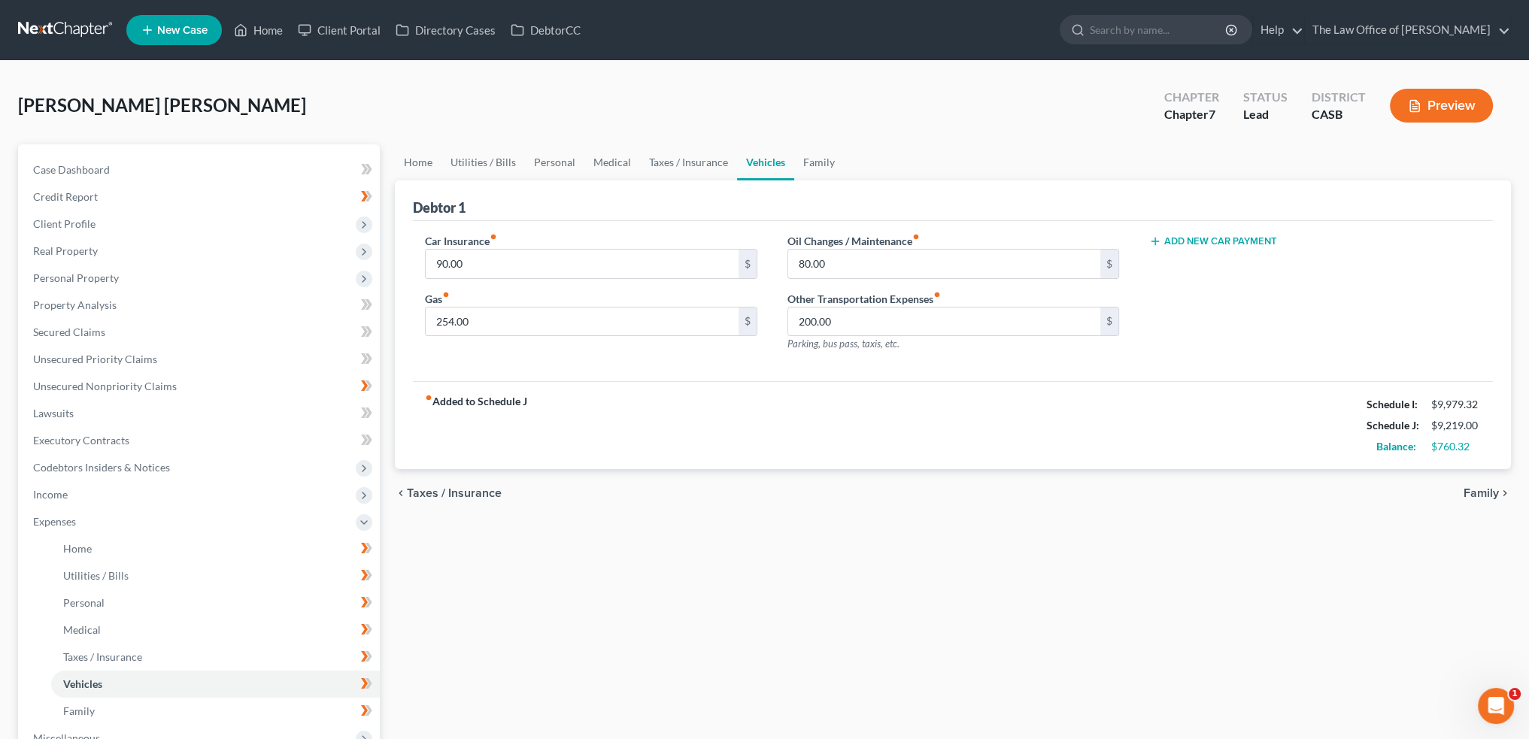
click at [1478, 487] on span "Family" at bounding box center [1481, 493] width 35 height 12
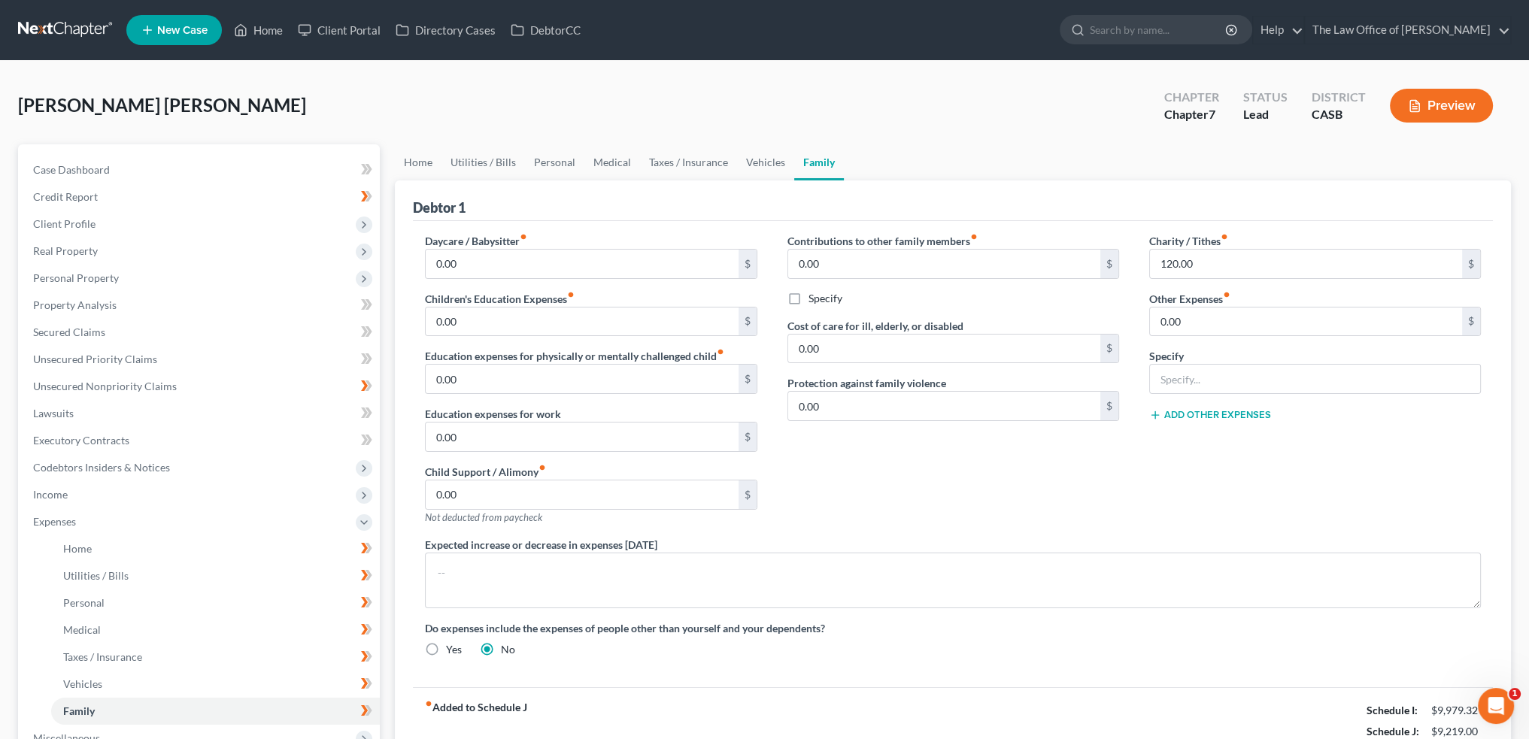
click at [504, 700] on strong "fiber_manual_record Added to Schedule J" at bounding box center [476, 731] width 102 height 63
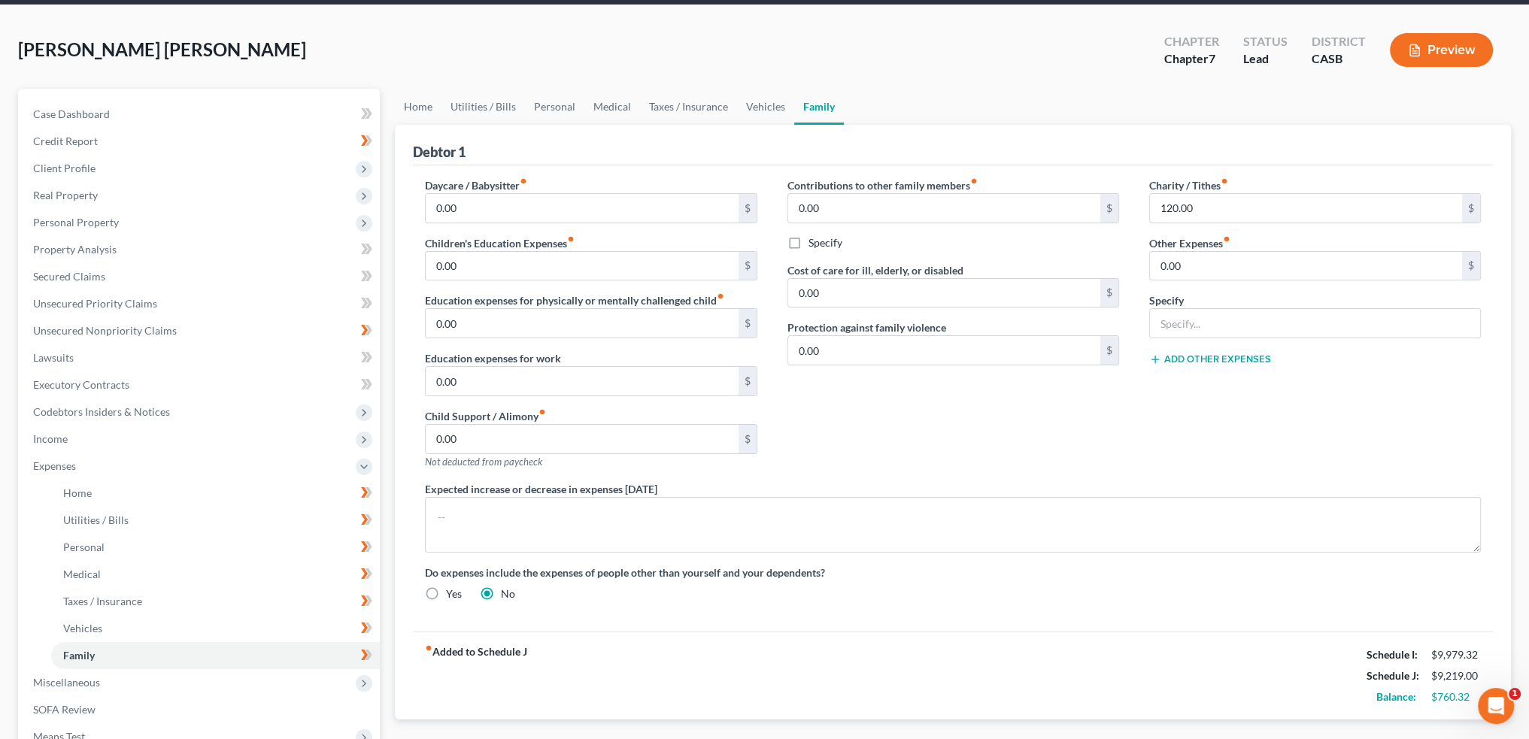
scroll to position [150, 0]
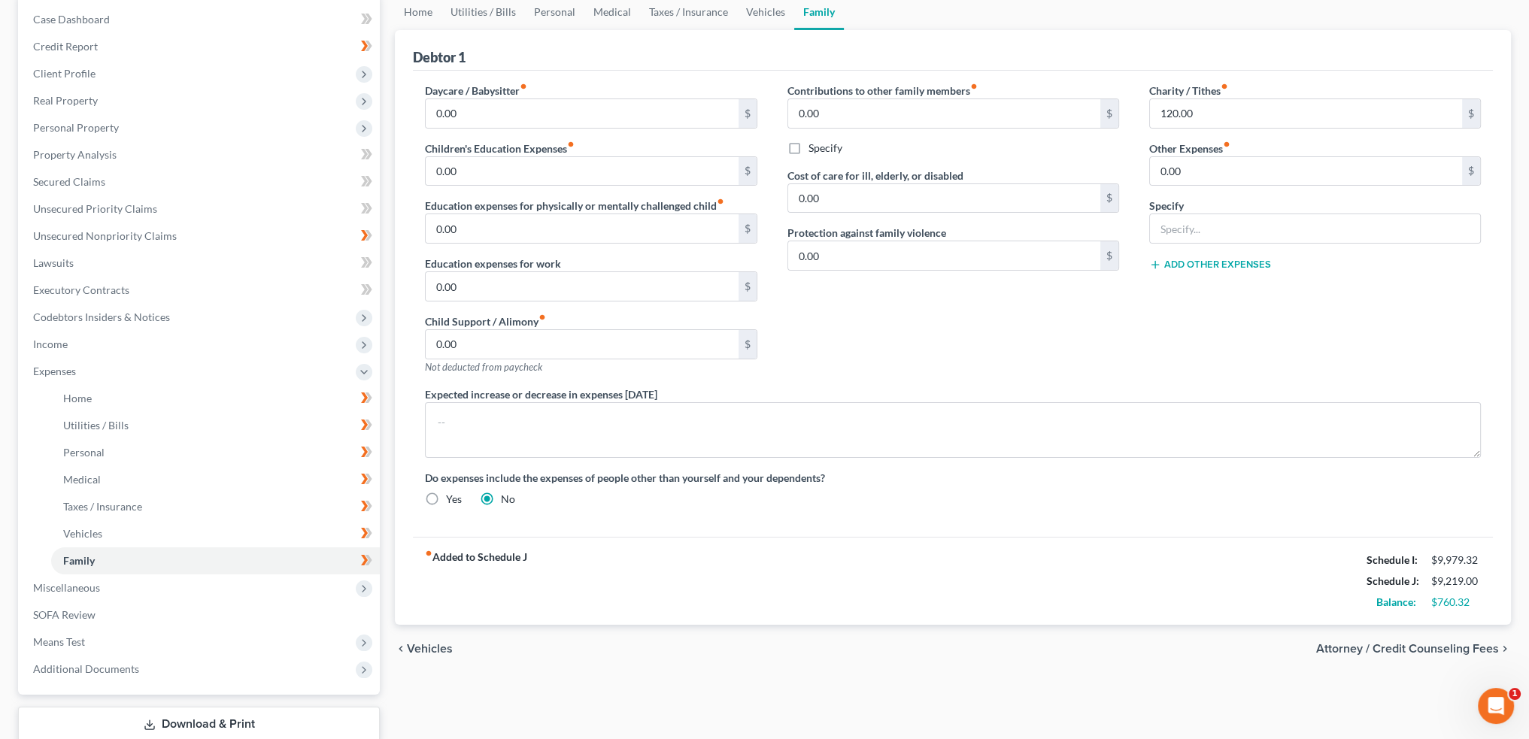
click at [511, 552] on strong "fiber_manual_record Added to Schedule J" at bounding box center [476, 581] width 102 height 63
drag, startPoint x: 430, startPoint y: 637, endPoint x: 450, endPoint y: 648, distance: 22.2
click at [430, 637] on div "chevron_left Vehicles Attorney / Credit Counseling Fees chevron_right" at bounding box center [953, 649] width 1116 height 48
click at [454, 649] on div "chevron_left Vehicles Attorney / Credit Counseling Fees chevron_right" at bounding box center [953, 649] width 1116 height 48
click at [424, 643] on span "Vehicles" at bounding box center [430, 649] width 46 height 12
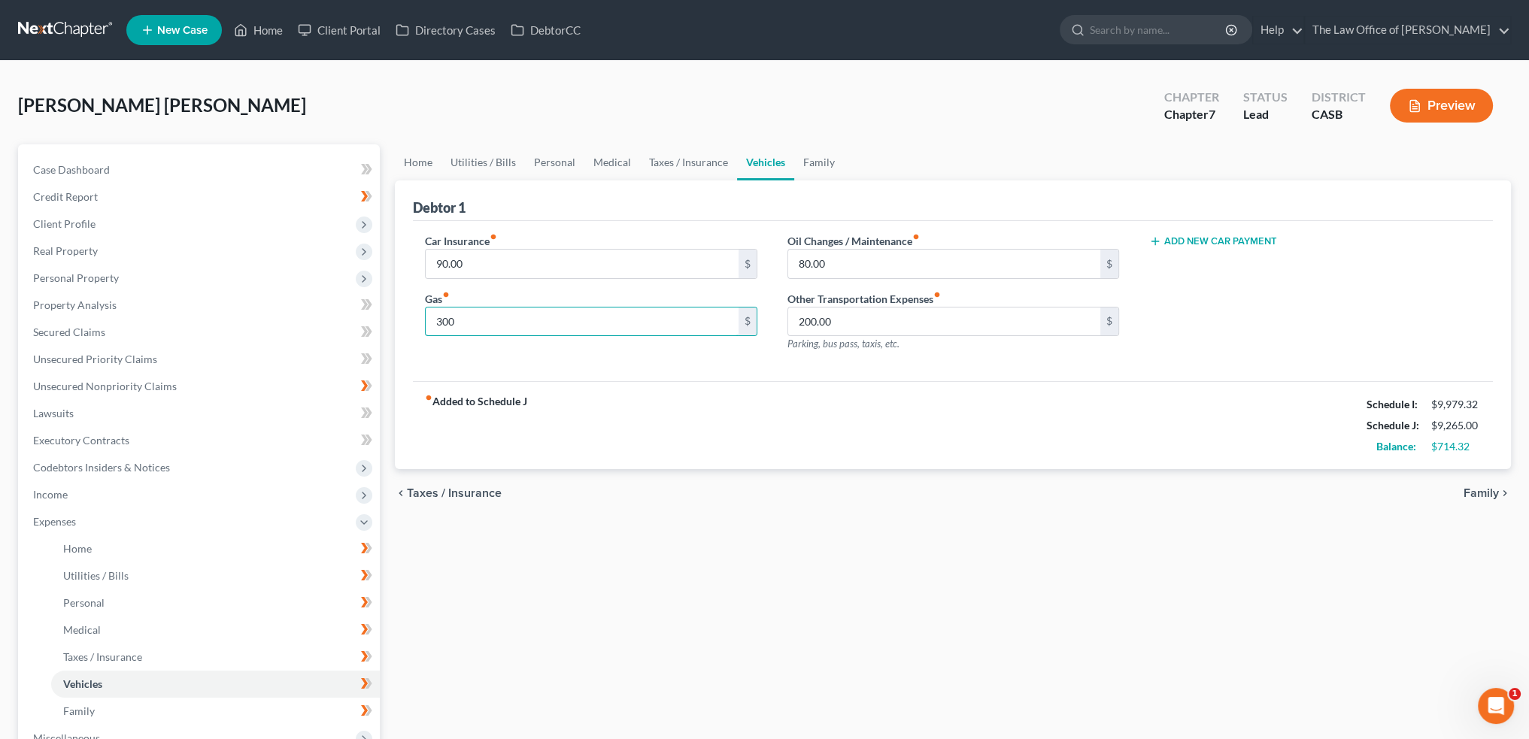
type input "300"
click at [1474, 488] on span "Family" at bounding box center [1481, 493] width 35 height 12
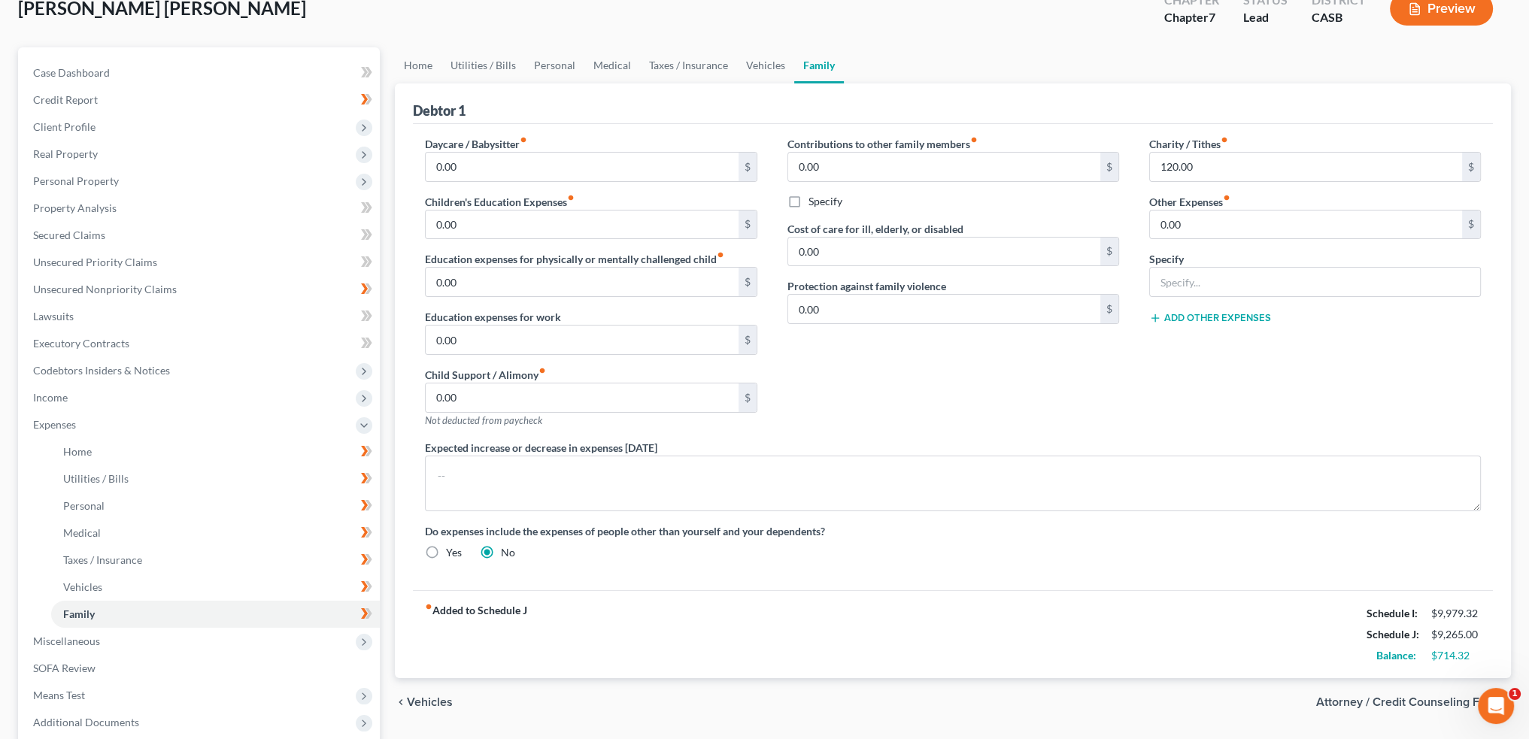
scroll to position [226, 0]
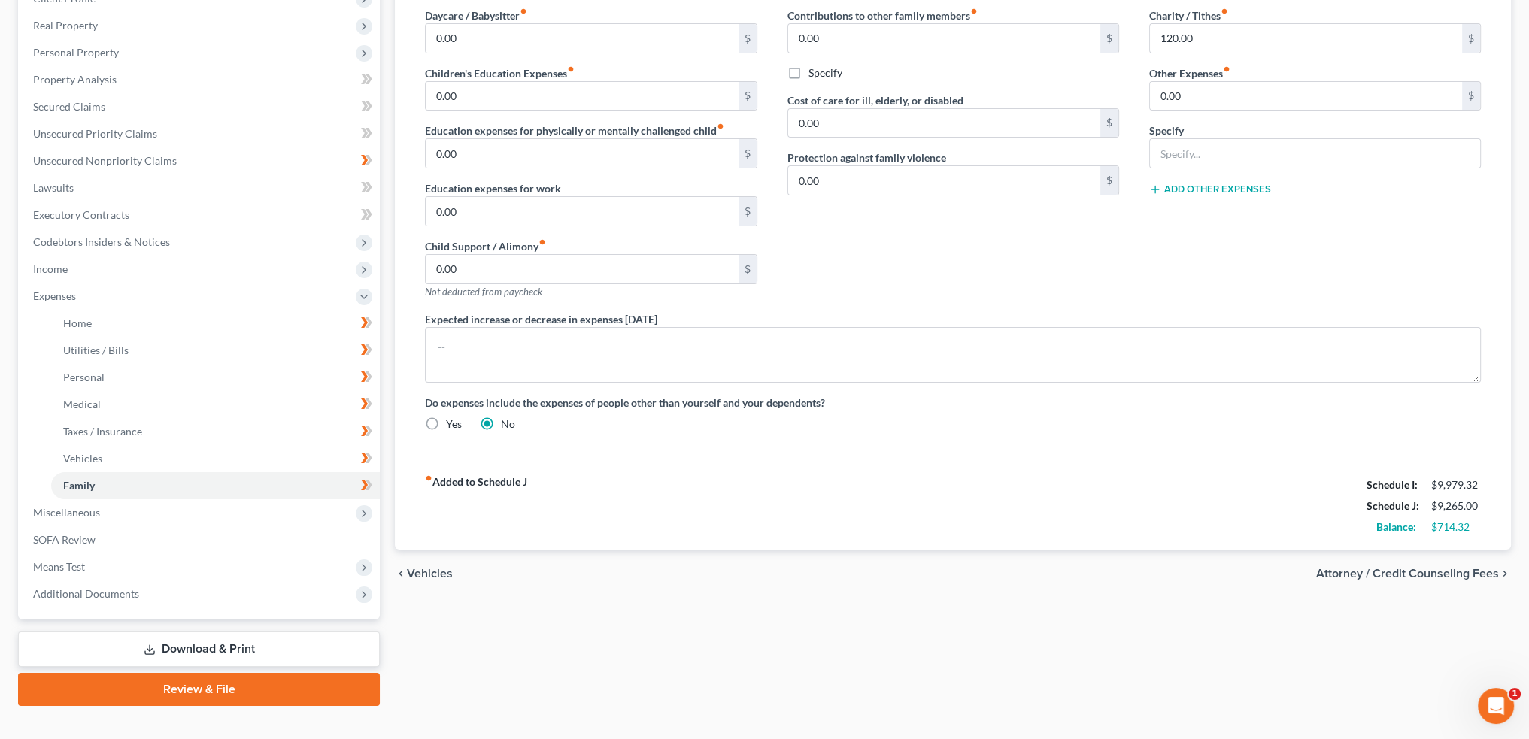
click at [1016, 648] on div "Home Utilities / Bills Personal Medical Taxes / Insurance Vehicles Family Debto…" at bounding box center [952, 313] width 1131 height 788
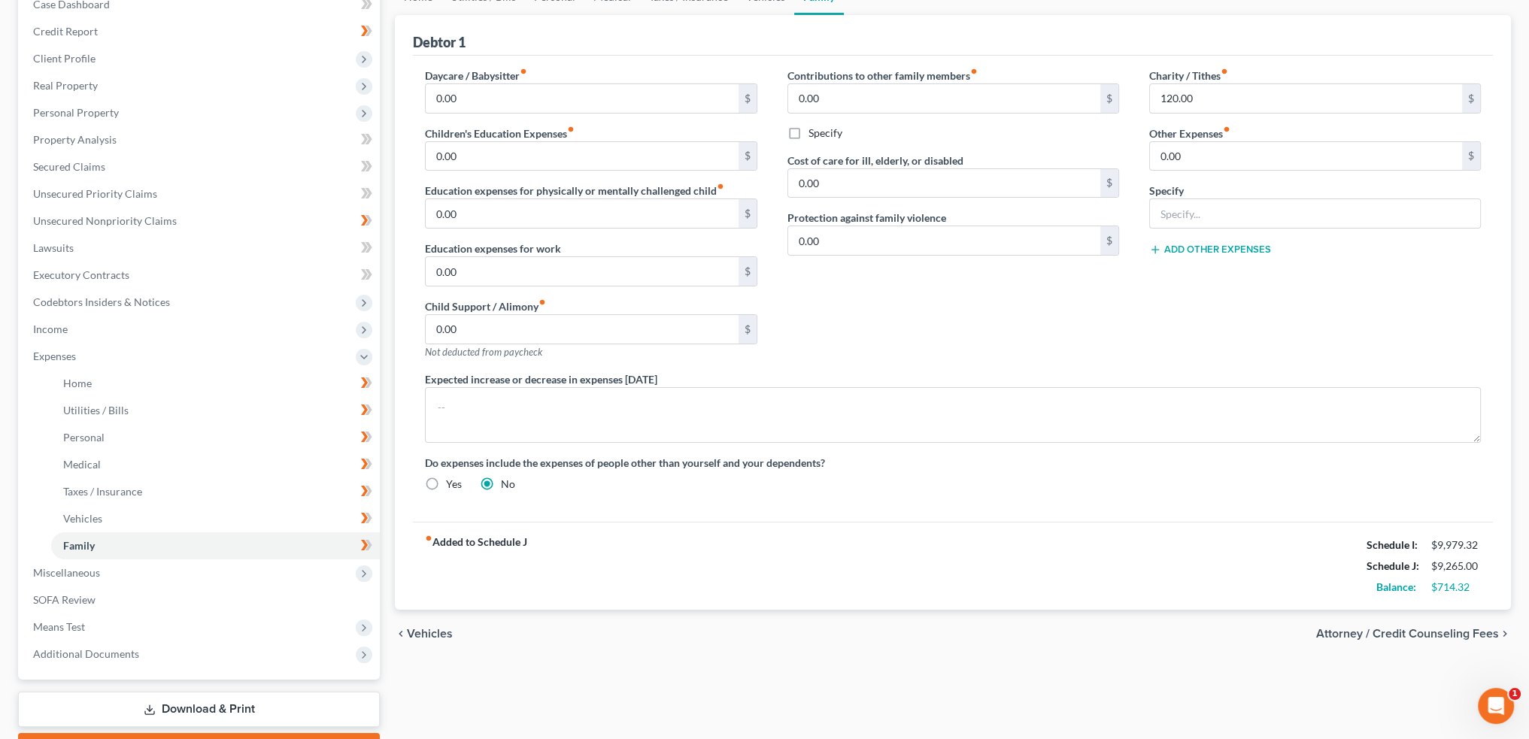
scroll to position [75, 0]
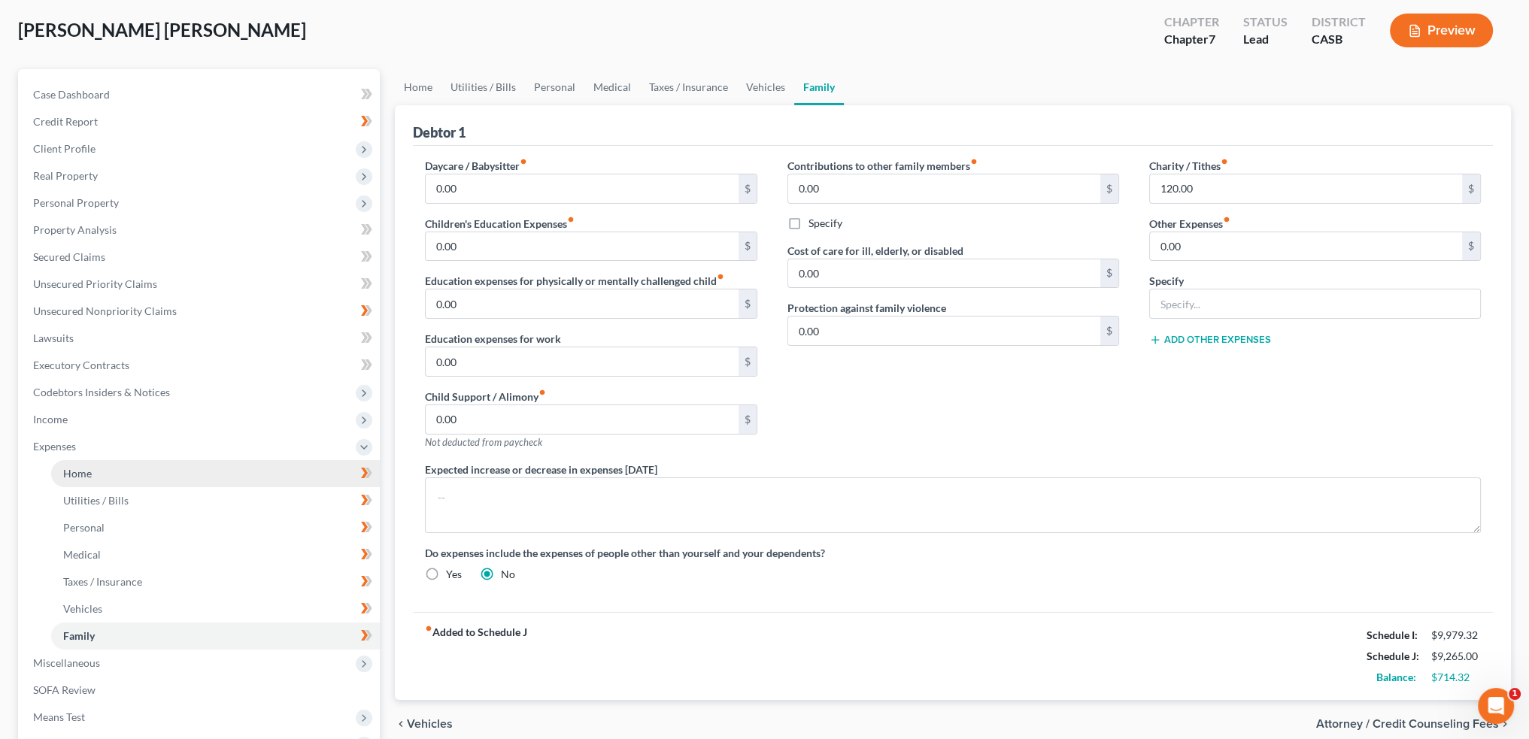
click at [111, 478] on link "Home" at bounding box center [215, 473] width 329 height 27
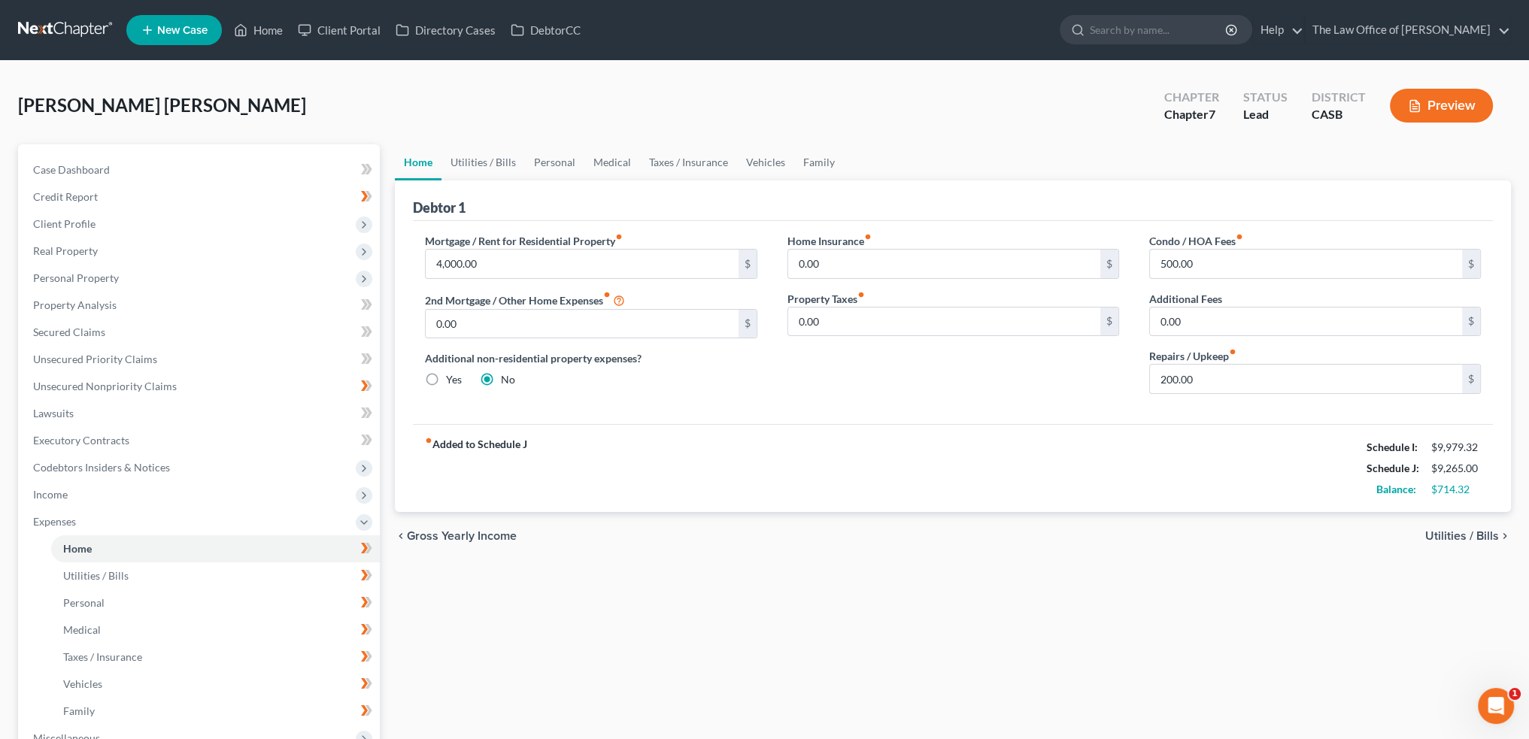
click at [1477, 531] on span "Utilities / Bills" at bounding box center [1462, 536] width 74 height 12
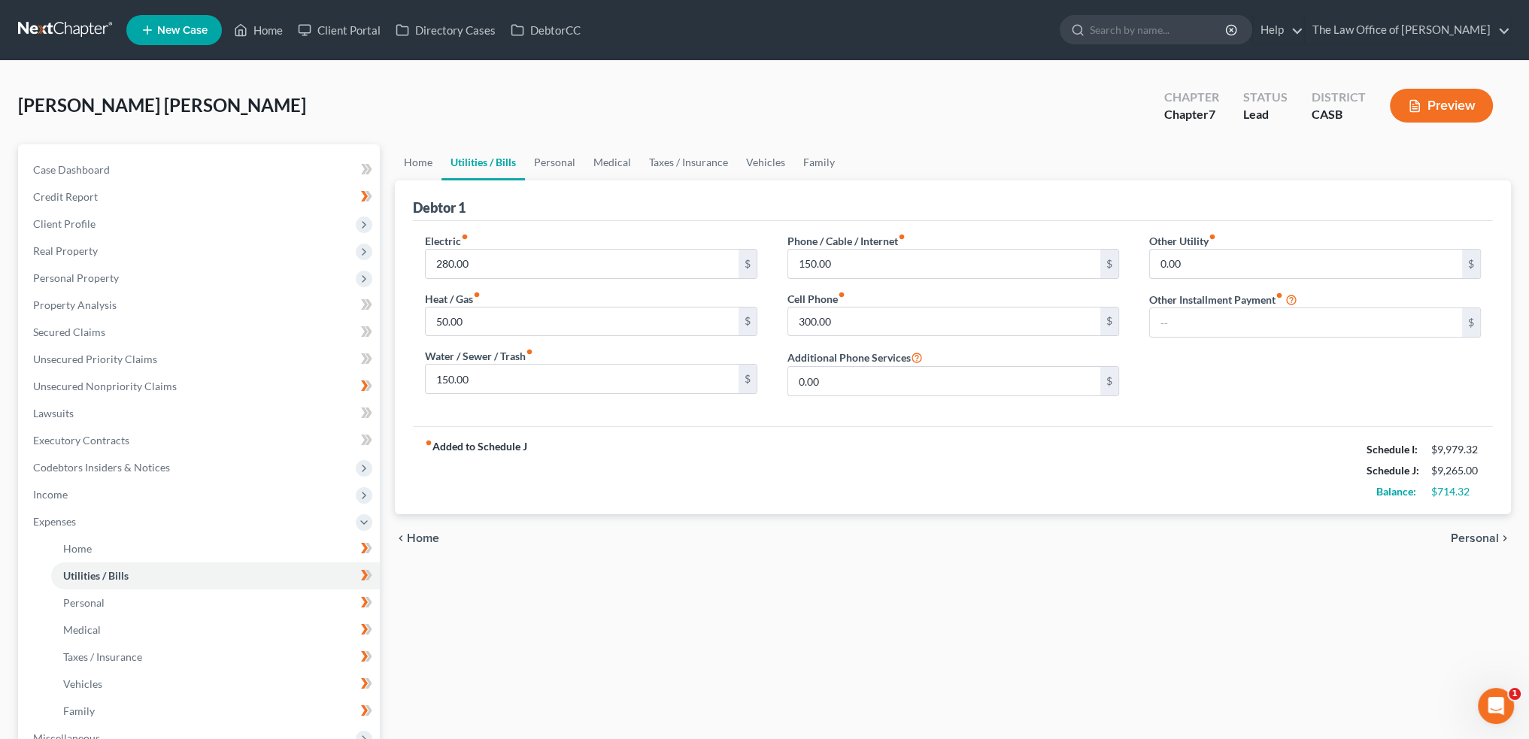
click at [1476, 533] on span "Personal" at bounding box center [1475, 539] width 48 height 12
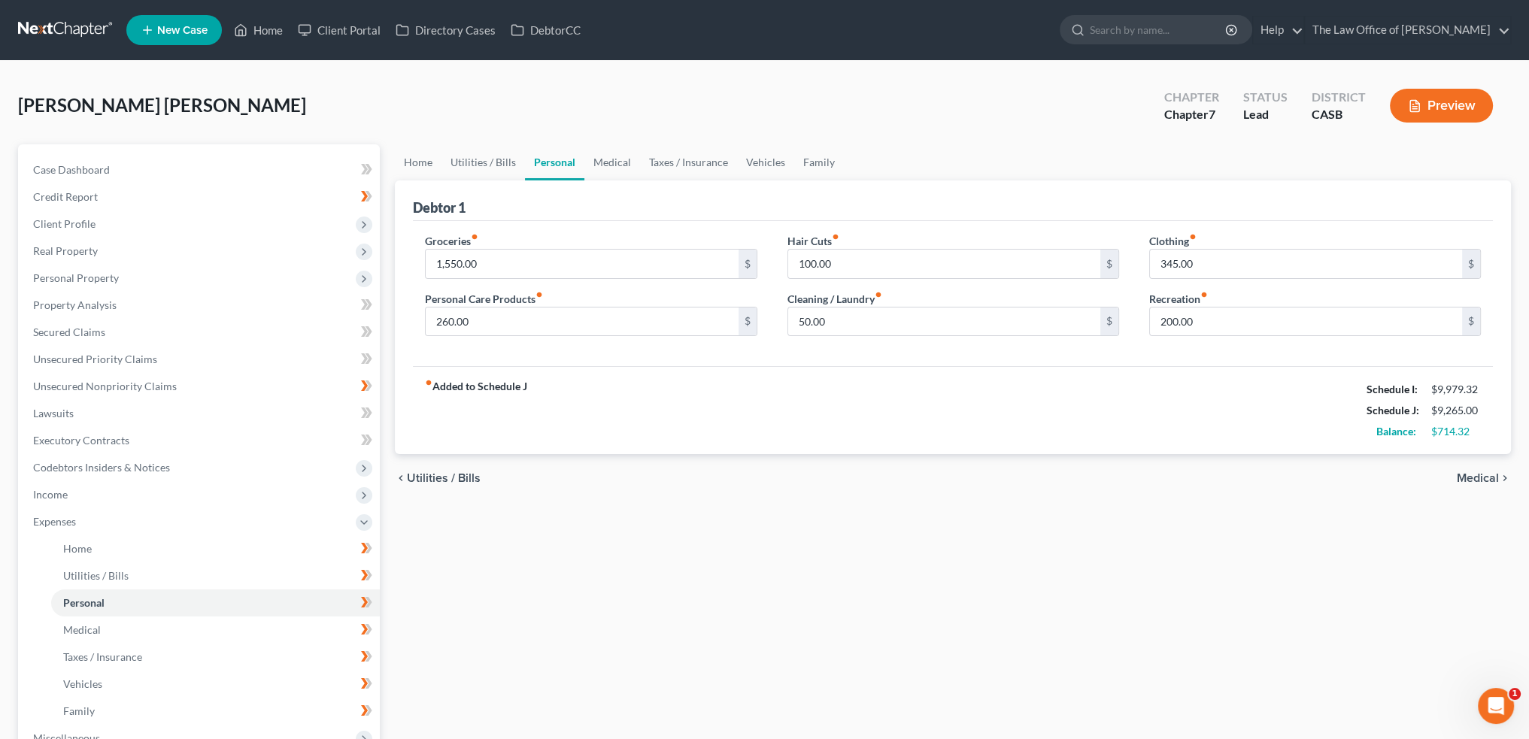
click at [1471, 472] on span "Medical" at bounding box center [1478, 478] width 42 height 12
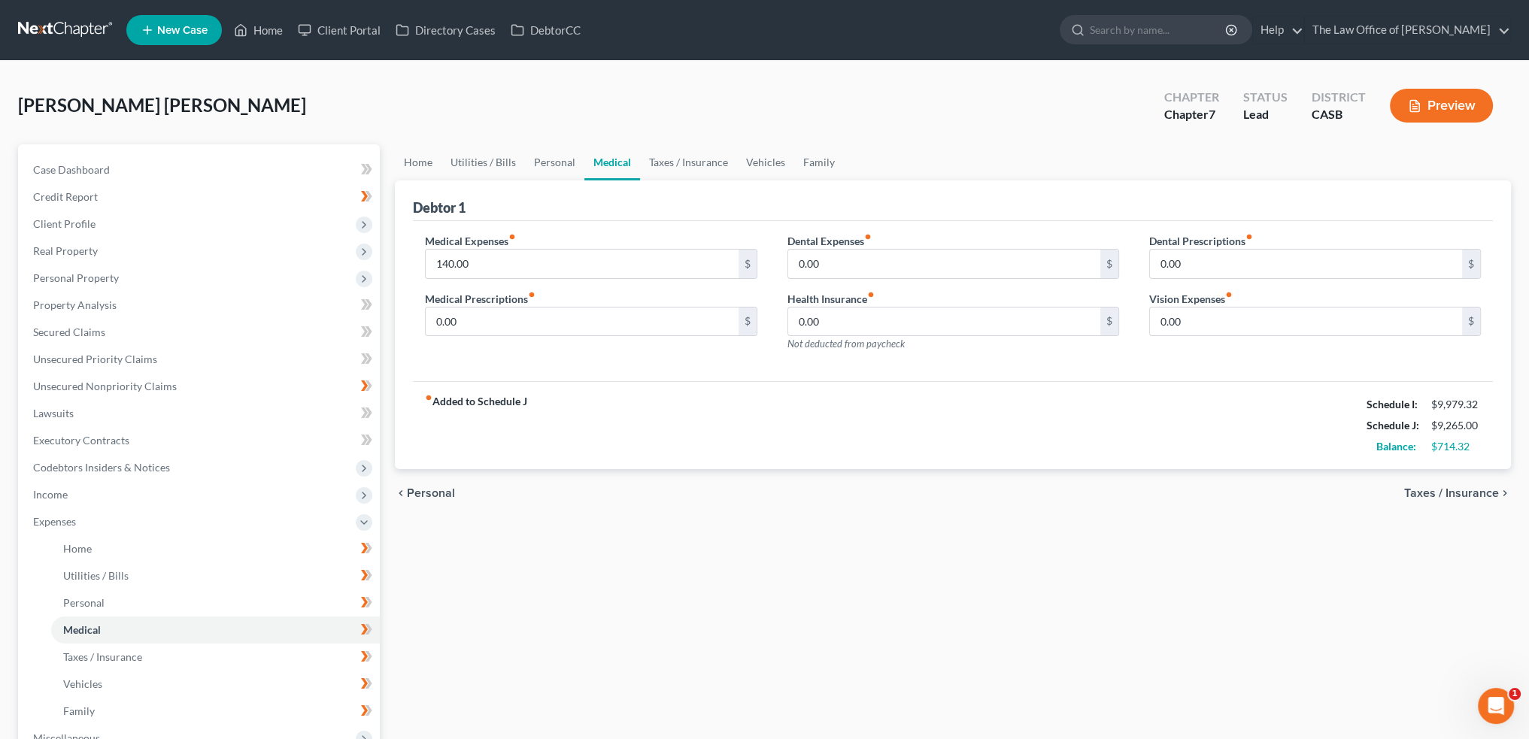
click at [1468, 493] on span "Taxes / Insurance" at bounding box center [1451, 493] width 95 height 12
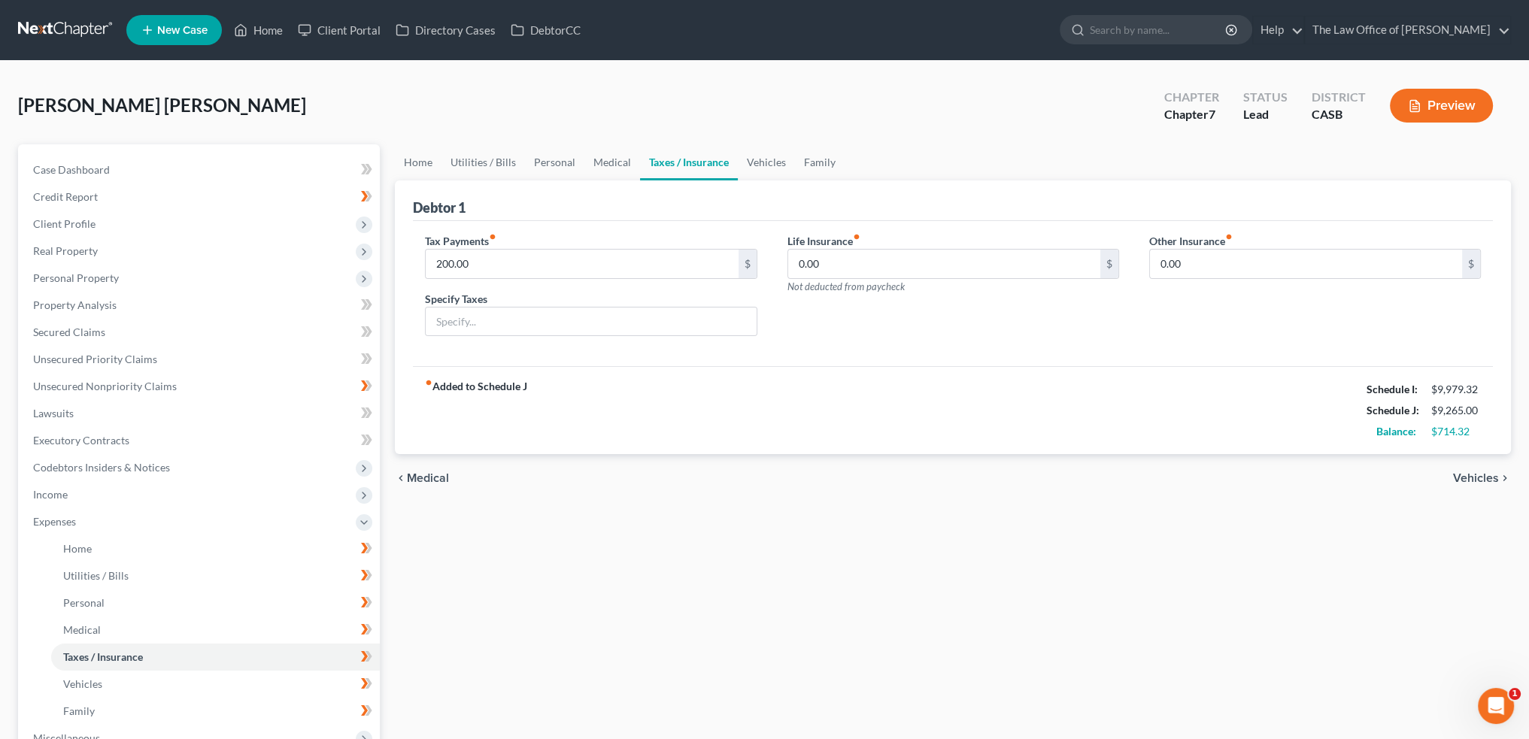
click at [1466, 472] on span "Vehicles" at bounding box center [1476, 478] width 46 height 12
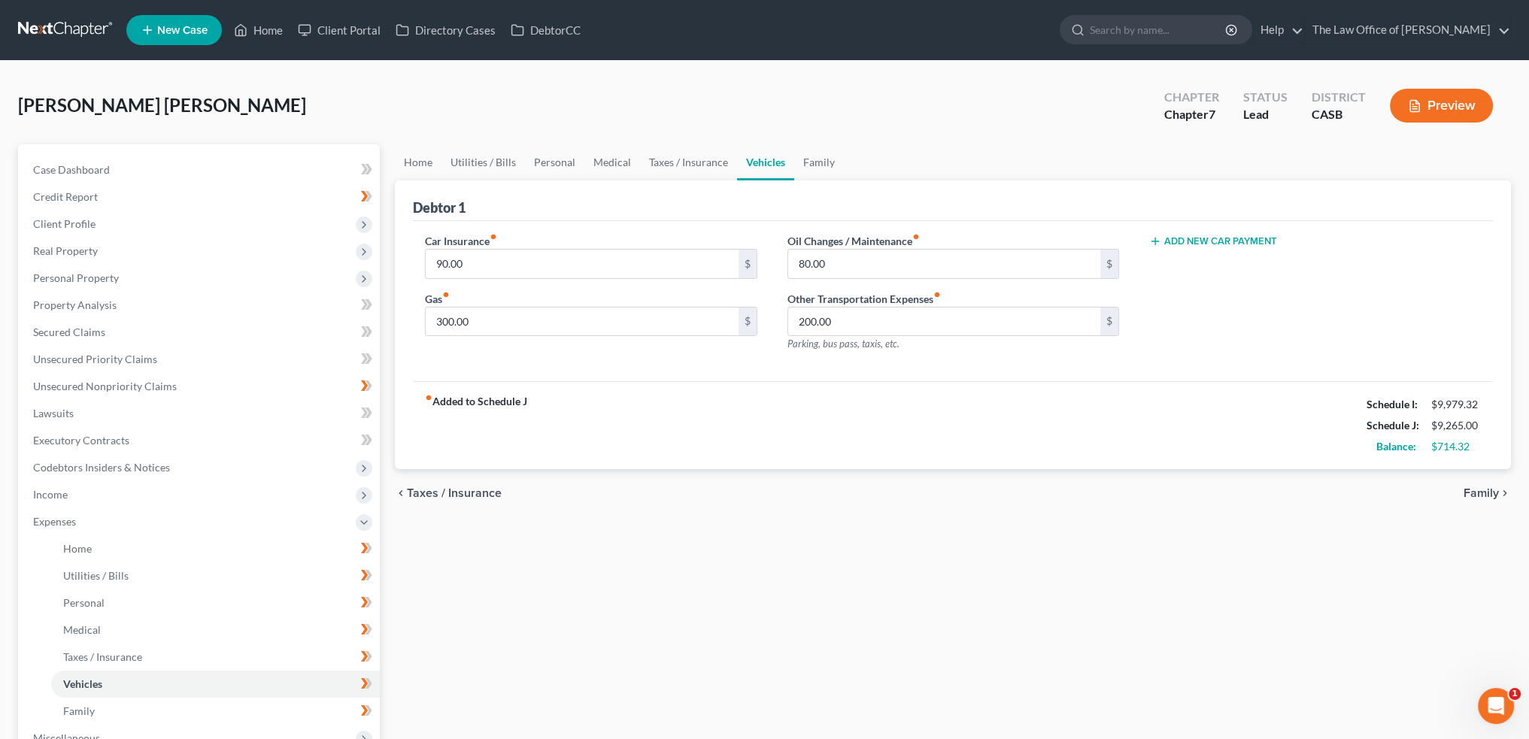
click at [445, 490] on span "Taxes / Insurance" at bounding box center [454, 493] width 95 height 12
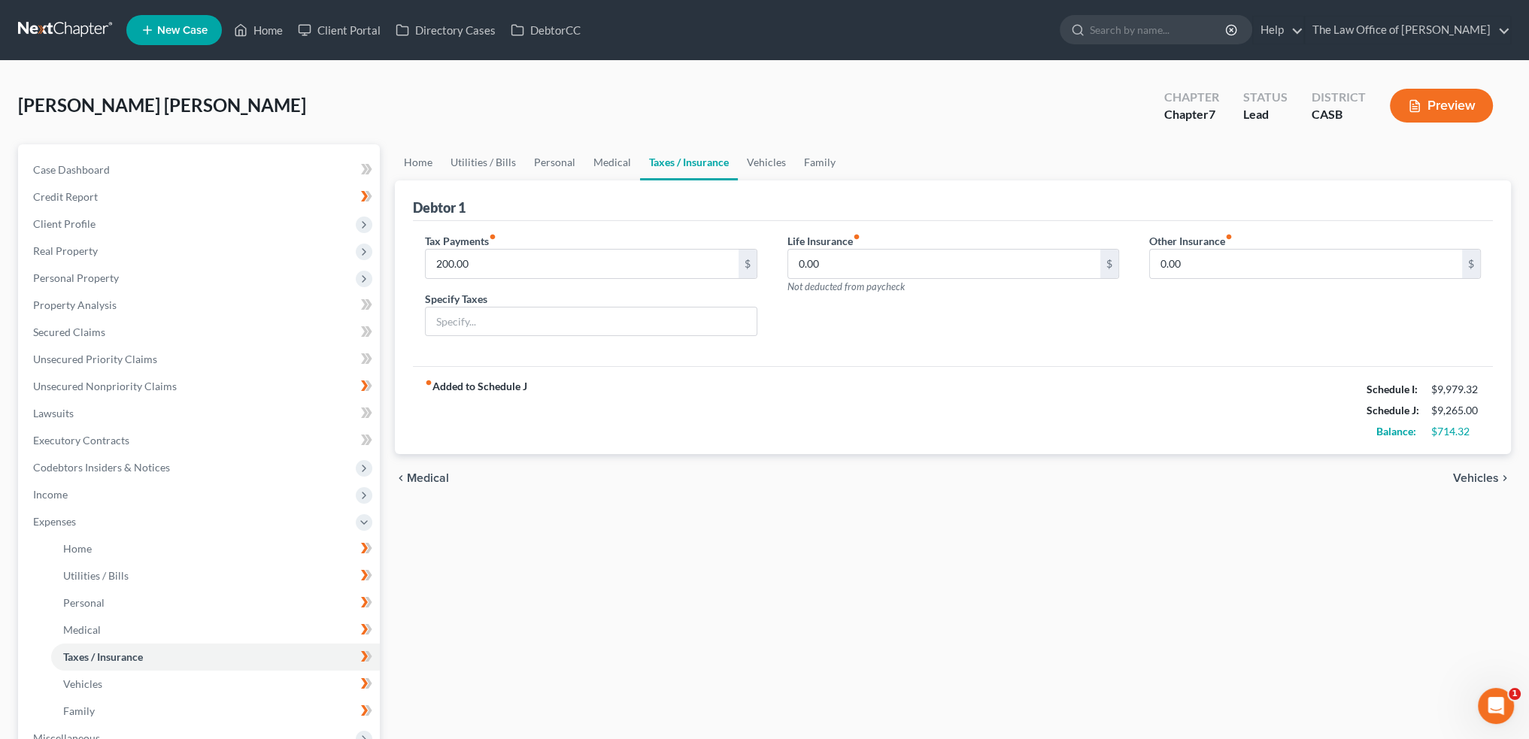
click at [472, 300] on label "Specify Taxes" at bounding box center [456, 299] width 62 height 16
click at [484, 318] on input "text" at bounding box center [591, 322] width 330 height 29
type input "Income tax 2023 and 2024"
click at [1489, 476] on span "Vehicles" at bounding box center [1476, 478] width 46 height 12
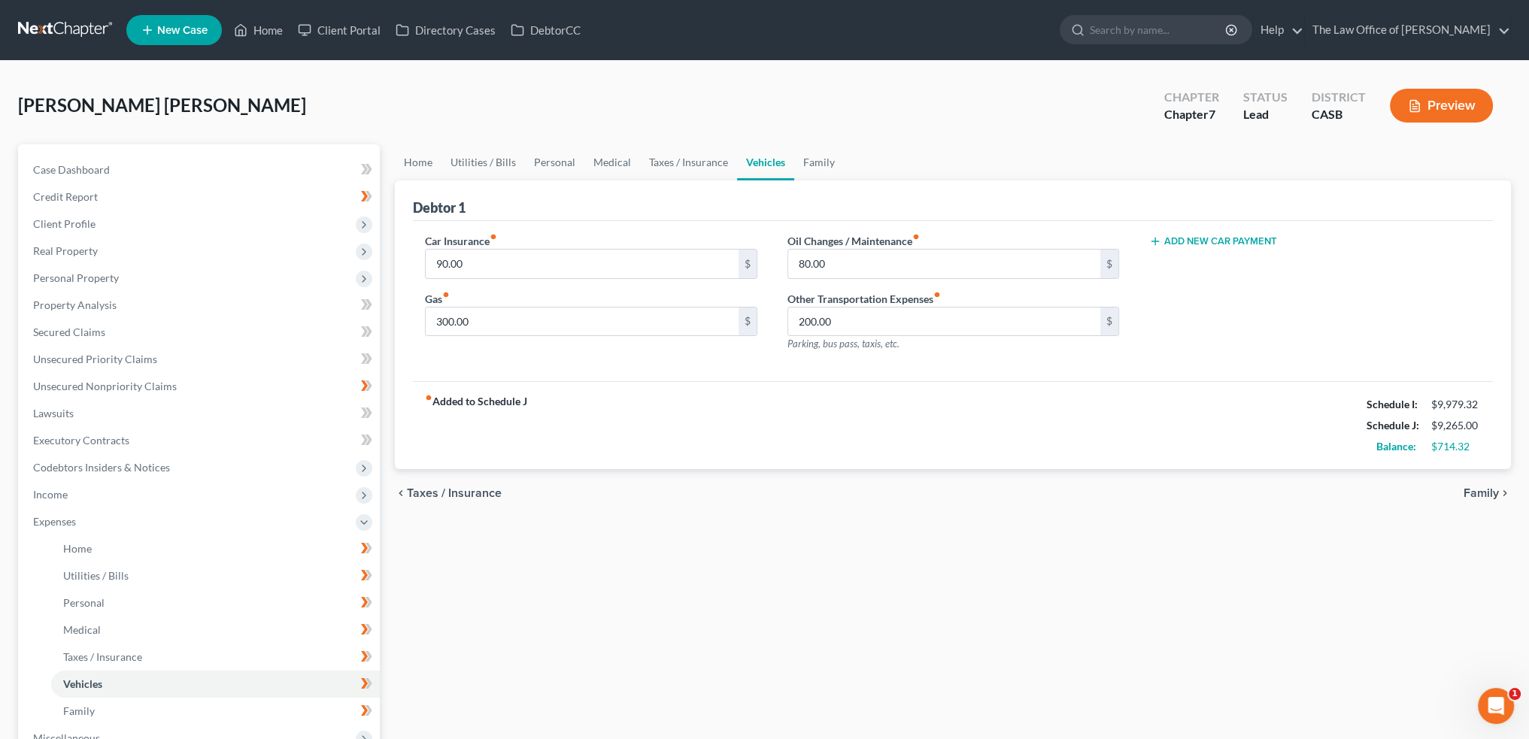
click at [1474, 490] on span "Family" at bounding box center [1481, 493] width 35 height 12
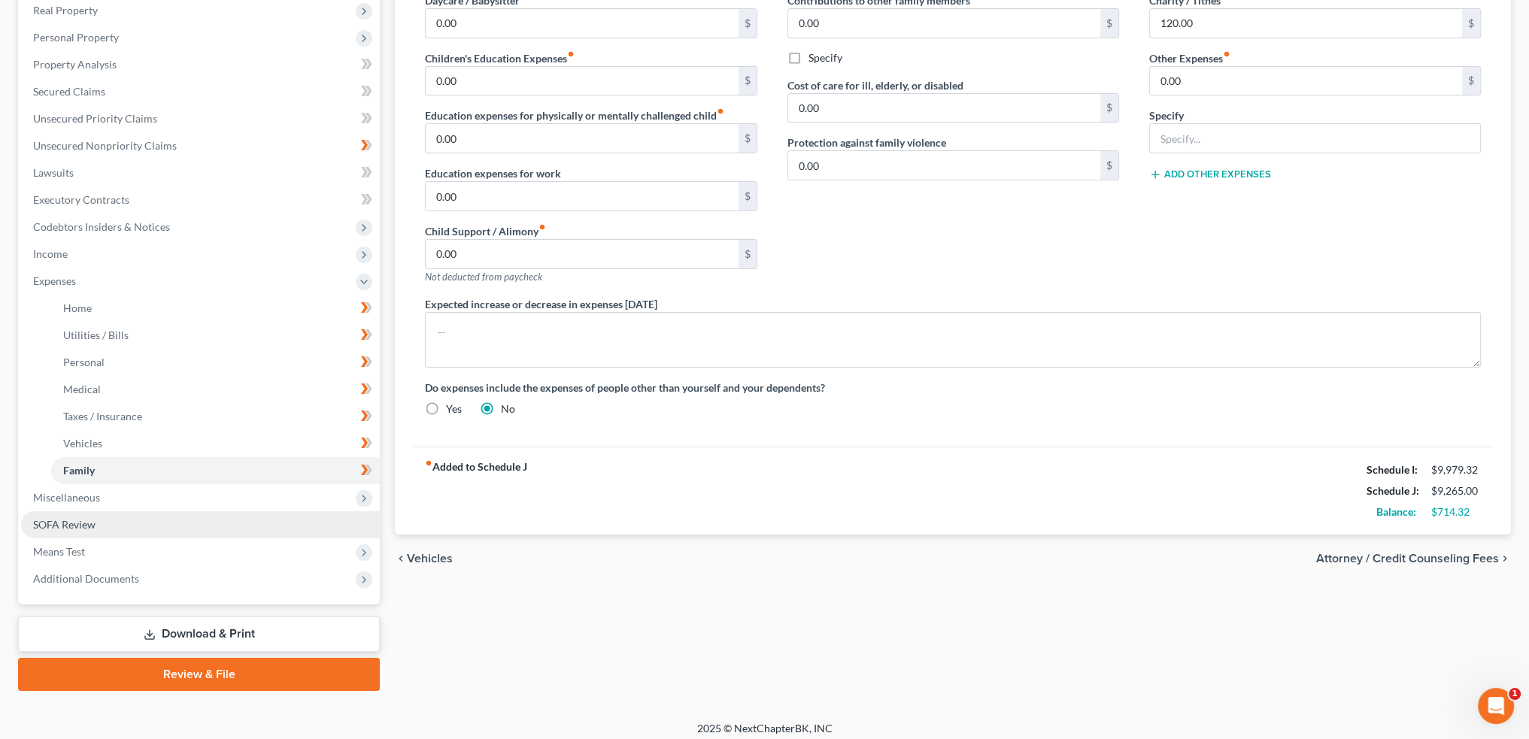
scroll to position [248, 0]
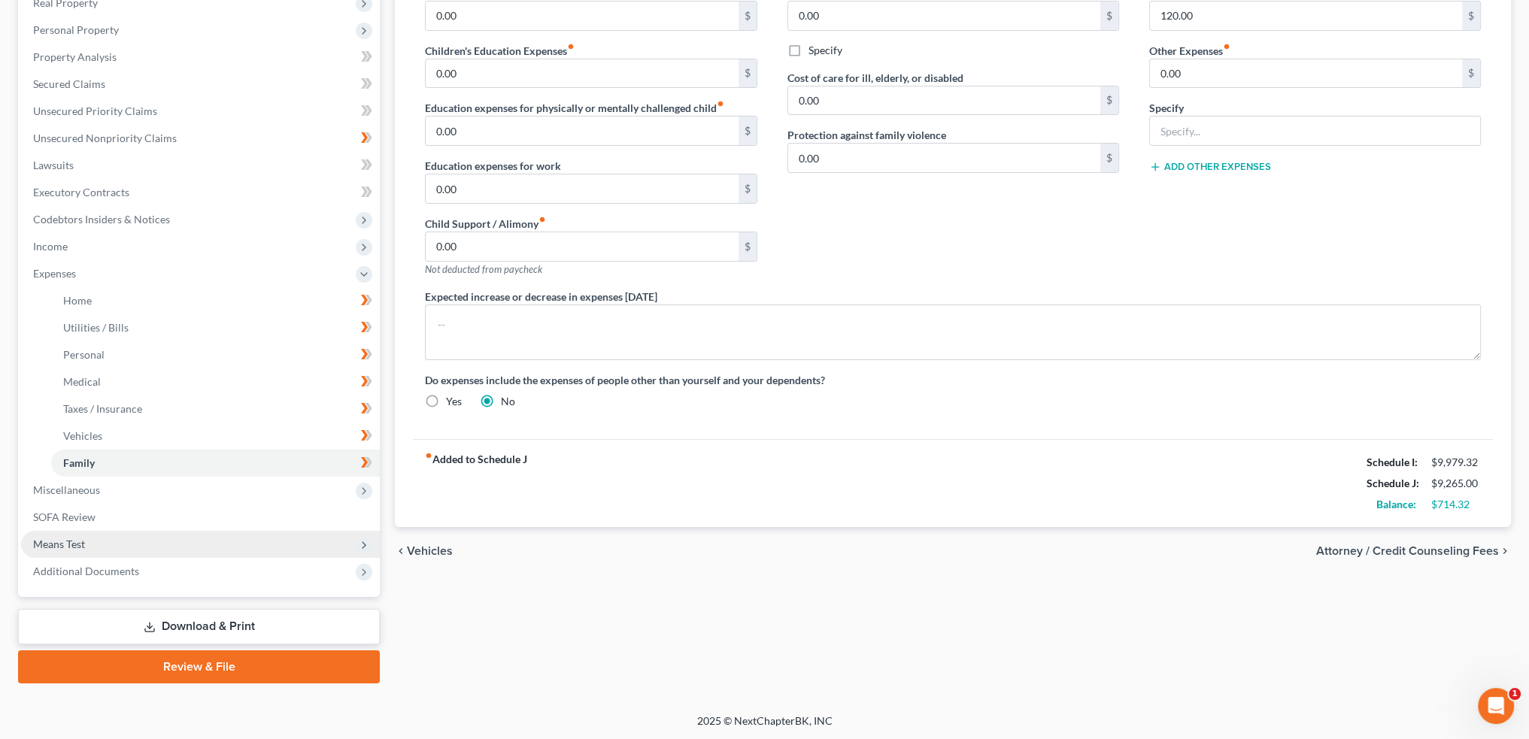
drag, startPoint x: 90, startPoint y: 540, endPoint x: 202, endPoint y: 535, distance: 112.2
click at [90, 538] on span "Means Test" at bounding box center [200, 544] width 359 height 27
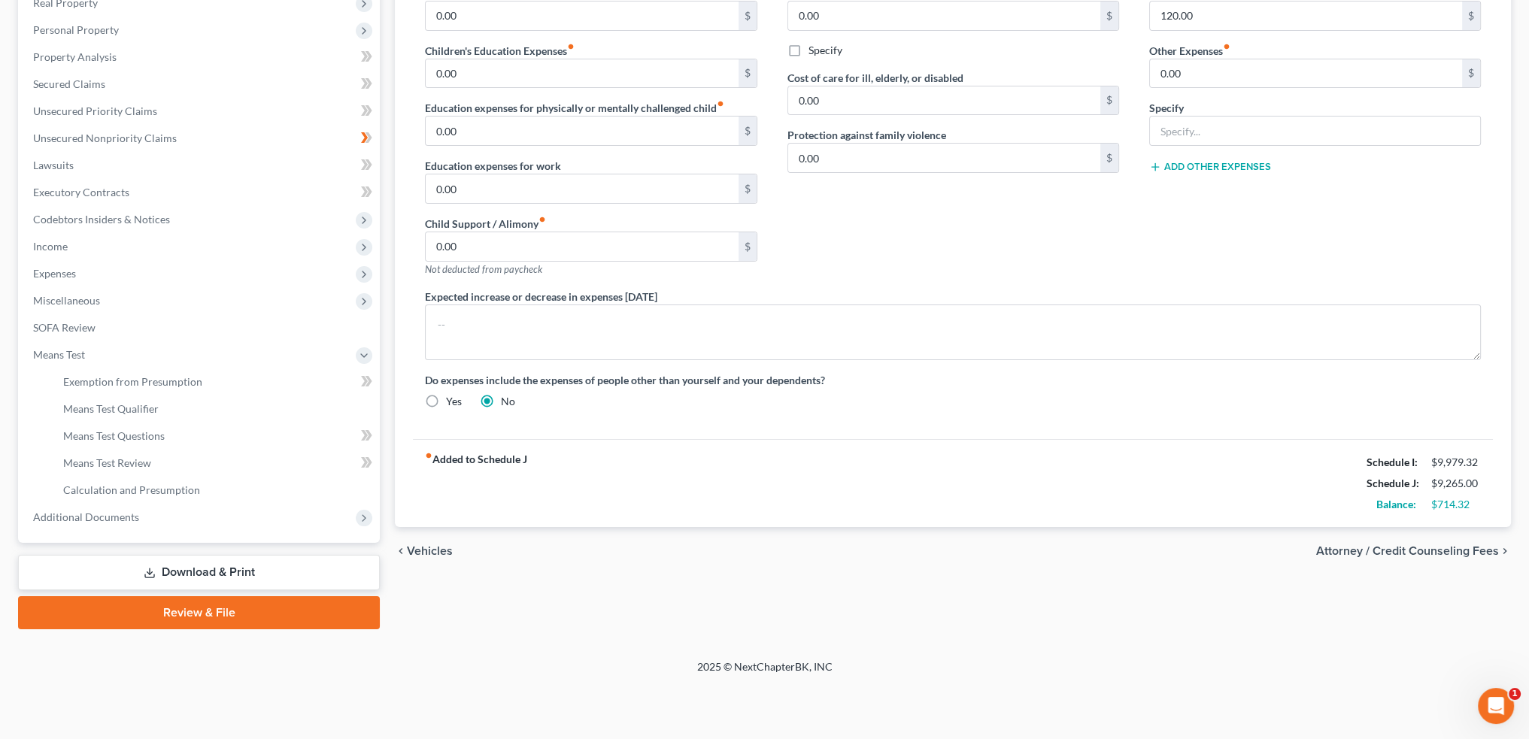
scroll to position [194, 0]
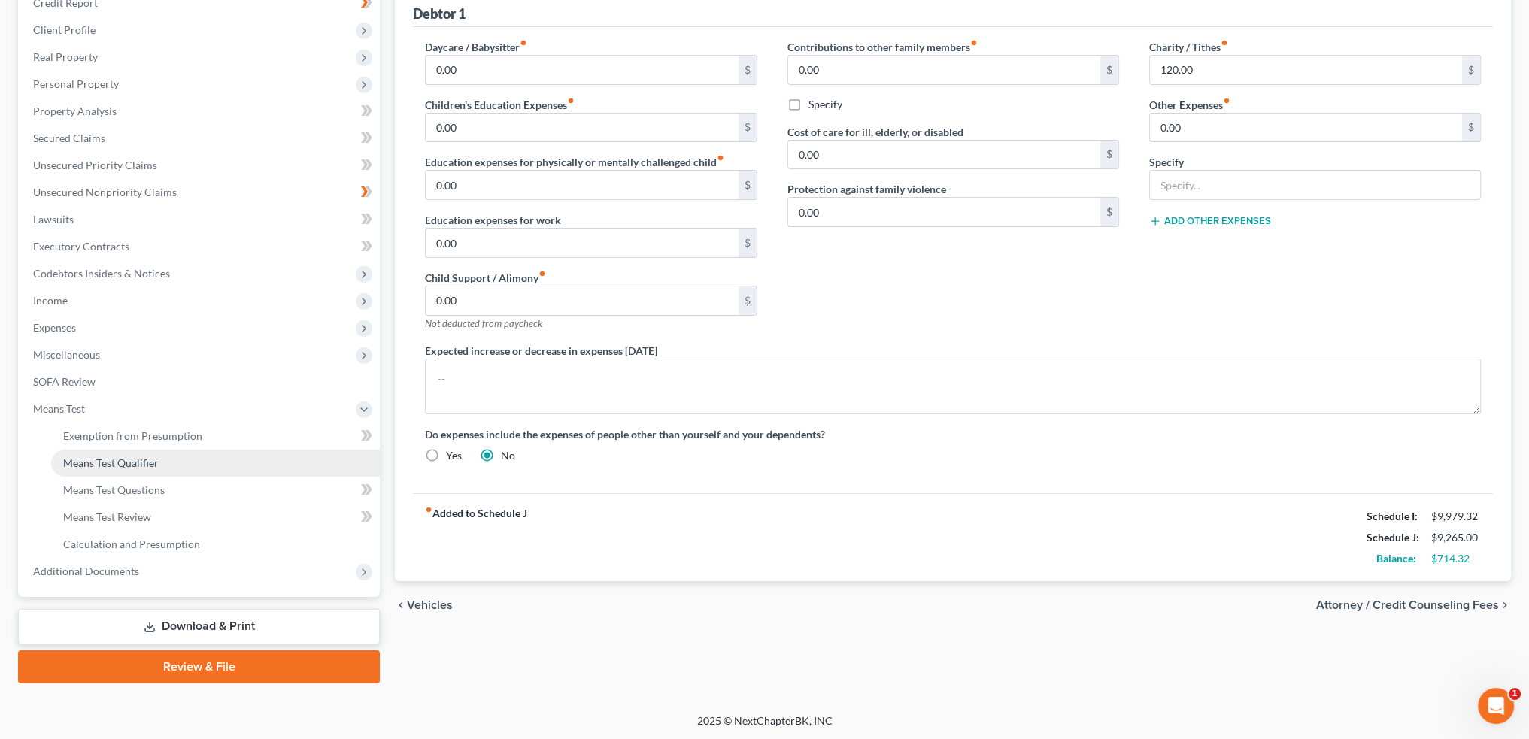
click at [169, 456] on link "Means Test Qualifier" at bounding box center [215, 463] width 329 height 27
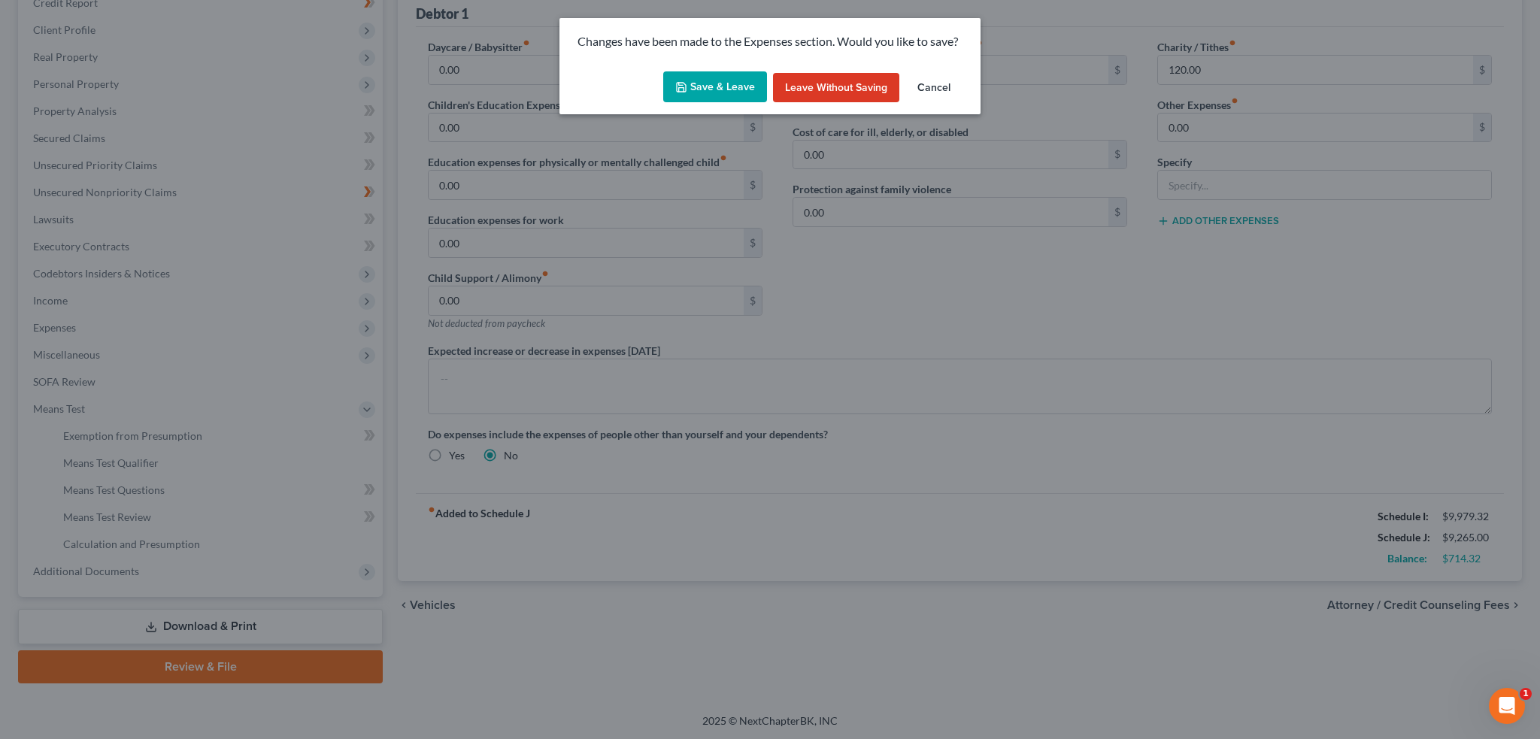
click at [691, 87] on button "Save & Leave" at bounding box center [715, 87] width 104 height 32
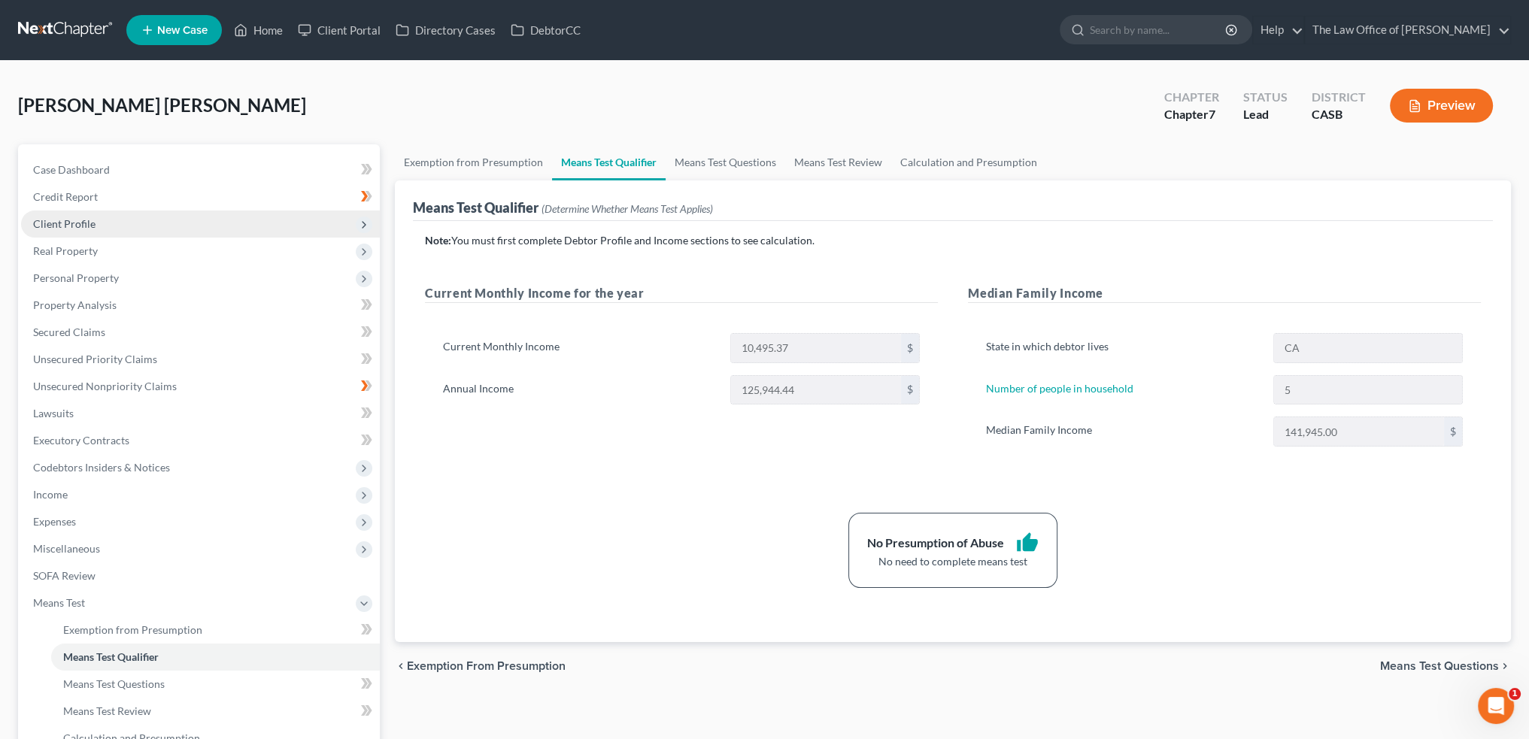
drag, startPoint x: 86, startPoint y: 227, endPoint x: 72, endPoint y: 217, distance: 16.7
click at [84, 223] on span "Client Profile" at bounding box center [64, 223] width 62 height 13
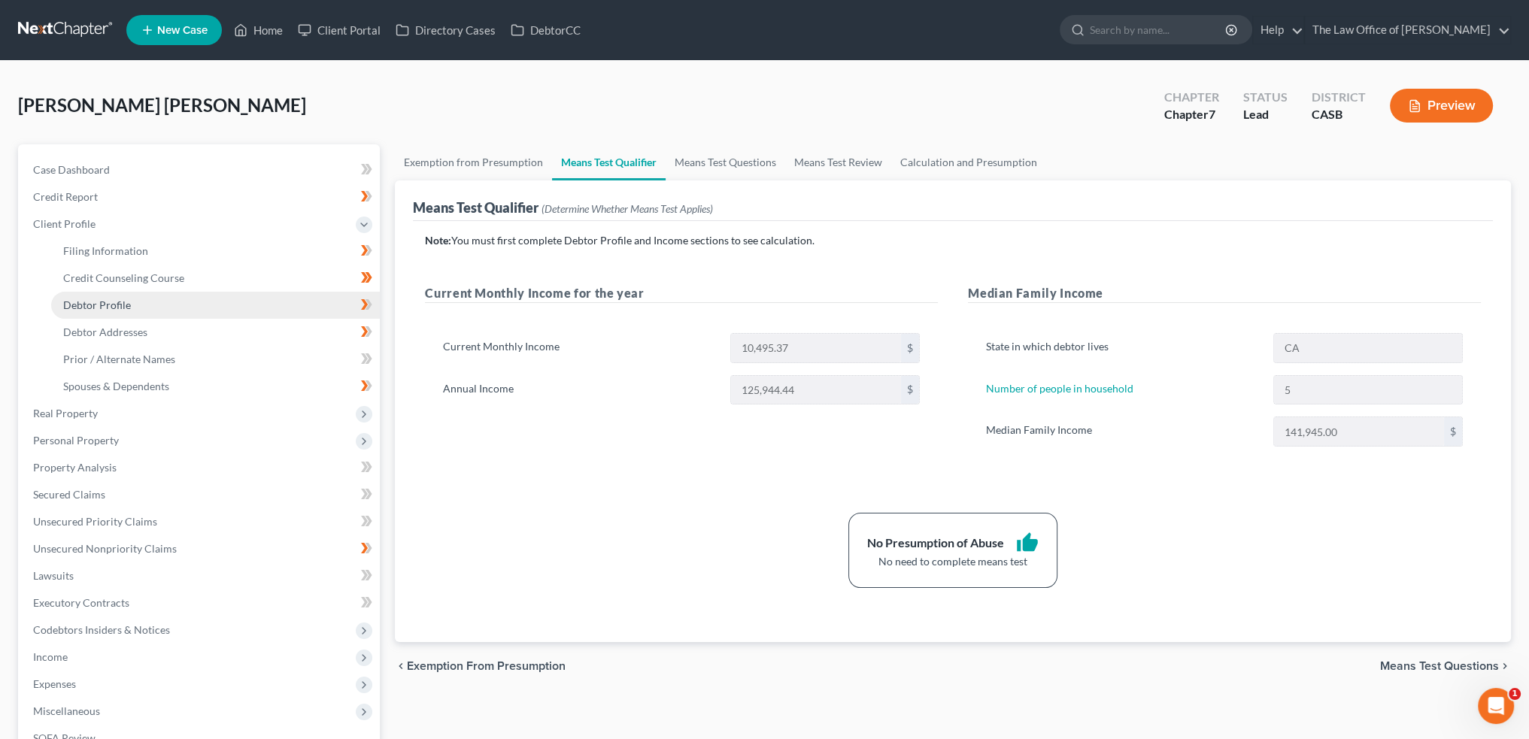
click at [112, 314] on link "Debtor Profile" at bounding box center [215, 305] width 329 height 27
select select "1"
select select "4"
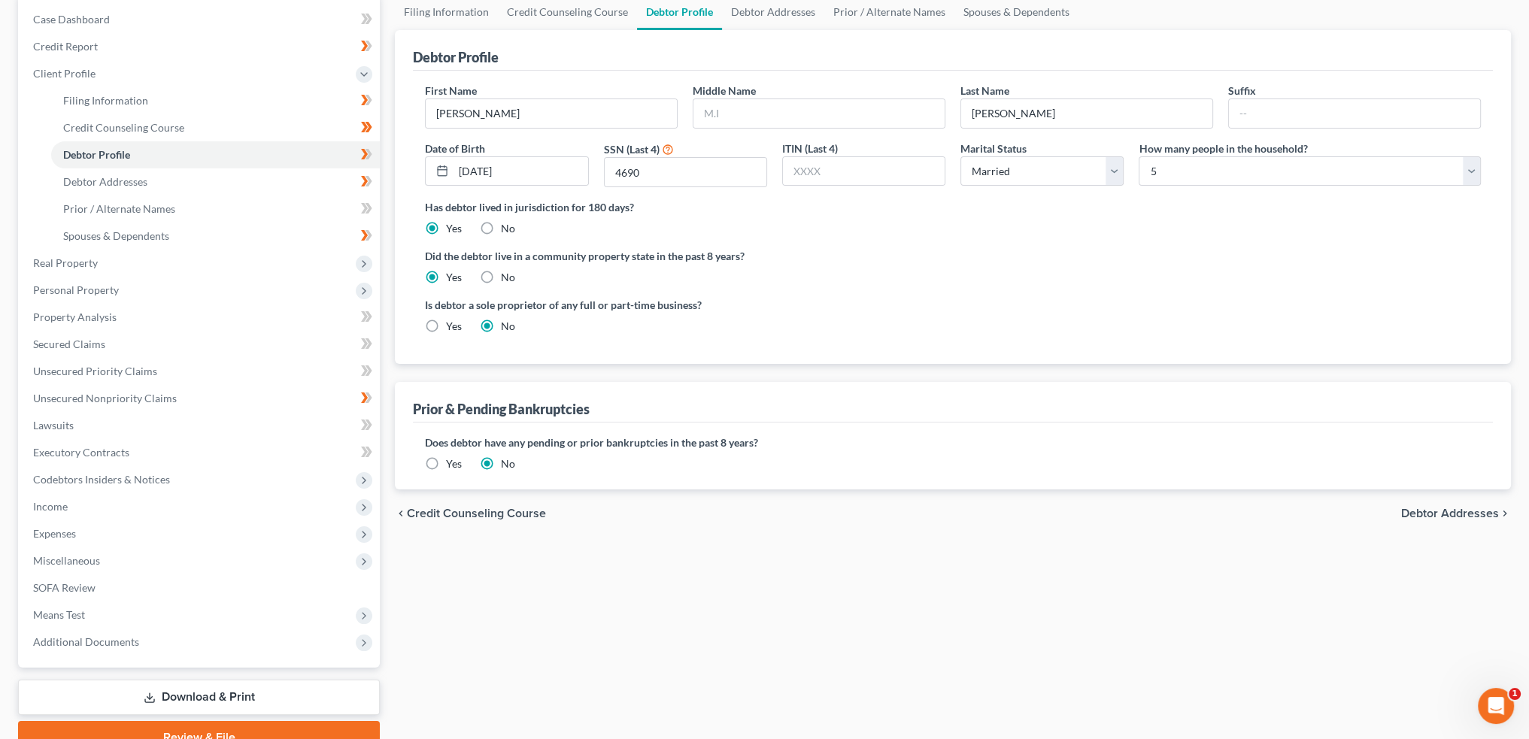
scroll to position [221, 0]
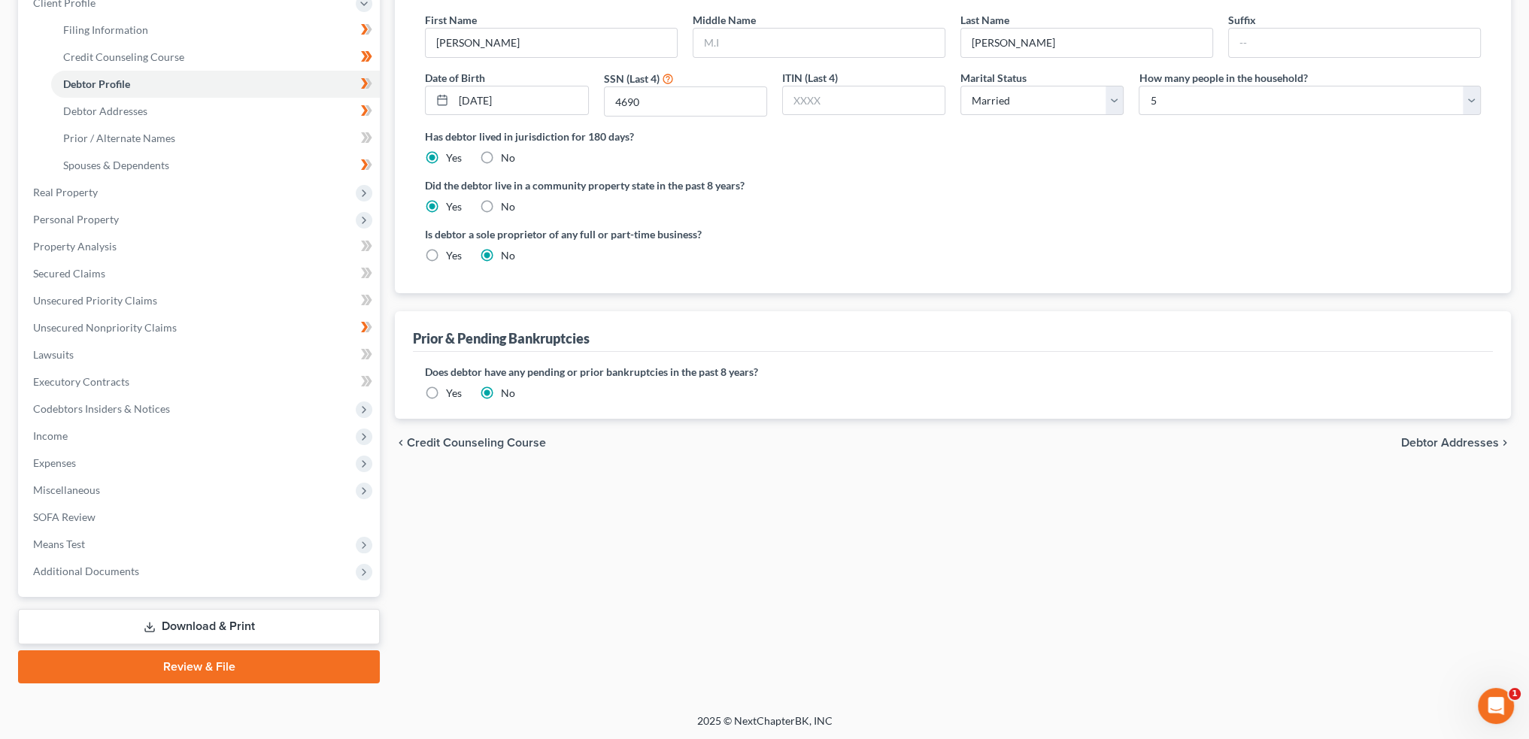
click at [1462, 437] on span "Debtor Addresses" at bounding box center [1450, 443] width 98 height 12
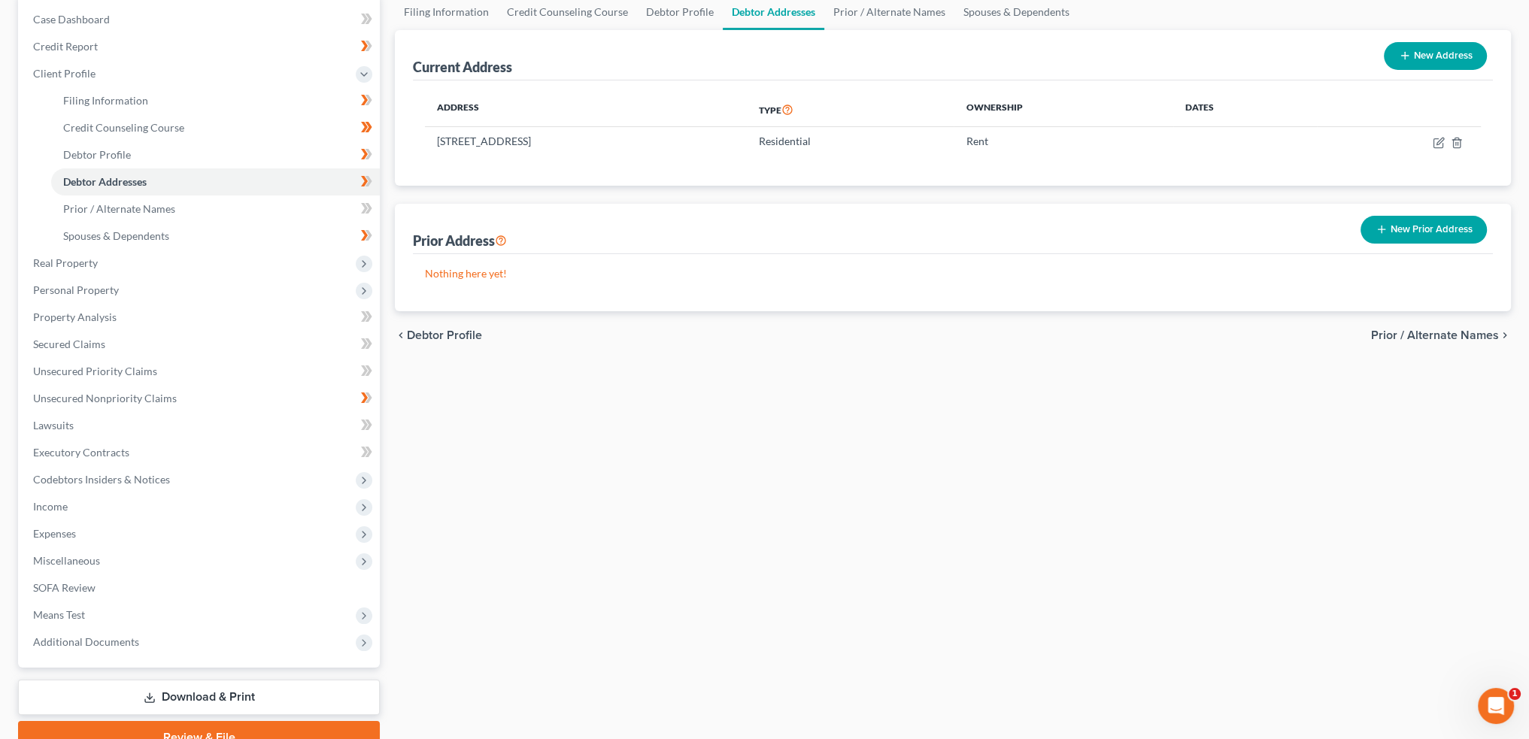
click at [1431, 329] on span "Prior / Alternate Names" at bounding box center [1435, 335] width 128 height 12
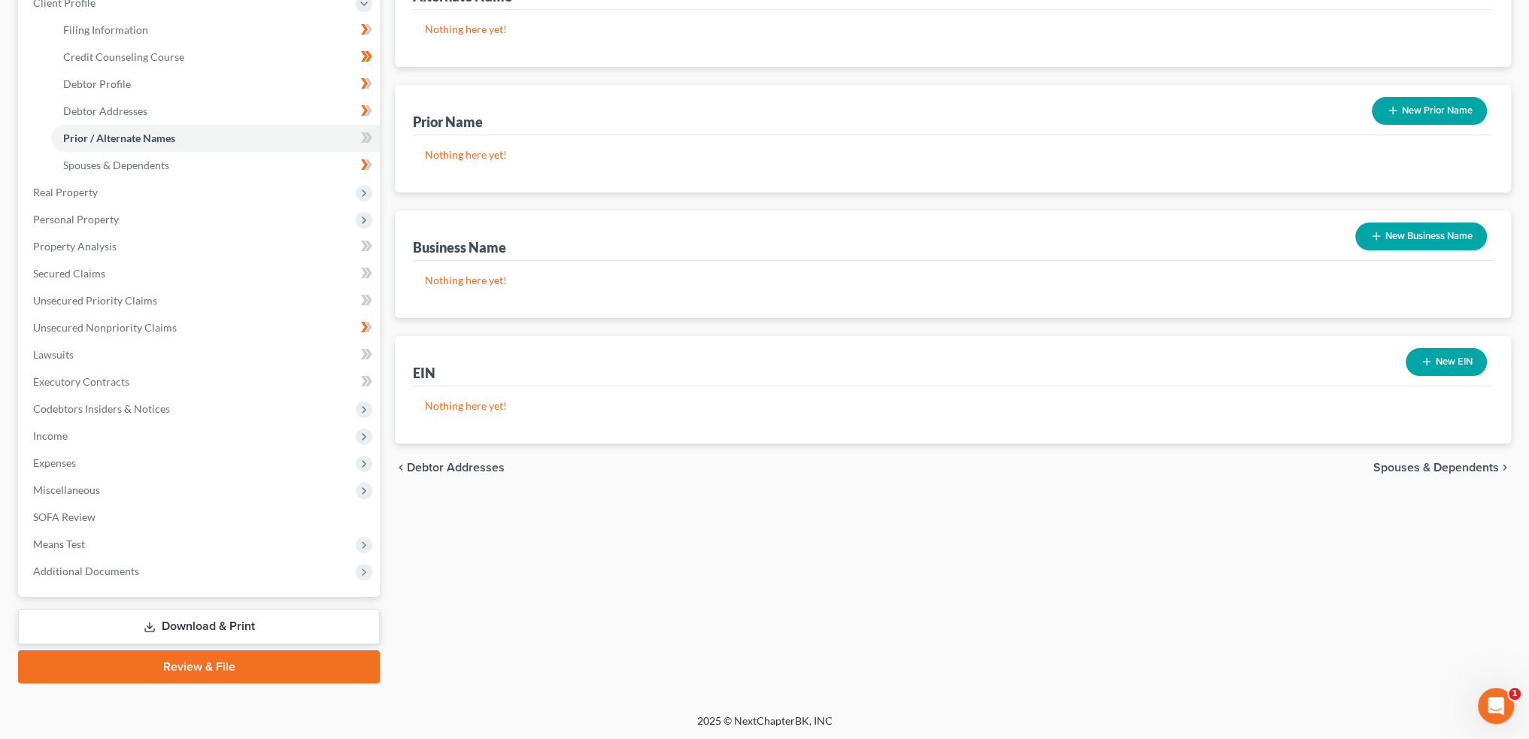
click at [1455, 466] on span "Spouses & Dependents" at bounding box center [1436, 468] width 126 height 12
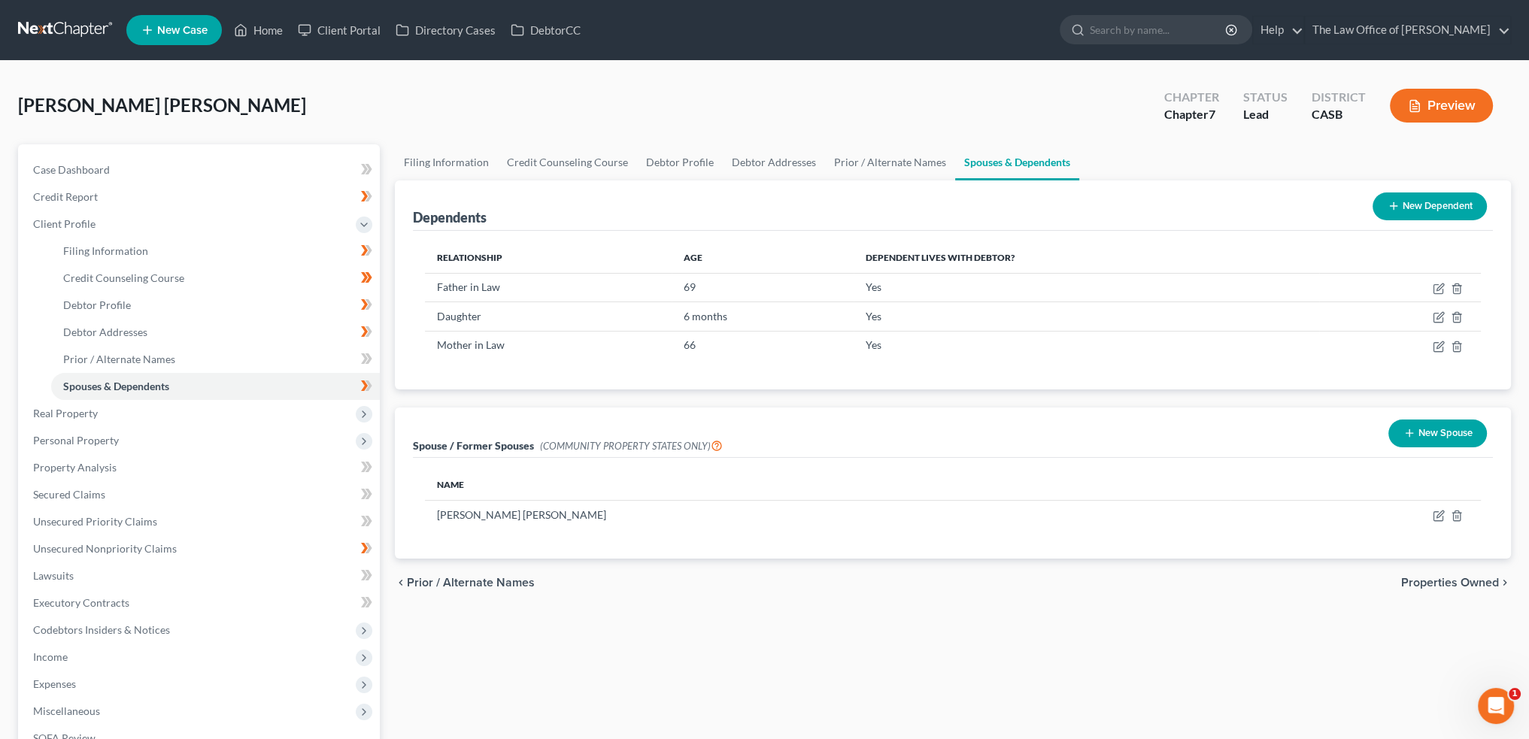
click at [1434, 580] on span "Properties Owned" at bounding box center [1450, 583] width 98 height 12
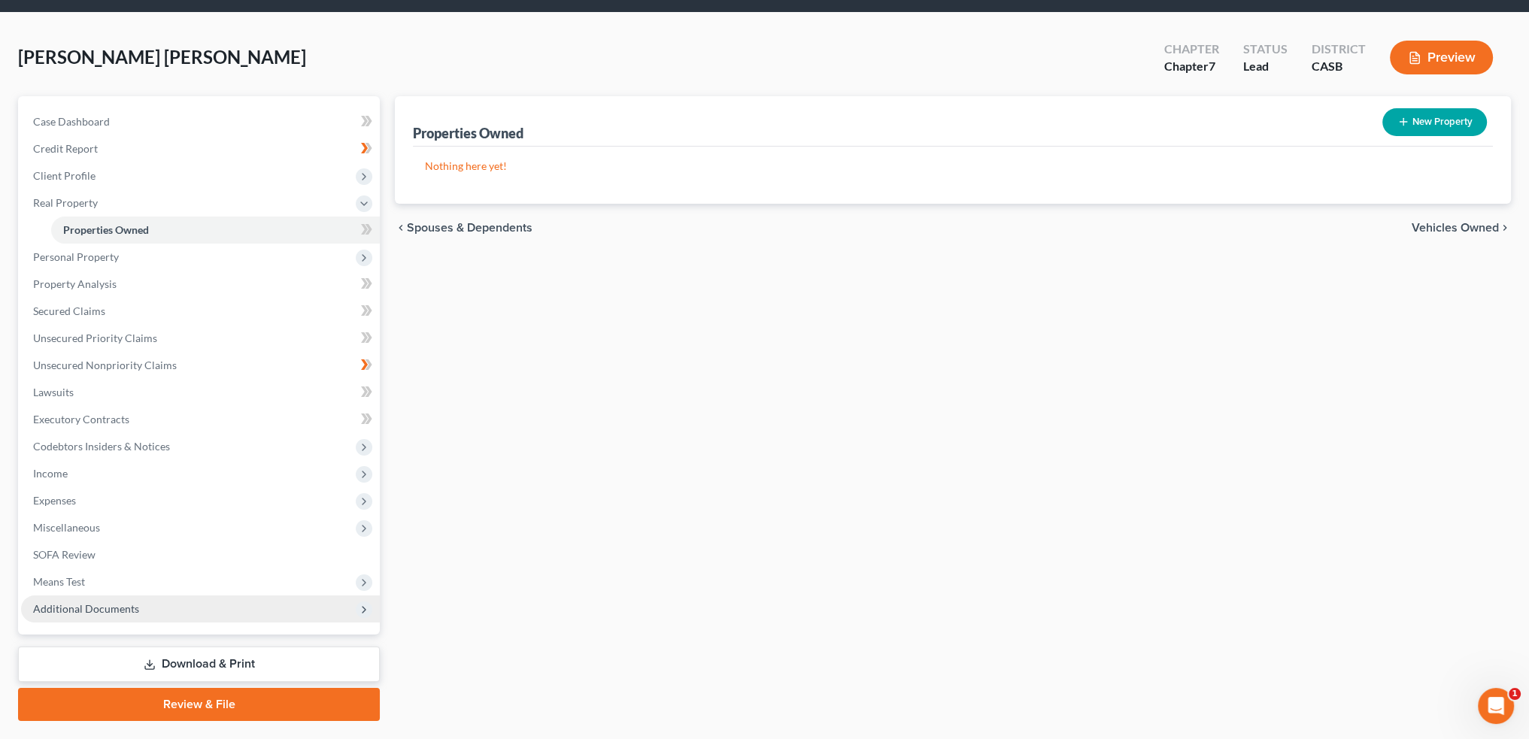
scroll to position [75, 0]
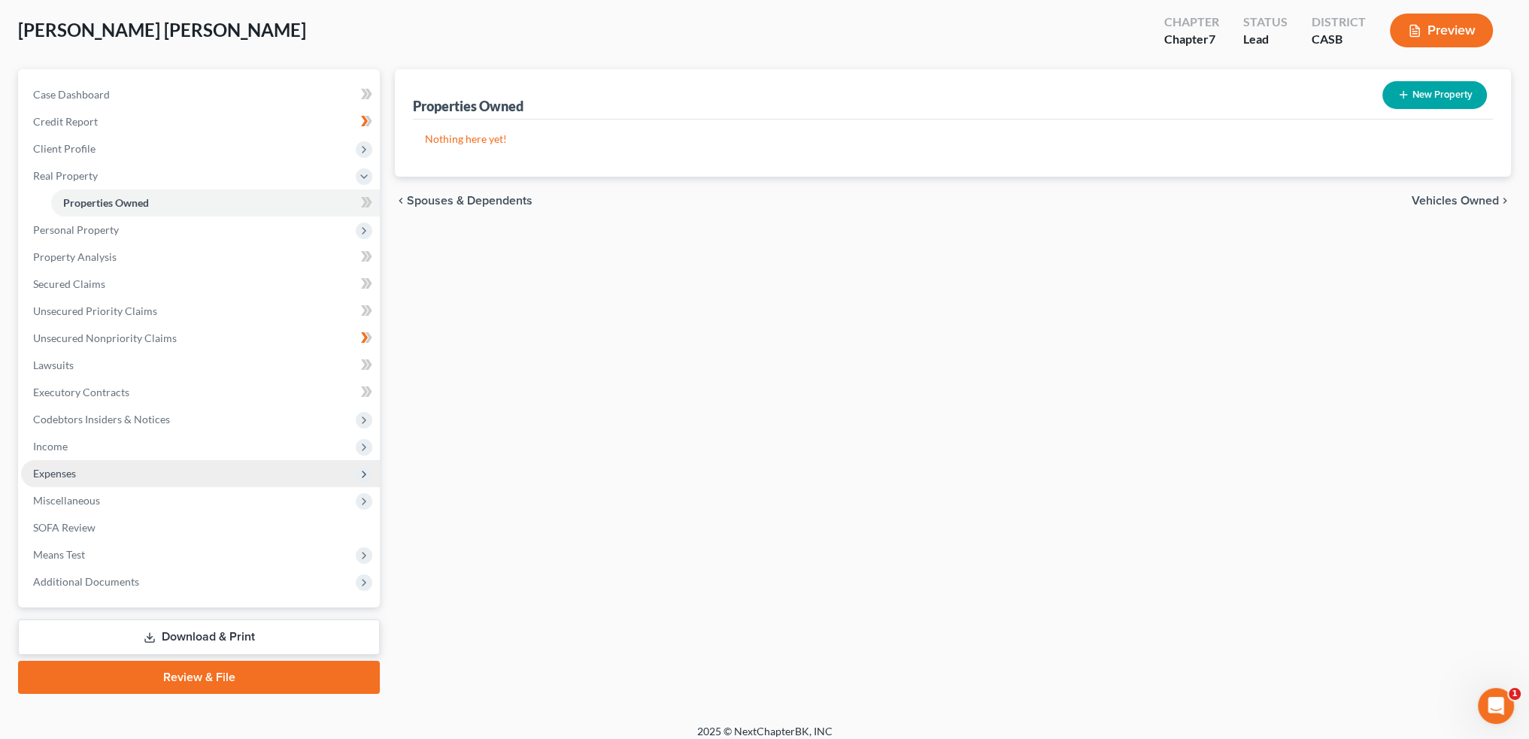
click at [123, 467] on span "Expenses" at bounding box center [200, 473] width 359 height 27
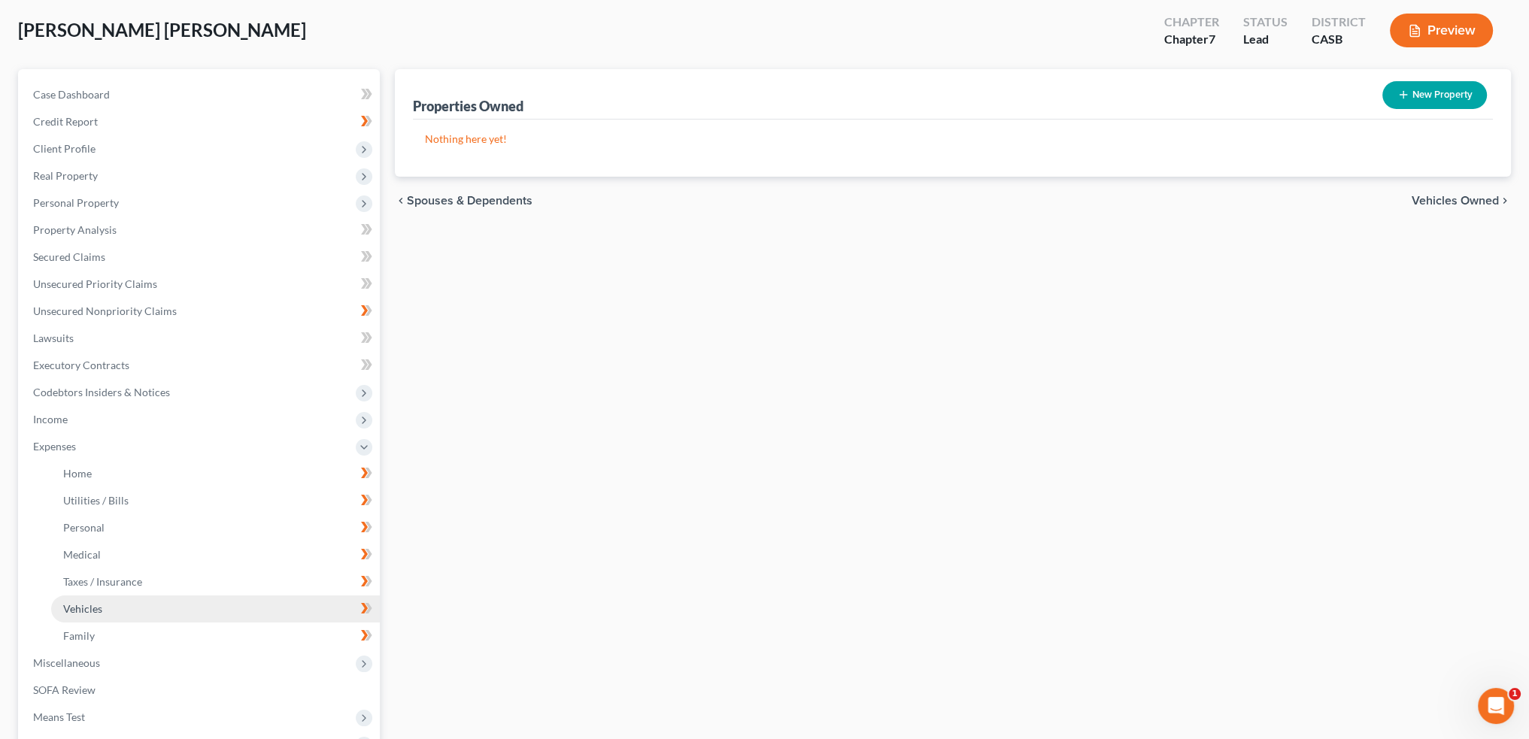
click at [111, 619] on link "Vehicles" at bounding box center [215, 609] width 329 height 27
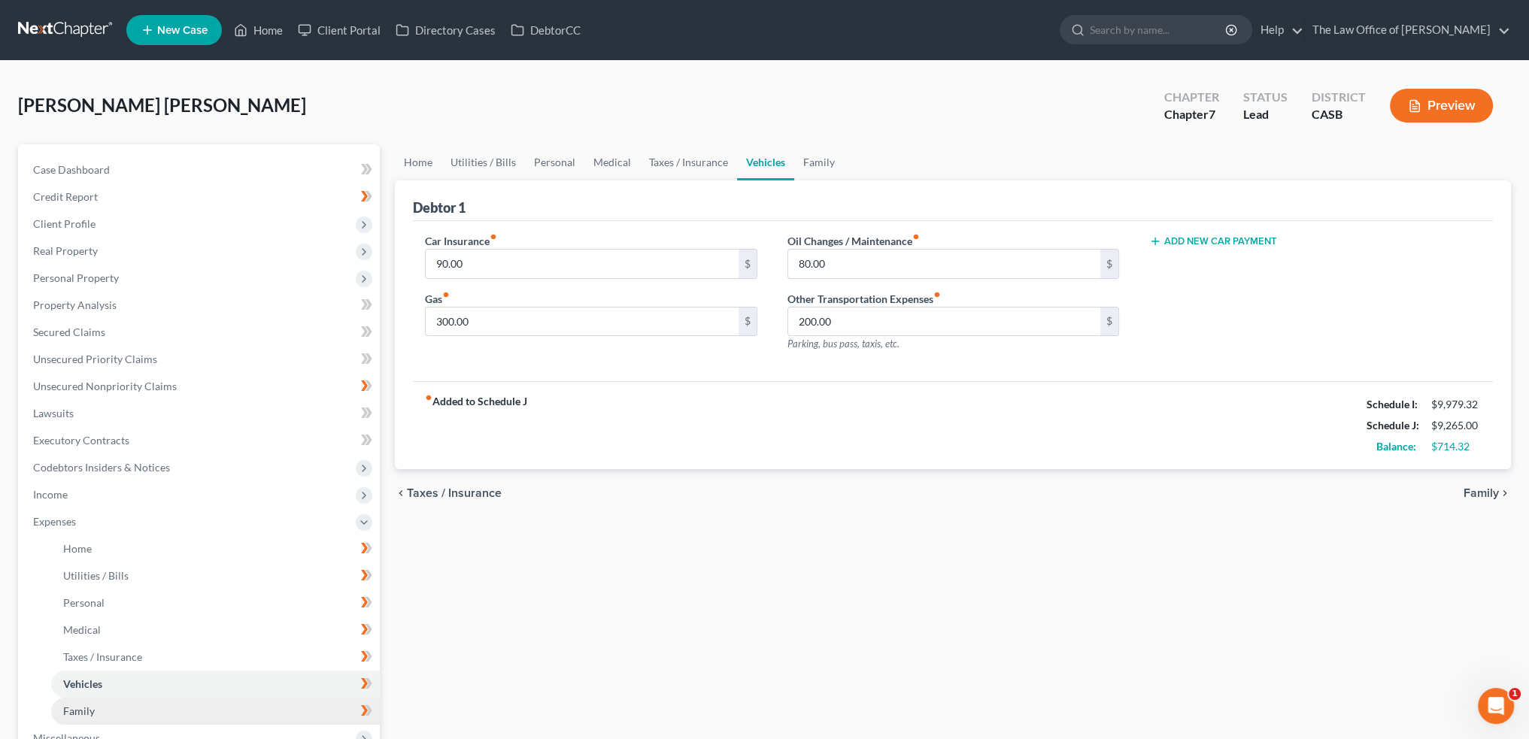
click at [134, 706] on link "Family" at bounding box center [215, 711] width 329 height 27
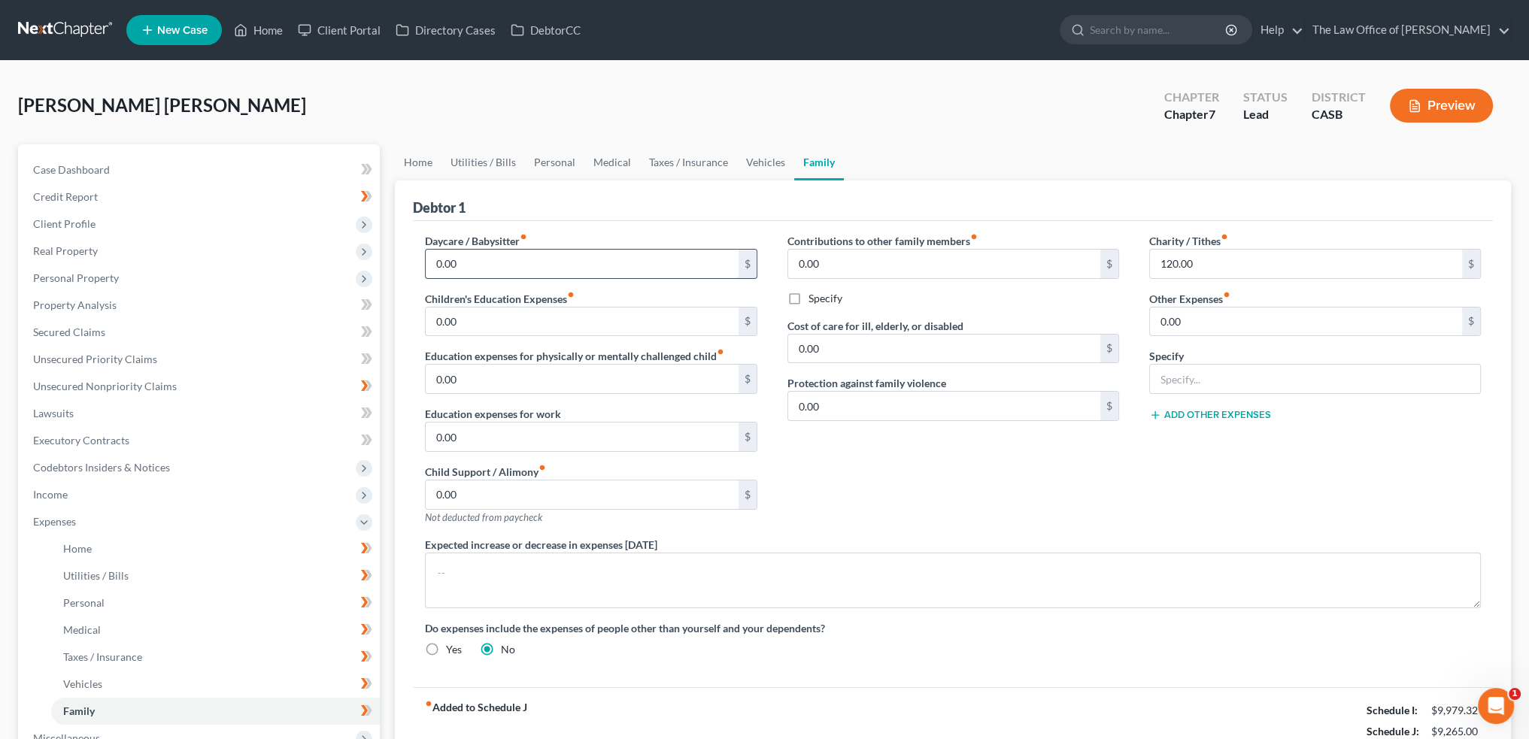
click at [536, 264] on input "0.00" at bounding box center [582, 264] width 312 height 29
drag, startPoint x: 509, startPoint y: 256, endPoint x: 227, endPoint y: 264, distance: 282.2
click at [361, 264] on div "Petition Navigation Case Dashboard Payments Invoices Payments Payments Credit R…" at bounding box center [765, 538] width 1508 height 788
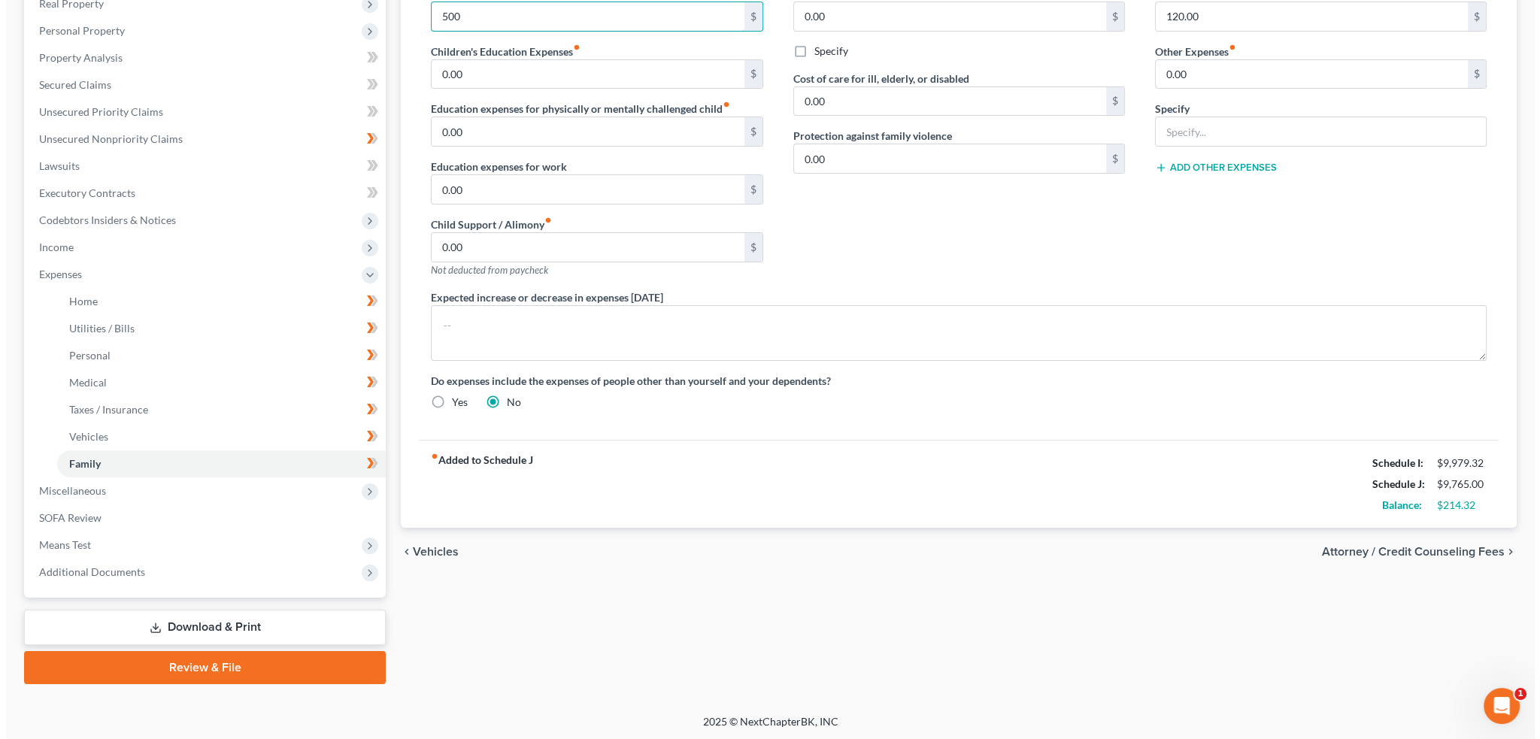
scroll to position [248, 0]
click at [1072, 514] on div "fiber_manual_record Added to Schedule J Schedule I: $9,979.32 Schedule J: $9,76…" at bounding box center [953, 483] width 1080 height 88
click at [1376, 545] on span "Attorney / Credit Counseling Fees" at bounding box center [1407, 551] width 183 height 12
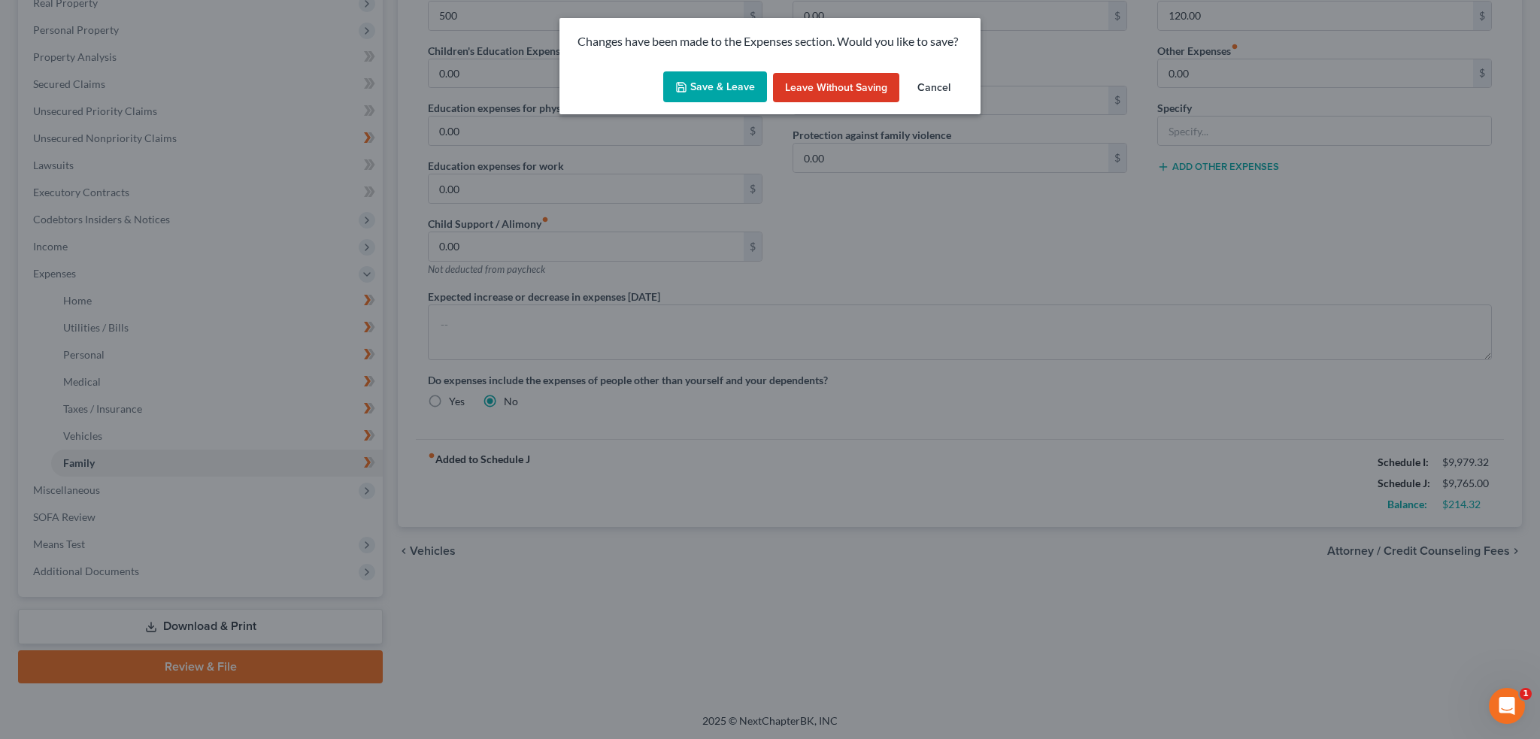
click at [728, 82] on button "Save & Leave" at bounding box center [715, 87] width 104 height 32
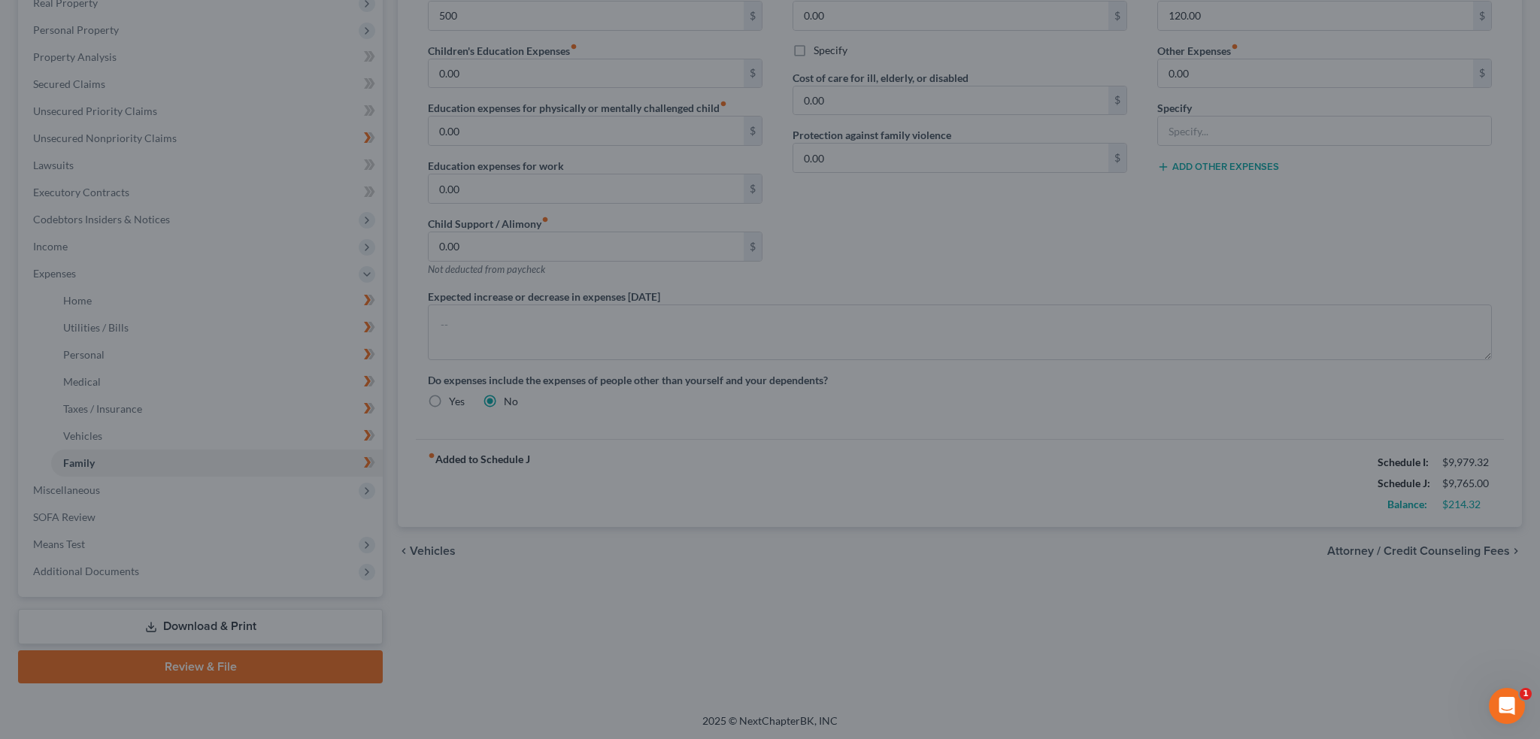
type input "500.00"
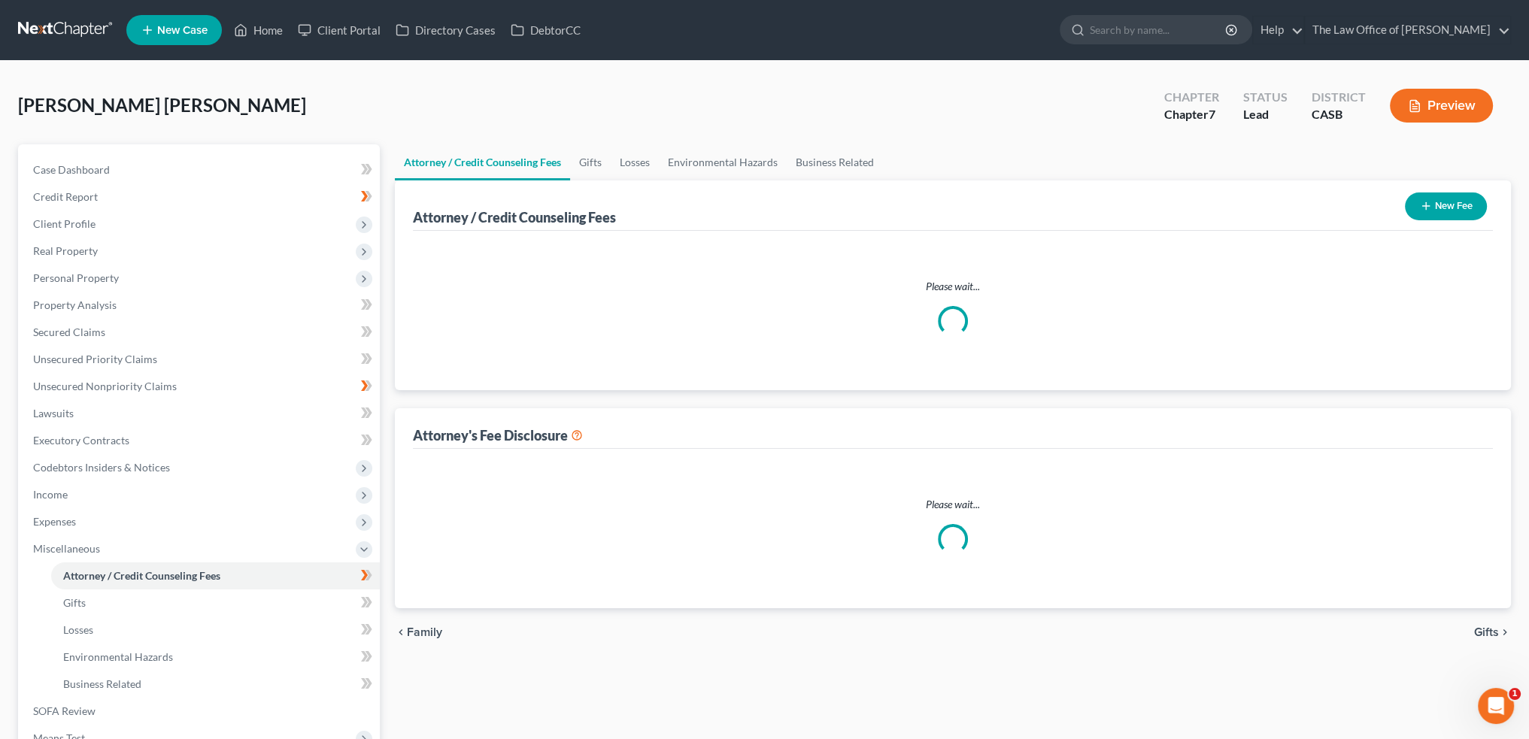
select select "0"
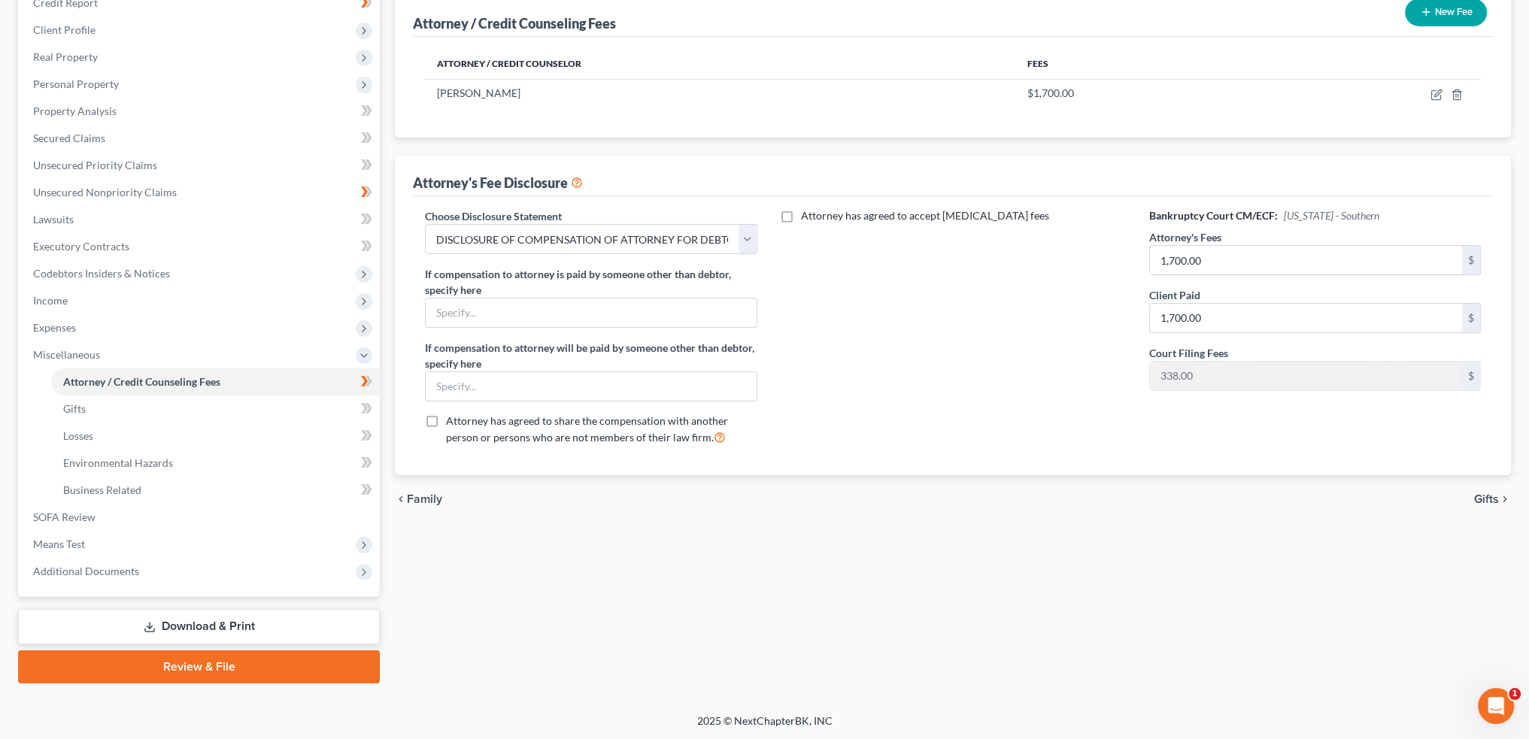
click at [1503, 496] on icon "chevron_right" at bounding box center [1505, 499] width 12 height 12
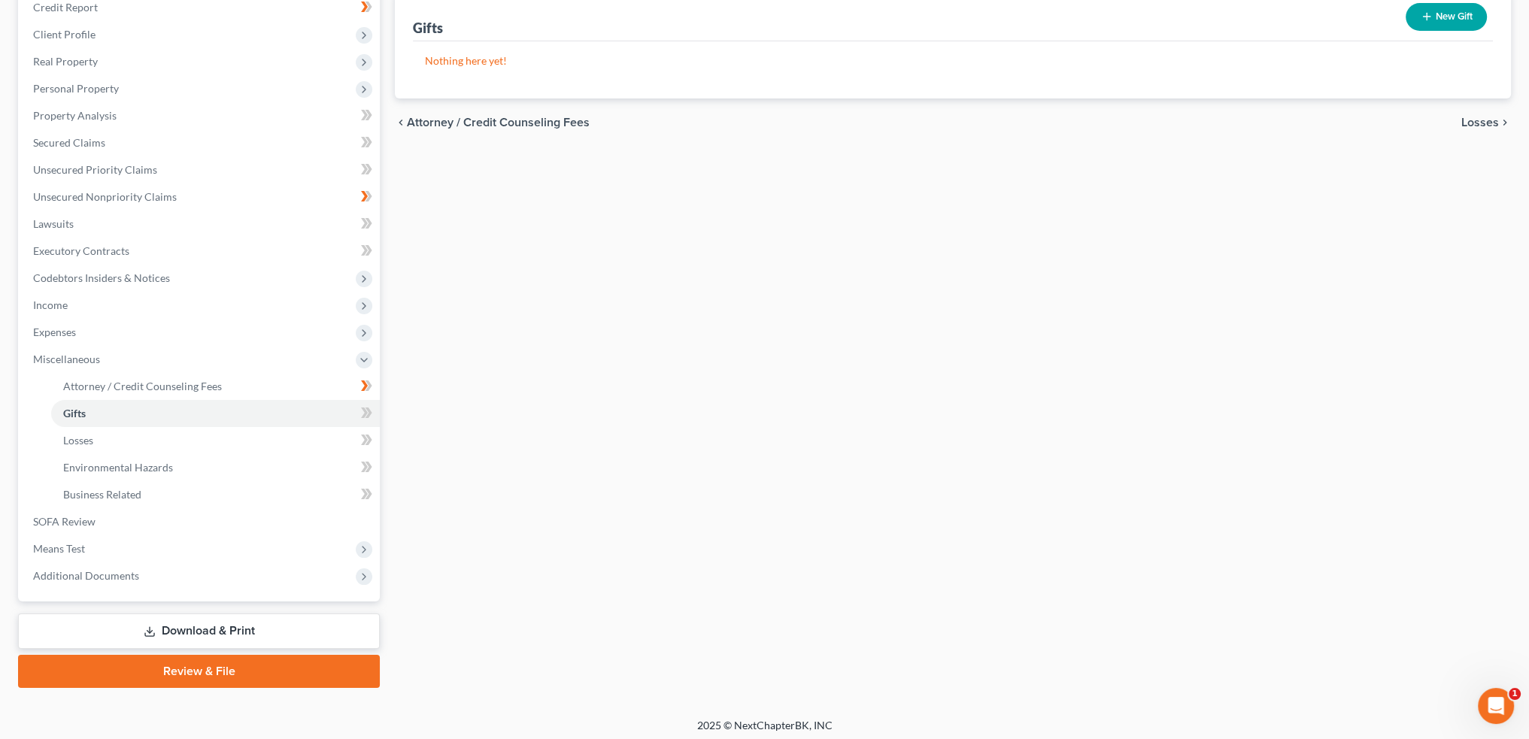
scroll to position [194, 0]
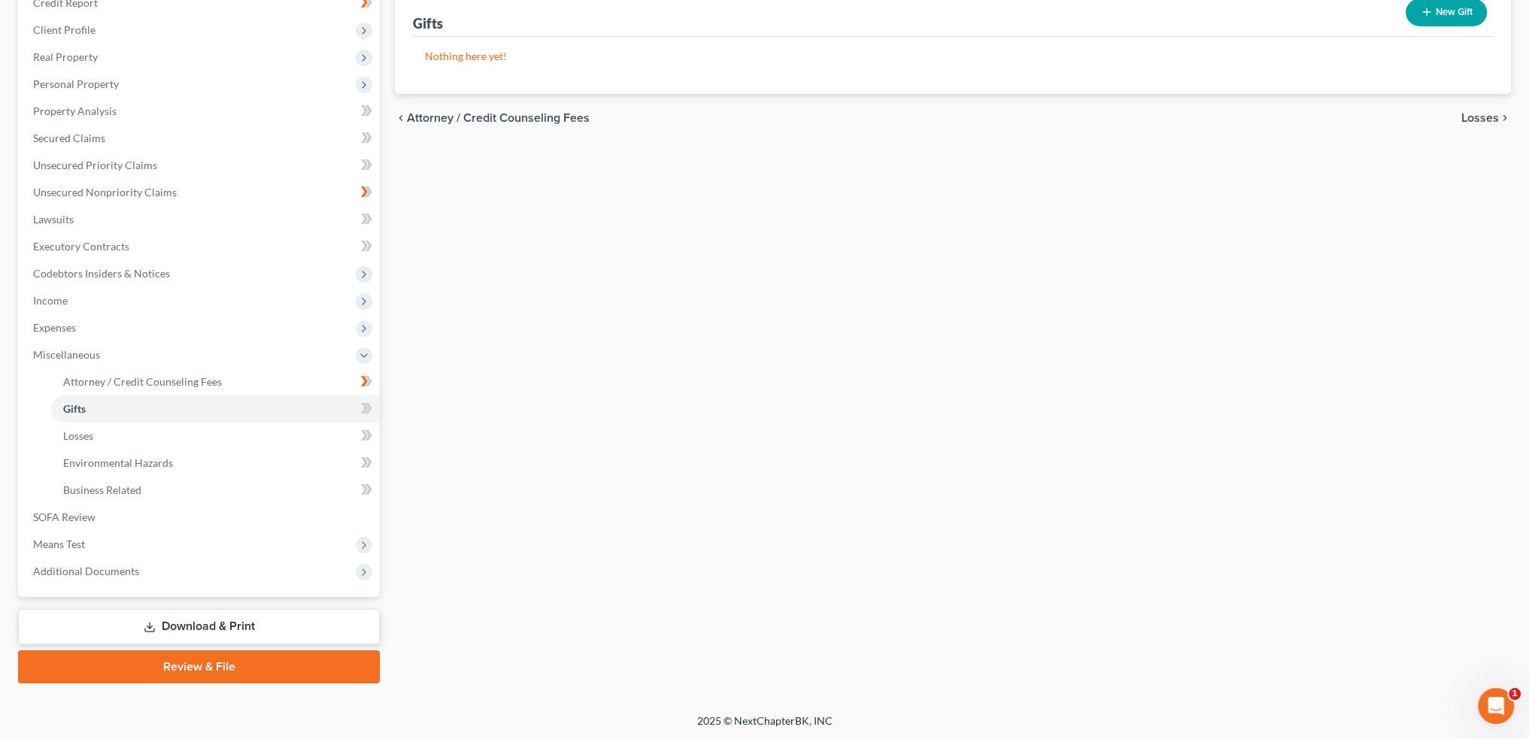
click at [1479, 112] on span "Losses" at bounding box center [1480, 118] width 38 height 12
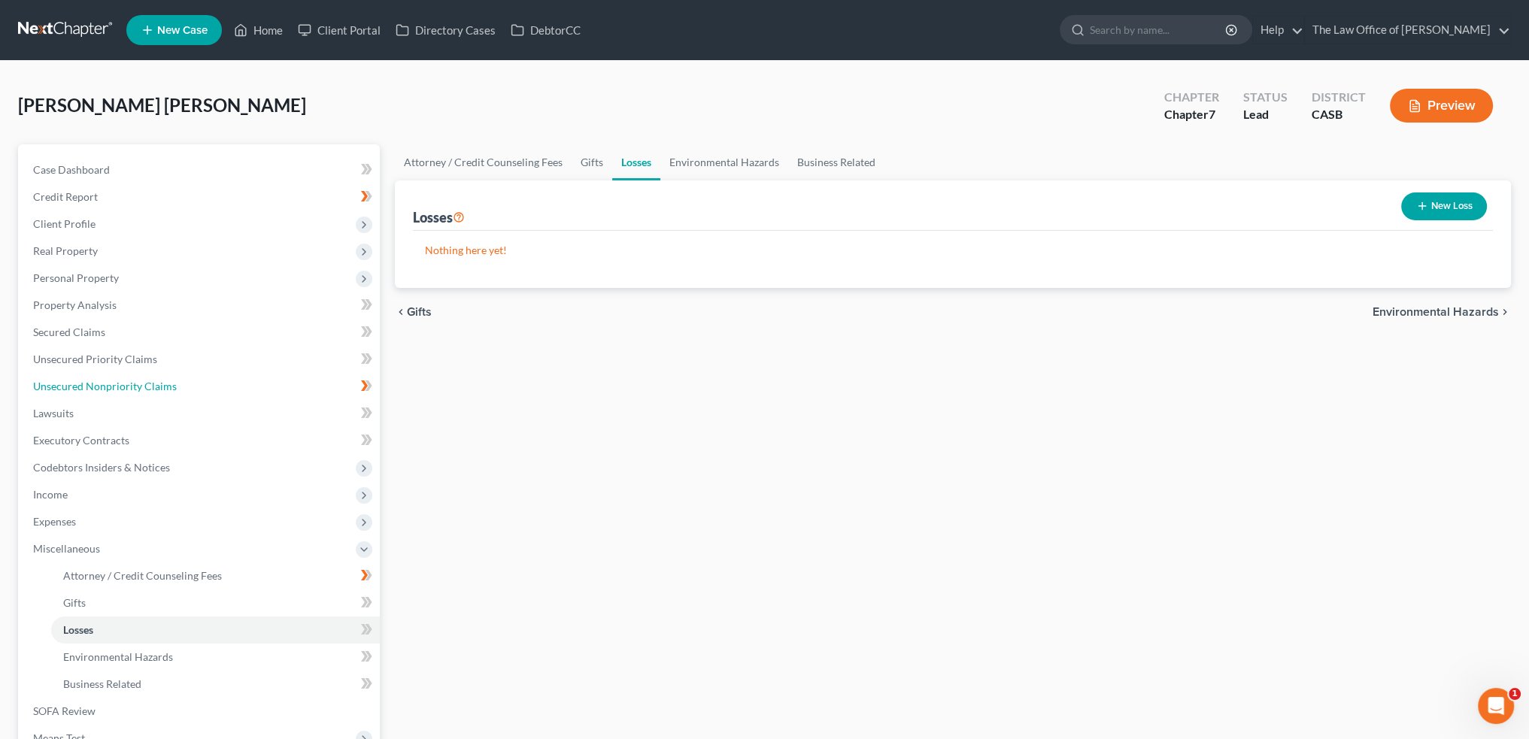
drag, startPoint x: 202, startPoint y: 380, endPoint x: 697, endPoint y: 419, distance: 496.5
click at [202, 380] on link "Unsecured Nonpriority Claims" at bounding box center [200, 386] width 359 height 27
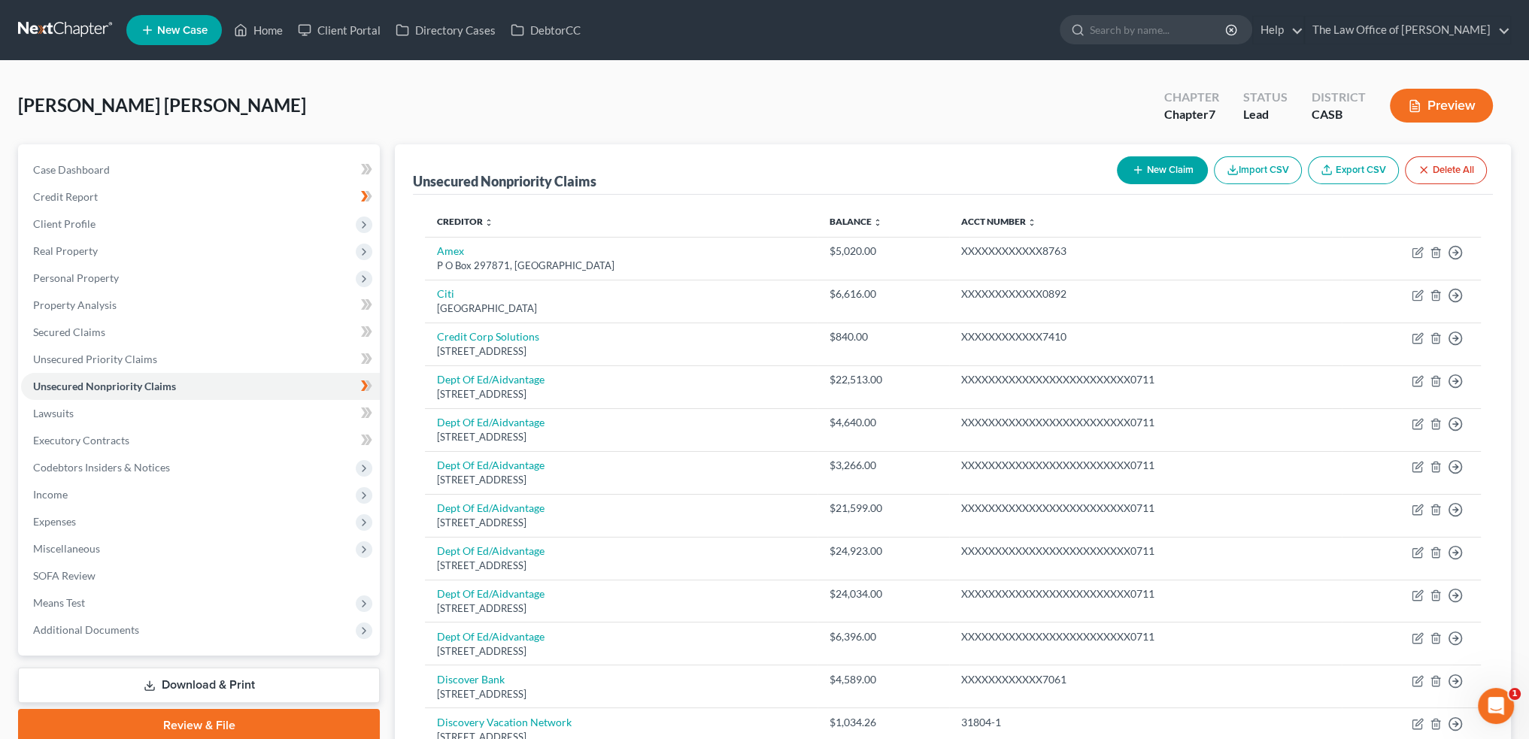
click at [1144, 165] on button "New Claim" at bounding box center [1162, 170] width 91 height 28
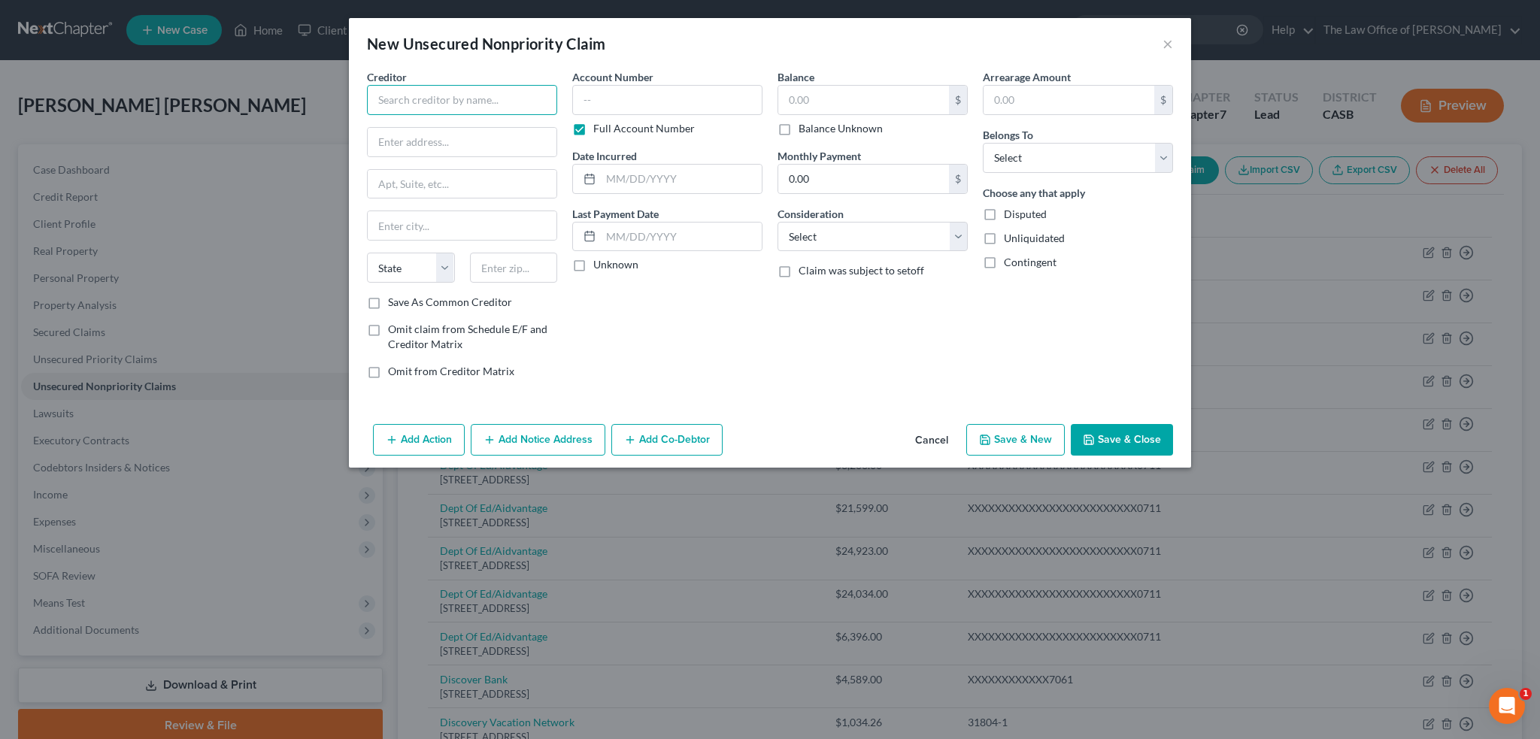
drag, startPoint x: 429, startPoint y: 100, endPoint x: 630, endPoint y: 129, distance: 203.6
click at [429, 100] on input "text" at bounding box center [462, 100] width 190 height 30
click at [478, 96] on input "text" at bounding box center [462, 100] width 190 height 30
click at [1170, 41] on button "×" at bounding box center [1168, 44] width 11 height 18
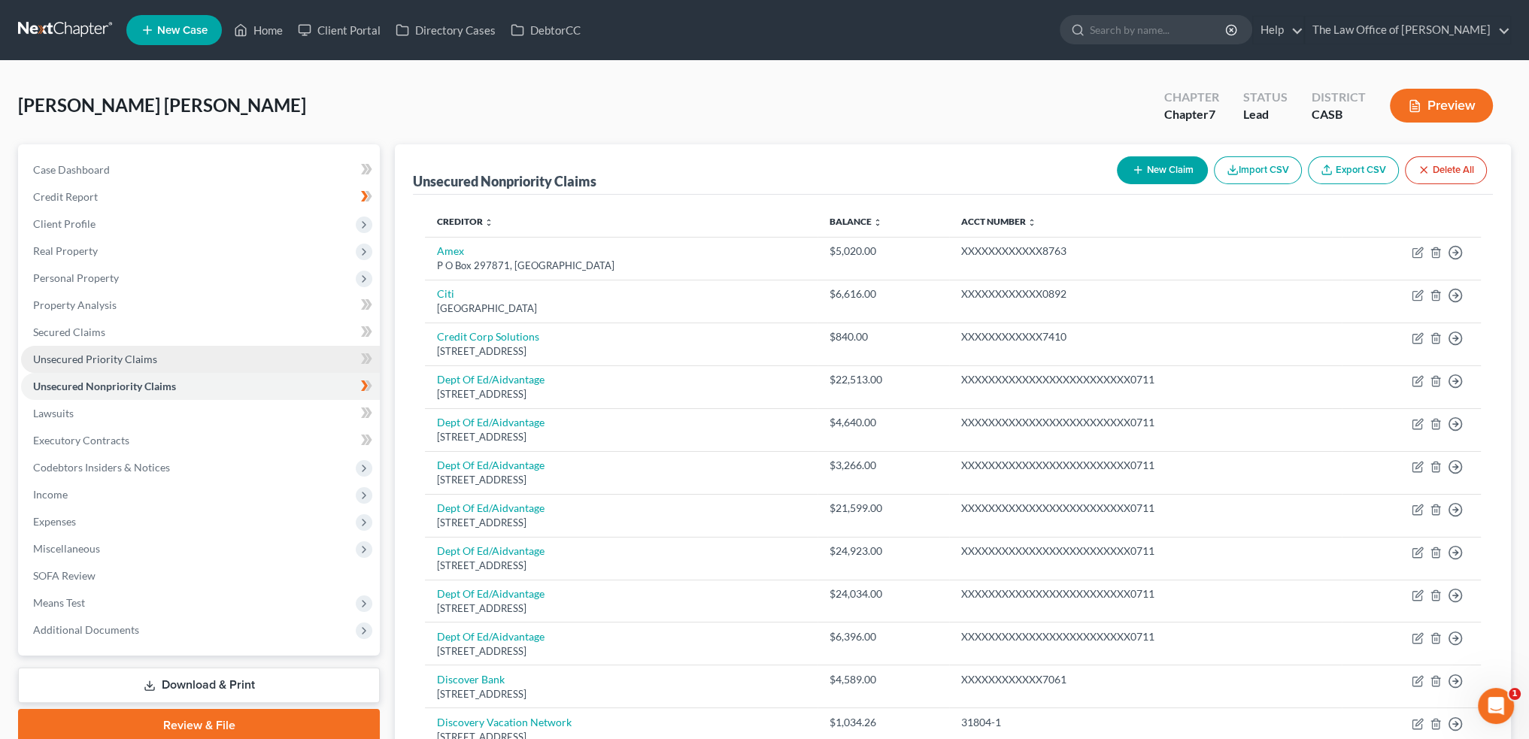
drag, startPoint x: 69, startPoint y: 354, endPoint x: 178, endPoint y: 366, distance: 109.7
click at [69, 354] on span "Unsecured Priority Claims" at bounding box center [95, 359] width 124 height 13
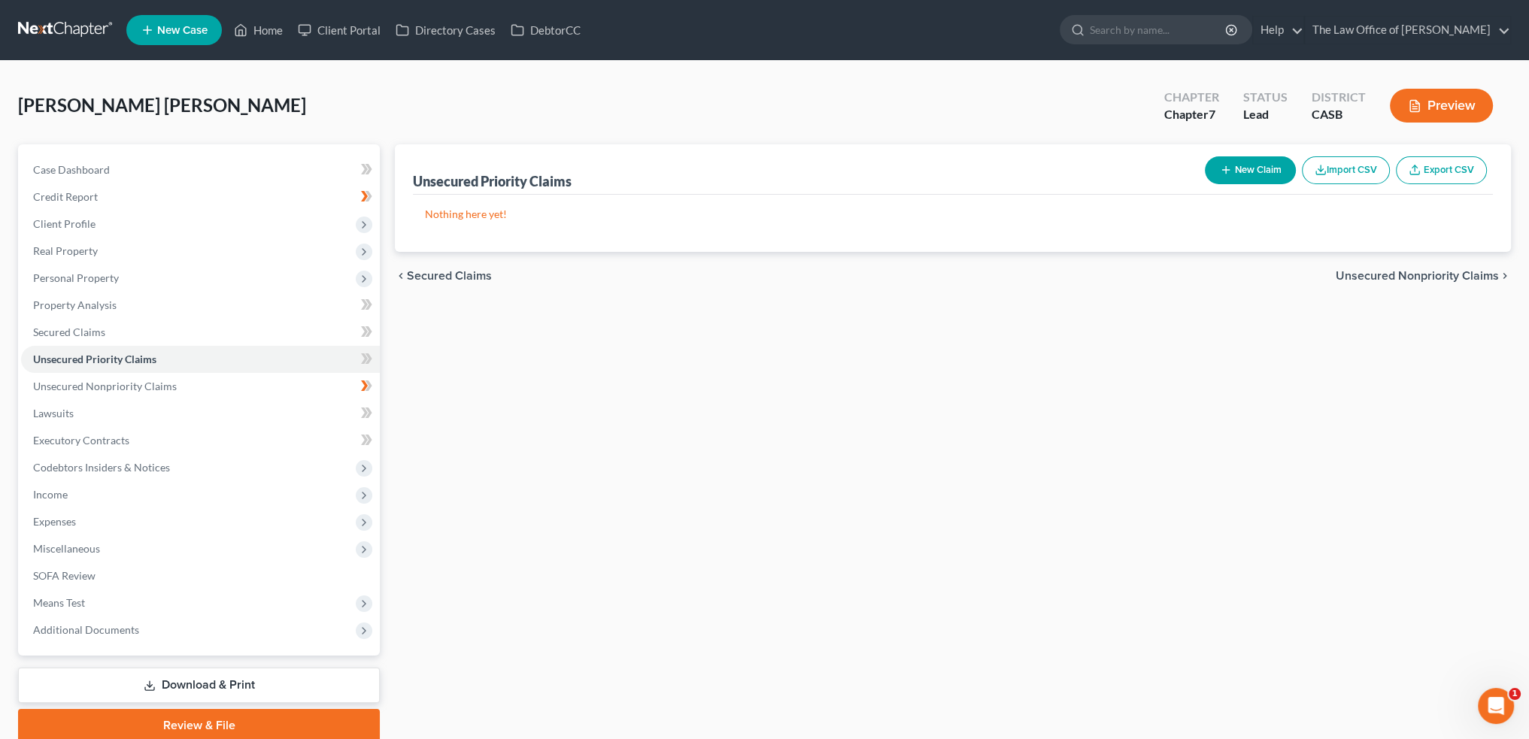
click at [1249, 166] on button "New Claim" at bounding box center [1250, 170] width 91 height 28
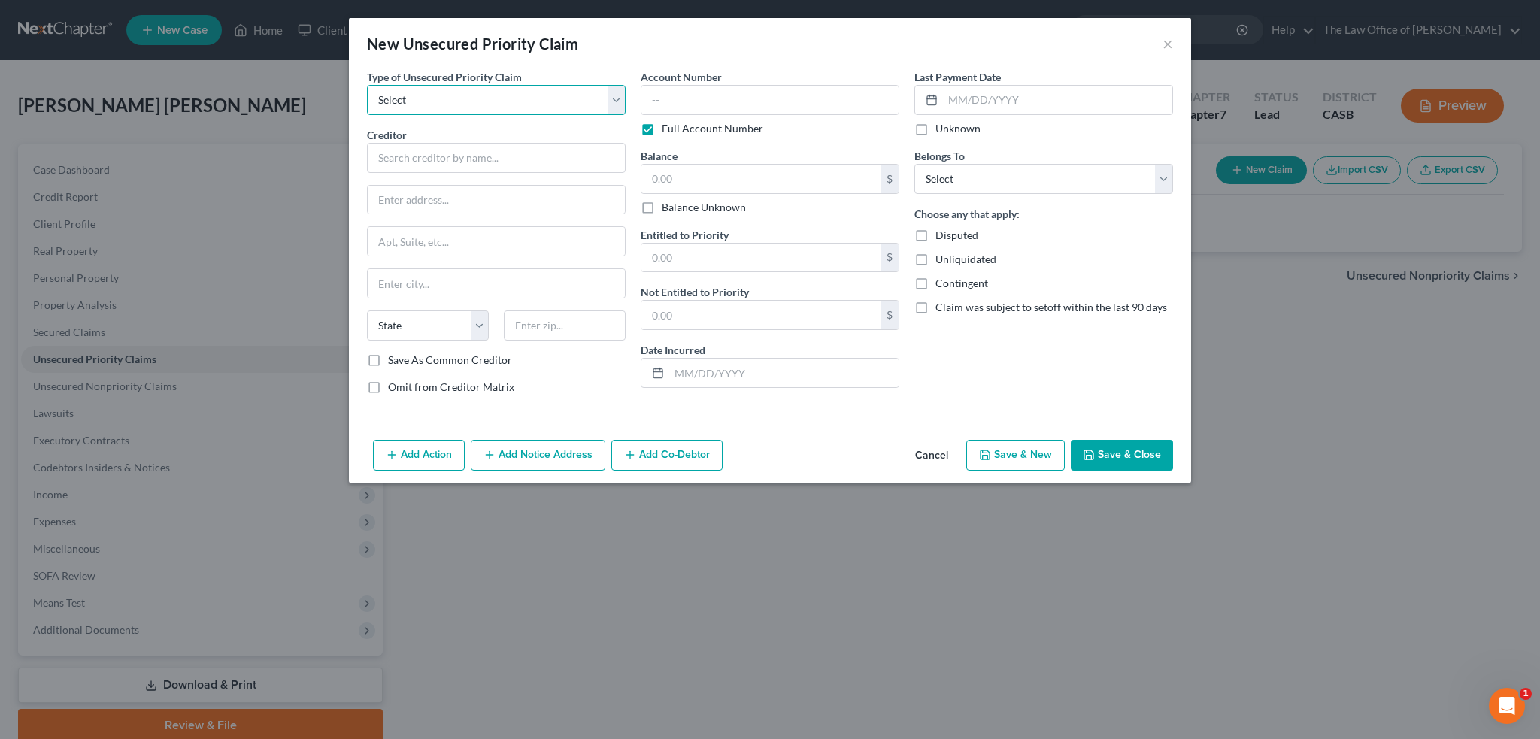
click at [530, 95] on select "Select Taxes & Other Government Units Domestic Support Obligations Extensions o…" at bounding box center [496, 100] width 259 height 30
select select "0"
click at [367, 85] on select "Select Taxes & Other Government Units Domestic Support Obligations Extensions o…" at bounding box center [496, 100] width 259 height 30
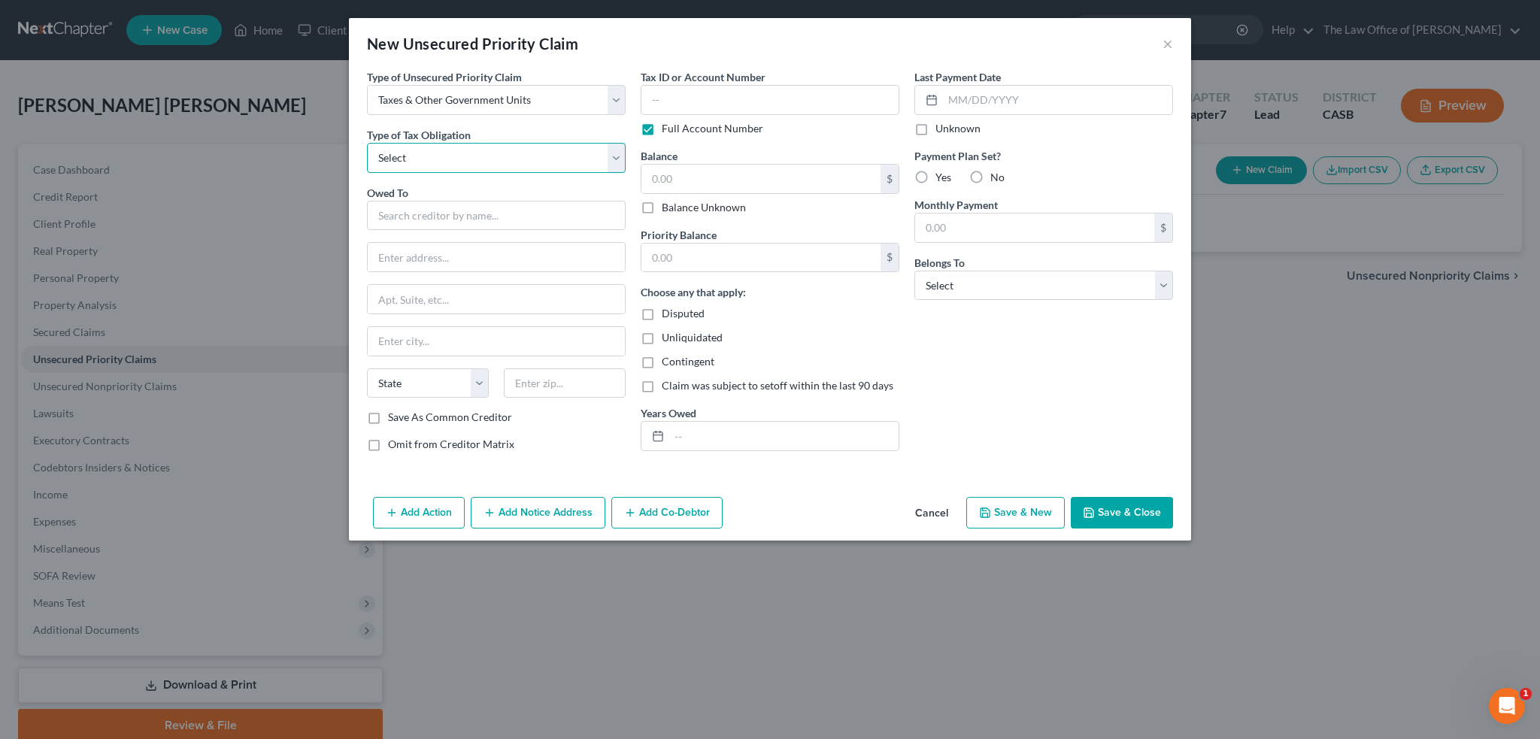
click at [530, 159] on select "Select Federal City State Franchise Tax Board Other" at bounding box center [496, 158] width 259 height 30
select select "2"
click at [367, 143] on select "Select Federal City State Franchise Tax Board Other" at bounding box center [496, 158] width 259 height 30
click at [533, 210] on input "text" at bounding box center [496, 216] width 259 height 30
type input "Employment Development Department"
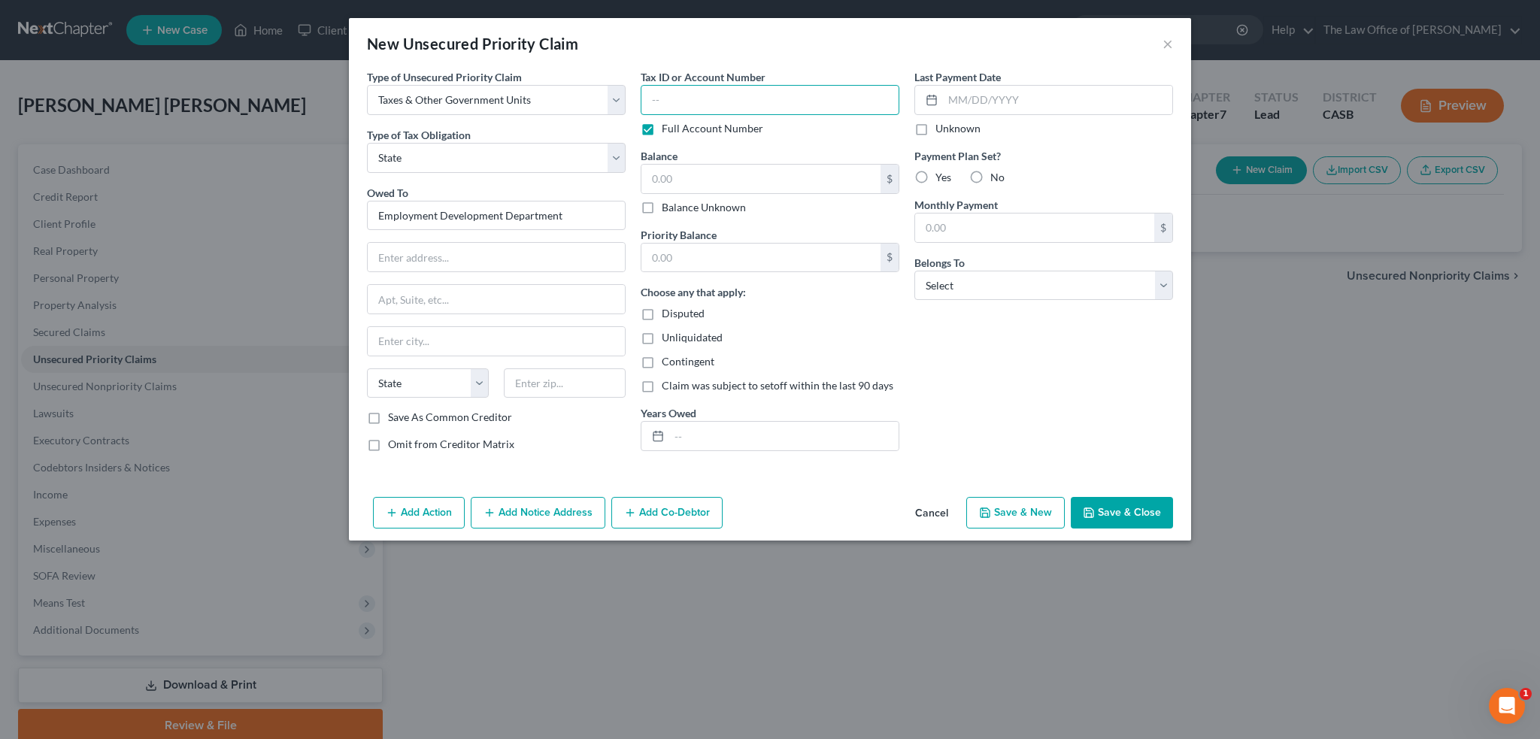
click at [796, 85] on input "text" at bounding box center [770, 100] width 259 height 30
type input "P1013506477"
type input "1,845"
click at [821, 251] on input "text" at bounding box center [761, 258] width 239 height 29
type input "1,845"
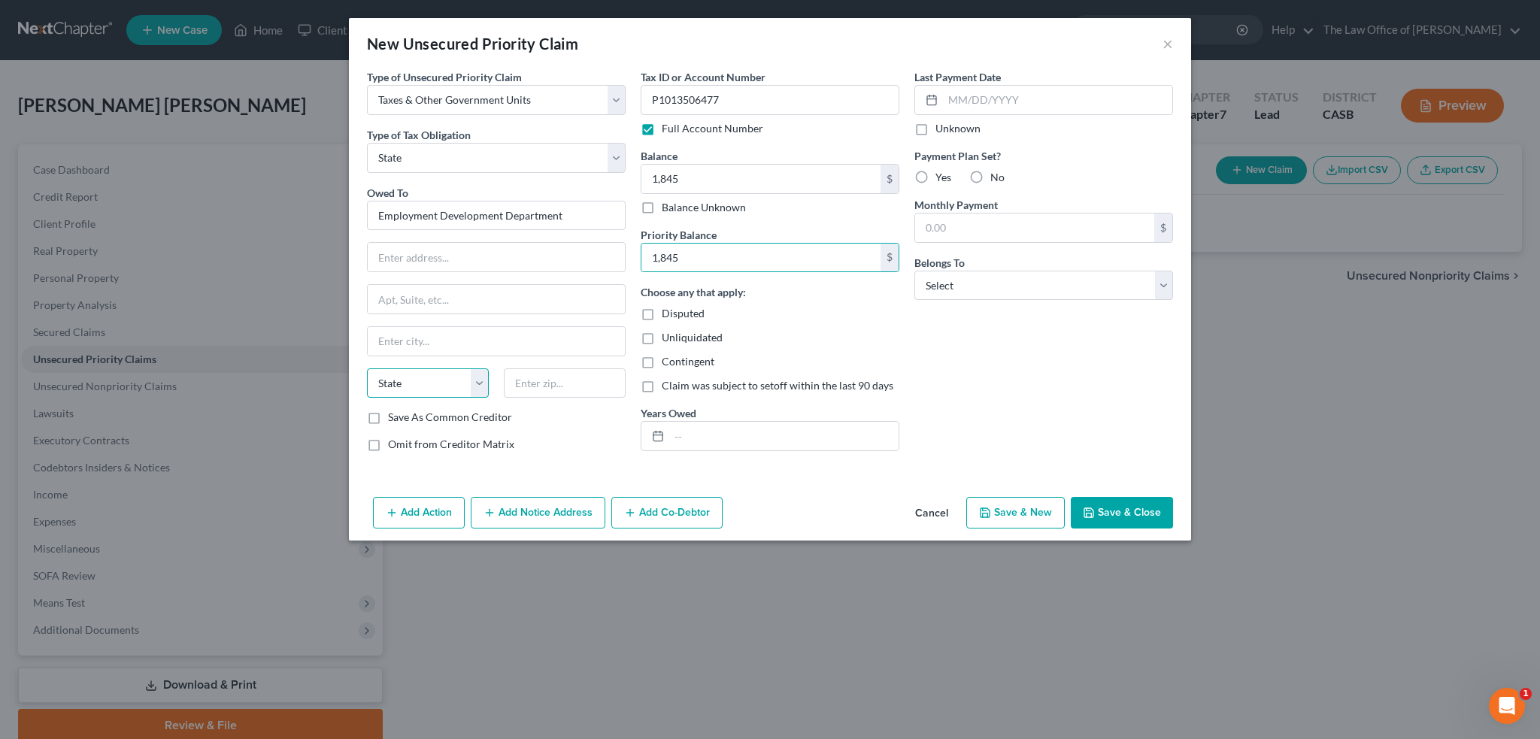
click at [483, 378] on select "State [US_STATE] AK AR AZ CA CO CT DE DC [GEOGRAPHIC_DATA] [GEOGRAPHIC_DATA] GU…" at bounding box center [428, 384] width 122 height 30
select select "4"
click at [367, 369] on select "State [US_STATE] AK AR AZ CA CO CT DE DC [GEOGRAPHIC_DATA] [GEOGRAPHIC_DATA] GU…" at bounding box center [428, 384] width 122 height 30
click at [578, 413] on div "Save As Common Creditor" at bounding box center [496, 417] width 259 height 15
click at [991, 172] on label "No" at bounding box center [998, 177] width 14 height 15
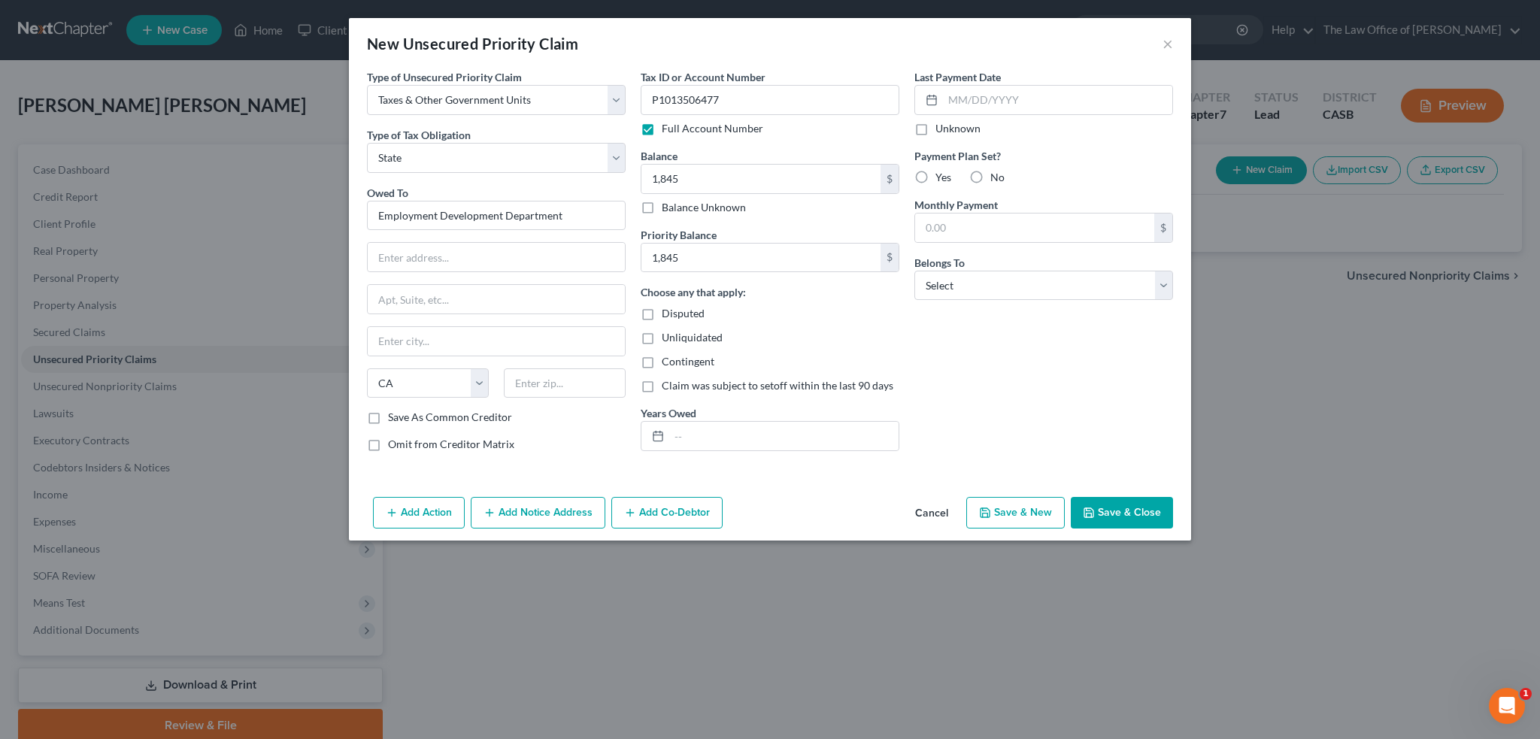
click at [997, 172] on input "No" at bounding box center [1002, 175] width 10 height 10
radio input "true"
drag, startPoint x: 1035, startPoint y: 284, endPoint x: 1035, endPoint y: 297, distance: 12.8
click at [1035, 284] on select "Select Debtor 1 Only Debtor 2 Only Debtor 1 And Debtor 2 Only At Least One Of T…" at bounding box center [1044, 286] width 259 height 30
select select "0"
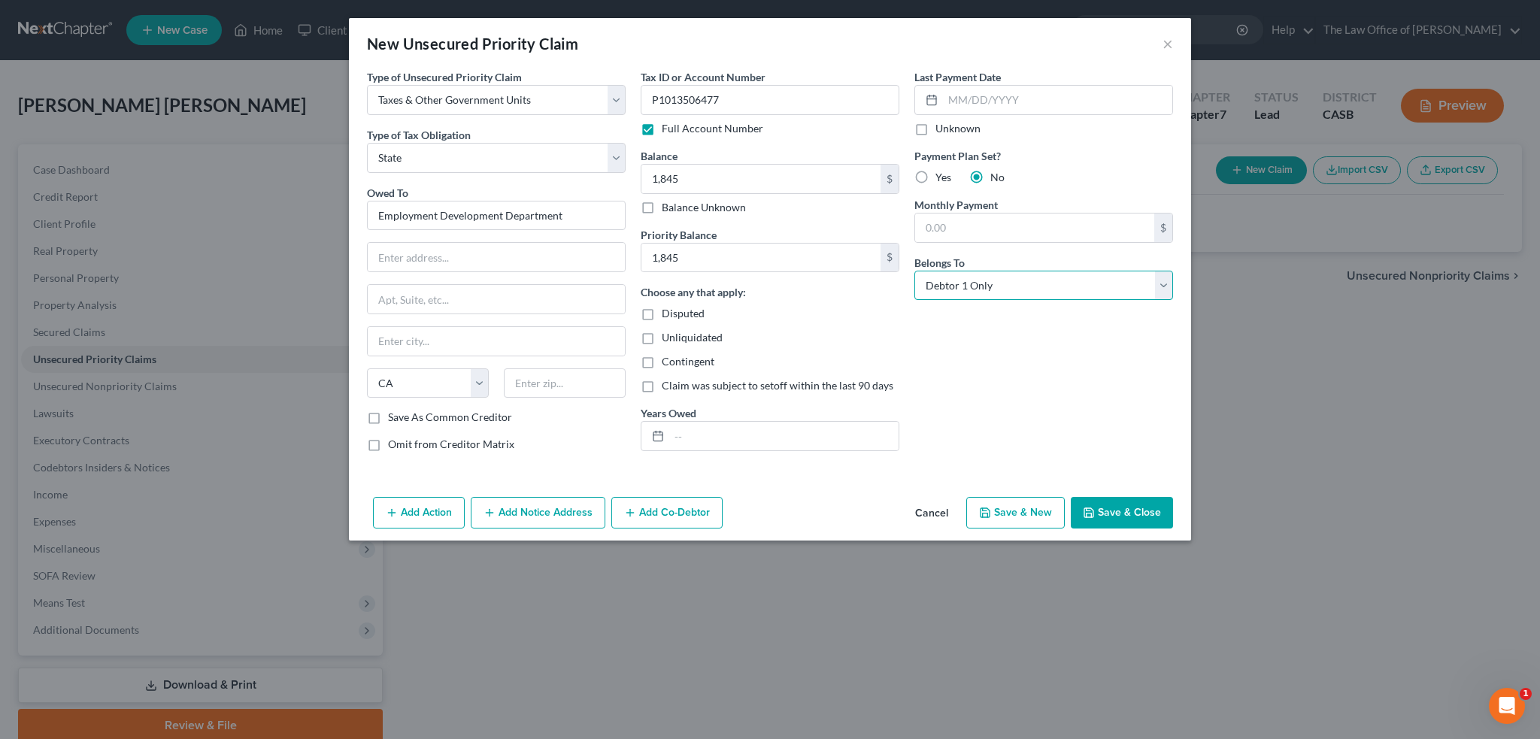
click at [915, 271] on select "Select Debtor 1 Only Debtor 2 Only Debtor 1 And Debtor 2 Only At Least One Of T…" at bounding box center [1044, 286] width 259 height 30
click at [815, 505] on div "Add Action Add Notice Address Add Co-Debtor Cancel Save & New Save & Close" at bounding box center [770, 516] width 842 height 50
click at [779, 439] on input "text" at bounding box center [783, 436] width 229 height 29
click at [476, 246] on input "text" at bounding box center [496, 257] width 257 height 29
type input "PO BOX 997017"
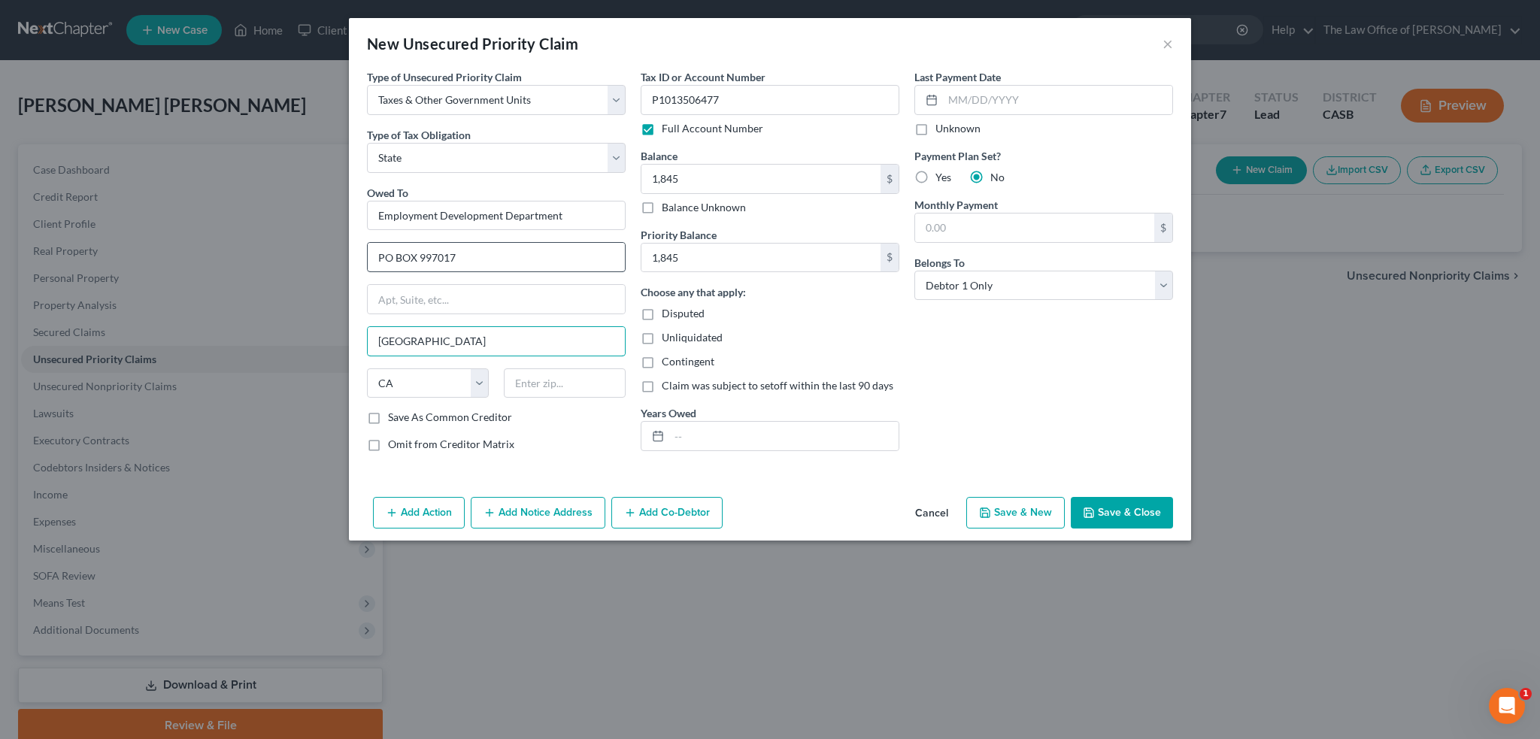
type input "[GEOGRAPHIC_DATA]"
type input "95899"
click at [851, 518] on div "Add Action Add Notice Address Add Co-Debtor Cancel Save & New Save & Close" at bounding box center [770, 516] width 842 height 50
click at [1150, 514] on button "Save & Close" at bounding box center [1122, 513] width 102 height 32
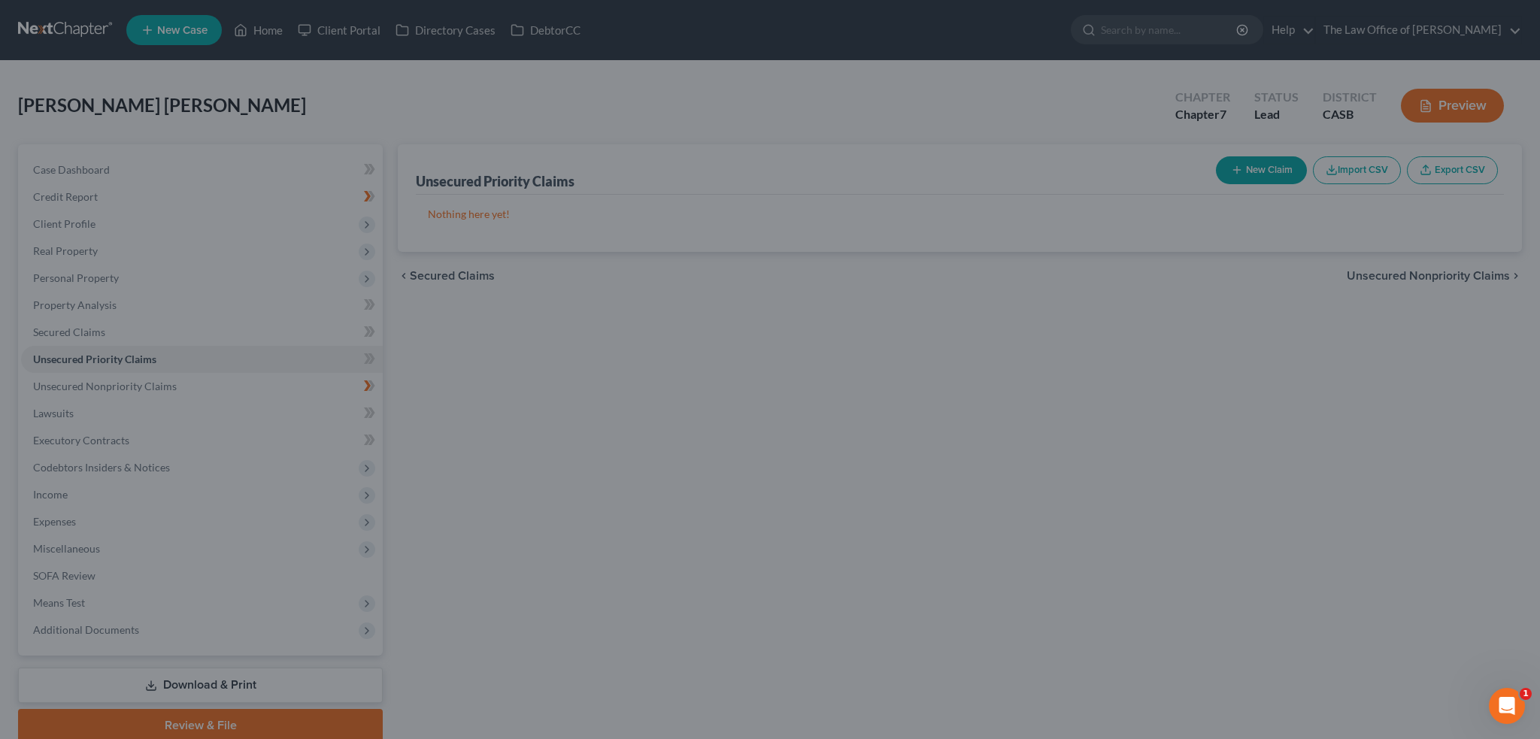
type input "1,845.00"
type input "0.00"
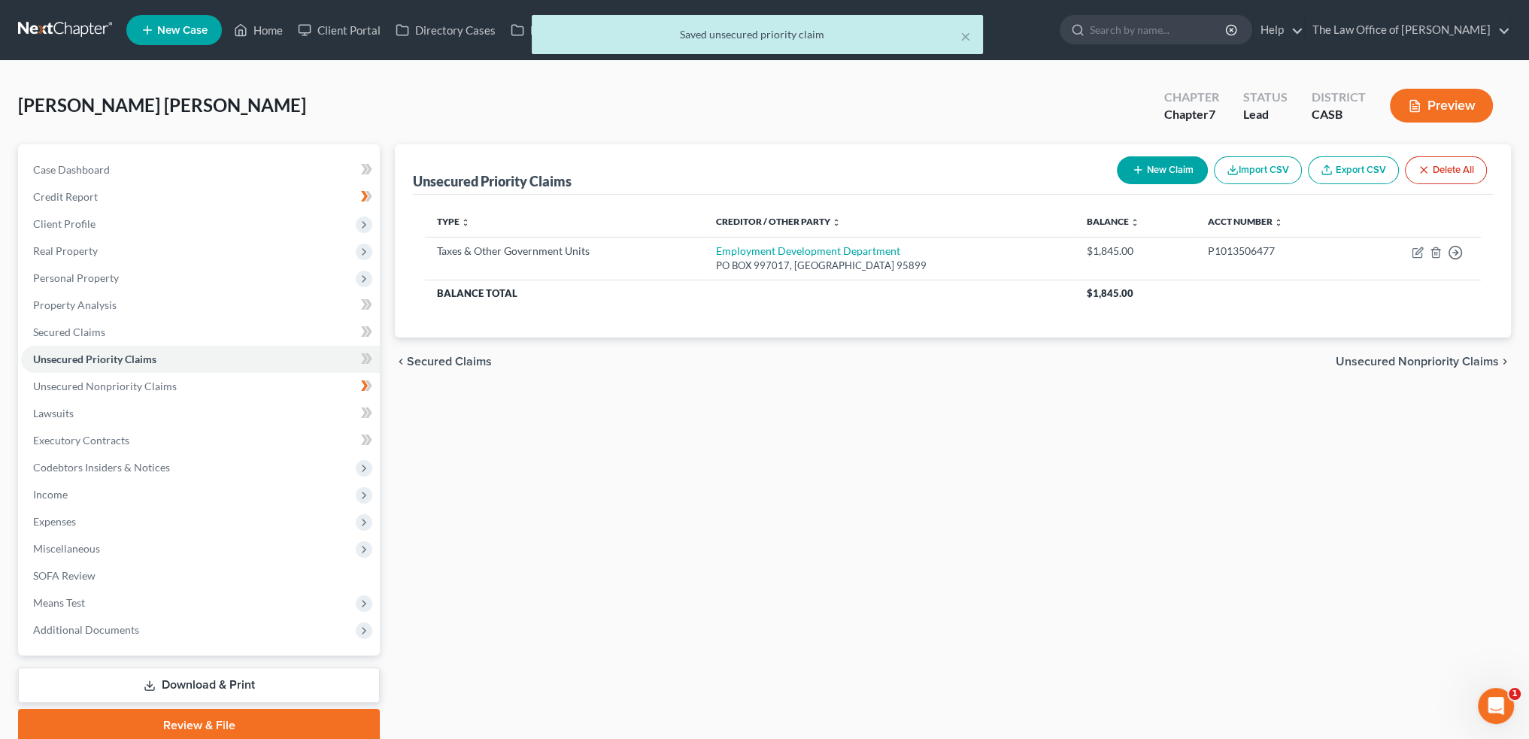
click at [1245, 404] on div "Unsecured Priority Claims New Claim Import CSV Export CSV Delete All Type expan…" at bounding box center [952, 443] width 1131 height 598
drag, startPoint x: 71, startPoint y: 516, endPoint x: 181, endPoint y: 508, distance: 110.1
click at [71, 515] on span "Expenses" at bounding box center [54, 521] width 43 height 13
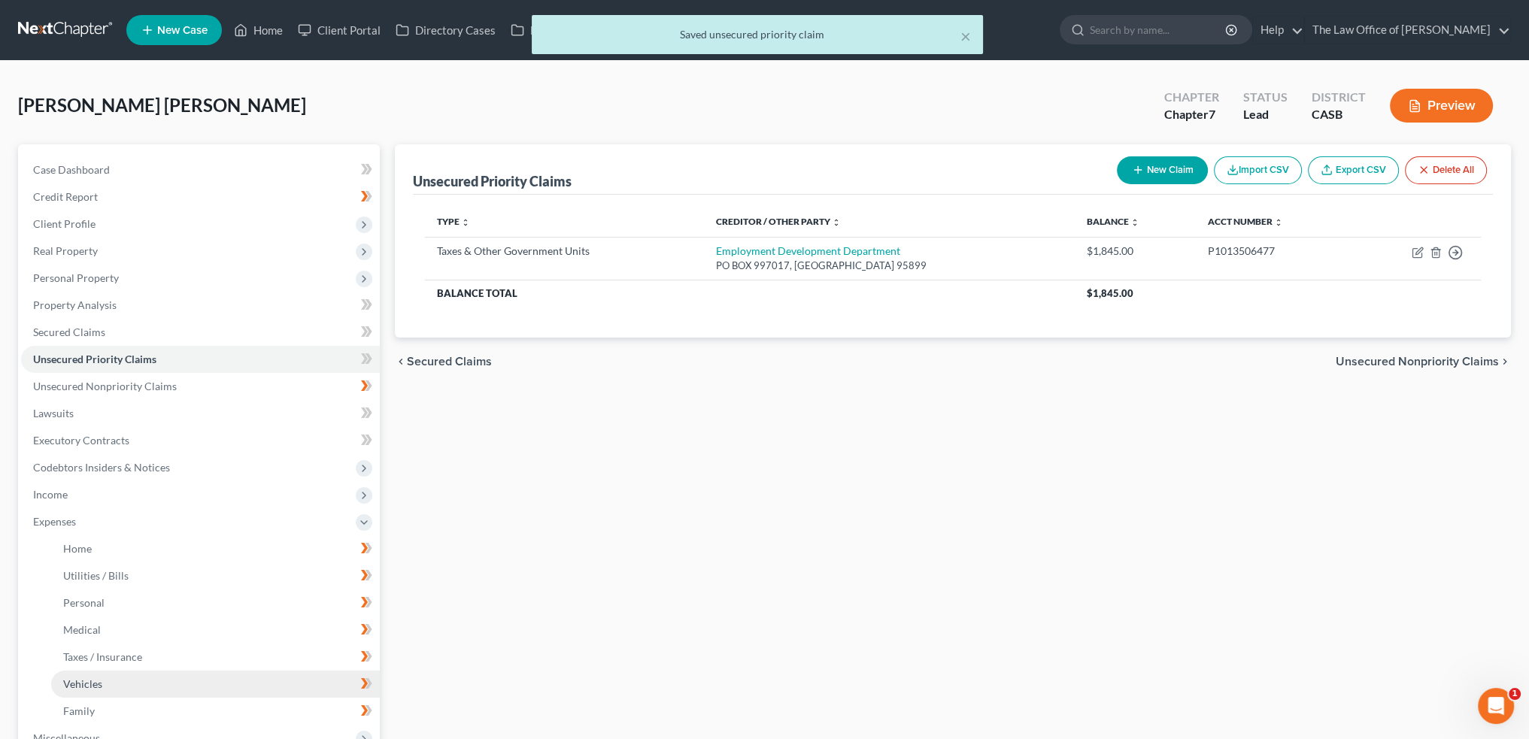
scroll to position [75, 0]
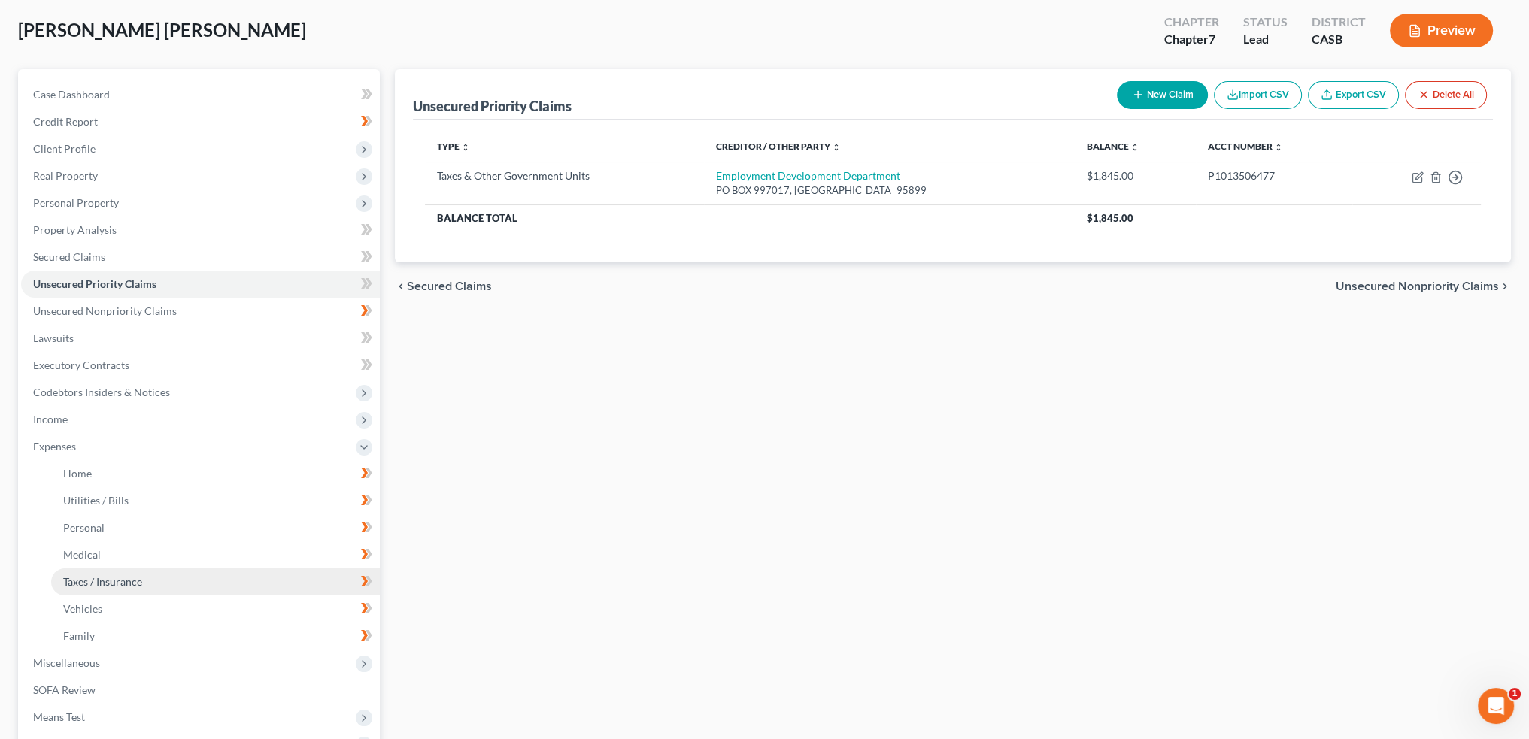
click at [141, 583] on span "Taxes / Insurance" at bounding box center [102, 581] width 79 height 13
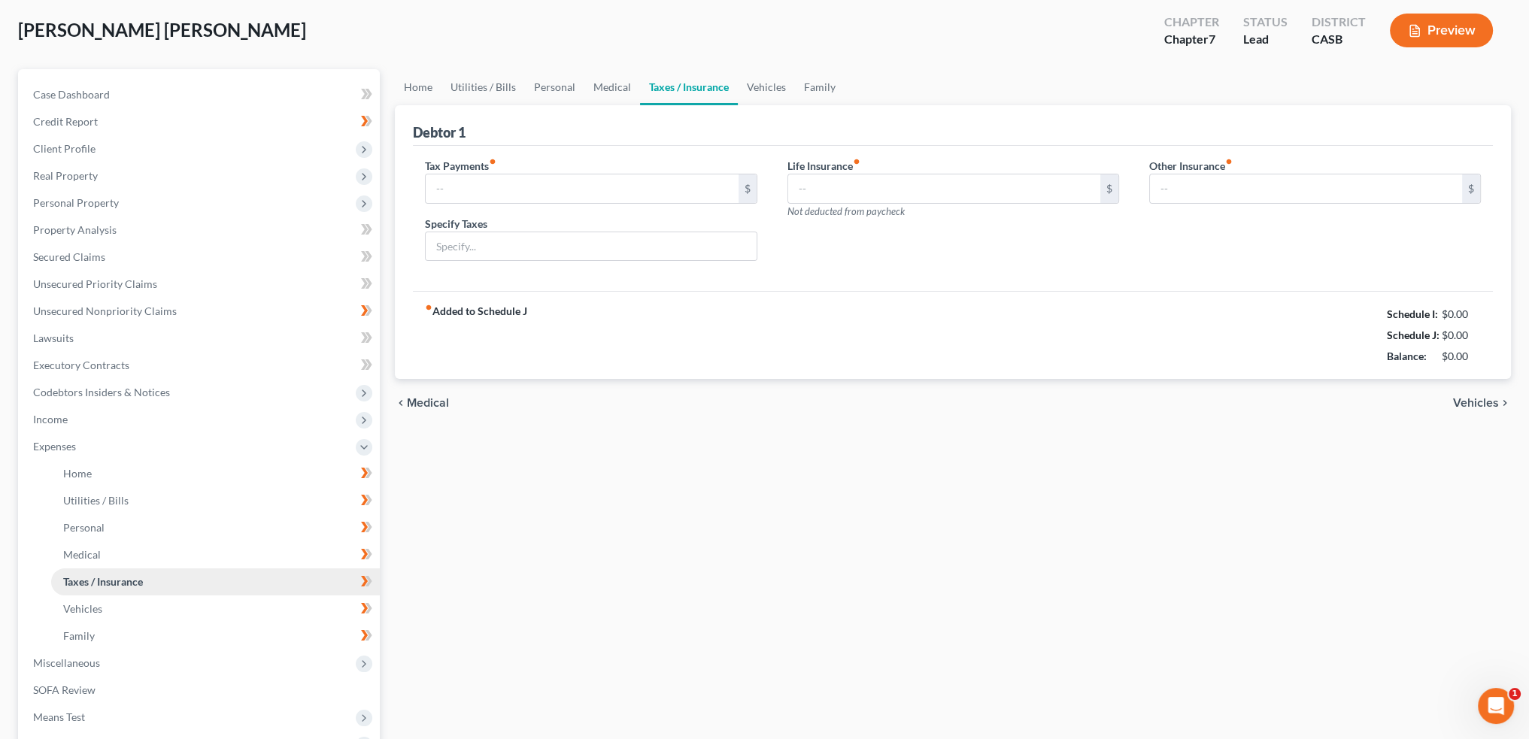
type input "200.00"
type input "Income tax 2023 and 2024"
type input "0.00"
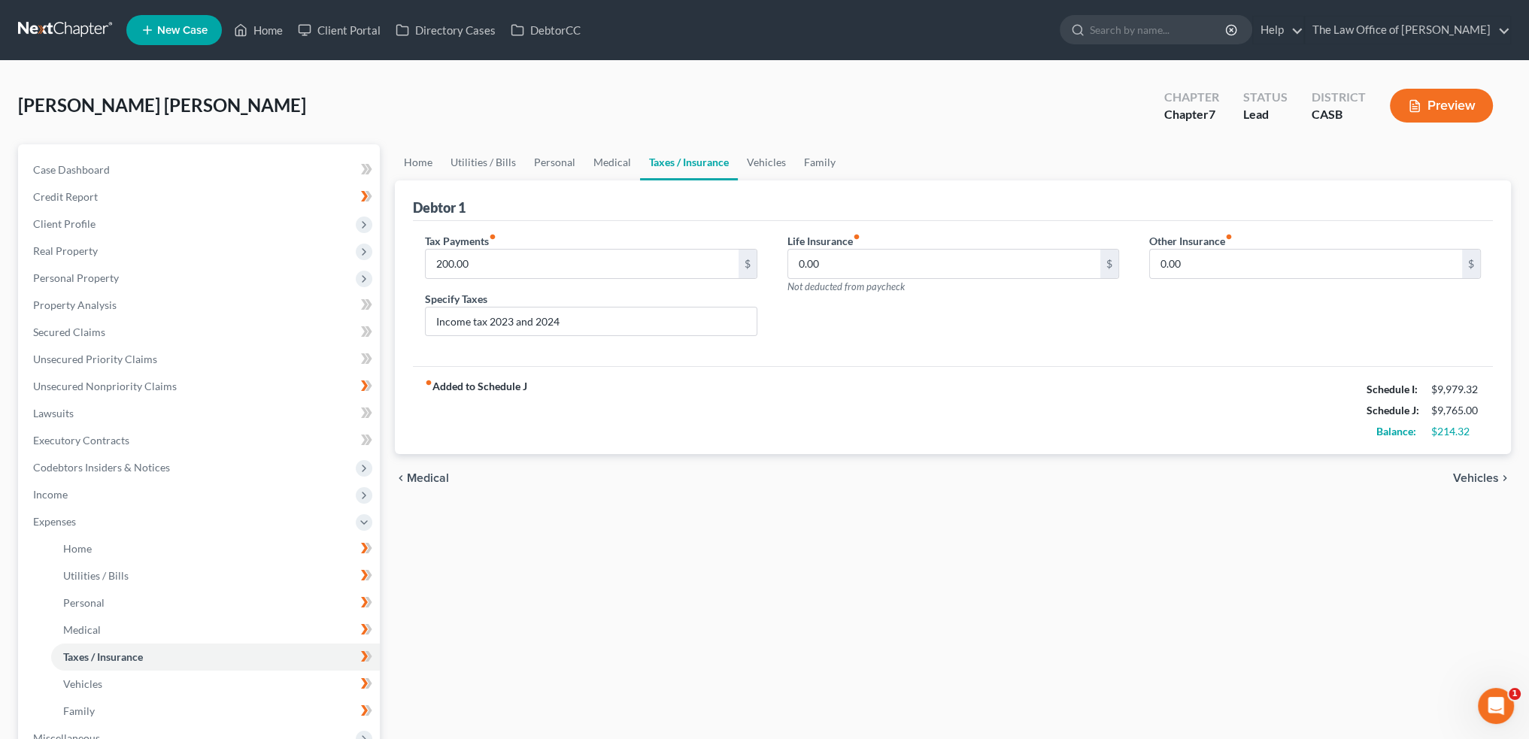
click at [1495, 475] on span "Vehicles" at bounding box center [1476, 478] width 46 height 12
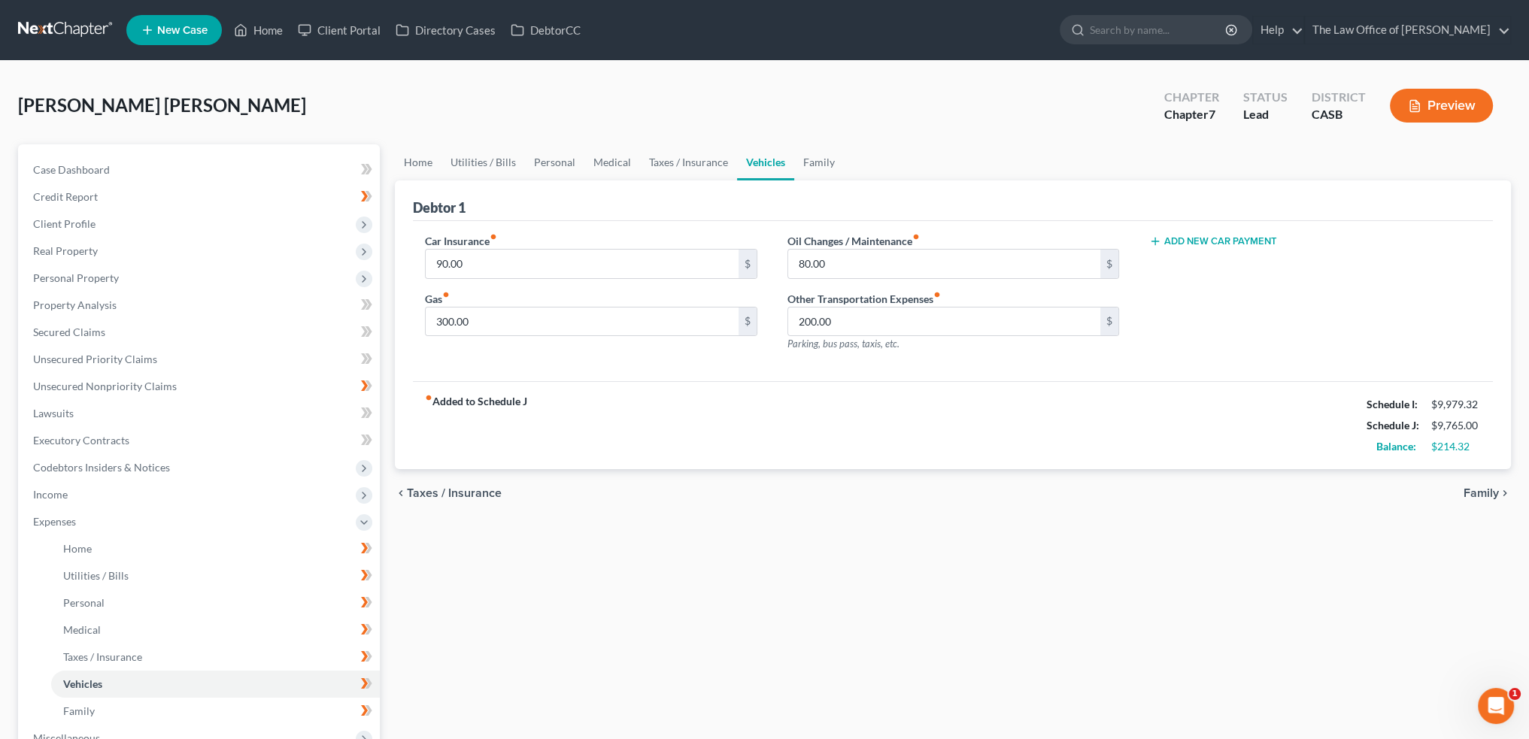
click at [1496, 481] on div "chevron_left Taxes / Insurance Family chevron_right" at bounding box center [953, 493] width 1116 height 48
click at [1492, 487] on span "Family" at bounding box center [1481, 493] width 35 height 12
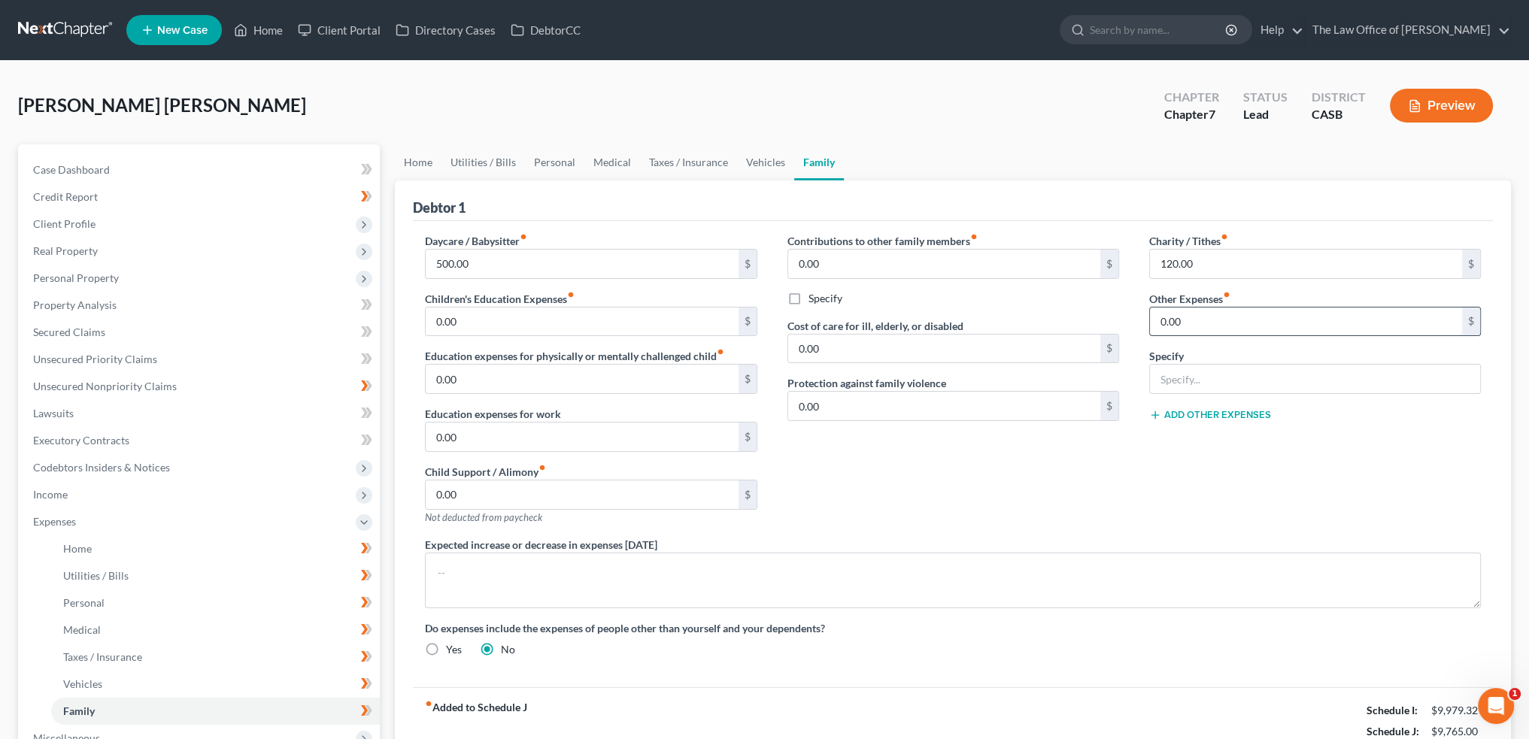
click at [1204, 317] on input "0.00" at bounding box center [1306, 322] width 312 height 29
type input "31"
drag, startPoint x: 1169, startPoint y: 368, endPoint x: 1146, endPoint y: 339, distance: 36.4
click at [1169, 368] on input "text" at bounding box center [1315, 379] width 330 height 29
type input "EDD overpaid 2025"
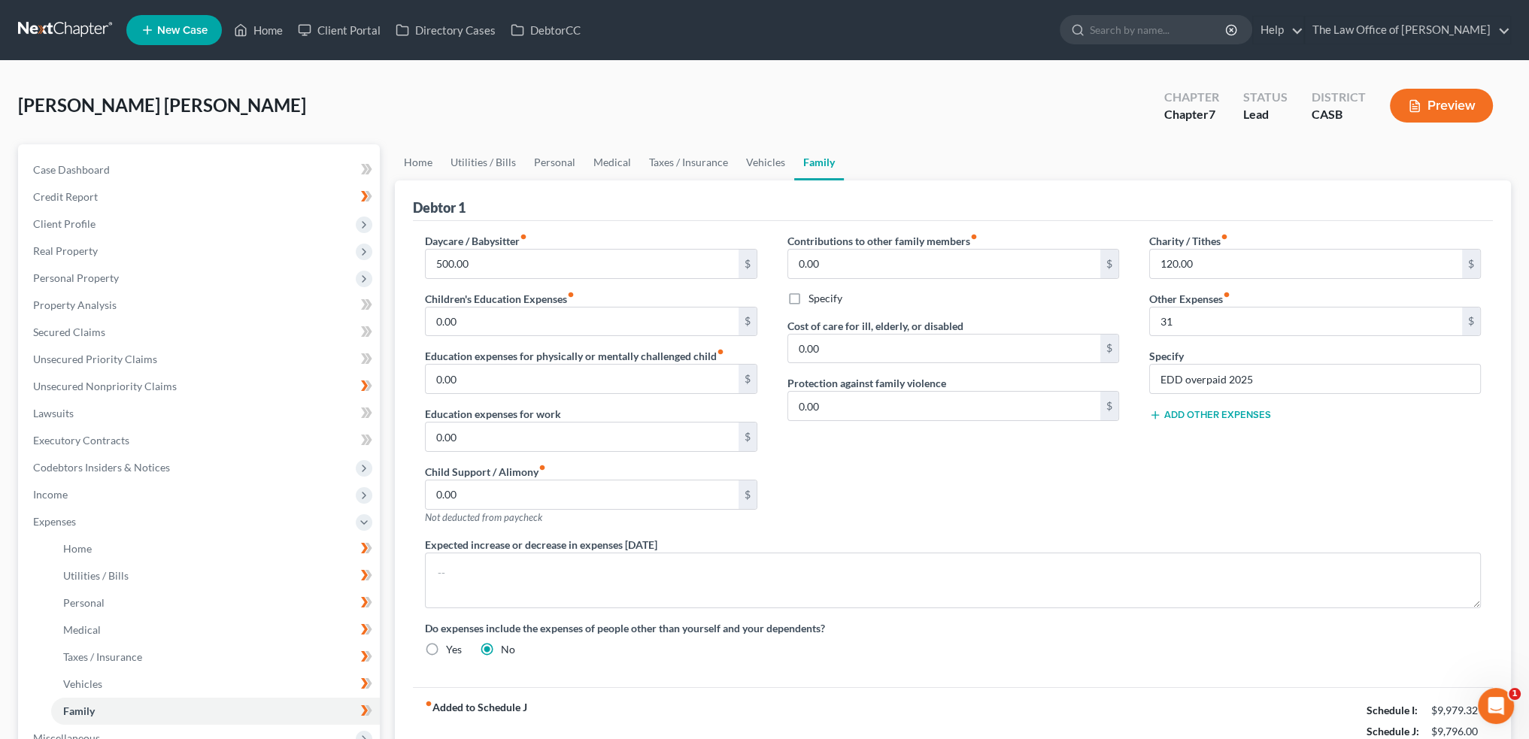
click at [1417, 472] on div "Charity / Tithes fiber_manual_record 120.00 $ Other Expenses fiber_manual_recor…" at bounding box center [1315, 385] width 362 height 304
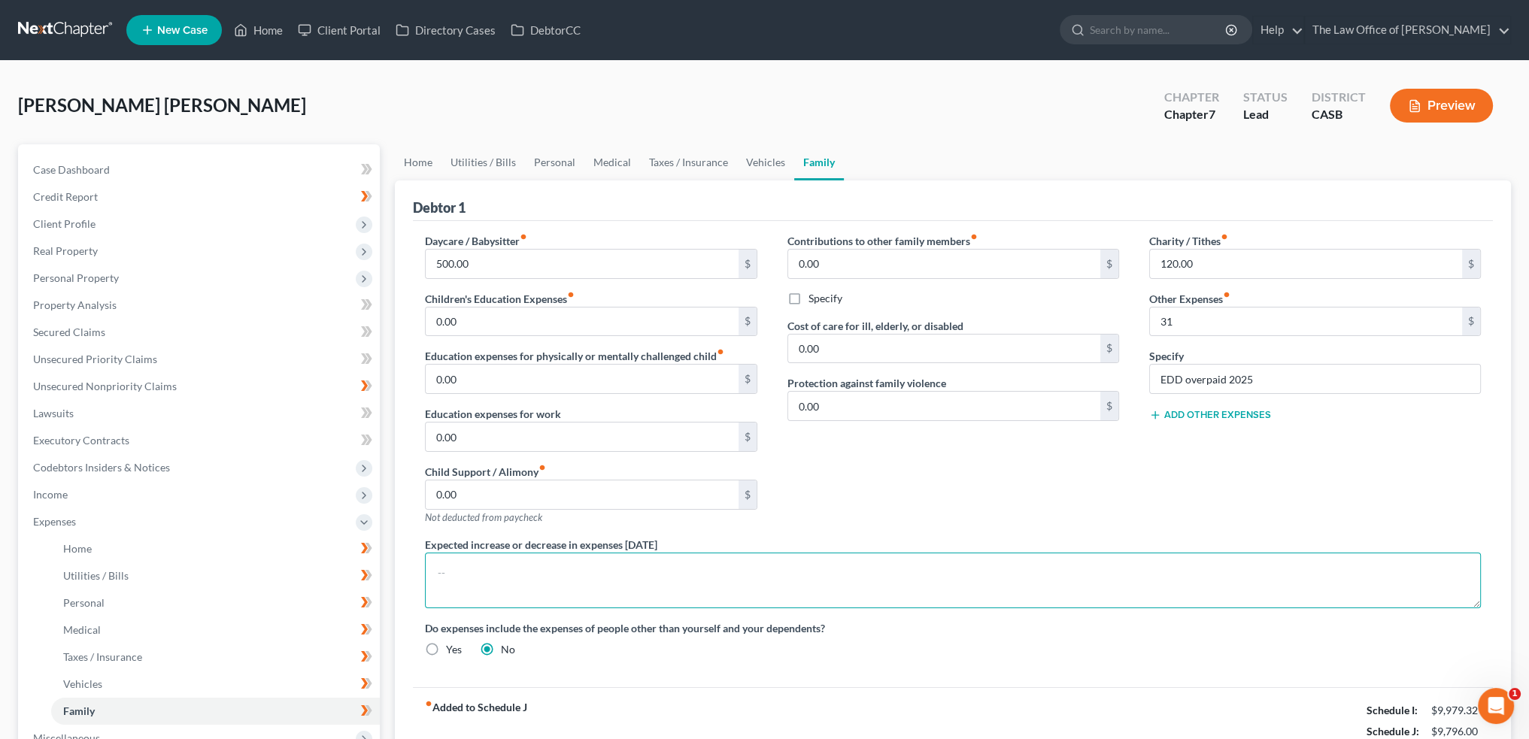
click at [1345, 564] on textarea at bounding box center [953, 581] width 1056 height 56
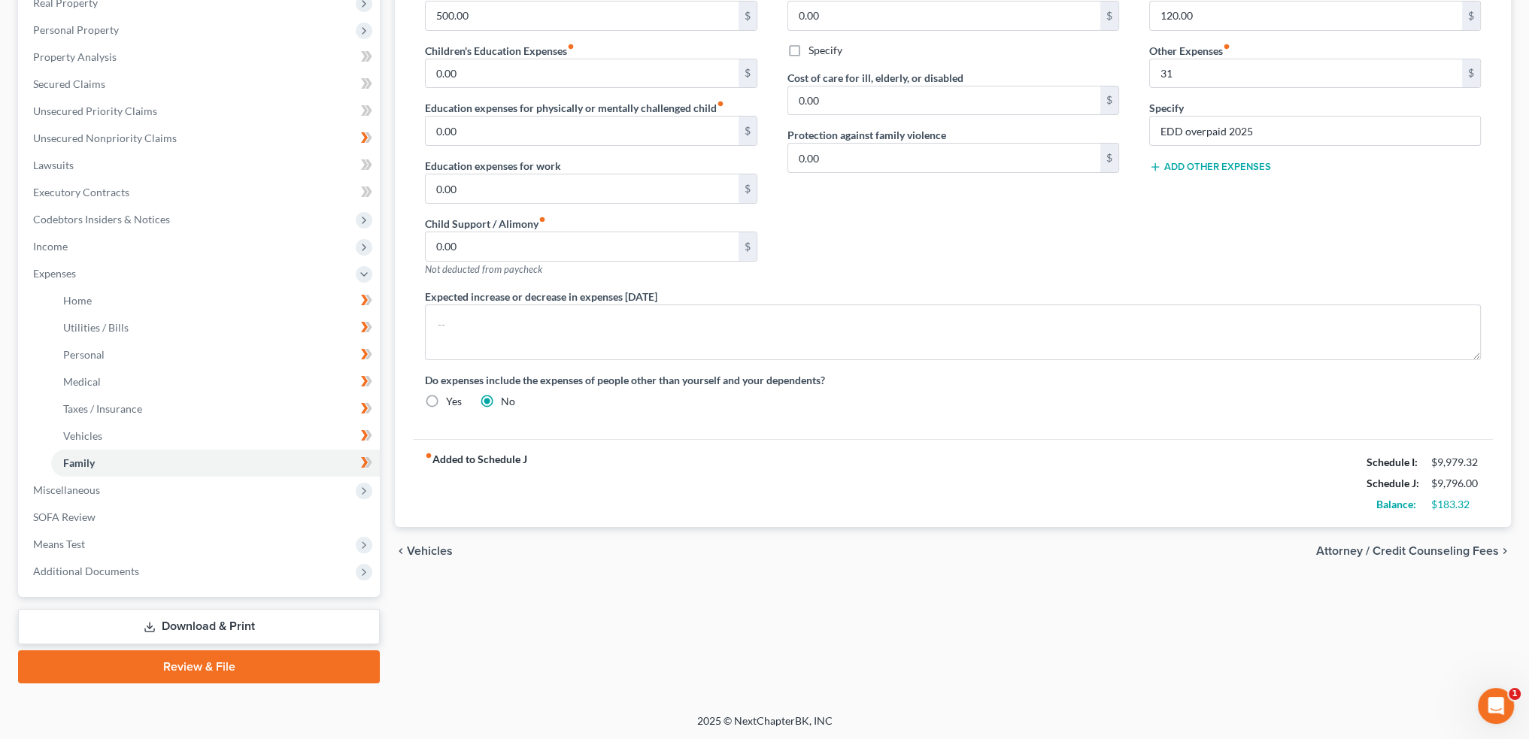
click at [837, 584] on div "Home Utilities / Bills Personal Medical Taxes / Insurance Vehicles Family Debto…" at bounding box center [952, 290] width 1131 height 788
click at [176, 623] on link "Download & Print" at bounding box center [199, 626] width 362 height 35
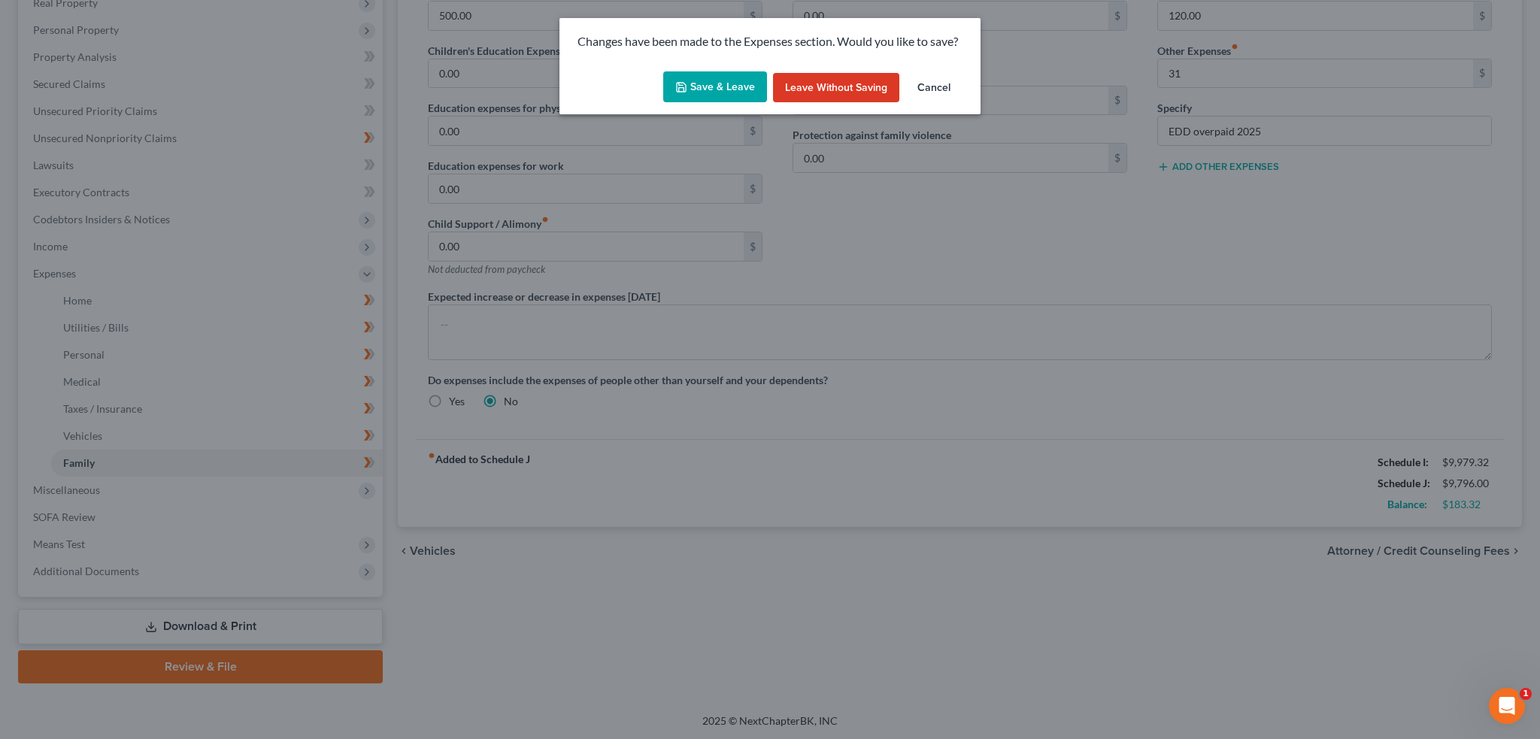
click at [720, 76] on button "Save & Leave" at bounding box center [715, 87] width 104 height 32
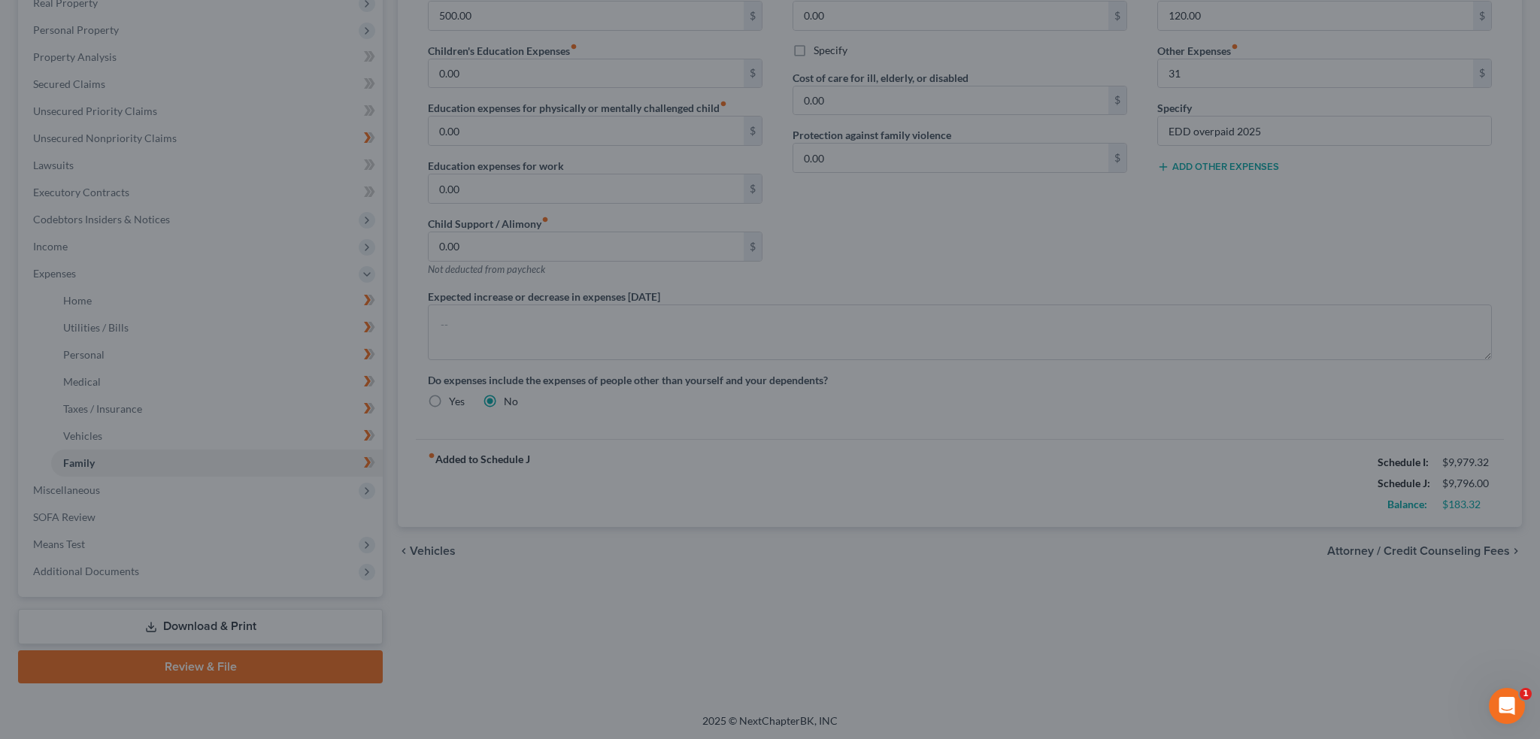
type input "31.00"
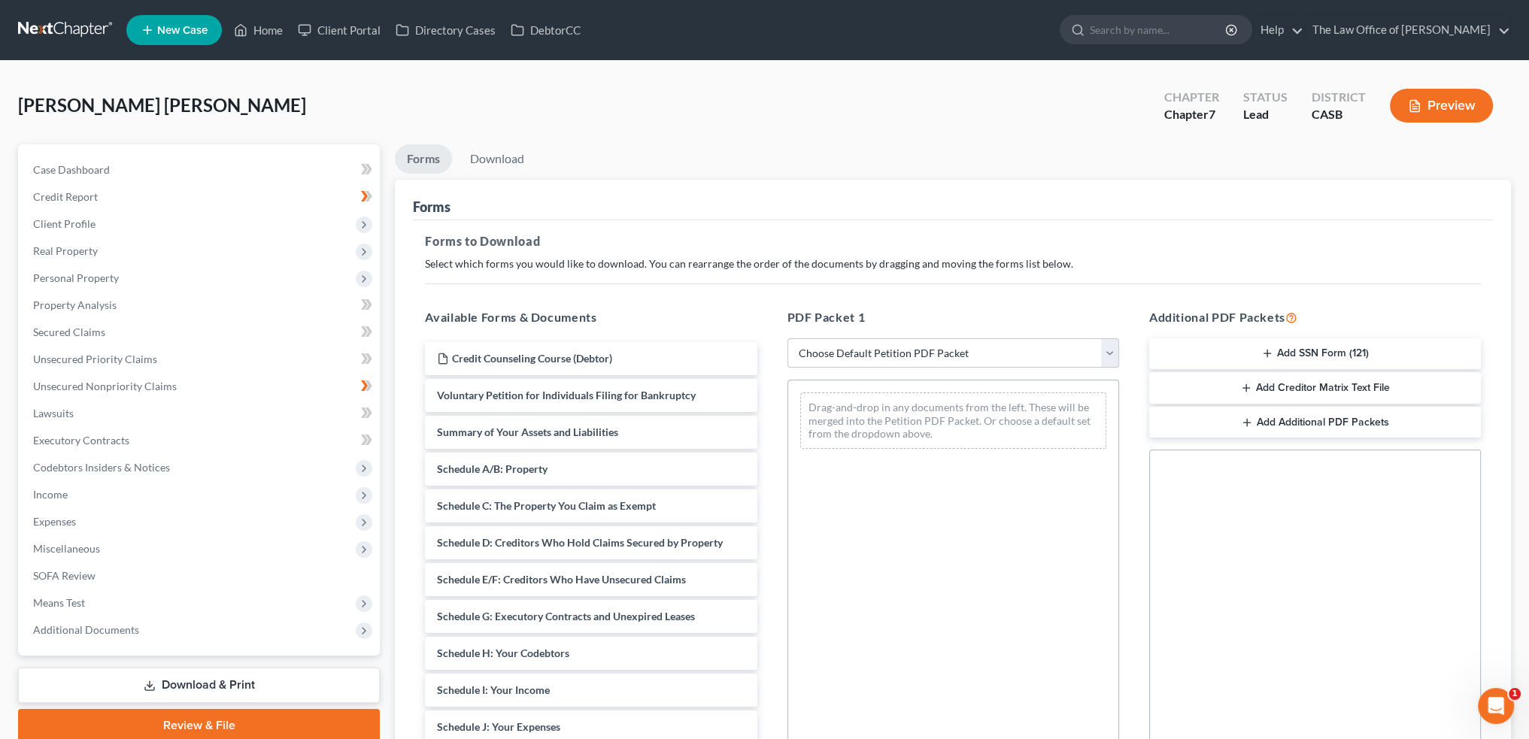
click at [909, 351] on select "Choose Default Petition PDF Packet Complete Bankruptcy Petition (all forms and …" at bounding box center [954, 353] width 332 height 30
select select "0"
click at [788, 338] on select "Choose Default Petition PDF Packet Complete Bankruptcy Petition (all forms and …" at bounding box center [954, 353] width 332 height 30
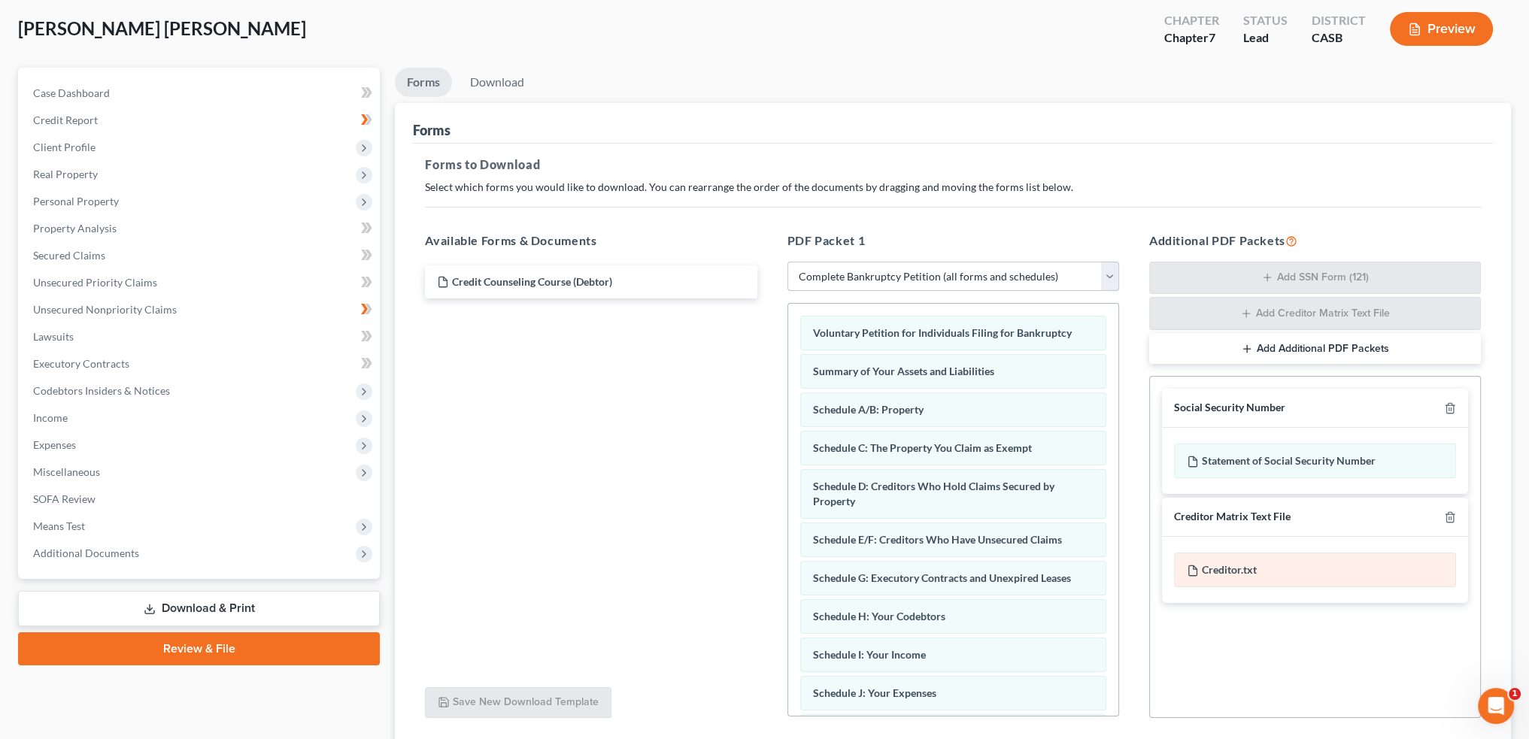
scroll to position [190, 0]
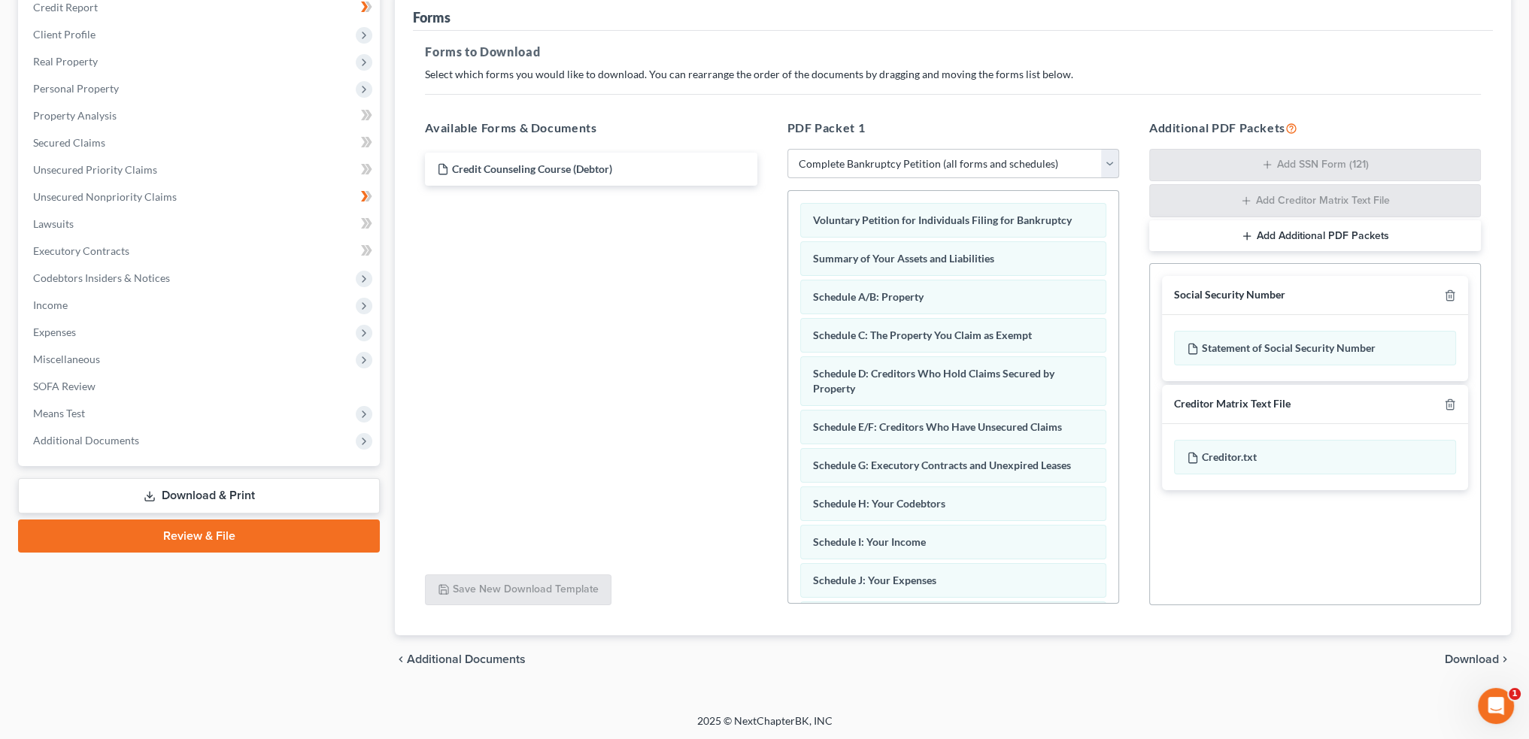
click at [1460, 660] on span "Download" at bounding box center [1472, 660] width 54 height 12
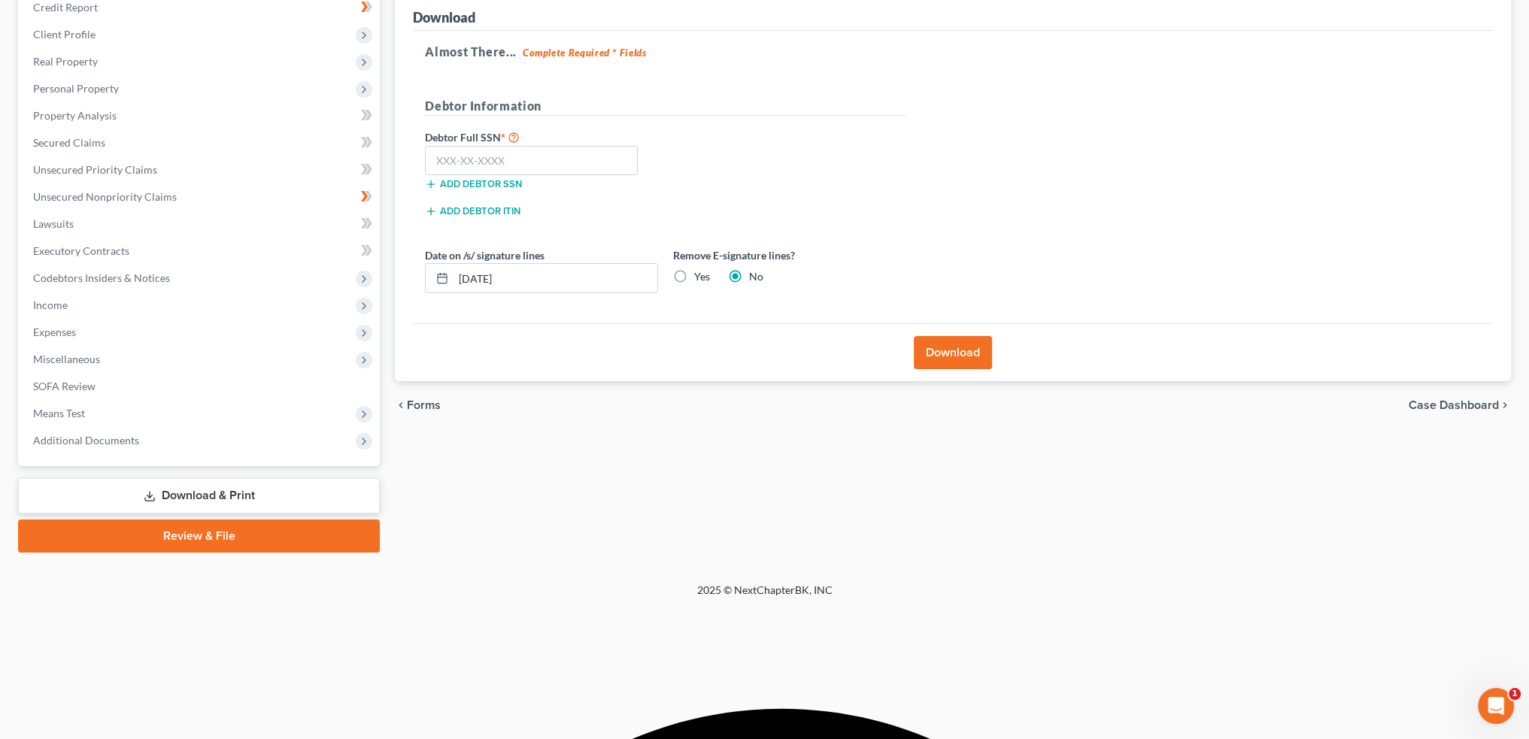
scroll to position [59, 0]
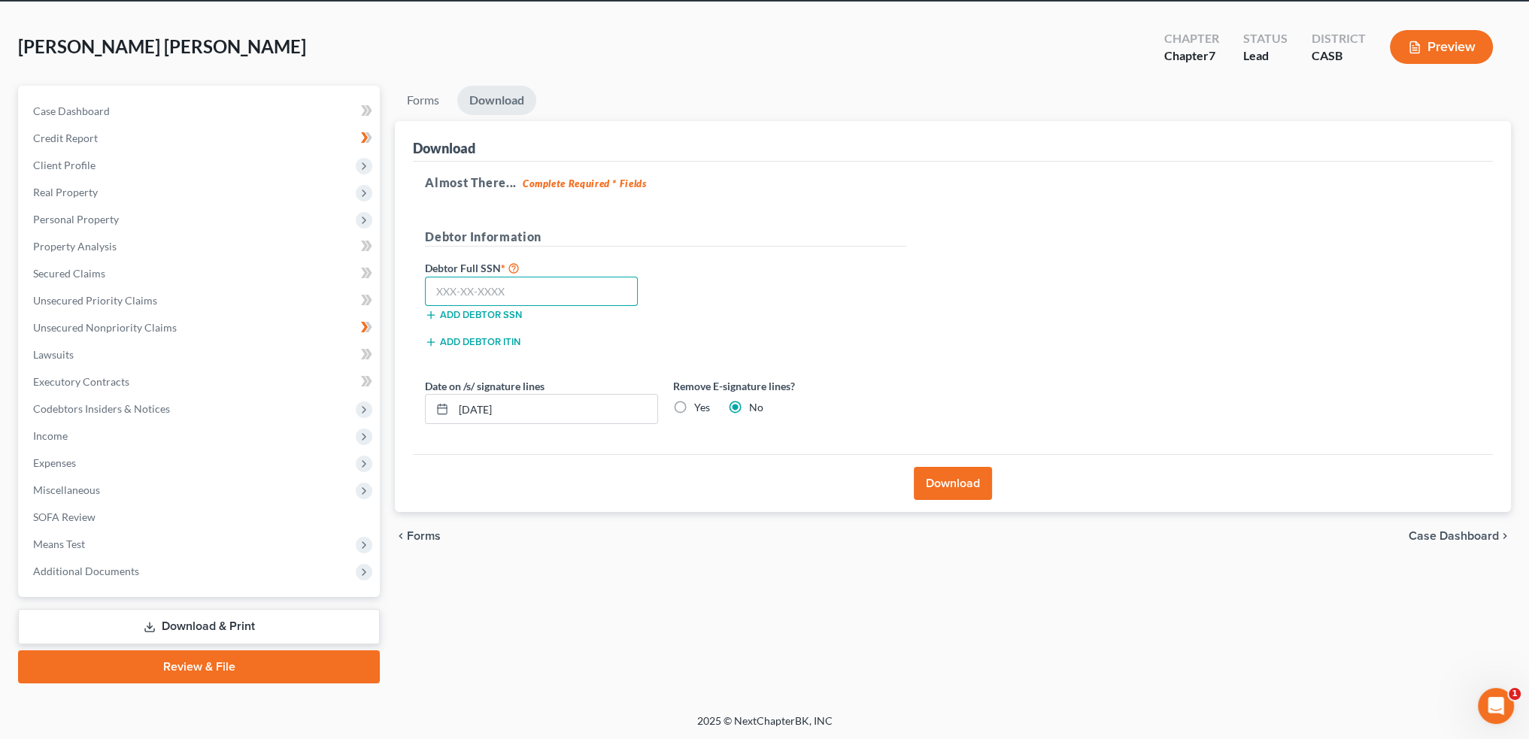
click at [463, 294] on input "text" at bounding box center [531, 292] width 213 height 30
click at [516, 293] on input "text" at bounding box center [531, 292] width 213 height 30
type input "617-52-4690"
click at [717, 415] on div "Remove E-signature lines? Yes No" at bounding box center [790, 401] width 248 height 46
click at [694, 405] on label "Yes" at bounding box center [702, 407] width 16 height 15
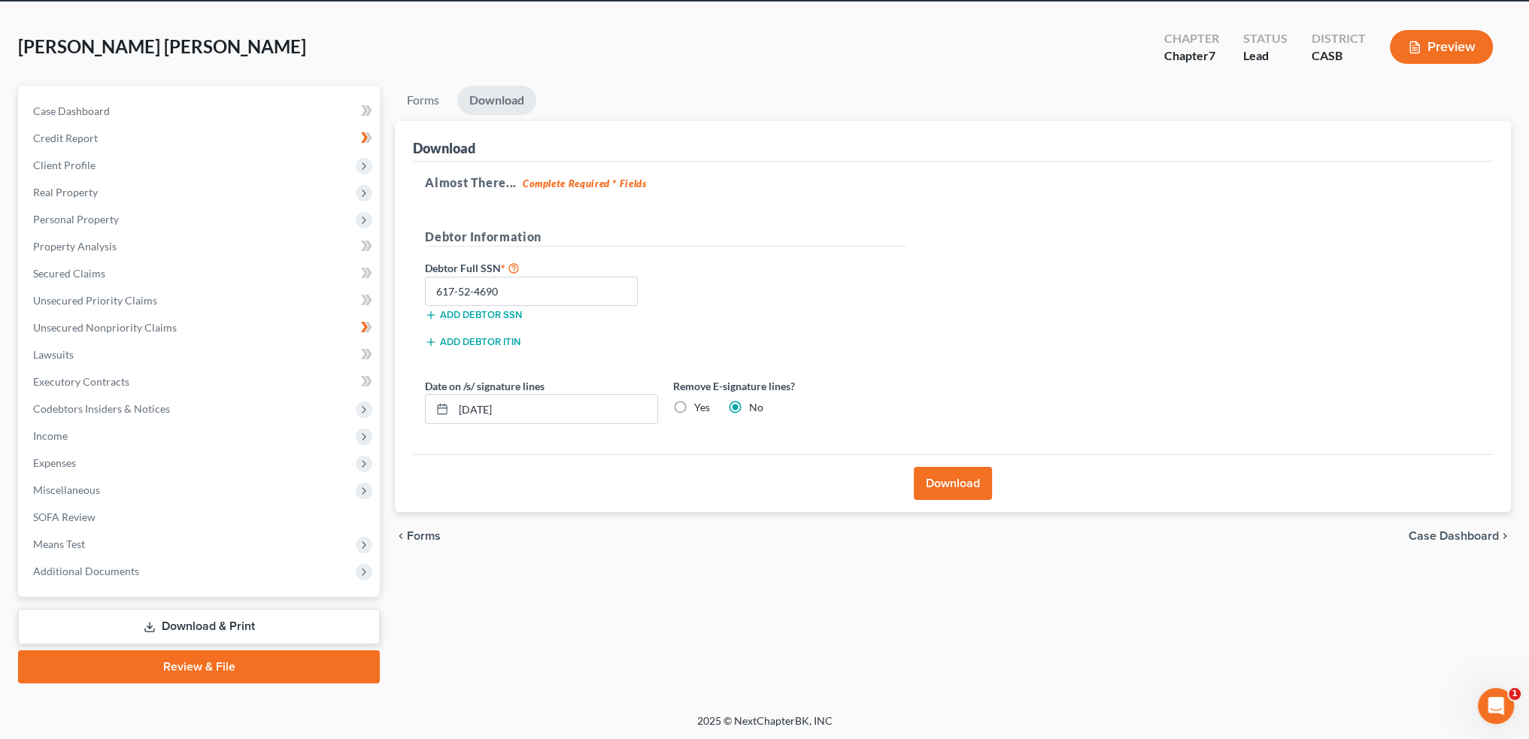
click at [700, 405] on input "Yes" at bounding box center [705, 405] width 10 height 10
radio input "true"
radio input "false"
click at [954, 475] on button "Download" at bounding box center [953, 483] width 78 height 33
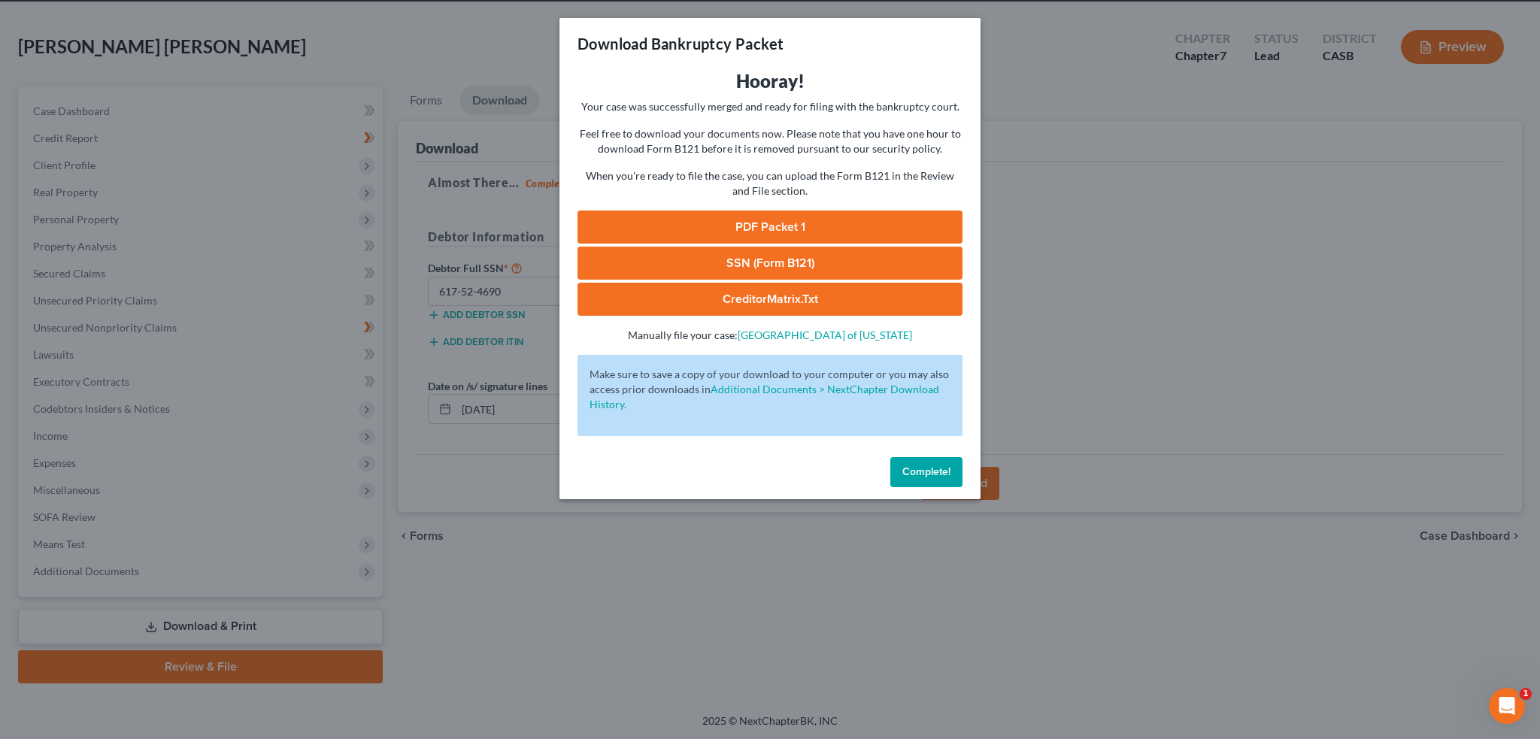
click at [770, 219] on link "PDF Packet 1" at bounding box center [770, 227] width 385 height 33
click at [924, 470] on span "Complete!" at bounding box center [927, 472] width 48 height 13
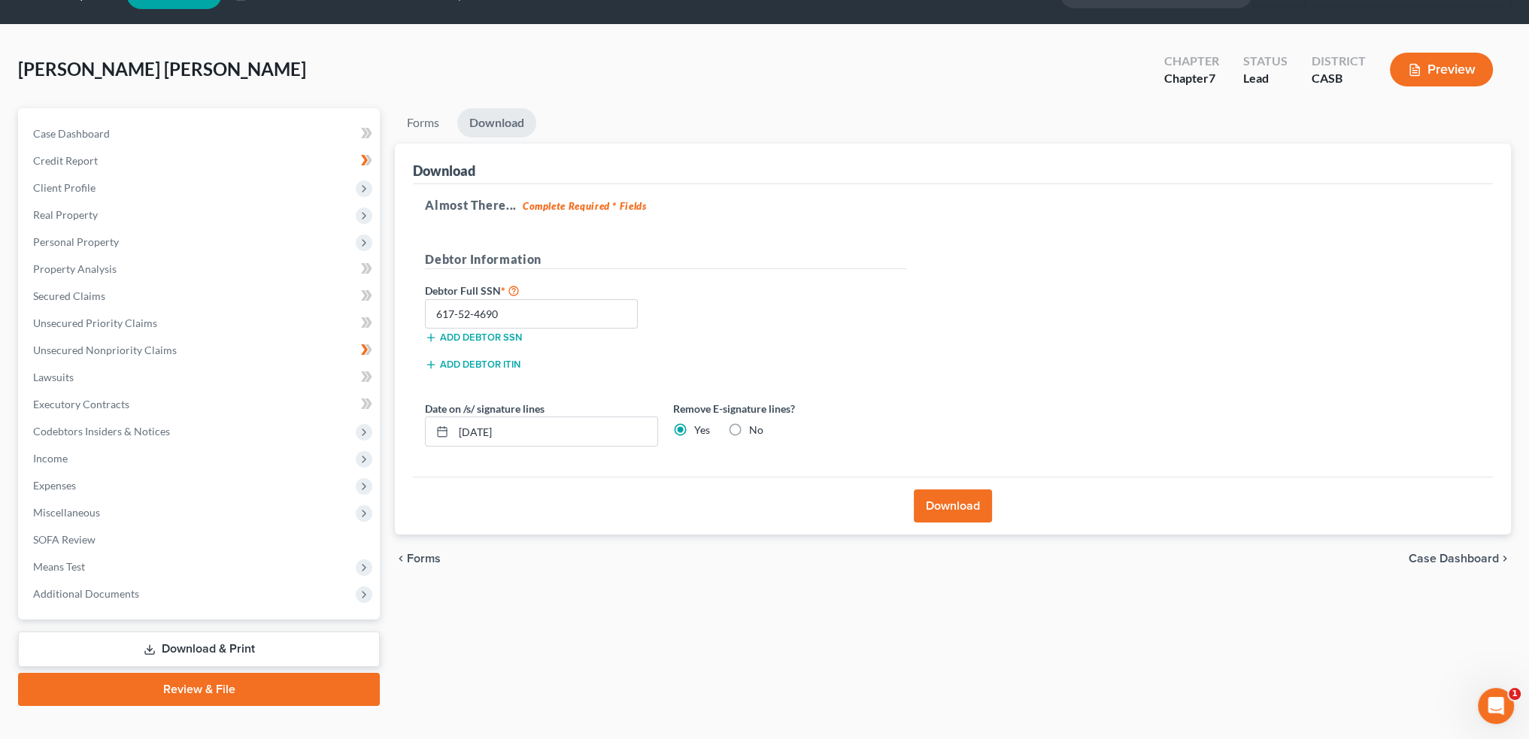
scroll to position [0, 0]
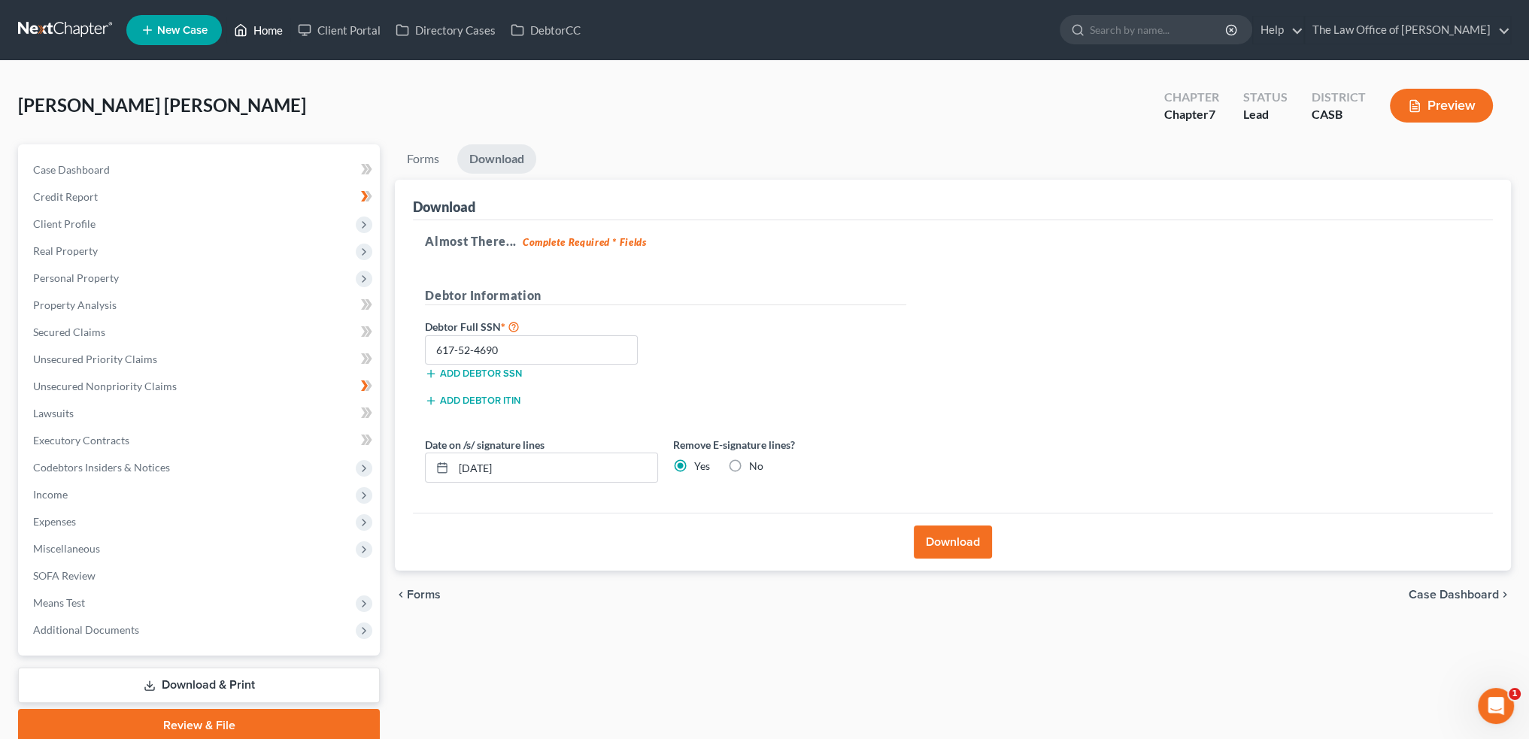
click at [255, 25] on link "Home" at bounding box center [258, 30] width 64 height 27
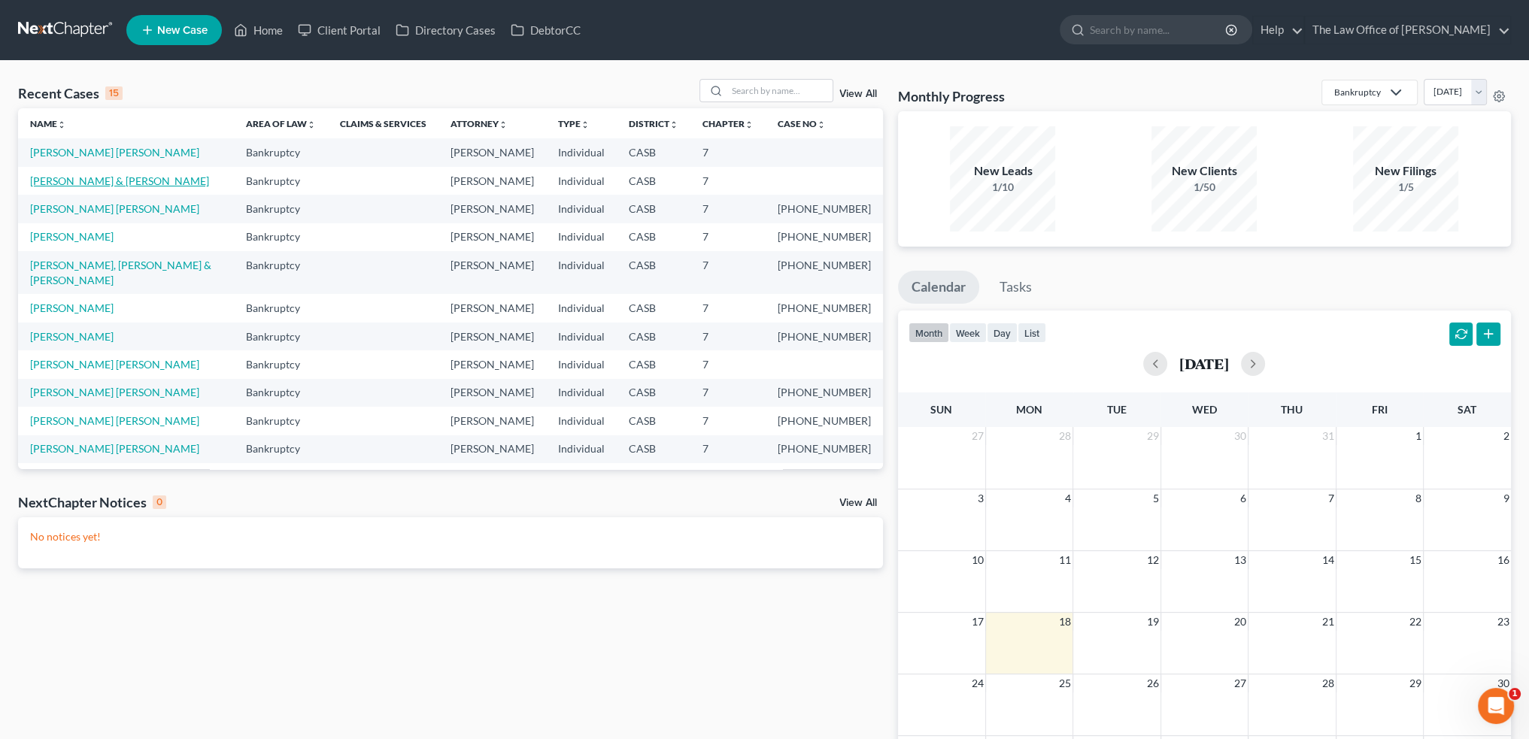
click at [118, 178] on link "[PERSON_NAME] & [PERSON_NAME]" at bounding box center [119, 181] width 179 height 13
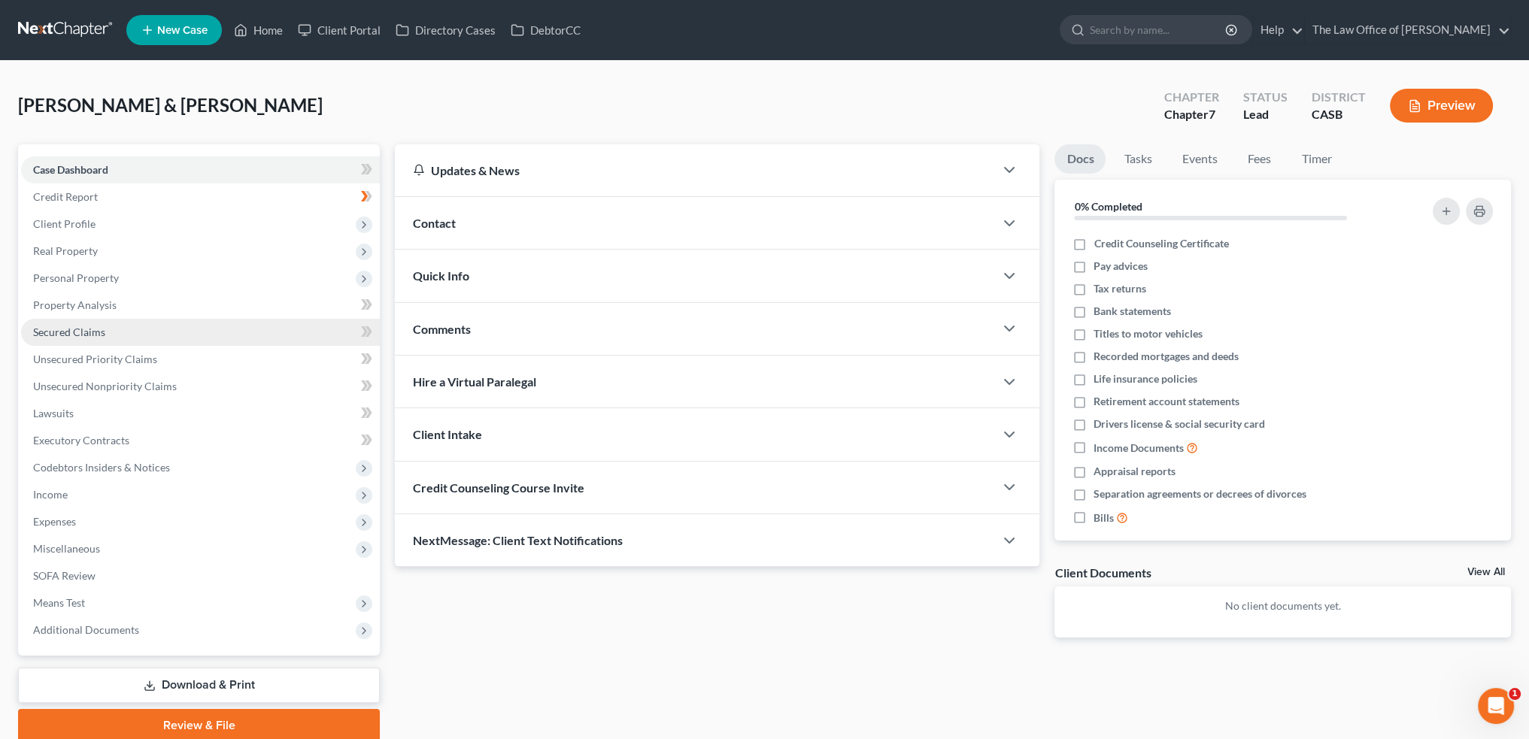
drag, startPoint x: 87, startPoint y: 277, endPoint x: 96, endPoint y: 318, distance: 42.3
click at [87, 277] on span "Personal Property" at bounding box center [76, 278] width 86 height 13
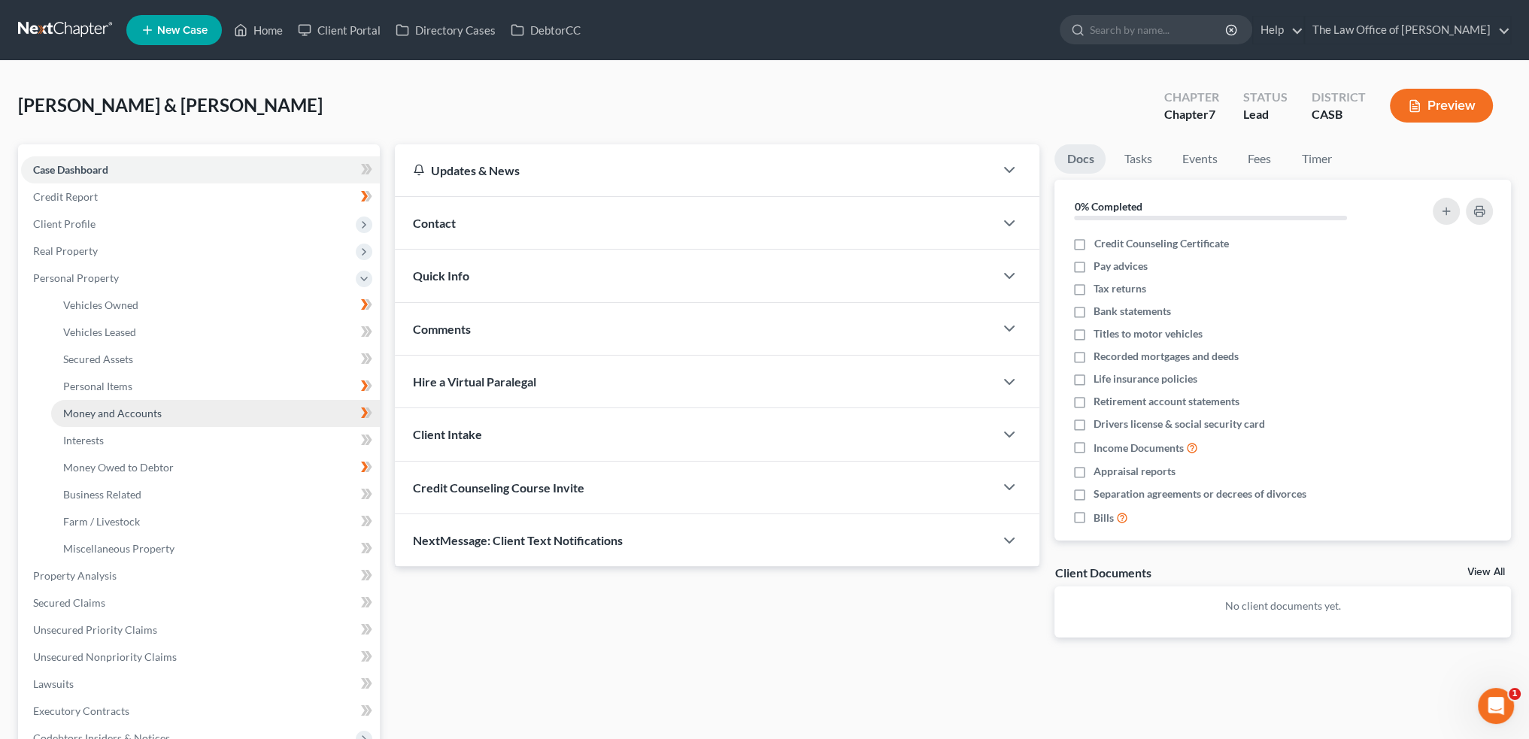
drag, startPoint x: 93, startPoint y: 412, endPoint x: 420, endPoint y: 439, distance: 328.3
click at [93, 412] on span "Money and Accounts" at bounding box center [112, 413] width 99 height 13
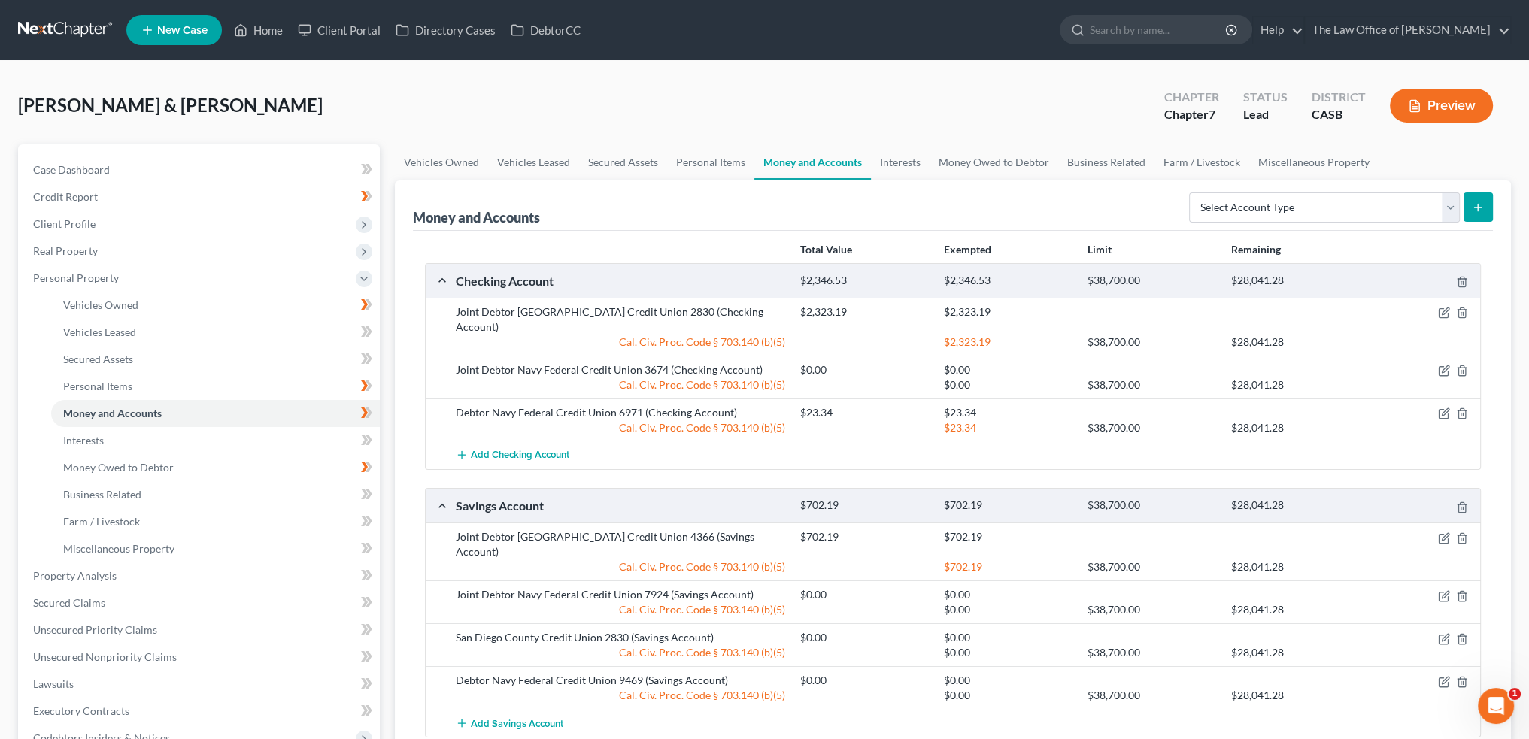
scroll to position [75, 0]
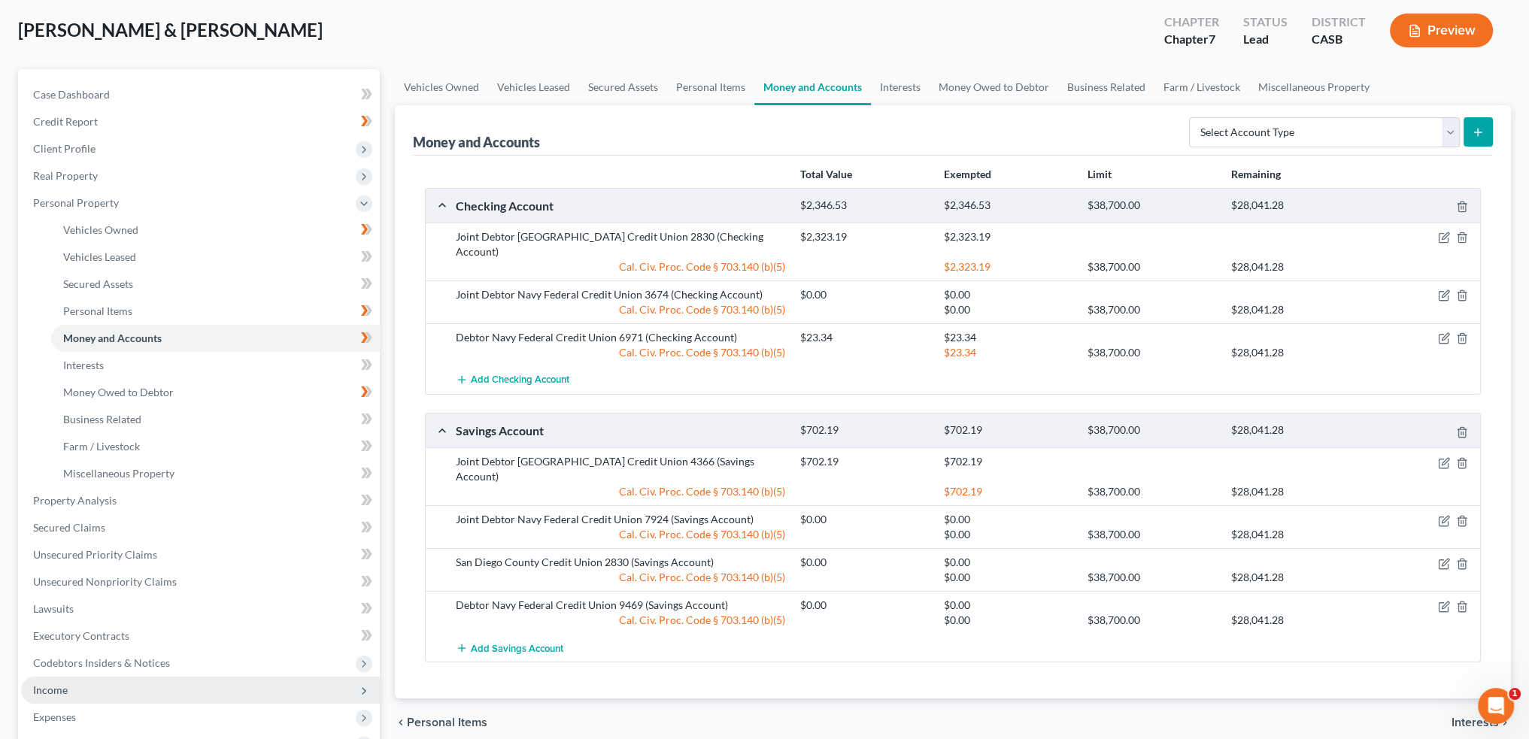
click at [85, 683] on span "Income" at bounding box center [200, 690] width 359 height 27
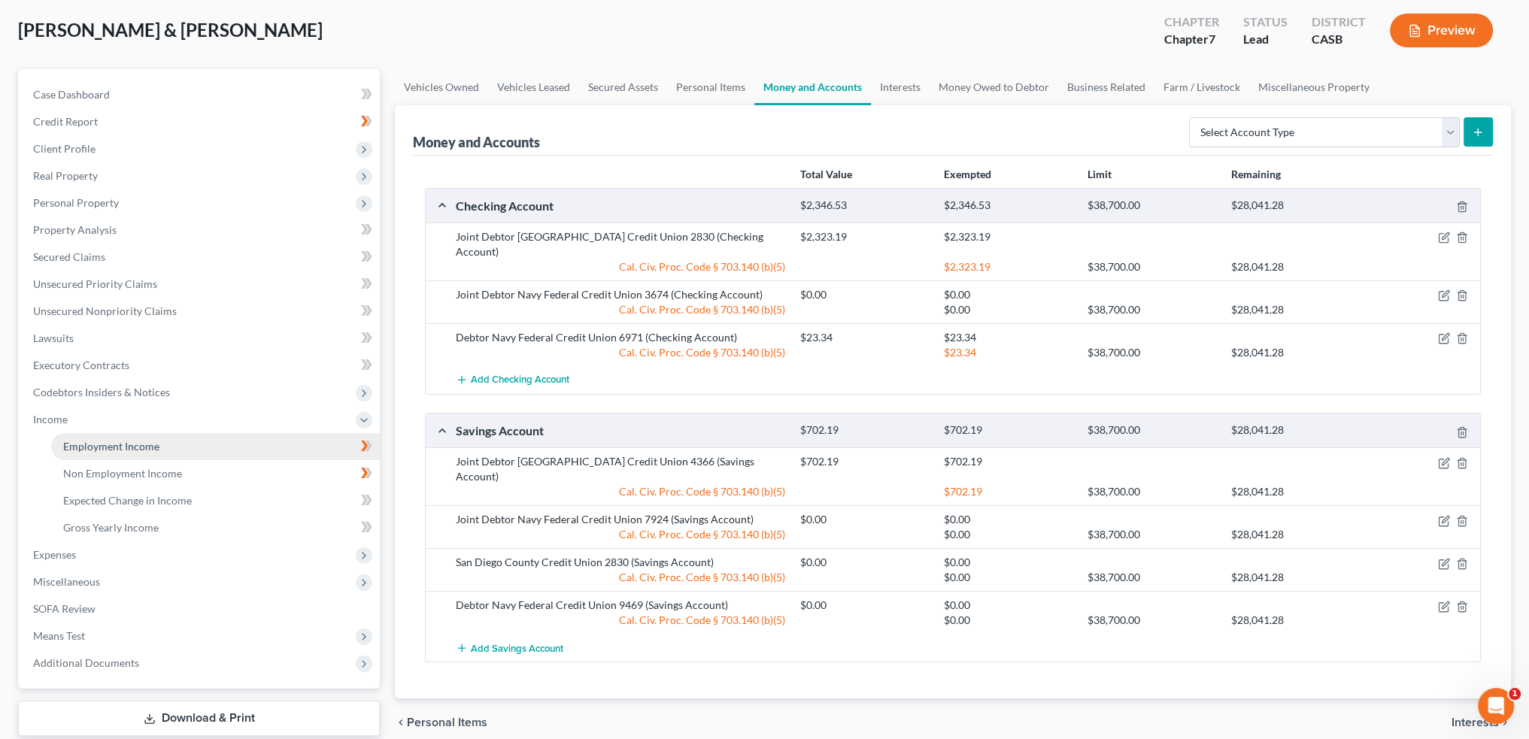
click at [117, 440] on span "Employment Income" at bounding box center [111, 446] width 96 height 13
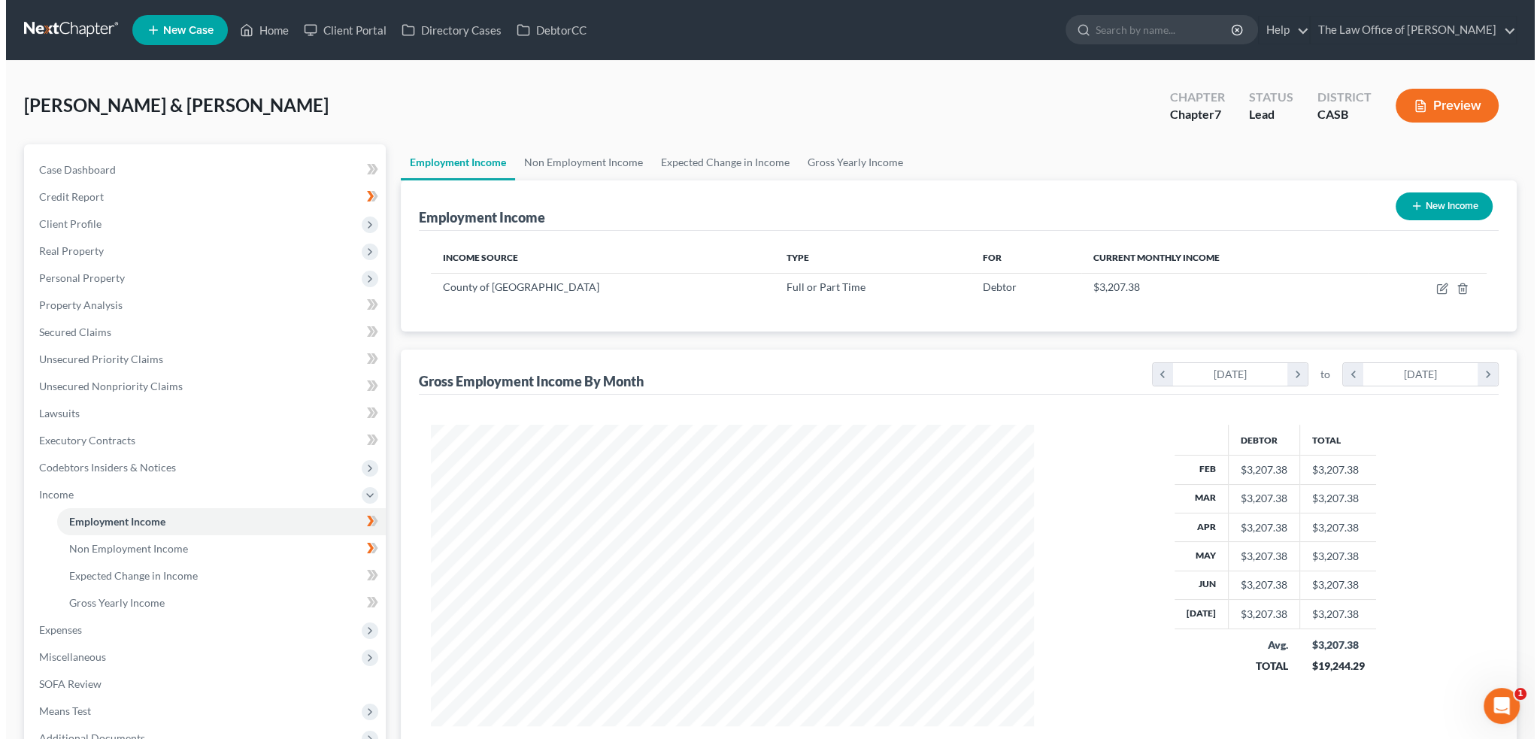
scroll to position [302, 633]
click at [1438, 285] on icon "button" at bounding box center [1437, 287] width 7 height 7
select select "0"
select select "4"
select select "2"
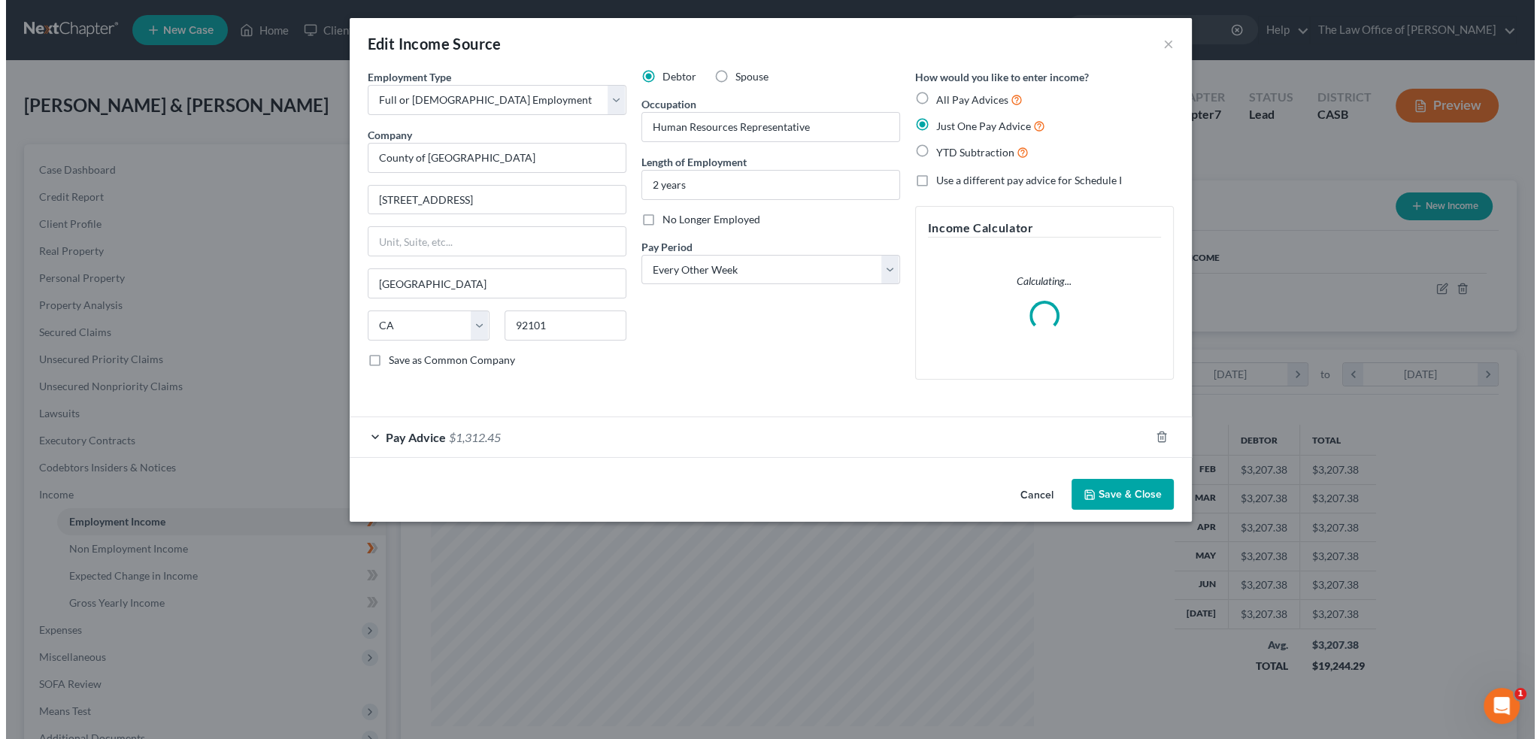
scroll to position [304, 638]
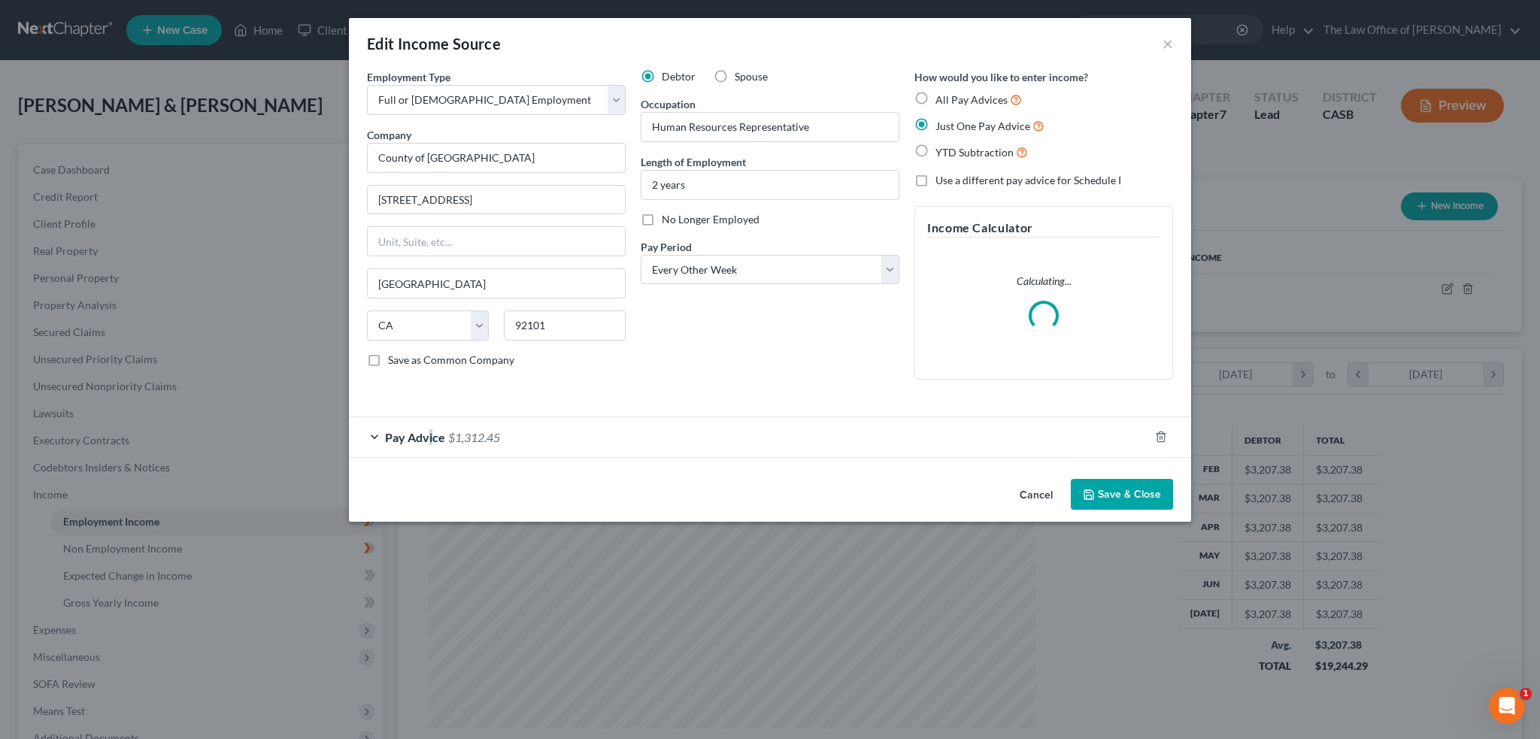
click at [433, 433] on span "Pay Advice" at bounding box center [415, 437] width 60 height 14
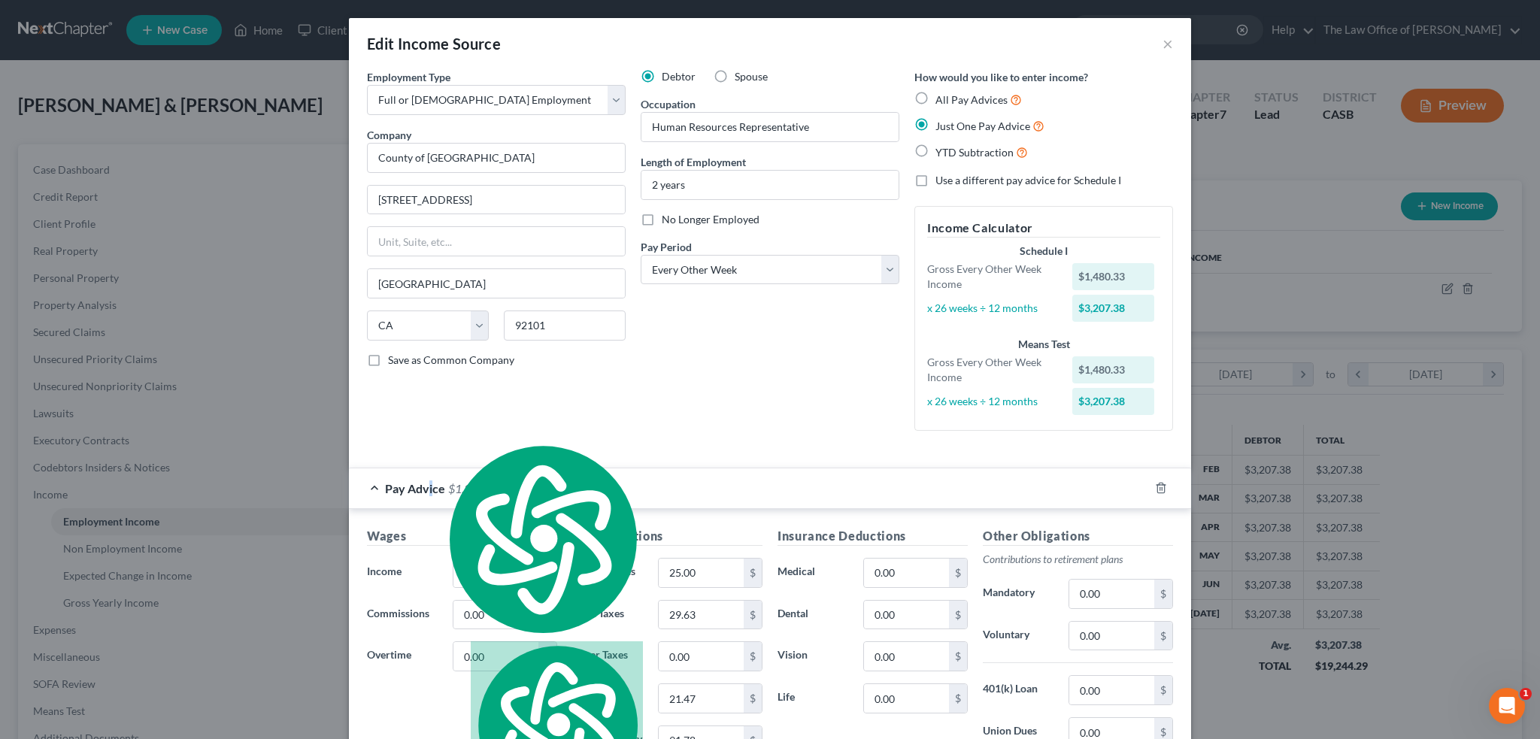
scroll to position [150, 0]
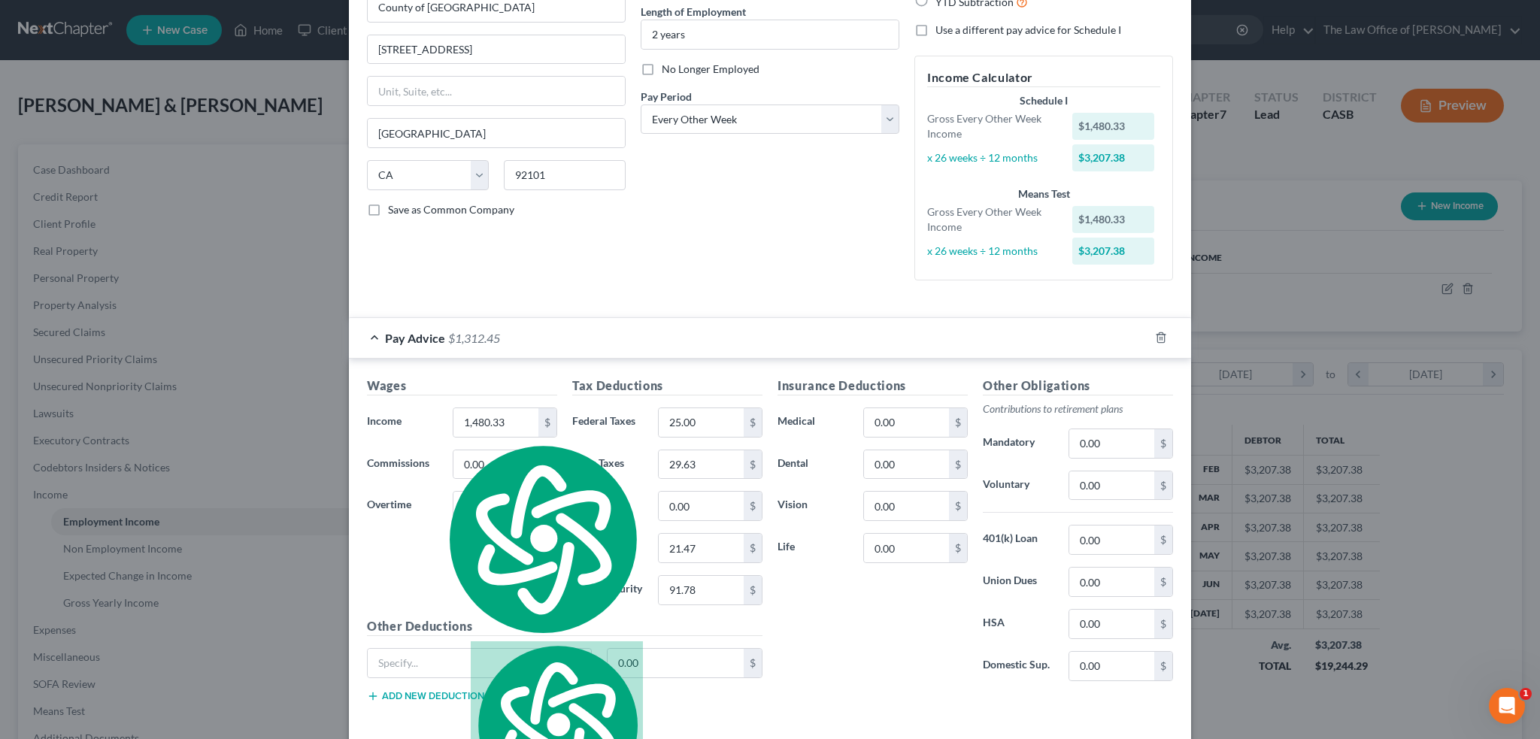
click at [736, 222] on div "Debtor Spouse Occupation Human Resources Representative Length of Employment 2 …" at bounding box center [770, 106] width 274 height 374
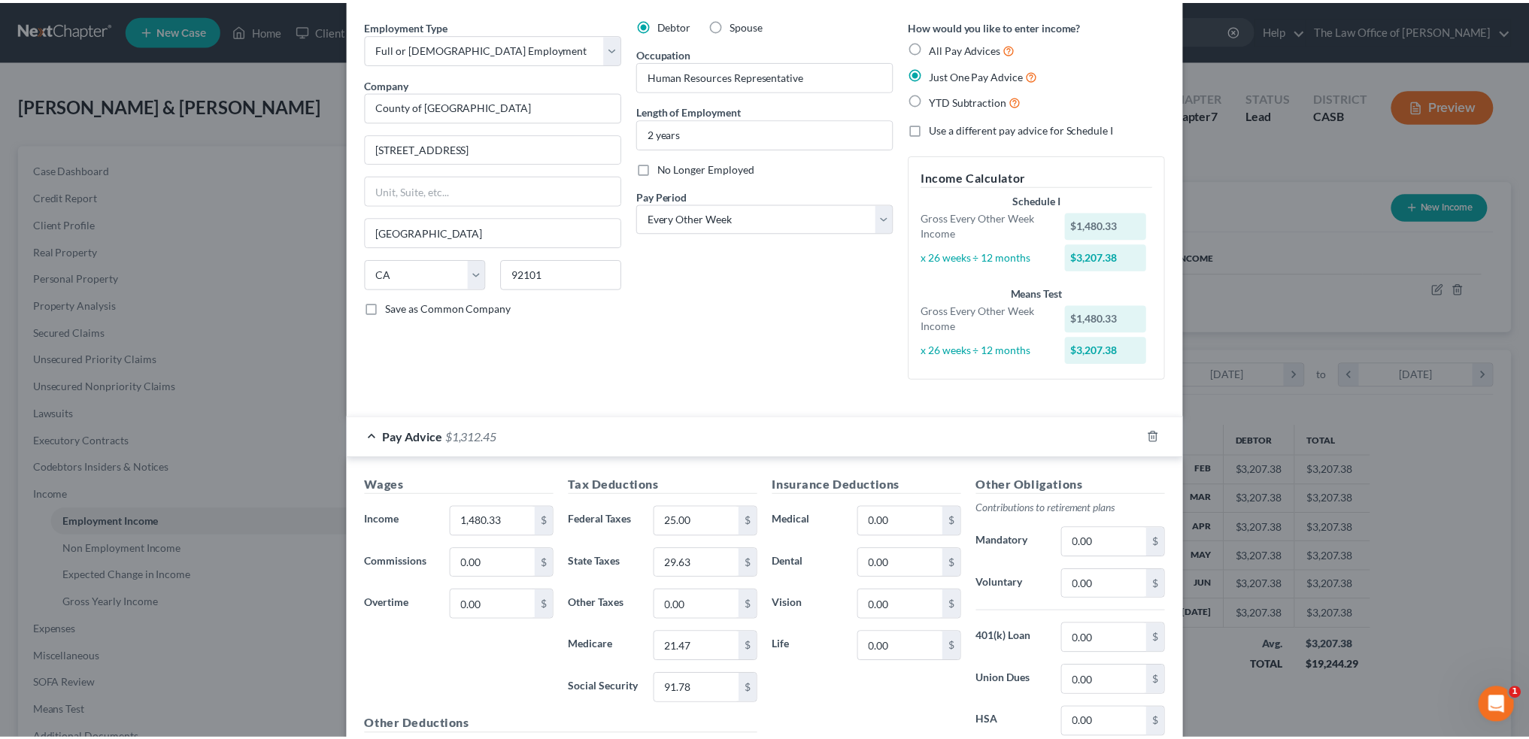
scroll to position [0, 0]
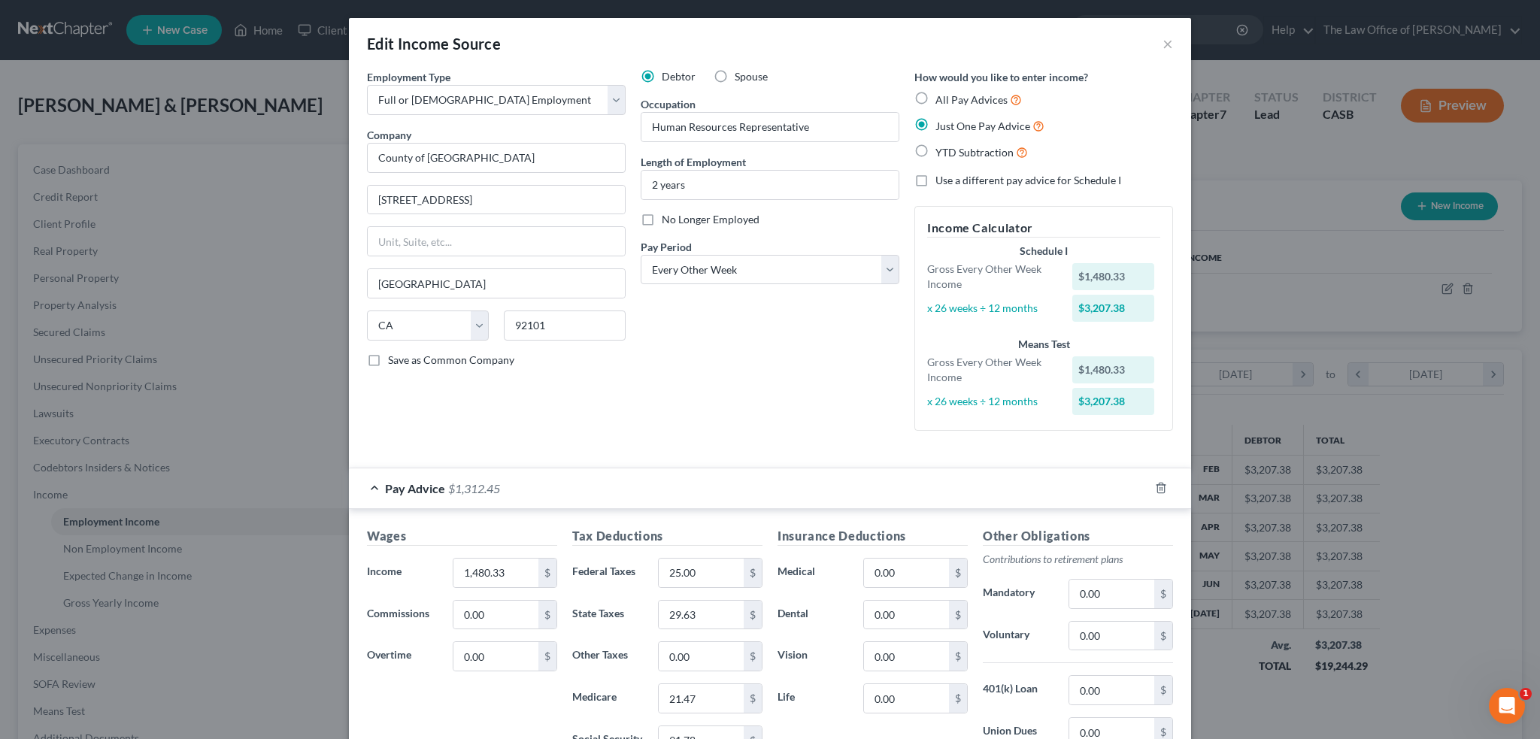
click at [1155, 20] on div "Edit Income Source ×" at bounding box center [770, 43] width 842 height 51
click at [1163, 39] on button "×" at bounding box center [1168, 44] width 11 height 18
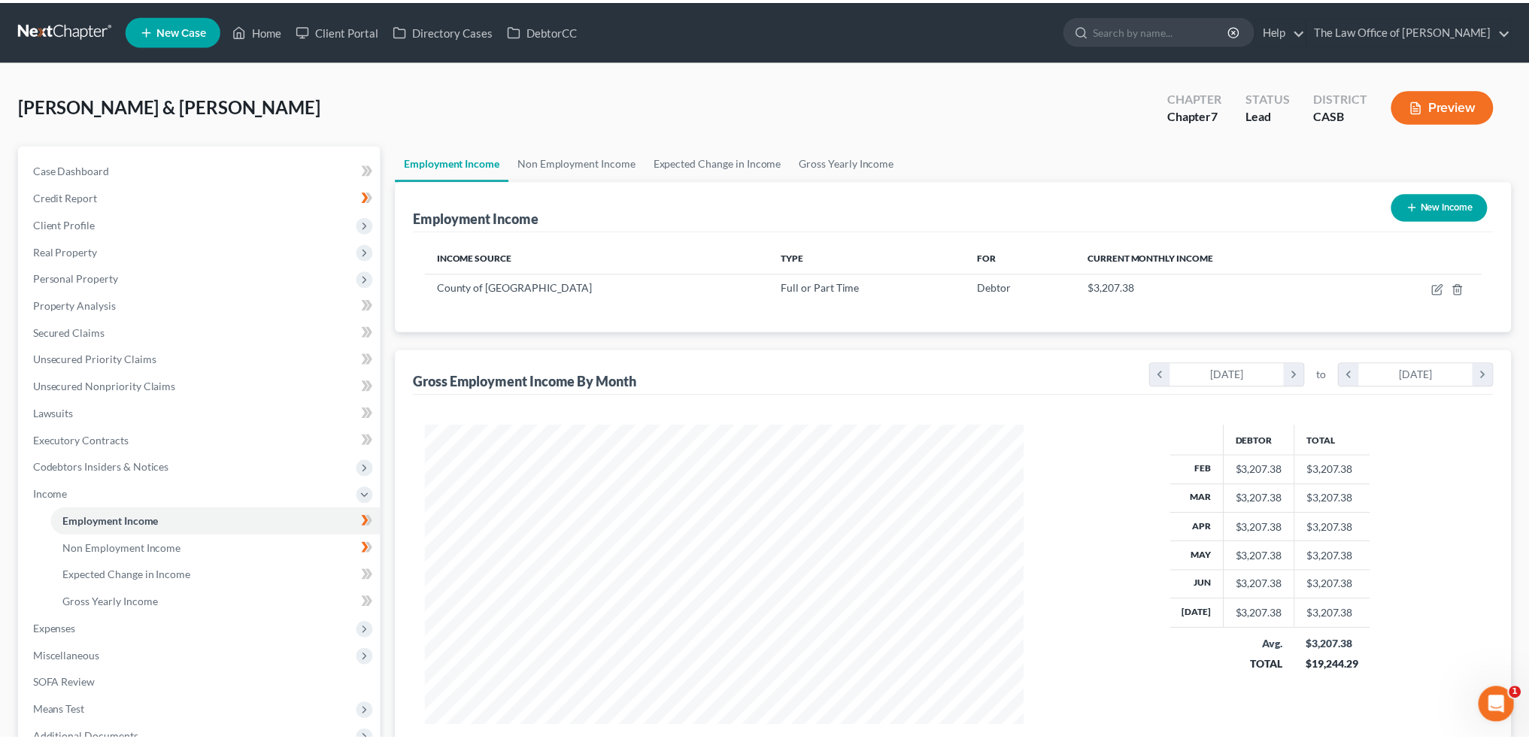
scroll to position [751877, 751545]
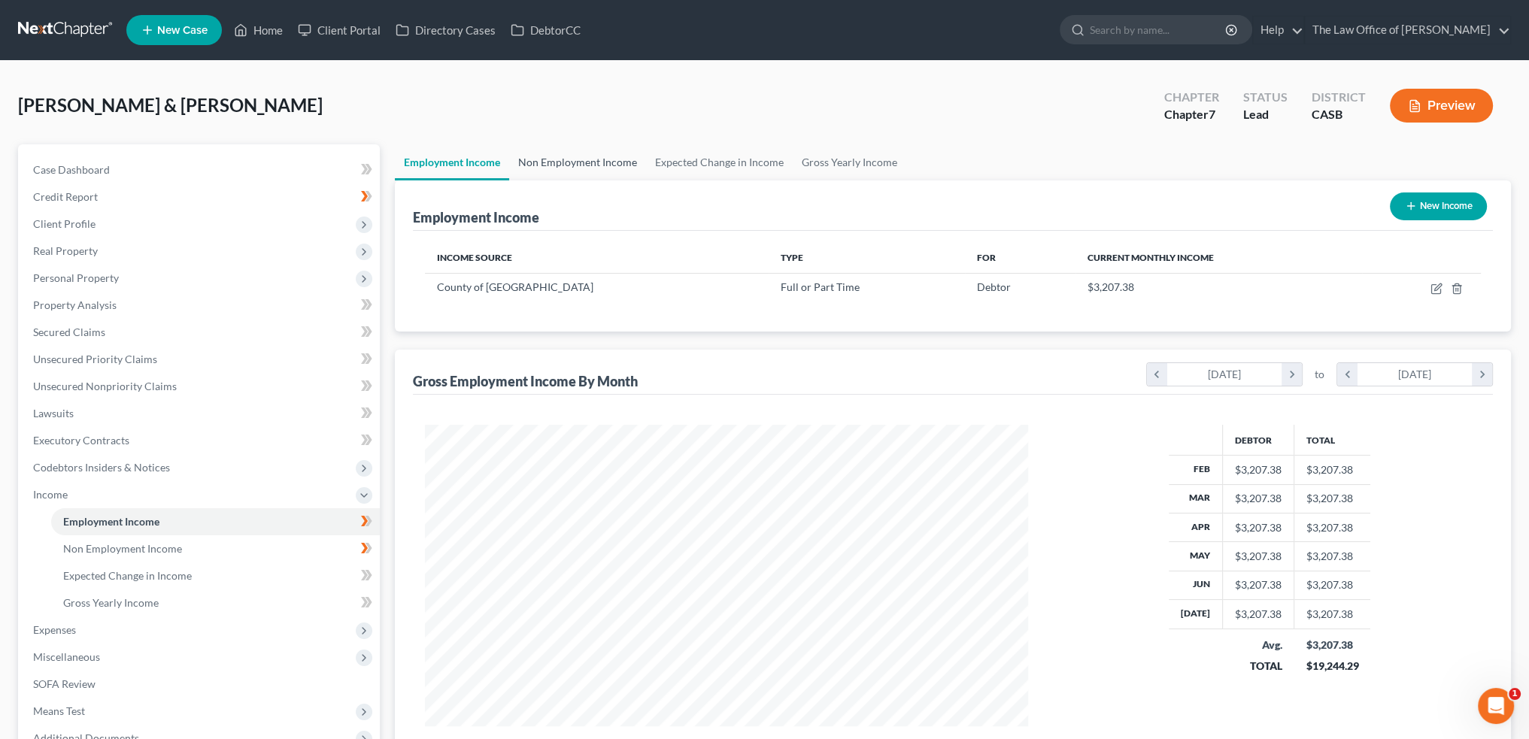
click at [579, 165] on link "Non Employment Income" at bounding box center [577, 162] width 137 height 36
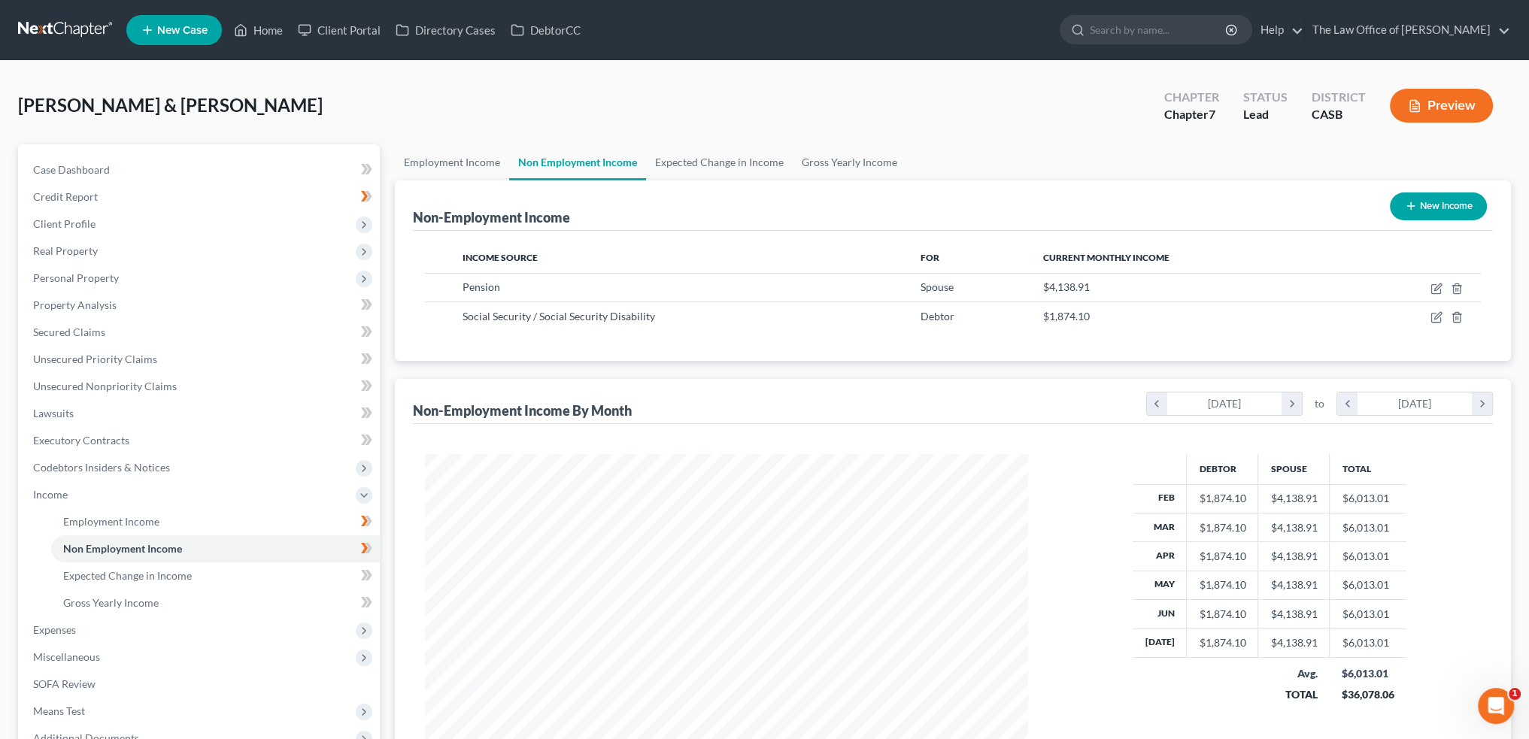
scroll to position [302, 633]
click at [751, 163] on link "Expected Change in Income" at bounding box center [719, 162] width 147 height 36
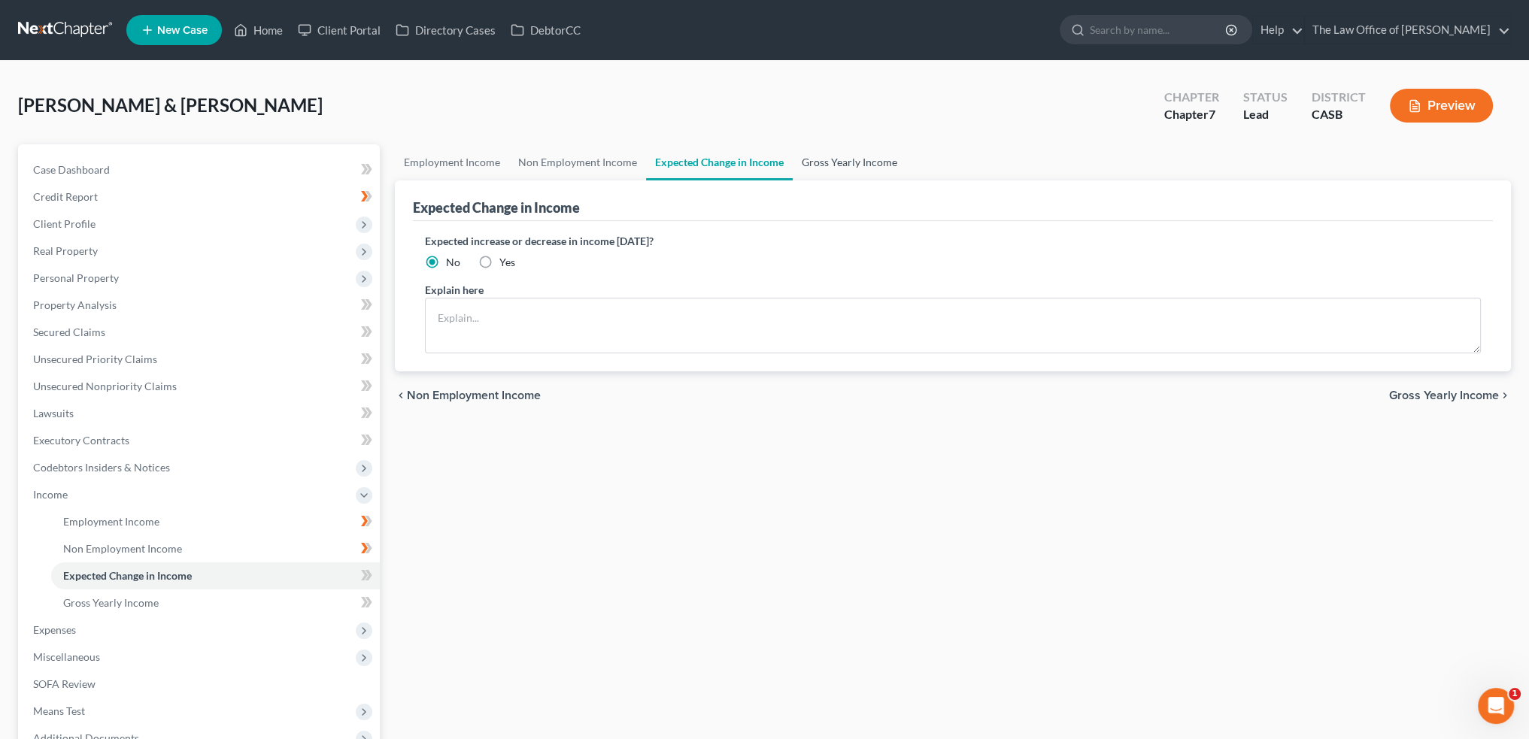
click at [851, 155] on link "Gross Yearly Income" at bounding box center [850, 162] width 114 height 36
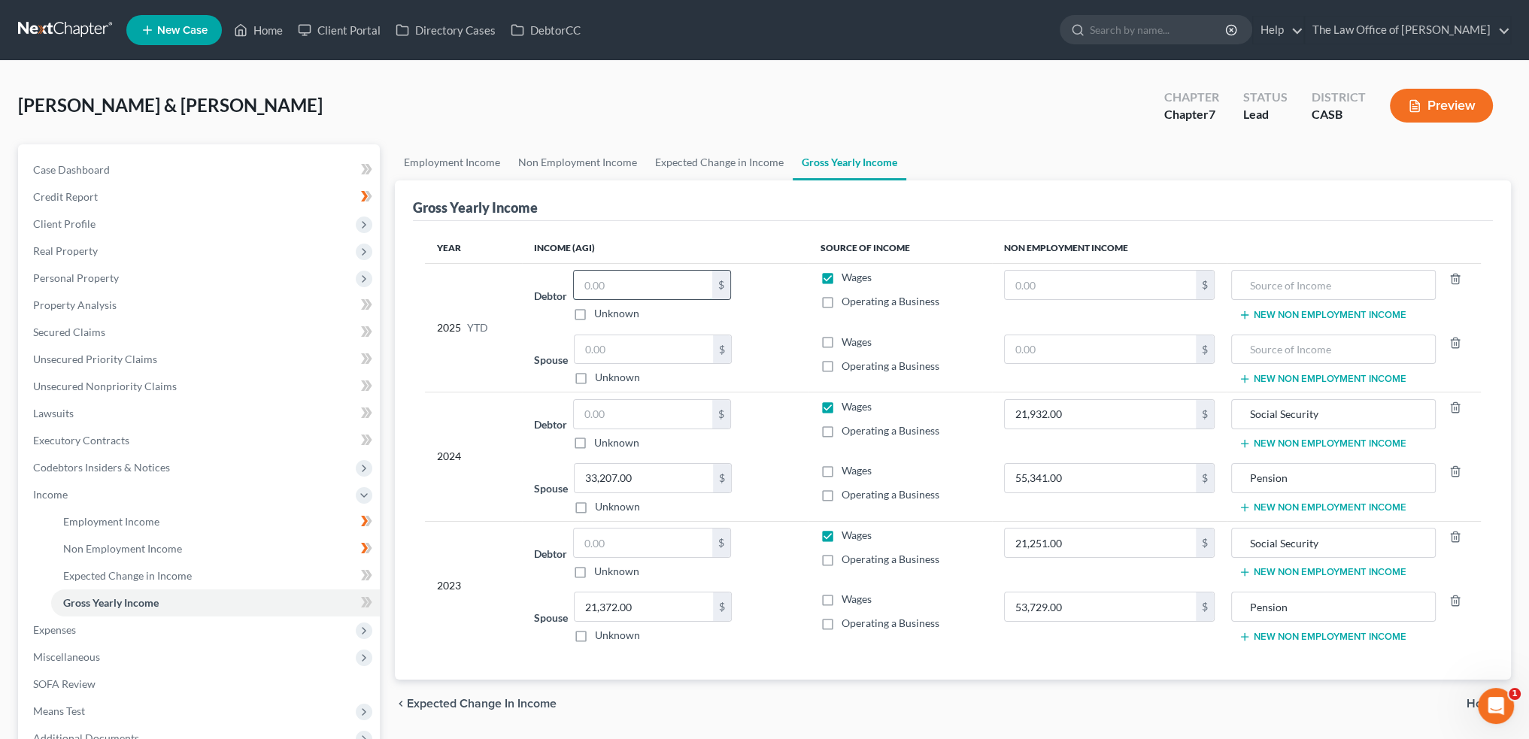
click at [647, 281] on input "text" at bounding box center [643, 285] width 138 height 29
click at [68, 211] on span "Client Profile" at bounding box center [200, 224] width 359 height 27
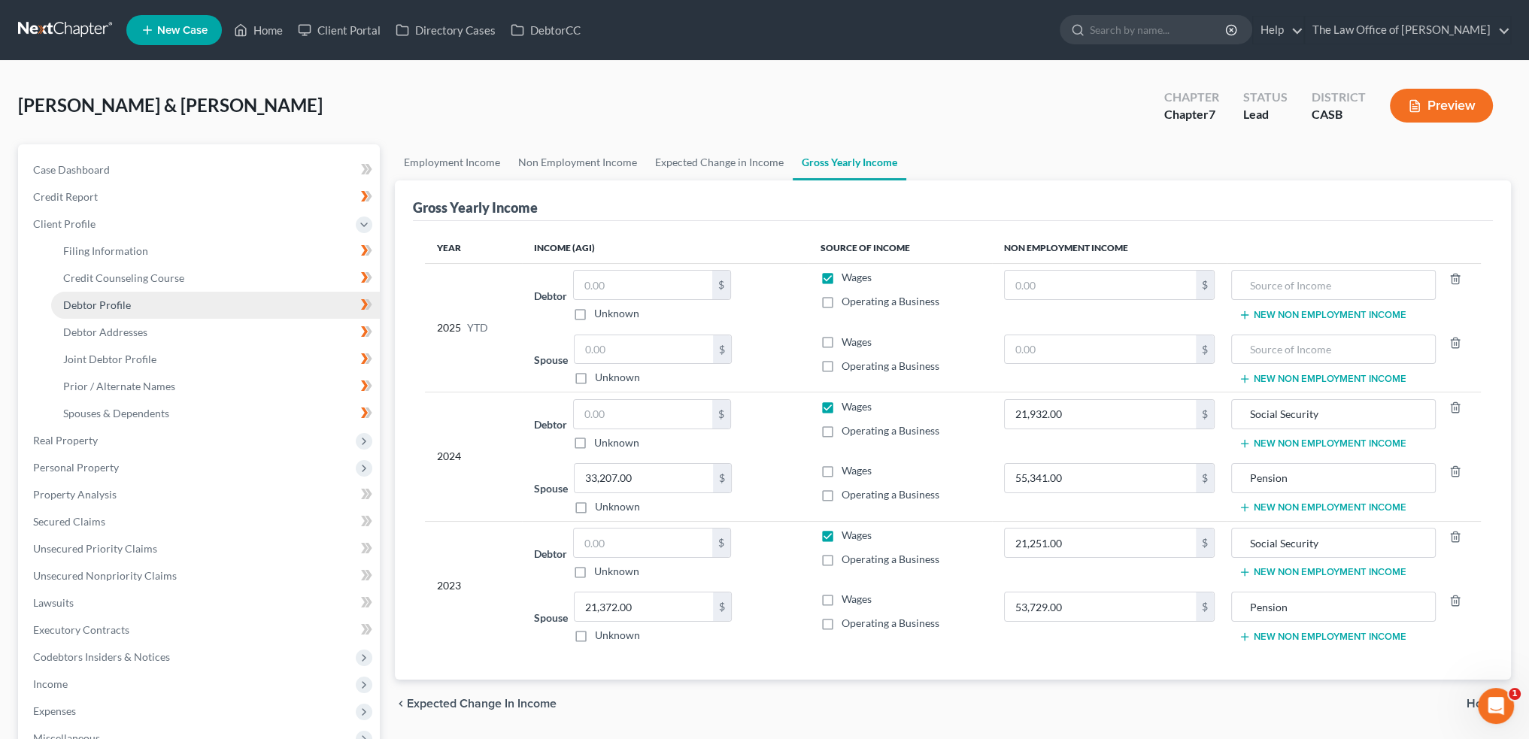
click at [114, 304] on span "Debtor Profile" at bounding box center [97, 305] width 68 height 13
select select "1"
select select "3"
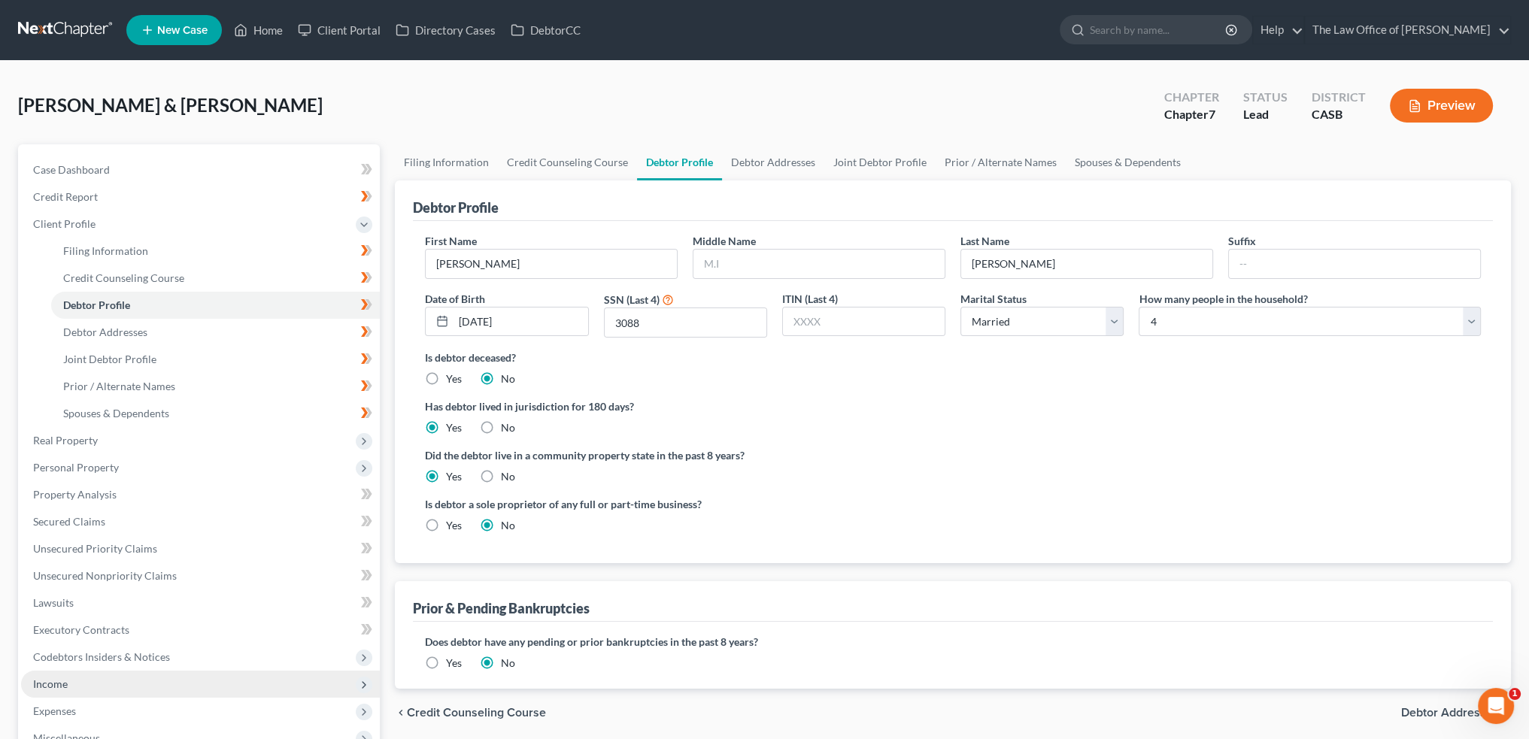
click at [99, 678] on span "Income" at bounding box center [200, 684] width 359 height 27
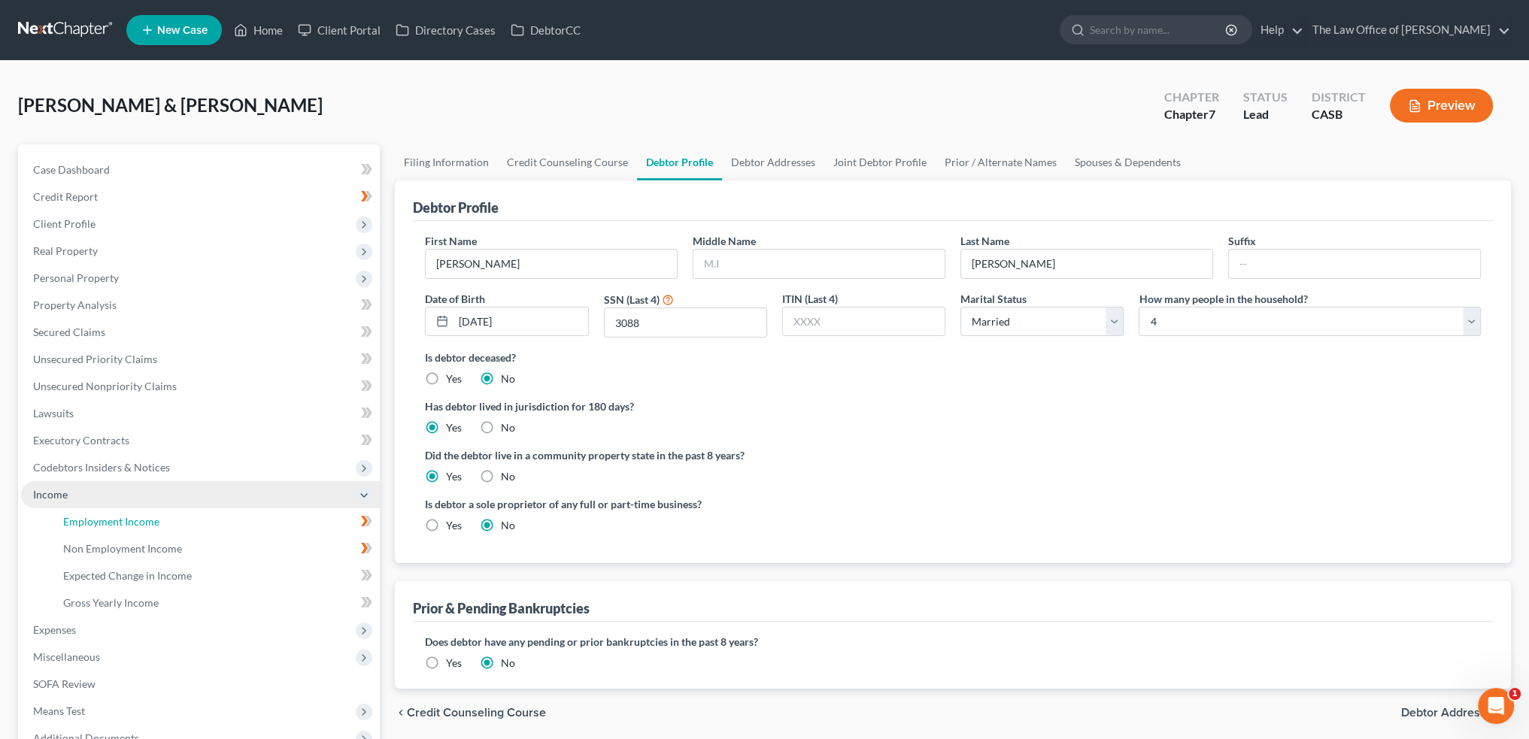
click at [105, 515] on span "Employment Income" at bounding box center [111, 521] width 96 height 13
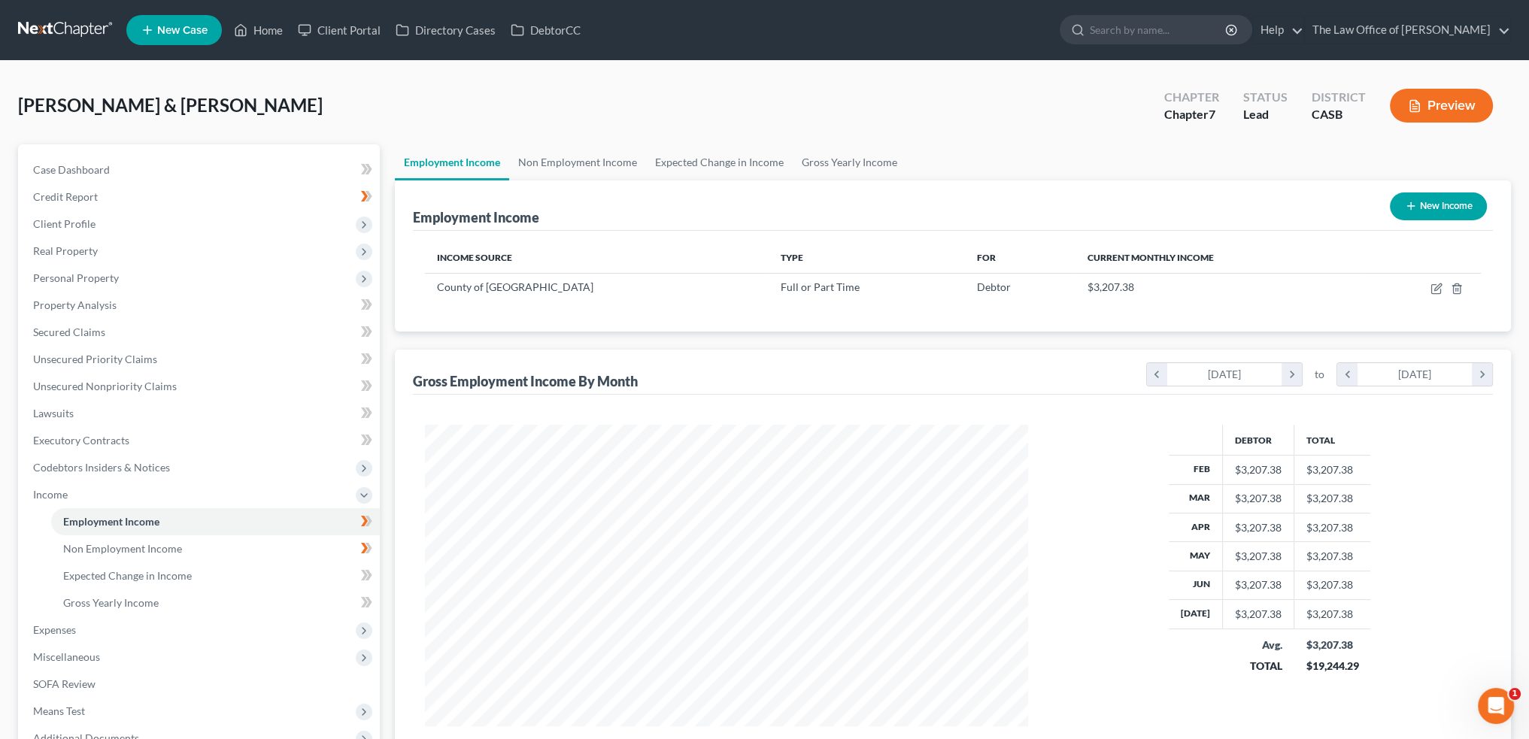
scroll to position [302, 633]
click at [844, 168] on link "Gross Yearly Income" at bounding box center [850, 162] width 114 height 36
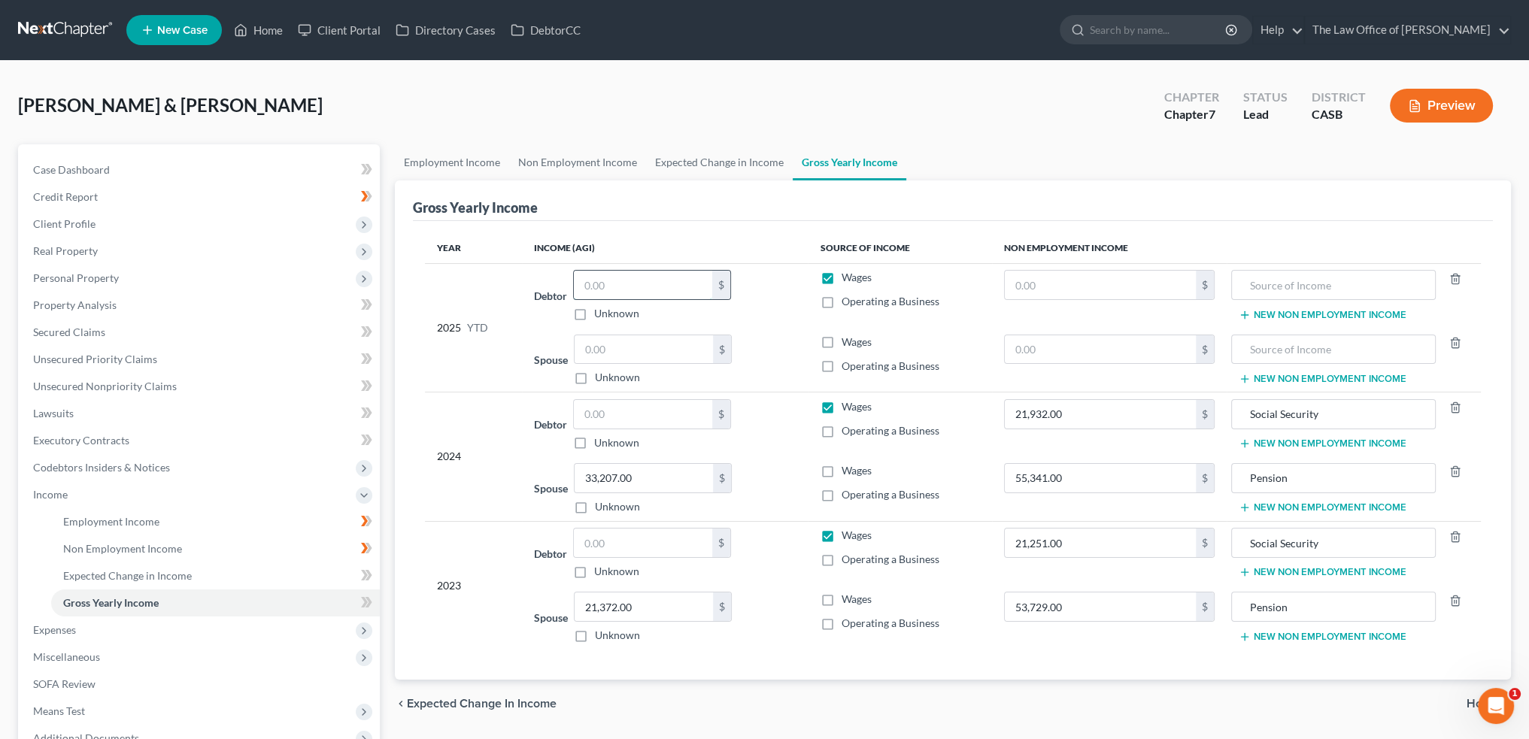
click at [641, 276] on input "text" at bounding box center [643, 285] width 138 height 29
drag, startPoint x: 695, startPoint y: 351, endPoint x: 823, endPoint y: 372, distance: 129.5
click at [695, 351] on input "text" at bounding box center [644, 349] width 138 height 29
type input "19,900"
click at [1185, 708] on div "chevron_left Expected Change in Income Home chevron_right" at bounding box center [953, 704] width 1116 height 48
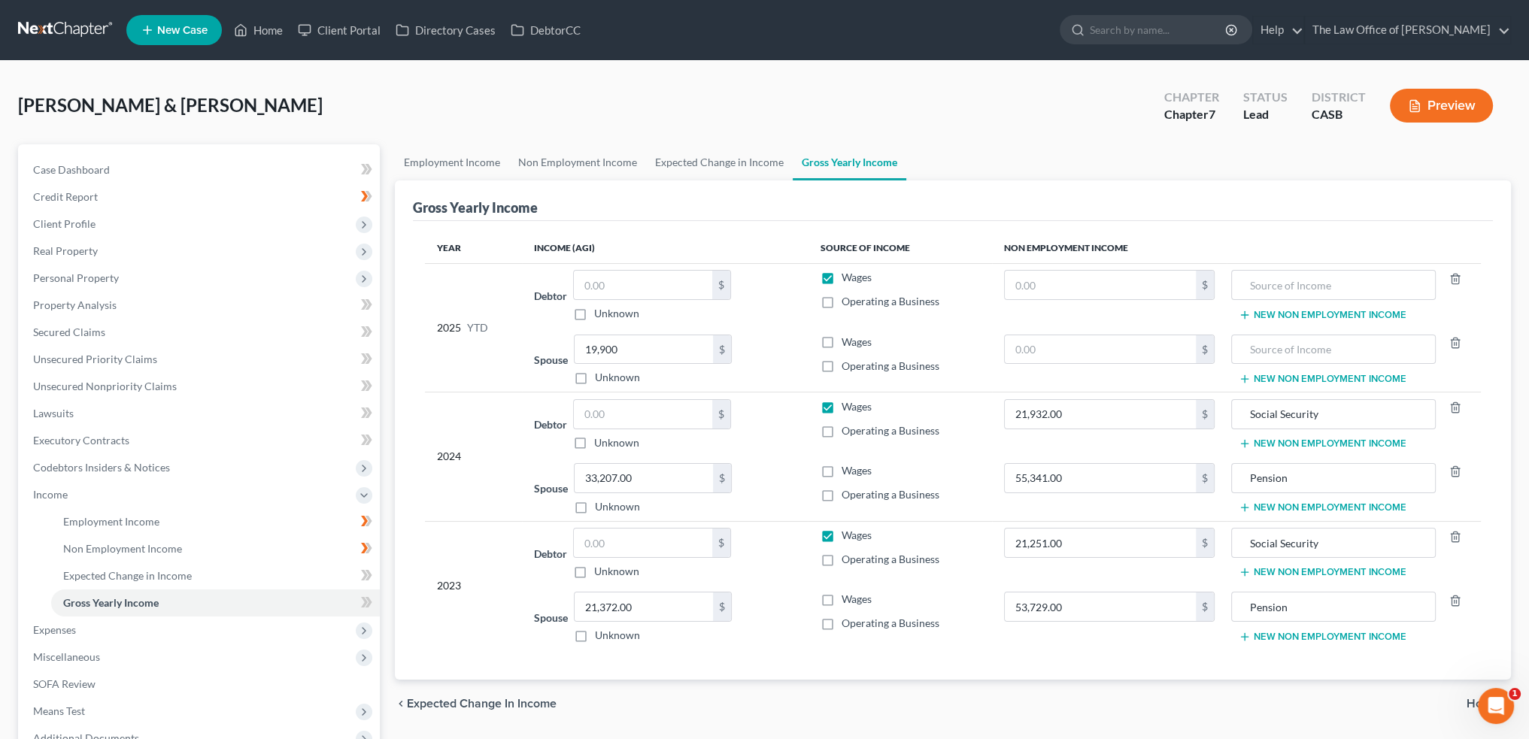
click at [1168, 736] on div "Employment Income Non Employment Income Expected Change in Income Gross Yearly …" at bounding box center [952, 497] width 1131 height 706
click at [555, 165] on link "Non Employment Income" at bounding box center [577, 162] width 137 height 36
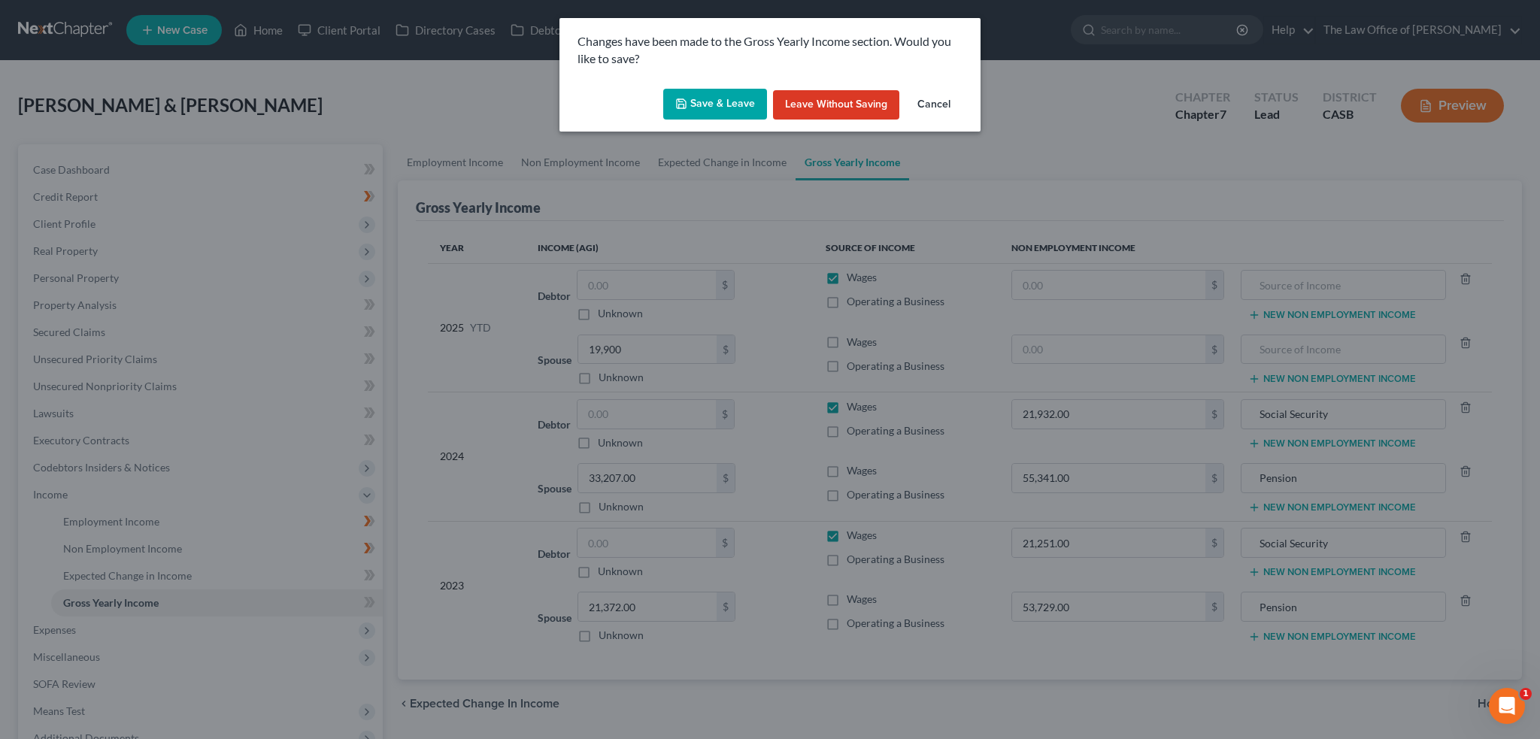
click at [741, 99] on button "Save & Leave" at bounding box center [715, 105] width 104 height 32
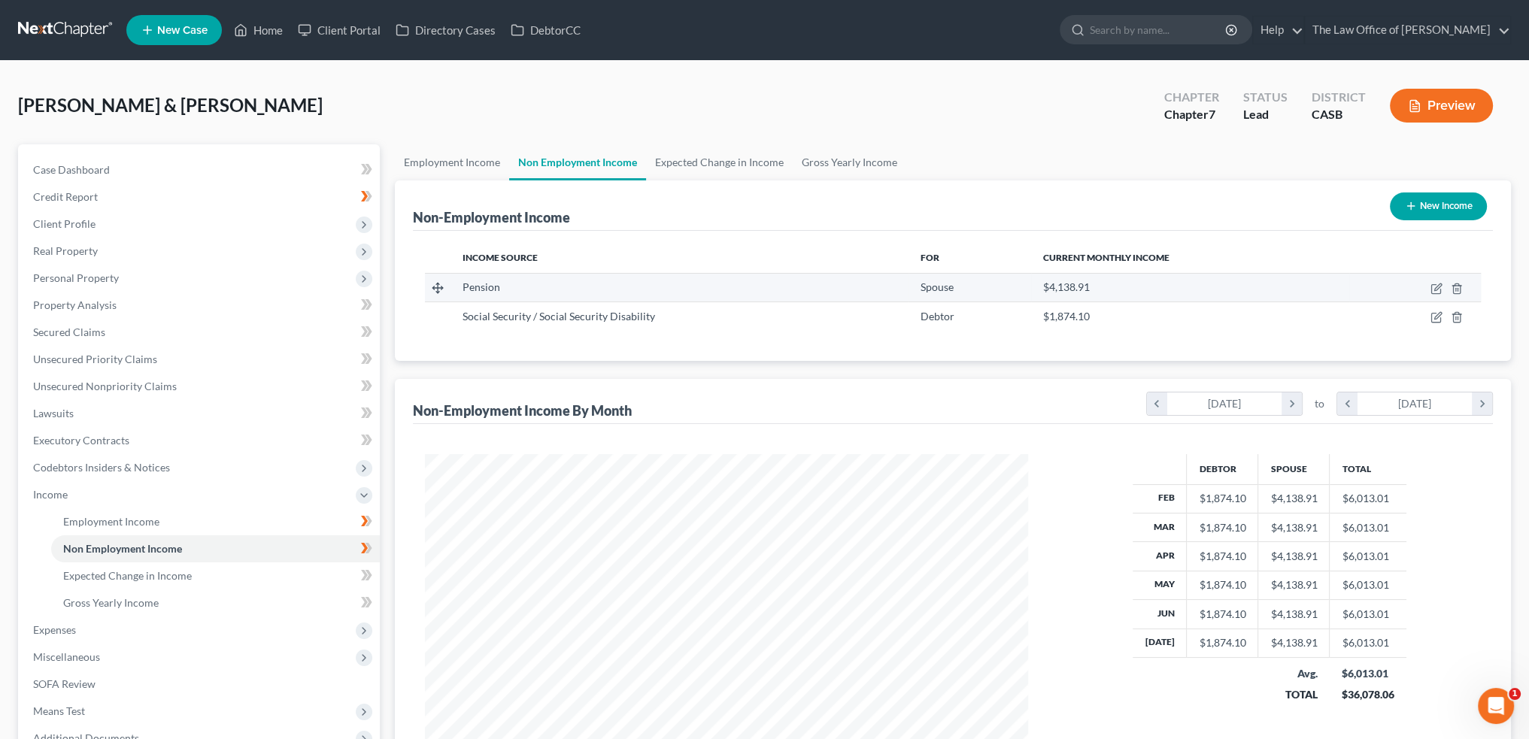
scroll to position [302, 633]
drag, startPoint x: 835, startPoint y: 159, endPoint x: 1110, endPoint y: 253, distance: 290.9
click at [835, 159] on link "Gross Yearly Income" at bounding box center [850, 162] width 114 height 36
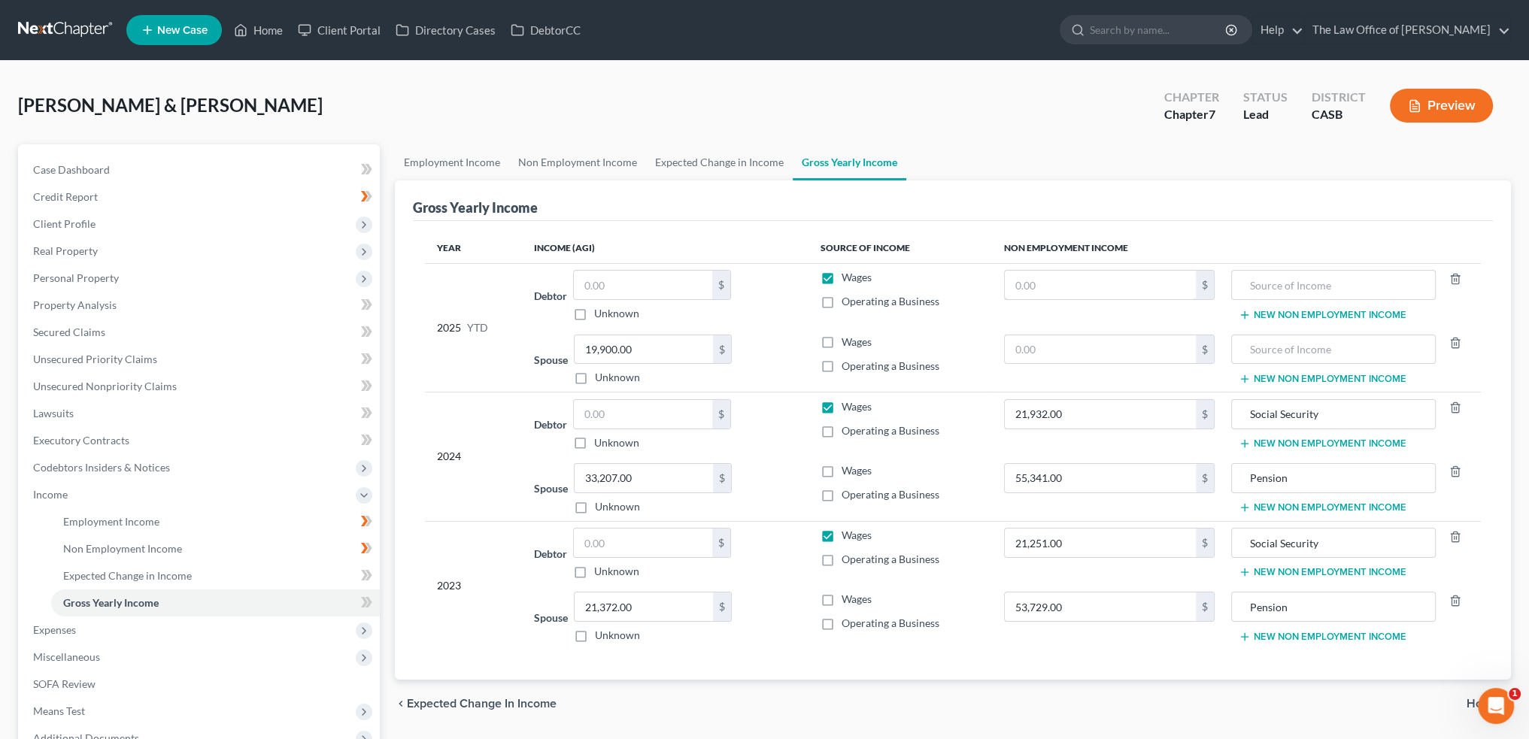
drag, startPoint x: 1146, startPoint y: 279, endPoint x: 1507, endPoint y: 324, distance: 363.9
click at [1146, 279] on input "text" at bounding box center [1100, 285] width 191 height 29
type input "33,111"
click at [1374, 290] on input "text" at bounding box center [1333, 285] width 187 height 29
type input "Pension"
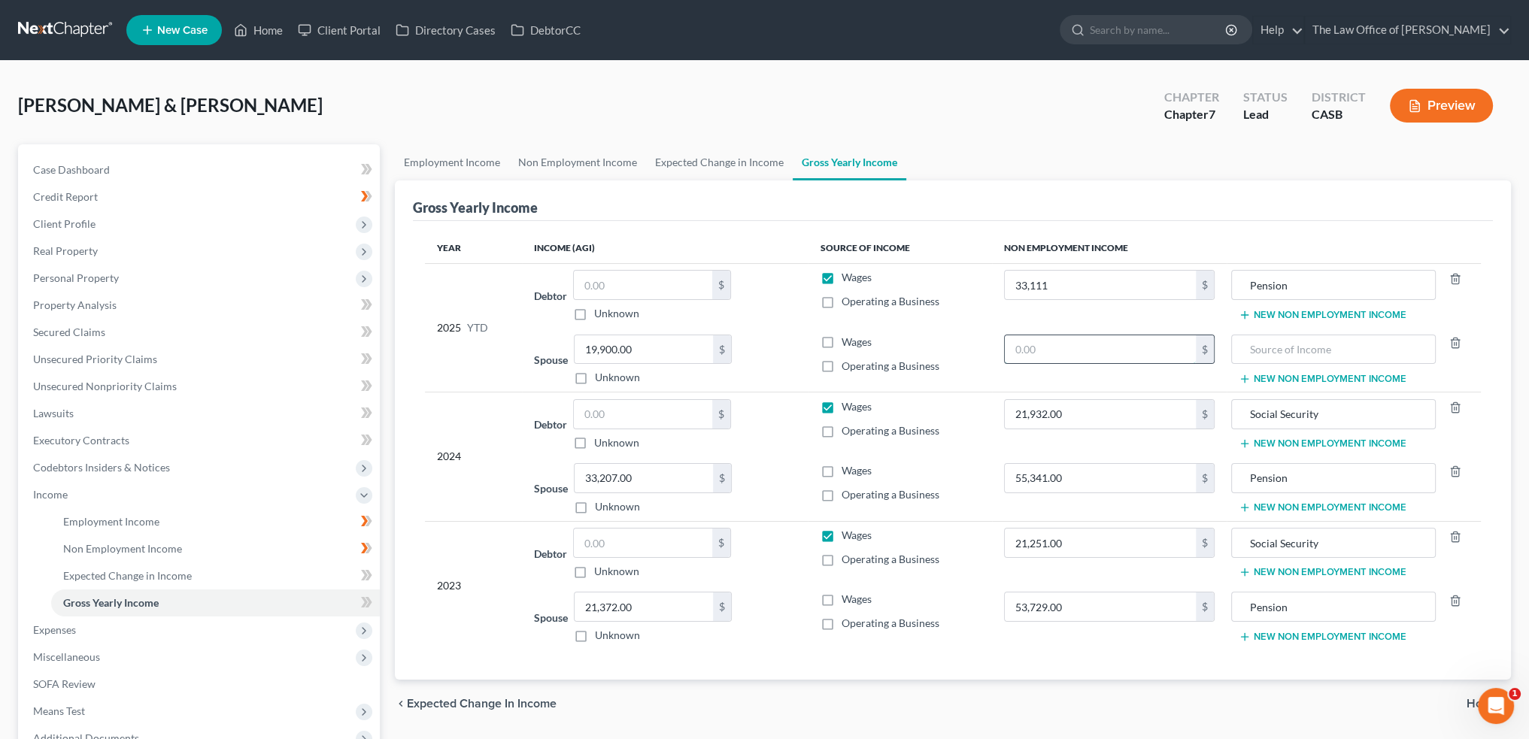
drag, startPoint x: 1113, startPoint y: 336, endPoint x: 1194, endPoint y: 358, distance: 84.1
click at [1113, 336] on input "text" at bounding box center [1100, 349] width 191 height 29
click at [542, 165] on link "Non Employment Income" at bounding box center [577, 162] width 137 height 36
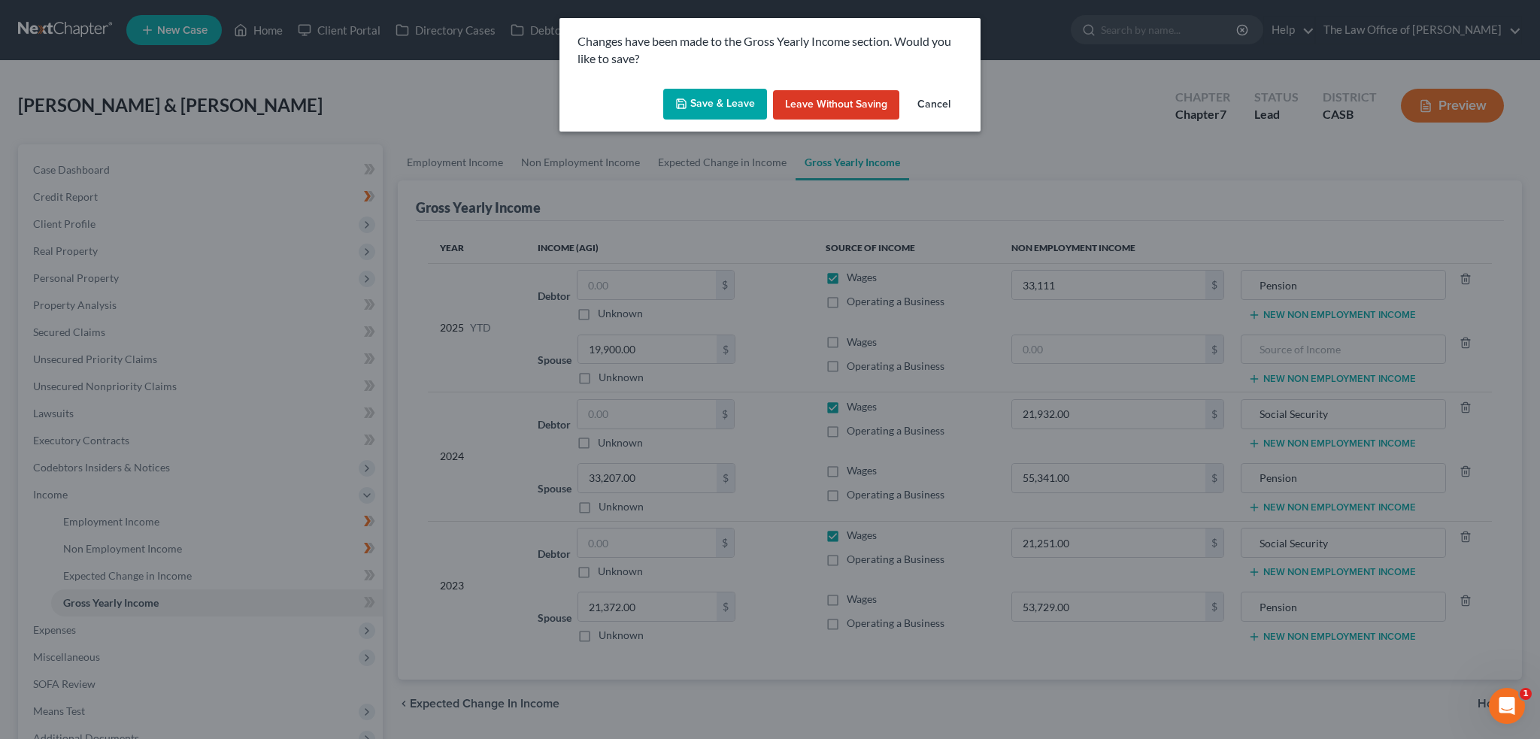
click at [709, 102] on button "Save & Leave" at bounding box center [715, 105] width 104 height 32
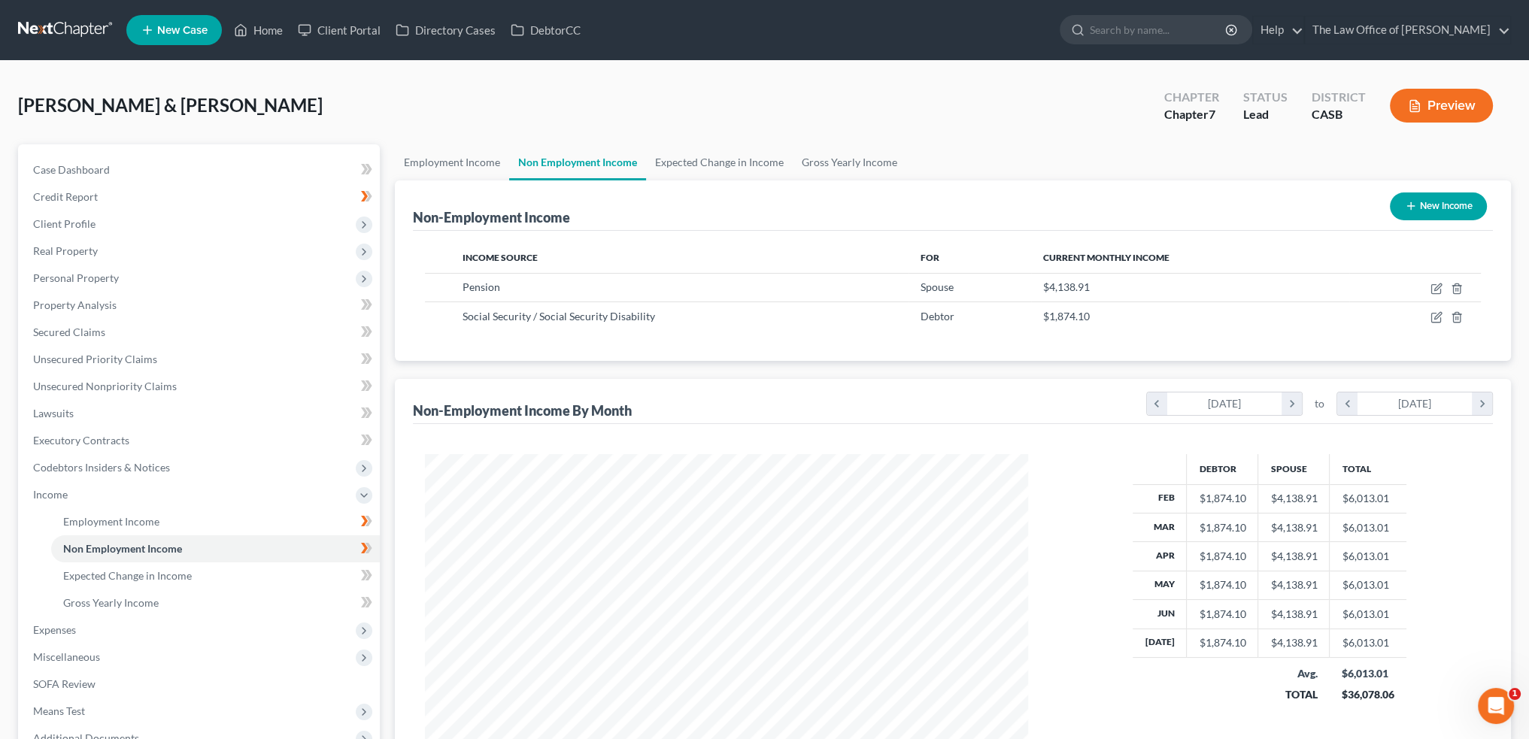
scroll to position [302, 633]
click at [824, 162] on link "Gross Yearly Income" at bounding box center [850, 162] width 114 height 36
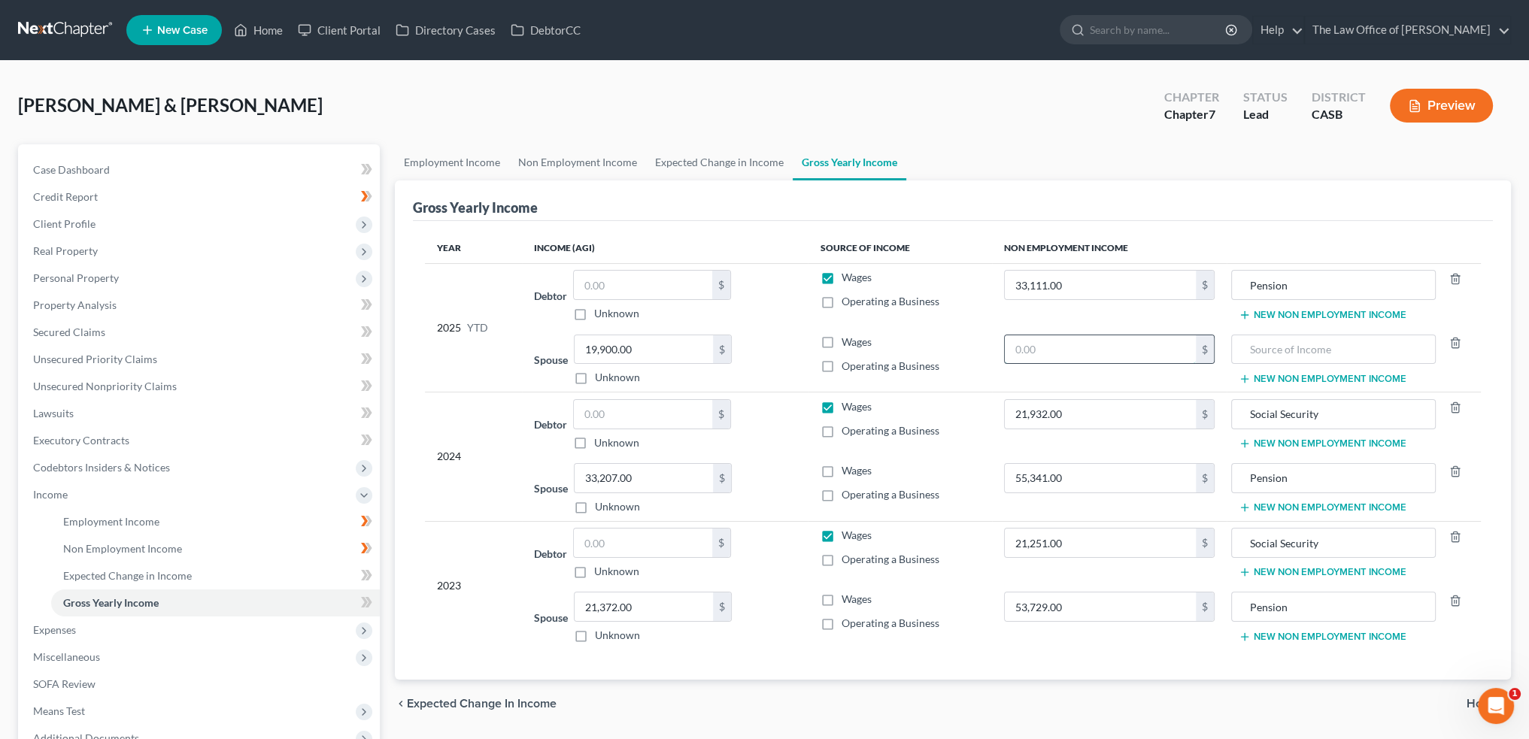
click at [1062, 348] on input "text" at bounding box center [1100, 349] width 191 height 29
type input "15,000"
drag, startPoint x: 1325, startPoint y: 293, endPoint x: 1113, endPoint y: 285, distance: 211.5
click at [1115, 296] on tr "2025 YTD Debtor $ Unknown Balance Undetermined $ Unknown Wages Operating a Busi…" at bounding box center [953, 295] width 1056 height 65
click at [1318, 332] on td "New Non Employment Income" at bounding box center [1354, 360] width 254 height 65
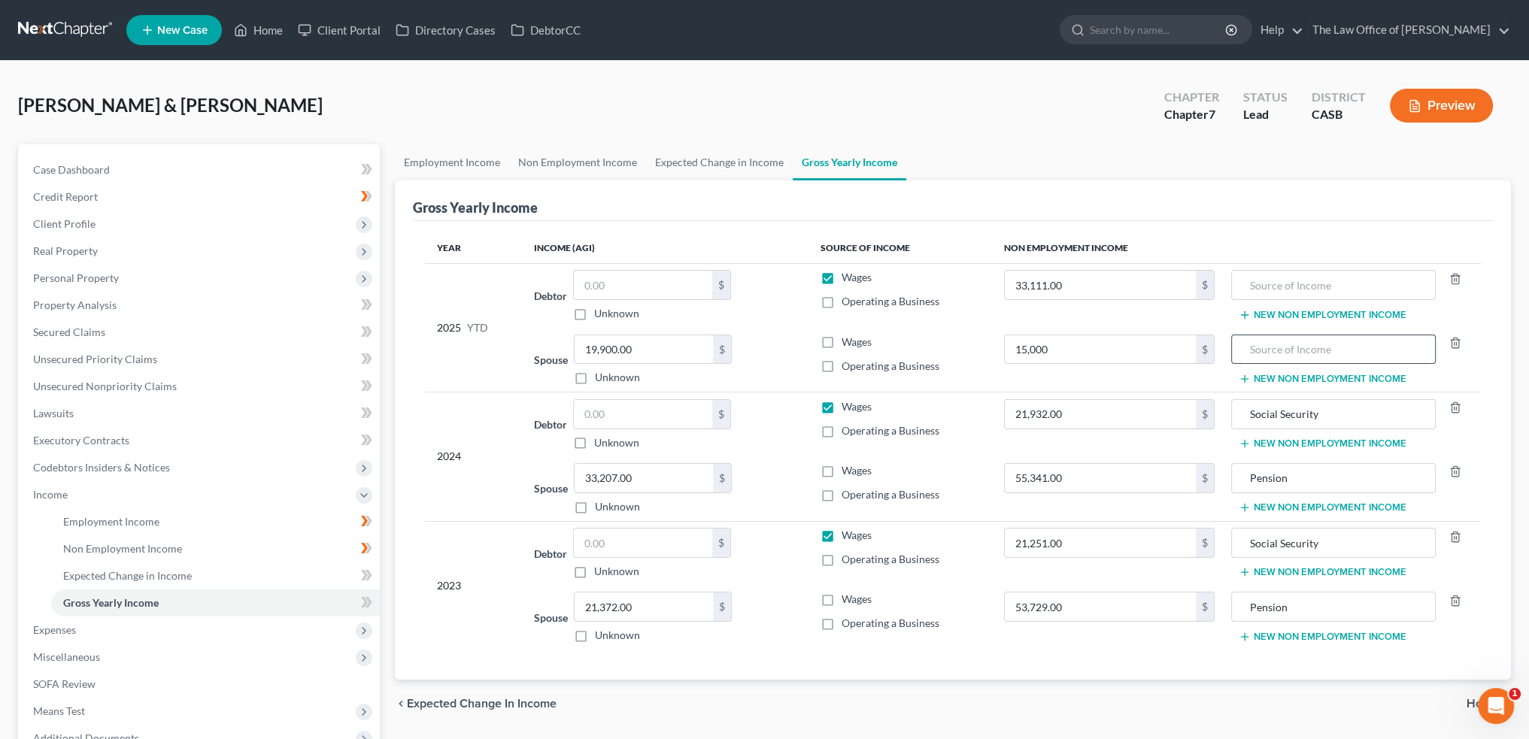
click at [1315, 349] on input "text" at bounding box center [1333, 349] width 187 height 29
paste input "Pension"
type input "Pension"
type input "0"
click at [1333, 285] on input "text" at bounding box center [1333, 285] width 187 height 29
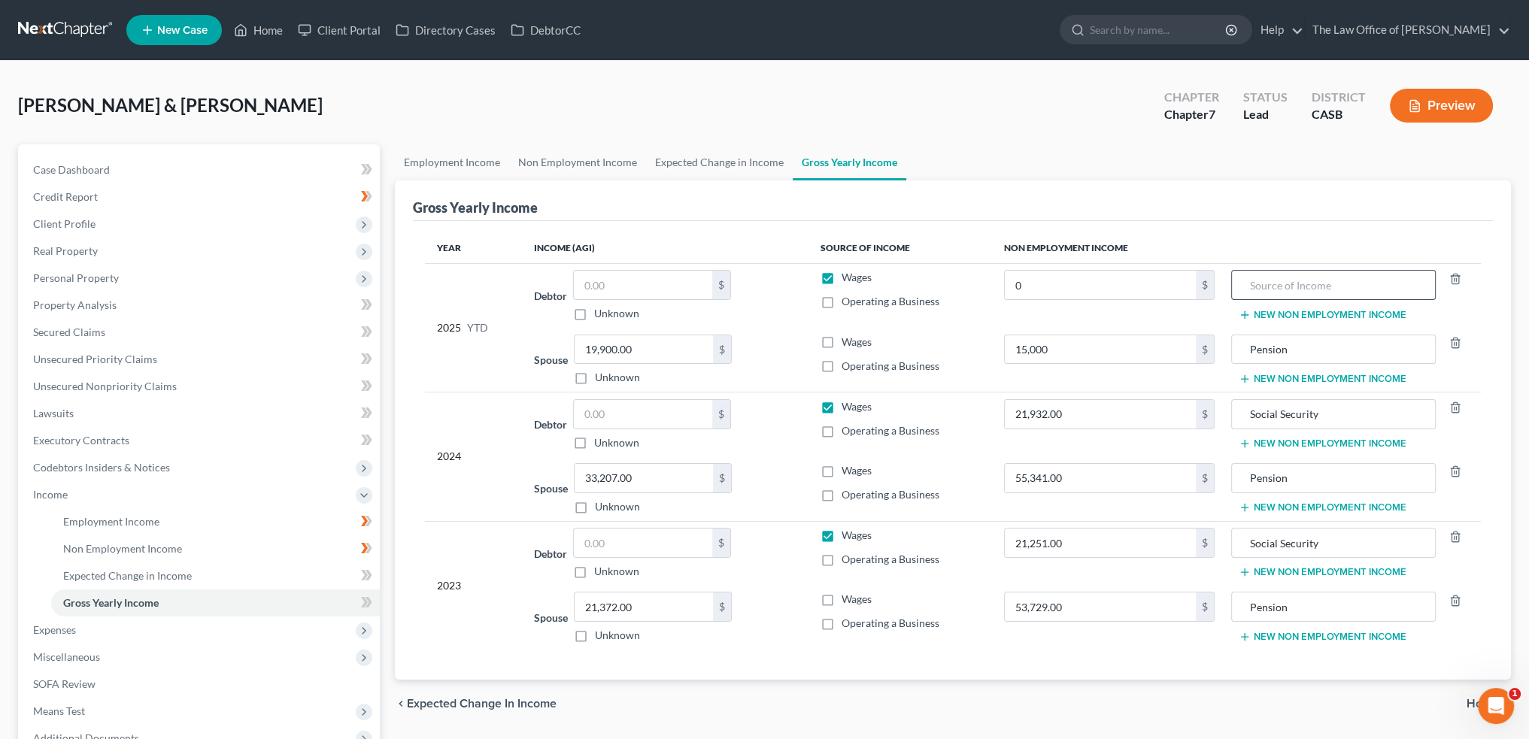
paste input "33,111.00"
type input "33,111.00"
type input "0"
paste input "15,00"
type input "15,000"
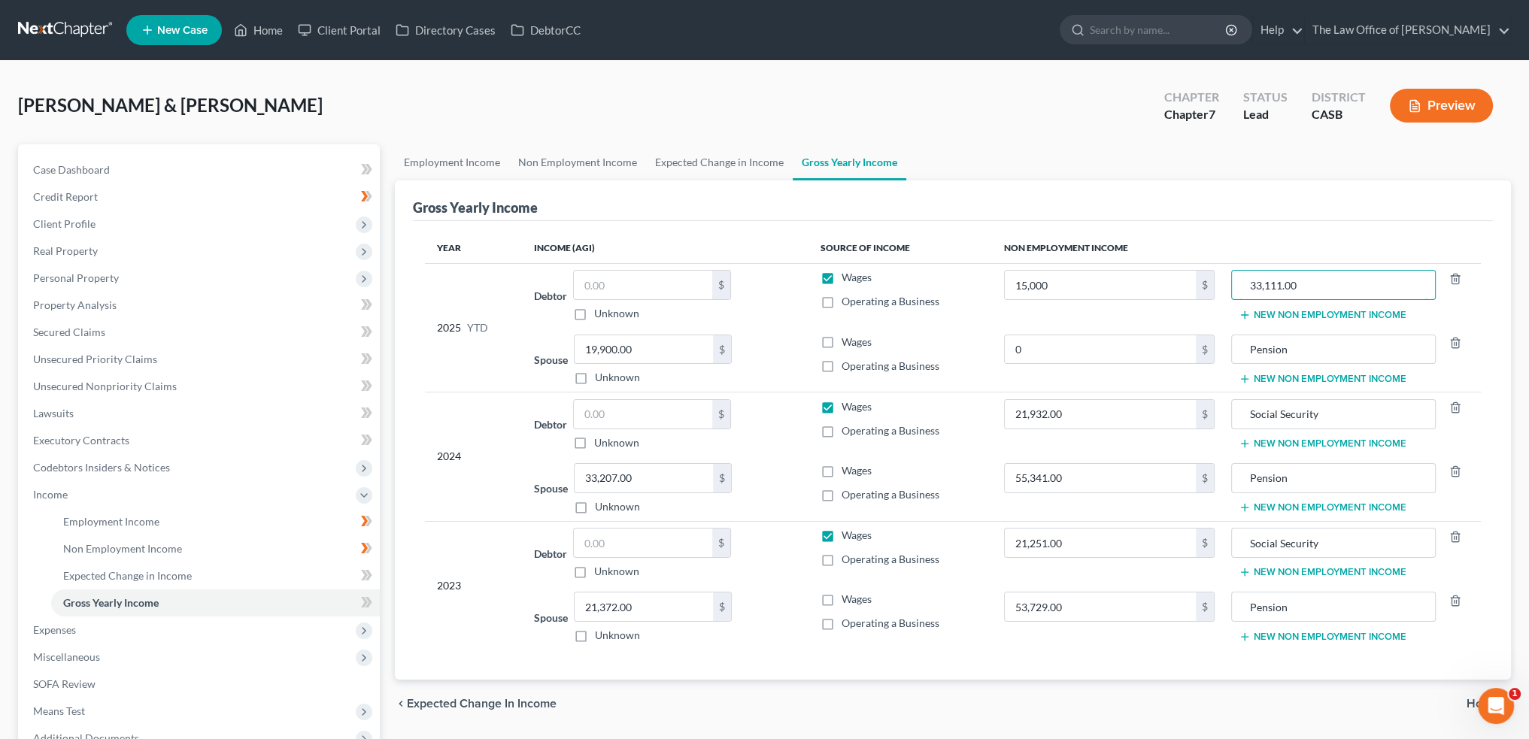
drag, startPoint x: 1354, startPoint y: 281, endPoint x: 927, endPoint y: 259, distance: 427.8
click at [936, 264] on tr "2025 YTD Debtor $ Unknown Balance Undetermined $ Unknown Wages Operating a Busi…" at bounding box center [953, 295] width 1056 height 65
click at [1042, 340] on input "0" at bounding box center [1100, 349] width 191 height 29
paste input "33,111.0"
type input "33,111.00"
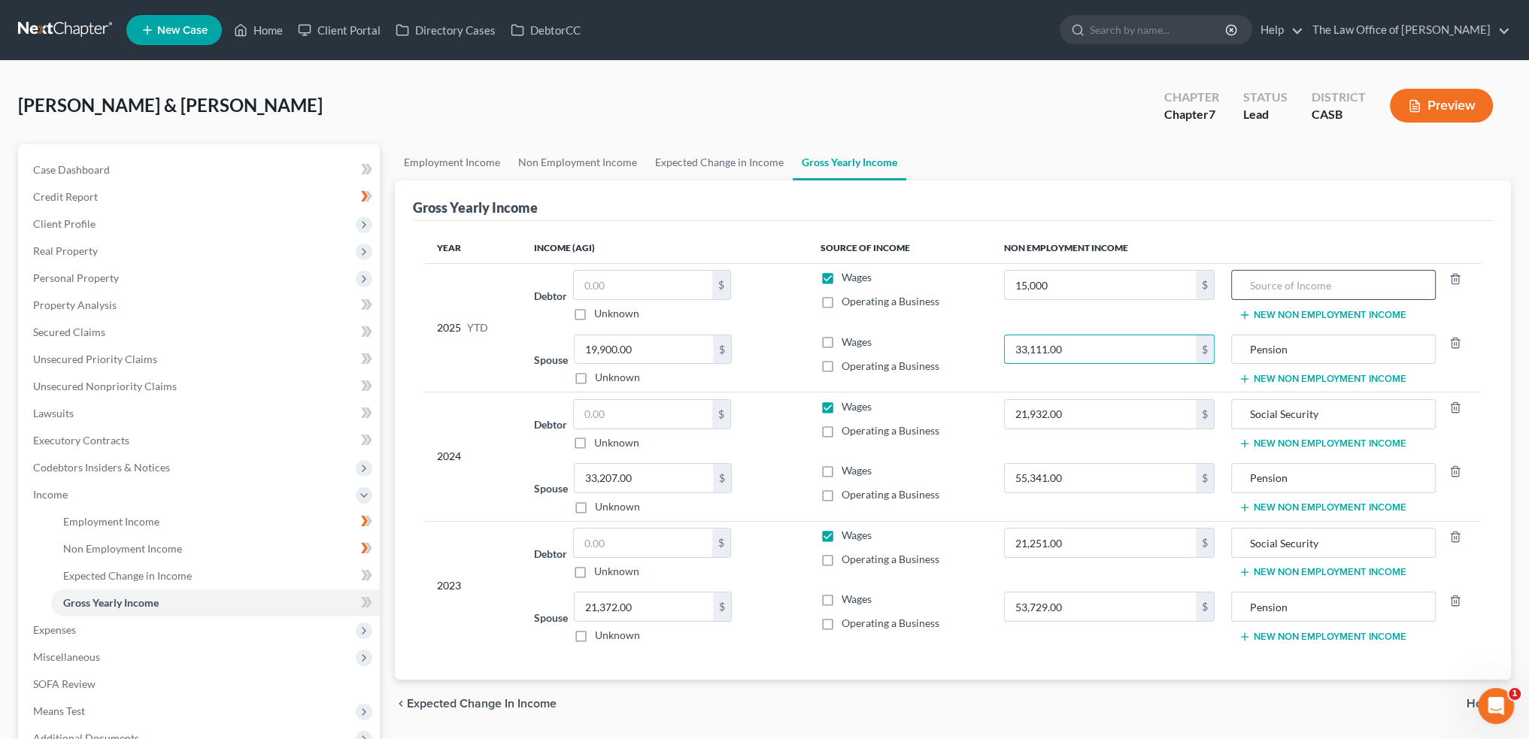
click at [1308, 289] on input "text" at bounding box center [1333, 285] width 187 height 29
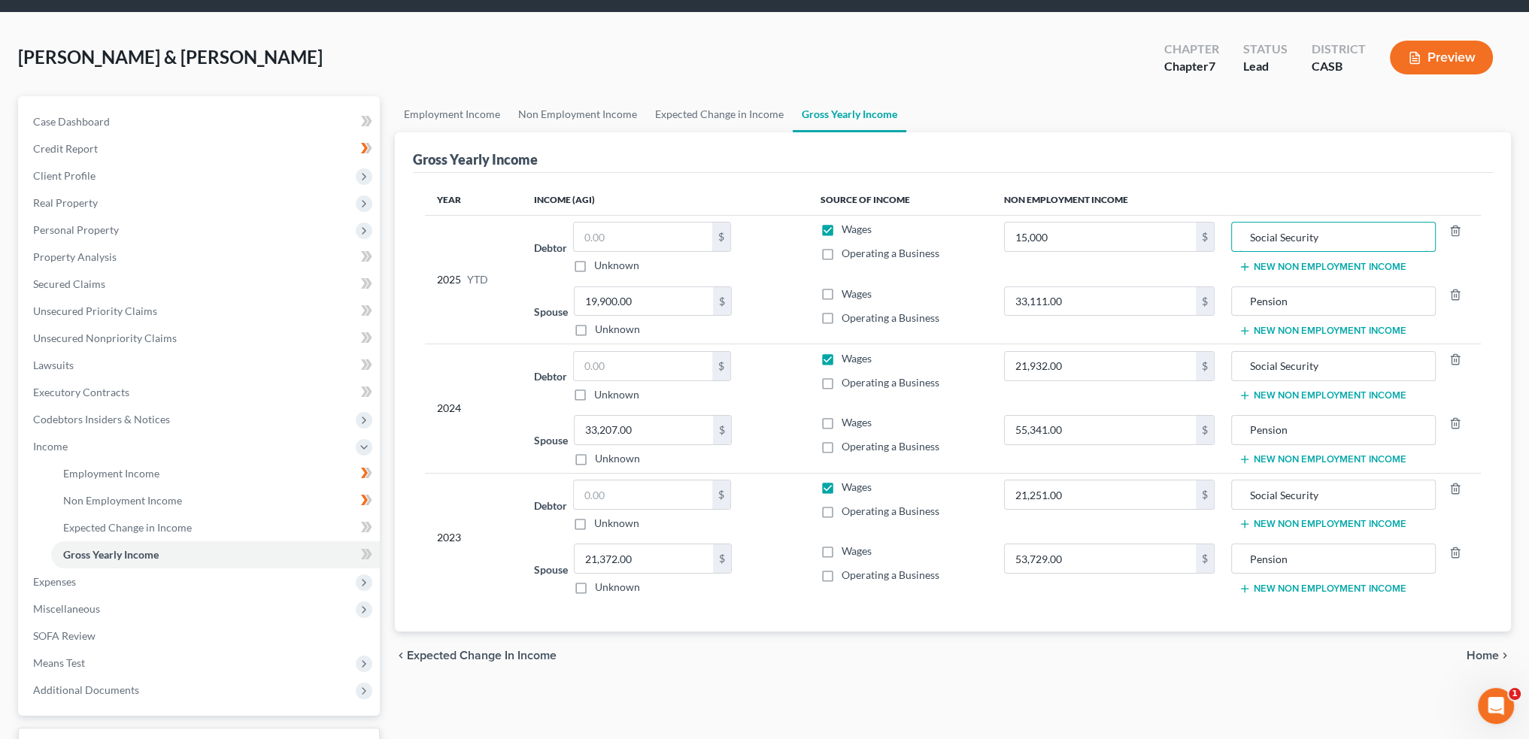
scroll to position [75, 0]
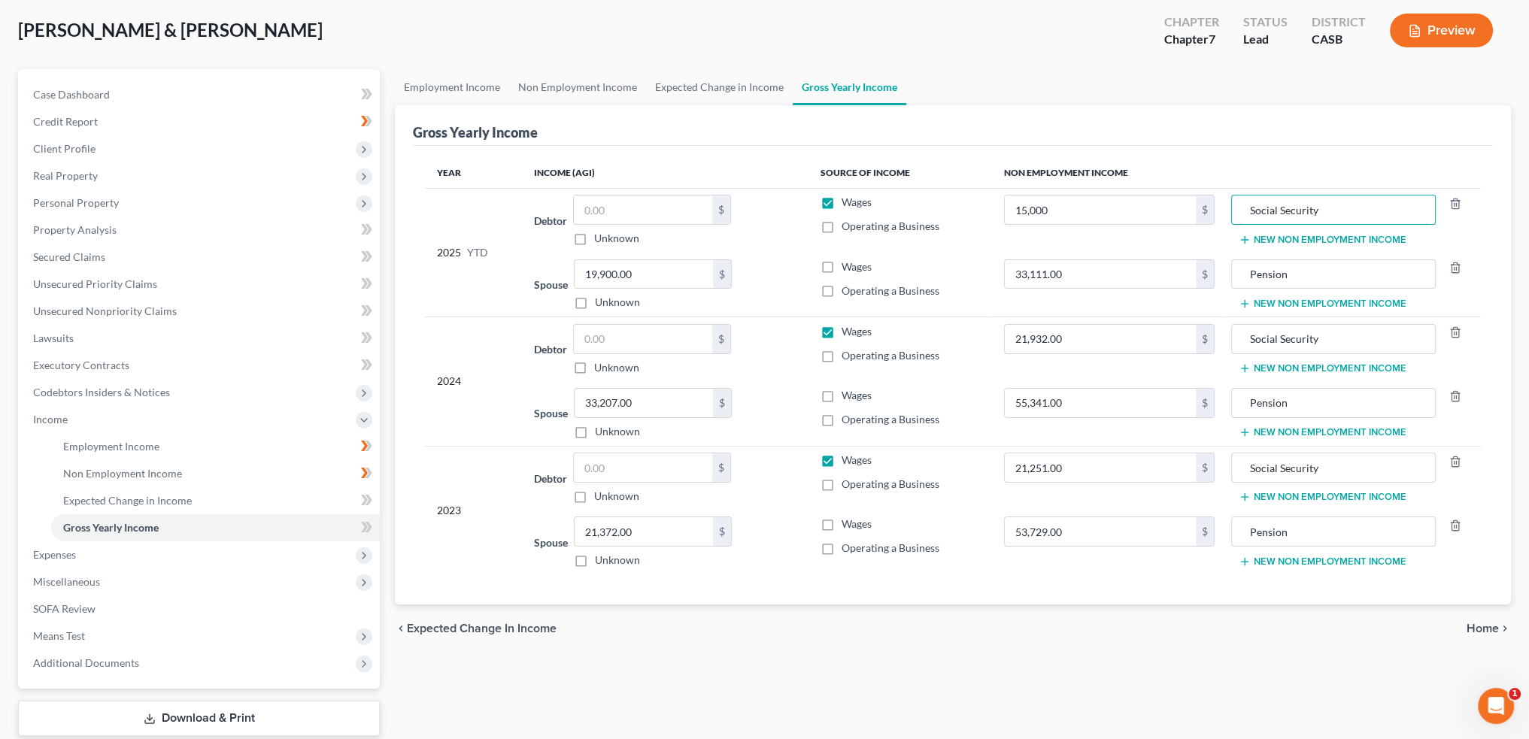
type input "Social Security"
click at [839, 524] on div "Wages" at bounding box center [900, 524] width 160 height 15
click at [841, 522] on label "Wages" at bounding box center [856, 524] width 30 height 15
click at [847, 522] on input "Wages" at bounding box center [852, 522] width 10 height 10
checkbox input "true"
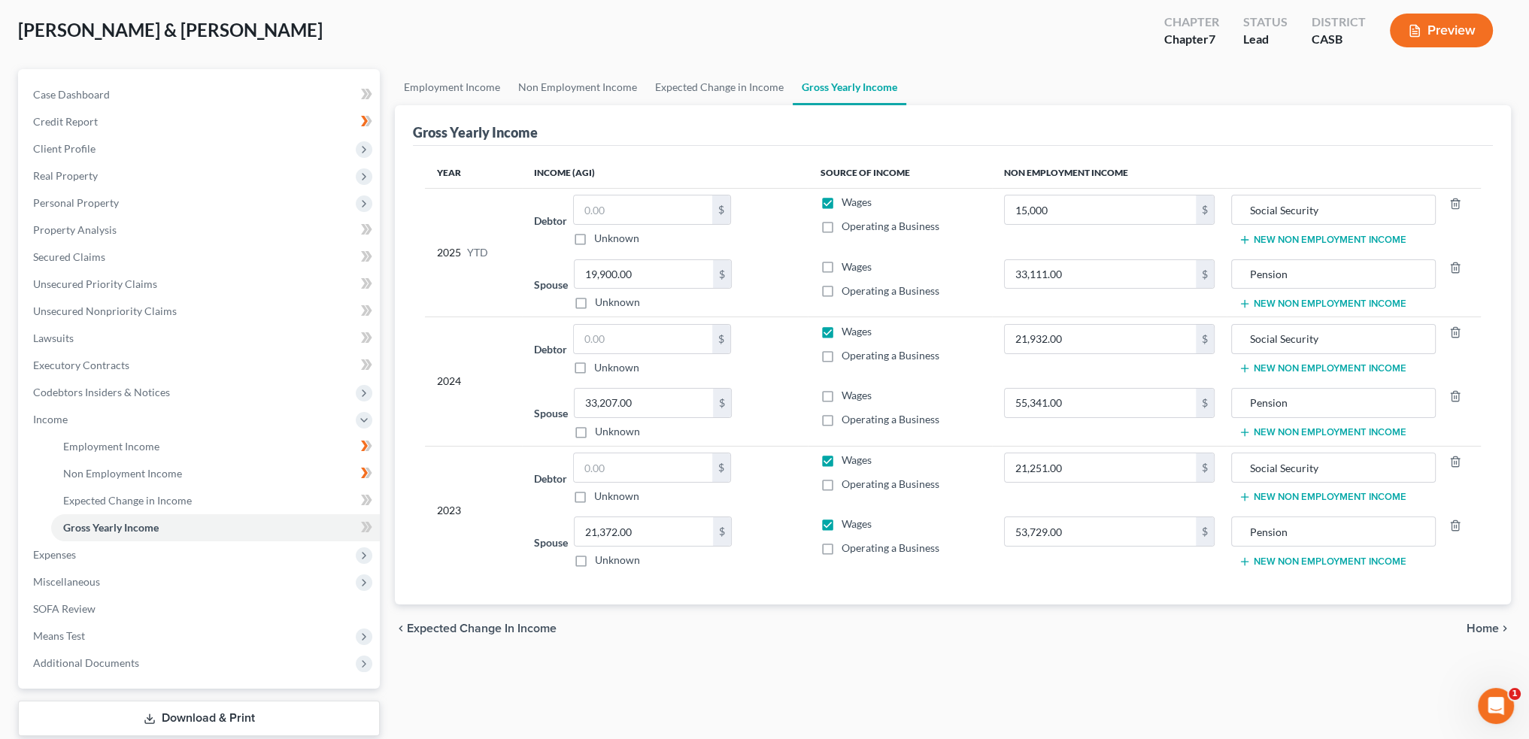
click at [841, 460] on label "Wages" at bounding box center [856, 460] width 30 height 15
click at [847, 460] on input "Wages" at bounding box center [852, 458] width 10 height 10
checkbox input "false"
click at [841, 328] on label "Wages" at bounding box center [856, 331] width 30 height 15
click at [847, 328] on input "Wages" at bounding box center [852, 329] width 10 height 10
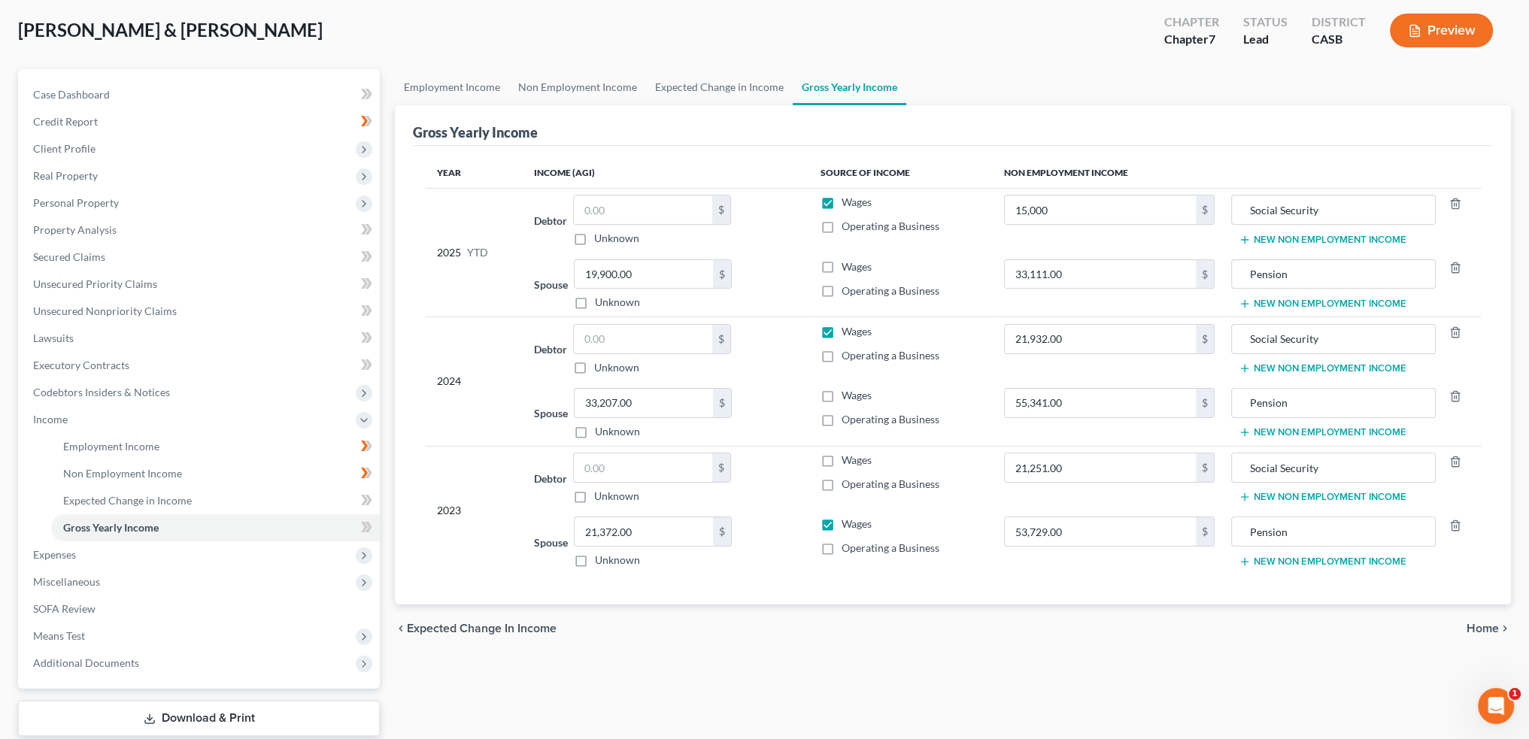
checkbox input "false"
drag, startPoint x: 826, startPoint y: 393, endPoint x: 827, endPoint y: 271, distance: 122.6
click at [841, 393] on label "Wages" at bounding box center [856, 395] width 30 height 15
click at [847, 393] on input "Wages" at bounding box center [852, 393] width 10 height 10
checkbox input "true"
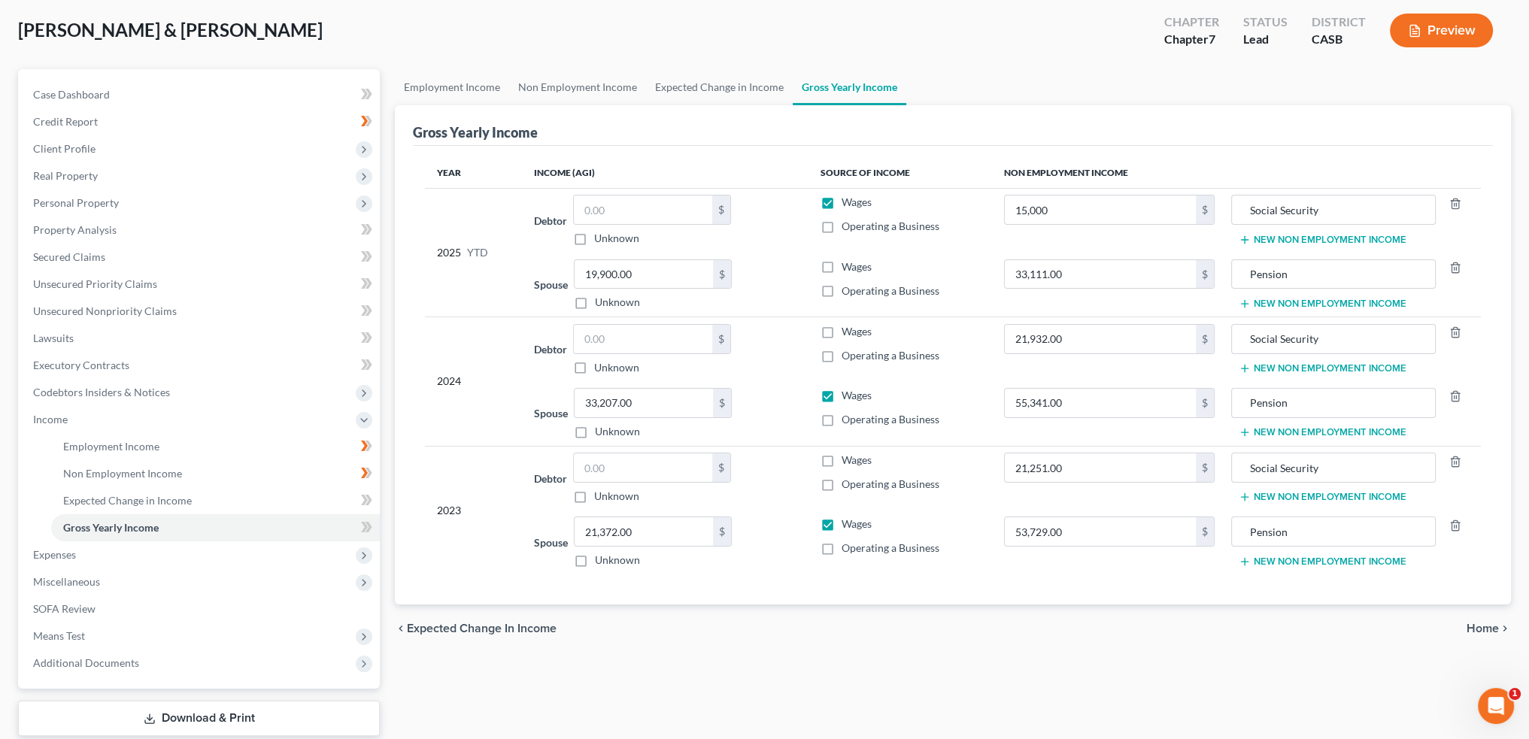
click at [841, 206] on label "Wages" at bounding box center [856, 202] width 30 height 15
click at [847, 205] on input "Wages" at bounding box center [852, 200] width 10 height 10
checkbox input "false"
click at [841, 267] on label "Wages" at bounding box center [856, 267] width 30 height 15
click at [847, 267] on input "Wages" at bounding box center [852, 265] width 10 height 10
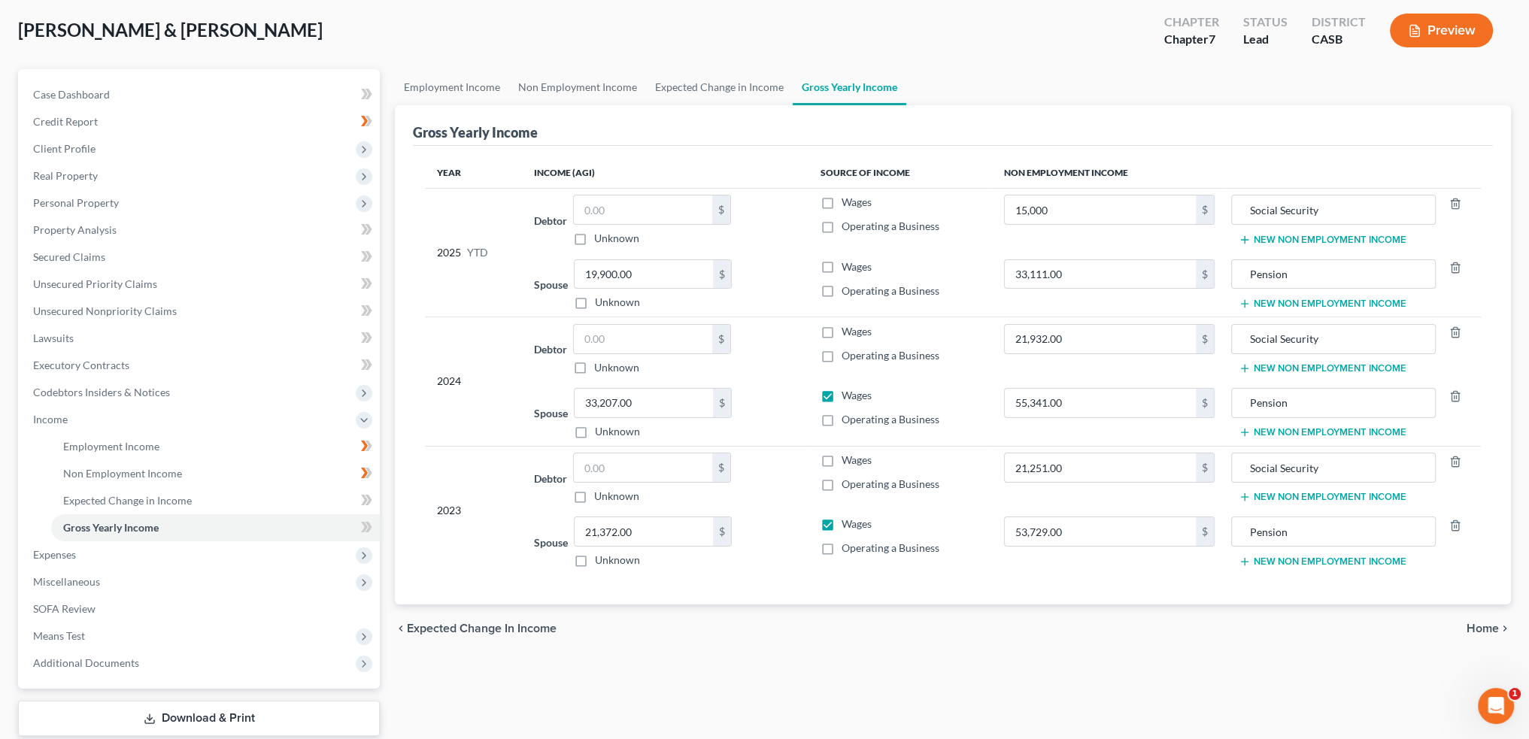
checkbox input "true"
click at [53, 557] on span "Expenses" at bounding box center [54, 554] width 43 height 13
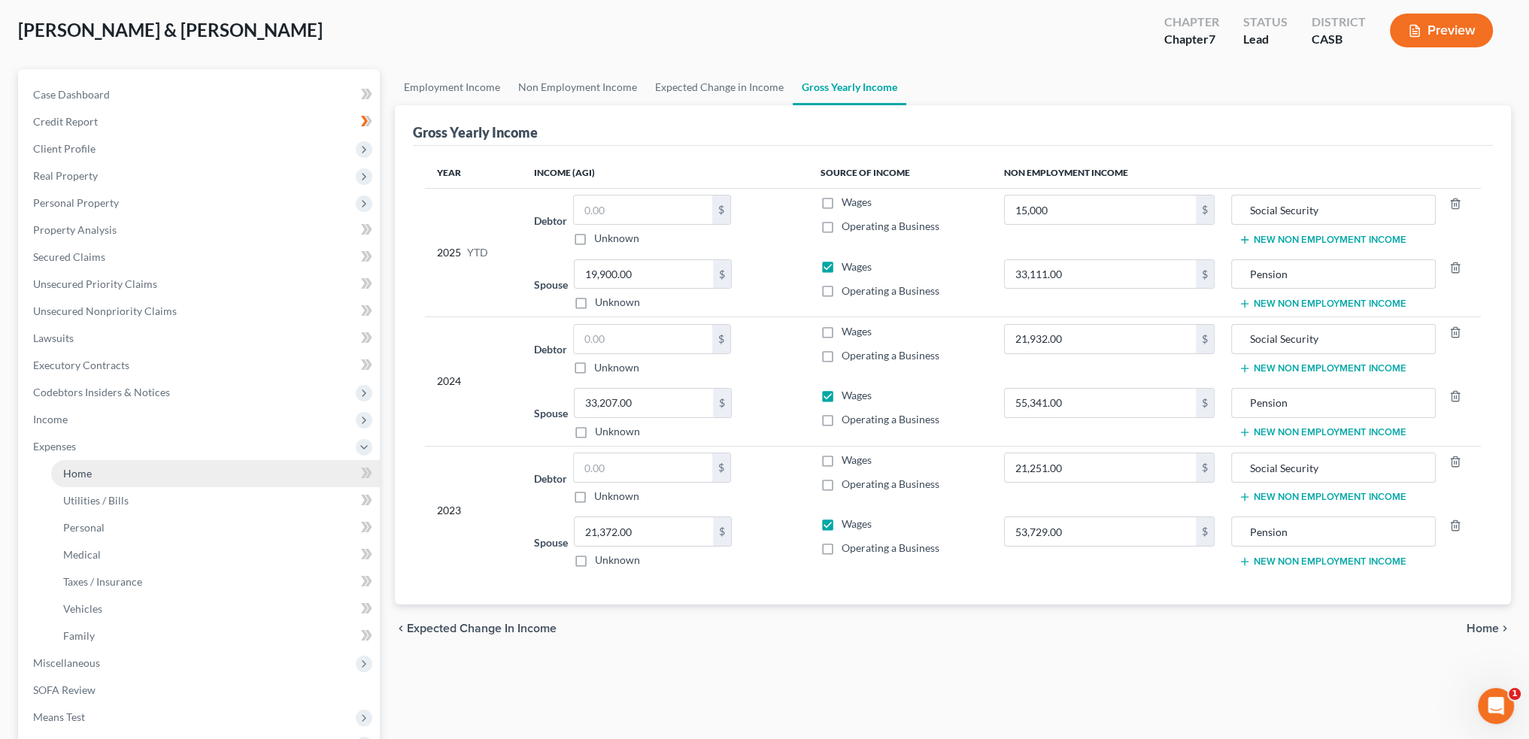
click at [77, 472] on span "Home" at bounding box center [77, 473] width 29 height 13
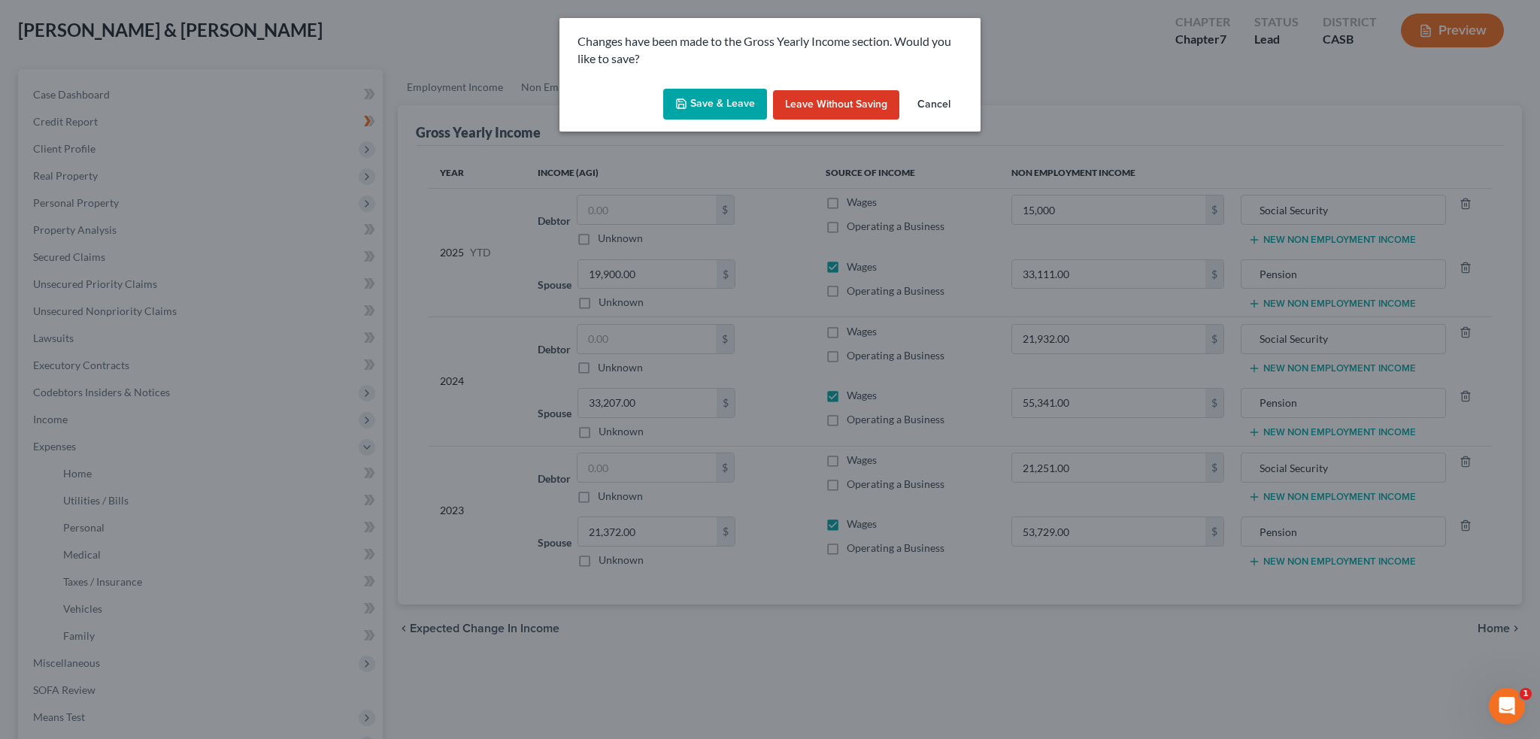
click at [657, 96] on div "Save & Leave Leave without Saving Cancel" at bounding box center [770, 108] width 421 height 50
click at [700, 102] on button "Save & Leave" at bounding box center [715, 105] width 104 height 32
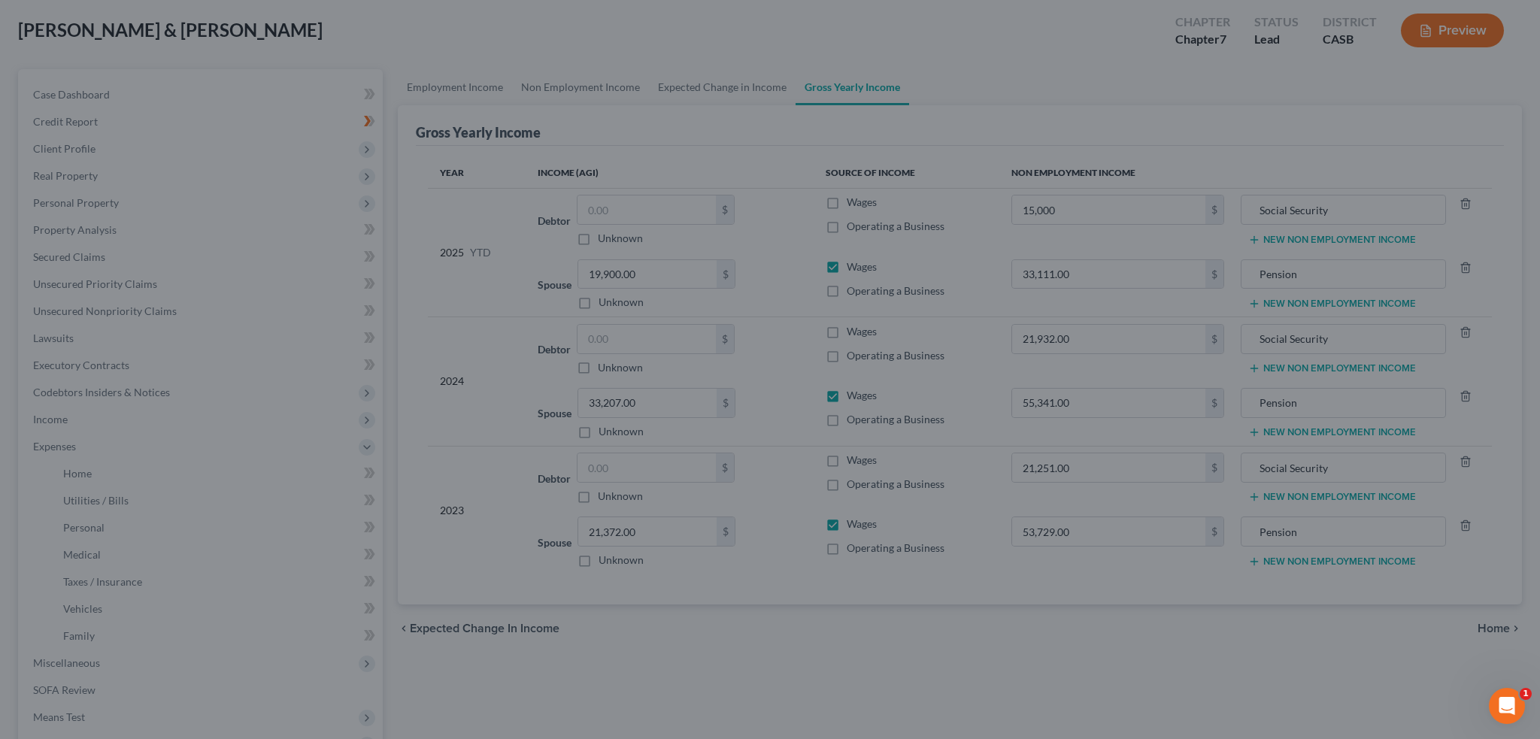
type input "15,000.00"
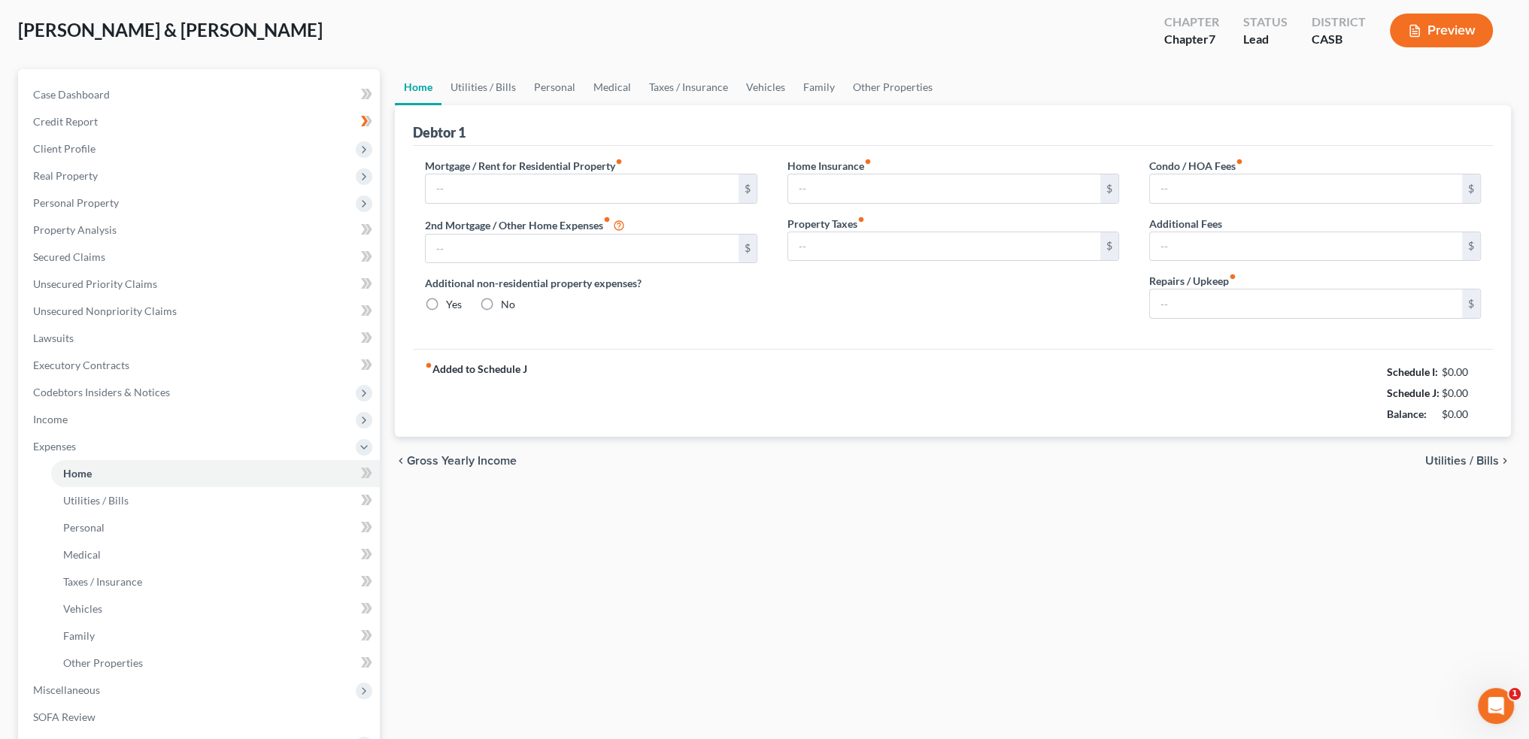
type input "3,600.00"
type input "0.00"
radio input "true"
type input "0.00"
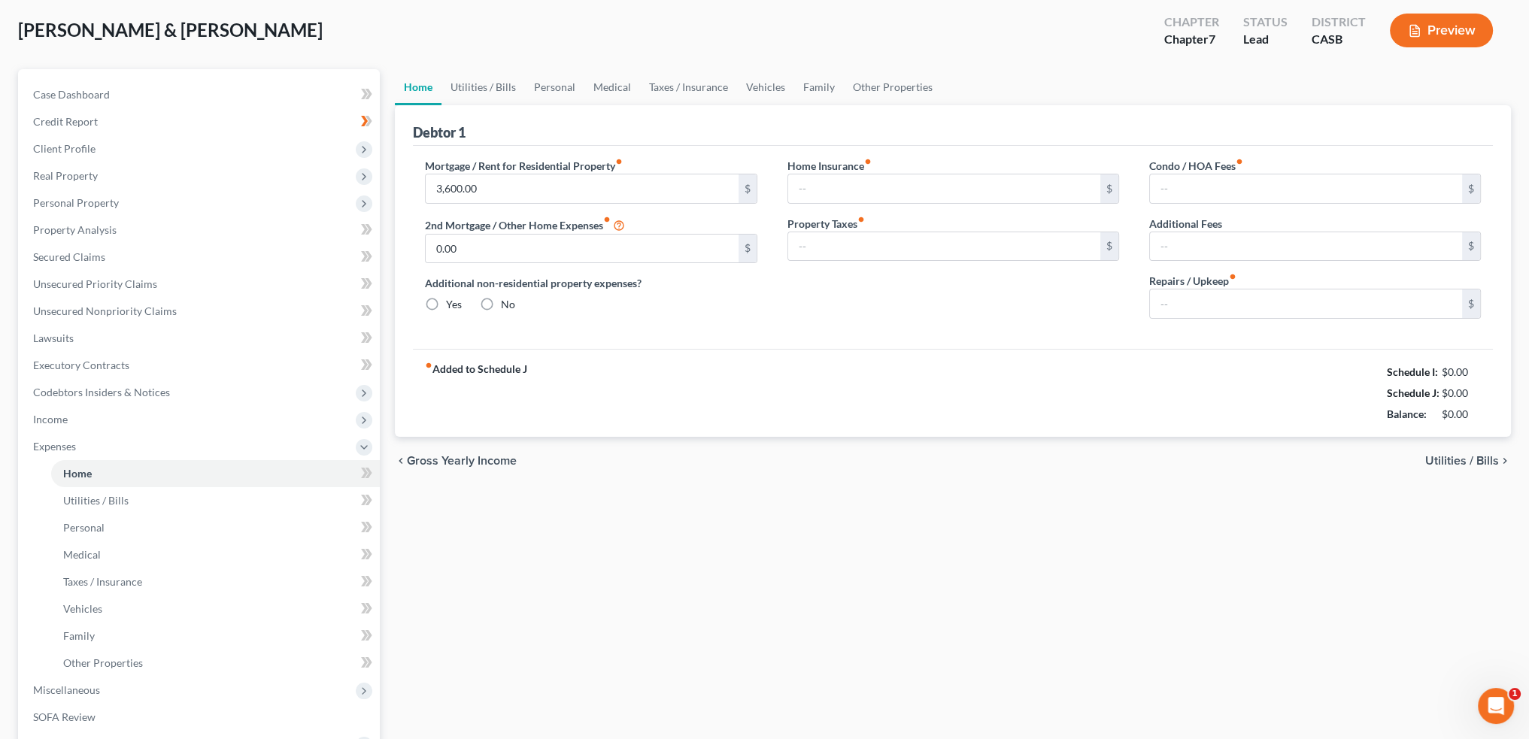
type input "0.00"
type input "100.00"
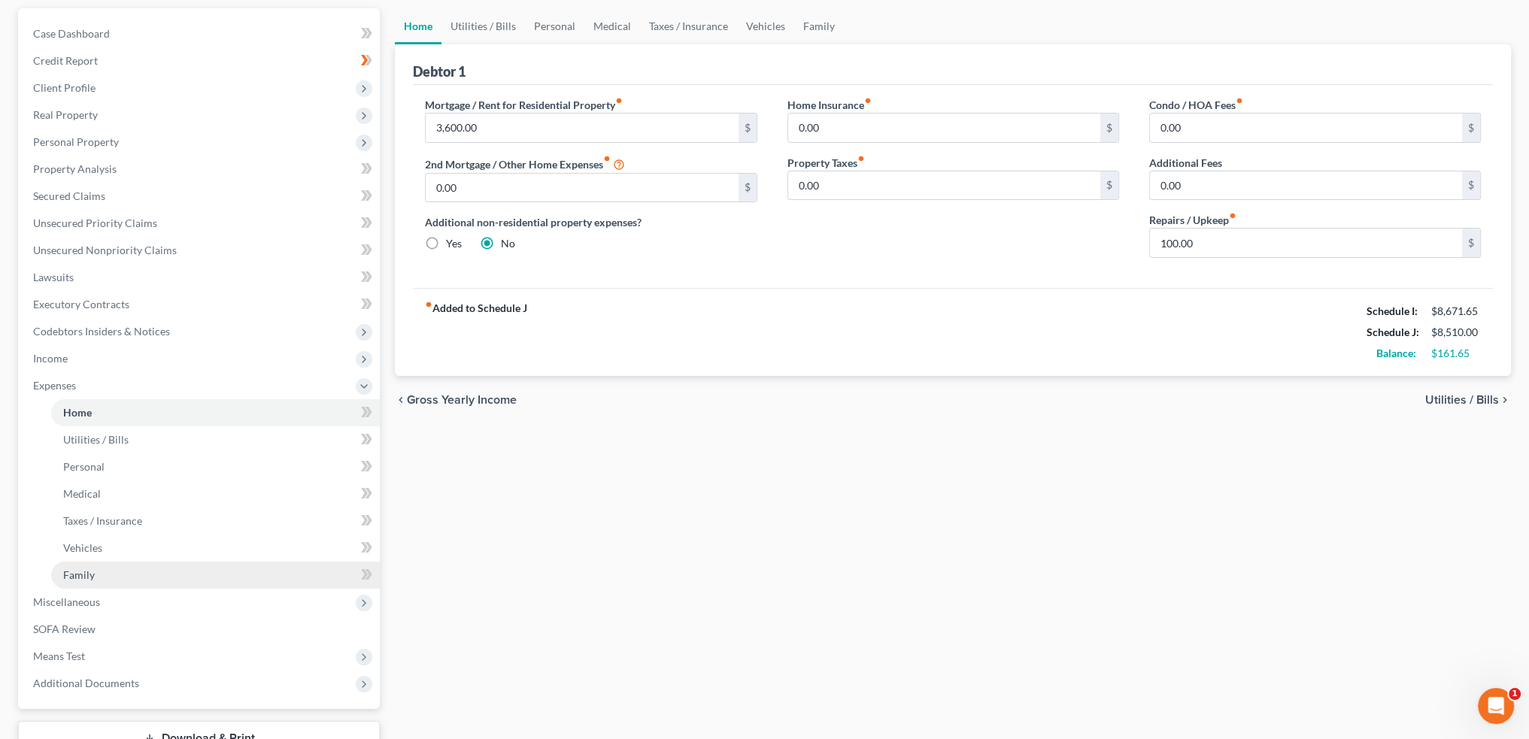
scroll to position [150, 0]
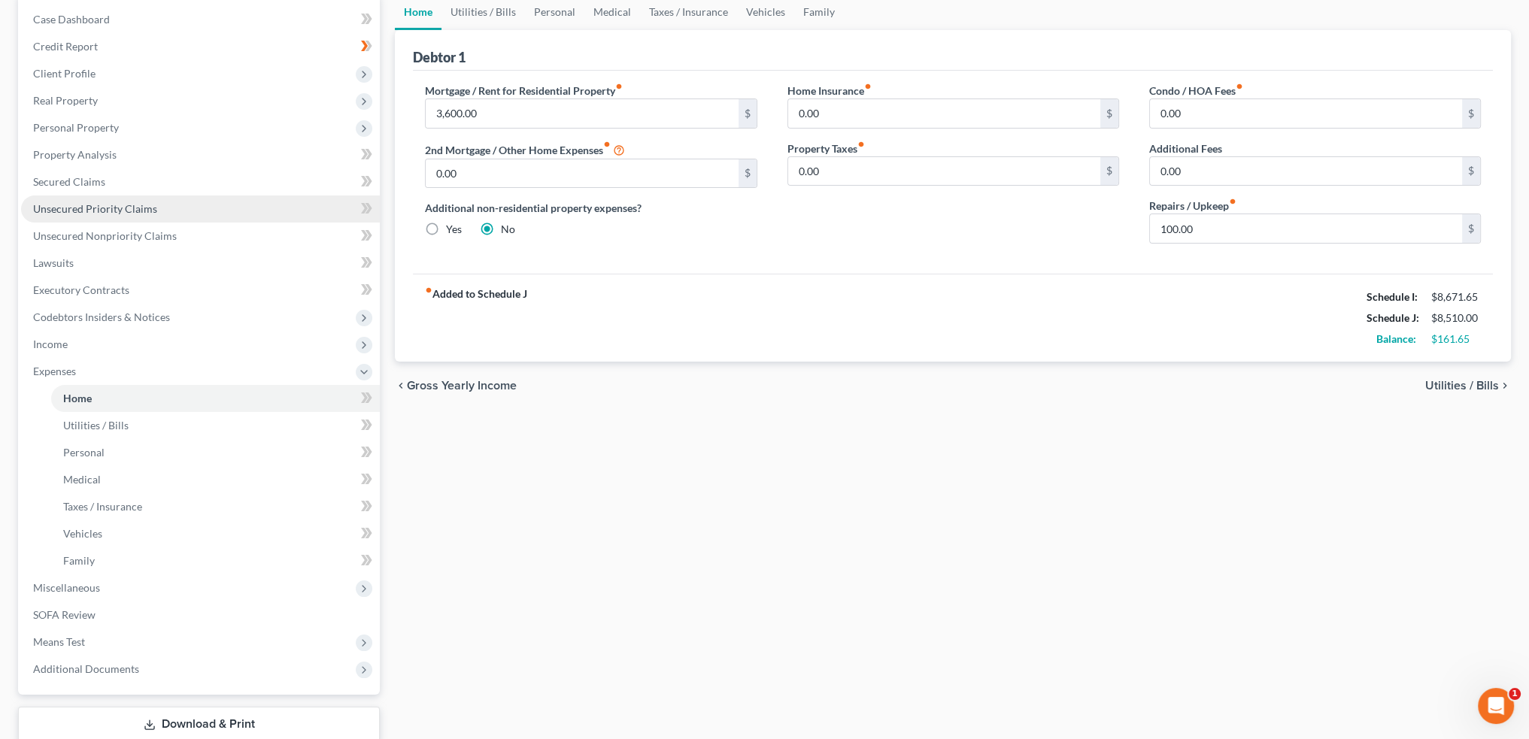
click at [57, 210] on span "Unsecured Priority Claims" at bounding box center [95, 208] width 124 height 13
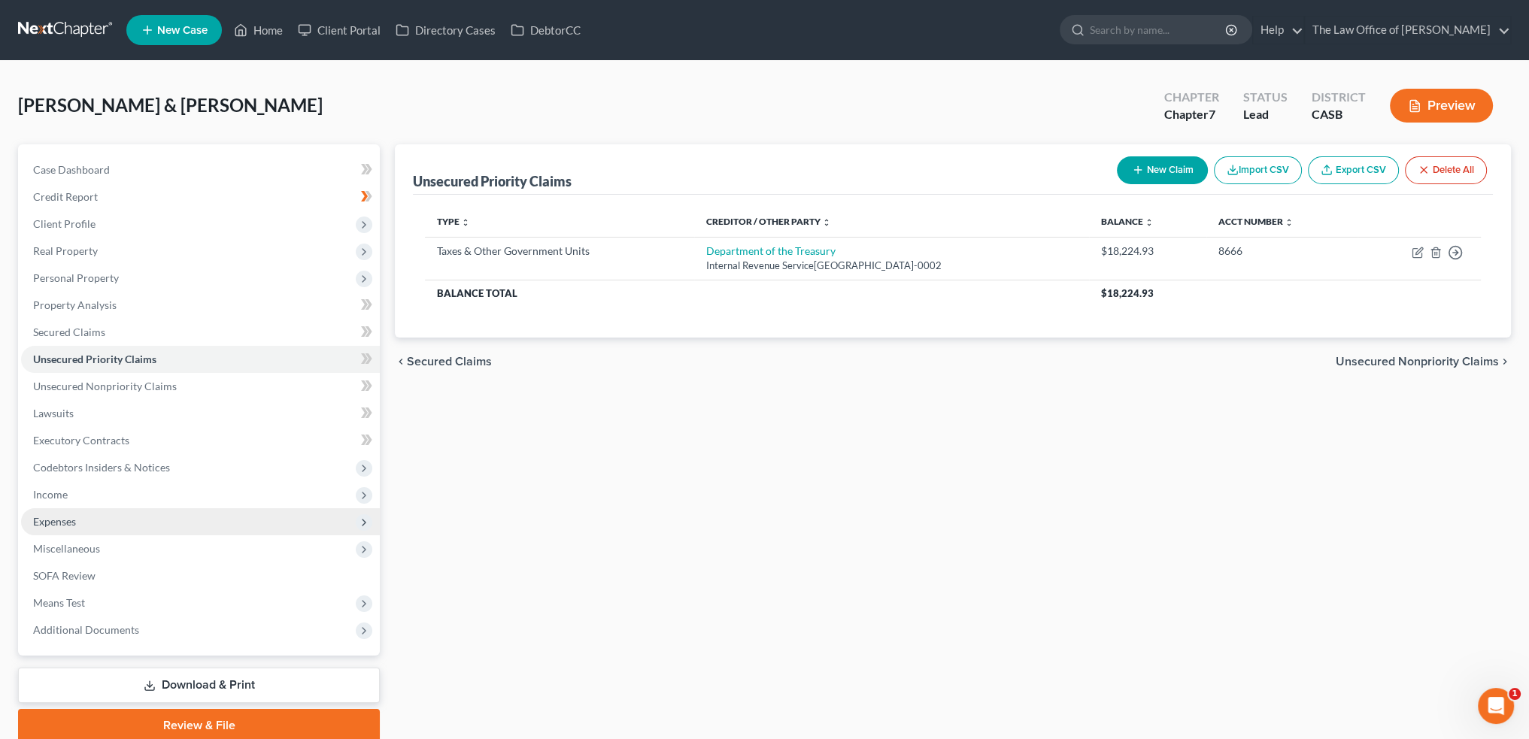
click at [54, 524] on span "Expenses" at bounding box center [54, 521] width 43 height 13
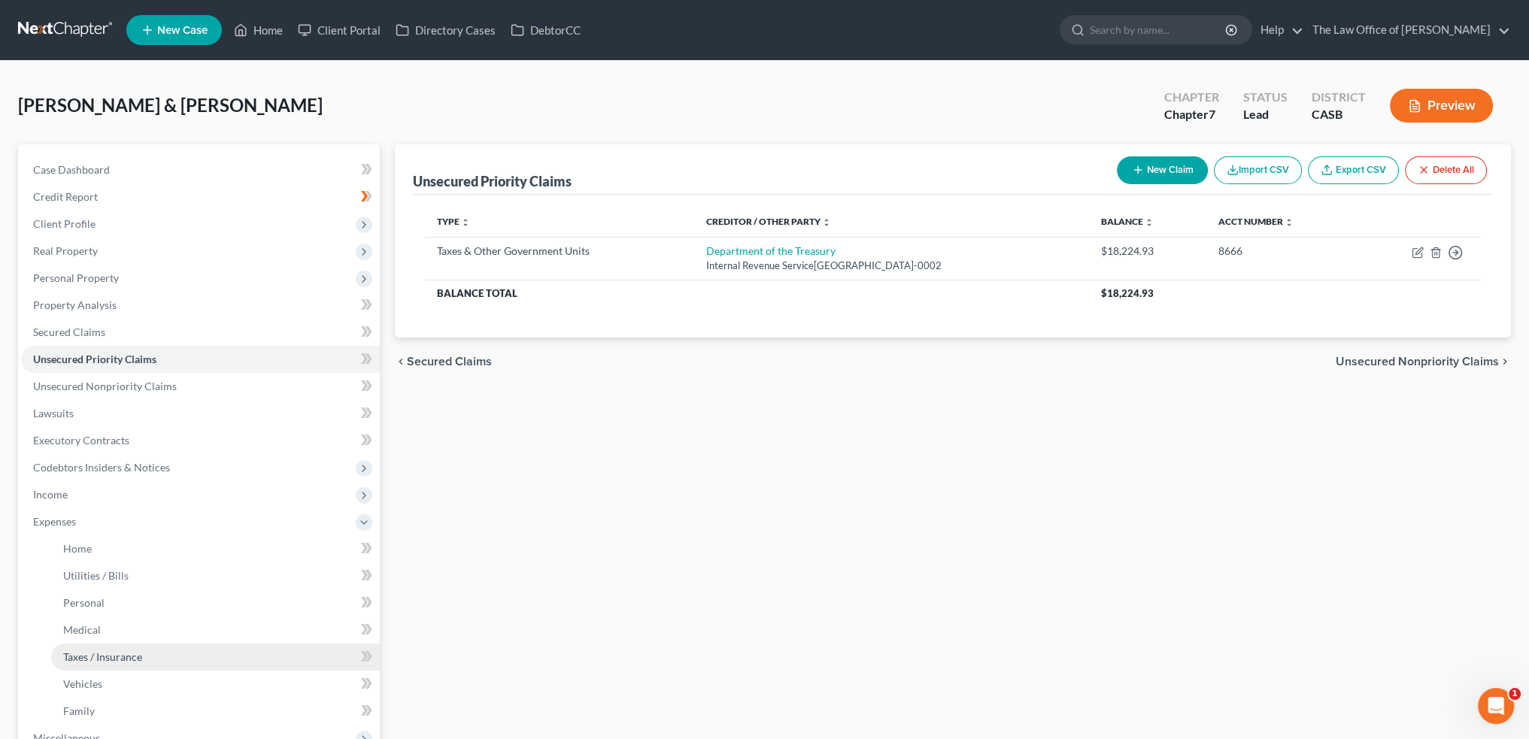
click at [135, 658] on span "Taxes / Insurance" at bounding box center [102, 657] width 79 height 13
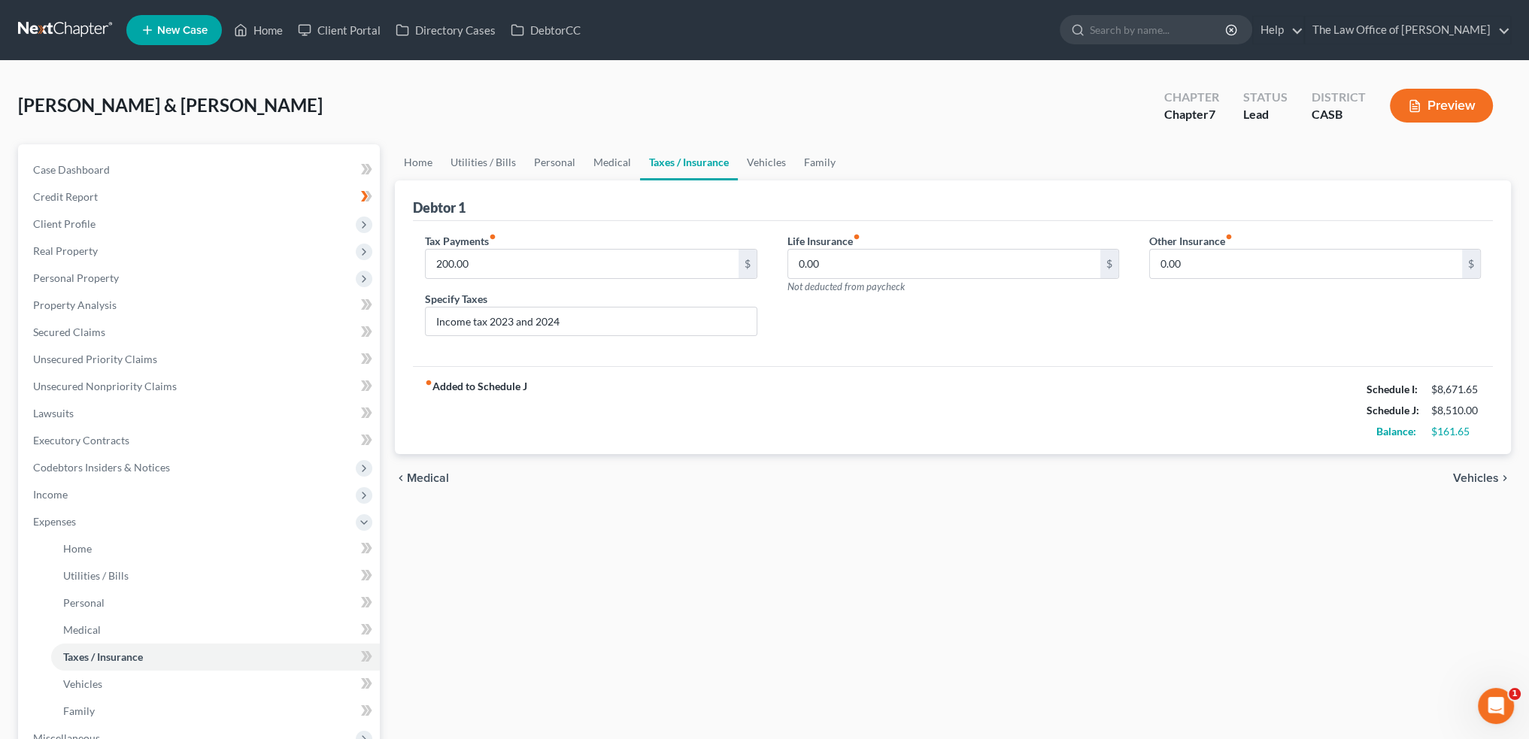
click at [939, 590] on div "Home Utilities / Bills Personal Medical Taxes / Insurance Vehicles Family Debto…" at bounding box center [952, 538] width 1131 height 788
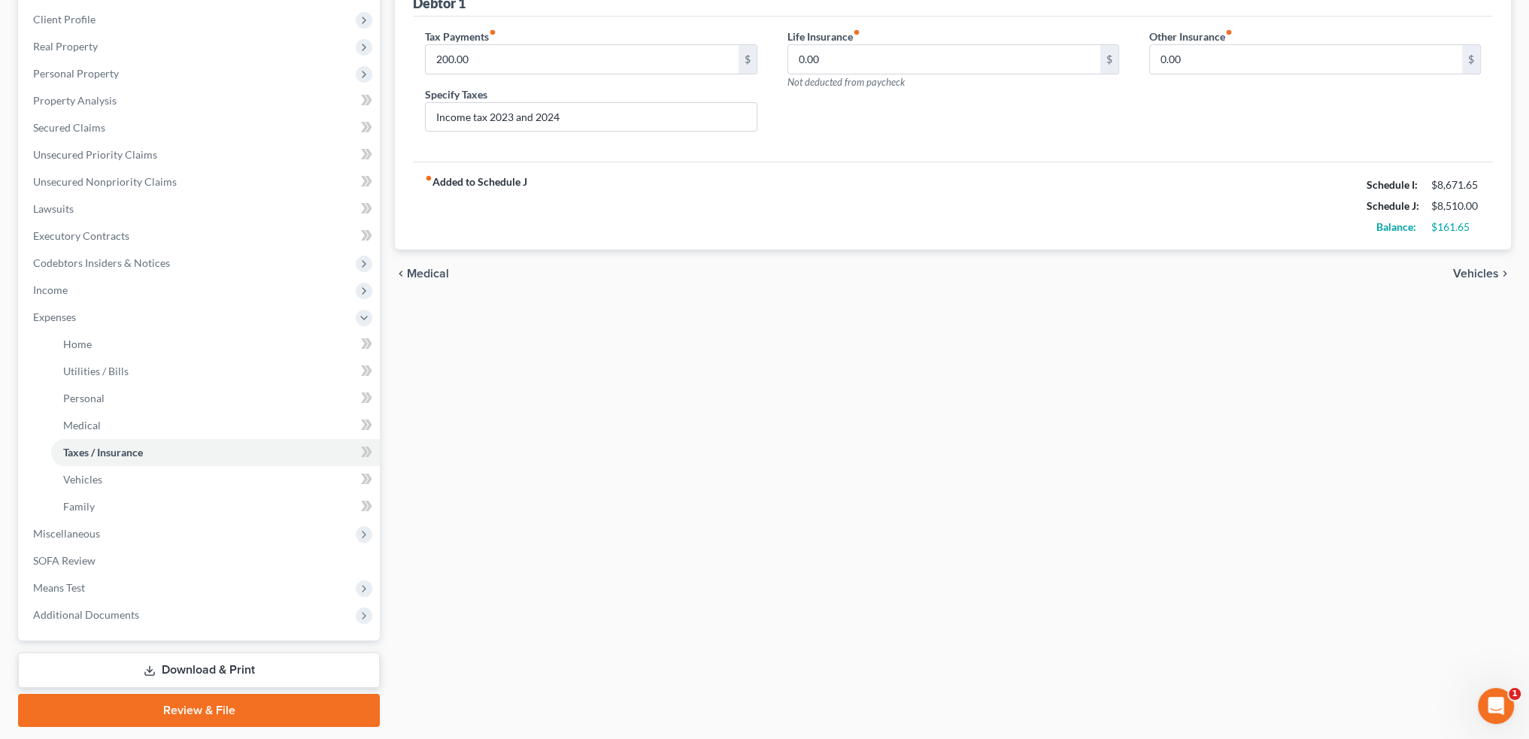
scroll to position [248, 0]
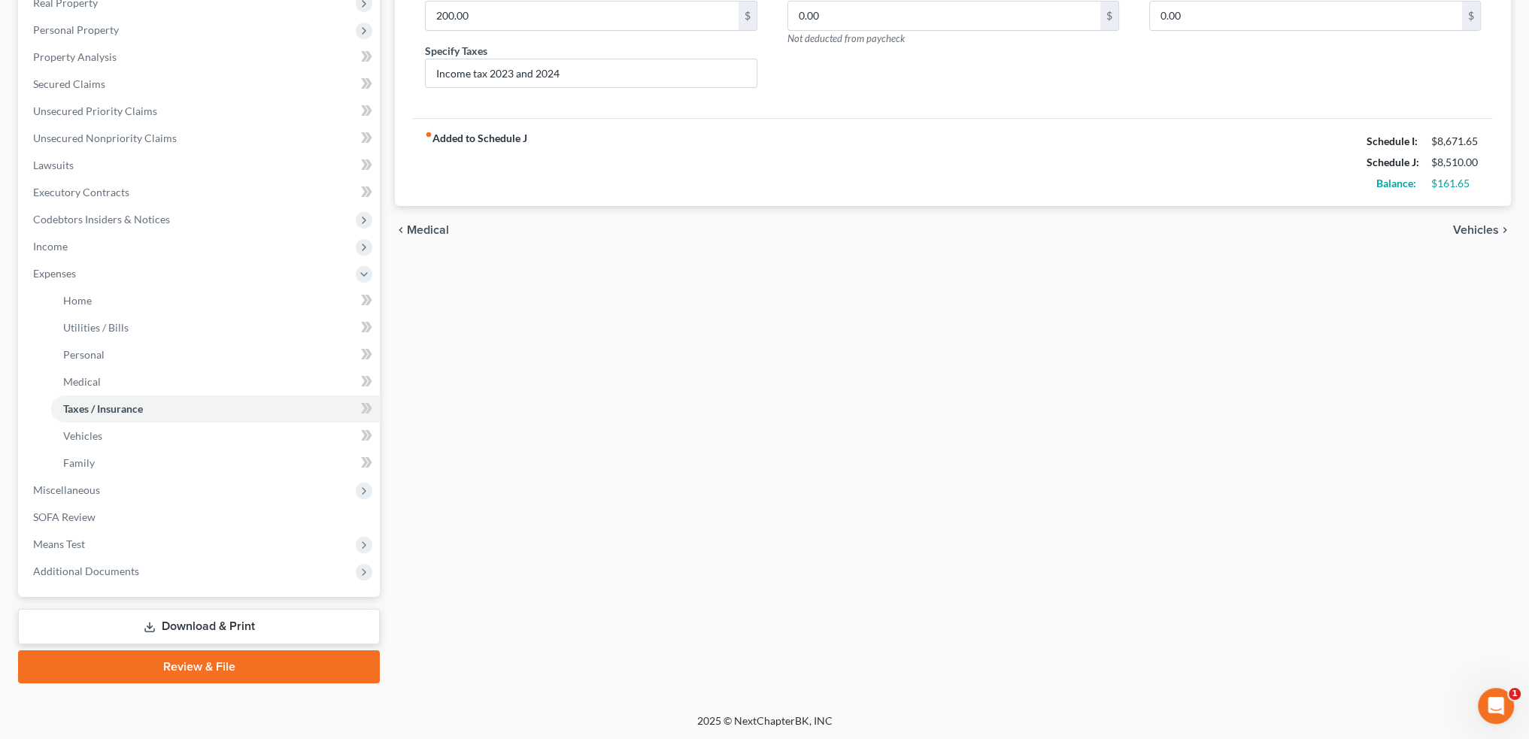
click at [665, 499] on div "Home Utilities / Bills Personal Medical Taxes / Insurance Vehicles Family Debto…" at bounding box center [952, 290] width 1131 height 788
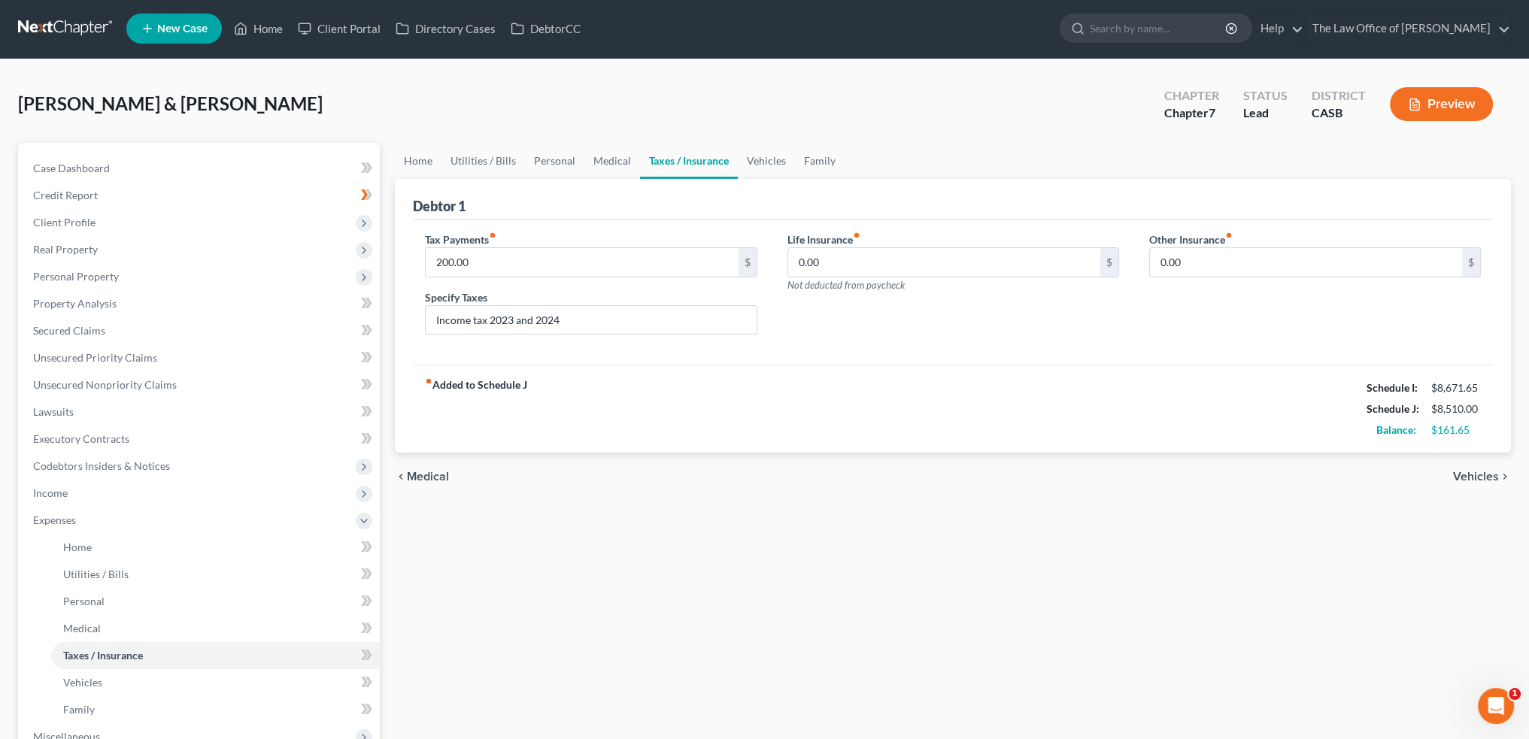
scroll to position [0, 0]
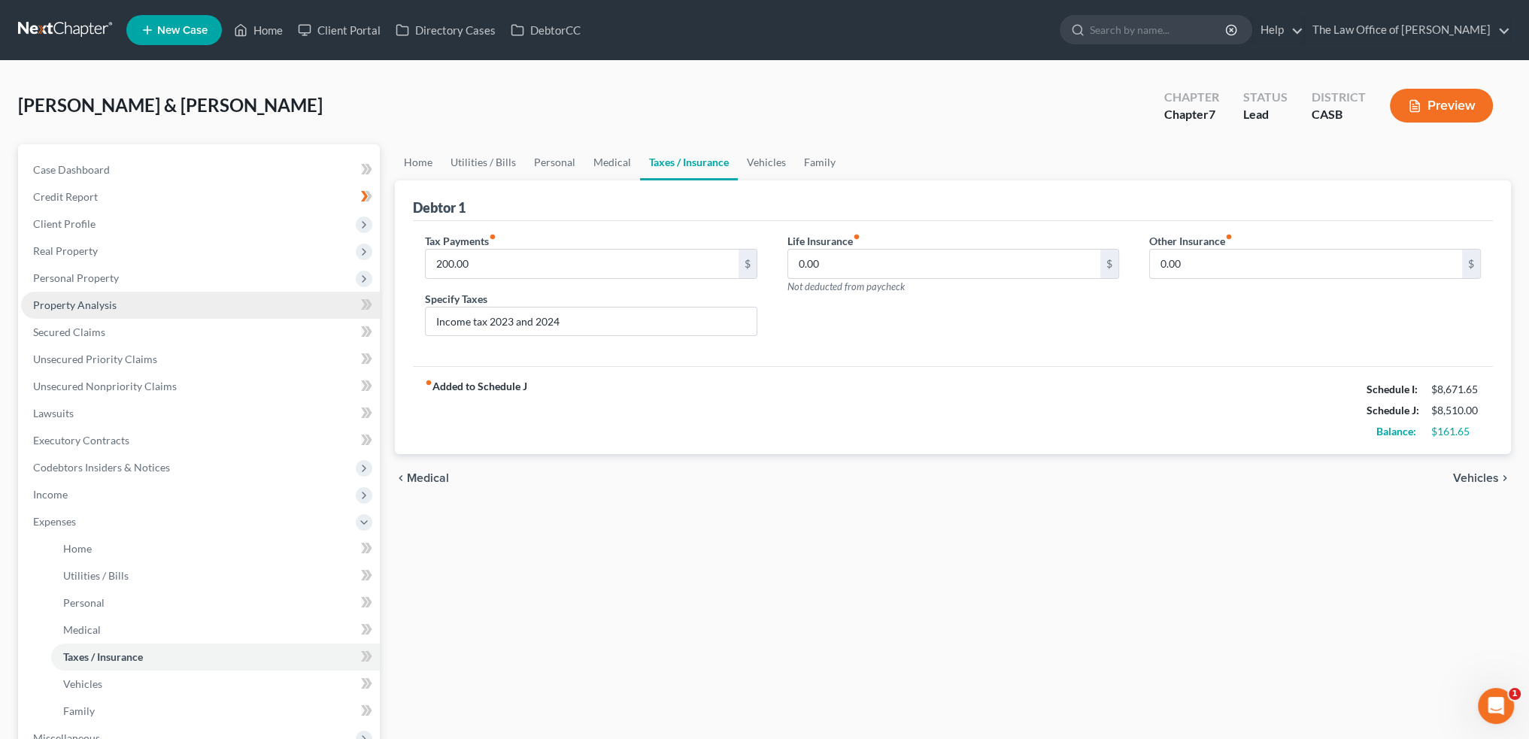
drag, startPoint x: 64, startPoint y: 270, endPoint x: 80, endPoint y: 309, distance: 42.5
click at [64, 270] on span "Personal Property" at bounding box center [200, 278] width 359 height 27
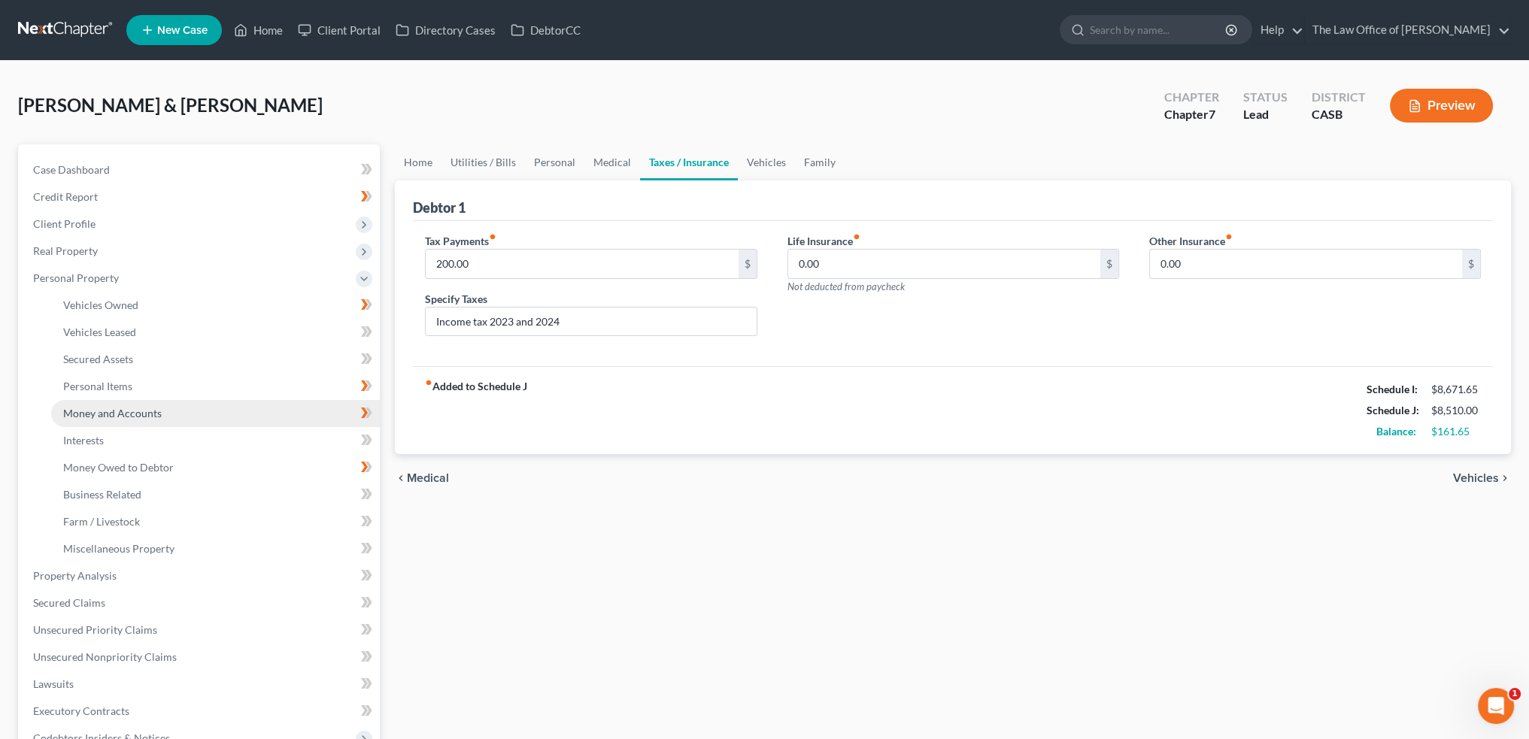
click at [114, 417] on span "Money and Accounts" at bounding box center [112, 413] width 99 height 13
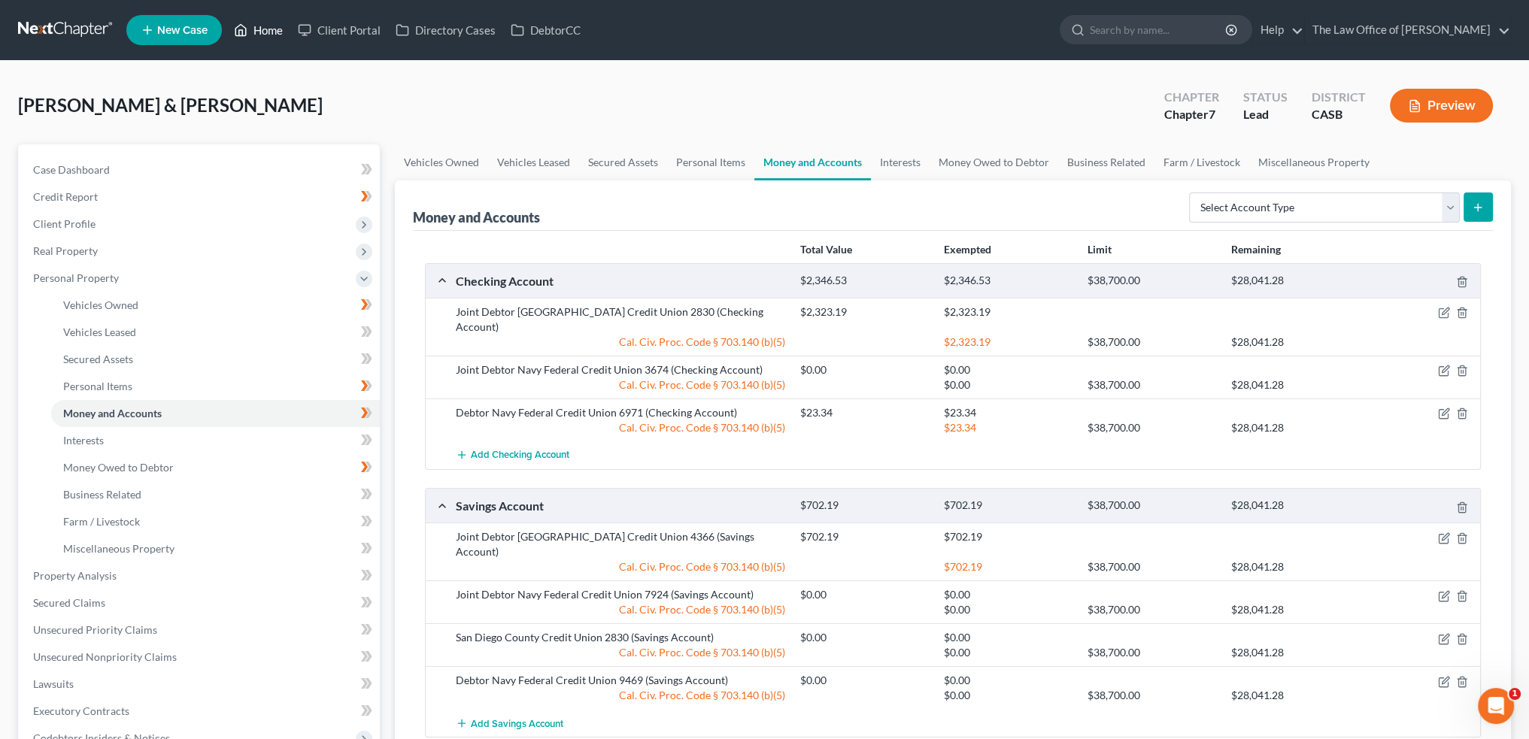
drag, startPoint x: 271, startPoint y: 28, endPoint x: 350, endPoint y: 56, distance: 84.0
click at [271, 28] on link "Home" at bounding box center [258, 30] width 64 height 27
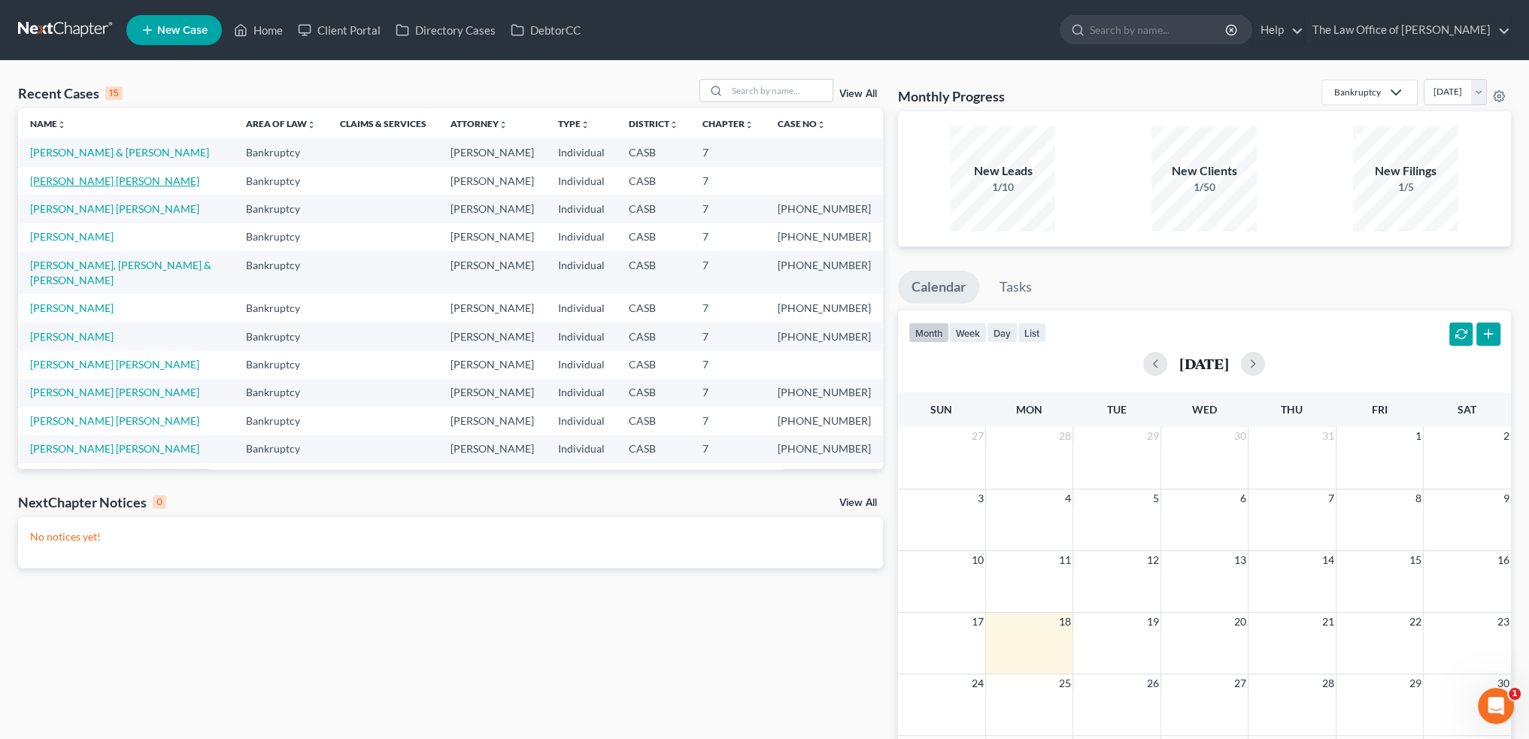
click at [104, 181] on link "[PERSON_NAME] [PERSON_NAME]" at bounding box center [114, 181] width 169 height 13
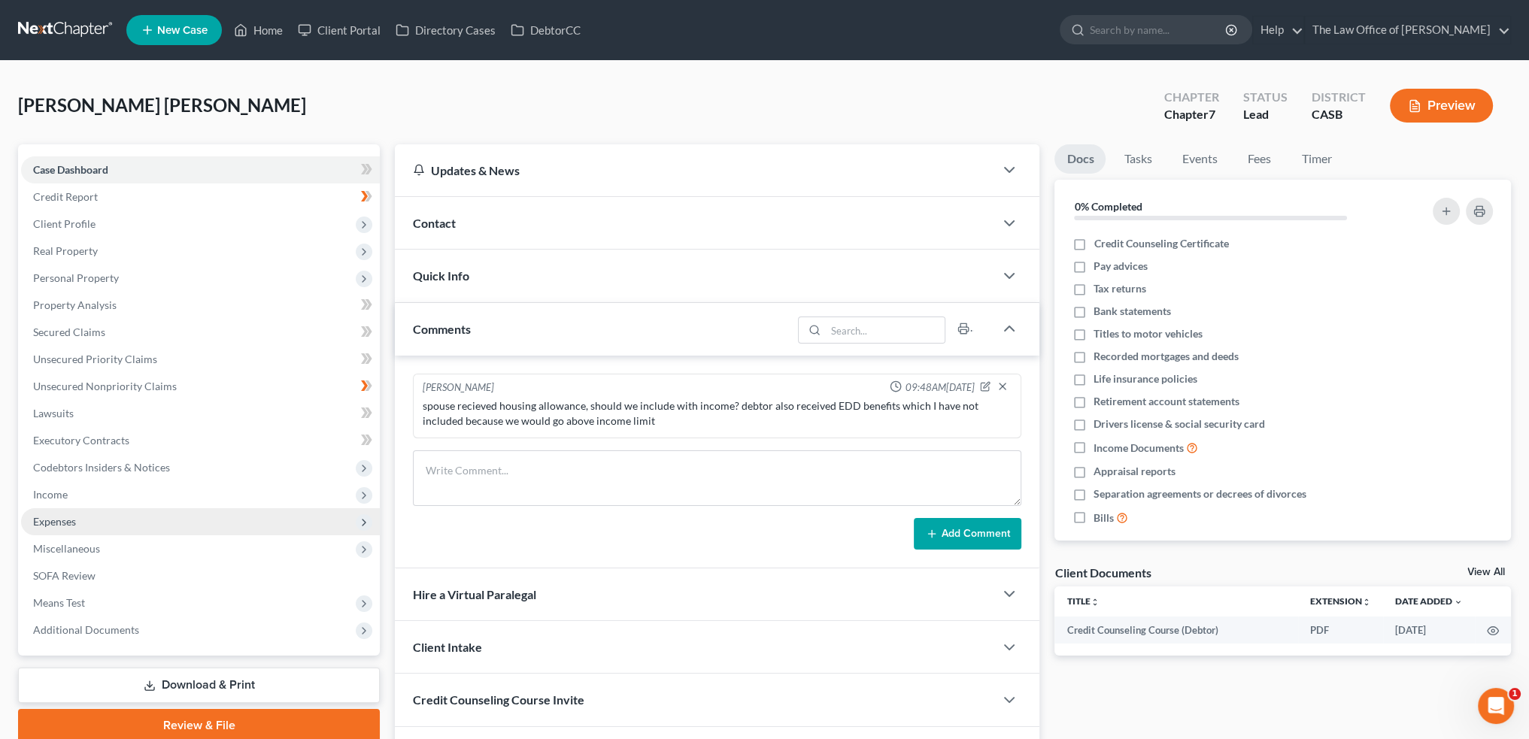
drag, startPoint x: 80, startPoint y: 514, endPoint x: 142, endPoint y: 521, distance: 62.8
click at [80, 514] on span "Expenses" at bounding box center [200, 521] width 359 height 27
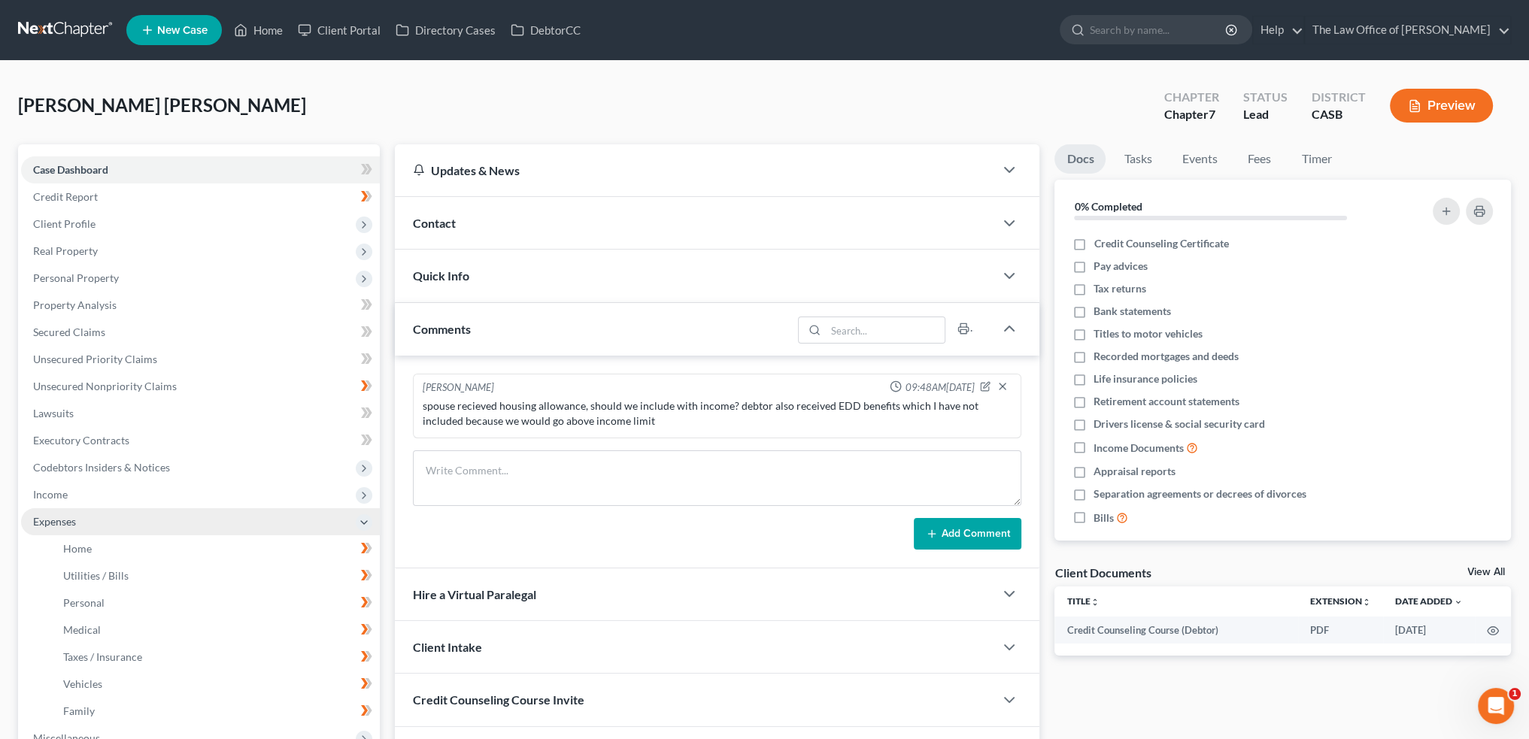
click at [142, 521] on span "Expenses" at bounding box center [200, 521] width 359 height 27
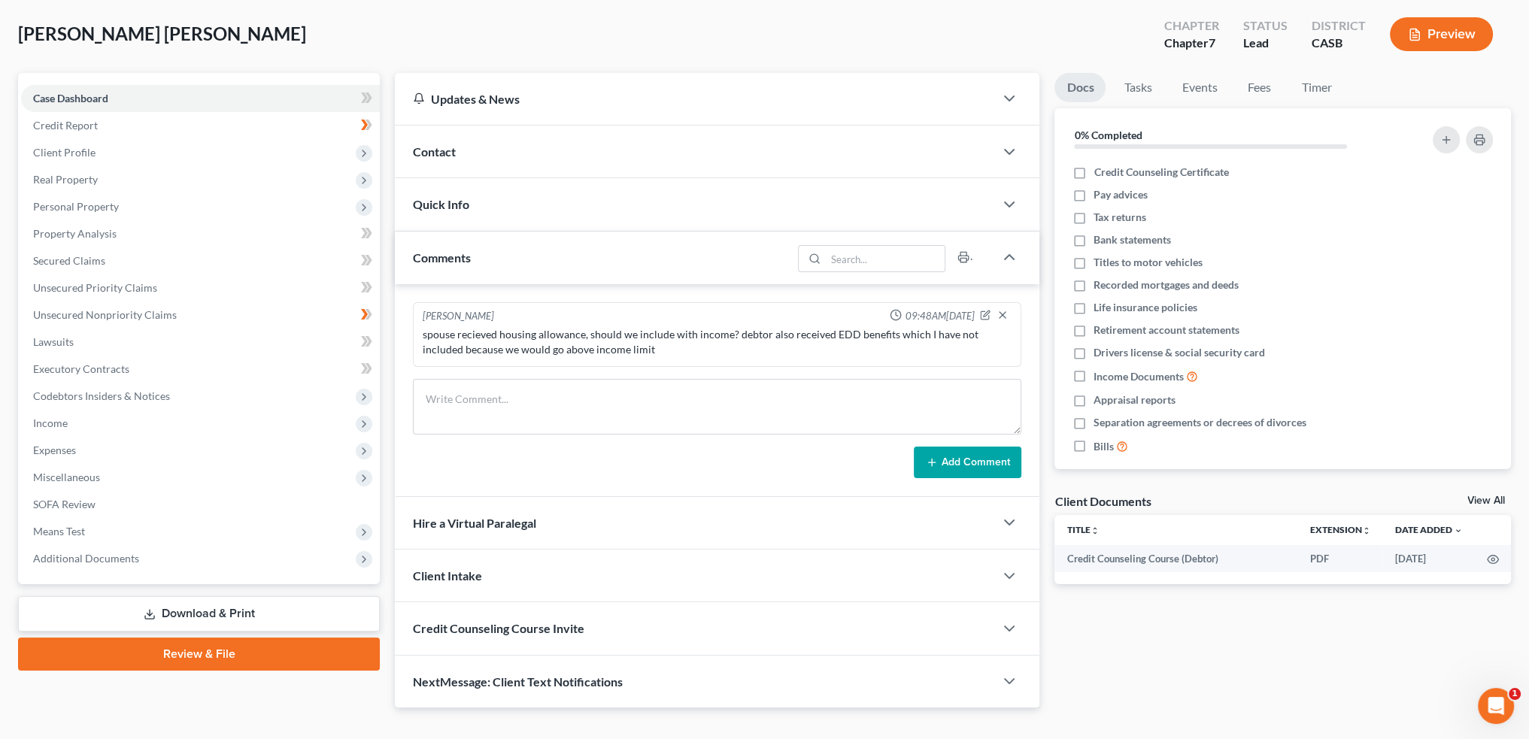
scroll to position [75, 0]
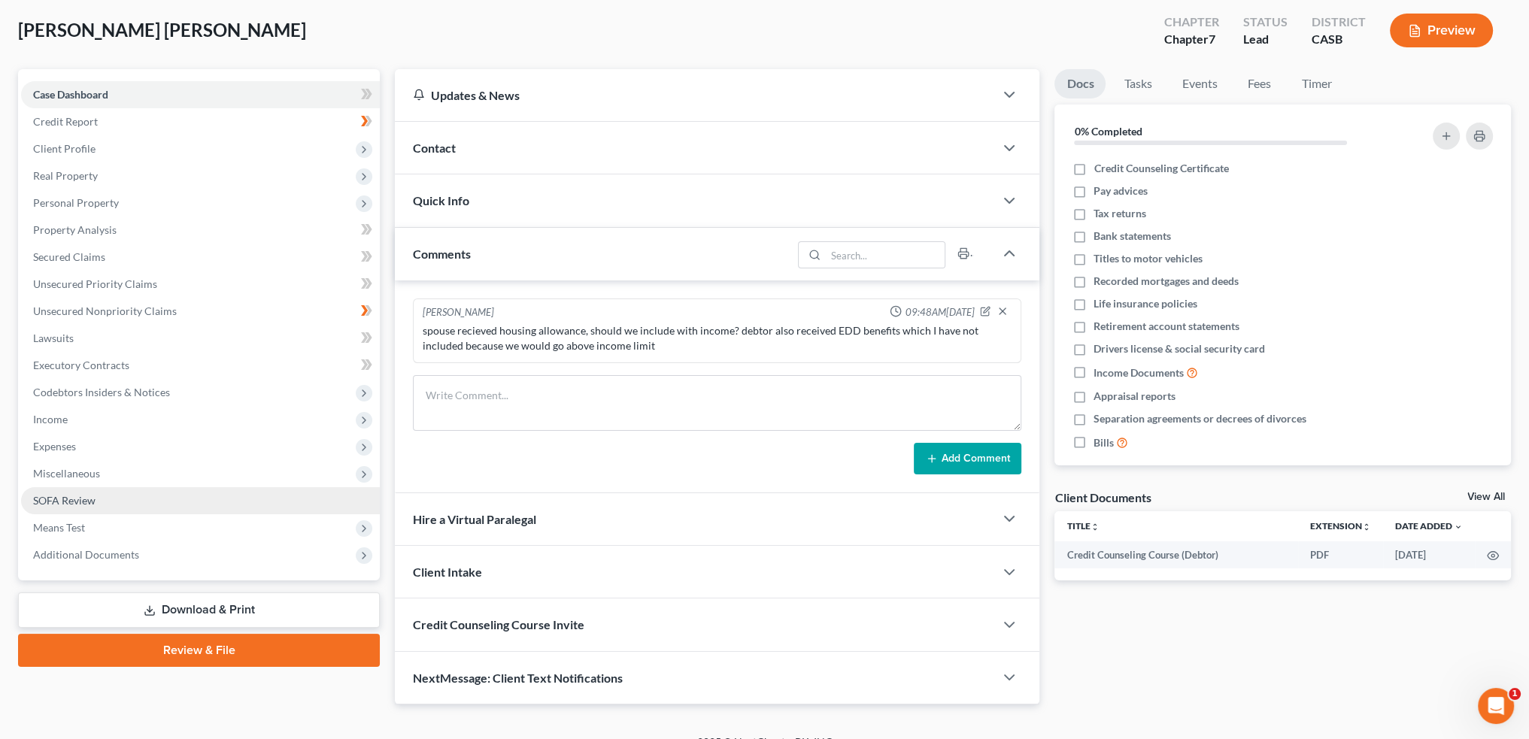
click at [54, 445] on span "Expenses" at bounding box center [54, 446] width 43 height 13
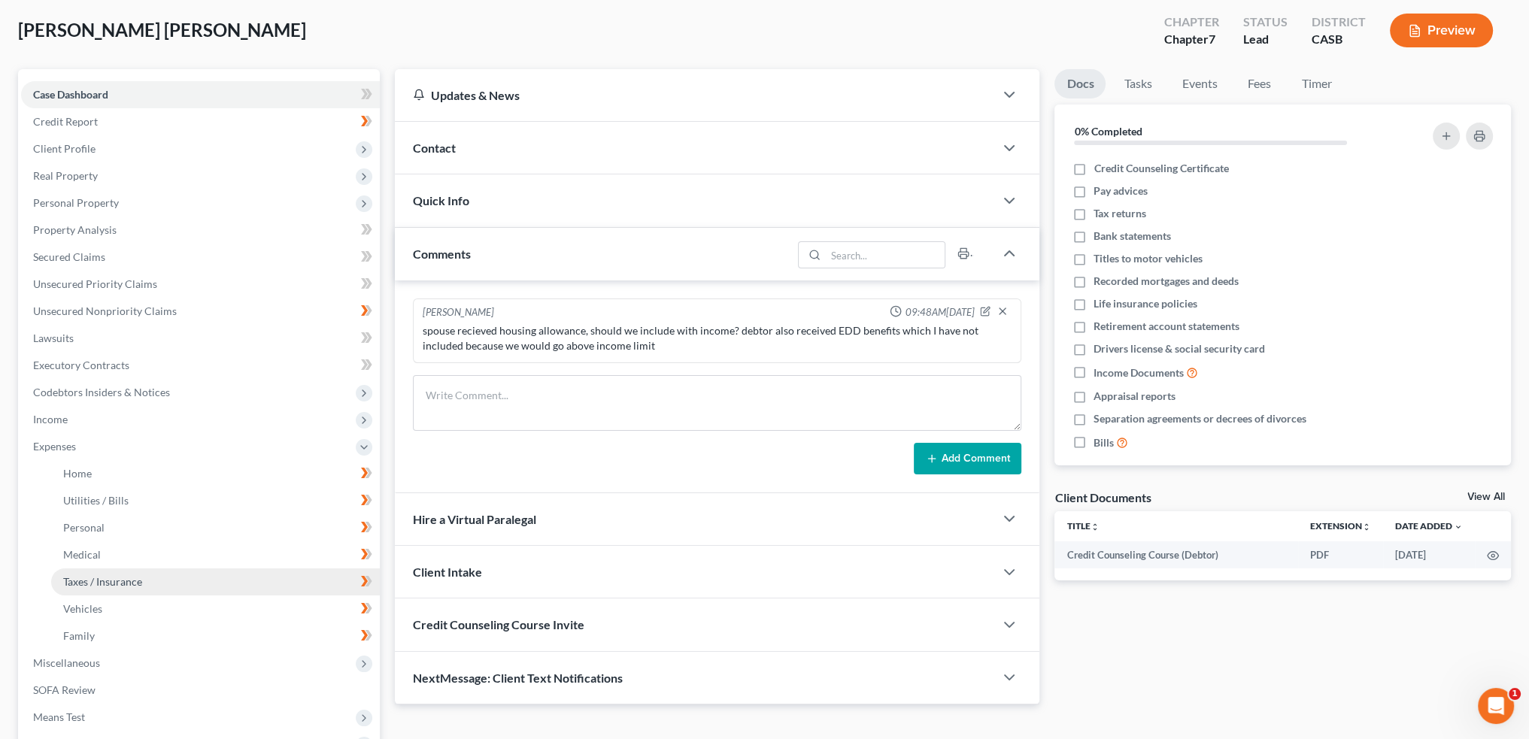
drag, startPoint x: 123, startPoint y: 593, endPoint x: 127, endPoint y: 581, distance: 12.2
click at [123, 592] on link "Taxes / Insurance" at bounding box center [215, 582] width 329 height 27
click at [127, 581] on span "Taxes / Insurance" at bounding box center [102, 581] width 79 height 13
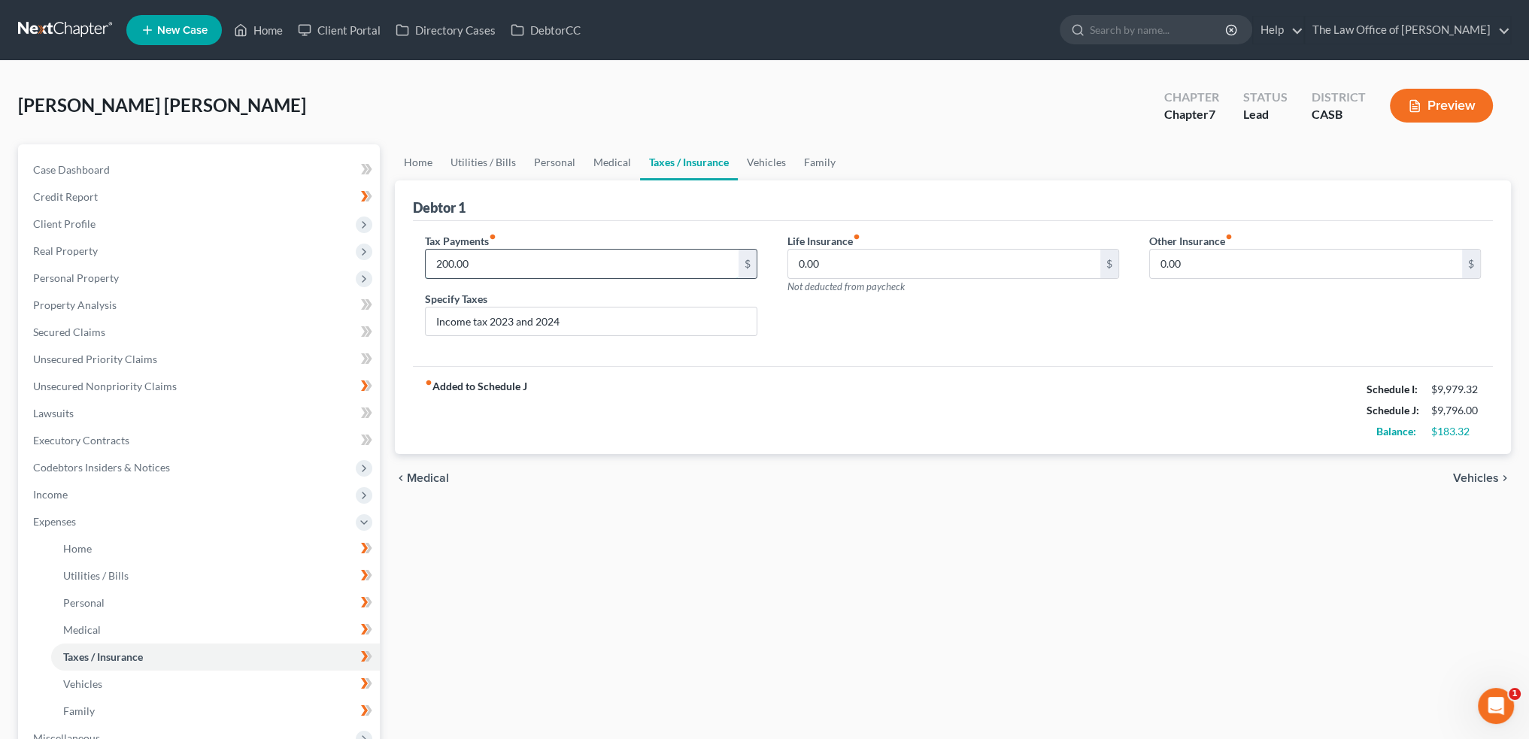
click at [535, 260] on input "200.00" at bounding box center [582, 264] width 312 height 29
drag, startPoint x: 599, startPoint y: 320, endPoint x: 30, endPoint y: 235, distance: 575.0
click at [105, 270] on div "Petition Navigation Case Dashboard Payments Invoices Payments Payments Credit R…" at bounding box center [765, 538] width 1508 height 788
drag, startPoint x: 1140, startPoint y: 363, endPoint x: 1282, endPoint y: 397, distance: 145.4
click at [1140, 363] on div "Tax Payments fiber_manual_record $ Specify Taxes Life Insurance fiber_manual_re…" at bounding box center [953, 294] width 1080 height 146
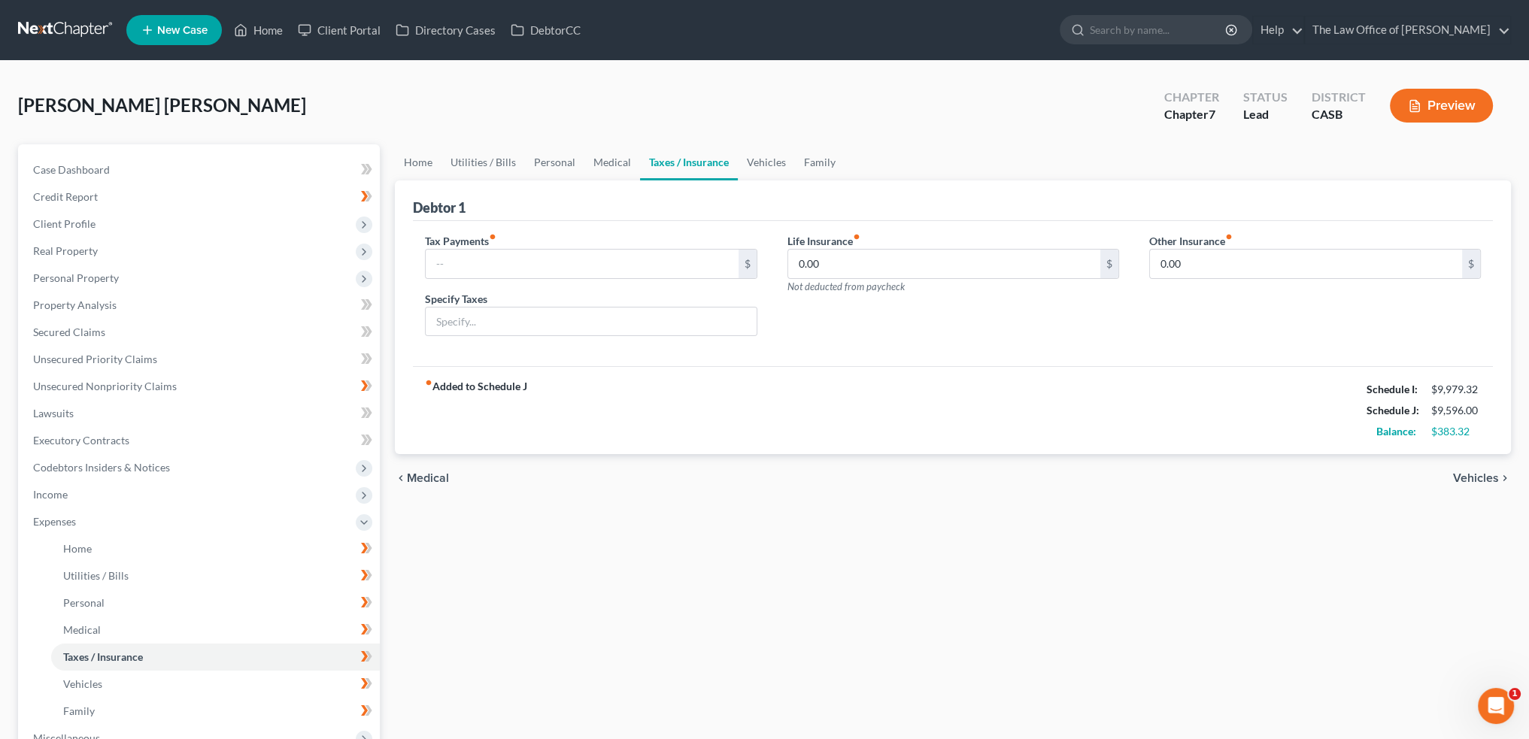
click at [1479, 481] on span "Vehicles" at bounding box center [1476, 478] width 46 height 12
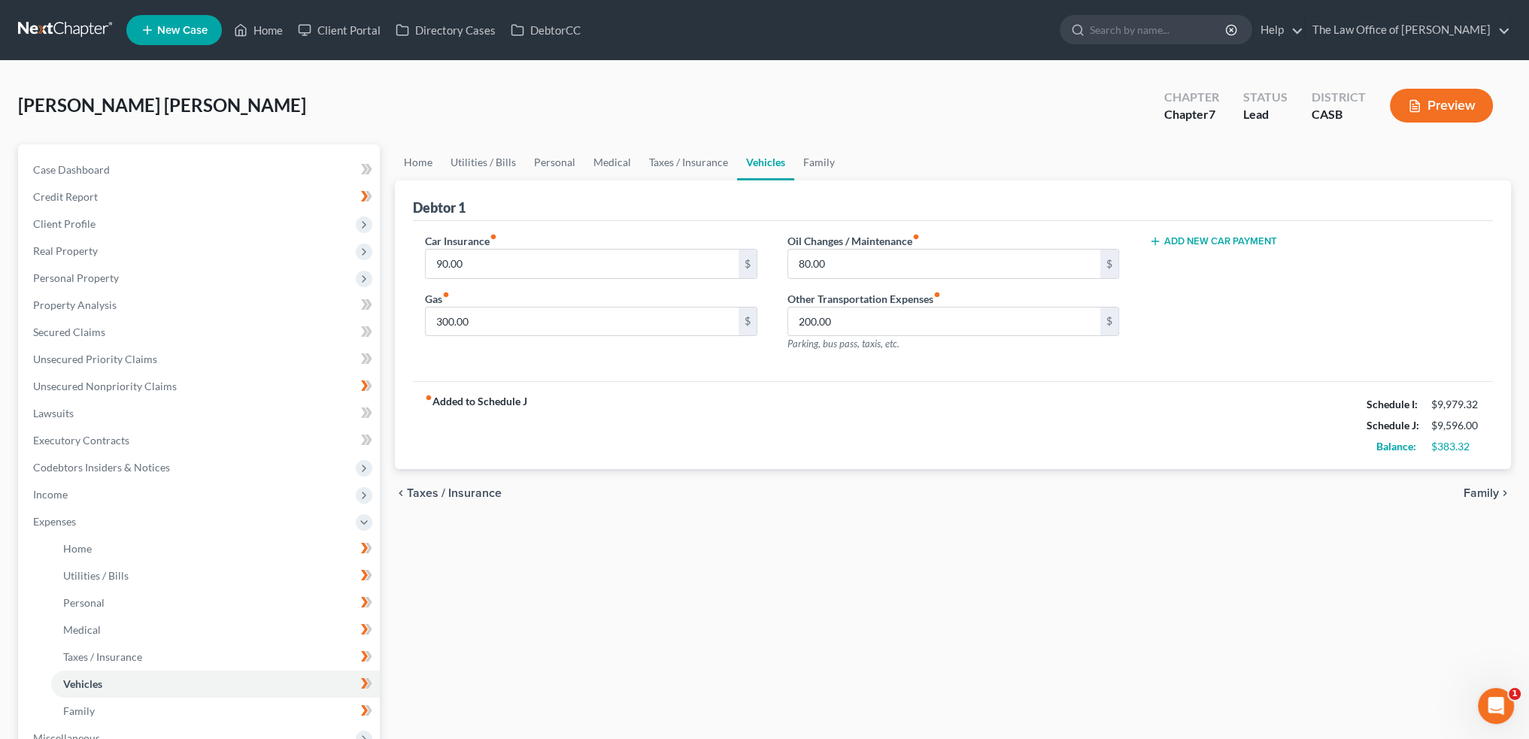
click at [457, 490] on span "Taxes / Insurance" at bounding box center [454, 493] width 95 height 12
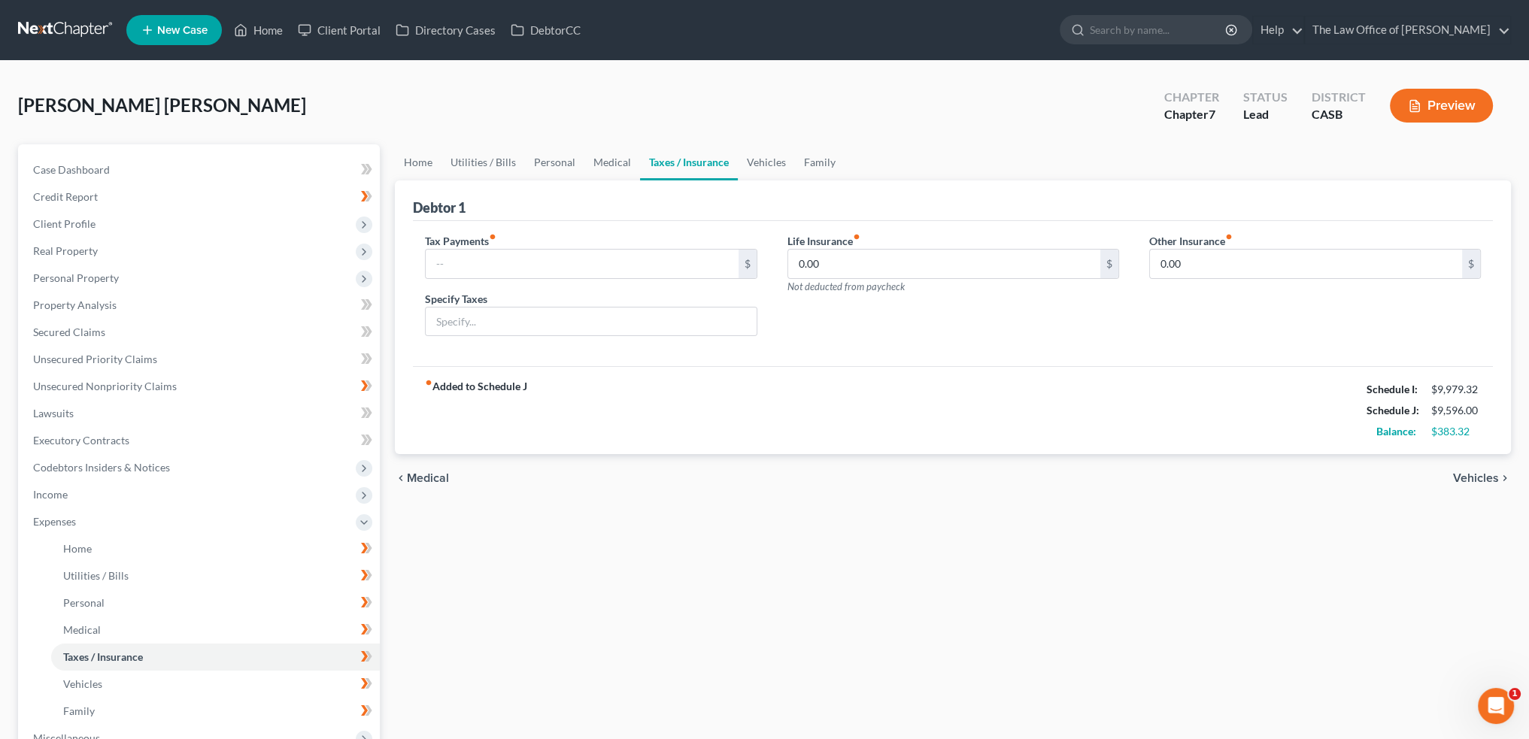
click at [414, 476] on span "Medical" at bounding box center [428, 478] width 42 height 12
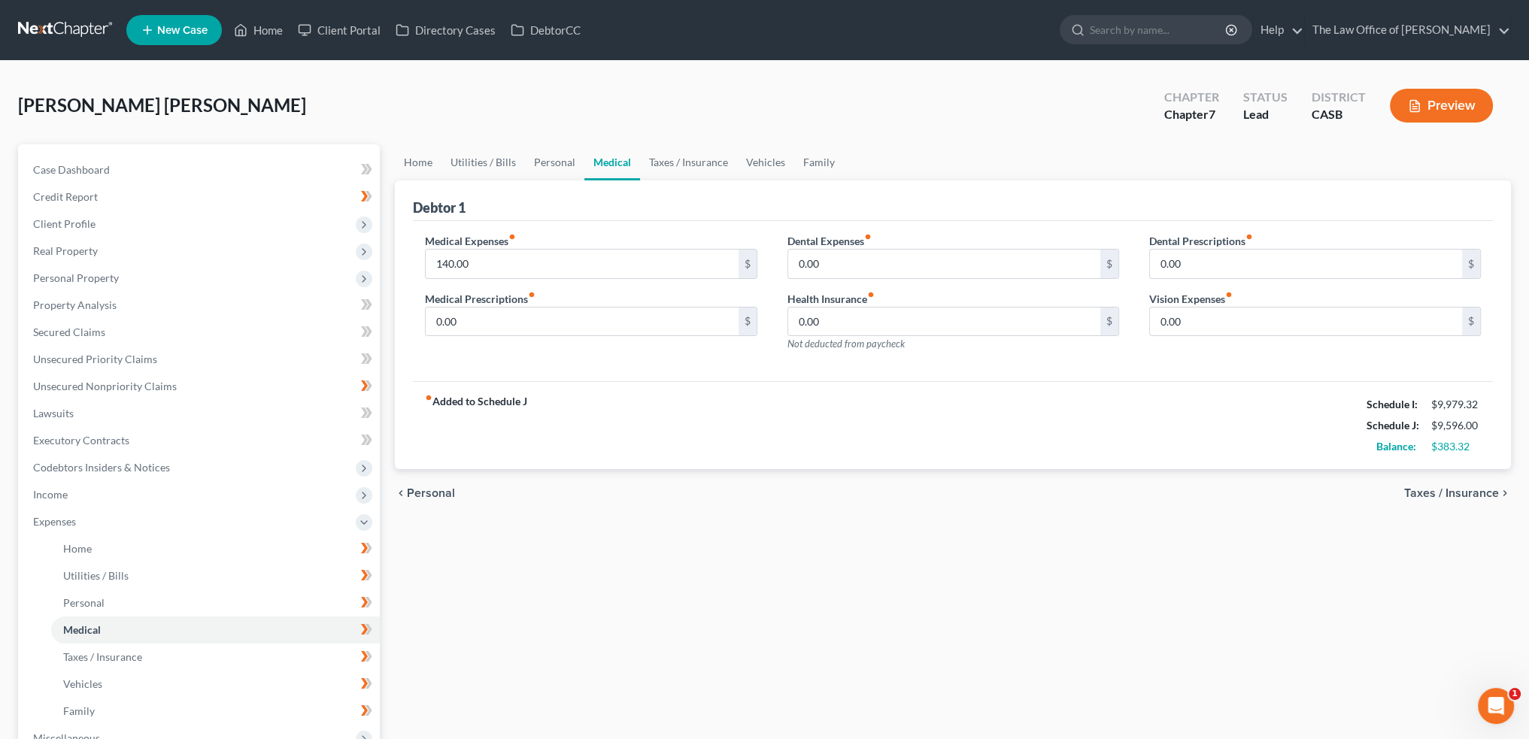
click at [414, 476] on div "chevron_left Personal Taxes / Insurance chevron_right" at bounding box center [953, 493] width 1116 height 48
drag, startPoint x: 424, startPoint y: 504, endPoint x: 424, endPoint y: 488, distance: 15.8
click at [424, 503] on div "chevron_left Personal Taxes / Insurance chevron_right" at bounding box center [953, 493] width 1116 height 48
click at [424, 488] on span "Personal" at bounding box center [431, 493] width 48 height 12
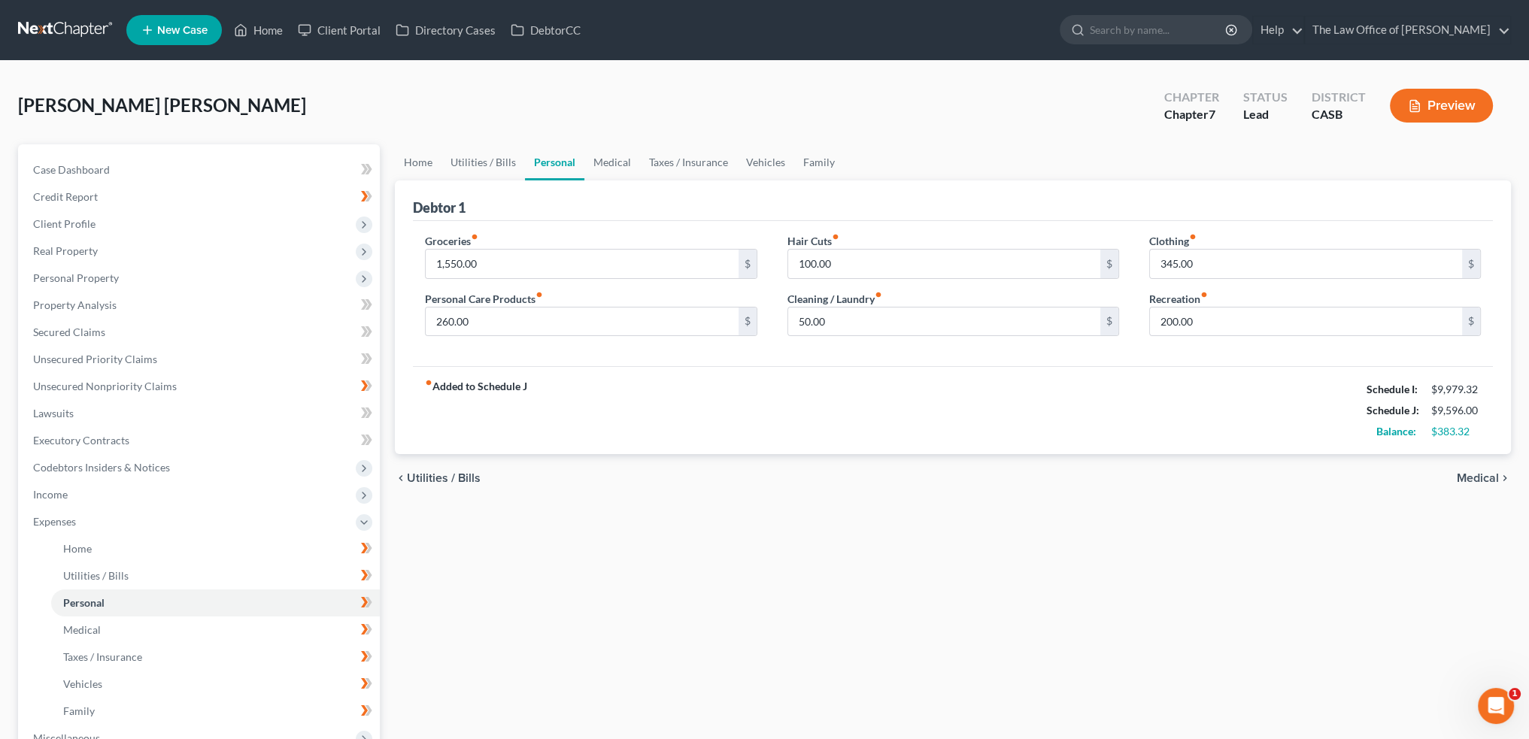
click at [425, 484] on span "Utilities / Bills" at bounding box center [444, 478] width 74 height 12
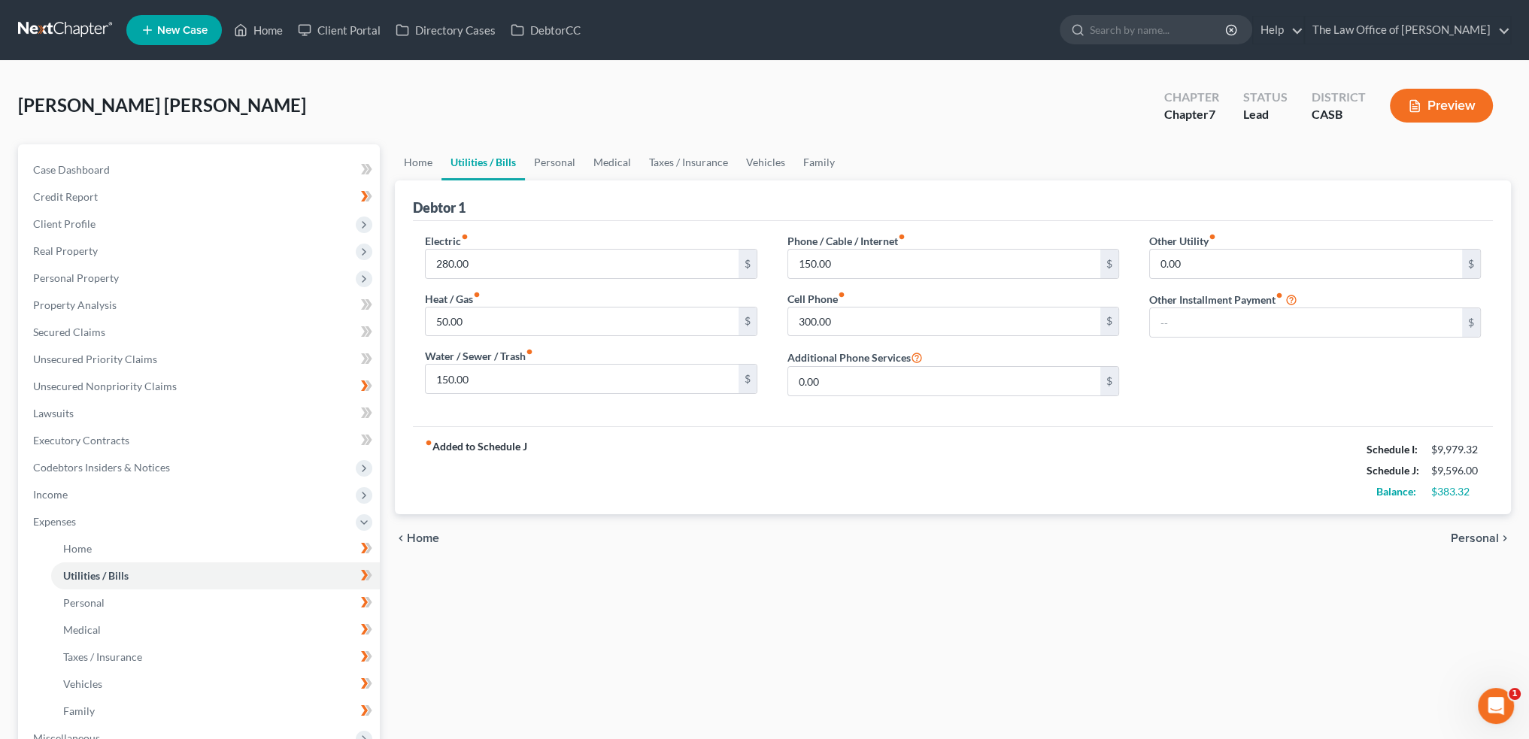
click at [420, 536] on span "Home" at bounding box center [423, 539] width 32 height 12
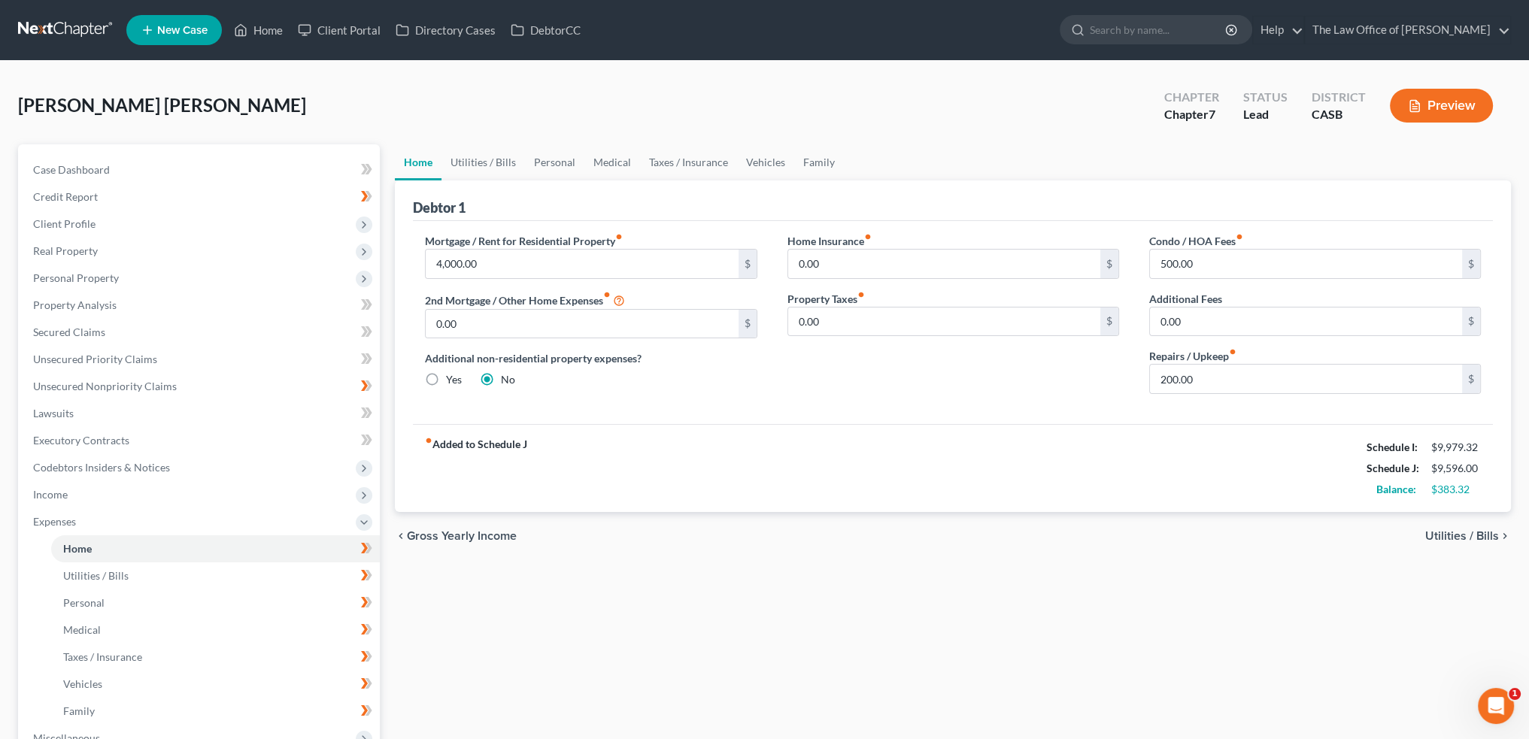
click at [1461, 515] on div "chevron_left Gross Yearly Income Utilities / Bills chevron_right" at bounding box center [953, 536] width 1116 height 48
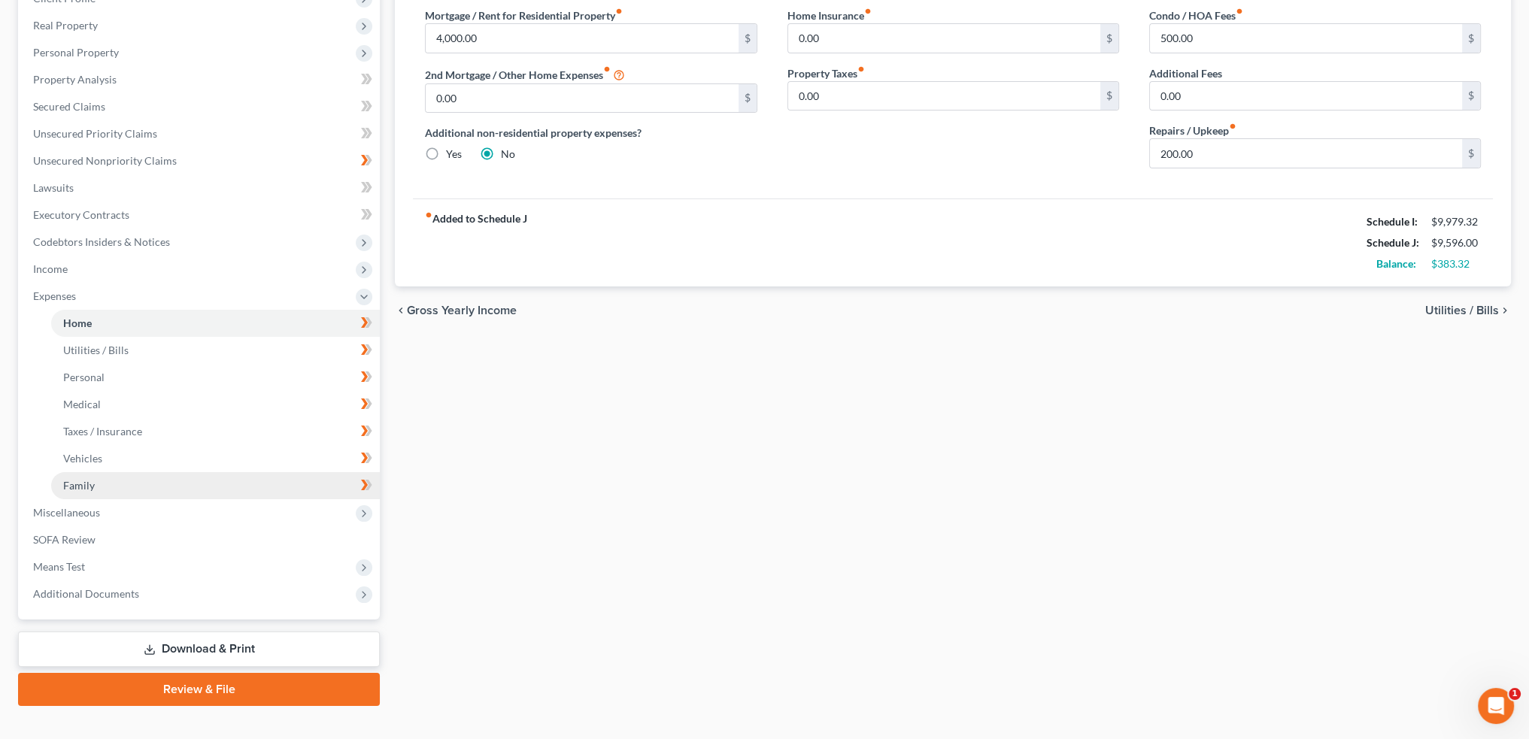
click at [105, 485] on link "Family" at bounding box center [215, 485] width 329 height 27
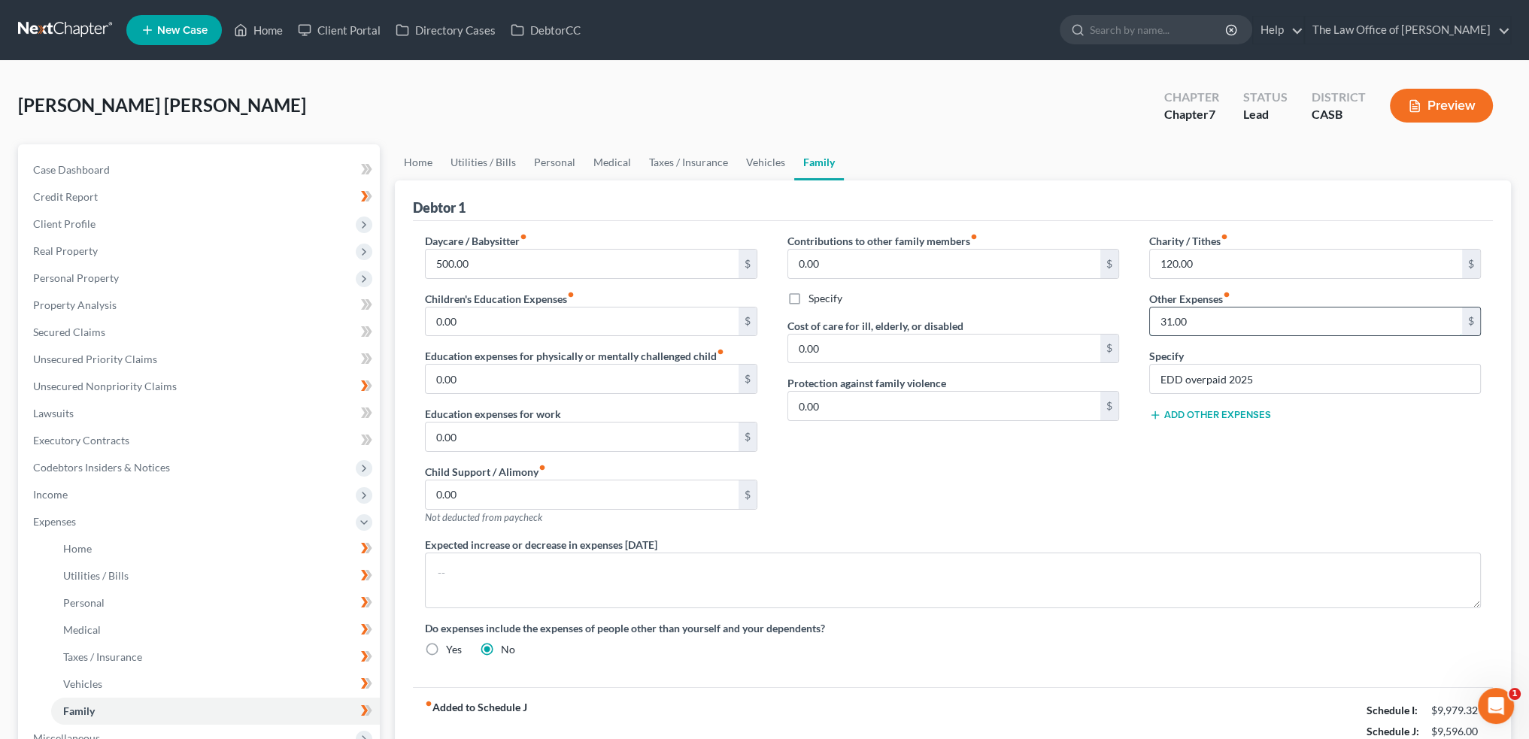
click at [1234, 317] on input "31.00" at bounding box center [1306, 322] width 312 height 29
drag, startPoint x: 1200, startPoint y: 318, endPoint x: 1064, endPoint y: 317, distance: 136.9
click at [1064, 317] on div "Daycare / Babysitter fiber_manual_record 500.00 $ Children's Education Expenses…" at bounding box center [953, 451] width 1086 height 436
click at [973, 513] on div "Contributions to other family members fiber_manual_record 0.00 $ Specify Cost o…" at bounding box center [953, 385] width 362 height 304
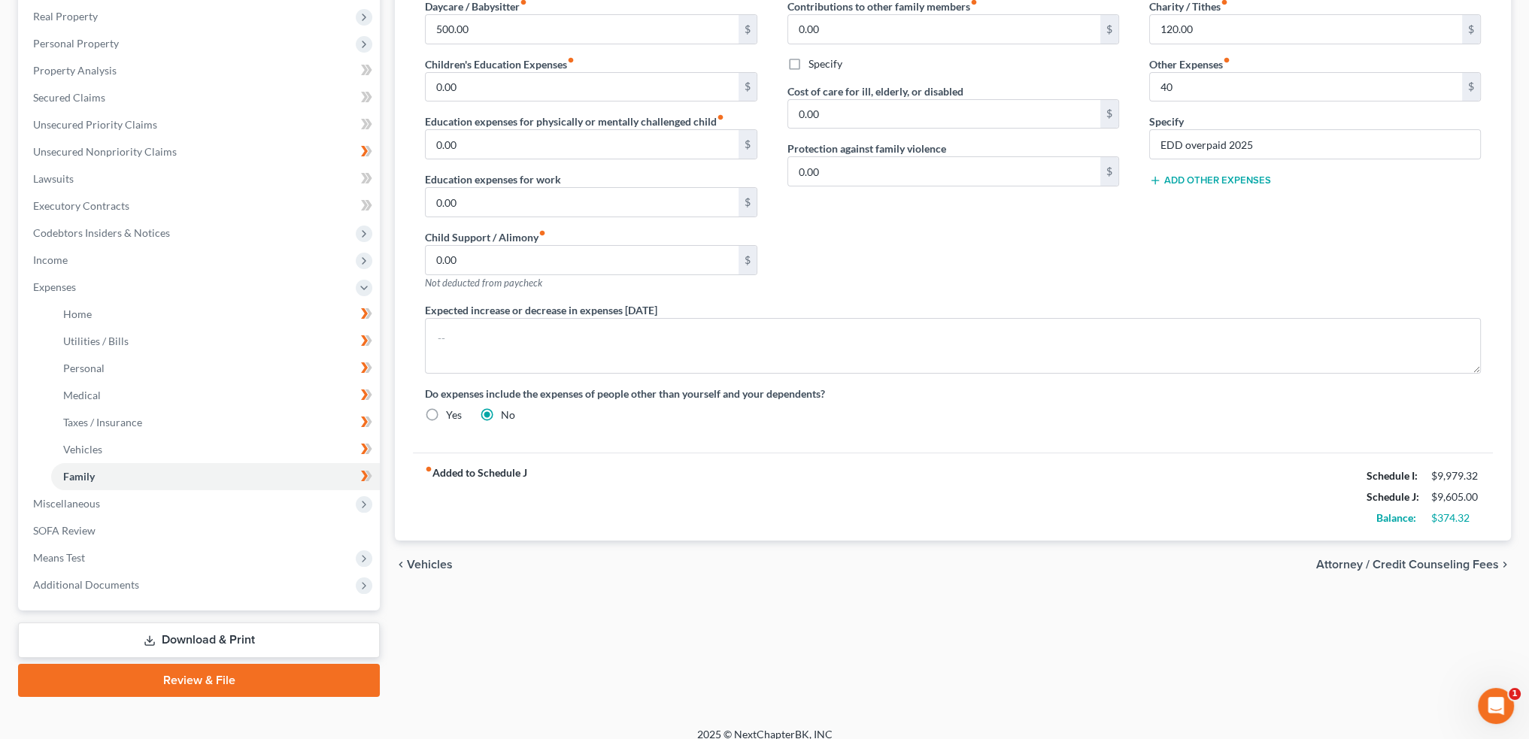
scroll to position [248, 0]
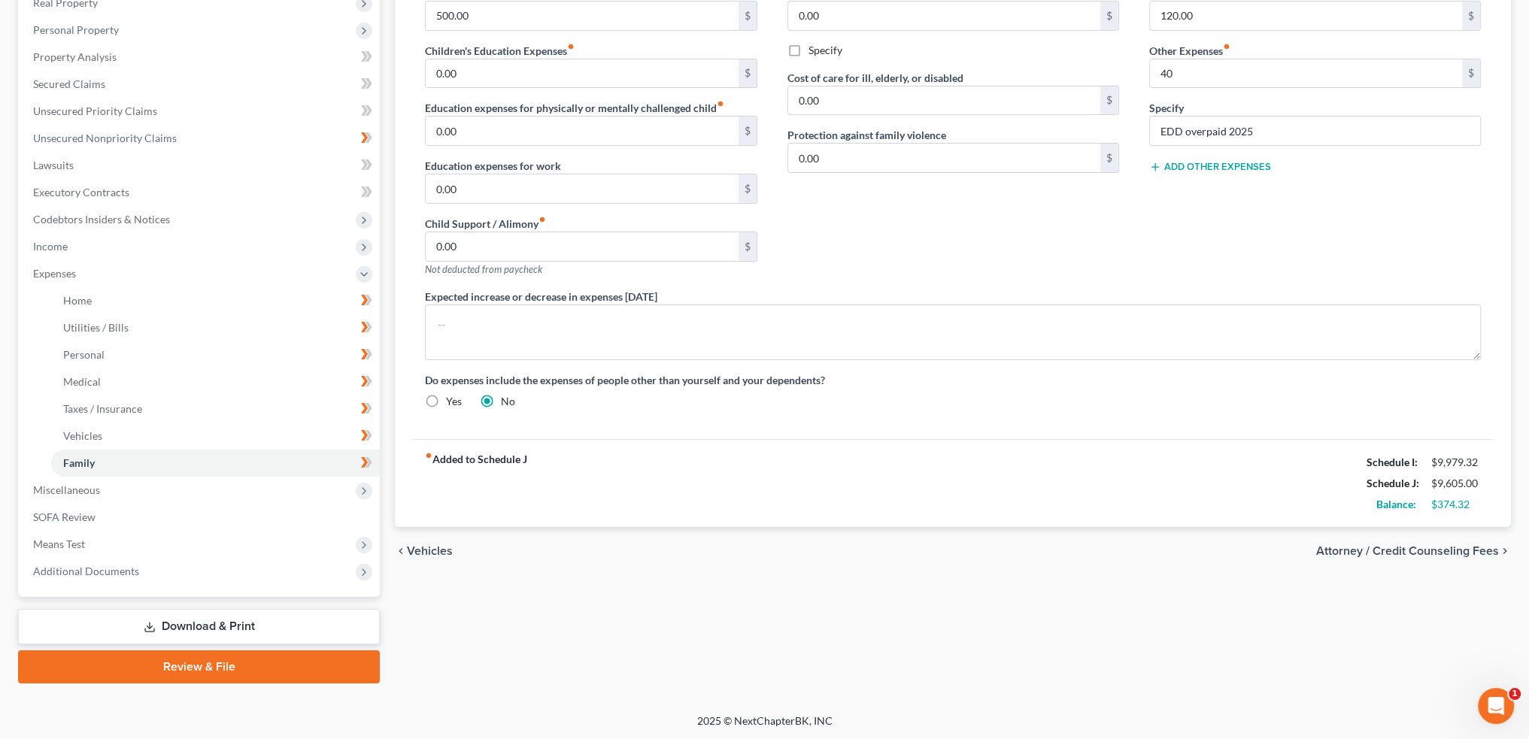
click at [1435, 545] on span "Attorney / Credit Counseling Fees" at bounding box center [1407, 551] width 183 height 12
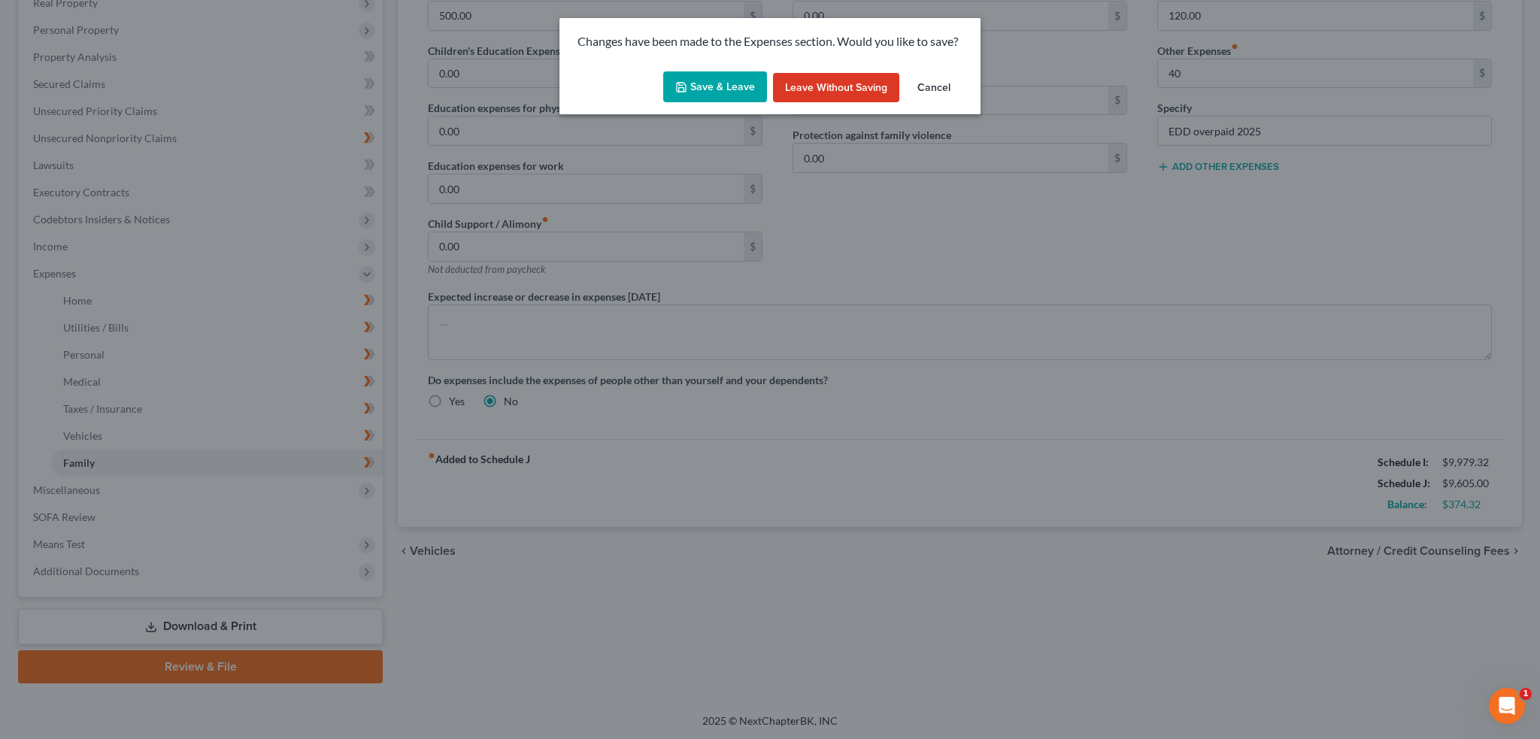
click at [711, 98] on button "Save & Leave" at bounding box center [715, 87] width 104 height 32
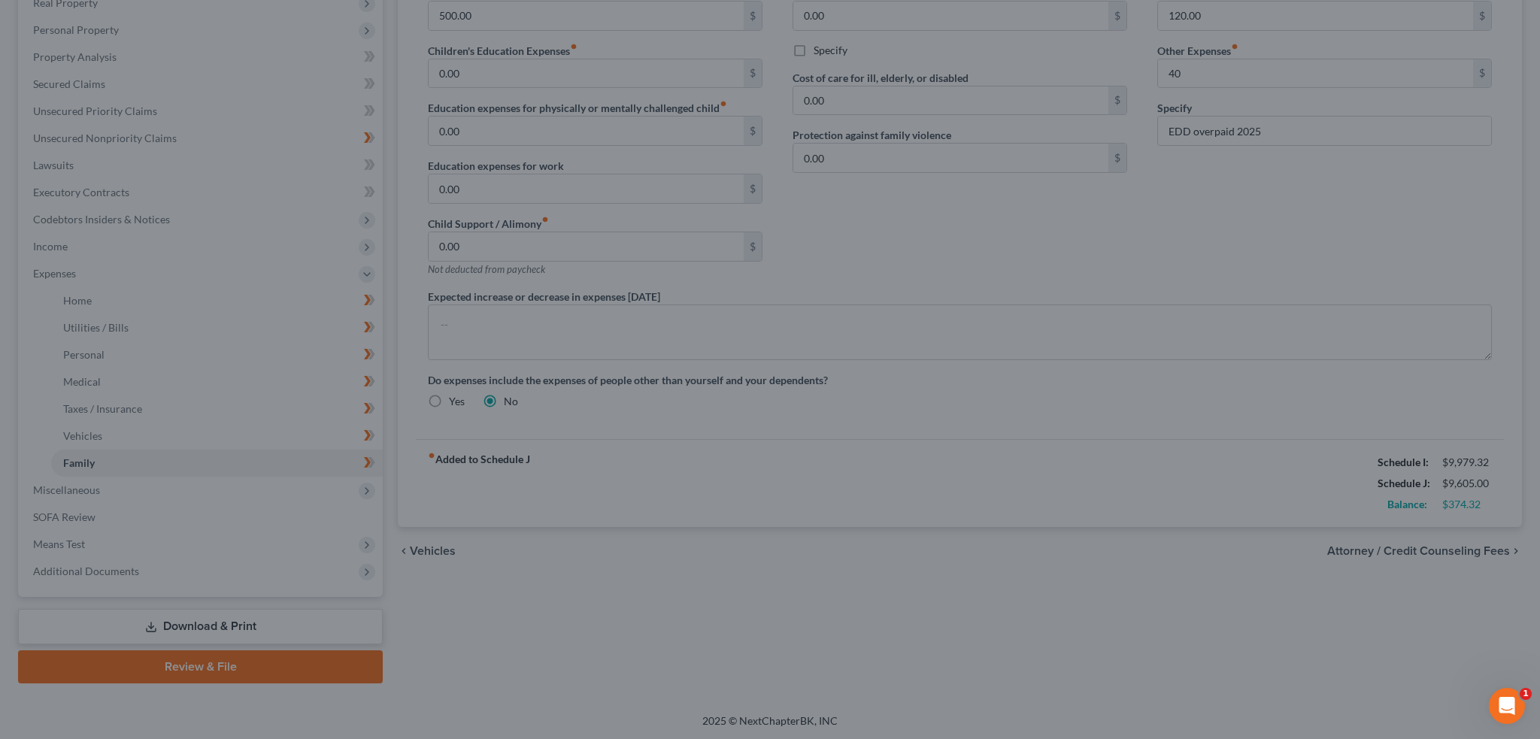
type input "40.00"
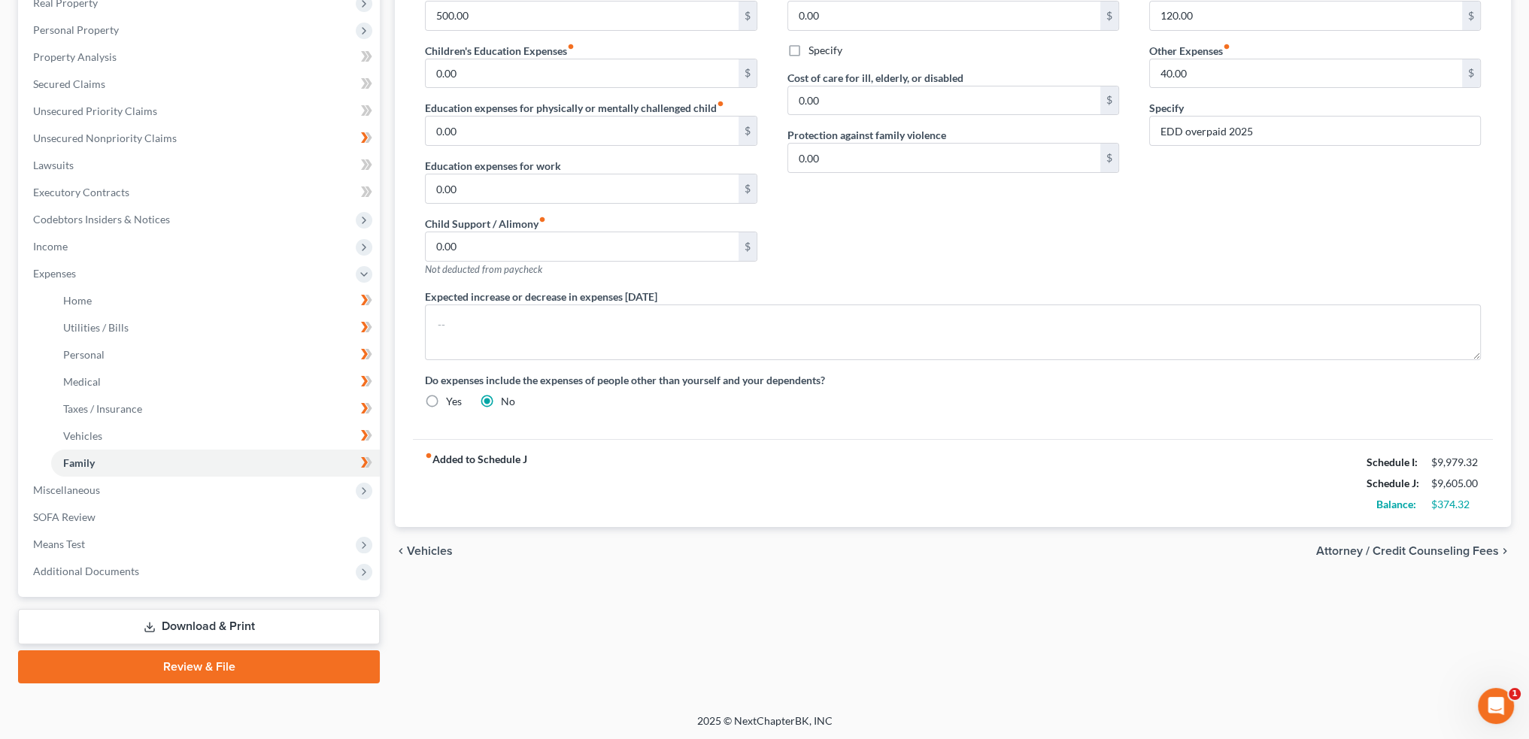
select select "0"
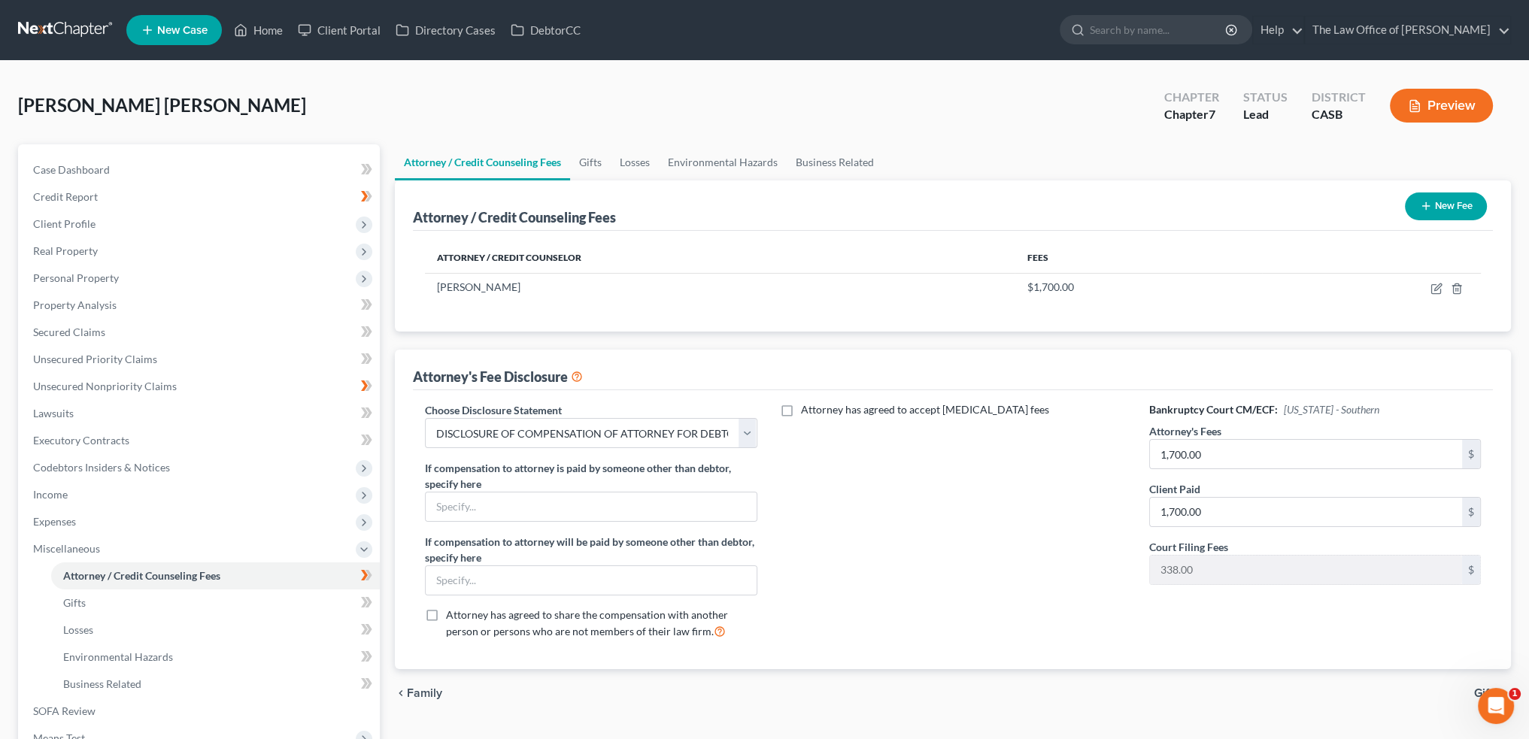
scroll to position [194, 0]
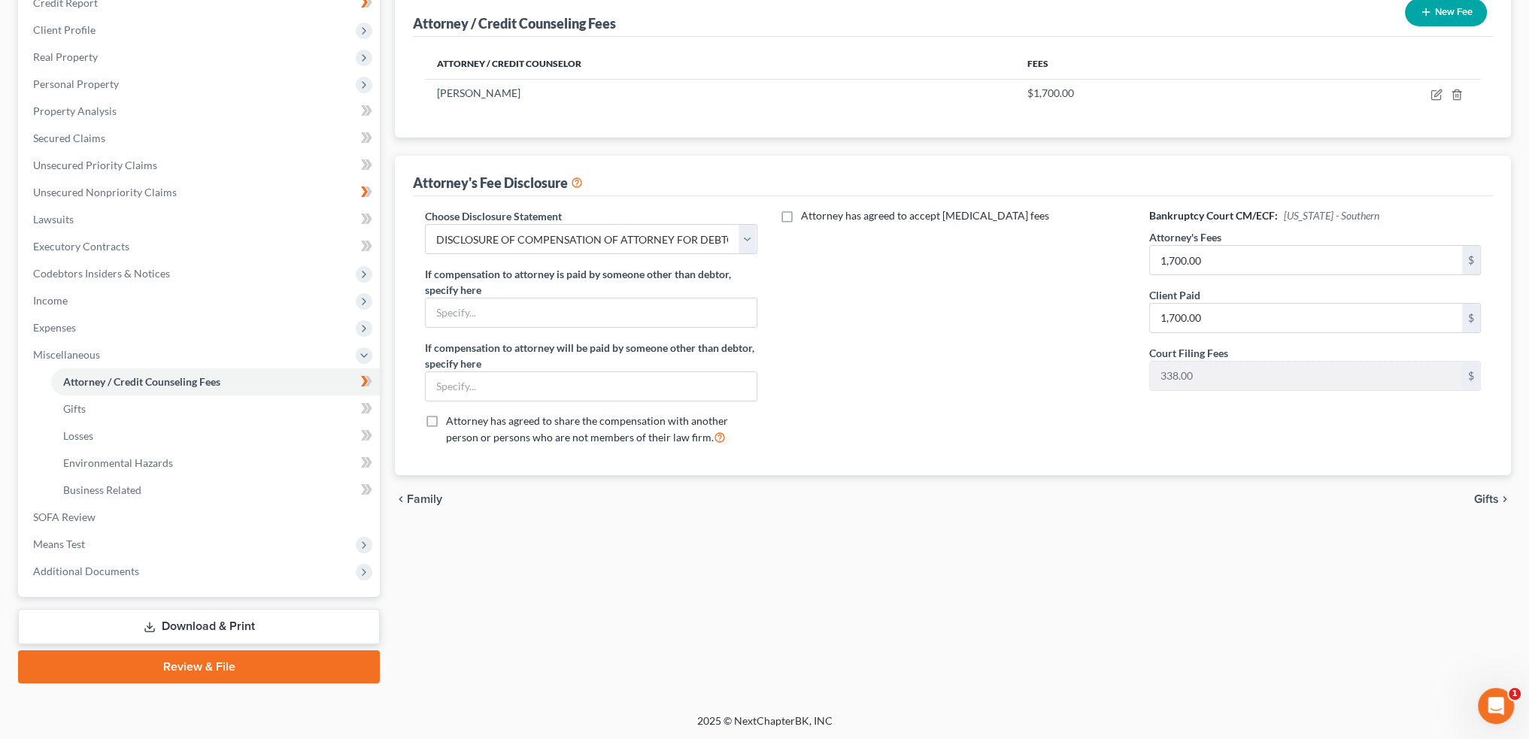
click at [220, 620] on link "Download & Print" at bounding box center [199, 626] width 362 height 35
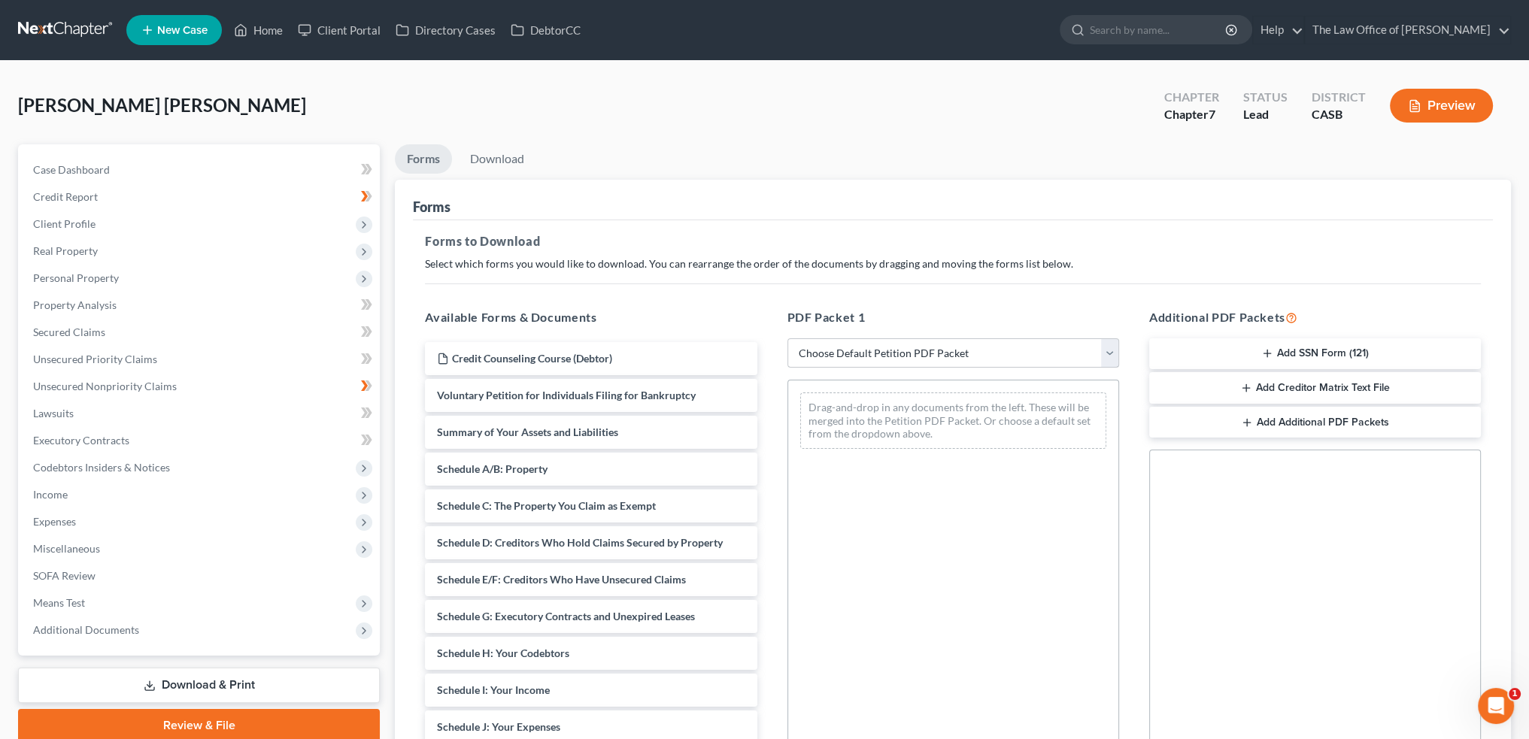
drag, startPoint x: 945, startPoint y: 329, endPoint x: 945, endPoint y: 348, distance: 18.8
click at [945, 336] on div "PDF Packet 1 Choose Default Petition PDF Packet Complete Bankruptcy Petition (a…" at bounding box center [953, 551] width 362 height 510
click at [945, 348] on select "Choose Default Petition PDF Packet Complete Bankruptcy Petition (all forms and …" at bounding box center [954, 353] width 332 height 30
select select "0"
click at [788, 338] on select "Choose Default Petition PDF Packet Complete Bankruptcy Petition (all forms and …" at bounding box center [954, 353] width 332 height 30
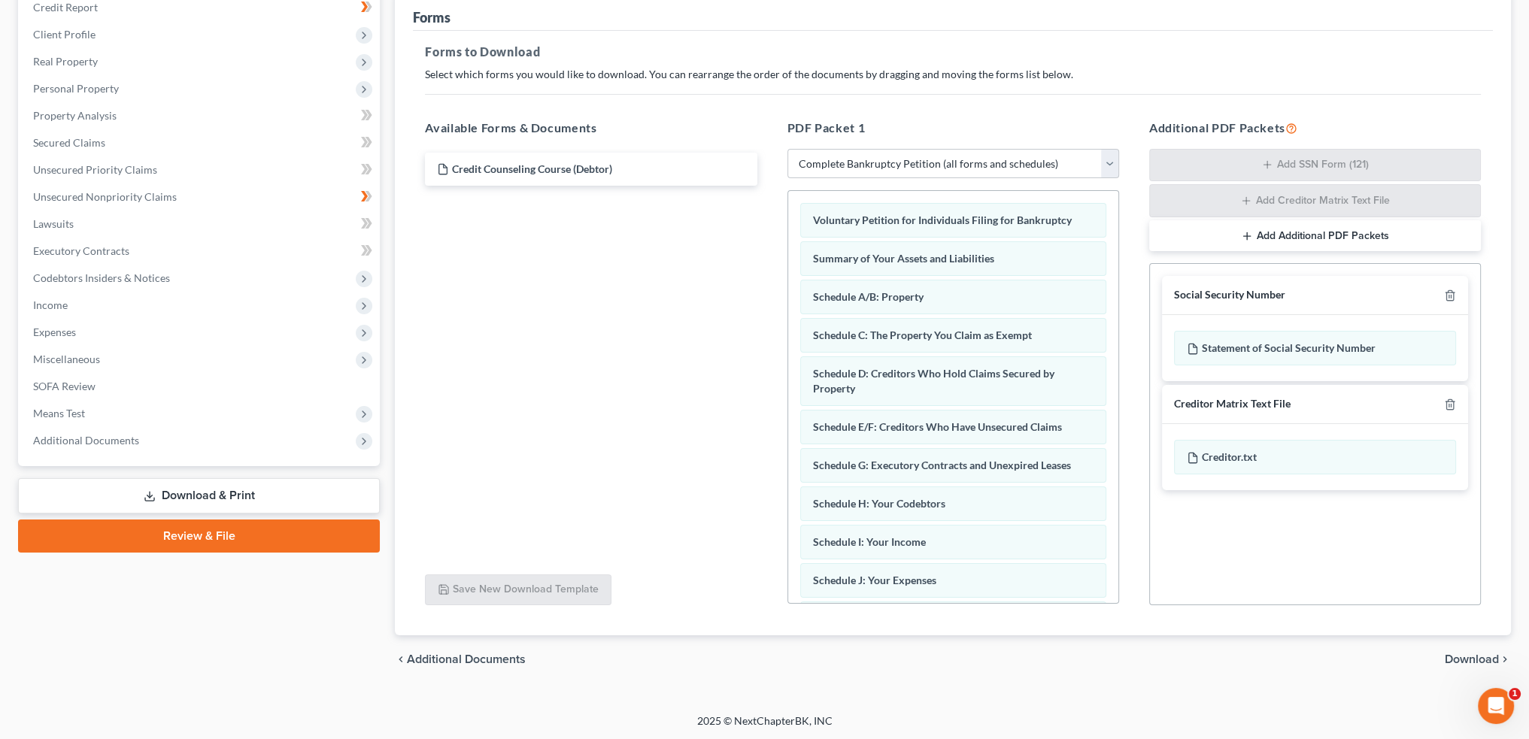
click at [1450, 657] on span "Download" at bounding box center [1472, 660] width 54 height 12
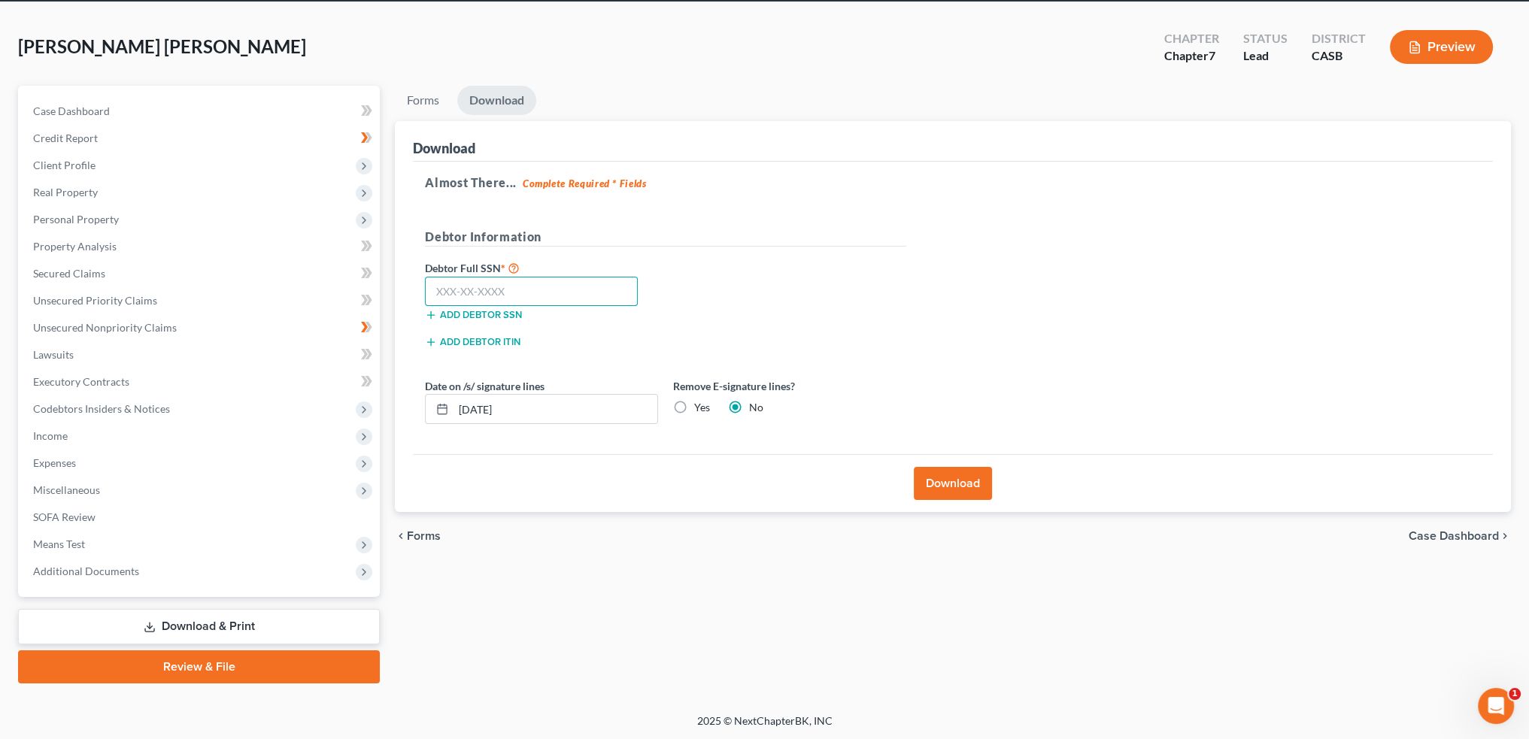
click at [532, 285] on input "text" at bounding box center [531, 292] width 213 height 30
click at [534, 282] on input "text" at bounding box center [531, 292] width 213 height 30
type input "617-52-4690"
click at [695, 402] on label "Yes" at bounding box center [702, 407] width 16 height 15
click at [700, 402] on input "Yes" at bounding box center [705, 405] width 10 height 10
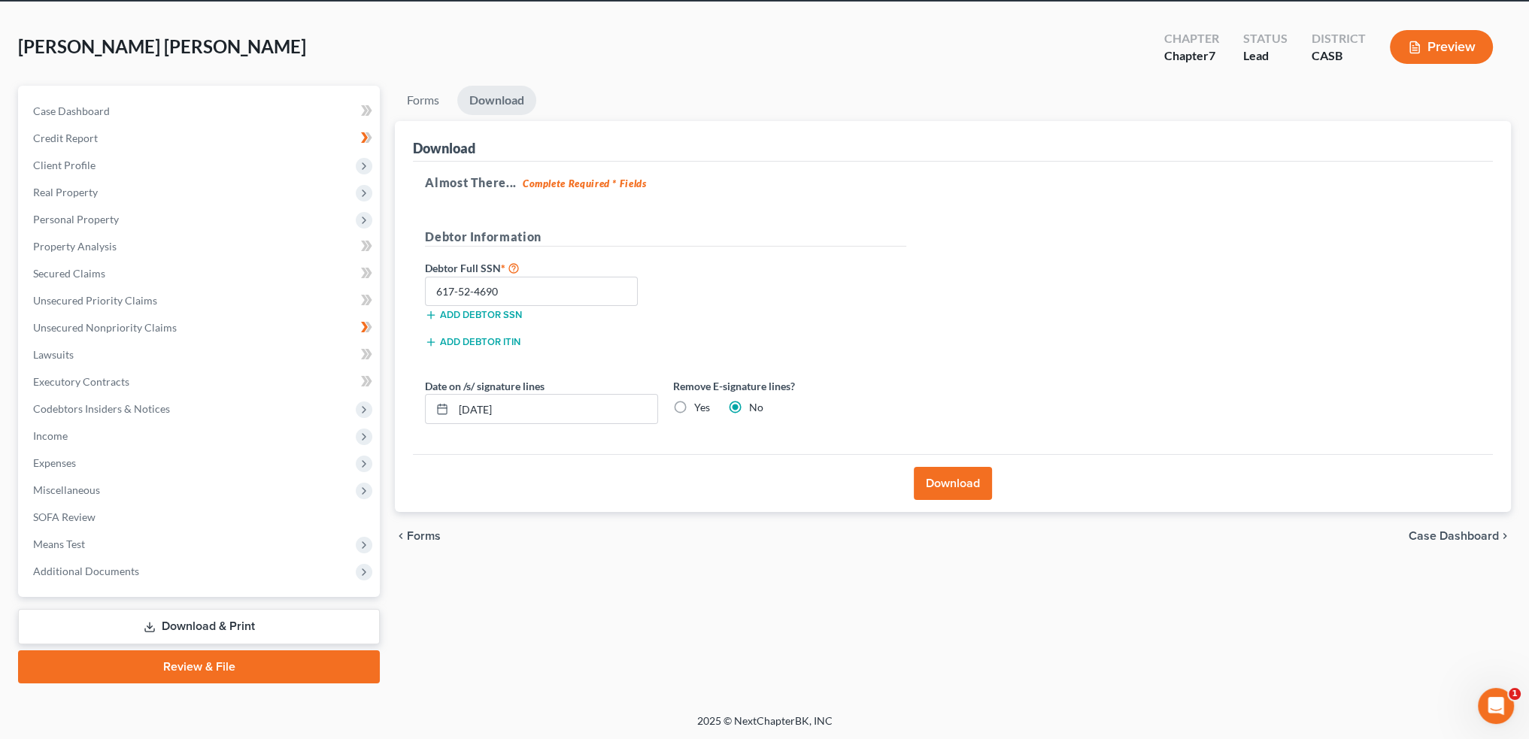
radio input "true"
radio input "false"
click at [950, 478] on button "Download" at bounding box center [953, 483] width 78 height 33
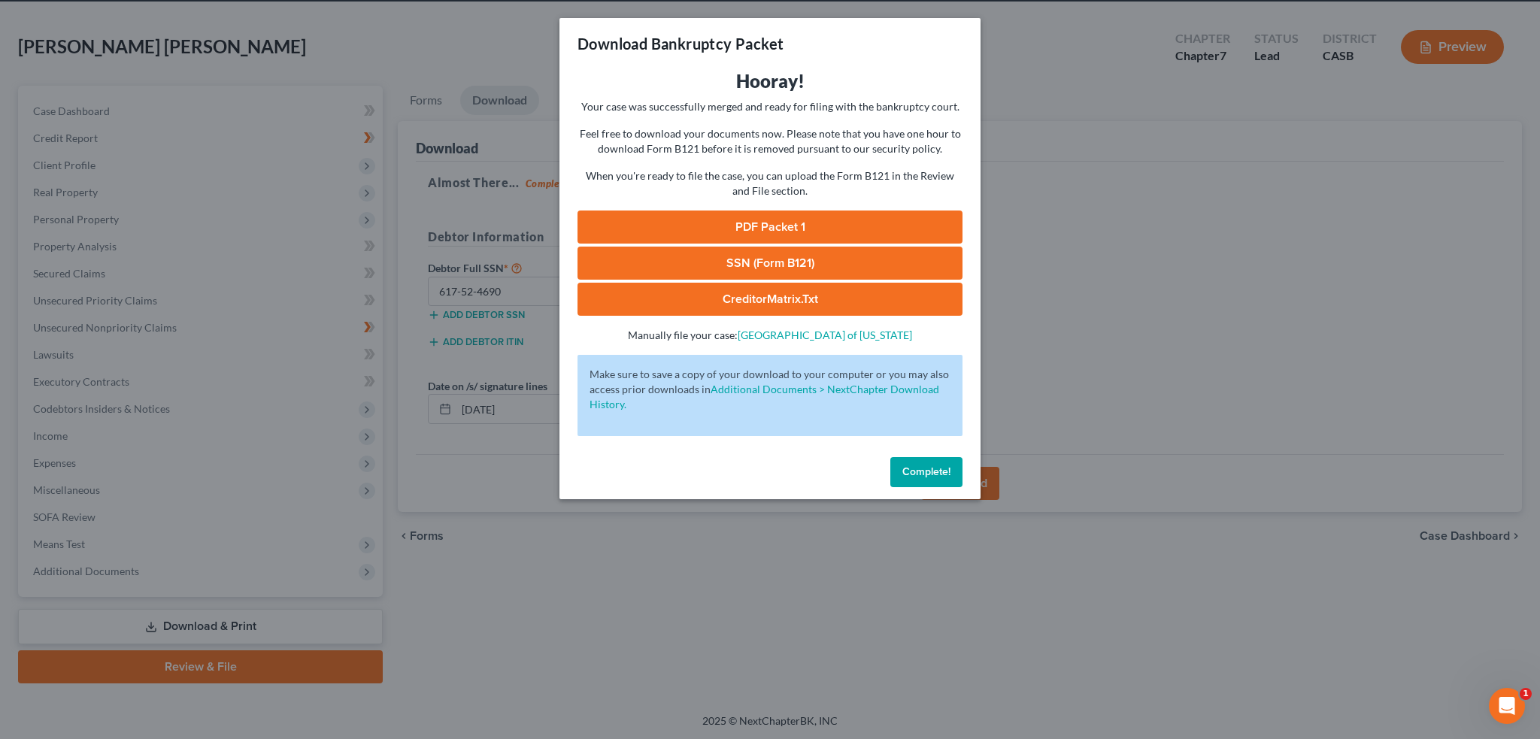
drag, startPoint x: 788, startPoint y: 225, endPoint x: 841, endPoint y: 220, distance: 52.9
click at [788, 225] on link "PDF Packet 1" at bounding box center [770, 227] width 385 height 33
click at [800, 226] on link "PDF Packet 1" at bounding box center [770, 227] width 385 height 33
click at [926, 475] on span "Complete!" at bounding box center [927, 472] width 48 height 13
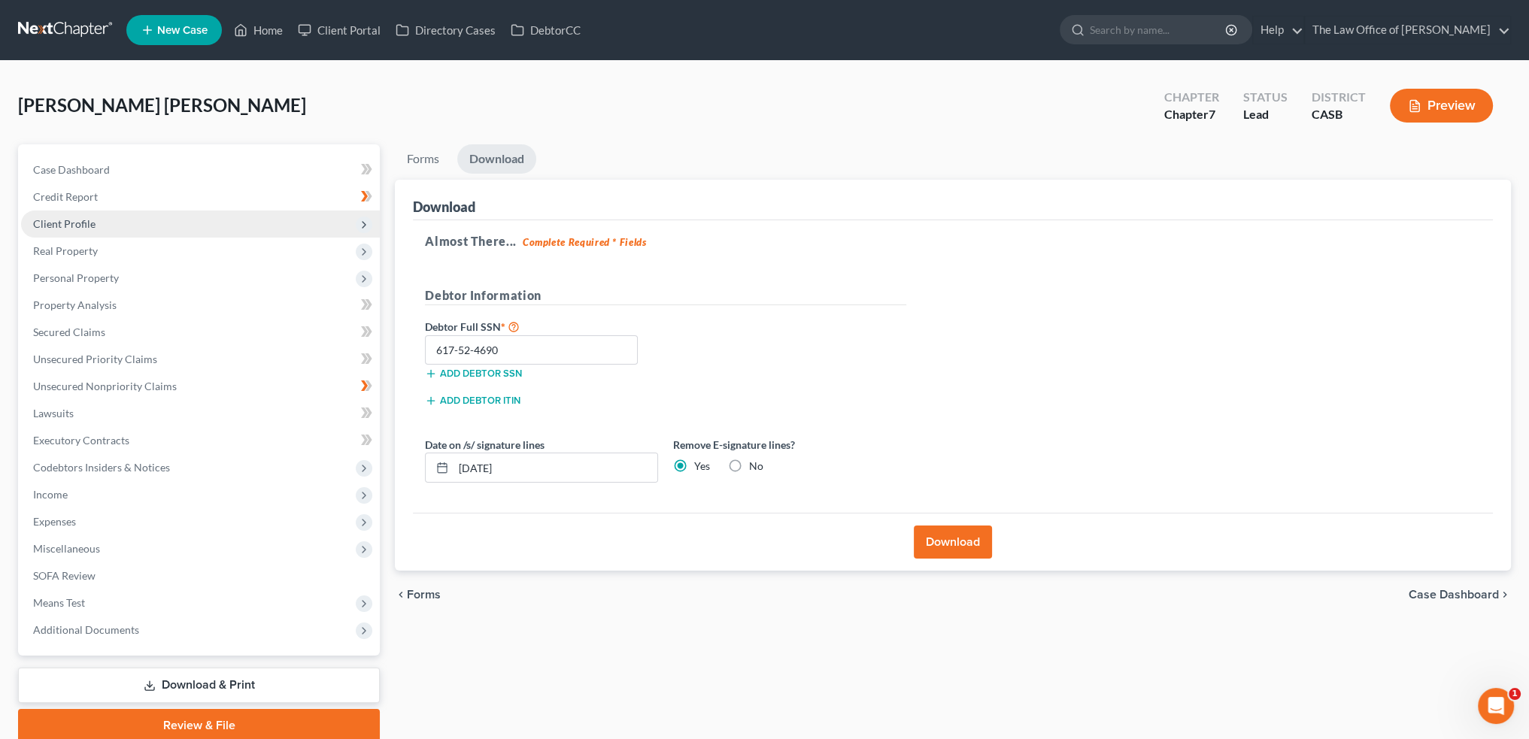
scroll to position [0, 0]
click at [271, 31] on link "Home" at bounding box center [258, 30] width 64 height 27
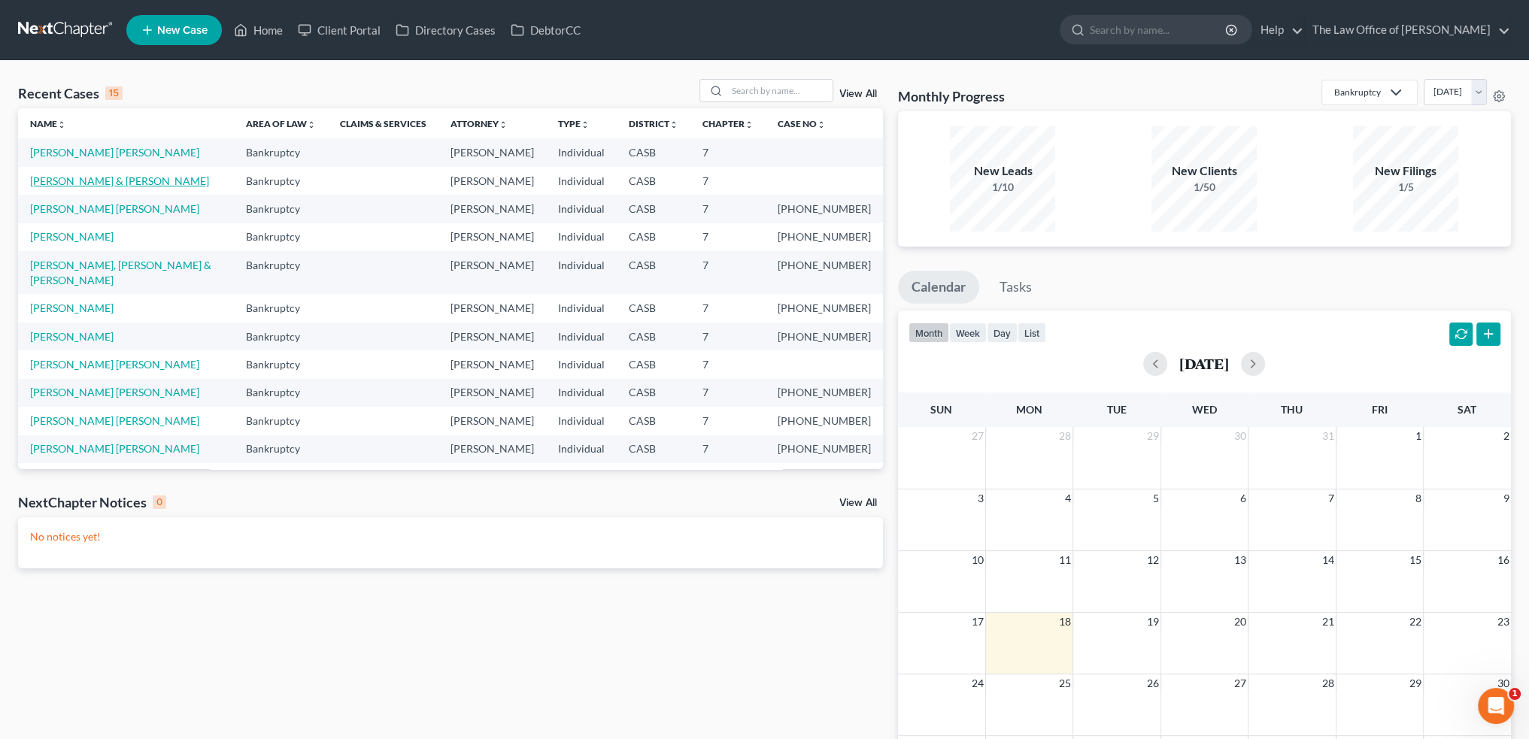
click at [127, 183] on link "[PERSON_NAME] & [PERSON_NAME]" at bounding box center [119, 181] width 179 height 13
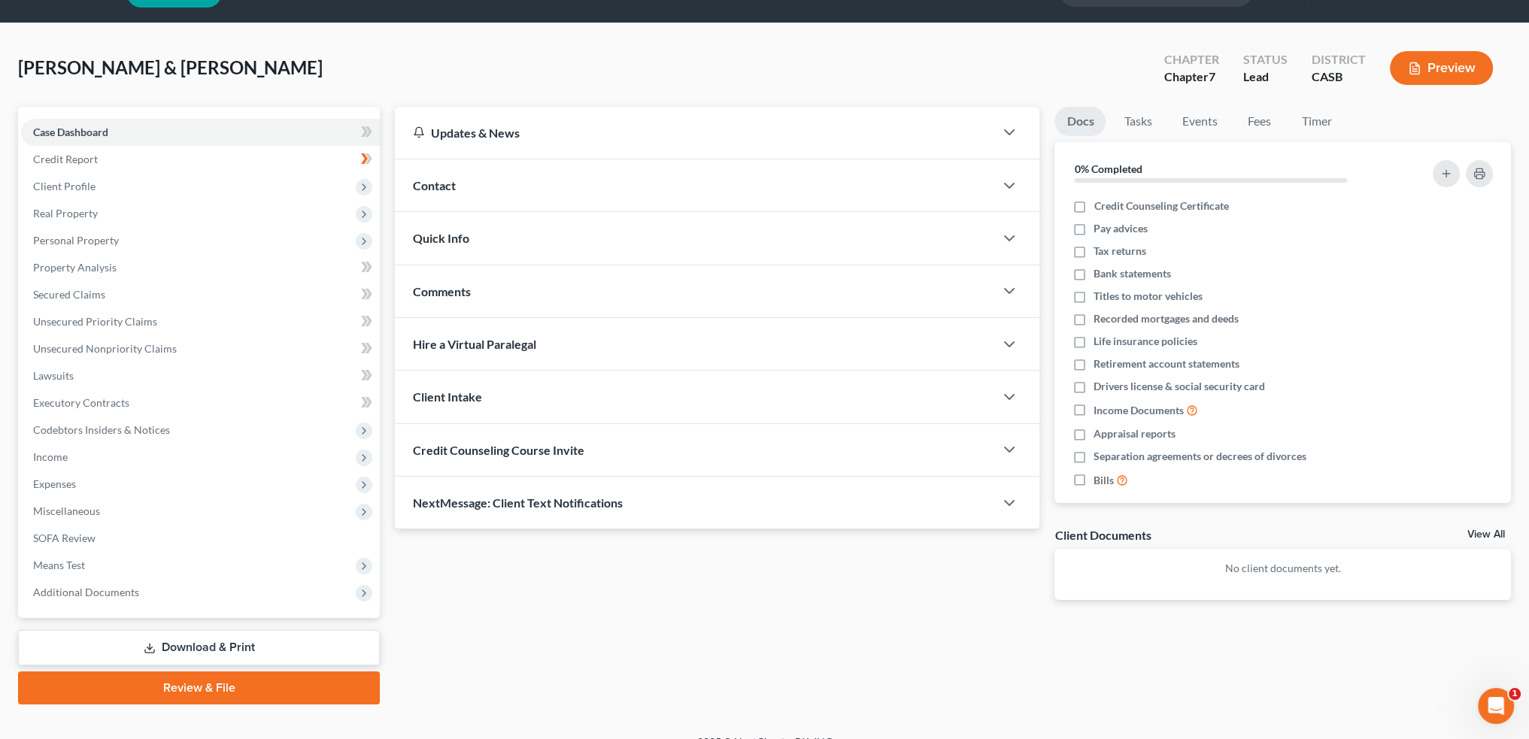
scroll to position [59, 0]
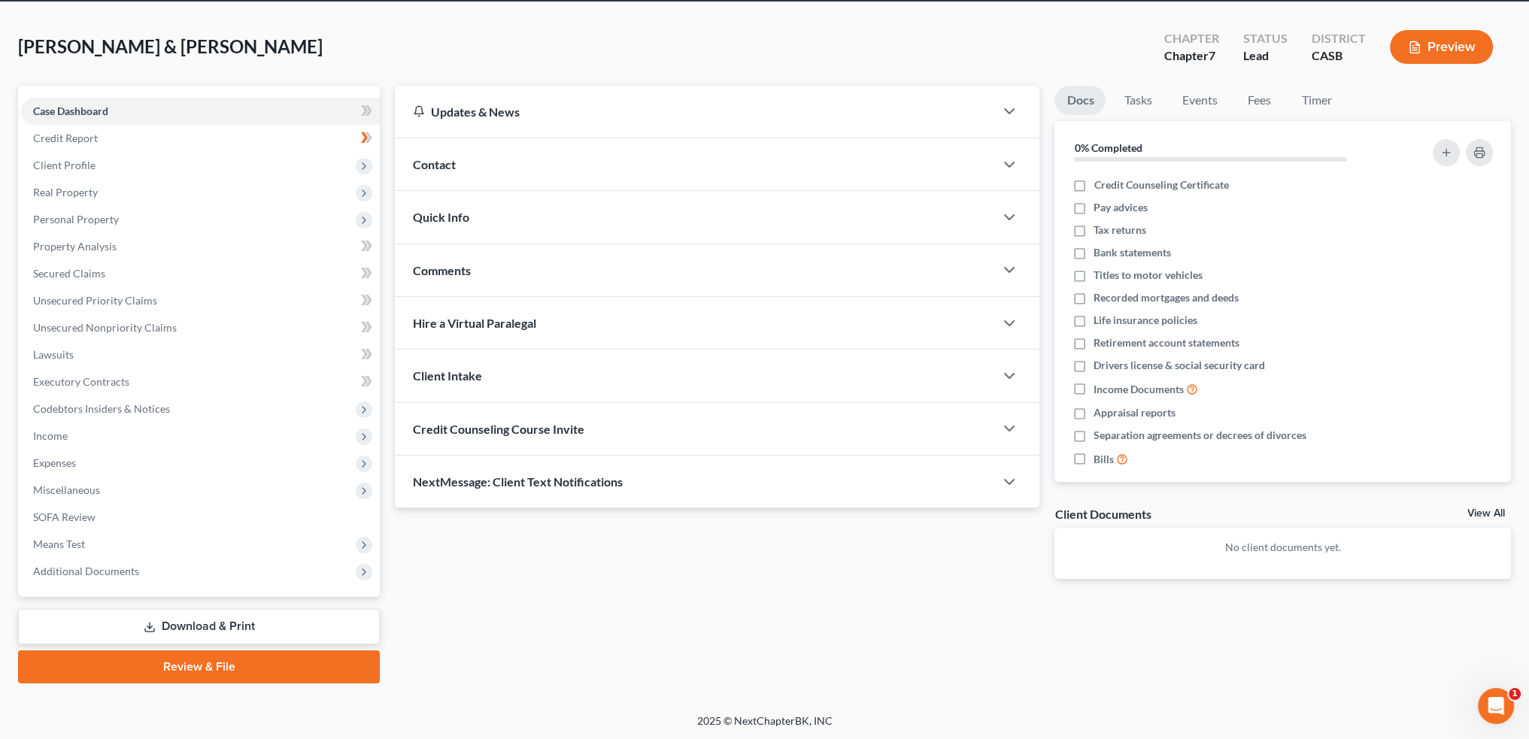
click at [235, 613] on link "Download & Print" at bounding box center [199, 626] width 362 height 35
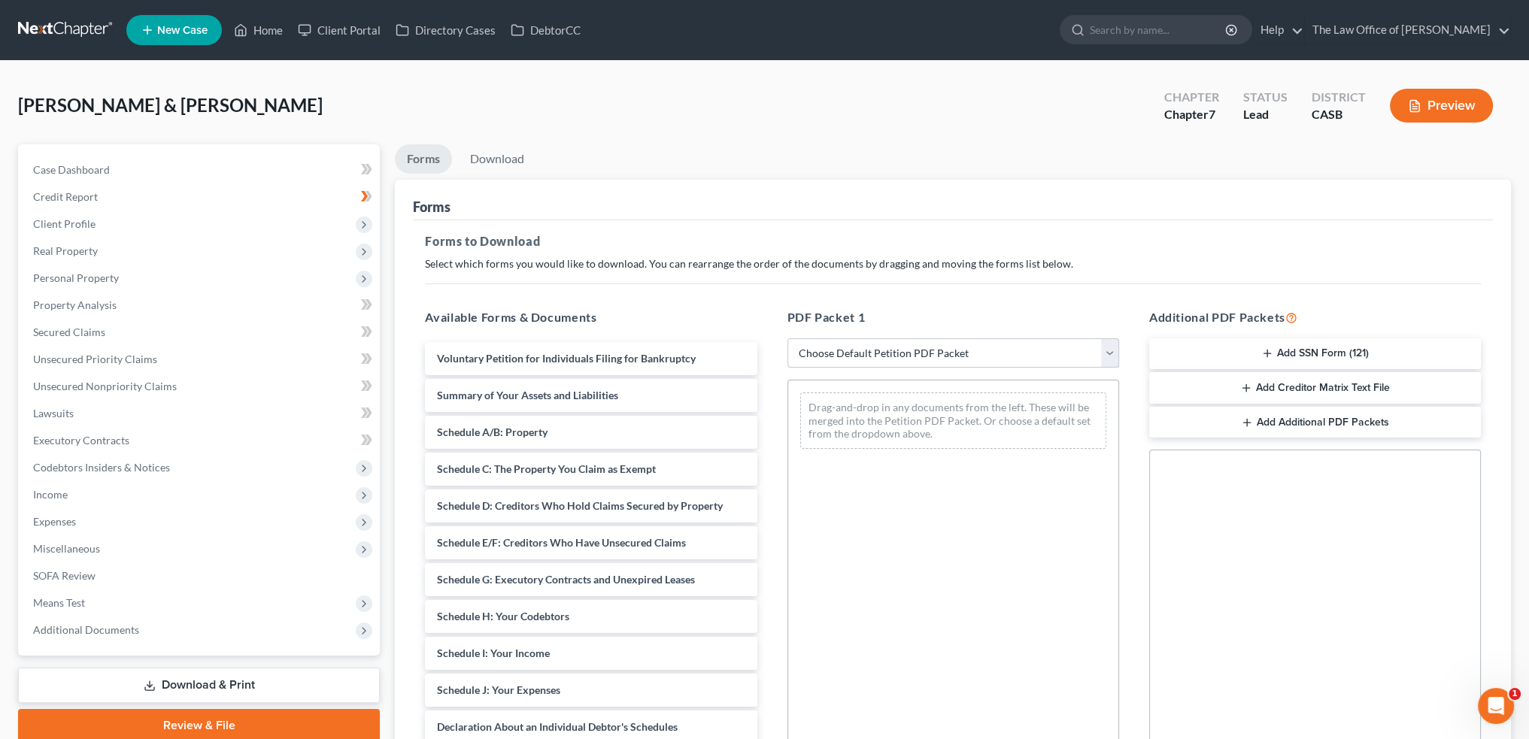
click at [848, 345] on select "Choose Default Petition PDF Packet Complete Bankruptcy Petition (all forms and …" at bounding box center [954, 353] width 332 height 30
select select "0"
click at [788, 338] on select "Choose Default Petition PDF Packet Complete Bankruptcy Petition (all forms and …" at bounding box center [954, 353] width 332 height 30
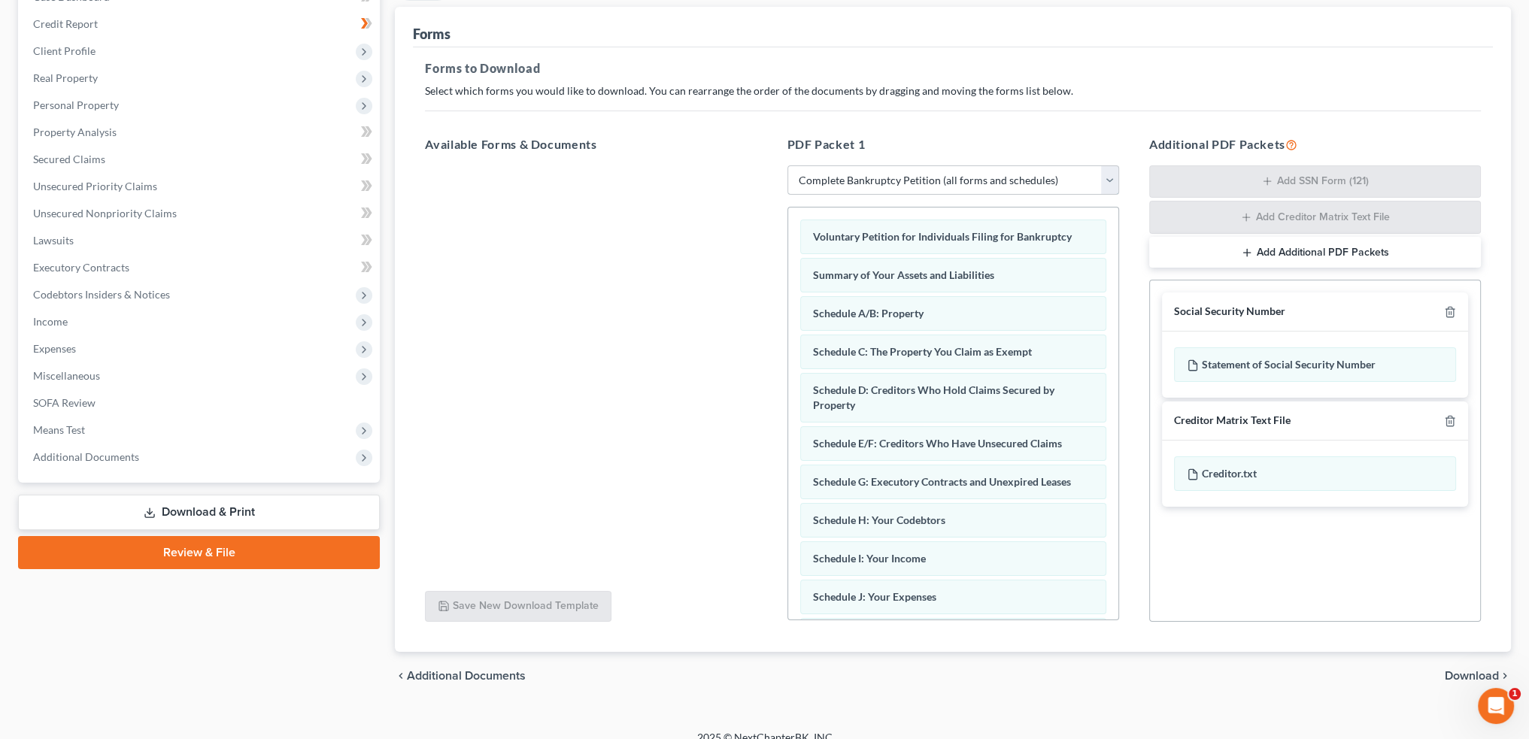
scroll to position [190, 0]
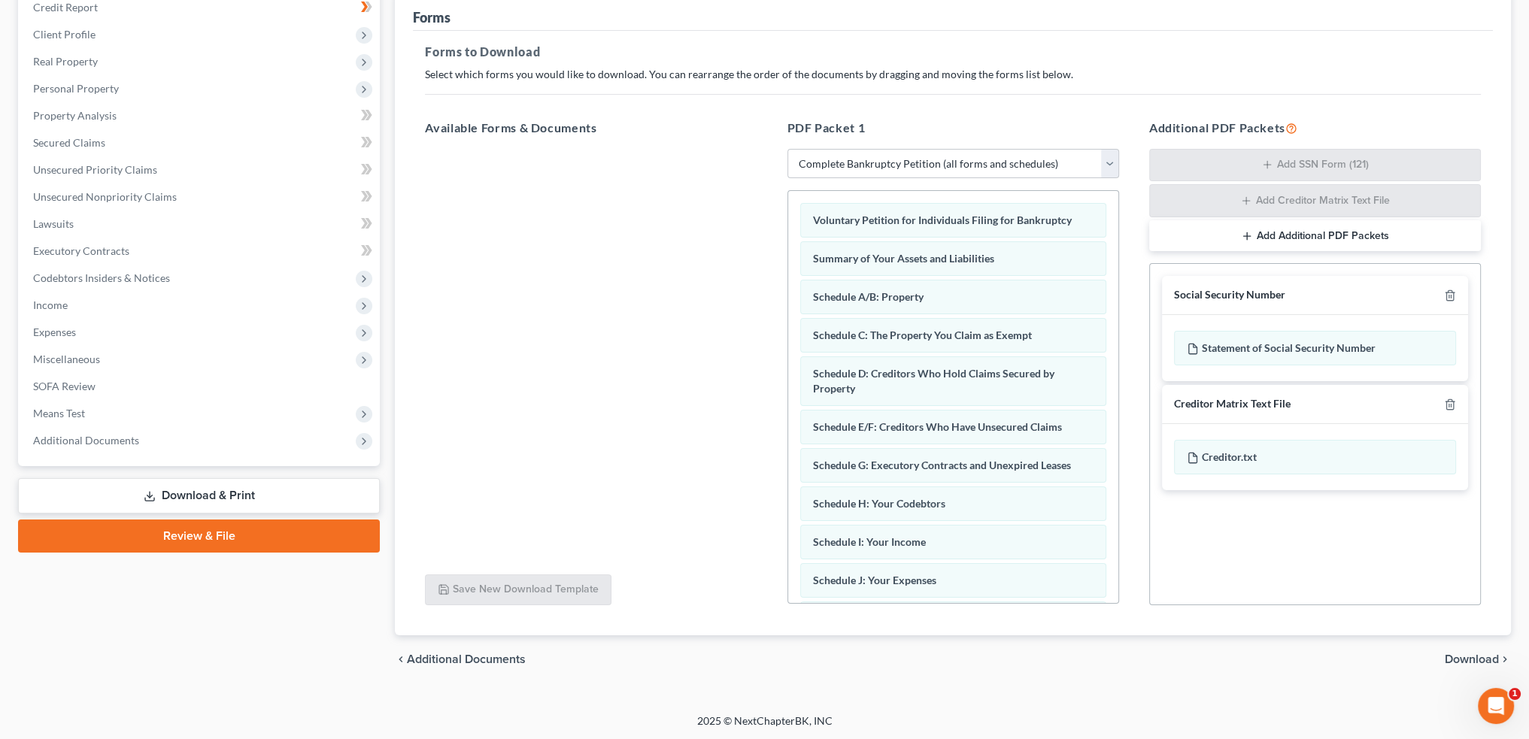
click at [1461, 645] on div "chevron_left Additional Documents Download chevron_right" at bounding box center [953, 660] width 1116 height 48
click at [1461, 649] on div "chevron_left Additional Documents Download chevron_right" at bounding box center [953, 660] width 1116 height 48
click at [1465, 658] on span "Download" at bounding box center [1472, 660] width 54 height 12
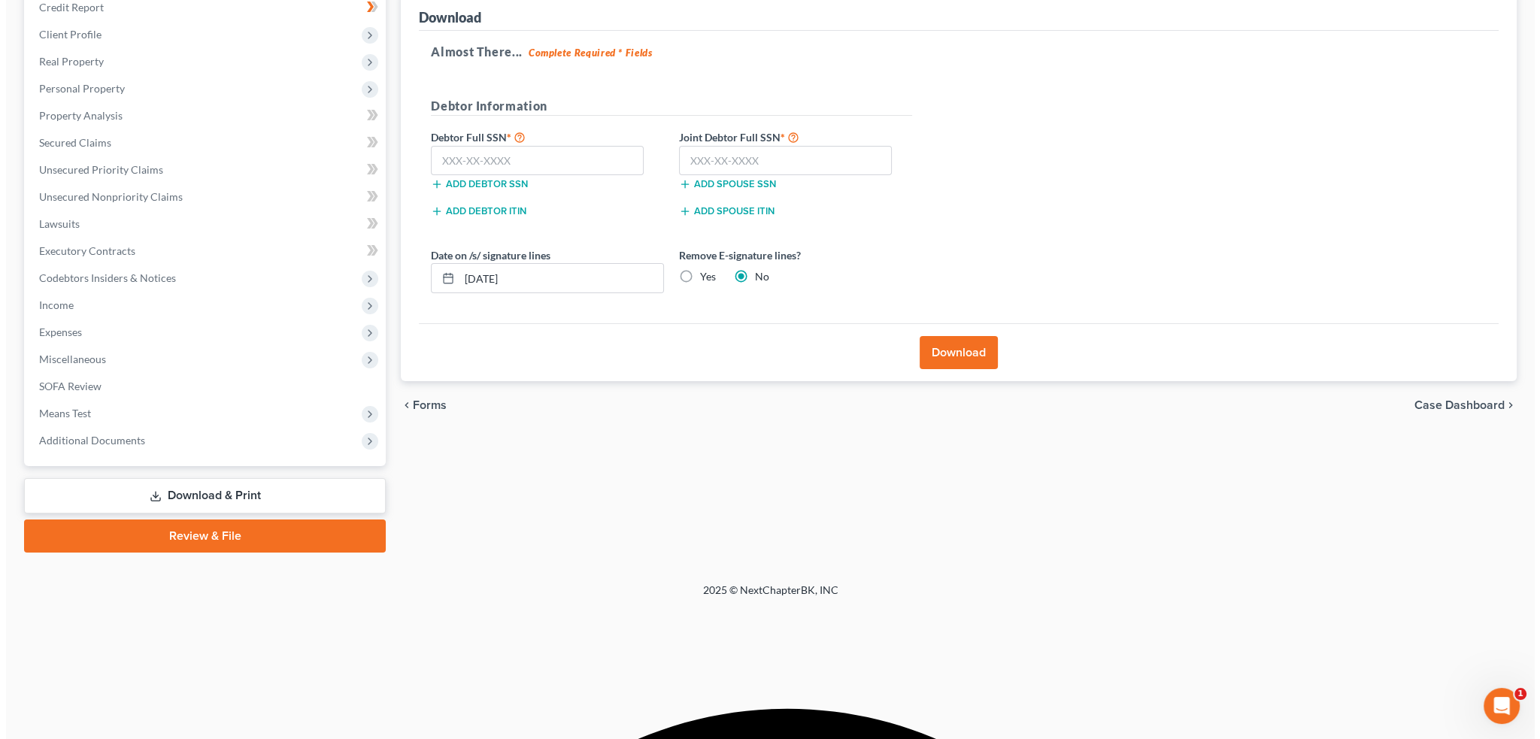
scroll to position [59, 0]
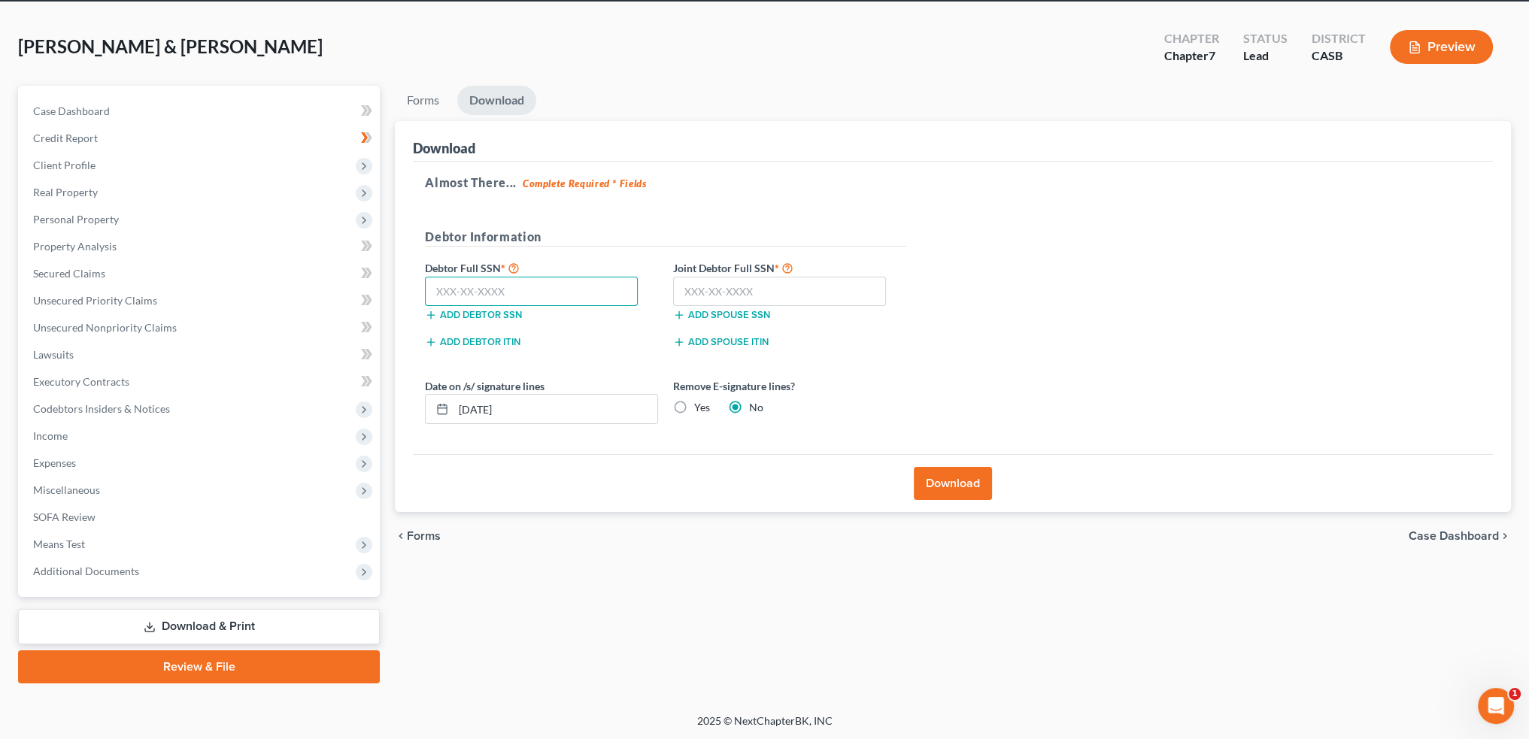
click at [499, 290] on input "text" at bounding box center [531, 292] width 213 height 30
click at [618, 297] on input "text" at bounding box center [531, 292] width 213 height 30
click at [766, 282] on input "text" at bounding box center [779, 292] width 213 height 30
type input "549-15-8666"
drag, startPoint x: 534, startPoint y: 291, endPoint x: 752, endPoint y: 302, distance: 218.4
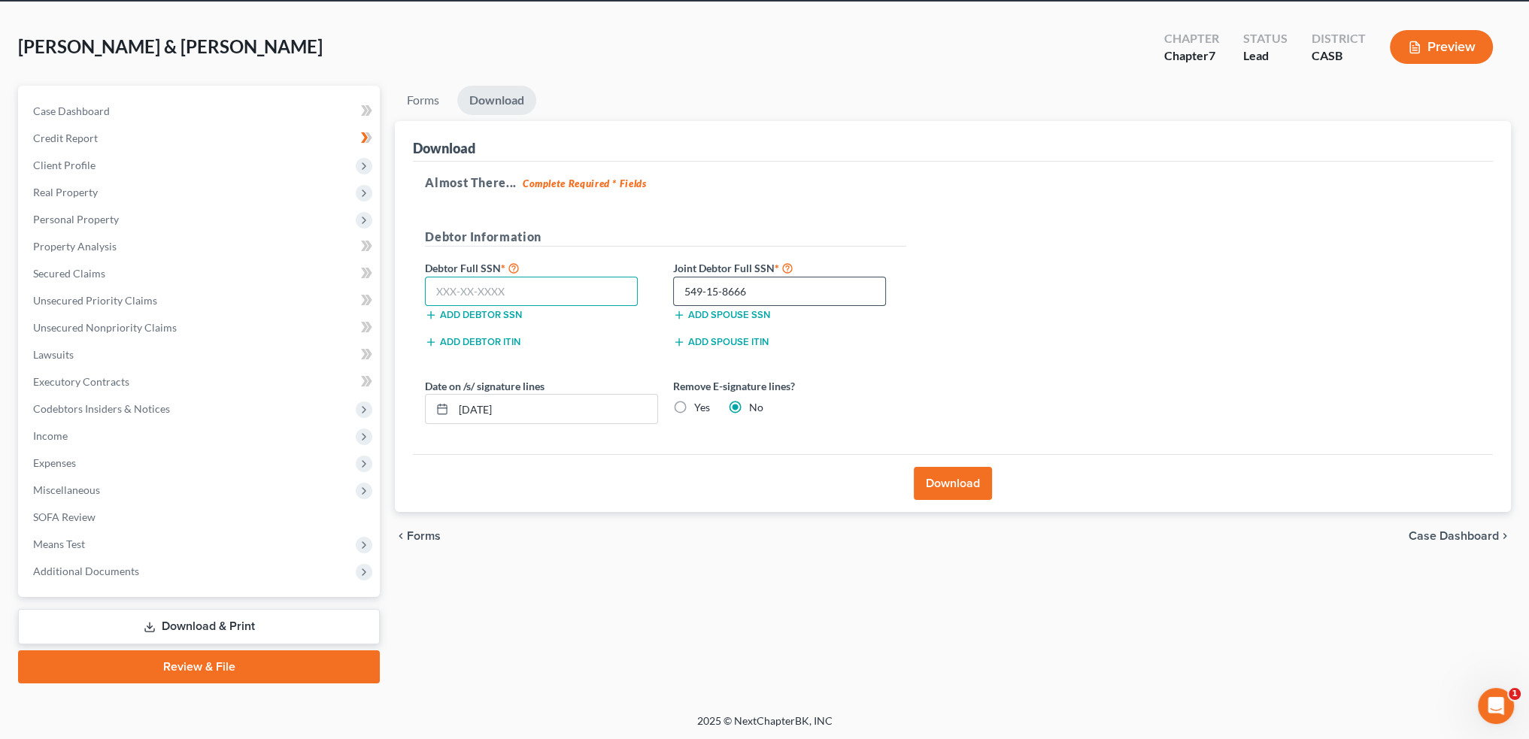
click at [534, 291] on input "text" at bounding box center [531, 292] width 213 height 30
type input "466-29-3088"
click at [702, 411] on label "Yes" at bounding box center [702, 407] width 16 height 15
click at [702, 410] on input "Yes" at bounding box center [705, 405] width 10 height 10
radio input "true"
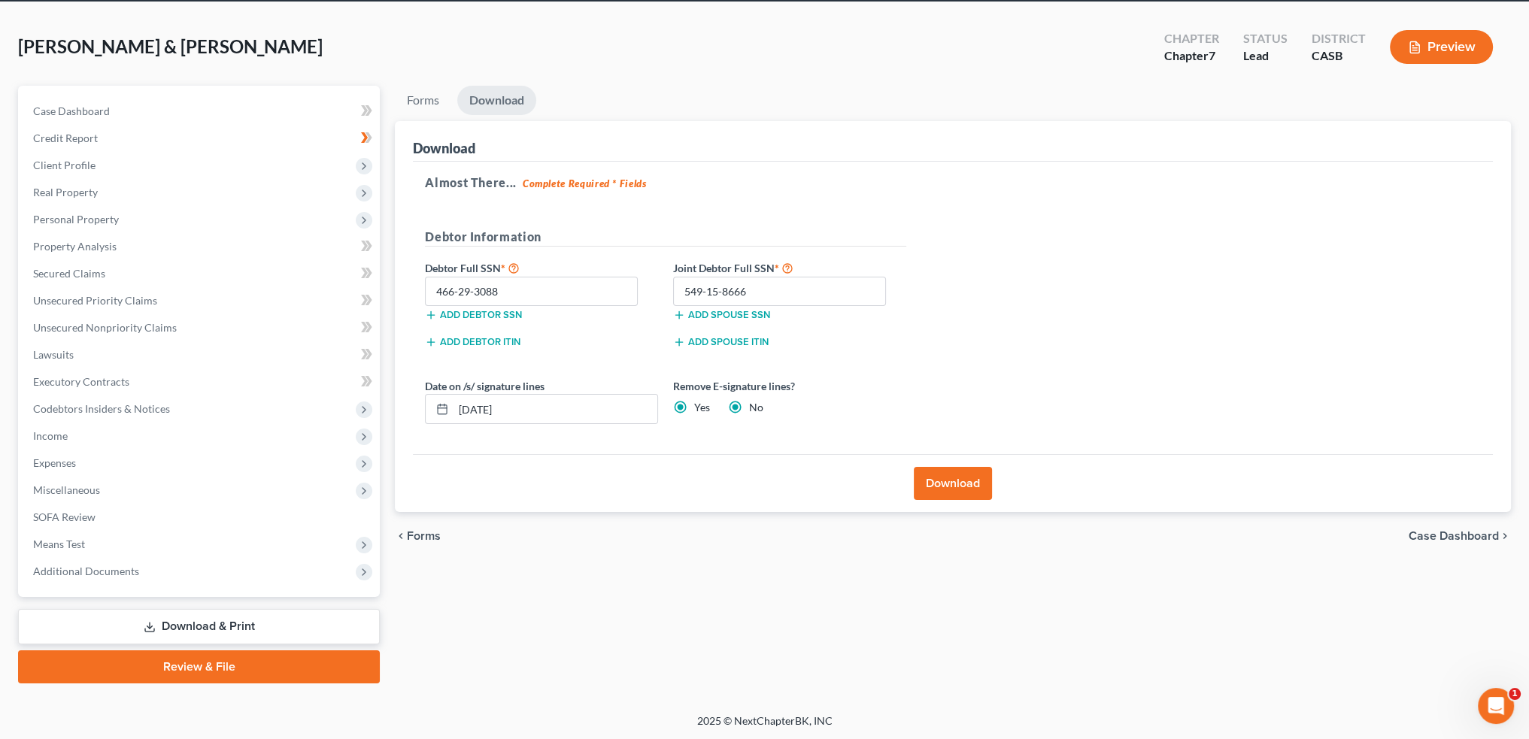
radio input "false"
click at [955, 478] on button "Download" at bounding box center [953, 483] width 78 height 33
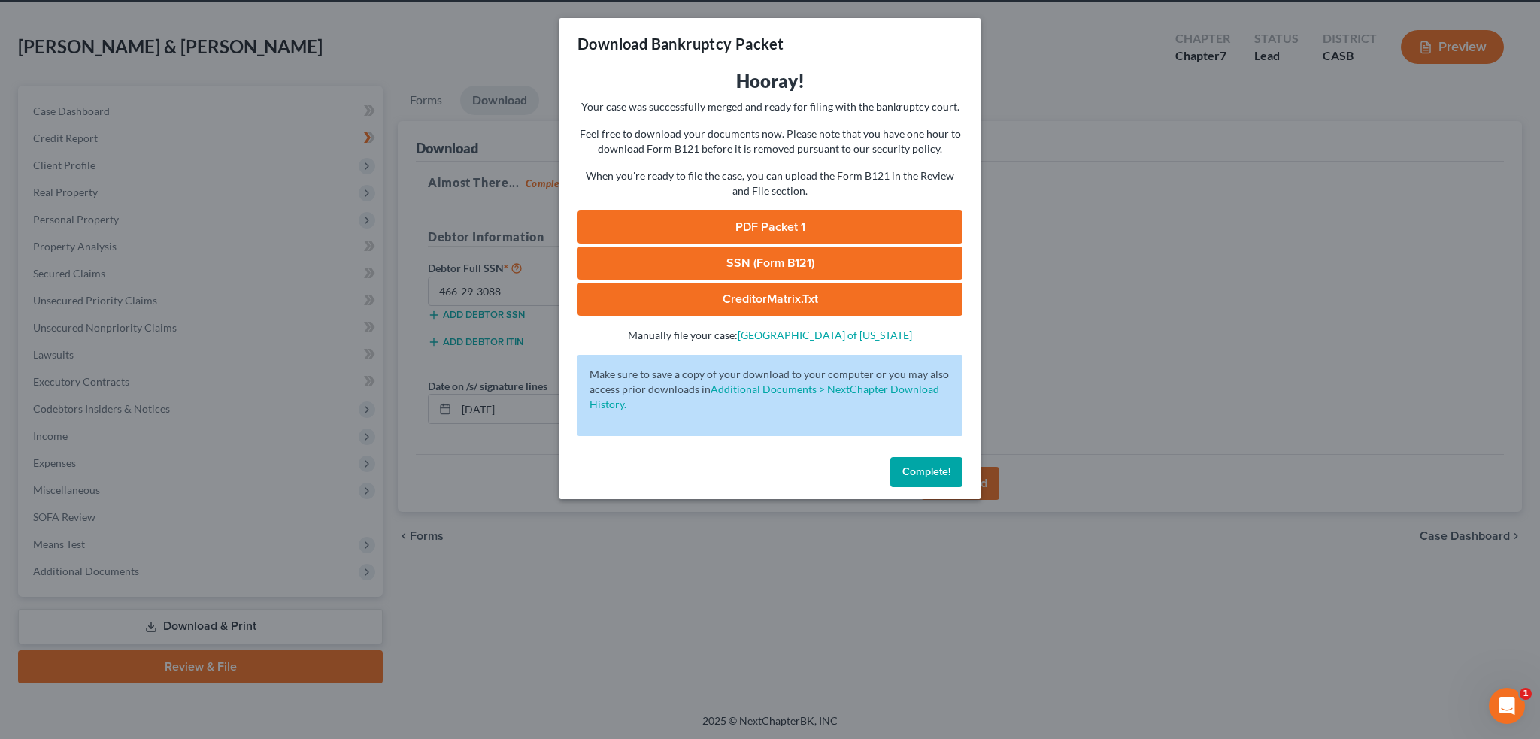
click at [764, 236] on link "PDF Packet 1" at bounding box center [770, 227] width 385 height 33
